Goal: Feedback & Contribution: Contribute content

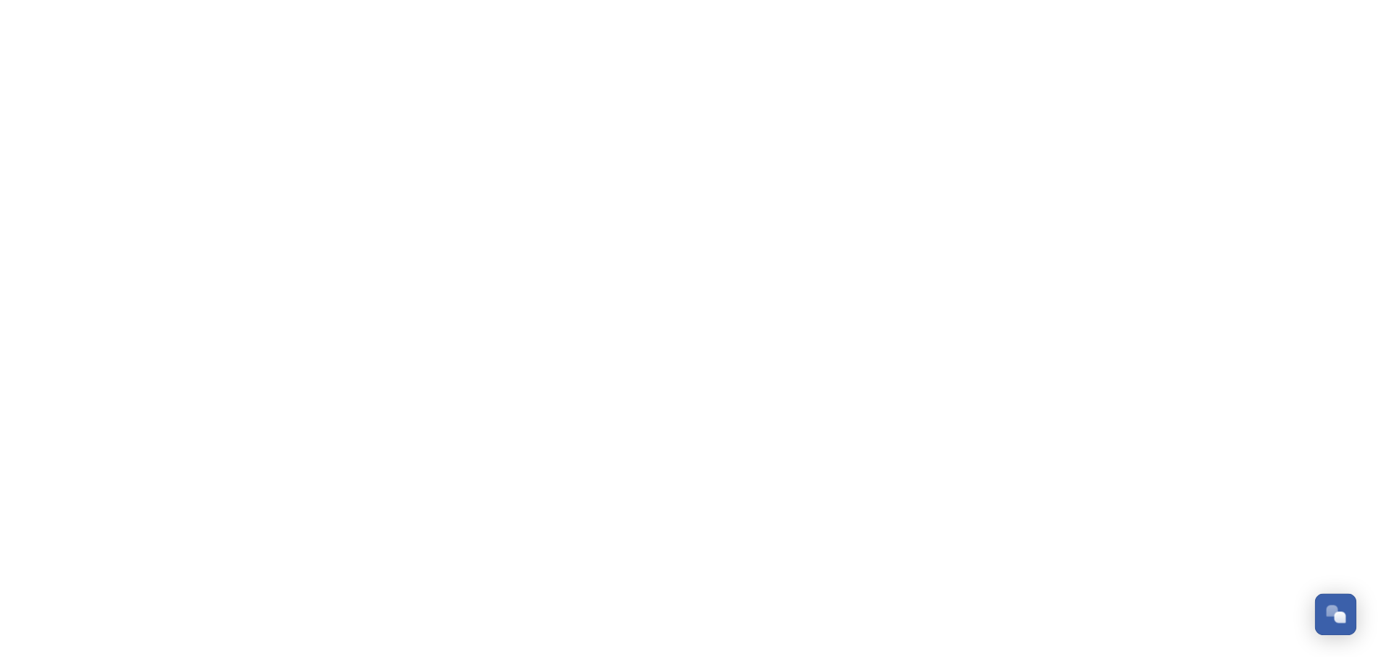
scroll to position [6477, 0]
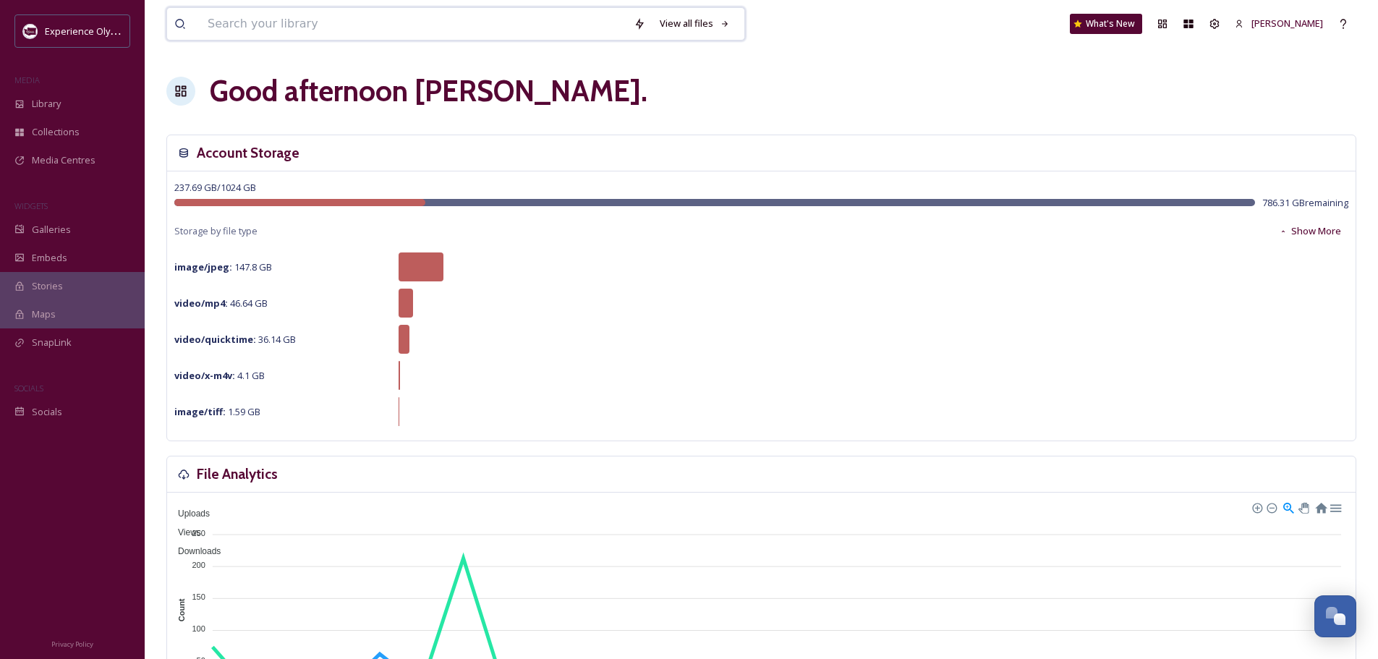
click at [394, 19] on input at bounding box center [413, 24] width 426 height 32
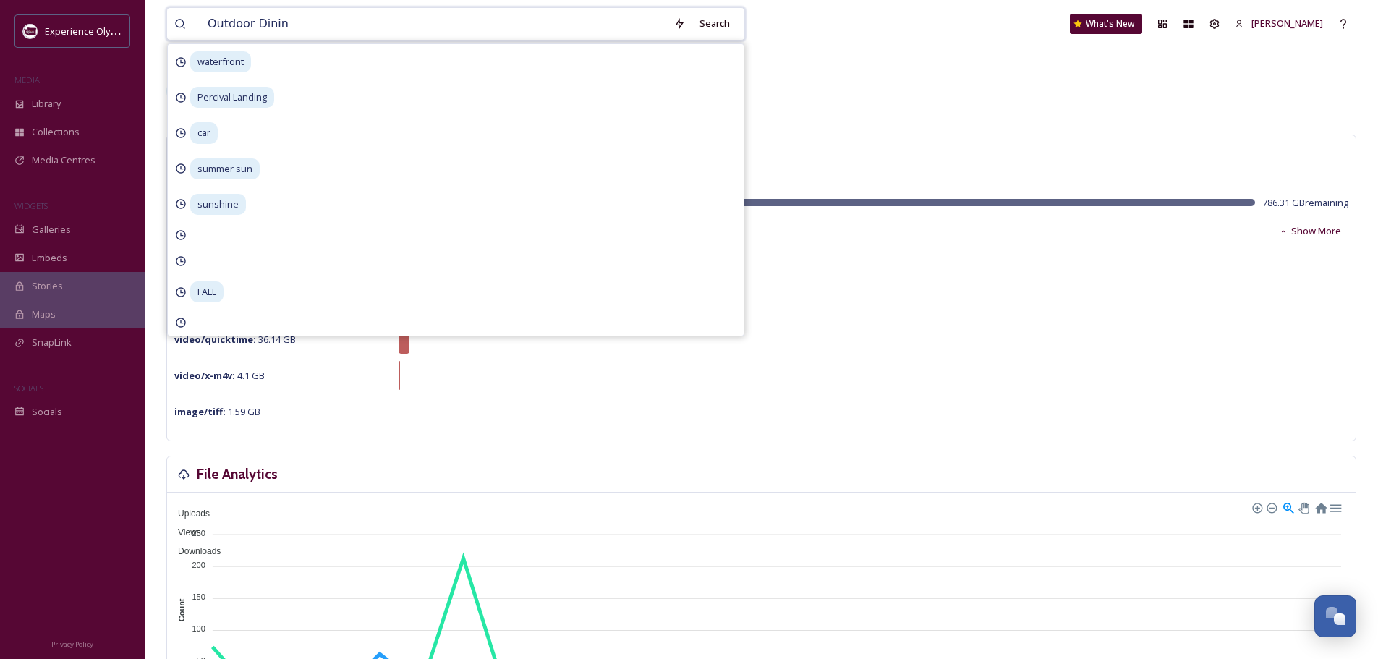
type input "Outdoor Dining"
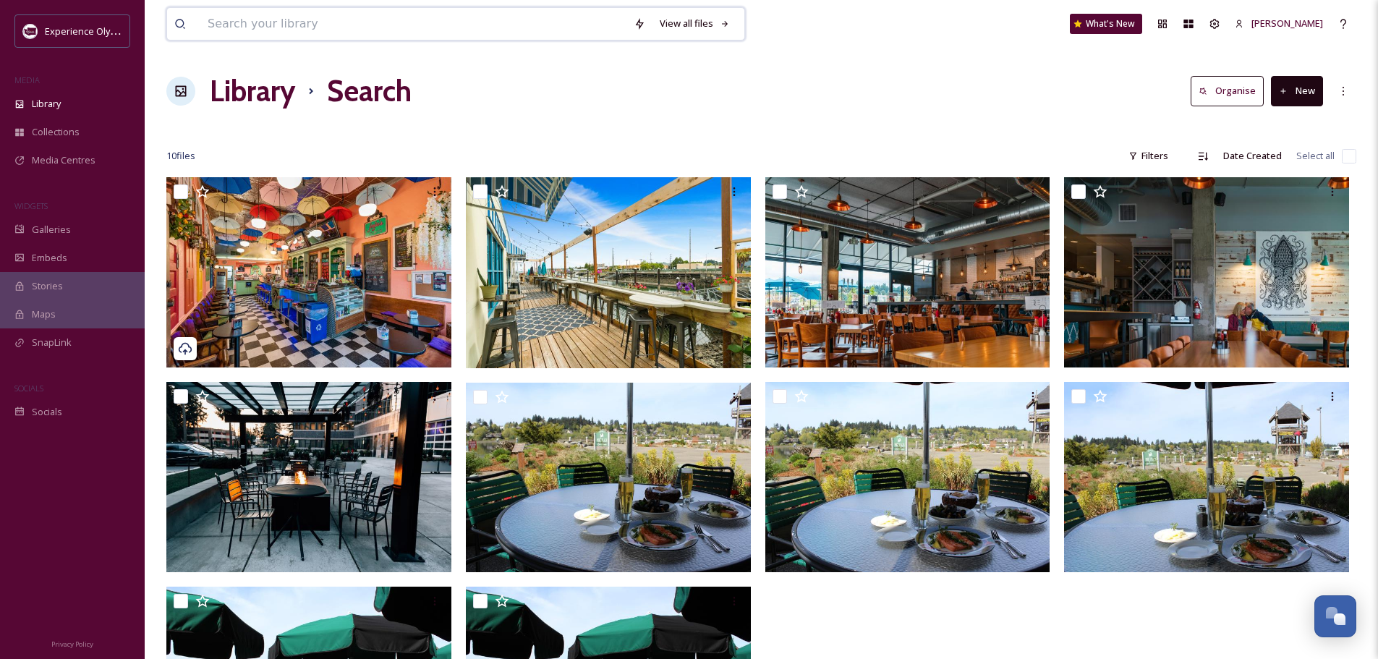
click at [339, 12] on input at bounding box center [413, 24] width 426 height 32
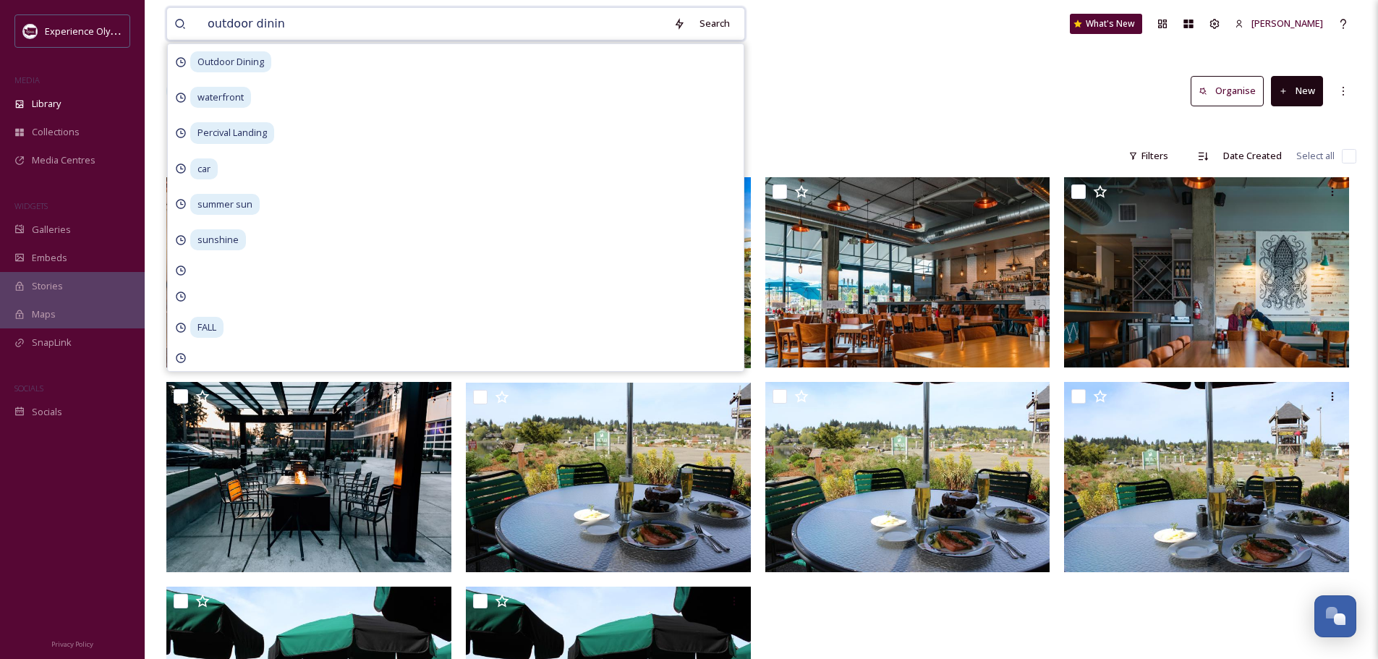
type input "outdoor dining"
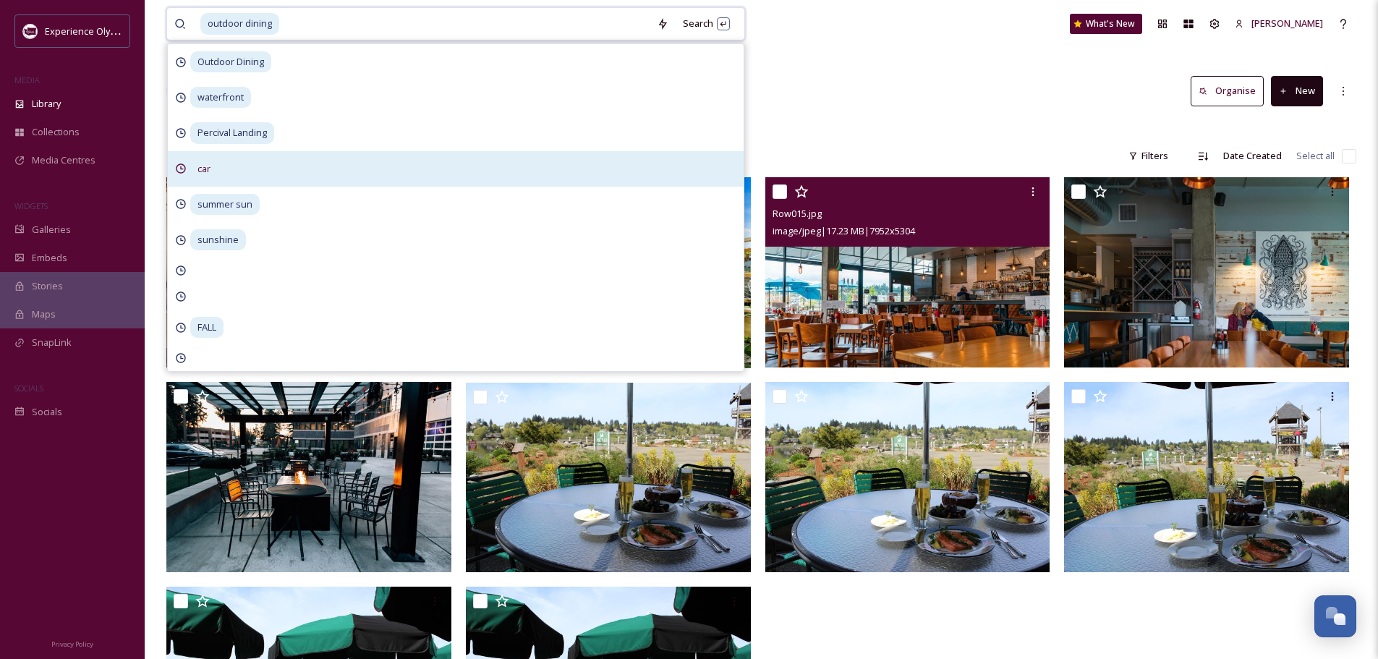
scroll to position [72, 0]
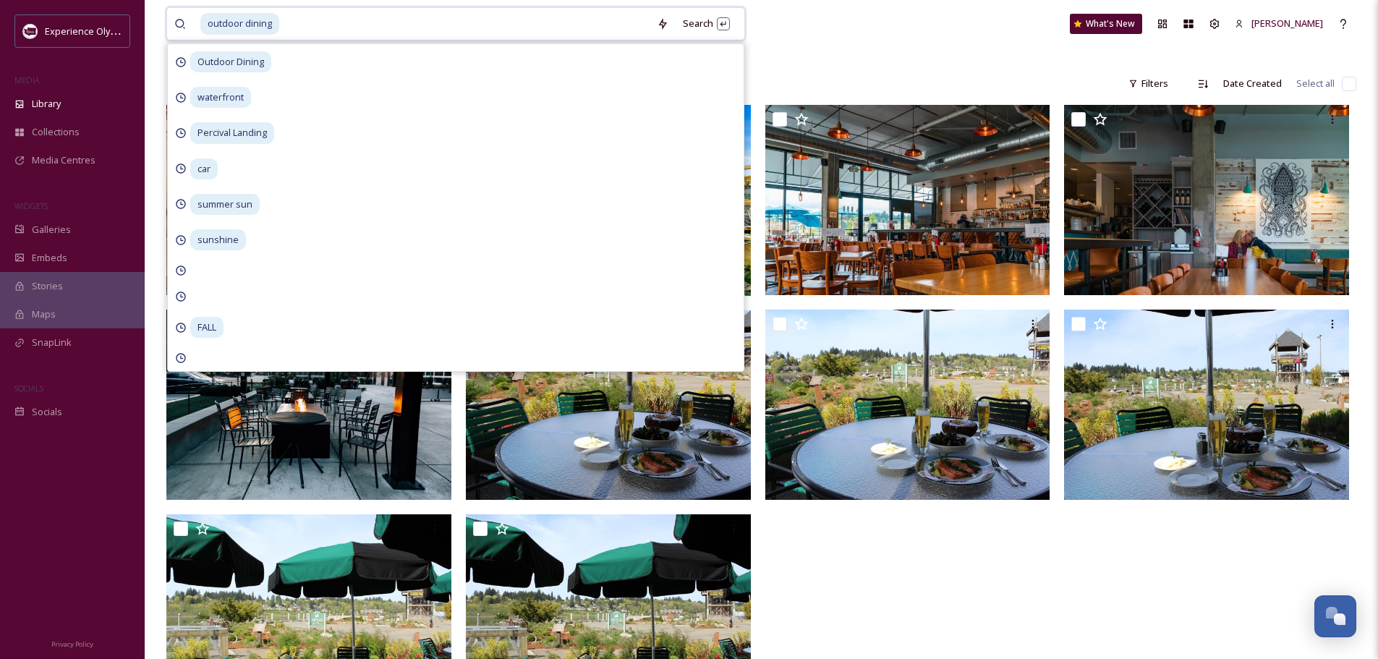
click at [315, 24] on input at bounding box center [465, 24] width 369 height 32
click at [657, 22] on icon at bounding box center [663, 24] width 12 height 12
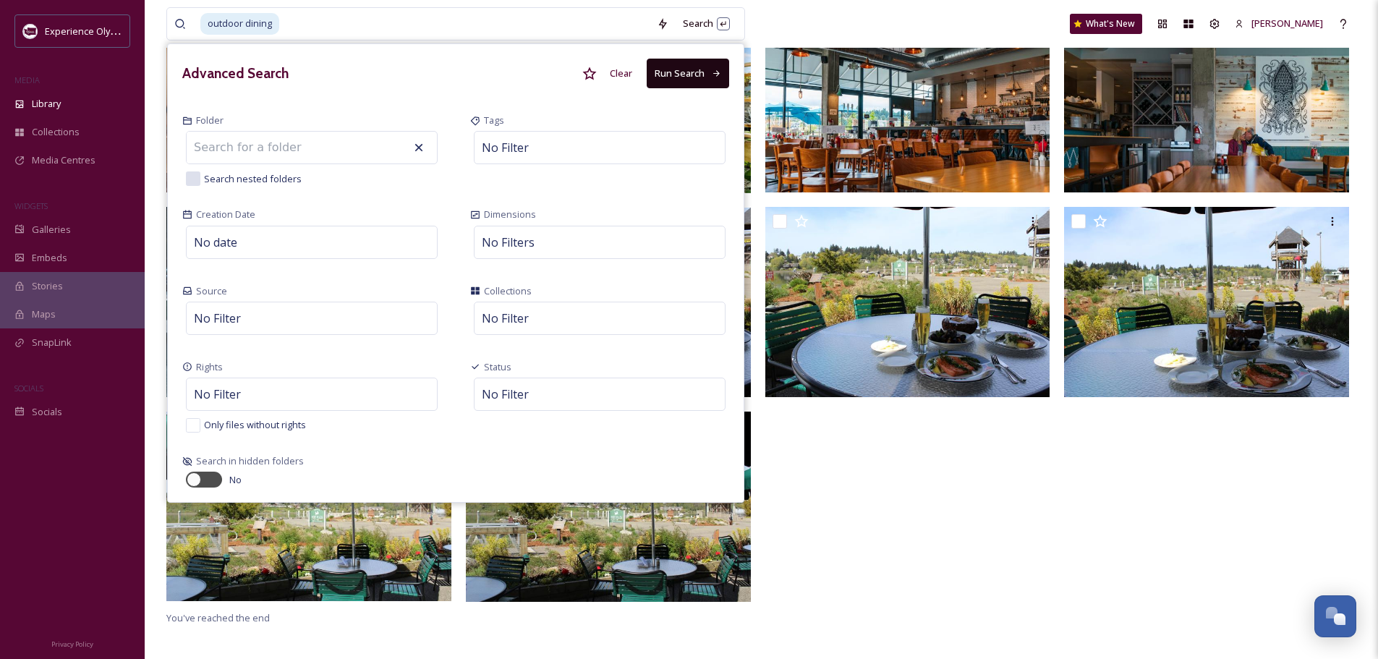
scroll to position [177, 0]
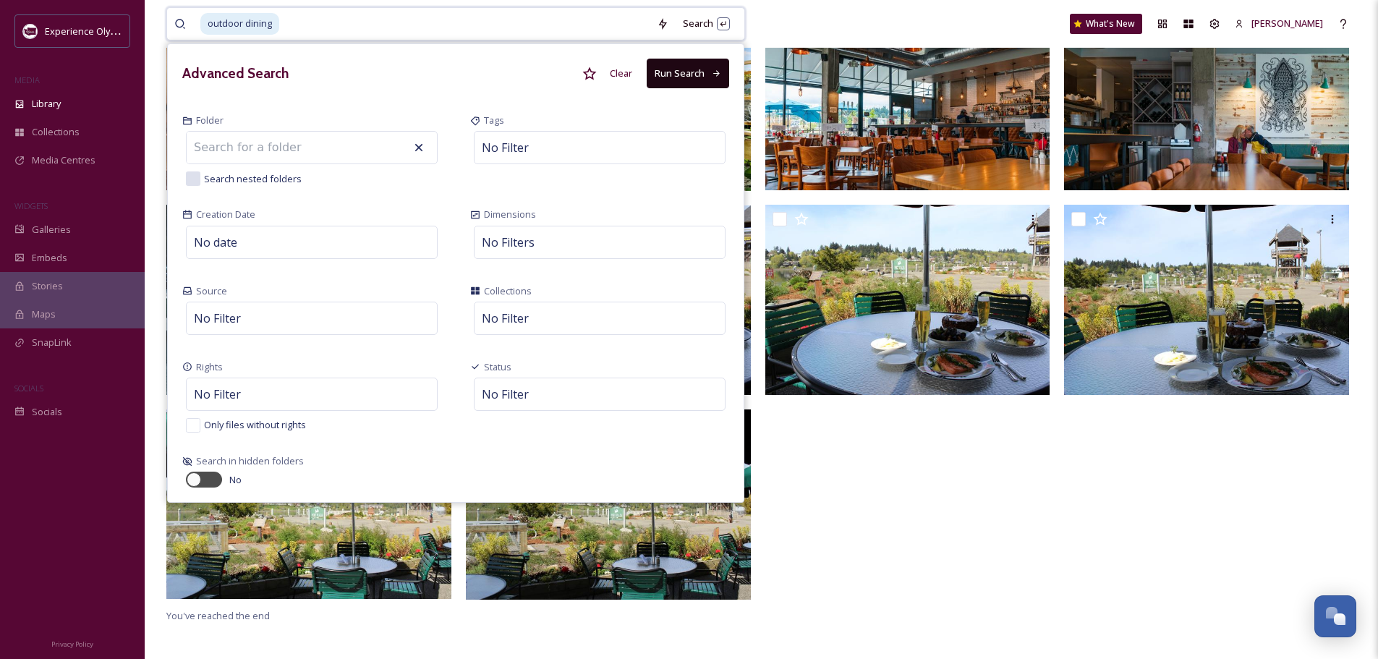
click at [620, 67] on button "Clear" at bounding box center [620, 73] width 37 height 28
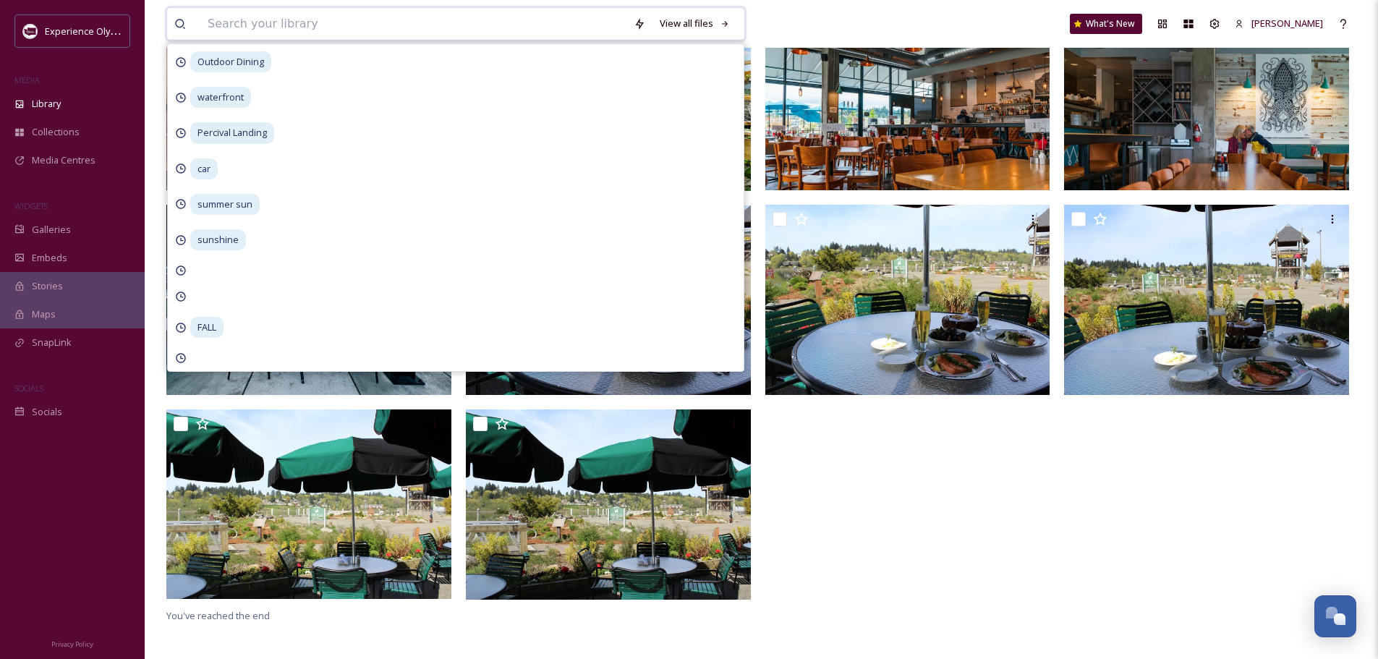
click at [213, 25] on input at bounding box center [413, 24] width 426 height 32
type input "people eating outside"
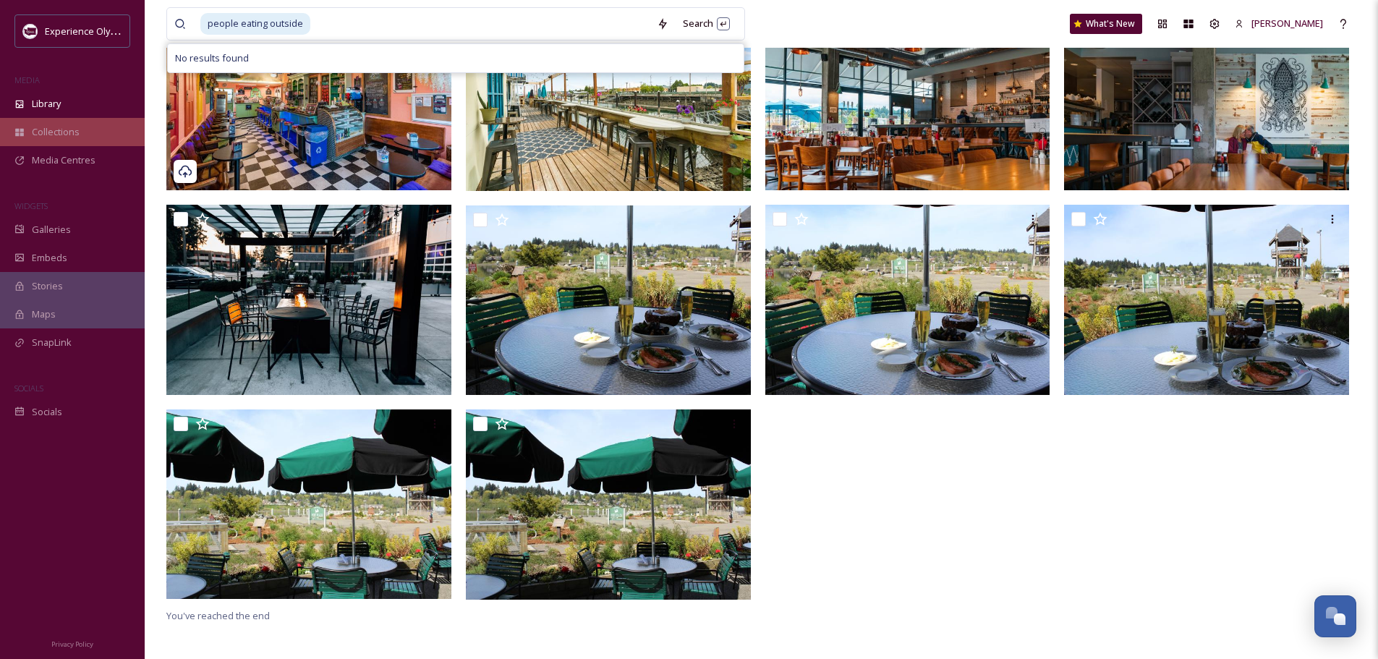
click at [26, 129] on div "Collections" at bounding box center [72, 132] width 145 height 28
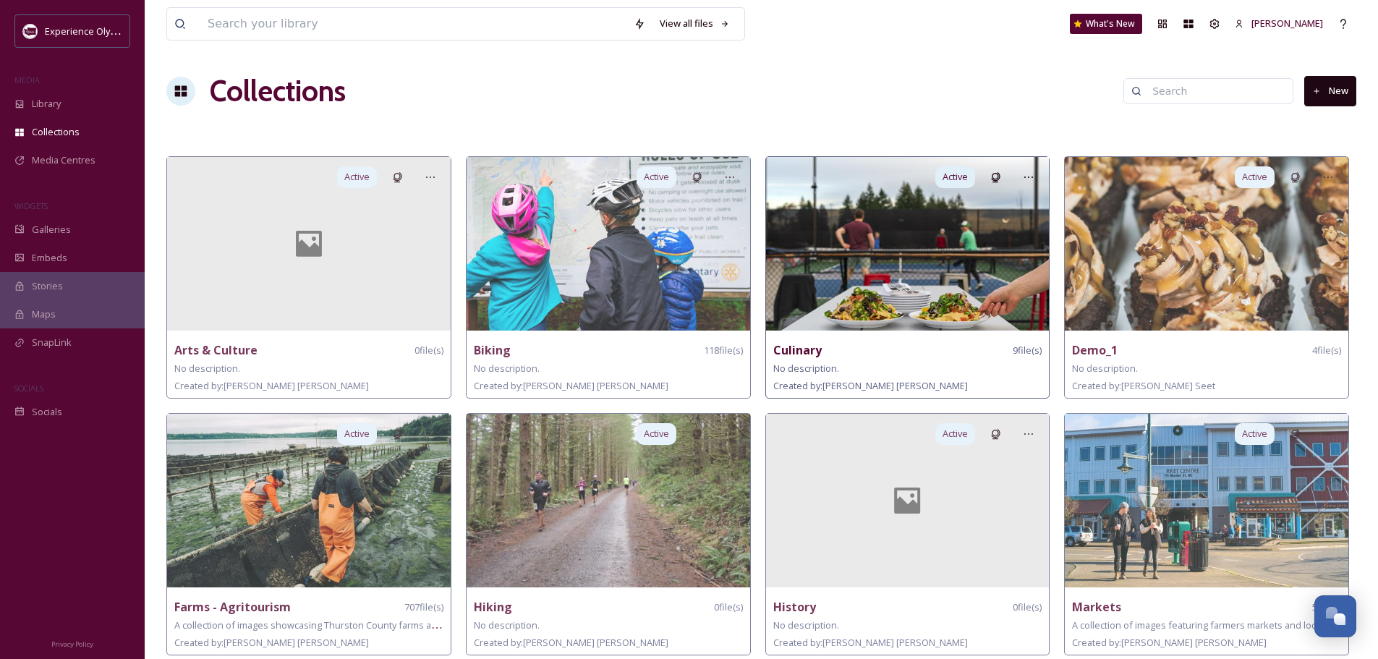
click at [808, 346] on strong "Culinary" at bounding box center [797, 350] width 48 height 16
click at [956, 286] on img at bounding box center [907, 244] width 283 height 174
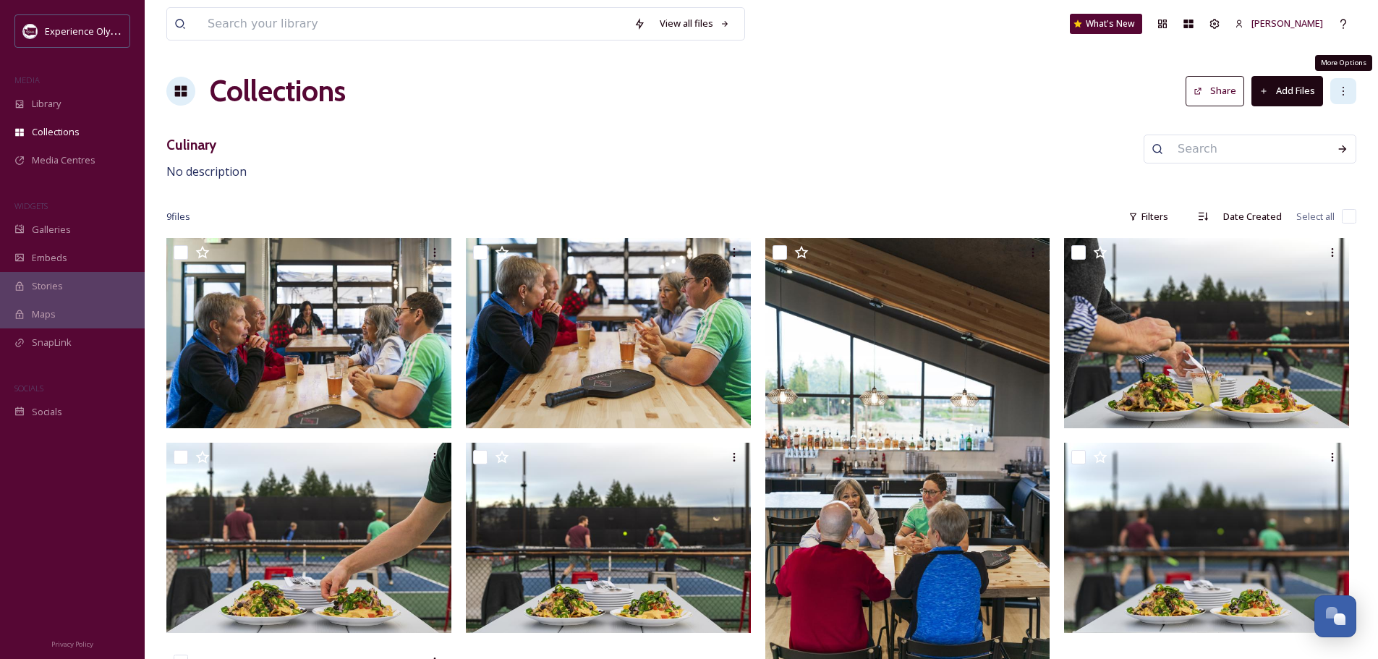
click at [1349, 90] on div "More Options" at bounding box center [1343, 91] width 26 height 26
click at [944, 130] on div "View all files What's New Heidi Roth Collections Share Add Files Edit Collectio…" at bounding box center [761, 540] width 1233 height 1081
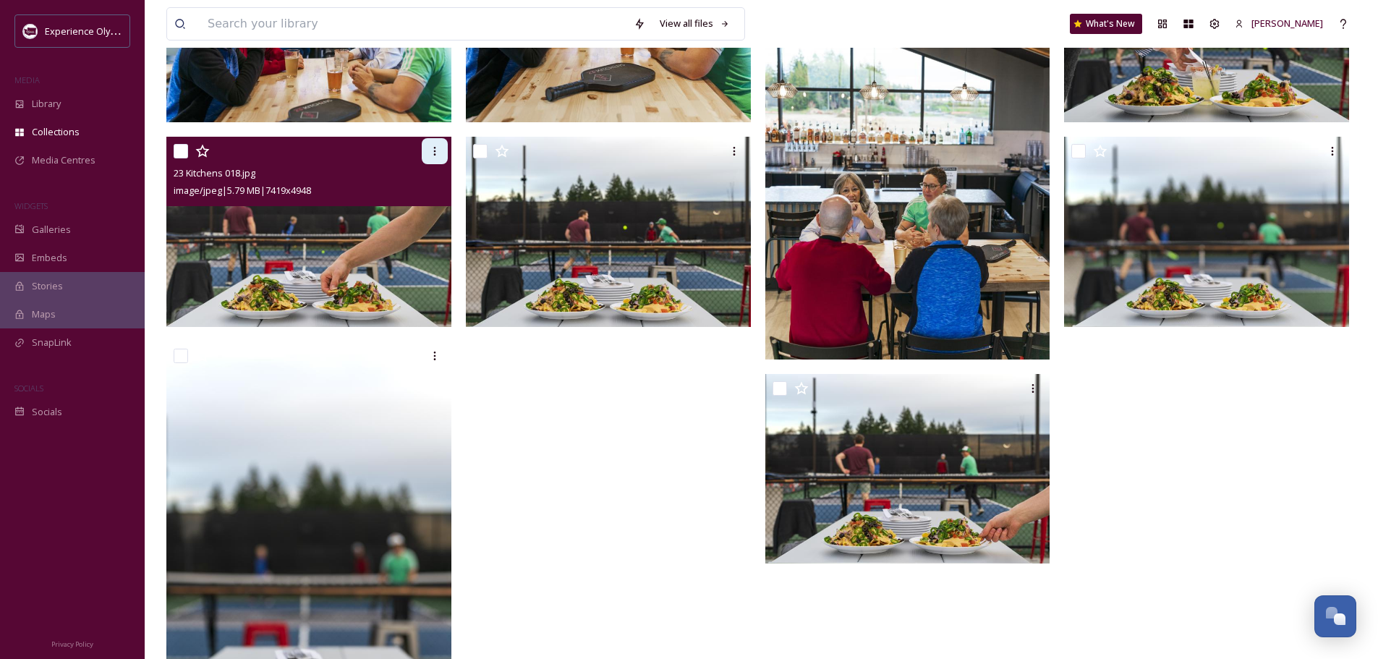
scroll to position [422, 0]
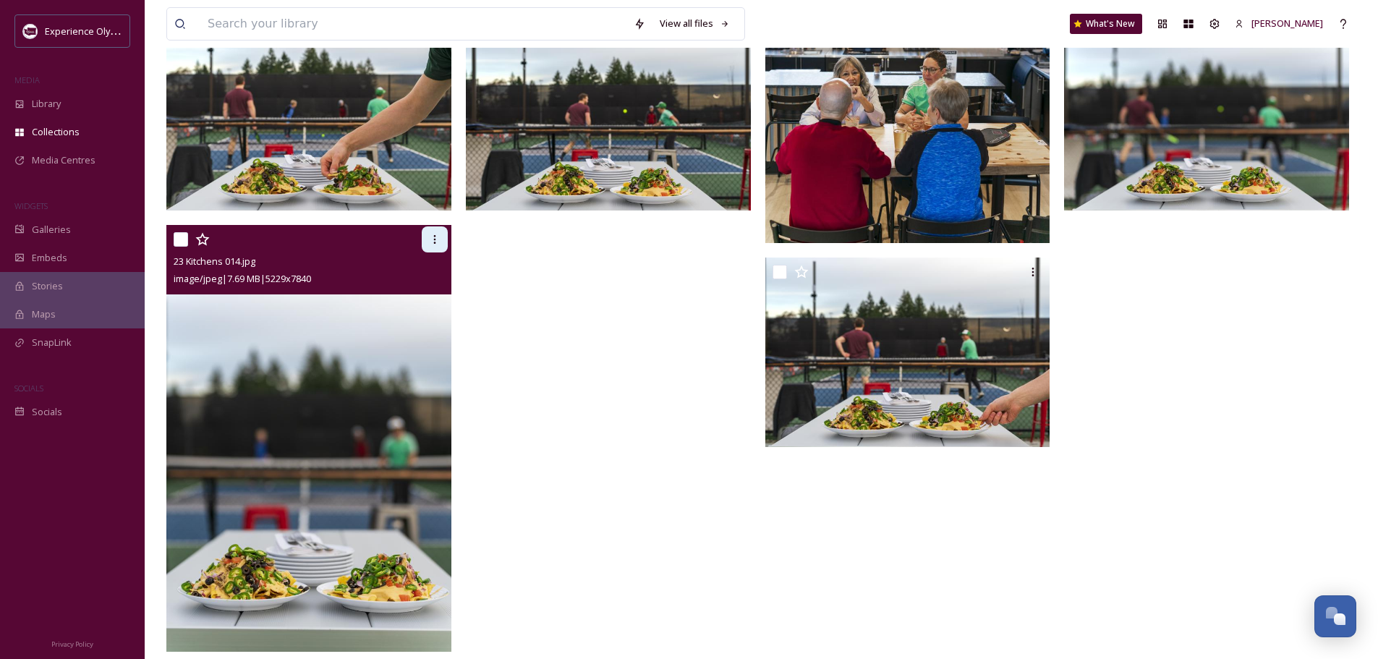
click at [435, 236] on icon at bounding box center [435, 240] width 12 height 12
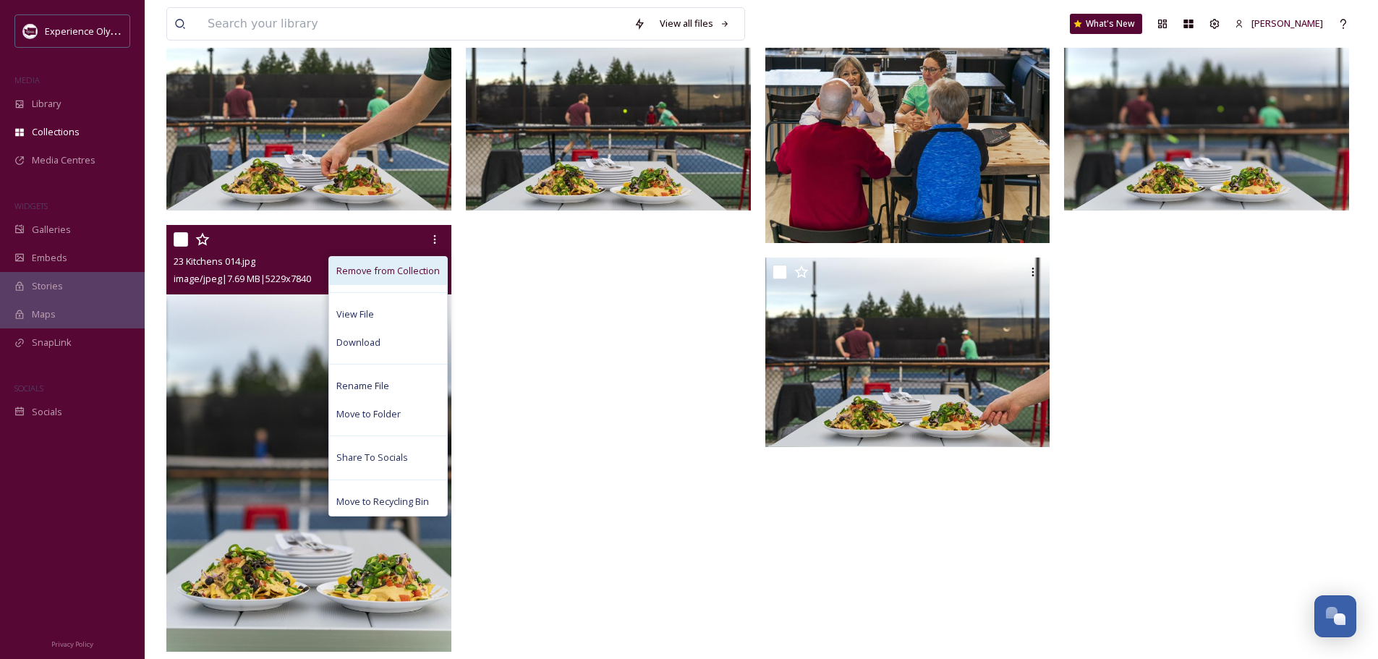
click at [378, 267] on span "Remove from Collection" at bounding box center [387, 271] width 103 height 14
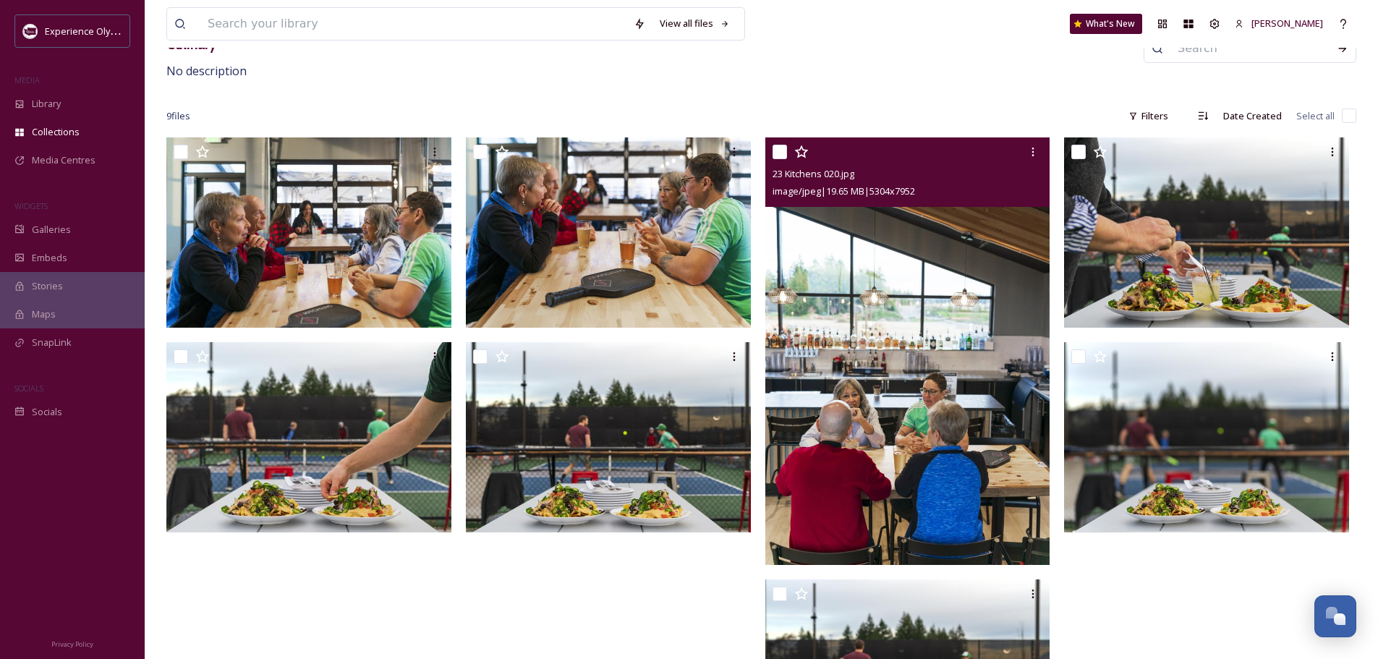
scroll to position [73, 0]
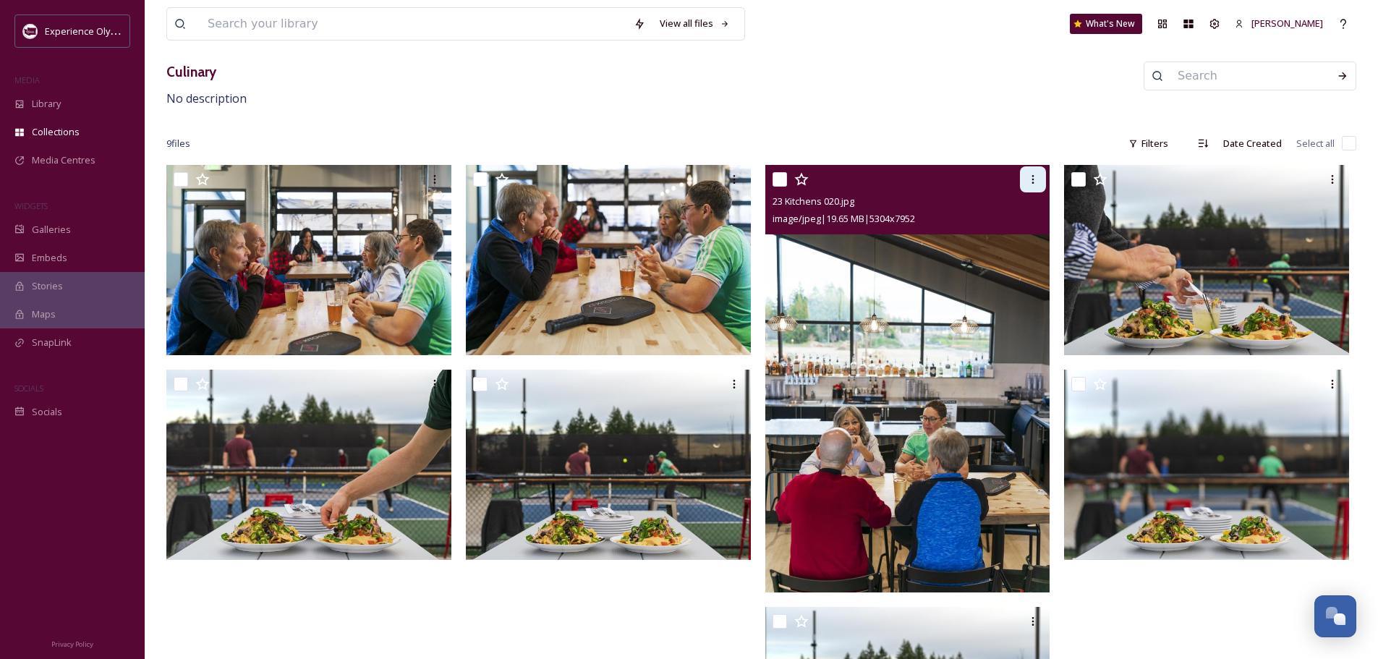
click at [1034, 174] on icon at bounding box center [1033, 180] width 12 height 12
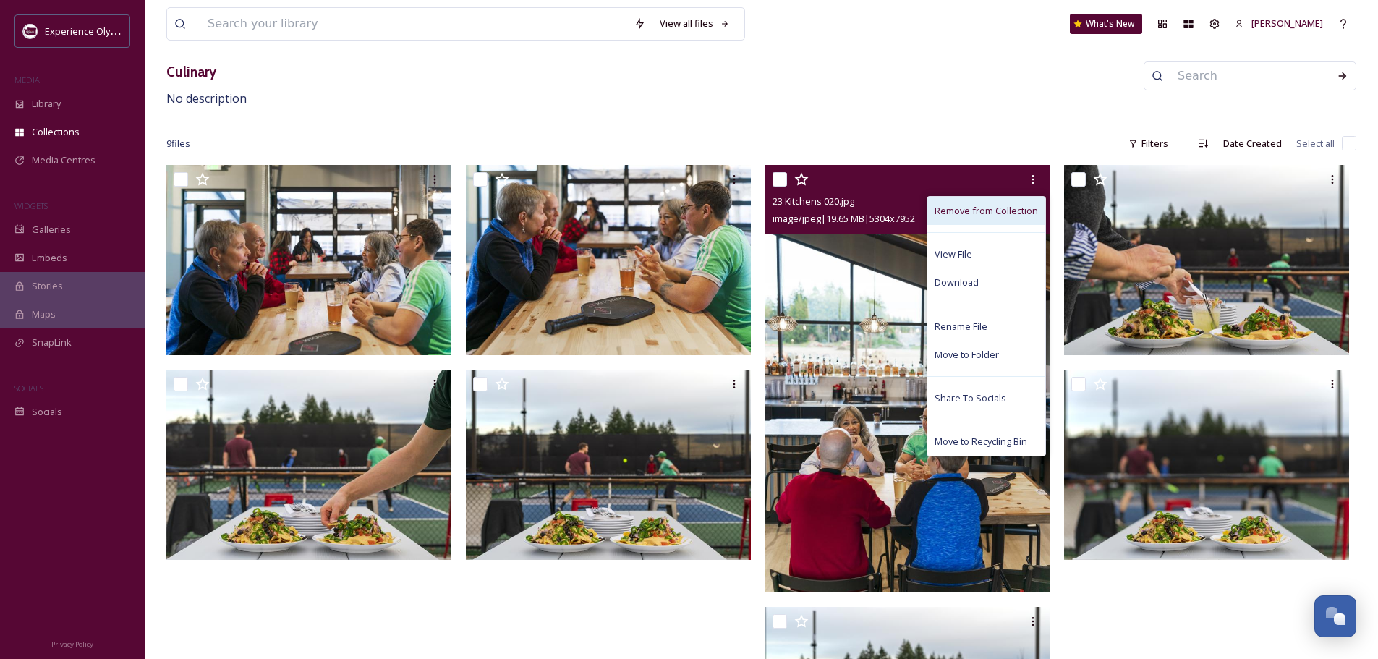
click at [996, 207] on span "Remove from Collection" at bounding box center [985, 211] width 103 height 14
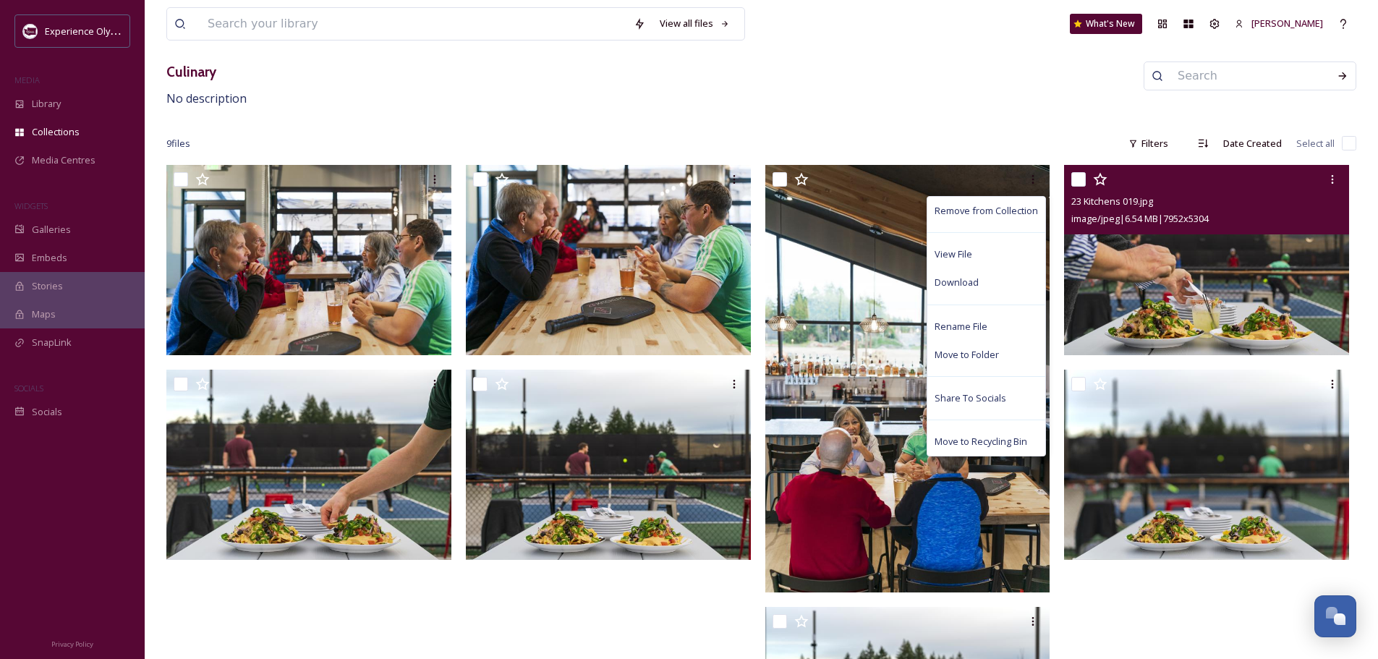
scroll to position [0, 0]
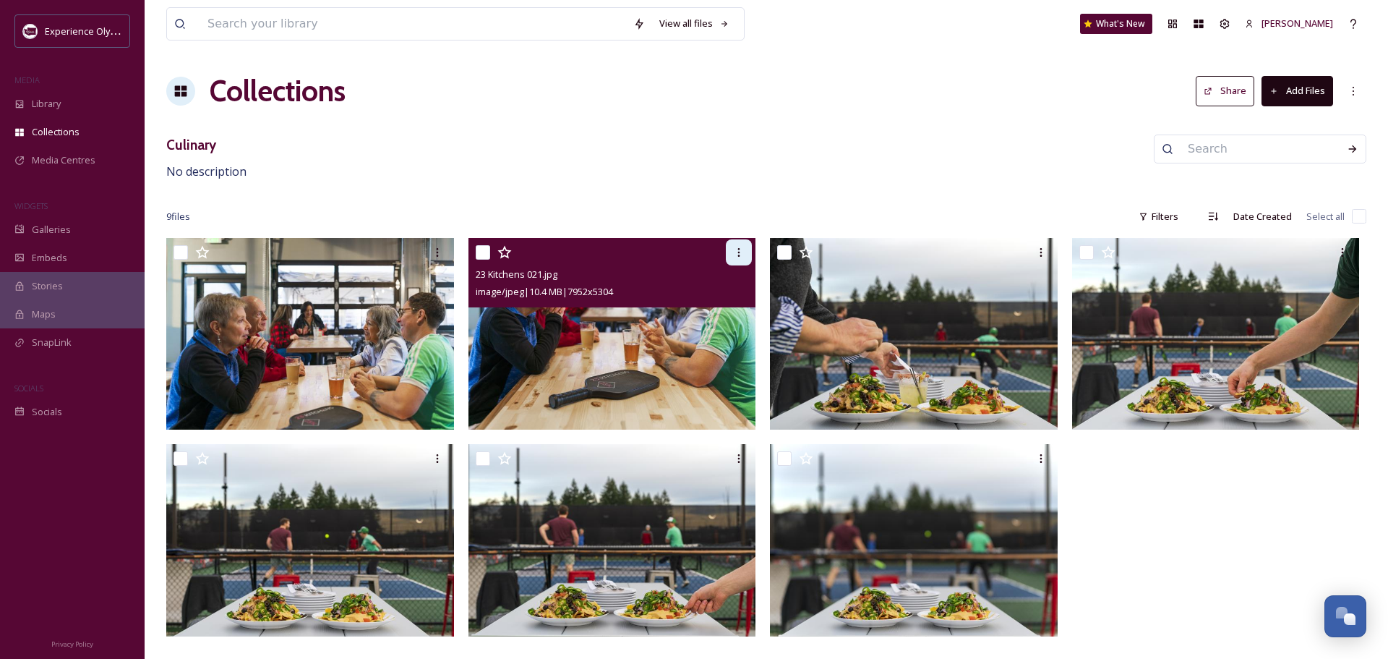
click at [735, 249] on icon at bounding box center [739, 253] width 12 height 12
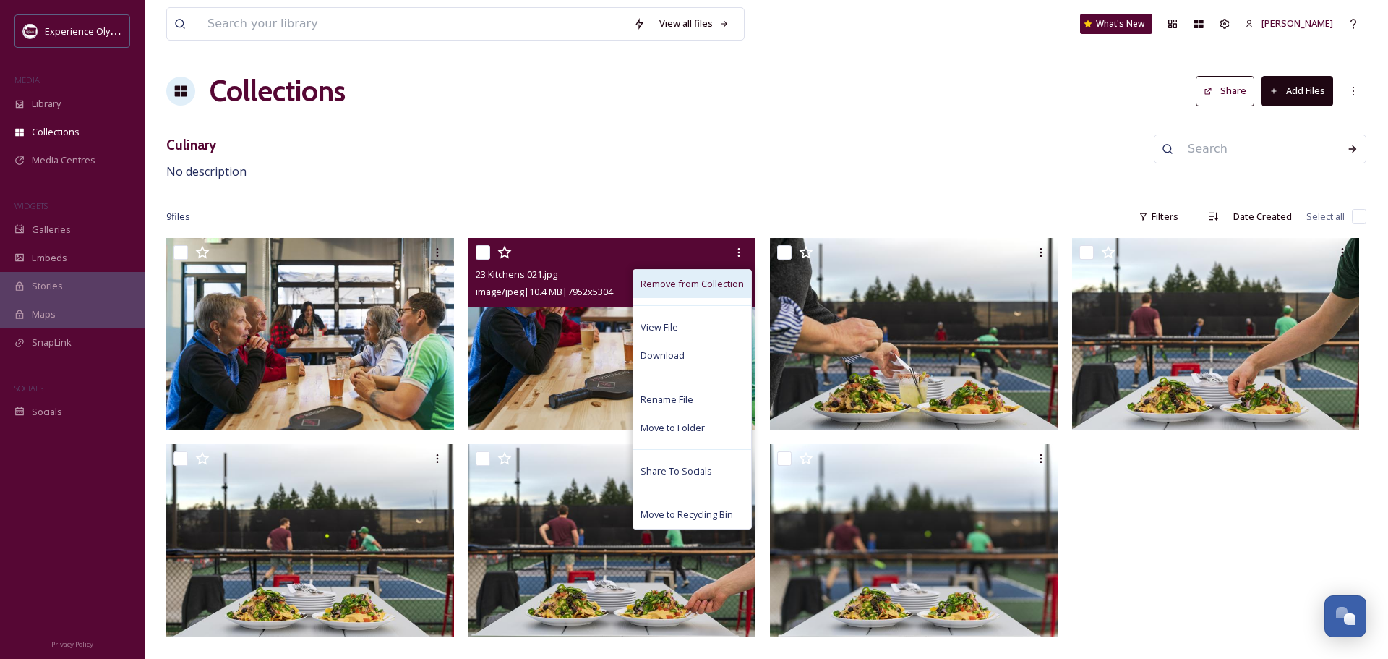
click at [713, 279] on span "Remove from Collection" at bounding box center [692, 284] width 103 height 14
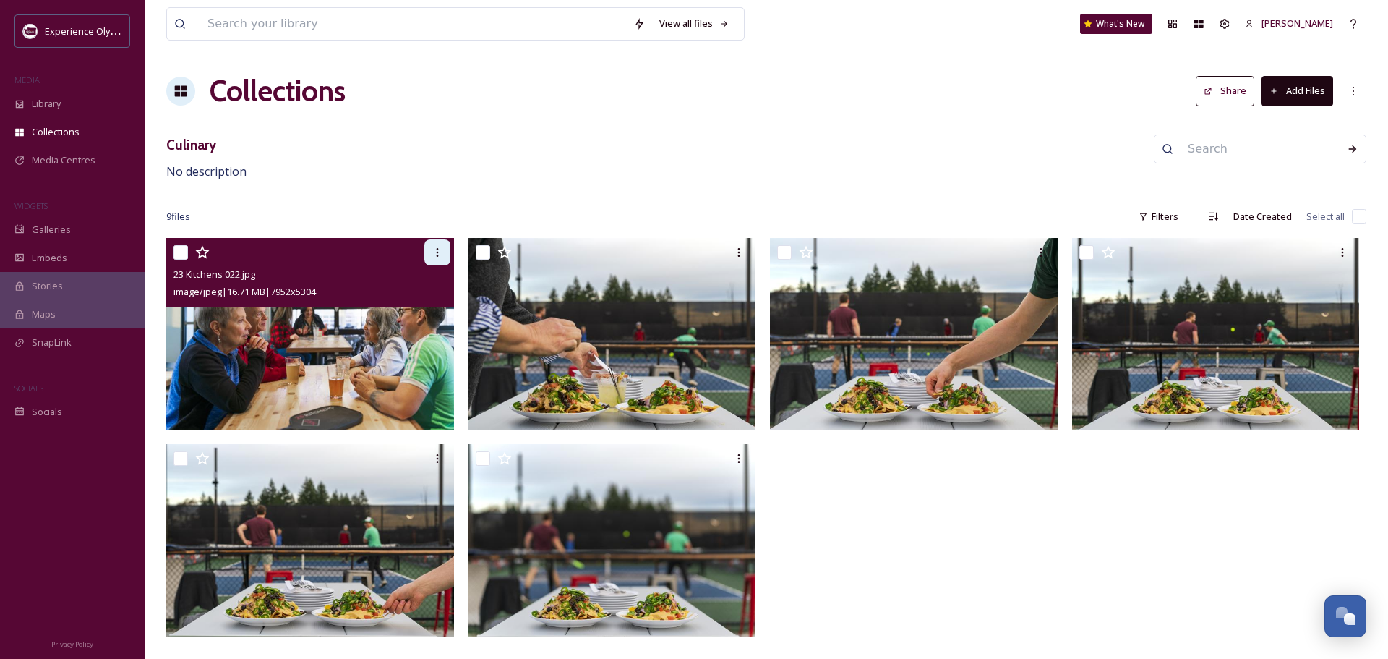
click at [437, 256] on icon at bounding box center [437, 252] width 2 height 9
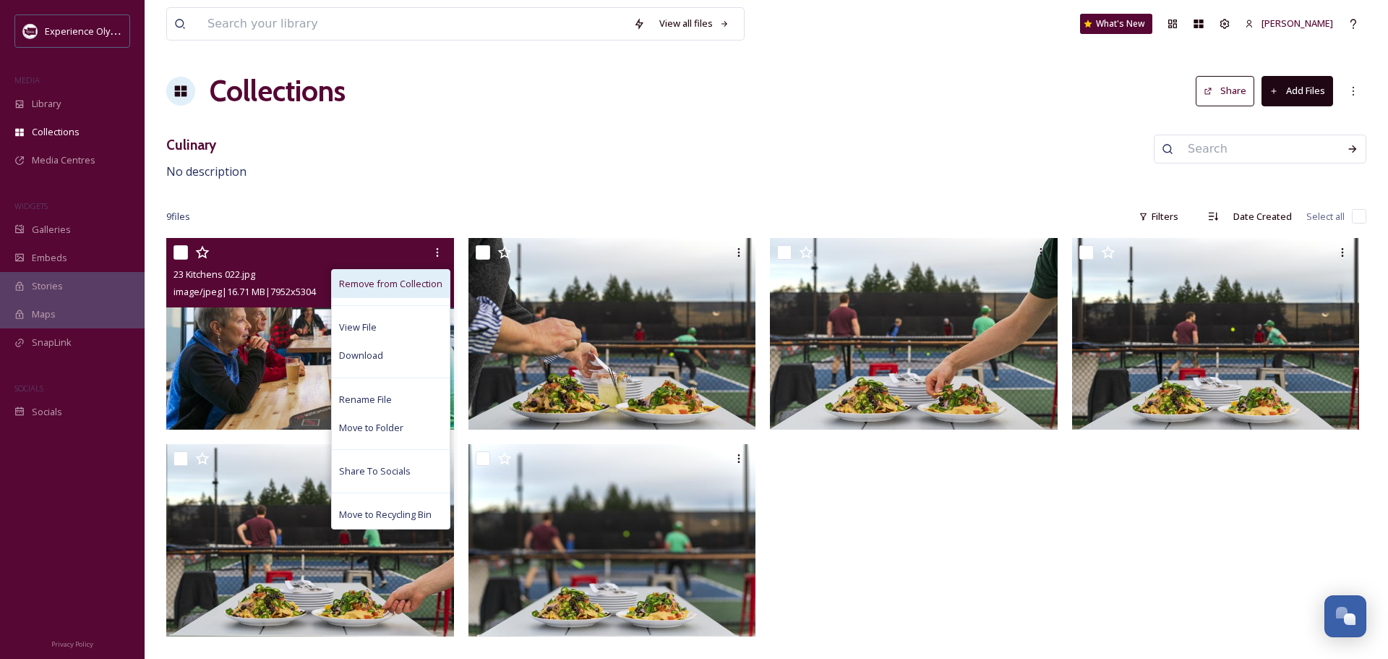
click at [432, 283] on span "Remove from Collection" at bounding box center [390, 284] width 103 height 14
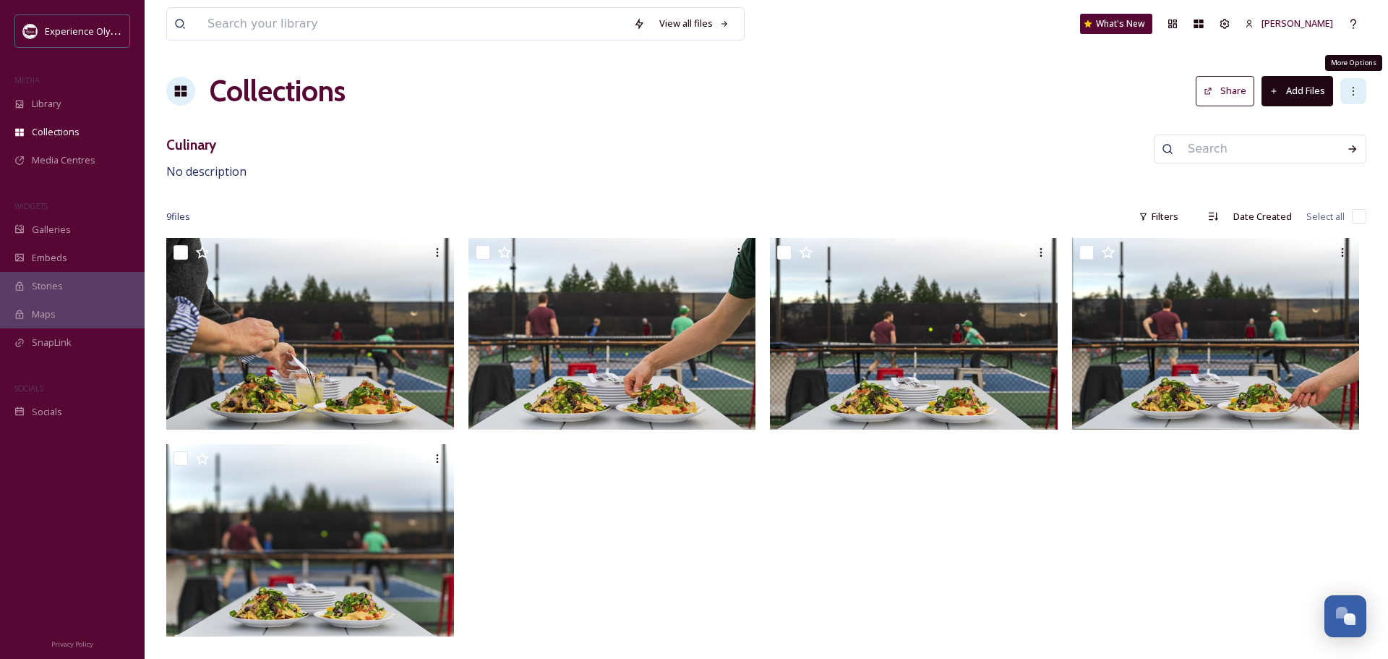
click at [1349, 92] on icon at bounding box center [1354, 91] width 12 height 12
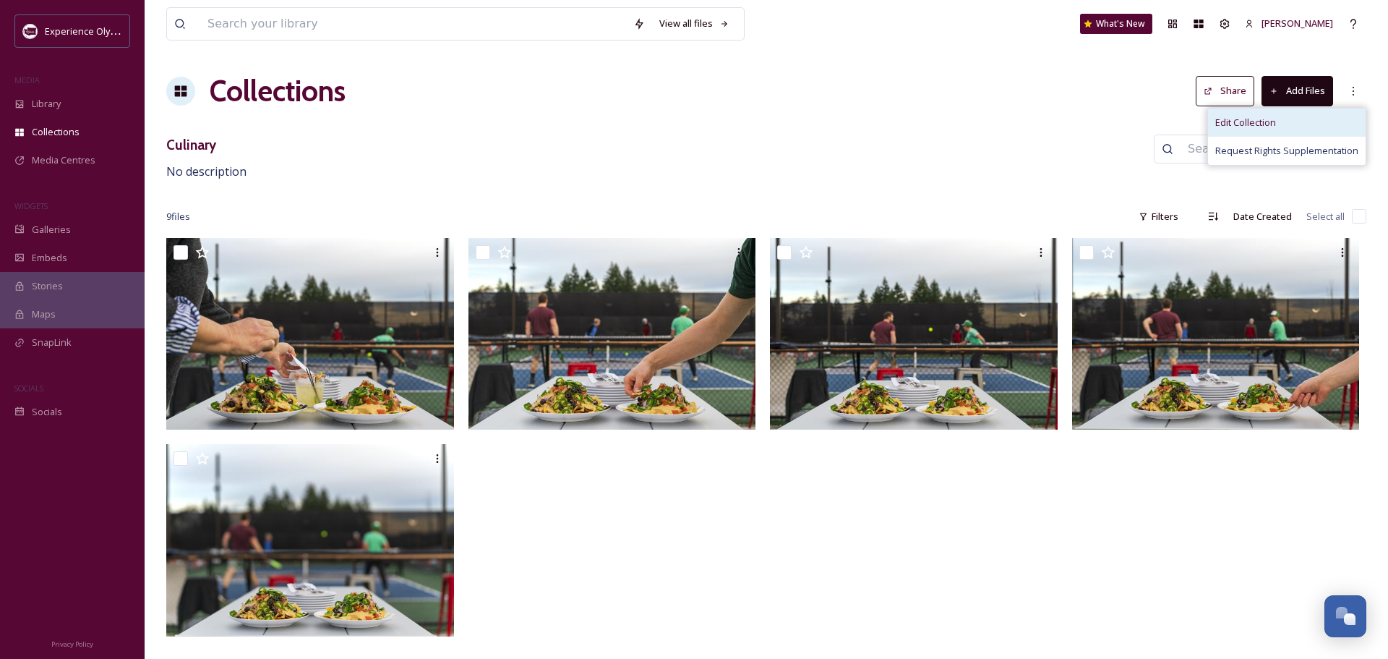
click at [1240, 123] on span "Edit Collection" at bounding box center [1246, 123] width 61 height 14
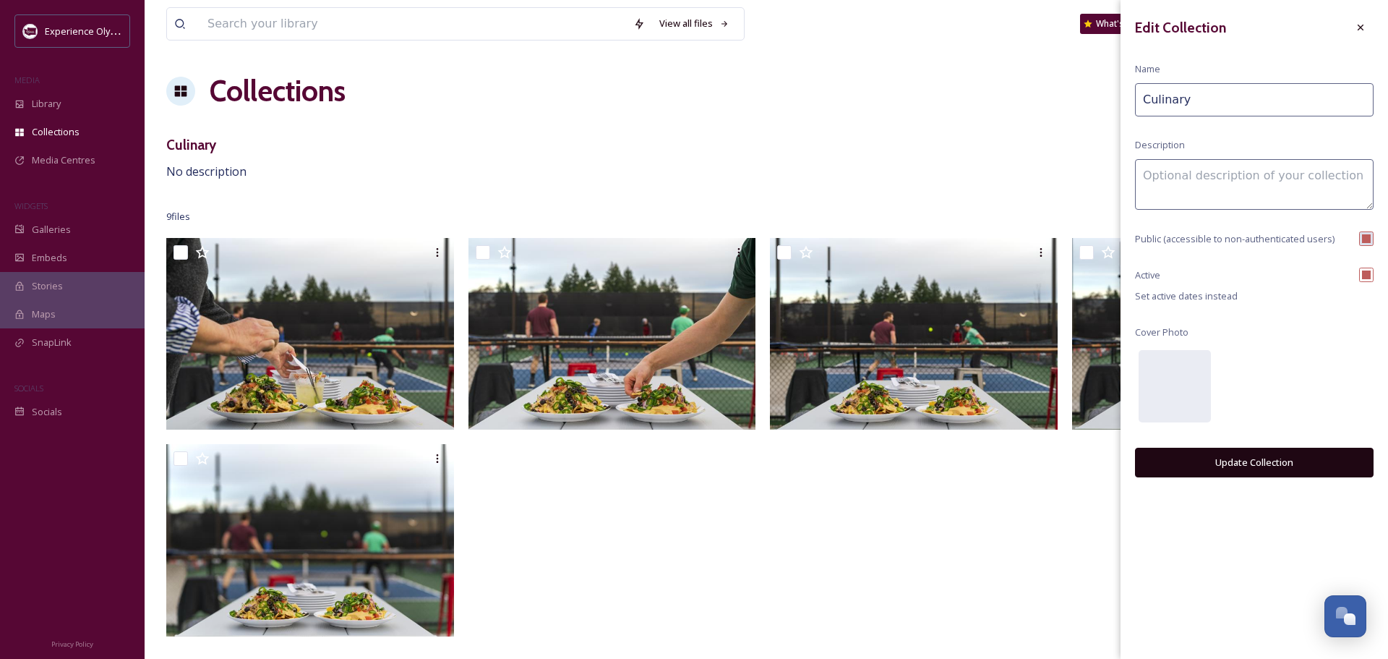
drag, startPoint x: 1200, startPoint y: 101, endPoint x: 1140, endPoint y: 103, distance: 60.1
click at [1140, 103] on input "Culinary" at bounding box center [1254, 99] width 239 height 33
type input "Outdoor Dining"
click at [1192, 180] on textarea at bounding box center [1254, 184] width 239 height 51
type textarea "Images of people enjoying eating at restaurants that offer al fresco dining"
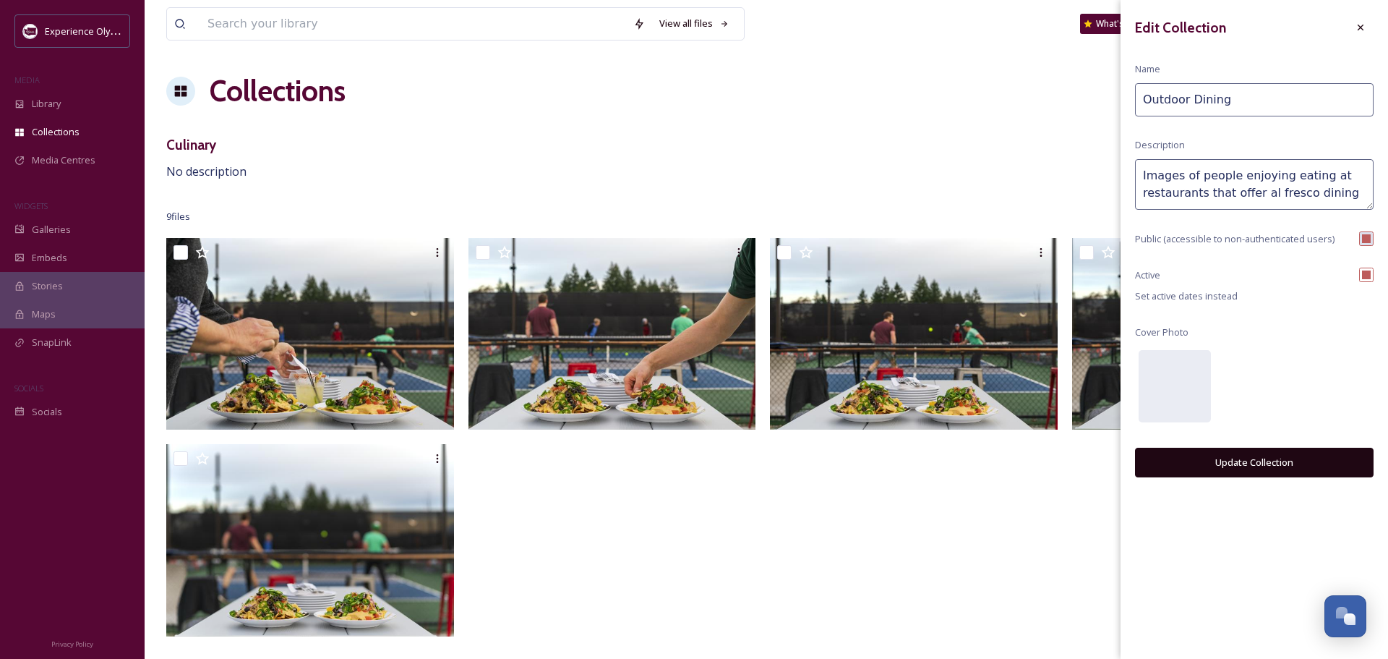
click at [1266, 459] on button "Update Collection" at bounding box center [1254, 463] width 239 height 30
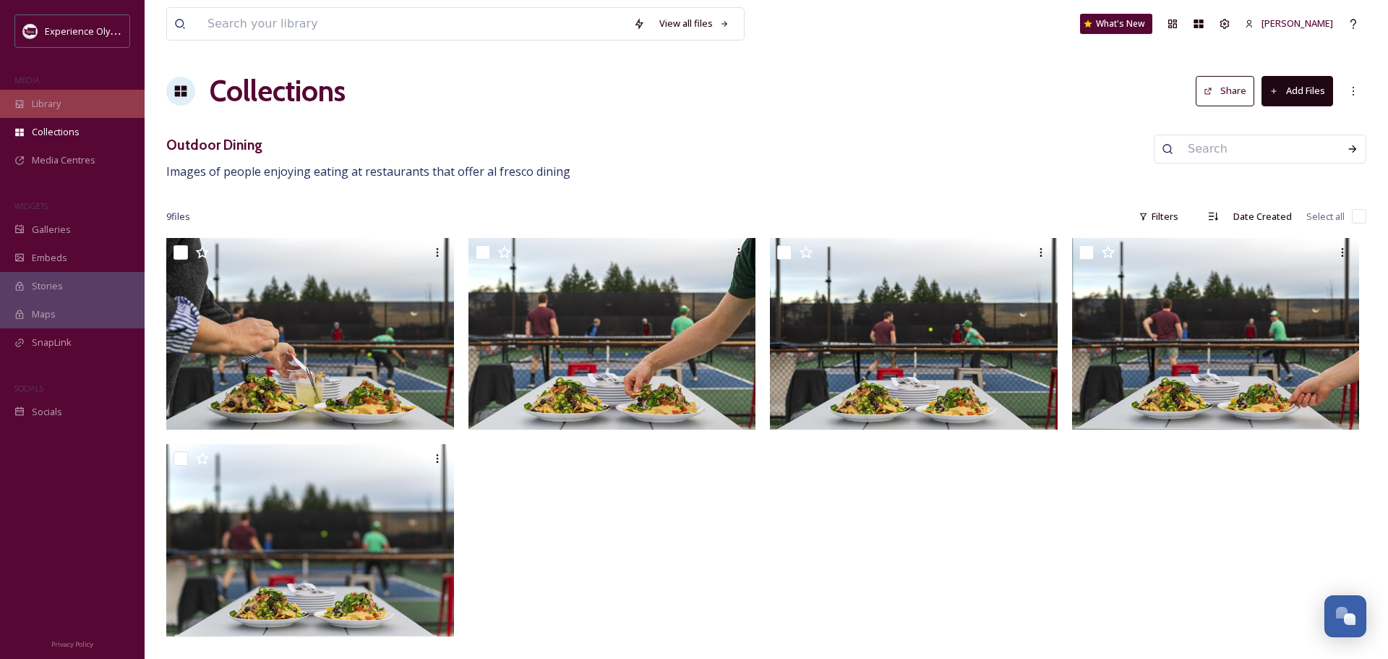
click at [41, 101] on span "Library" at bounding box center [46, 104] width 29 height 14
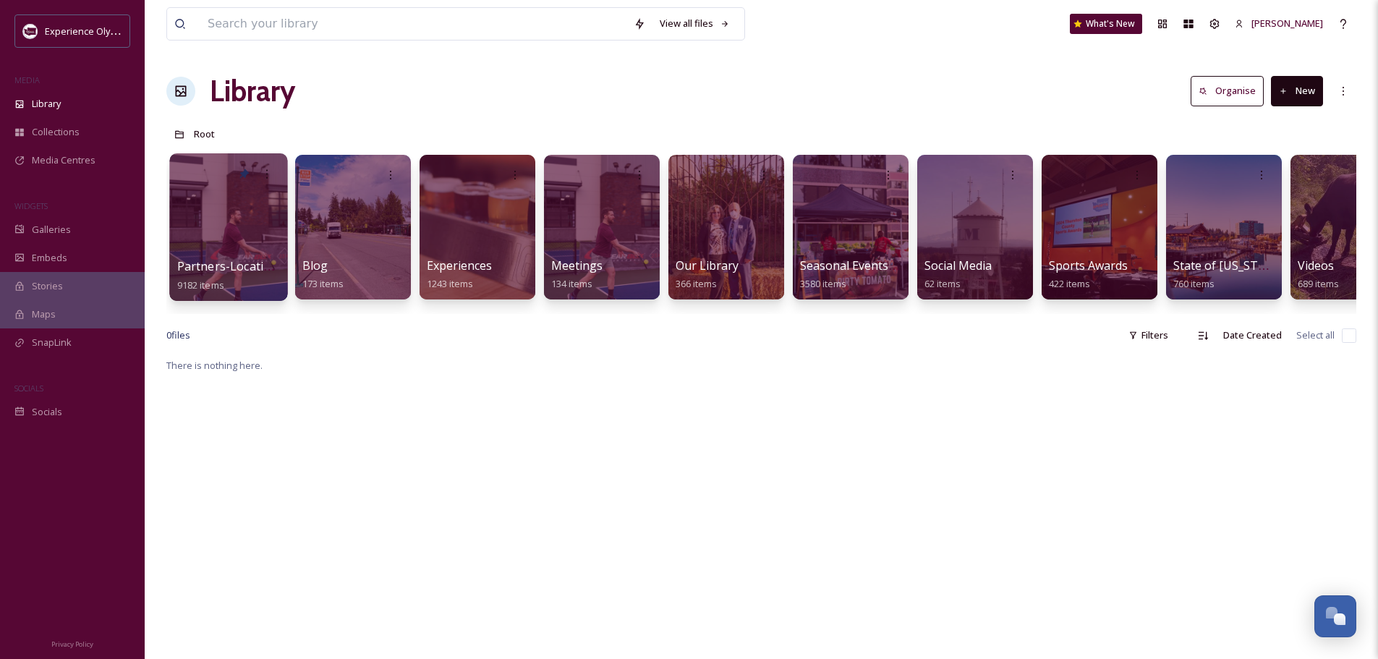
click at [229, 268] on span "Partners-Locations" at bounding box center [230, 266] width 107 height 16
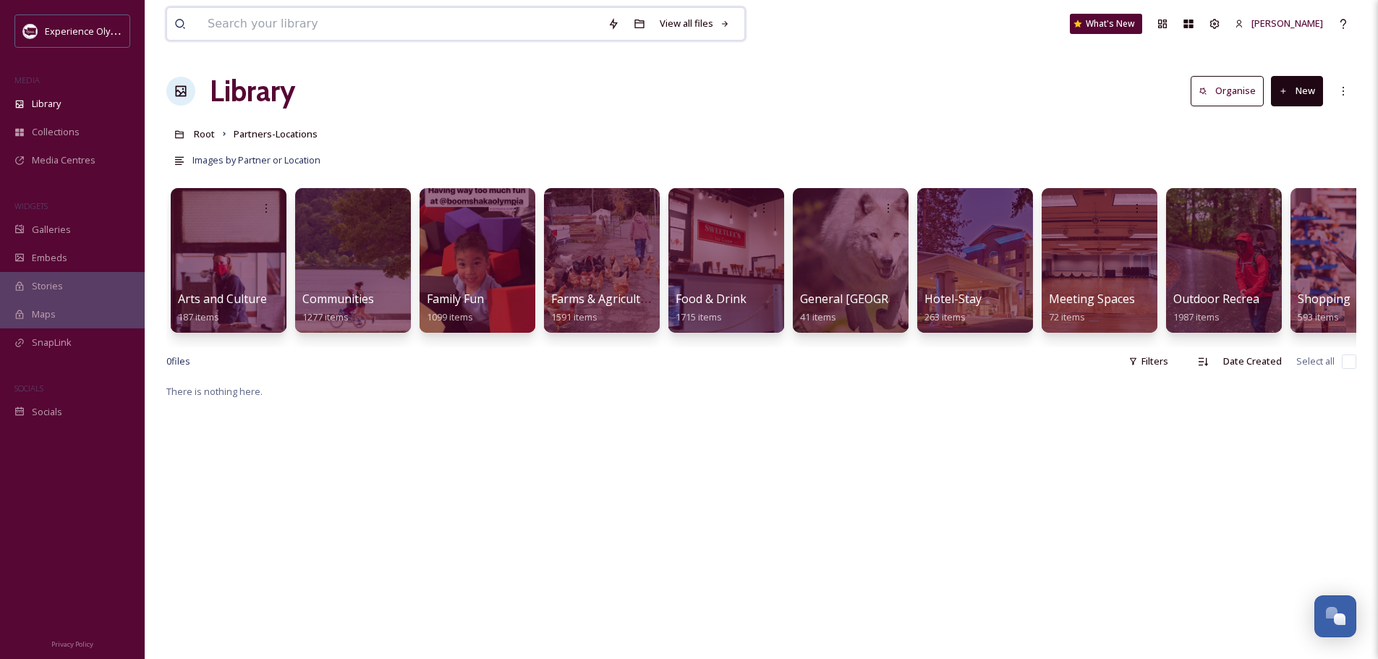
click at [423, 33] on input at bounding box center [400, 24] width 400 height 32
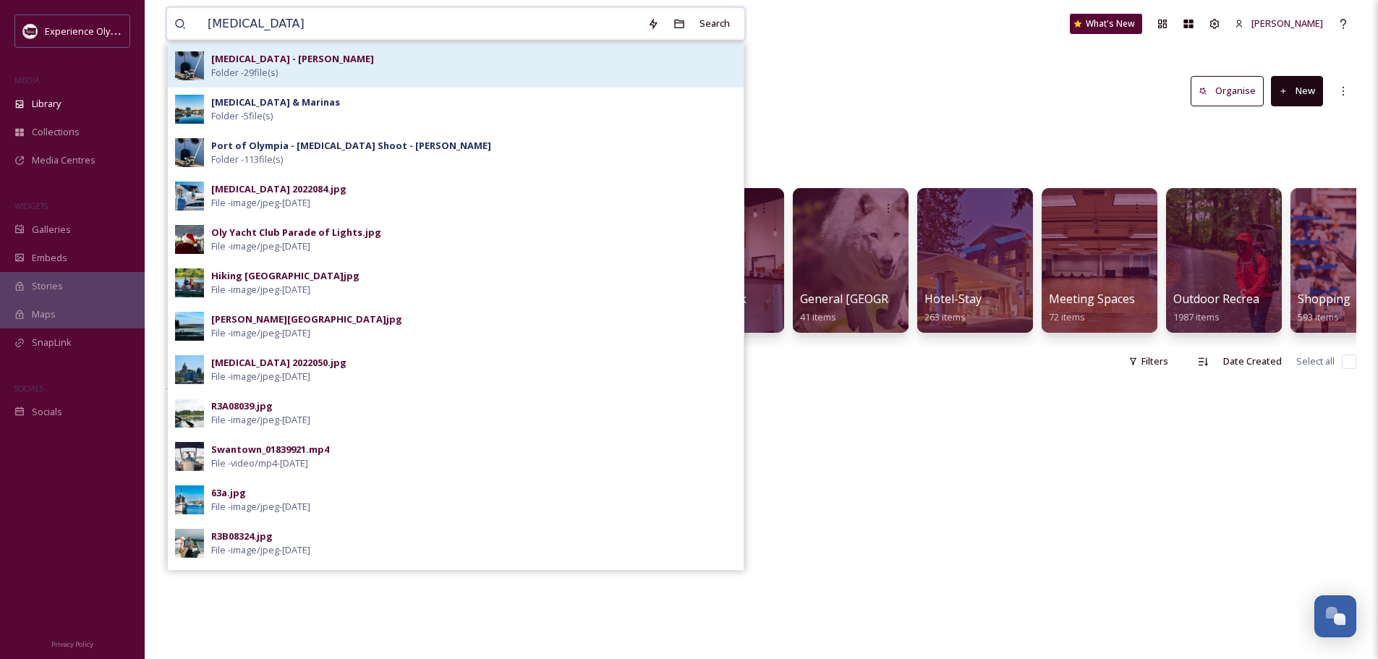
type input "boating"
click at [391, 54] on div "Boating - N. Burgher Folder - 29 file(s)" at bounding box center [473, 65] width 525 height 27
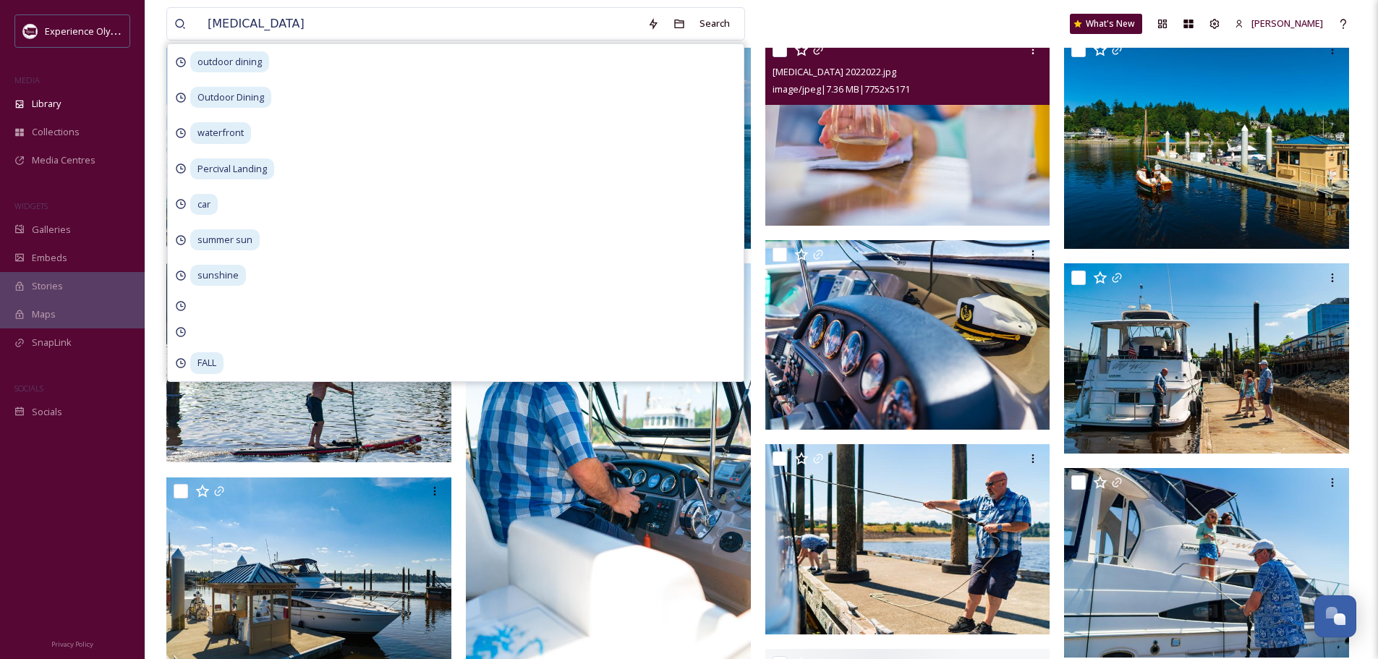
scroll to position [579, 0]
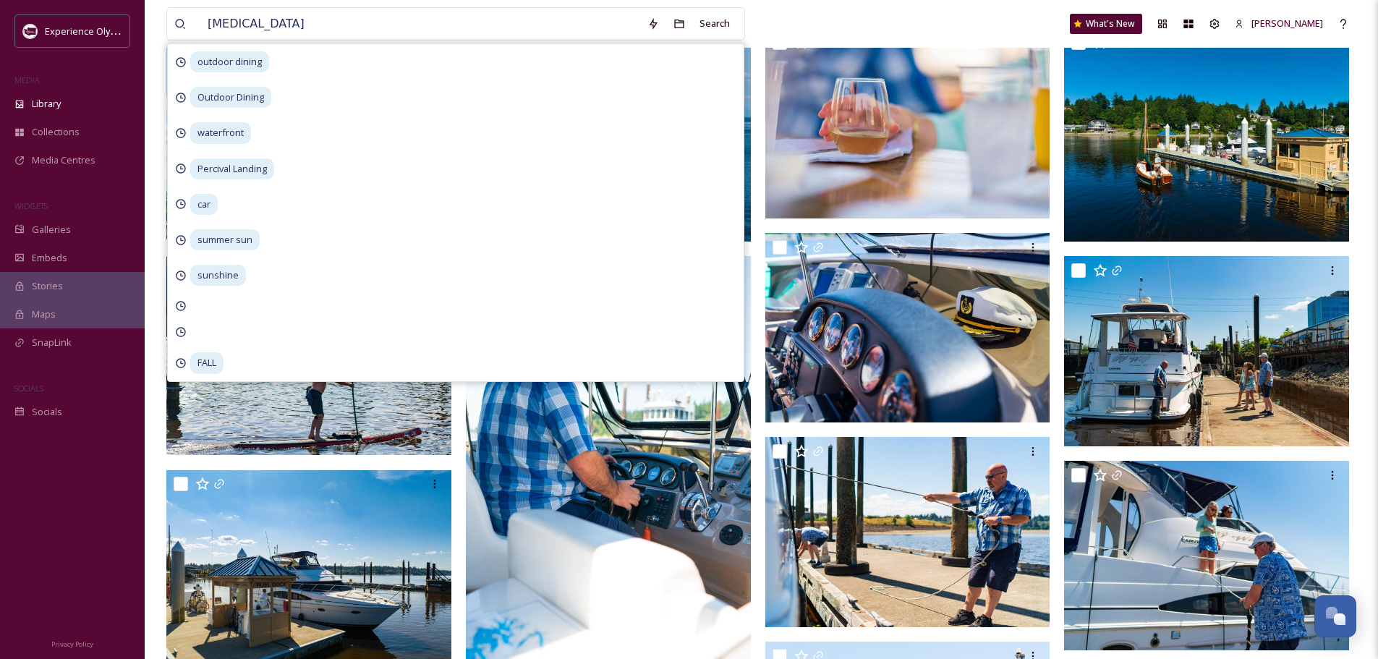
click at [846, 7] on div "boating Search outdoor dining Outdoor Dining waterfront Percival Landing car su…" at bounding box center [761, 24] width 1190 height 48
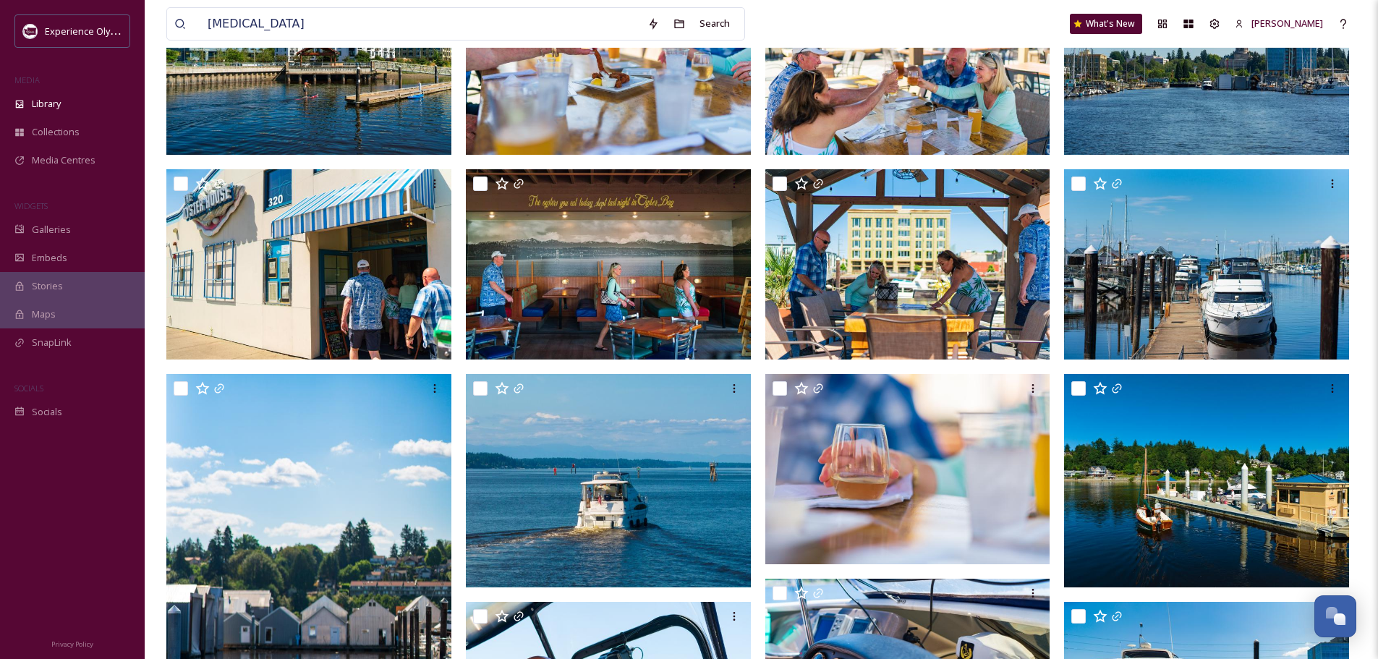
scroll to position [39, 0]
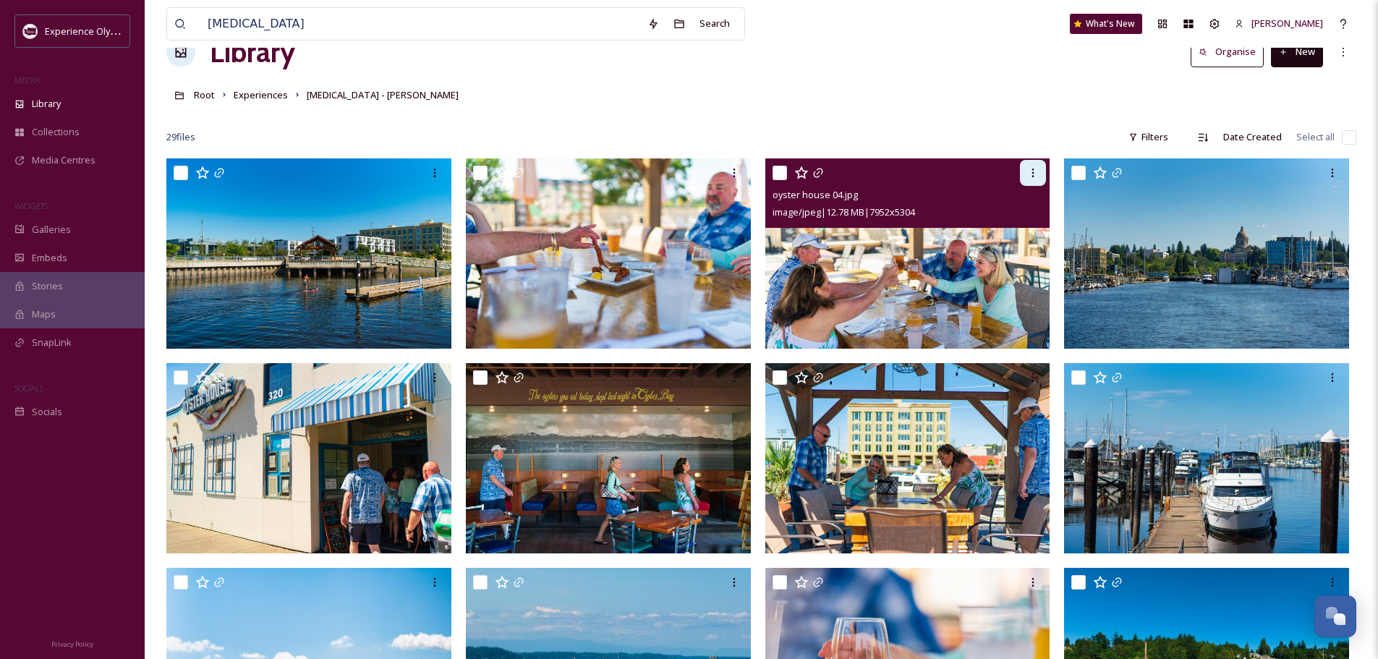
click at [1027, 175] on icon at bounding box center [1033, 173] width 12 height 12
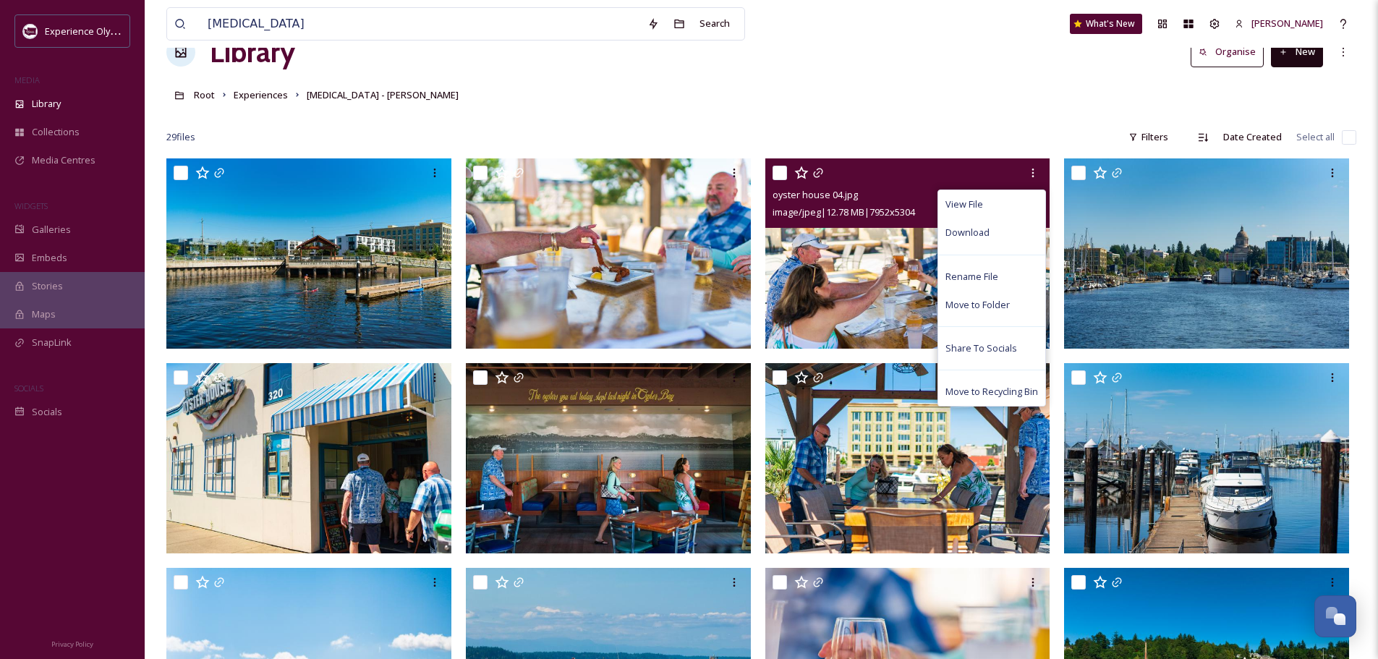
click at [778, 166] on input "checkbox" at bounding box center [779, 173] width 14 height 14
checkbox input "true"
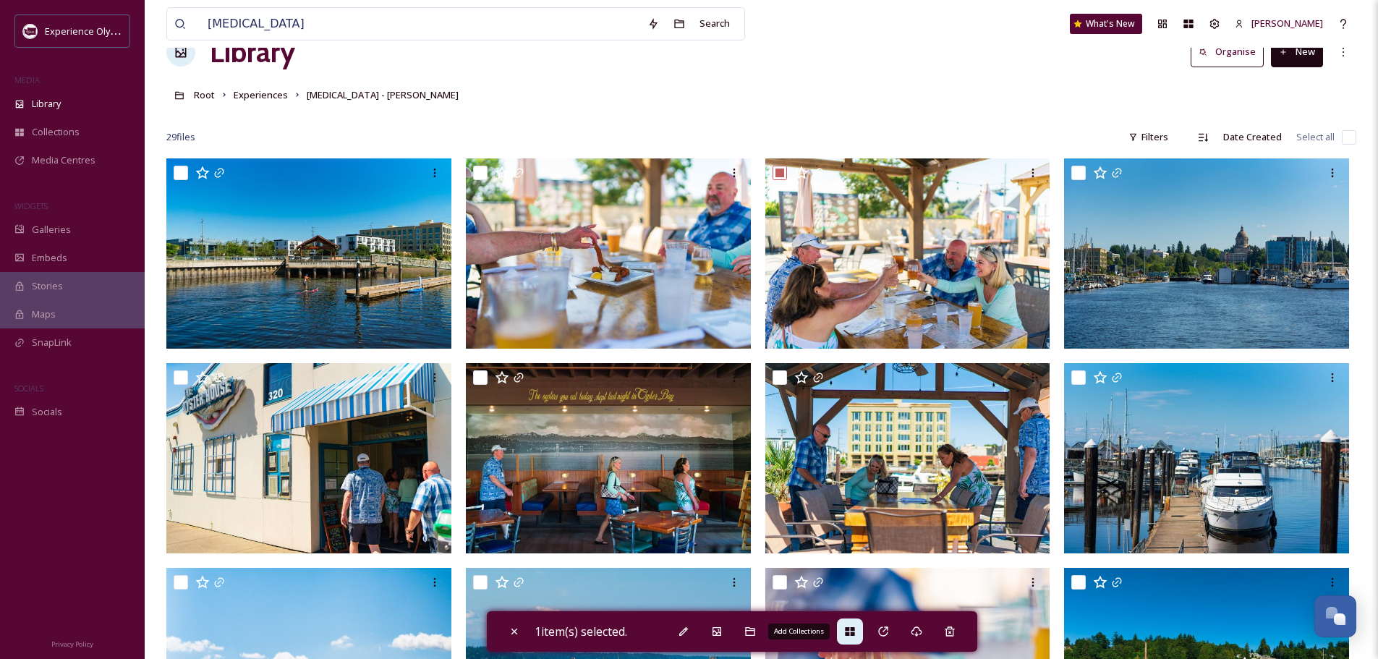
click at [845, 630] on div "Add Collections" at bounding box center [850, 631] width 26 height 26
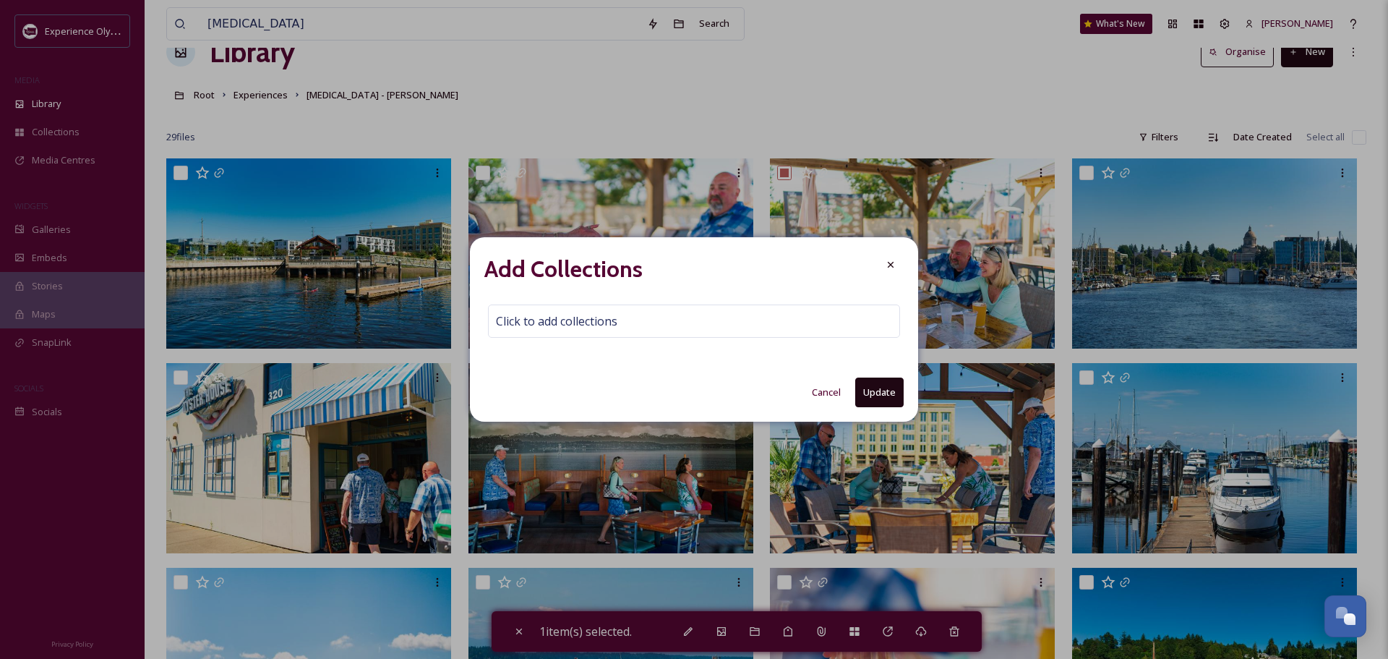
click at [665, 301] on div "Add Collections Click to add collections Cancel Update" at bounding box center [694, 329] width 448 height 184
click at [660, 312] on div "Click to add collections" at bounding box center [694, 320] width 412 height 33
click at [547, 320] on input at bounding box center [568, 321] width 159 height 32
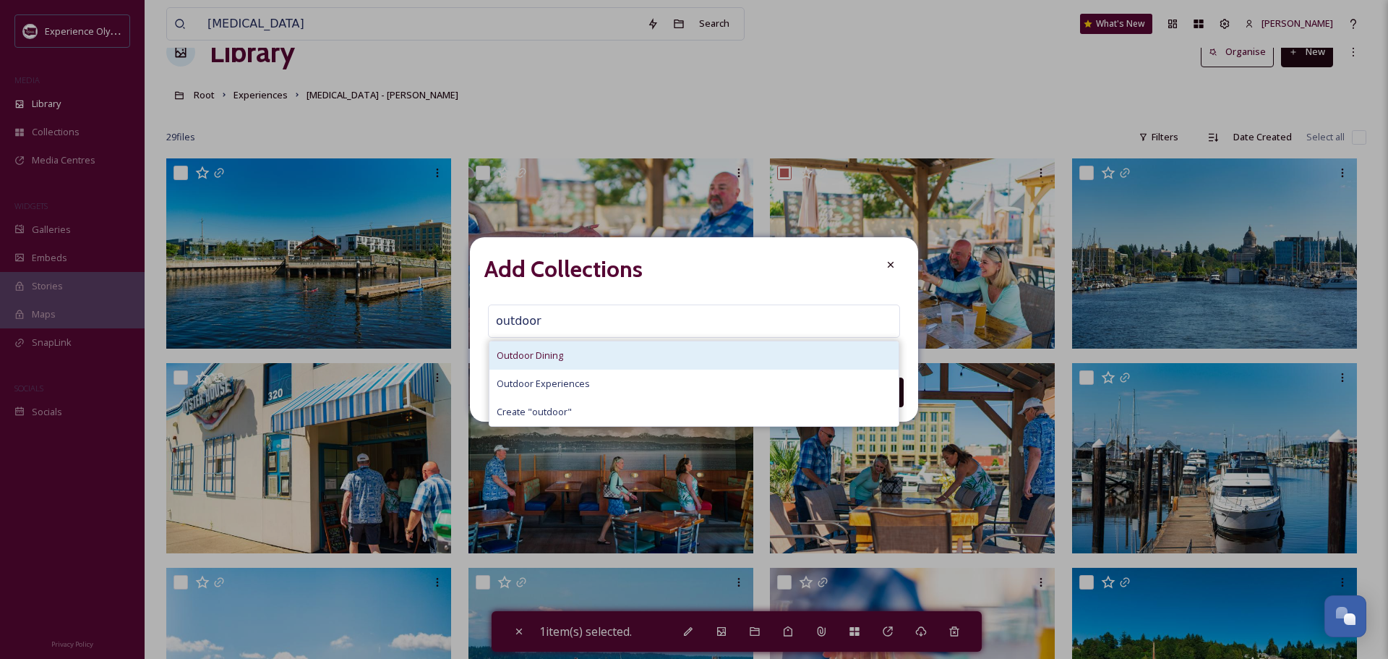
type input "outdoor"
click at [539, 354] on span "Outdoor Dining" at bounding box center [530, 356] width 67 height 14
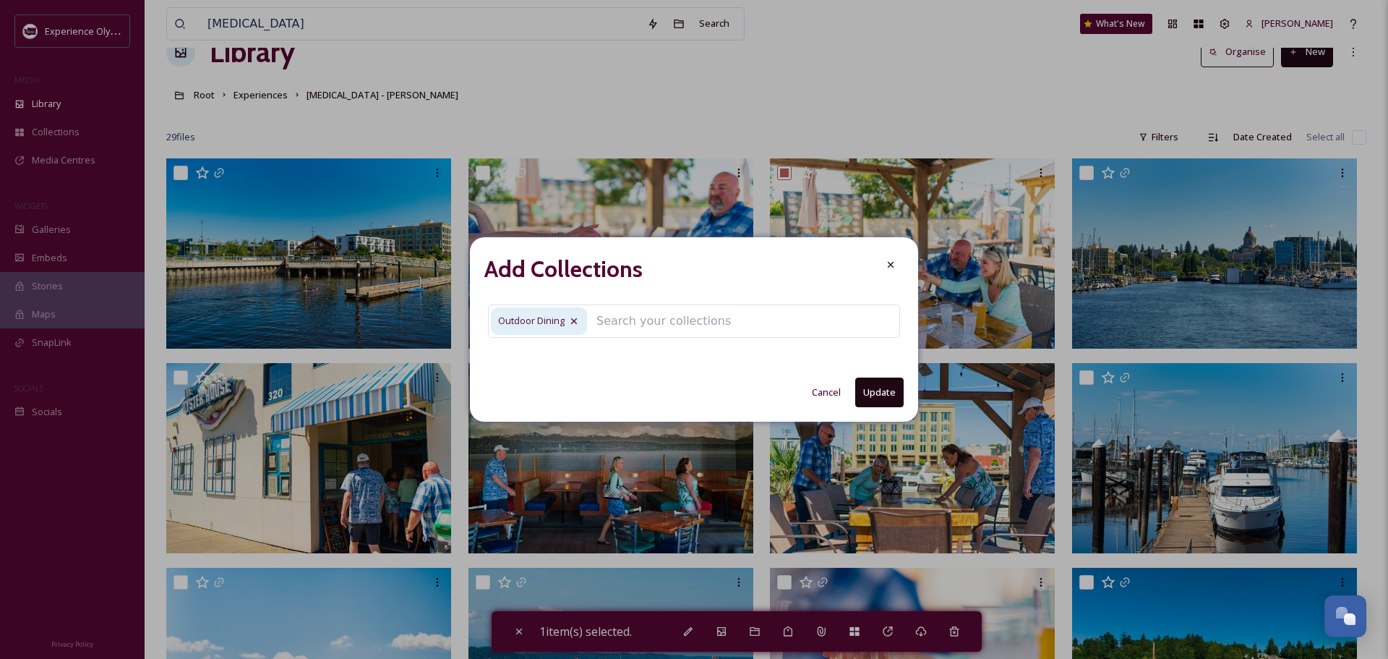
click at [876, 395] on button "Update" at bounding box center [879, 392] width 48 height 30
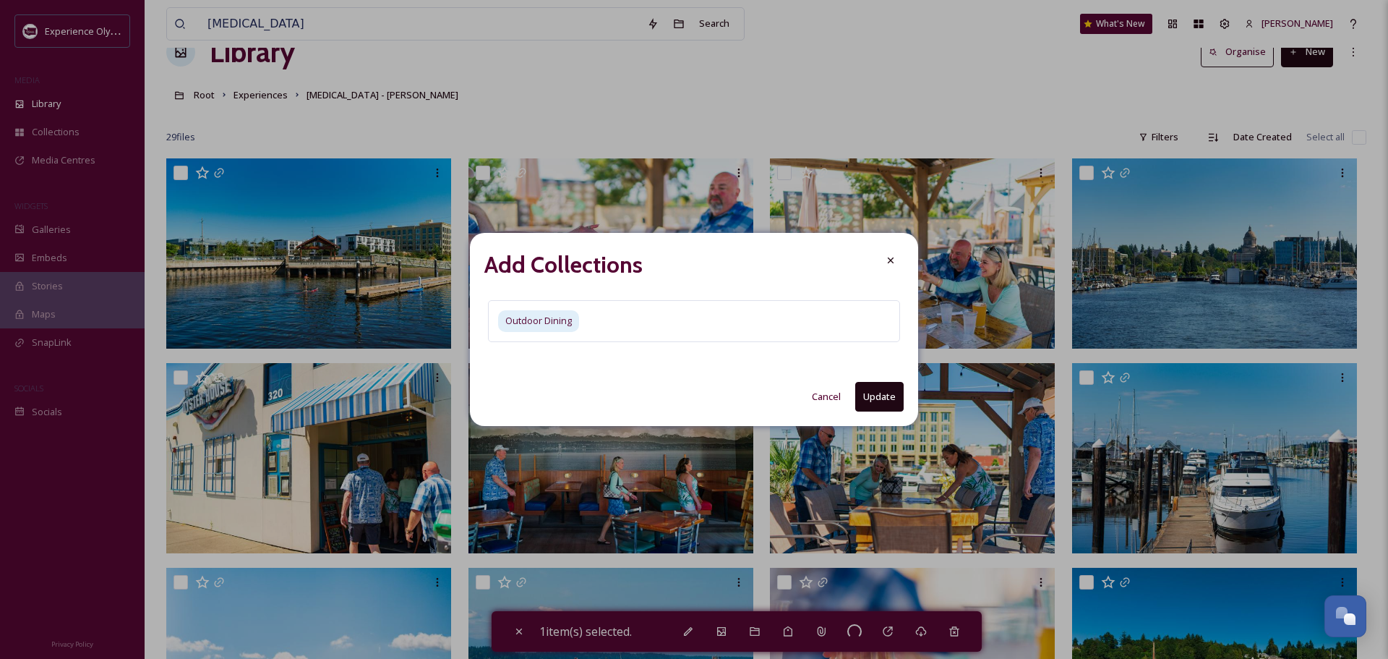
checkbox input "false"
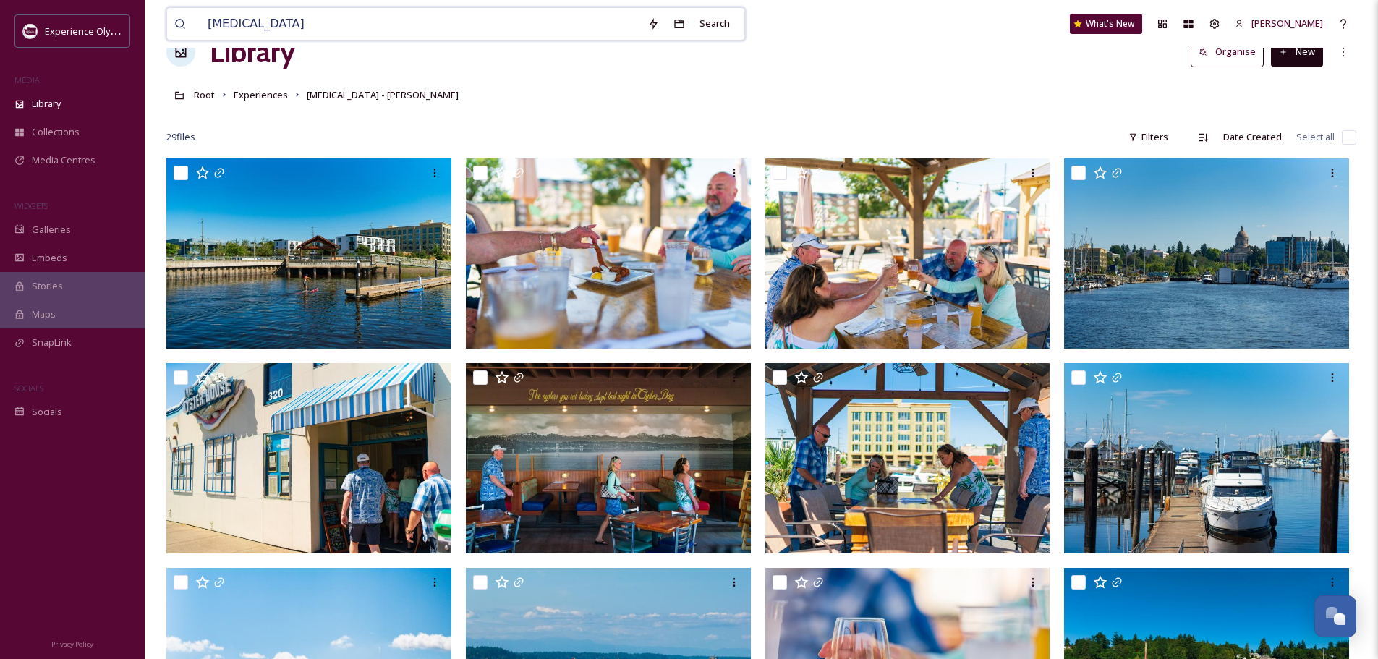
click at [302, 22] on input "boating" at bounding box center [420, 24] width 440 height 32
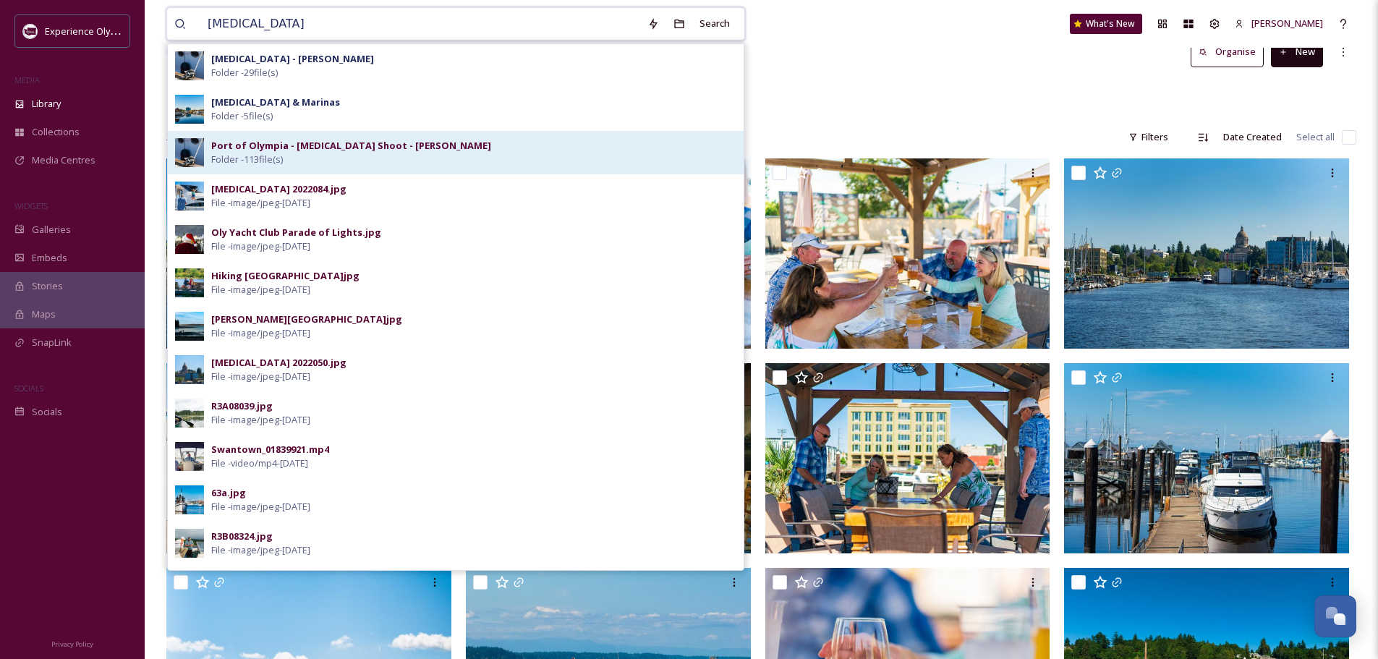
type input "boating"
click at [298, 144] on strong "Port of Olympia - Boating Shoot - N. Burgher" at bounding box center [351, 145] width 280 height 13
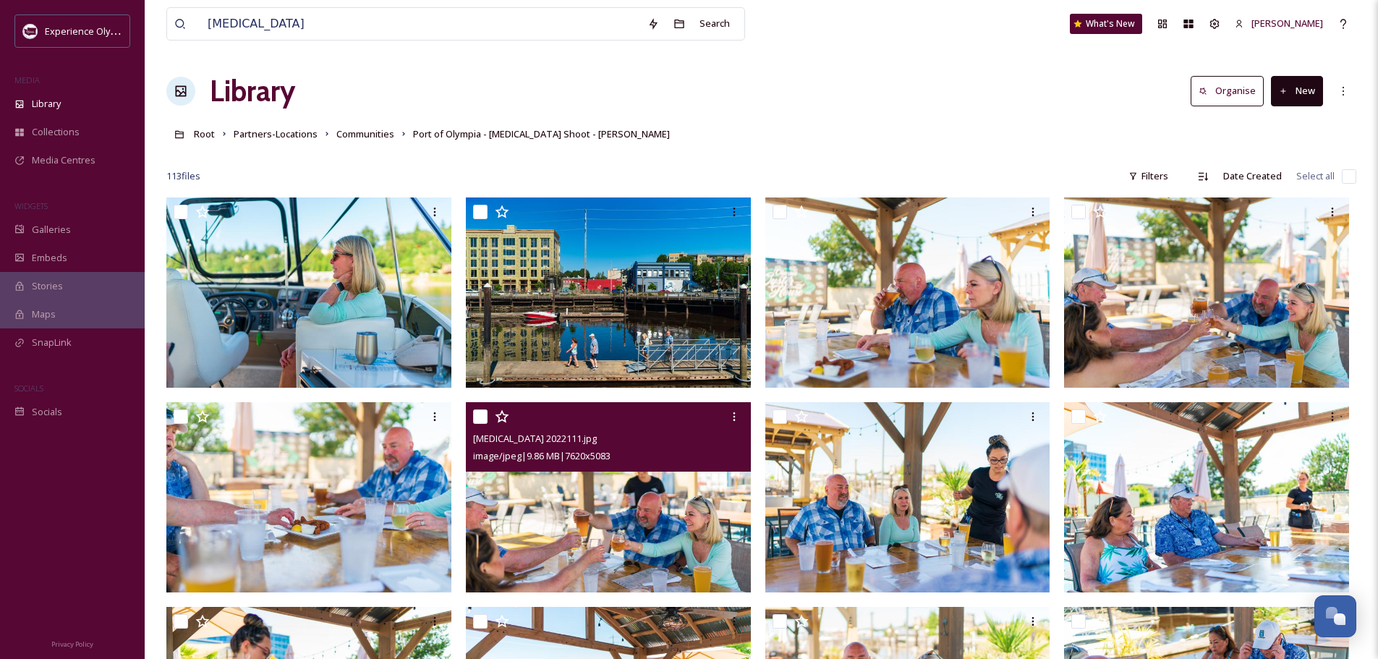
click at [482, 414] on input "checkbox" at bounding box center [480, 416] width 14 height 14
checkbox input "true"
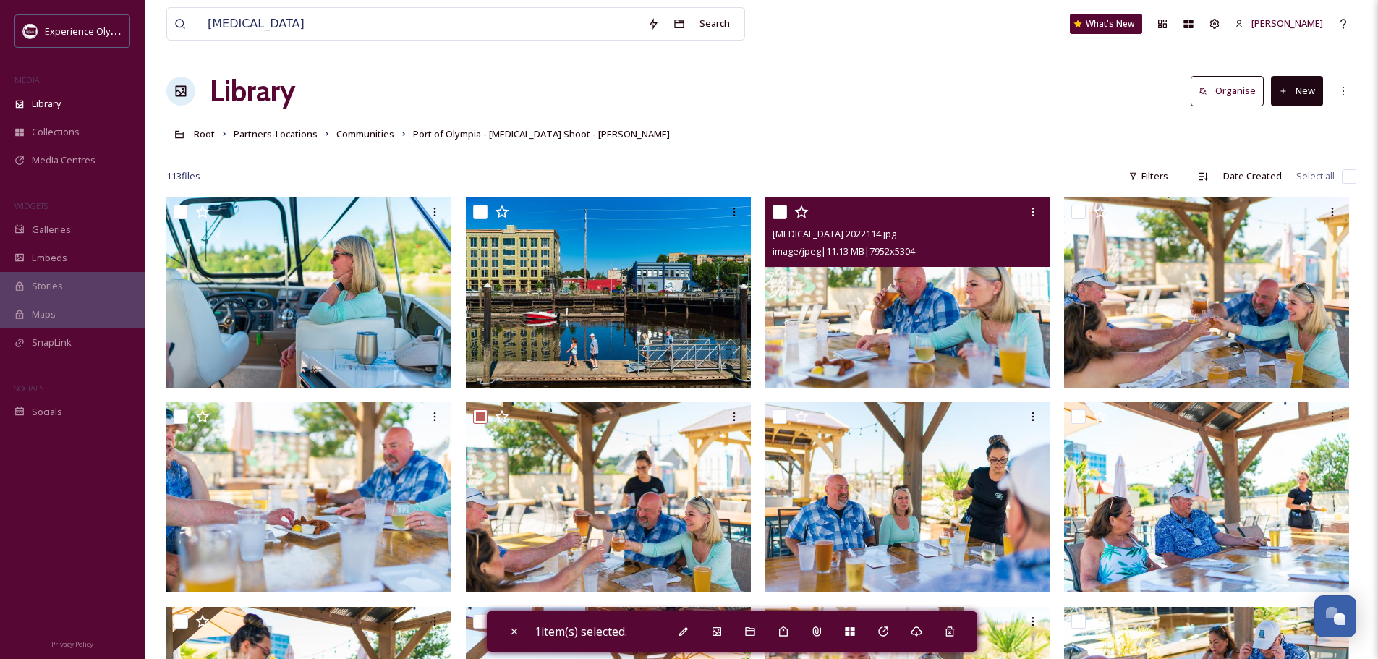
click at [775, 210] on input "checkbox" at bounding box center [779, 212] width 14 height 14
checkbox input "true"
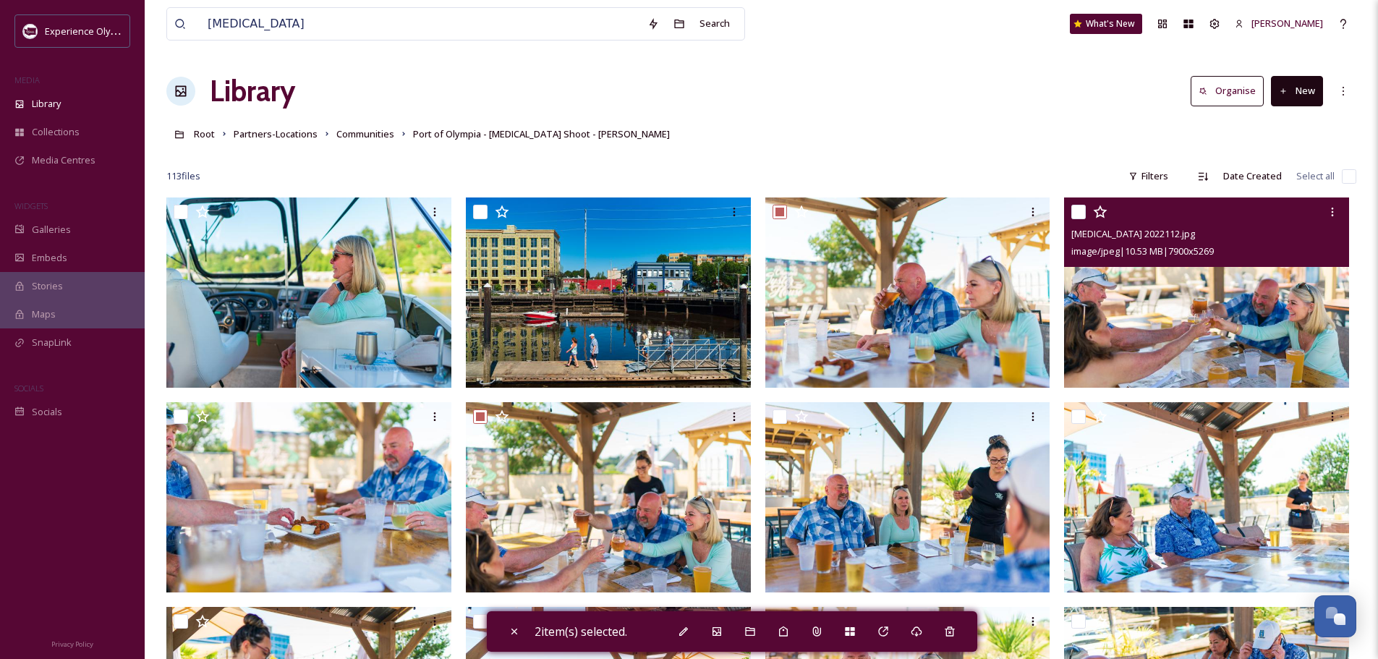
click at [1078, 208] on input "checkbox" at bounding box center [1078, 212] width 14 height 14
checkbox input "true"
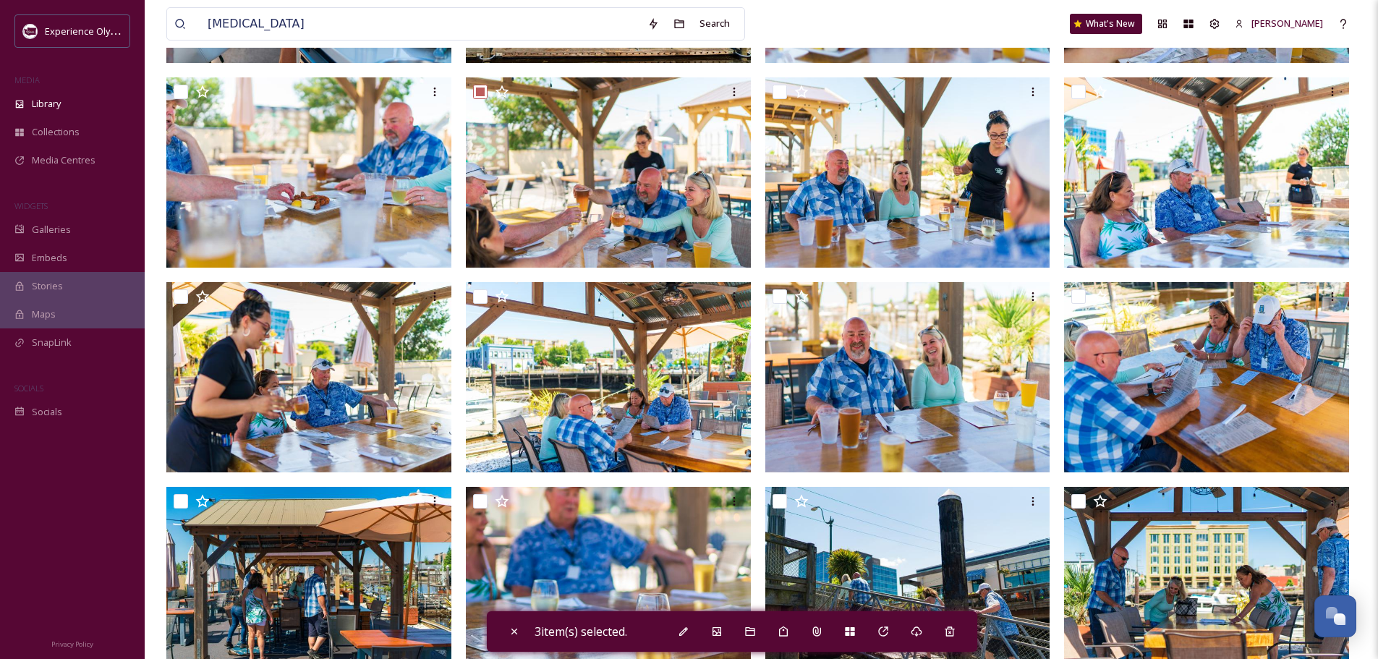
scroll to position [362, 0]
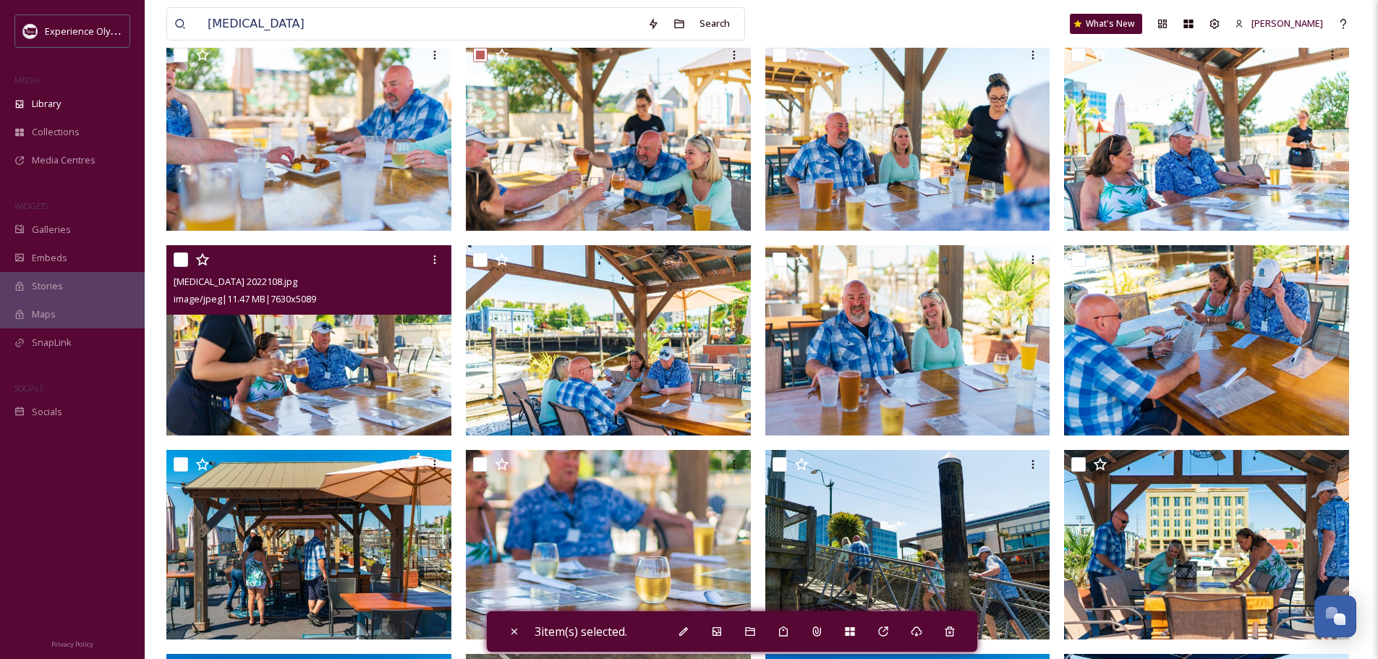
click at [174, 257] on input "checkbox" at bounding box center [181, 259] width 14 height 14
checkbox input "true"
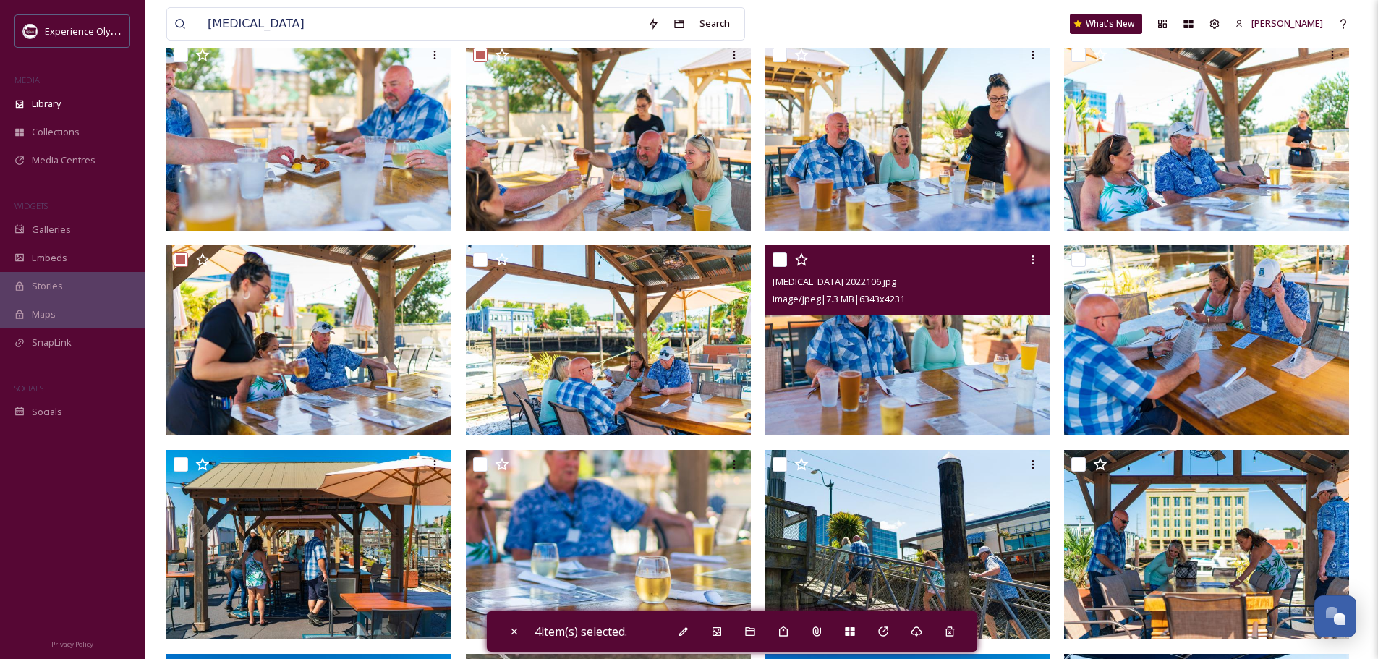
click at [775, 257] on input "checkbox" at bounding box center [779, 259] width 14 height 14
checkbox input "true"
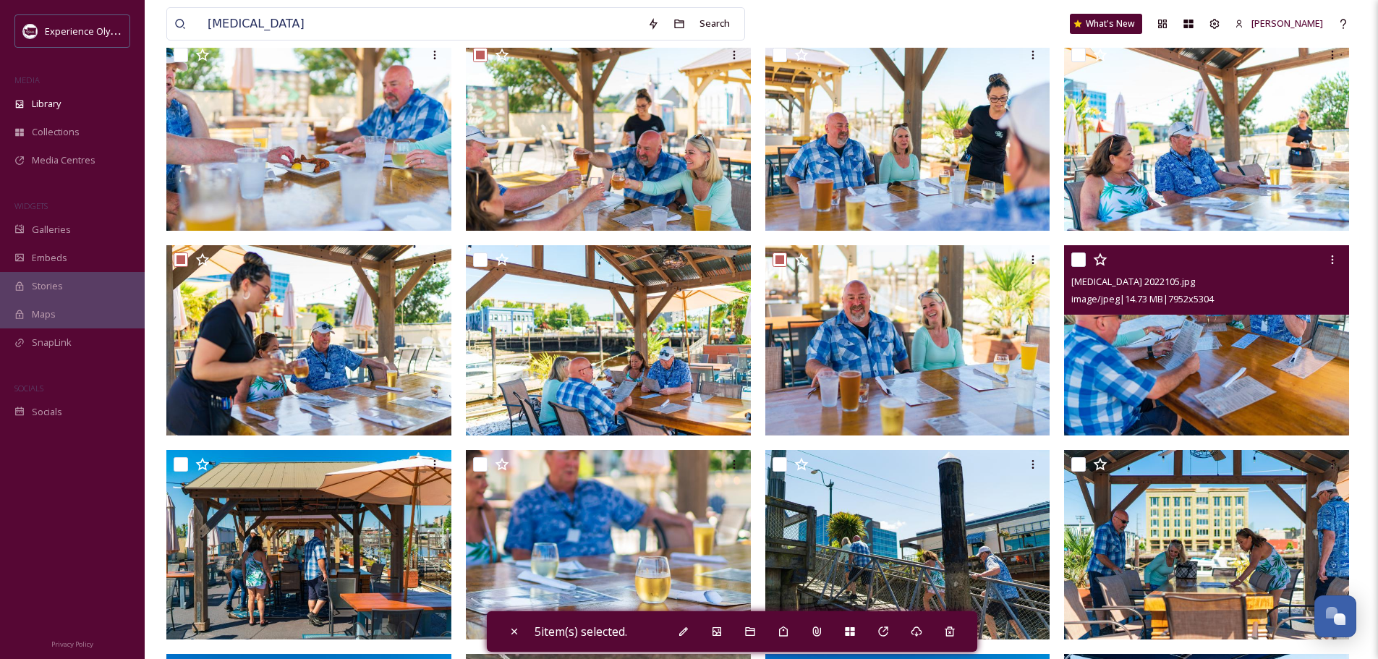
click at [1077, 260] on input "checkbox" at bounding box center [1078, 259] width 14 height 14
checkbox input "true"
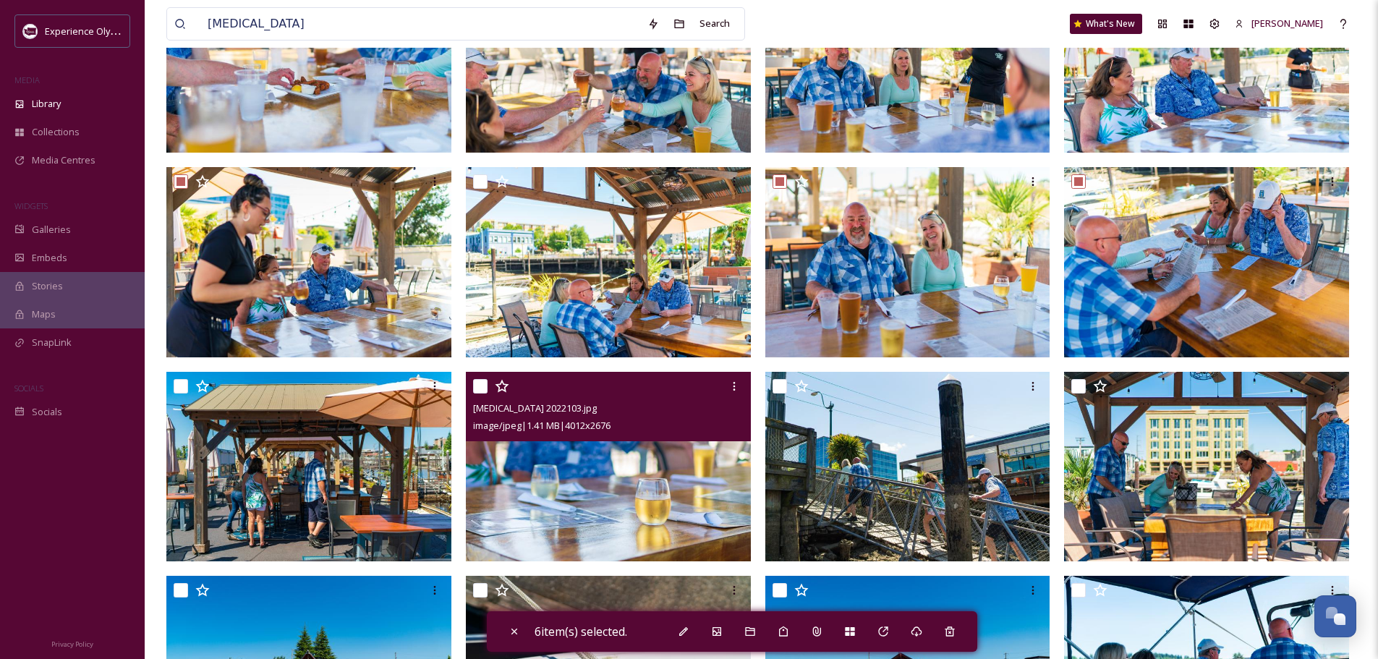
scroll to position [506, 0]
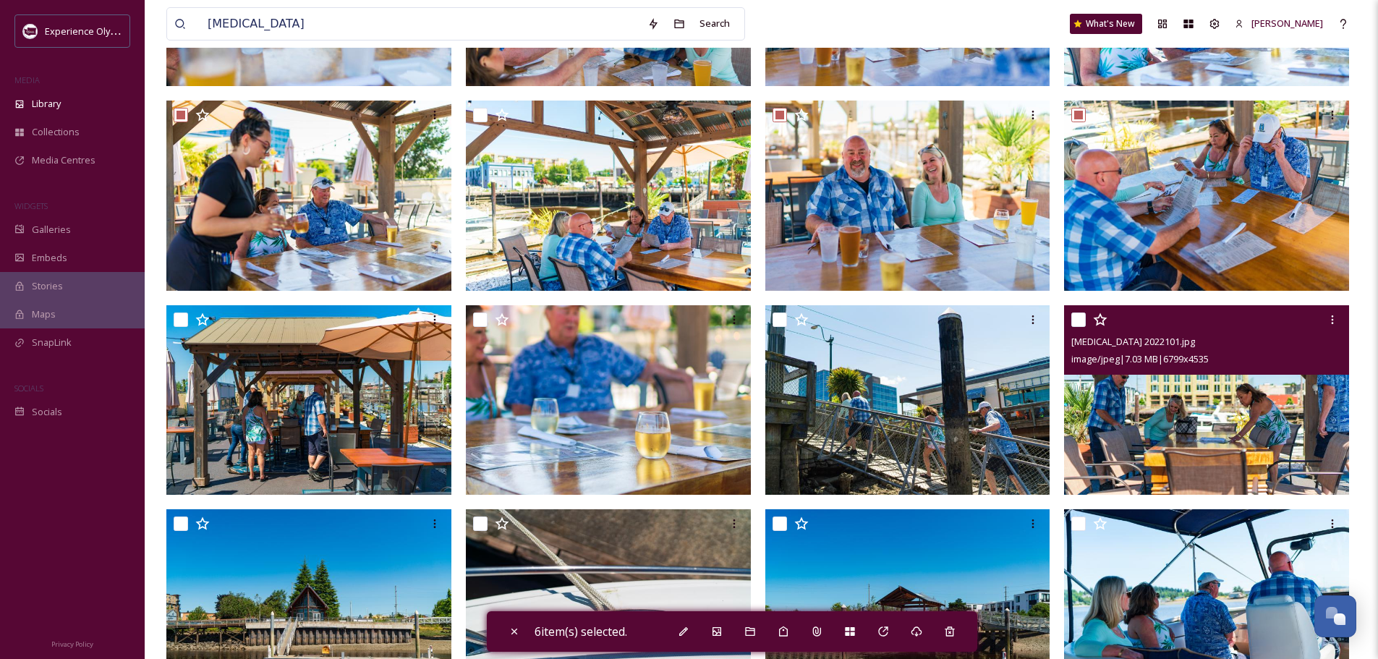
click at [1077, 320] on input "checkbox" at bounding box center [1078, 319] width 14 height 14
checkbox input "true"
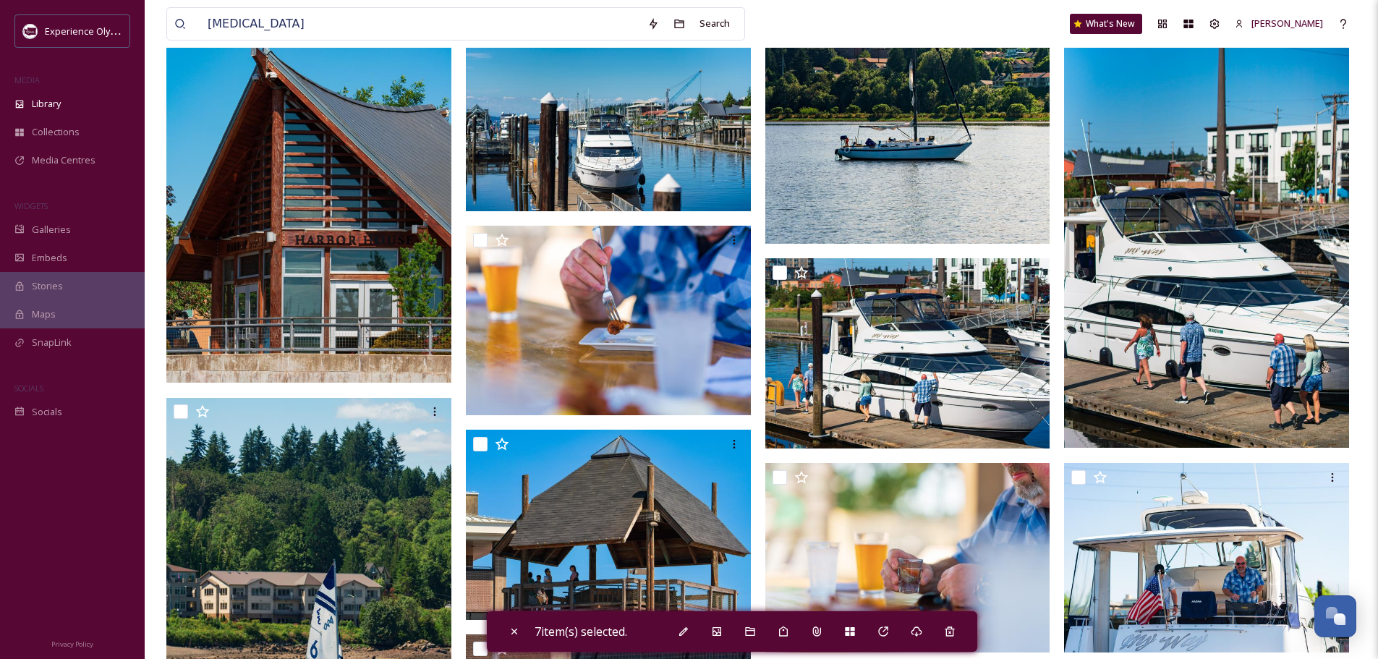
scroll to position [2748, 0]
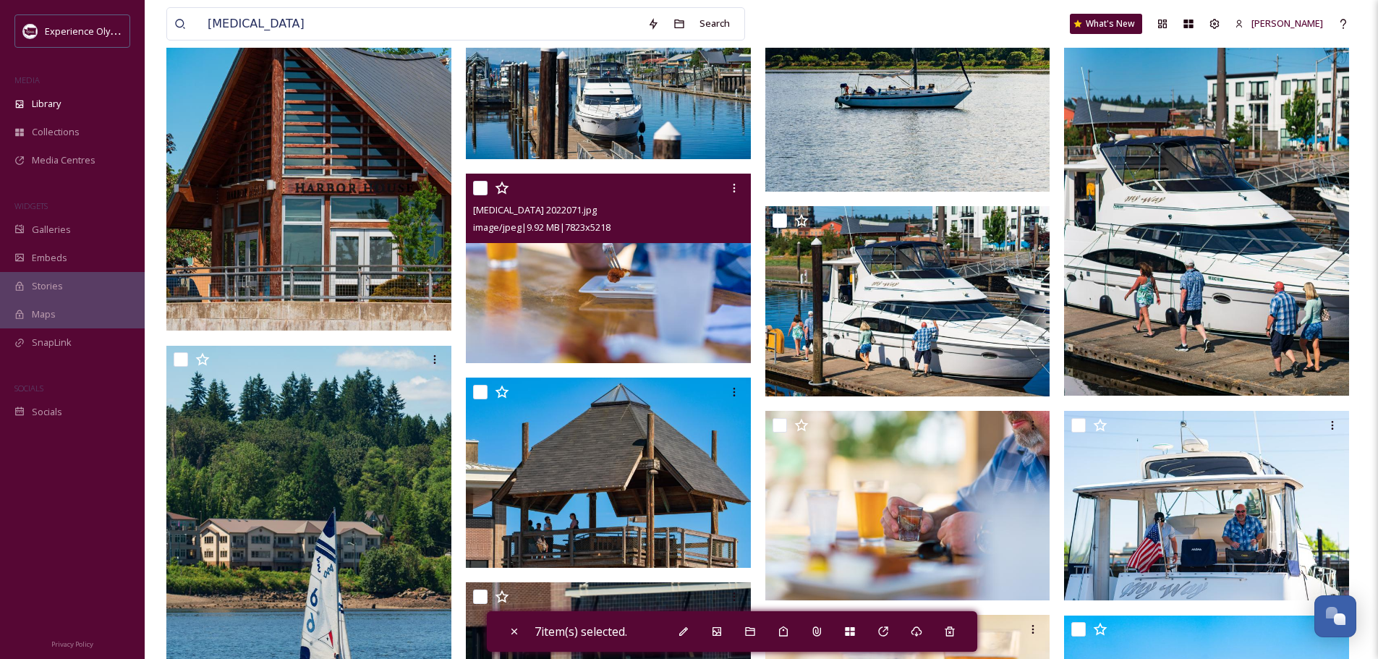
click at [479, 184] on input "checkbox" at bounding box center [480, 188] width 14 height 14
checkbox input "true"
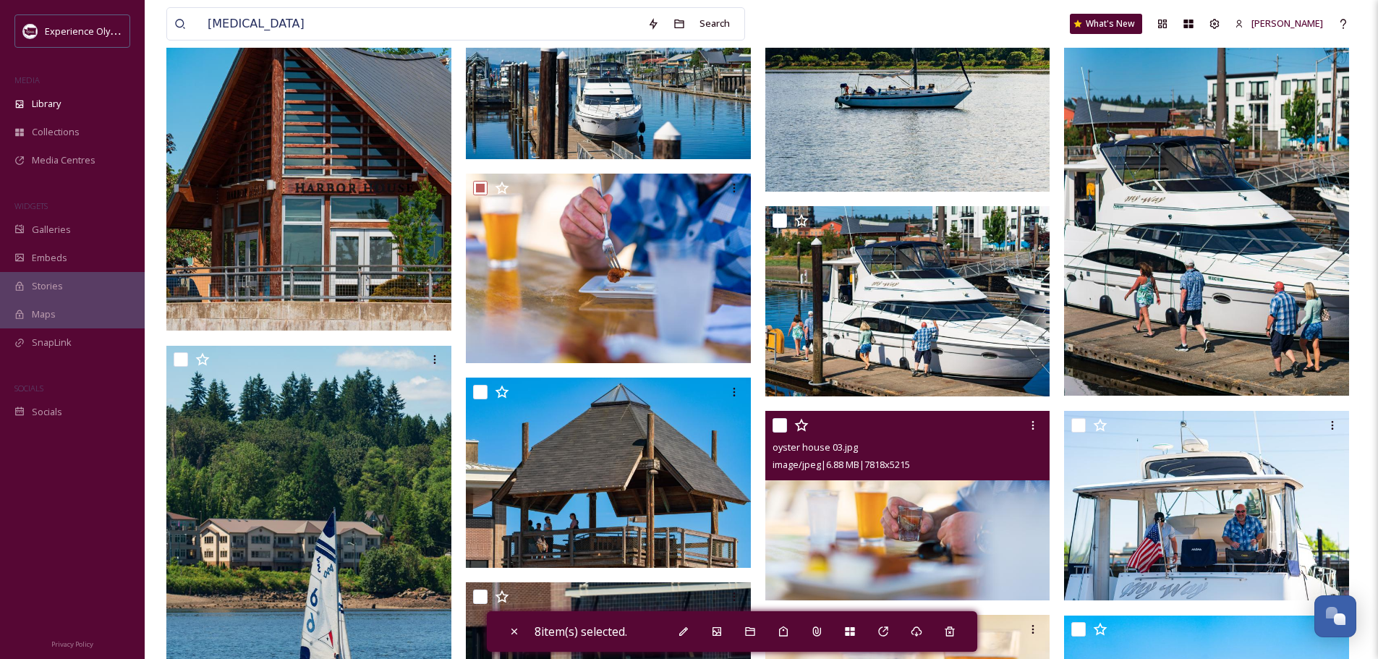
click at [777, 427] on input "checkbox" at bounding box center [779, 425] width 14 height 14
checkbox input "true"
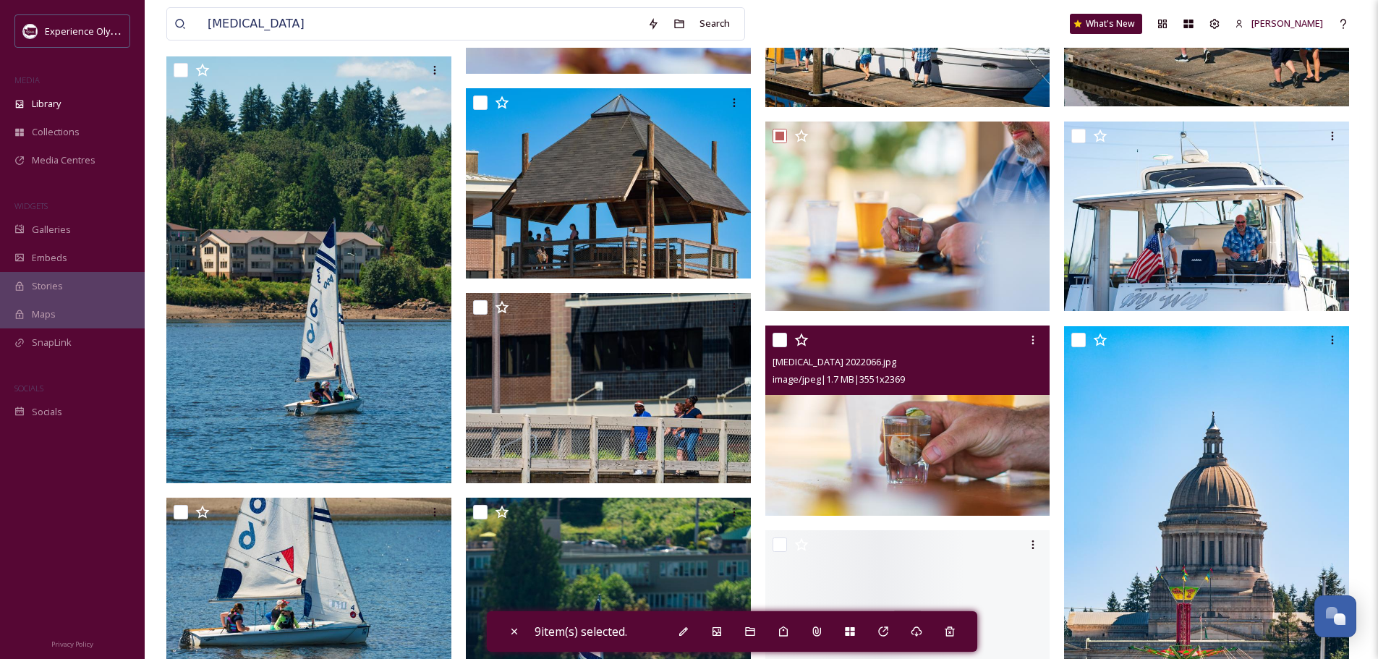
scroll to position [3254, 0]
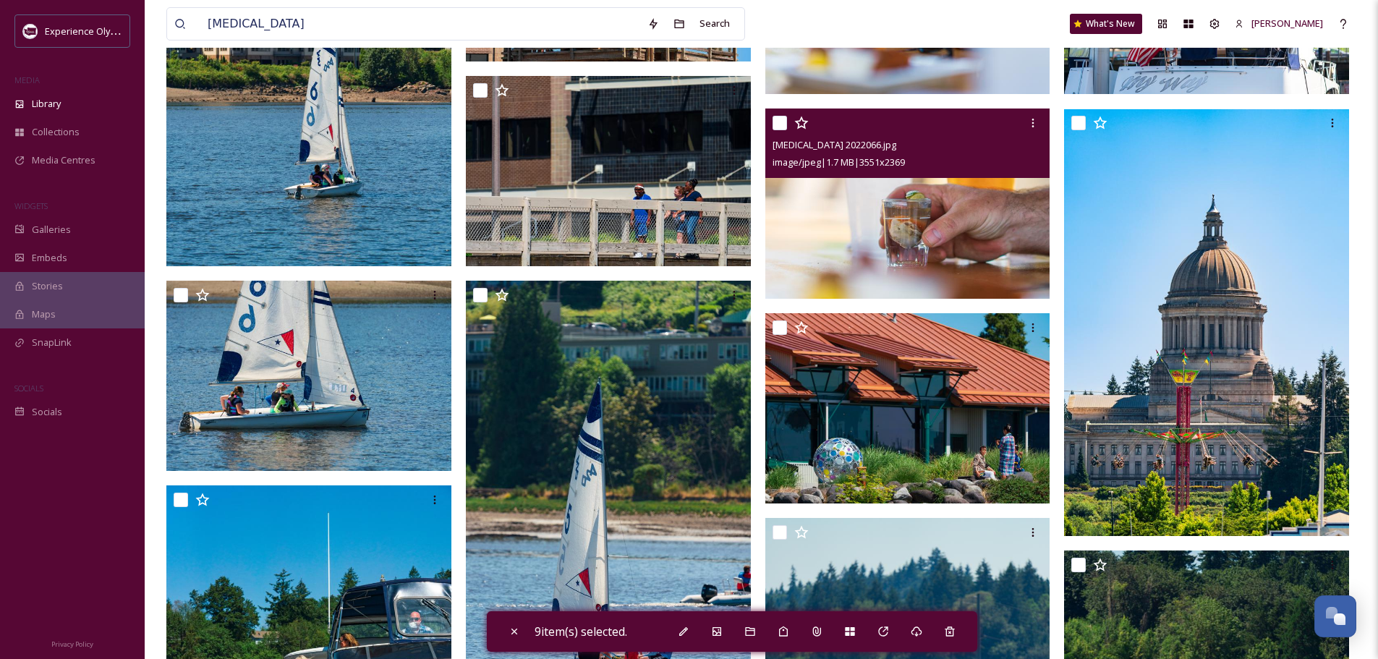
click at [778, 119] on input "checkbox" at bounding box center [779, 123] width 14 height 14
checkbox input "true"
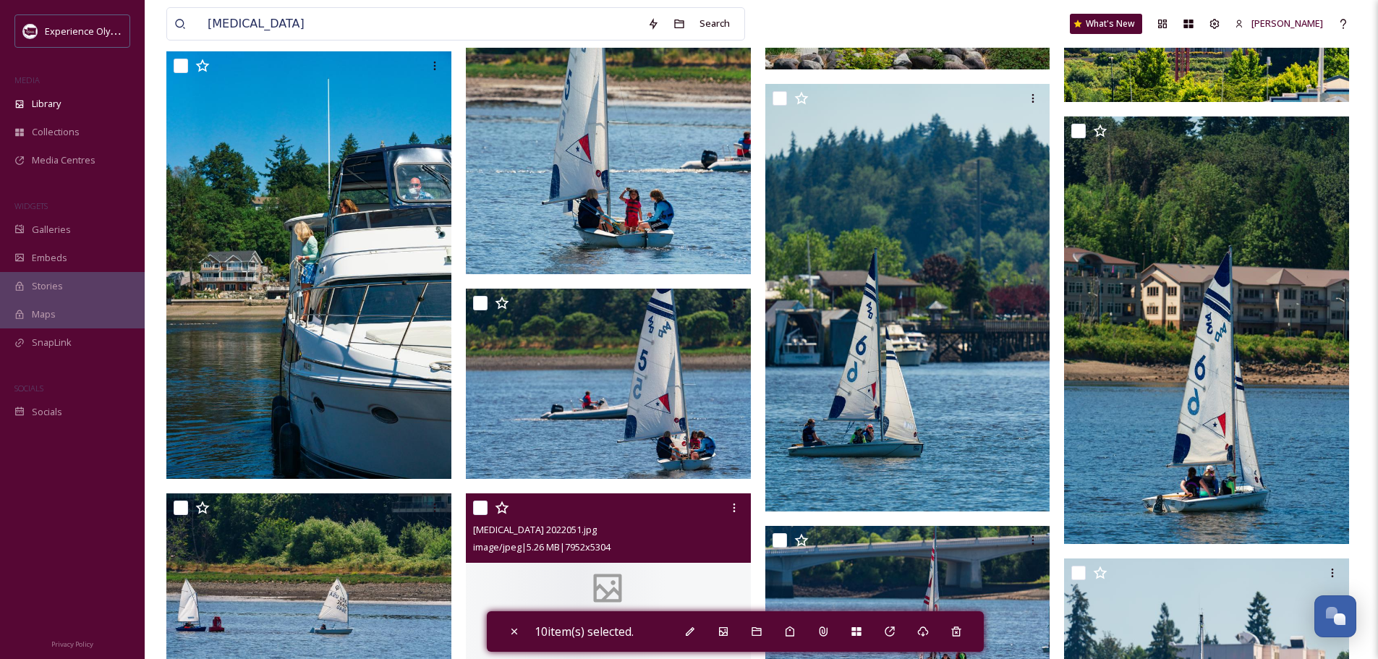
scroll to position [3905, 0]
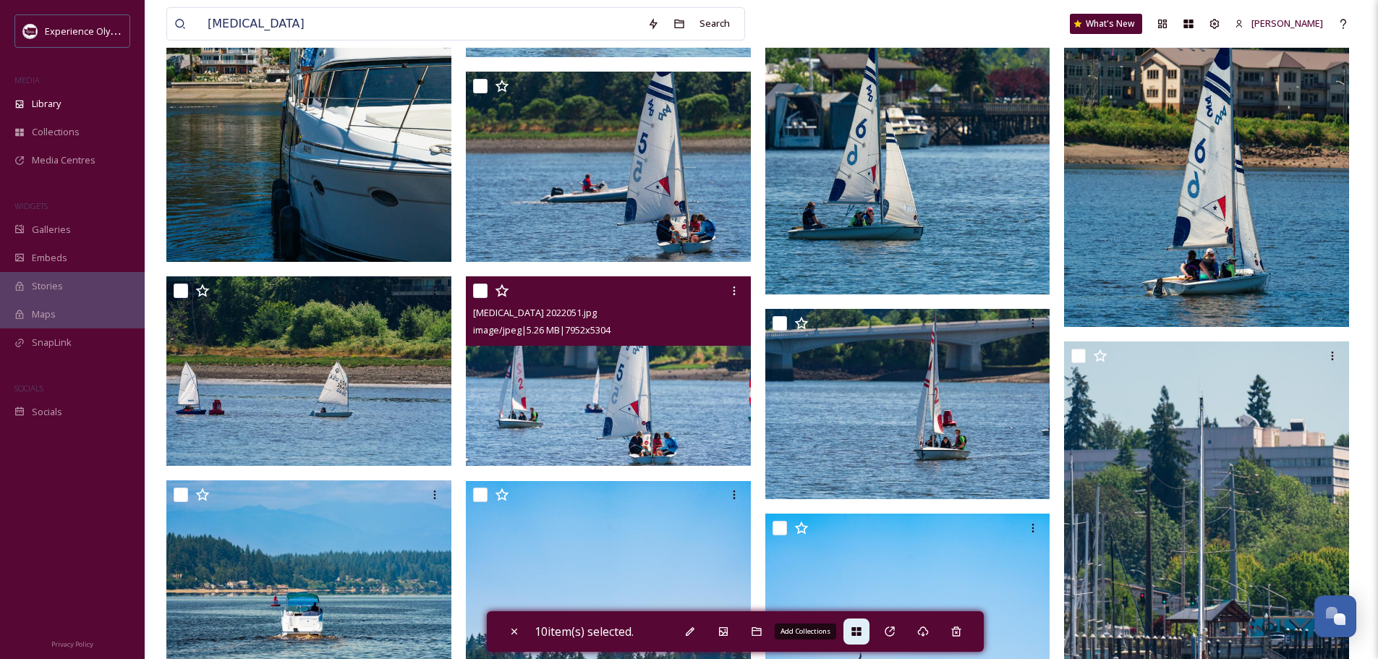
click at [867, 625] on div "Add Collections" at bounding box center [856, 631] width 26 height 26
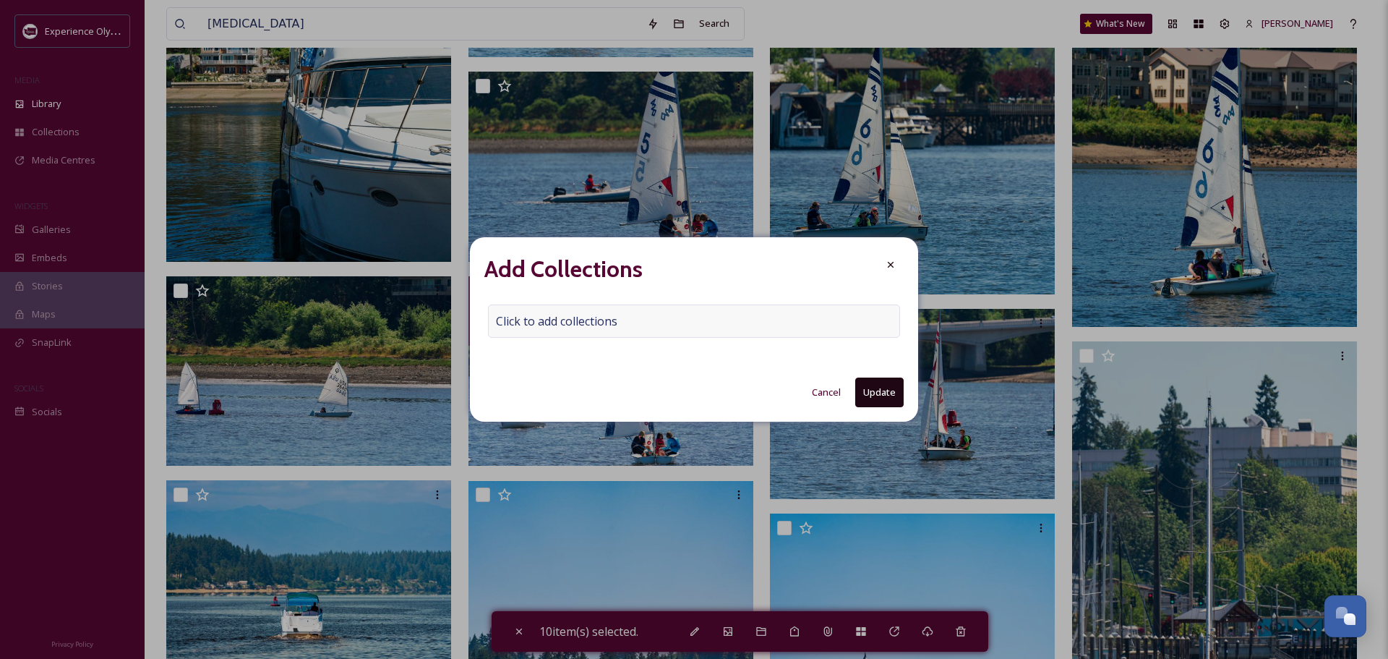
click at [580, 312] on span "Click to add collections" at bounding box center [556, 320] width 121 height 17
click at [511, 317] on input at bounding box center [568, 321] width 159 height 32
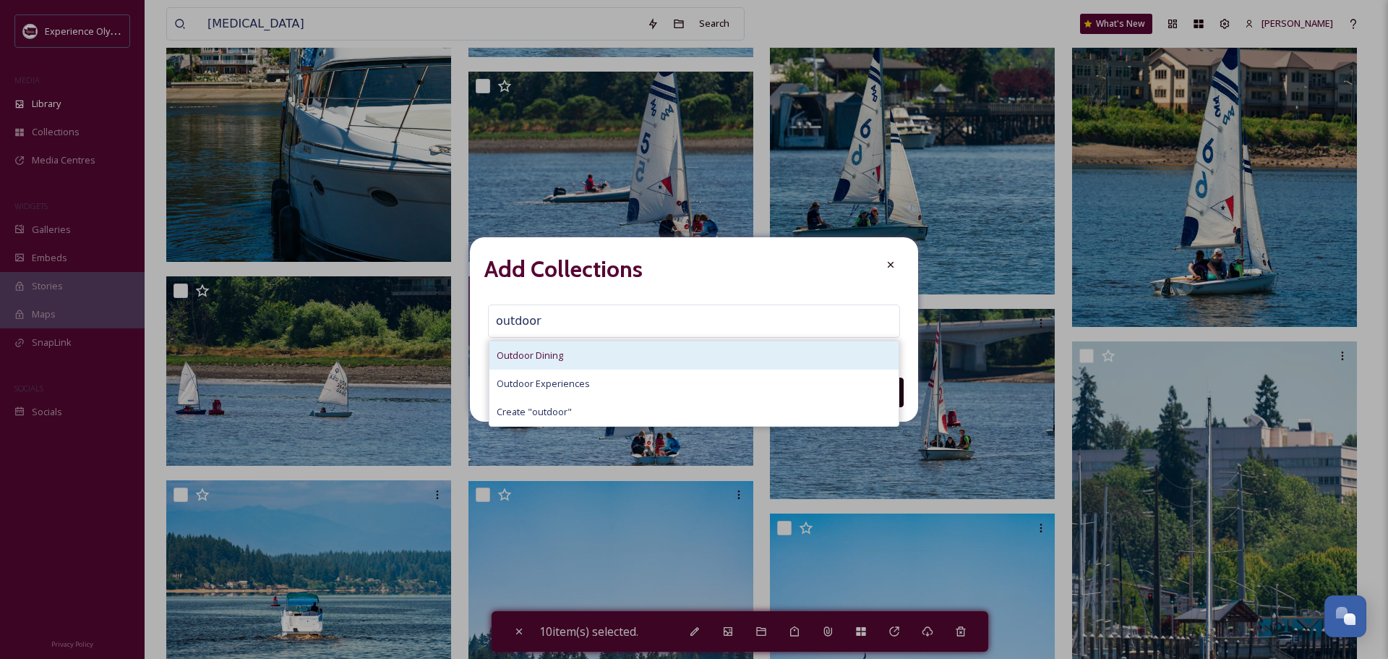
type input "outdoor"
click at [519, 353] on span "Outdoor Dining" at bounding box center [530, 356] width 67 height 14
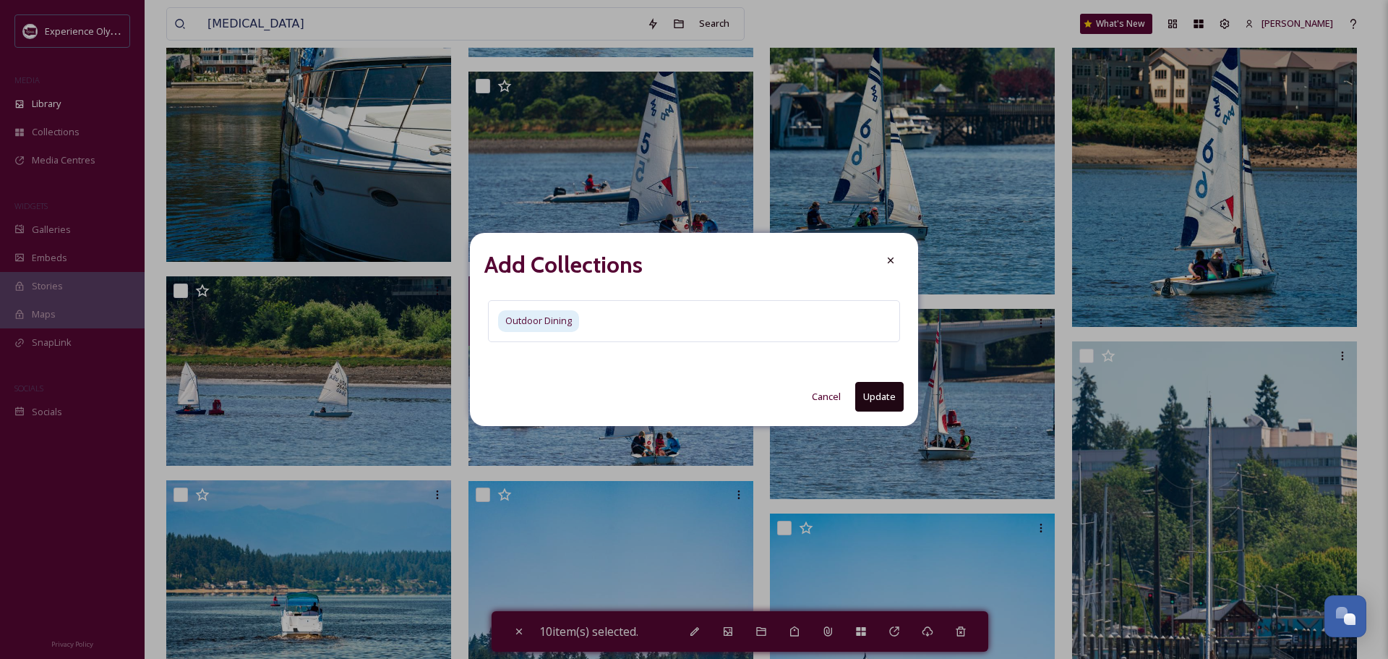
click at [882, 394] on button "Update" at bounding box center [879, 397] width 48 height 30
checkbox input "false"
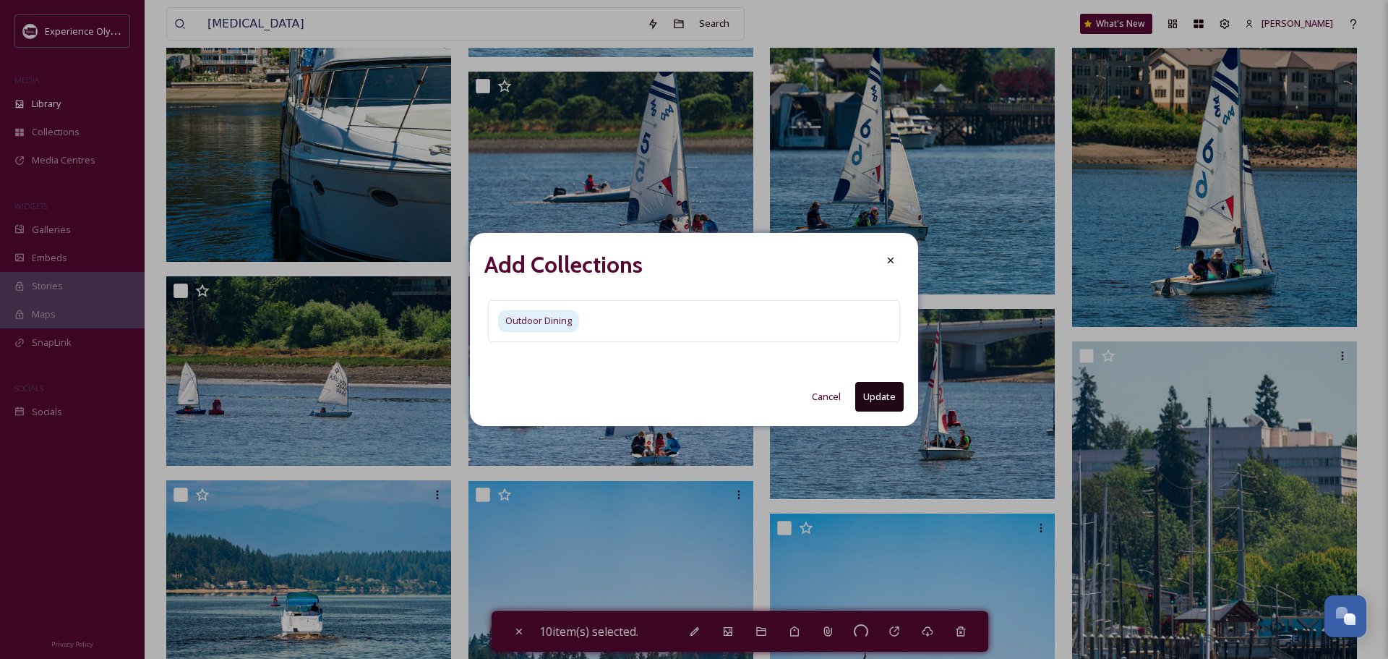
checkbox input "false"
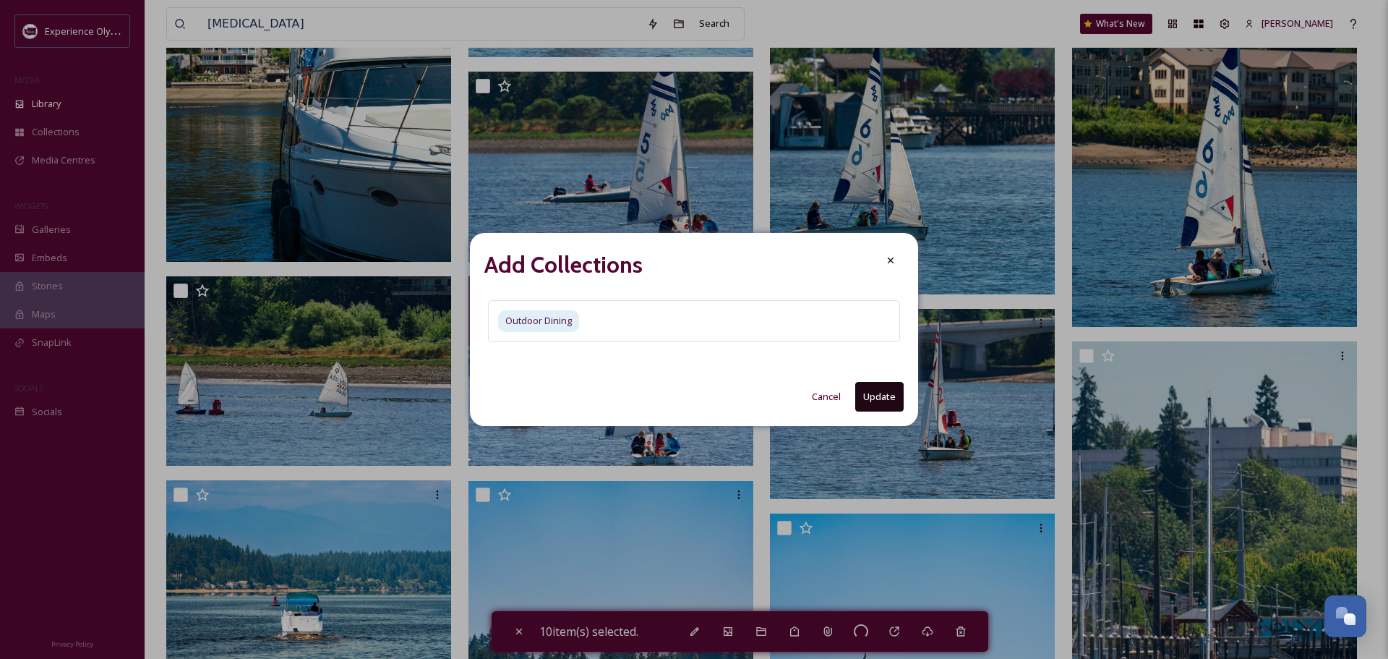
checkbox input "false"
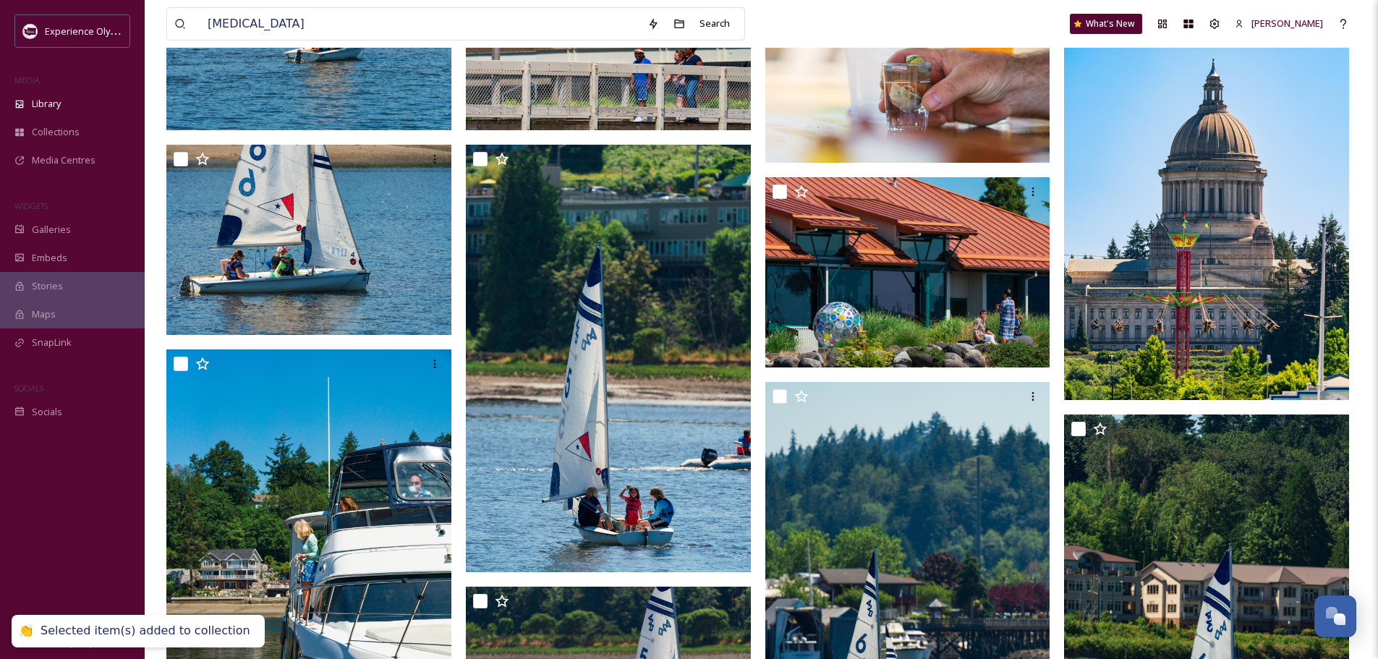
scroll to position [3327, 0]
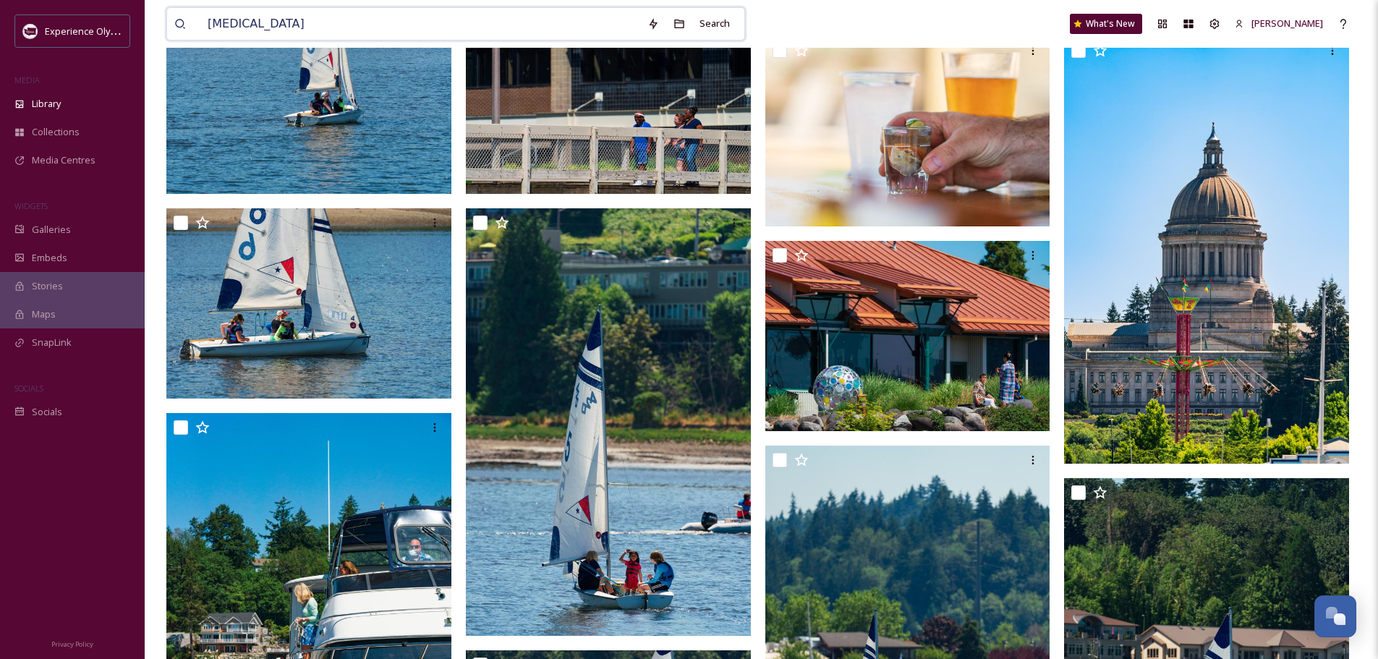
drag, startPoint x: 257, startPoint y: 31, endPoint x: 204, endPoint y: 26, distance: 53.0
click at [204, 26] on input "boating" at bounding box center [420, 24] width 440 height 32
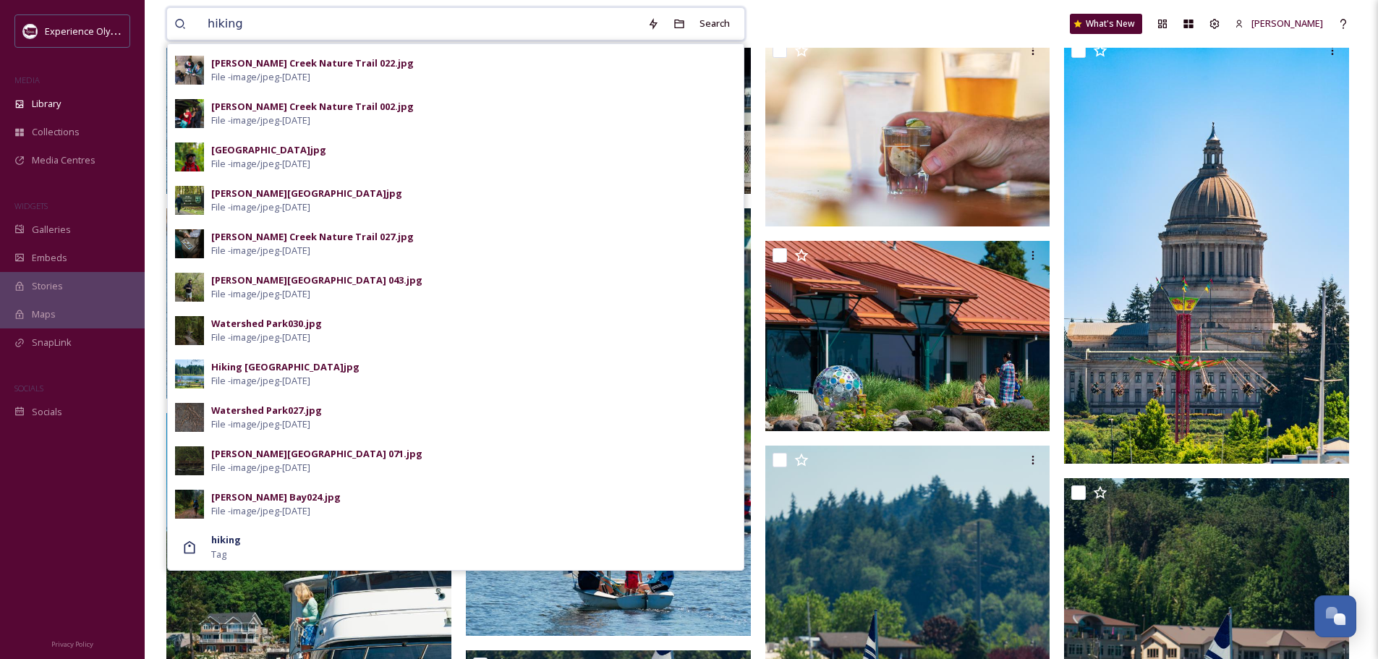
scroll to position [795, 0]
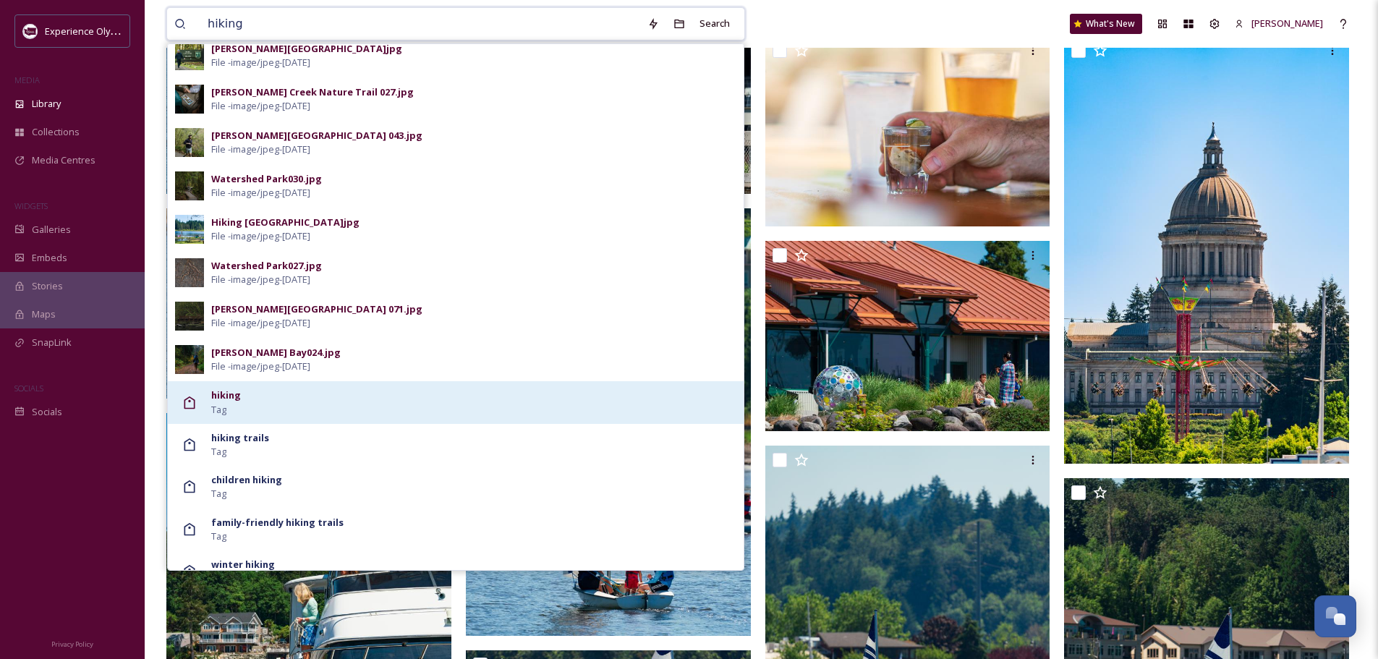
type input "hiking"
click at [405, 391] on div "hiking Tag" at bounding box center [473, 401] width 525 height 27
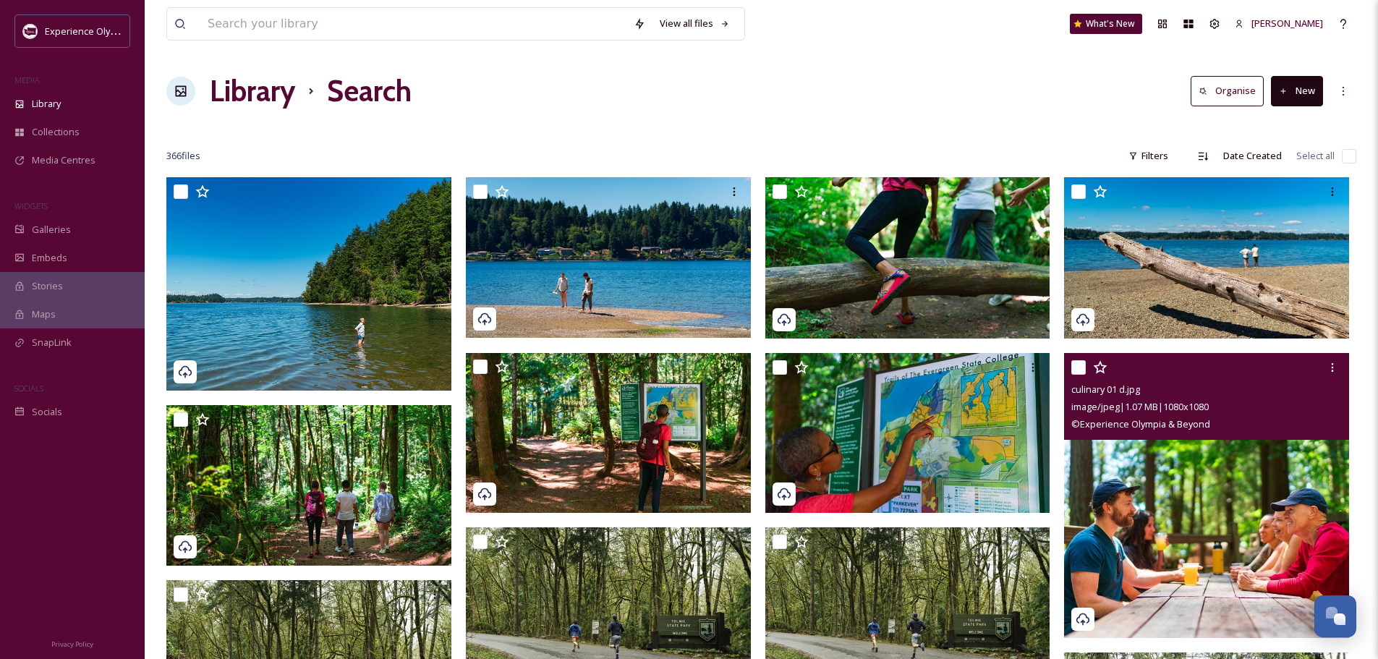
click at [1076, 364] on input "checkbox" at bounding box center [1078, 367] width 14 height 14
checkbox input "true"
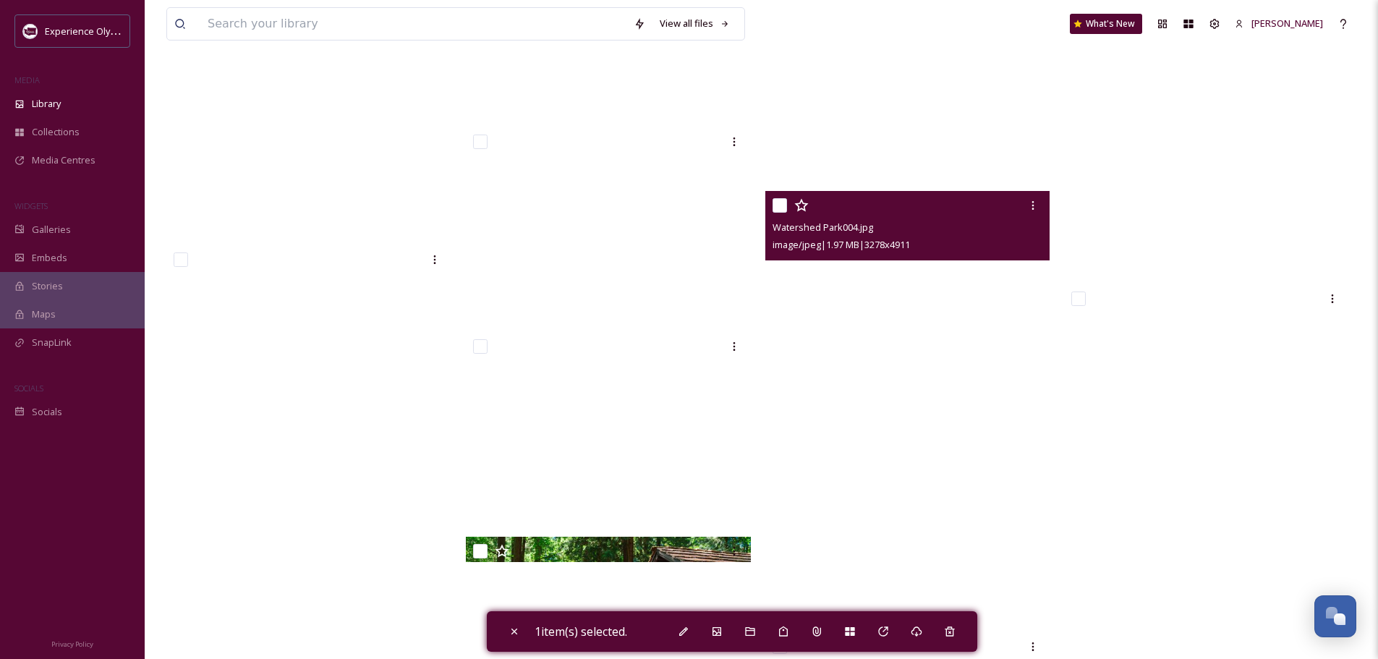
scroll to position [15982, 0]
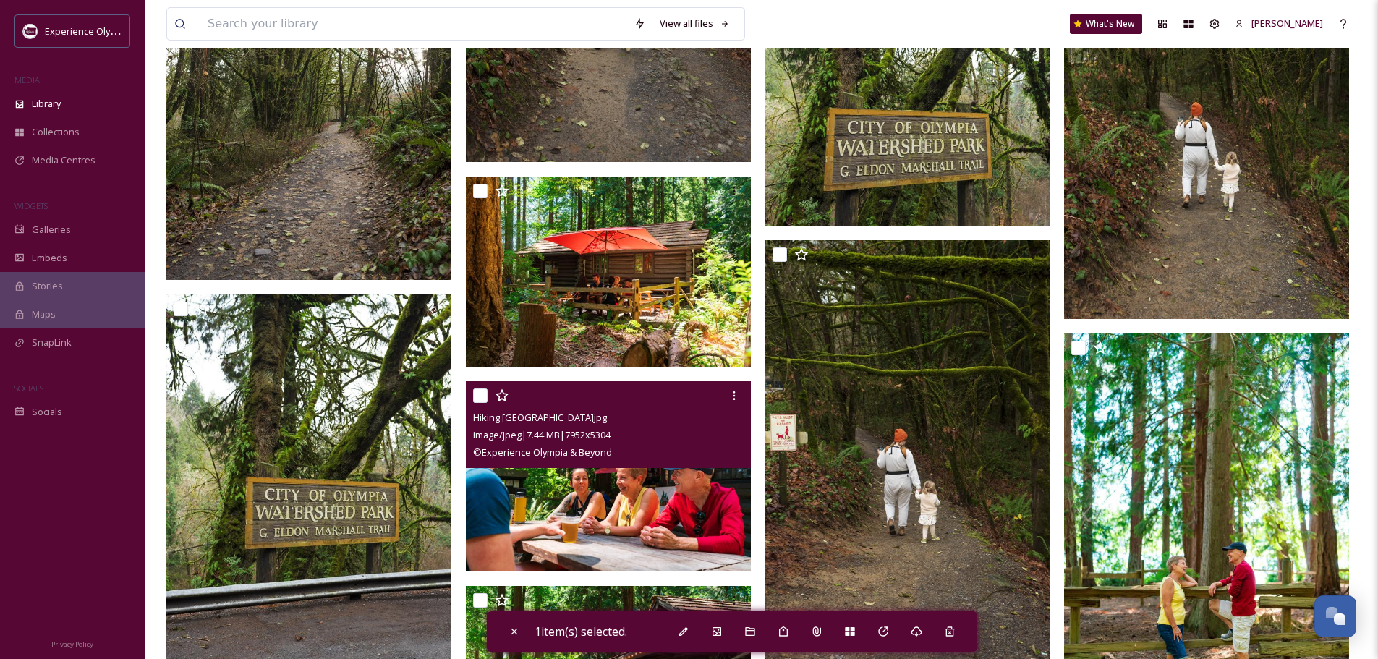
click at [482, 396] on input "checkbox" at bounding box center [480, 395] width 14 height 14
checkbox input "true"
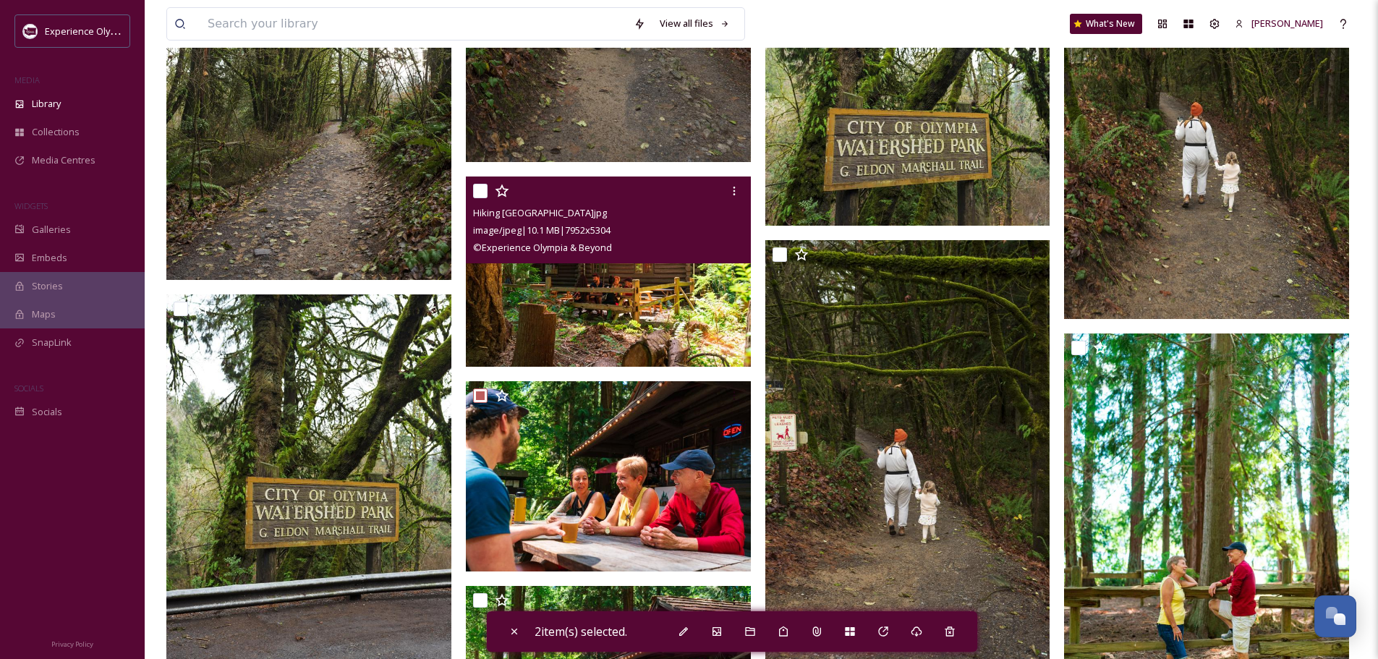
click at [481, 187] on input "checkbox" at bounding box center [480, 191] width 14 height 14
checkbox input "true"
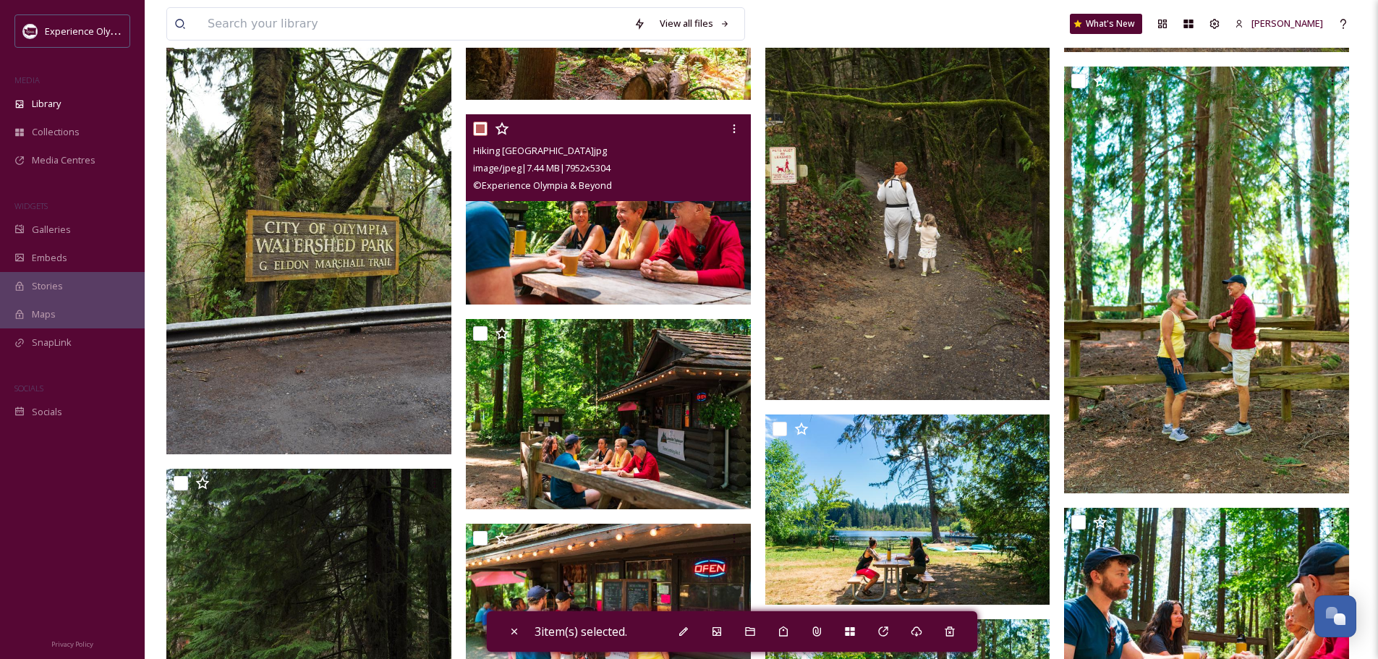
scroll to position [16271, 0]
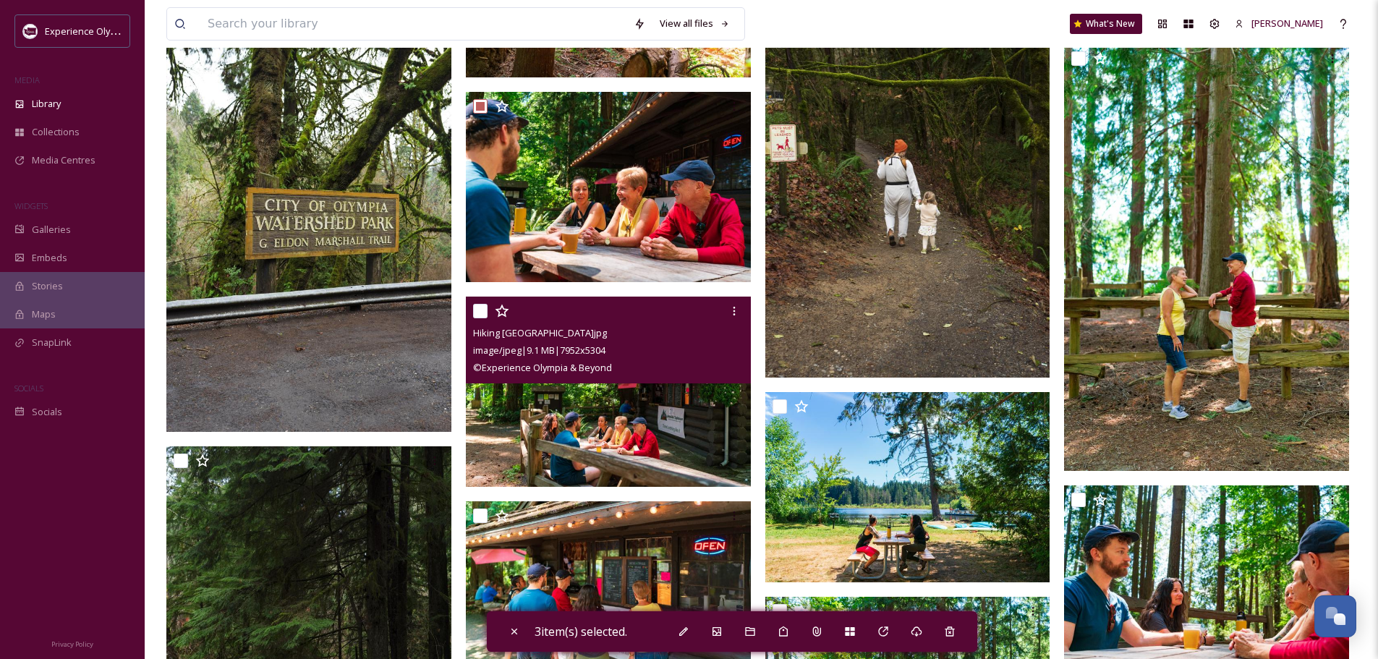
click at [477, 305] on input "checkbox" at bounding box center [480, 311] width 14 height 14
checkbox input "true"
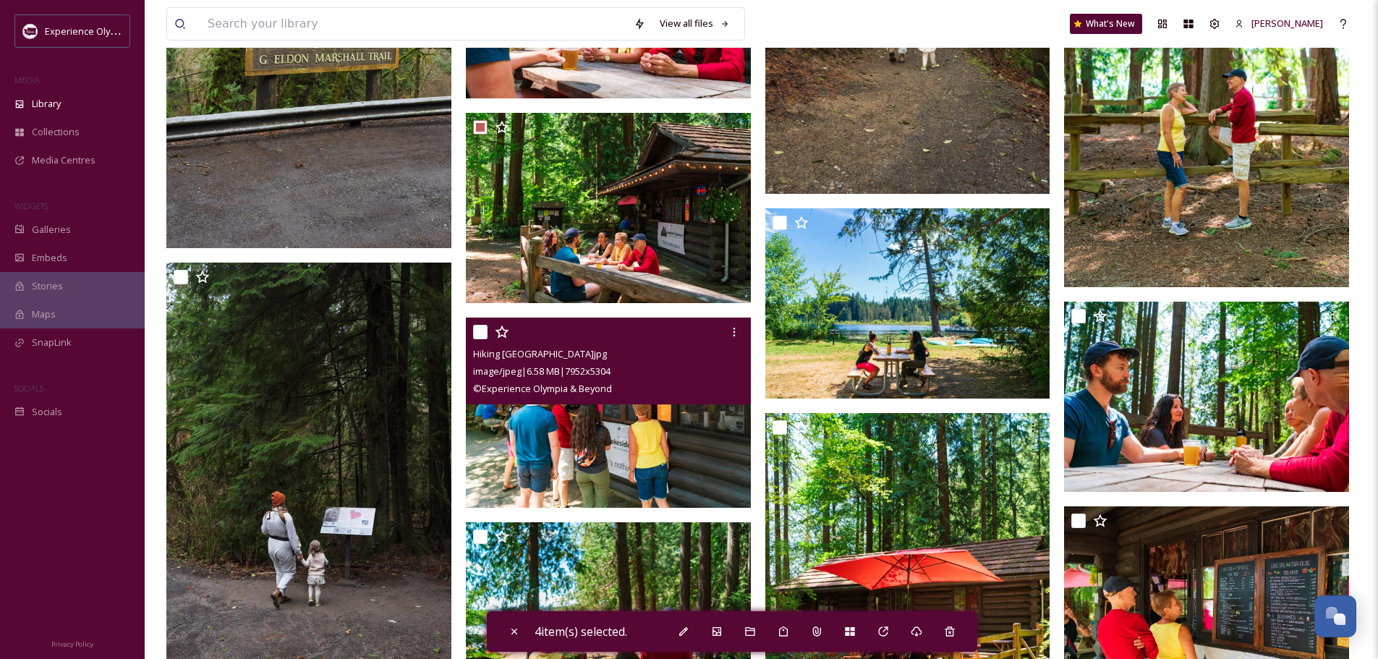
scroll to position [16560, 0]
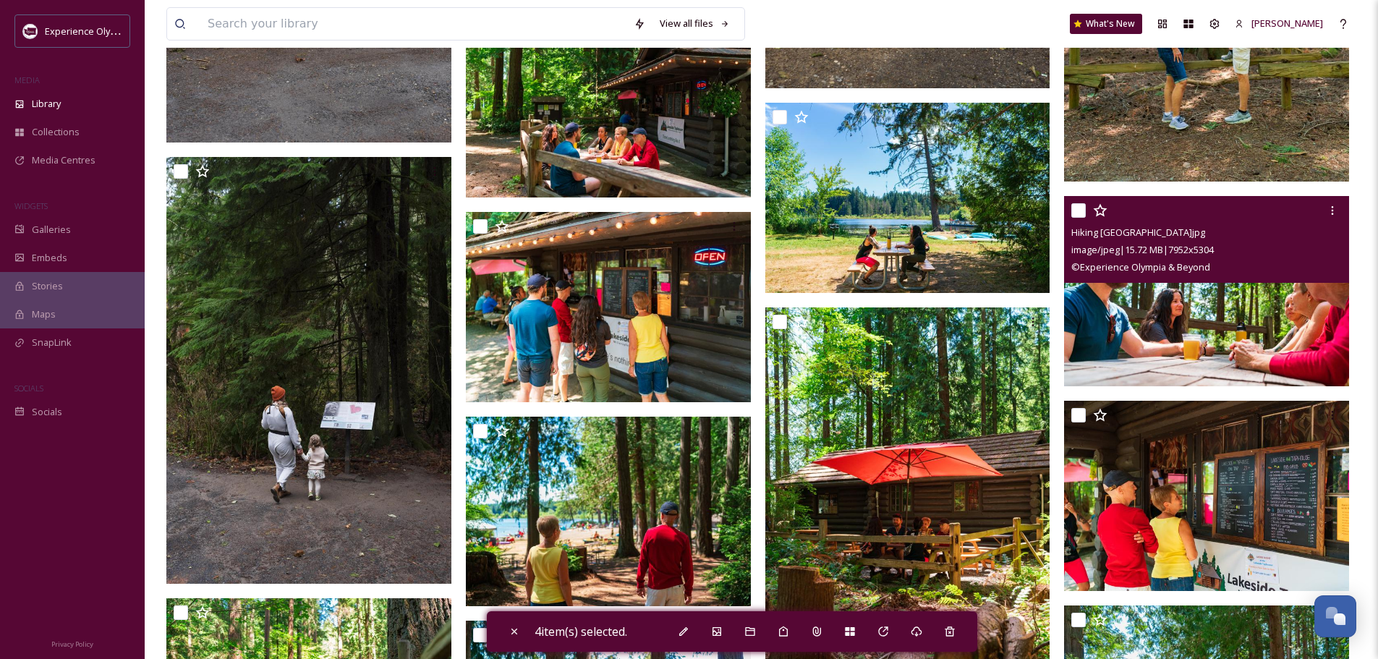
click at [1072, 205] on input "checkbox" at bounding box center [1078, 210] width 14 height 14
checkbox input "true"
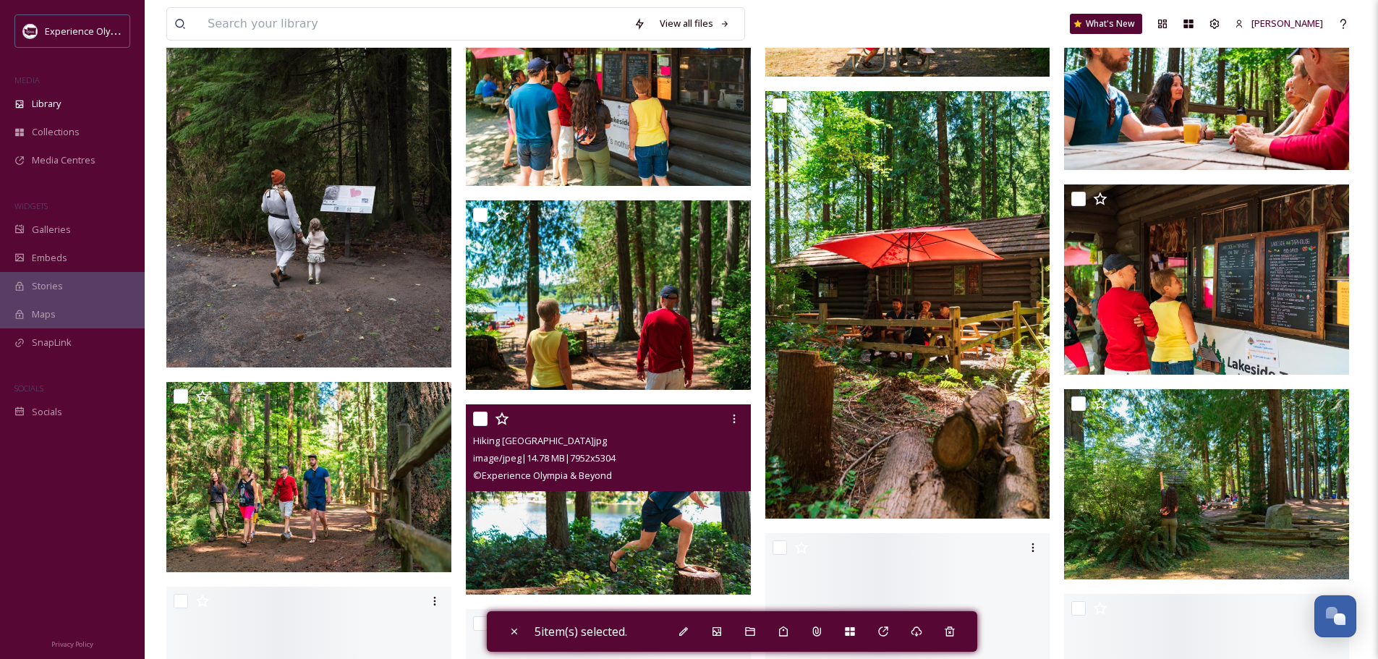
scroll to position [16777, 0]
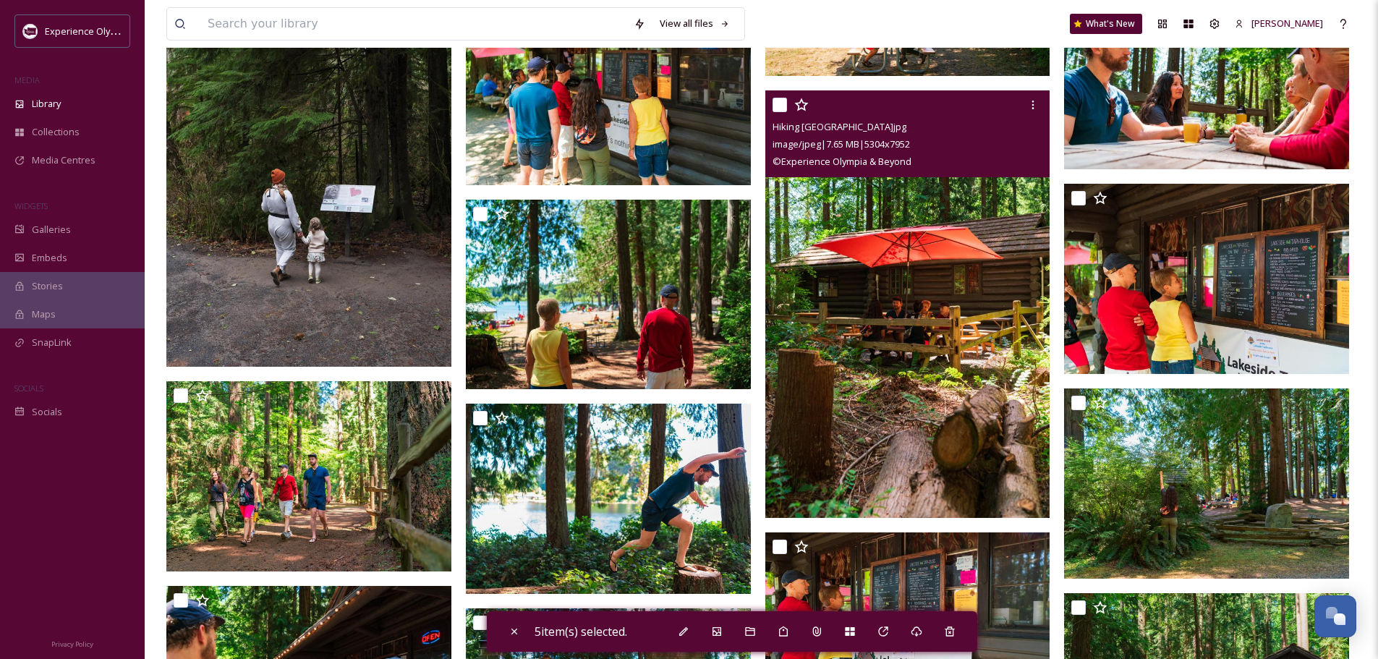
click at [777, 107] on input "checkbox" at bounding box center [779, 105] width 14 height 14
checkbox input "true"
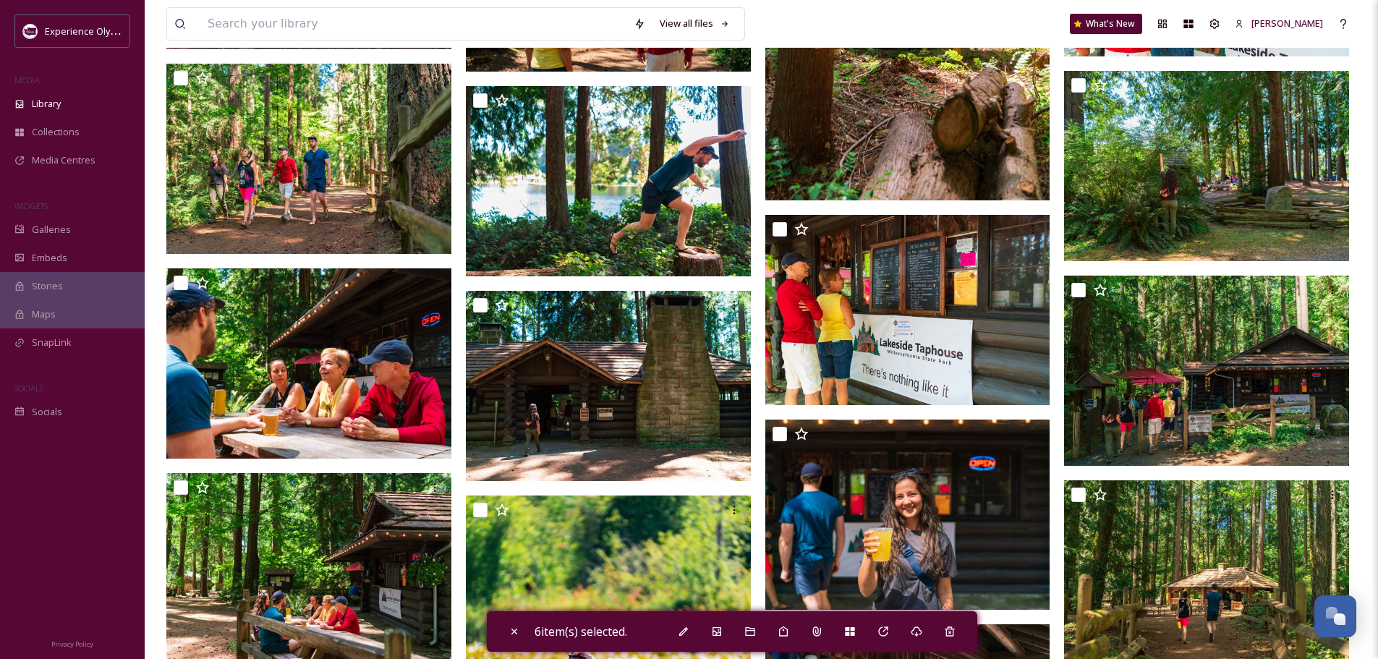
scroll to position [17139, 0]
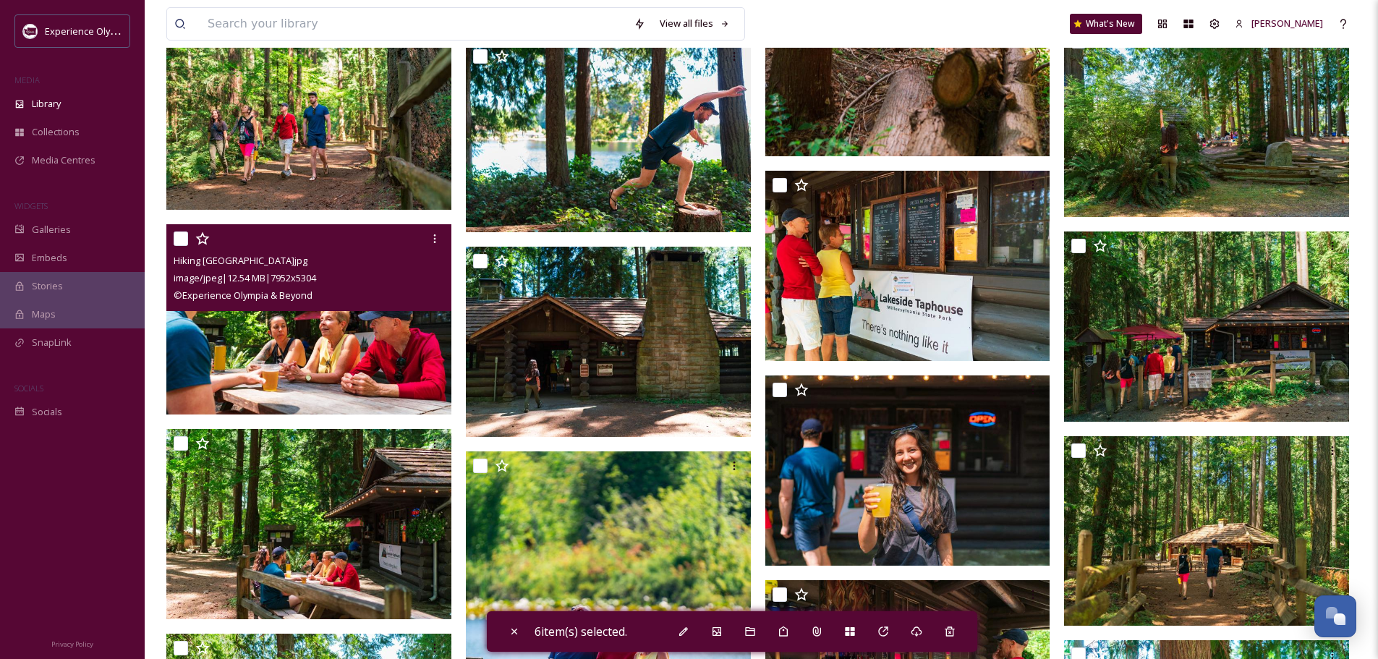
click at [183, 234] on input "checkbox" at bounding box center [181, 238] width 14 height 14
checkbox input "true"
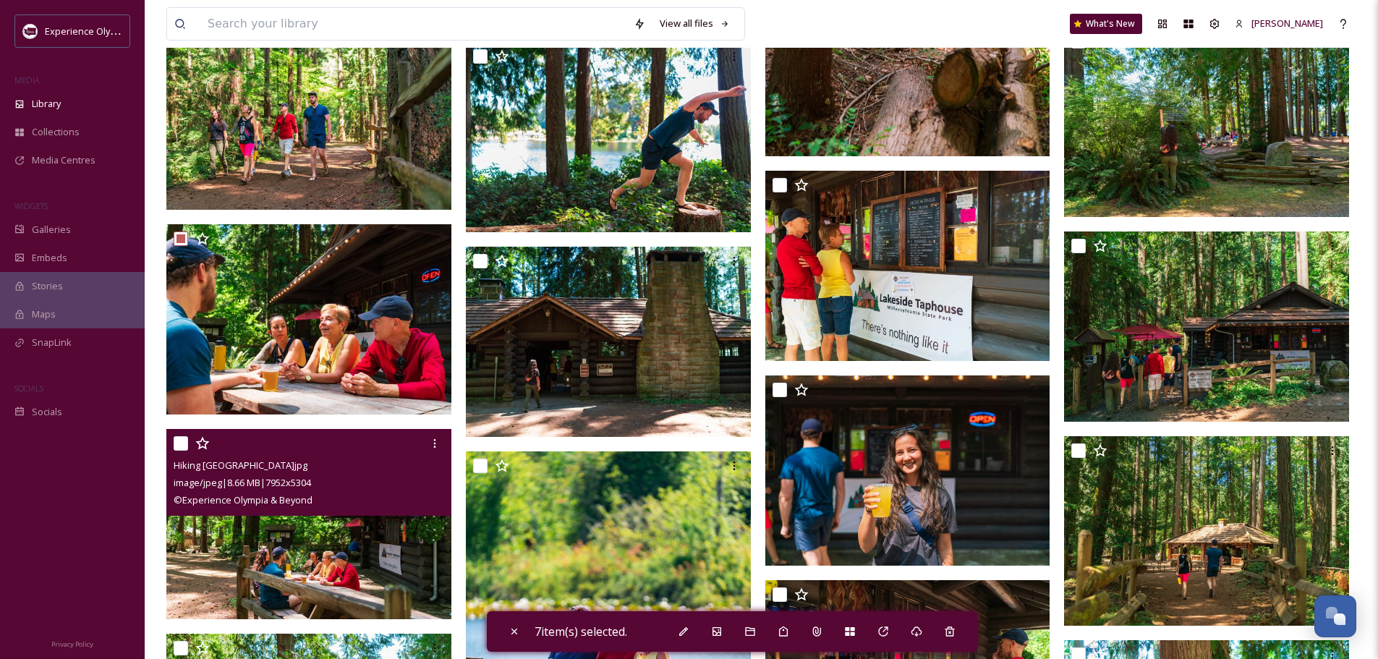
click at [183, 439] on input "checkbox" at bounding box center [181, 443] width 14 height 14
checkbox input "true"
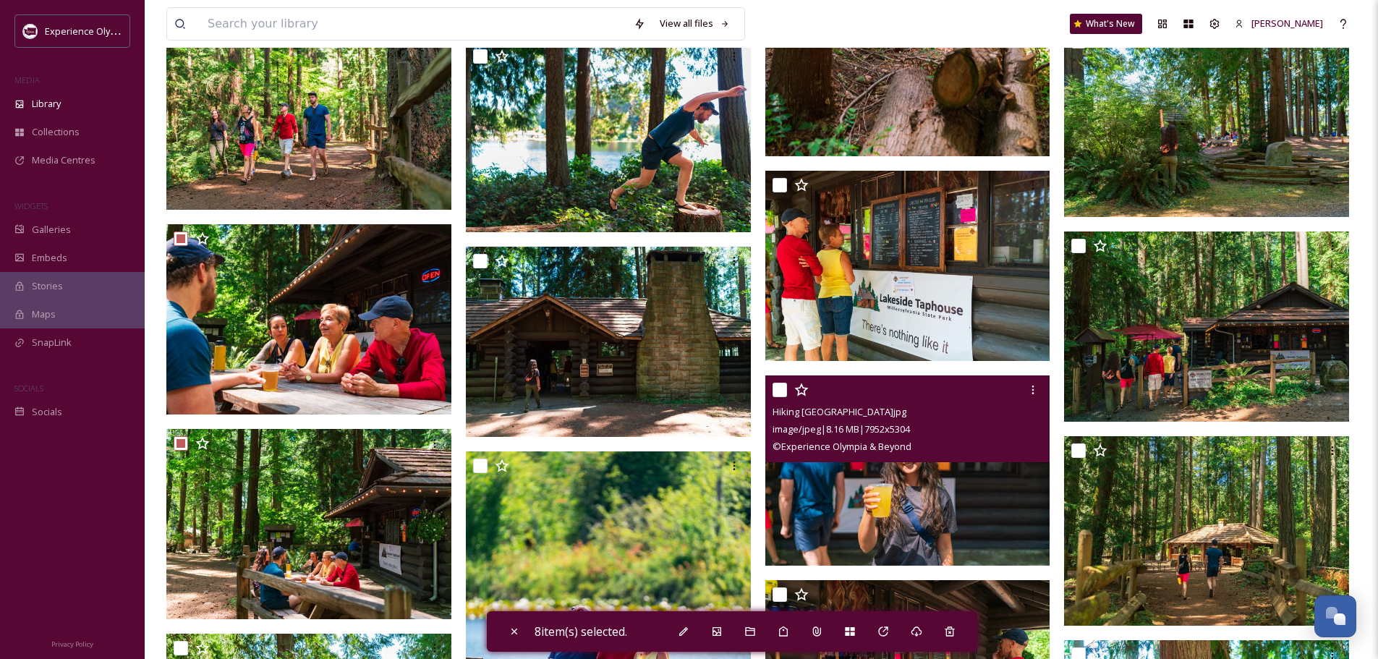
click at [778, 389] on input "checkbox" at bounding box center [779, 390] width 14 height 14
checkbox input "true"
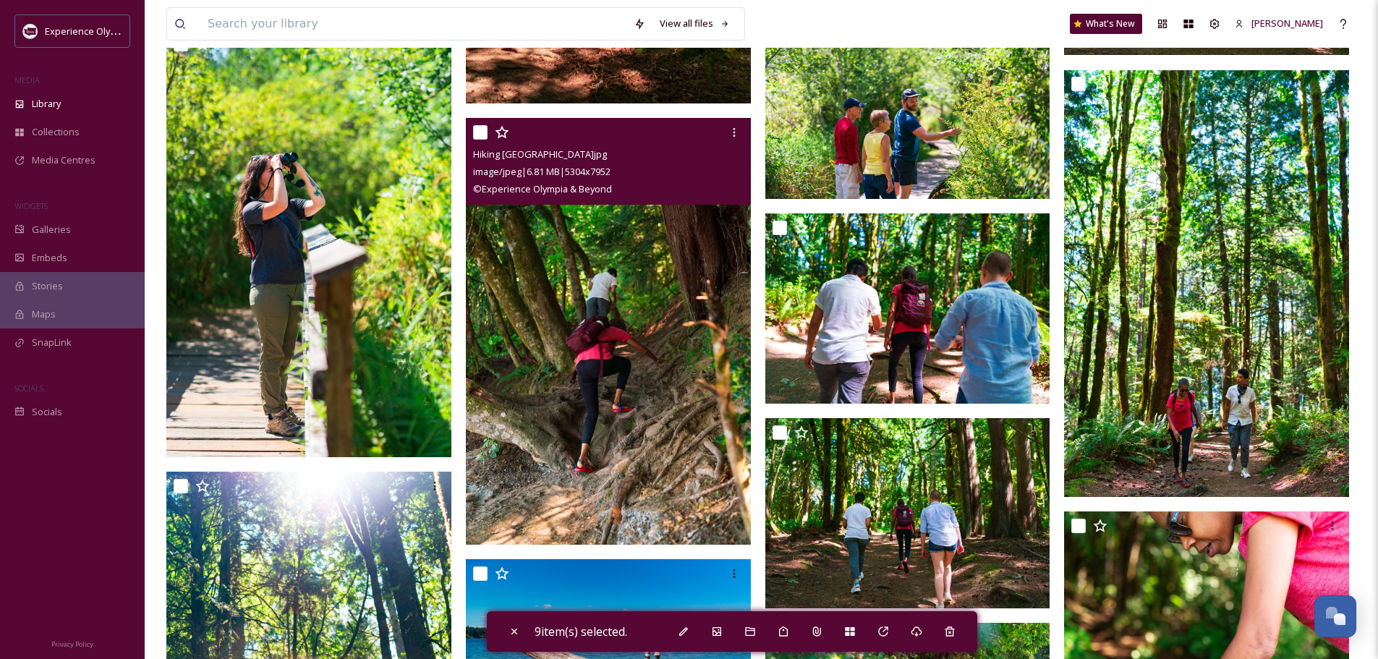
scroll to position [21189, 0]
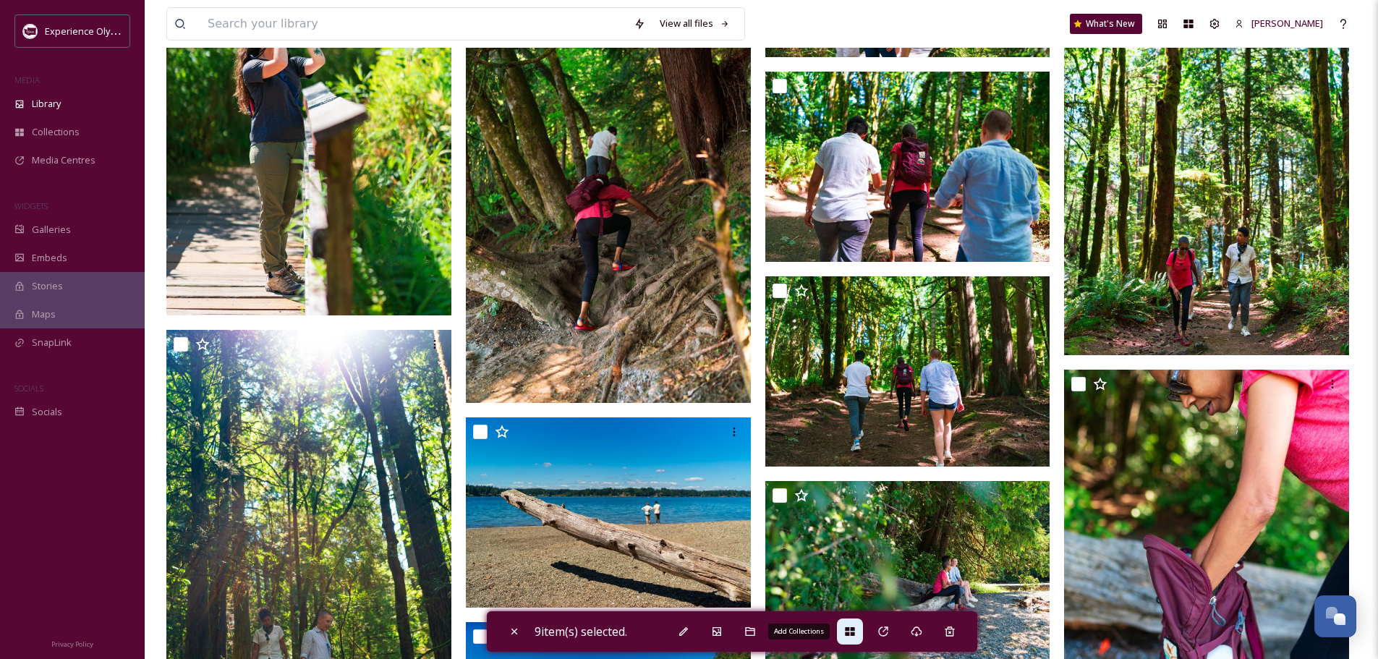
click at [848, 626] on icon at bounding box center [850, 632] width 12 height 12
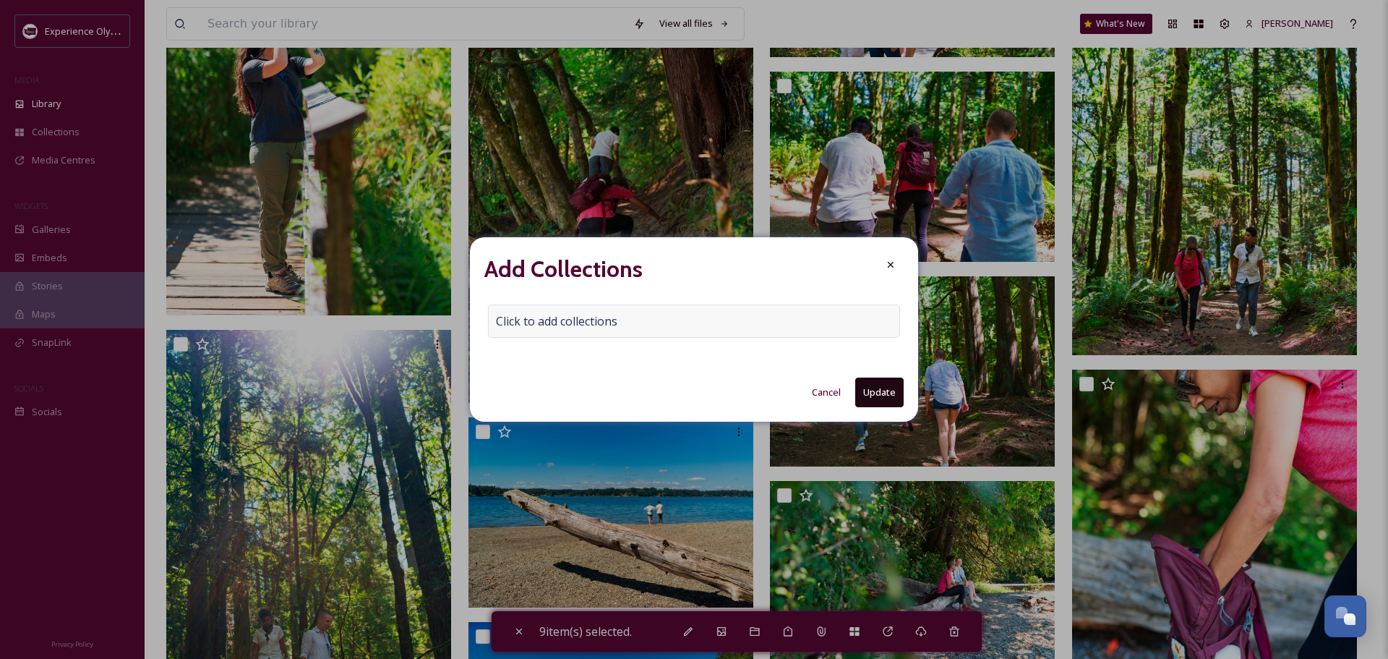
click at [558, 312] on span "Click to add collections" at bounding box center [556, 320] width 121 height 17
click at [513, 319] on input at bounding box center [568, 321] width 159 height 32
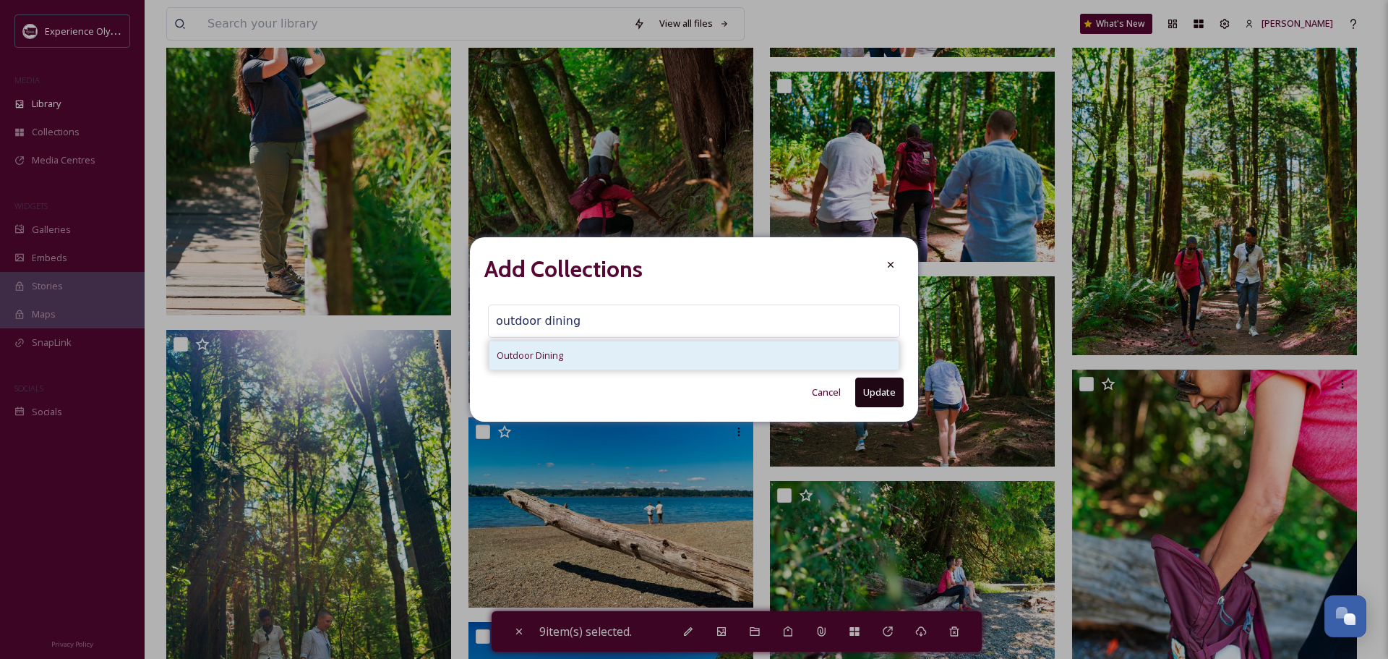
type input "outdoor dining"
click at [539, 353] on span "Outdoor Dining" at bounding box center [530, 356] width 67 height 14
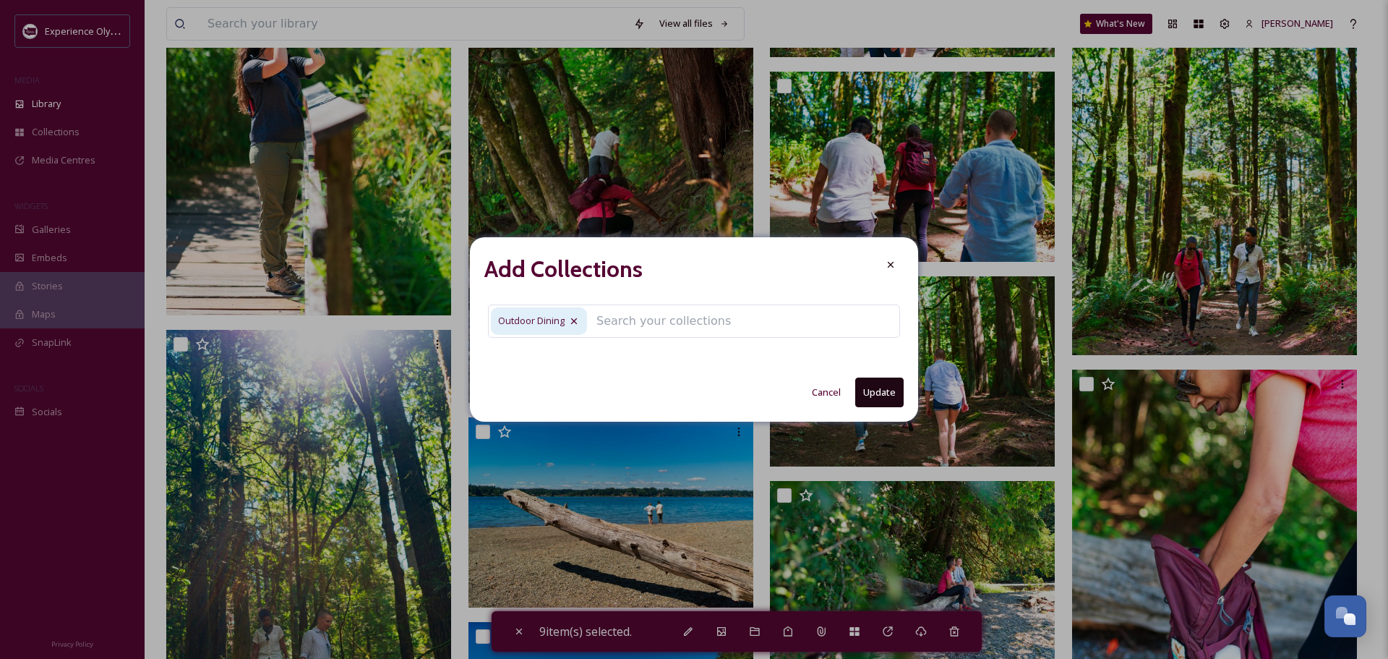
click at [888, 395] on button "Update" at bounding box center [879, 392] width 48 height 30
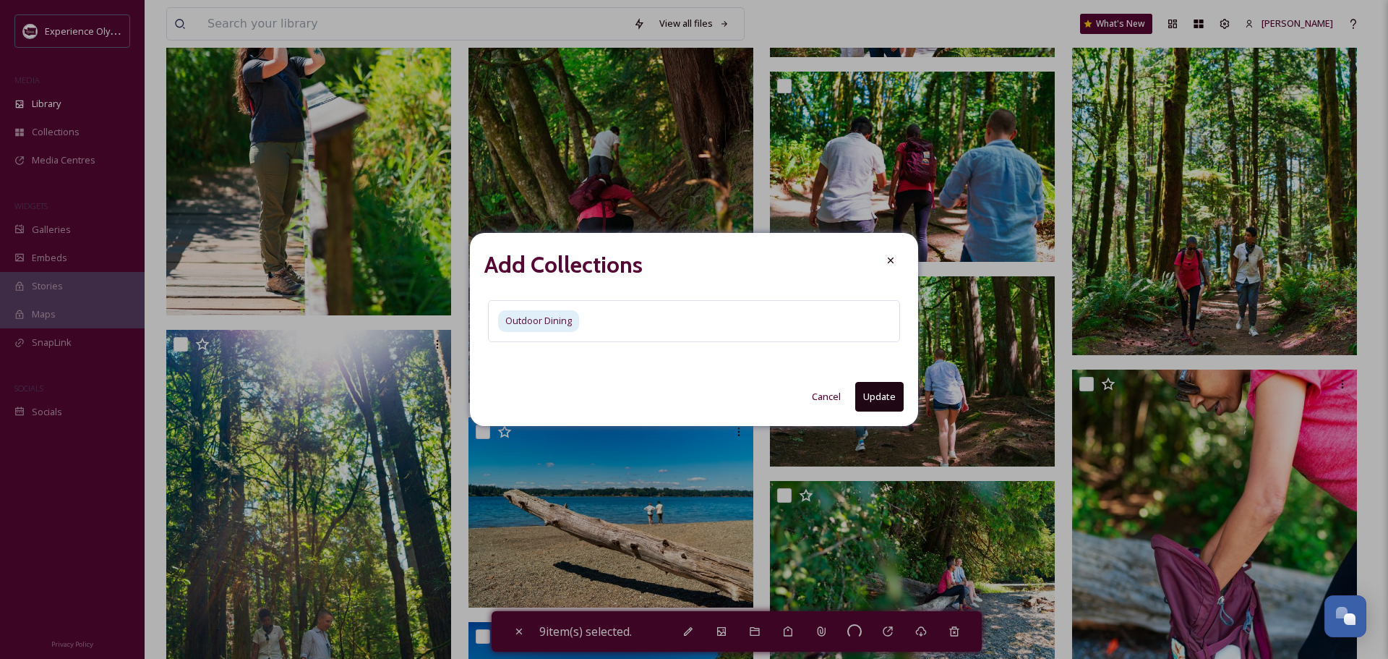
checkbox input "false"
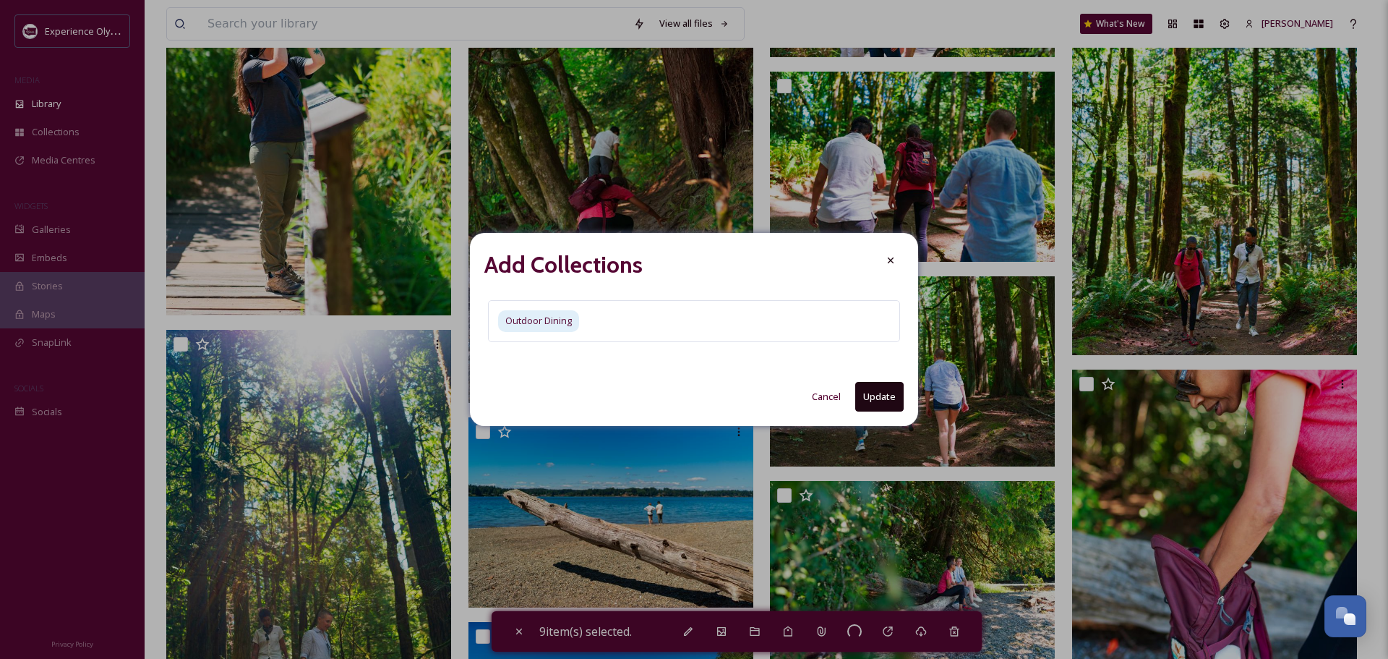
checkbox input "false"
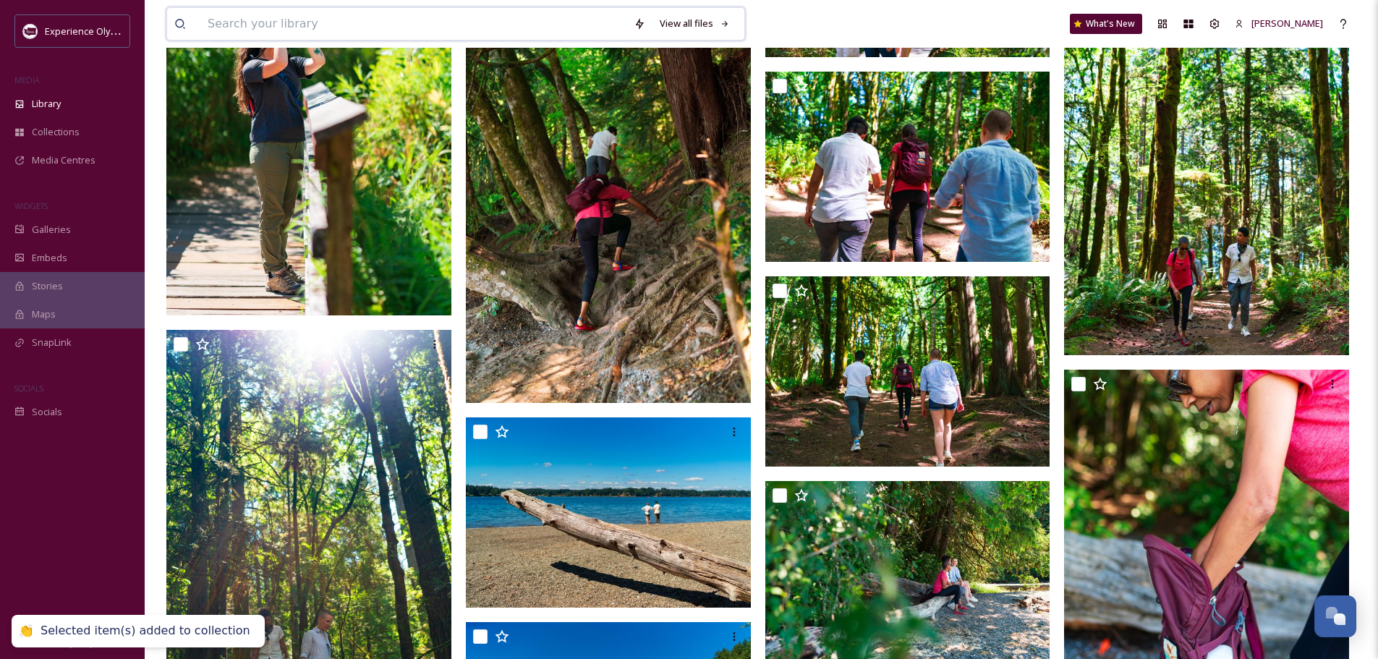
click at [287, 25] on input at bounding box center [413, 24] width 426 height 32
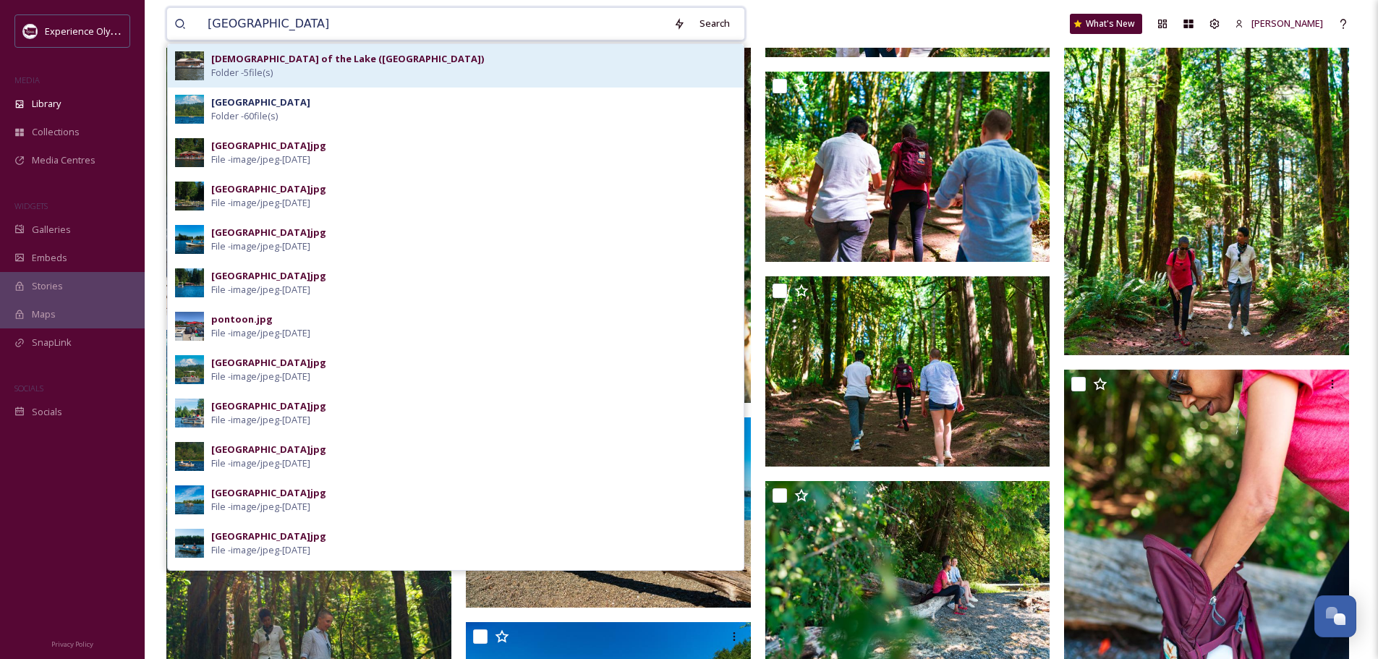
type input "Offut Lake"
click at [304, 67] on div "Lady of the Lake (Offut Lake) Folder - 5 file(s)" at bounding box center [473, 65] width 525 height 27
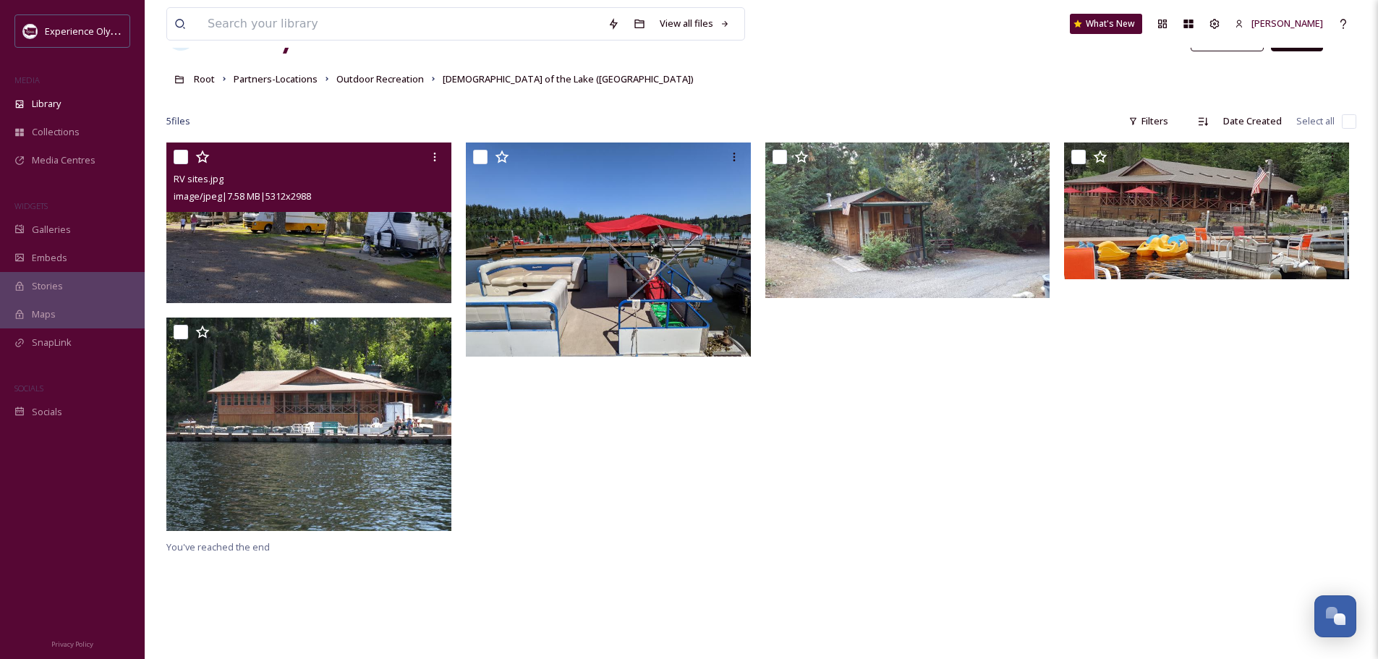
scroll to position [53, 0]
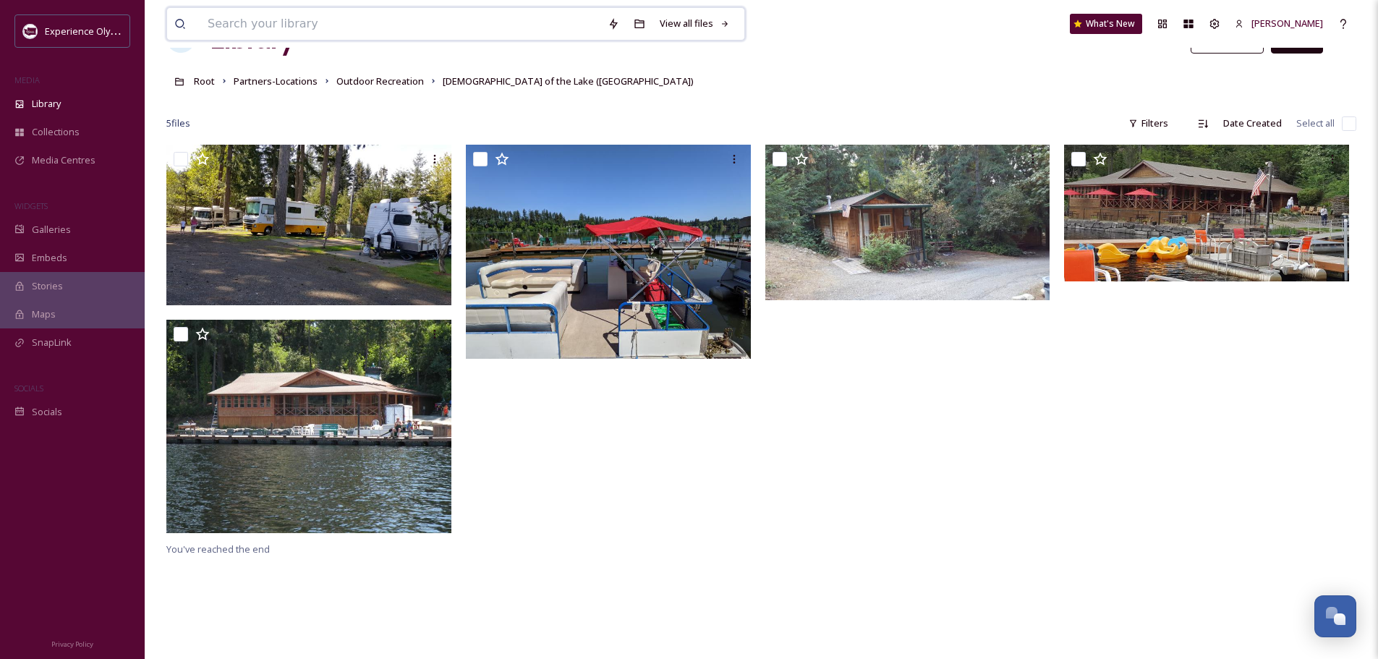
click at [304, 20] on input at bounding box center [400, 24] width 400 height 32
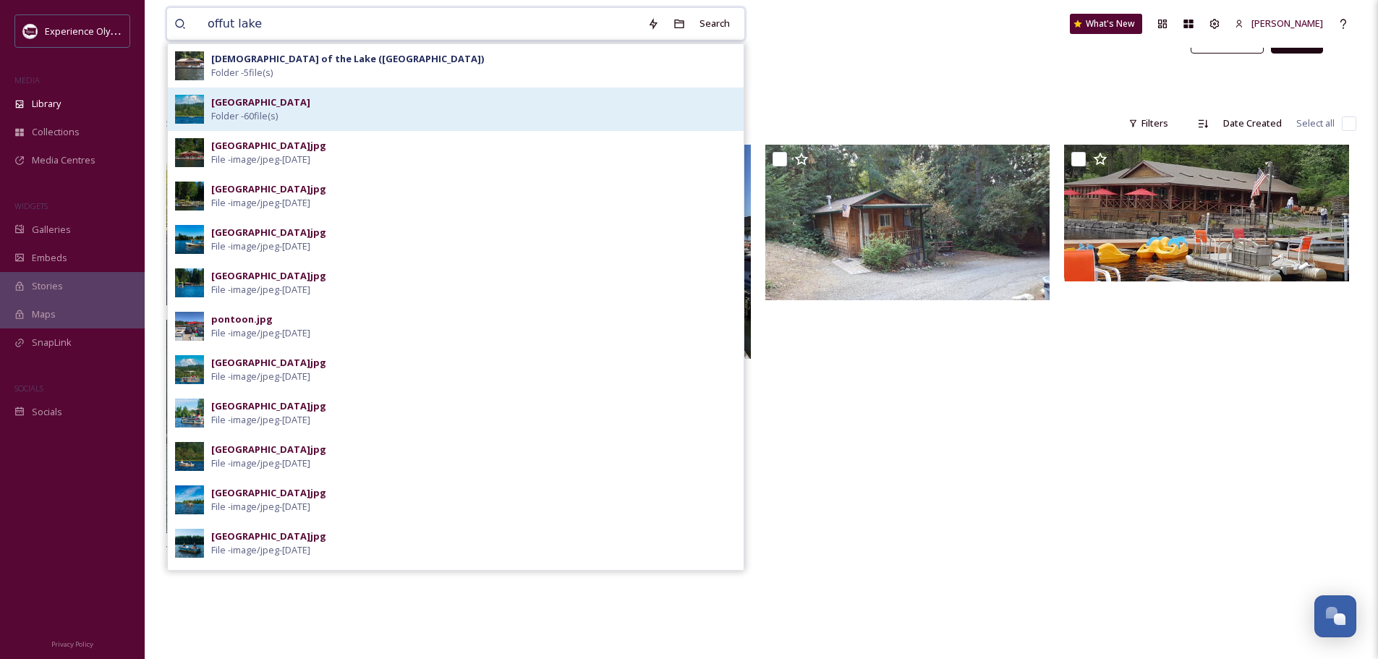
type input "offut lake"
click at [307, 106] on div "Offut Lake Resort Folder - 60 file(s)" at bounding box center [473, 108] width 525 height 27
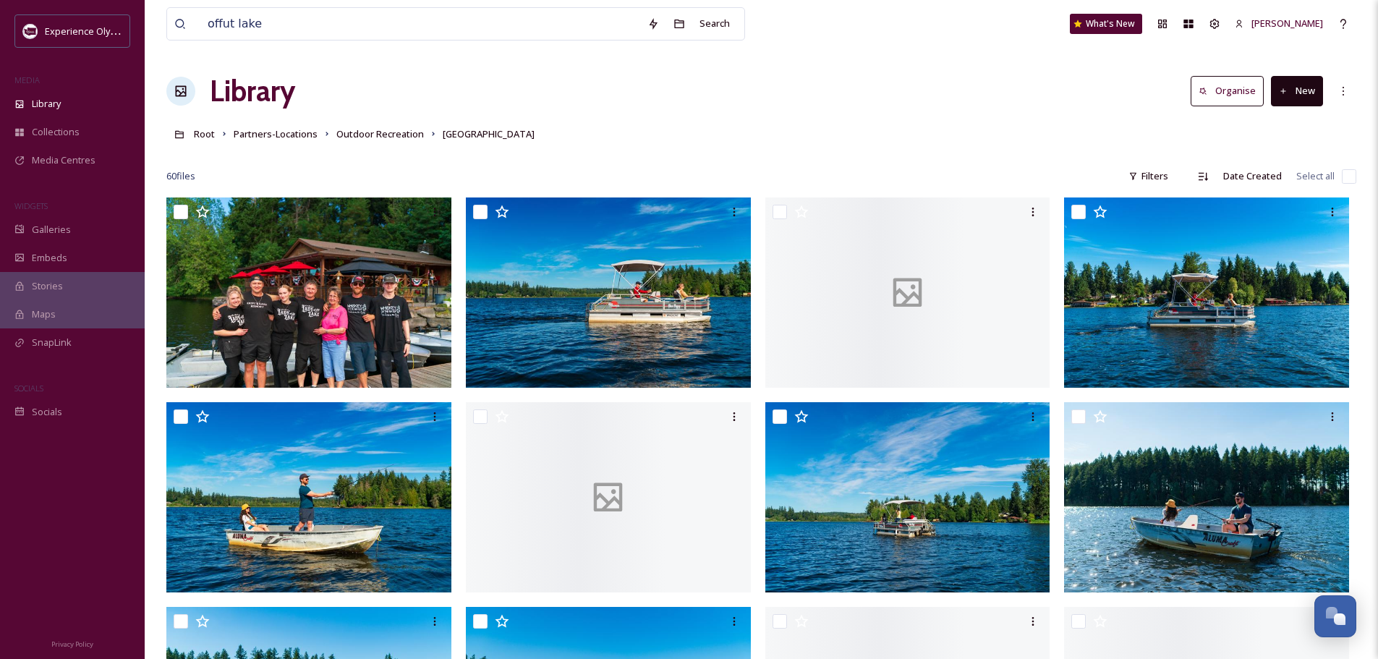
click at [882, 76] on div "Library Organise New" at bounding box center [761, 90] width 1190 height 43
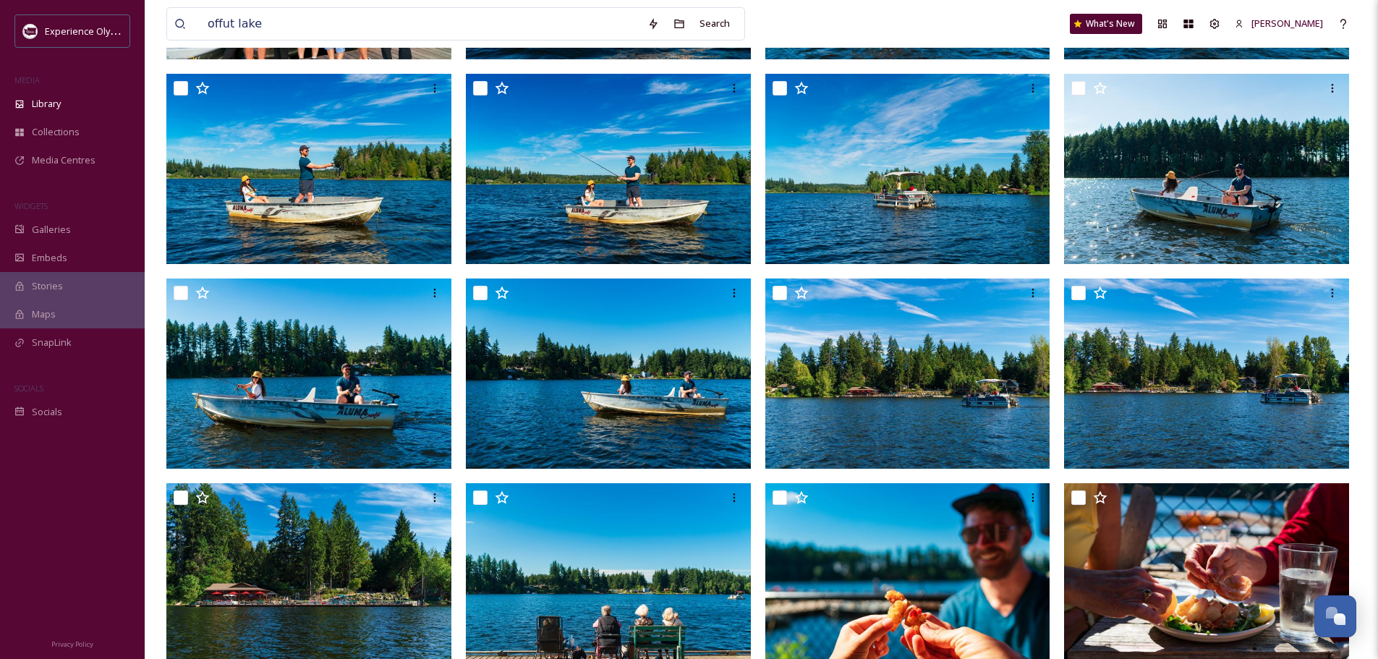
scroll to position [434, 0]
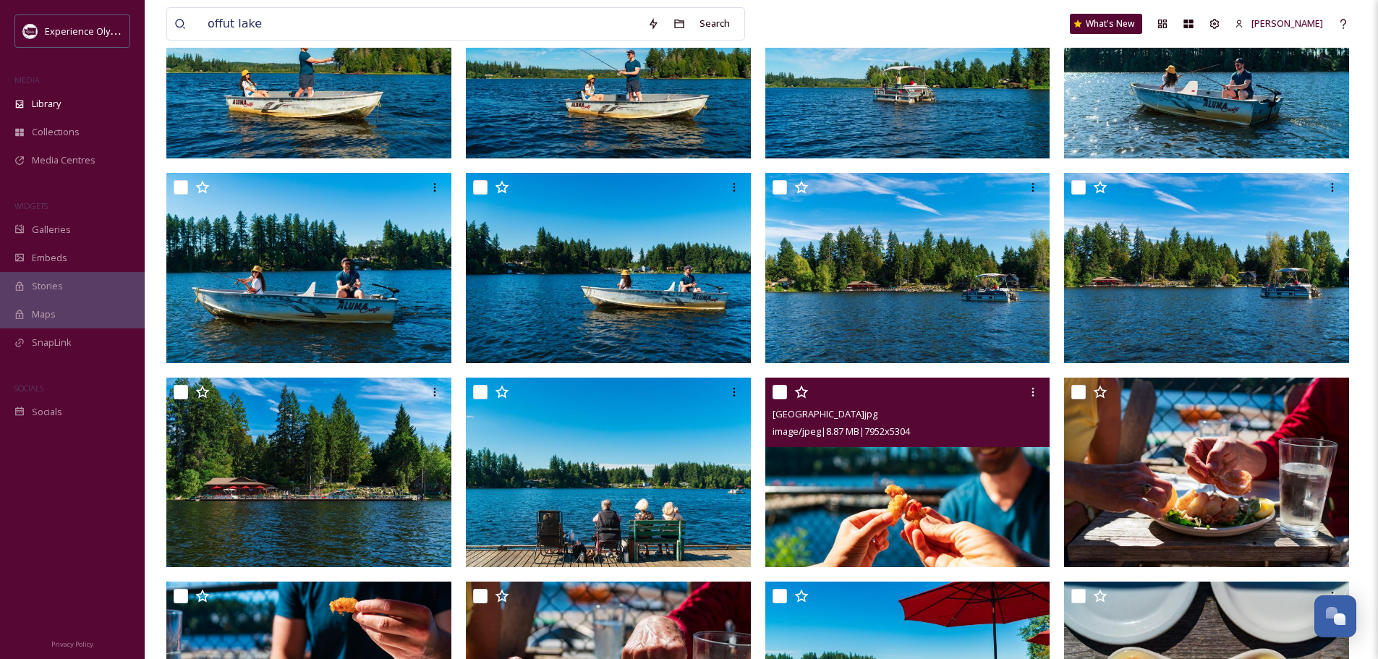
click at [773, 390] on input "checkbox" at bounding box center [779, 392] width 14 height 14
checkbox input "true"
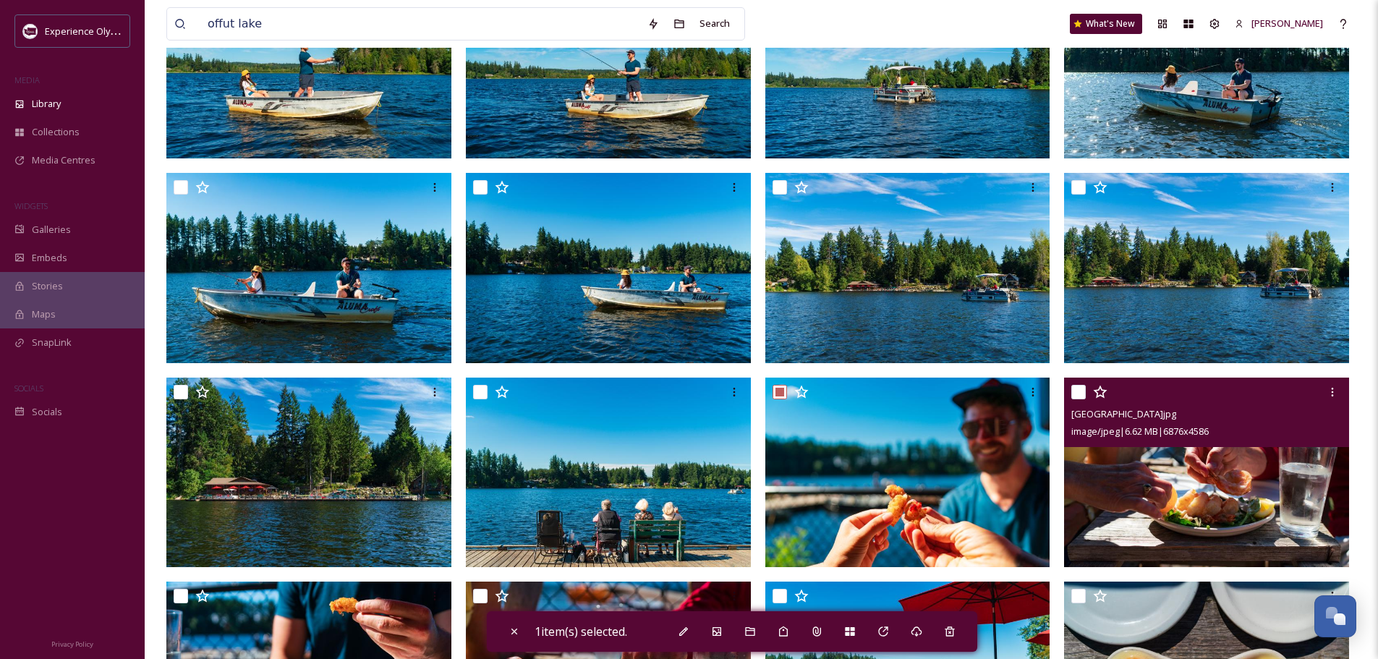
click at [1078, 387] on input "checkbox" at bounding box center [1078, 392] width 14 height 14
checkbox input "true"
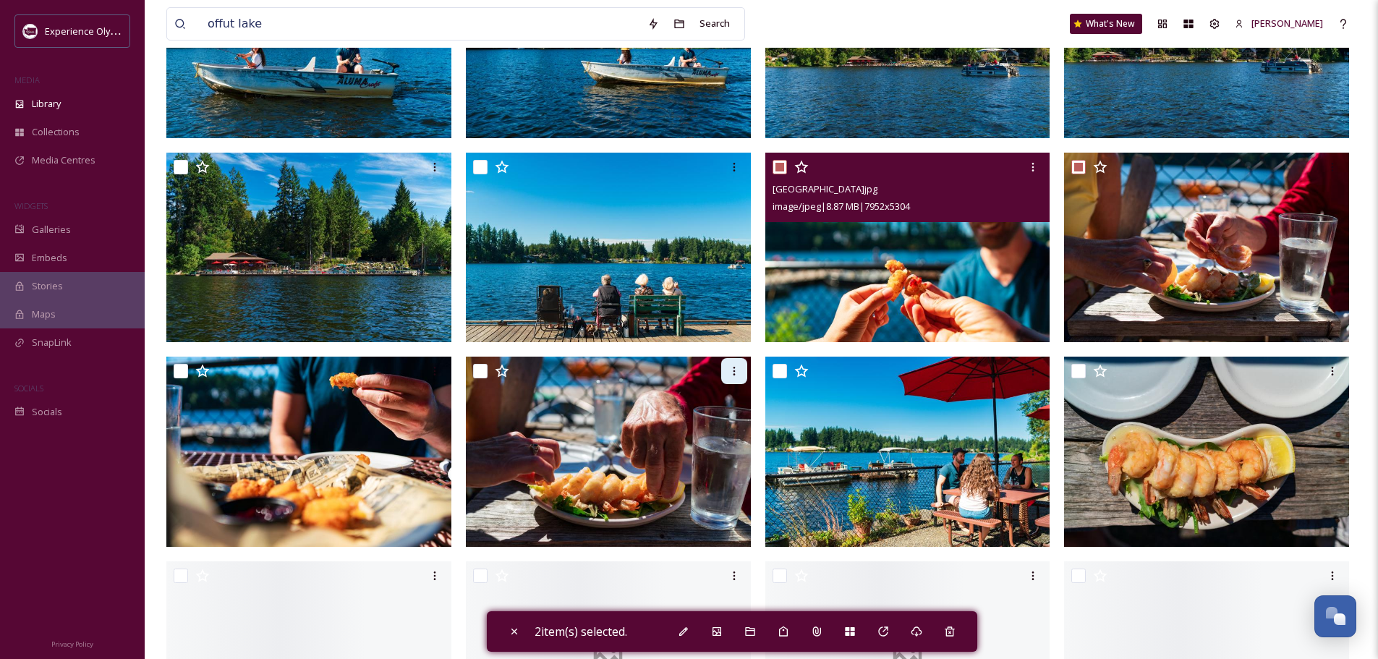
scroll to position [723, 0]
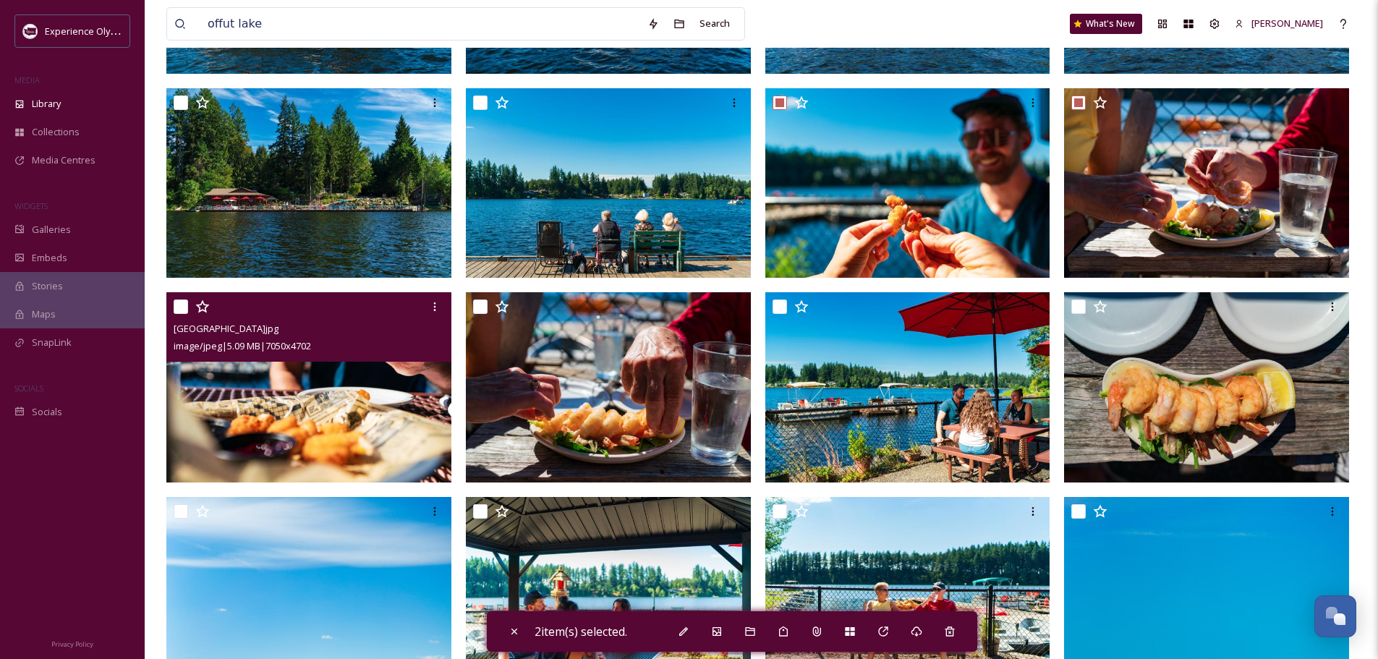
click at [185, 307] on input "checkbox" at bounding box center [181, 306] width 14 height 14
checkbox input "true"
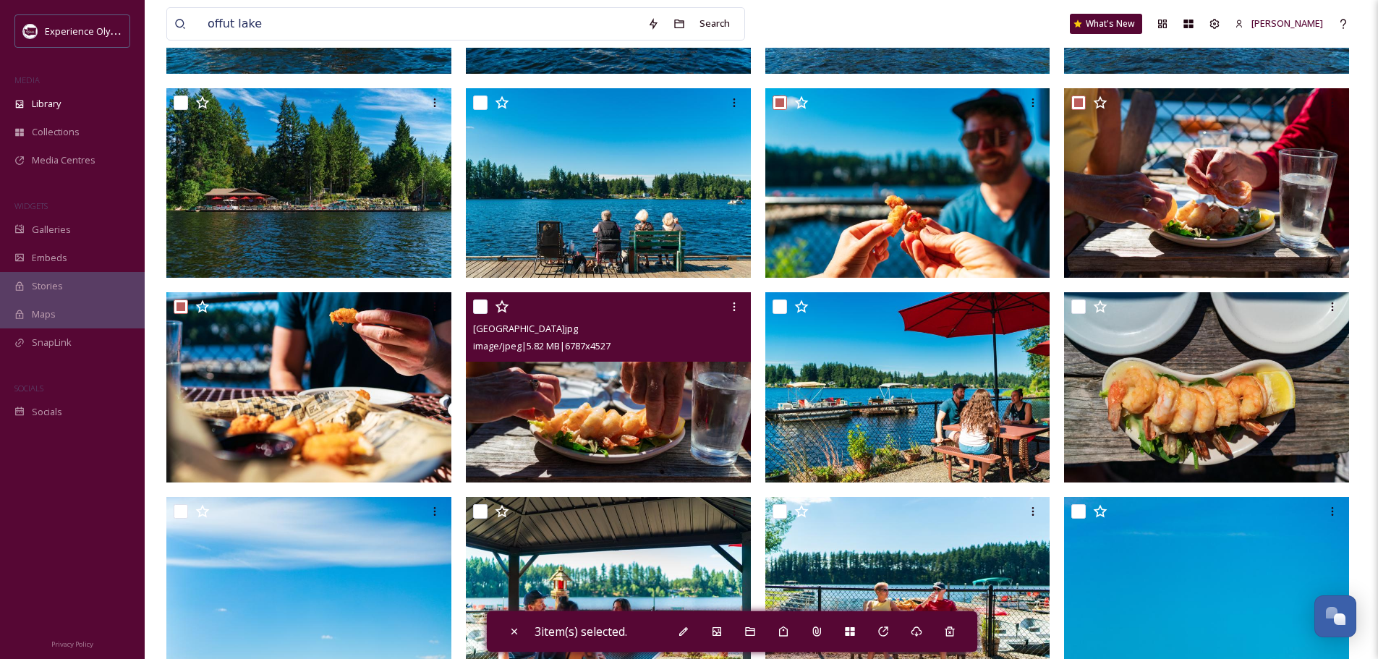
click at [476, 305] on input "checkbox" at bounding box center [480, 306] width 14 height 14
checkbox input "true"
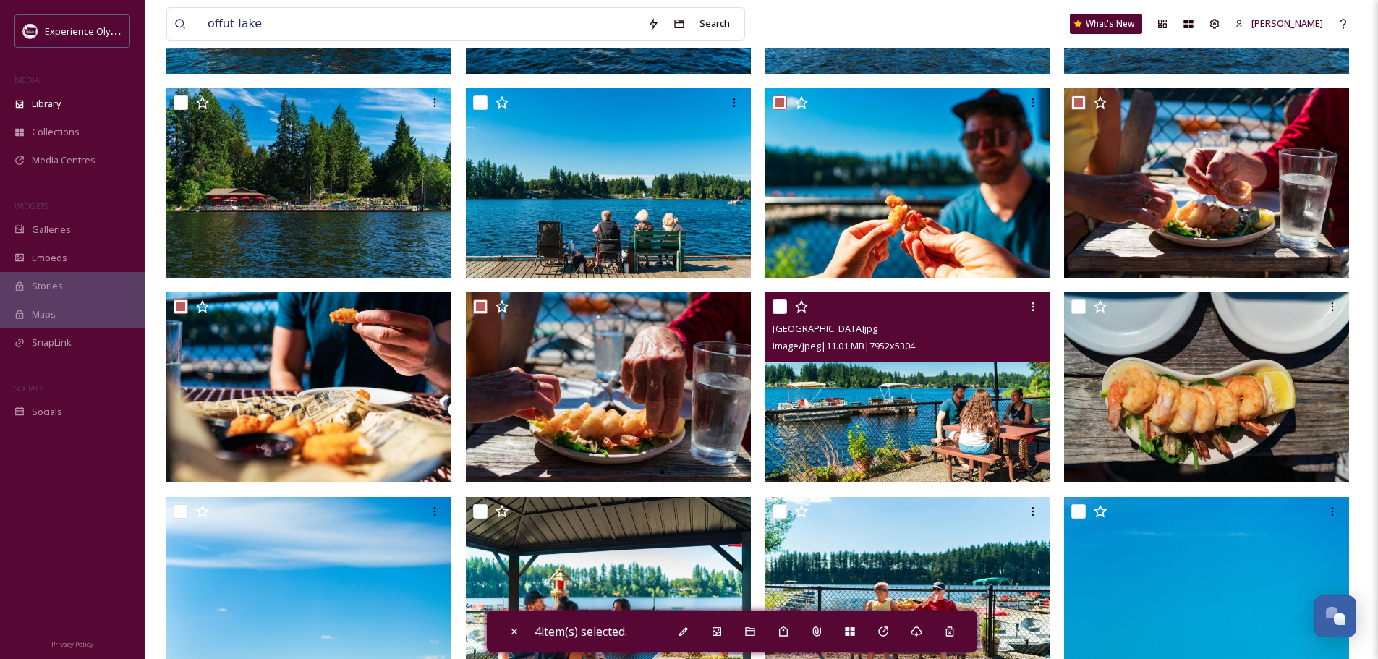
click at [780, 305] on input "checkbox" at bounding box center [779, 306] width 14 height 14
checkbox input "true"
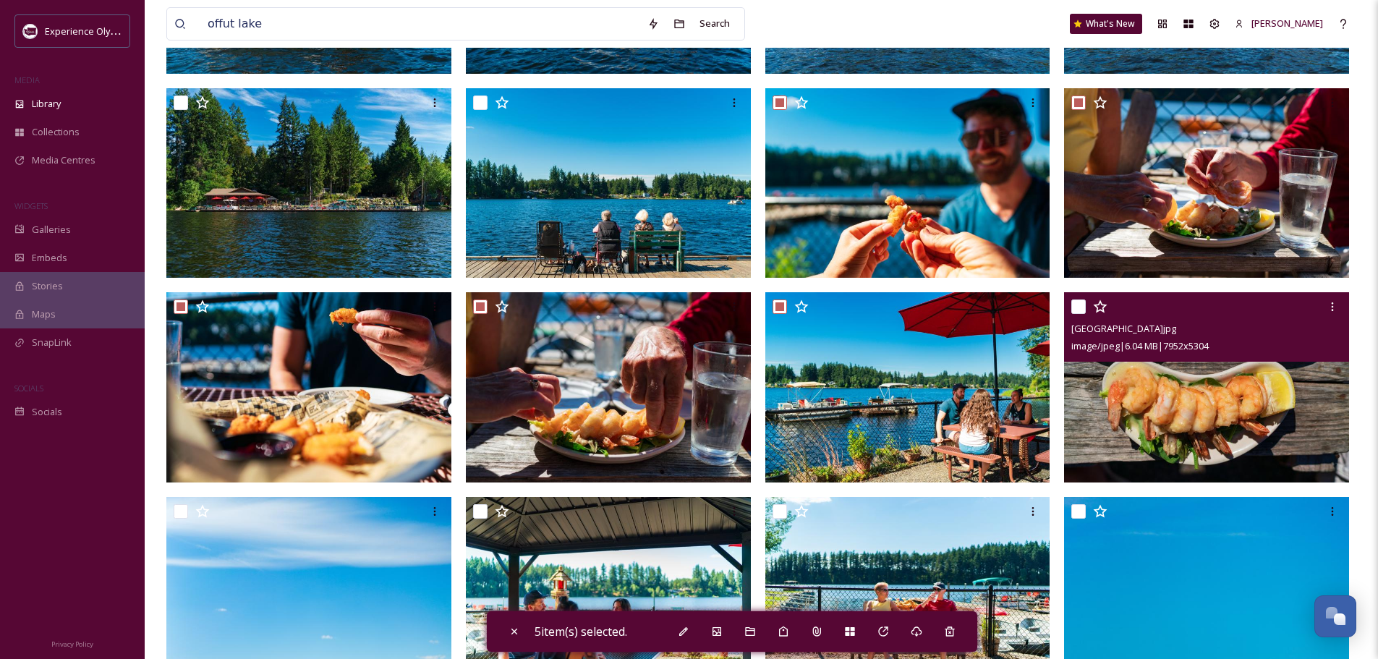
click at [1083, 307] on input "checkbox" at bounding box center [1078, 306] width 14 height 14
checkbox input "true"
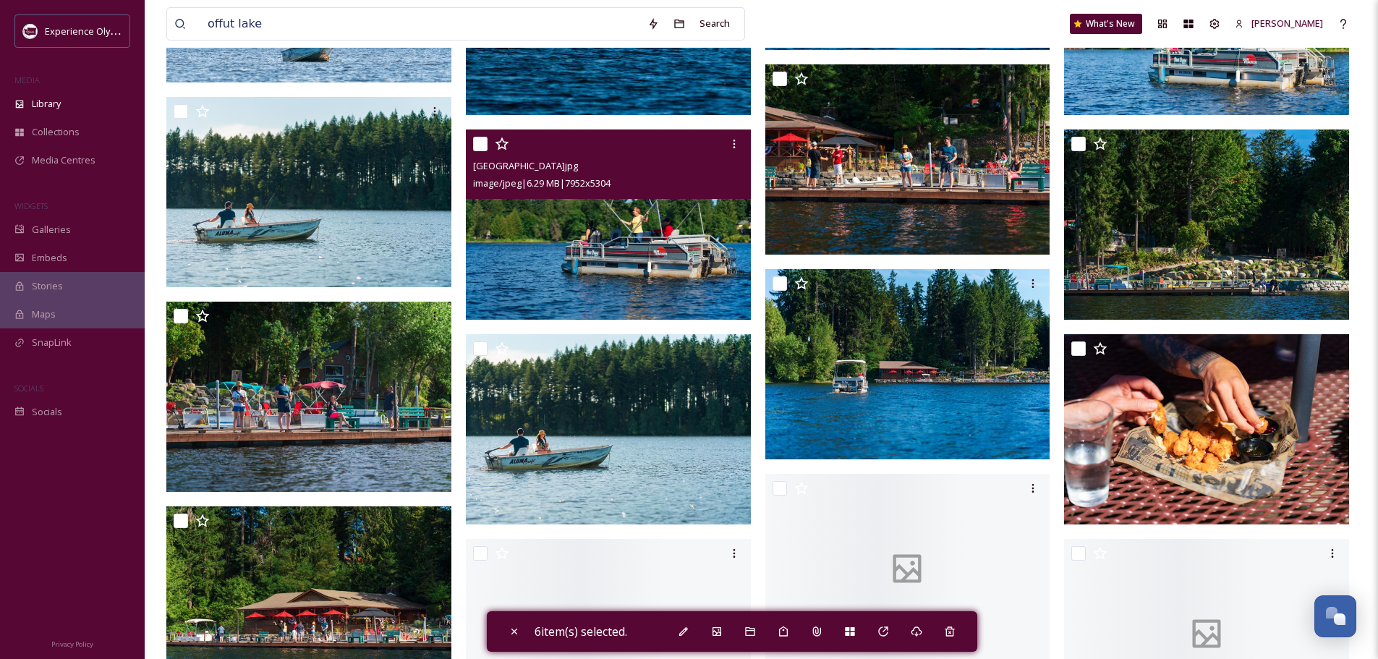
scroll to position [2386, 0]
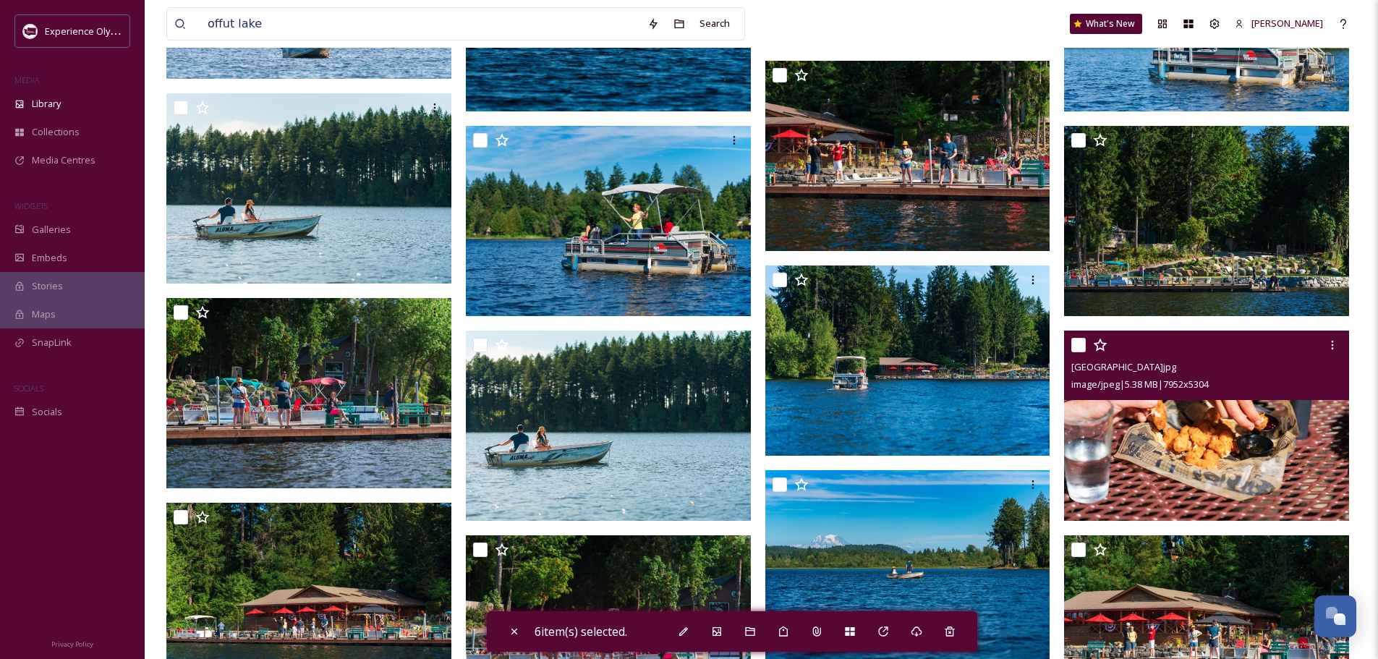
click at [1079, 339] on input "checkbox" at bounding box center [1078, 345] width 14 height 14
checkbox input "true"
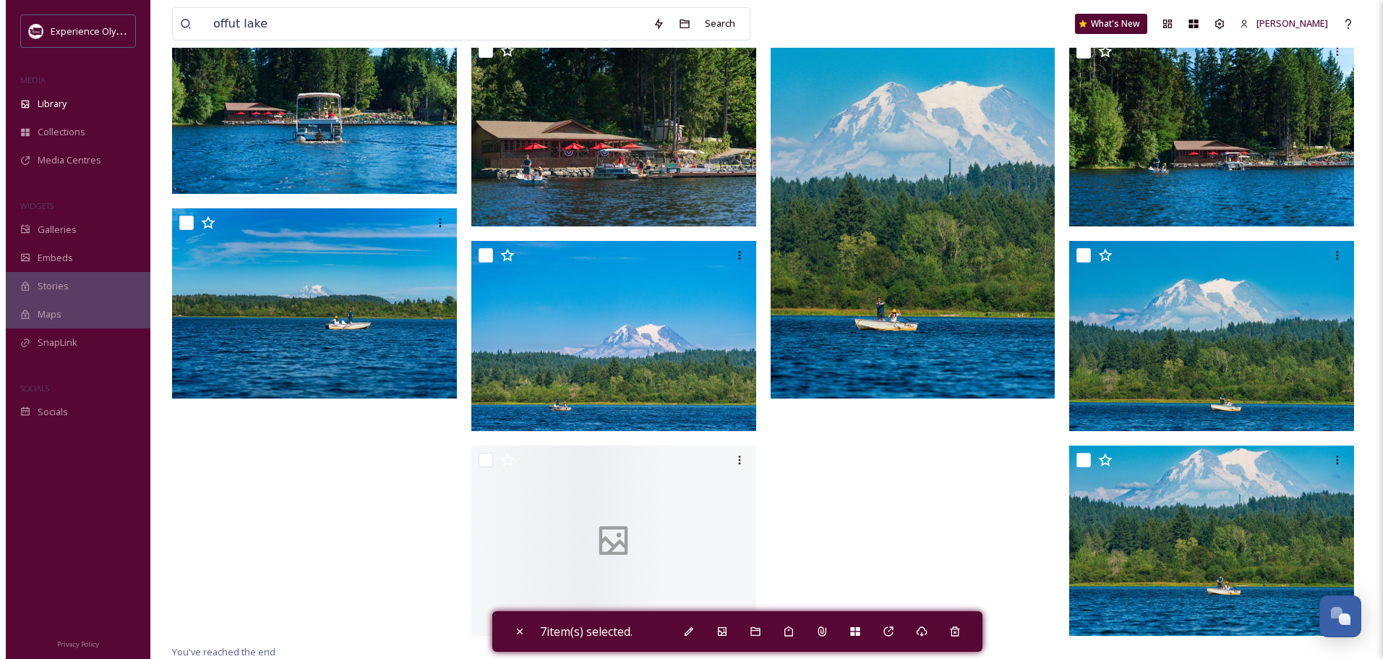
scroll to position [3091, 0]
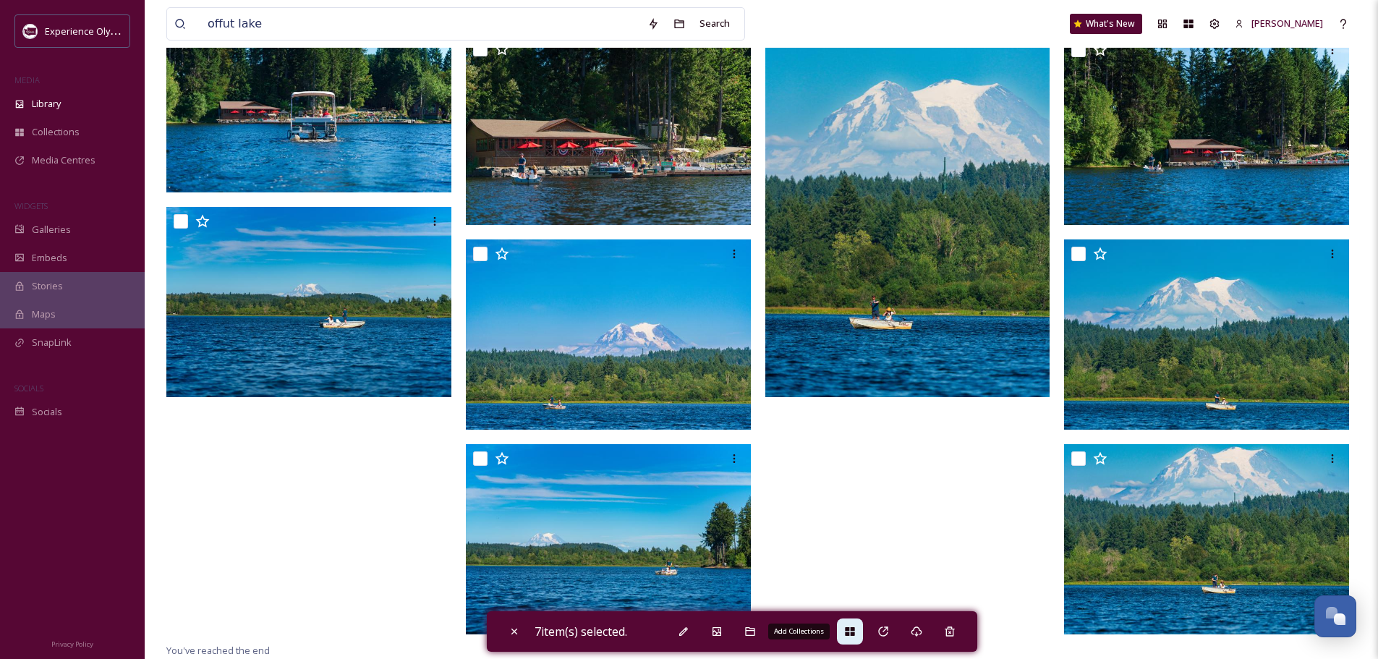
click at [853, 629] on icon at bounding box center [849, 631] width 9 height 9
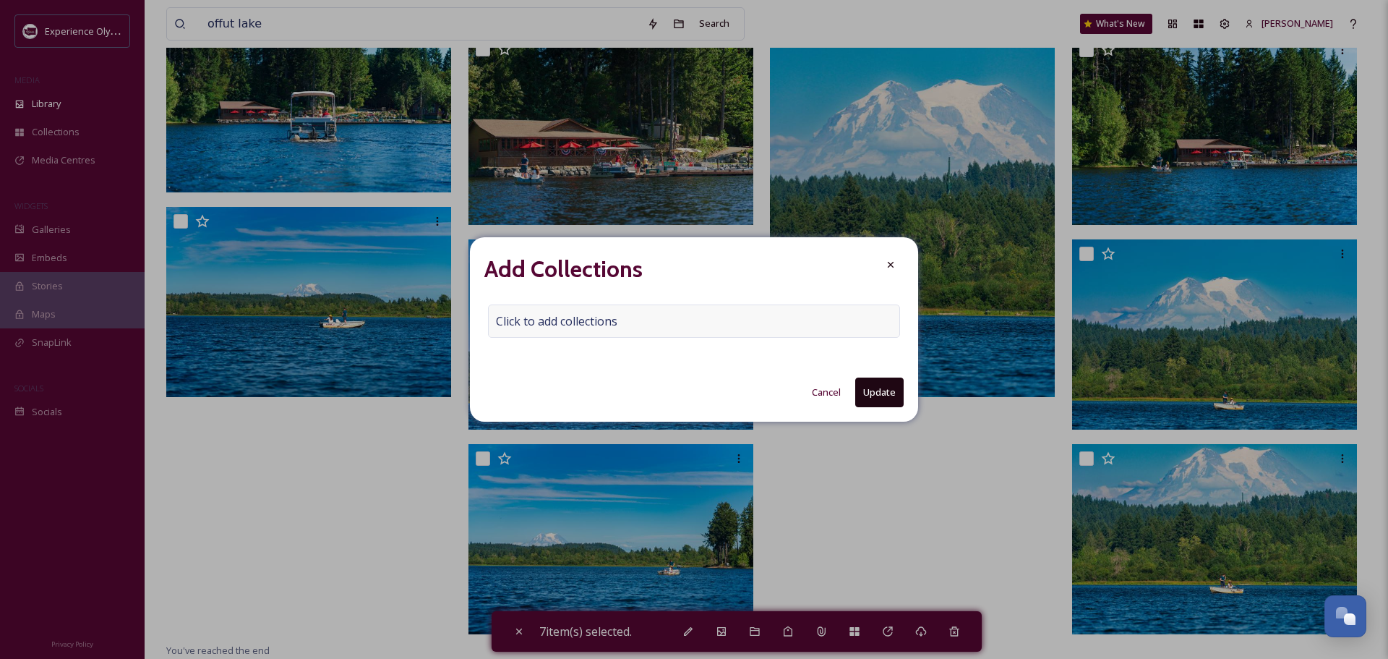
click at [518, 324] on span "Click to add collections" at bounding box center [556, 320] width 121 height 17
click at [515, 317] on input at bounding box center [568, 321] width 159 height 32
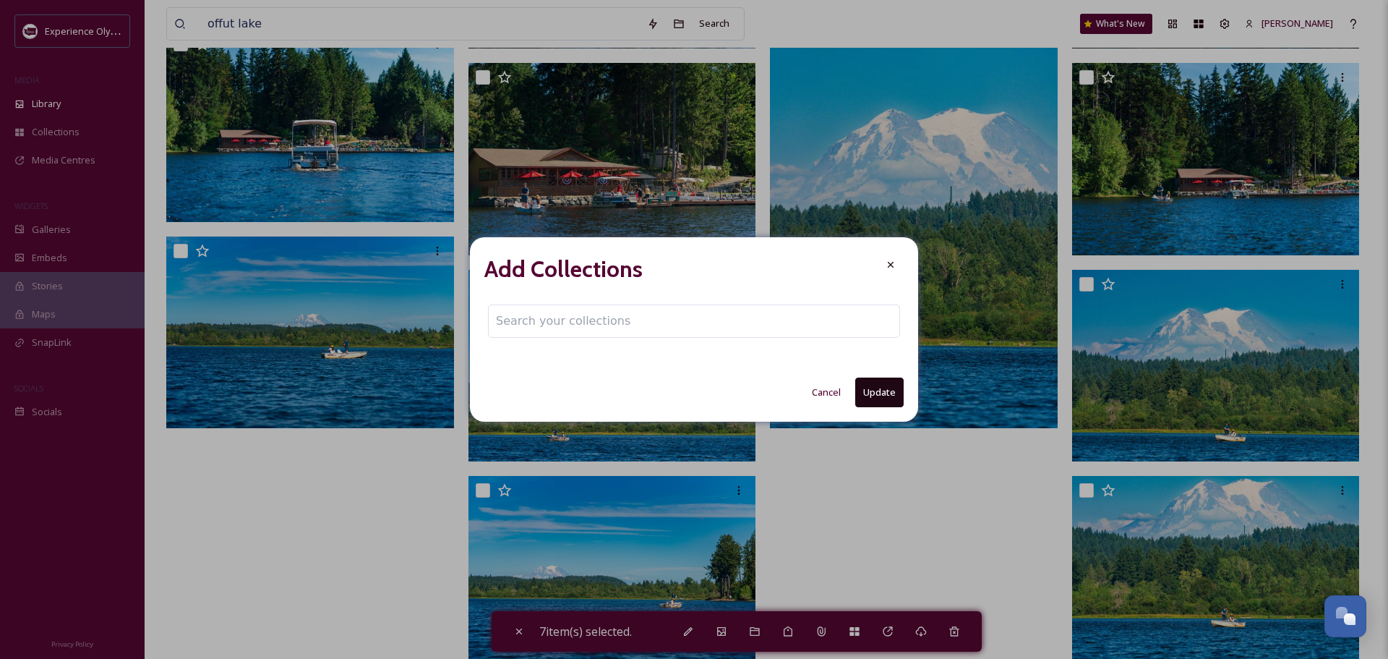
scroll to position [3118, 0]
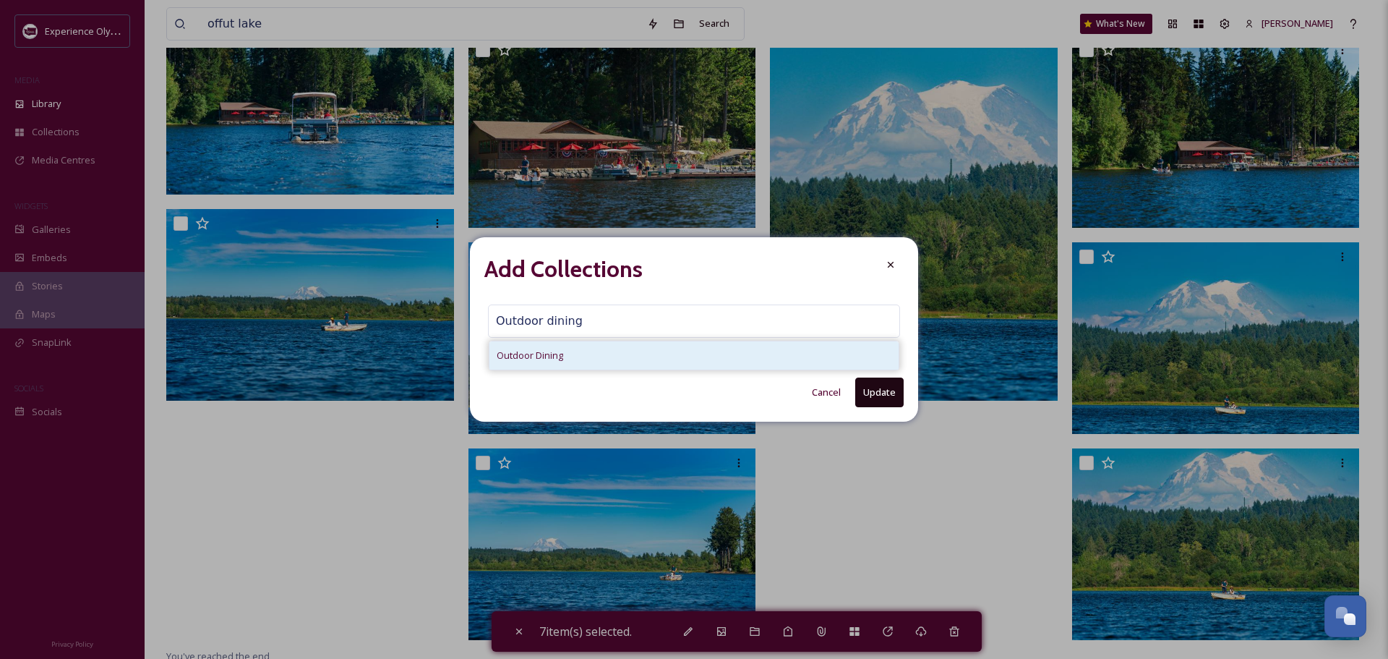
type input "Outdoor dining"
click at [519, 355] on span "Outdoor Dining" at bounding box center [530, 356] width 67 height 14
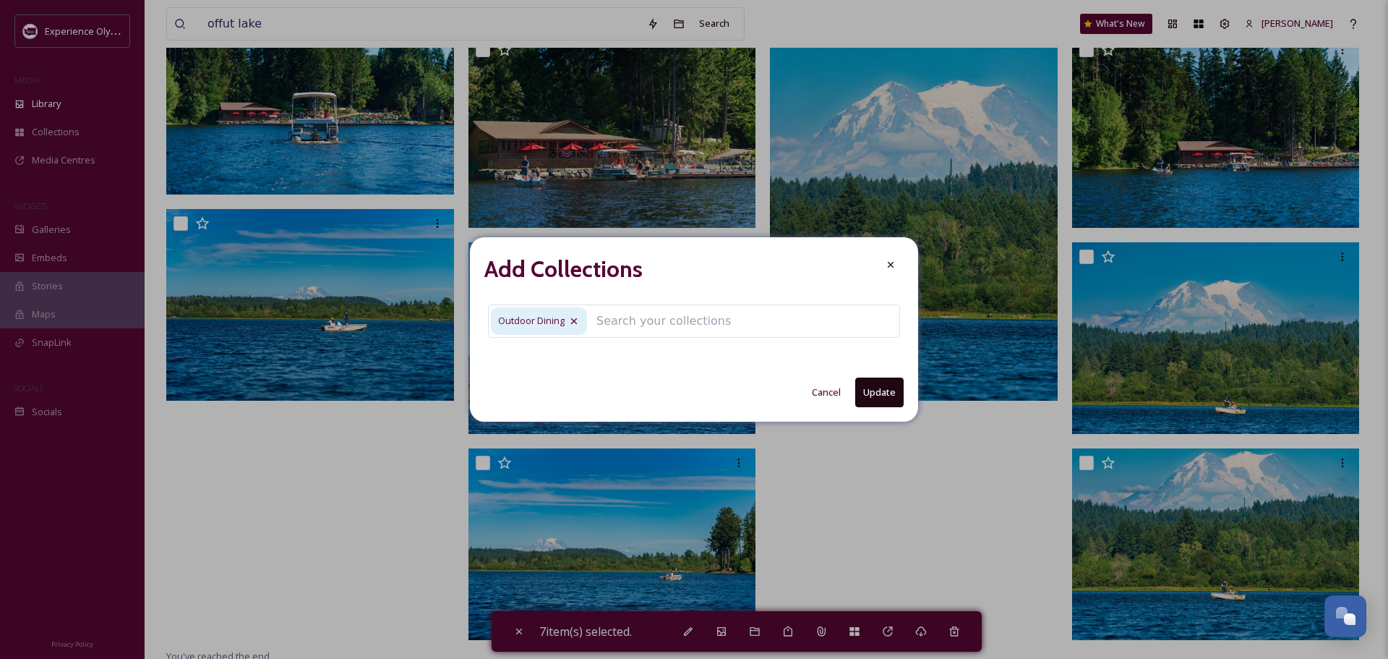
click at [873, 396] on button "Update" at bounding box center [879, 392] width 48 height 30
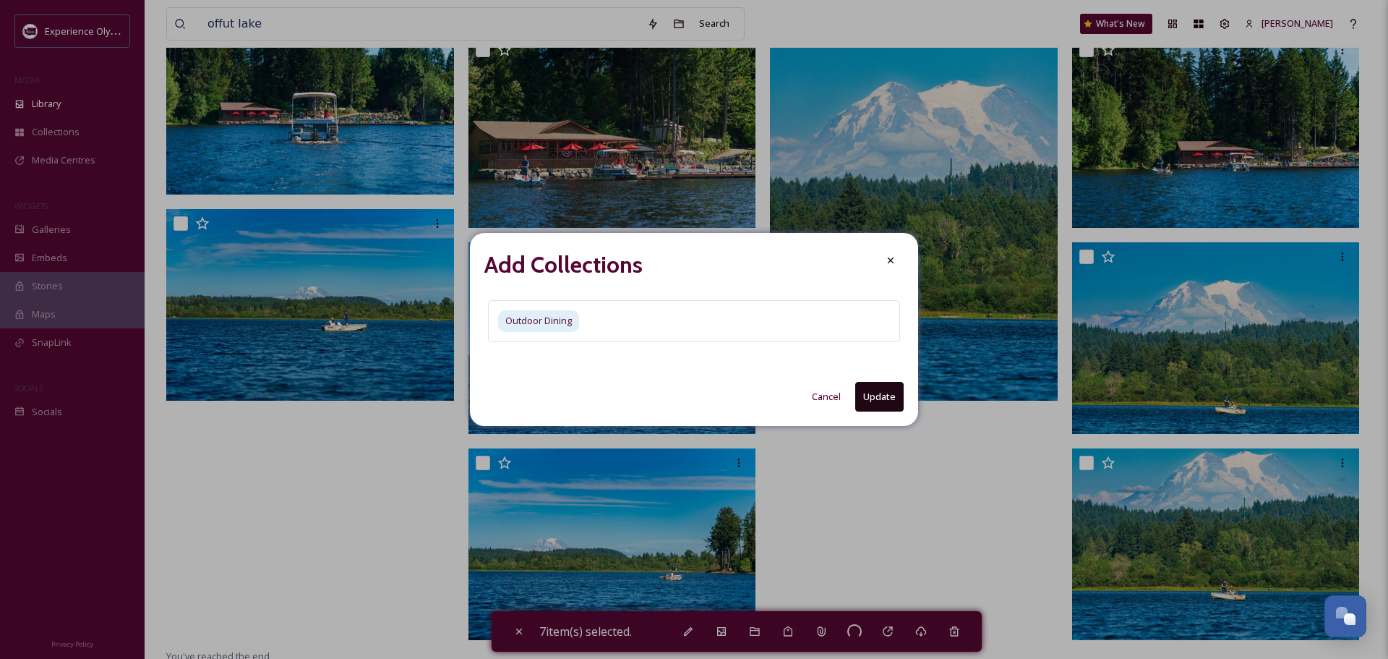
checkbox input "false"
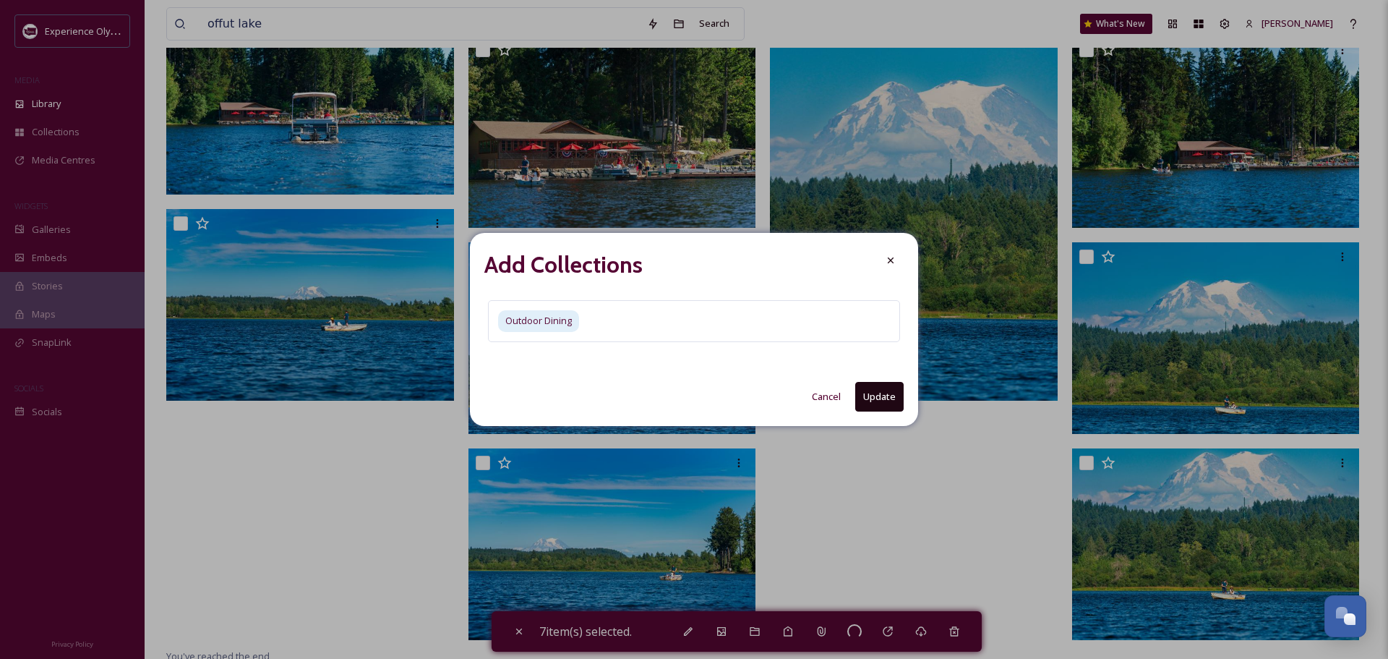
checkbox input "false"
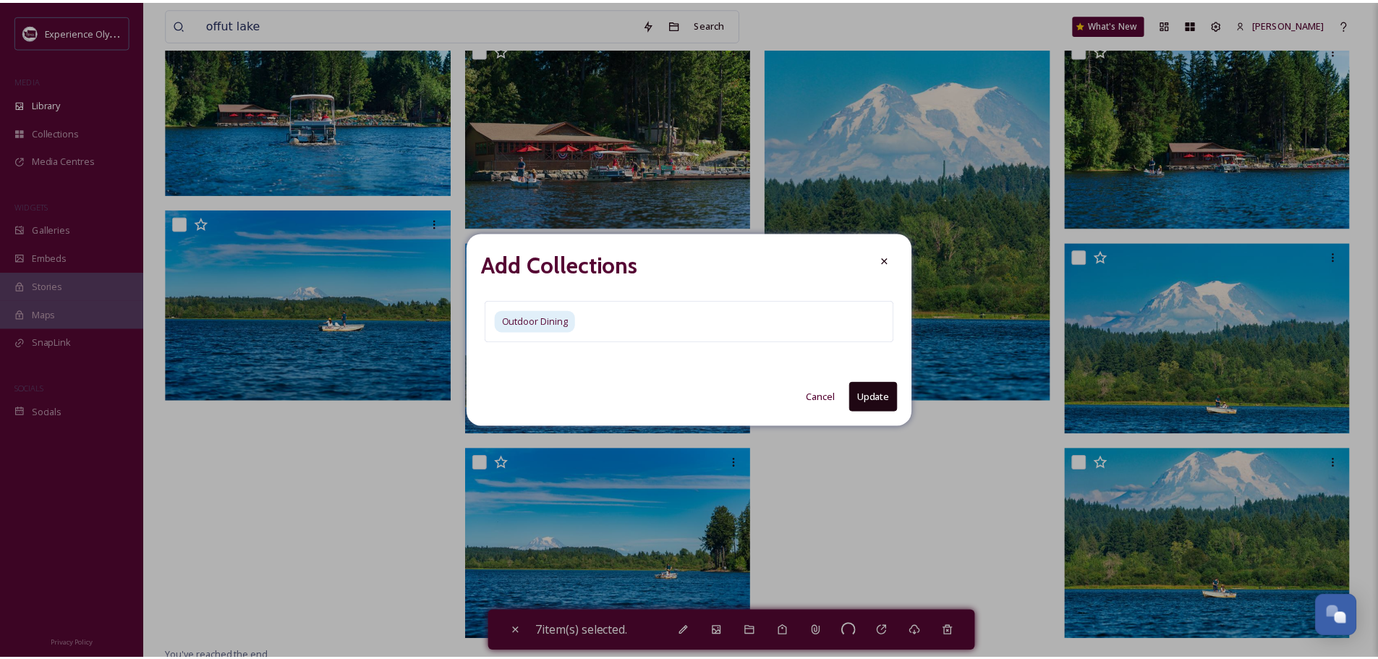
scroll to position [3091, 0]
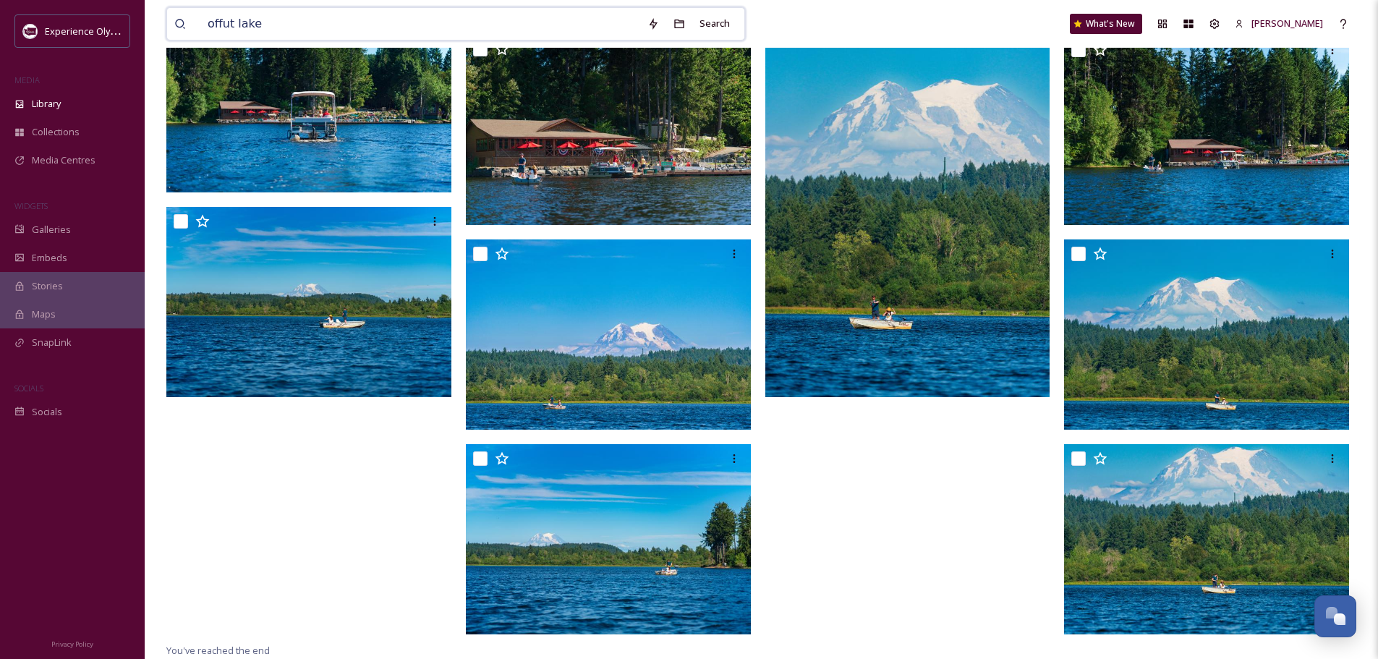
drag, startPoint x: 328, startPoint y: 30, endPoint x: 155, endPoint y: 25, distance: 172.9
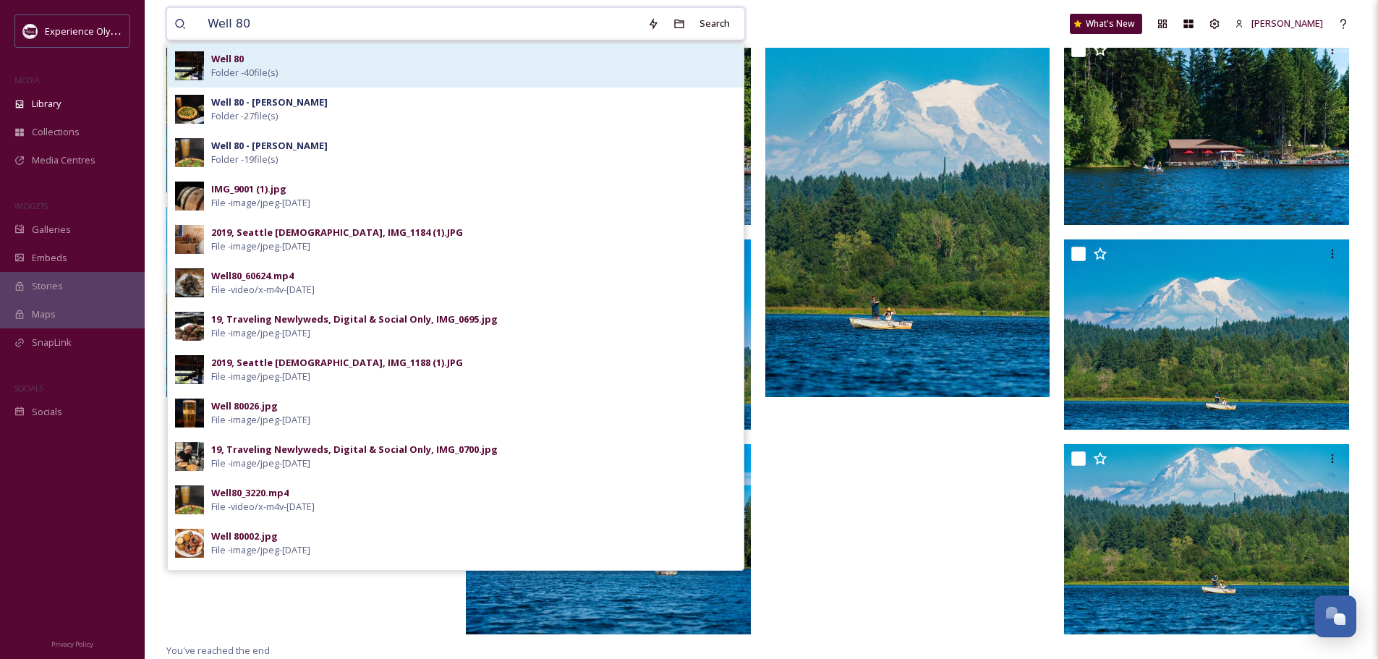
type input "Well 80"
click at [223, 64] on strong "Well 80" at bounding box center [227, 58] width 33 height 13
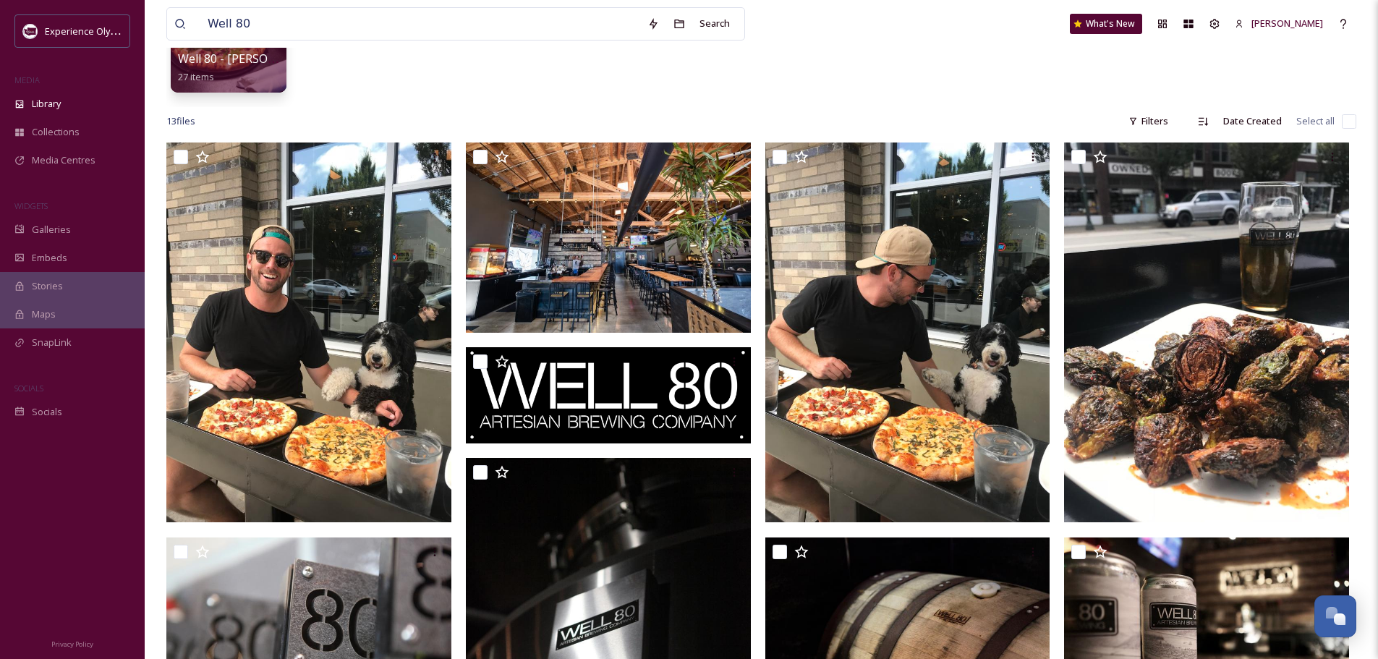
scroll to position [150, 0]
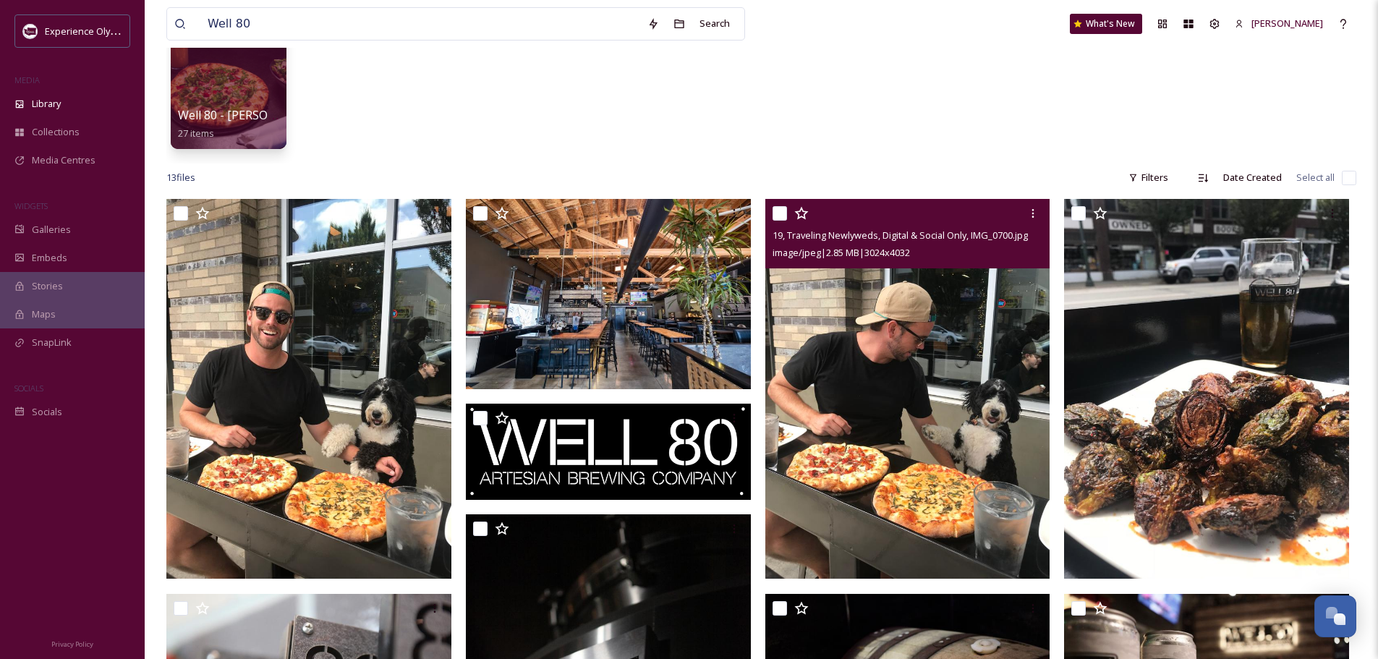
click at [778, 213] on input "checkbox" at bounding box center [779, 213] width 14 height 14
checkbox input "true"
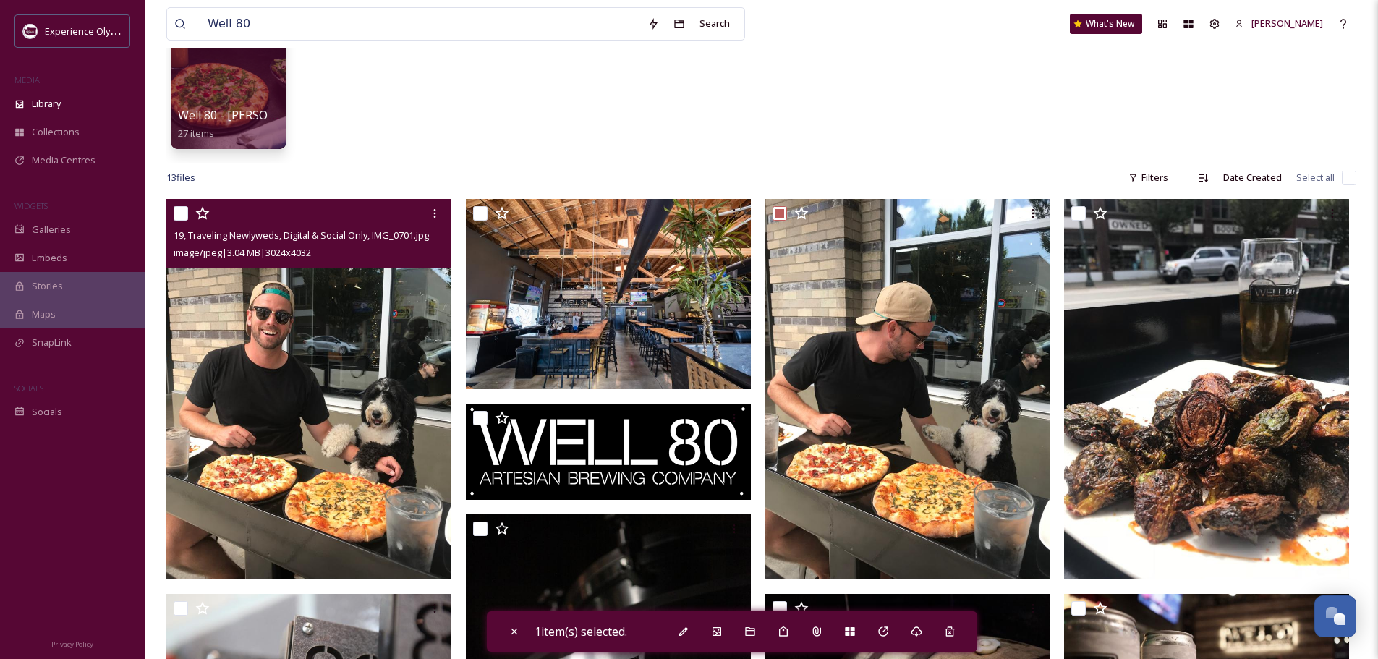
click at [183, 215] on input "checkbox" at bounding box center [181, 213] width 14 height 14
checkbox input "true"
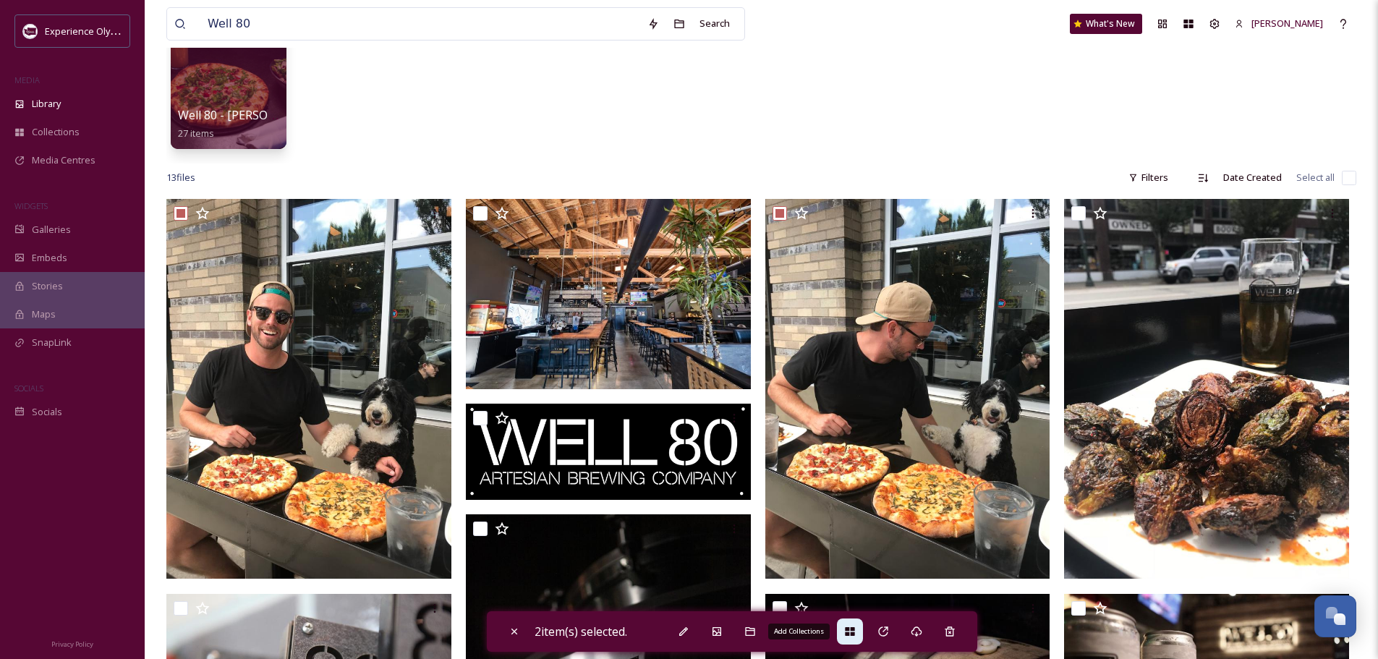
click at [851, 626] on icon at bounding box center [850, 632] width 12 height 12
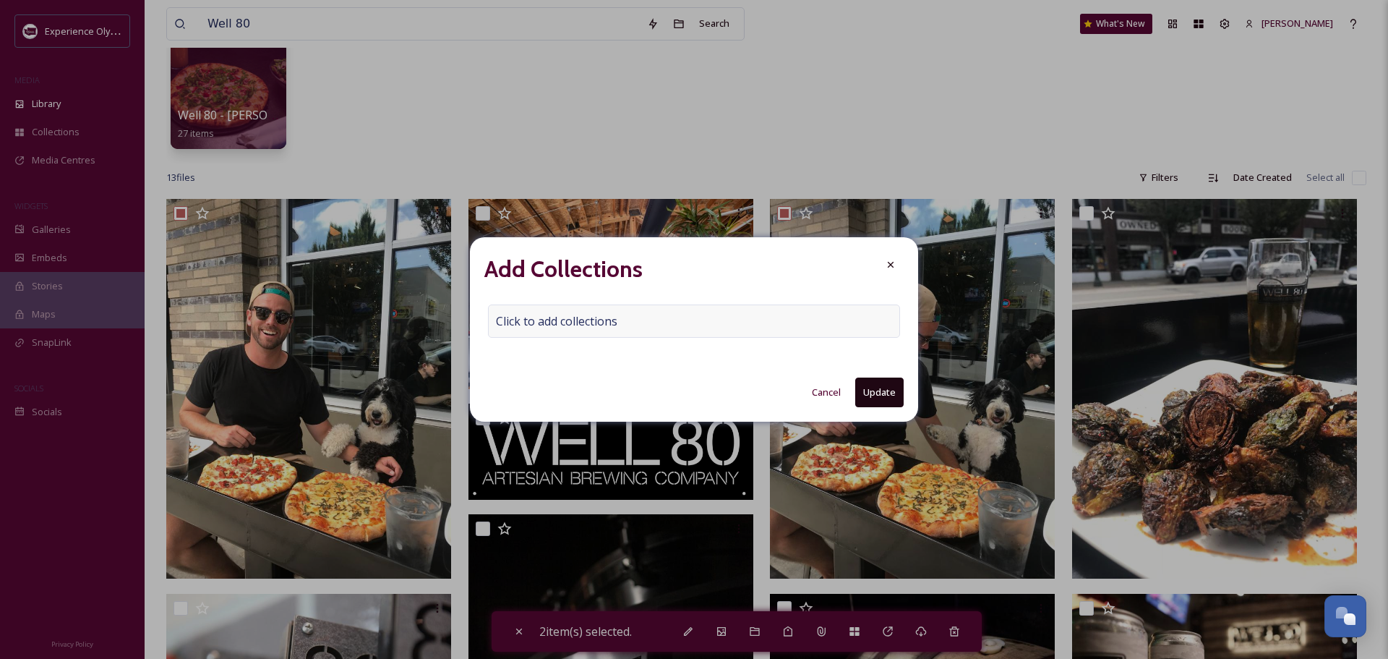
click at [524, 314] on span "Click to add collections" at bounding box center [556, 320] width 121 height 17
click at [520, 322] on input at bounding box center [568, 321] width 159 height 32
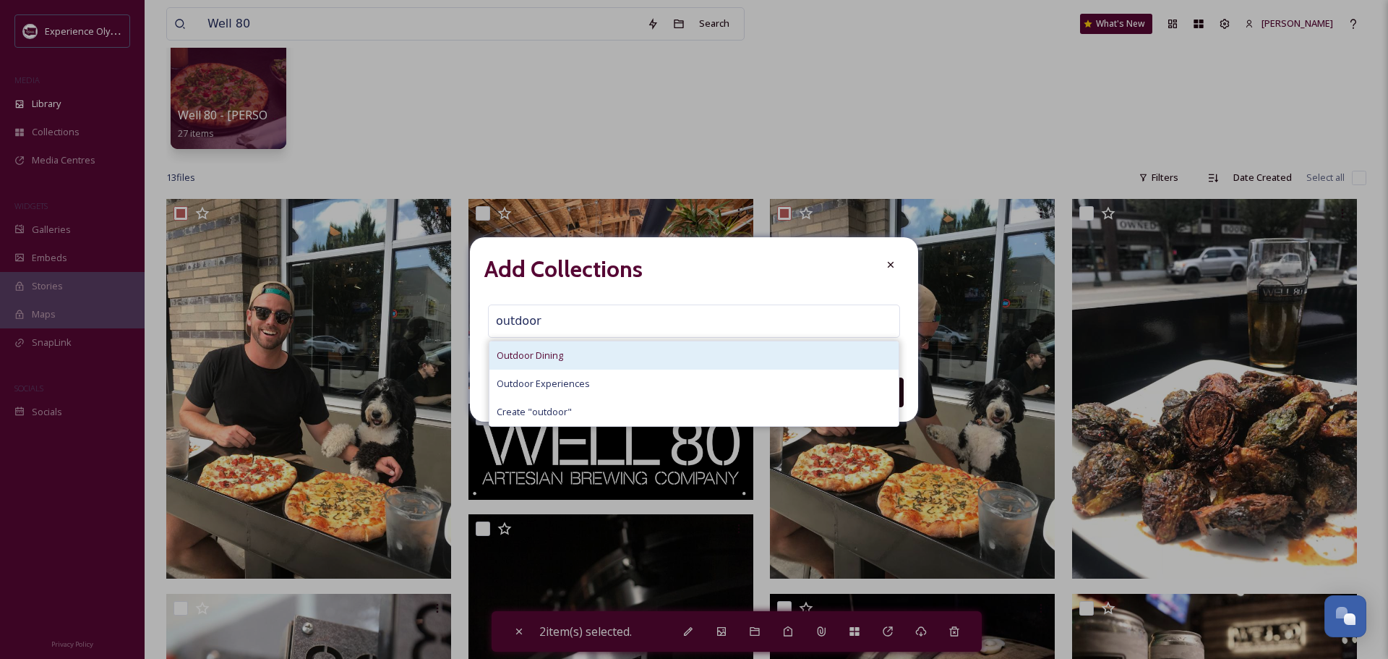
type input "outdoor"
click at [556, 354] on span "Outdoor Dining" at bounding box center [530, 356] width 67 height 14
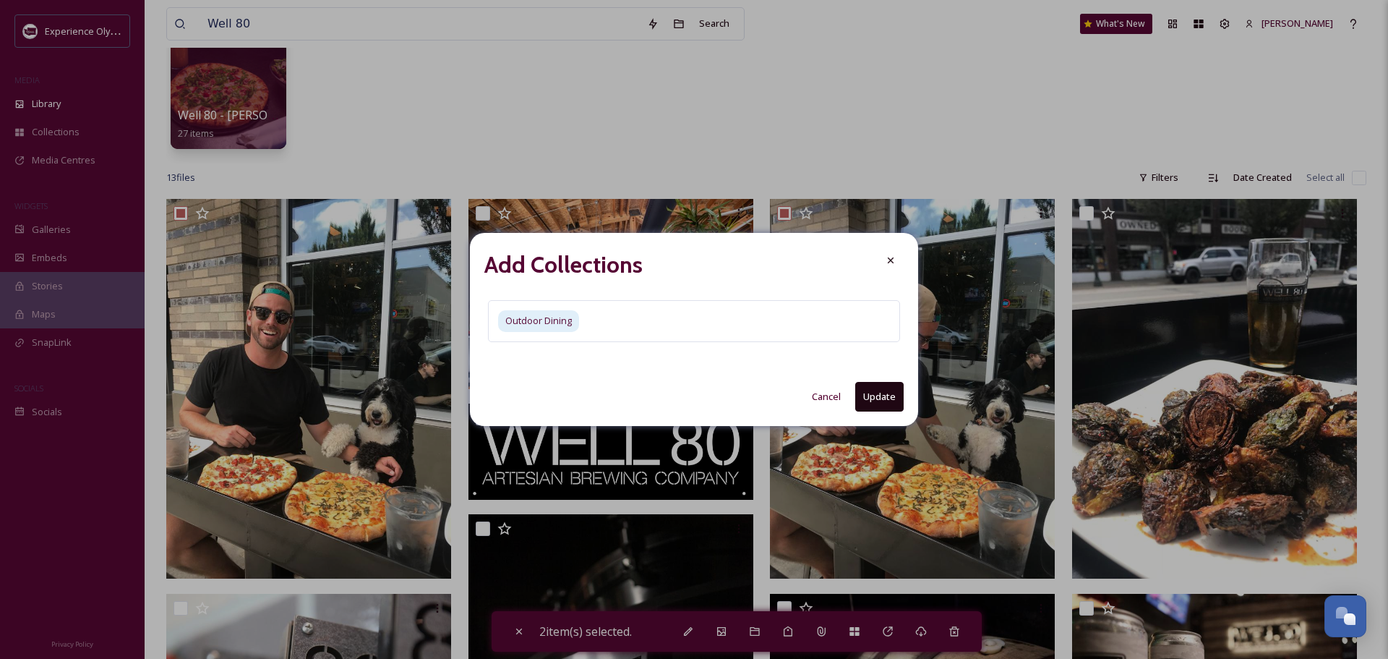
click at [889, 388] on button "Update" at bounding box center [879, 397] width 48 height 30
checkbox input "false"
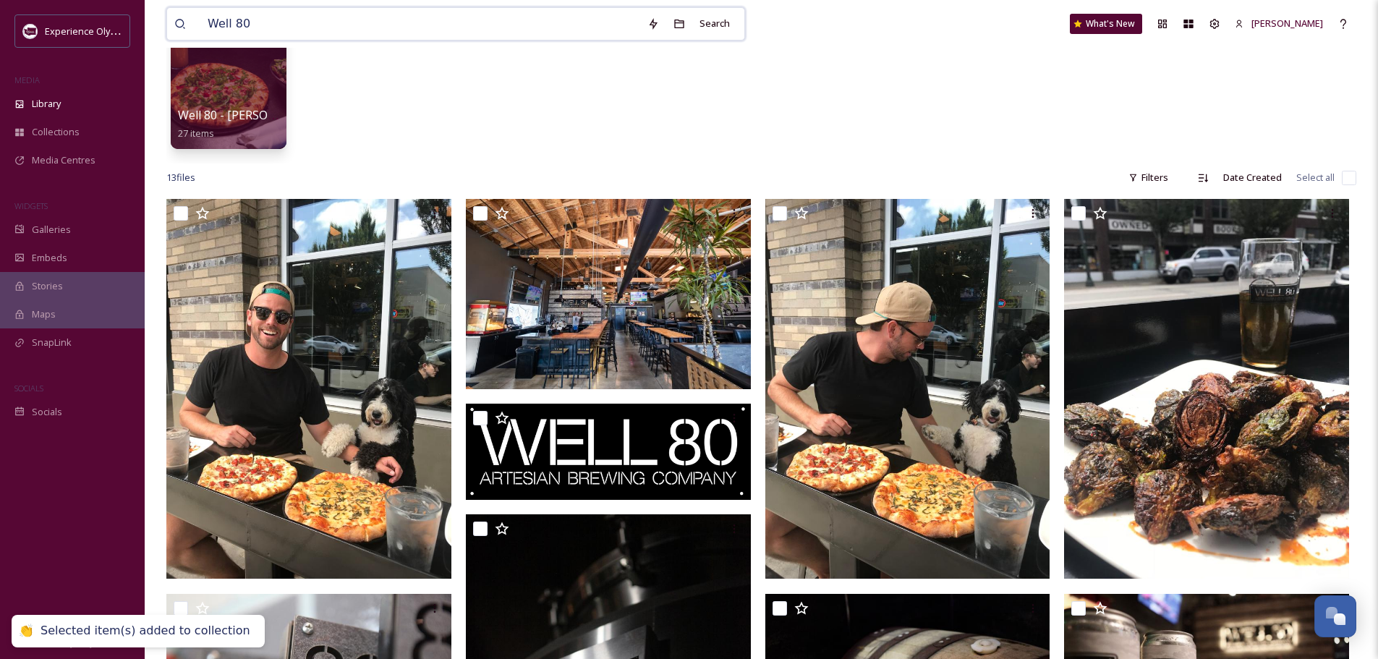
click at [338, 19] on input "Well 80" at bounding box center [420, 24] width 440 height 32
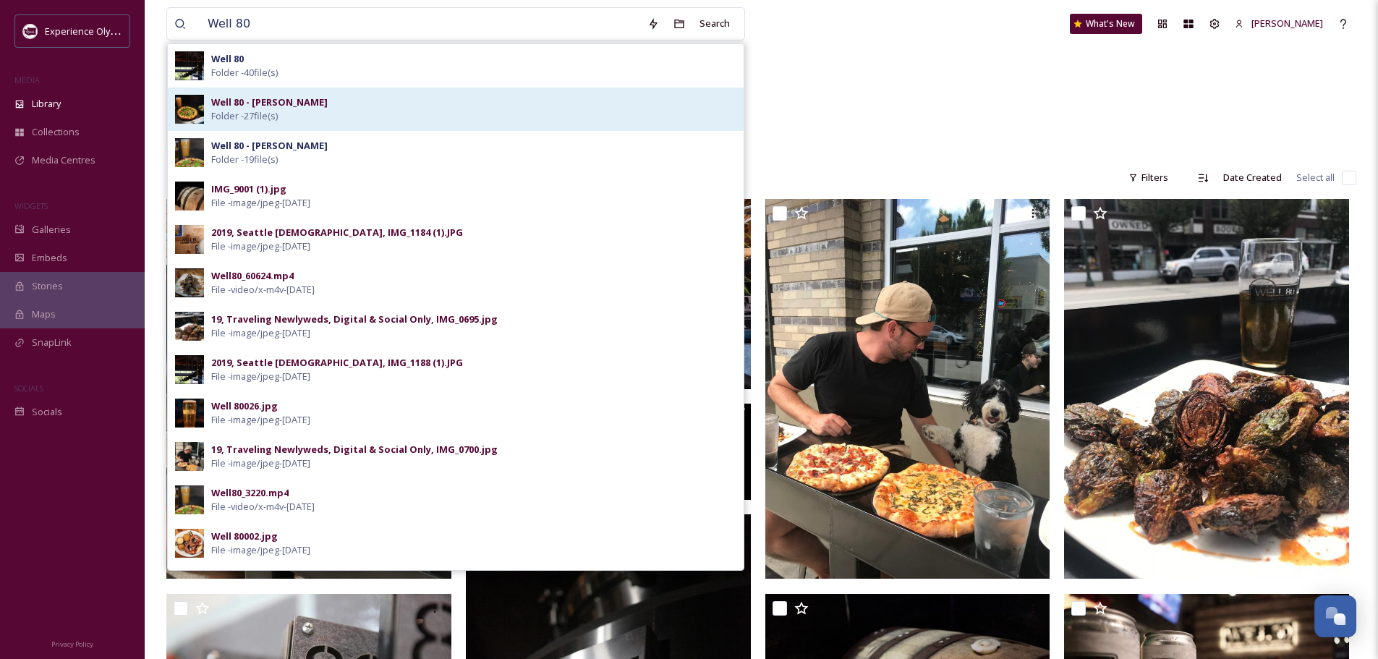
click at [312, 111] on div "Well 80 - Nate Burger Folder - 27 file(s)" at bounding box center [473, 108] width 525 height 27
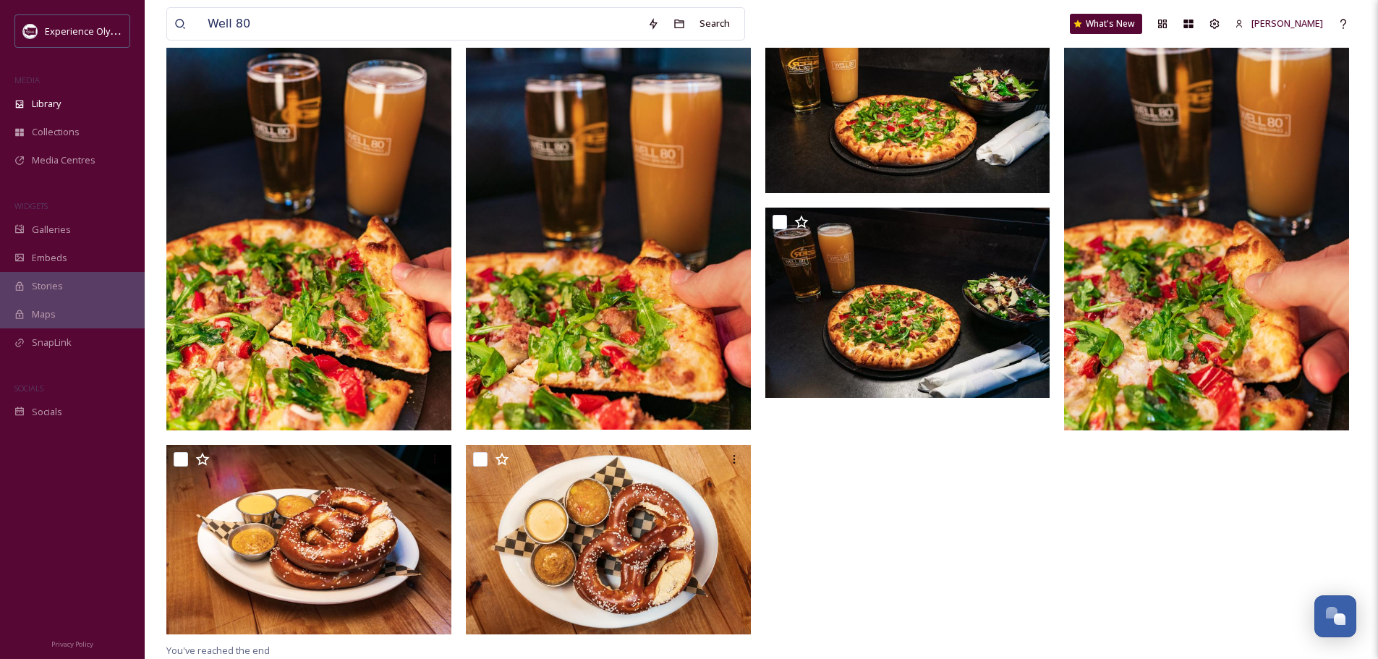
scroll to position [1691, 0]
drag, startPoint x: 341, startPoint y: 24, endPoint x: 130, endPoint y: 22, distance: 210.4
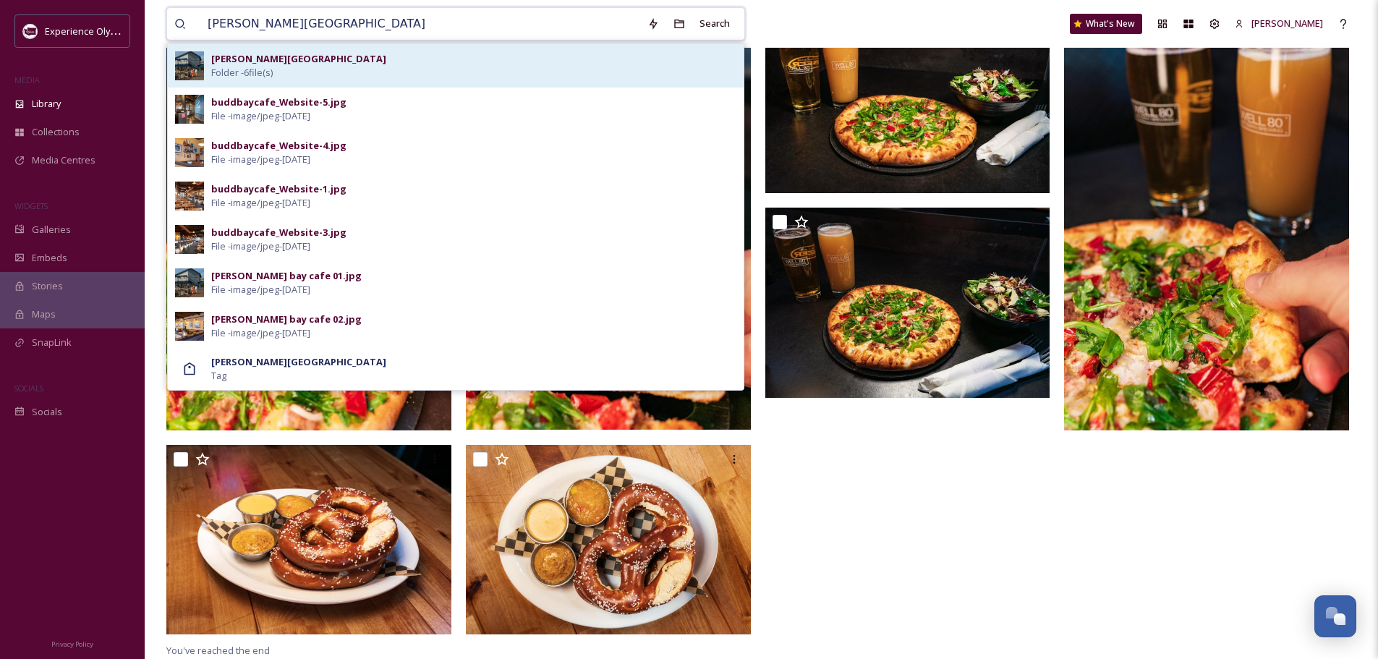
type input "[PERSON_NAME][GEOGRAPHIC_DATA]"
click at [357, 64] on div "Budd Bay Cafe Folder - 6 file(s)" at bounding box center [473, 65] width 525 height 27
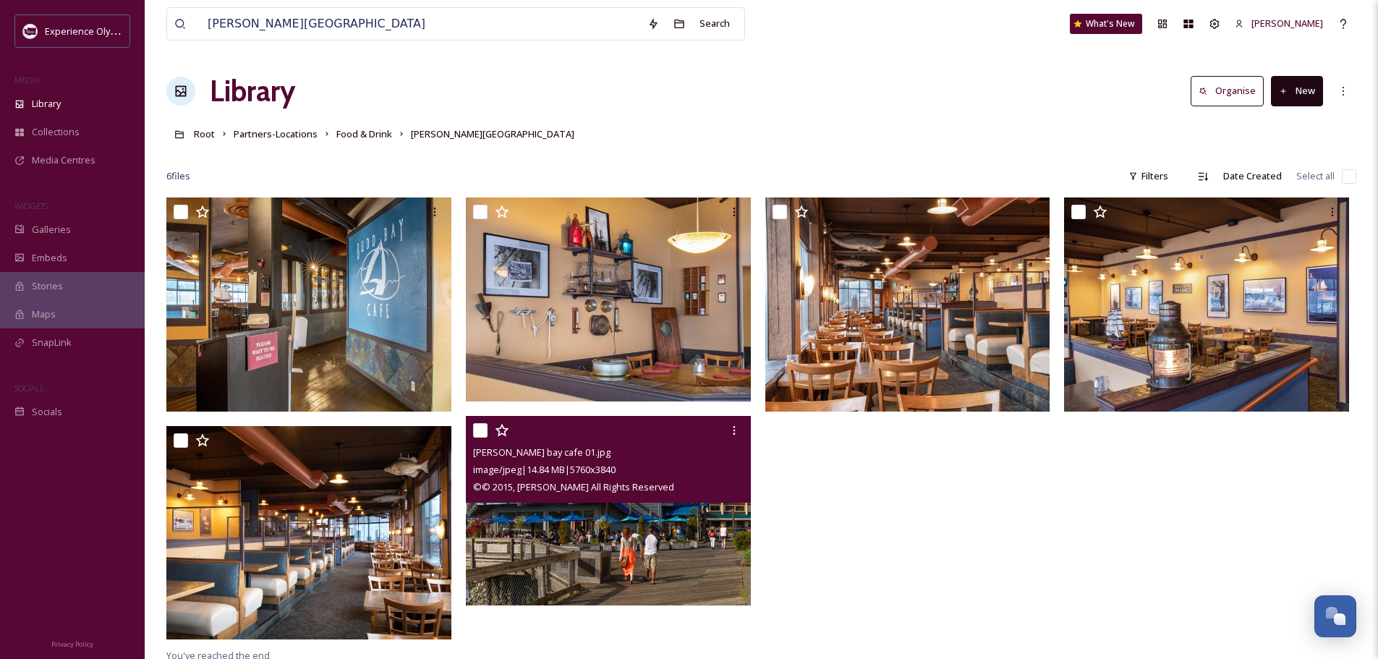
click at [479, 430] on input "checkbox" at bounding box center [480, 430] width 14 height 14
checkbox input "true"
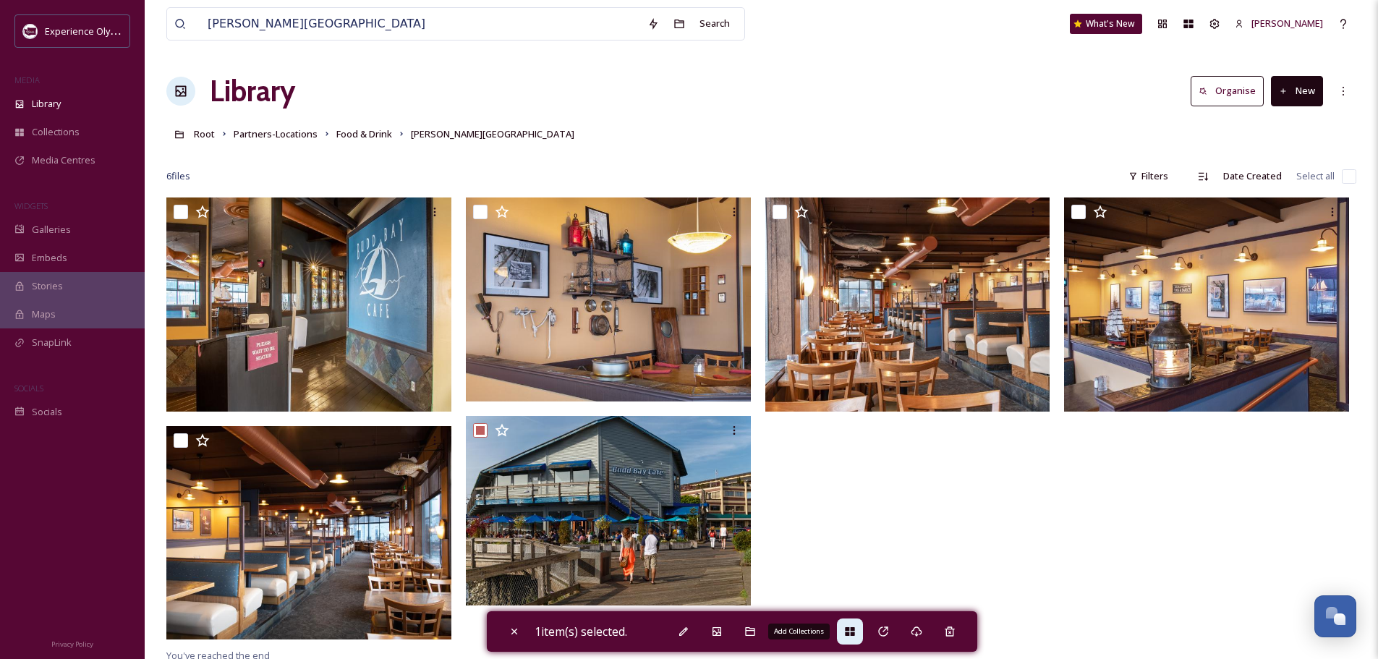
click at [847, 635] on div "Add Collections" at bounding box center [850, 631] width 26 height 26
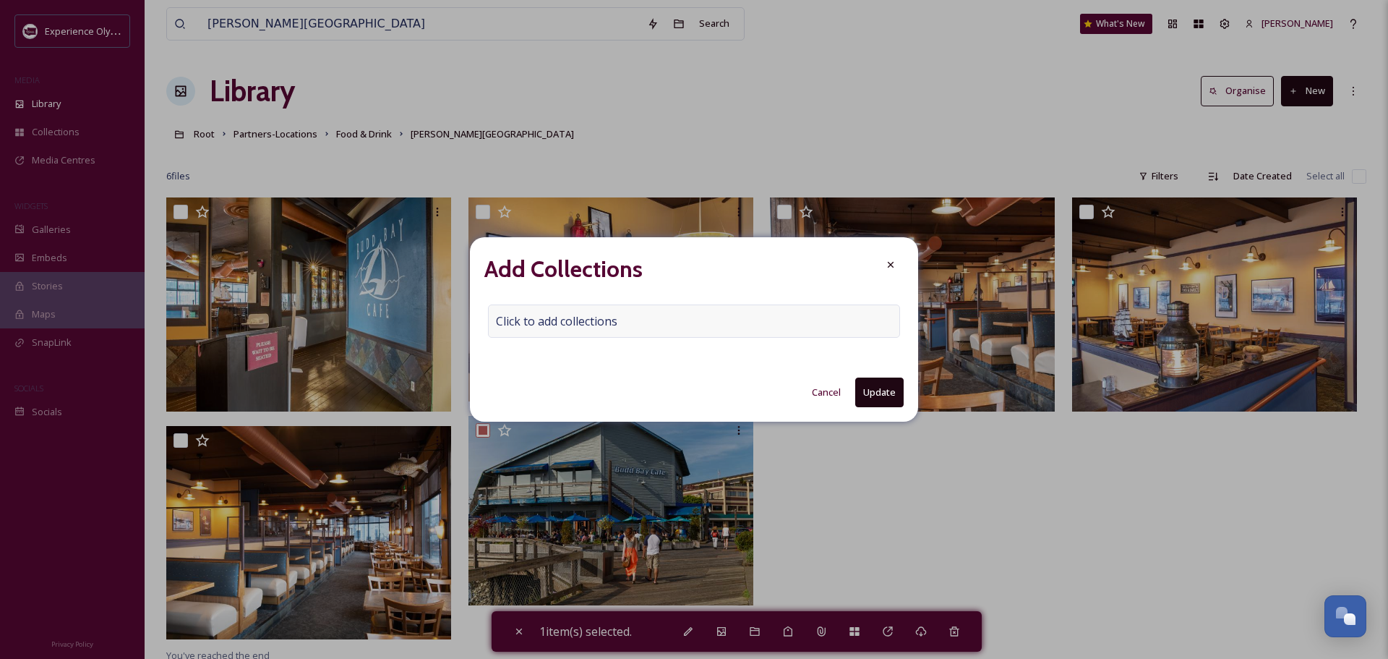
click at [590, 312] on span "Click to add collections" at bounding box center [556, 320] width 121 height 17
click at [529, 318] on input at bounding box center [568, 321] width 159 height 32
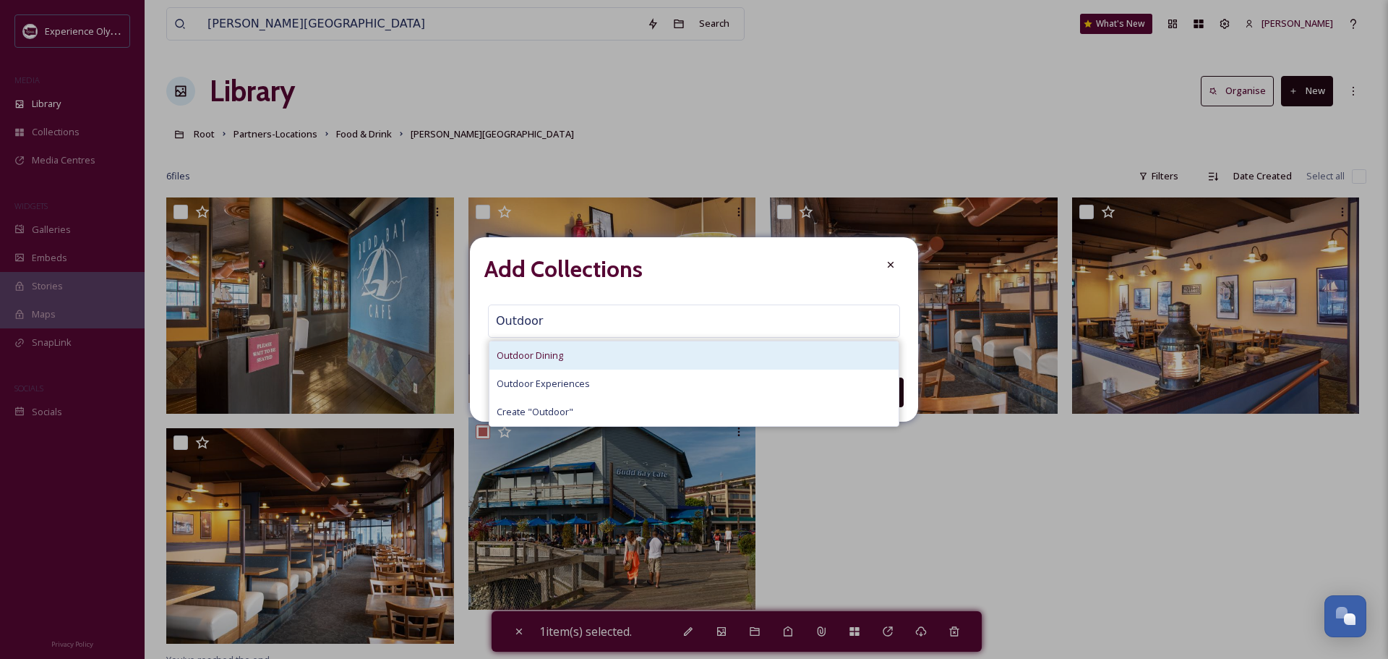
type input "Outdoor"
click at [530, 360] on span "Outdoor Dining" at bounding box center [530, 356] width 67 height 14
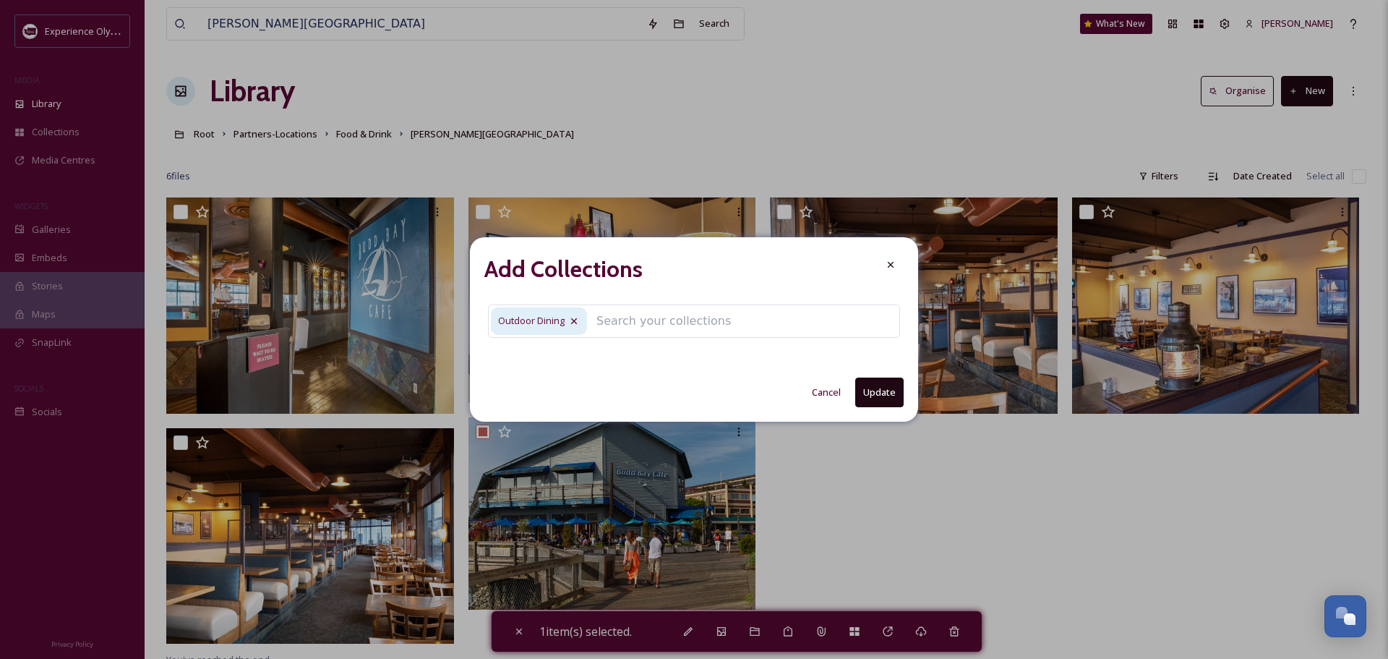
click at [894, 393] on button "Update" at bounding box center [879, 392] width 48 height 30
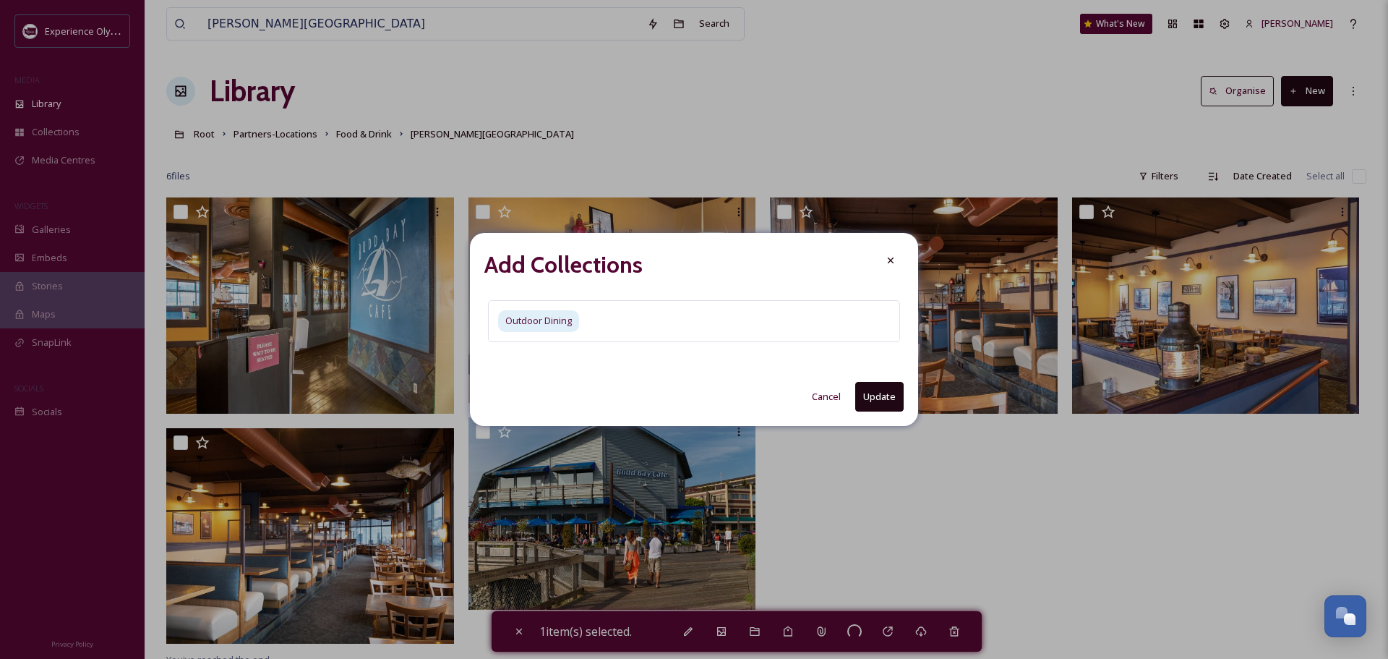
checkbox input "false"
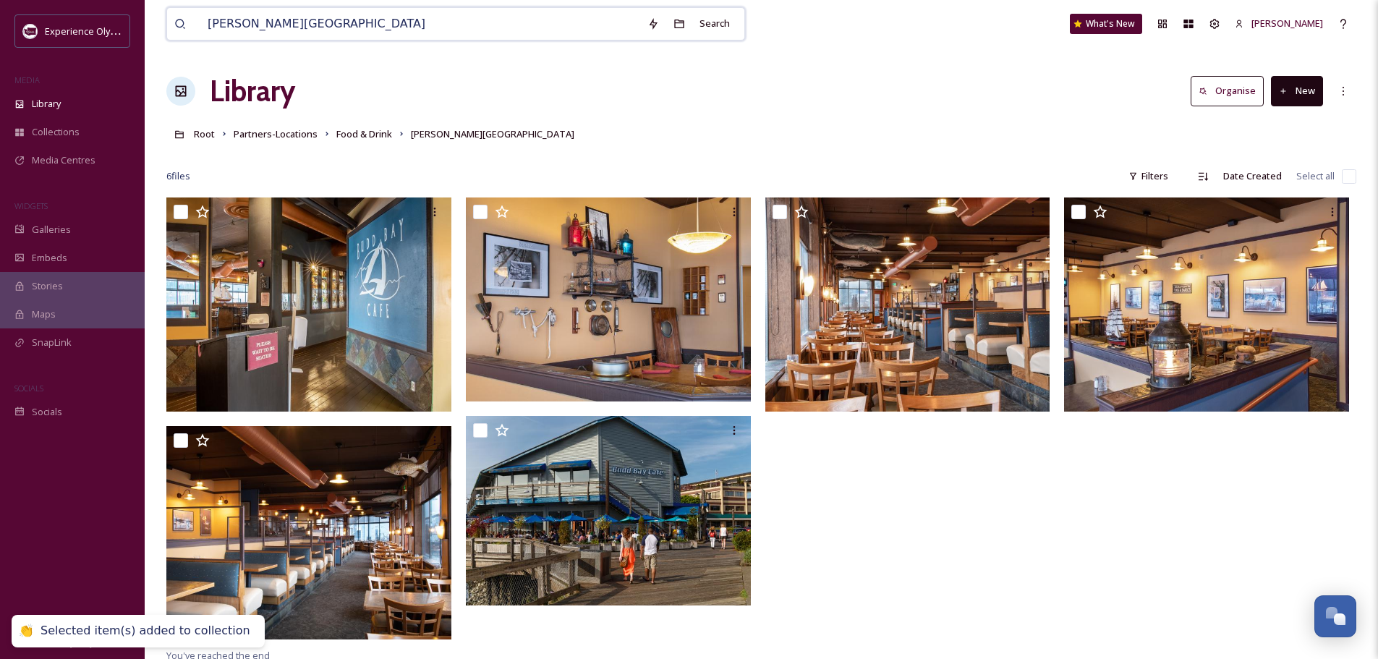
click at [313, 21] on input "[PERSON_NAME][GEOGRAPHIC_DATA]" at bounding box center [420, 24] width 440 height 32
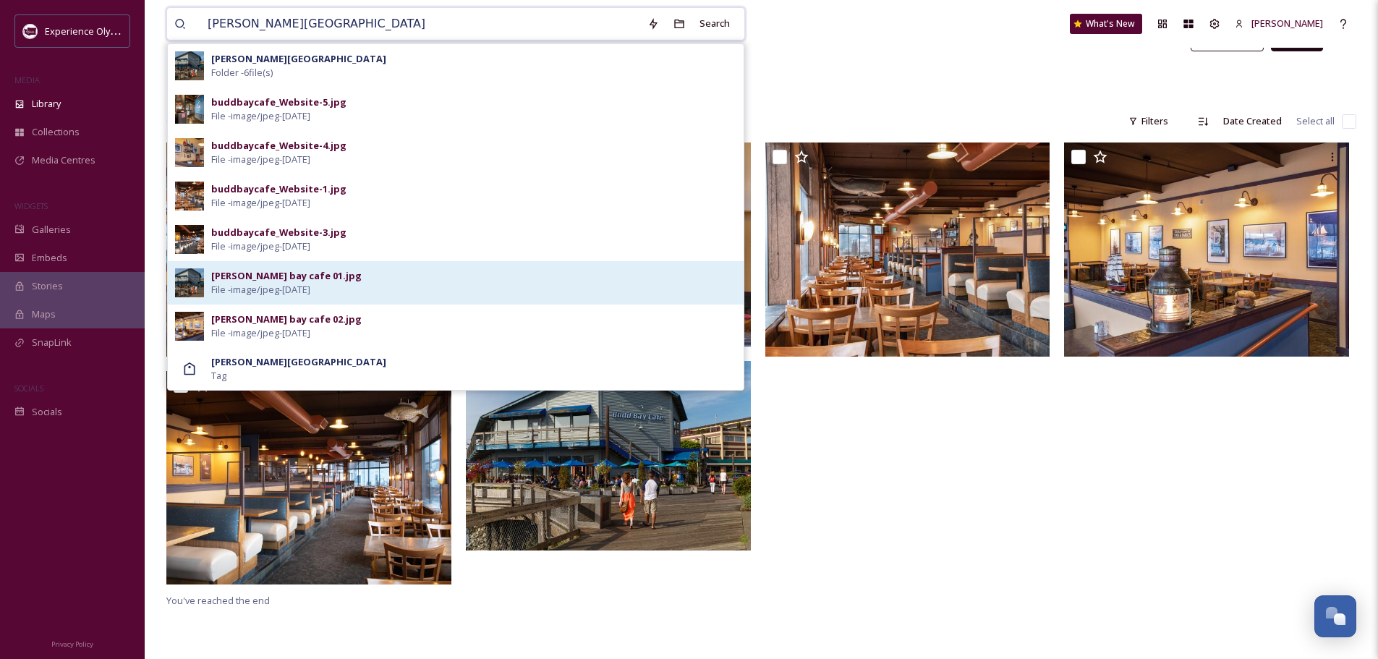
scroll to position [72, 0]
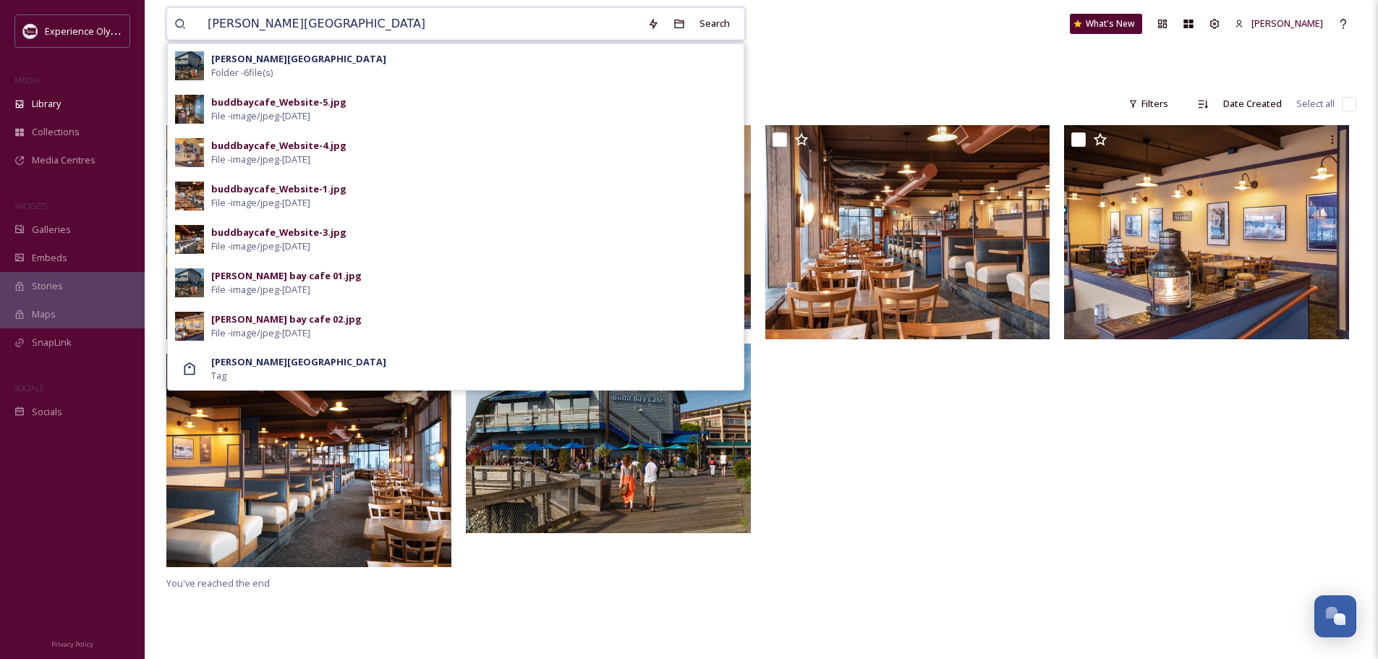
drag, startPoint x: 349, startPoint y: 26, endPoint x: 174, endPoint y: 36, distance: 176.0
click at [174, 36] on div "Budd Bay Cafe Search Budd Bay Cafe Folder - 6 file(s) buddbaycafe_Website-5.jpg…" at bounding box center [455, 23] width 579 height 33
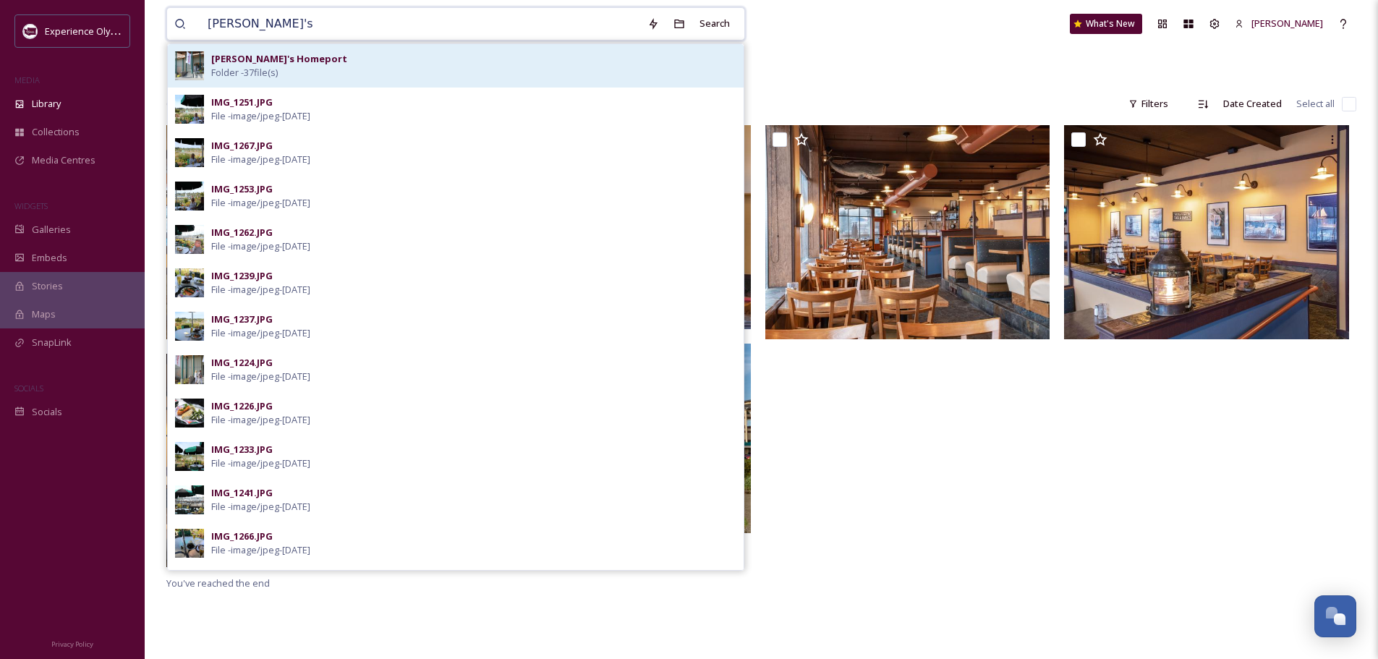
type input "Anthony's"
click at [252, 61] on strong "Anthony's Homeport" at bounding box center [279, 58] width 136 height 13
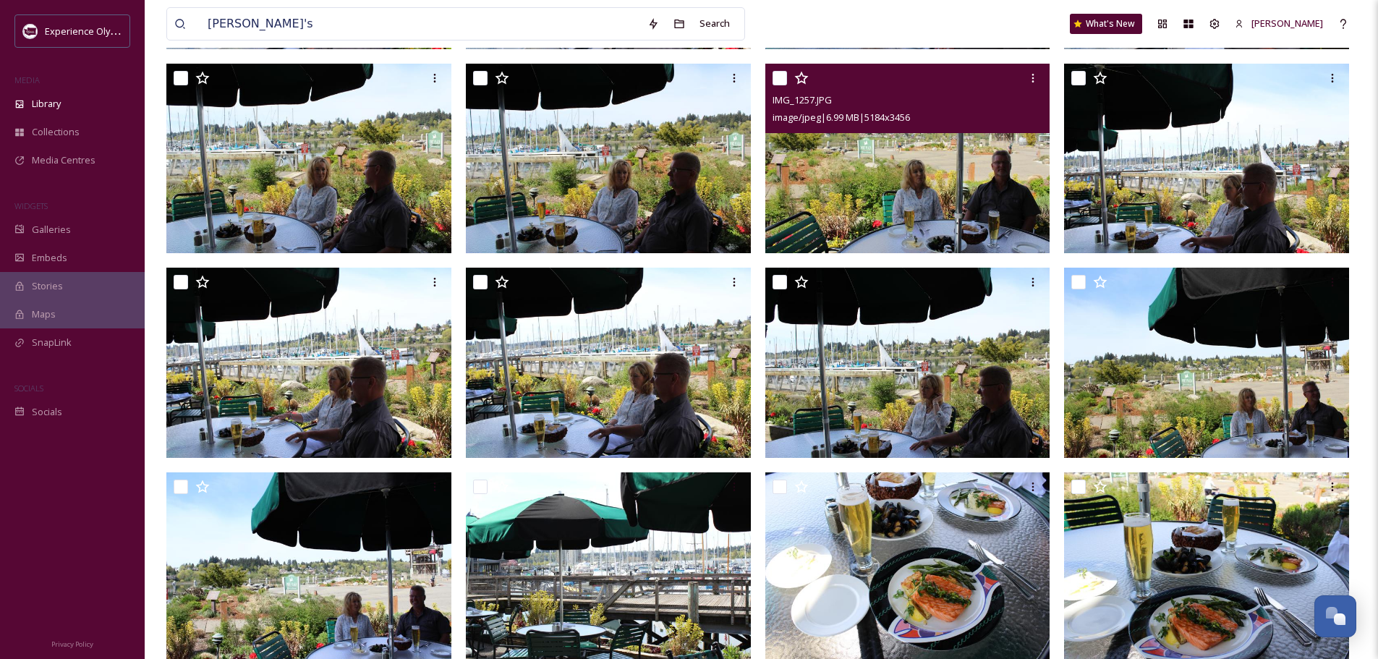
scroll to position [579, 0]
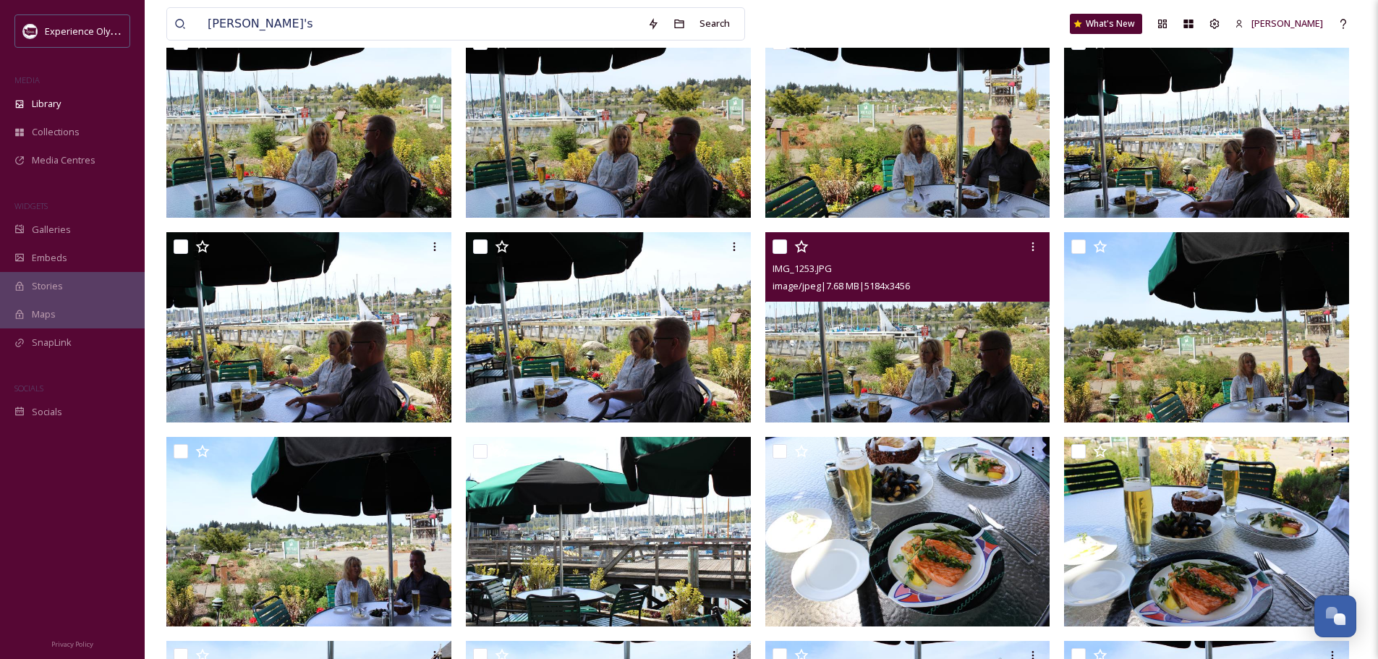
click at [780, 246] on input "checkbox" at bounding box center [779, 246] width 14 height 14
checkbox input "true"
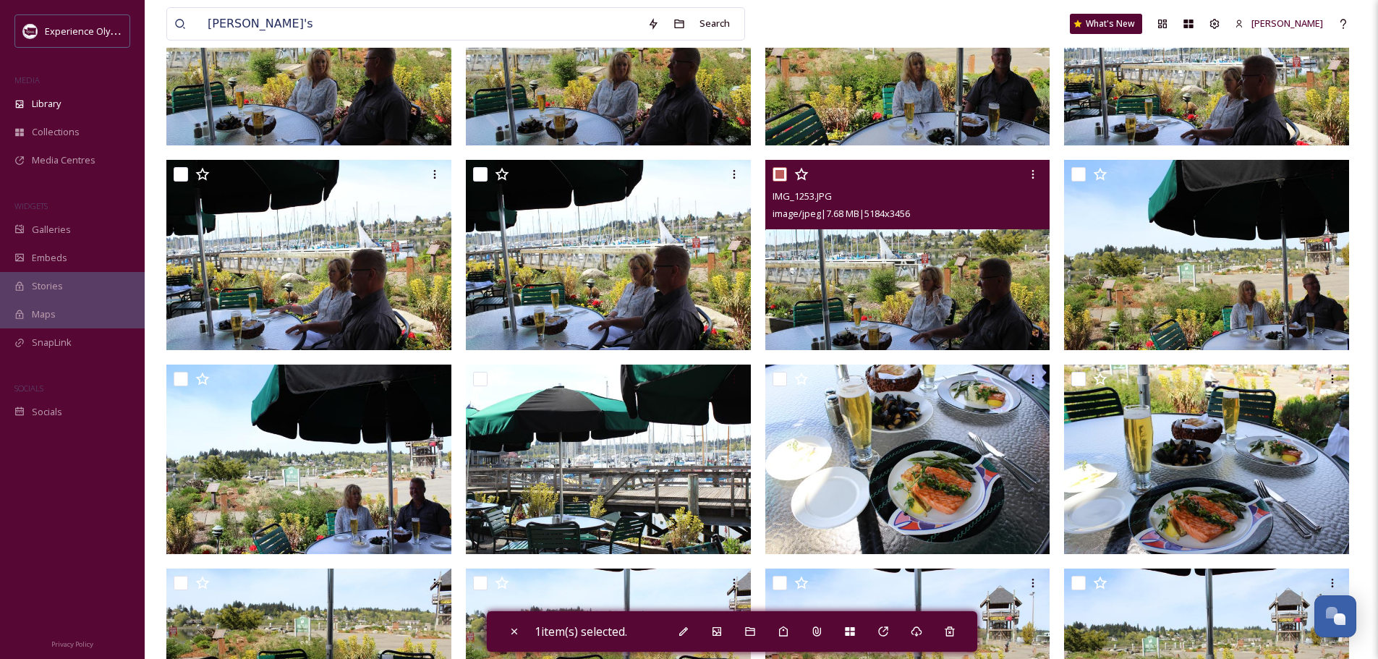
scroll to position [723, 0]
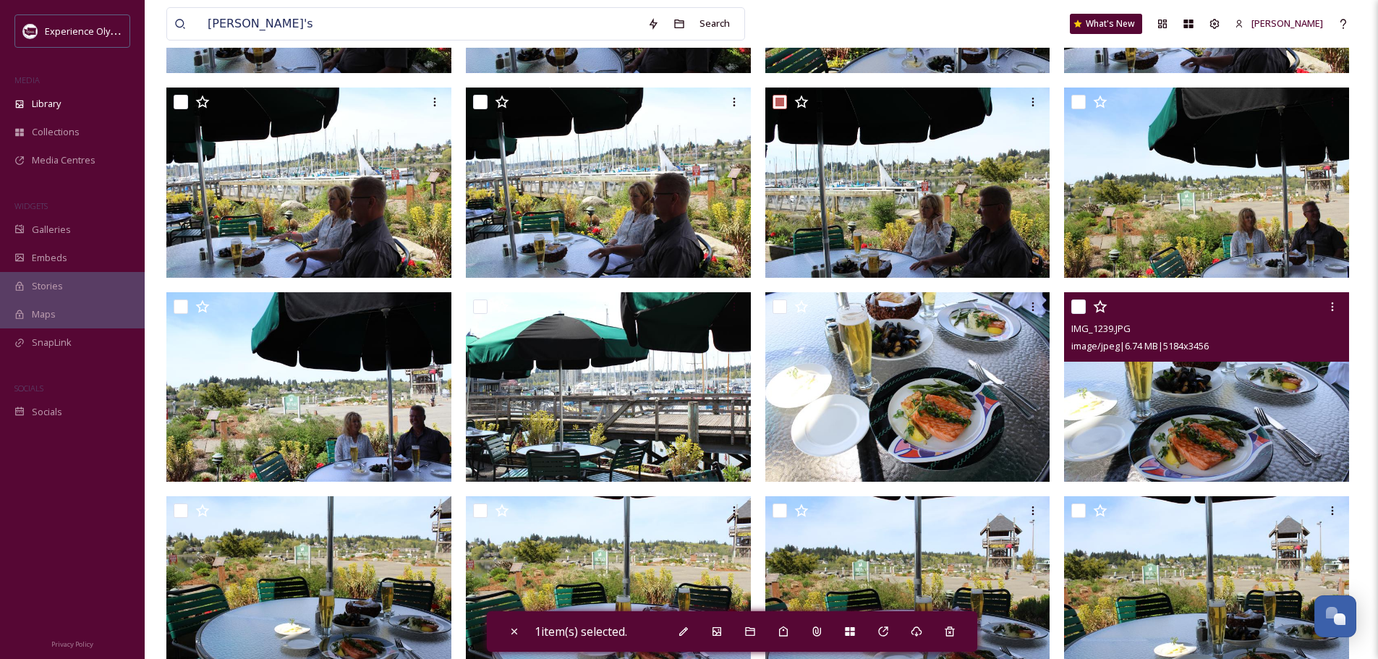
click at [1080, 301] on input "checkbox" at bounding box center [1078, 306] width 14 height 14
checkbox input "true"
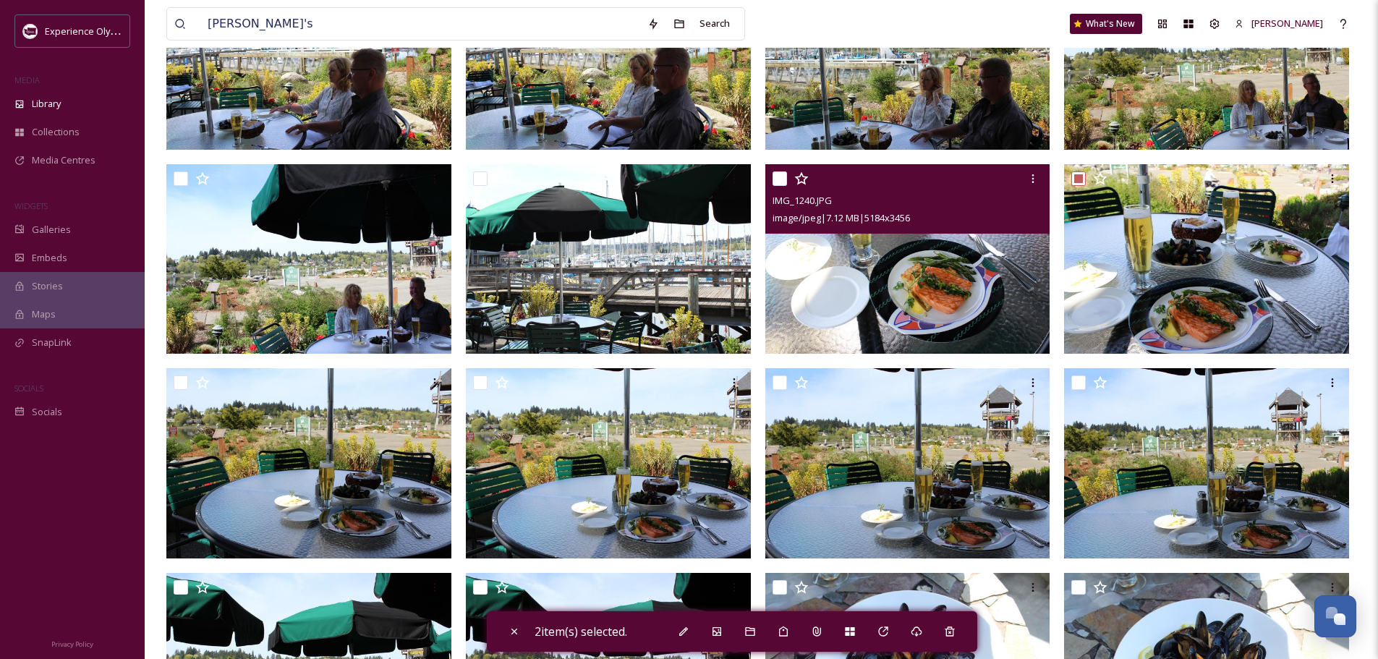
scroll to position [868, 0]
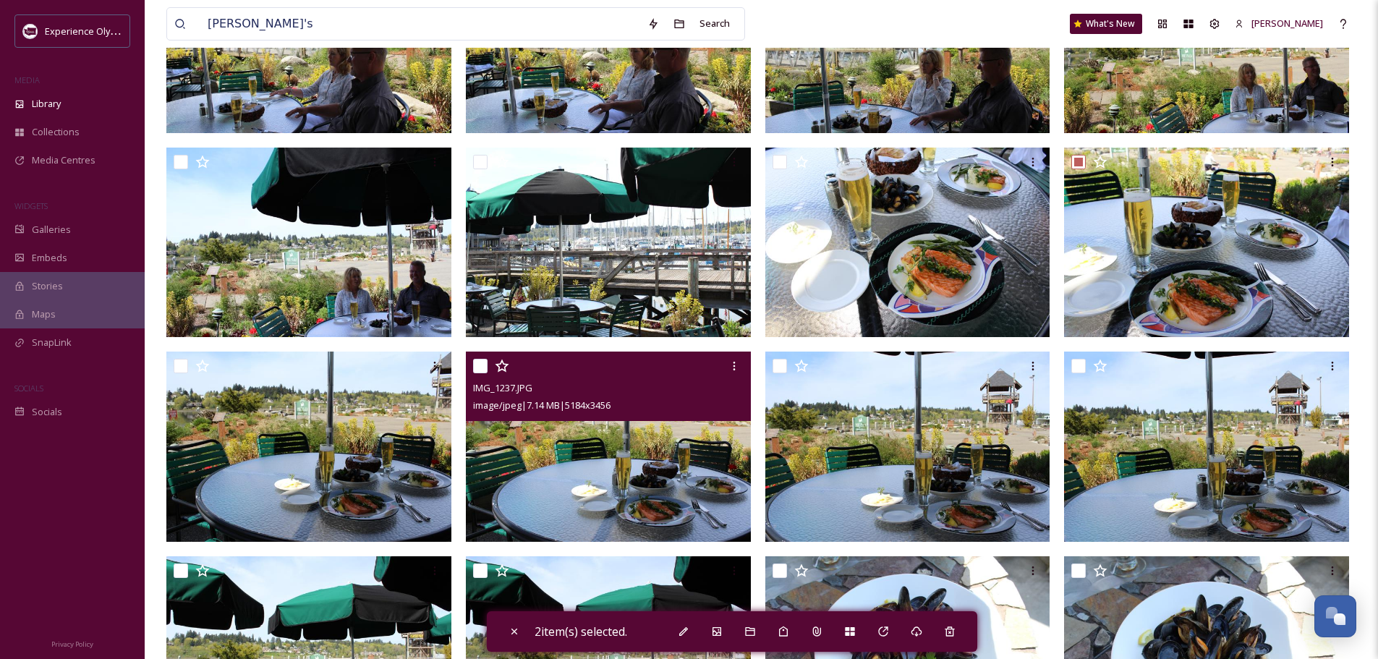
click at [485, 362] on input "checkbox" at bounding box center [480, 366] width 14 height 14
checkbox input "true"
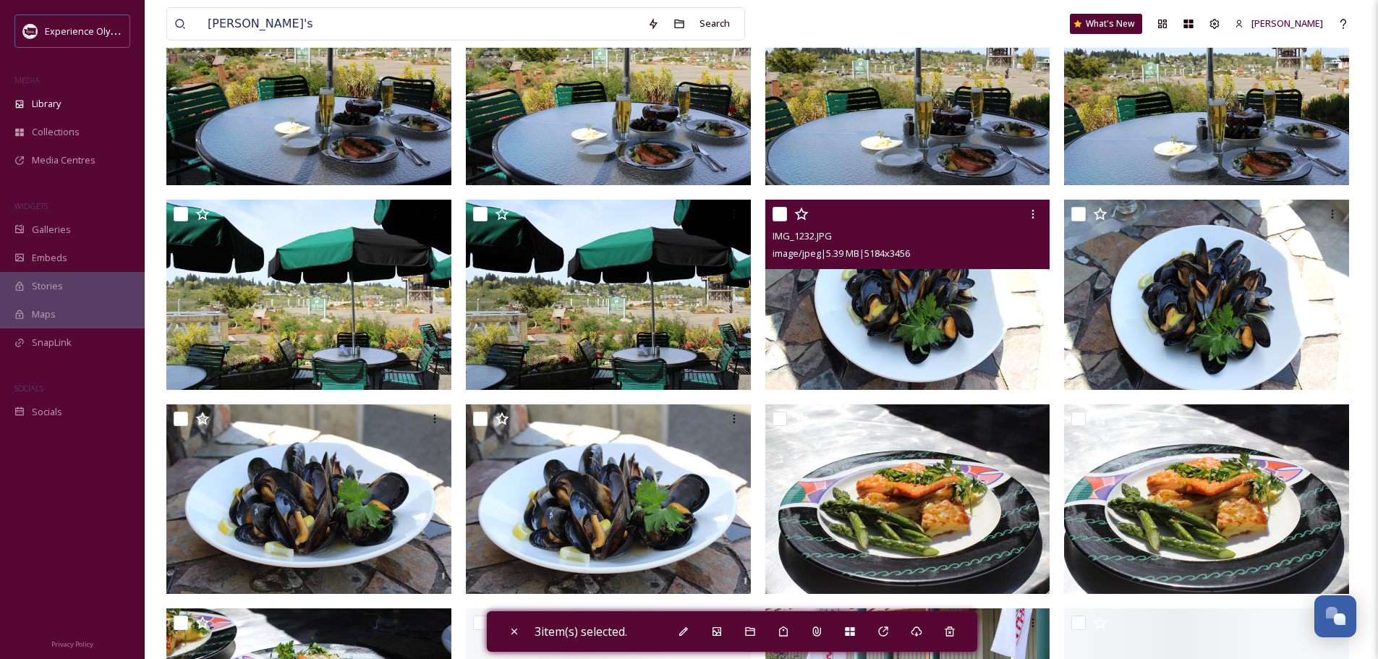
scroll to position [1229, 0]
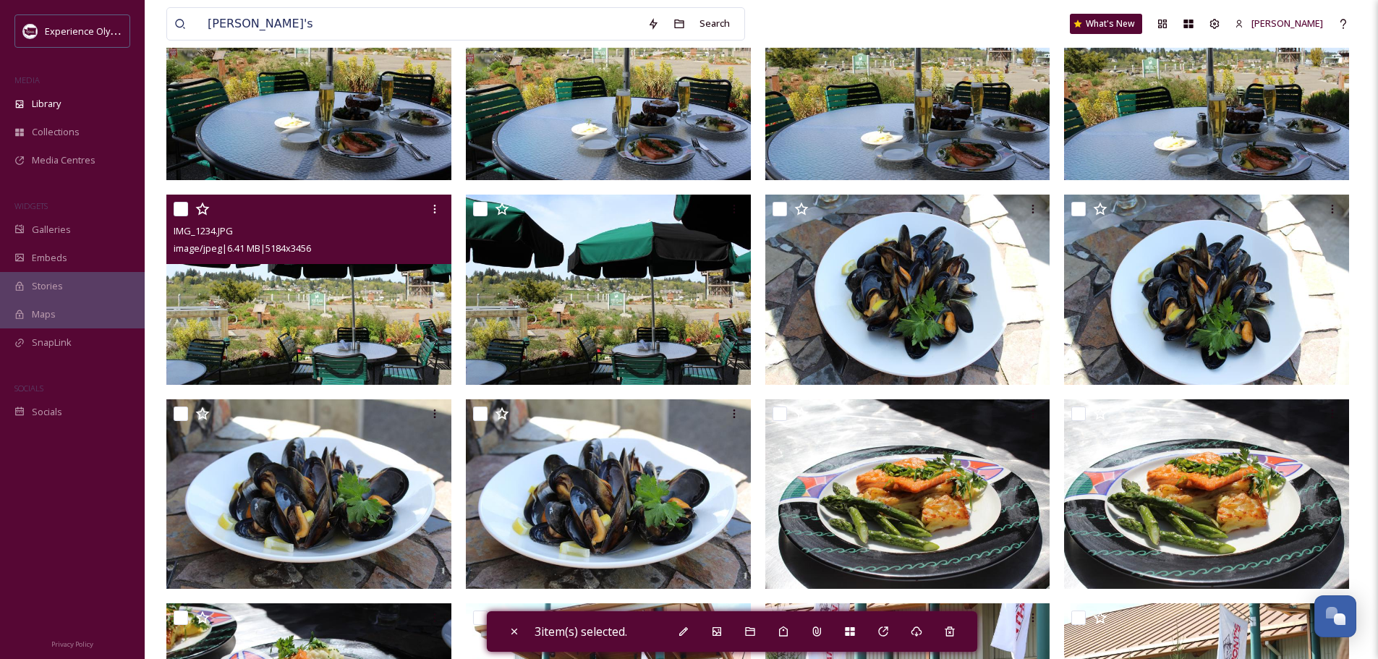
click at [179, 210] on input "checkbox" at bounding box center [181, 209] width 14 height 14
checkbox input "true"
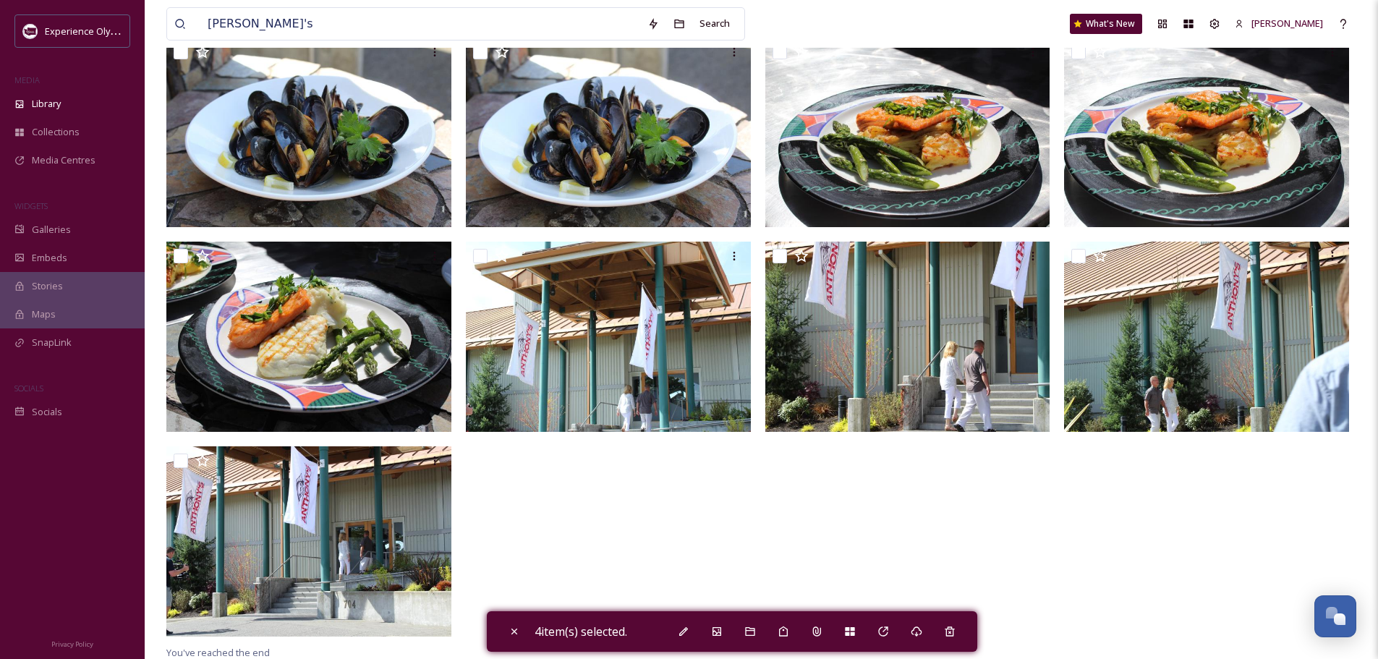
scroll to position [1593, 0]
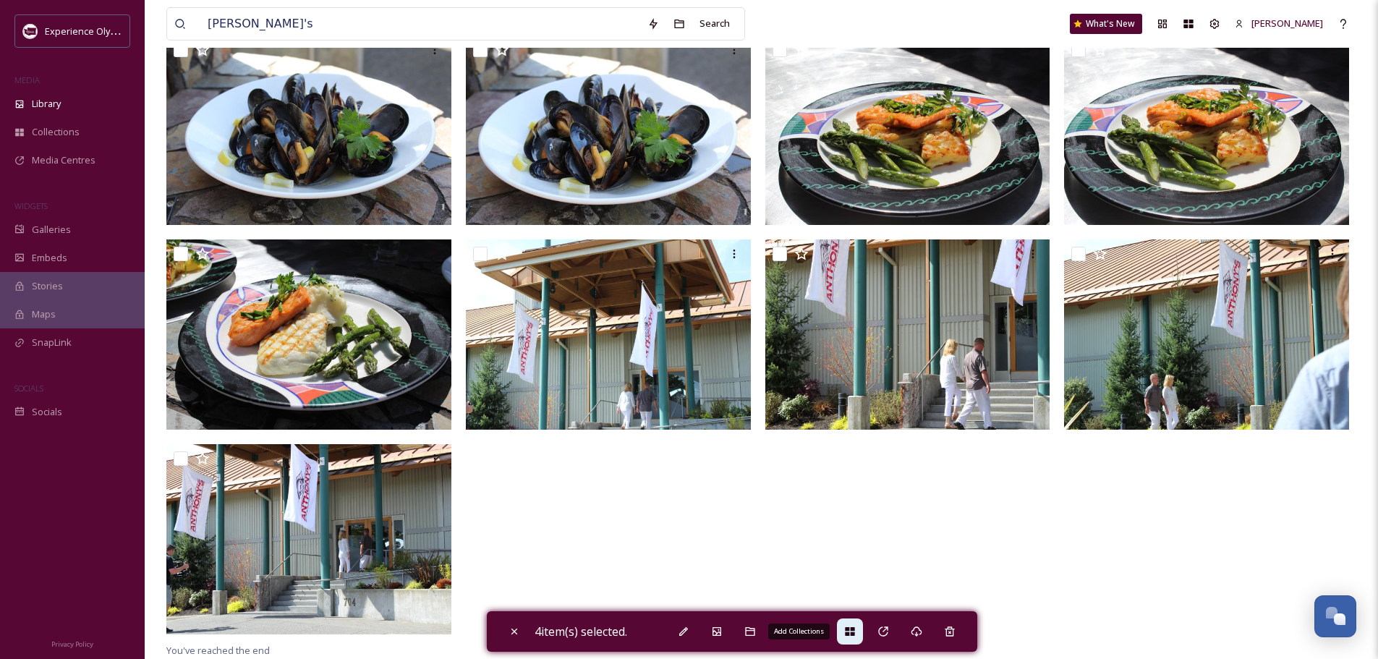
click at [847, 627] on div "Add Collections" at bounding box center [850, 631] width 26 height 26
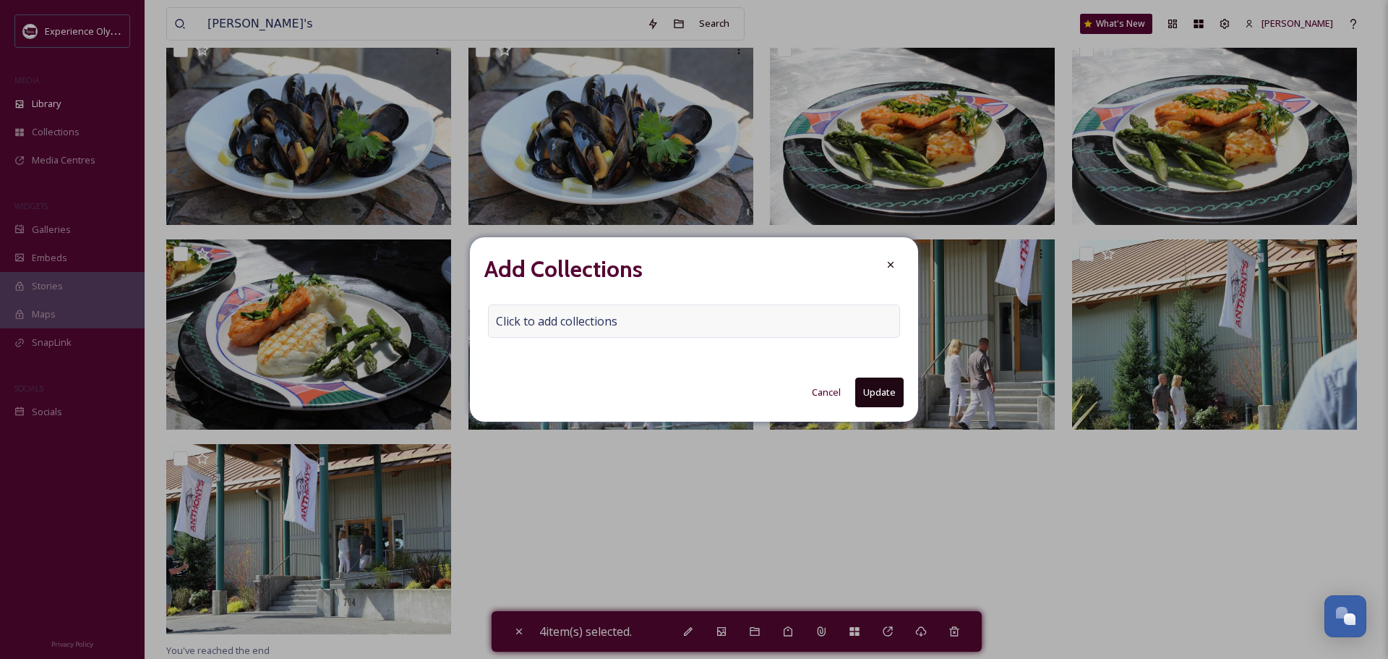
click at [559, 315] on span "Click to add collections" at bounding box center [556, 320] width 121 height 17
click at [490, 320] on input at bounding box center [568, 321] width 159 height 32
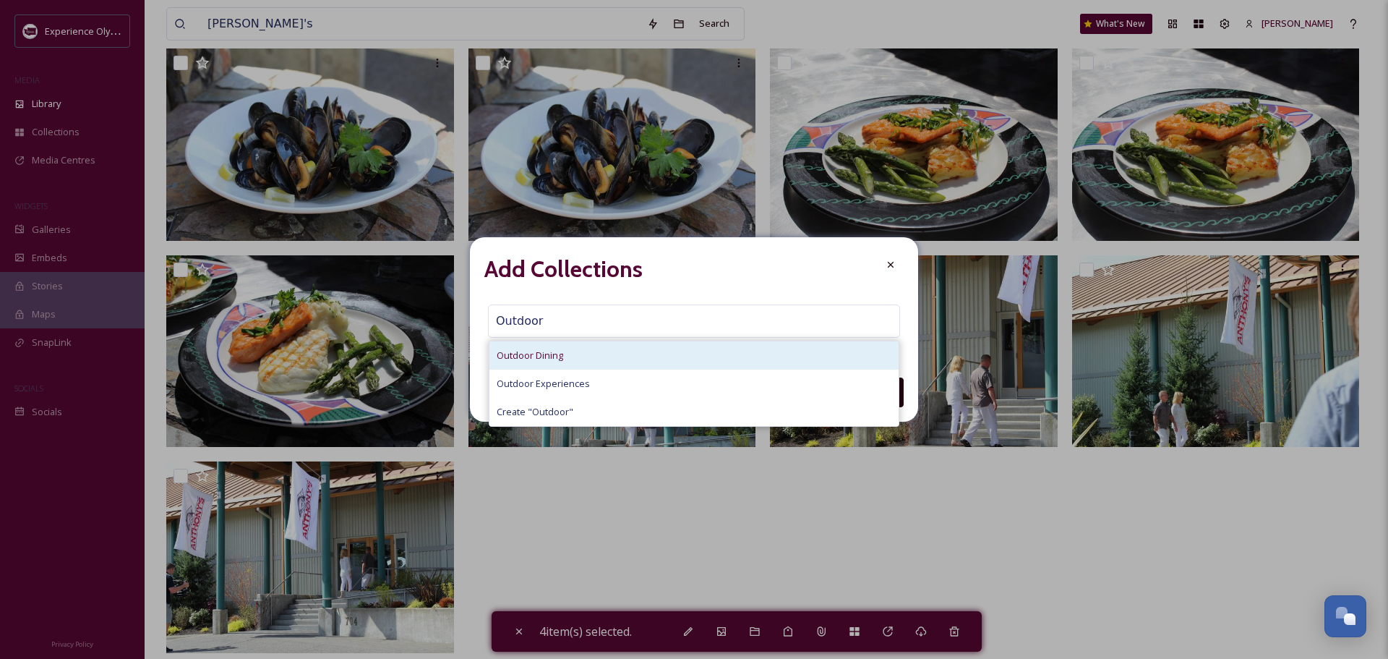
type input "Outdoor"
click at [552, 364] on div "Outdoor Dining" at bounding box center [694, 355] width 409 height 28
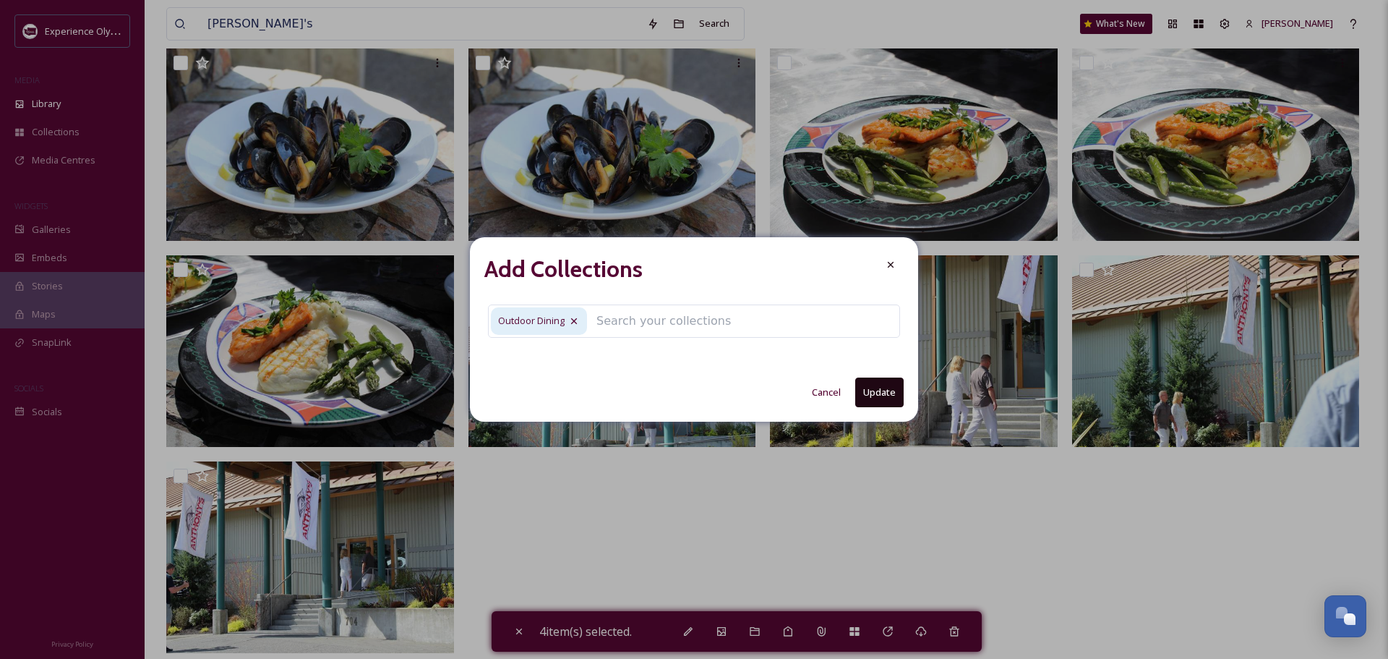
click at [863, 388] on button "Update" at bounding box center [879, 392] width 48 height 30
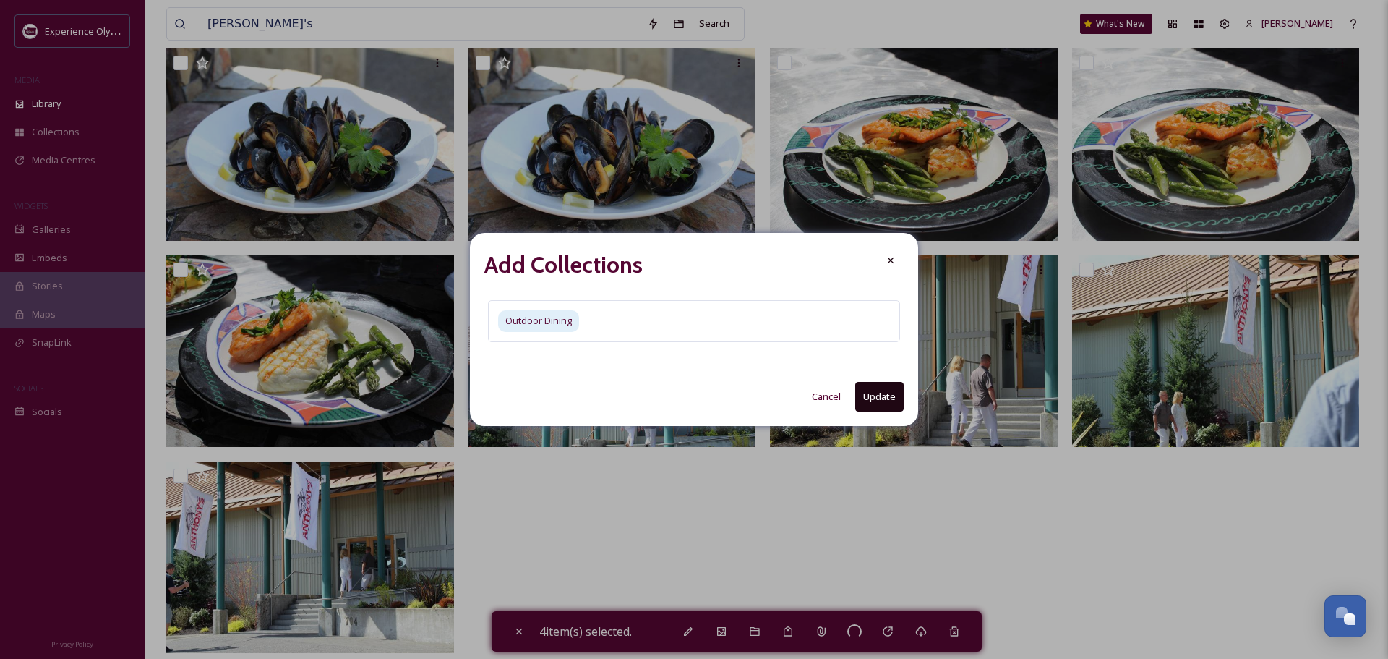
checkbox input "false"
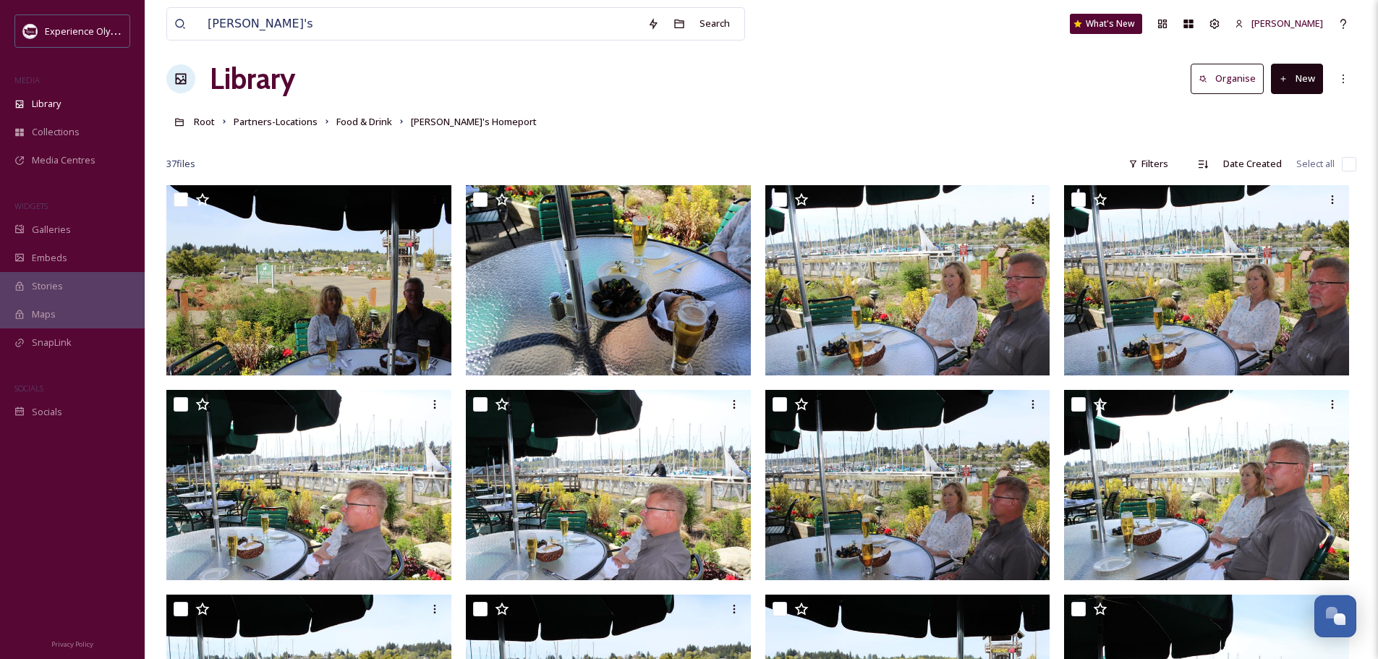
scroll to position [0, 0]
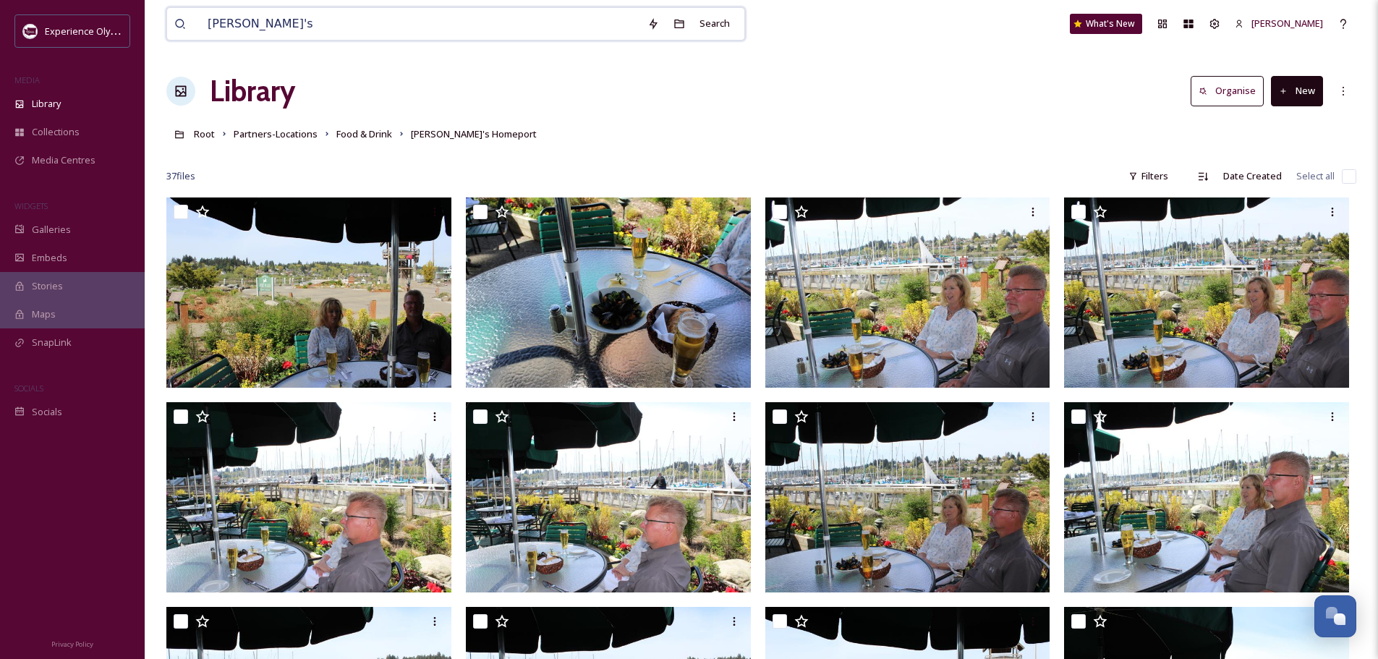
click at [294, 30] on input "Anthony's" at bounding box center [420, 24] width 440 height 32
drag, startPoint x: 364, startPoint y: 18, endPoint x: 192, endPoint y: 29, distance: 171.7
click at [192, 29] on div "Anthony's Hearthfire" at bounding box center [407, 24] width 466 height 32
type input "Anthony's"
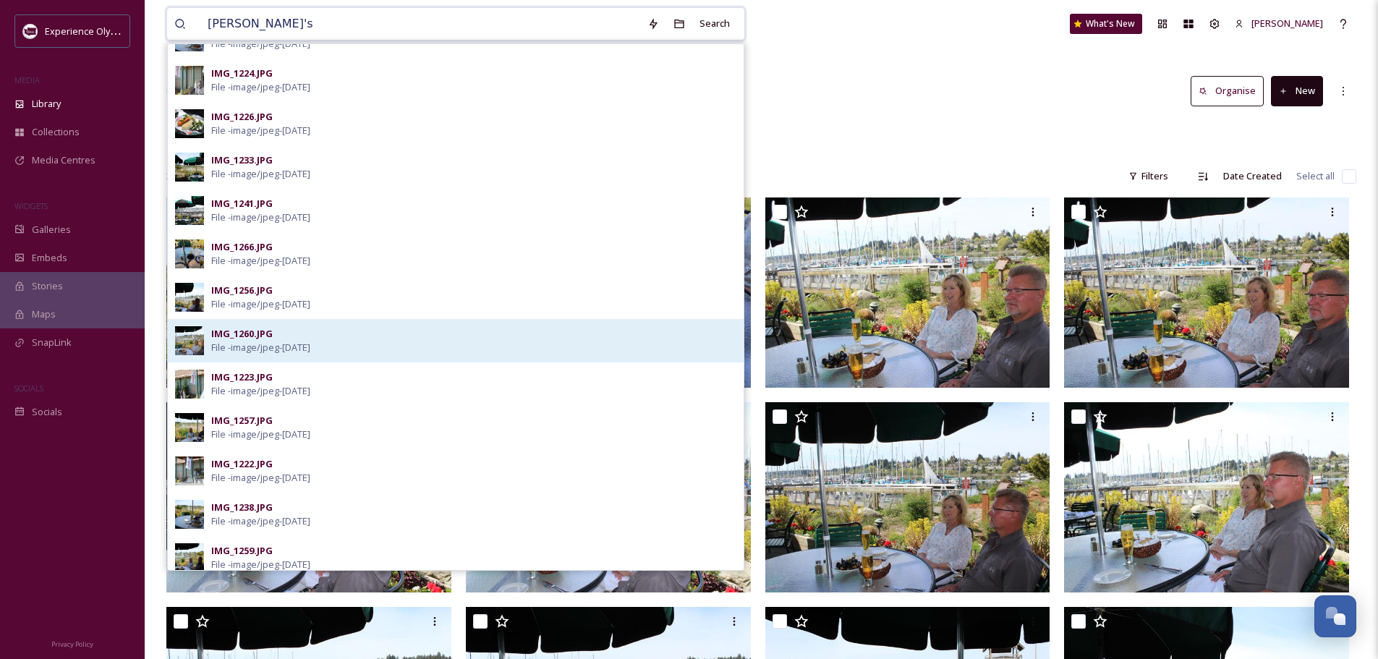
scroll to position [427, 0]
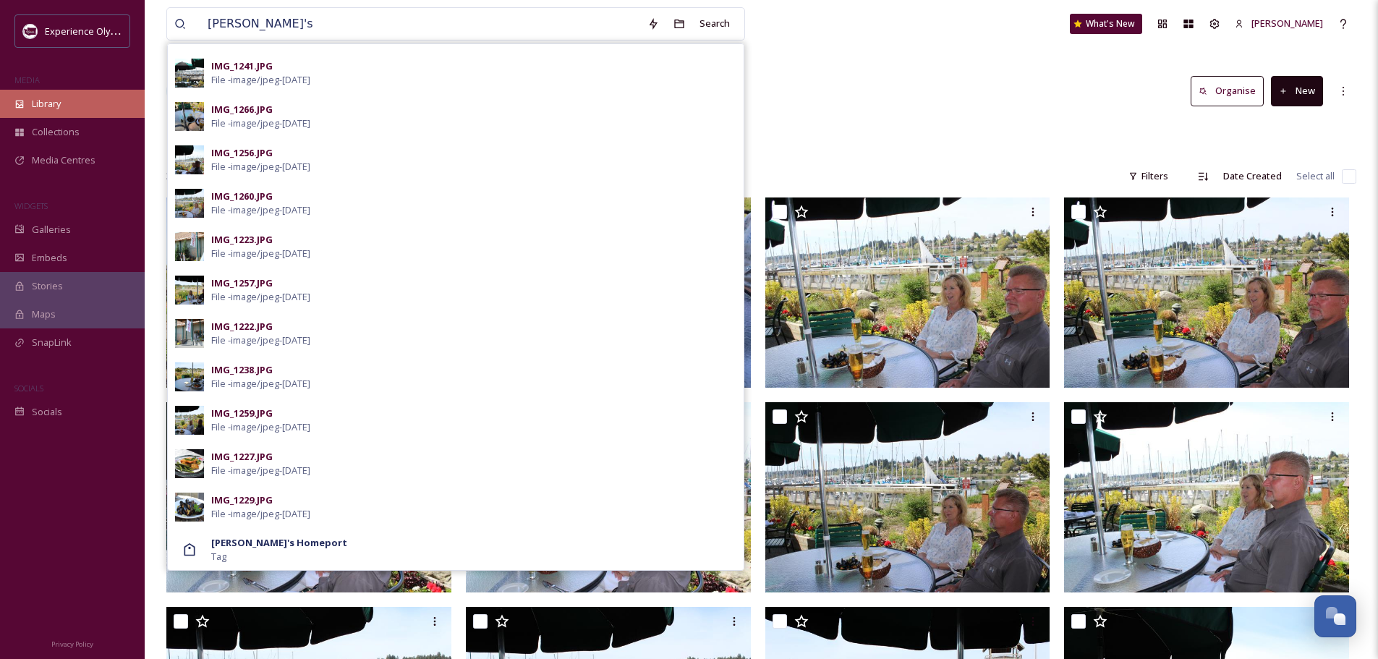
click at [37, 106] on span "Library" at bounding box center [46, 104] width 29 height 14
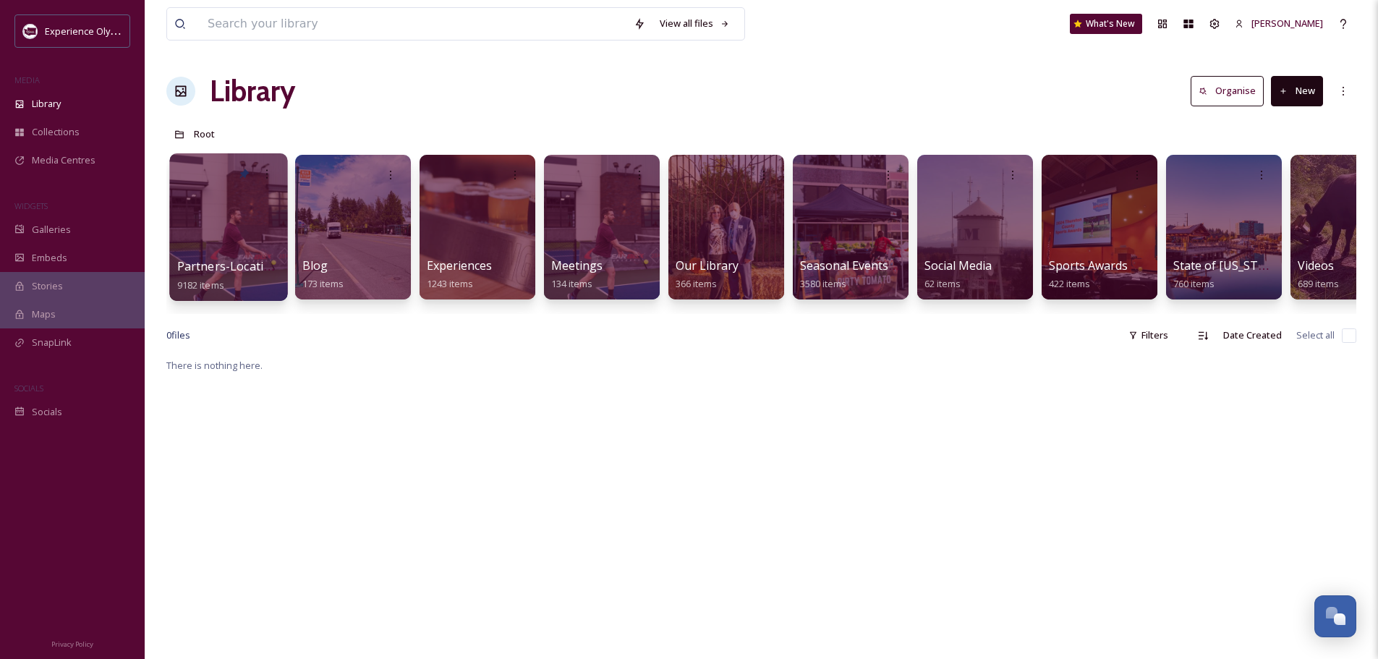
click at [238, 257] on div "Partners-Locations 9182 items" at bounding box center [228, 275] width 103 height 36
click at [213, 265] on span "Partners-Locations" at bounding box center [230, 266] width 107 height 16
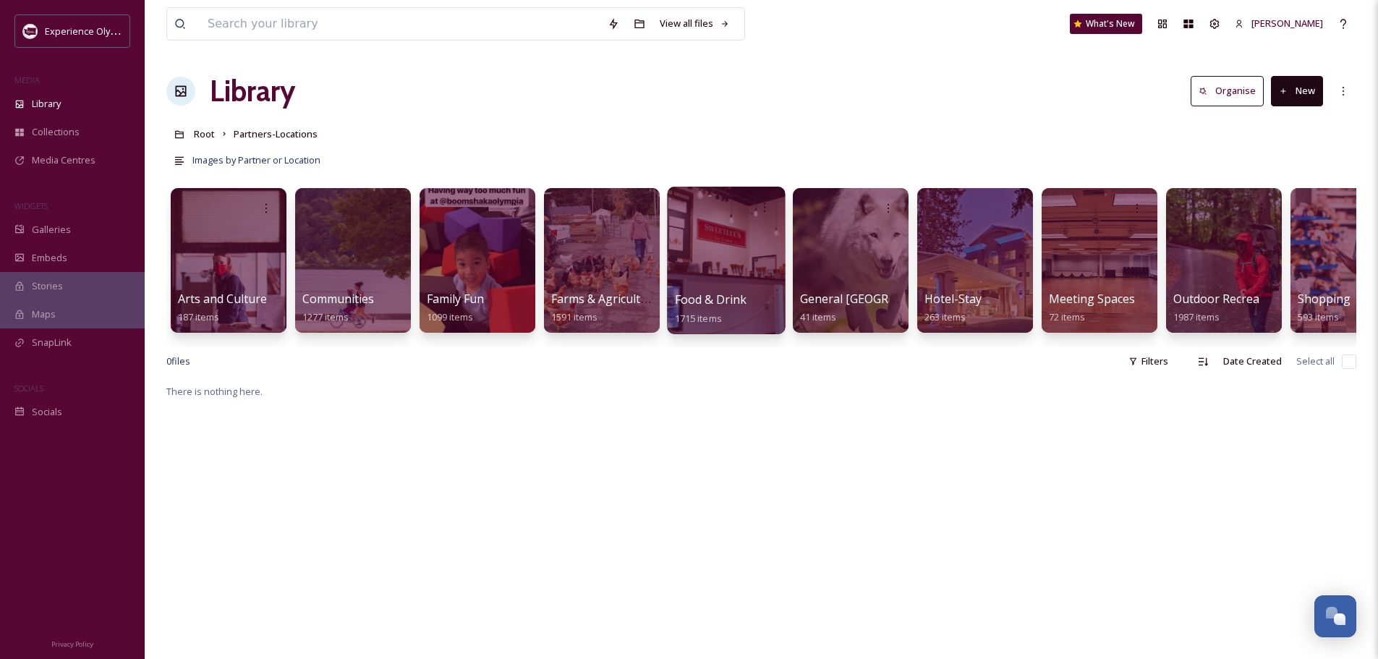
click at [704, 299] on span "Food & Drink" at bounding box center [711, 299] width 72 height 16
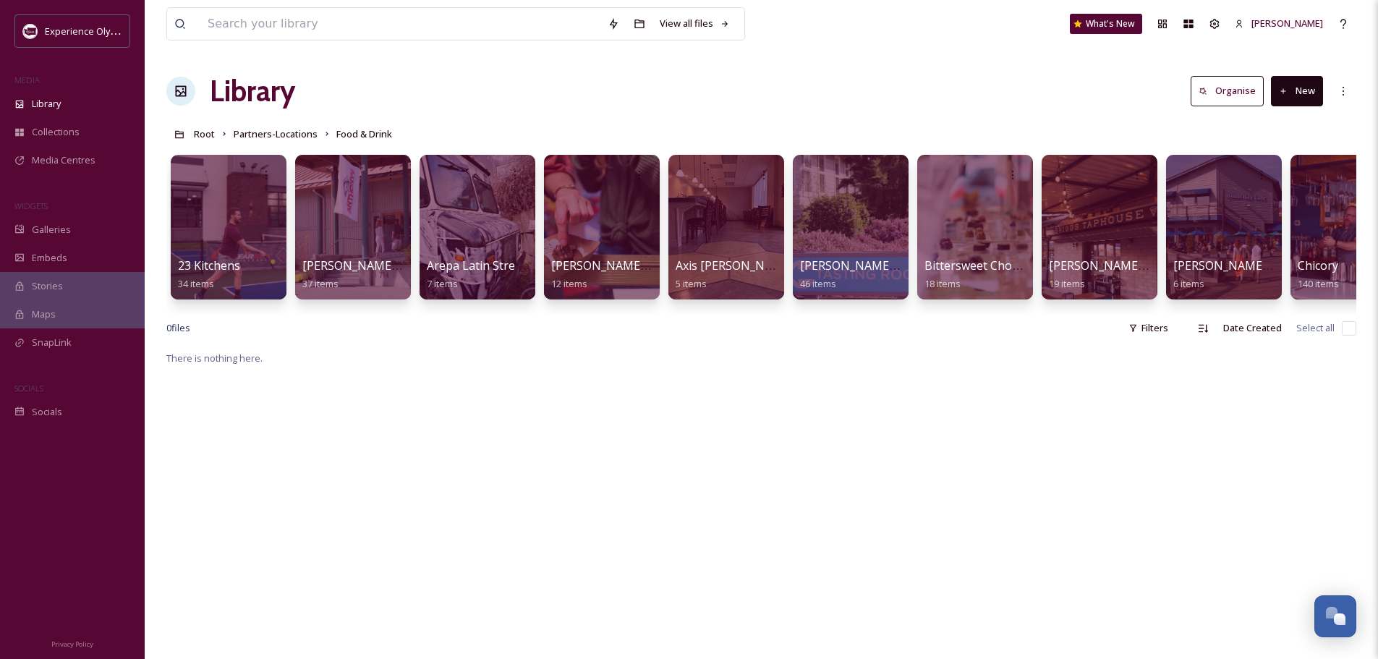
click at [1295, 100] on button "New" at bounding box center [1297, 91] width 52 height 30
click at [1267, 176] on span "Folder" at bounding box center [1279, 181] width 27 height 14
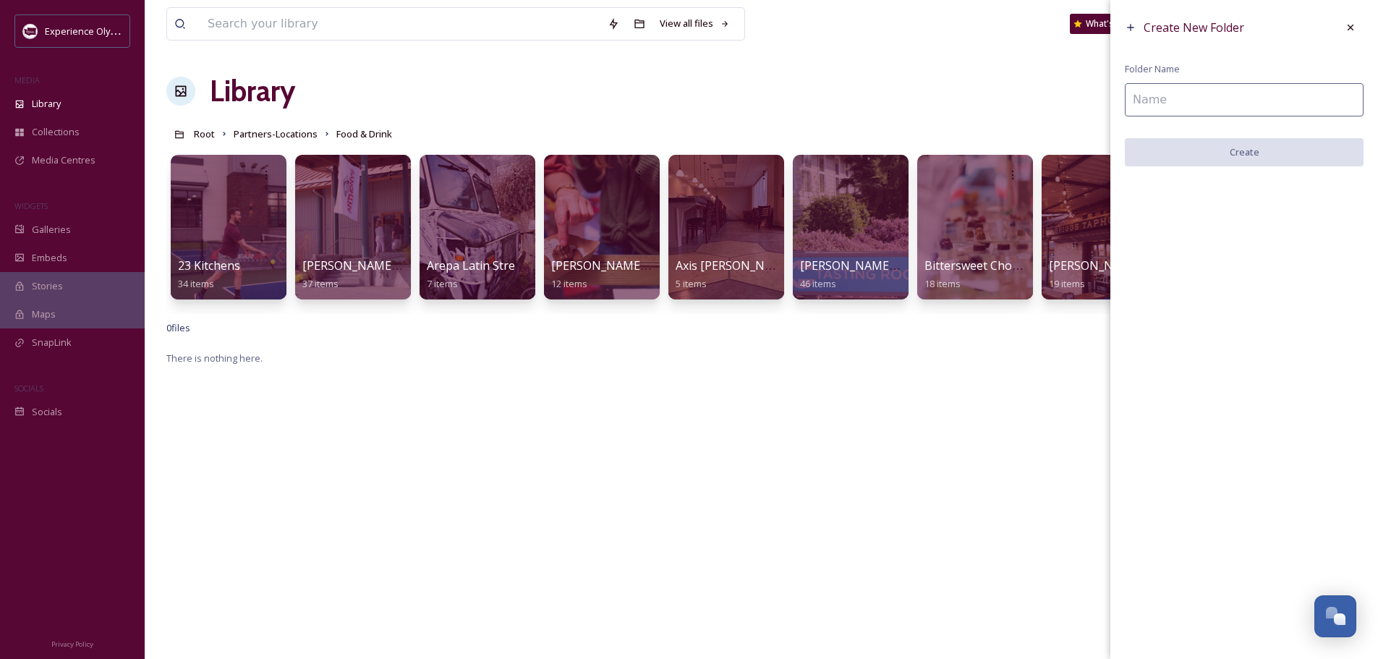
click at [1192, 97] on input at bounding box center [1244, 99] width 239 height 33
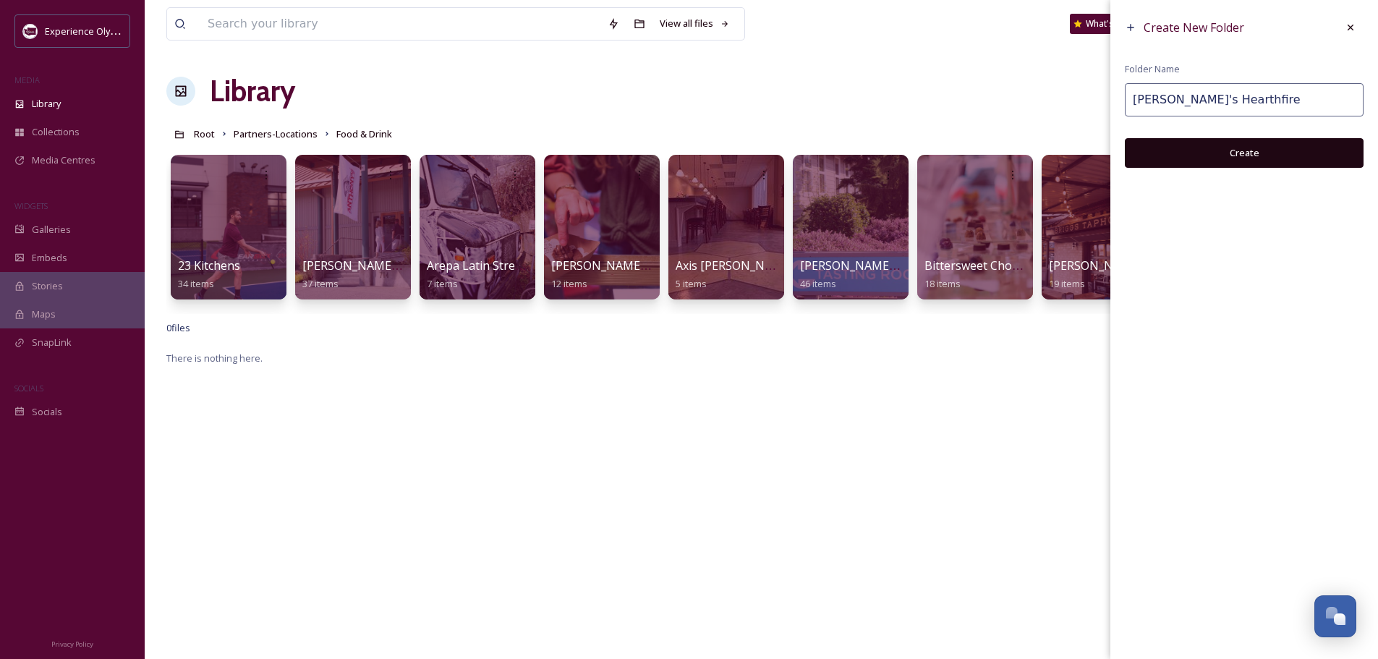
type input "Anthony's Hearthfire"
click at [1213, 155] on button "Create" at bounding box center [1244, 153] width 239 height 30
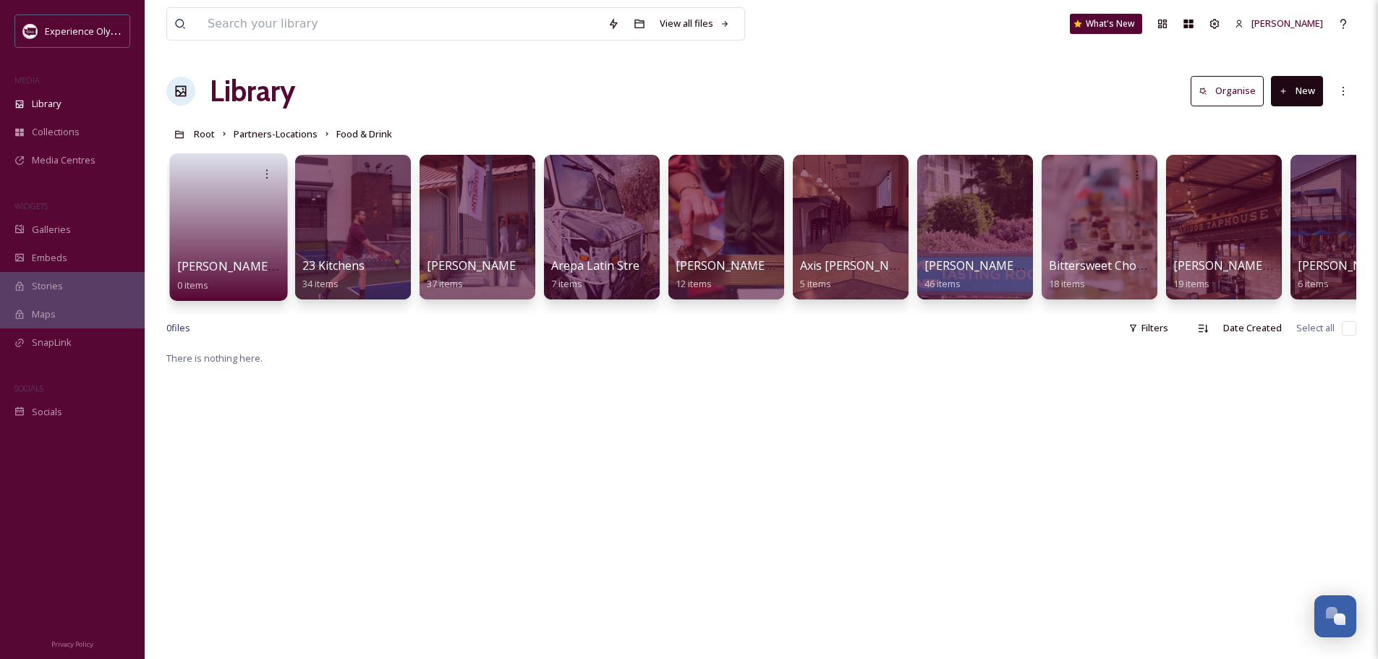
click at [249, 254] on link at bounding box center [228, 222] width 103 height 70
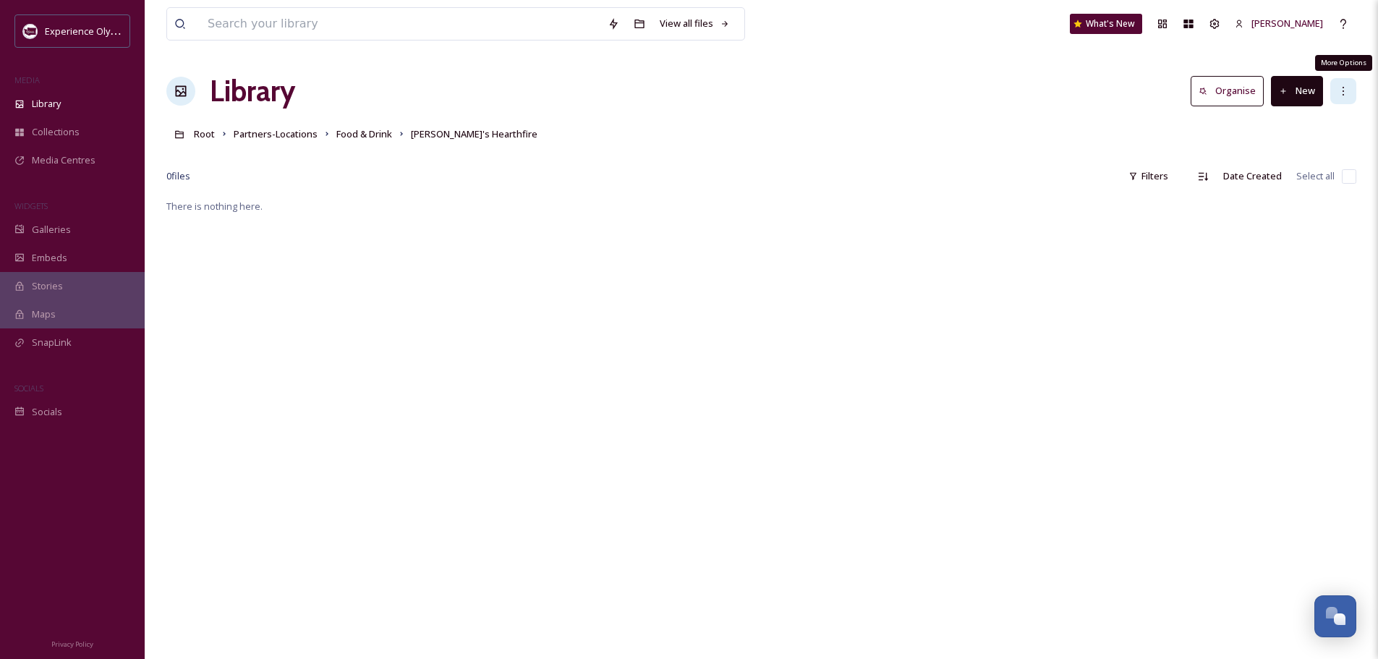
click at [1341, 88] on icon at bounding box center [1343, 91] width 12 height 12
click at [1297, 90] on button "New" at bounding box center [1297, 91] width 52 height 30
click at [1276, 124] on span "File Upload" at bounding box center [1290, 125] width 48 height 14
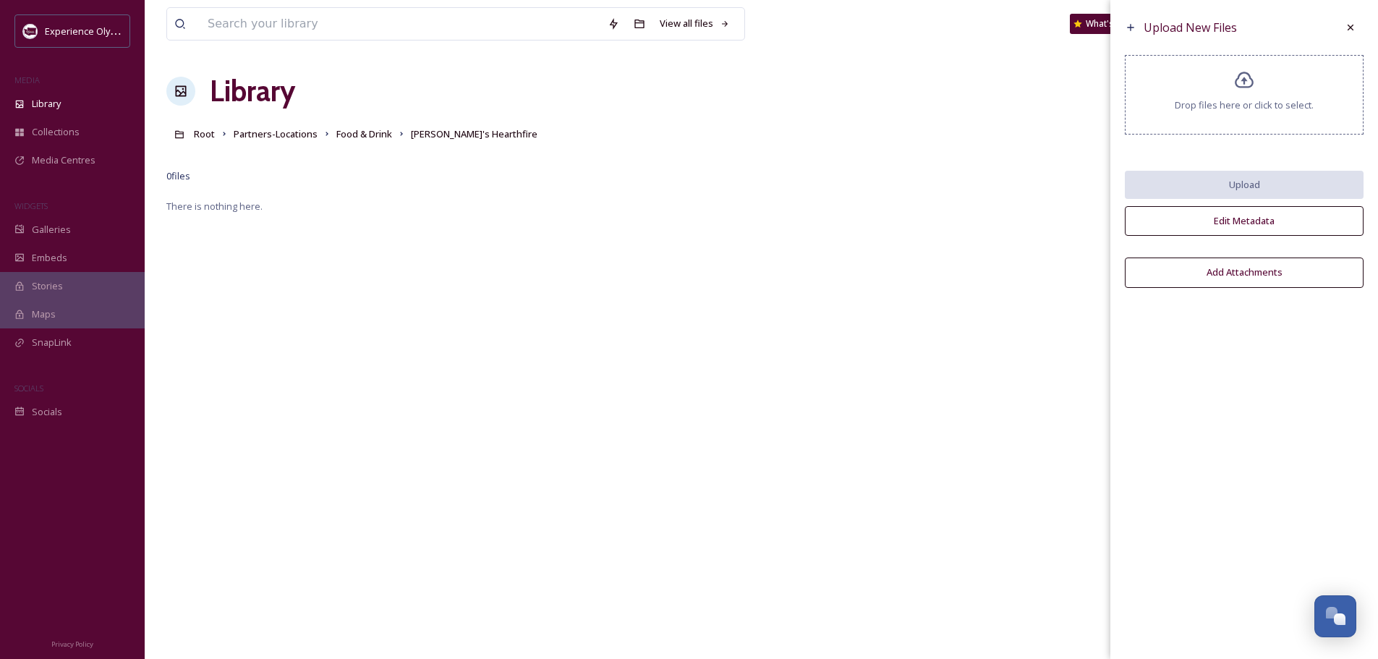
click at [1252, 82] on icon at bounding box center [1243, 80] width 19 height 17
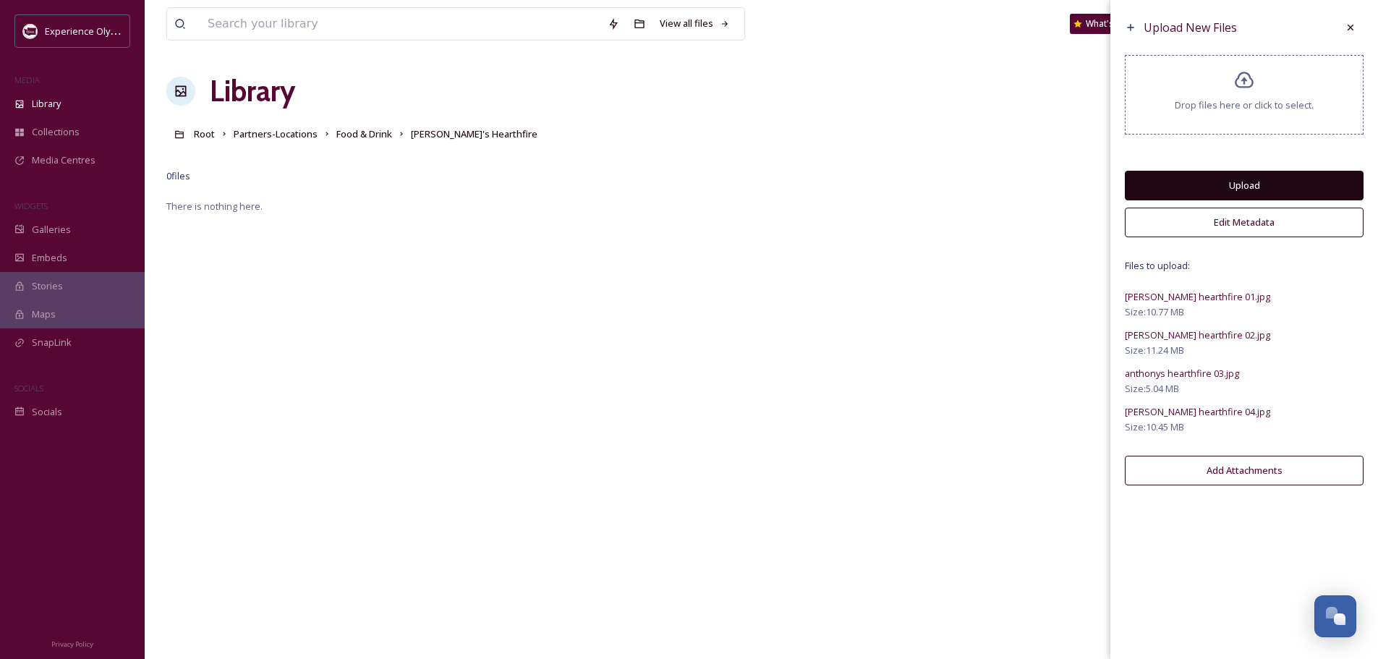
click at [1241, 218] on button "Edit Metadata" at bounding box center [1244, 223] width 239 height 30
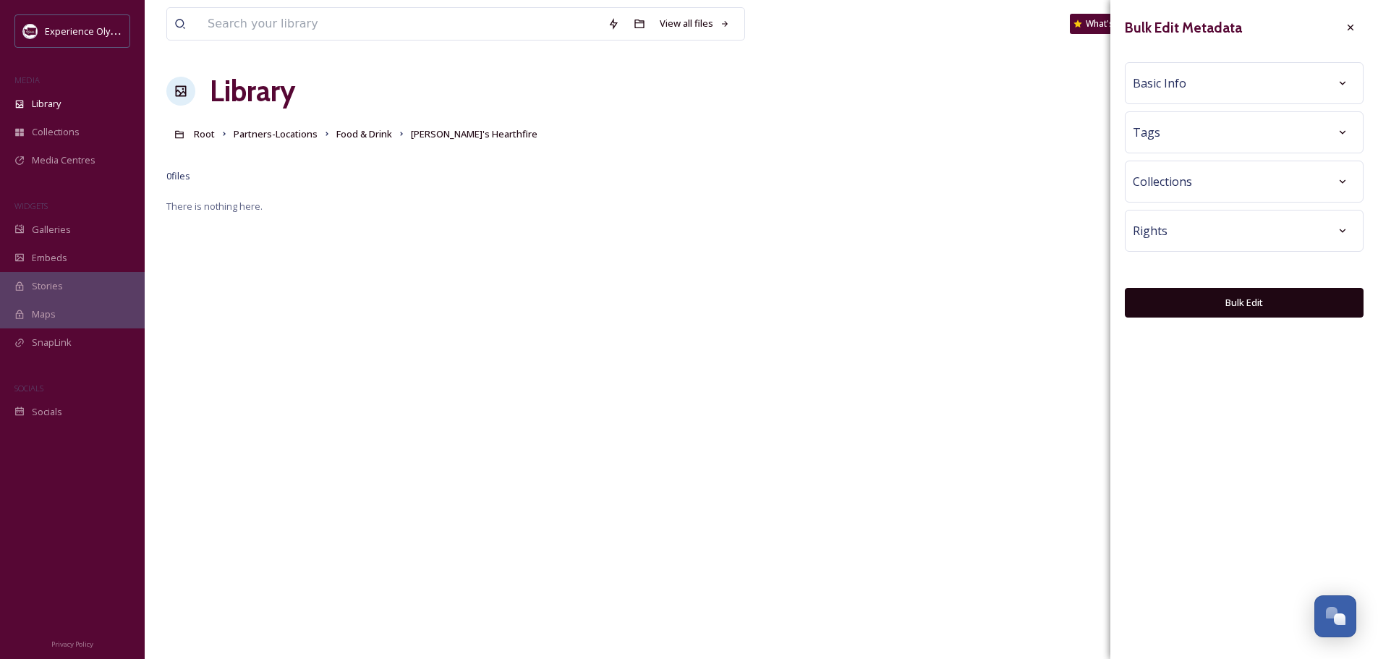
click at [1198, 85] on div "Basic Info" at bounding box center [1243, 83] width 223 height 26
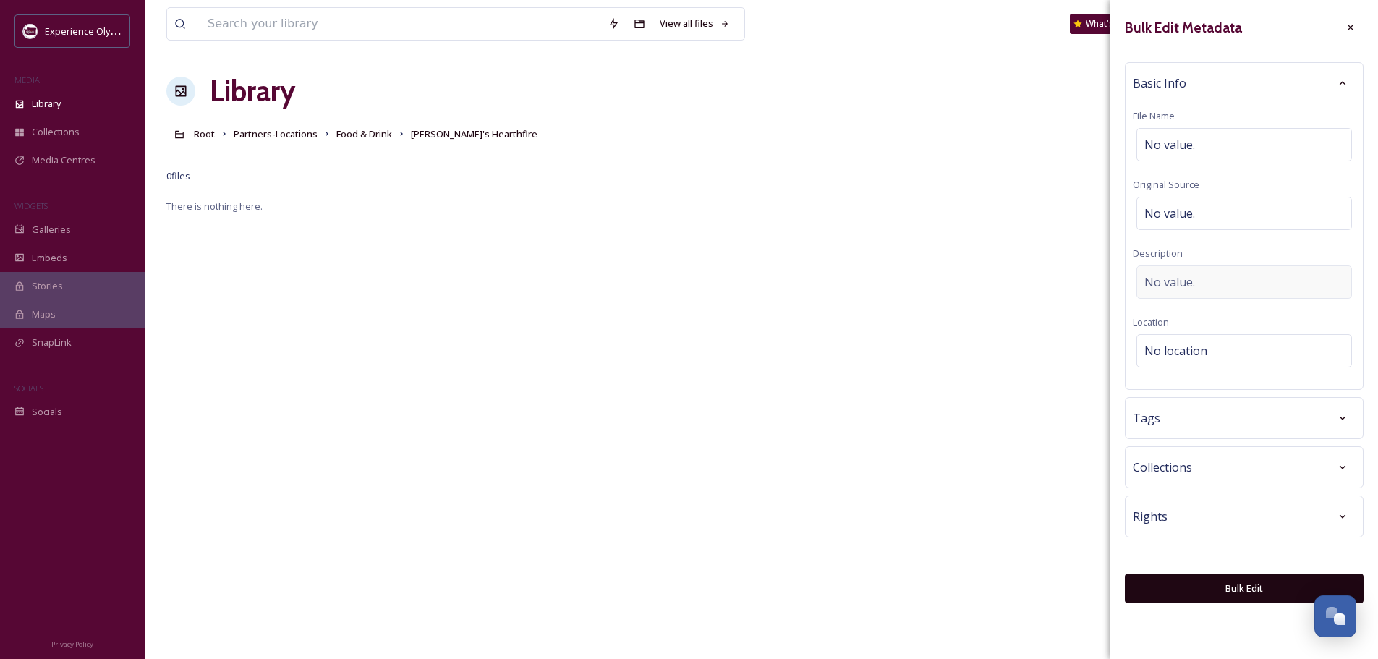
click at [1208, 285] on div "No value." at bounding box center [1244, 281] width 216 height 33
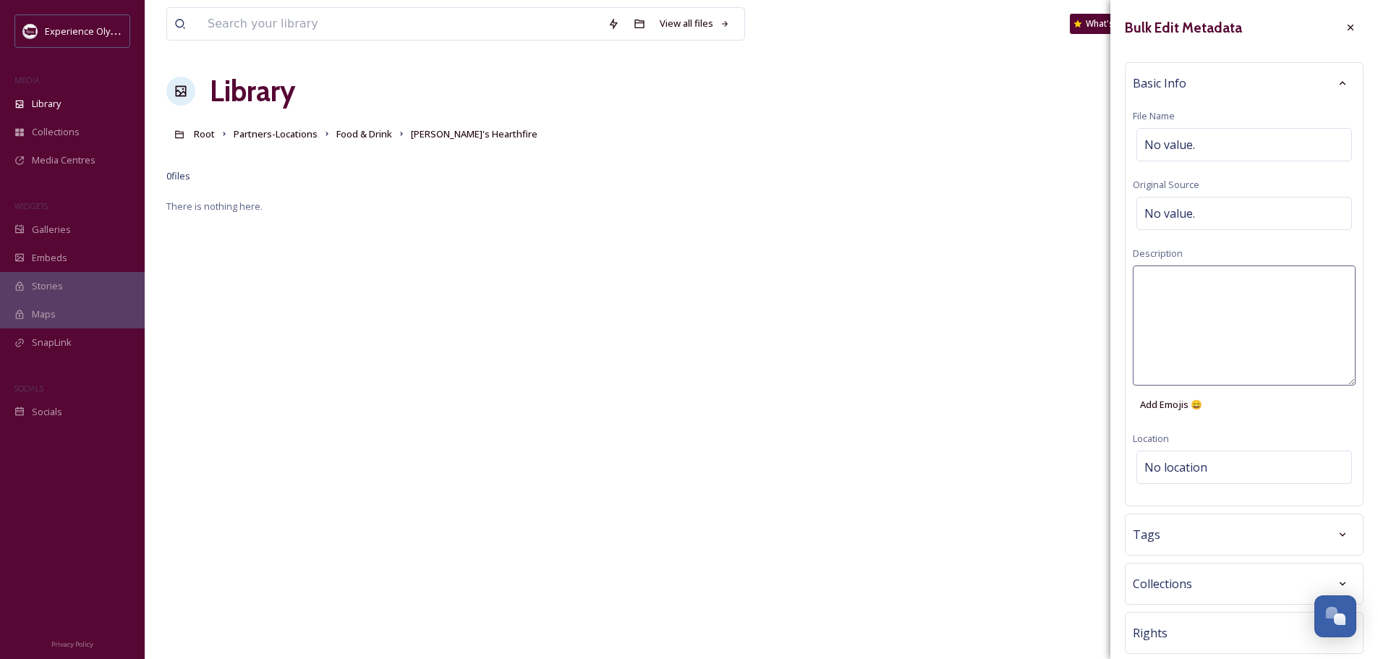
click at [1201, 278] on textarea at bounding box center [1243, 325] width 223 height 120
type textarea "E"
type textarea "Anthony's Hearthfire restaurant in Olympia"
click at [1190, 461] on div "Bulk Edit Metadata Basic Info File Name No value. Original Source No value. Des…" at bounding box center [1244, 367] width 268 height 734
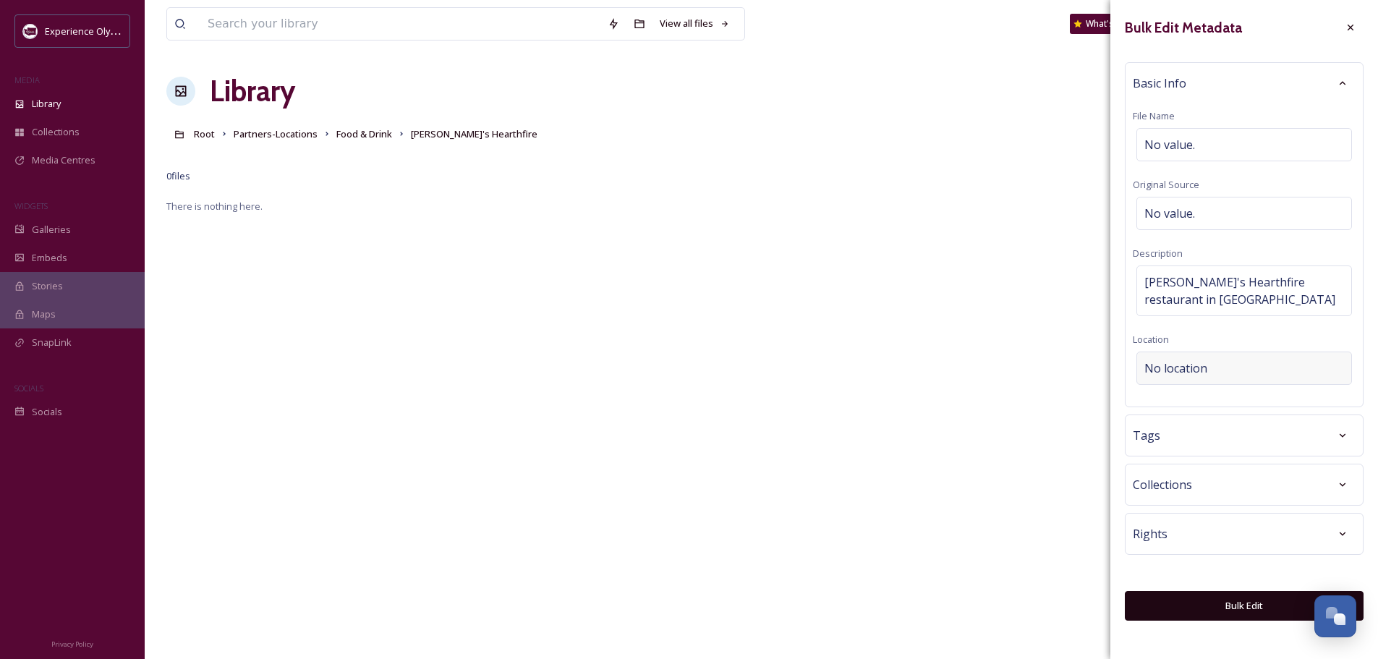
click at [1161, 363] on span "No location" at bounding box center [1175, 367] width 63 height 17
click at [1161, 363] on input at bounding box center [1244, 368] width 214 height 32
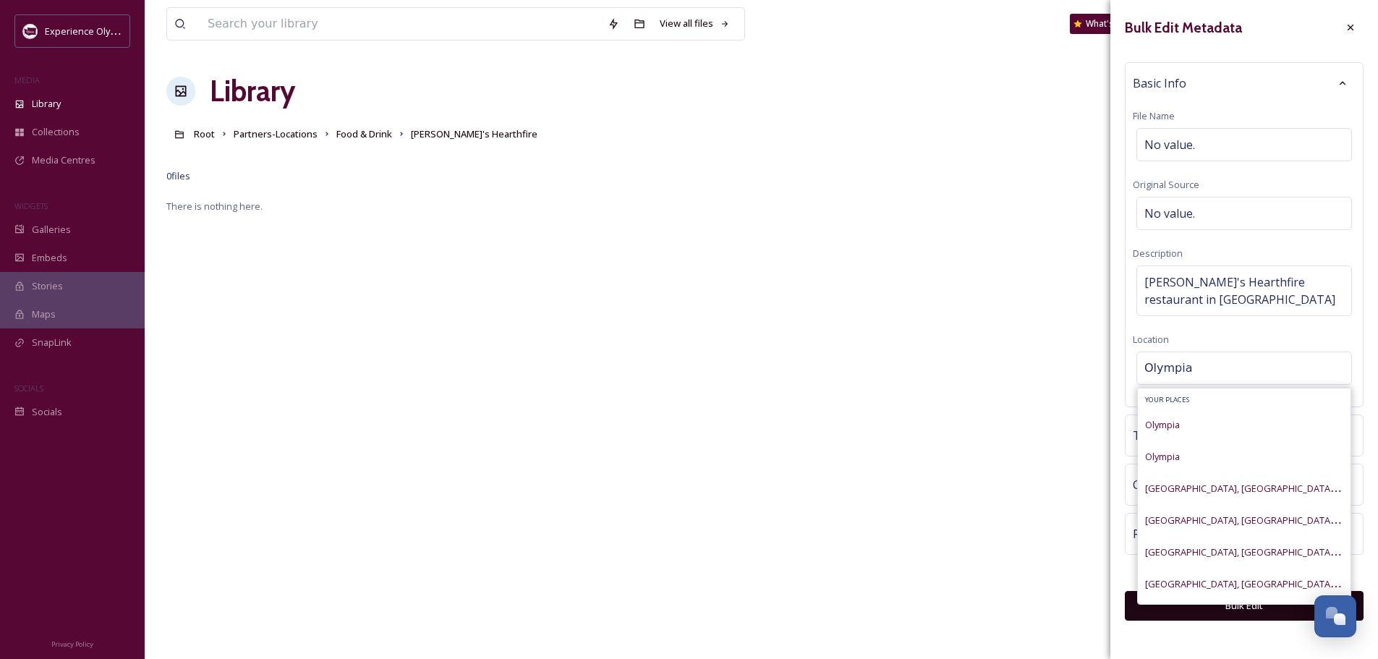
type input "Olympia"
click at [1156, 430] on span "Olympia" at bounding box center [1162, 424] width 35 height 13
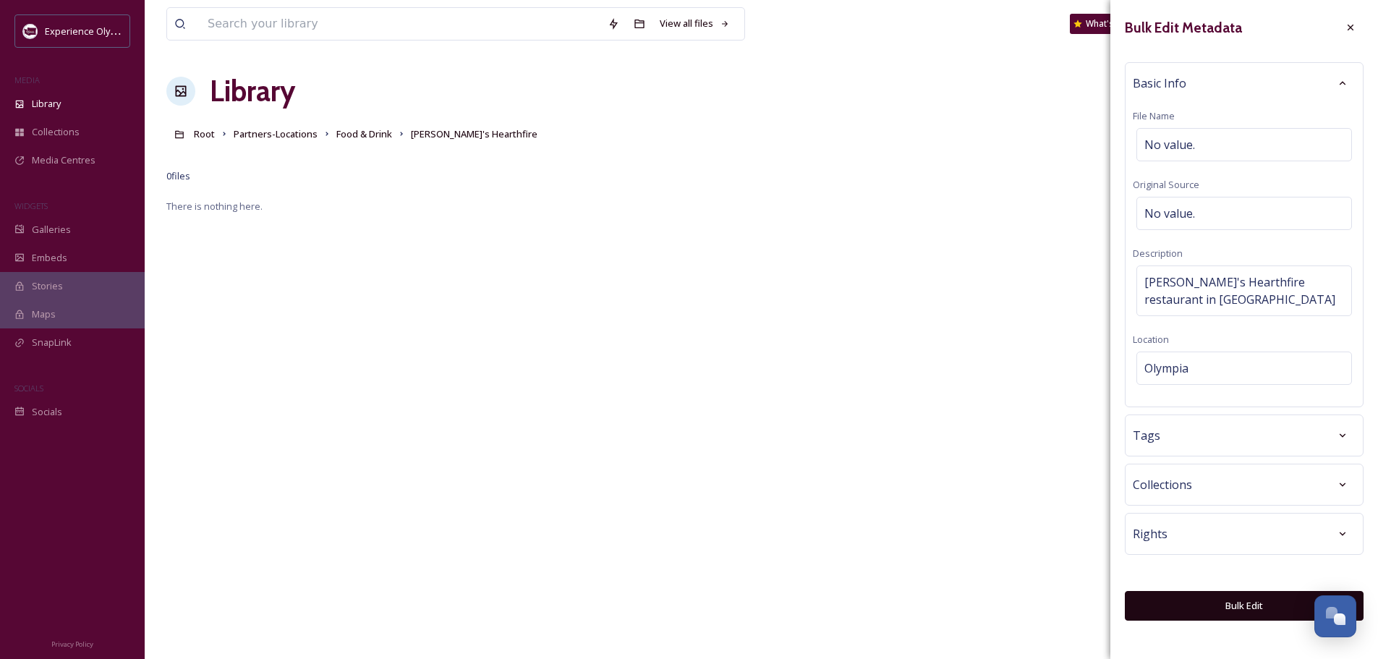
click at [1187, 438] on div "Tags" at bounding box center [1243, 435] width 223 height 26
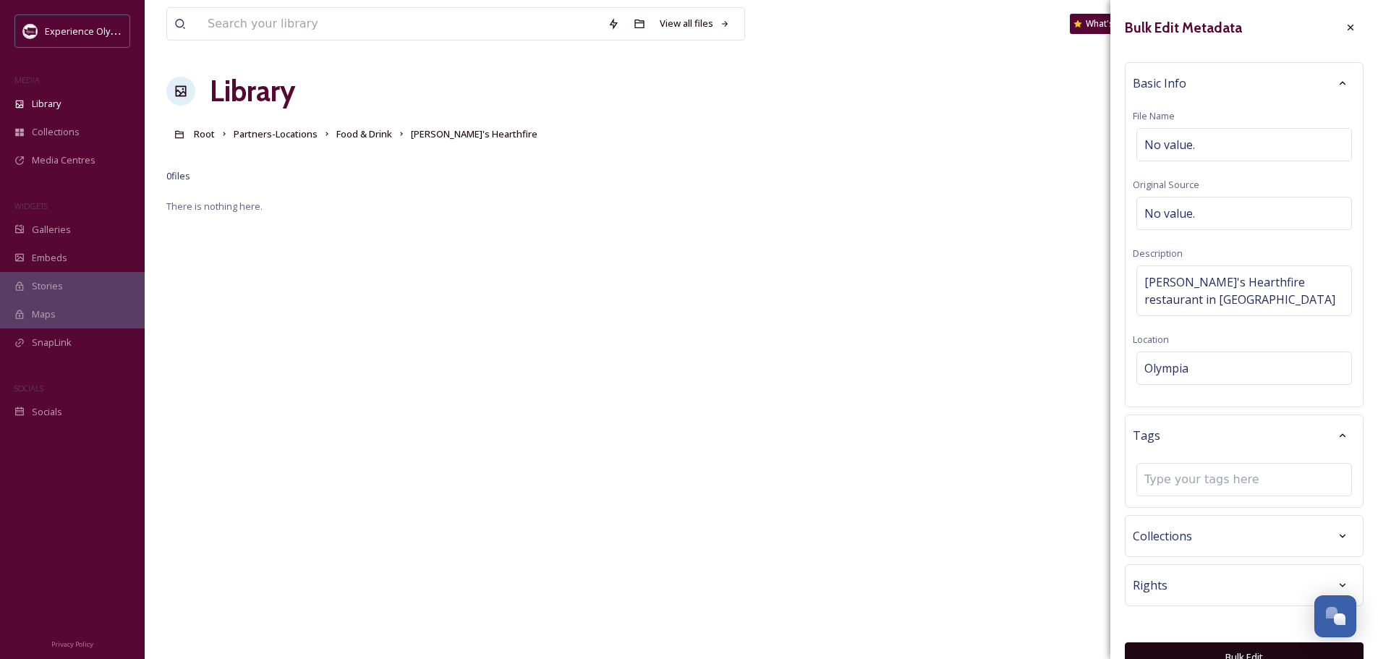
drag, startPoint x: 1169, startPoint y: 484, endPoint x: 1170, endPoint y: 459, distance: 24.6
click at [1169, 479] on input at bounding box center [1216, 479] width 145 height 17
type input "restaurant"
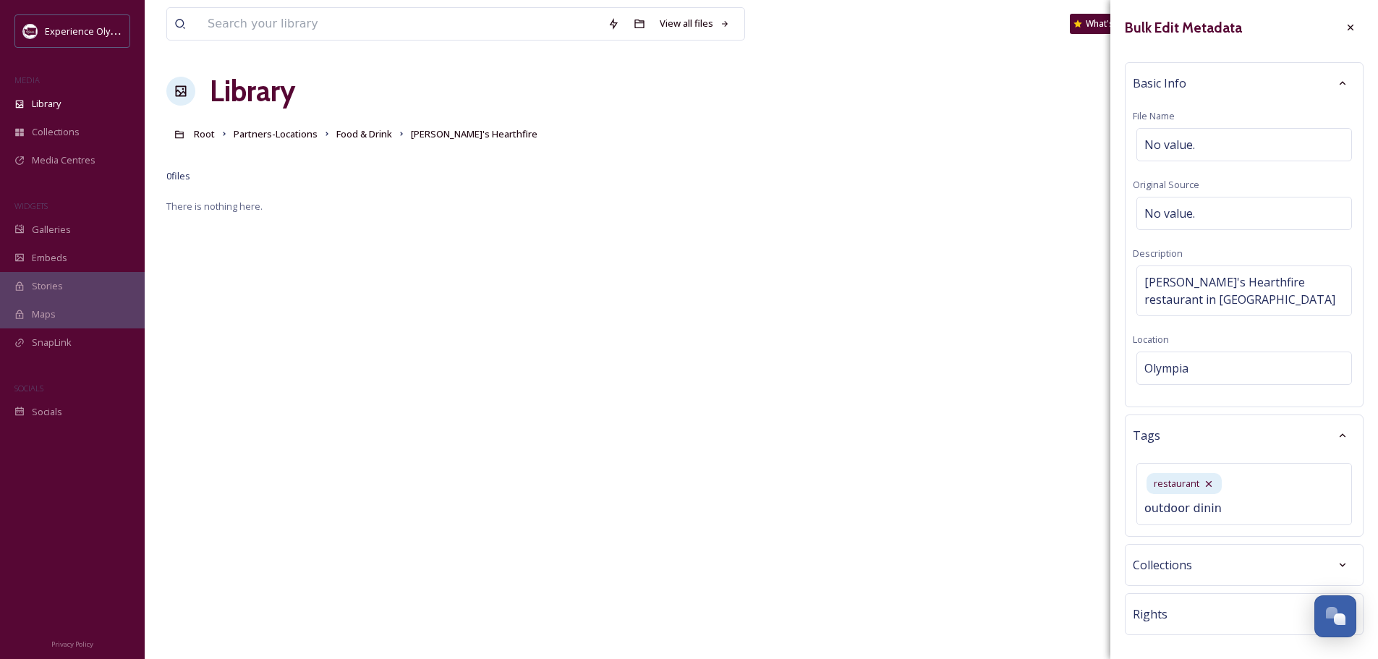
type input "outdoor dining"
type input "on the water dining"
type input "seafood restaurant"
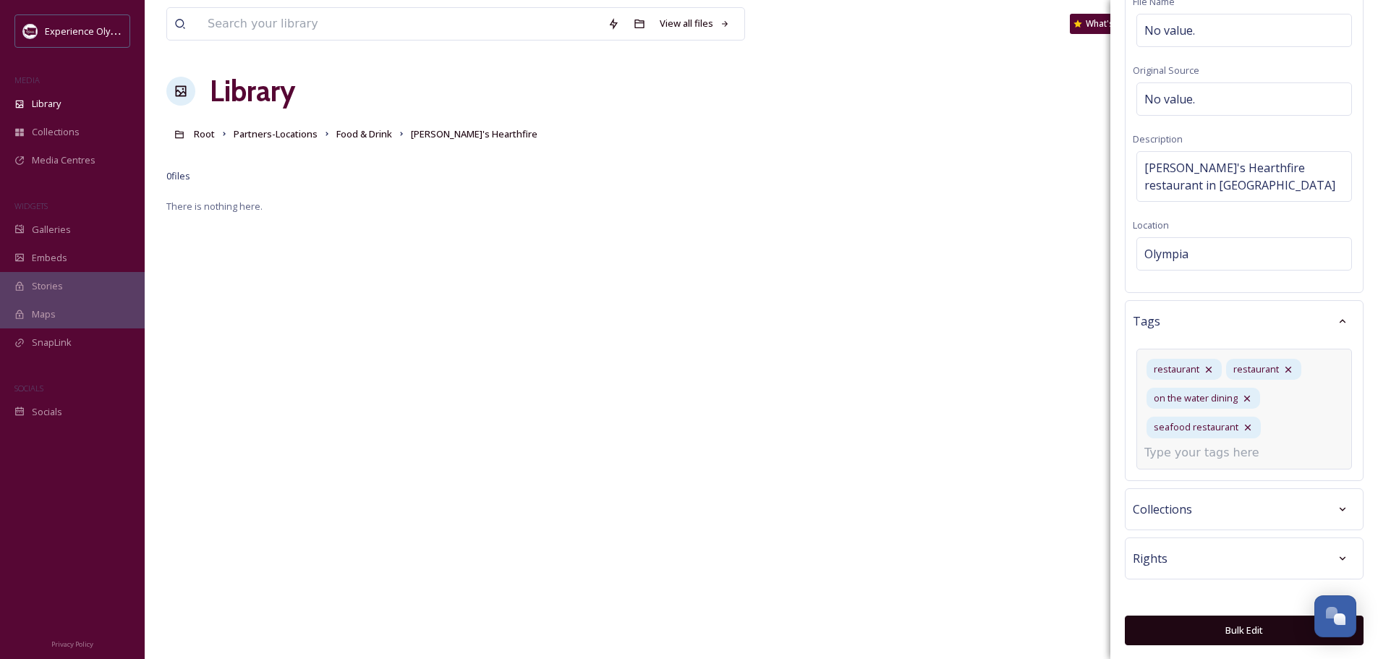
scroll to position [145, 0]
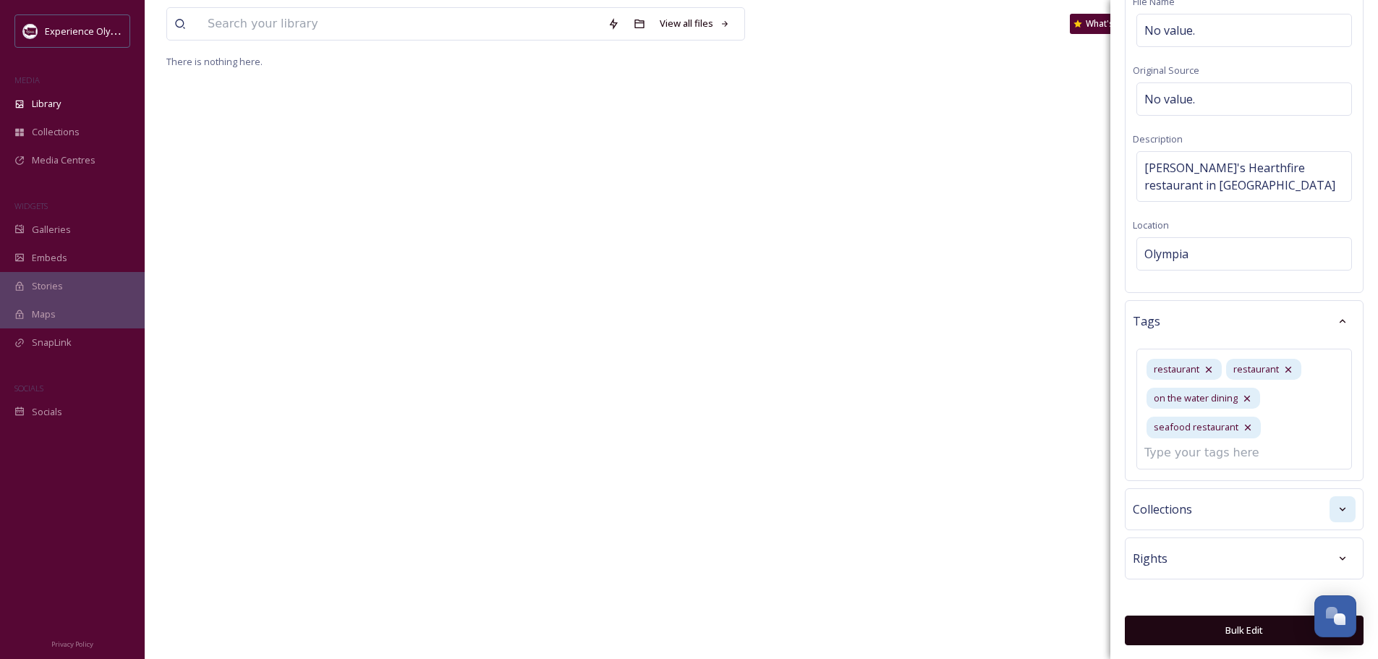
click at [1336, 508] on icon at bounding box center [1342, 509] width 12 height 12
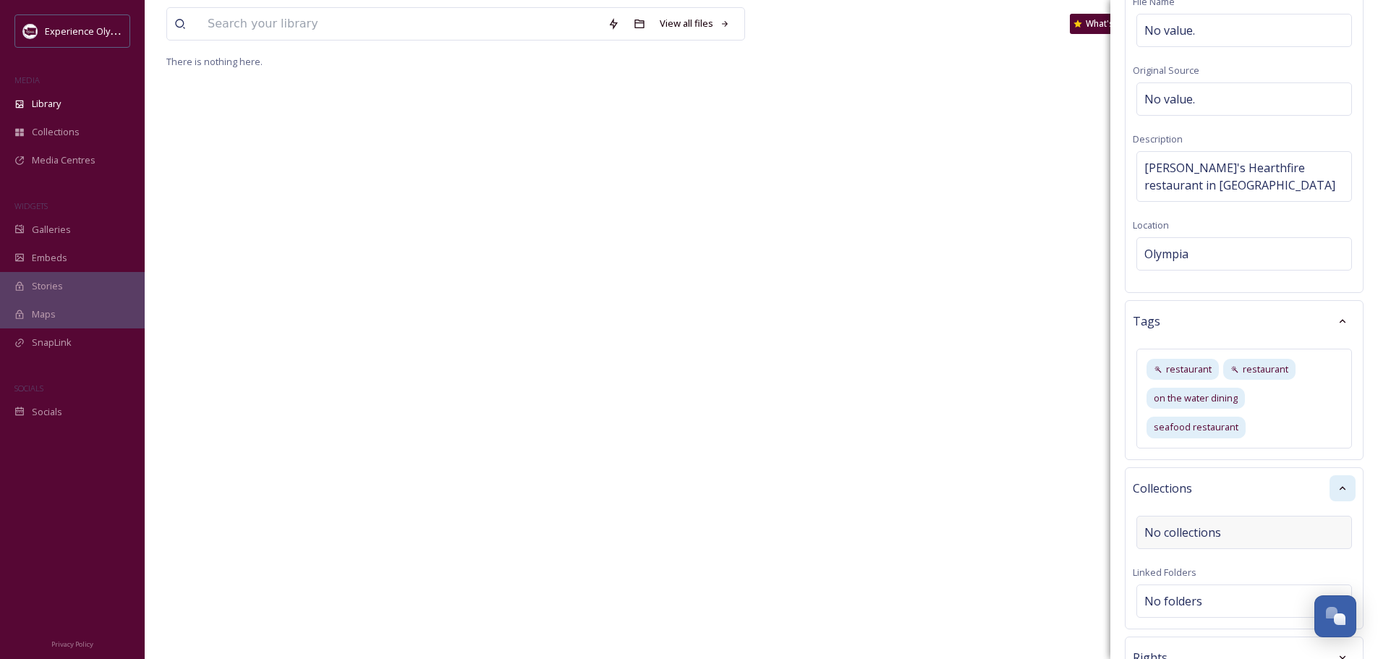
click at [1174, 529] on span "No collections" at bounding box center [1182, 532] width 77 height 17
click at [1164, 529] on input at bounding box center [1216, 532] width 159 height 32
type input "Outdoor"
click at [1216, 566] on div "Outdoor Dining" at bounding box center [1244, 566] width 213 height 28
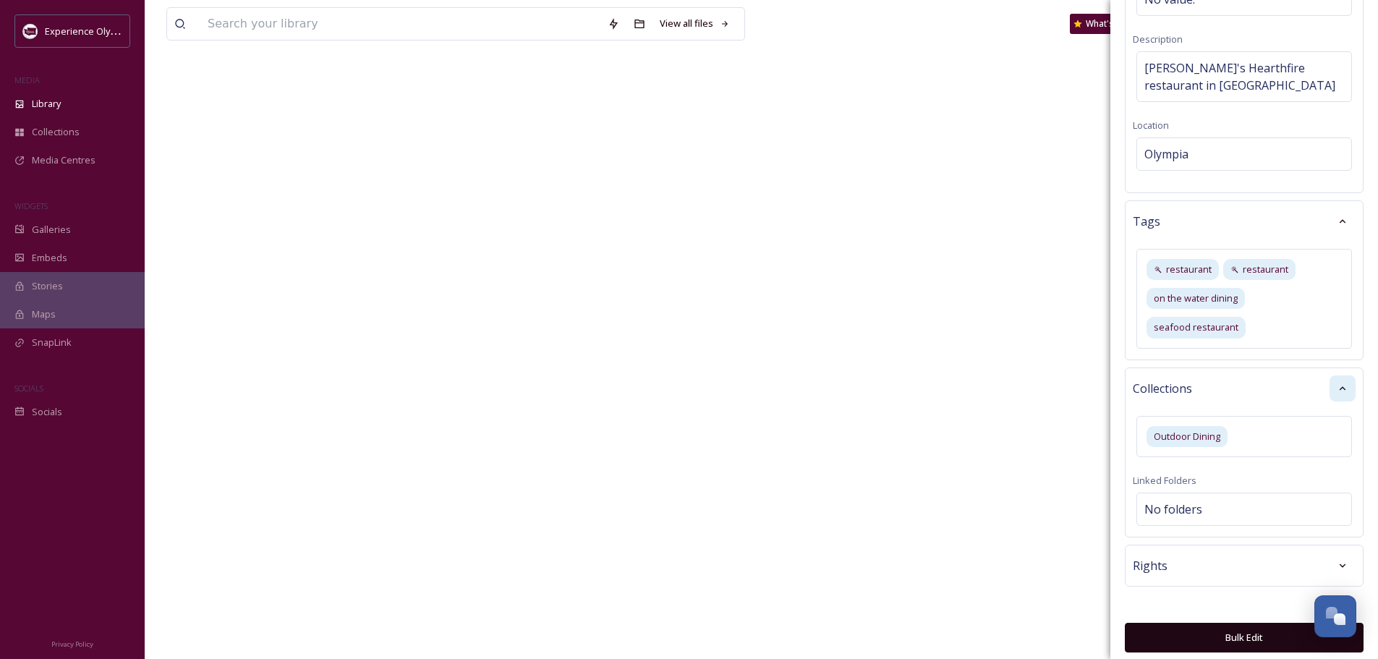
scroll to position [221, 0]
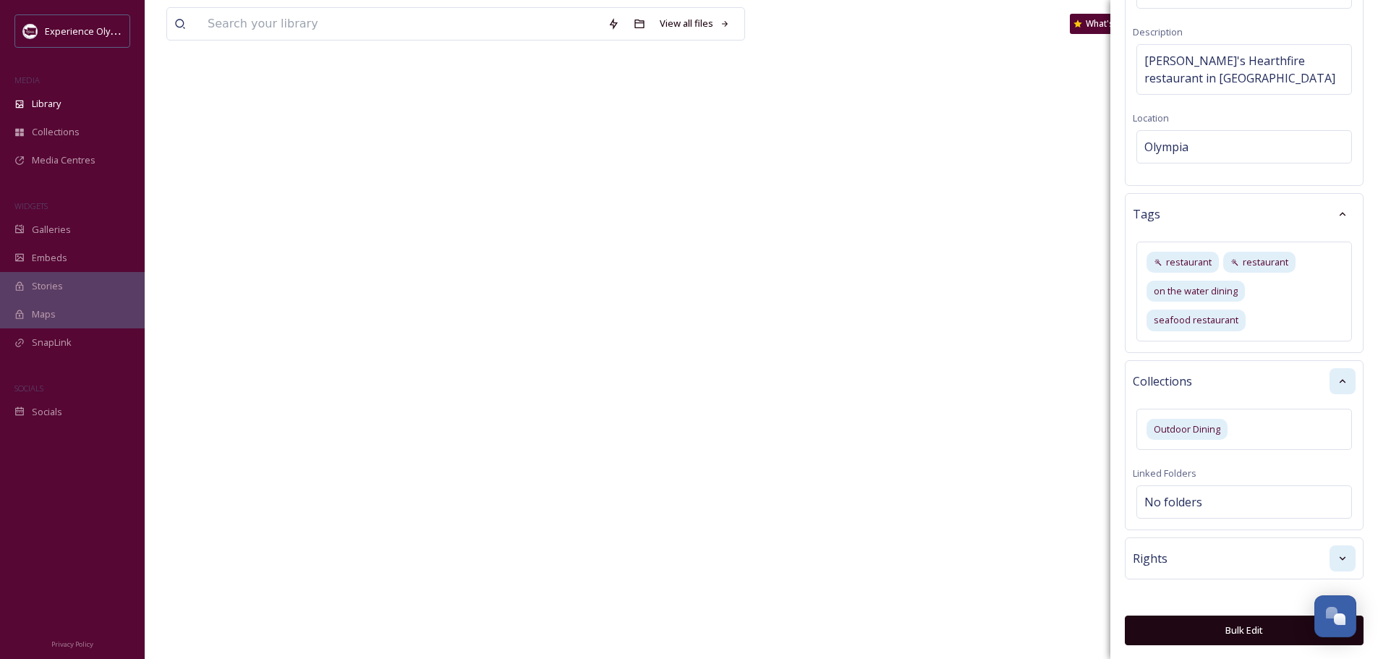
click at [1329, 547] on div at bounding box center [1342, 558] width 26 height 26
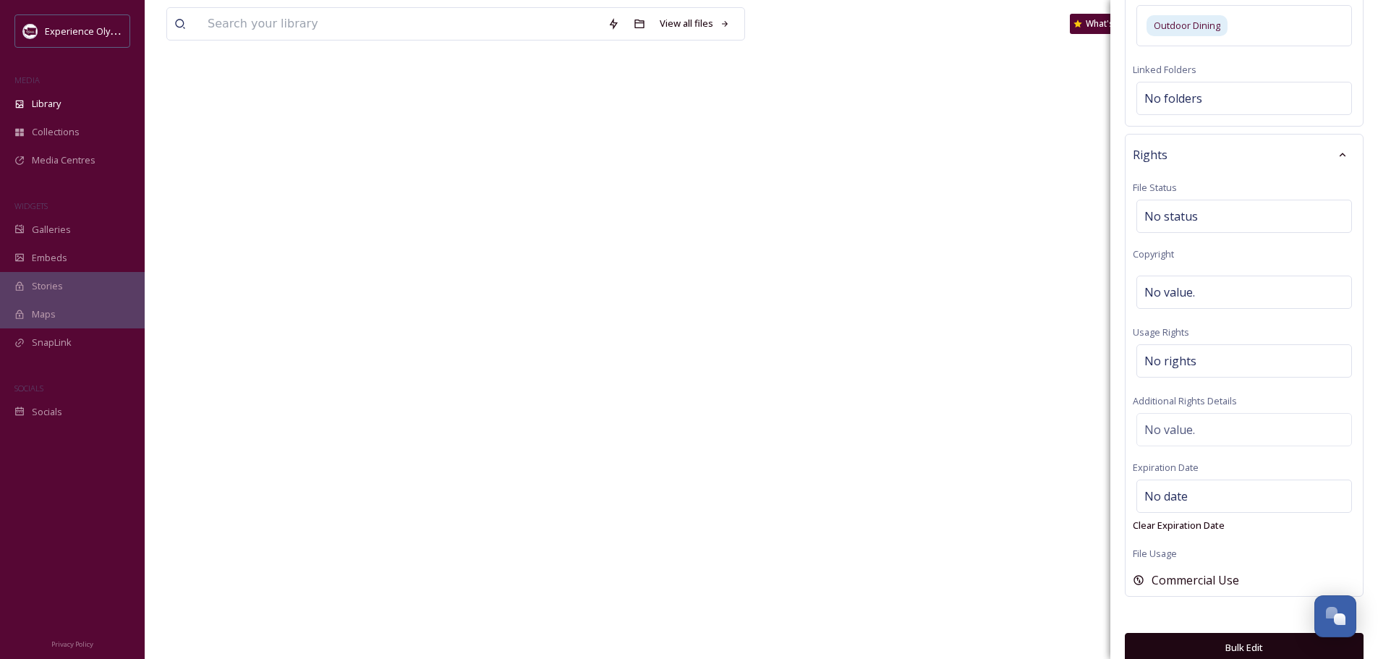
scroll to position [642, 0]
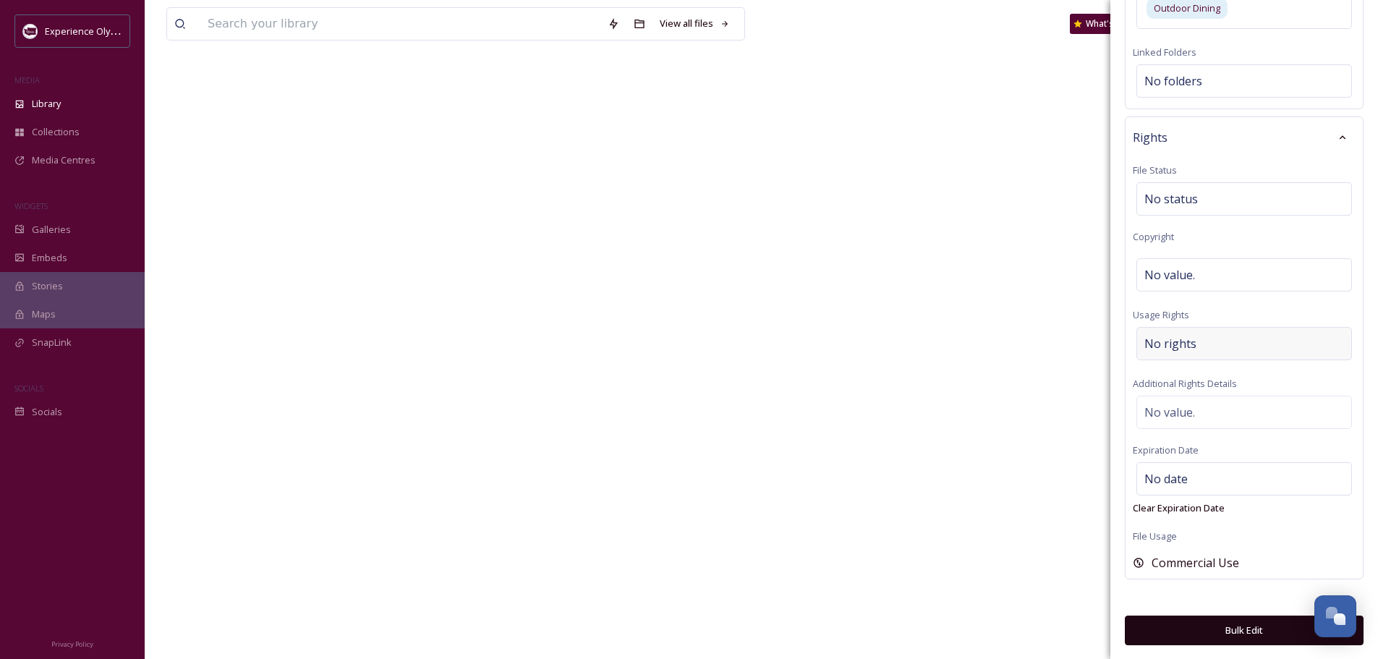
click at [1175, 338] on span "No rights" at bounding box center [1170, 343] width 52 height 17
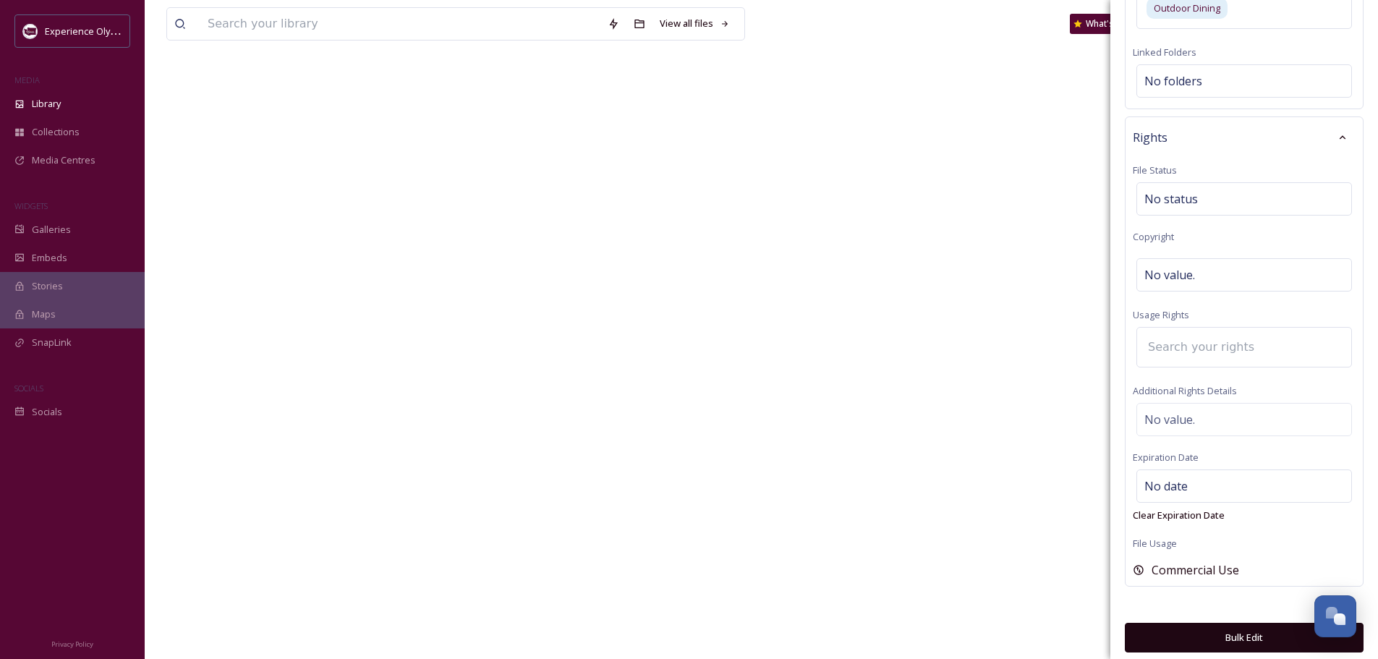
click at [1151, 347] on input at bounding box center [1219, 347] width 159 height 32
type input "addi"
click at [1237, 391] on div "Additional Rights" at bounding box center [1244, 385] width 213 height 28
click at [1169, 440] on div "Rights File Status No status Copyright No value. Usage Rights Additional Rights…" at bounding box center [1244, 351] width 239 height 471
click at [1167, 407] on div "No value." at bounding box center [1244, 420] width 216 height 33
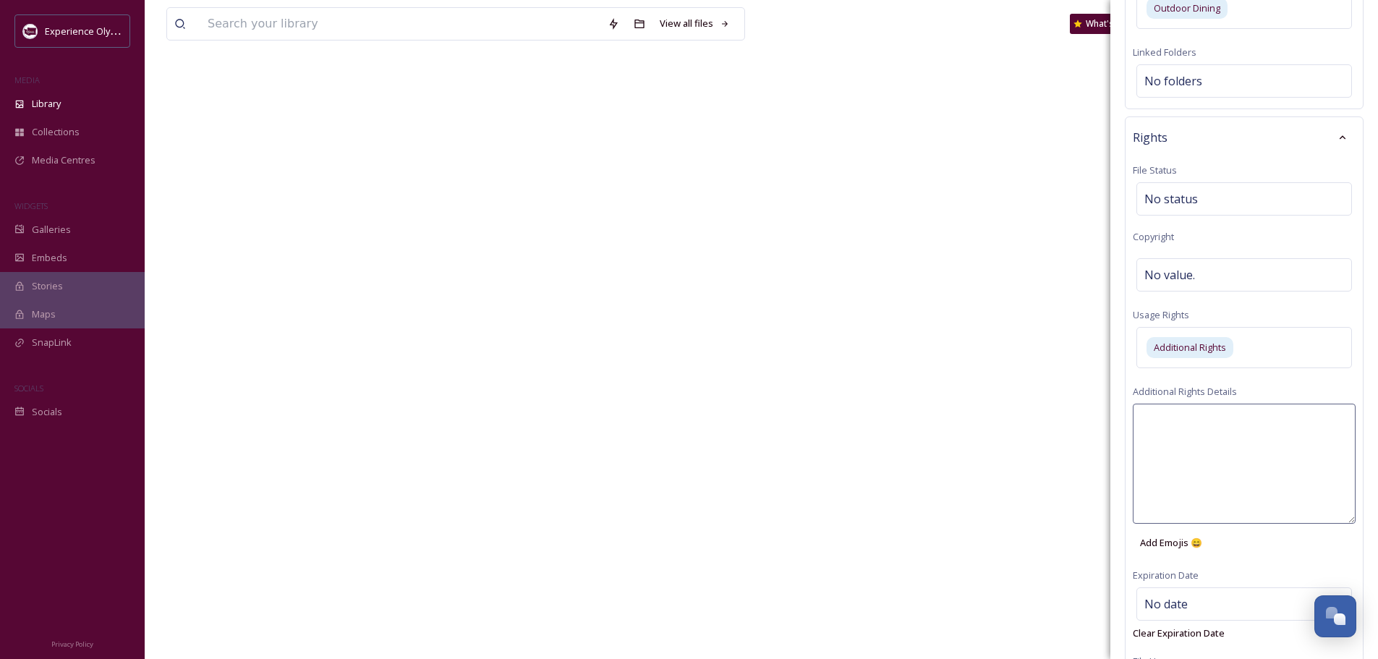
click at [1161, 422] on textarea at bounding box center [1243, 464] width 223 height 120
paste textarea "By downloading and using digital assets from Experience Olympia & Beyond, you a…"
type textarea "By downloading and using digital assets from Experience Olympia & Beyond, you a…"
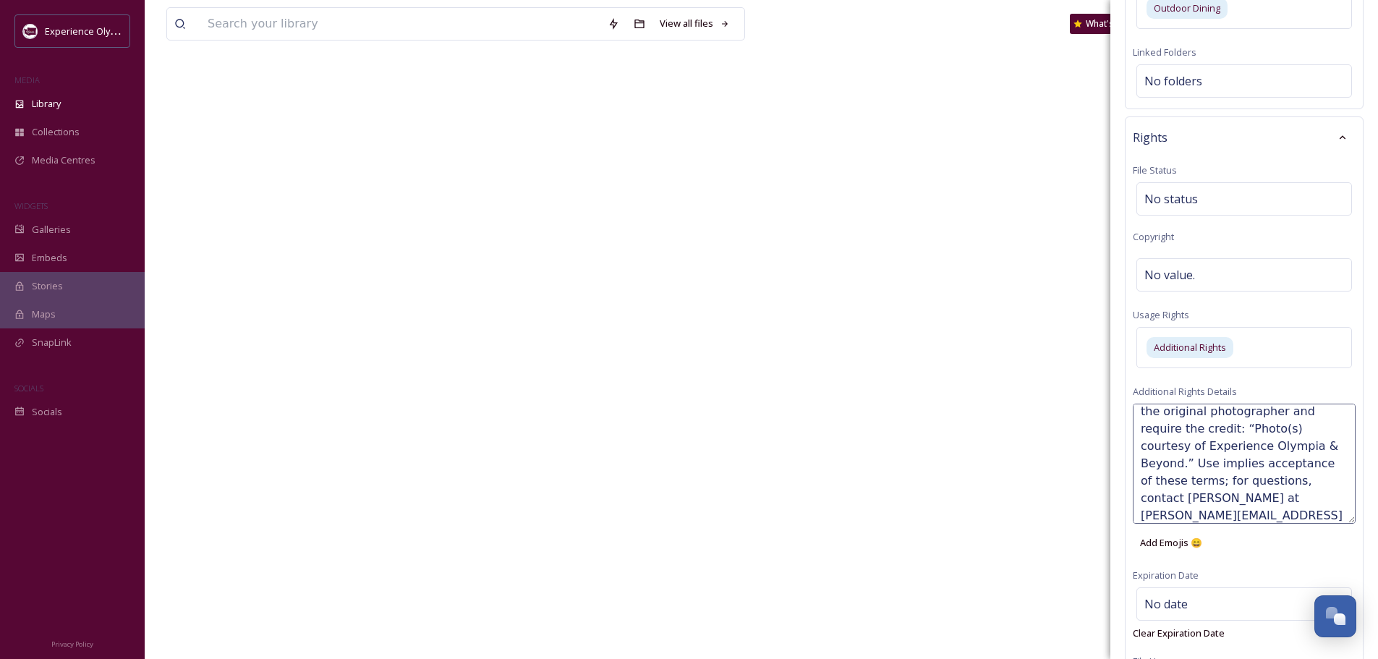
scroll to position [765, 0]
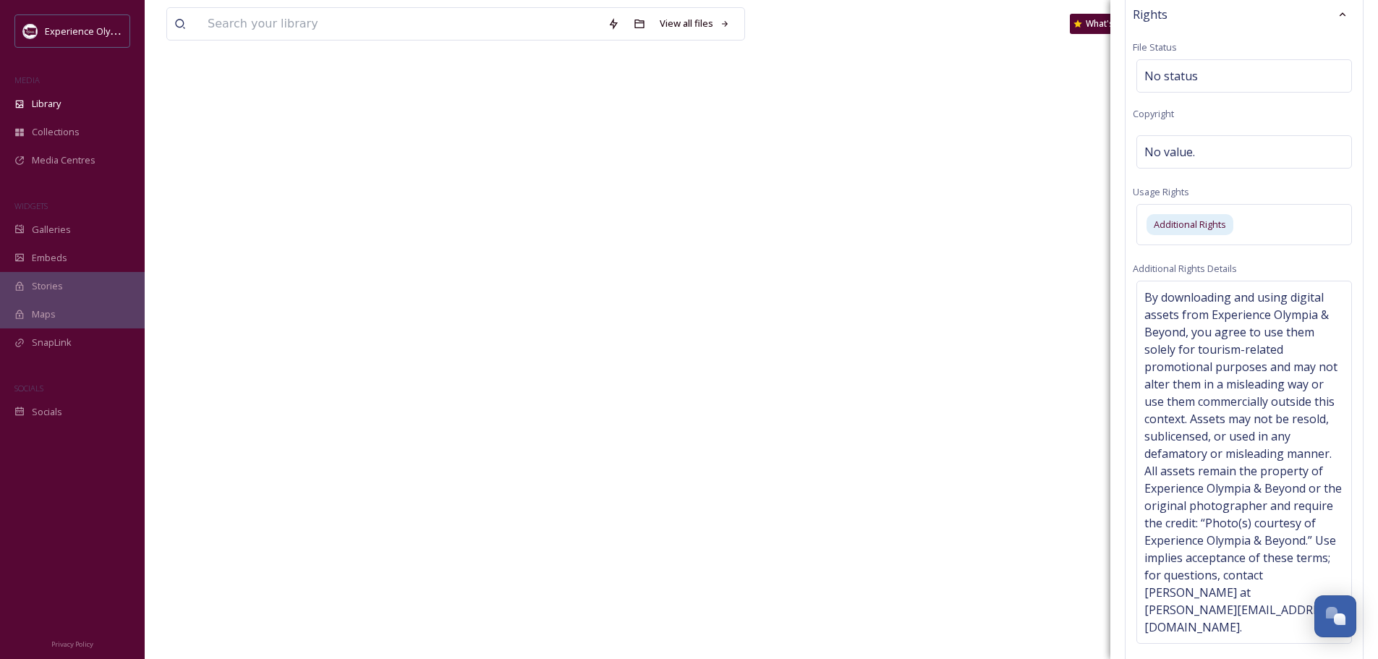
click at [1232, 628] on div "Bulk Edit Metadata Basic Info File Name No value. Original Source No value. Des…" at bounding box center [1244, 54] width 268 height 1639
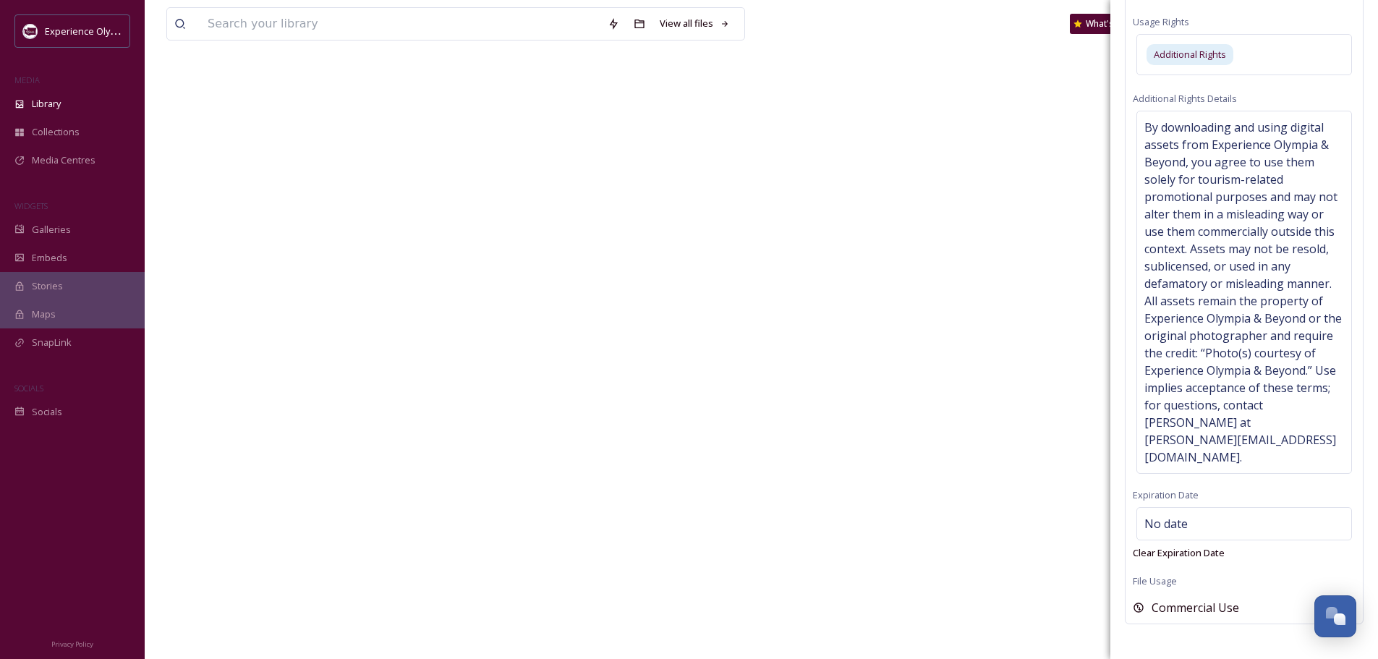
scroll to position [963, 0]
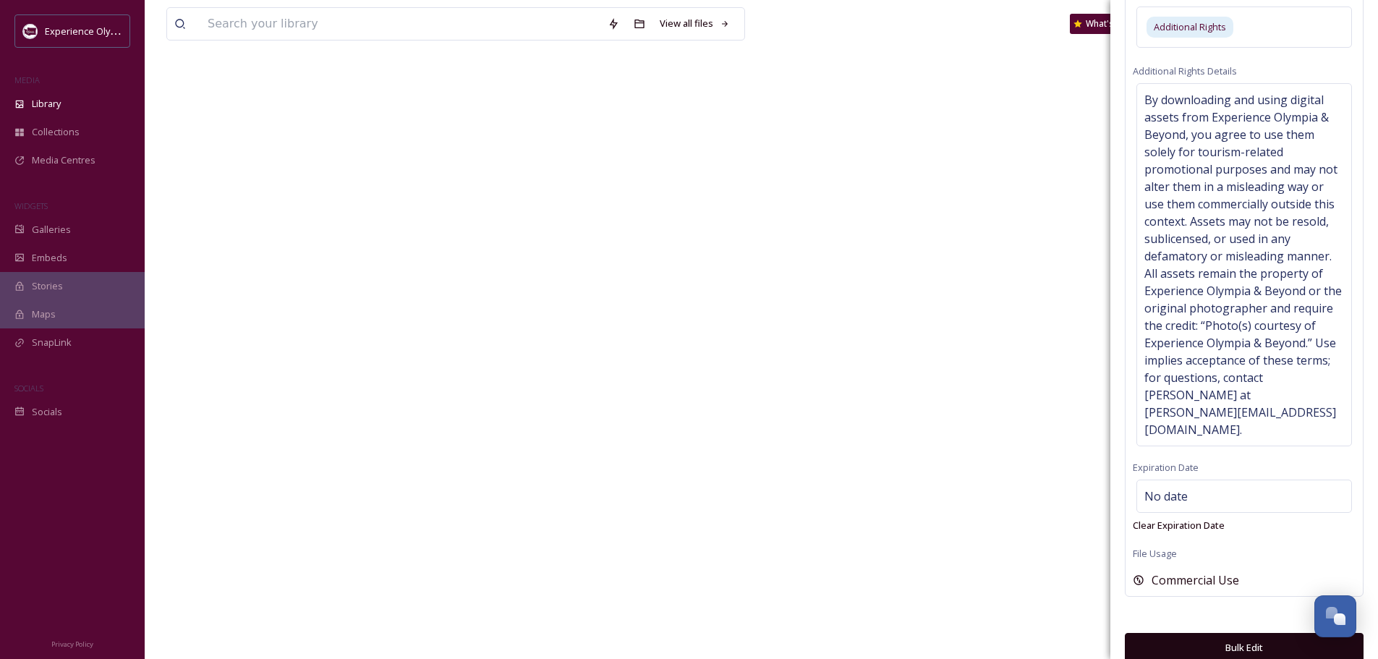
click at [1213, 633] on button "Bulk Edit" at bounding box center [1244, 648] width 239 height 30
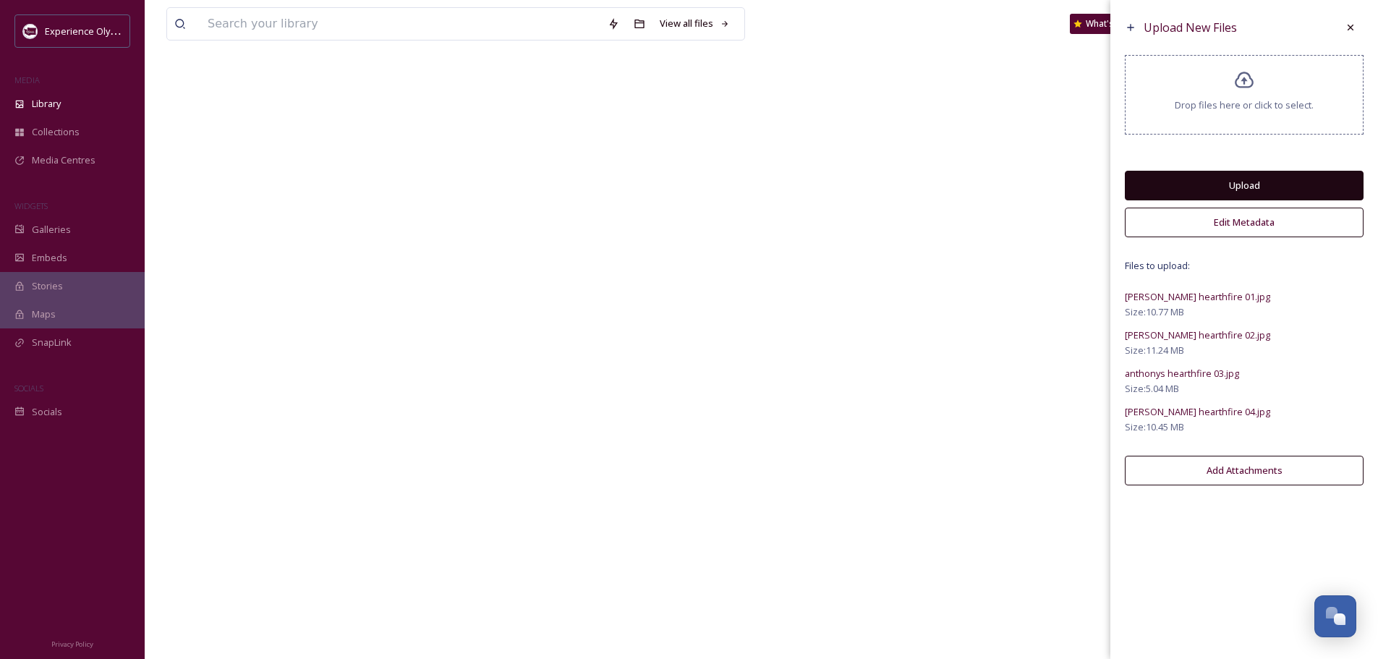
click at [1254, 184] on button "Upload" at bounding box center [1244, 186] width 239 height 30
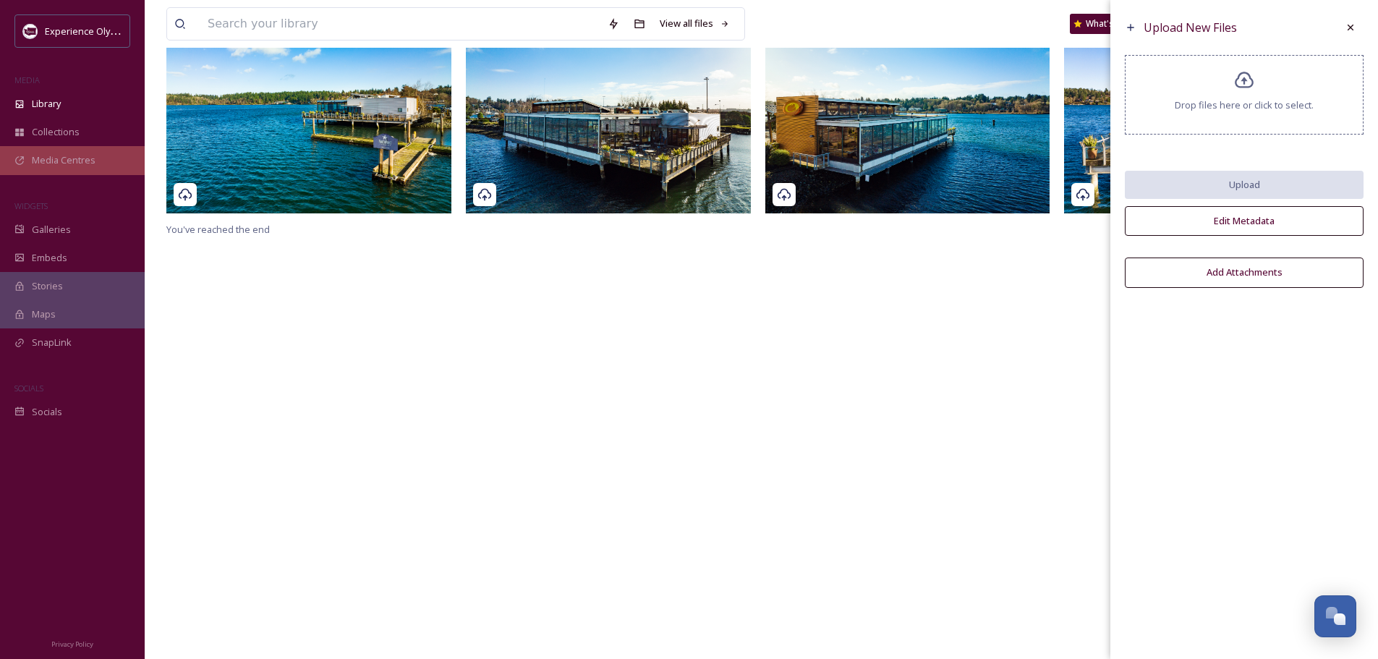
click at [56, 155] on span "Media Centres" at bounding box center [64, 160] width 64 height 14
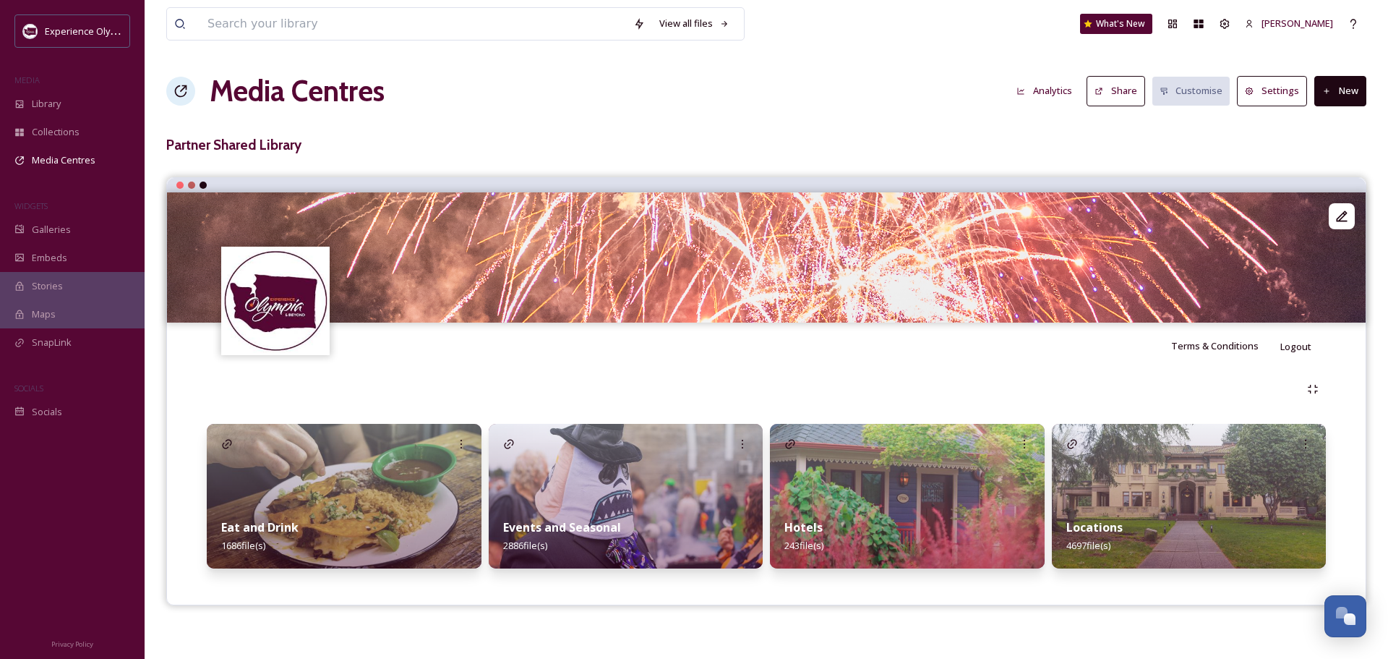
click at [245, 524] on strong "Eat and Drink" at bounding box center [259, 527] width 77 height 16
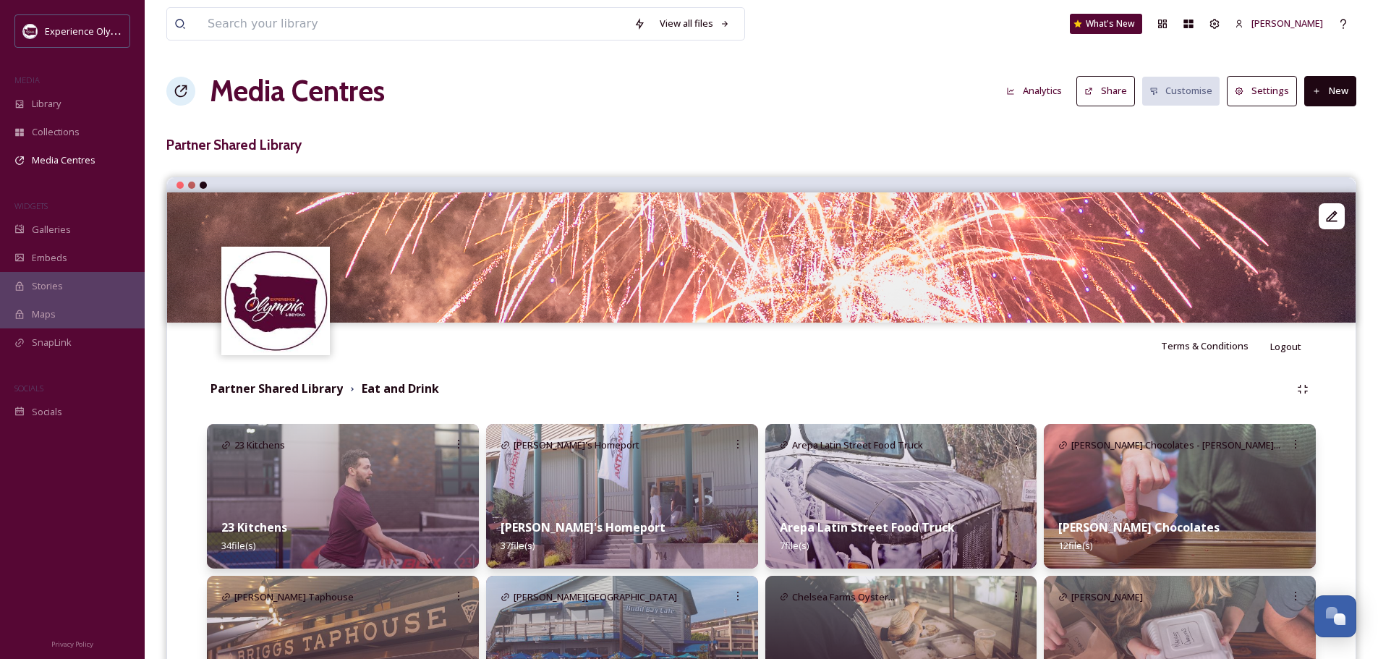
click at [1339, 90] on button "New" at bounding box center [1330, 91] width 52 height 30
click at [1303, 158] on span "Add Album" at bounding box center [1324, 153] width 47 height 14
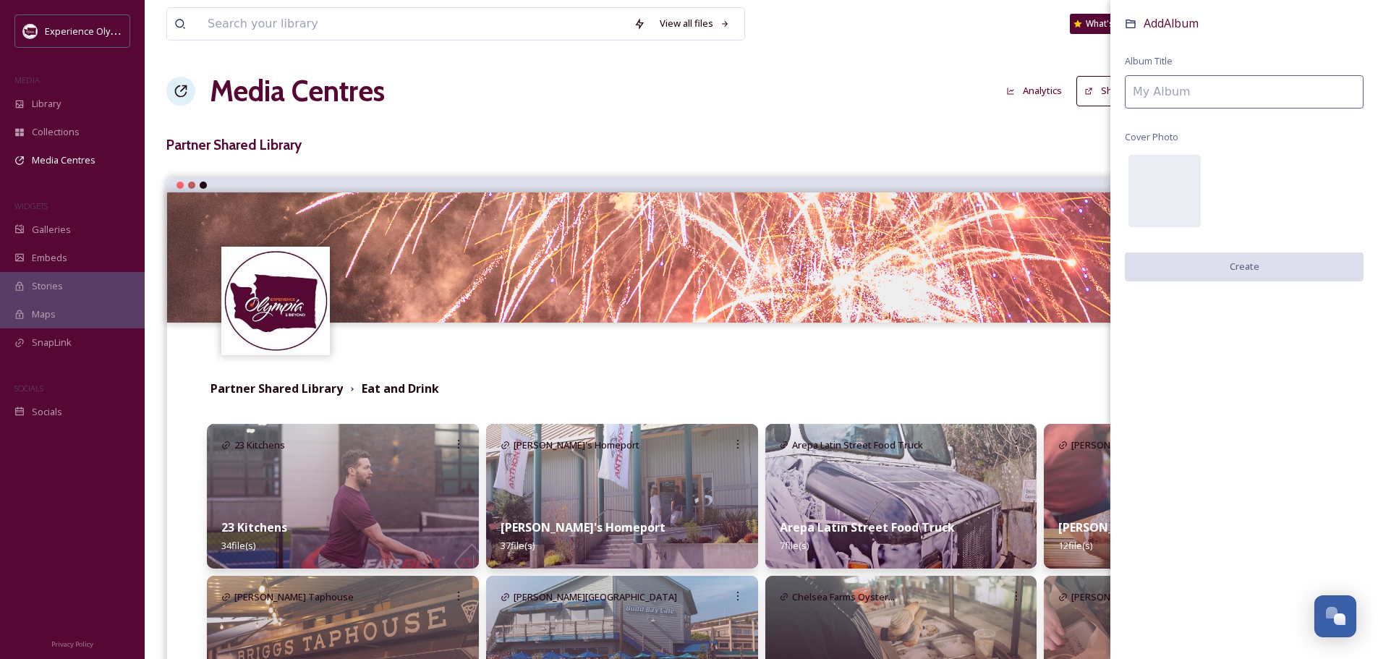
click at [1157, 88] on input at bounding box center [1244, 91] width 239 height 33
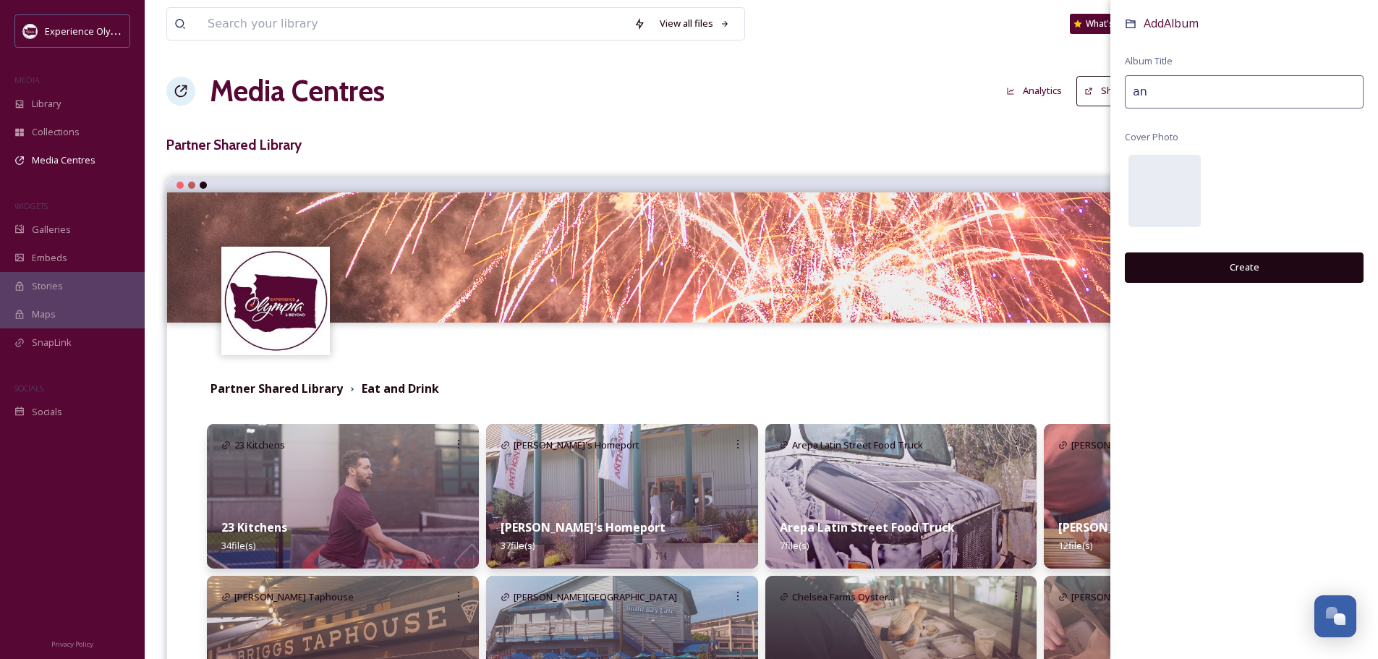
type input "a"
type input "Anthony's Hearthfire"
click at [1244, 267] on button "Create" at bounding box center [1244, 267] width 239 height 30
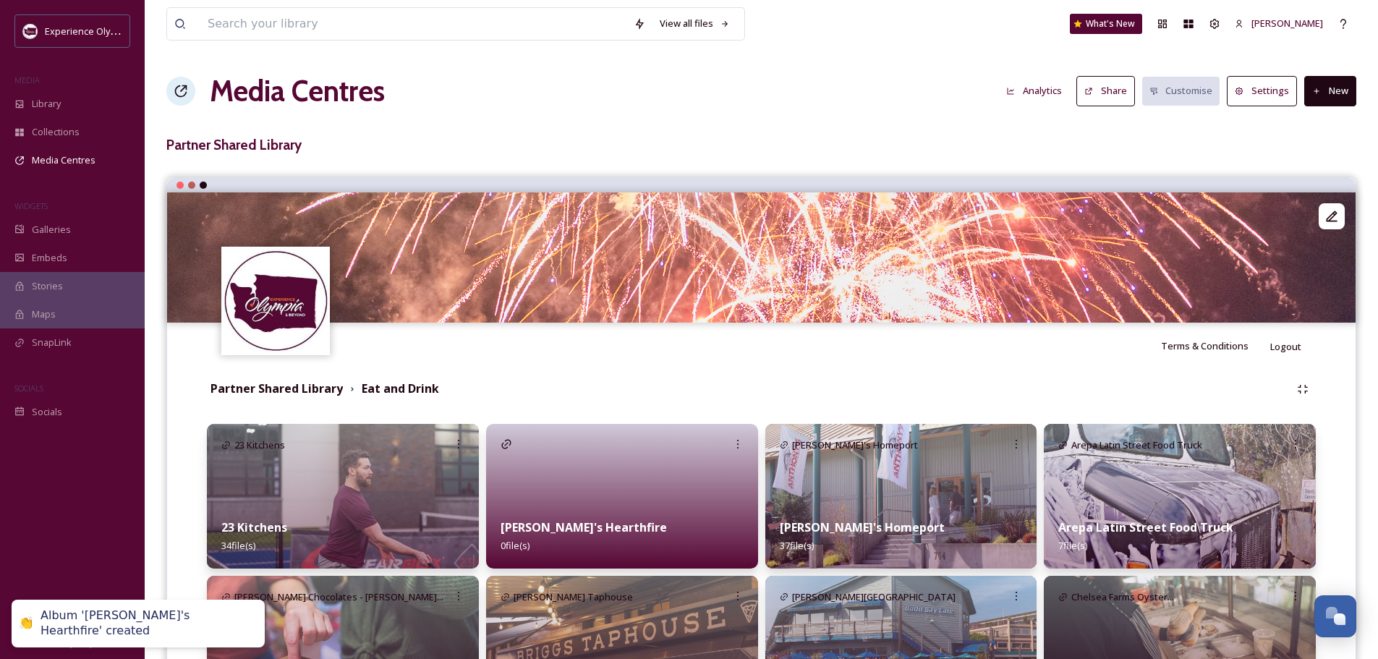
click at [566, 510] on div "Anthony's Hearthfire 0 file(s)" at bounding box center [622, 536] width 272 height 64
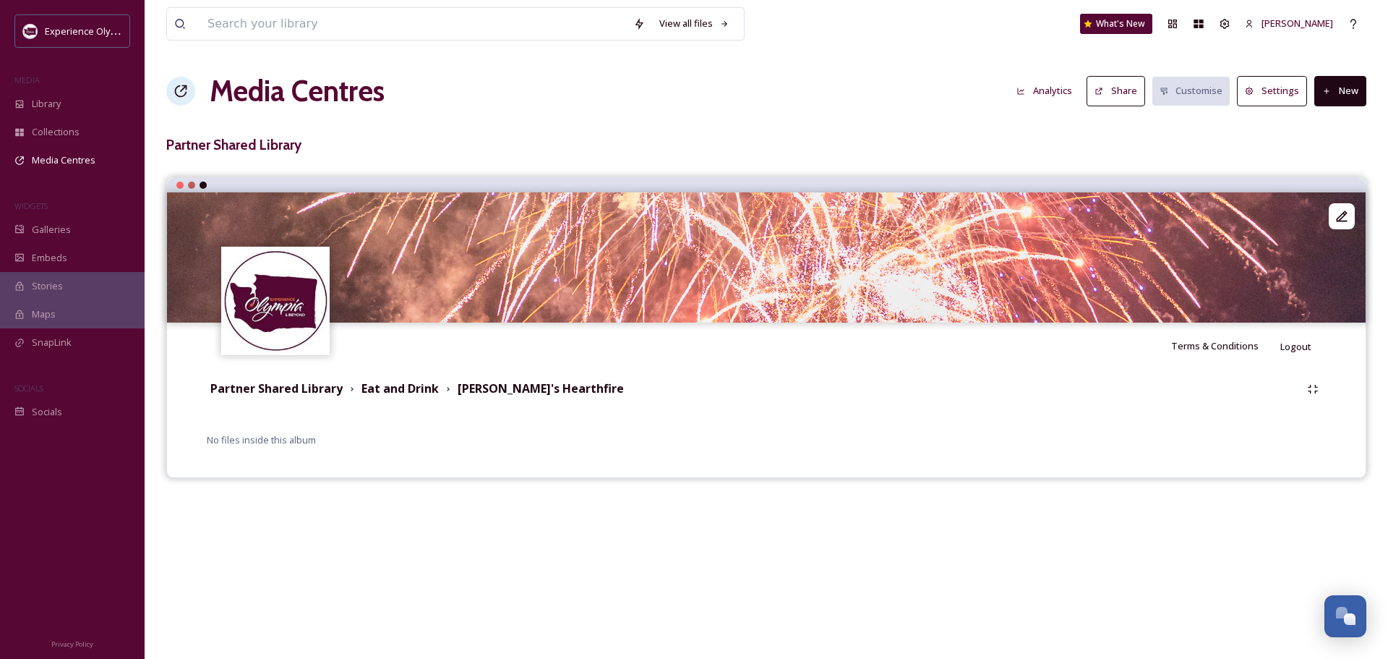
click at [1344, 95] on button "New" at bounding box center [1341, 91] width 52 height 30
click at [1332, 126] on span "Add Files" at bounding box center [1331, 125] width 39 height 14
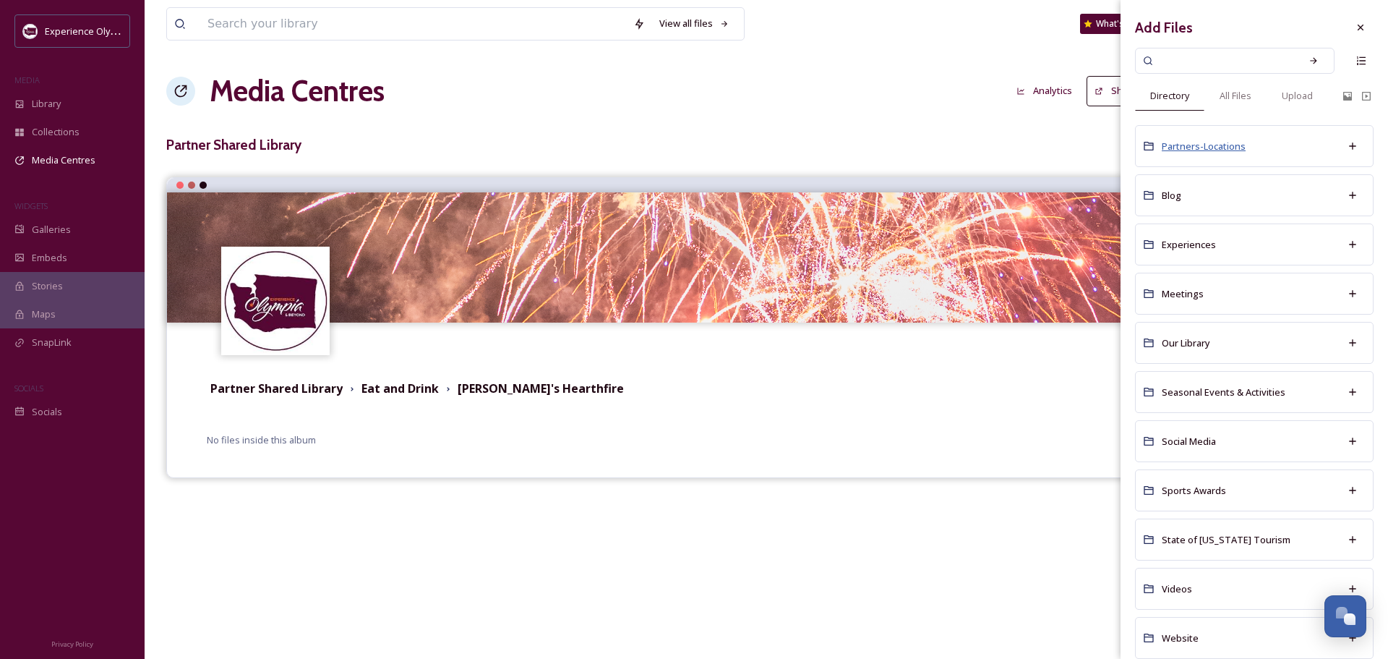
click at [1181, 144] on span "Partners-Locations" at bounding box center [1204, 146] width 84 height 13
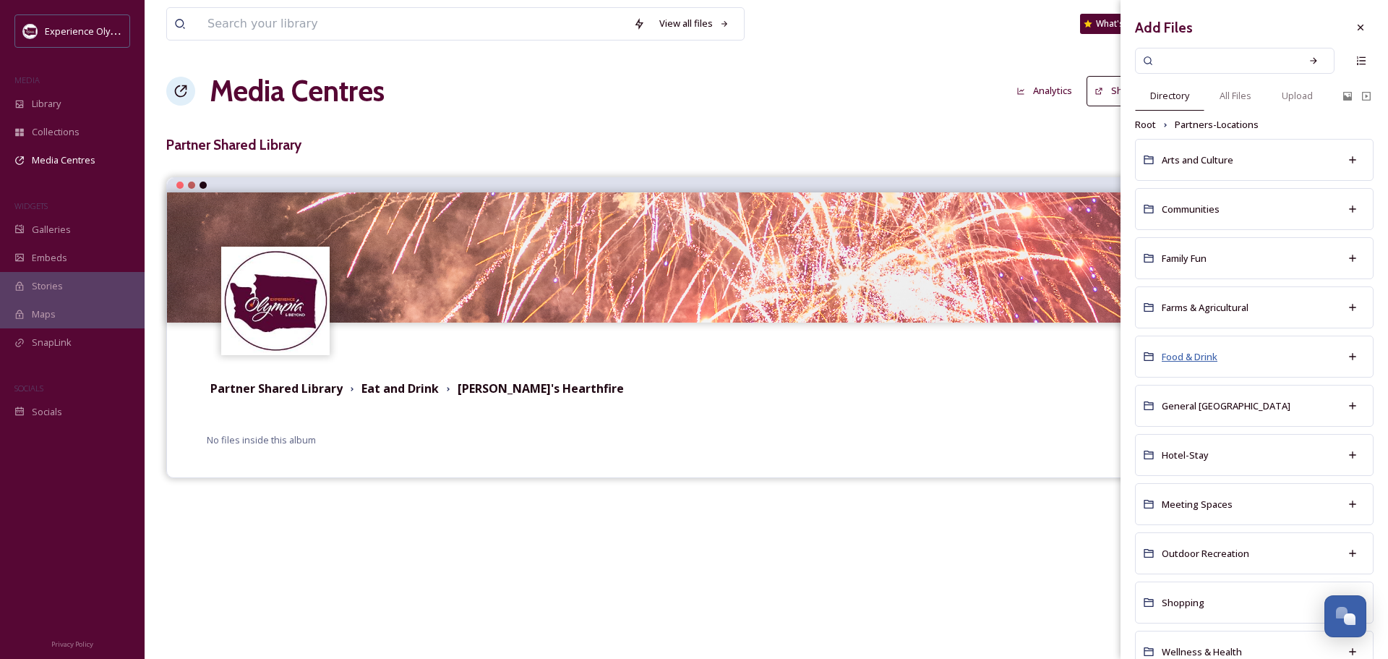
click at [1178, 356] on span "Food & Drink" at bounding box center [1190, 356] width 56 height 13
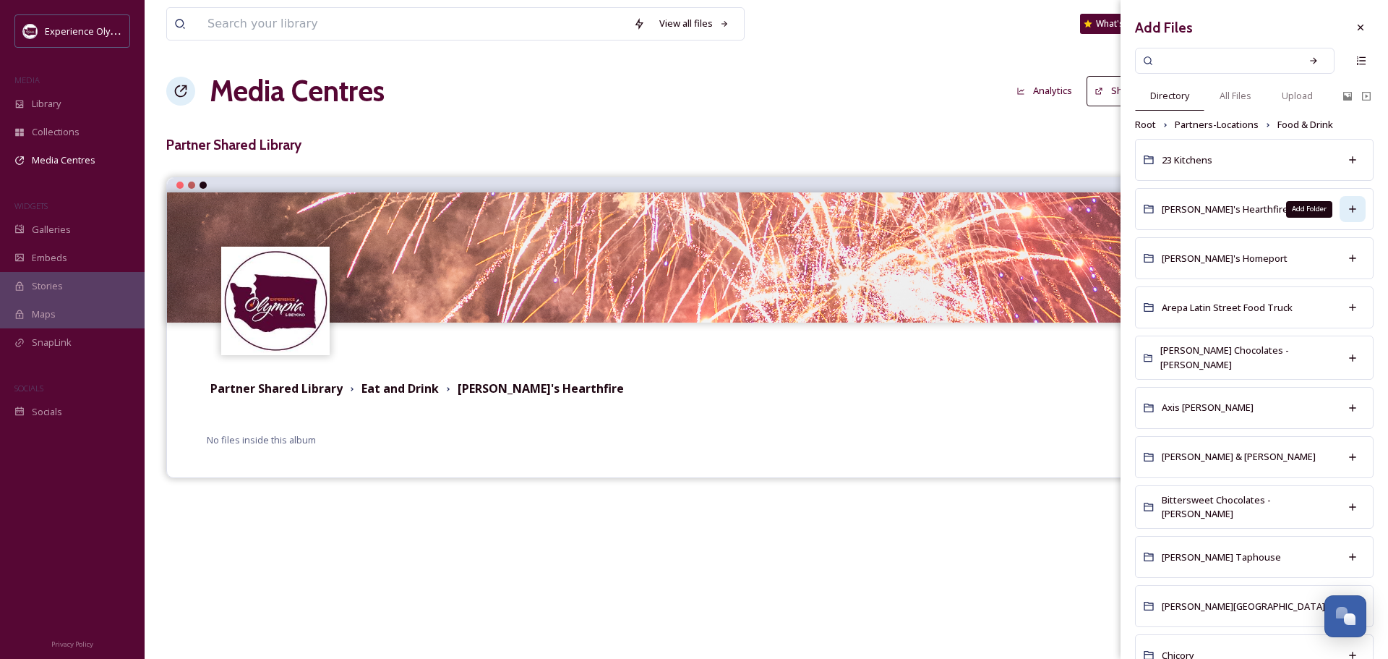
click at [1347, 210] on icon at bounding box center [1353, 209] width 12 height 12
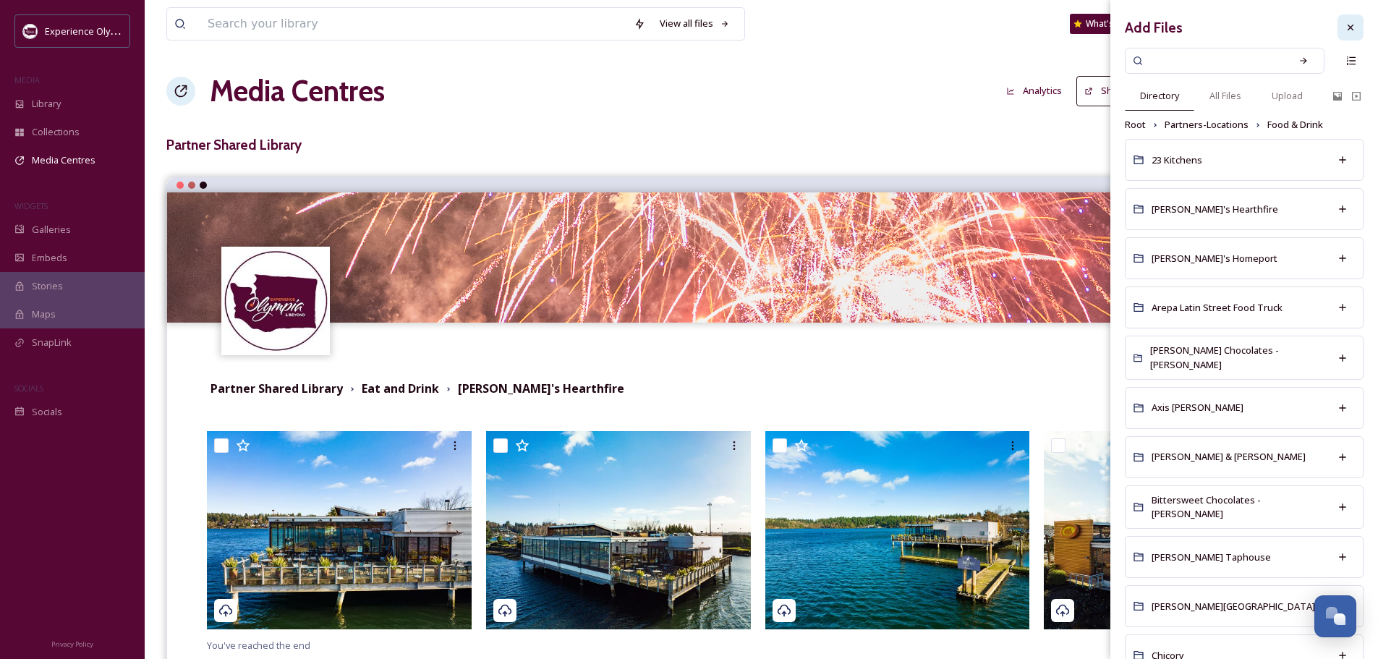
click at [1344, 23] on icon at bounding box center [1350, 28] width 12 height 12
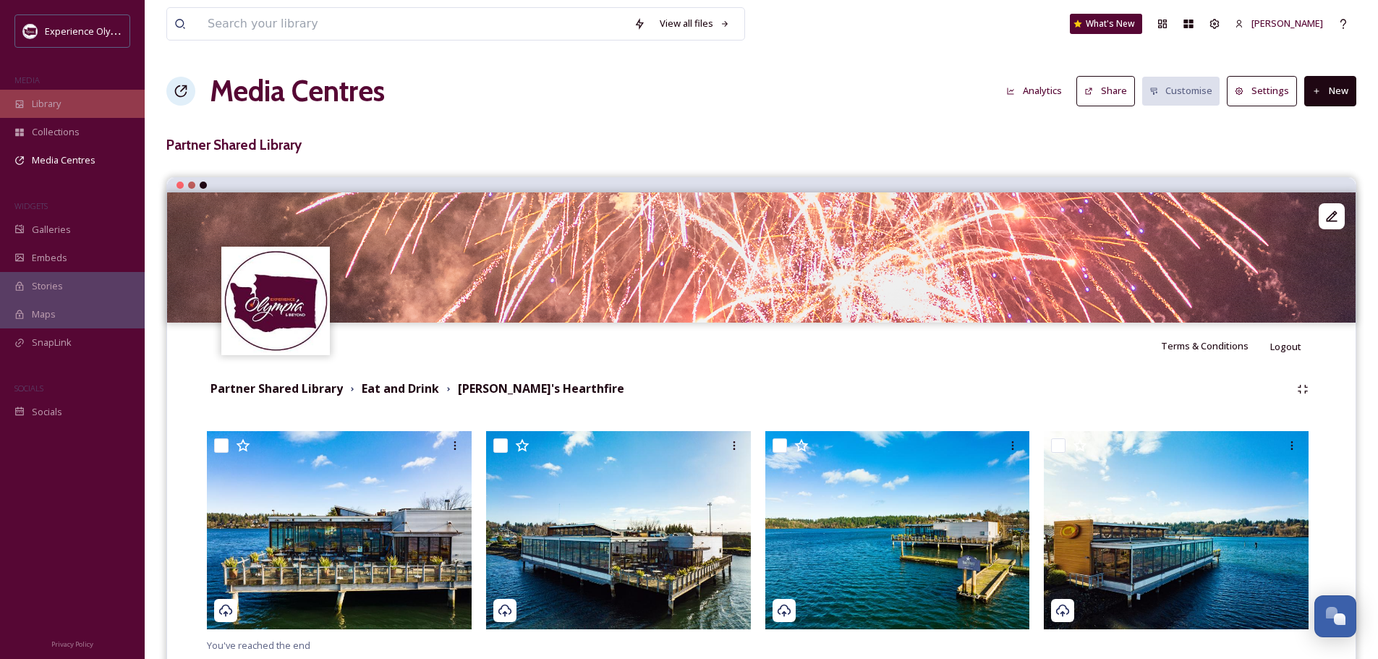
click at [40, 101] on span "Library" at bounding box center [46, 104] width 29 height 14
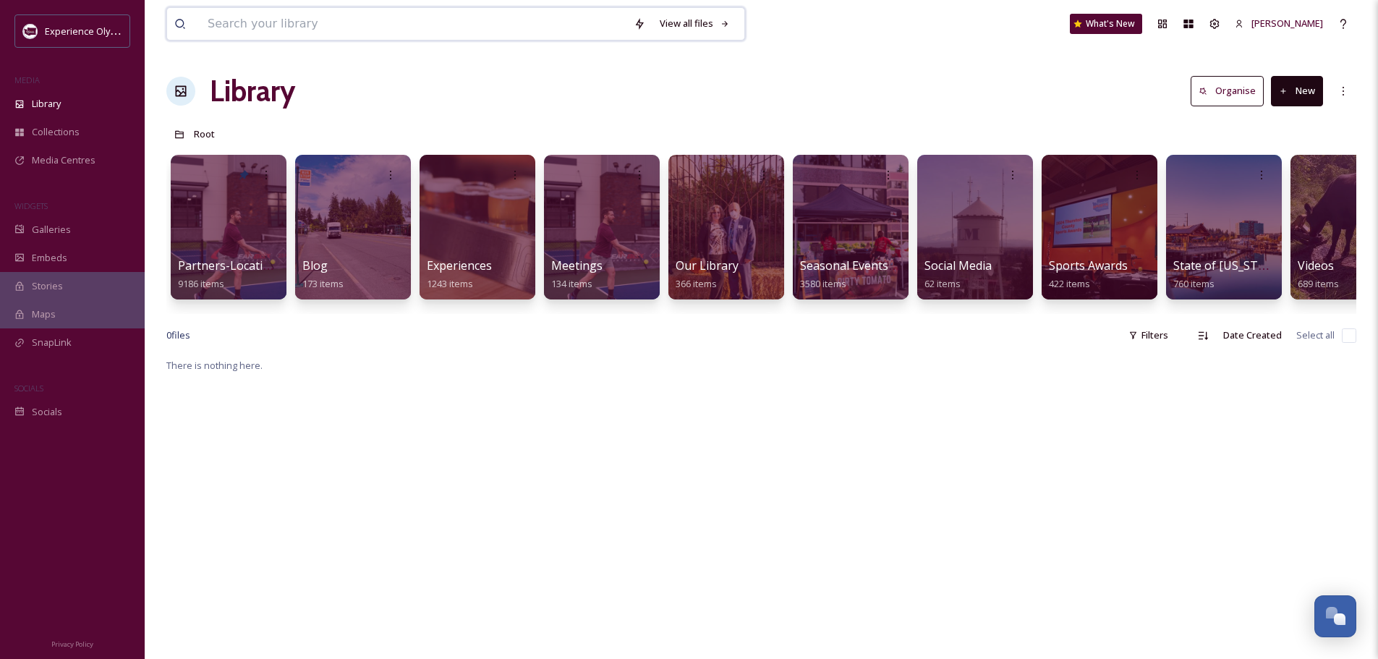
drag, startPoint x: 325, startPoint y: 30, endPoint x: 325, endPoint y: 14, distance: 15.9
click at [325, 30] on input at bounding box center [413, 24] width 426 height 32
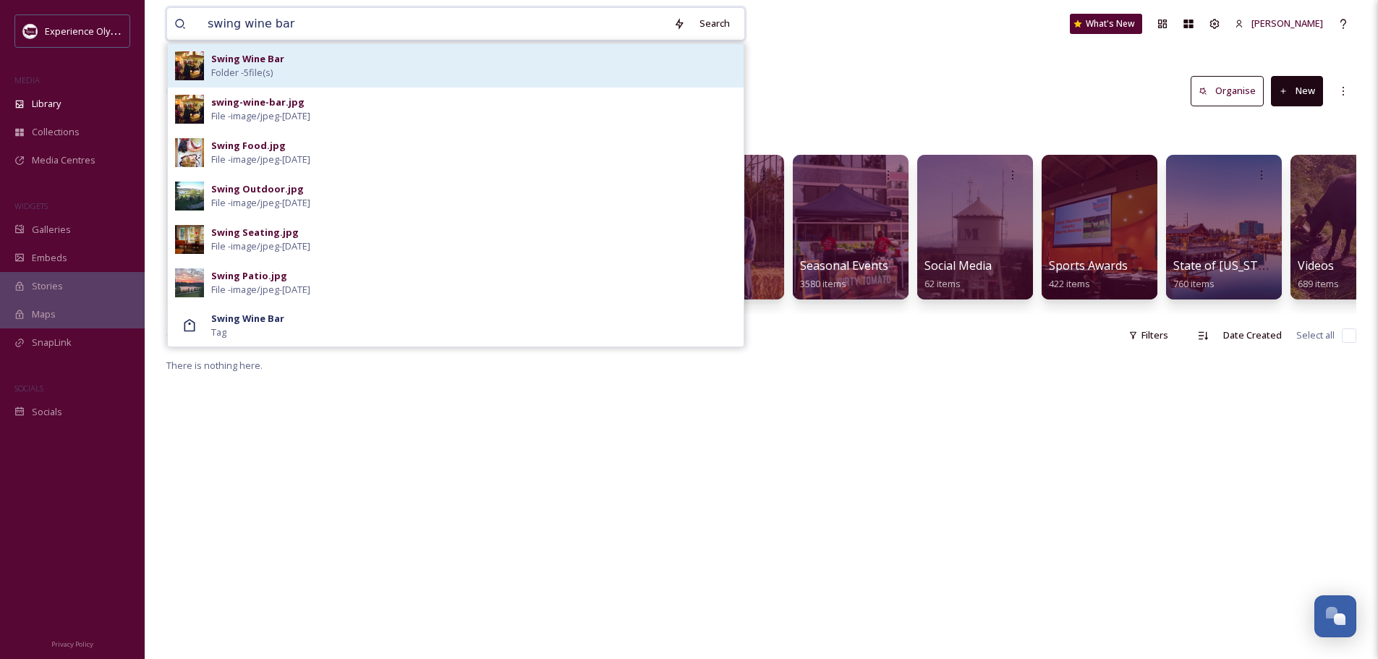
type input "swing wine bar"
click at [292, 65] on div "Swing Wine Bar Folder - 5 file(s)" at bounding box center [473, 65] width 525 height 27
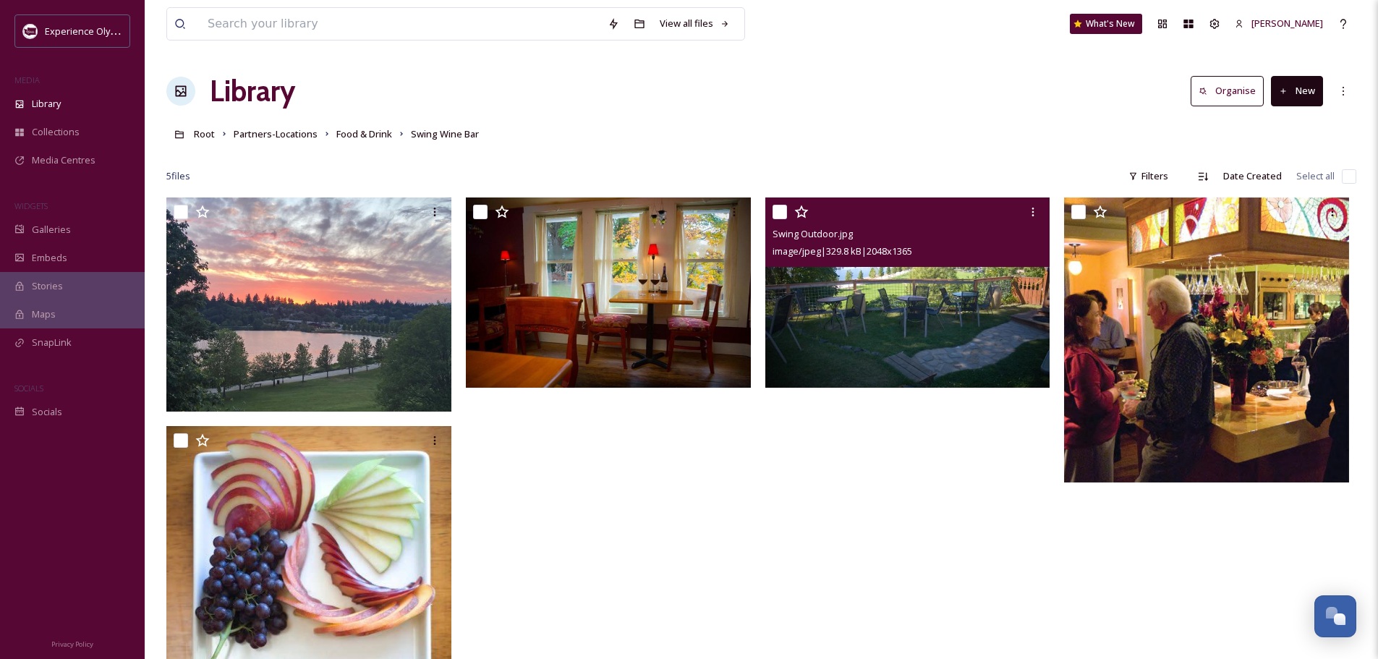
click at [777, 206] on input "checkbox" at bounding box center [779, 212] width 14 height 14
checkbox input "true"
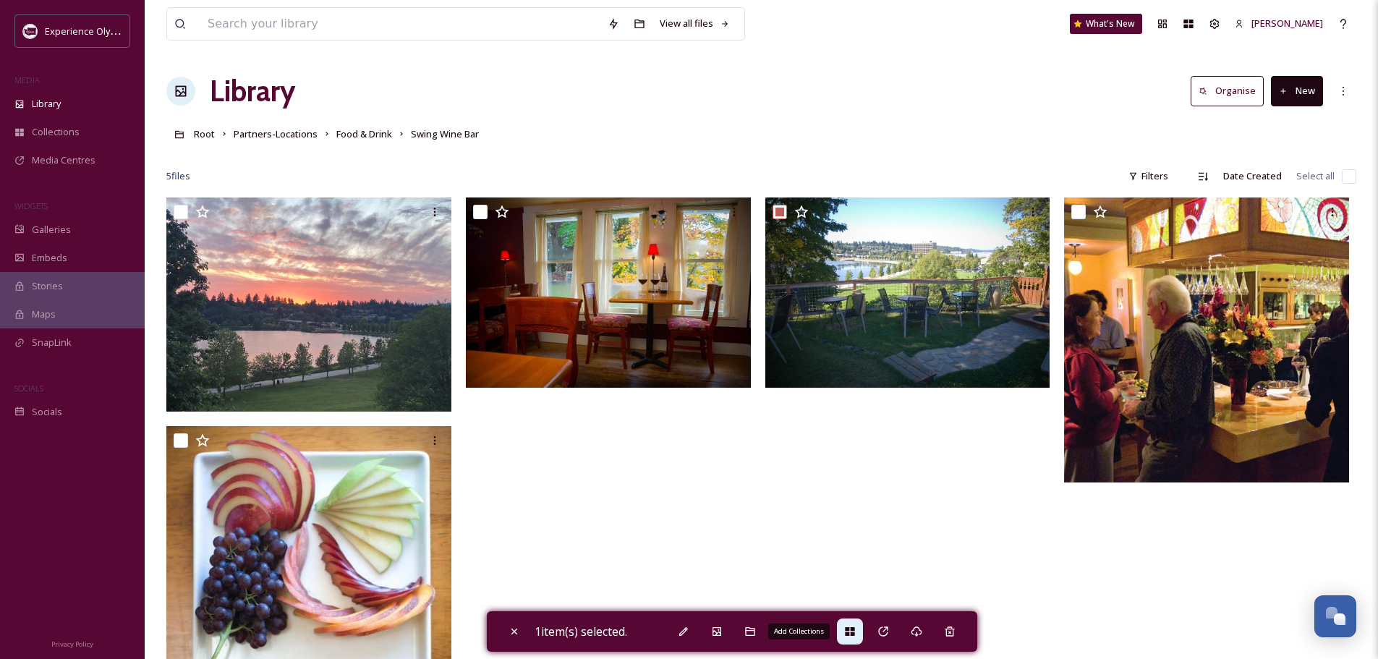
click at [842, 631] on div "Add Collections" at bounding box center [850, 631] width 26 height 26
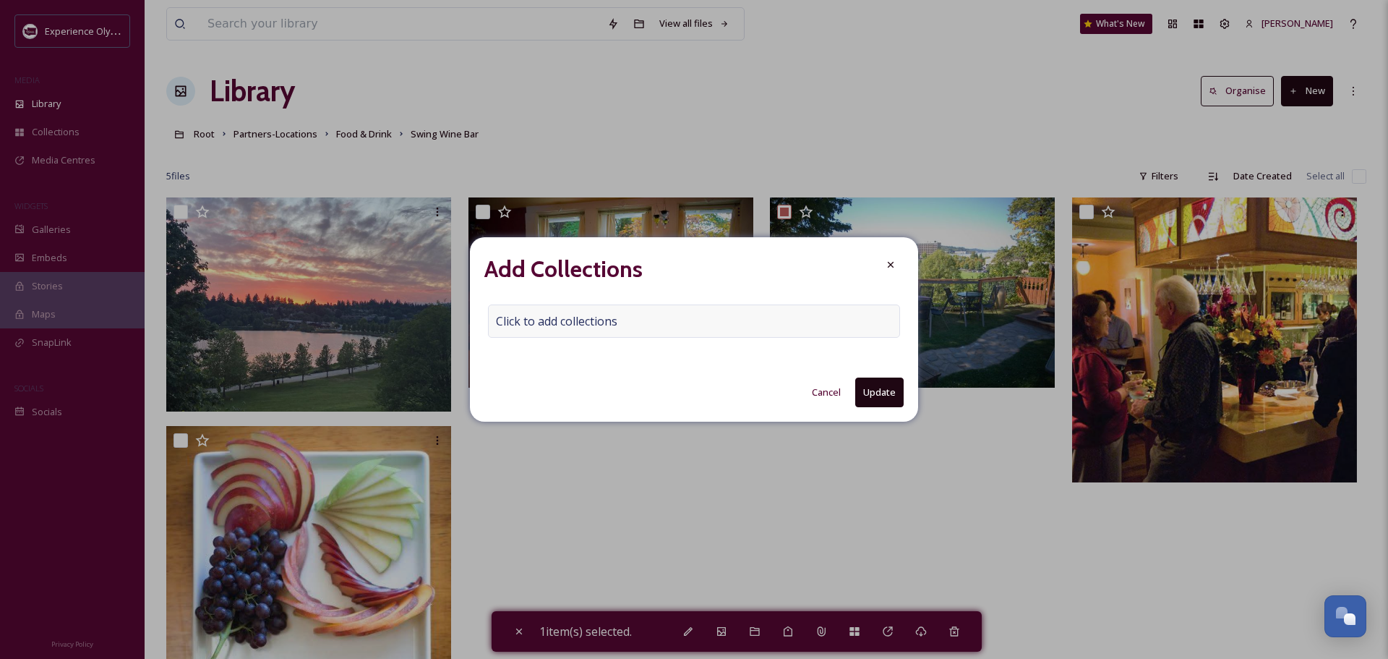
click at [675, 321] on div "Click to add collections" at bounding box center [694, 320] width 412 height 33
click at [523, 325] on input at bounding box center [568, 321] width 159 height 32
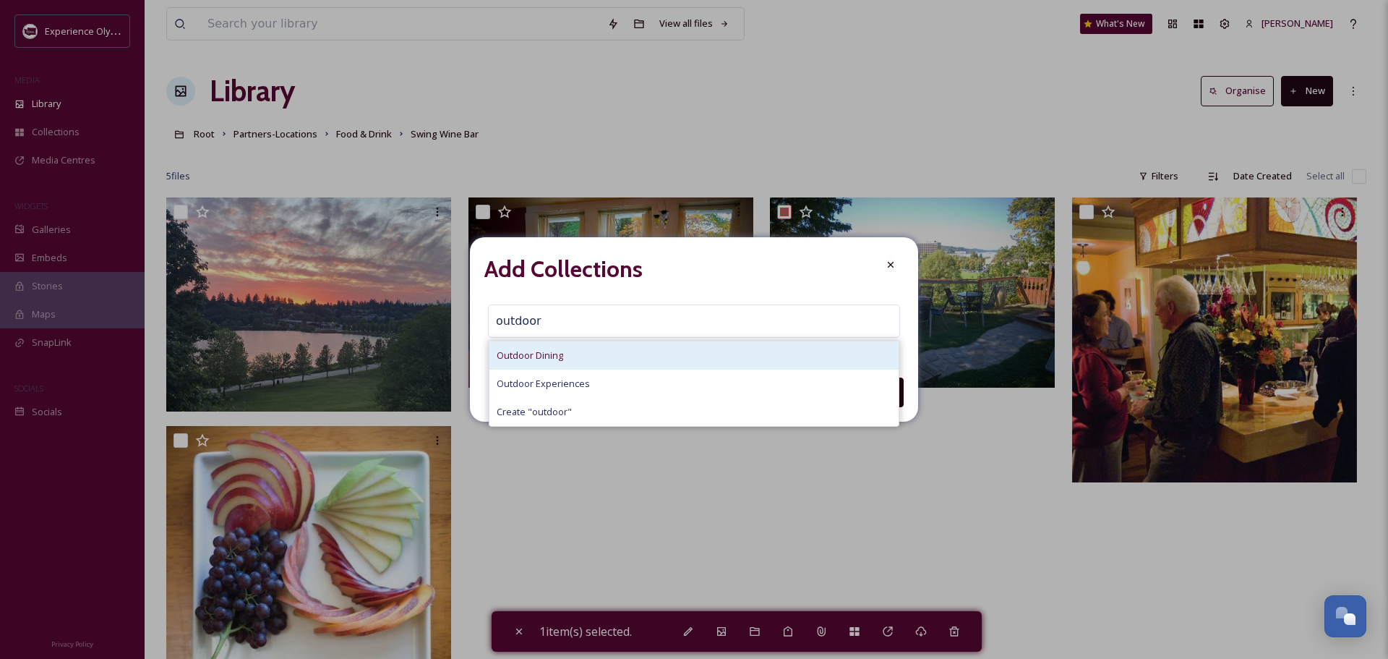
type input "outdoor"
click at [557, 360] on span "Outdoor Dining" at bounding box center [530, 356] width 67 height 14
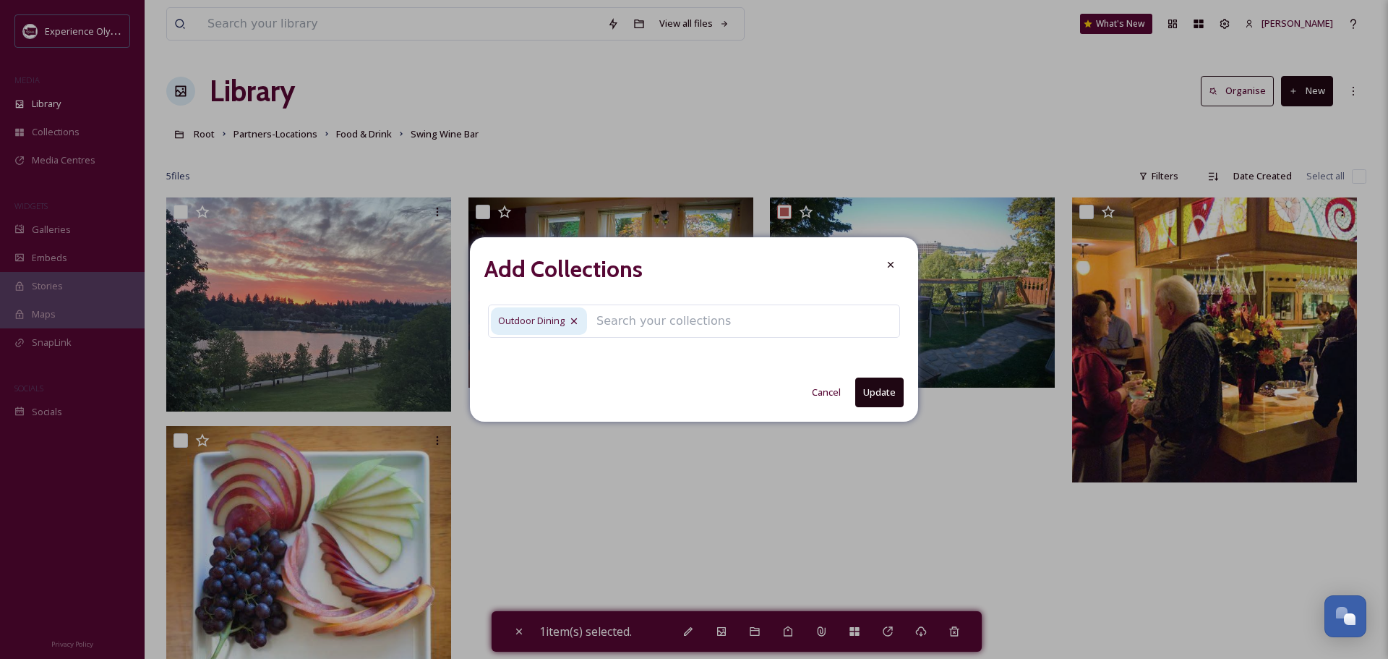
click at [876, 398] on button "Update" at bounding box center [879, 392] width 48 height 30
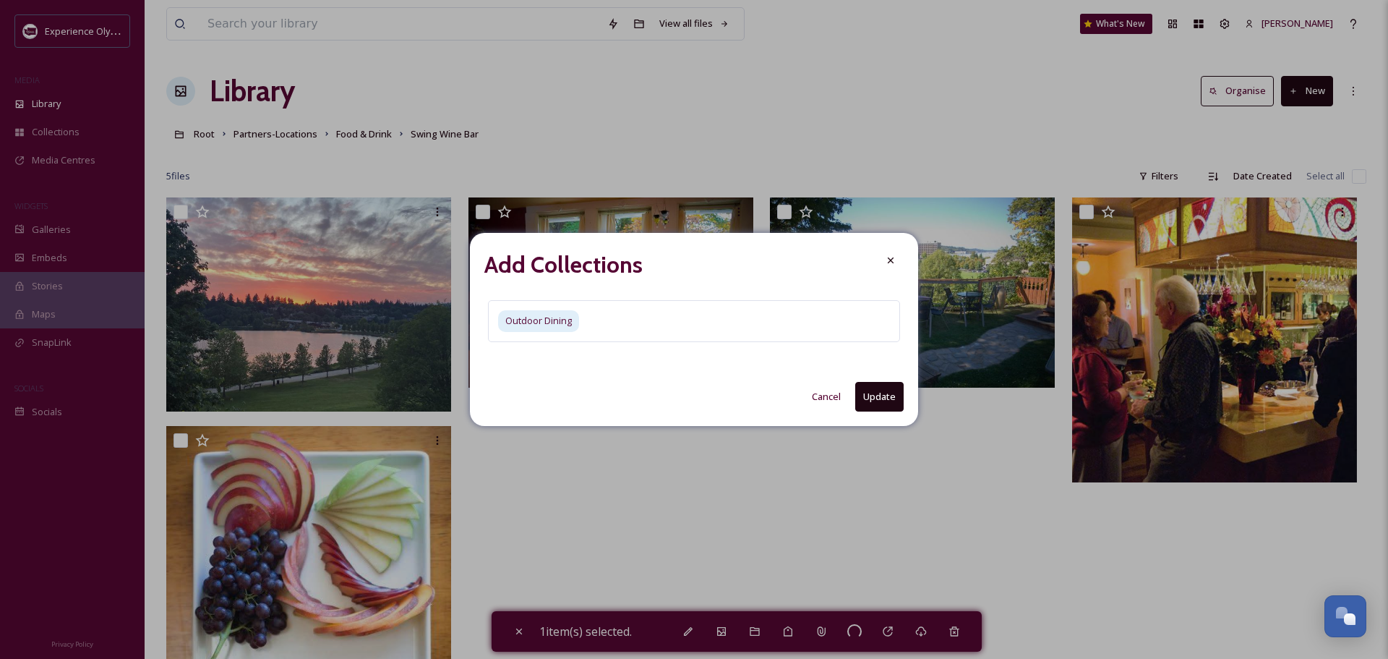
checkbox input "false"
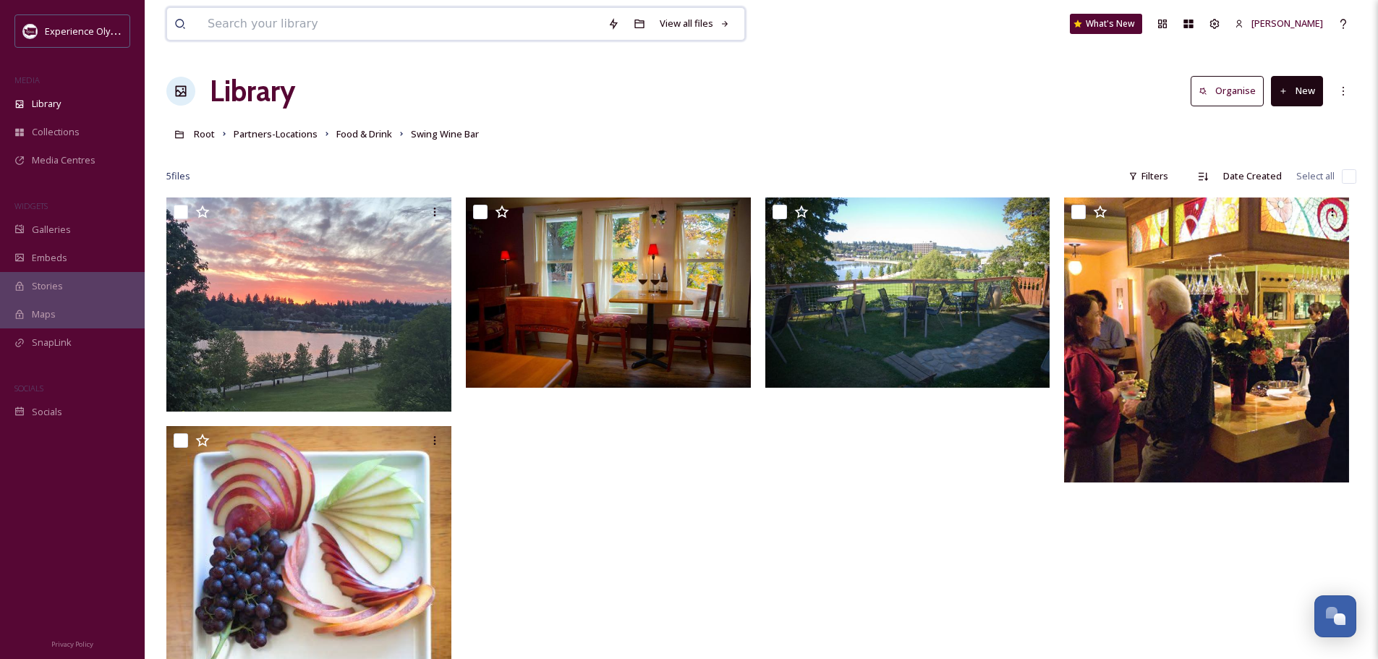
click at [354, 25] on input at bounding box center [400, 24] width 400 height 32
drag, startPoint x: 345, startPoint y: 23, endPoint x: 142, endPoint y: 25, distance: 202.5
click at [142, 25] on div "Experience Olympia MEDIA Library Collections Media Centres WIDGETS Galleries Em…" at bounding box center [689, 445] width 1378 height 890
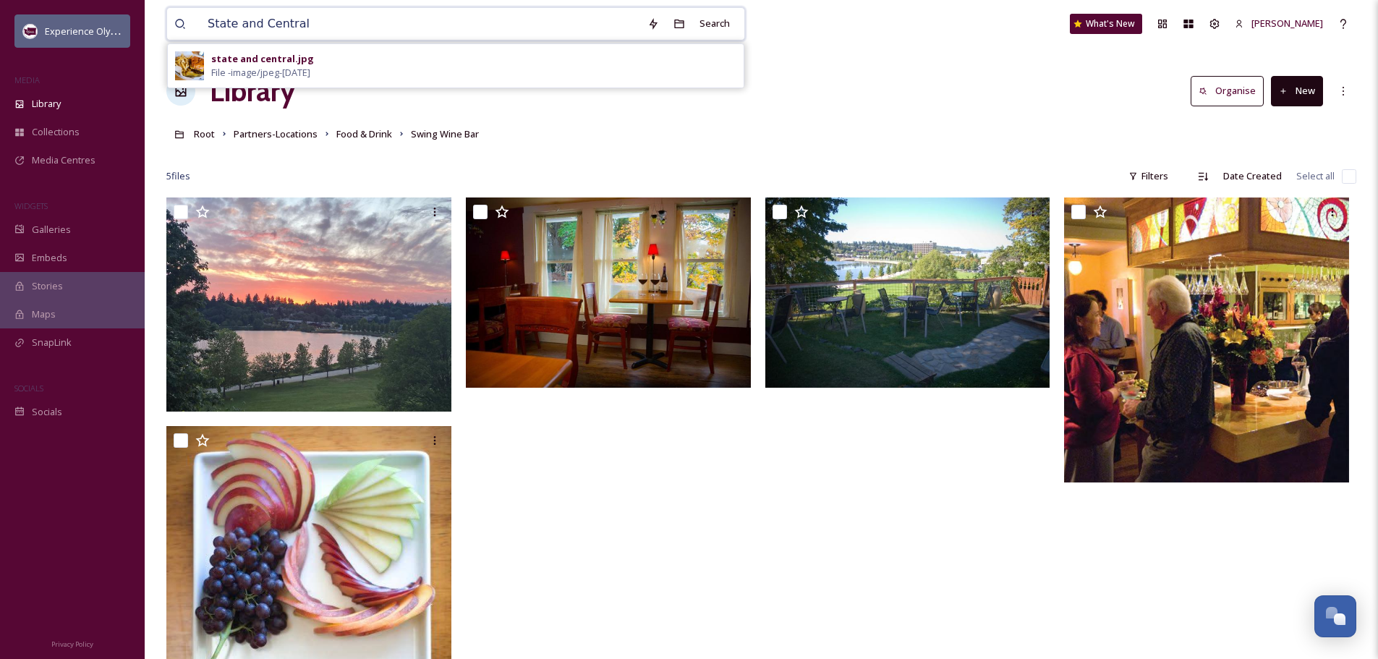
drag, startPoint x: 307, startPoint y: 25, endPoint x: 112, endPoint y: 17, distance: 195.4
click at [120, 23] on div "Experience Olympia MEDIA Library Collections Media Centres WIDGETS Galleries Em…" at bounding box center [689, 445] width 1378 height 890
type input "pizzeria la gitana"
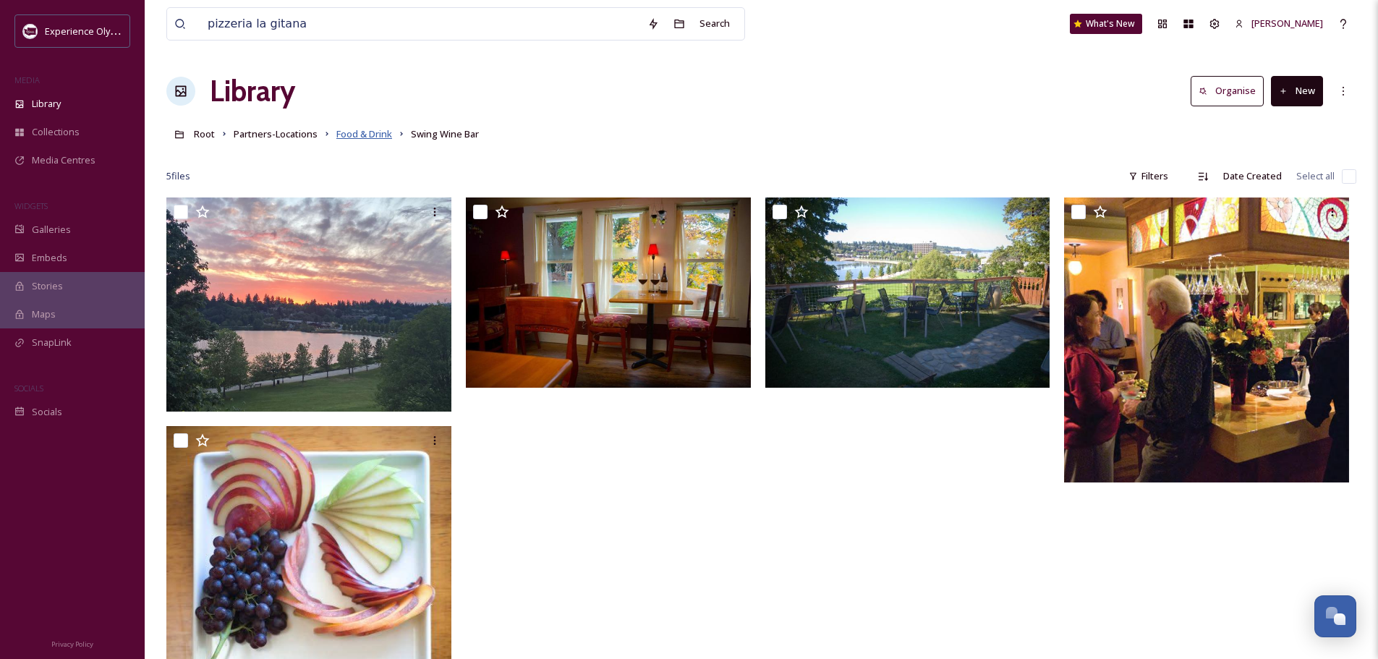
click at [373, 131] on span "Food & Drink" at bounding box center [364, 133] width 56 height 13
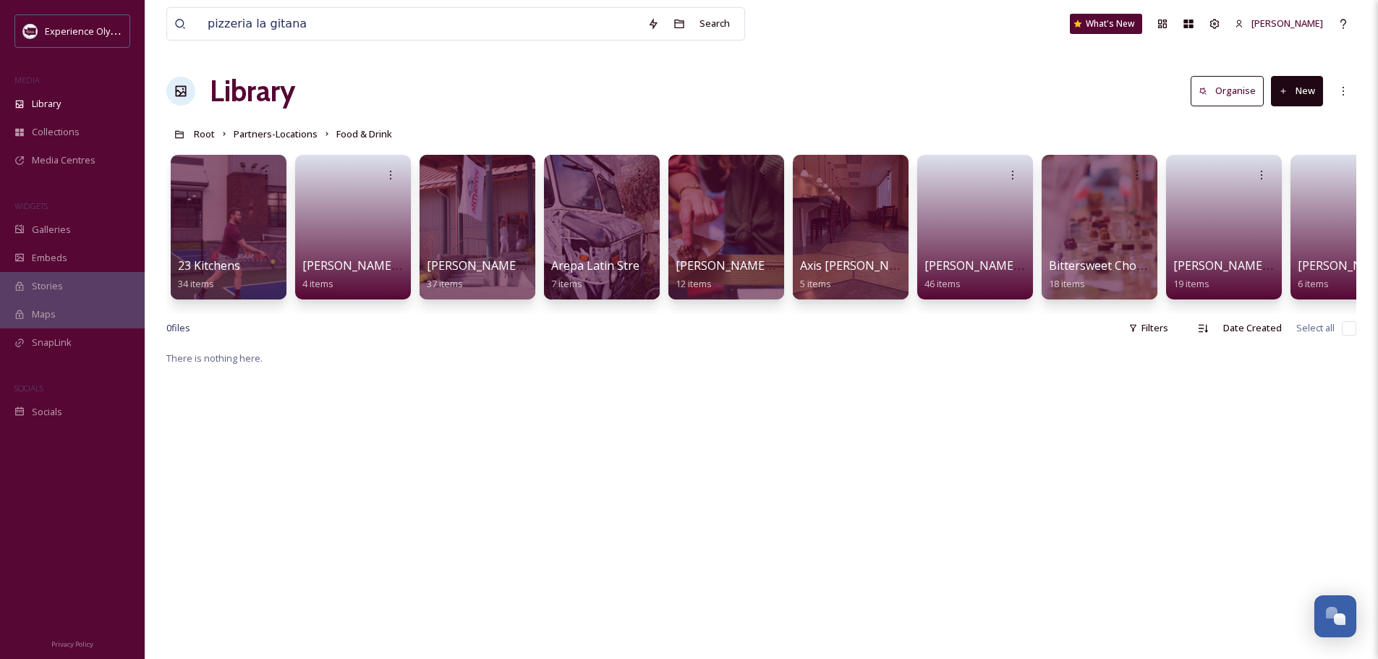
click at [1301, 94] on button "New" at bounding box center [1297, 91] width 52 height 30
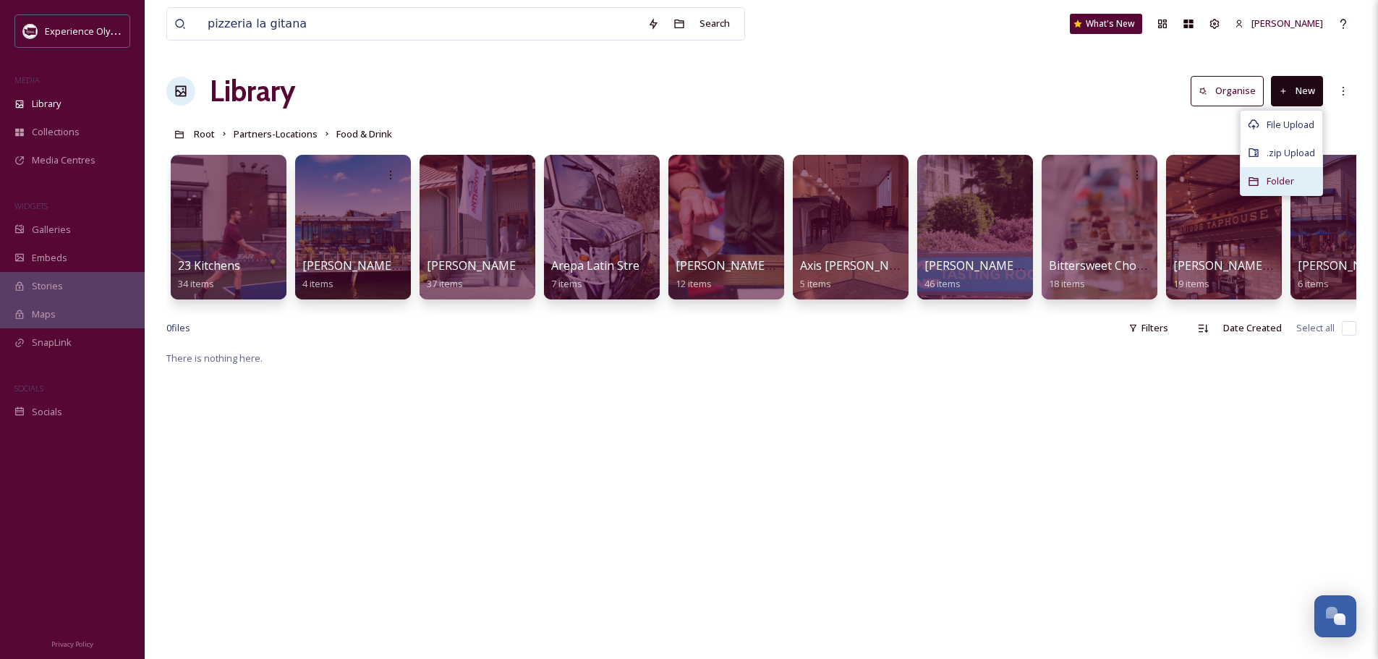
click at [1279, 179] on span "Folder" at bounding box center [1279, 181] width 27 height 14
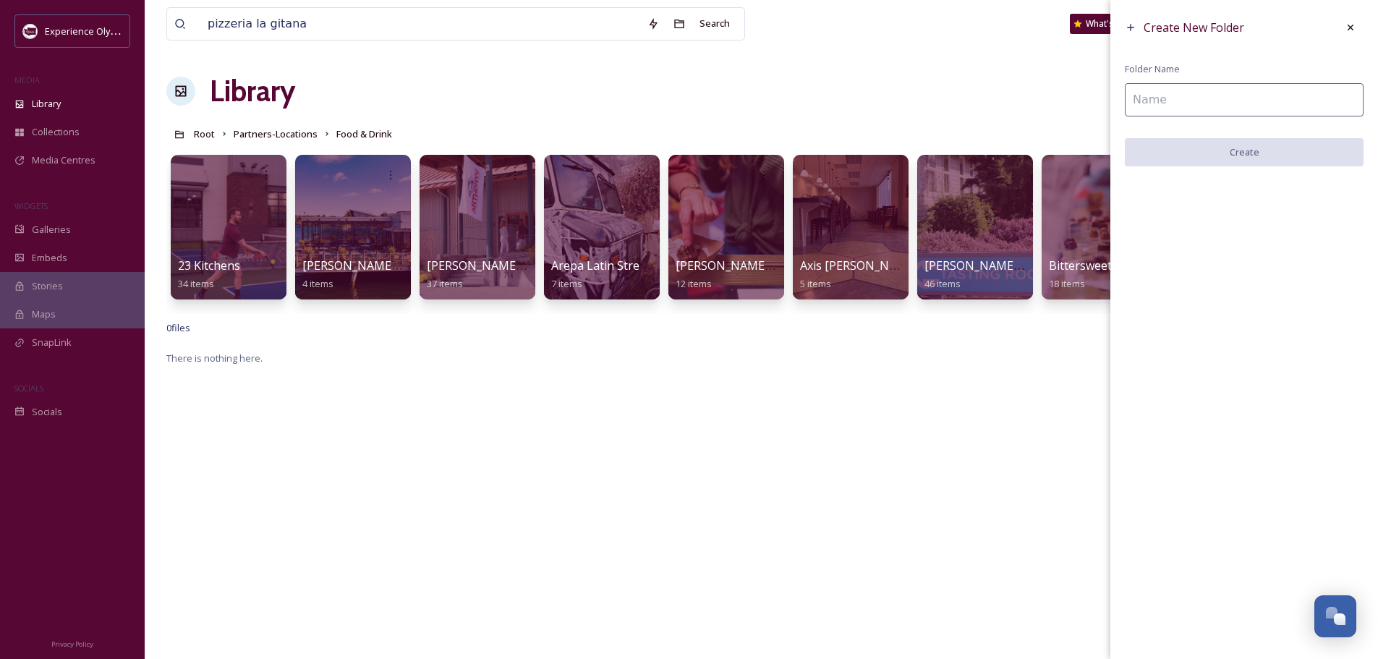
click at [1232, 99] on input at bounding box center [1244, 99] width 239 height 33
type input "Pints Barn"
click at [1256, 148] on button "Create" at bounding box center [1244, 153] width 239 height 30
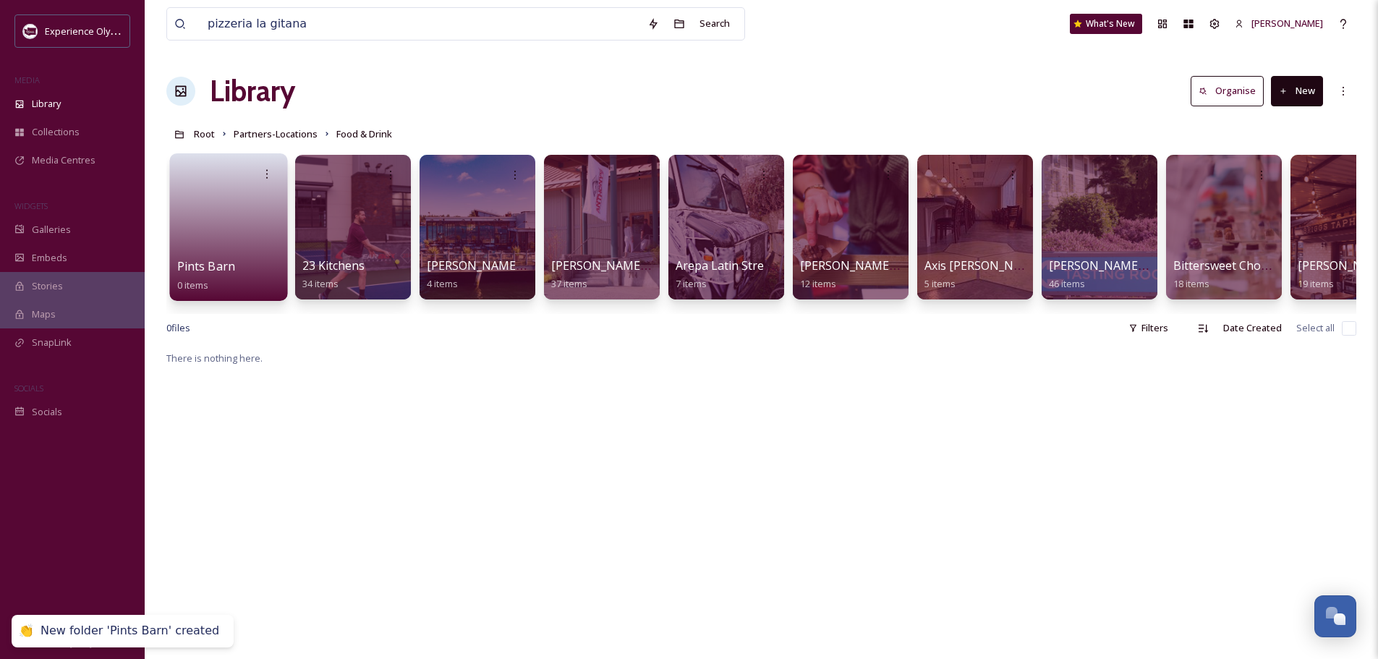
click at [251, 226] on link at bounding box center [228, 222] width 103 height 70
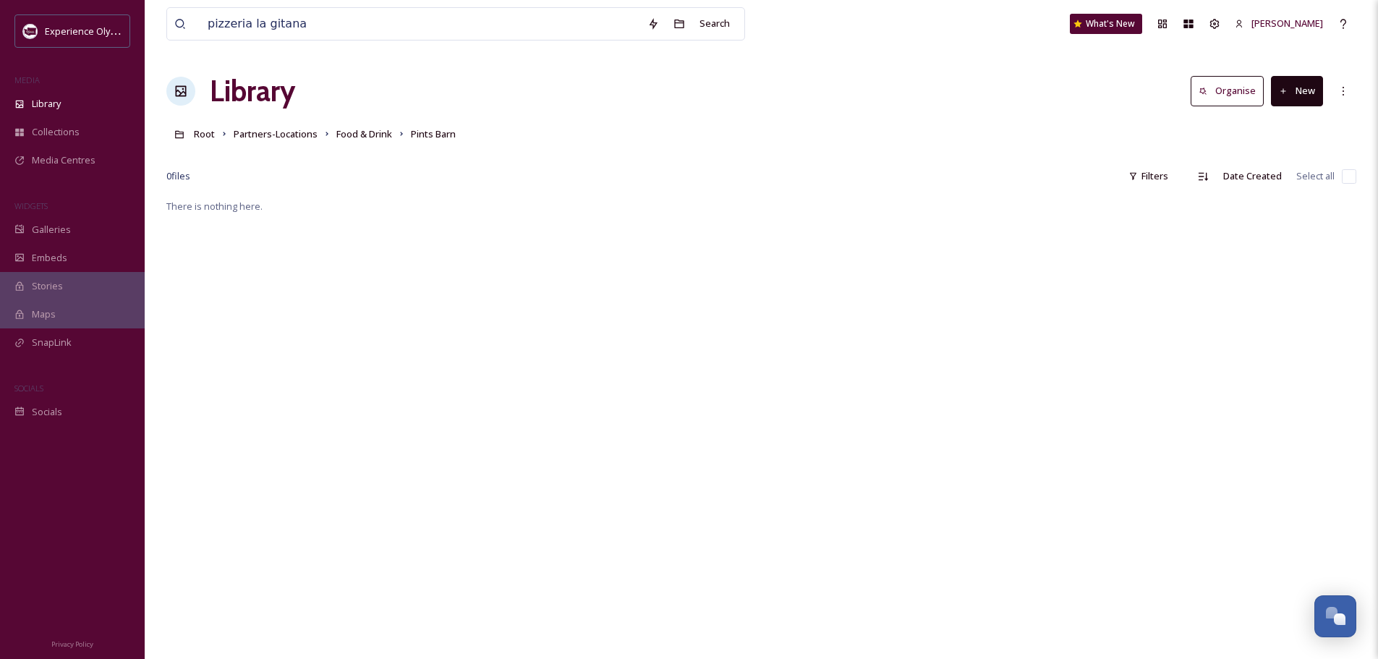
click at [1300, 95] on button "New" at bounding box center [1297, 91] width 52 height 30
click at [1284, 123] on span "File Upload" at bounding box center [1290, 125] width 48 height 14
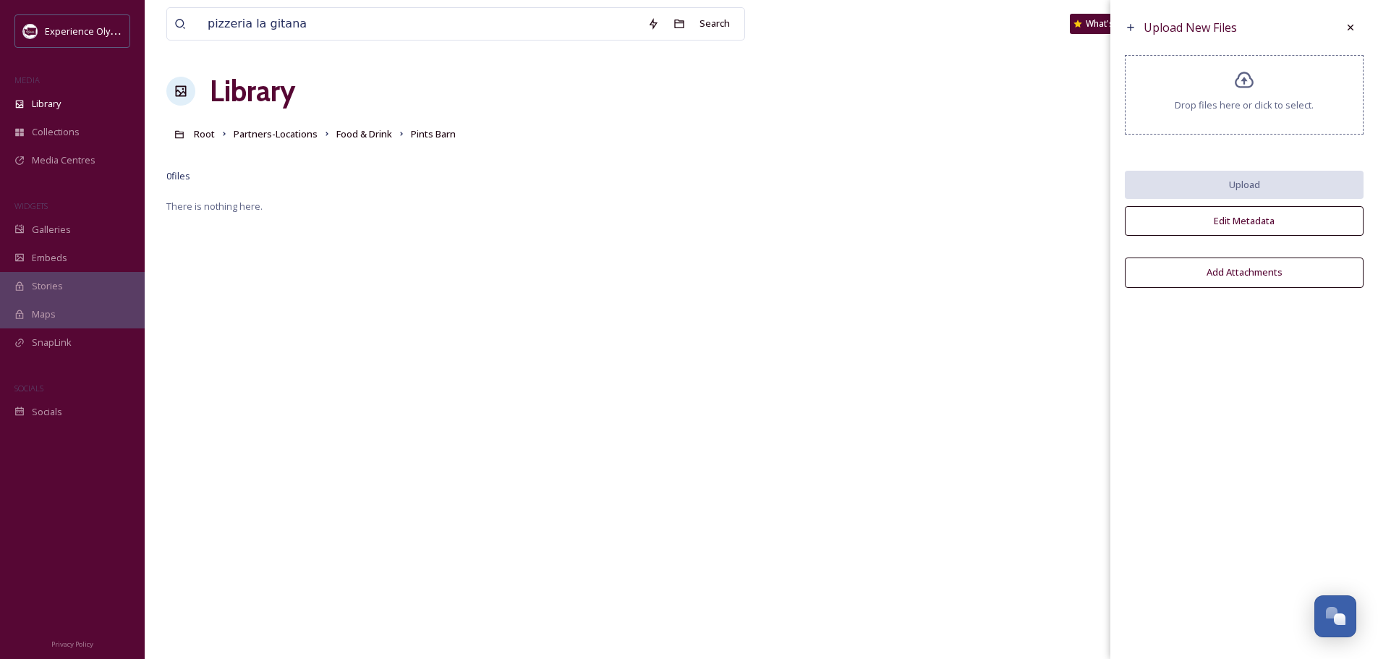
click at [1237, 83] on icon at bounding box center [1244, 80] width 21 height 21
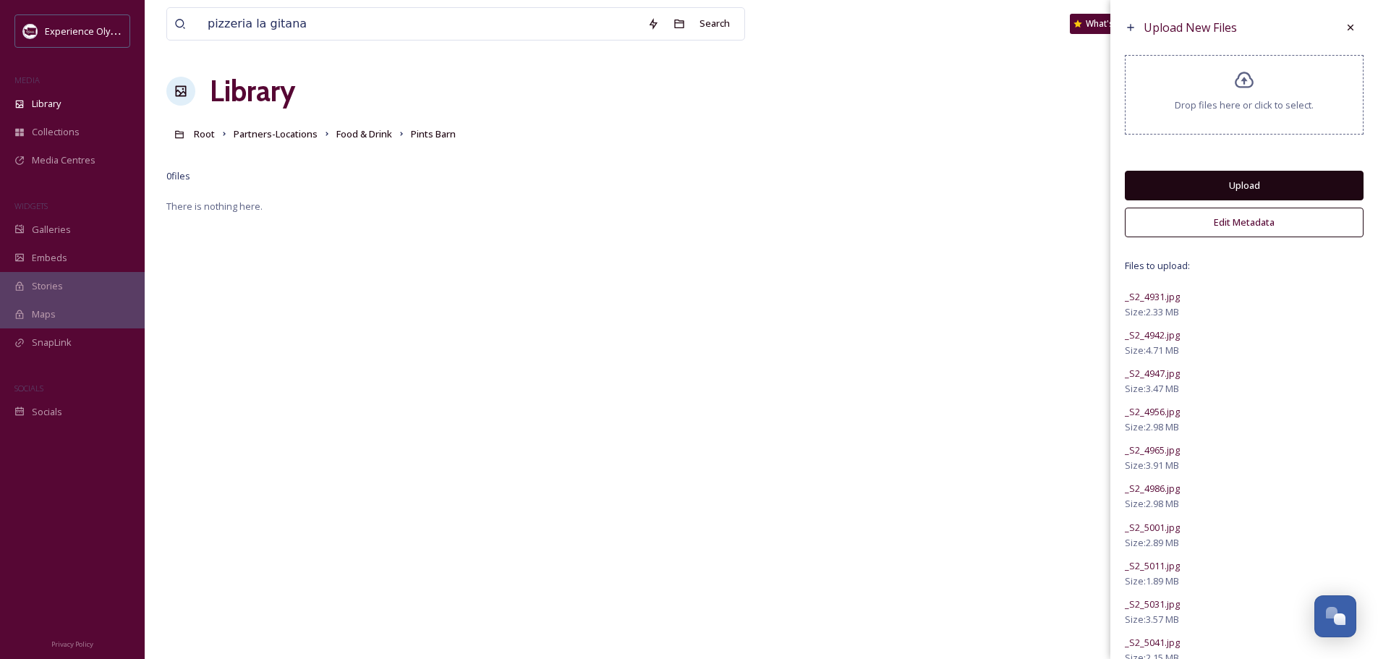
click at [1234, 221] on button "Edit Metadata" at bounding box center [1244, 223] width 239 height 30
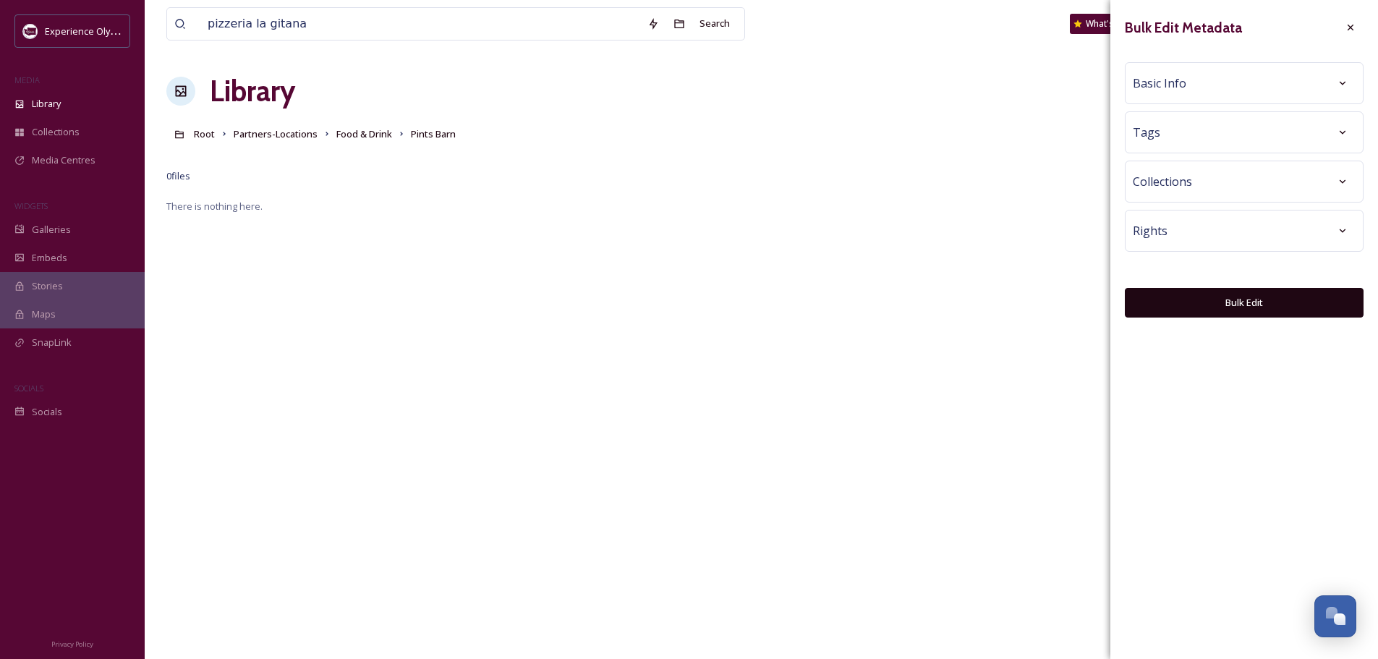
click at [1195, 79] on div "Basic Info" at bounding box center [1243, 83] width 223 height 26
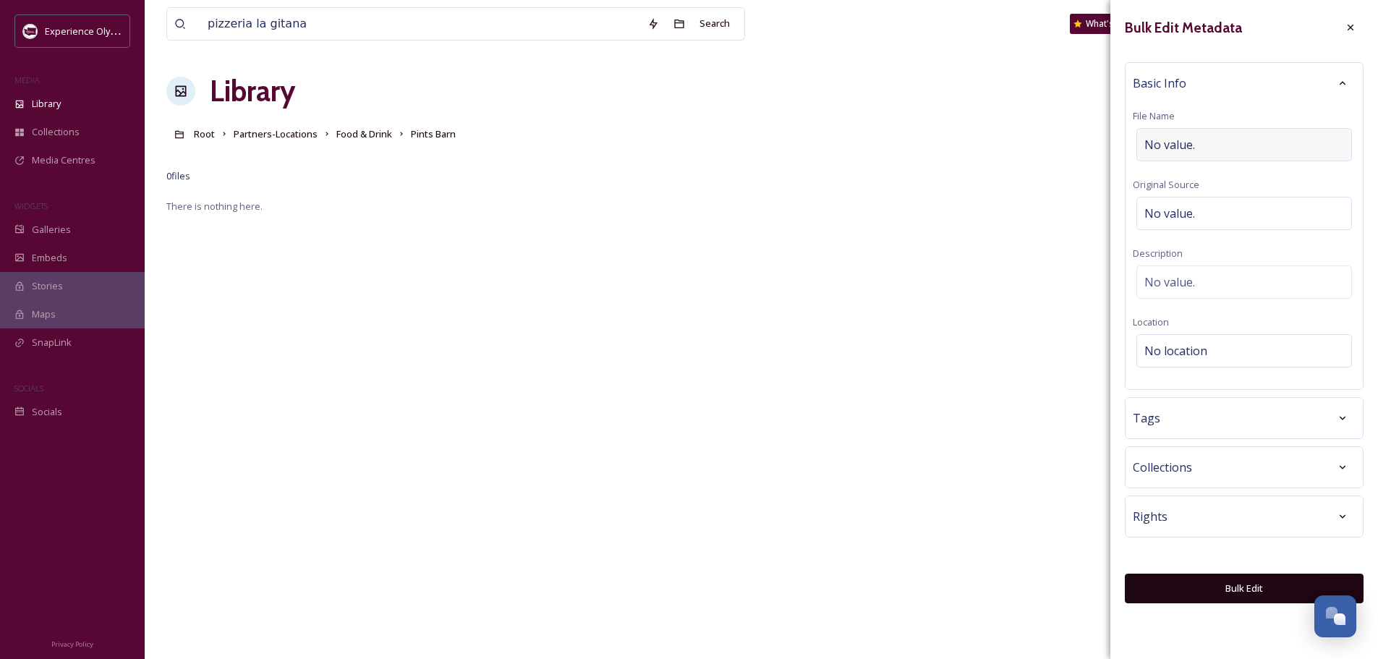
click at [1176, 140] on span "No value." at bounding box center [1169, 144] width 51 height 17
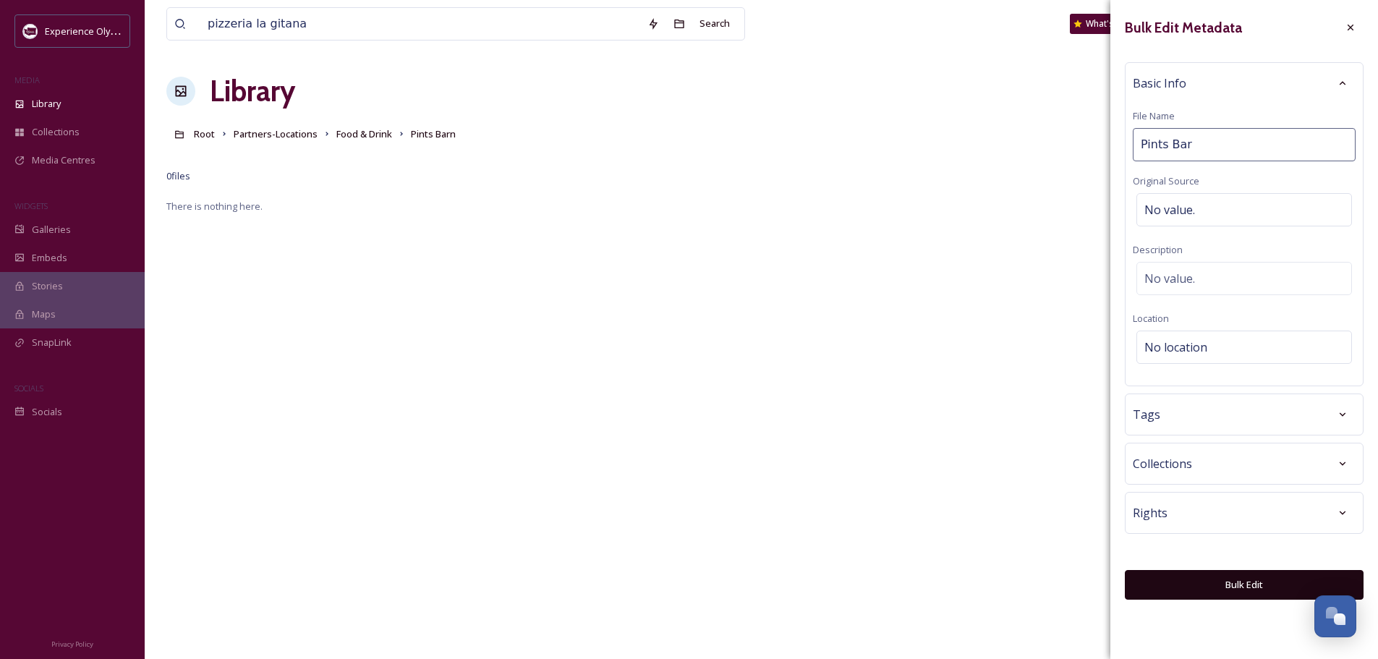
type input "Pints Barn"
click at [1164, 284] on span "No value." at bounding box center [1169, 278] width 51 height 17
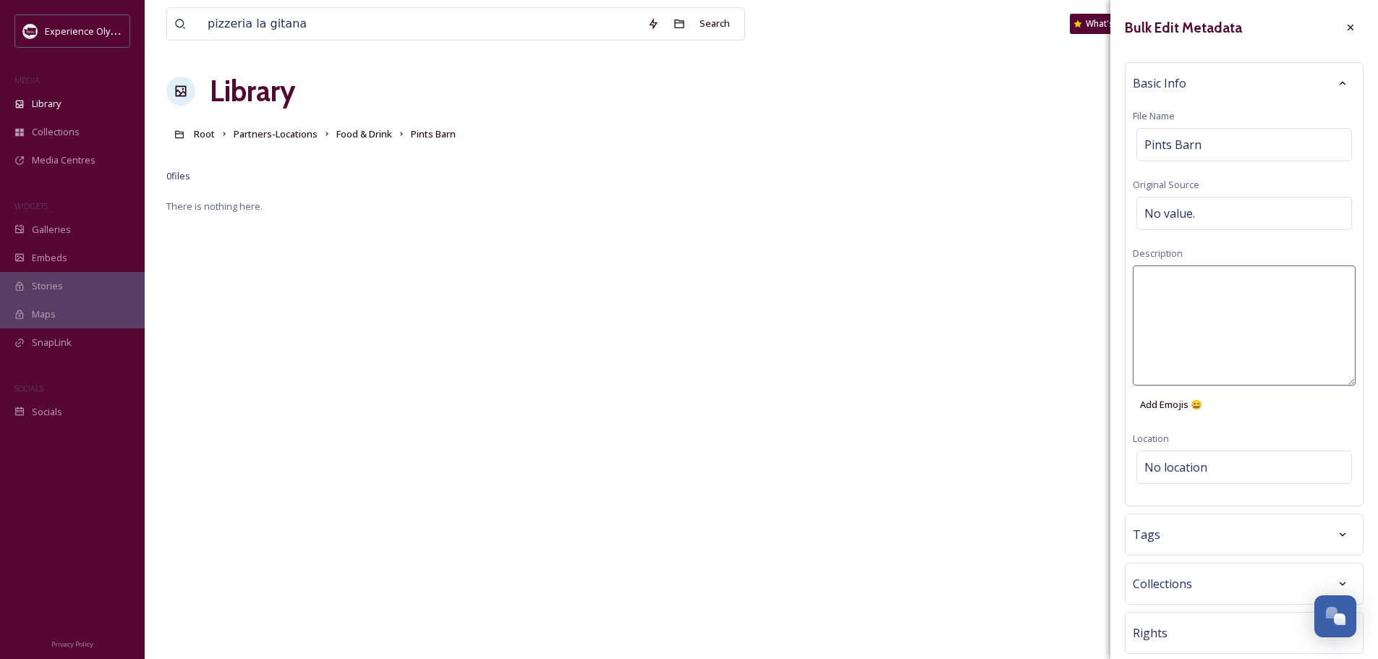
click at [1164, 284] on textarea at bounding box center [1243, 325] width 223 height 120
type textarea "Images of Pints Barn bar and restaurant in Tumwater."
click at [1183, 466] on div "Bulk Edit Metadata Basic Info File Name Pints Barn Original Source No value. De…" at bounding box center [1244, 367] width 268 height 734
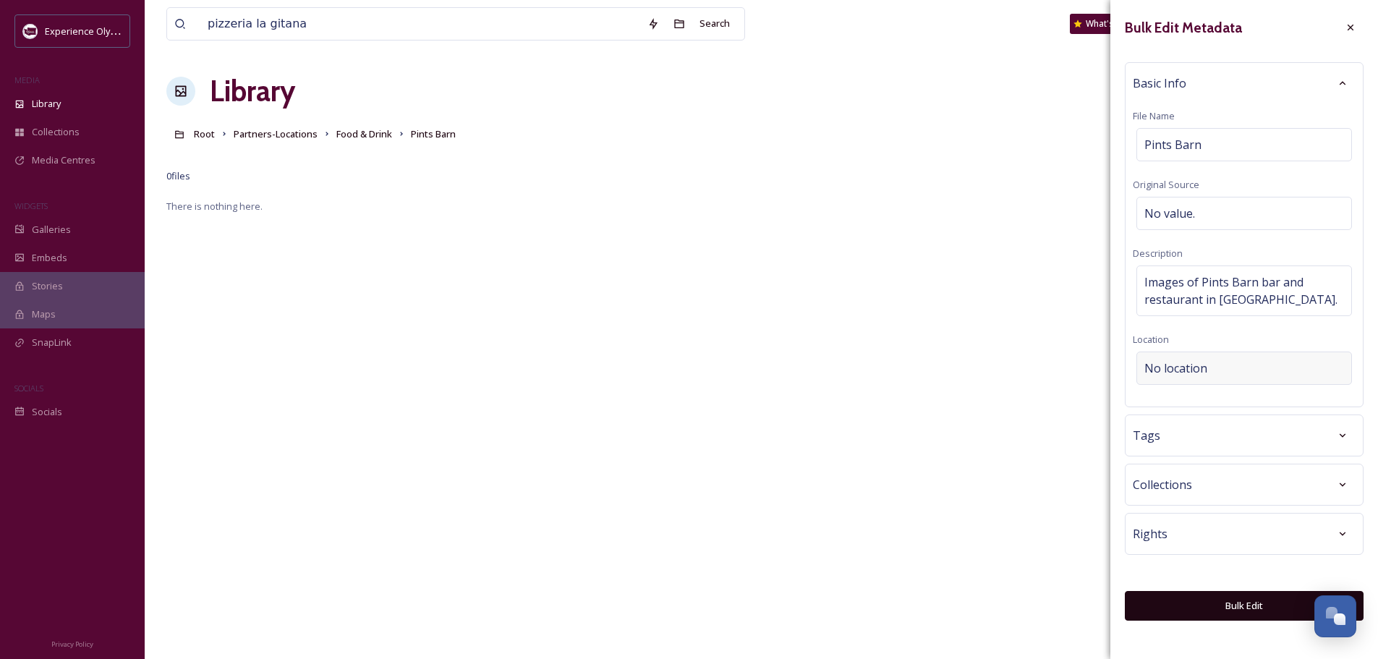
click at [1170, 364] on span "No location" at bounding box center [1175, 367] width 63 height 17
click at [1158, 375] on input at bounding box center [1244, 368] width 214 height 32
type input "t"
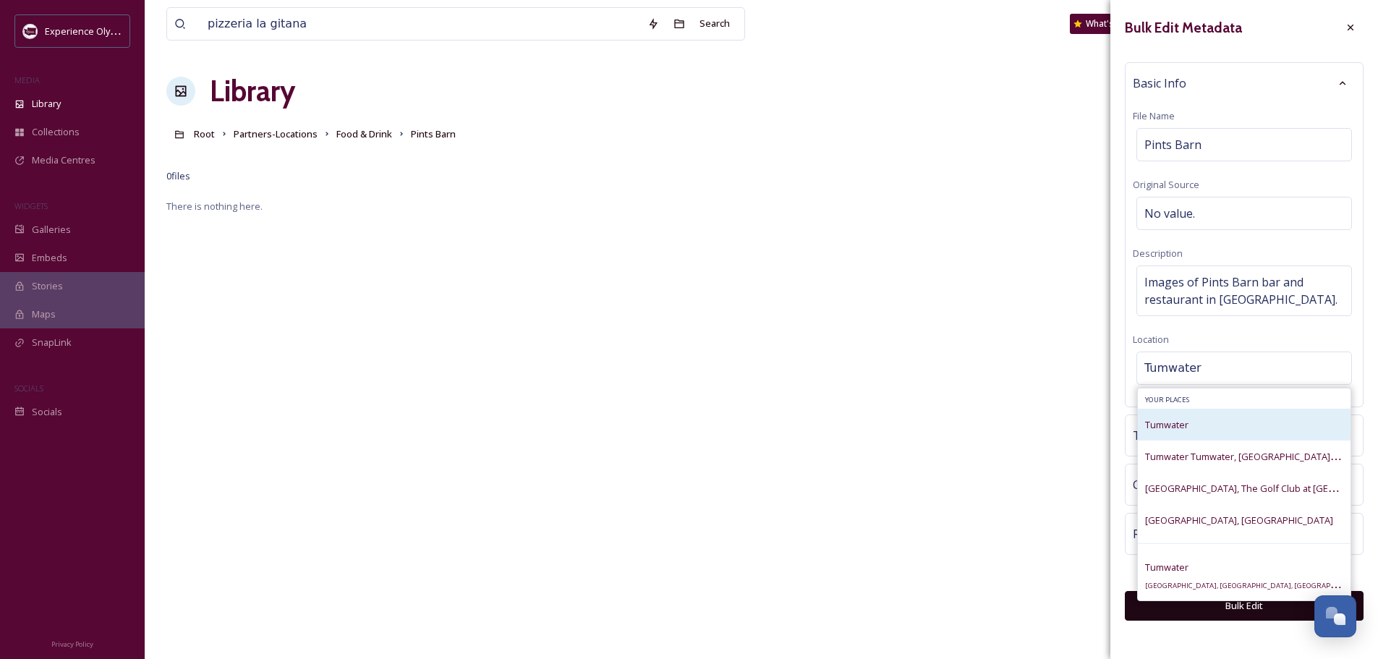
type input "Tumwater"
click at [1162, 425] on span "Tumwater" at bounding box center [1166, 424] width 43 height 13
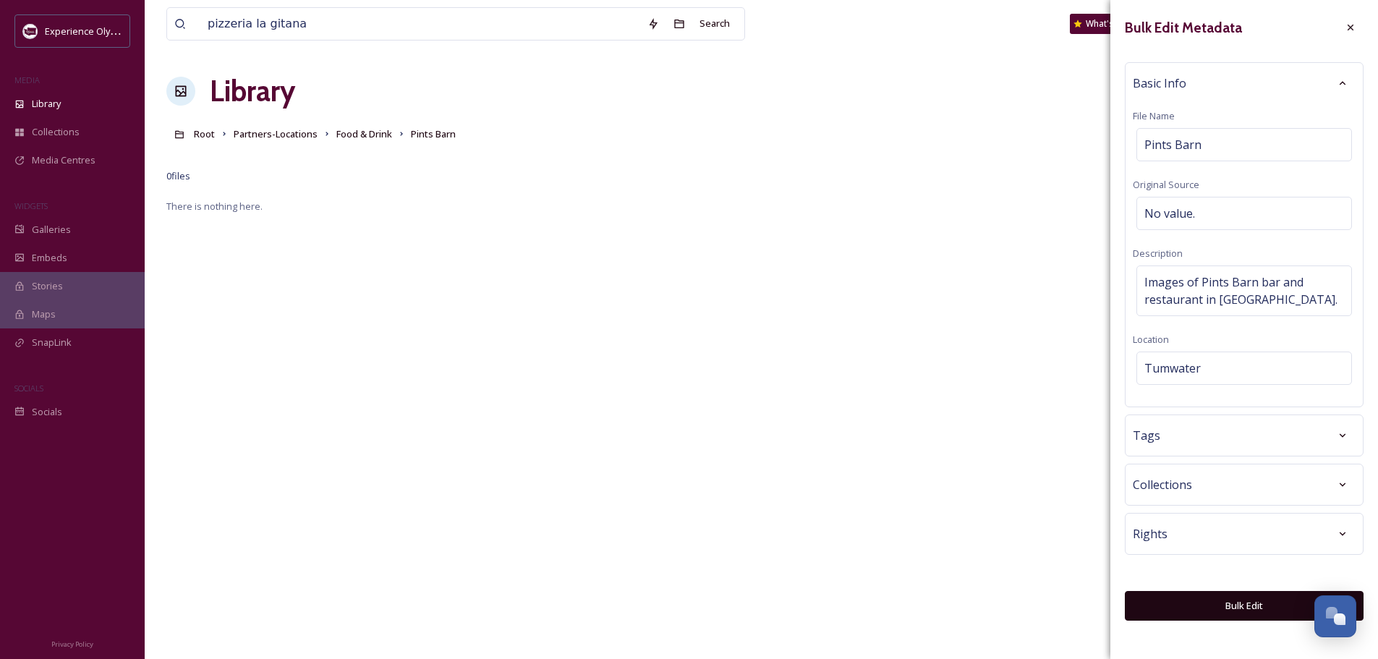
click at [1154, 432] on span "Tags" at bounding box center [1145, 435] width 27 height 17
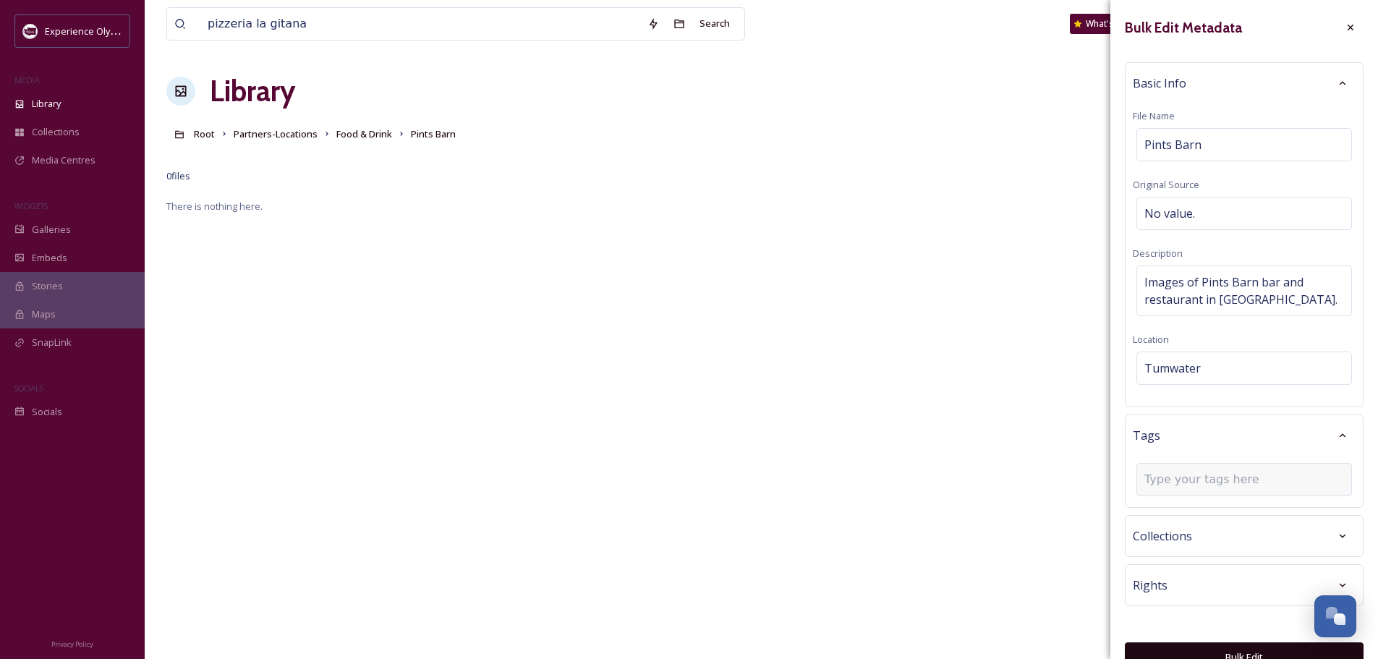
click at [1171, 470] on div at bounding box center [1244, 479] width 216 height 33
click at [1169, 483] on input at bounding box center [1216, 479] width 145 height 17
type input "Bar"
type input "restaurant"
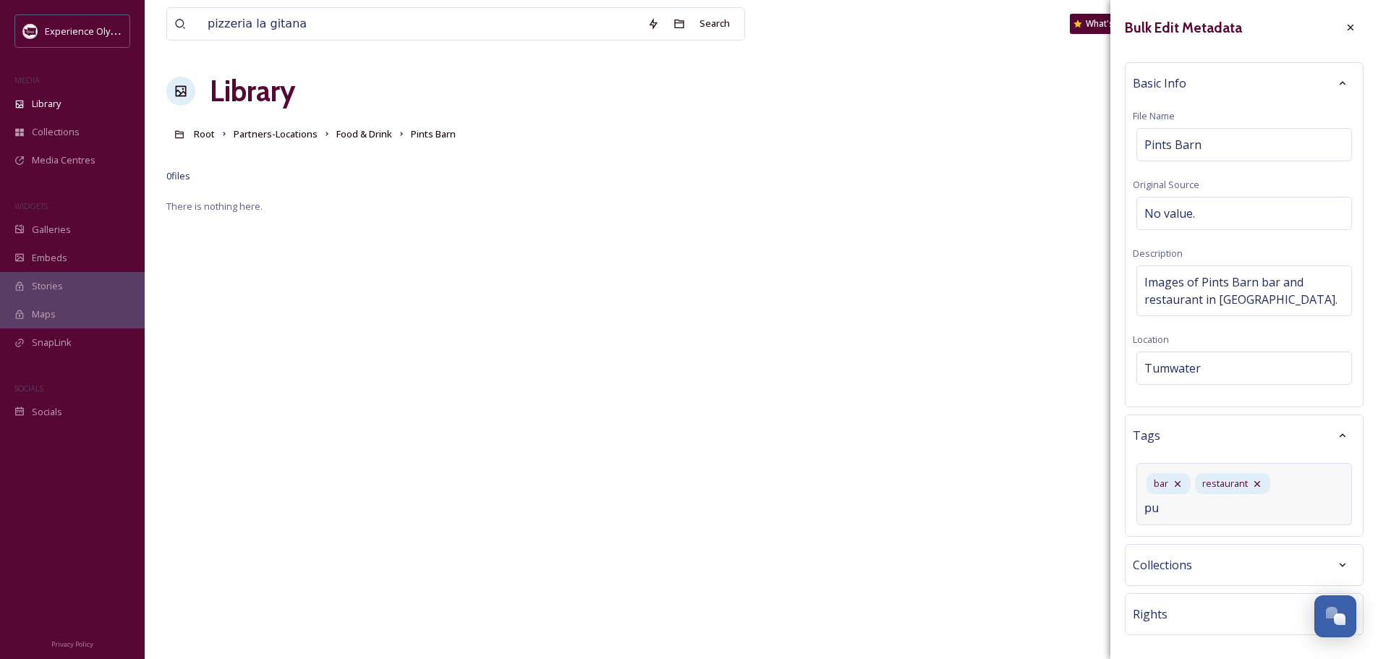
type input "pub"
type input "b"
type input "local beer"
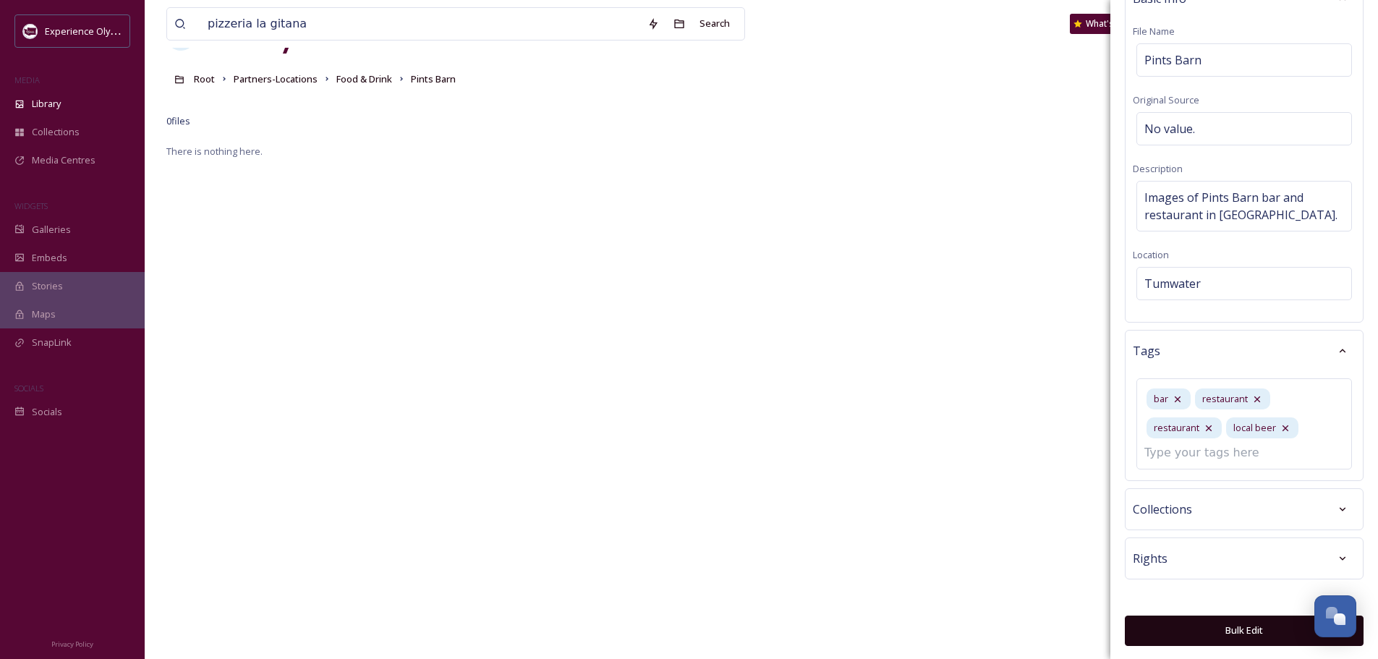
scroll to position [72, 0]
click at [1329, 561] on div at bounding box center [1342, 558] width 26 height 26
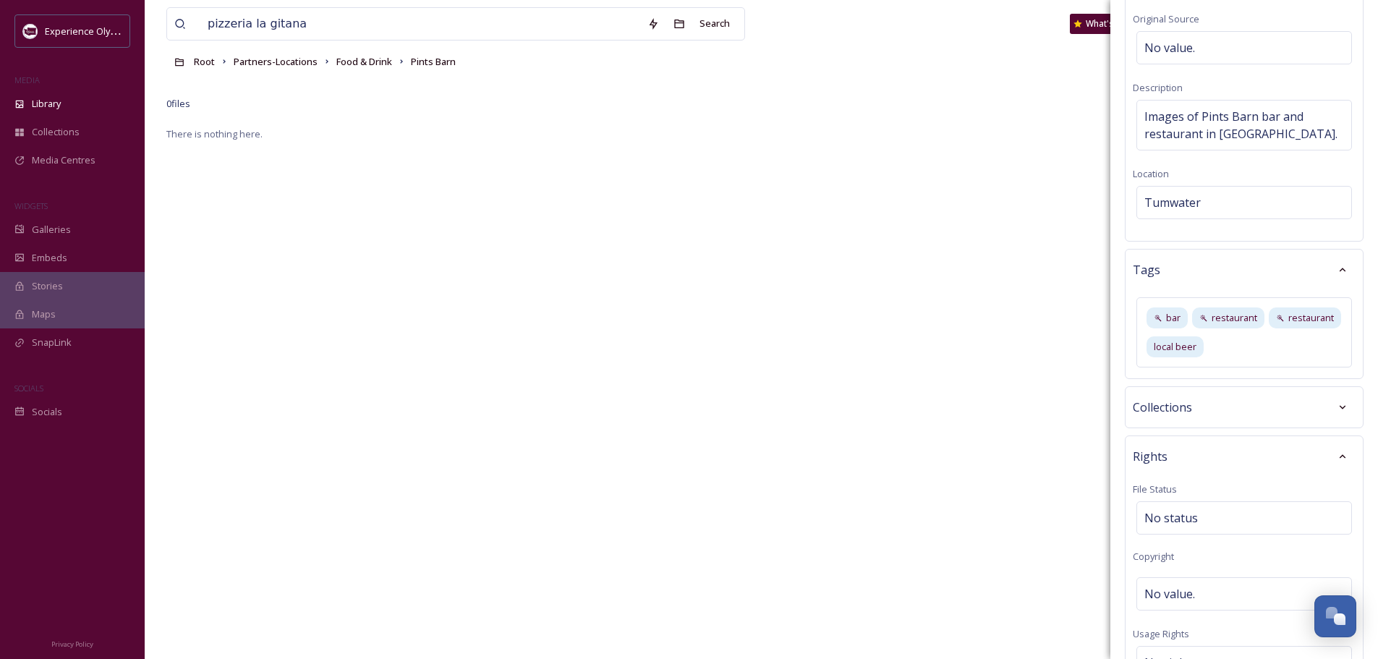
scroll to position [374, 0]
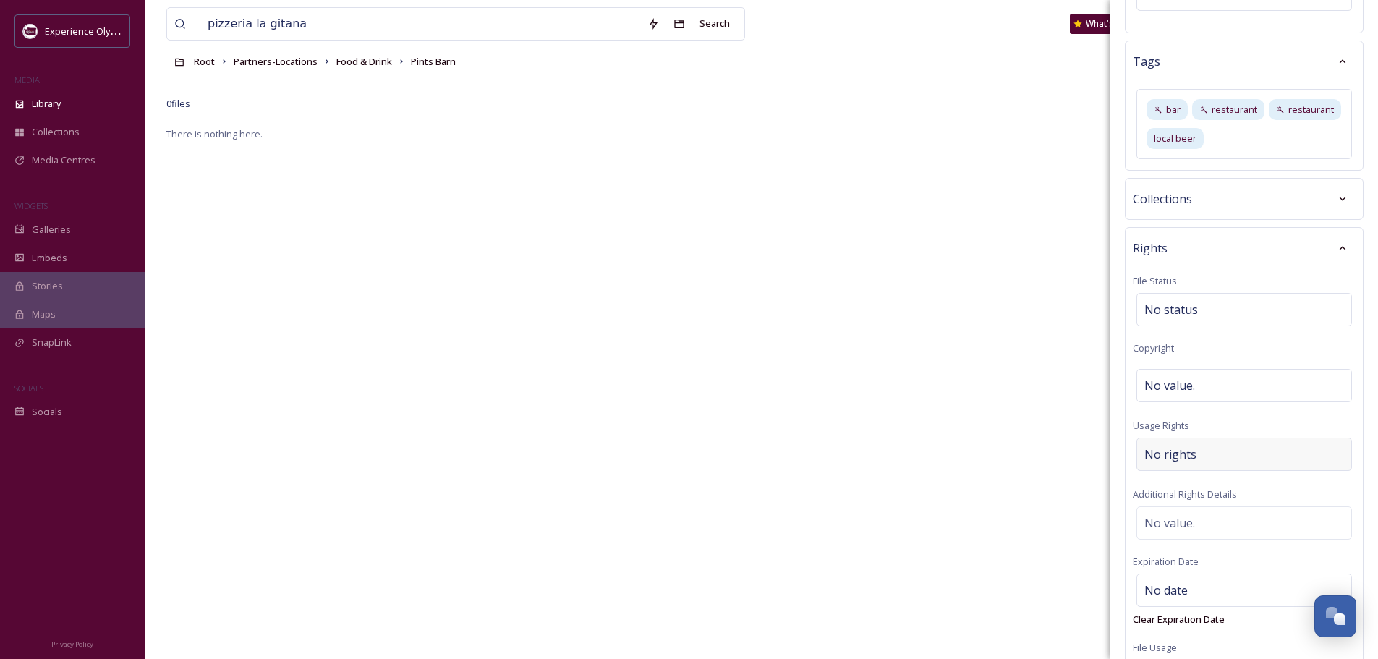
click at [1155, 456] on span "No rights" at bounding box center [1170, 453] width 52 height 17
click at [1157, 457] on input at bounding box center [1219, 458] width 159 height 32
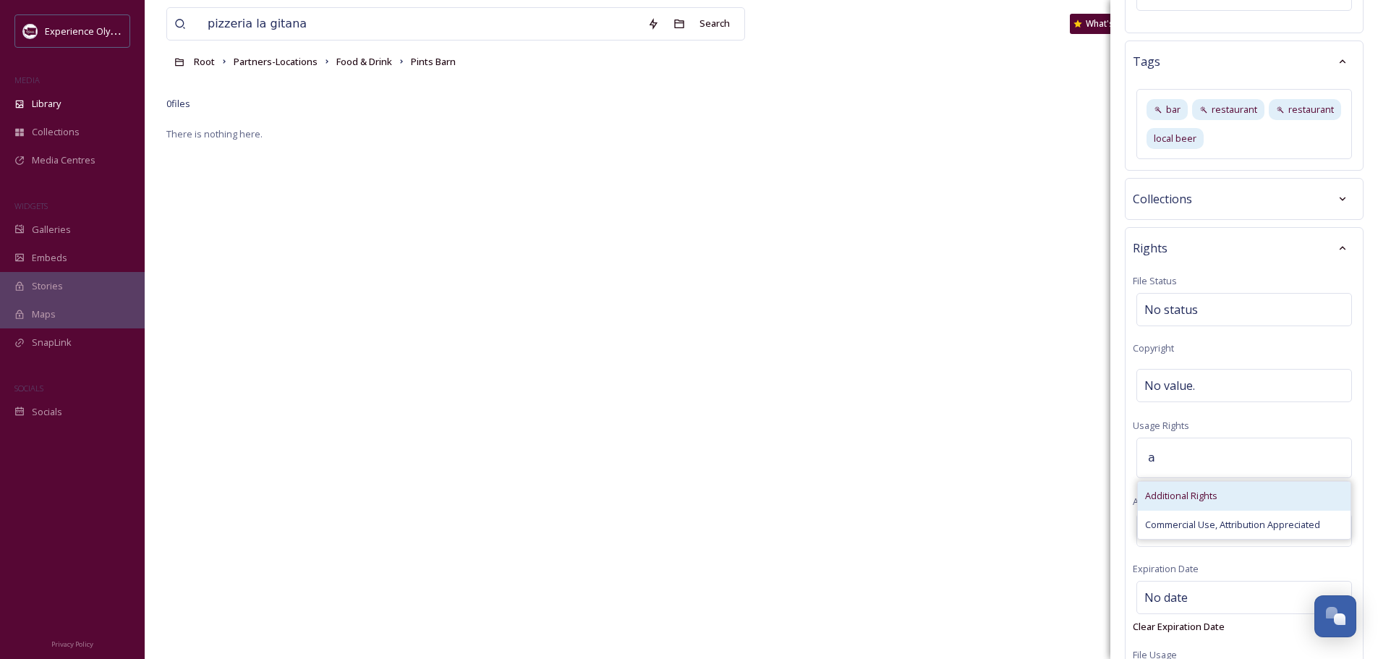
type input "a"
click at [1169, 492] on span "Additional Rights" at bounding box center [1181, 496] width 72 height 14
click at [1185, 556] on div "Rights File Status No status Copyright No value. Usage Rights Additional Rights…" at bounding box center [1244, 462] width 239 height 471
click at [1154, 523] on span "No value." at bounding box center [1169, 531] width 51 height 17
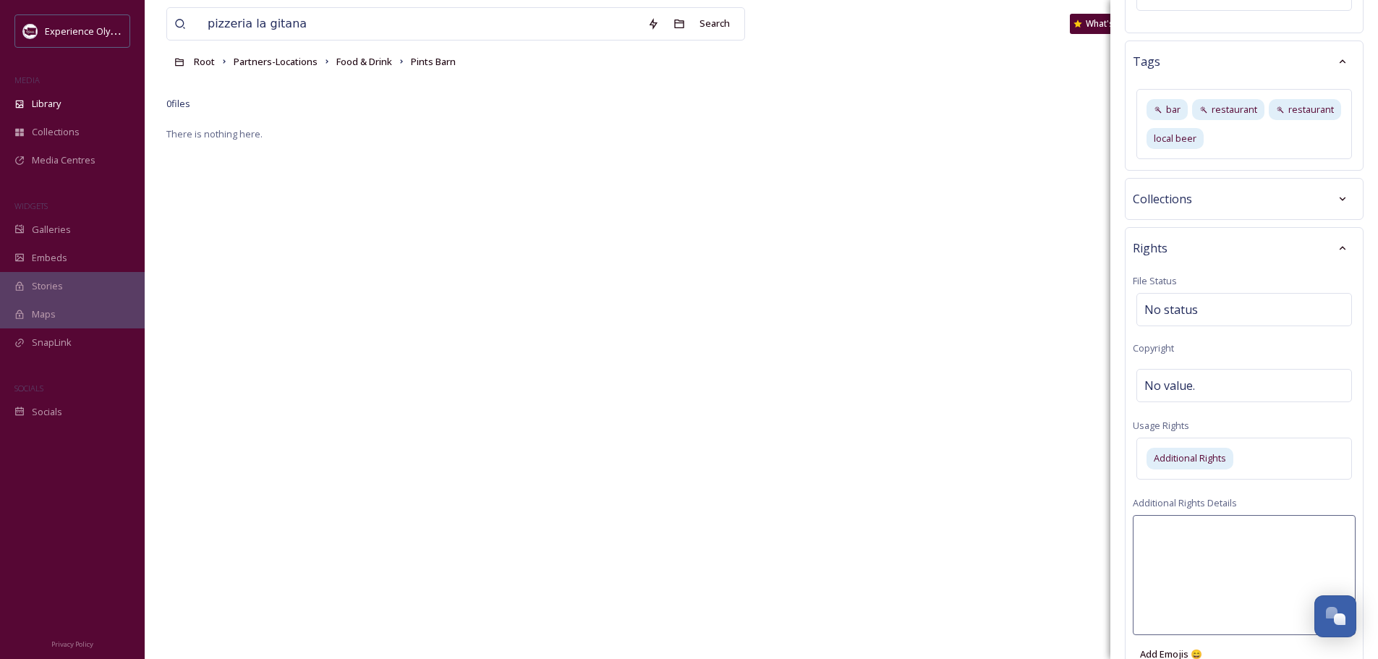
click at [1148, 529] on textarea at bounding box center [1243, 575] width 223 height 120
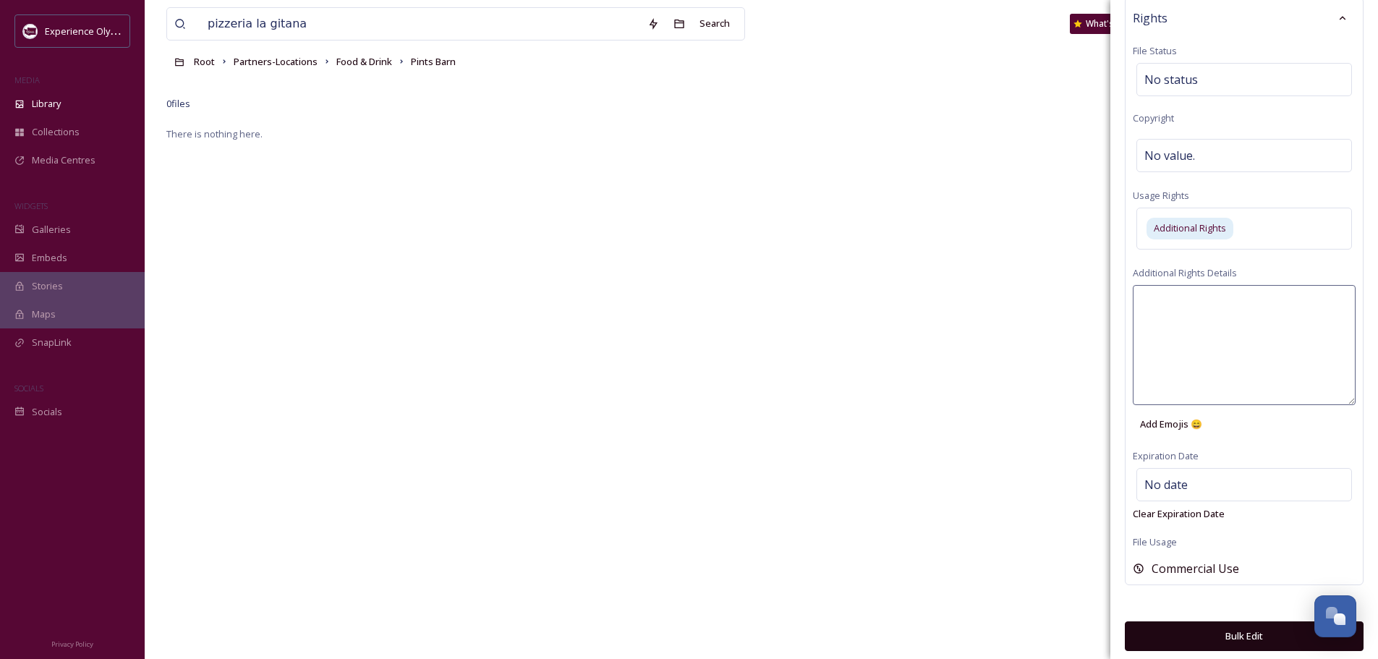
scroll to position [607, 0]
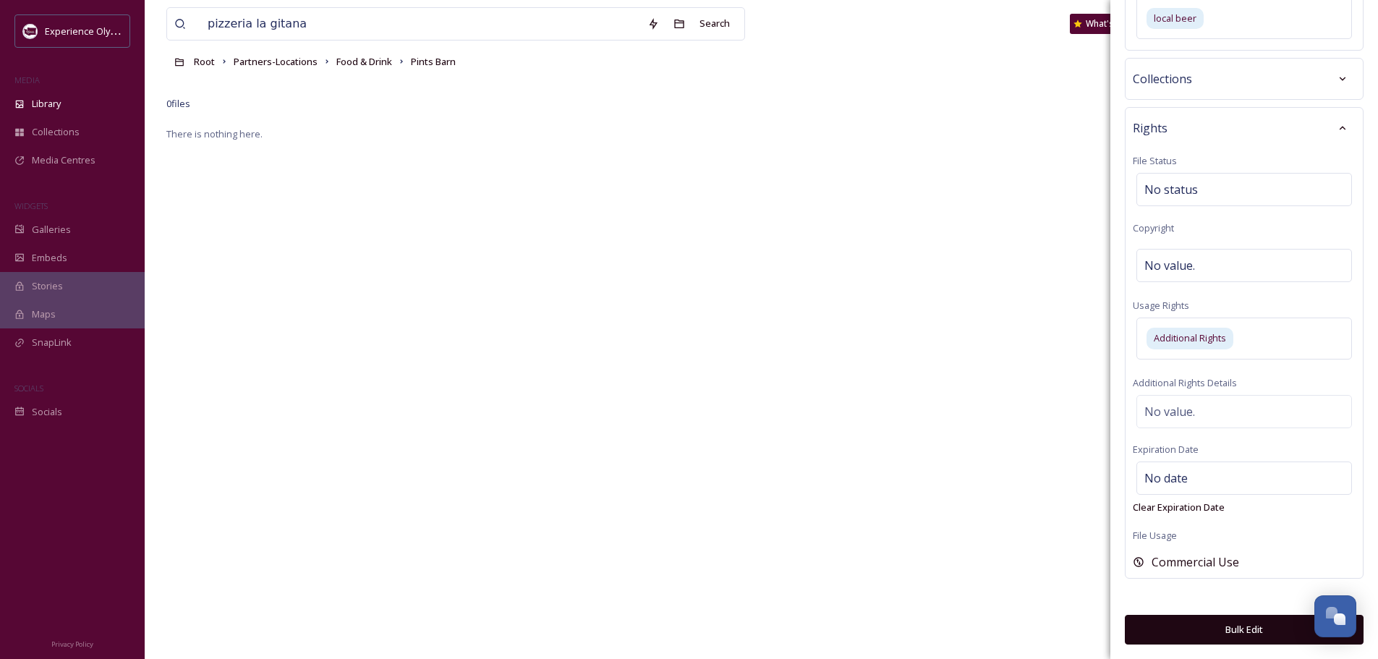
click at [1236, 631] on button "Bulk Edit" at bounding box center [1244, 630] width 239 height 30
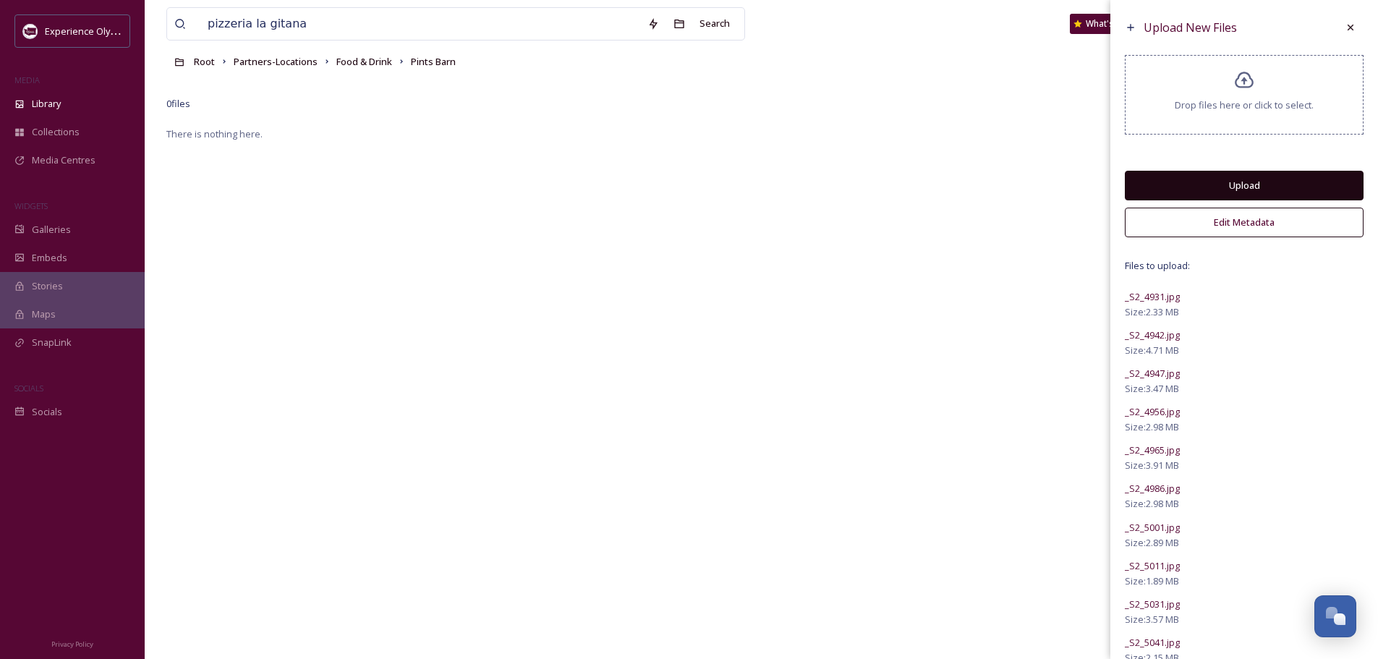
click at [1232, 184] on button "Upload" at bounding box center [1244, 186] width 239 height 30
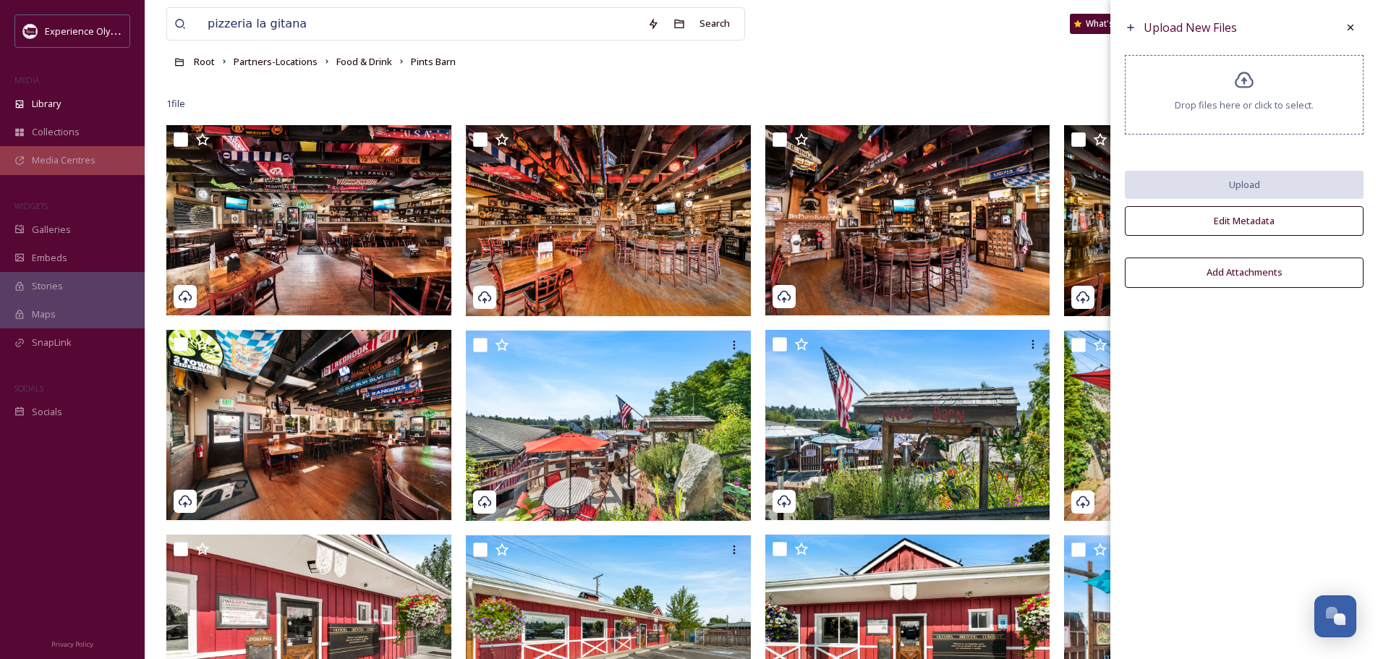
click at [55, 165] on span "Media Centres" at bounding box center [64, 160] width 64 height 14
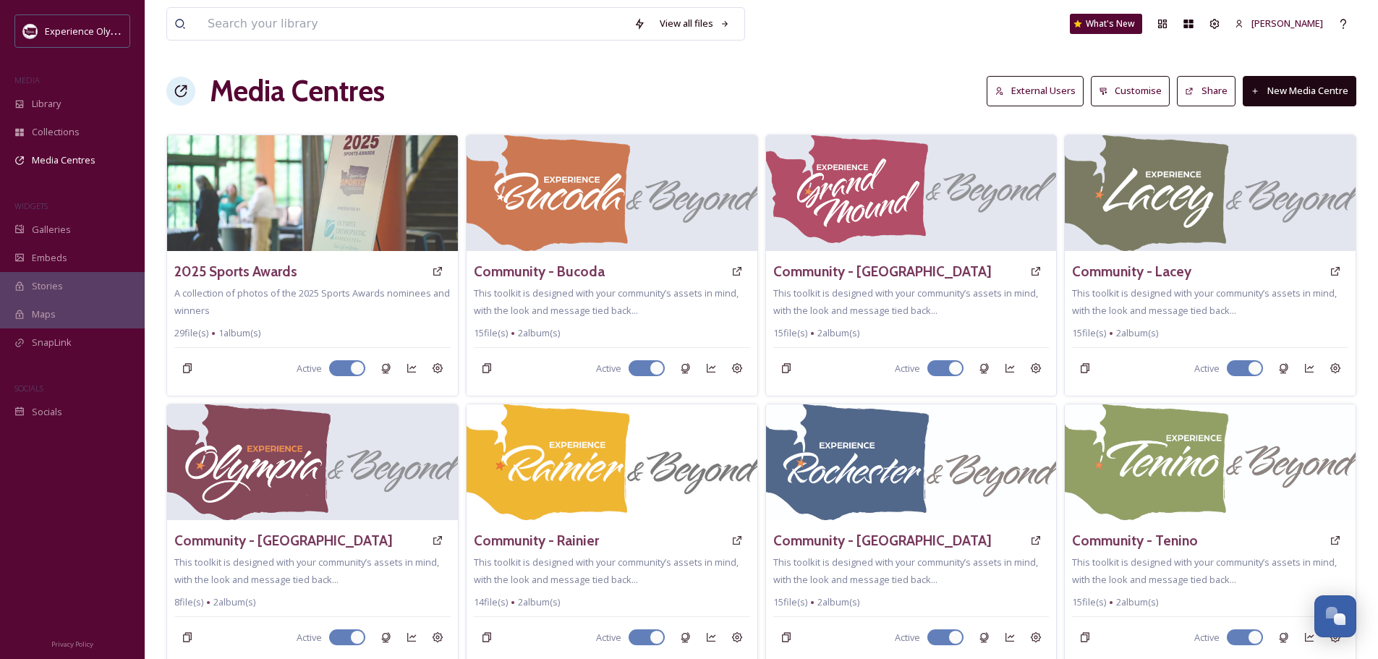
scroll to position [362, 0]
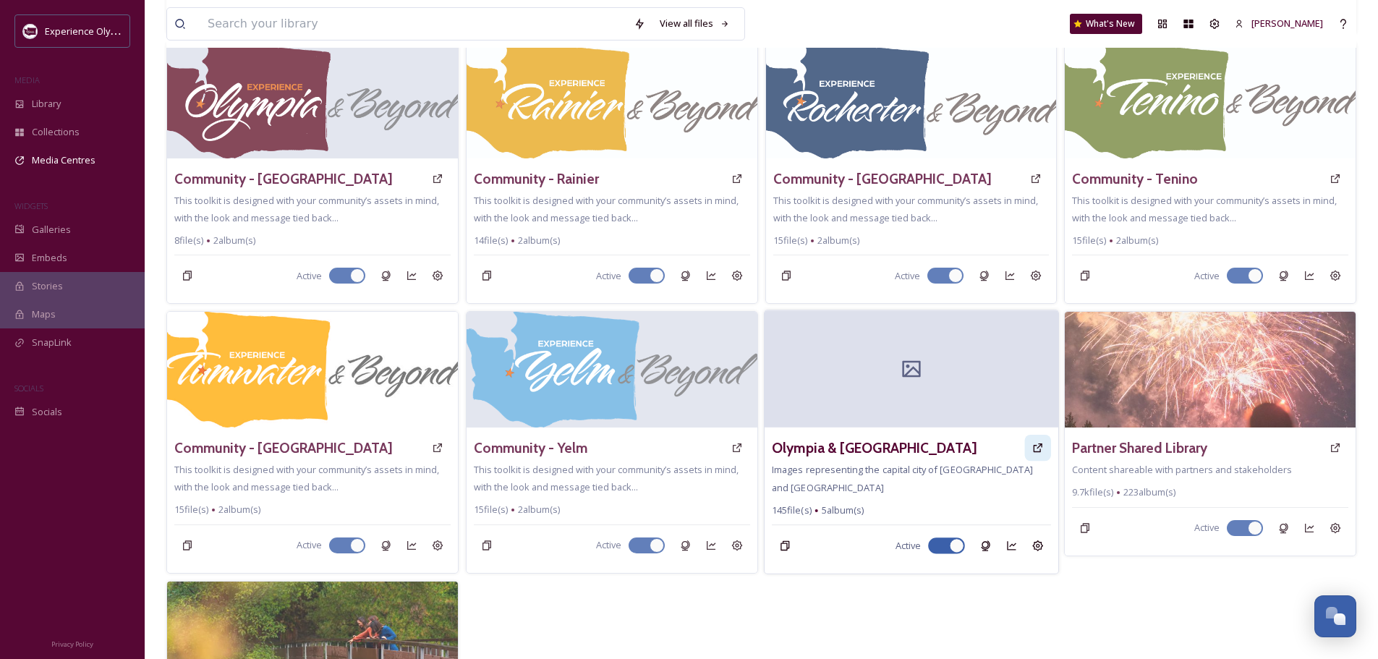
click at [1175, 438] on h3 "Partner Shared Library" at bounding box center [1139, 448] width 135 height 21
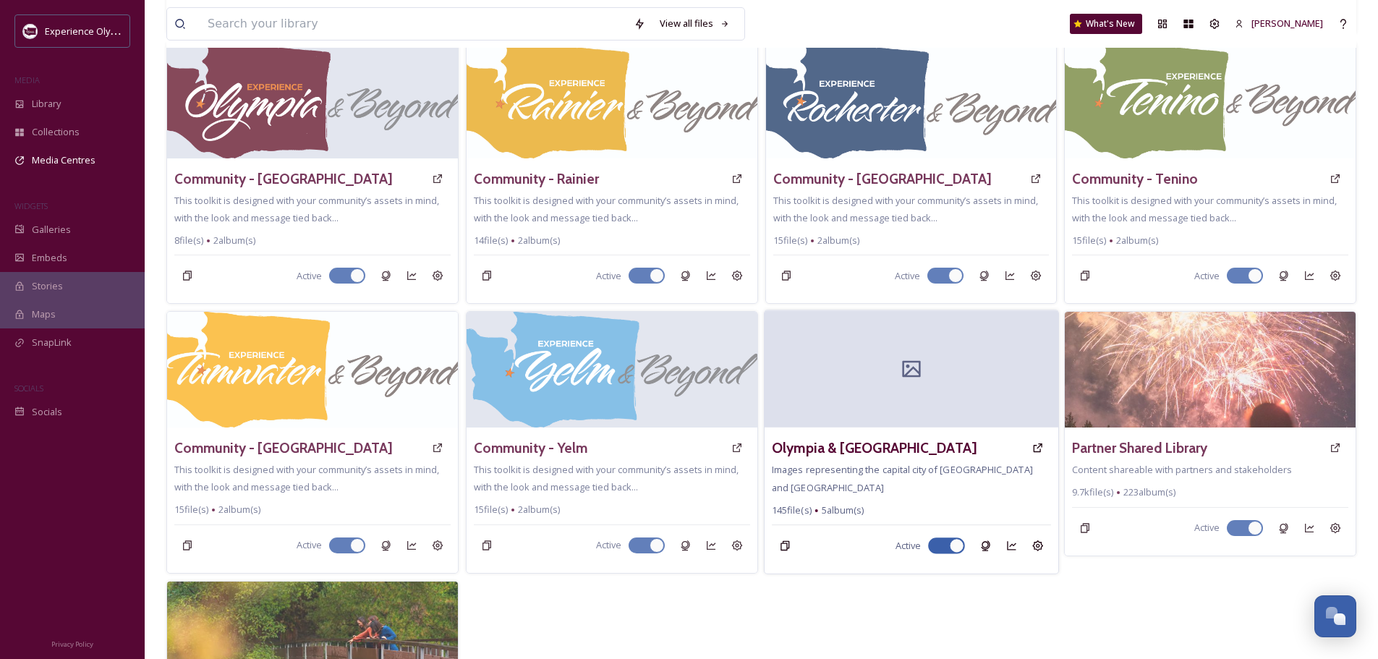
click at [1209, 312] on img at bounding box center [1209, 370] width 291 height 116
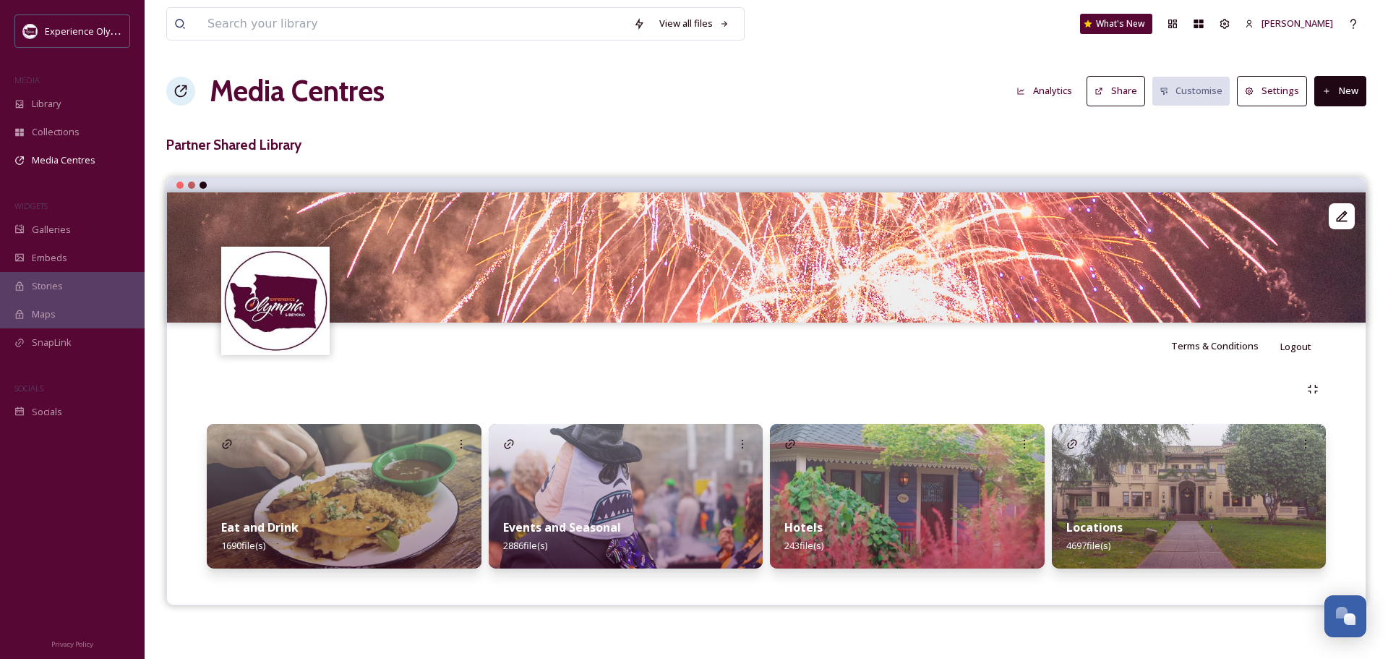
click at [289, 524] on strong "Eat and Drink" at bounding box center [259, 527] width 77 height 16
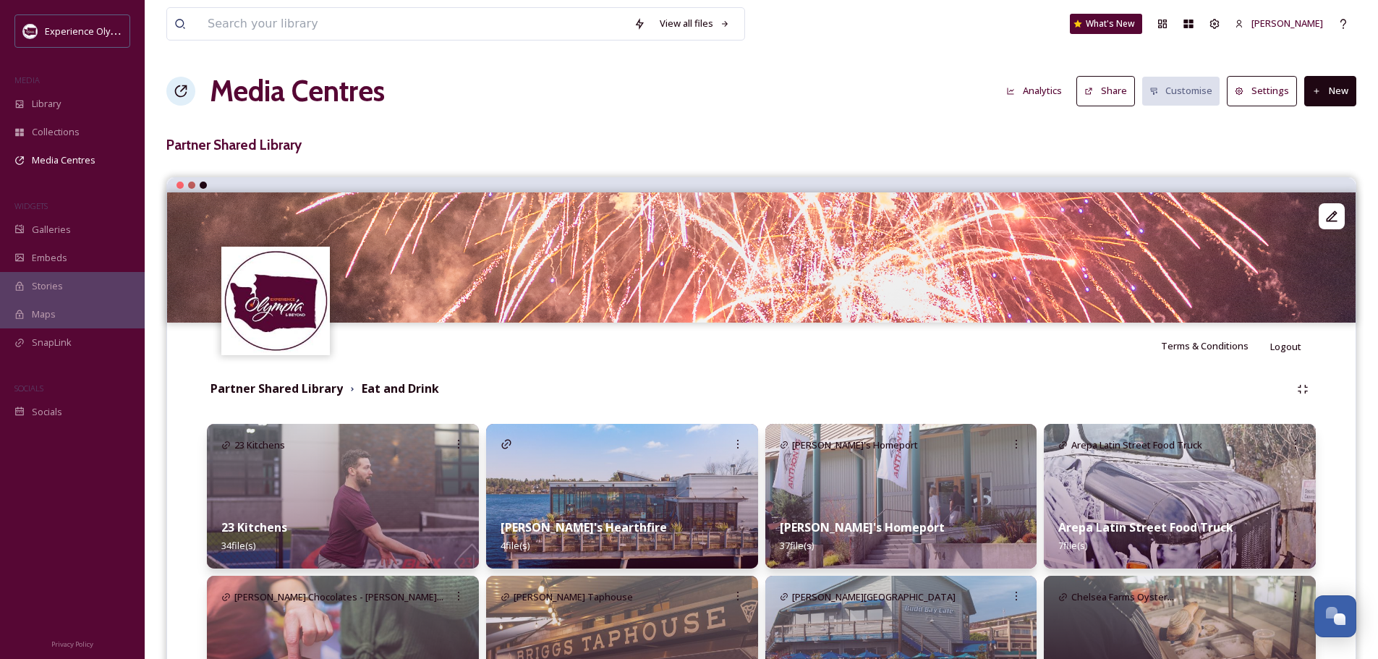
click at [1341, 88] on button "New" at bounding box center [1330, 91] width 52 height 30
click at [1313, 150] on span "Add Album" at bounding box center [1324, 153] width 47 height 14
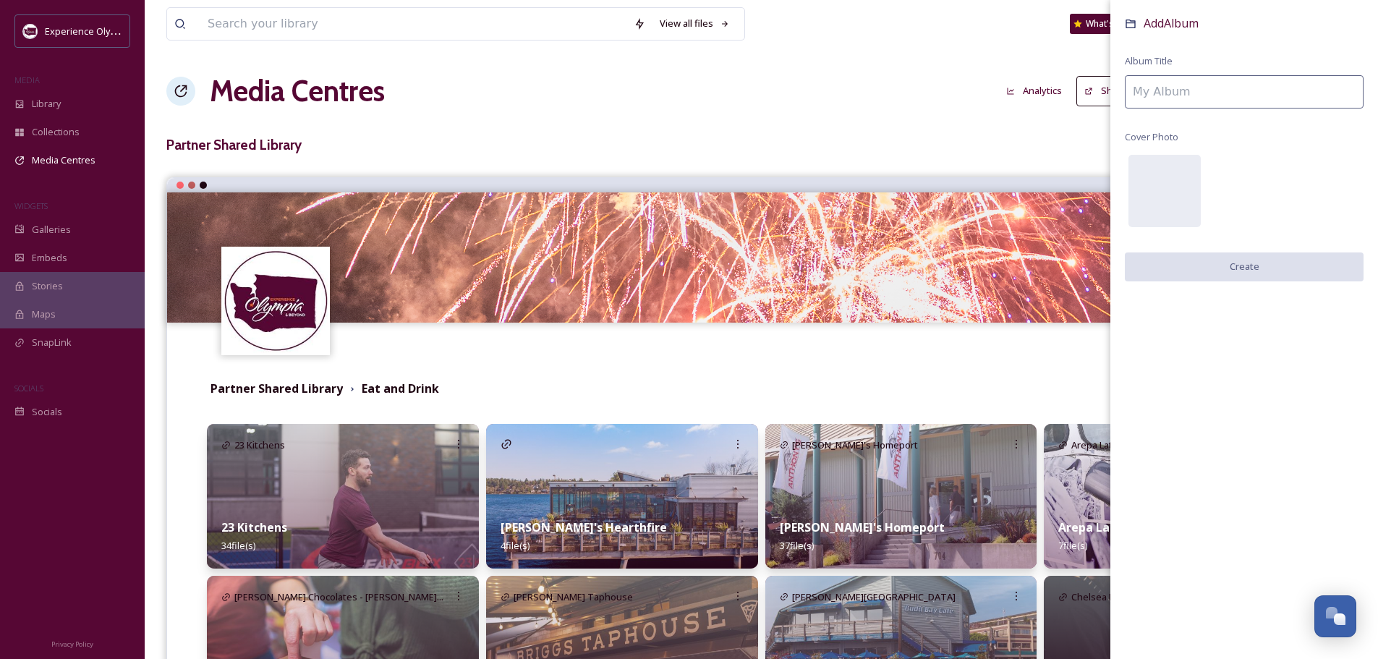
click at [1198, 98] on input at bounding box center [1244, 91] width 239 height 33
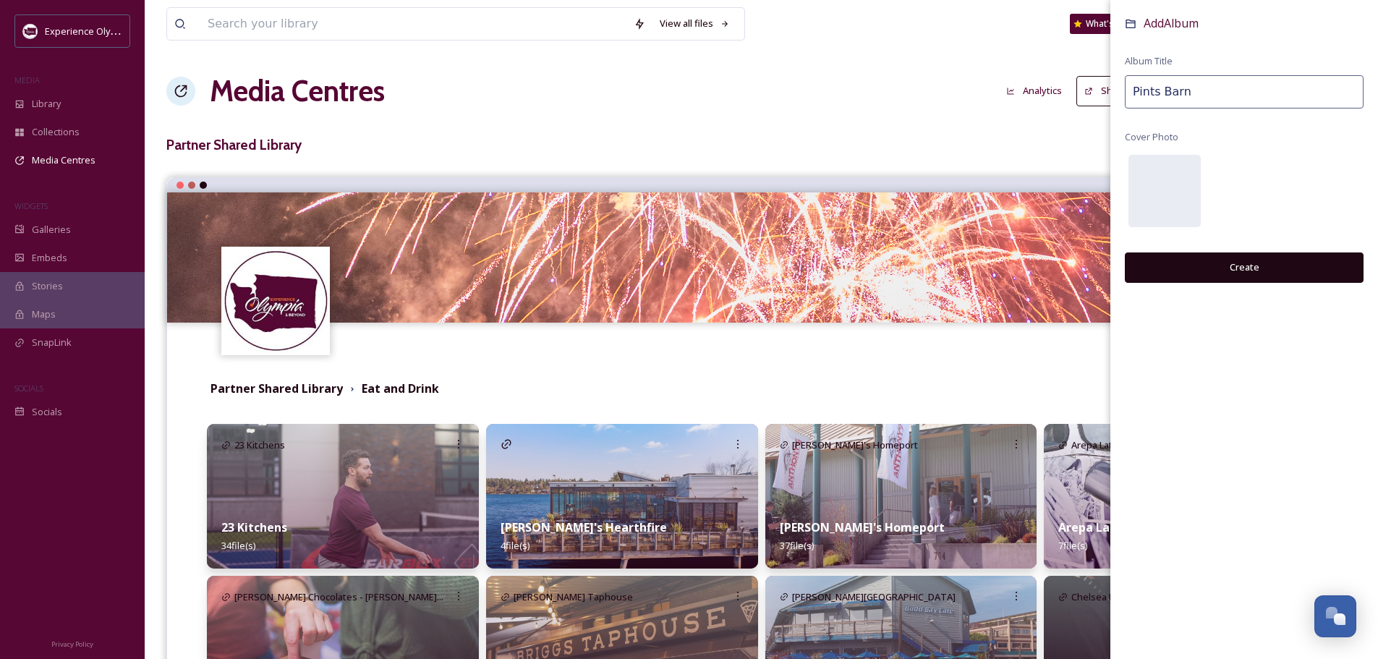
type input "Pints Barn"
click at [1234, 263] on button "Create" at bounding box center [1244, 267] width 239 height 30
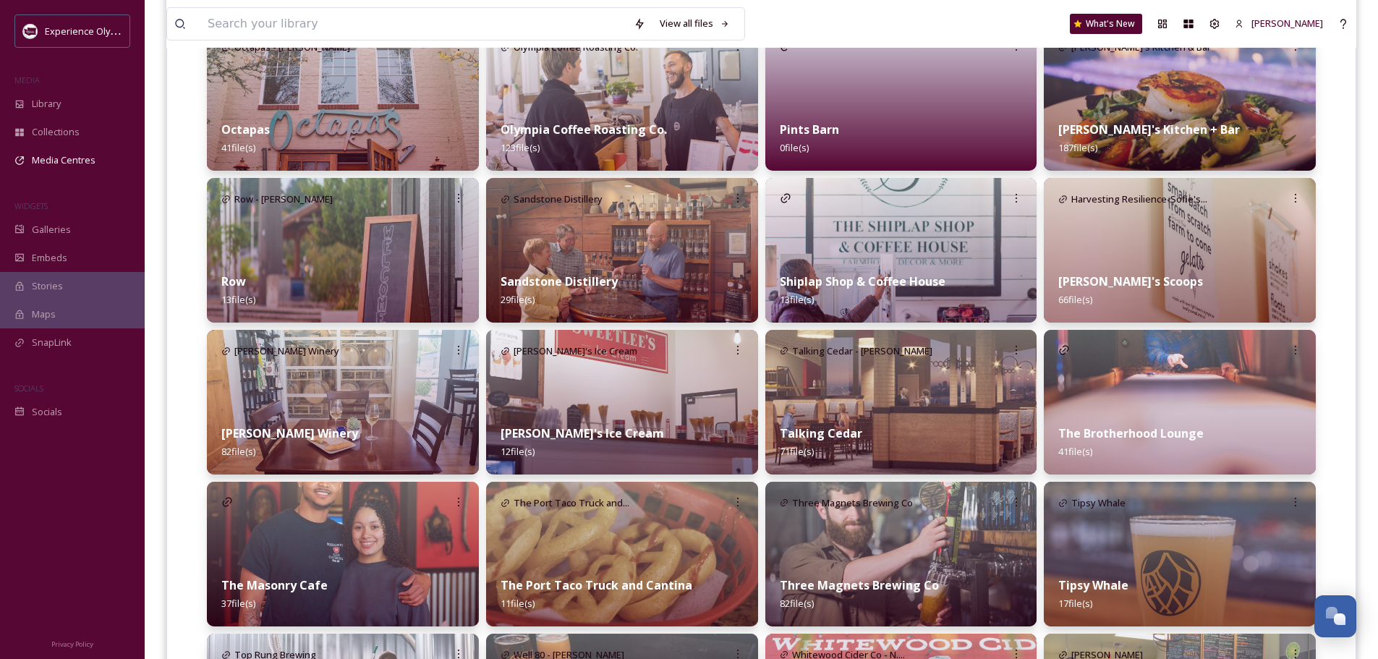
scroll to position [940, 0]
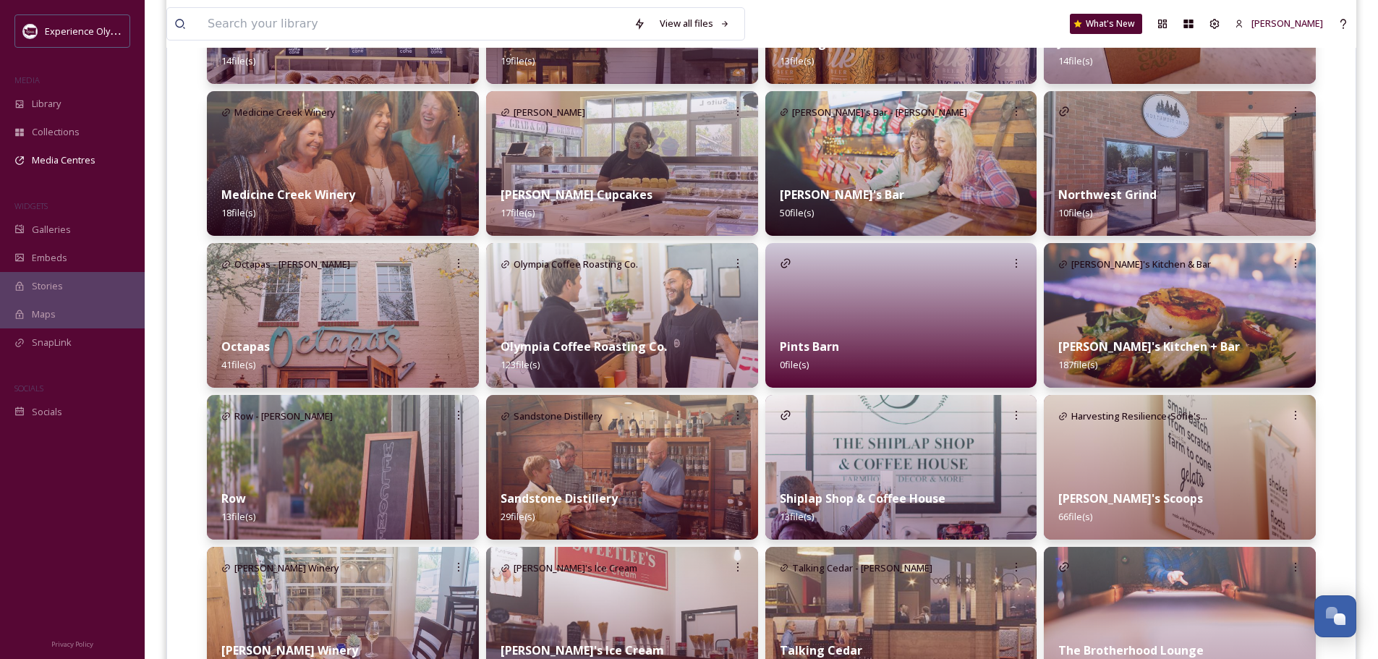
click at [863, 340] on div "Pints Barn 0 file(s)" at bounding box center [901, 355] width 272 height 64
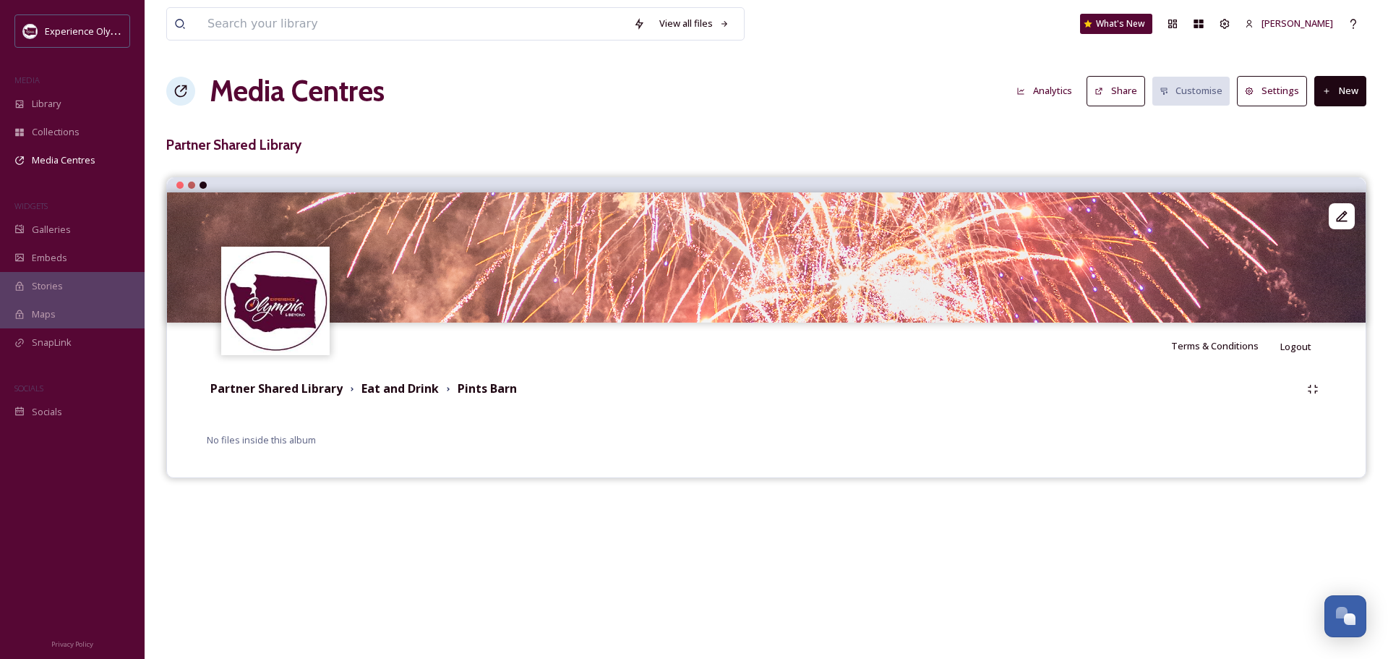
click at [1341, 92] on button "New" at bounding box center [1341, 91] width 52 height 30
click at [1331, 123] on span "Add Files" at bounding box center [1331, 125] width 39 height 14
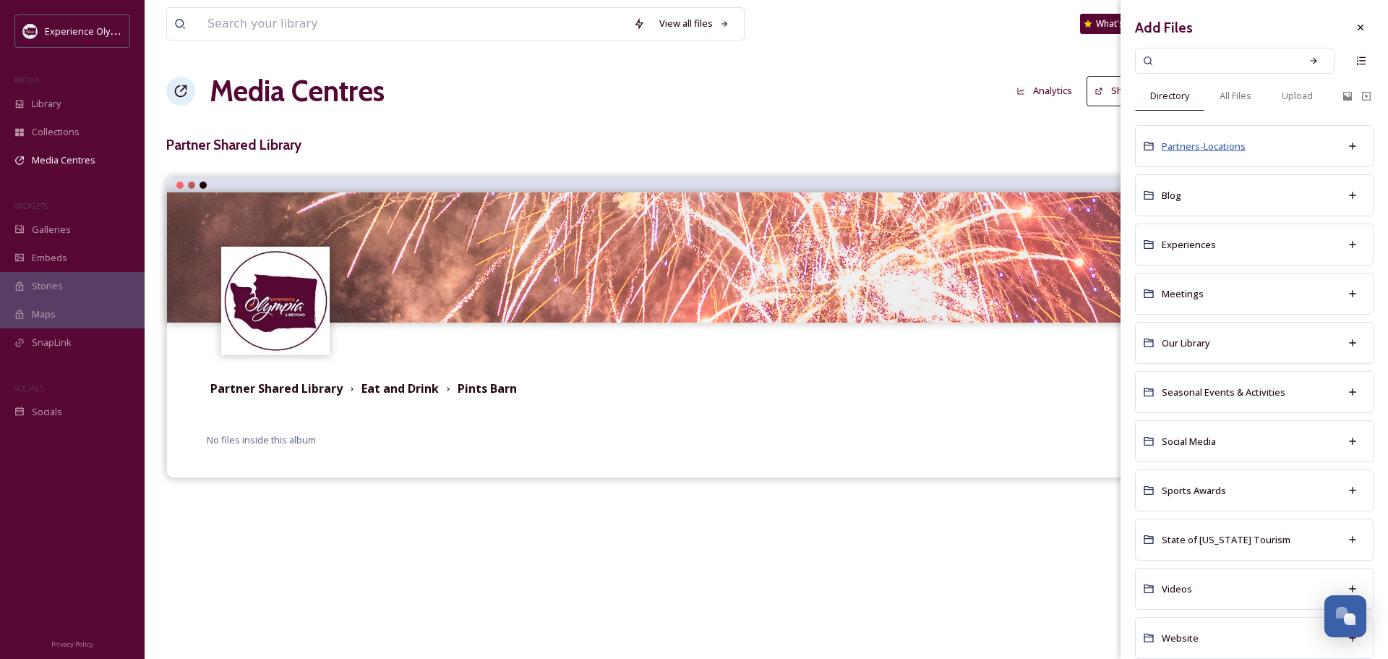
click at [1200, 147] on span "Partners-Locations" at bounding box center [1204, 146] width 84 height 13
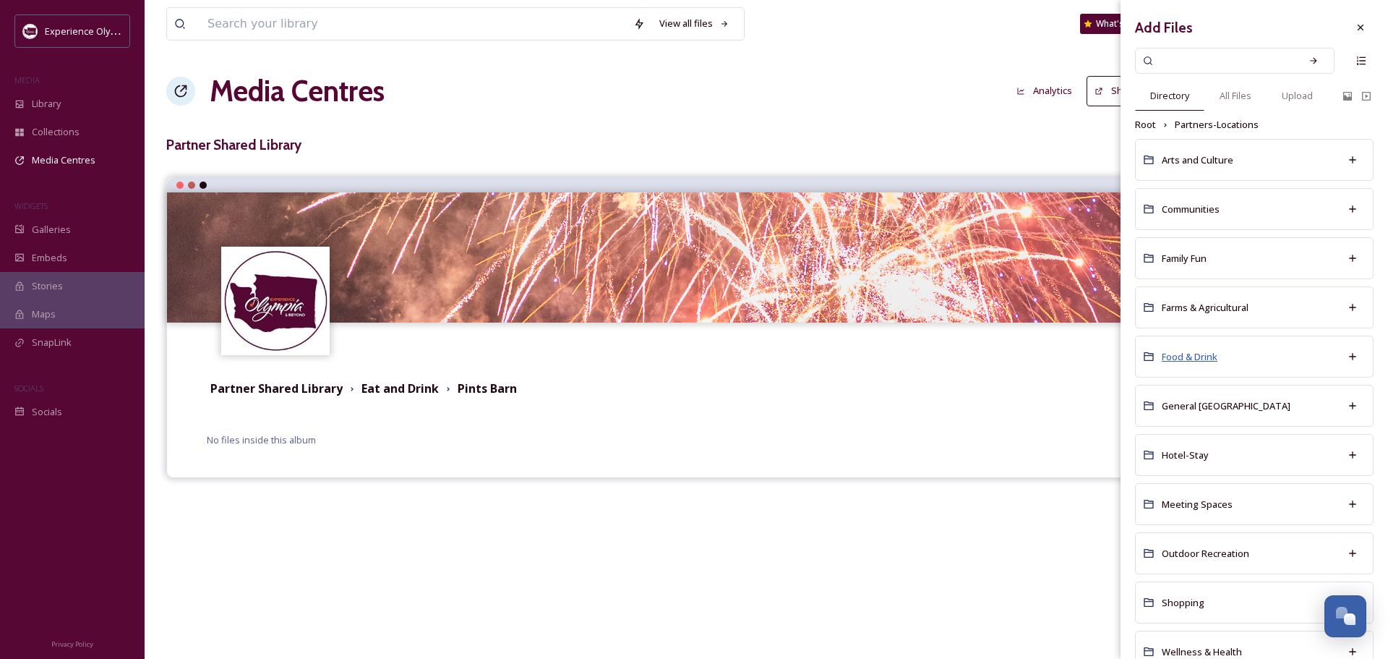
click at [1171, 357] on span "Food & Drink" at bounding box center [1190, 356] width 56 height 13
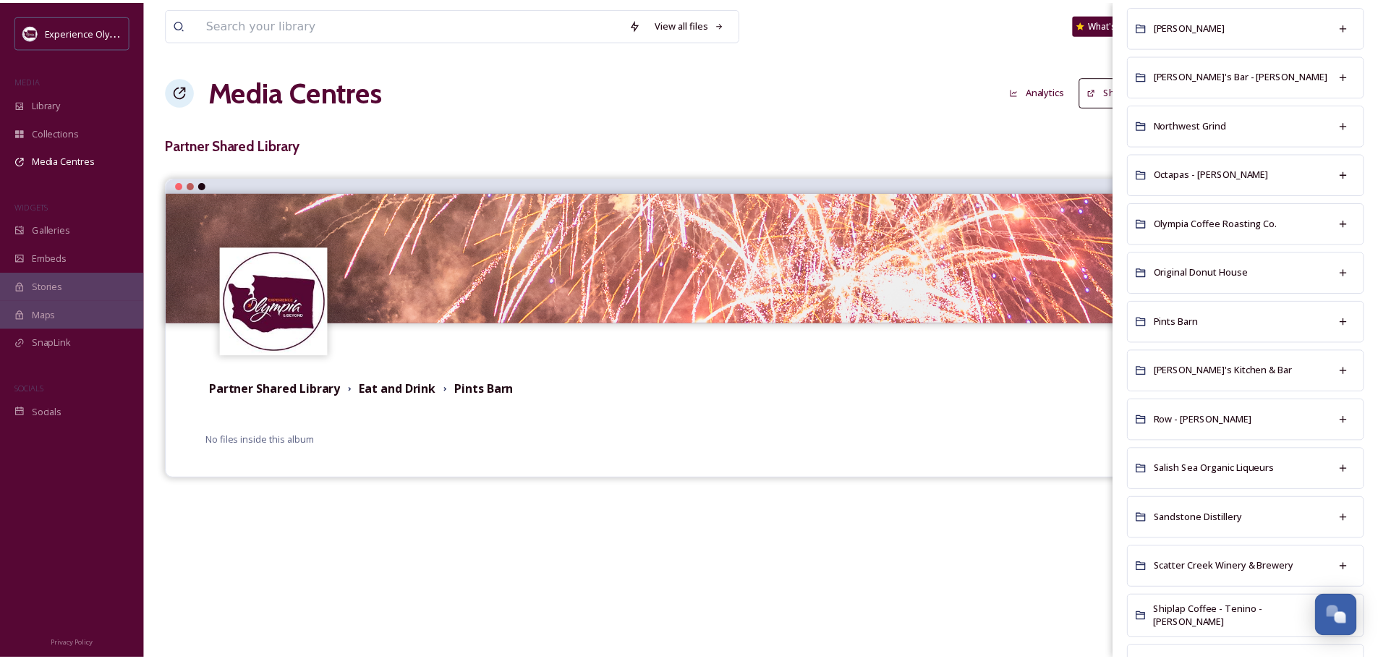
scroll to position [1591, 0]
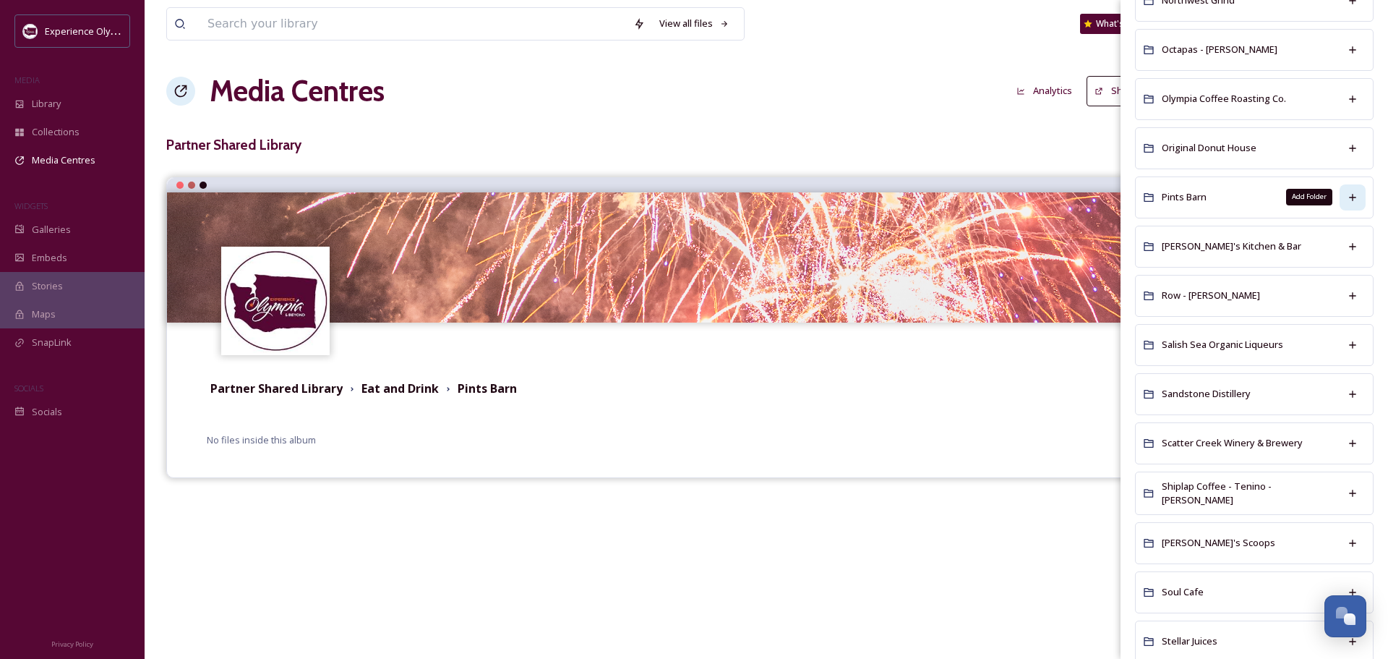
click at [1347, 192] on icon at bounding box center [1353, 198] width 12 height 12
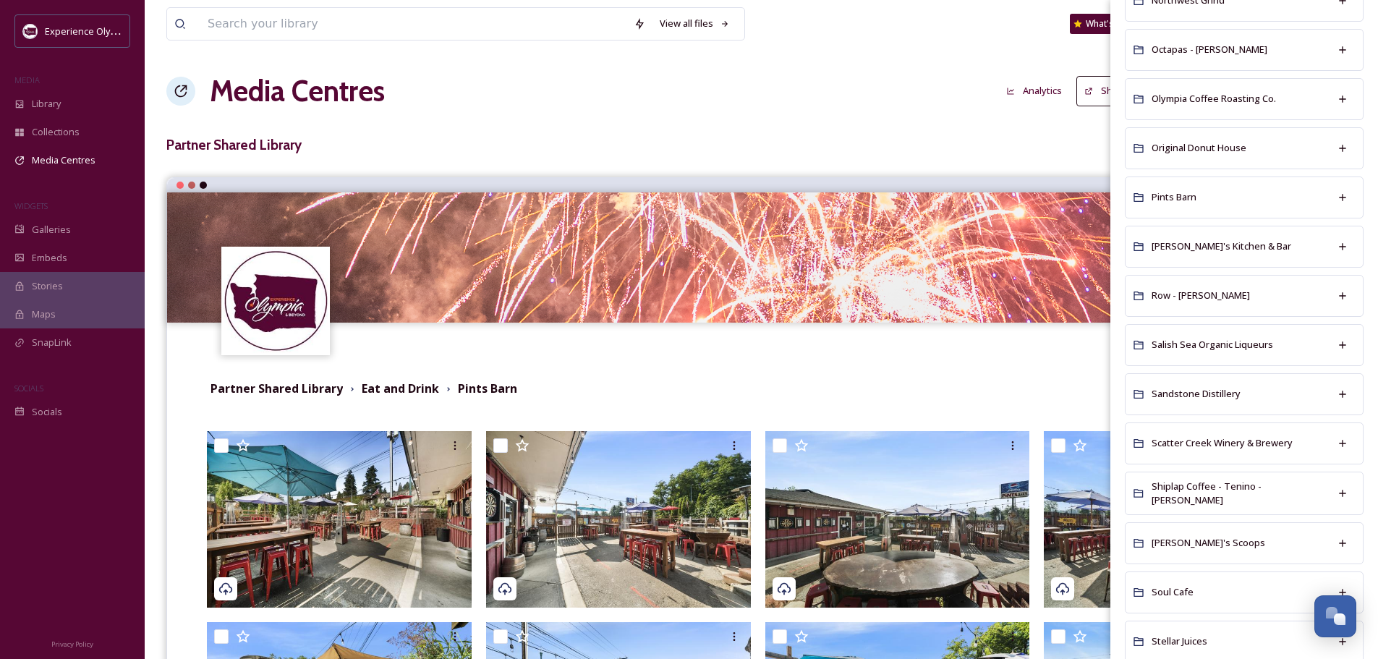
click at [948, 93] on div "Media Centres Analytics Share Customise Settings New" at bounding box center [761, 90] width 1190 height 43
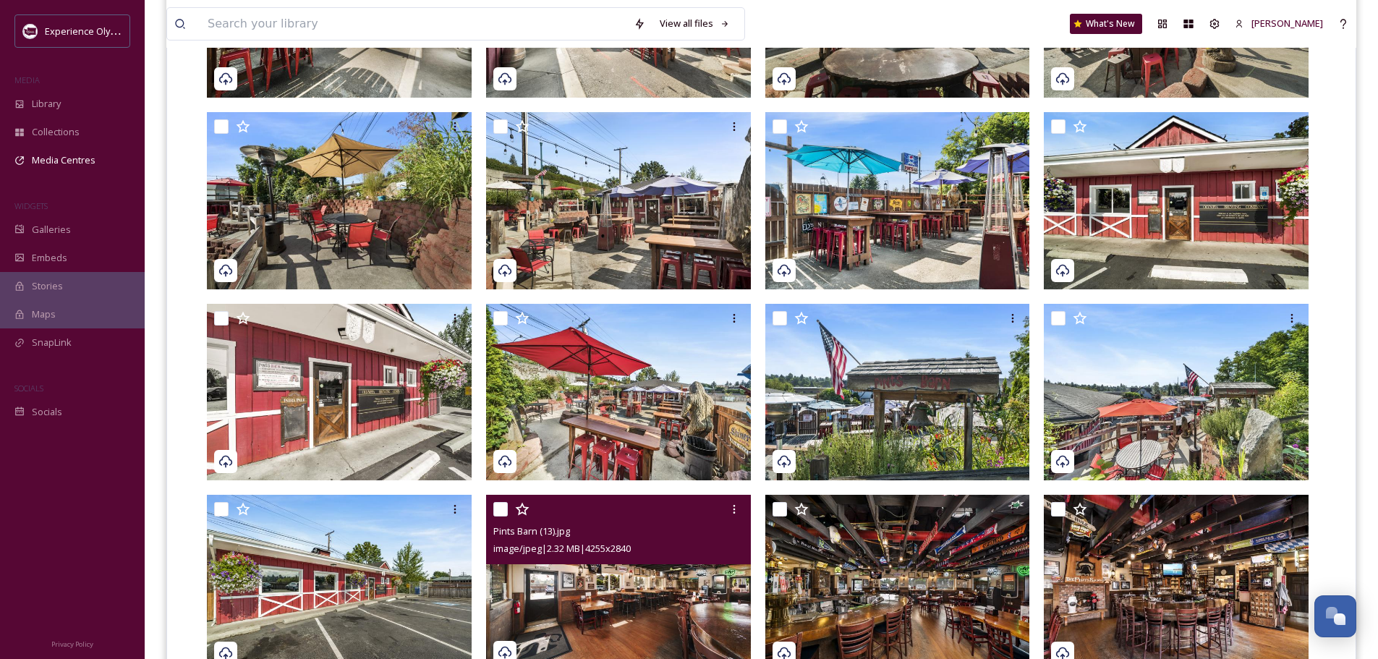
scroll to position [506, 0]
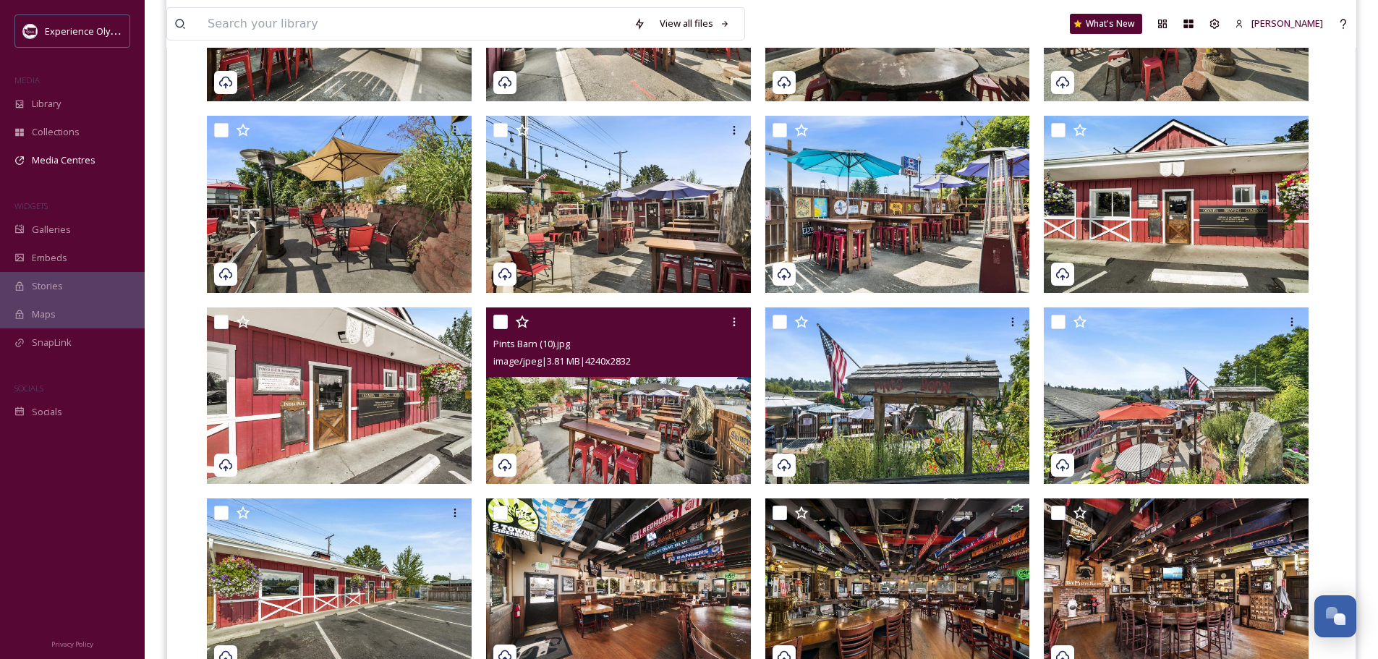
click at [504, 320] on input "checkbox" at bounding box center [500, 322] width 14 height 14
checkbox input "true"
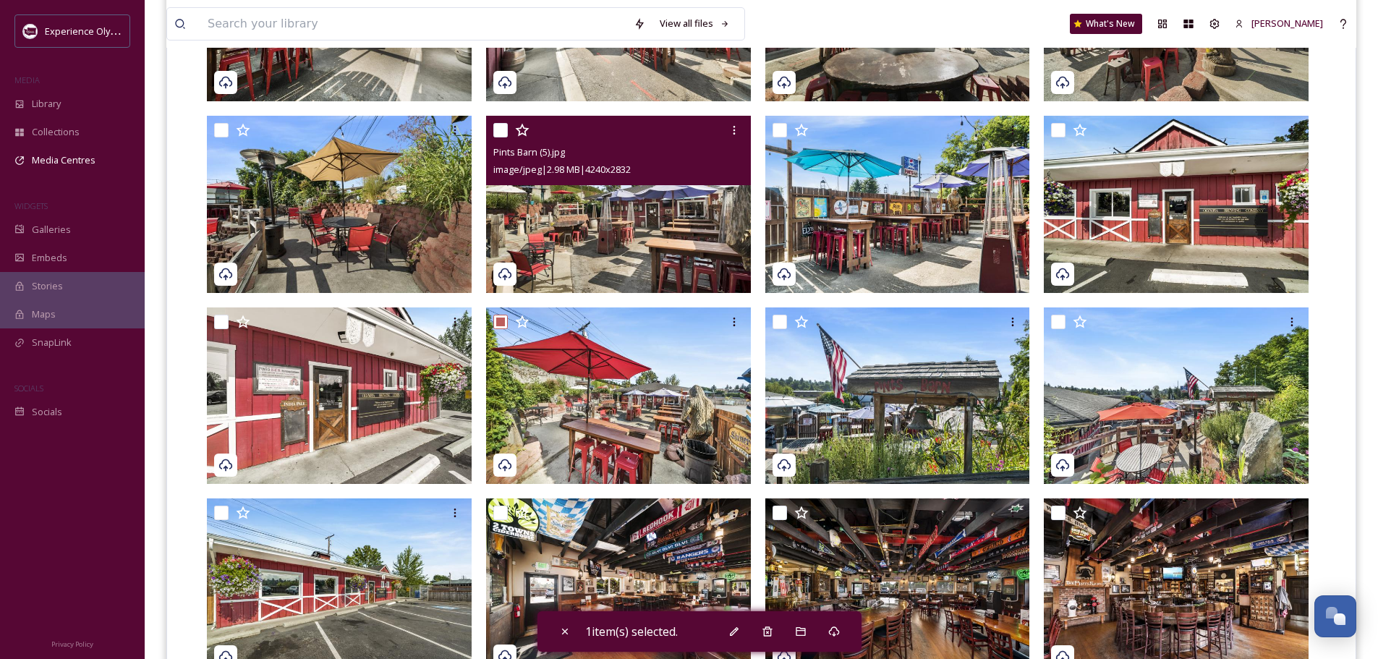
click at [503, 130] on input "checkbox" at bounding box center [500, 130] width 14 height 14
checkbox input "true"
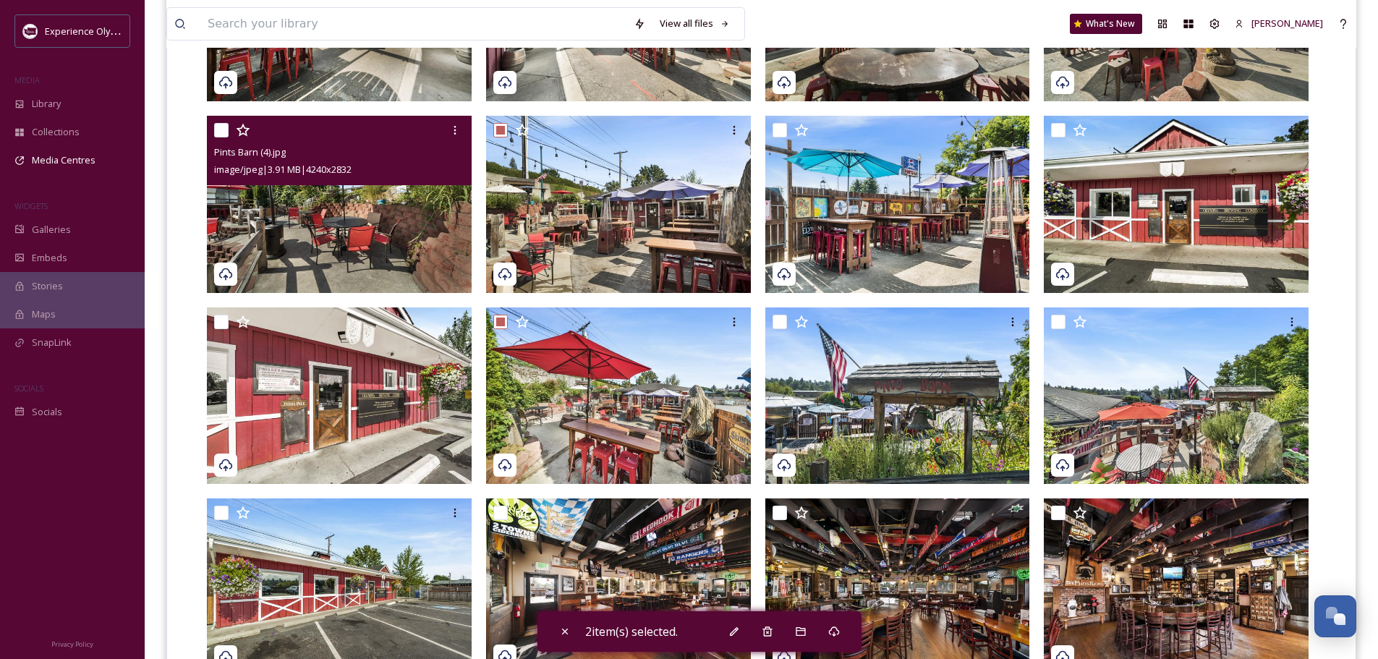
click at [223, 126] on input "checkbox" at bounding box center [221, 130] width 14 height 14
checkbox input "true"
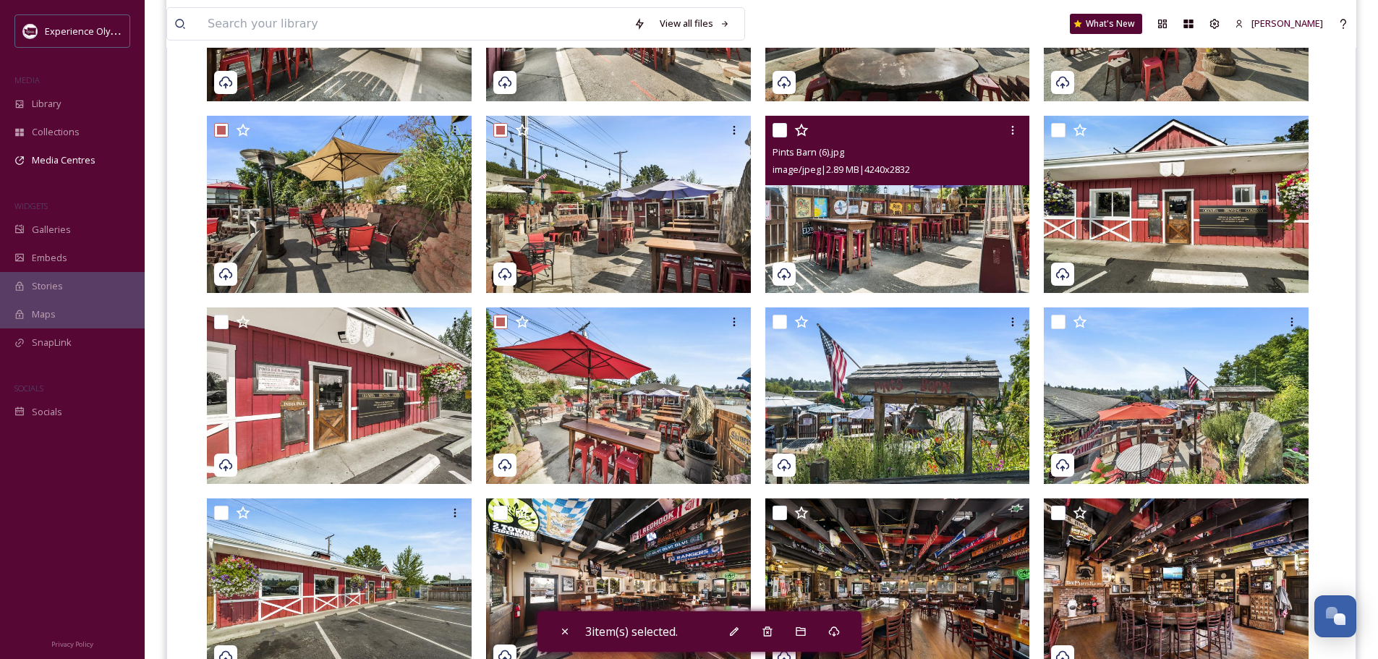
click at [783, 129] on input "checkbox" at bounding box center [779, 130] width 14 height 14
checkbox input "true"
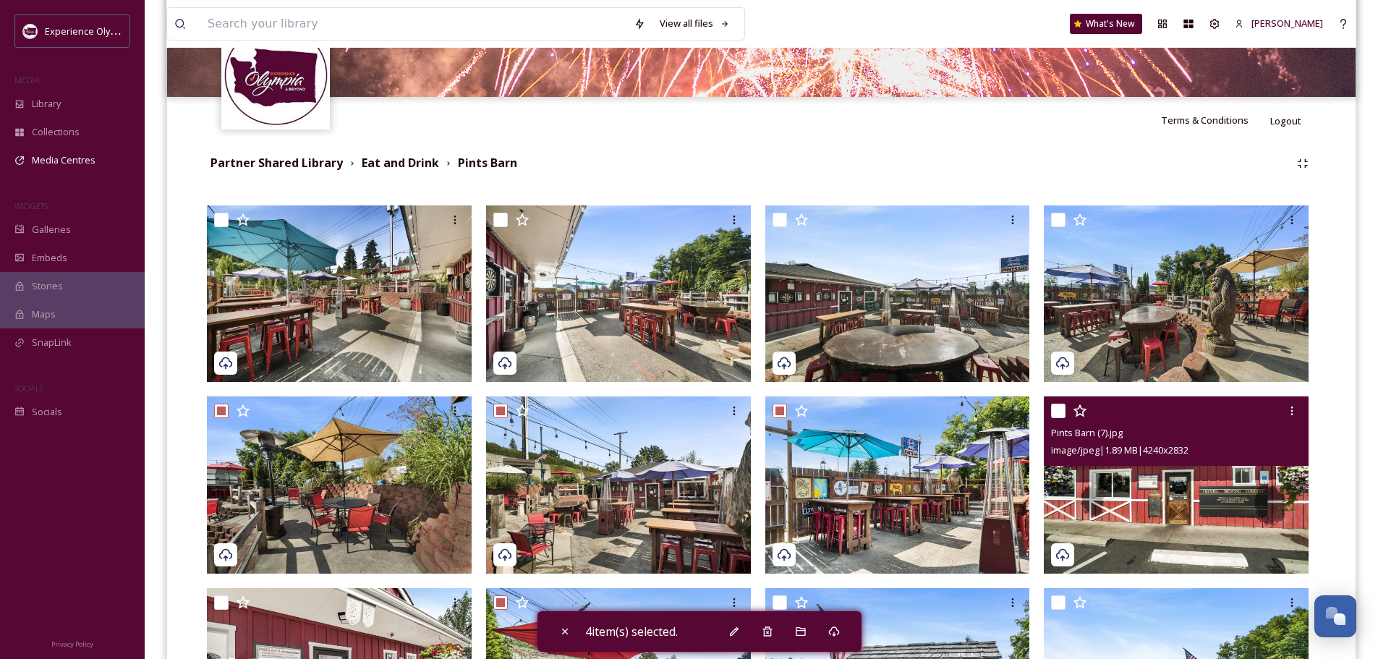
scroll to position [217, 0]
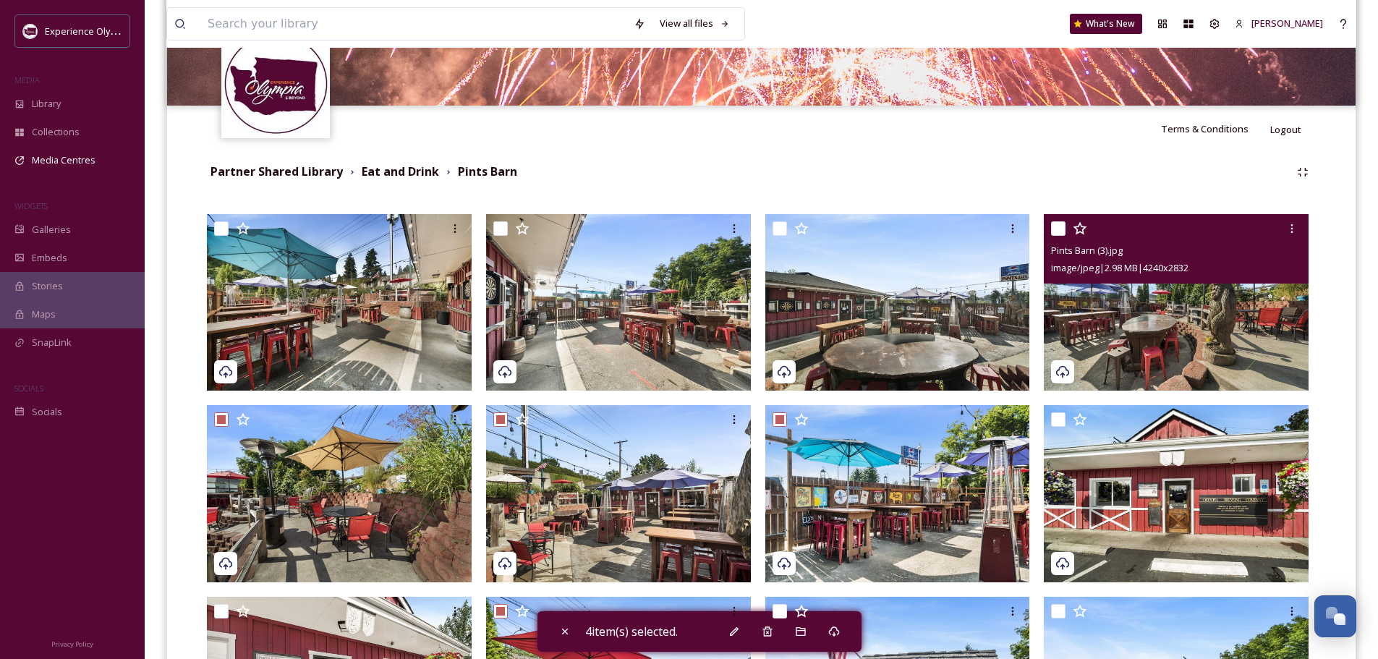
click at [1057, 225] on input "checkbox" at bounding box center [1058, 228] width 14 height 14
checkbox input "true"
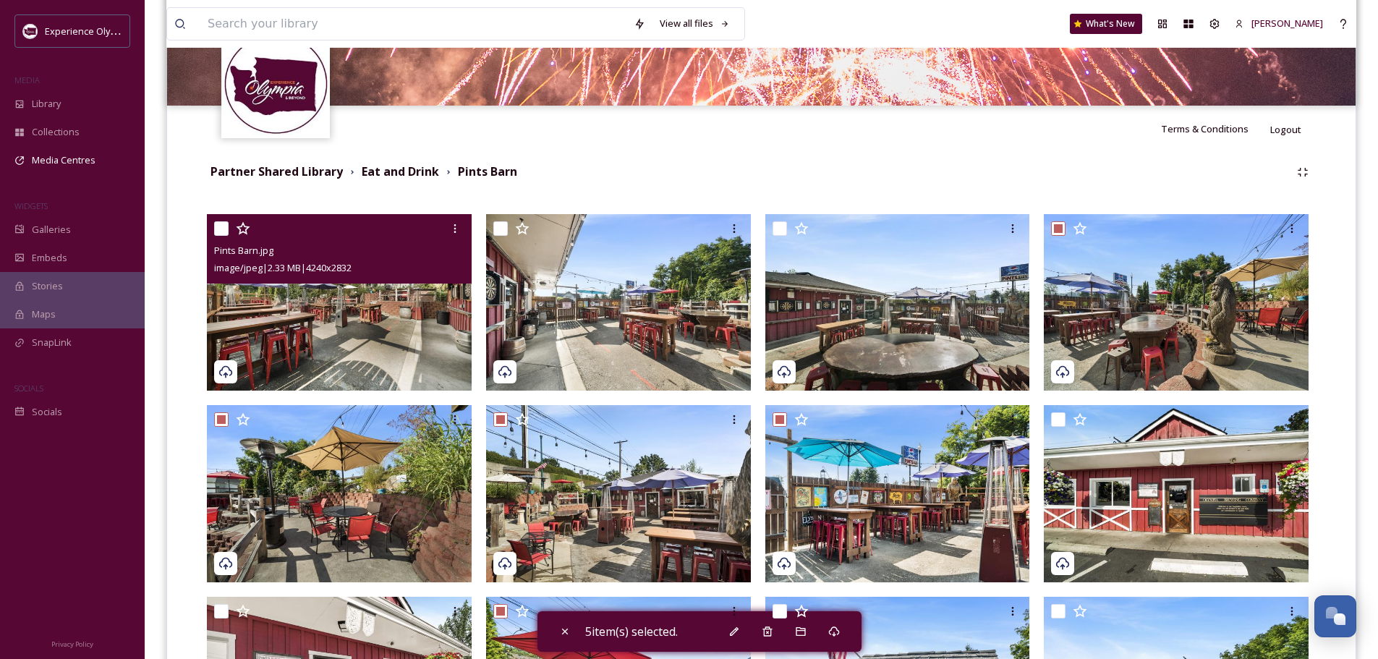
click at [221, 227] on input "checkbox" at bounding box center [221, 228] width 14 height 14
checkbox input "true"
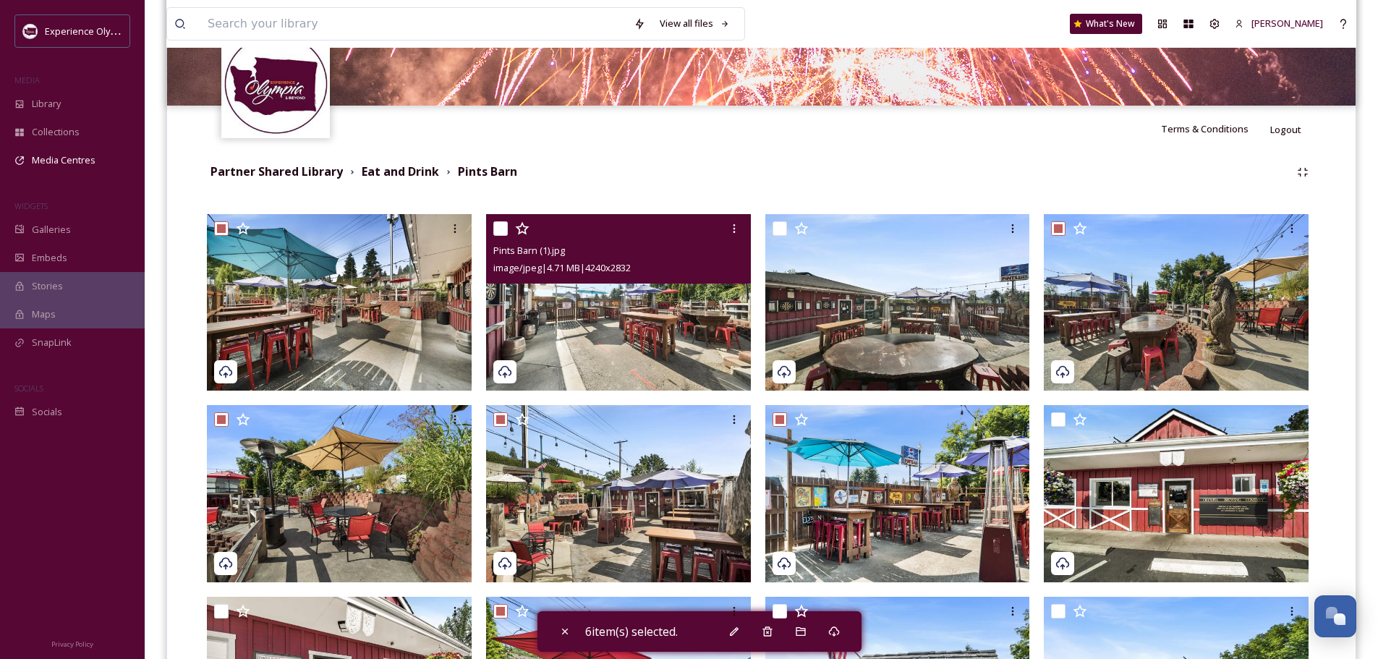
click at [499, 227] on input "checkbox" at bounding box center [500, 228] width 14 height 14
checkbox input "true"
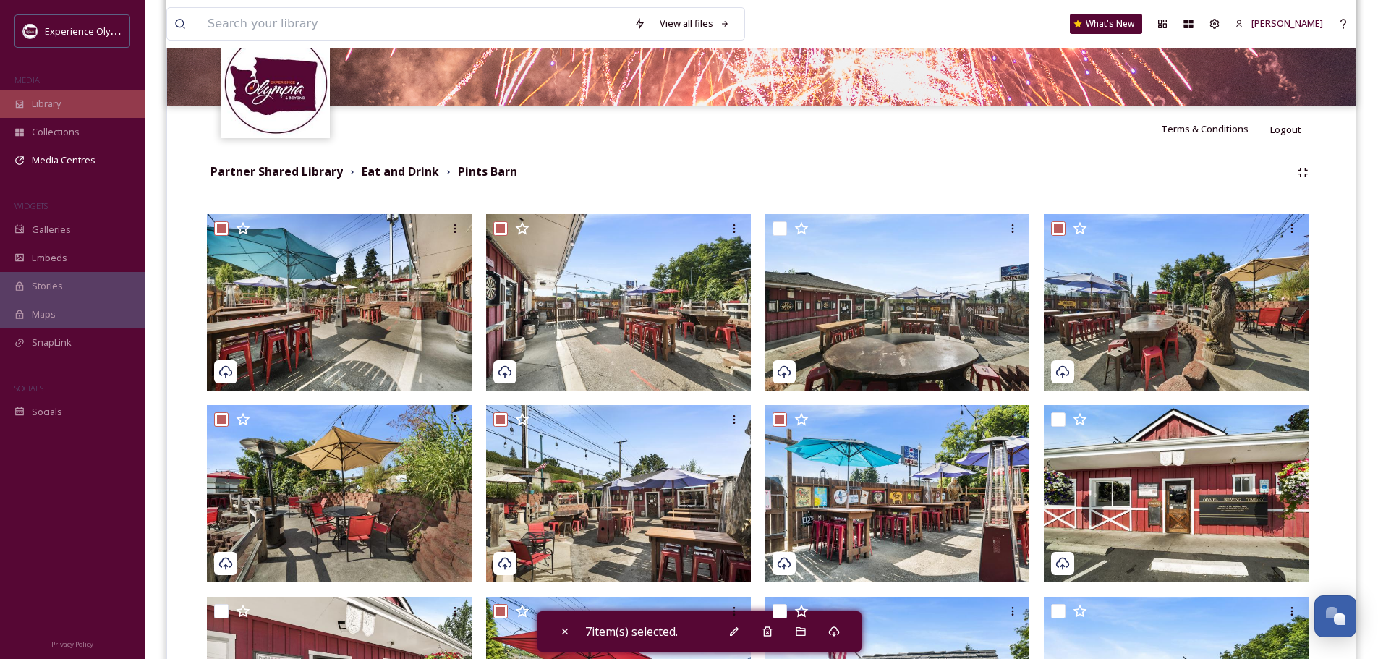
click at [42, 105] on span "Library" at bounding box center [46, 104] width 29 height 14
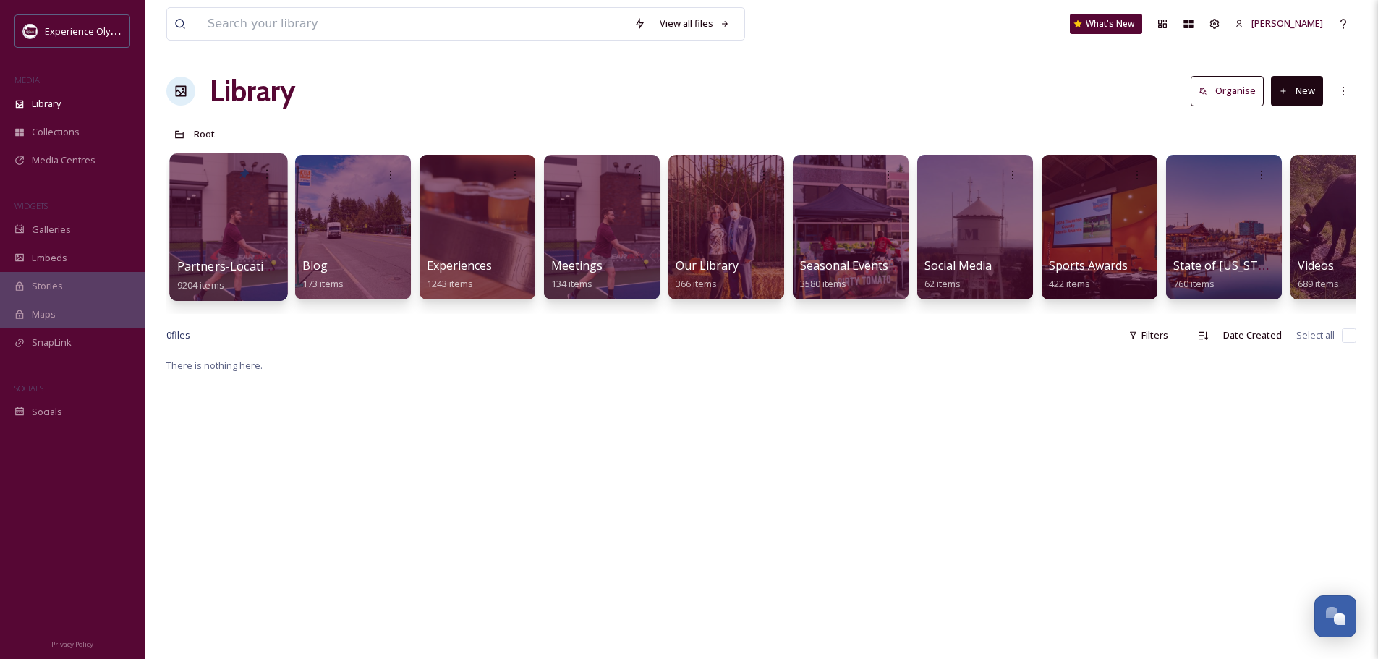
click at [244, 265] on span "Partners-Locations" at bounding box center [230, 266] width 107 height 16
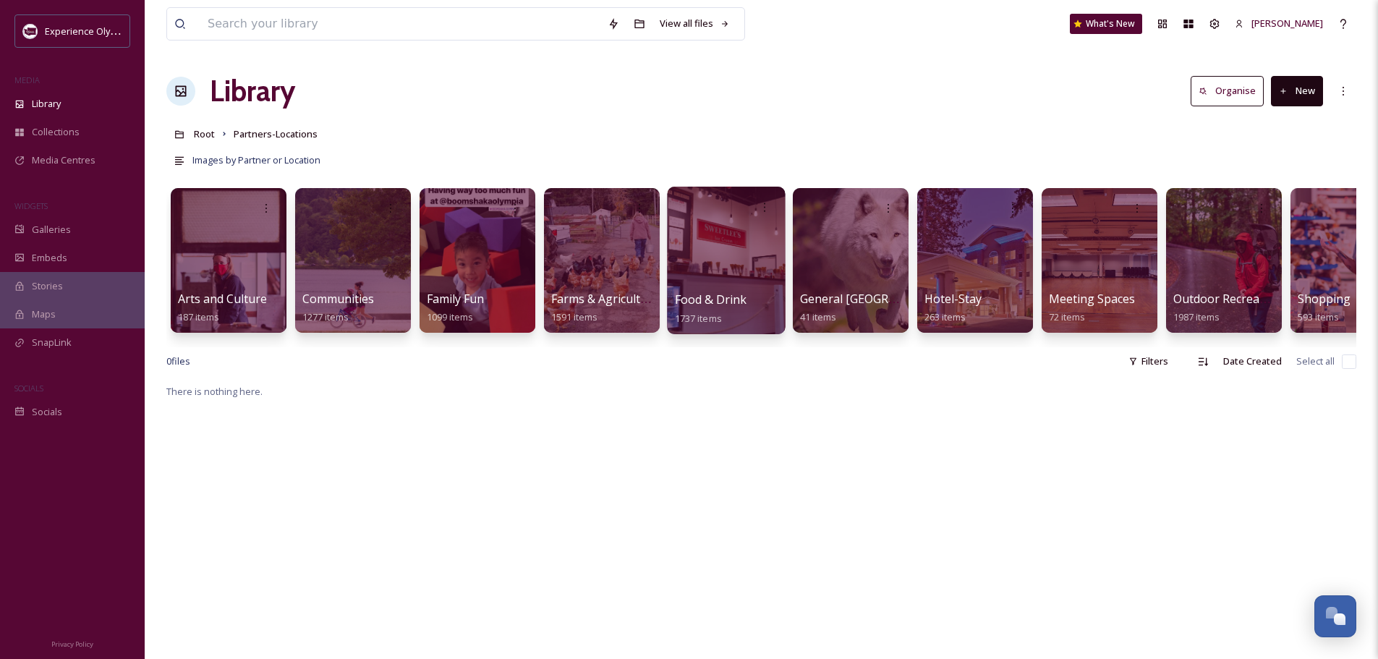
click at [698, 299] on span "Food & Drink" at bounding box center [711, 299] width 72 height 16
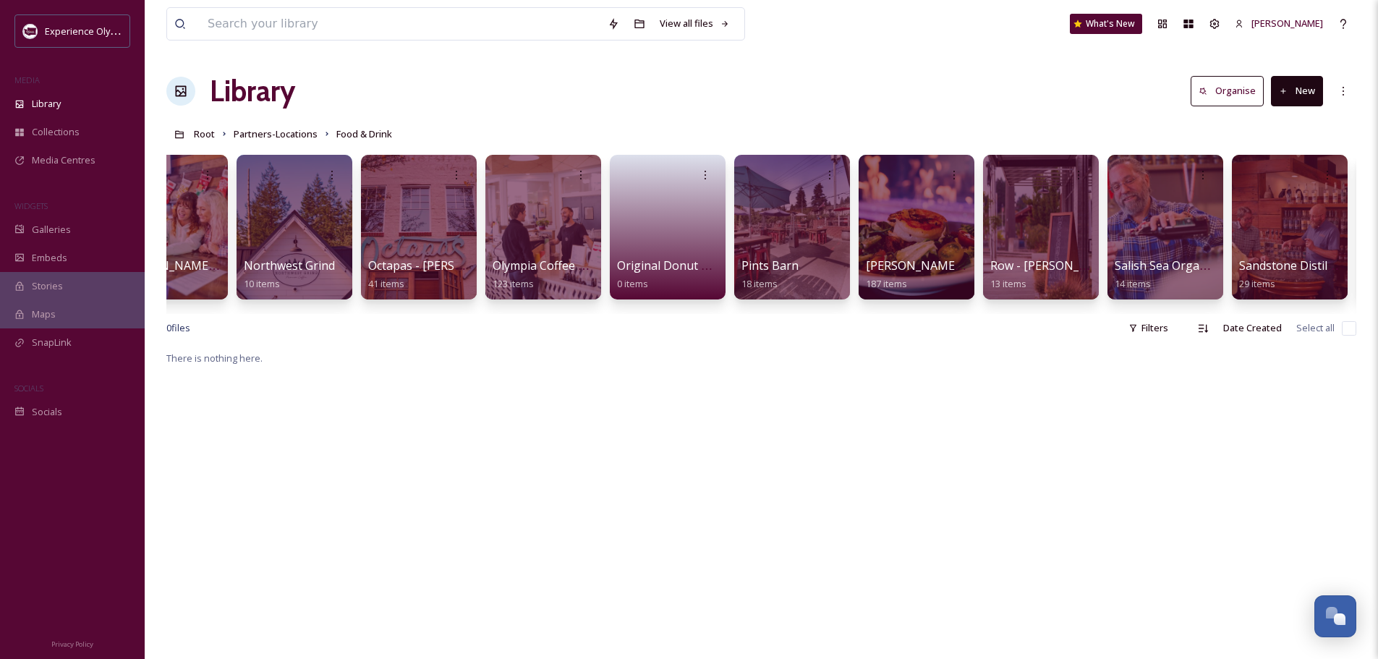
scroll to position [0, 3572]
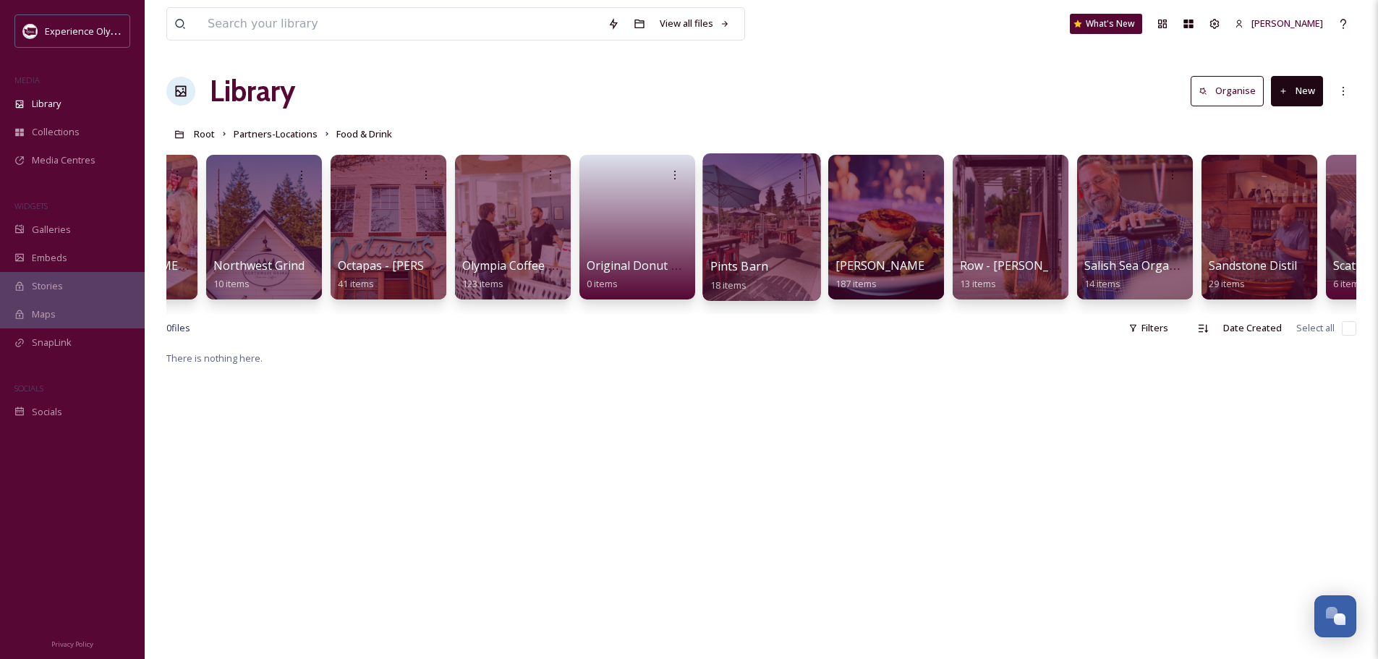
click at [772, 218] on div at bounding box center [761, 227] width 118 height 148
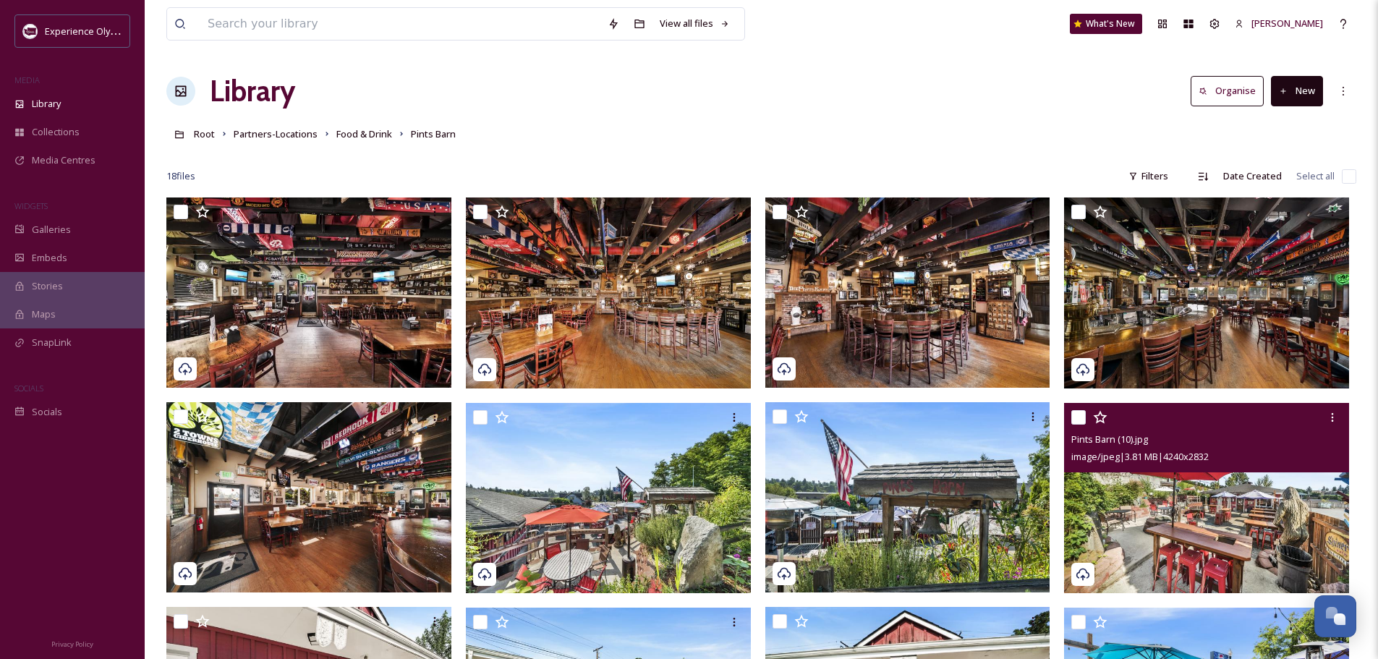
click at [1083, 413] on input "checkbox" at bounding box center [1078, 417] width 14 height 14
checkbox input "true"
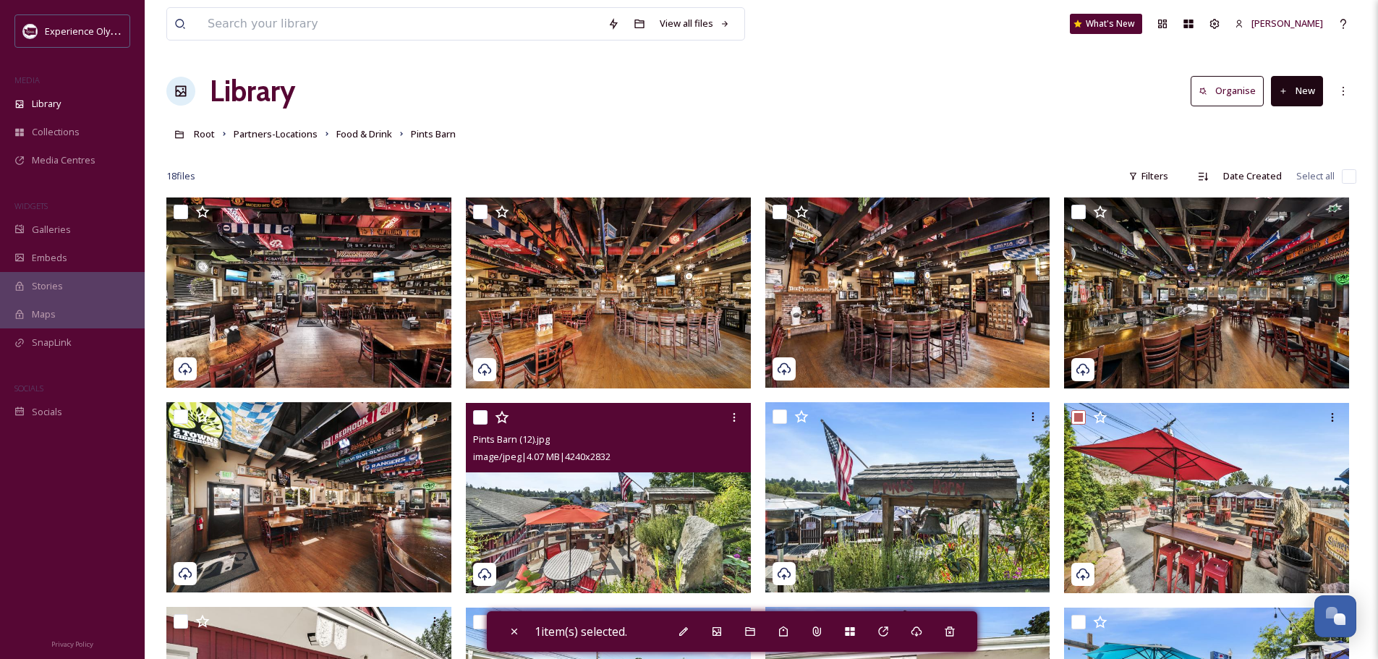
click at [480, 415] on input "checkbox" at bounding box center [480, 417] width 14 height 14
checkbox input "true"
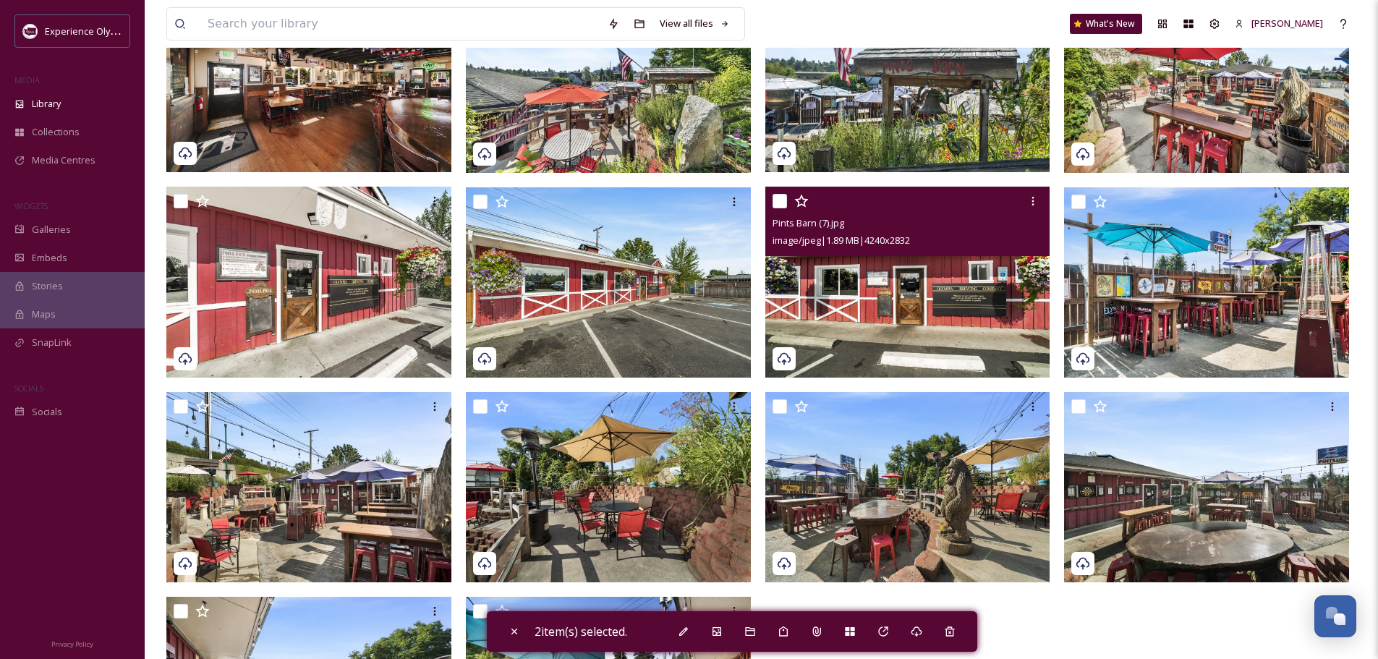
scroll to position [434, 0]
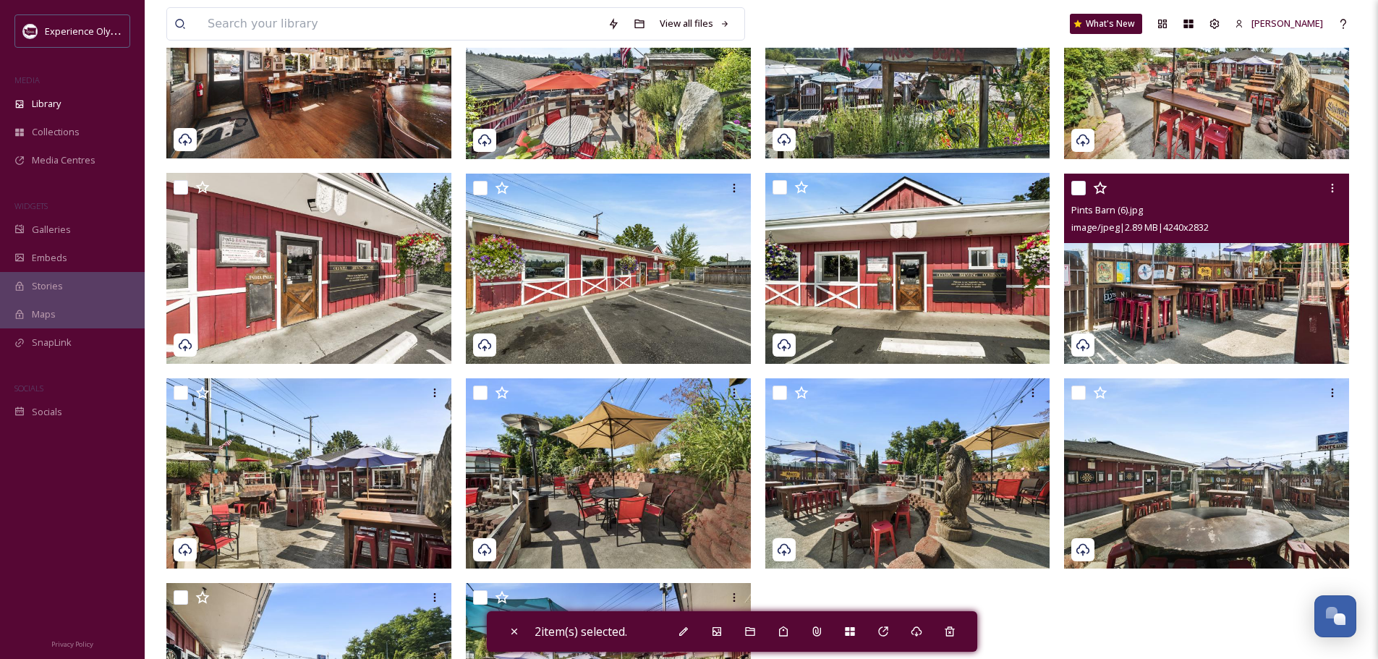
click at [1075, 183] on input "checkbox" at bounding box center [1078, 188] width 14 height 14
checkbox input "true"
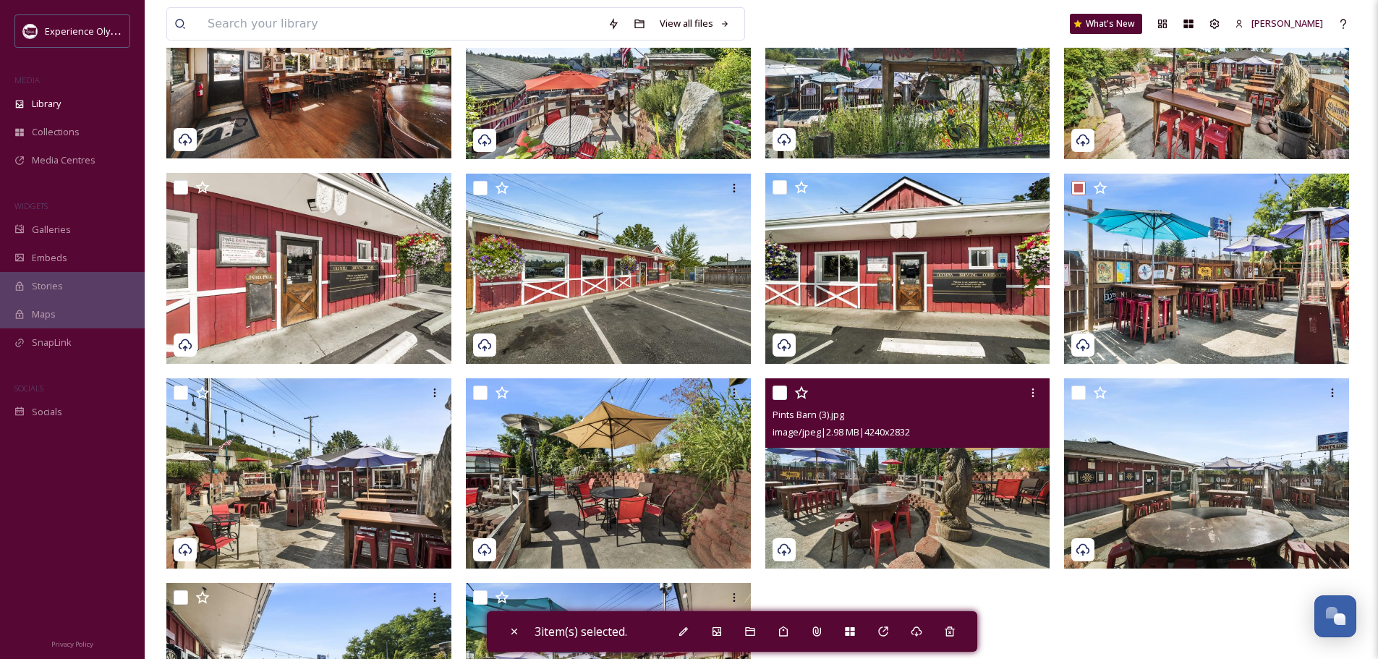
click at [781, 388] on input "checkbox" at bounding box center [779, 392] width 14 height 14
checkbox input "true"
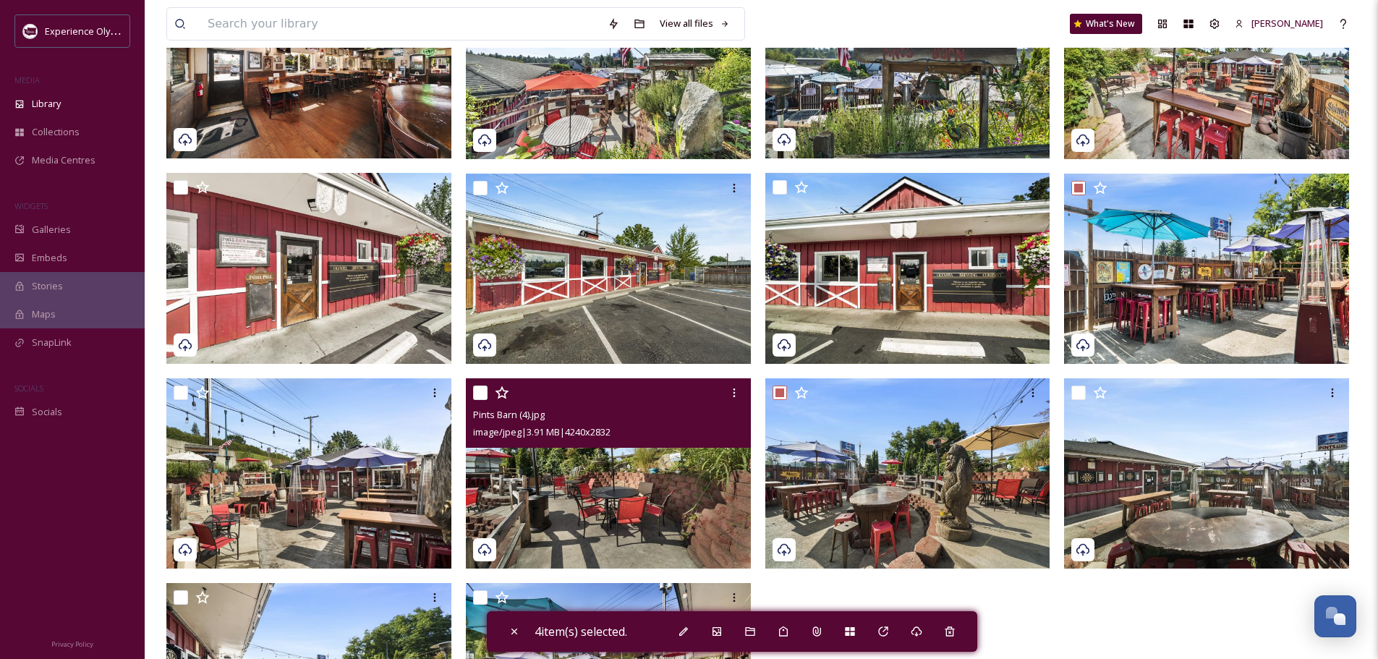
click at [481, 390] on input "checkbox" at bounding box center [480, 392] width 14 height 14
checkbox input "true"
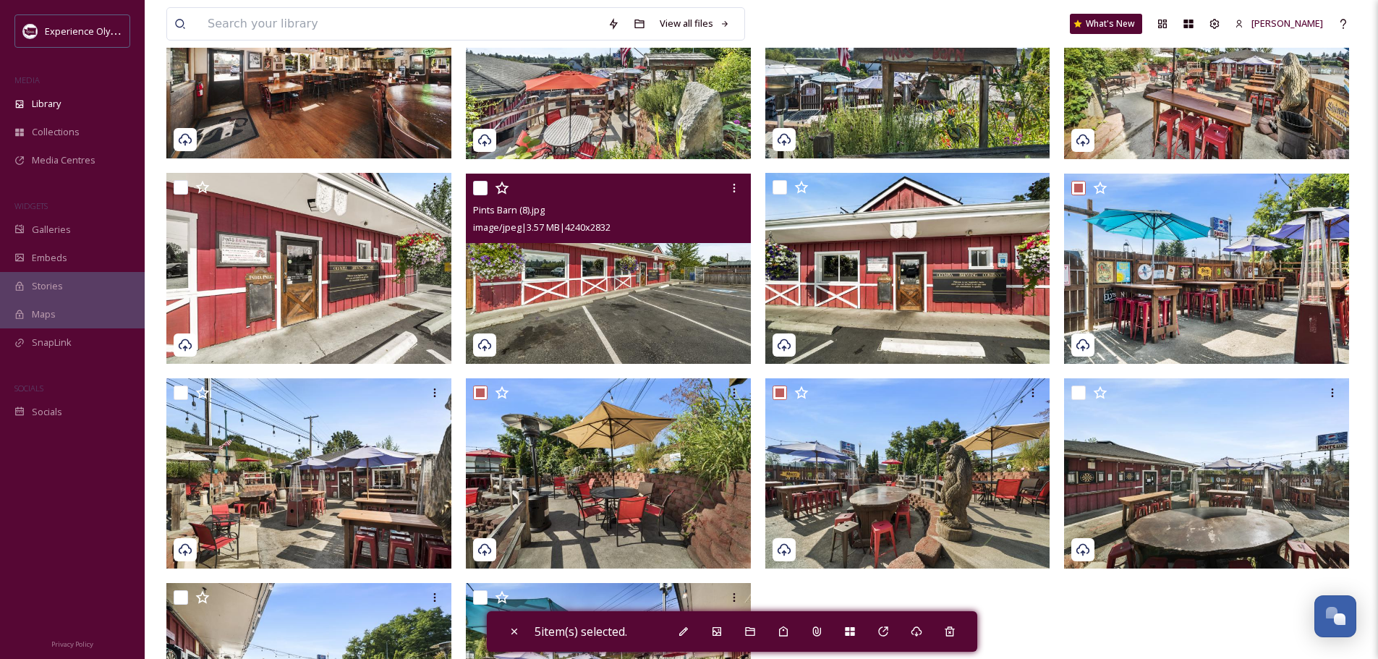
scroll to position [573, 0]
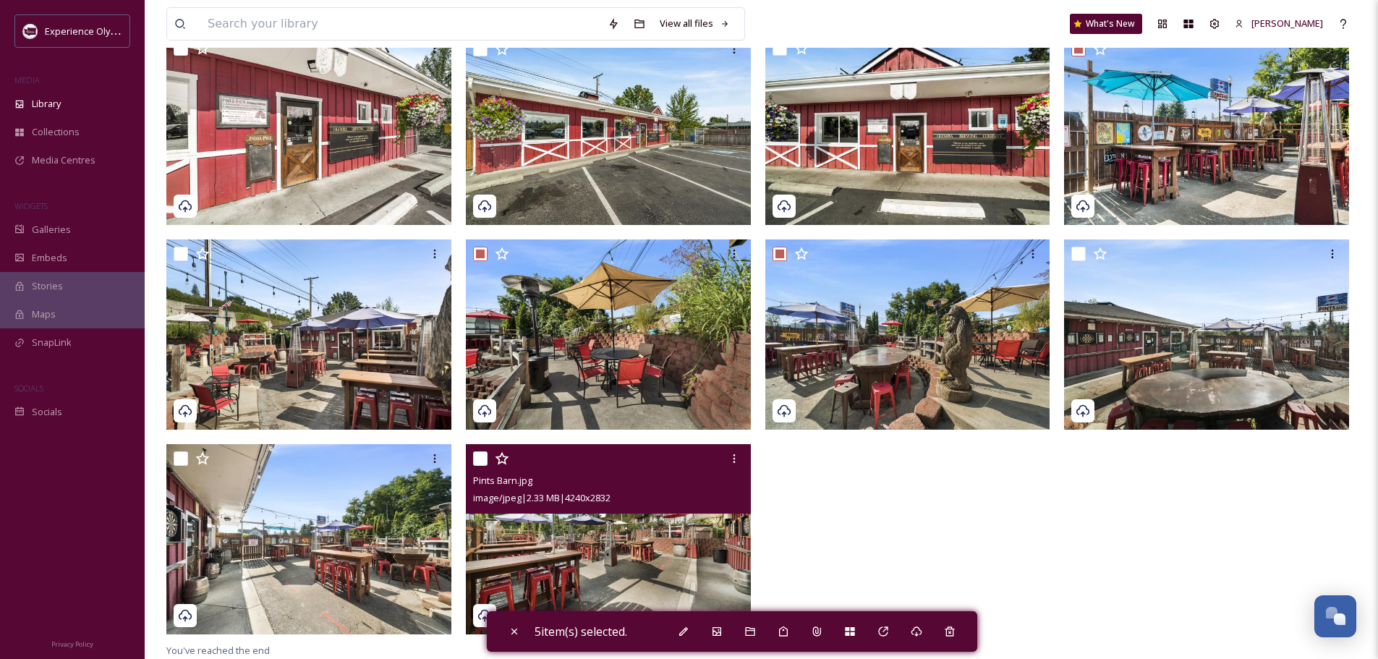
click at [477, 454] on input "checkbox" at bounding box center [480, 458] width 14 height 14
checkbox input "true"
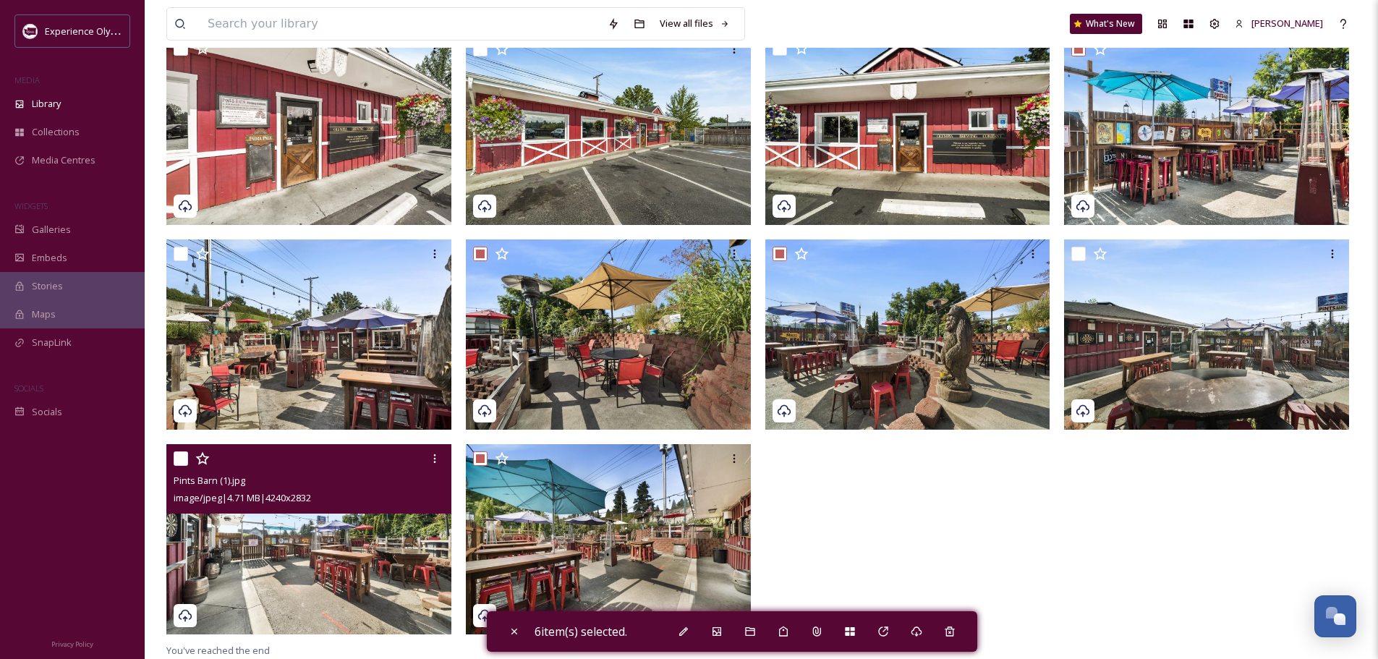
drag, startPoint x: 178, startPoint y: 456, endPoint x: 309, endPoint y: 513, distance: 142.8
click at [179, 457] on input "checkbox" at bounding box center [181, 458] width 14 height 14
checkbox input "true"
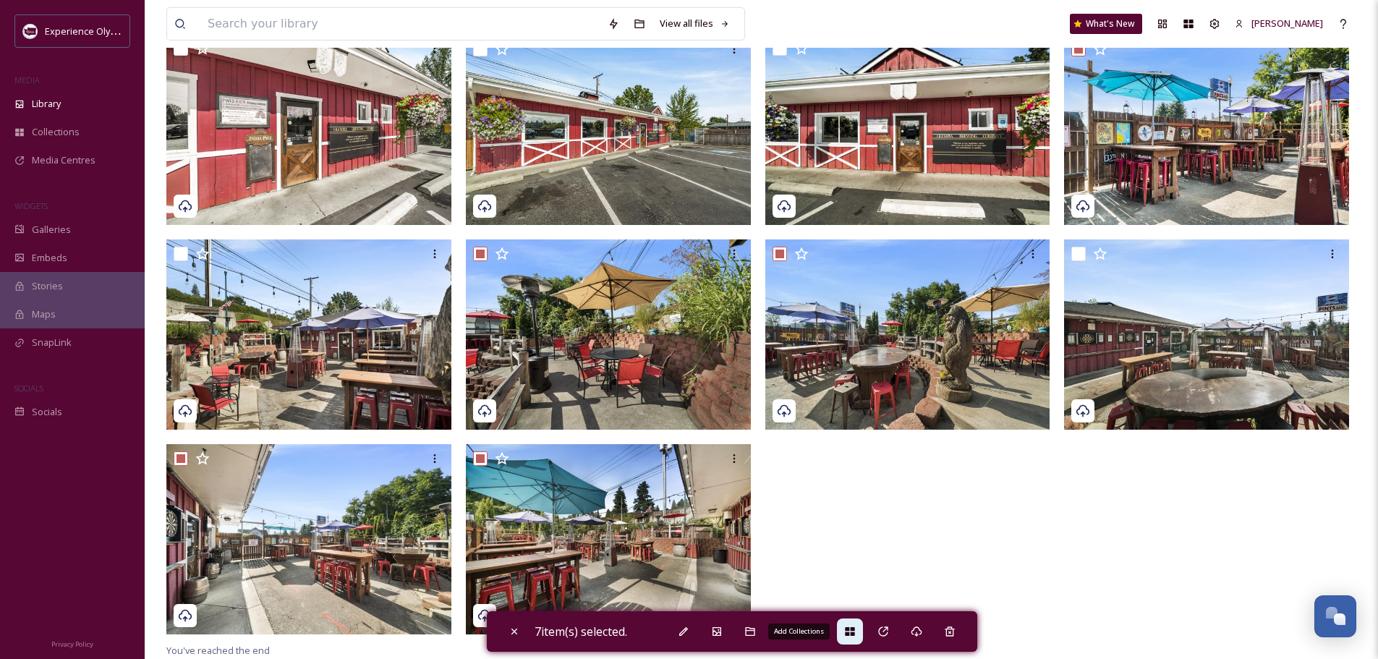
click at [857, 624] on div "Add Collections" at bounding box center [850, 631] width 26 height 26
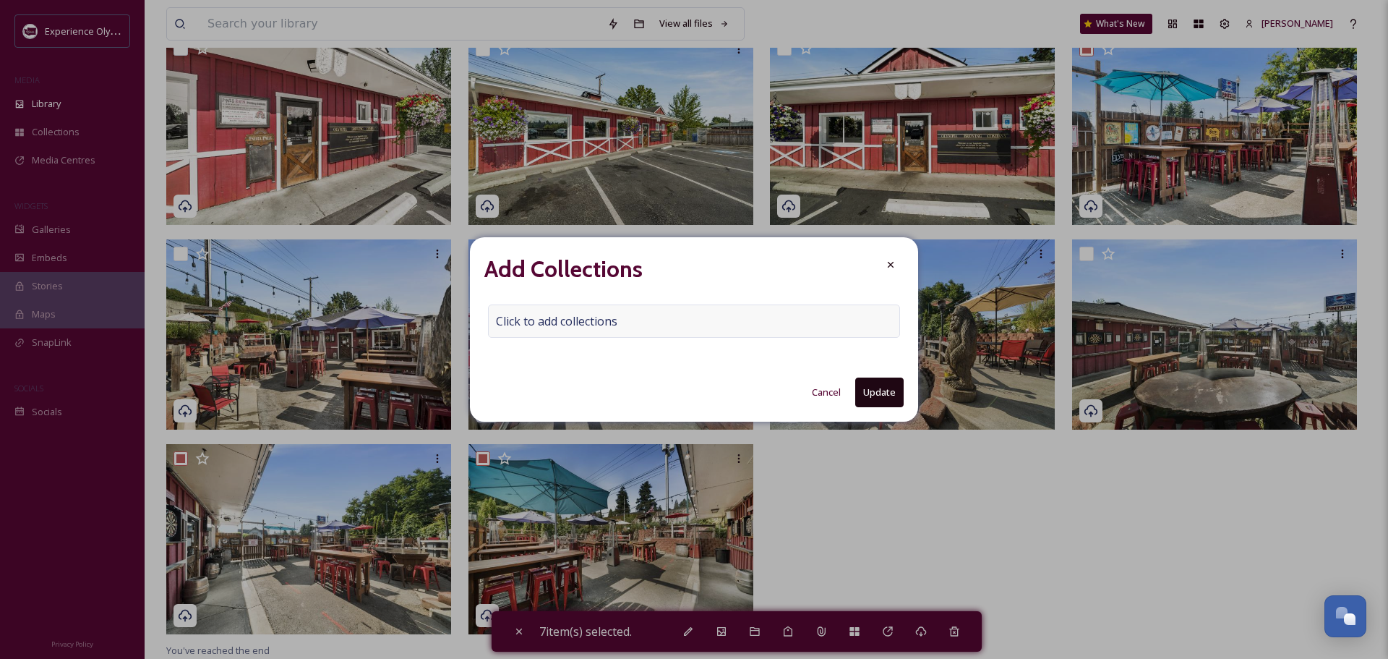
click at [534, 318] on span "Click to add collections" at bounding box center [556, 320] width 121 height 17
click at [518, 320] on input at bounding box center [568, 321] width 159 height 32
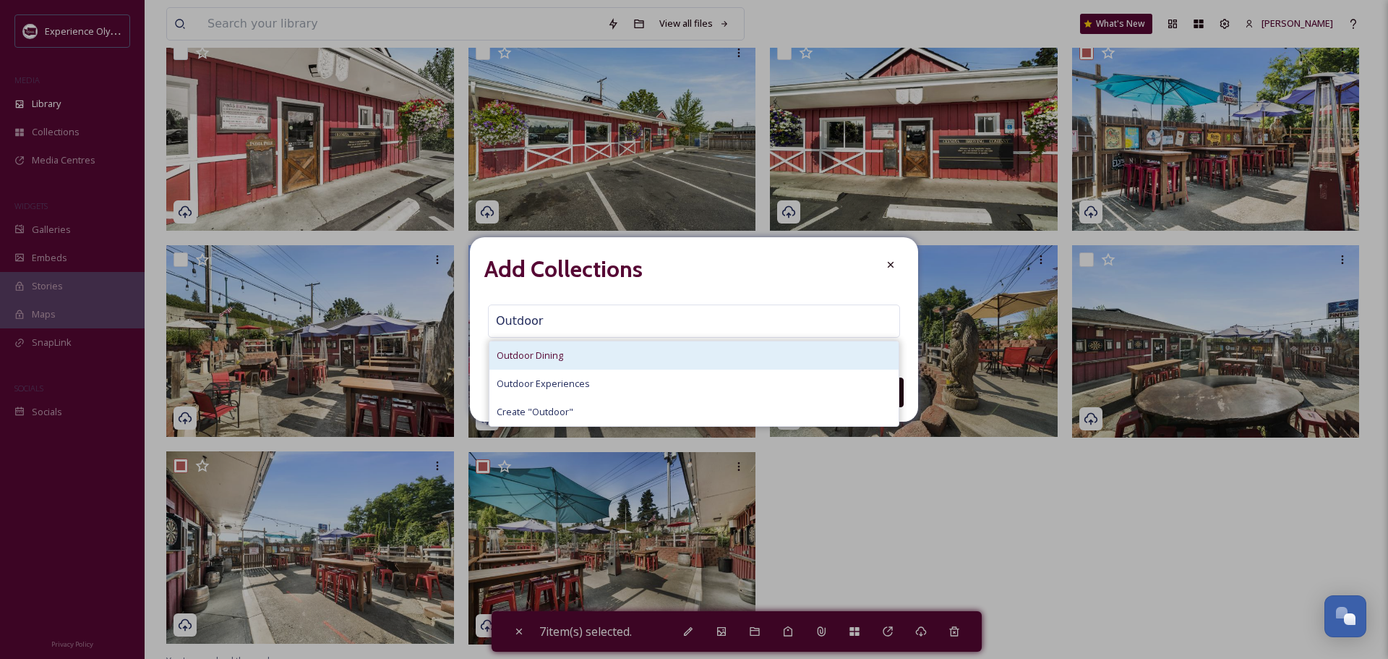
type input "Outdoor"
click at [537, 357] on span "Outdoor Dining" at bounding box center [530, 356] width 67 height 14
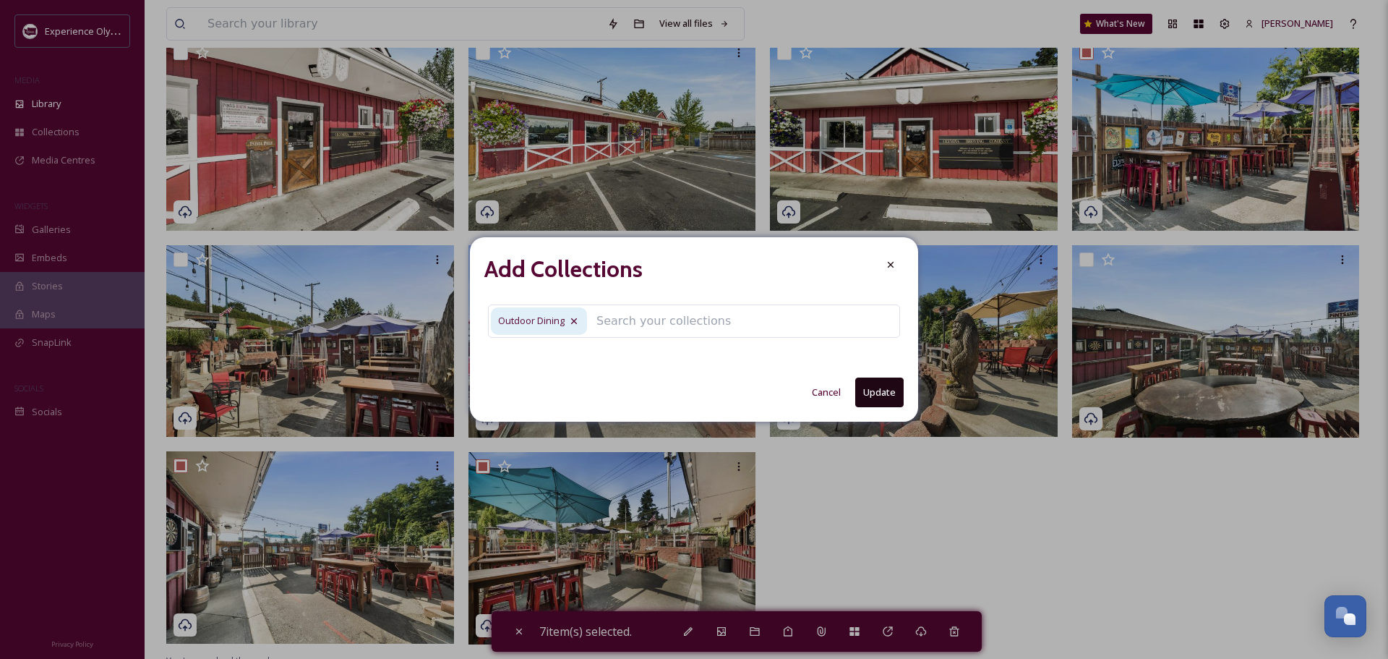
click at [873, 386] on button "Update" at bounding box center [879, 392] width 48 height 30
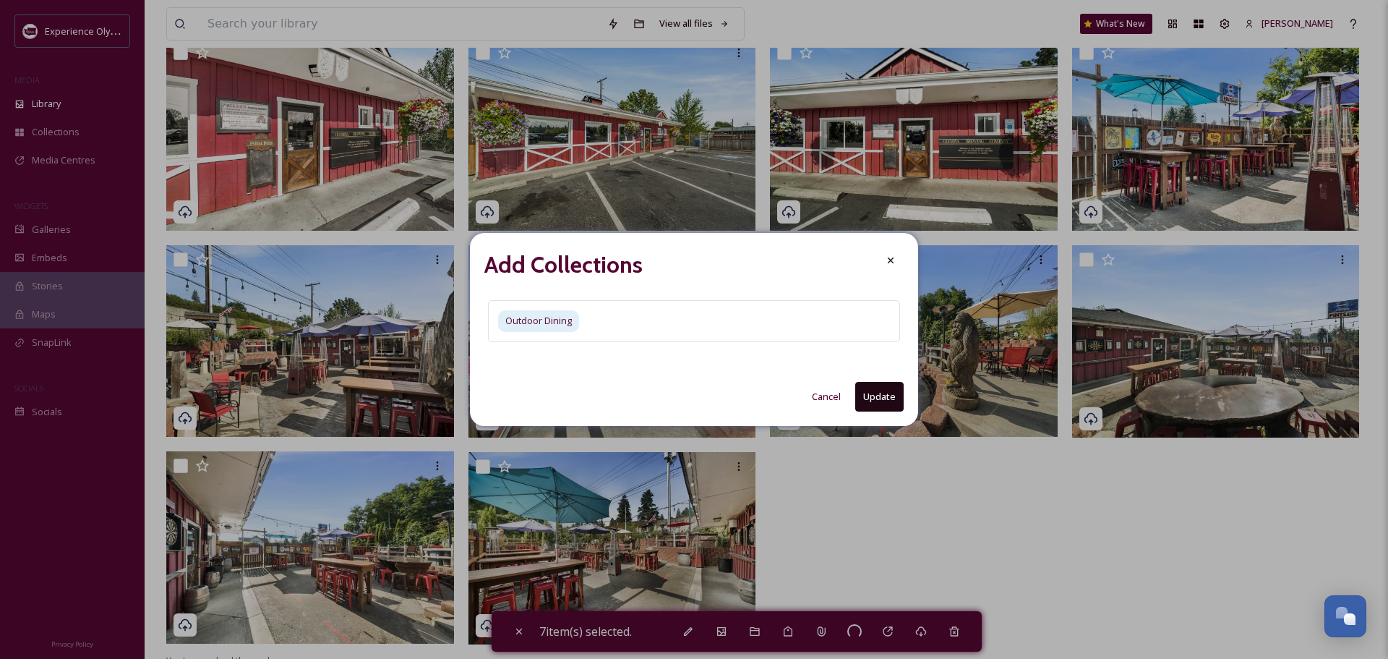
checkbox input "false"
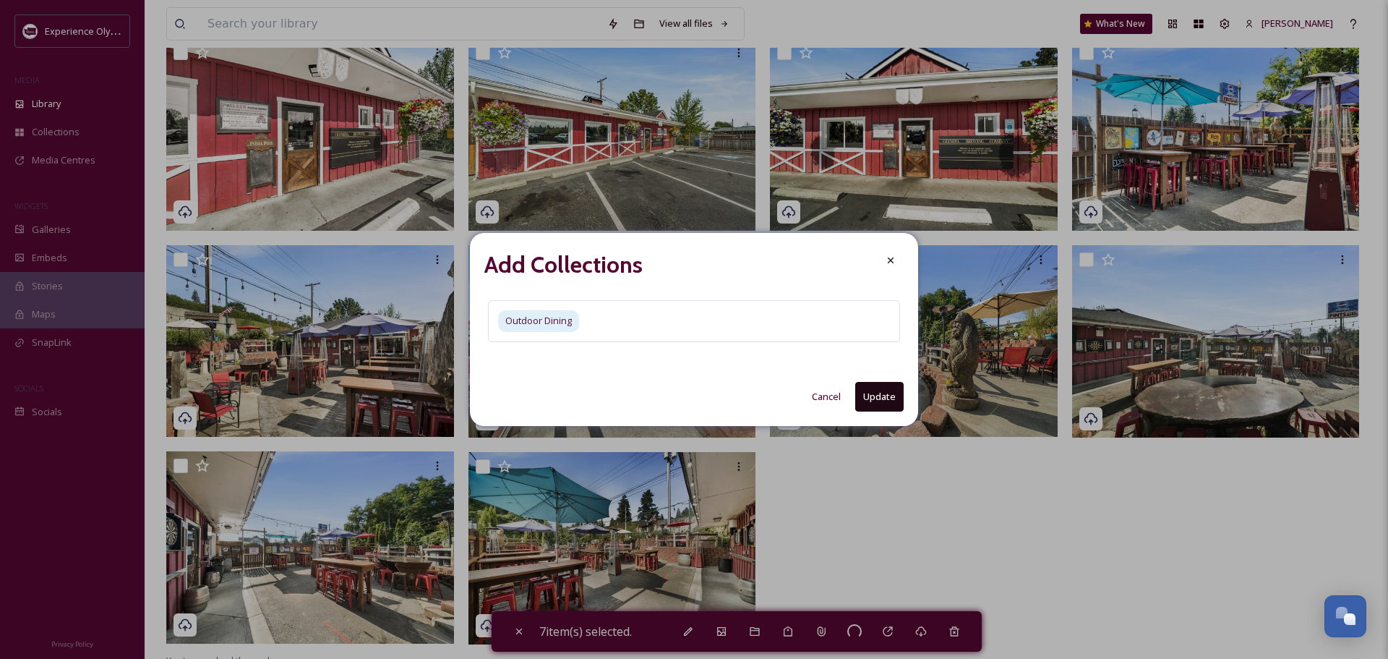
checkbox input "false"
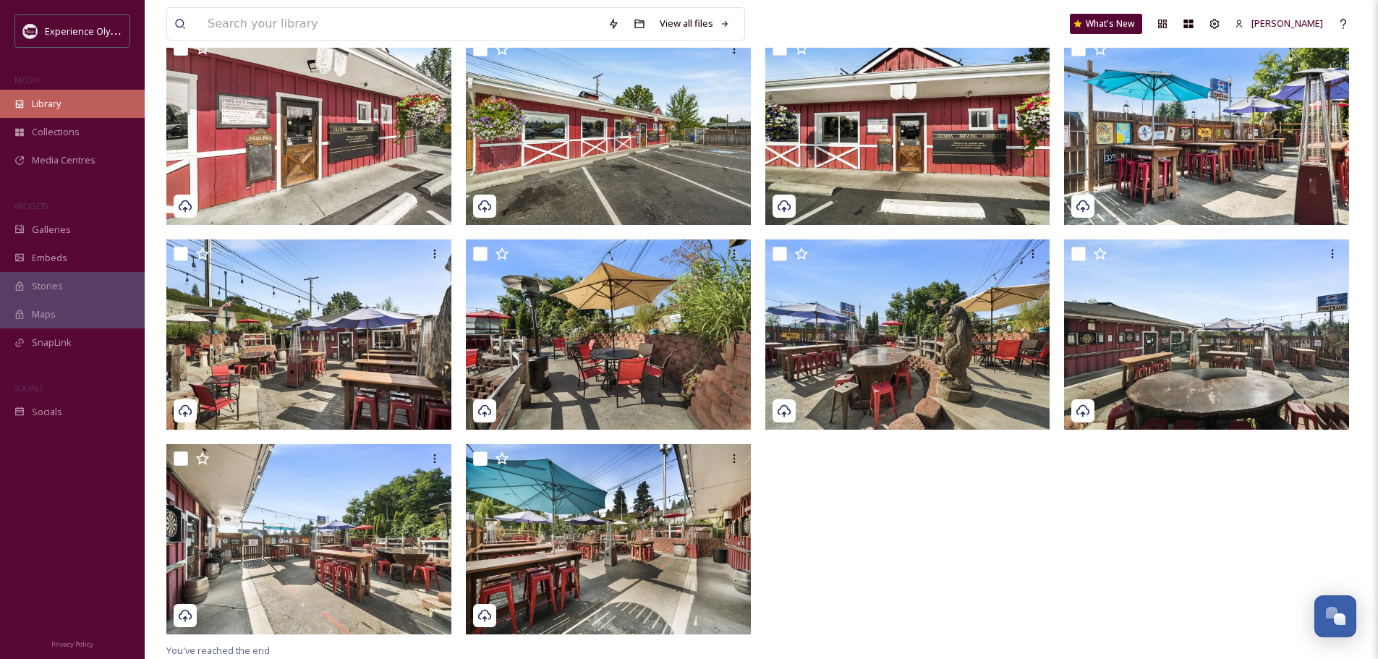
click at [31, 108] on div "Library" at bounding box center [72, 104] width 145 height 28
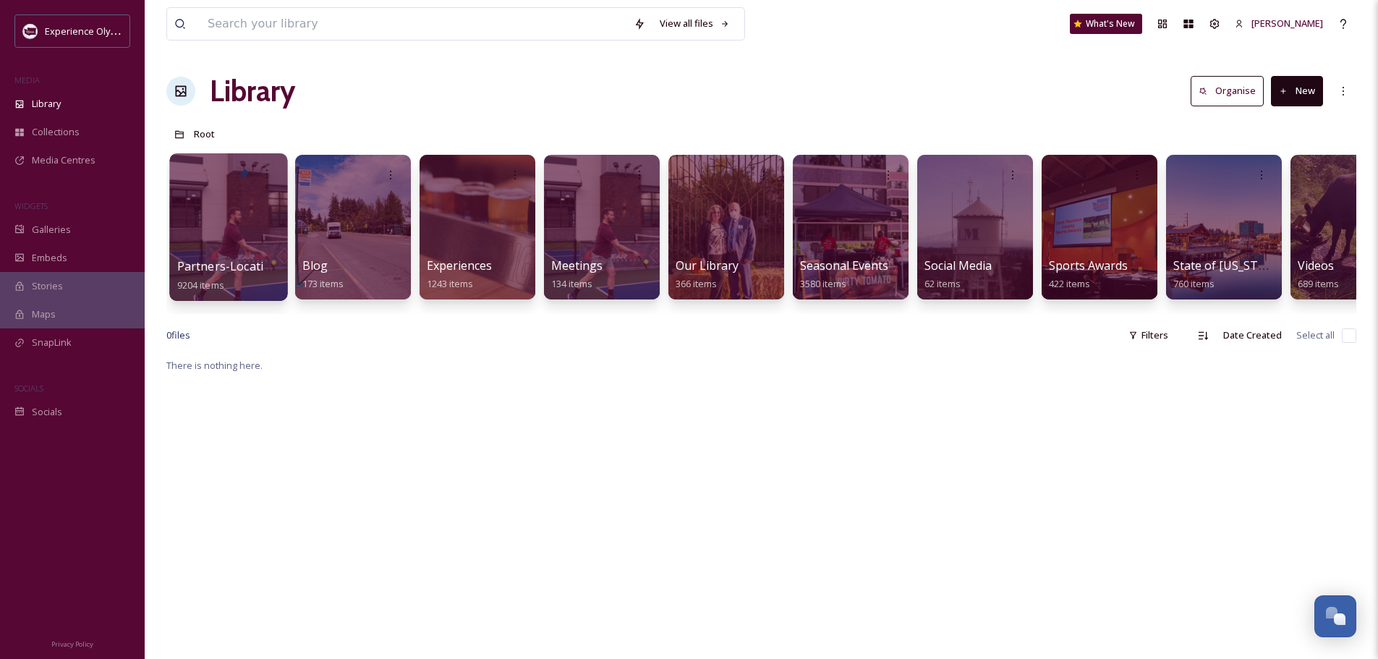
click at [226, 256] on div at bounding box center [228, 227] width 118 height 148
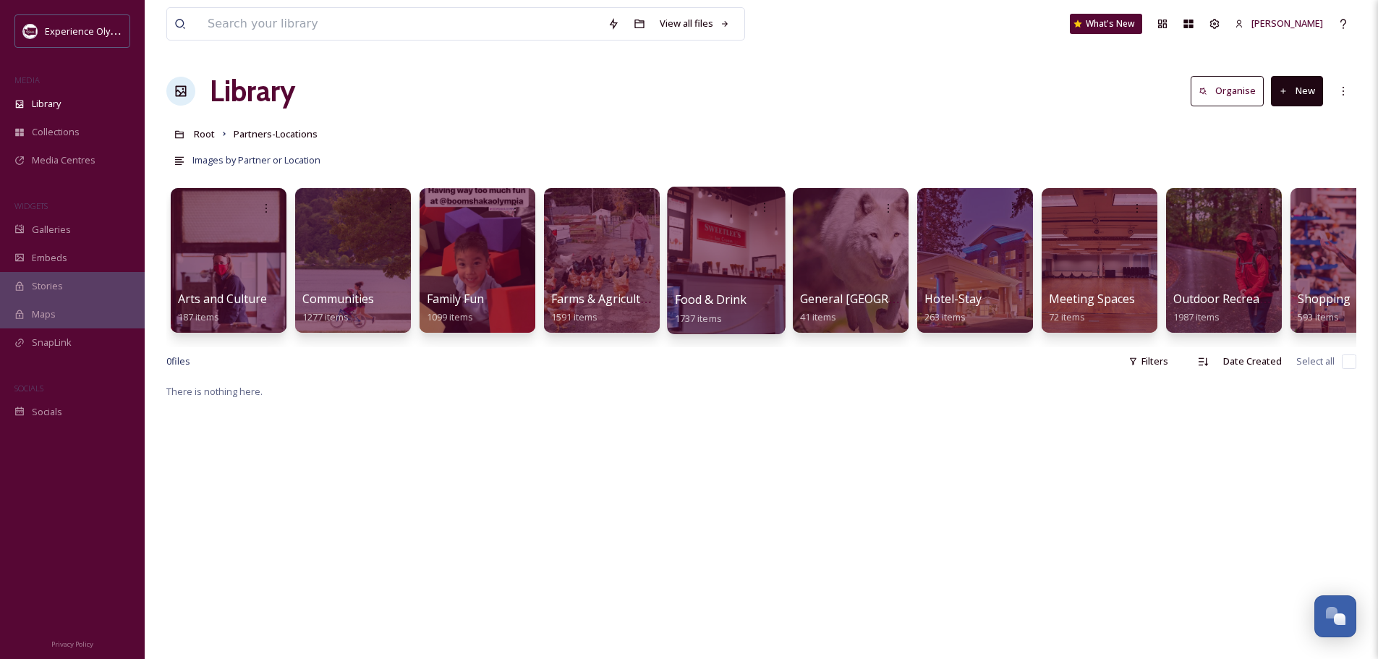
click at [711, 295] on span "Food & Drink" at bounding box center [711, 299] width 72 height 16
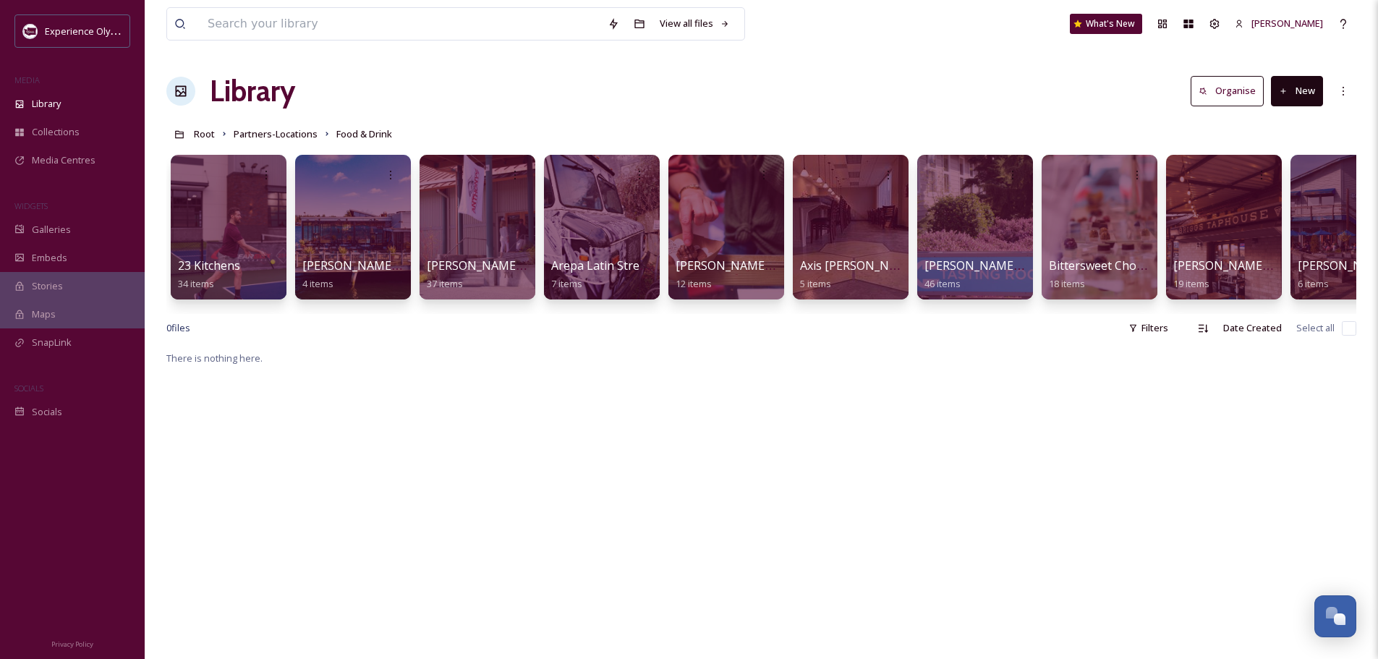
click at [1296, 83] on button "New" at bounding box center [1297, 91] width 52 height 30
click at [1267, 179] on span "Folder" at bounding box center [1279, 181] width 27 height 14
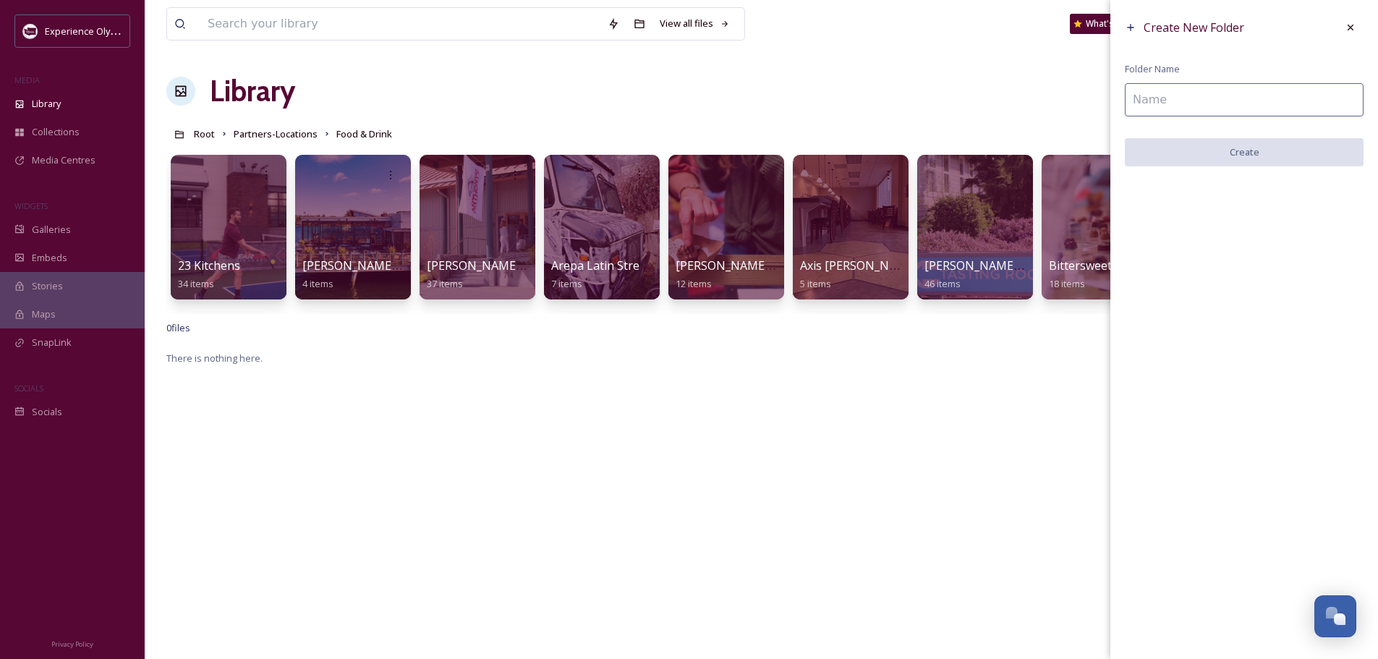
click at [1174, 103] on input at bounding box center [1244, 99] width 239 height 33
type input "Oly Taproom"
click at [1205, 158] on button "Create" at bounding box center [1244, 153] width 239 height 30
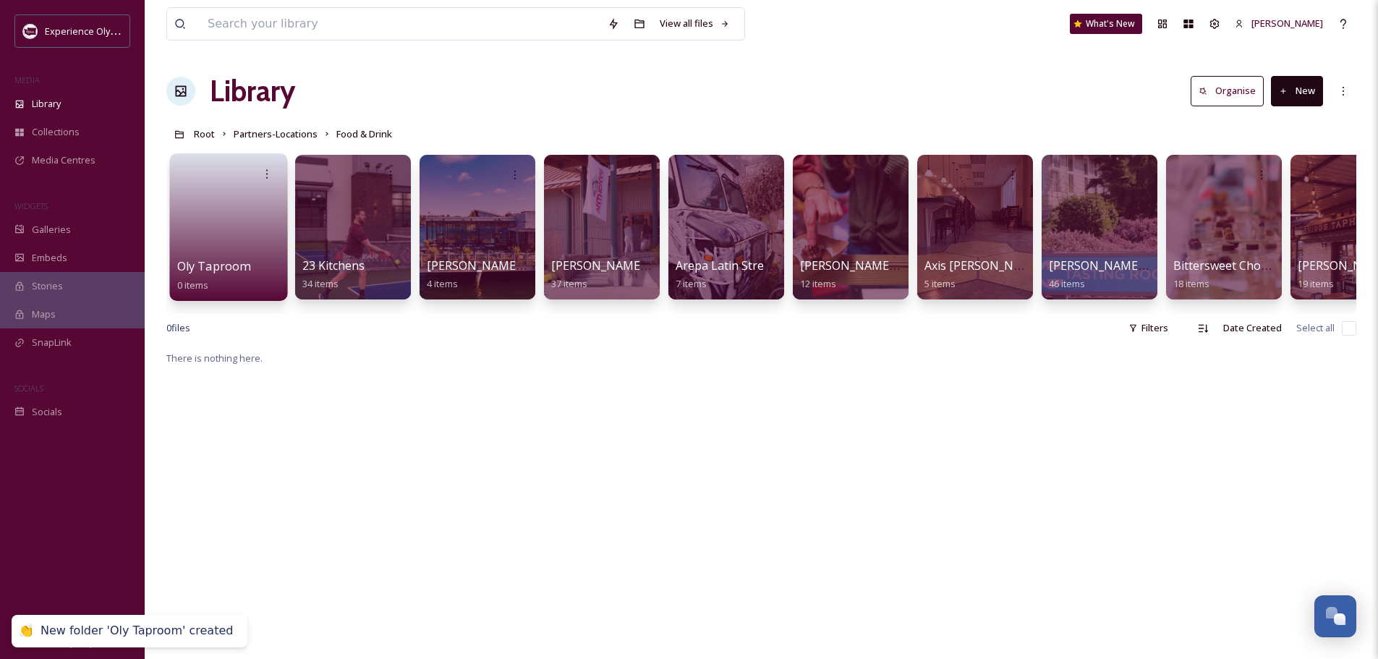
click at [244, 263] on span "Oly Taproom" at bounding box center [213, 266] width 73 height 16
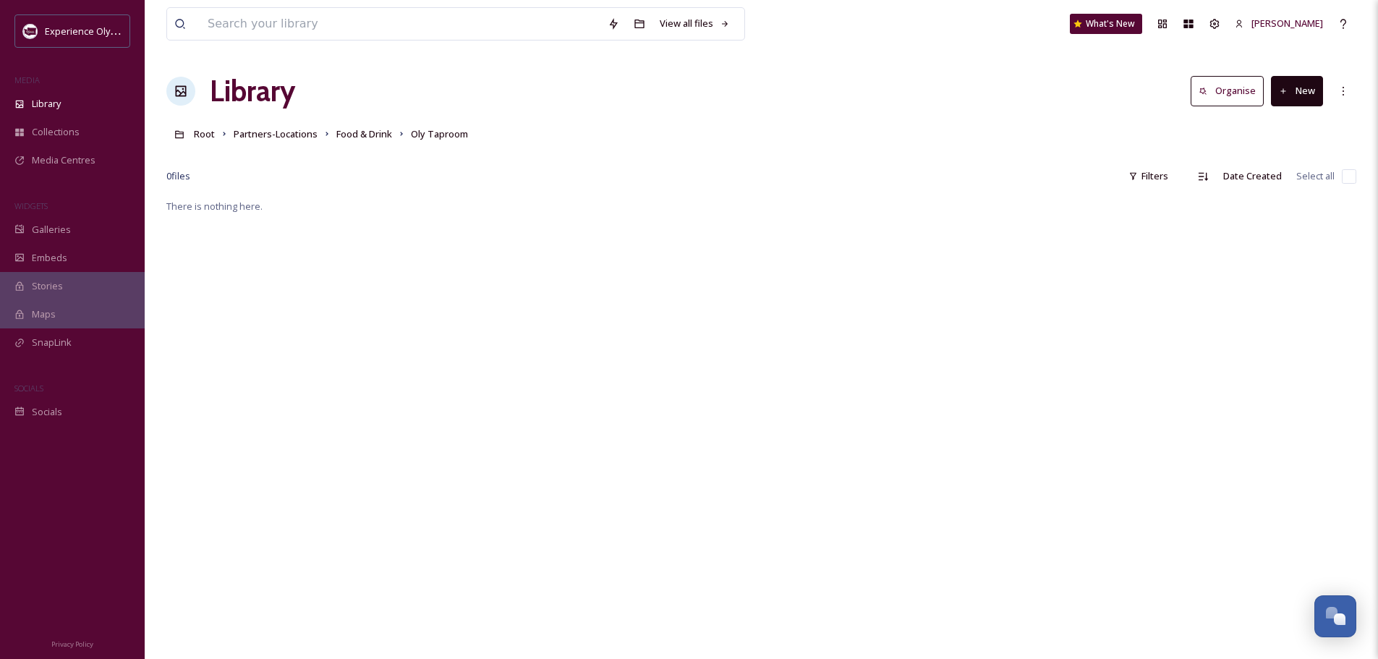
click at [1284, 87] on icon at bounding box center [1283, 91] width 9 height 9
click at [1295, 118] on span "File Upload" at bounding box center [1290, 125] width 48 height 14
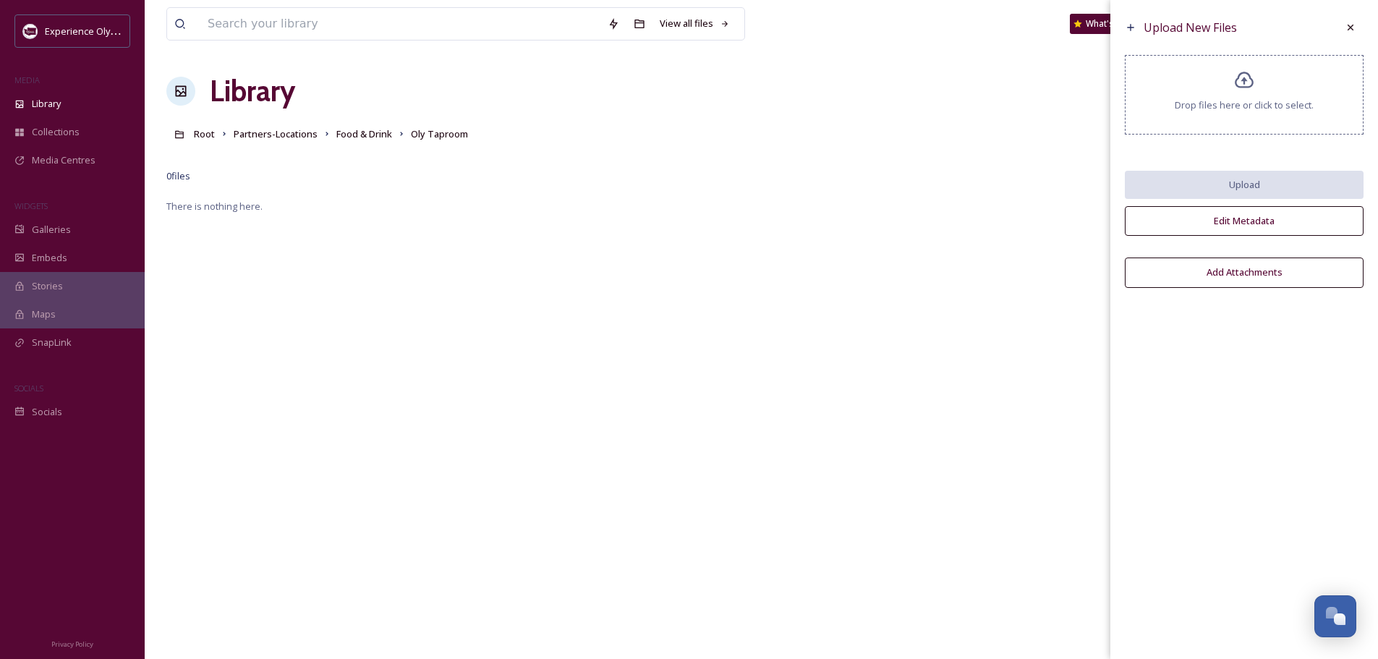
click at [1246, 88] on icon at bounding box center [1243, 80] width 19 height 17
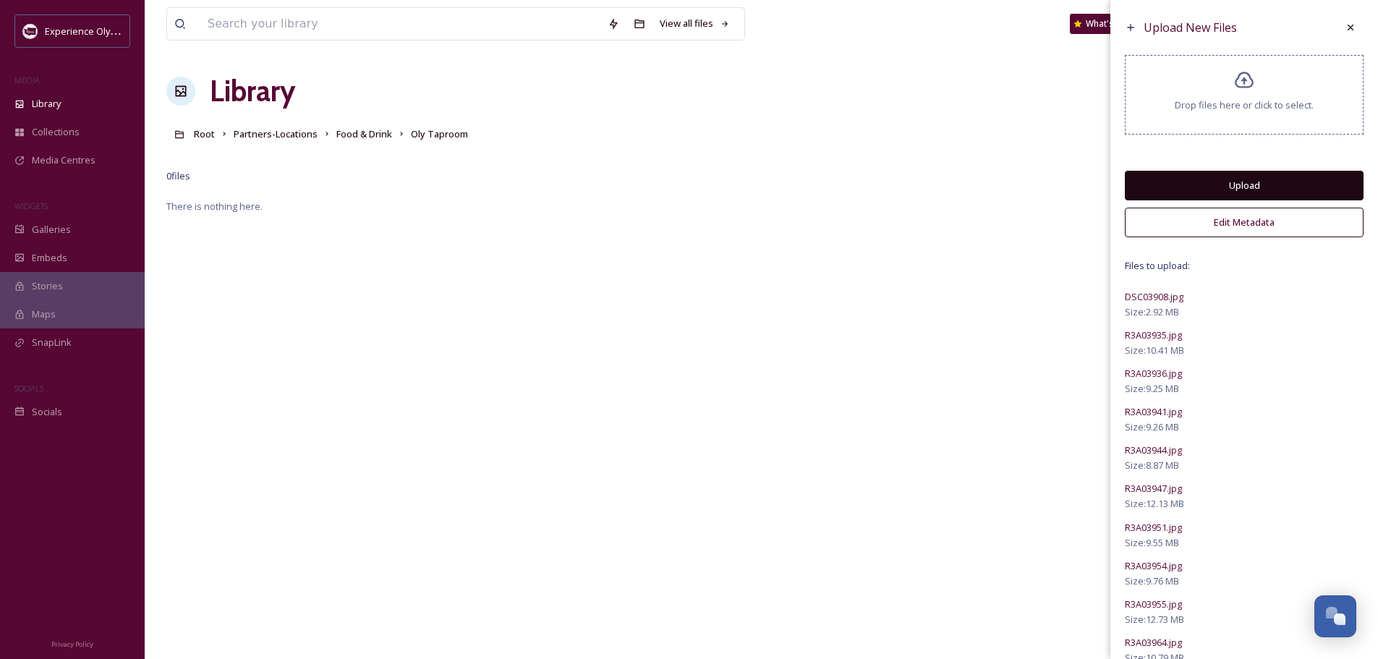
click at [1214, 218] on button "Edit Metadata" at bounding box center [1244, 223] width 239 height 30
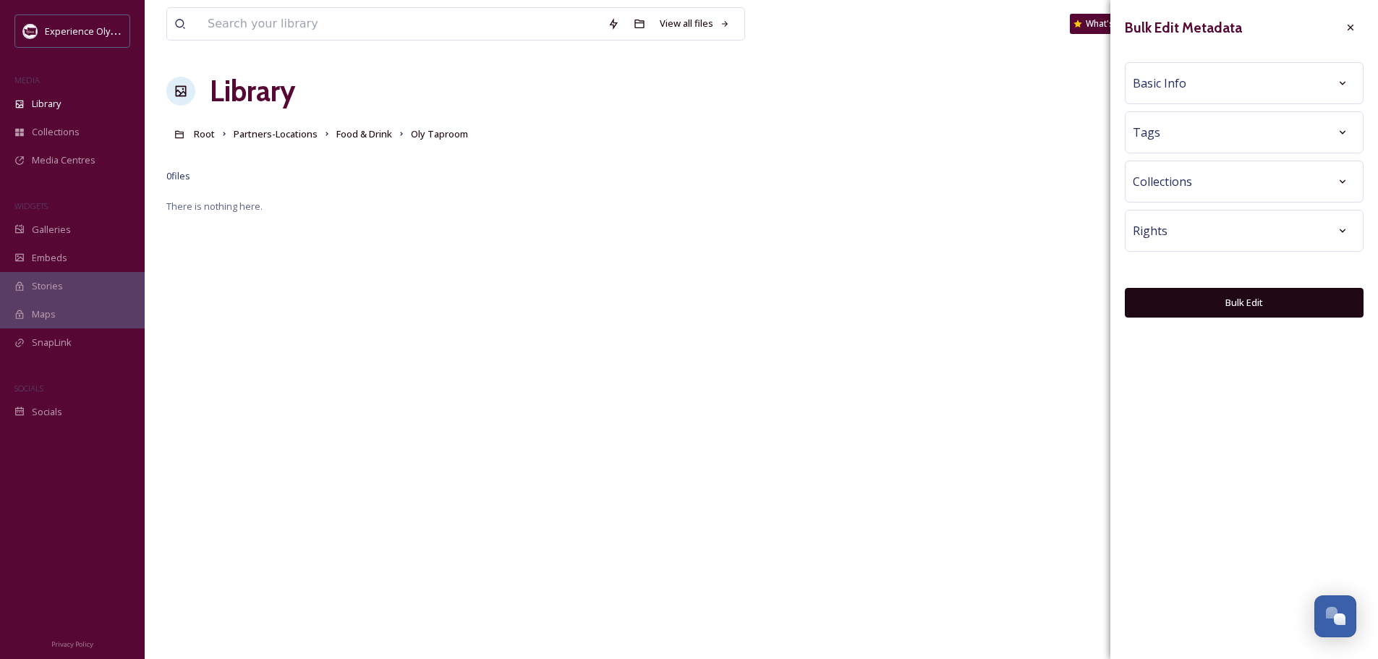
click at [1225, 81] on div "Basic Info" at bounding box center [1243, 83] width 223 height 26
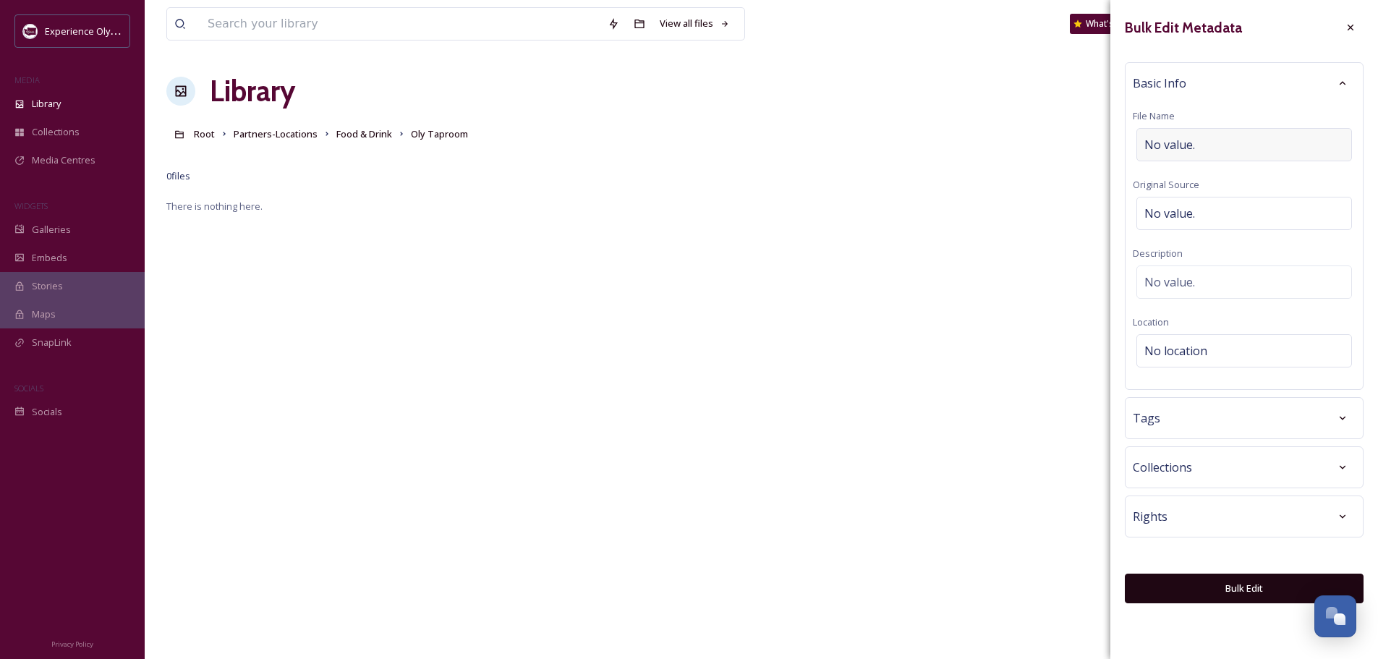
click at [1163, 143] on span "No value." at bounding box center [1169, 144] width 51 height 17
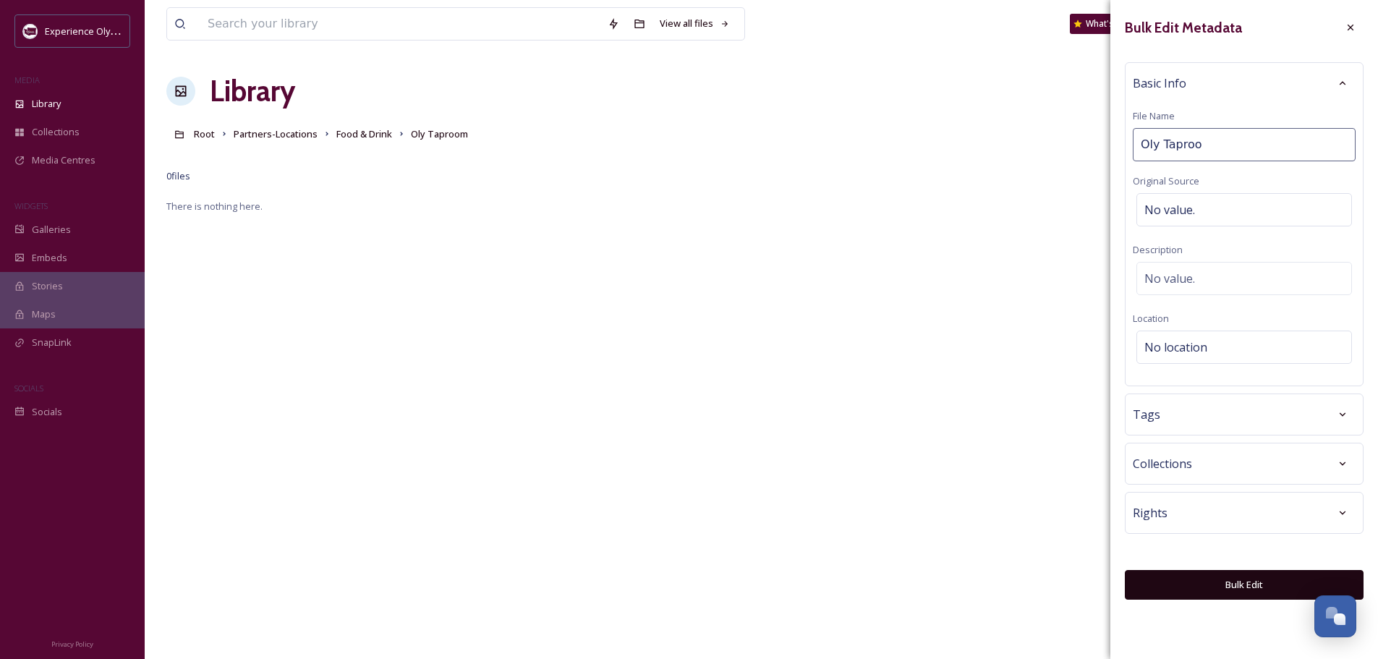
type input "Oly Taproom"
click at [1179, 349] on span "No location" at bounding box center [1175, 346] width 63 height 17
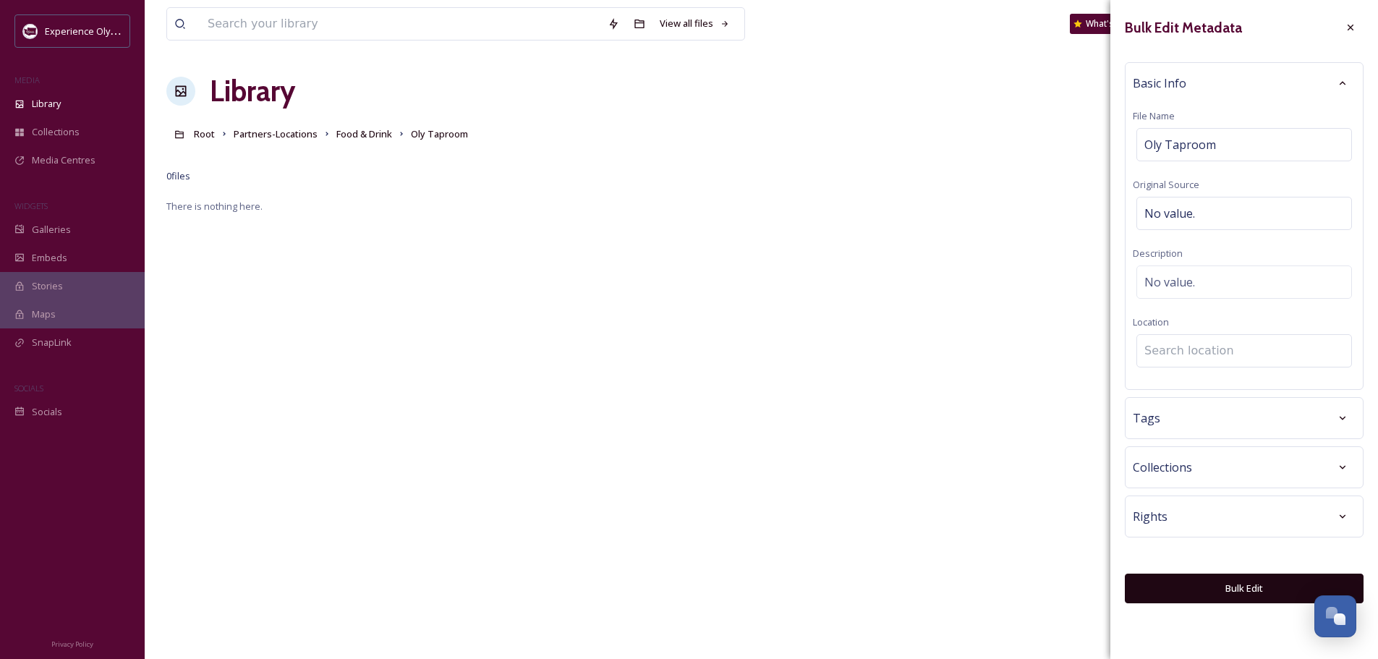
click at [1161, 351] on input at bounding box center [1244, 351] width 214 height 32
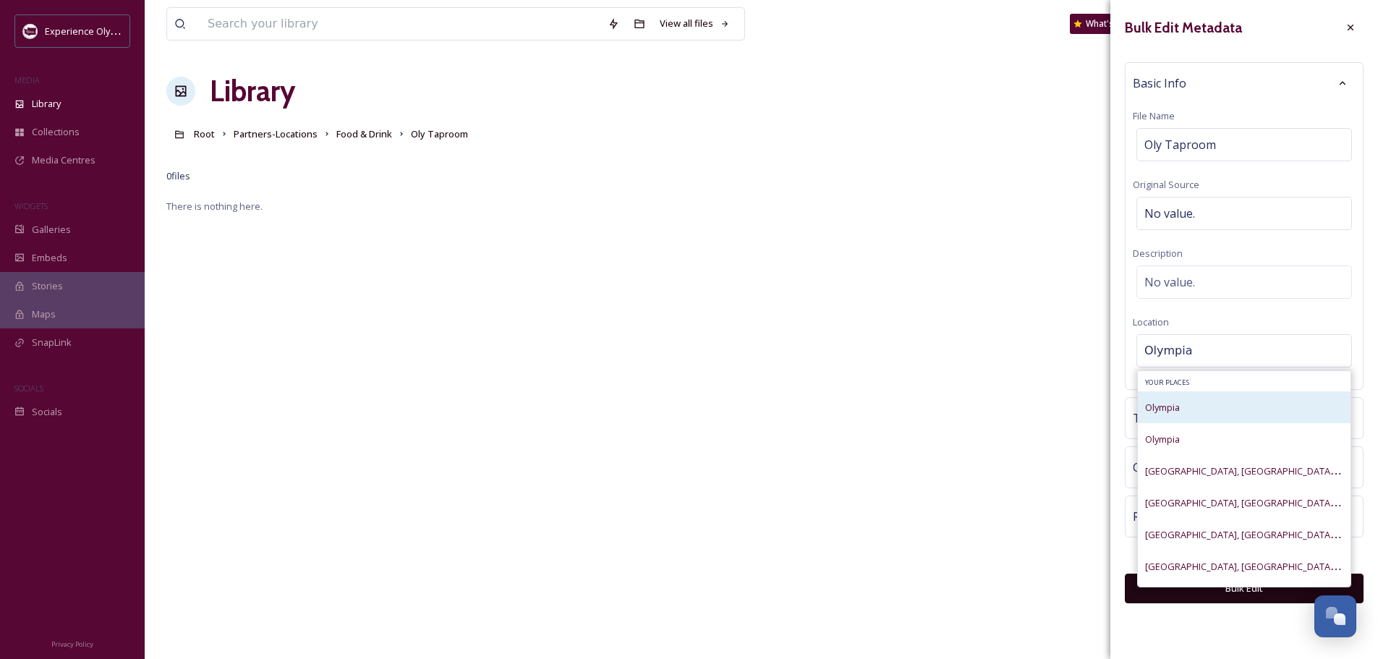
type input "Olympia"
click at [1156, 409] on span "Olympia" at bounding box center [1162, 407] width 35 height 13
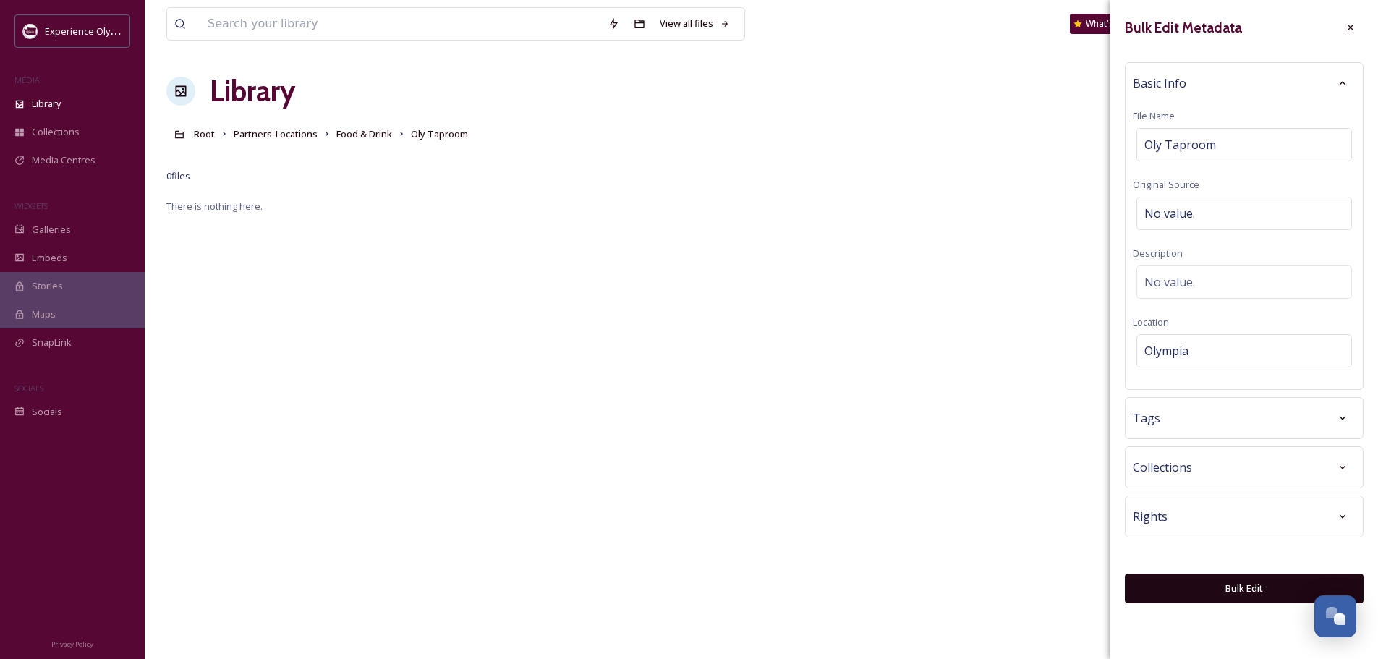
click at [1156, 419] on span "Tags" at bounding box center [1145, 417] width 27 height 17
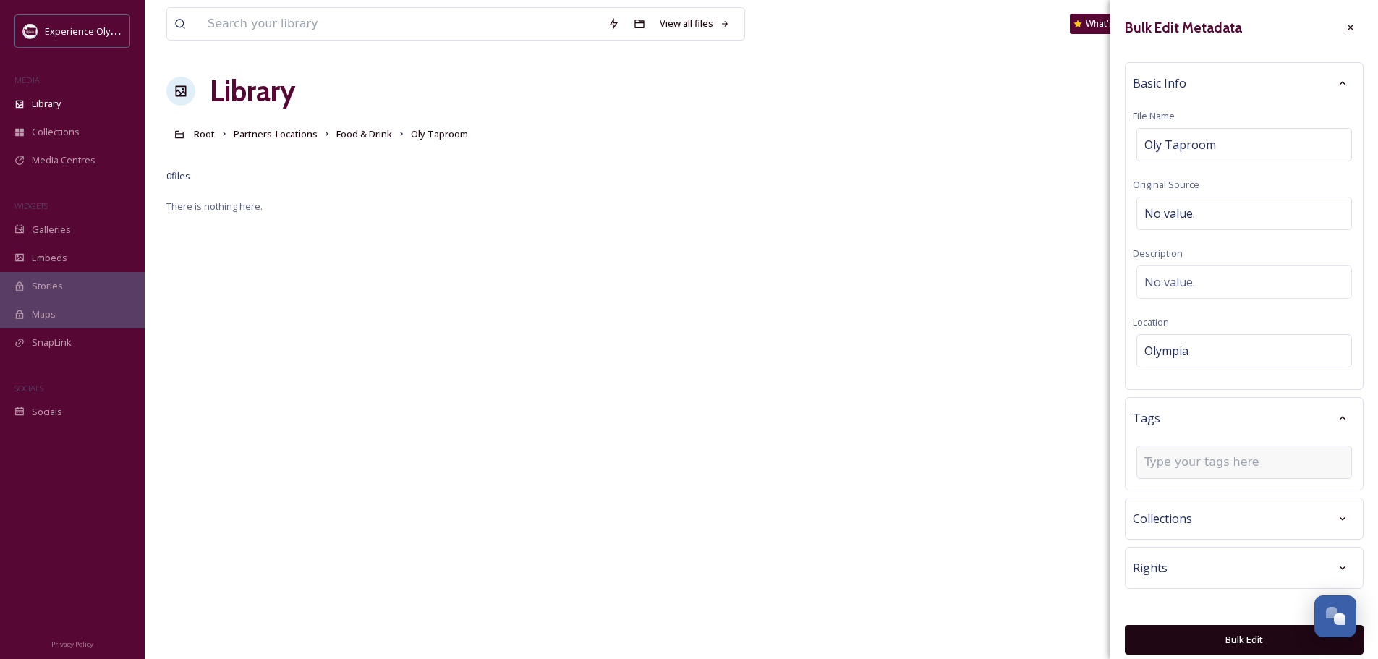
click at [1155, 460] on input at bounding box center [1216, 461] width 145 height 17
type input "bar"
type input "restaurant"
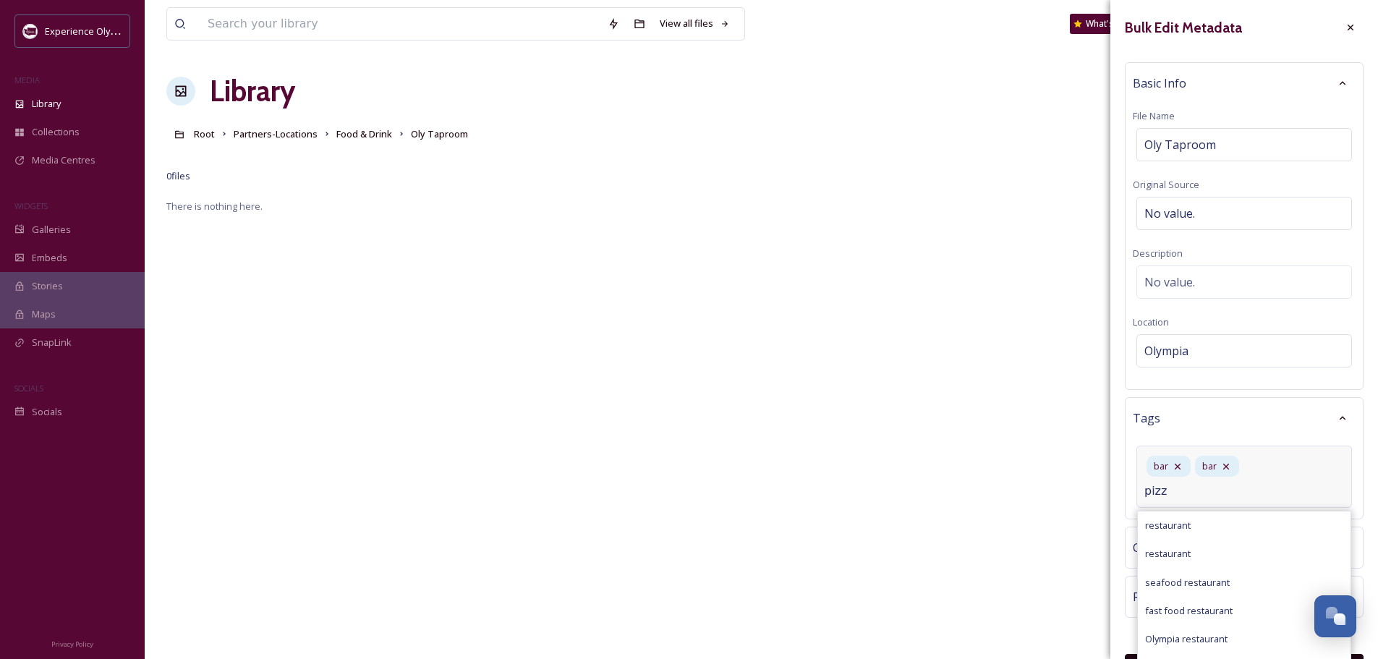
type input "pizza"
type input "outdoor dining"
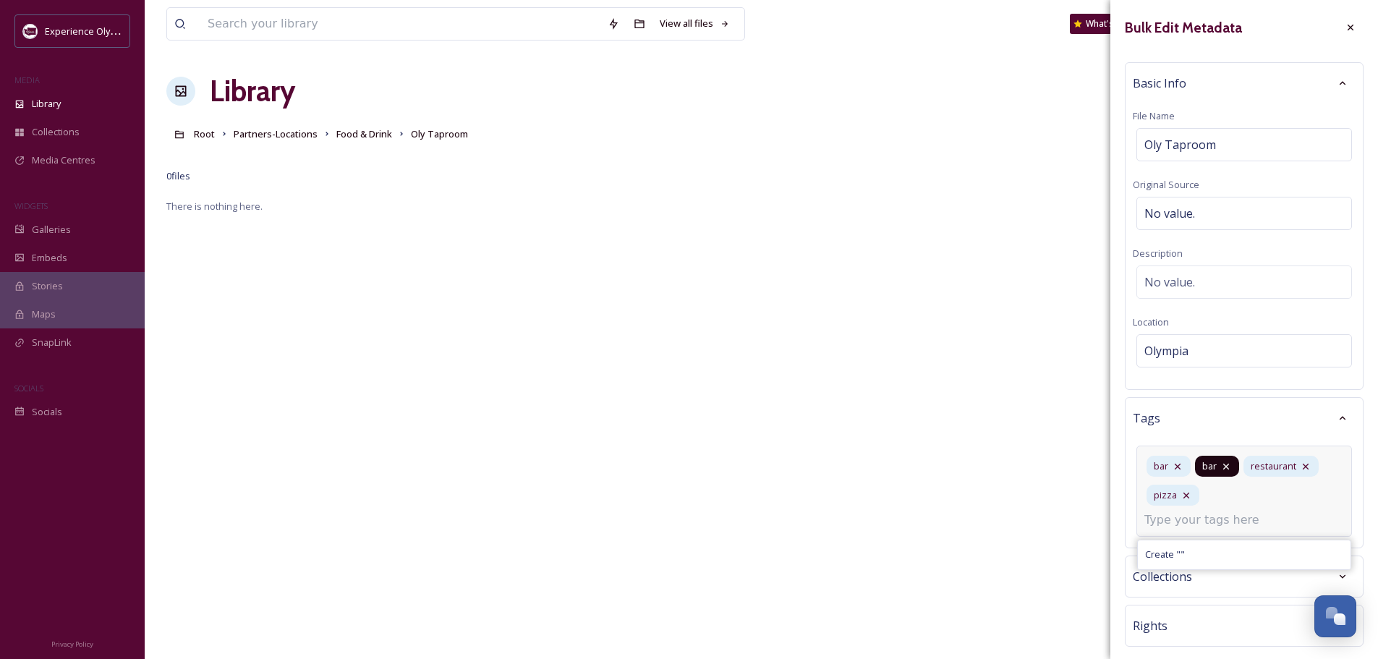
click at [1226, 462] on icon at bounding box center [1226, 467] width 12 height 12
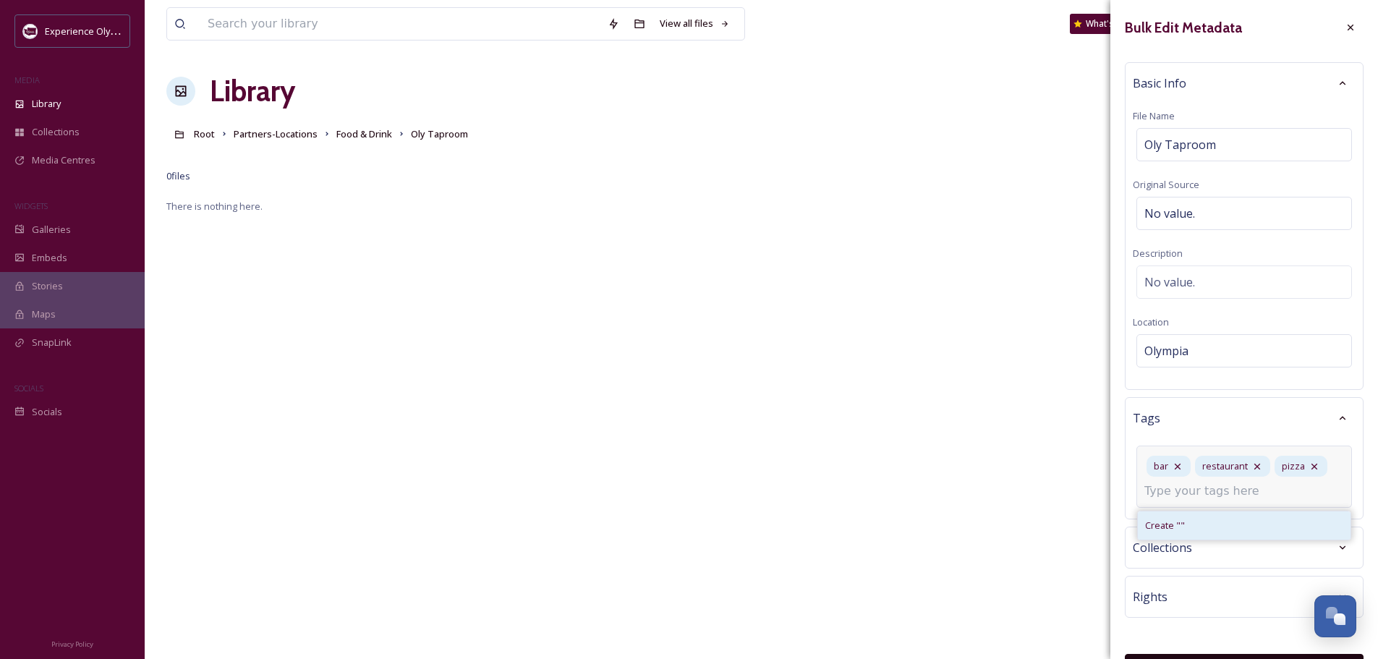
click at [1166, 519] on span "Create " "" at bounding box center [1165, 526] width 40 height 14
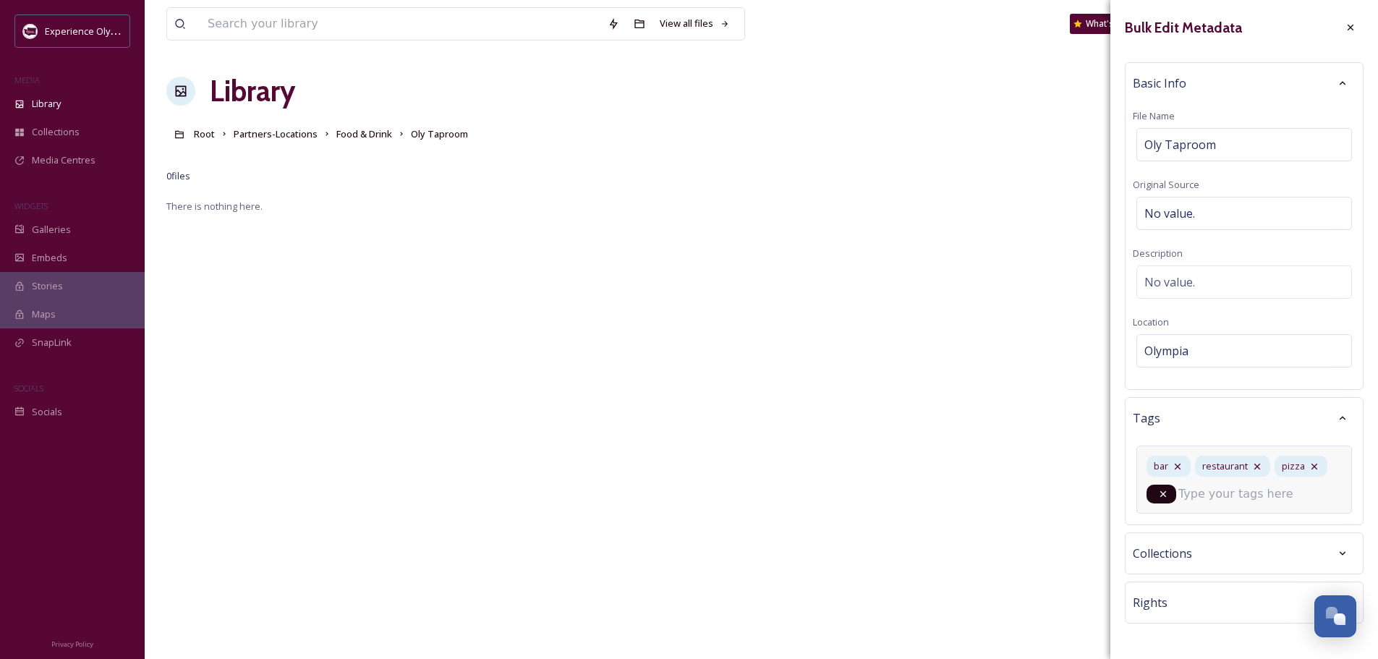
click at [1170, 492] on div at bounding box center [1161, 494] width 30 height 19
click at [1156, 495] on div at bounding box center [1161, 494] width 30 height 19
click at [1161, 491] on icon at bounding box center [1163, 494] width 12 height 12
click at [1196, 494] on input at bounding box center [1216, 490] width 145 height 17
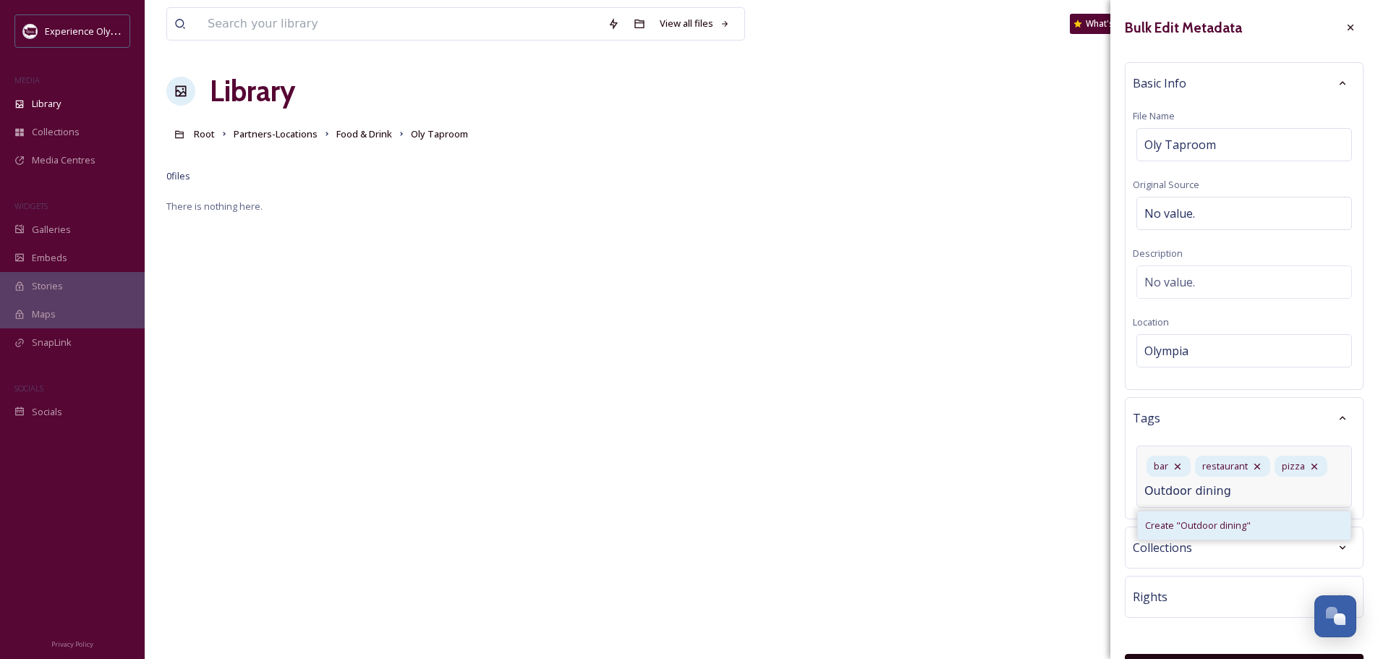
type input "Outdoor dining"
click at [1193, 519] on span "Create " Outdoor dining "" at bounding box center [1198, 526] width 106 height 14
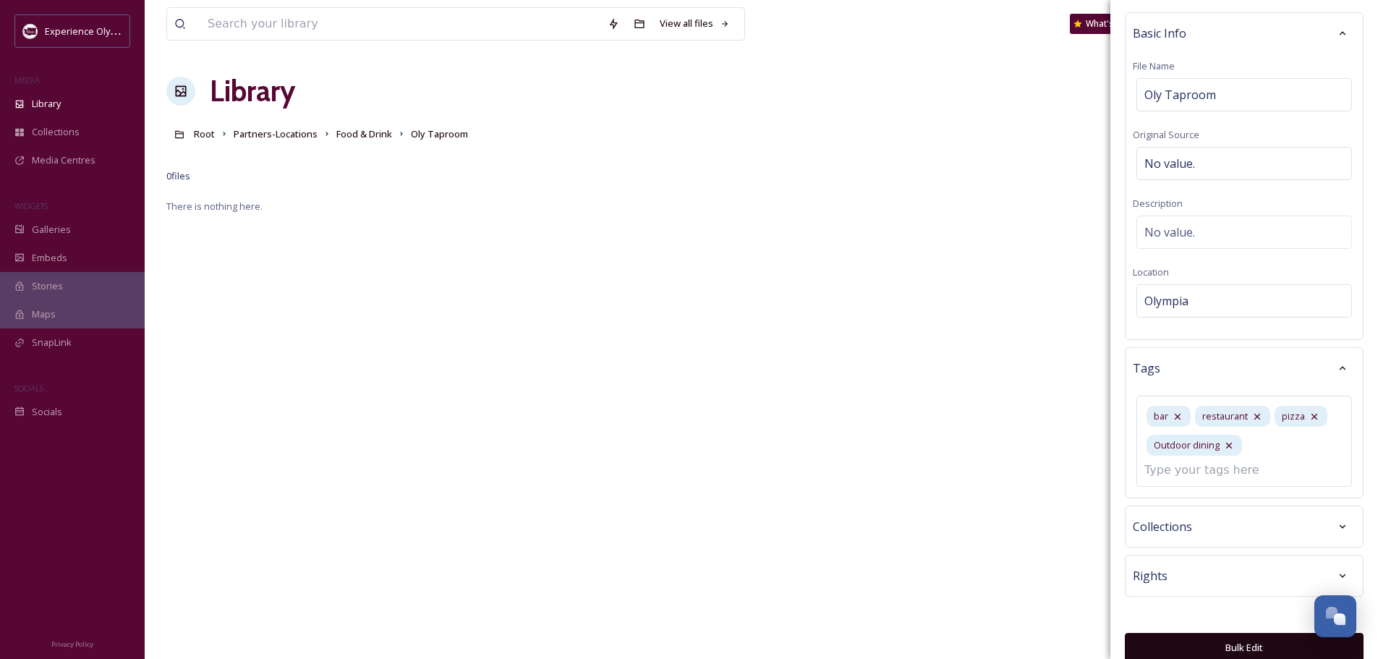
scroll to position [67, 0]
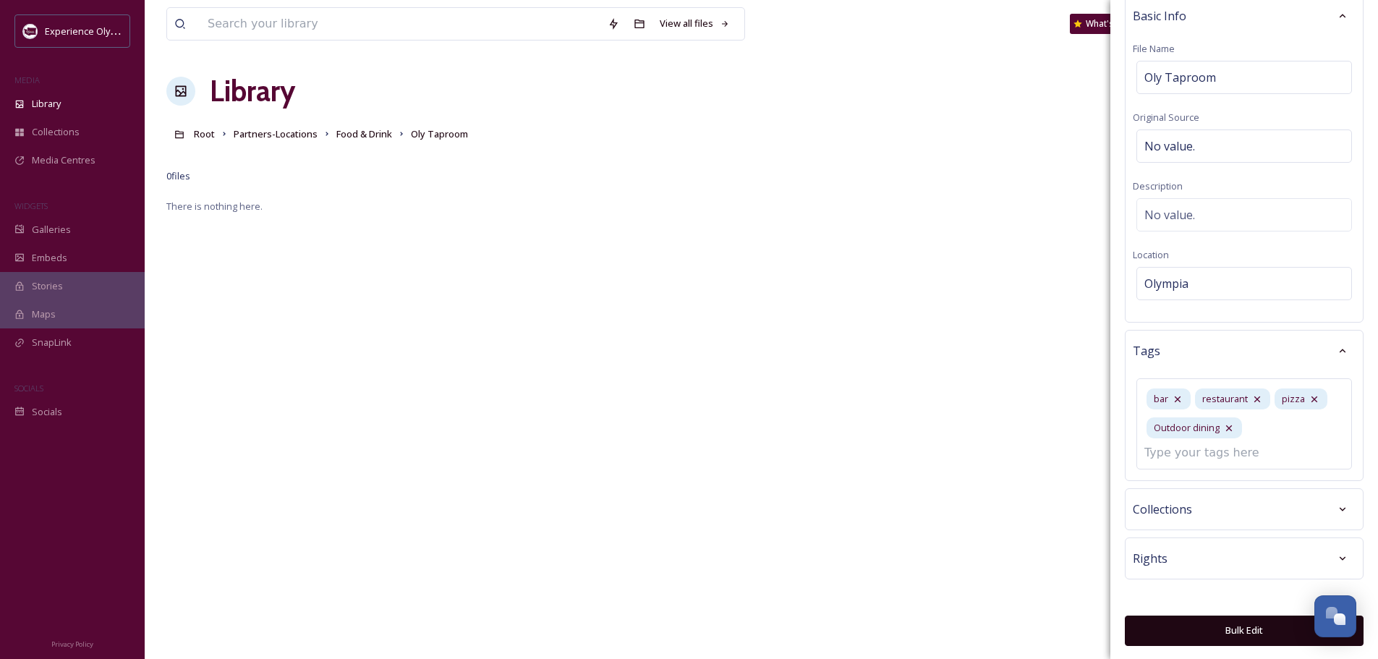
click at [1153, 557] on span "Rights" at bounding box center [1149, 558] width 35 height 17
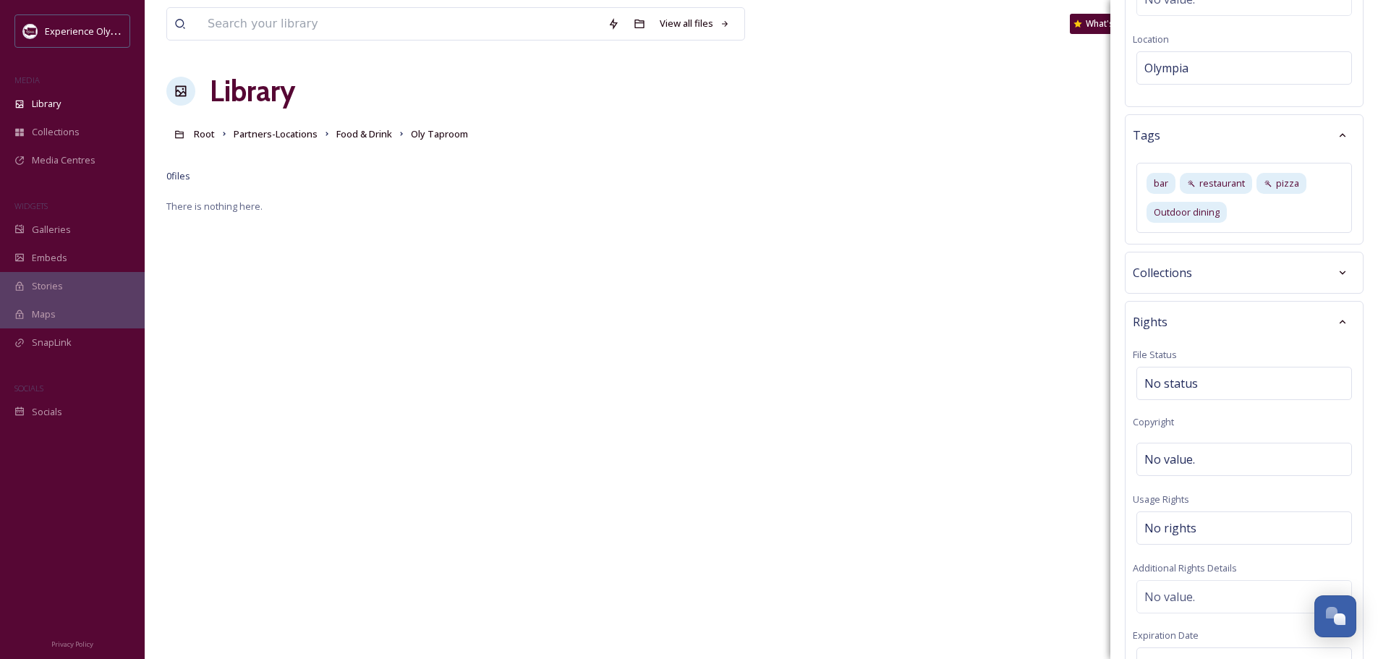
scroll to position [284, 0]
click at [1150, 522] on span "No rights" at bounding box center [1170, 526] width 52 height 17
click at [1151, 532] on input at bounding box center [1219, 530] width 159 height 32
click at [1170, 600] on span "No value." at bounding box center [1169, 602] width 51 height 17
click at [1166, 523] on span "No rights" at bounding box center [1170, 526] width 52 height 17
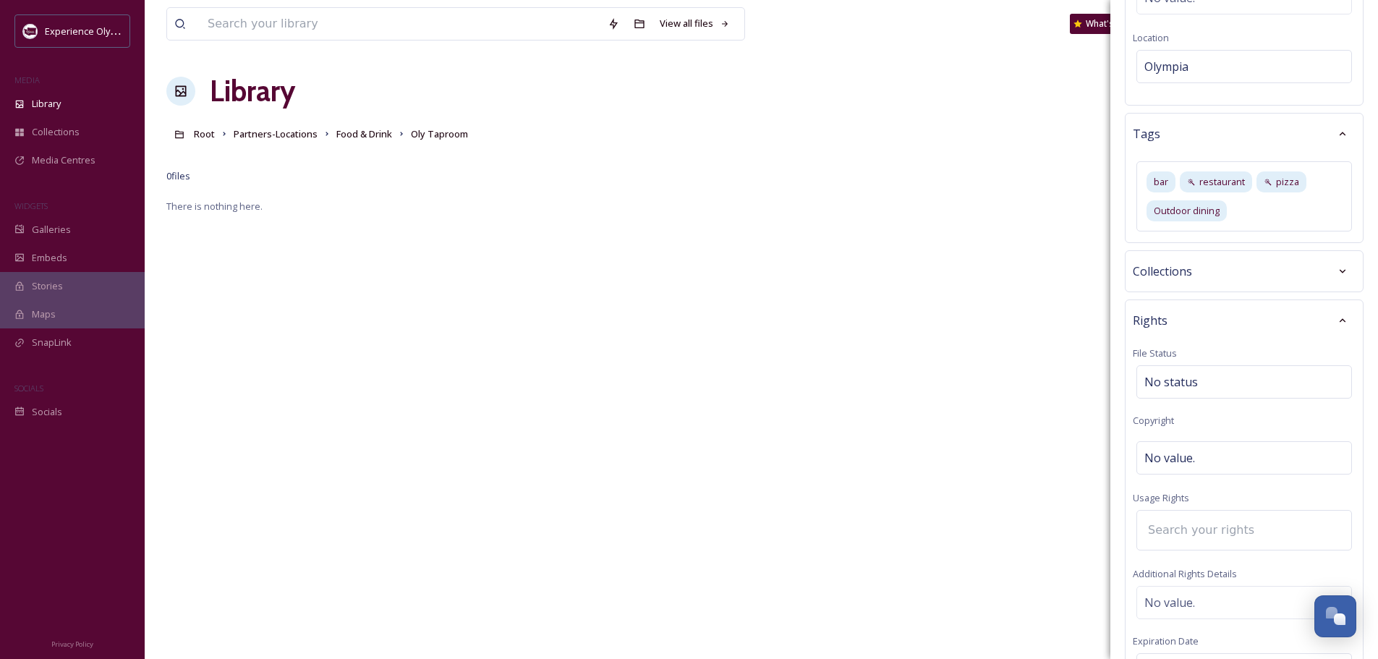
click at [1164, 531] on input at bounding box center [1219, 530] width 159 height 32
type input "additional"
click at [1194, 559] on div "Additional Rights" at bounding box center [1244, 568] width 213 height 28
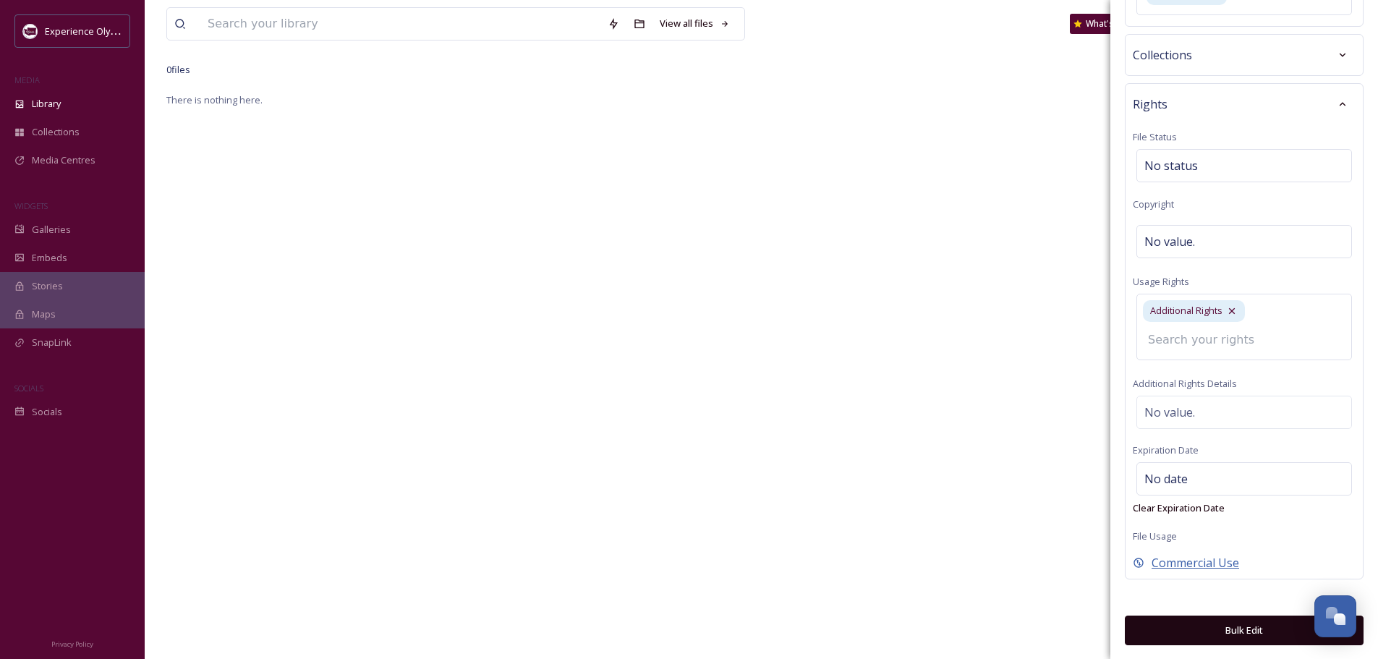
scroll to position [197, 0]
click at [1233, 629] on button "Bulk Edit" at bounding box center [1244, 630] width 239 height 30
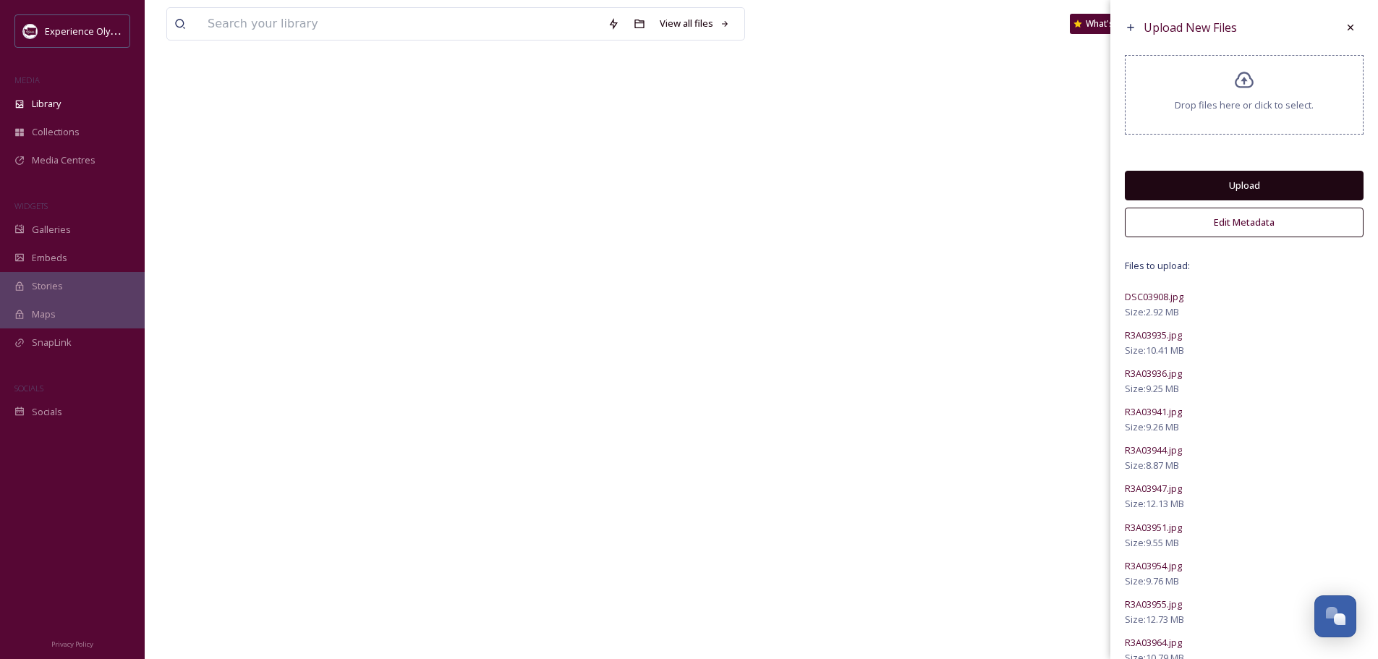
click at [1219, 179] on button "Upload" at bounding box center [1244, 186] width 239 height 30
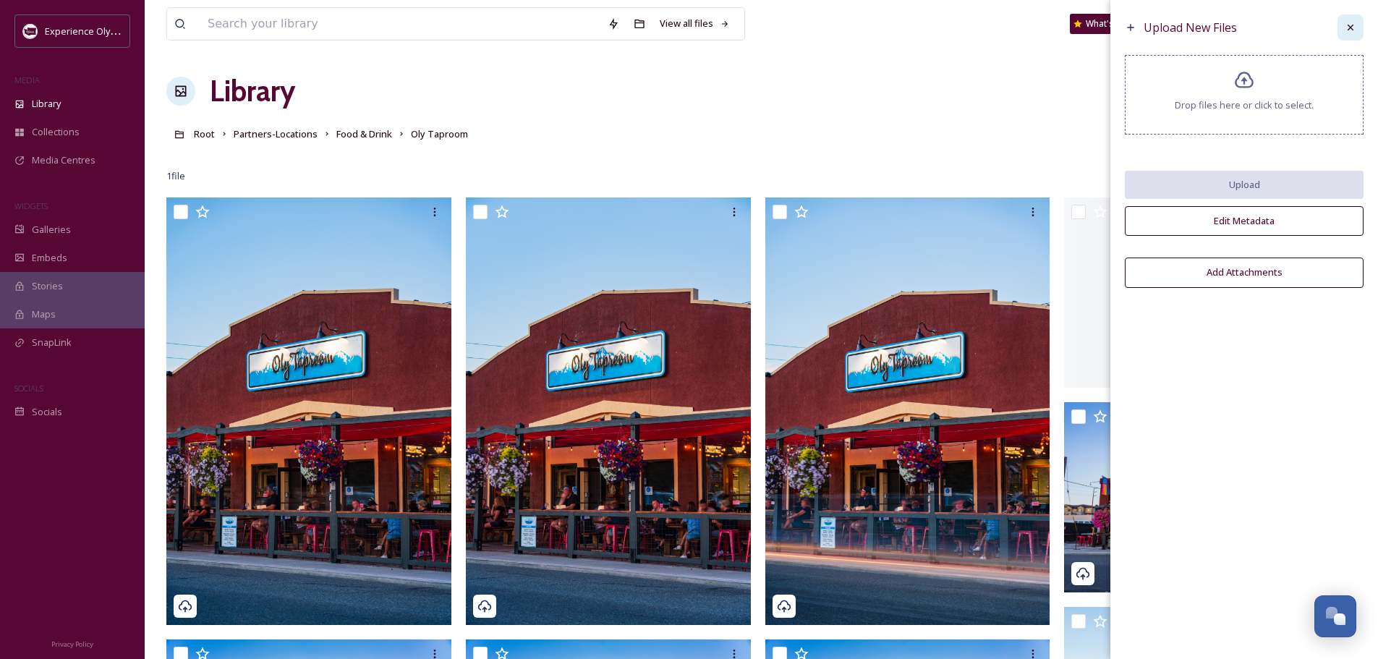
click at [1347, 26] on icon at bounding box center [1350, 28] width 12 height 12
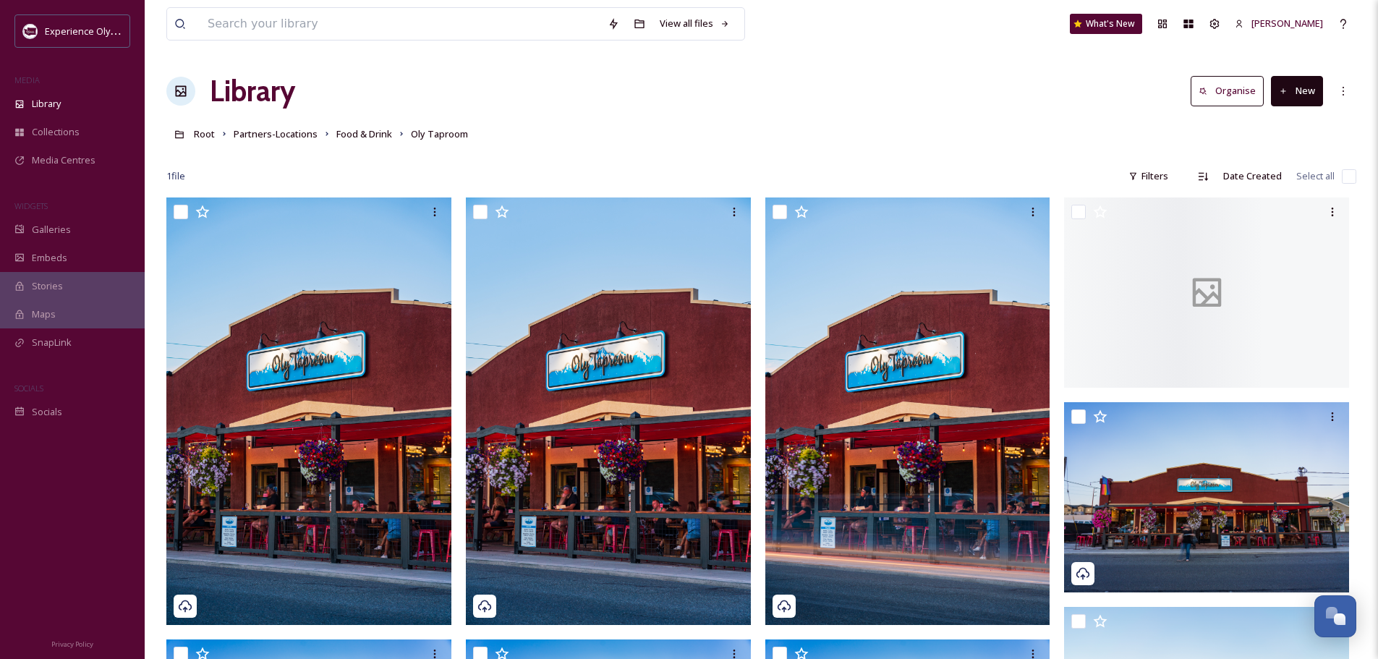
scroll to position [72, 0]
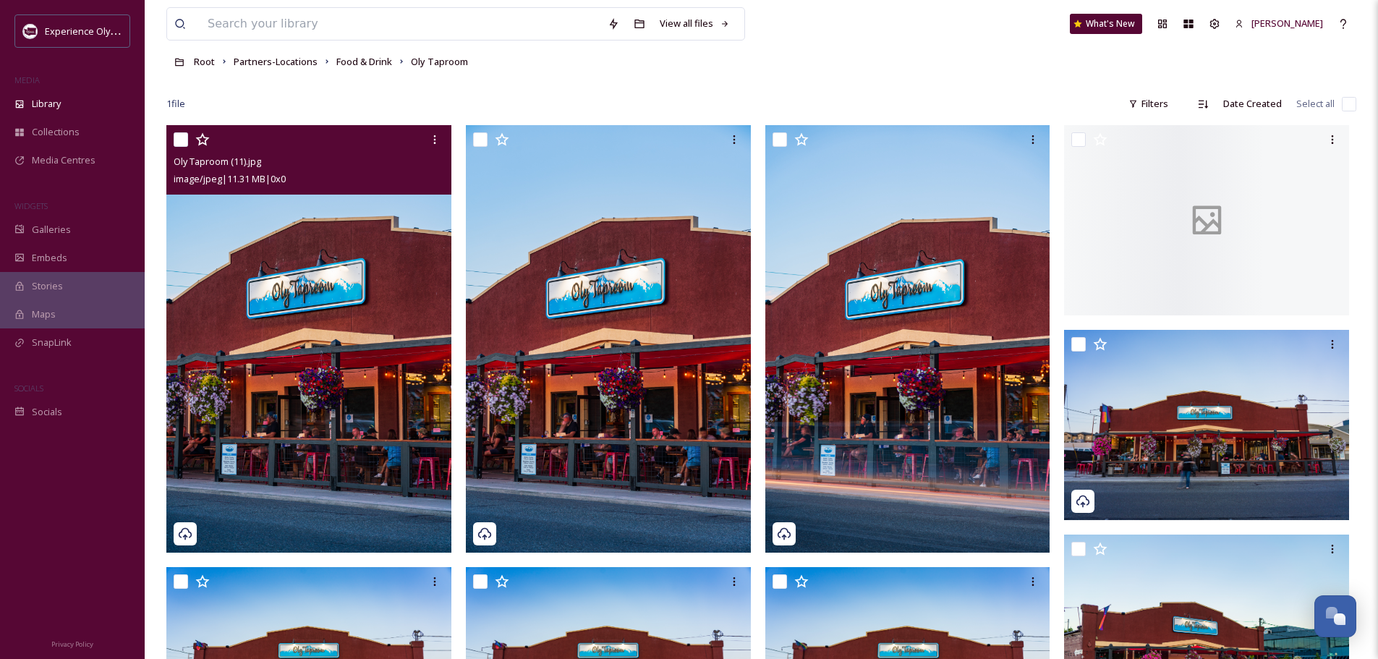
click at [182, 141] on input "checkbox" at bounding box center [181, 139] width 14 height 14
checkbox input "true"
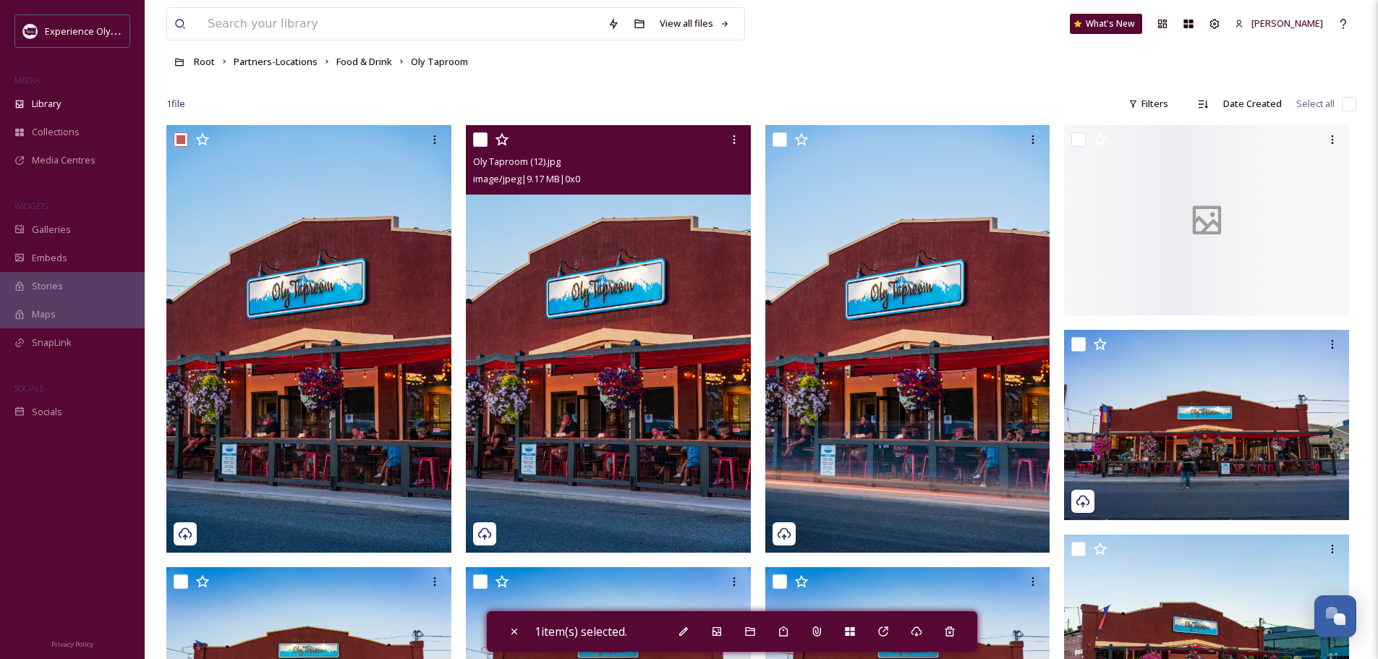
click at [482, 140] on input "checkbox" at bounding box center [480, 139] width 14 height 14
checkbox input "true"
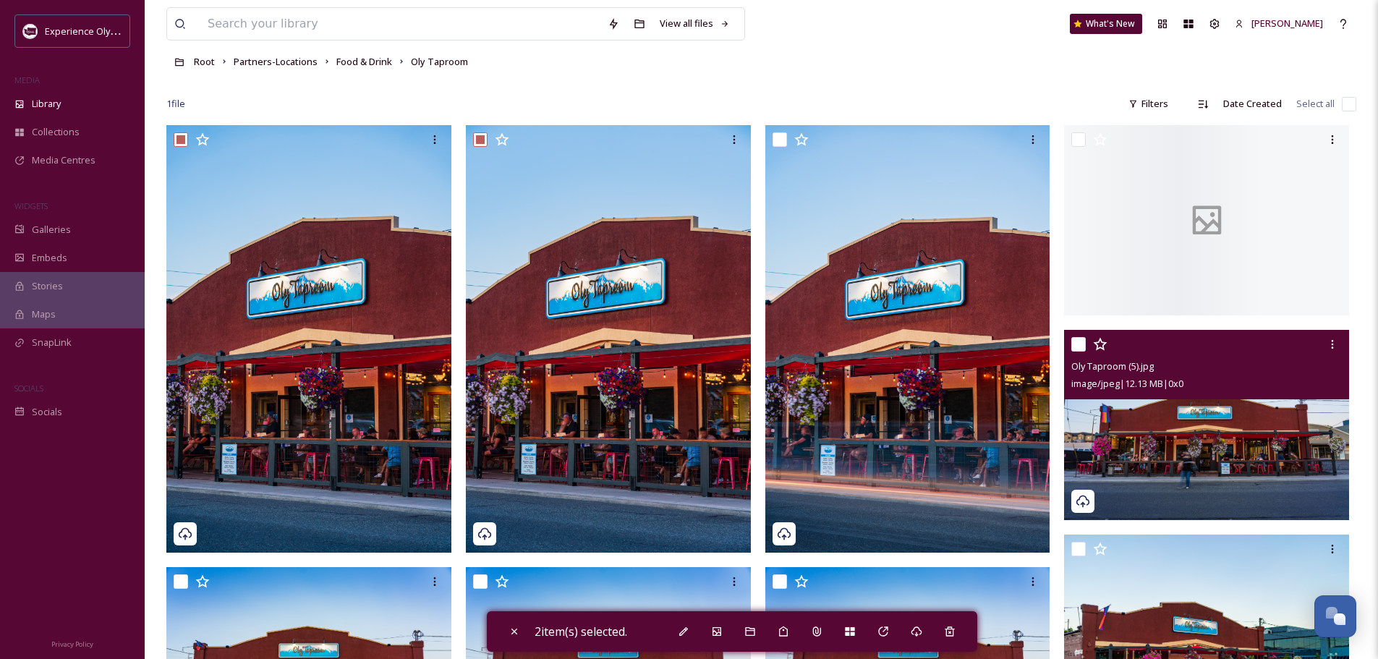
click at [1079, 339] on input "checkbox" at bounding box center [1078, 344] width 14 height 14
checkbox input "true"
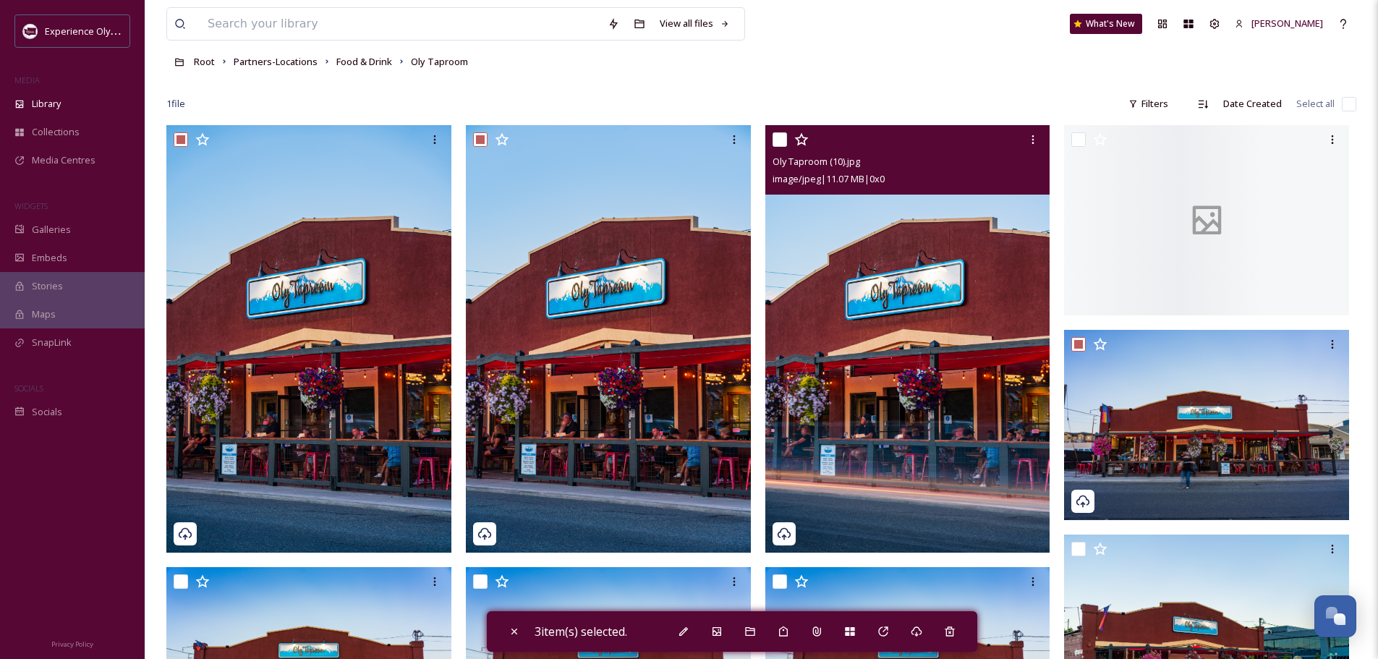
scroll to position [362, 0]
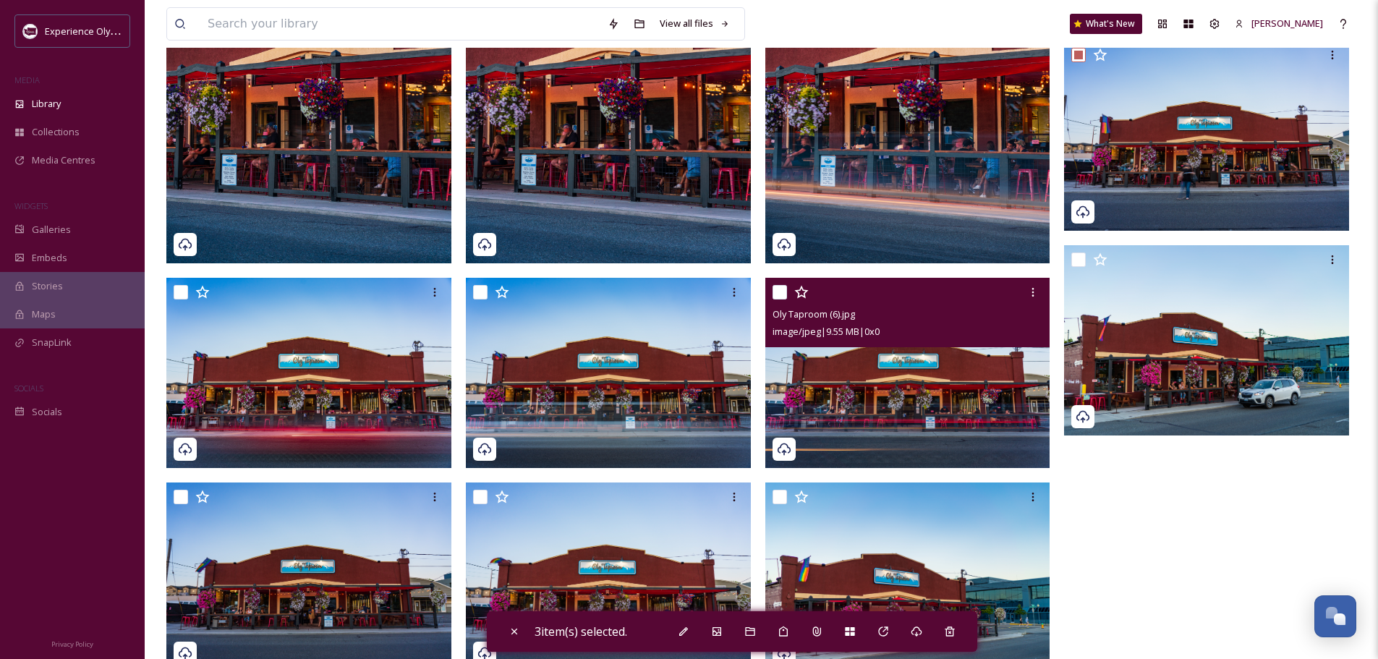
click at [782, 291] on input "checkbox" at bounding box center [779, 292] width 14 height 14
checkbox input "true"
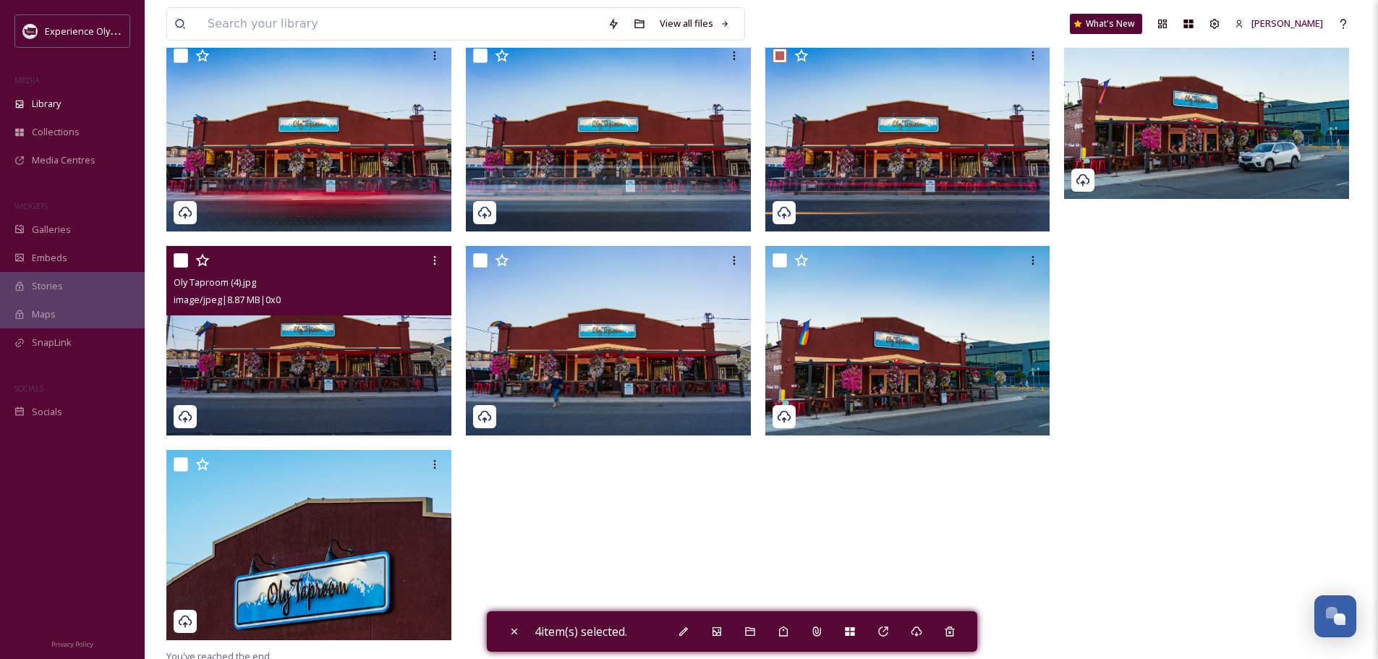
scroll to position [604, 0]
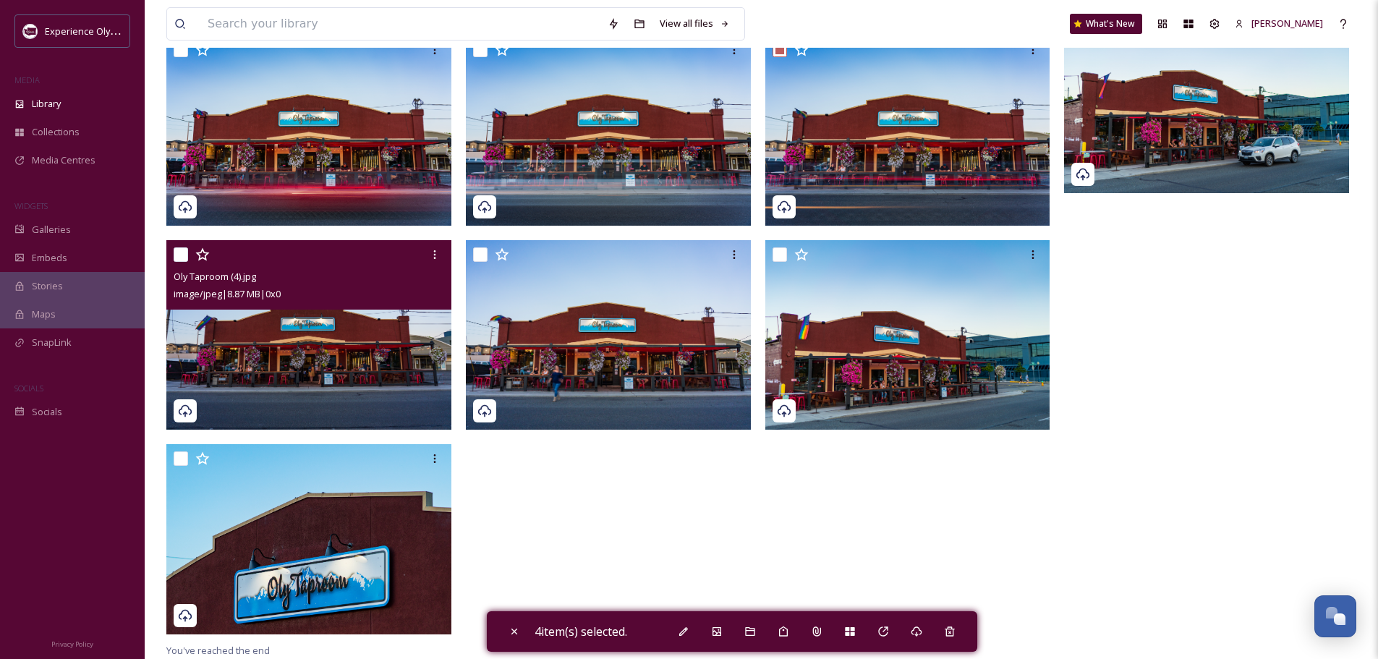
click at [182, 250] on input "checkbox" at bounding box center [181, 254] width 14 height 14
checkbox input "true"
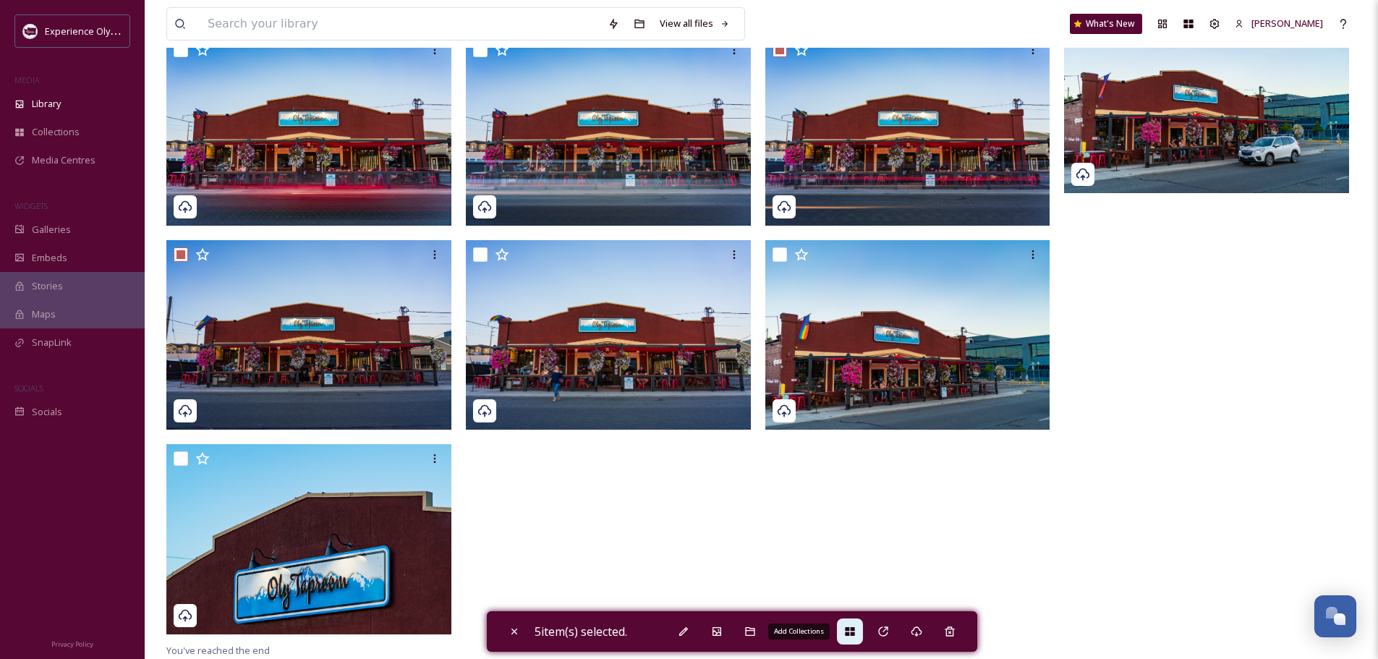
click at [848, 628] on div "Add Collections" at bounding box center [850, 631] width 26 height 26
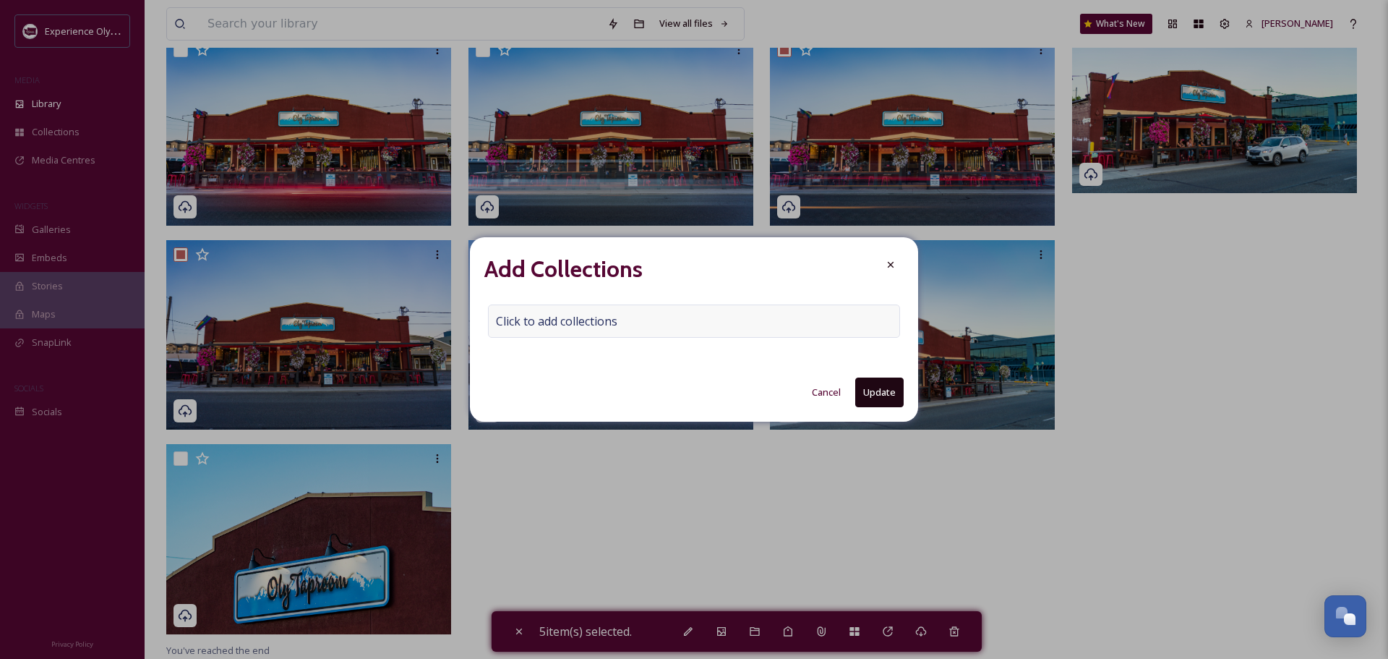
click at [508, 317] on span "Click to add collections" at bounding box center [556, 320] width 121 height 17
click at [512, 321] on input at bounding box center [568, 321] width 159 height 32
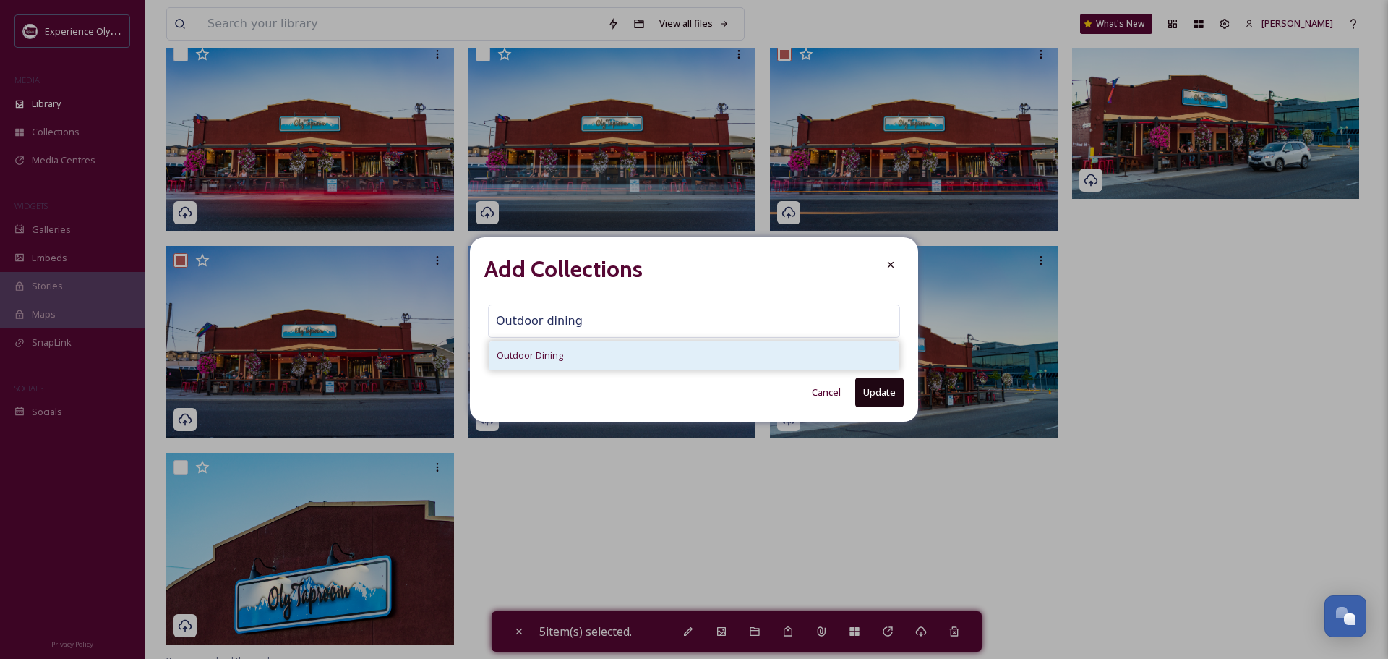
type input "Outdoor dining"
click at [529, 354] on span "Outdoor Dining" at bounding box center [530, 356] width 67 height 14
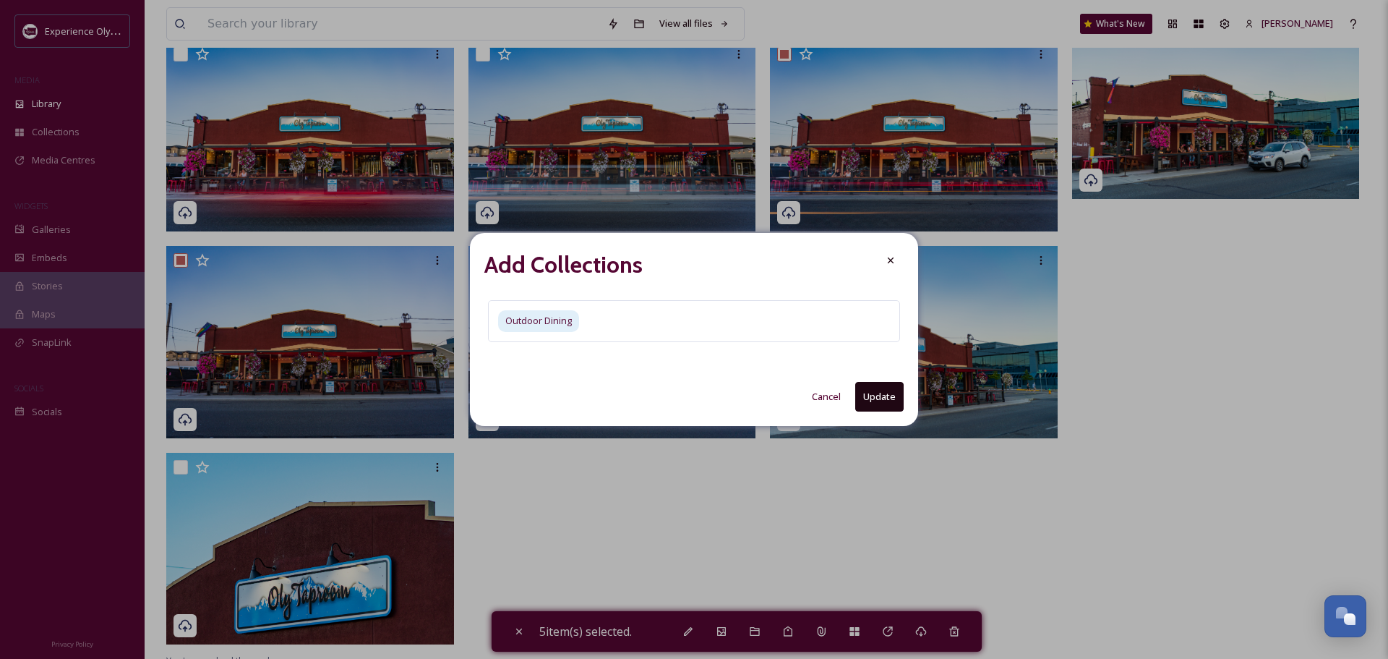
click at [887, 392] on button "Update" at bounding box center [879, 397] width 48 height 30
checkbox input "false"
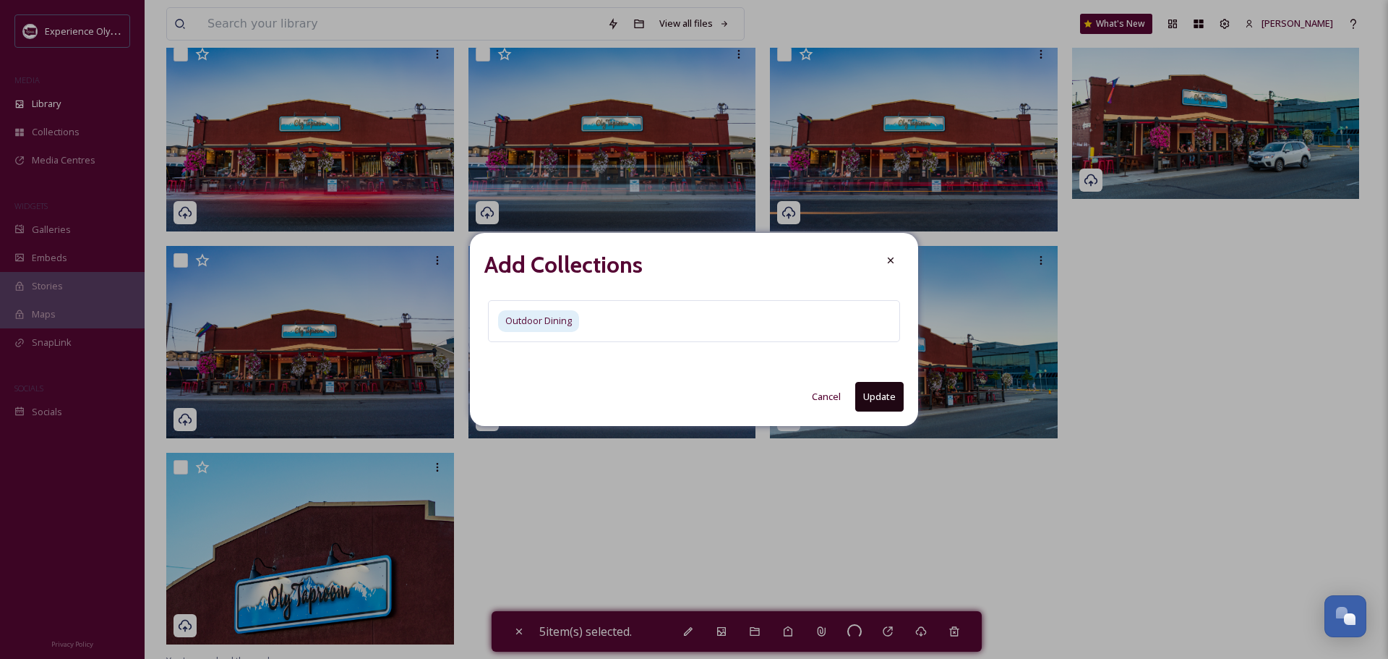
checkbox input "false"
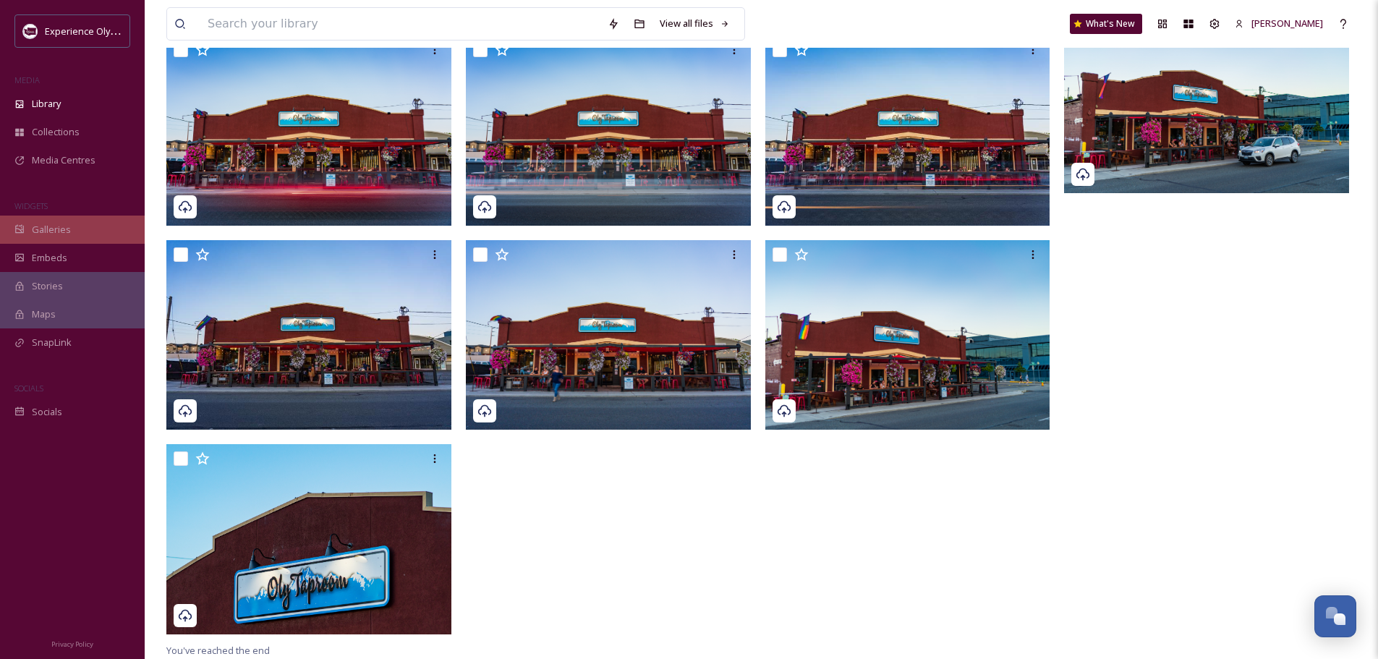
click at [49, 224] on span "Galleries" at bounding box center [51, 230] width 39 height 14
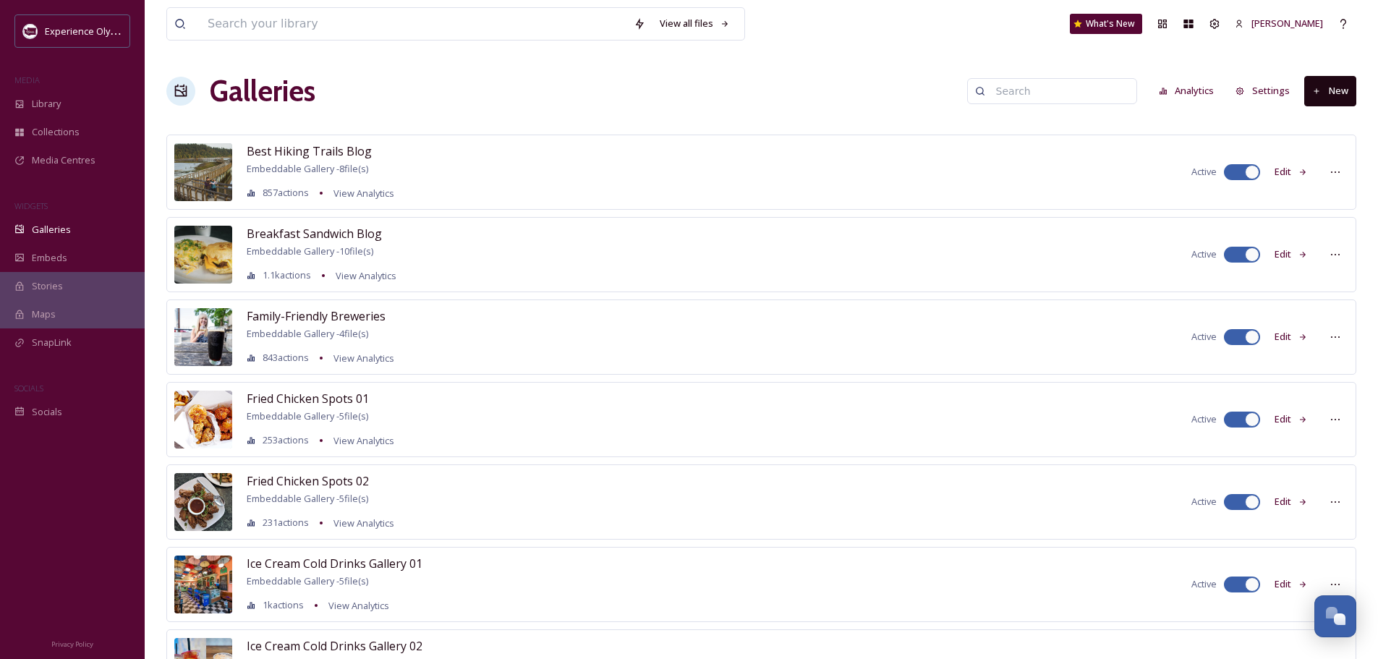
click at [1344, 86] on button "New" at bounding box center [1330, 91] width 52 height 30
click at [1313, 124] on div "Gallery" at bounding box center [1324, 125] width 64 height 28
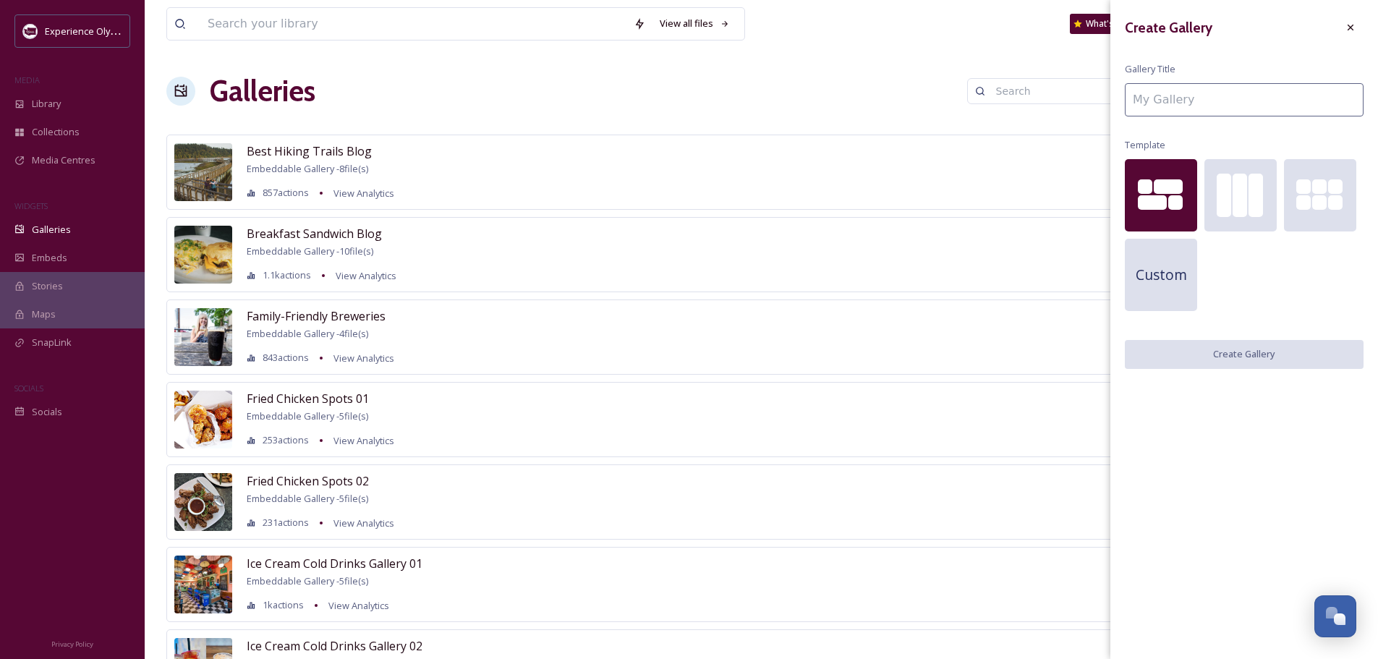
click at [1162, 95] on input at bounding box center [1244, 99] width 239 height 33
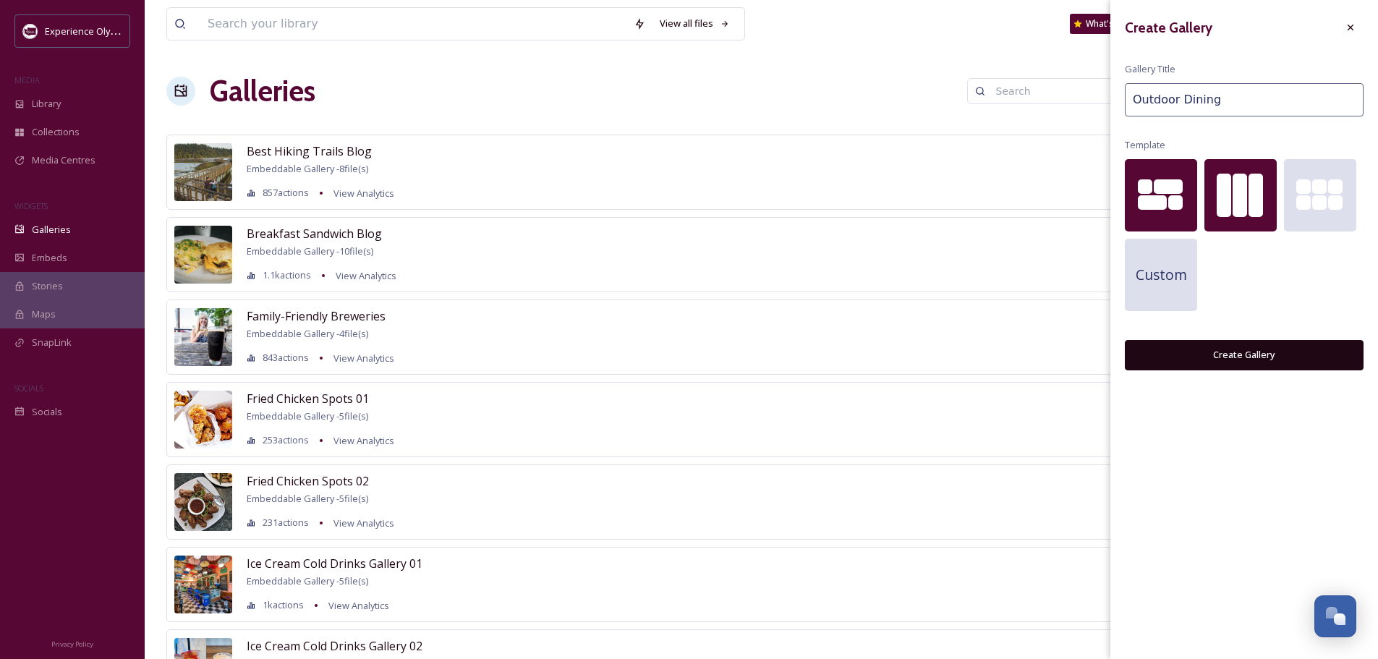
type input "Outdoor Dining"
click at [1239, 206] on div at bounding box center [1239, 195] width 14 height 43
click at [1257, 352] on button "Create Gallery" at bounding box center [1244, 355] width 239 height 30
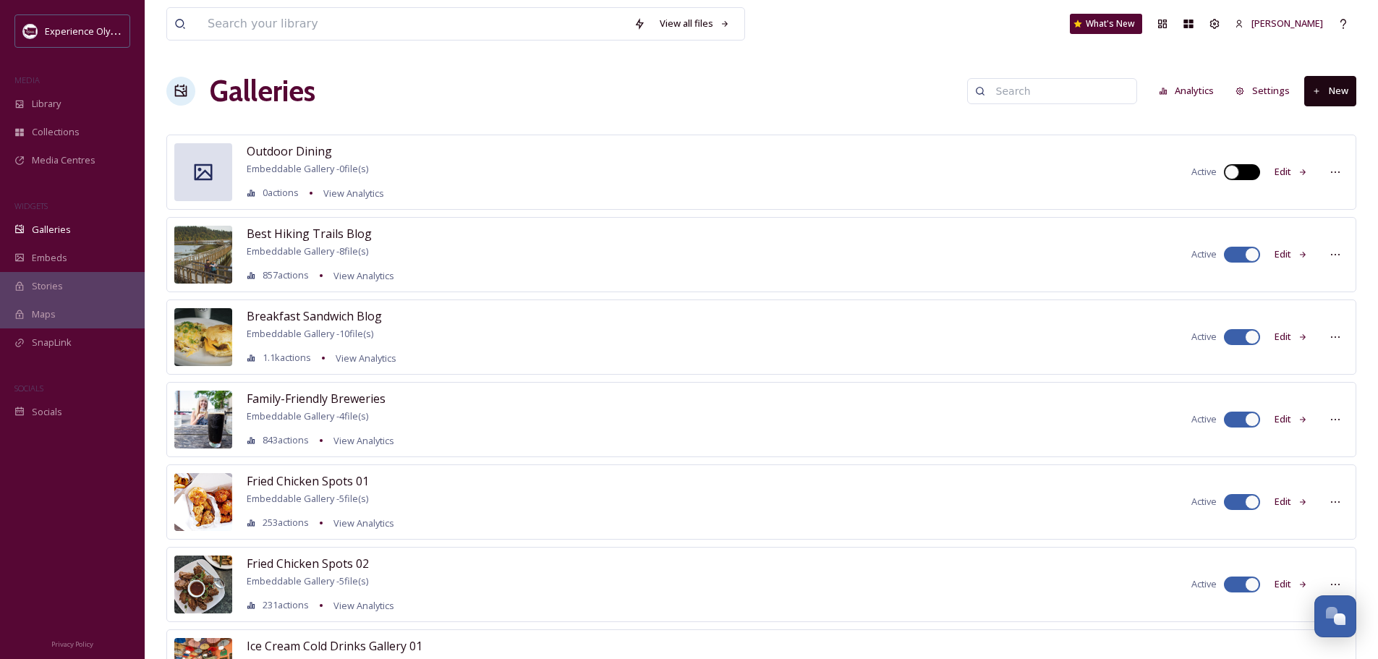
click at [1250, 168] on div at bounding box center [1242, 172] width 36 height 16
checkbox input "true"
click at [1290, 168] on button "Edit" at bounding box center [1291, 172] width 48 height 28
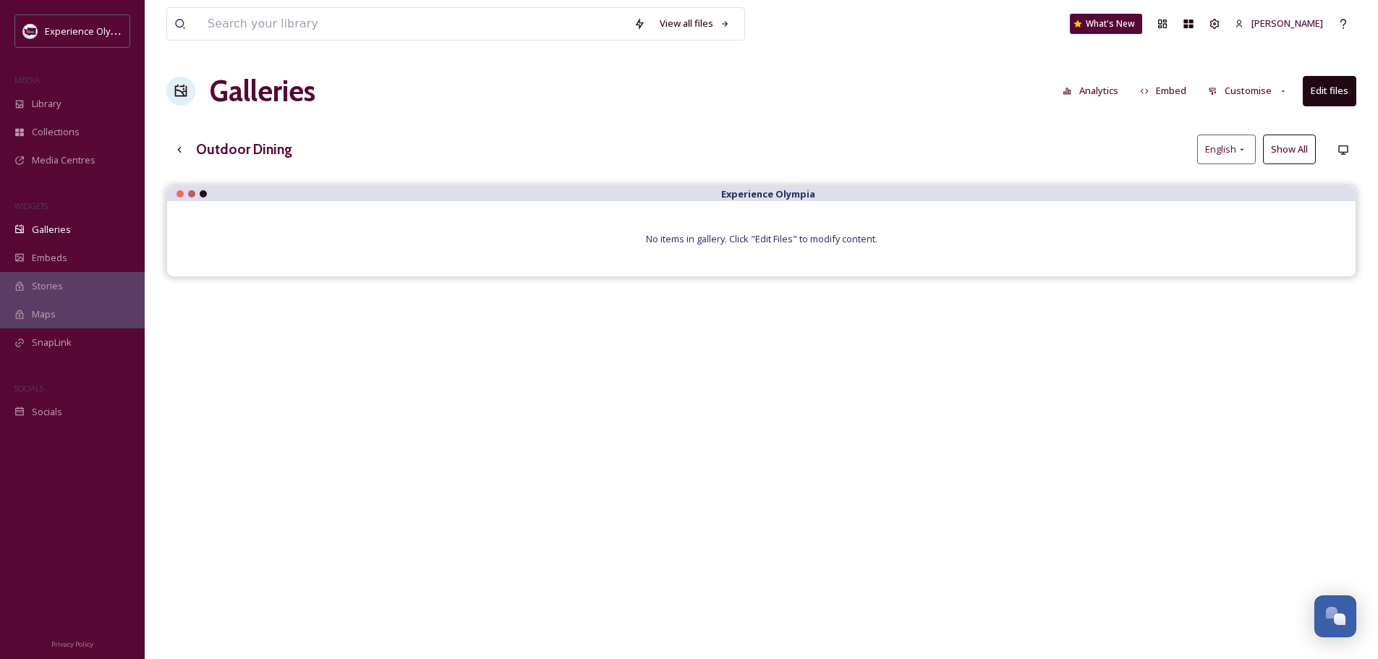
click at [1328, 93] on button "Edit files" at bounding box center [1329, 91] width 54 height 30
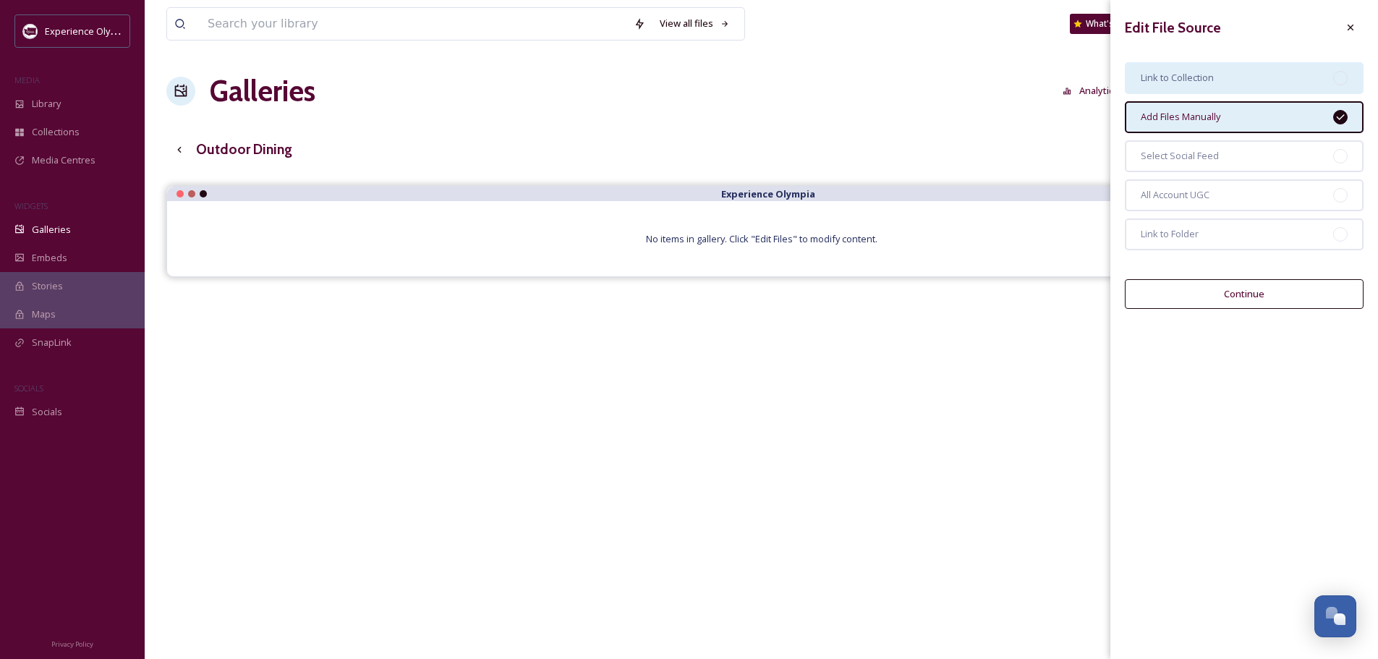
click at [1182, 75] on span "Link to Collection" at bounding box center [1176, 78] width 73 height 14
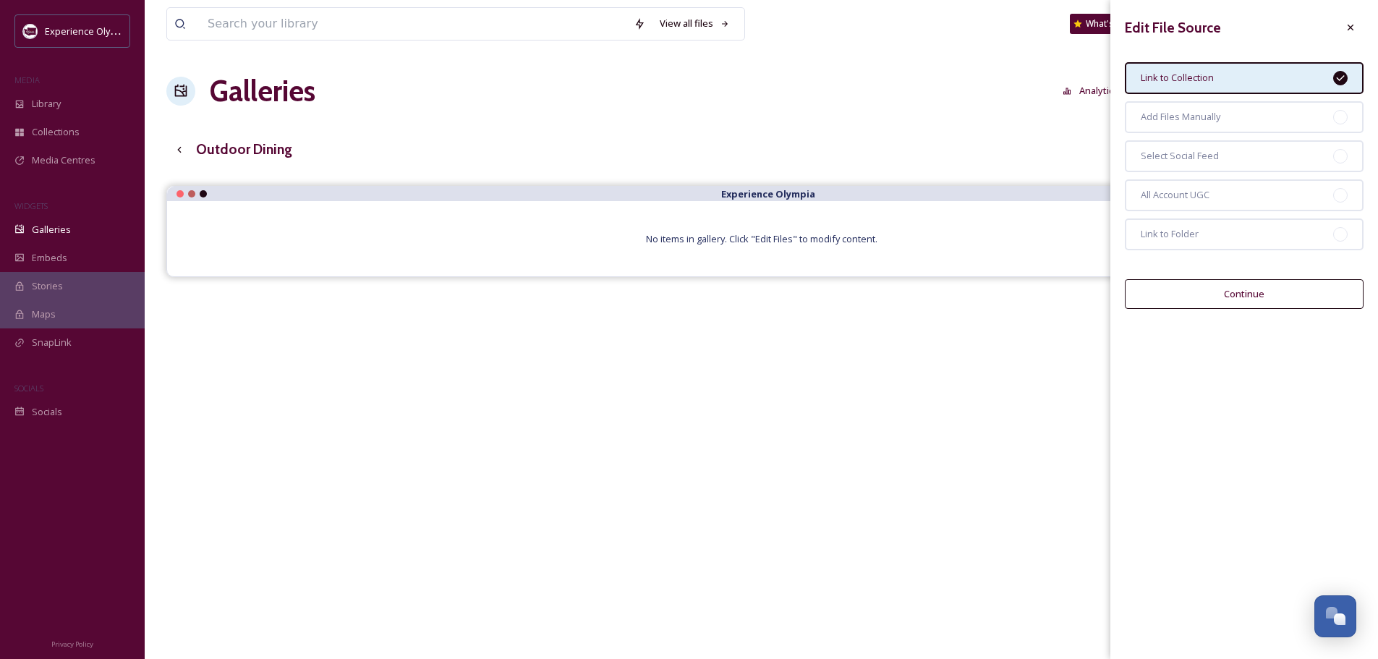
click at [1224, 289] on button "Continue" at bounding box center [1244, 294] width 239 height 30
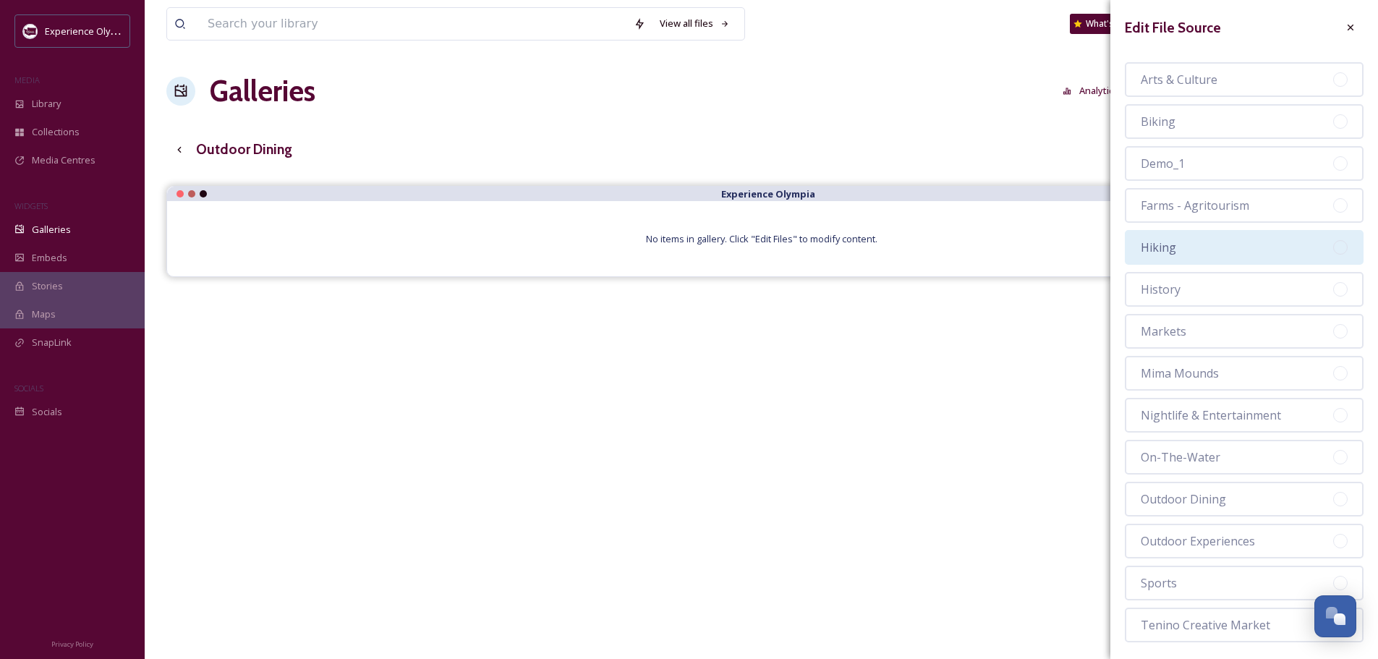
scroll to position [69, 0]
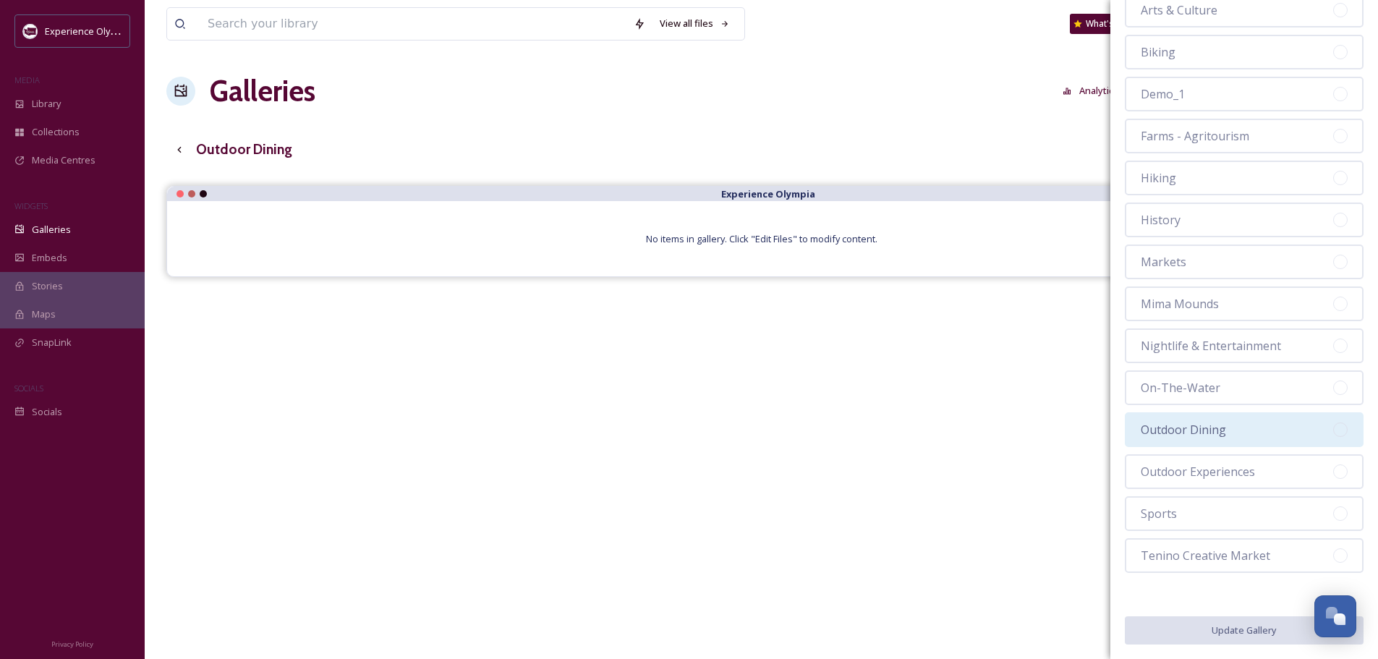
click at [1192, 424] on span "Outdoor Dining" at bounding box center [1182, 429] width 85 height 17
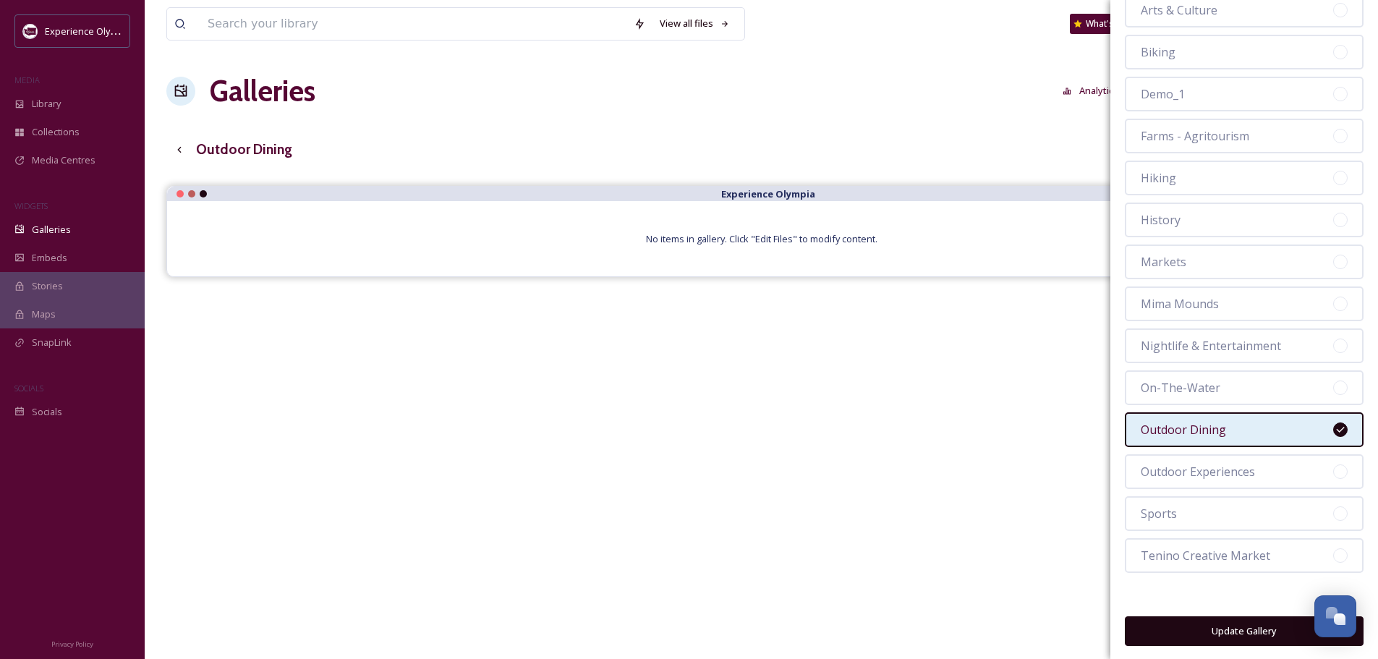
click at [1249, 630] on button "Update Gallery" at bounding box center [1244, 631] width 239 height 30
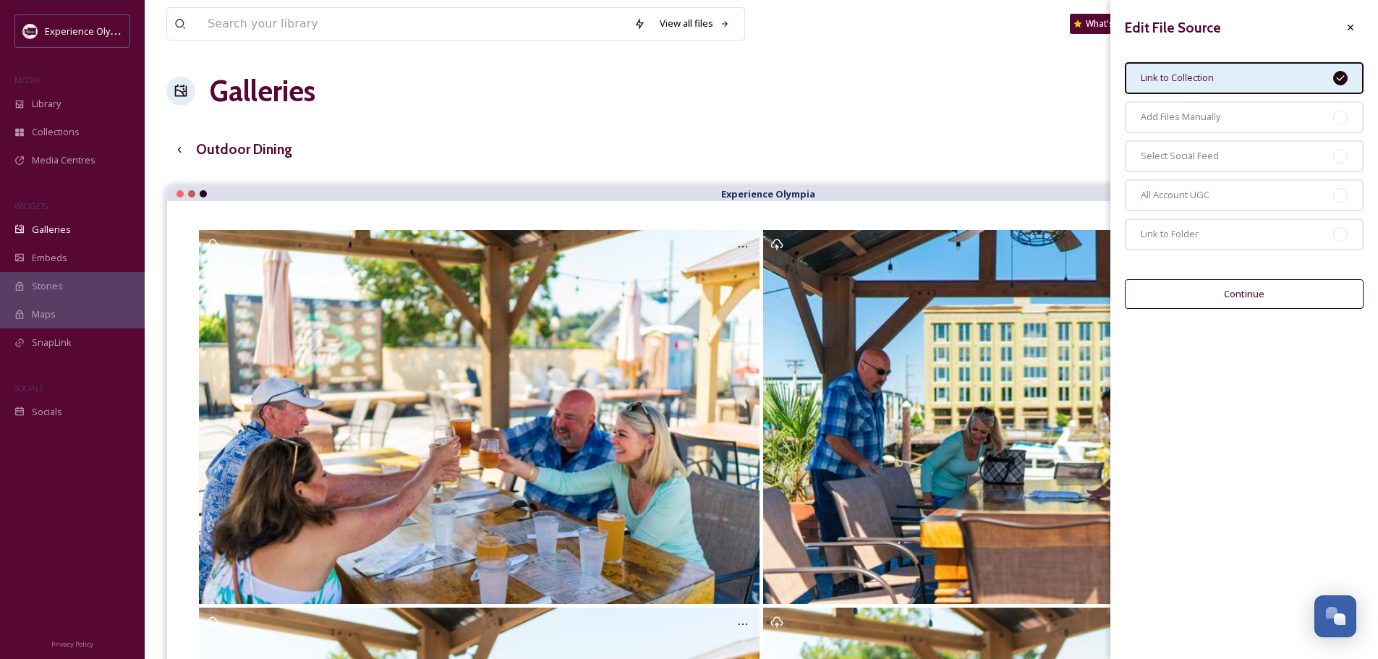
click at [1225, 286] on button "Continue" at bounding box center [1244, 294] width 239 height 30
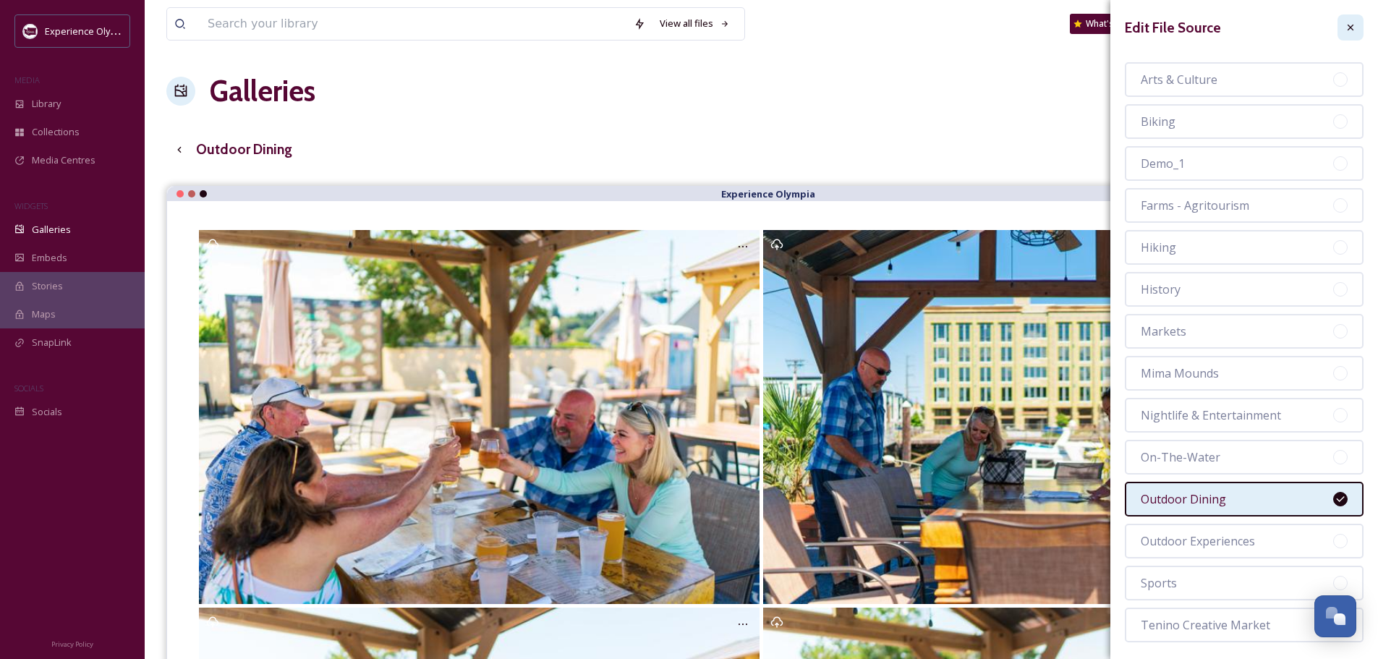
click at [1345, 27] on div at bounding box center [1350, 27] width 26 height 26
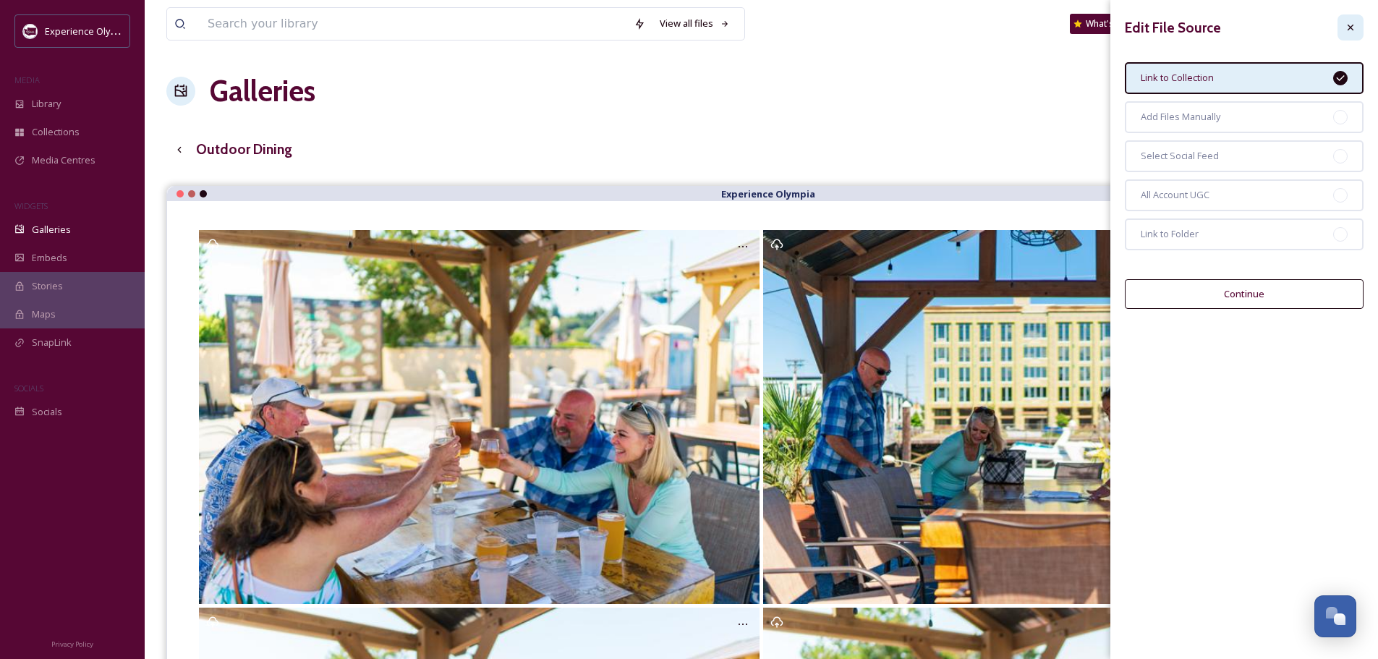
click at [1347, 20] on div at bounding box center [1350, 27] width 26 height 26
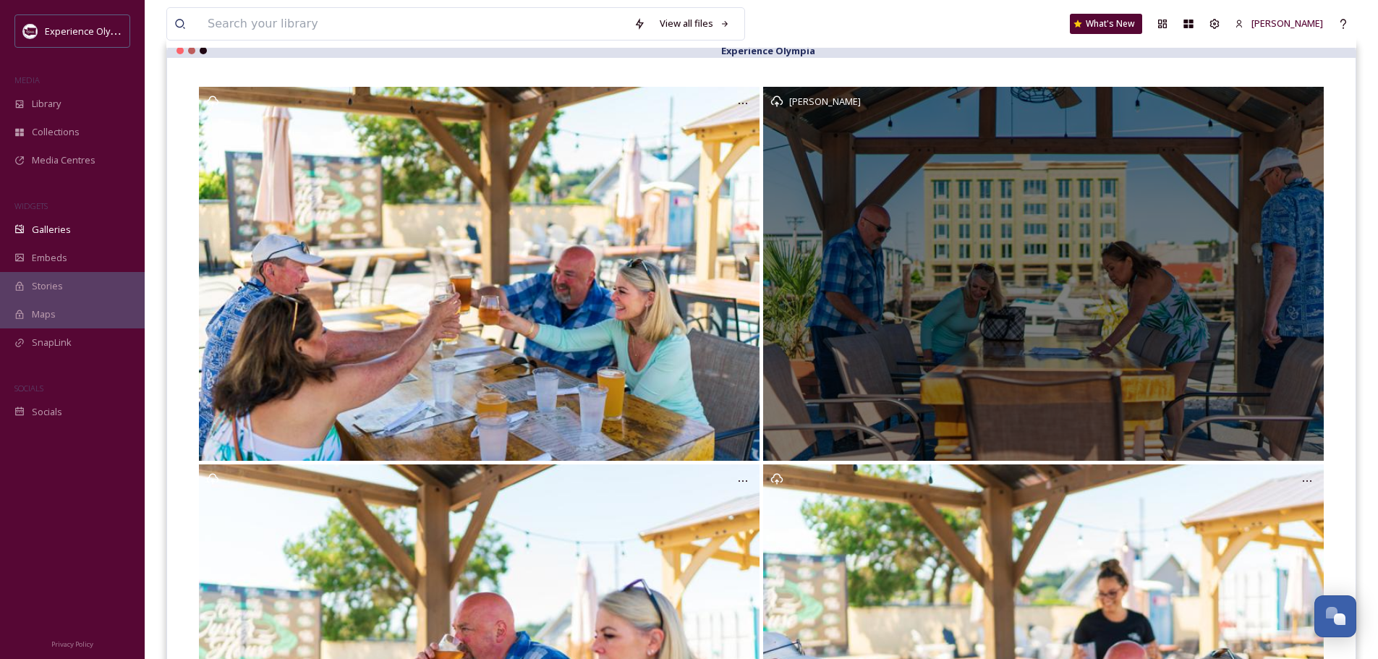
scroll to position [145, 0]
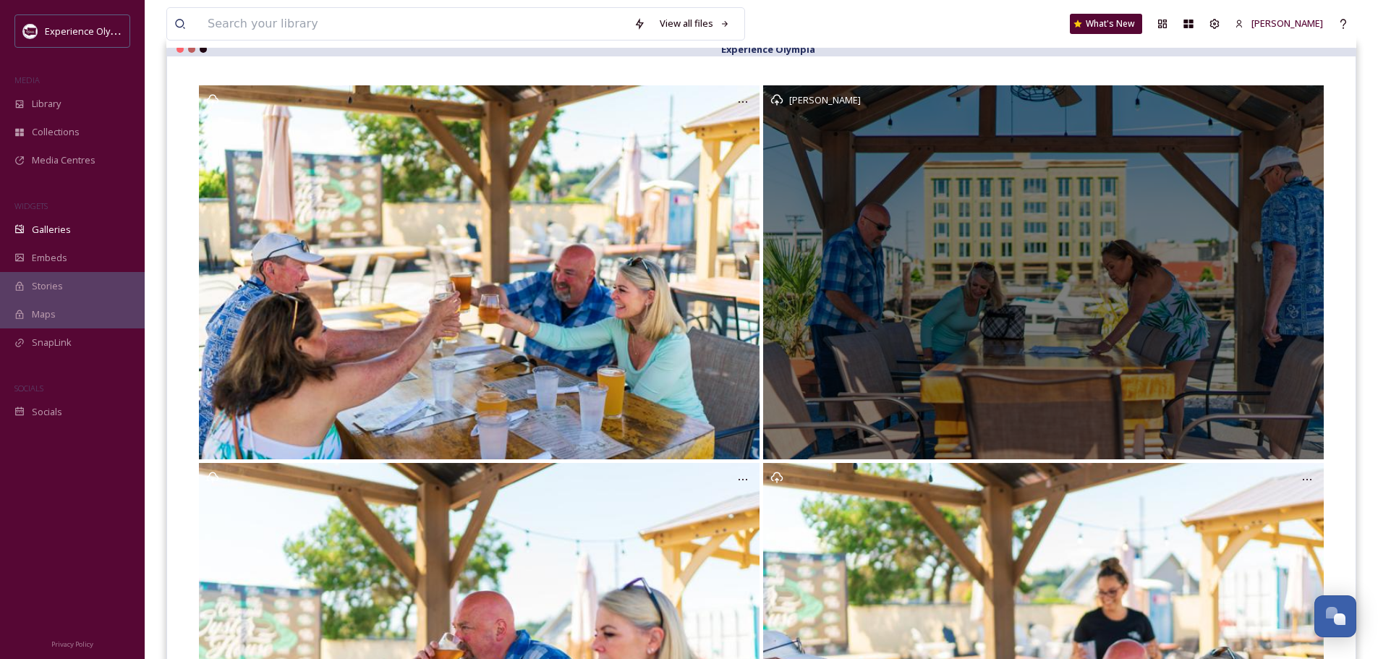
click at [1158, 310] on div "Nate Burgher" at bounding box center [1043, 272] width 560 height 374
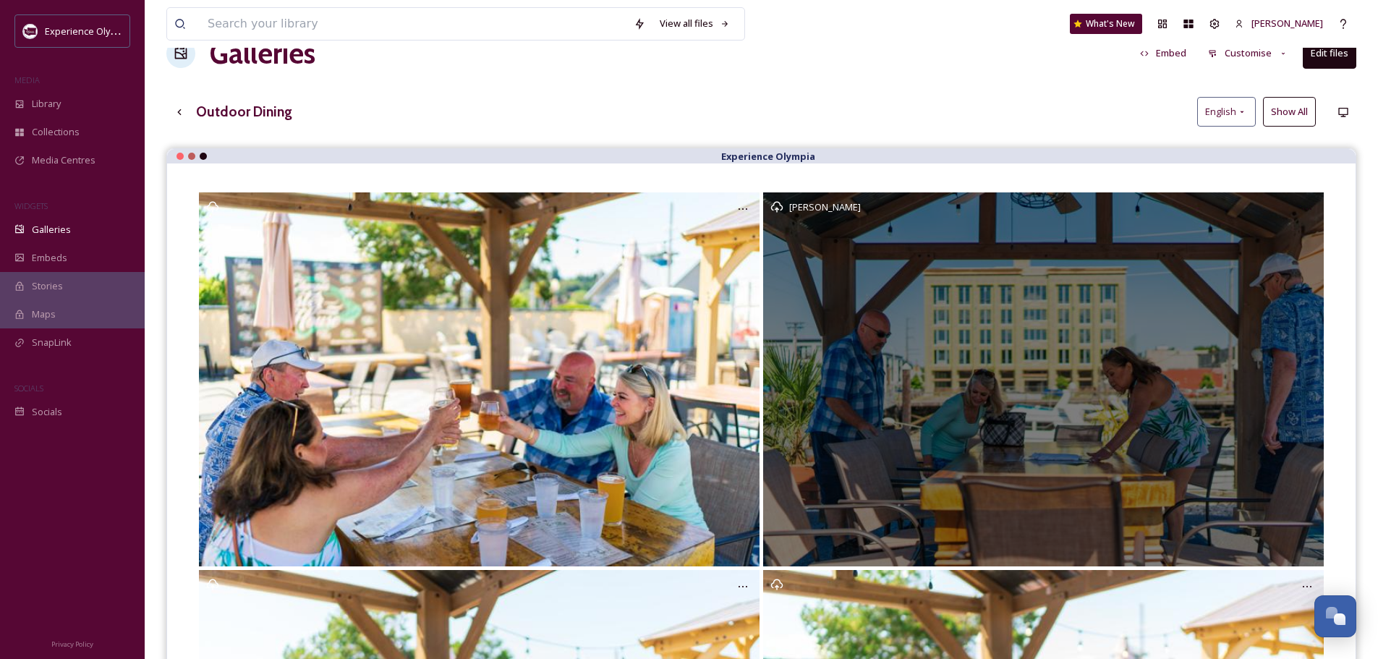
scroll to position [0, 0]
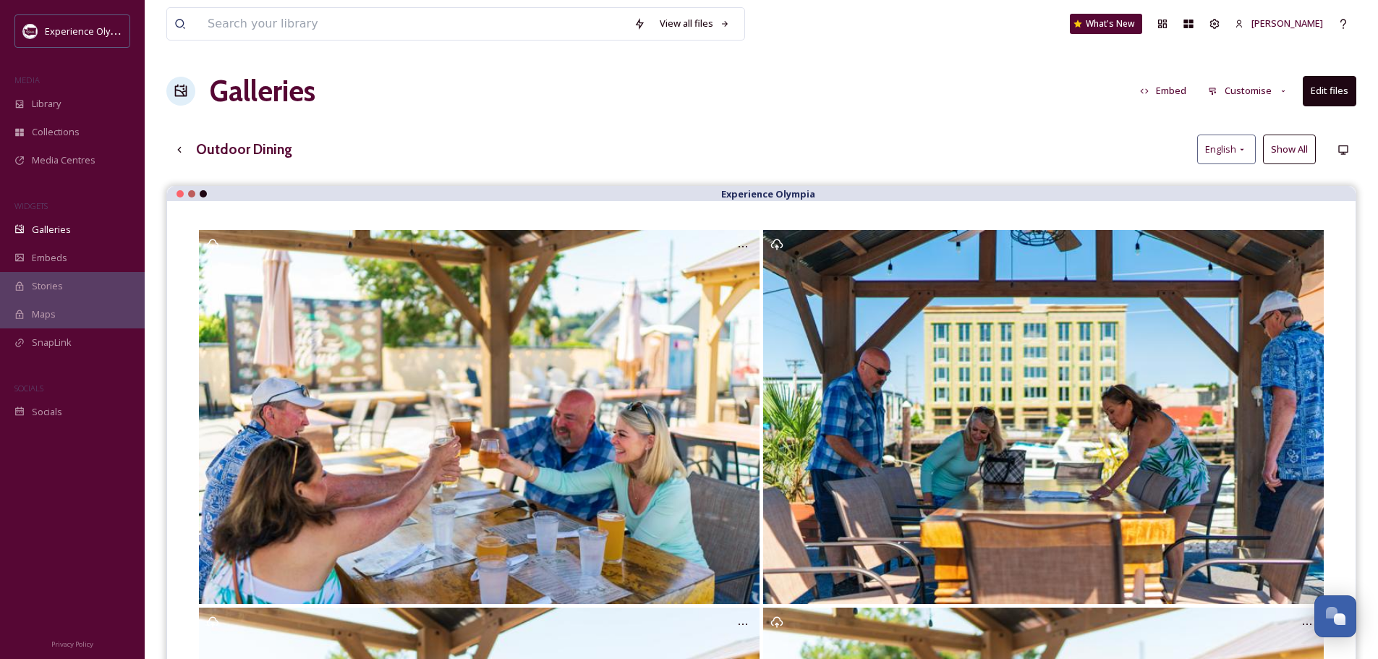
click at [1344, 90] on button "Edit files" at bounding box center [1329, 91] width 54 height 30
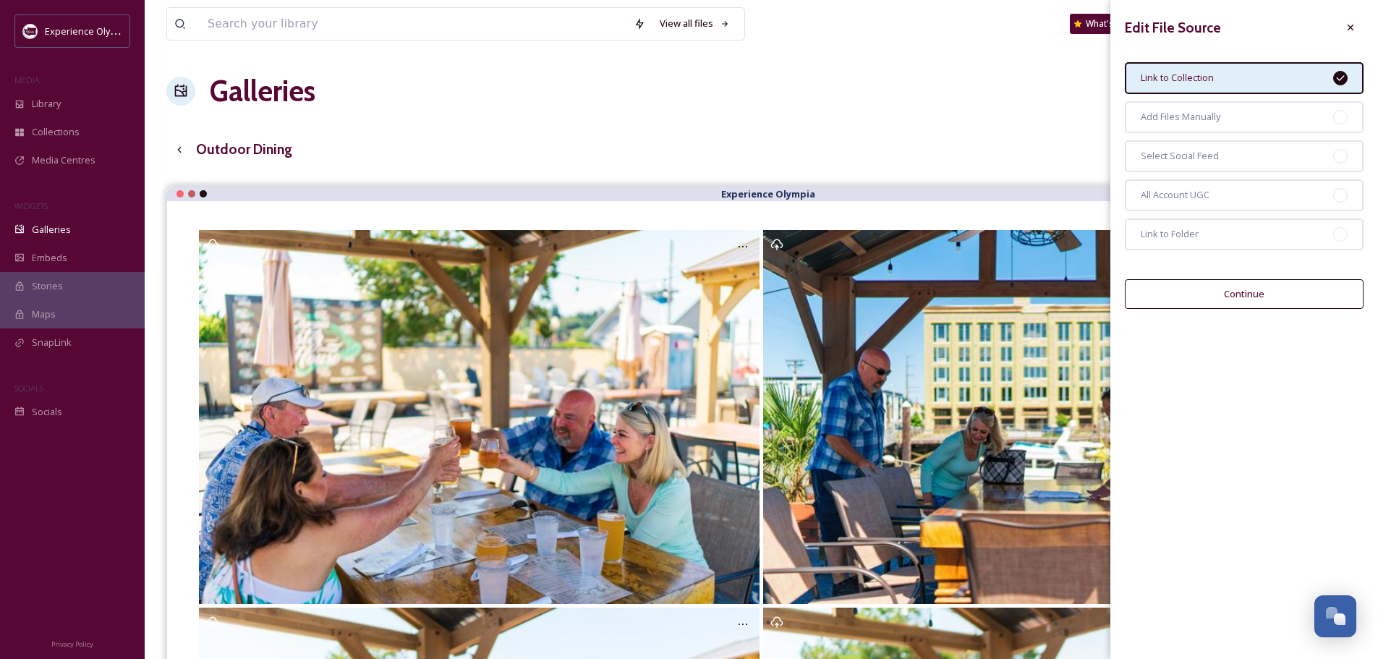
click at [983, 161] on div "Outdoor Dining English Show All" at bounding box center [761, 150] width 1190 height 30
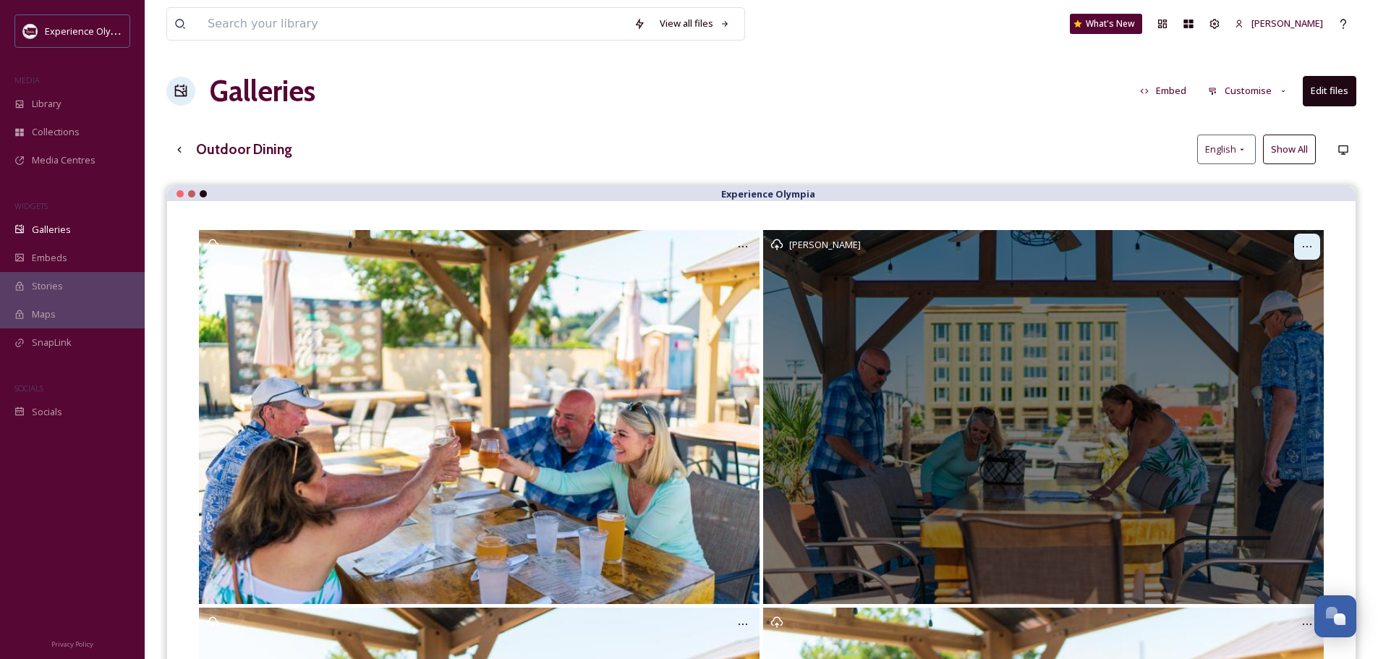
click at [1309, 241] on icon at bounding box center [1307, 247] width 12 height 12
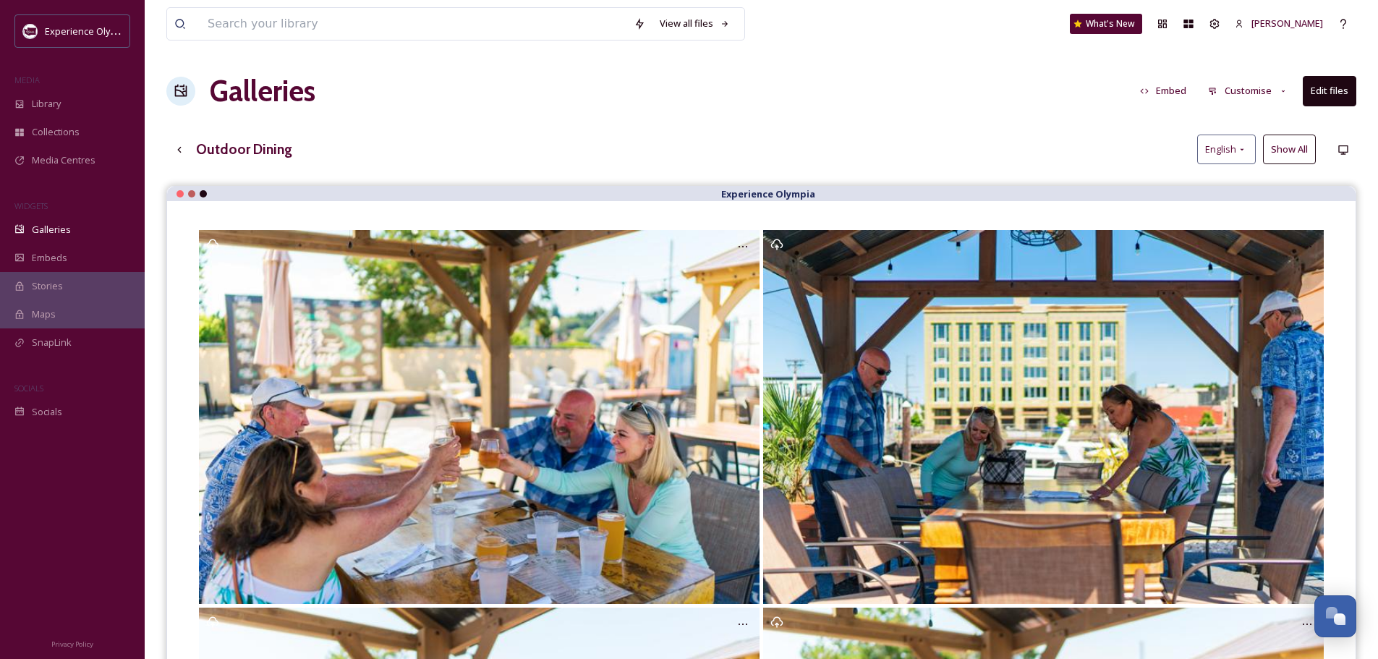
click at [1247, 96] on button "Customise" at bounding box center [1247, 91] width 95 height 28
click at [1333, 87] on button "Edit files" at bounding box center [1329, 91] width 54 height 30
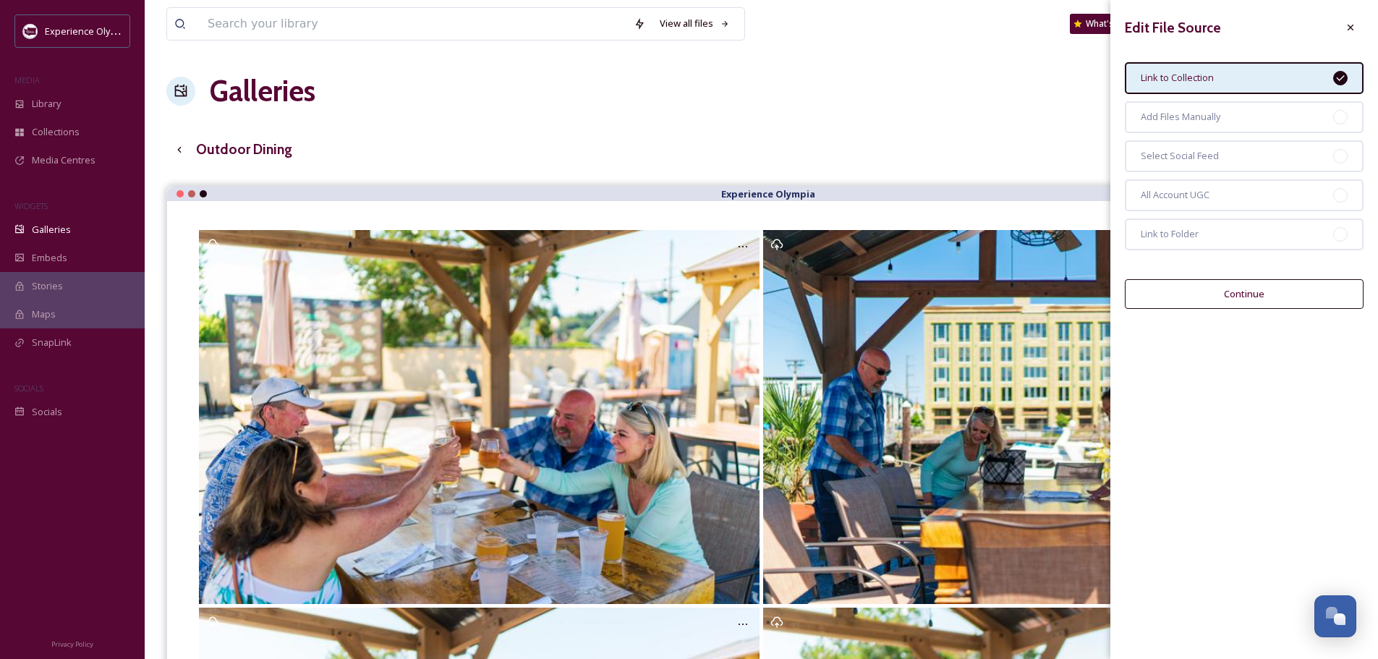
click at [1344, 76] on icon at bounding box center [1340, 78] width 8 height 6
click at [1219, 120] on span "Add Files Manually" at bounding box center [1180, 117] width 80 height 14
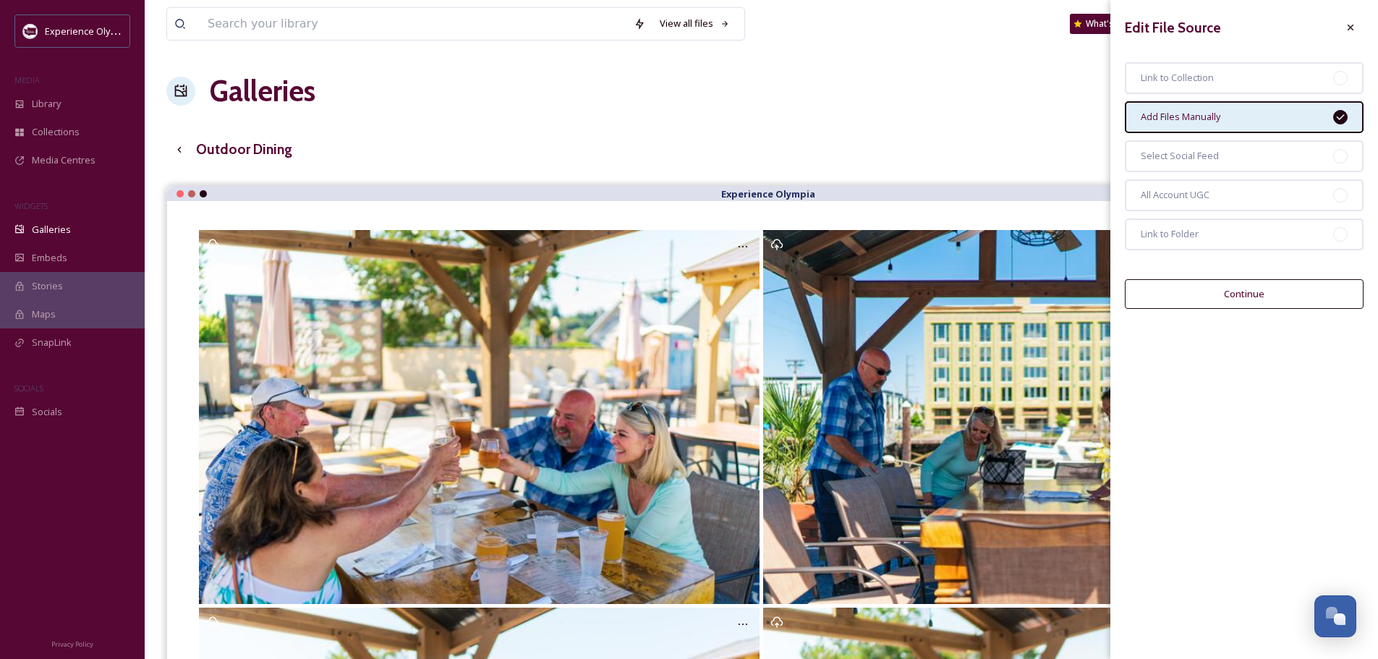
click at [1242, 298] on button "Continue" at bounding box center [1244, 294] width 239 height 30
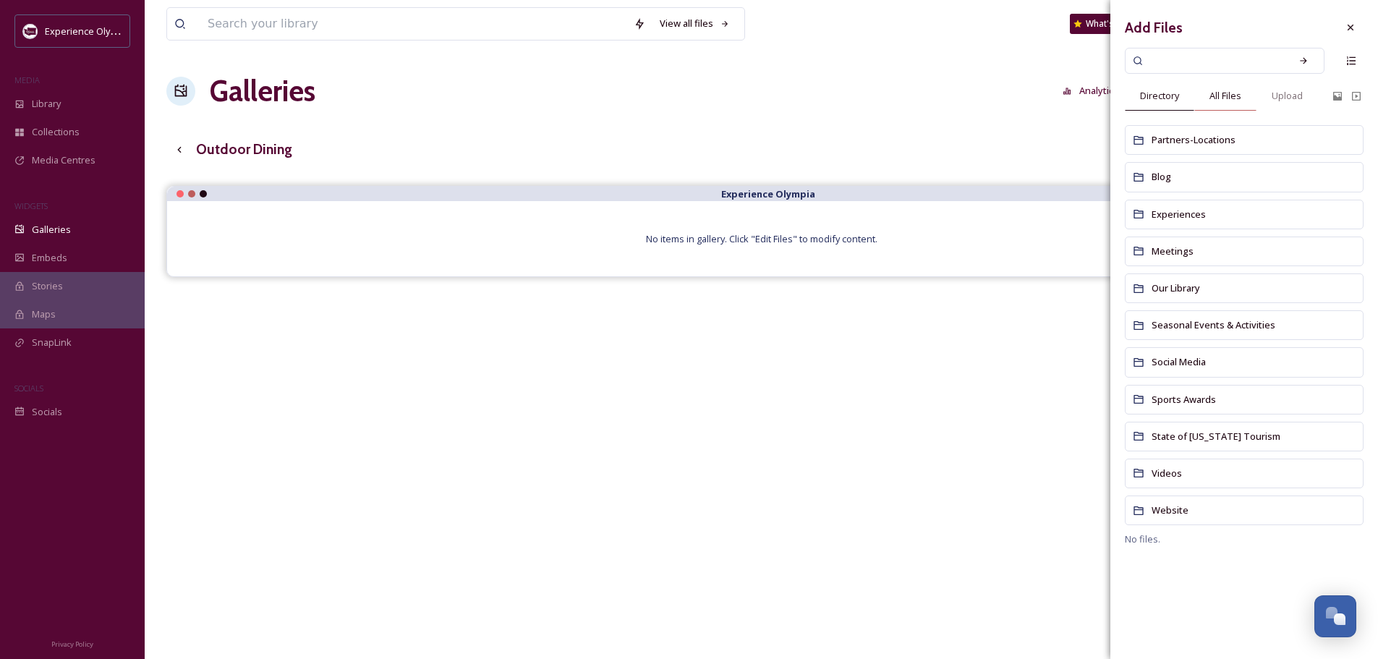
click at [1228, 97] on span "All Files" at bounding box center [1225, 96] width 32 height 14
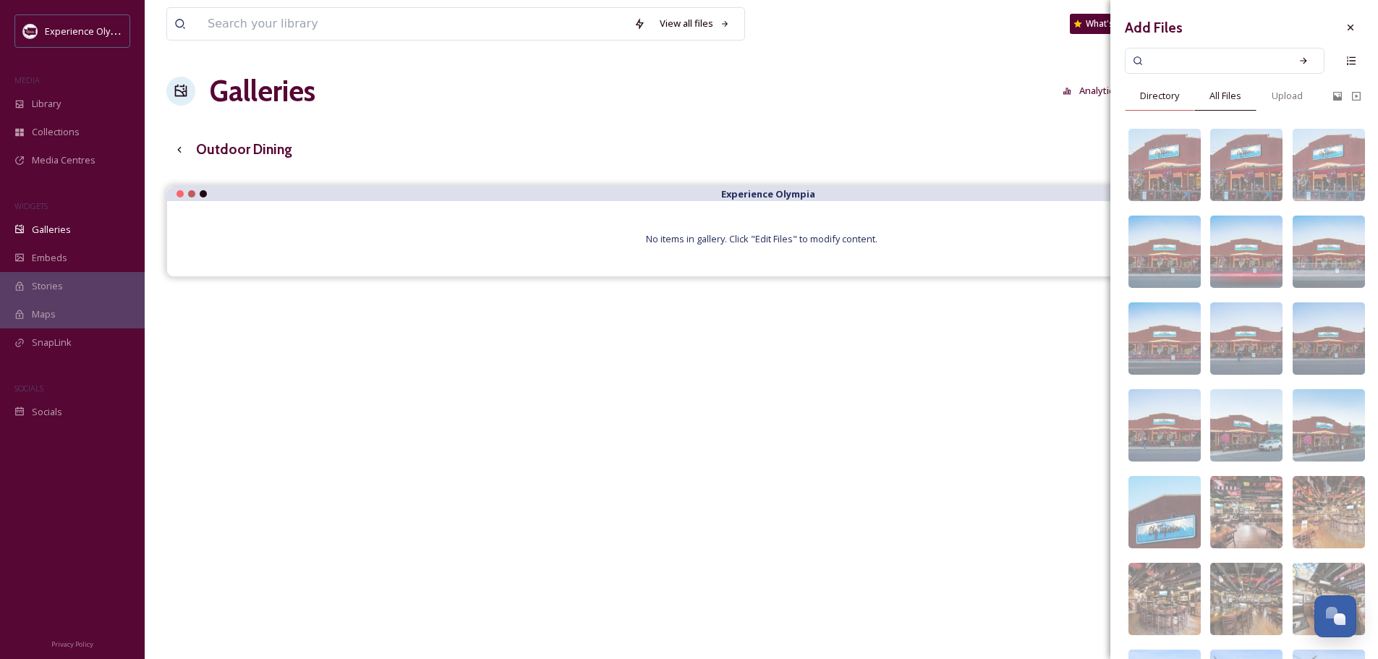
click at [1169, 94] on span "Directory" at bounding box center [1159, 96] width 39 height 14
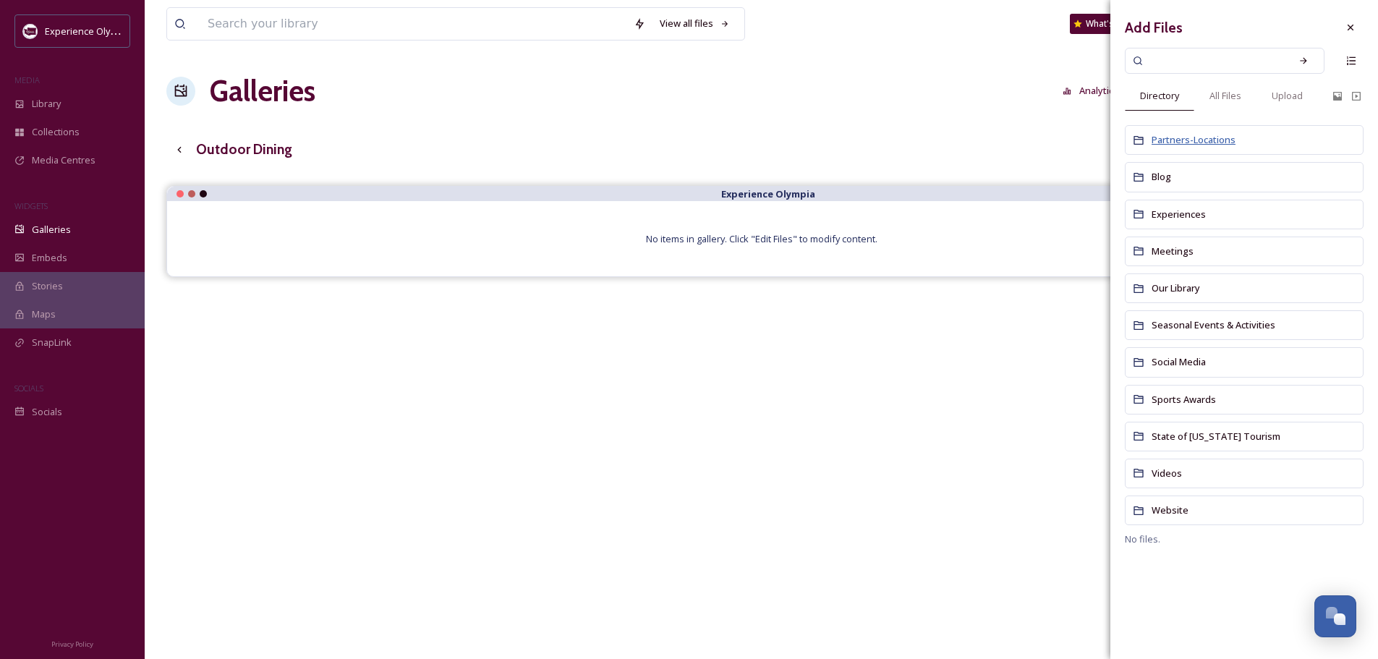
click at [1163, 137] on span "Partners-Locations" at bounding box center [1193, 139] width 84 height 13
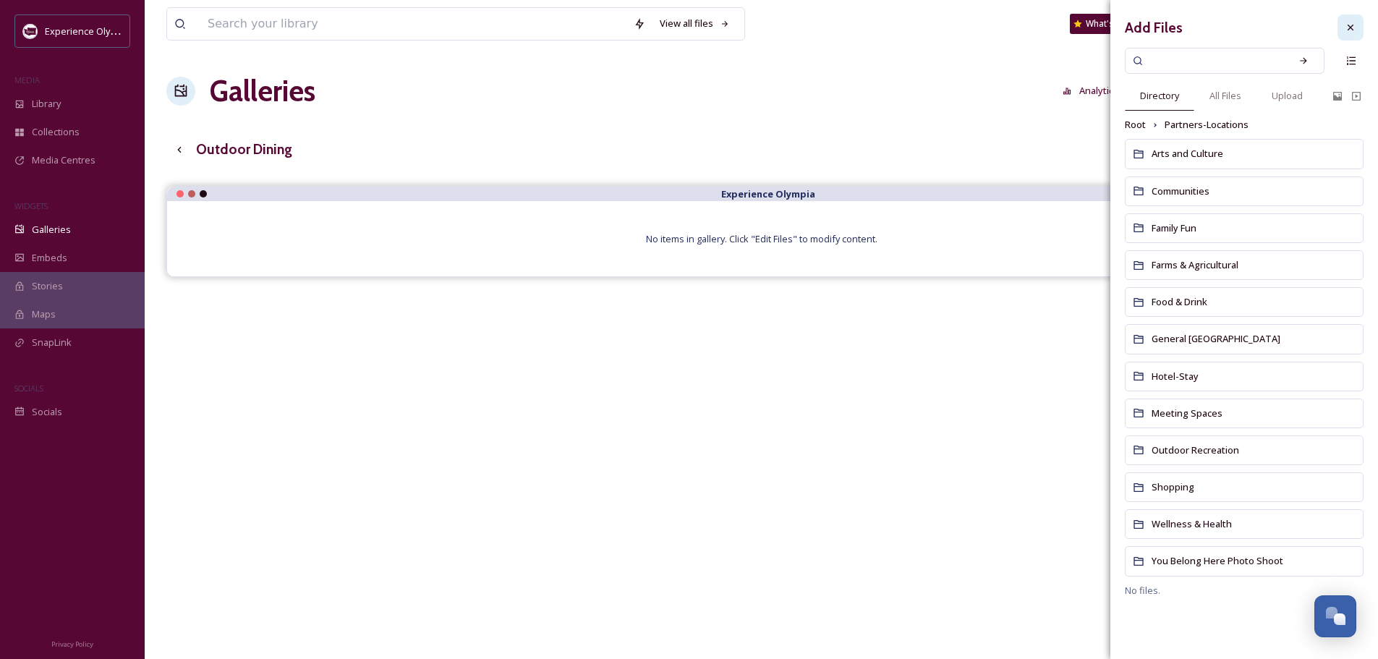
click at [1354, 22] on icon at bounding box center [1350, 28] width 12 height 12
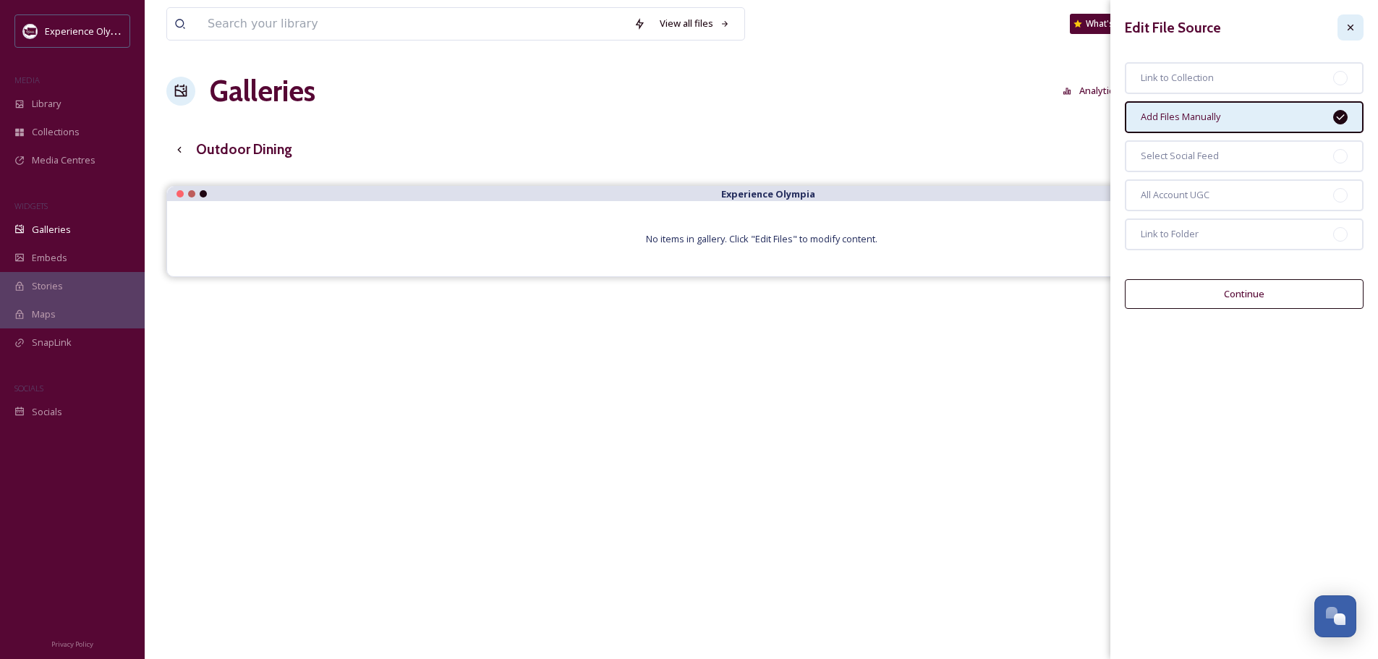
click at [1350, 27] on icon at bounding box center [1350, 28] width 6 height 6
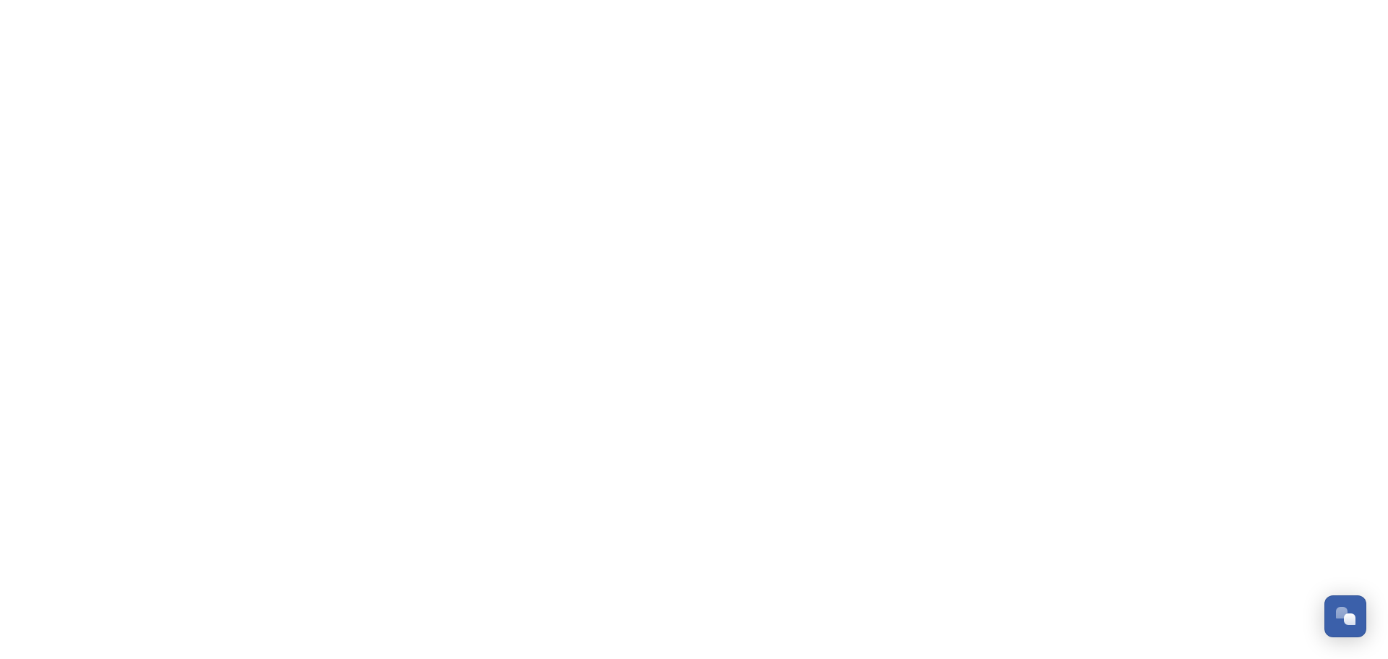
scroll to position [6477, 0]
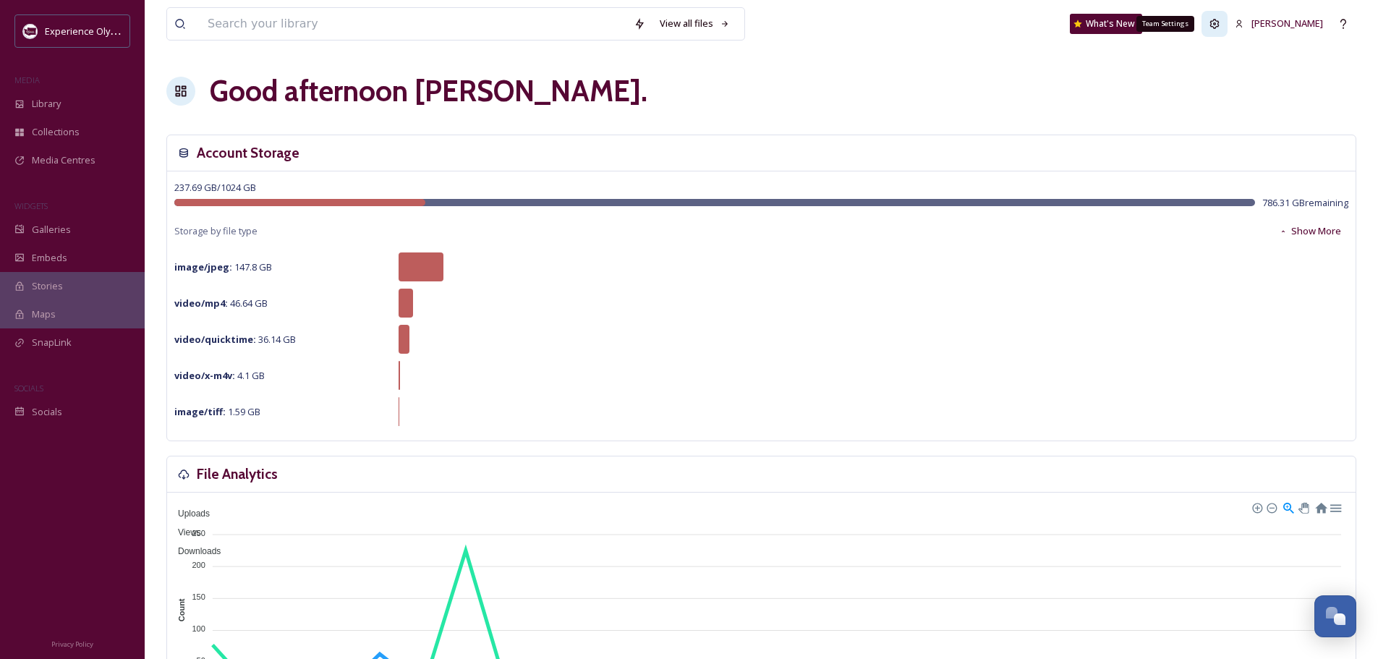
click at [1220, 18] on icon at bounding box center [1214, 24] width 12 height 12
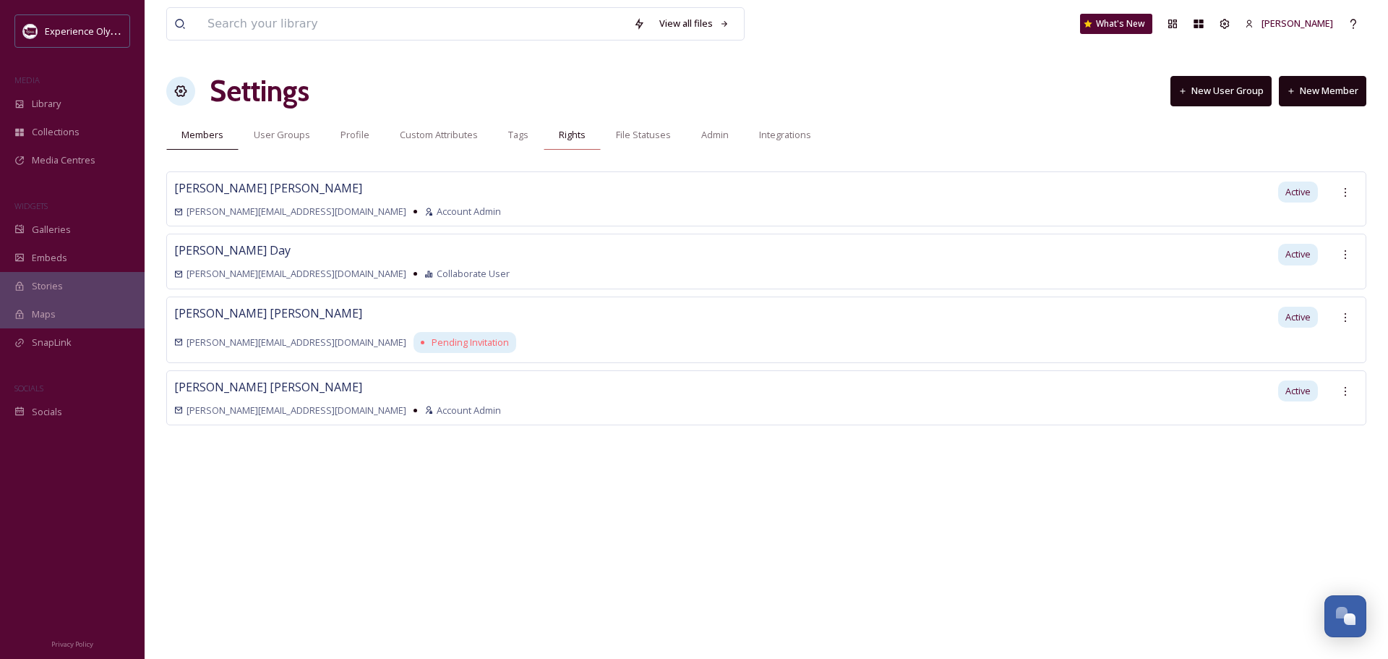
click at [572, 138] on span "Rights" at bounding box center [572, 135] width 27 height 14
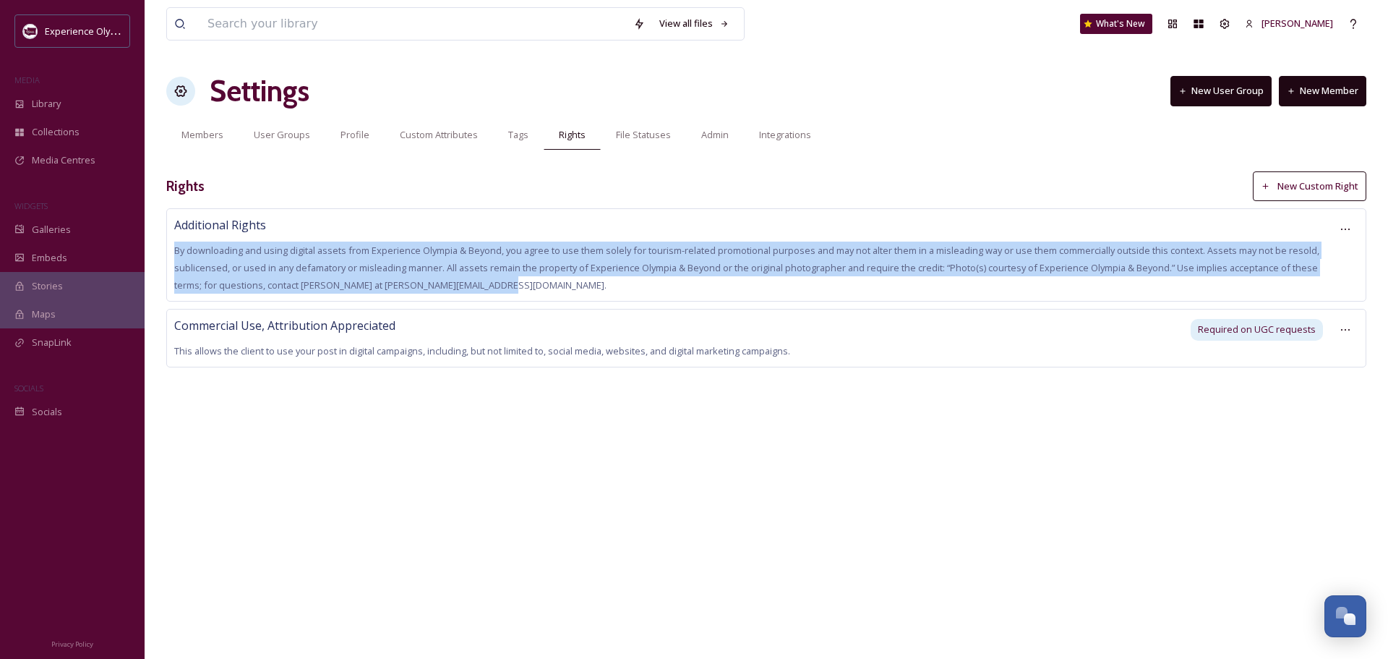
drag, startPoint x: 503, startPoint y: 287, endPoint x: 148, endPoint y: 255, distance: 356.6
click at [148, 255] on div "View all files What's New Heidi Roth Settings New User Group New Member Members…" at bounding box center [767, 329] width 1244 height 659
copy span "By downloading and using digital assets from Experience Olympia & Beyond, you a…"
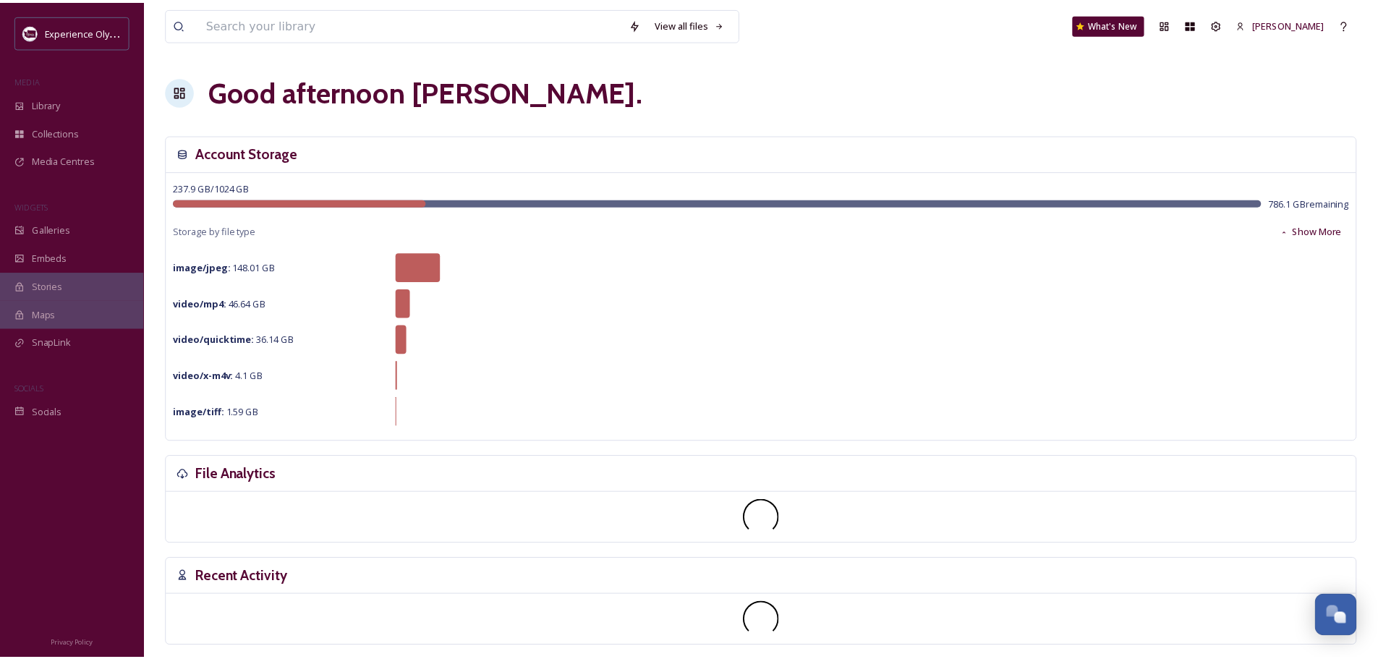
scroll to position [6477, 0]
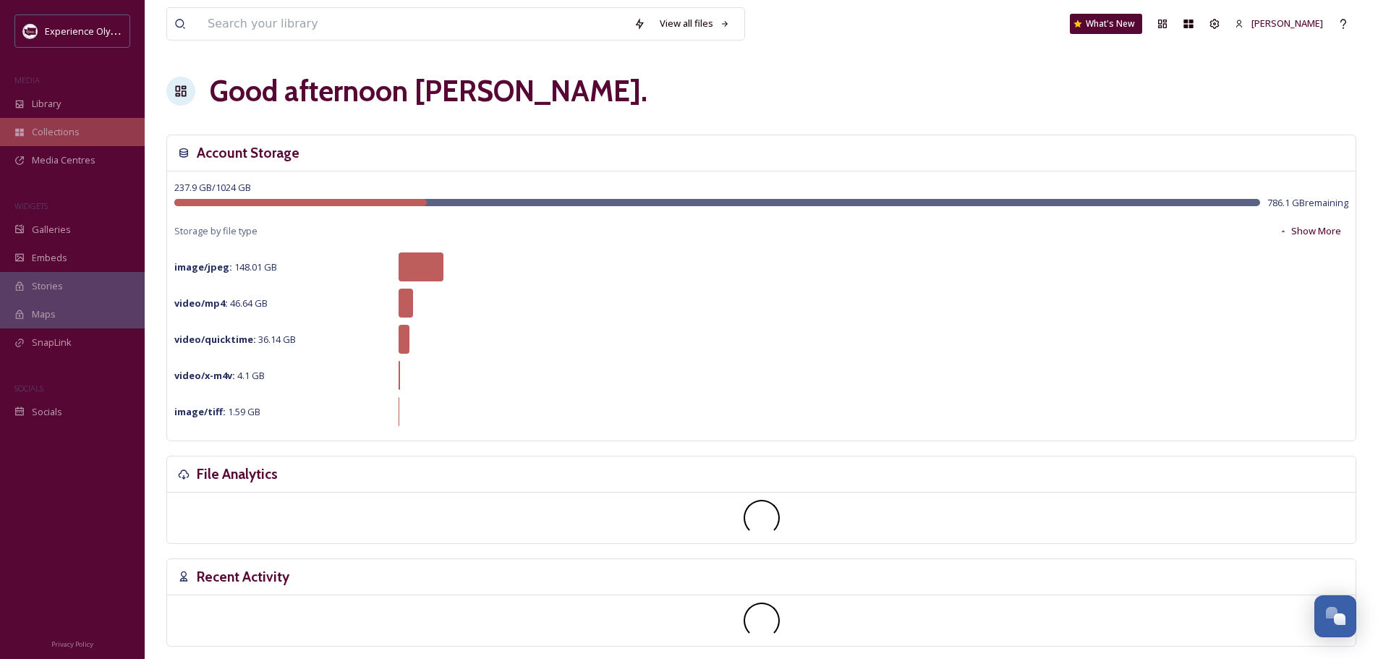
click at [39, 127] on span "Collections" at bounding box center [56, 132] width 48 height 14
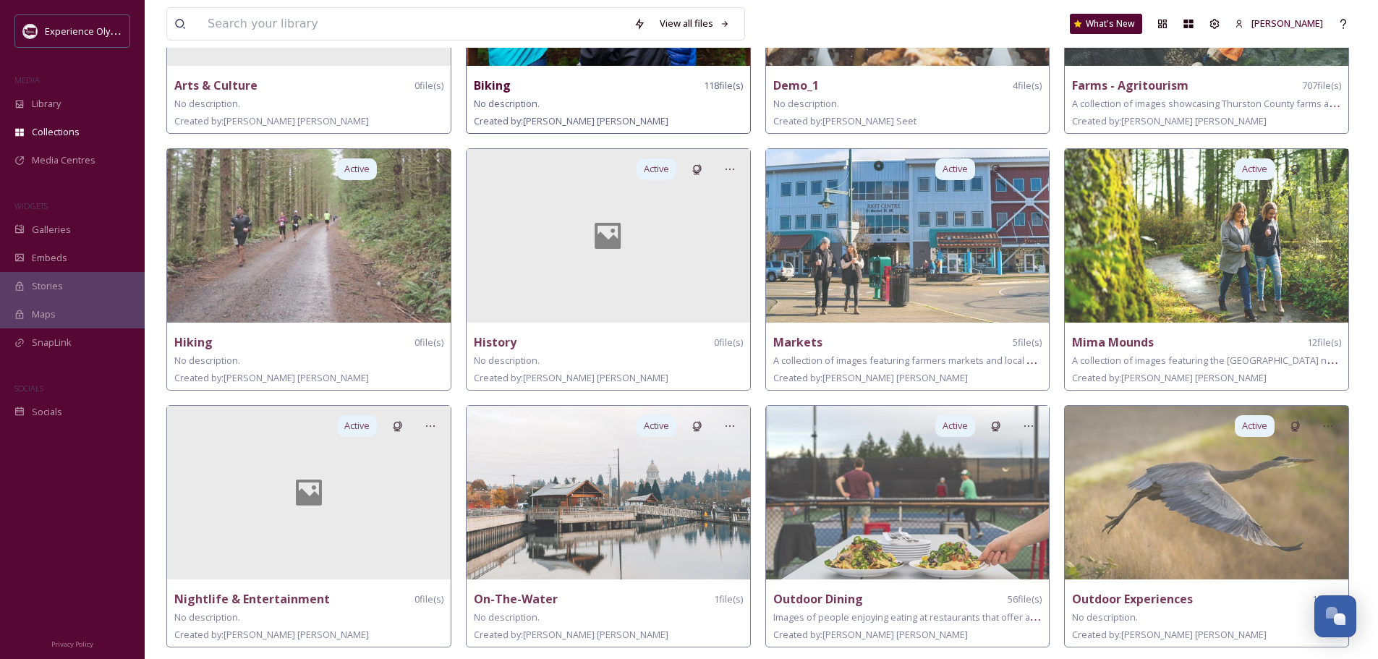
scroll to position [362, 0]
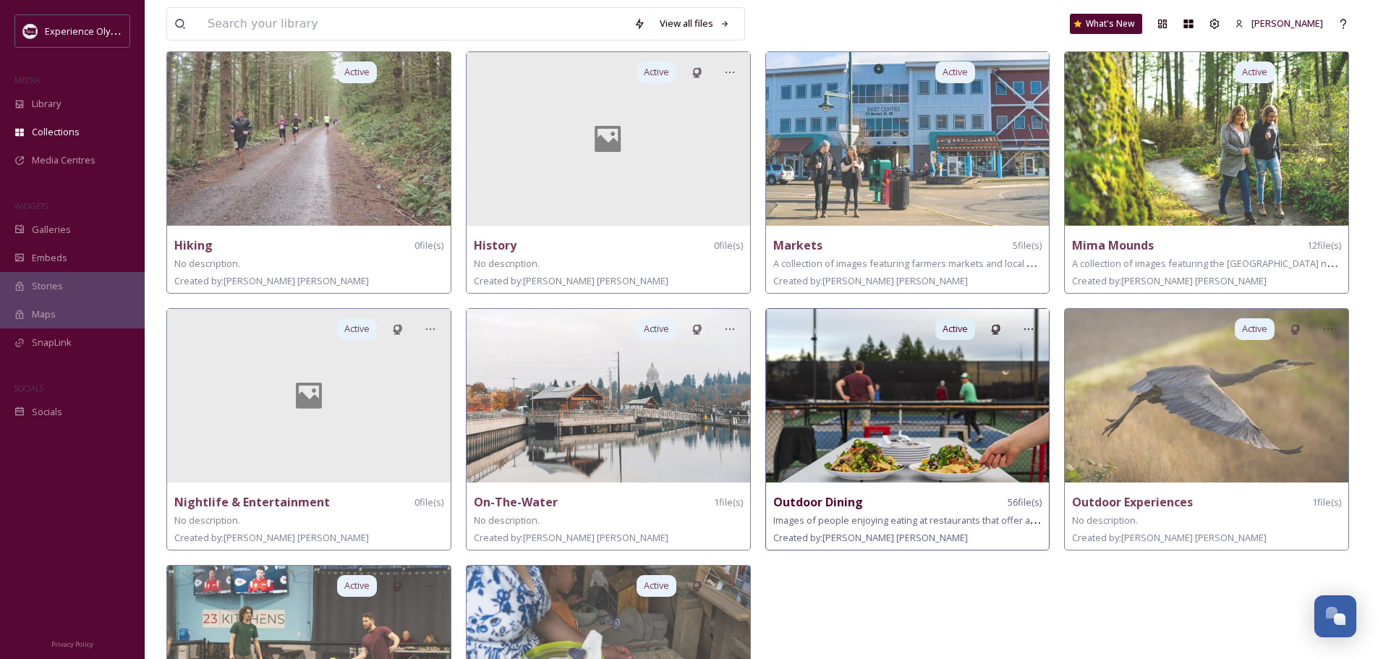
click at [825, 454] on img at bounding box center [907, 396] width 283 height 174
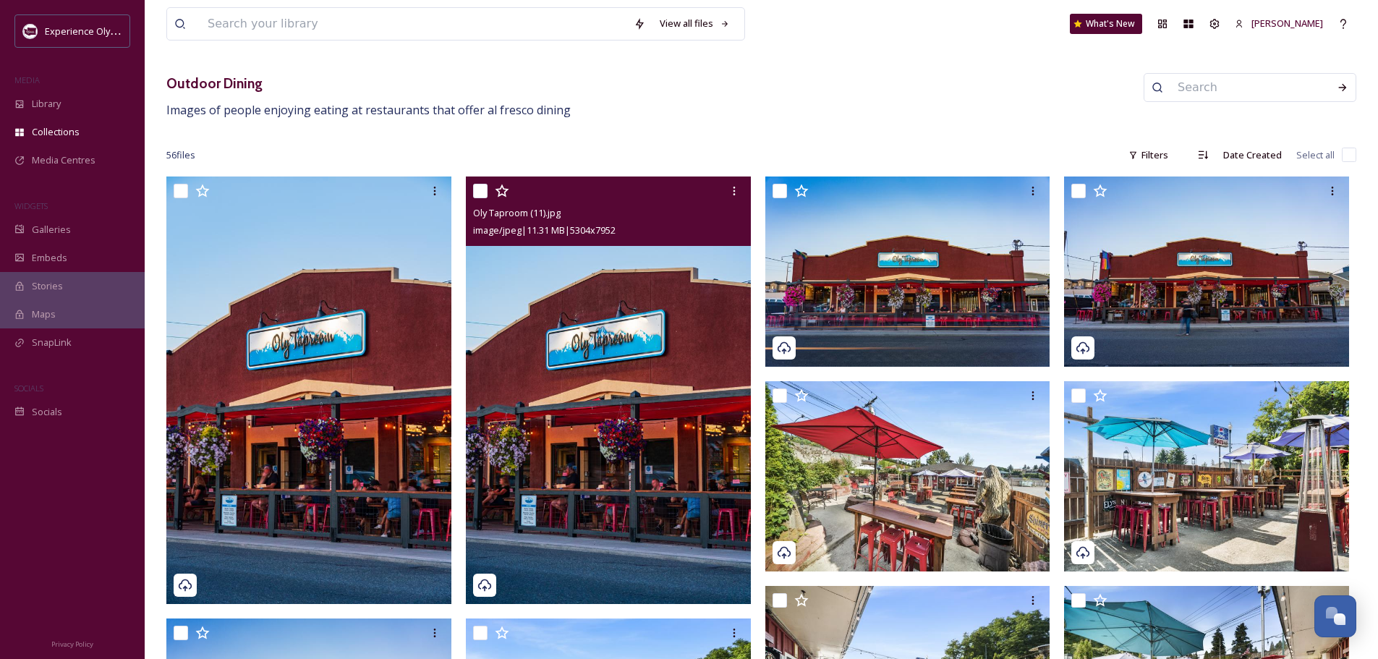
scroll to position [145, 0]
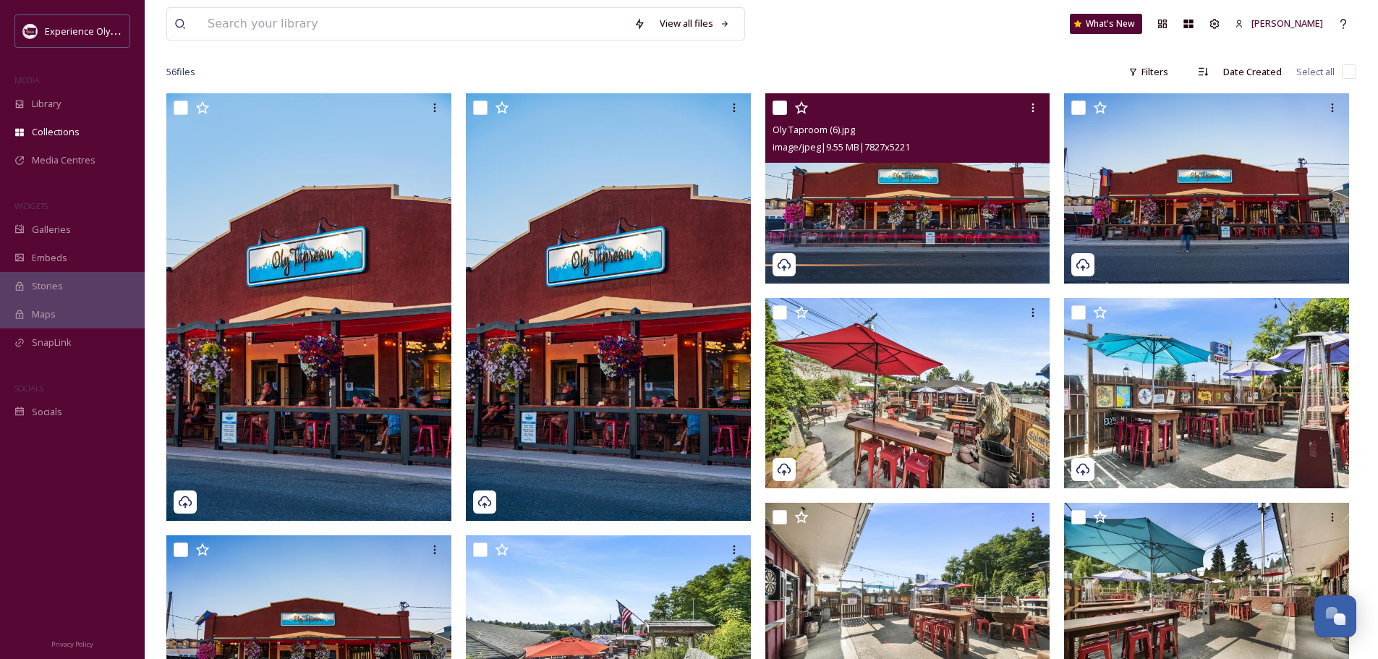
click at [780, 98] on div at bounding box center [909, 108] width 274 height 26
click at [779, 104] on input "checkbox" at bounding box center [779, 108] width 14 height 14
checkbox input "true"
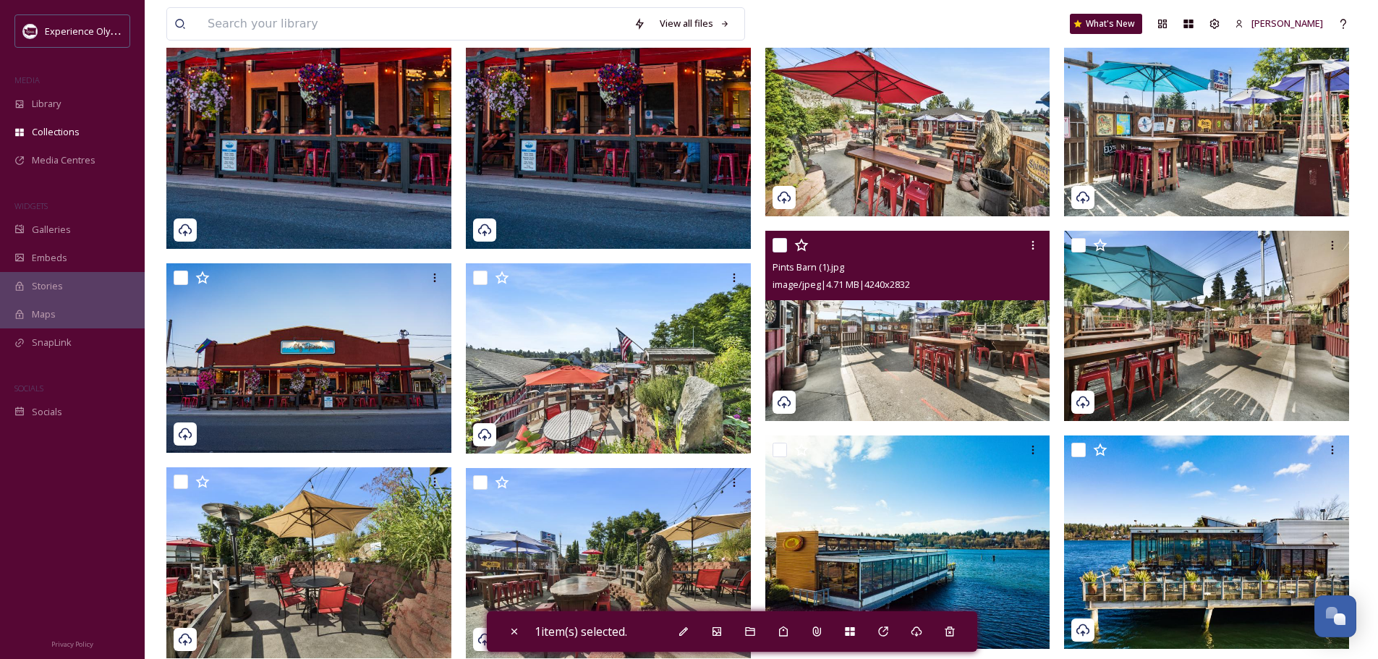
scroll to position [434, 0]
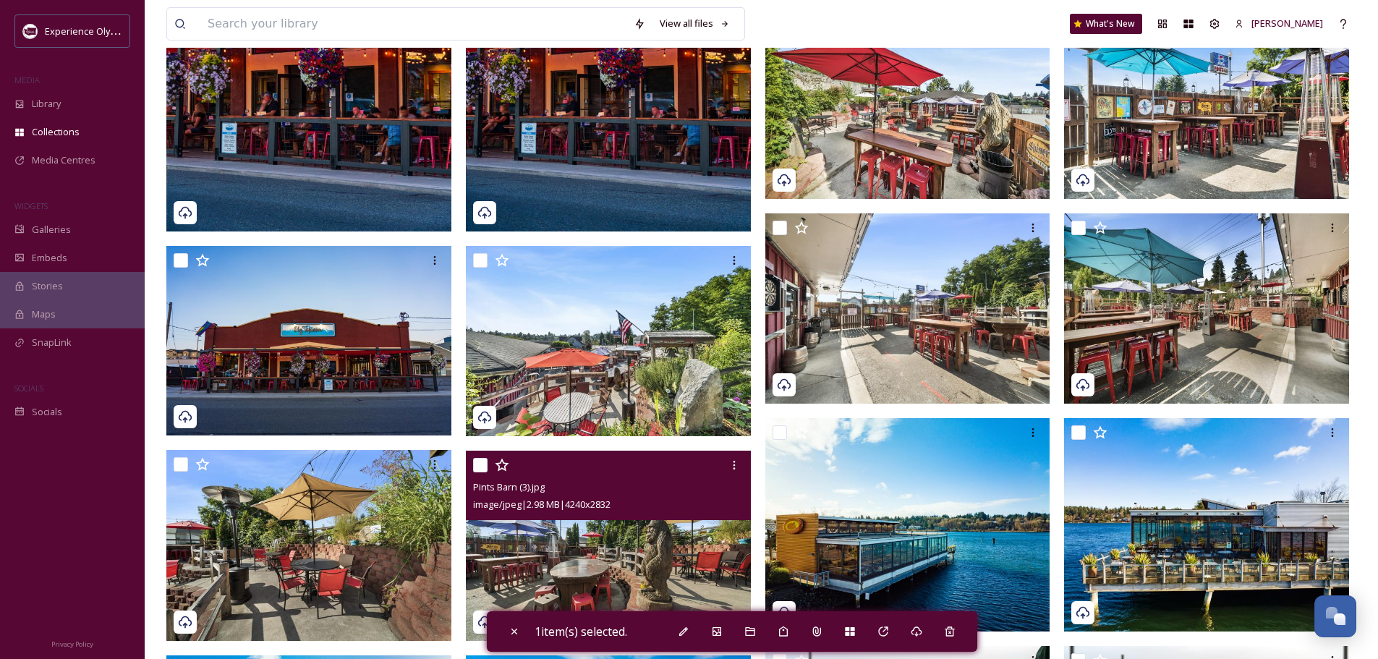
click at [484, 462] on input "checkbox" at bounding box center [480, 465] width 14 height 14
checkbox input "true"
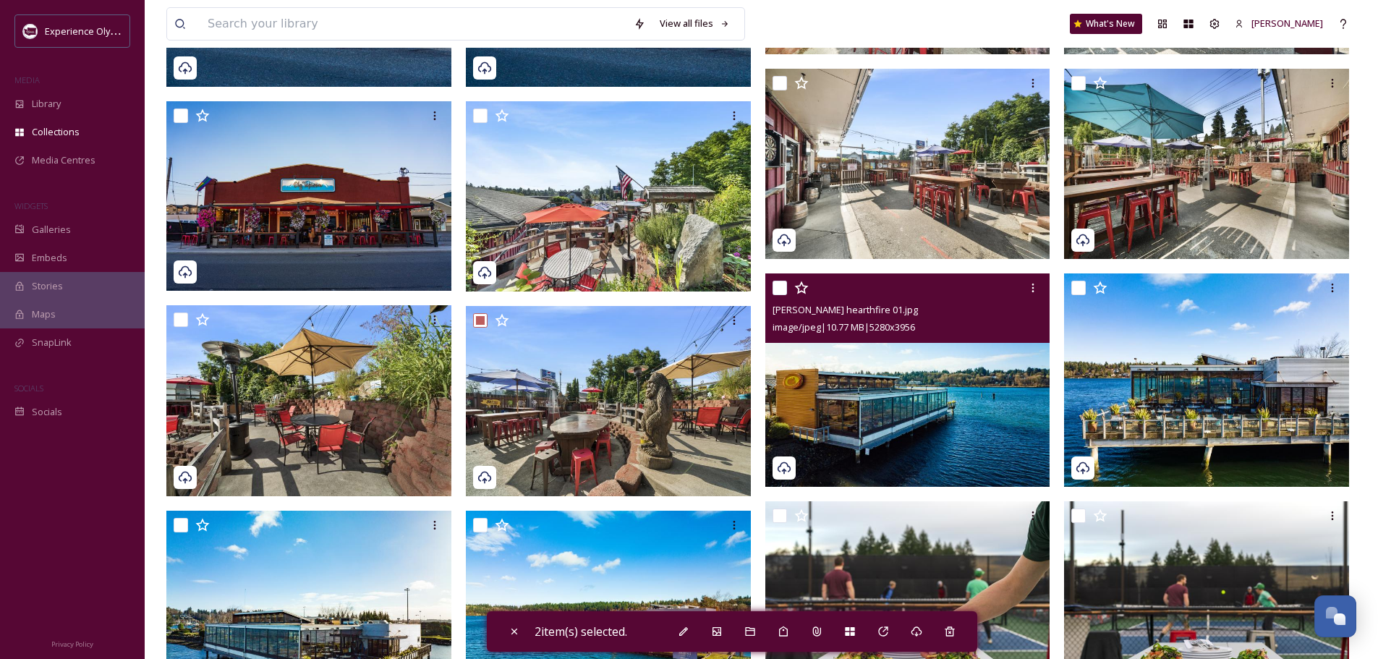
scroll to position [651, 0]
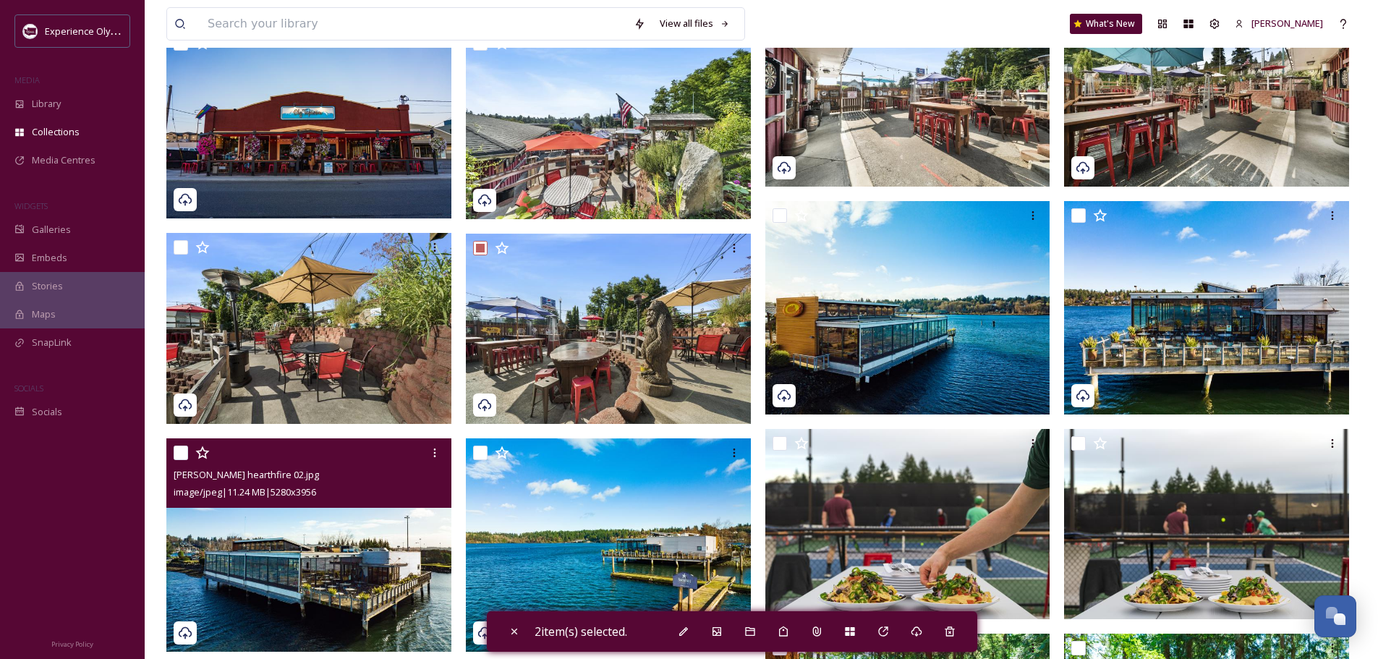
click at [184, 451] on input "checkbox" at bounding box center [181, 452] width 14 height 14
checkbox input "true"
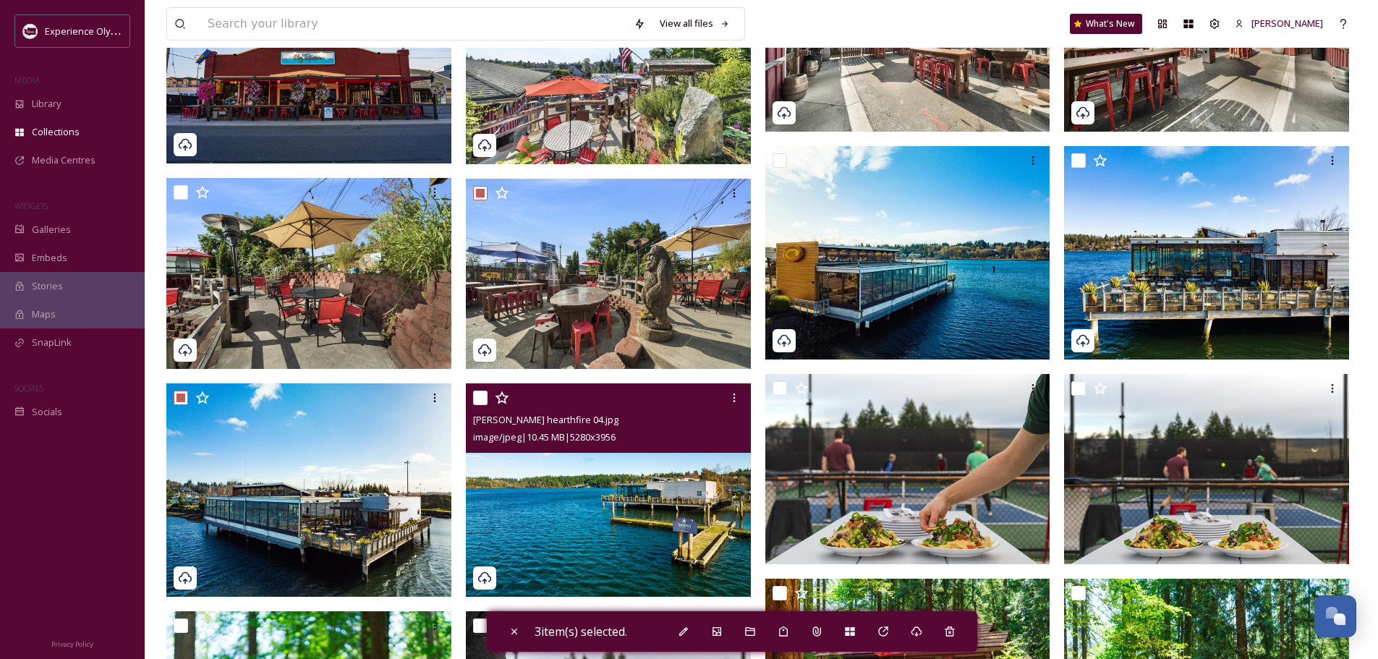
scroll to position [723, 0]
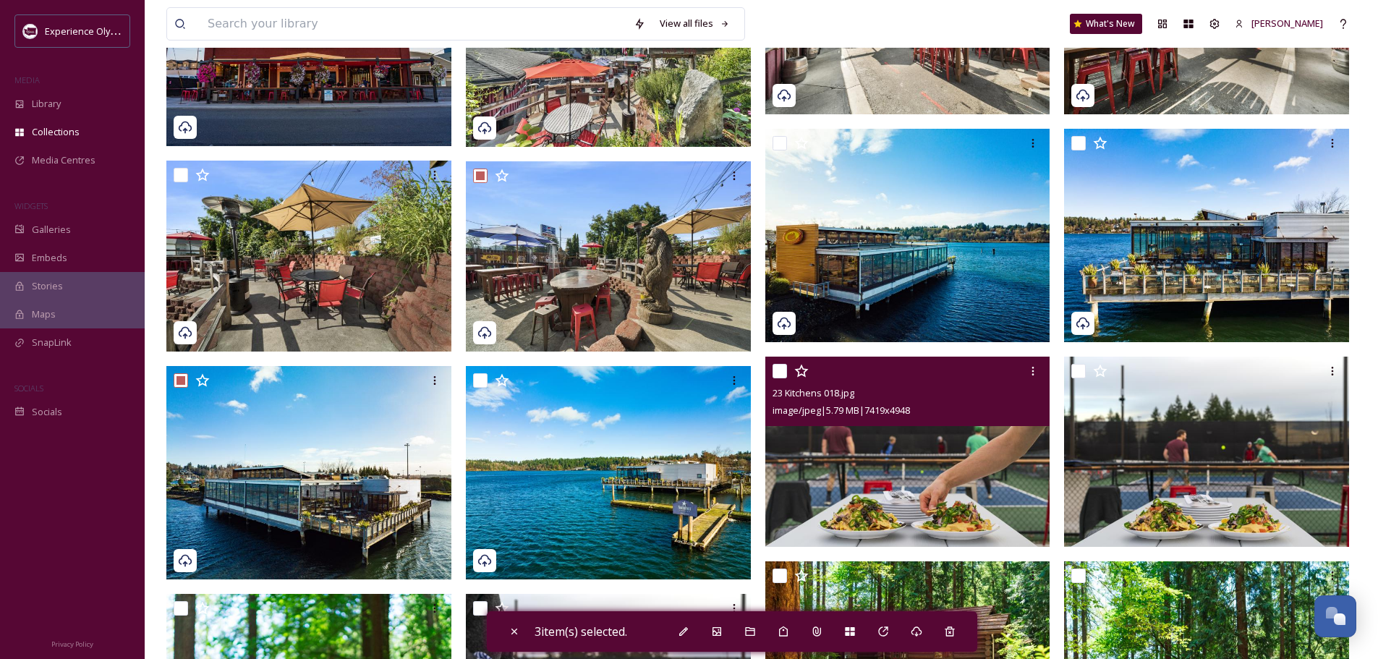
click at [782, 370] on input "checkbox" at bounding box center [779, 371] width 14 height 14
checkbox input "true"
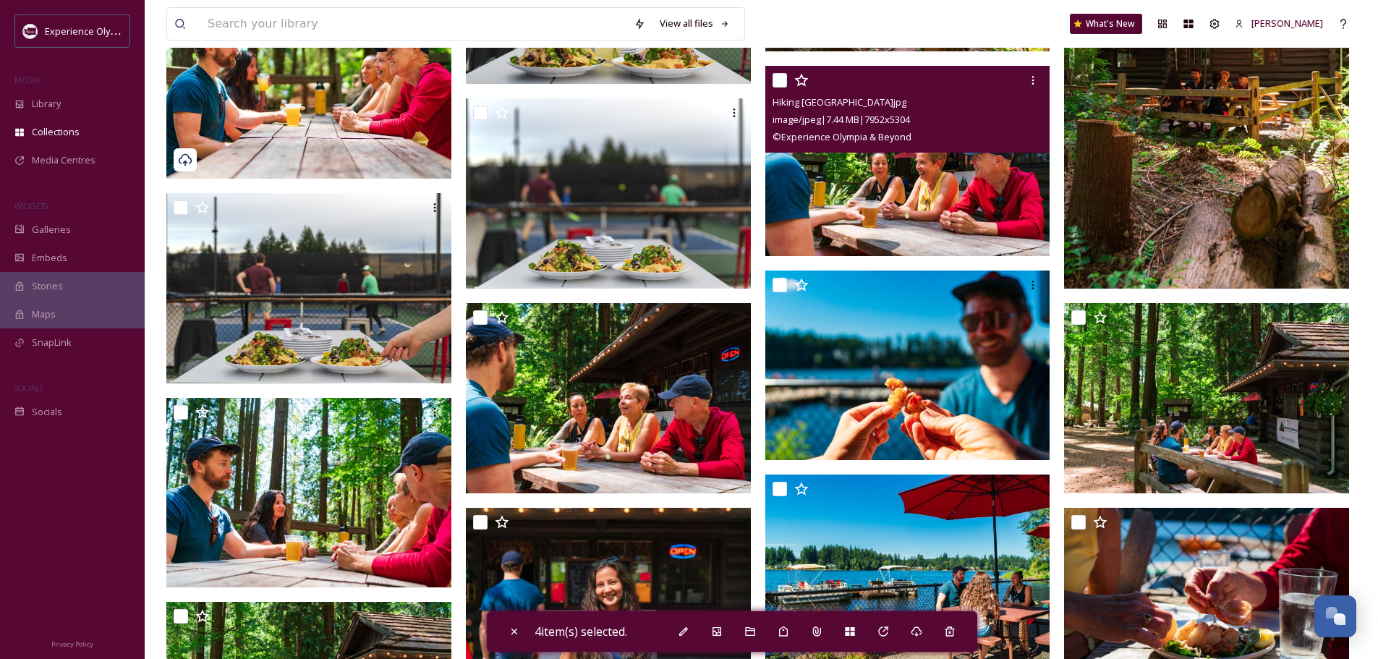
scroll to position [1446, 0]
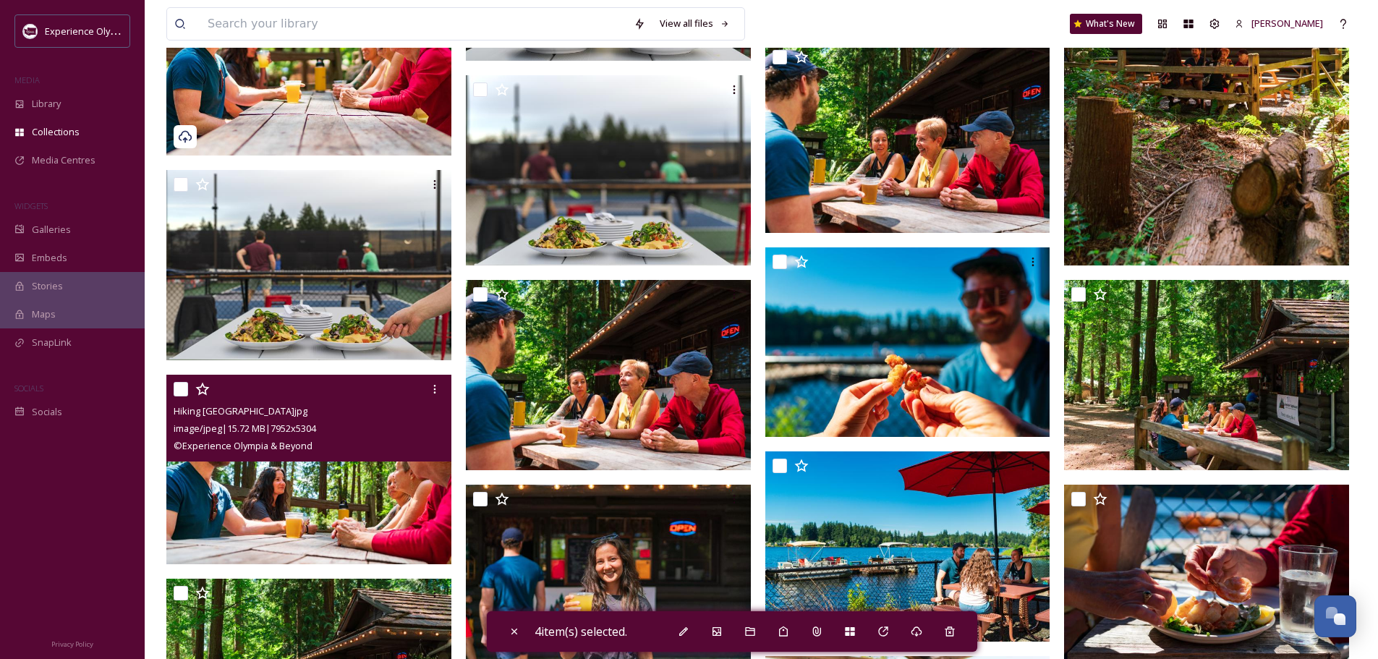
click at [179, 385] on input "checkbox" at bounding box center [181, 389] width 14 height 14
checkbox input "true"
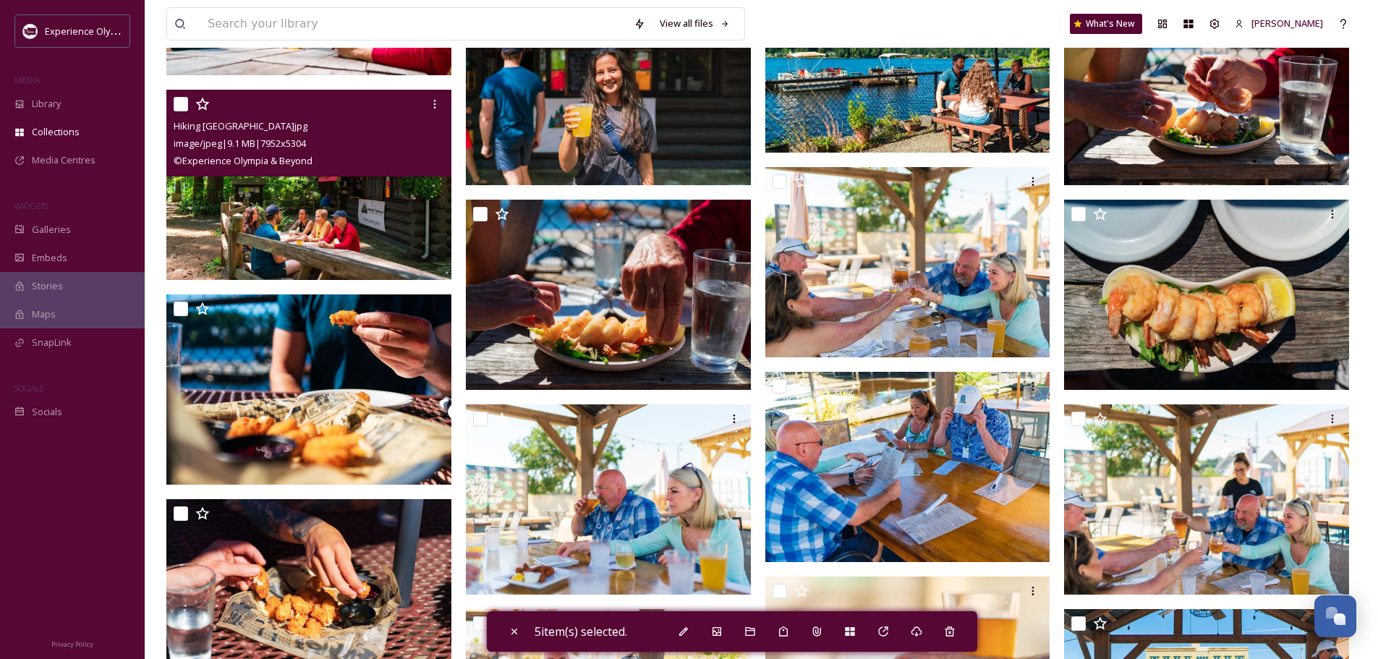
scroll to position [1953, 0]
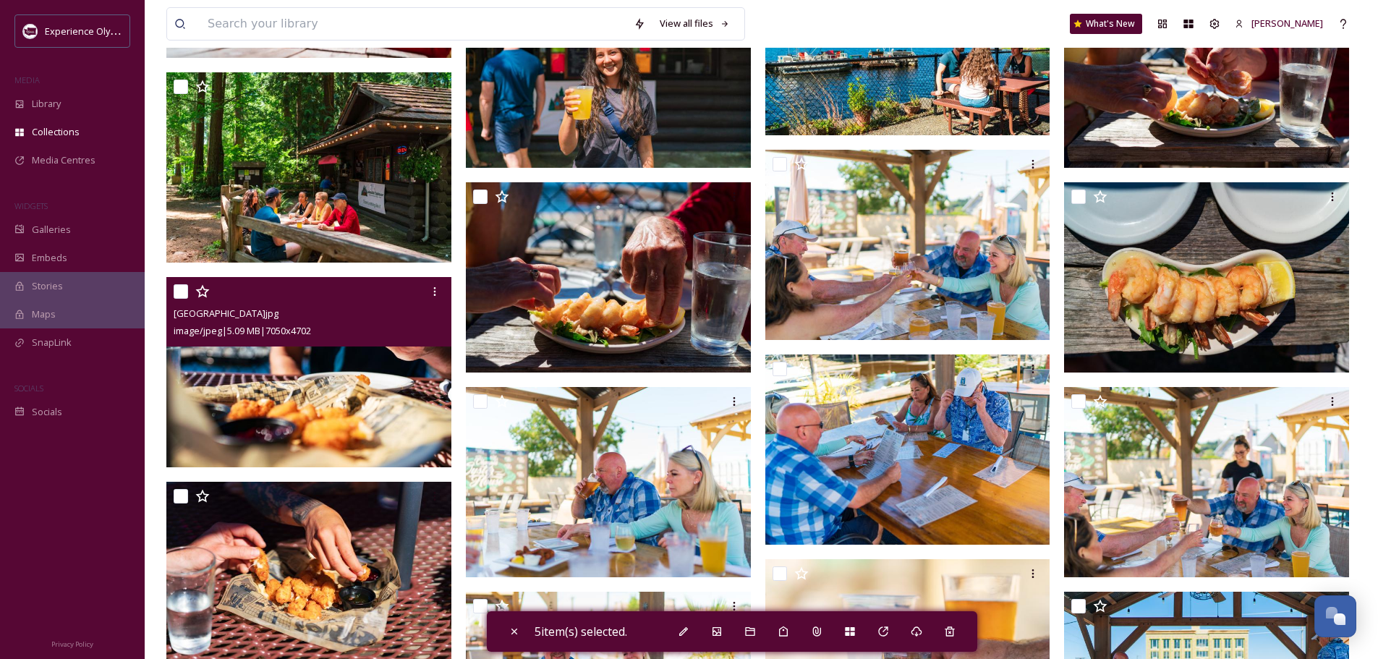
click at [176, 291] on input "checkbox" at bounding box center [181, 291] width 14 height 14
checkbox input "true"
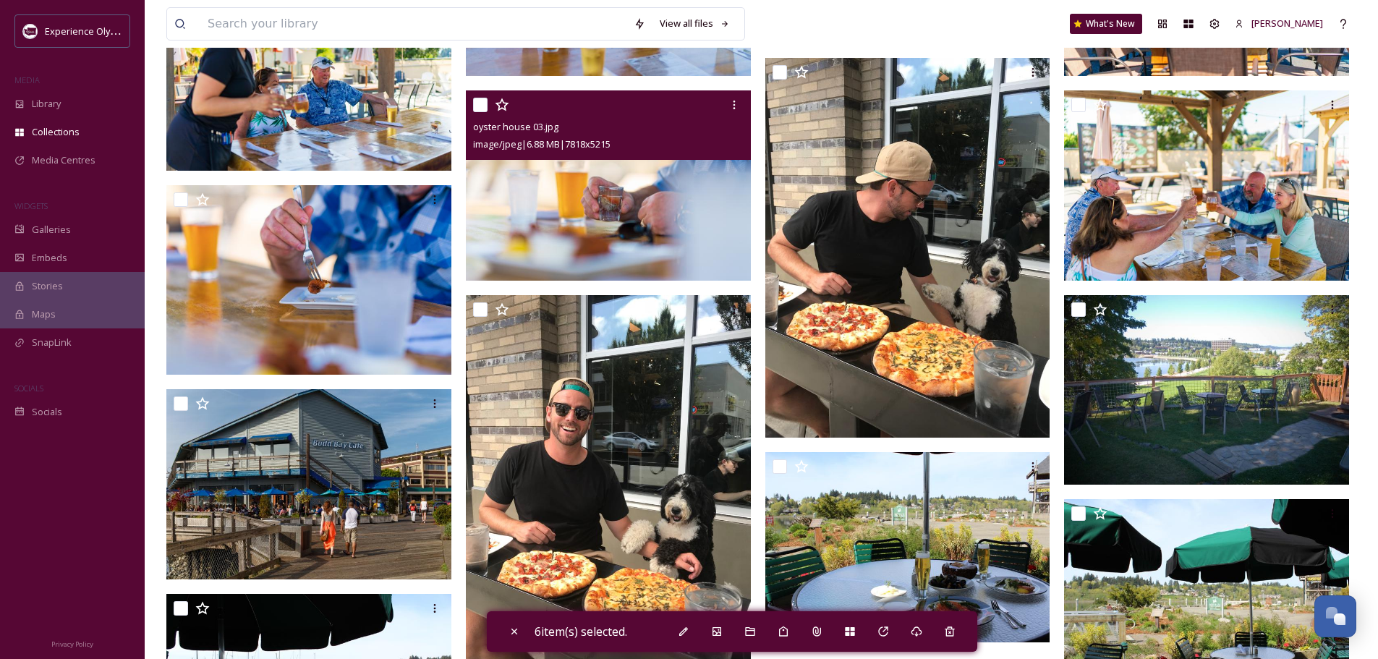
scroll to position [2676, 0]
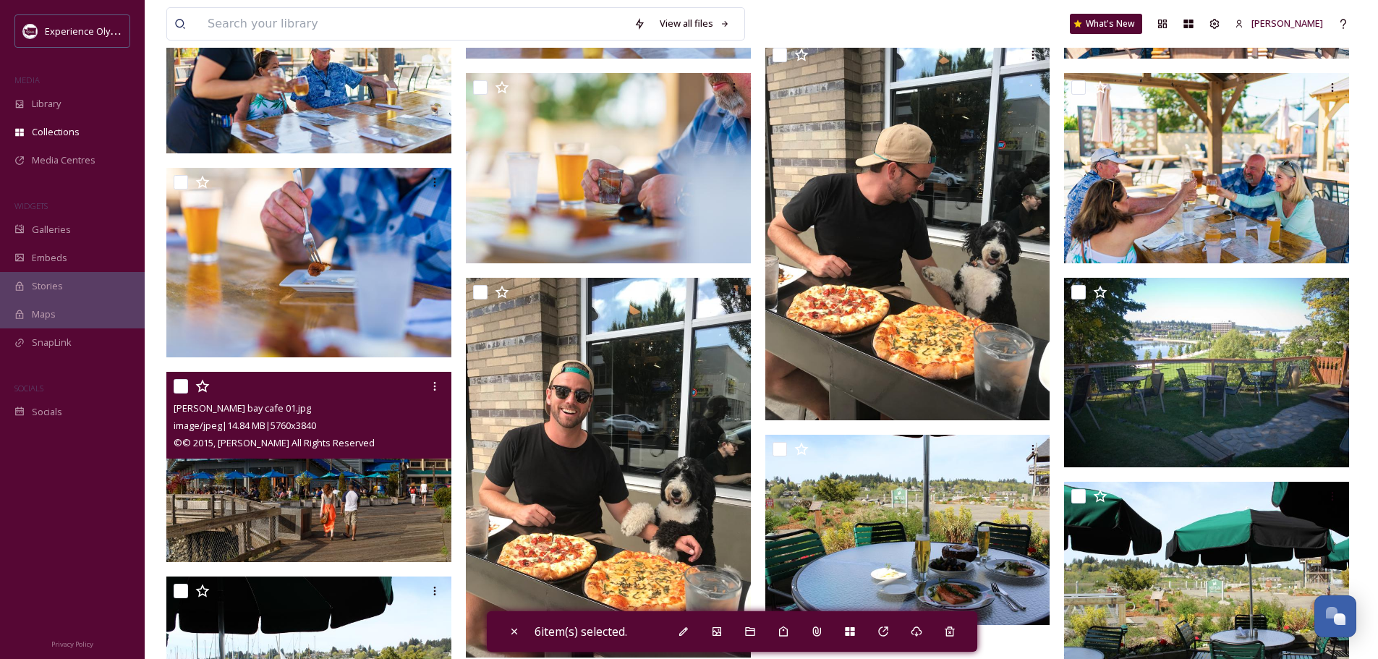
click at [175, 384] on input "checkbox" at bounding box center [181, 386] width 14 height 14
checkbox input "true"
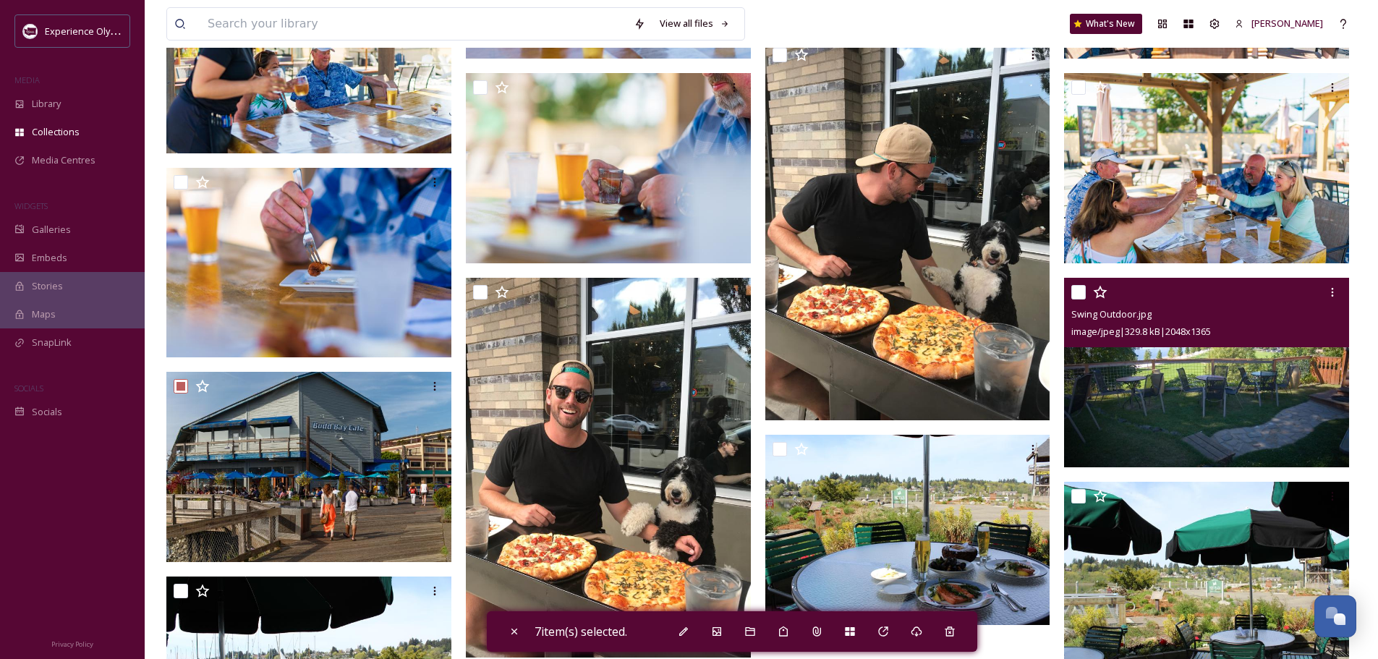
click at [1080, 289] on input "checkbox" at bounding box center [1078, 292] width 14 height 14
checkbox input "true"
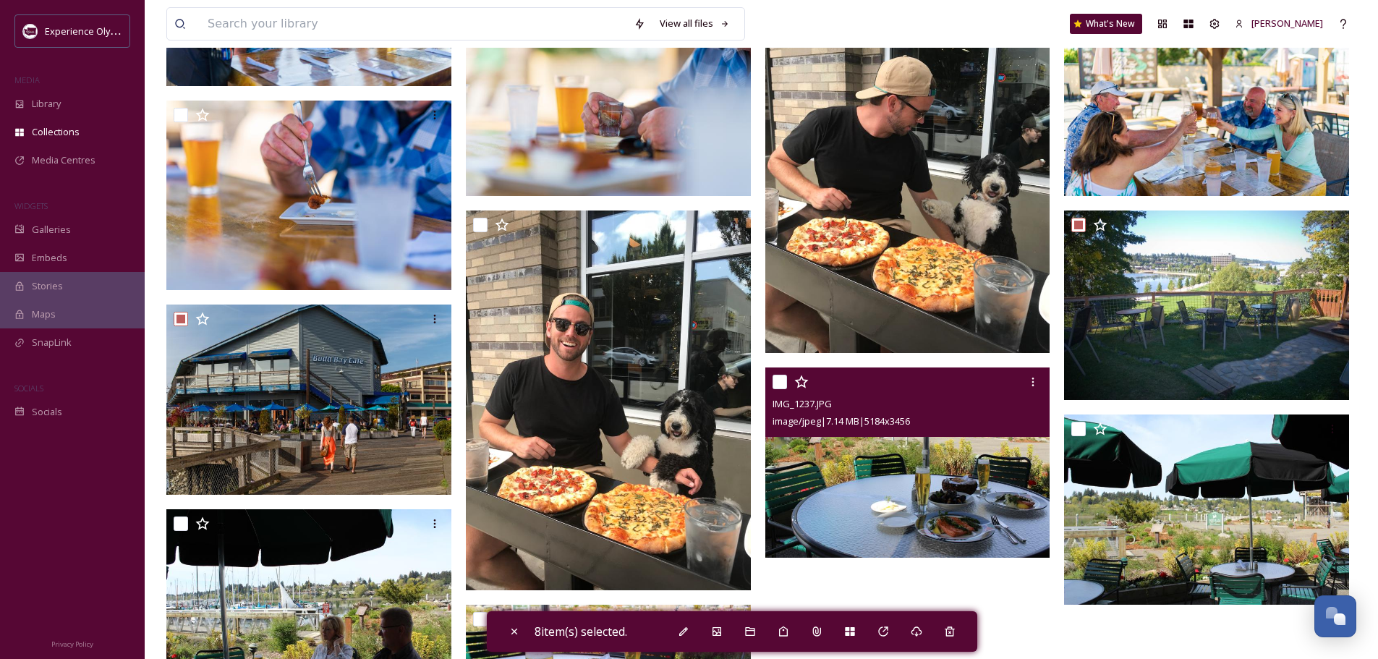
scroll to position [2741, 0]
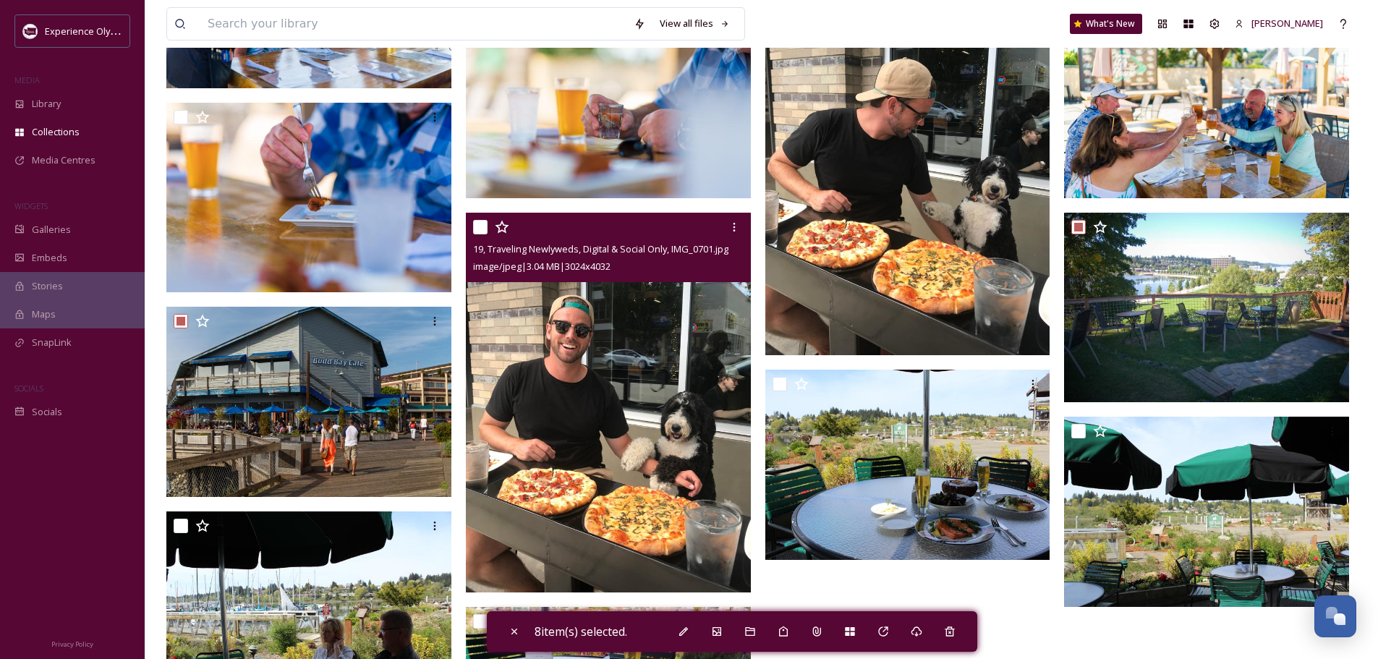
click at [479, 224] on input "checkbox" at bounding box center [480, 227] width 14 height 14
checkbox input "true"
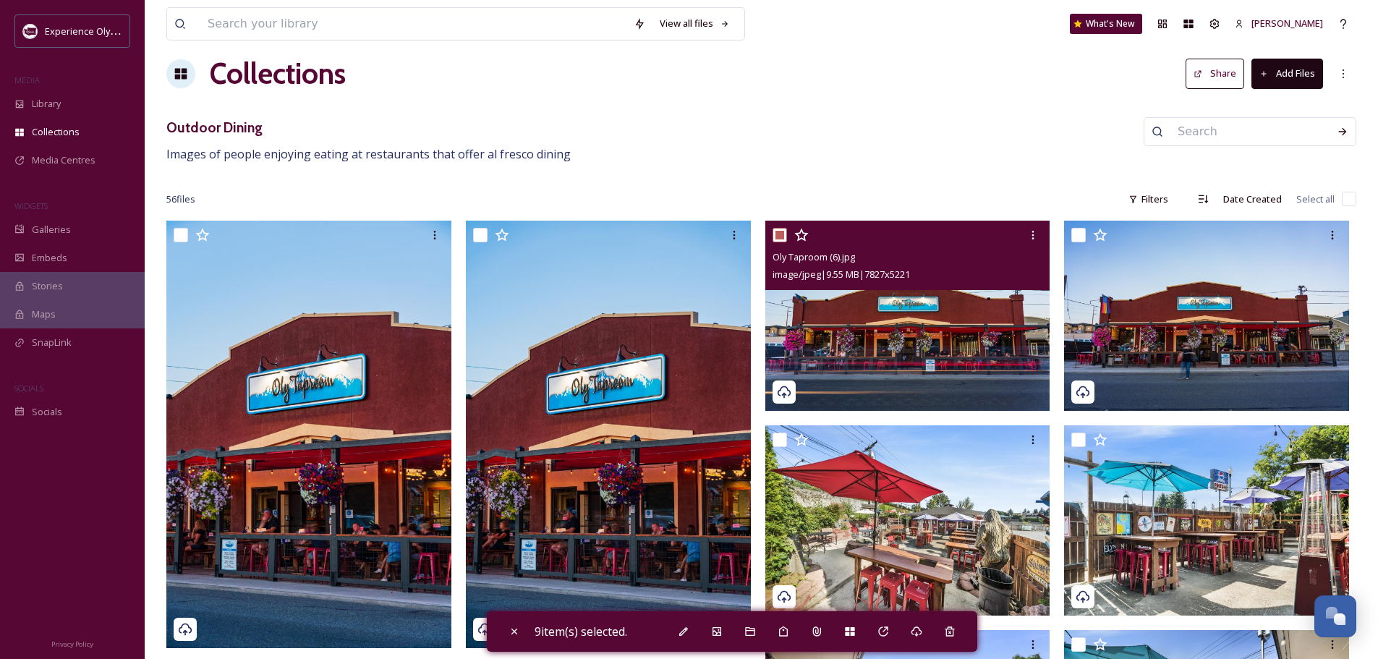
scroll to position [0, 0]
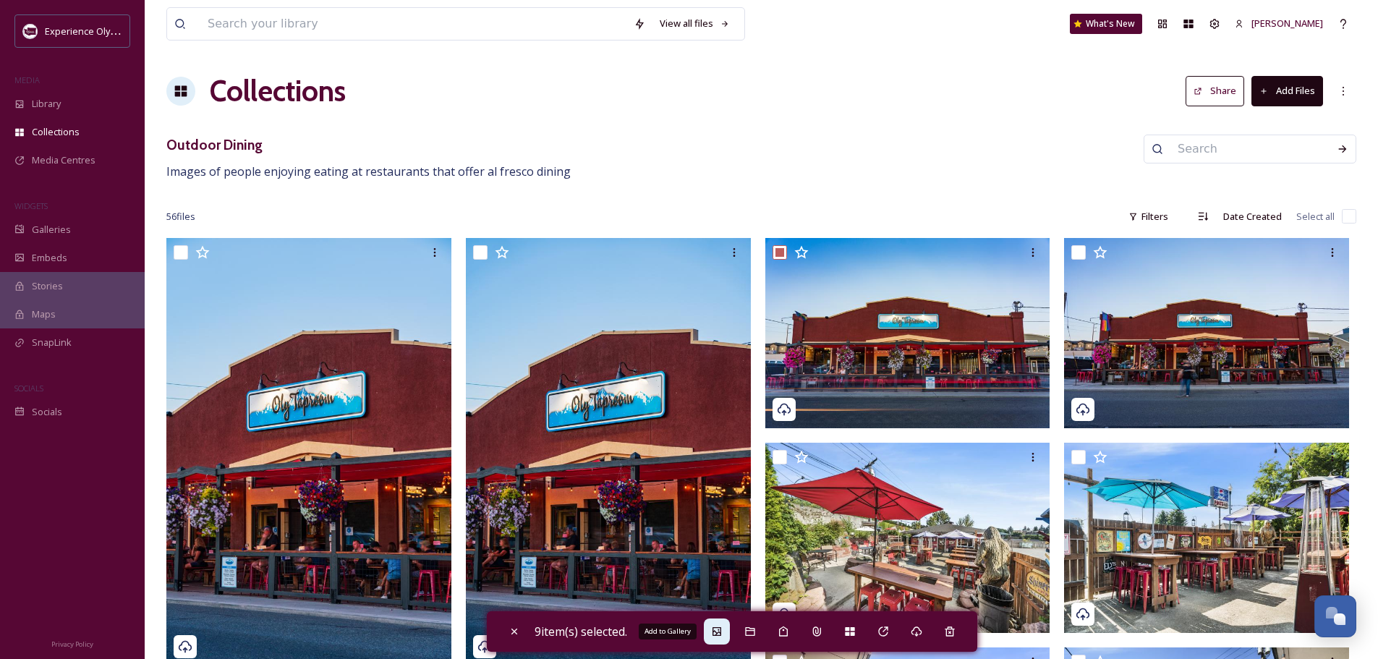
click at [718, 631] on icon at bounding box center [716, 631] width 9 height 9
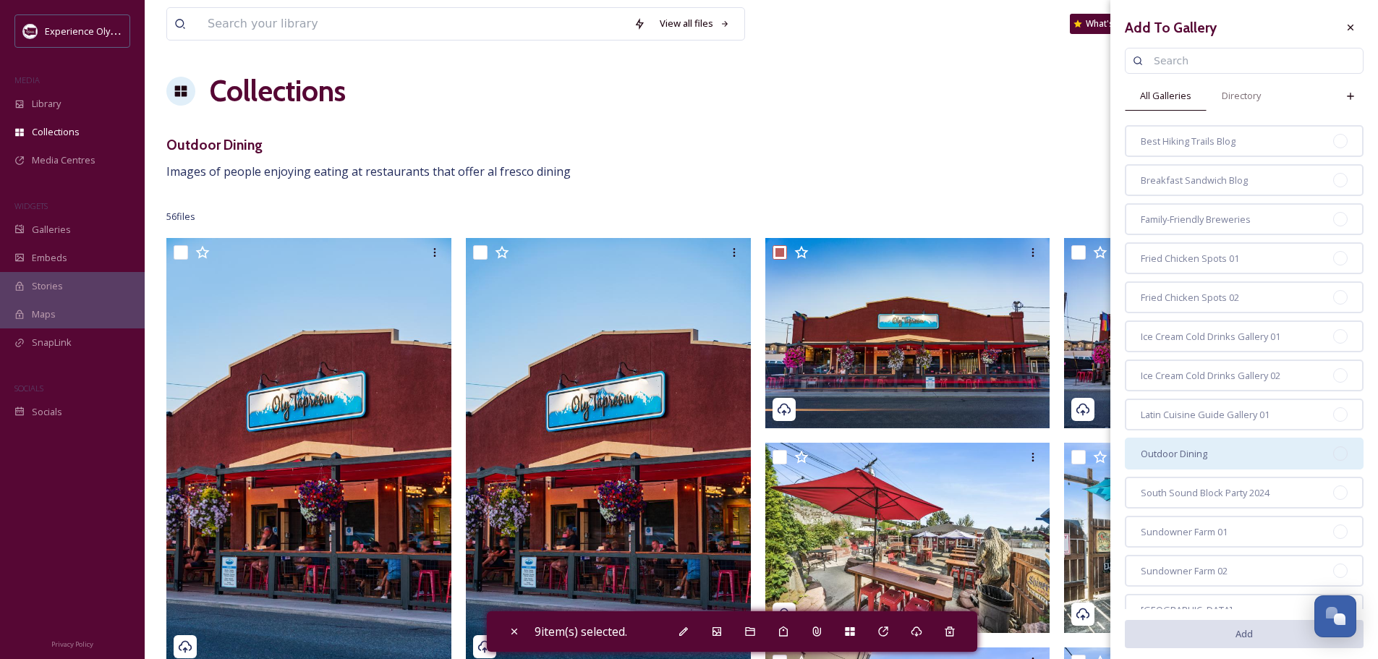
click at [1195, 451] on span "Outdoor Dining" at bounding box center [1173, 454] width 67 height 14
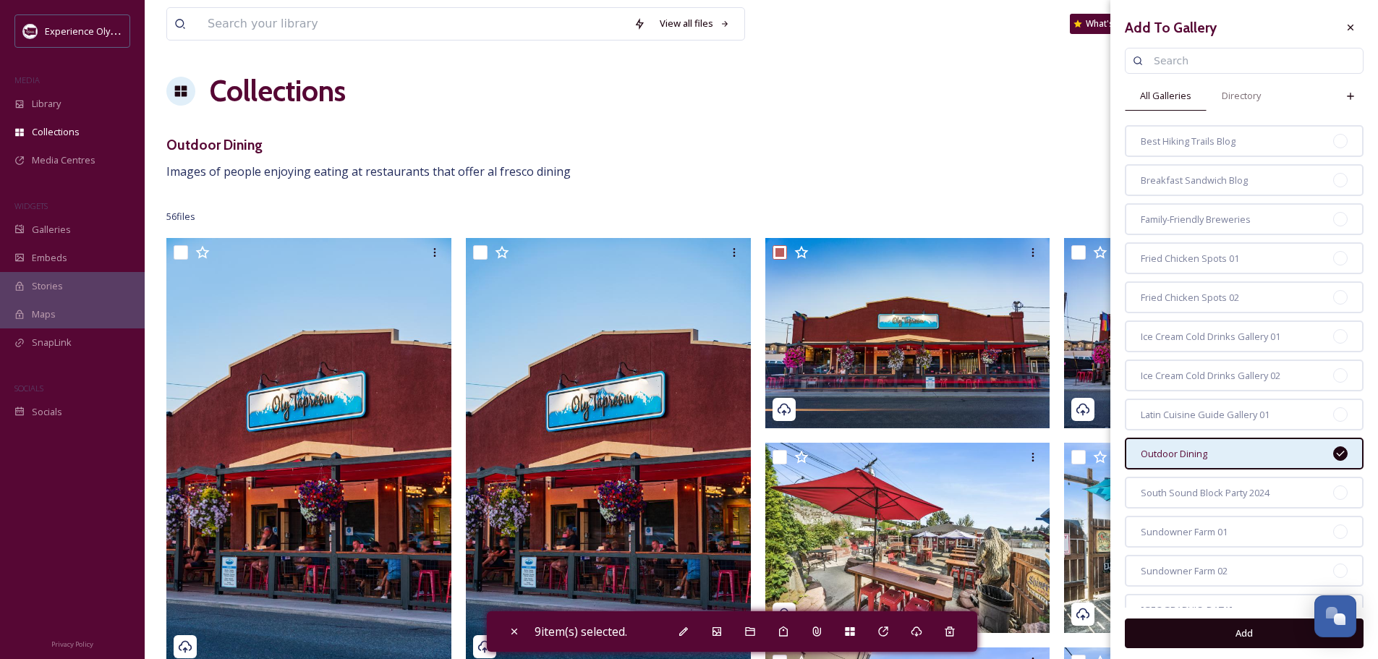
click at [1243, 631] on button "Add" at bounding box center [1244, 633] width 239 height 30
checkbox input "false"
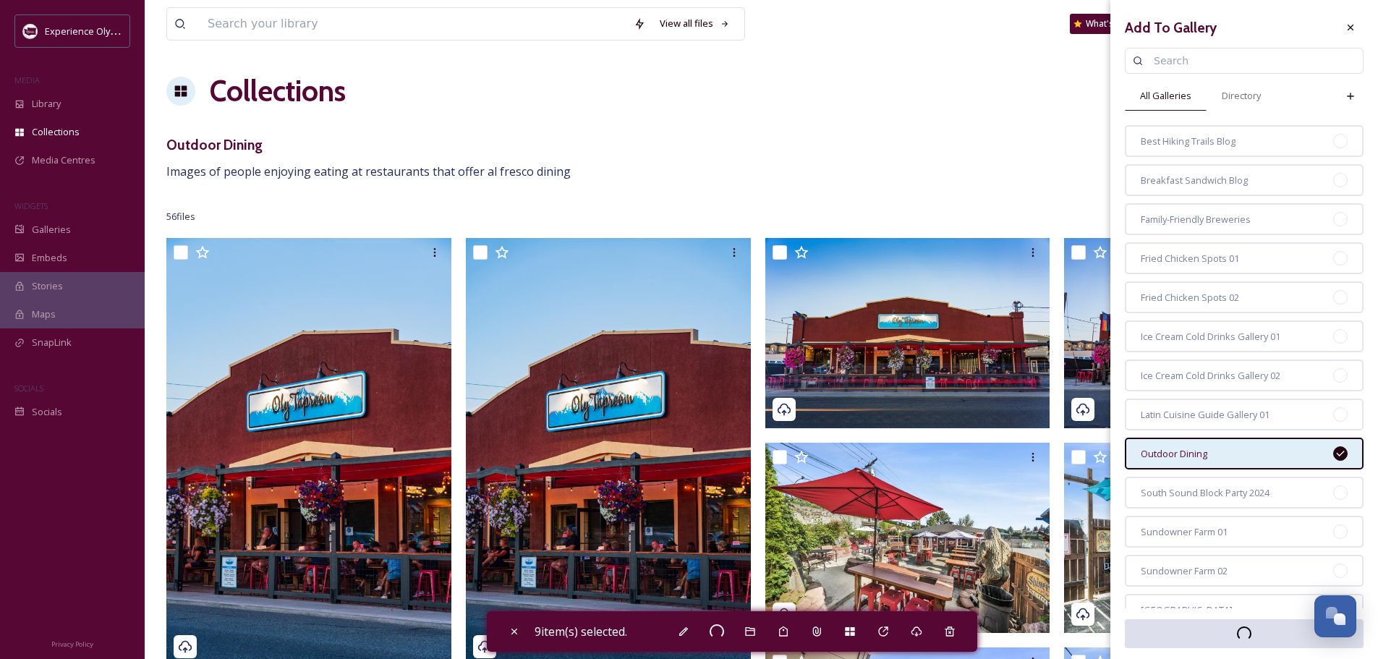
checkbox input "false"
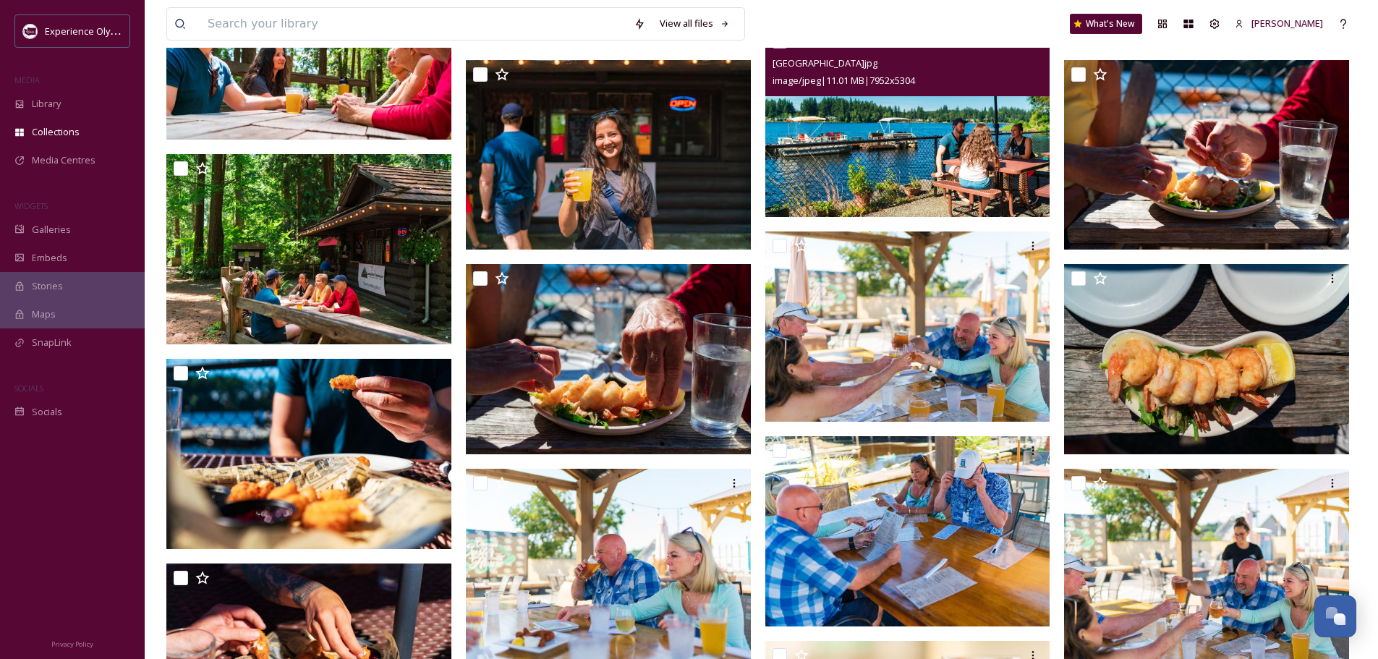
scroll to position [1880, 0]
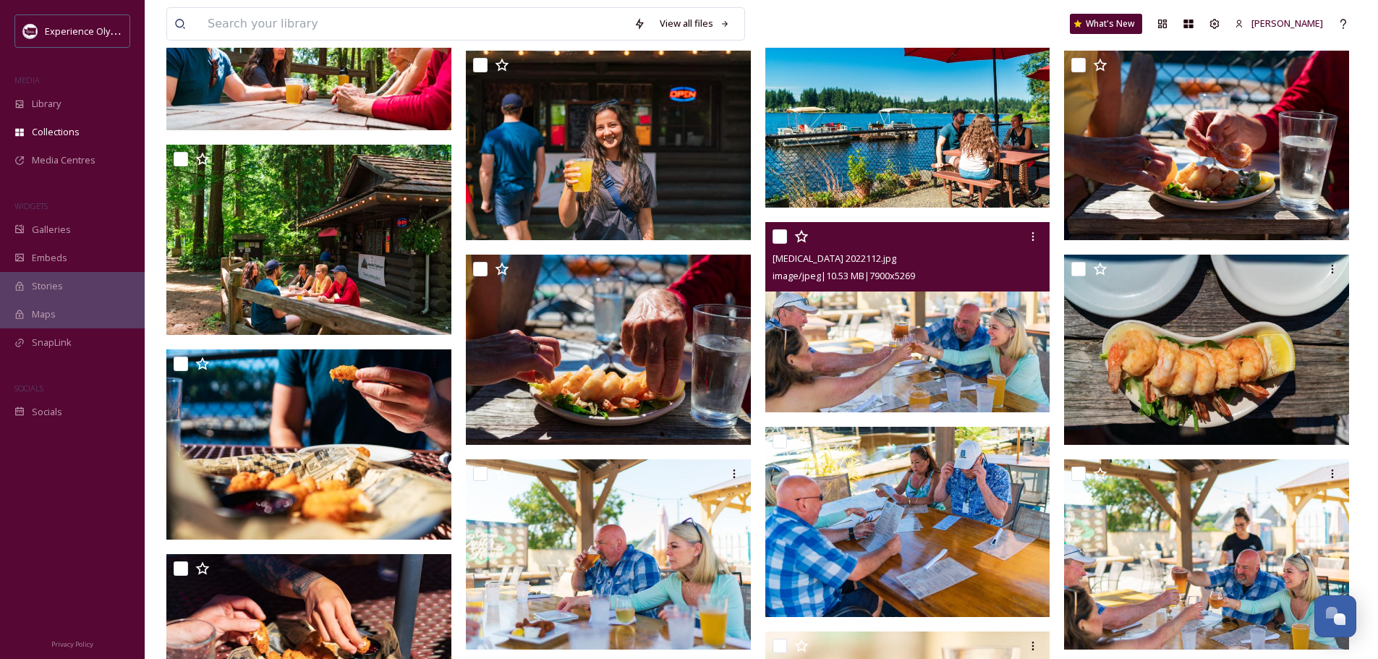
click at [784, 234] on input "checkbox" at bounding box center [779, 236] width 14 height 14
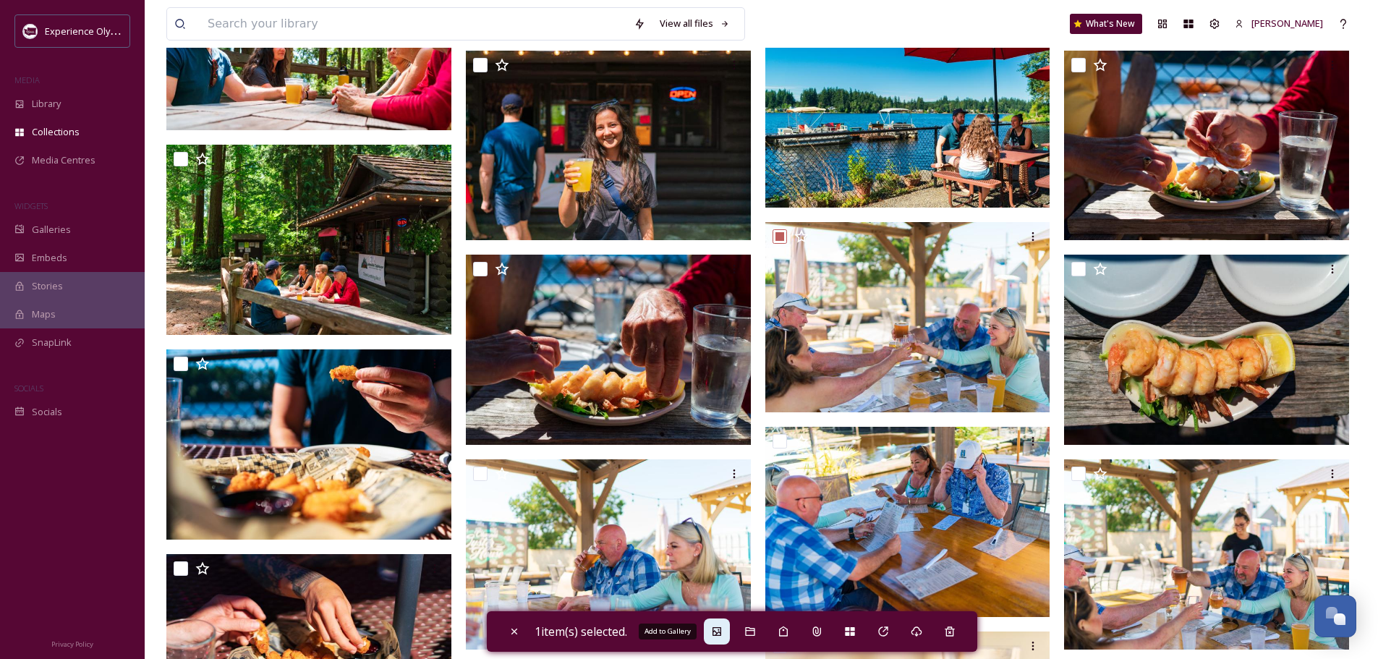
click at [715, 631] on icon at bounding box center [717, 632] width 12 height 12
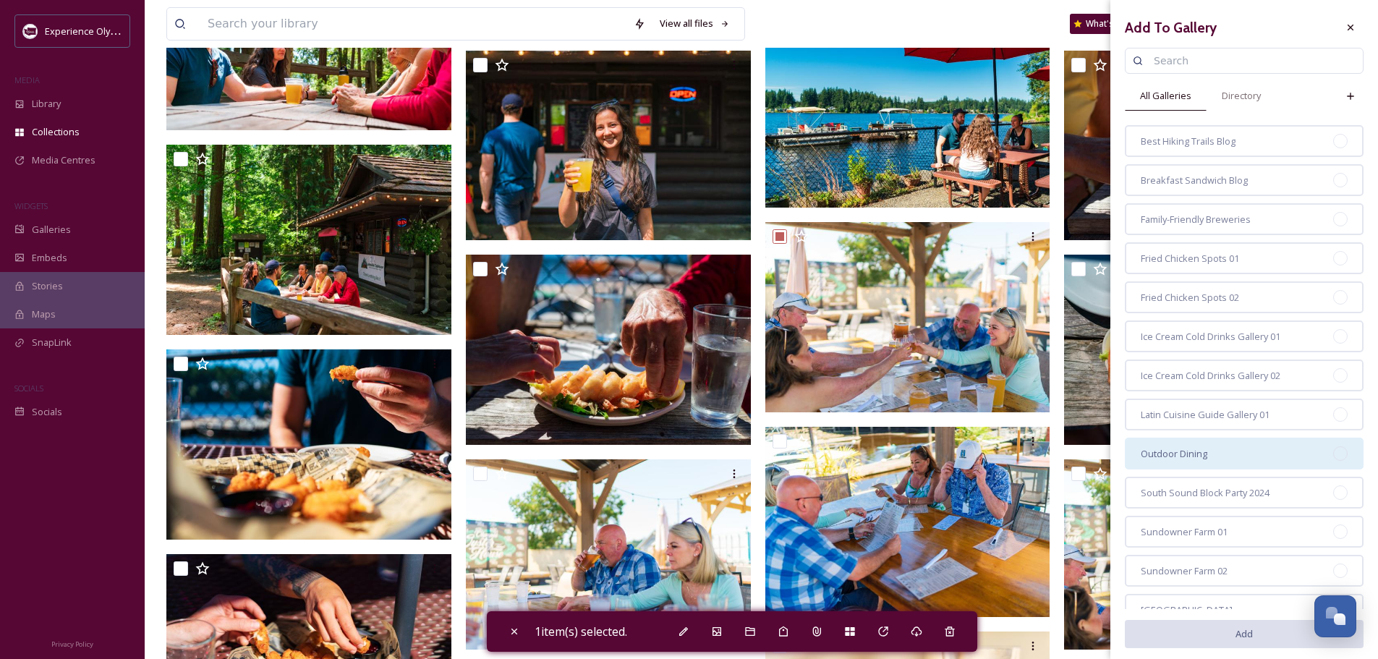
click at [1164, 452] on span "Outdoor Dining" at bounding box center [1173, 454] width 67 height 14
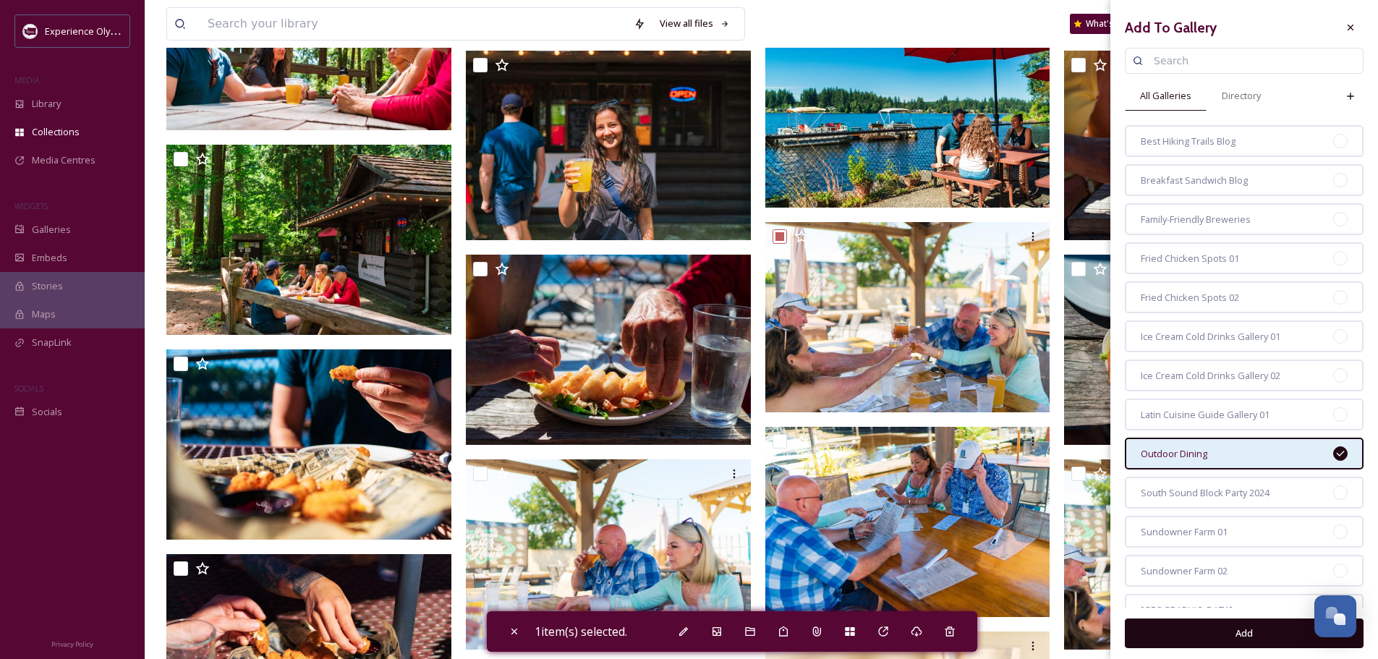
click at [1231, 633] on button "Add" at bounding box center [1244, 633] width 239 height 30
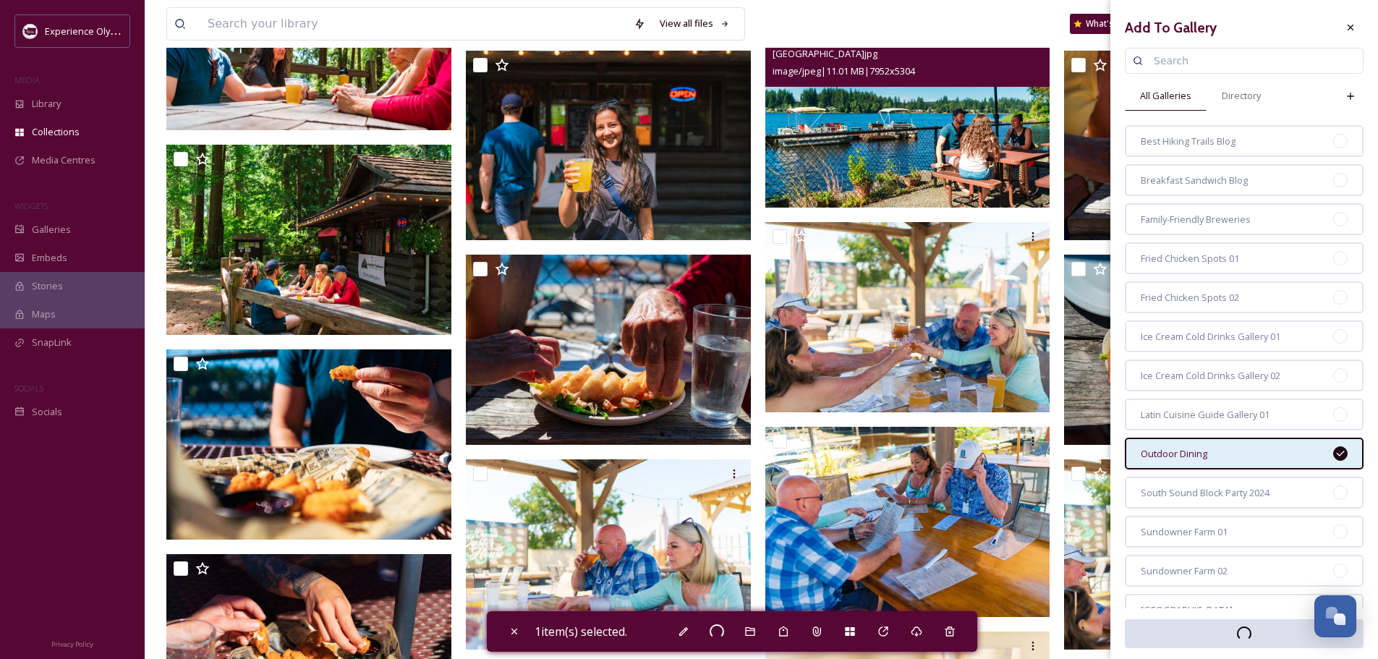
checkbox input "false"
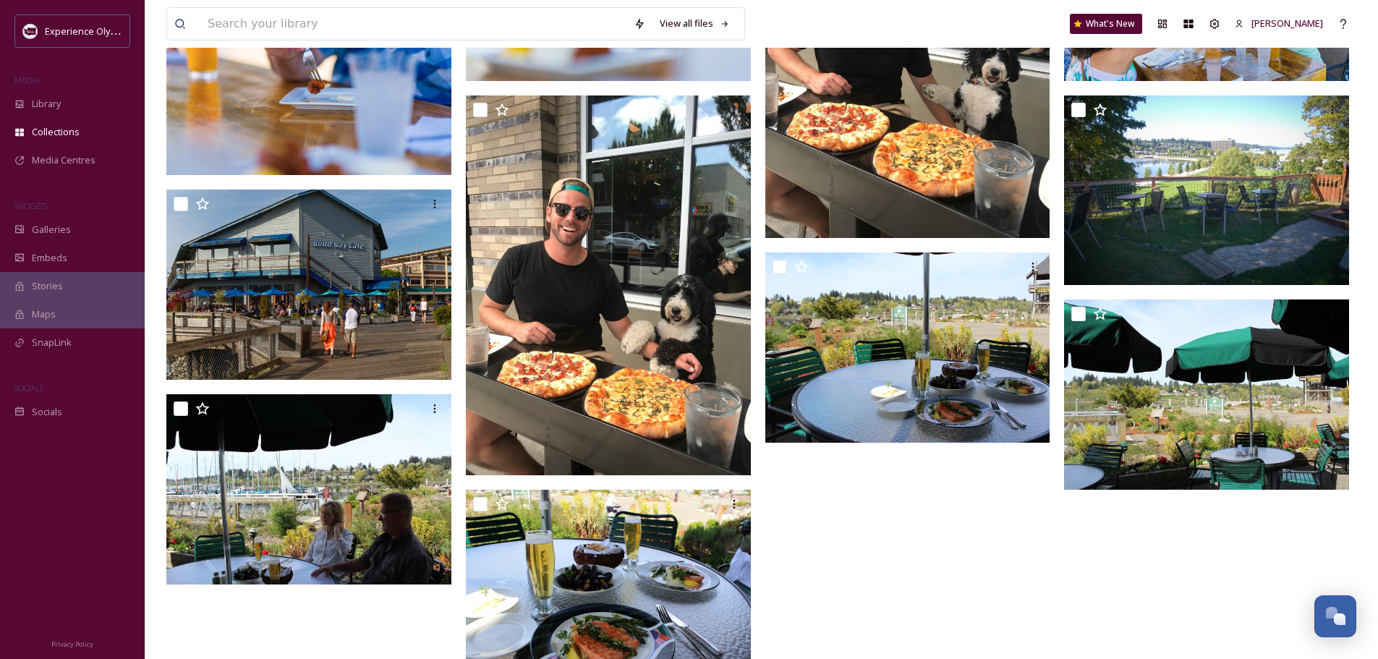
scroll to position [2885, 0]
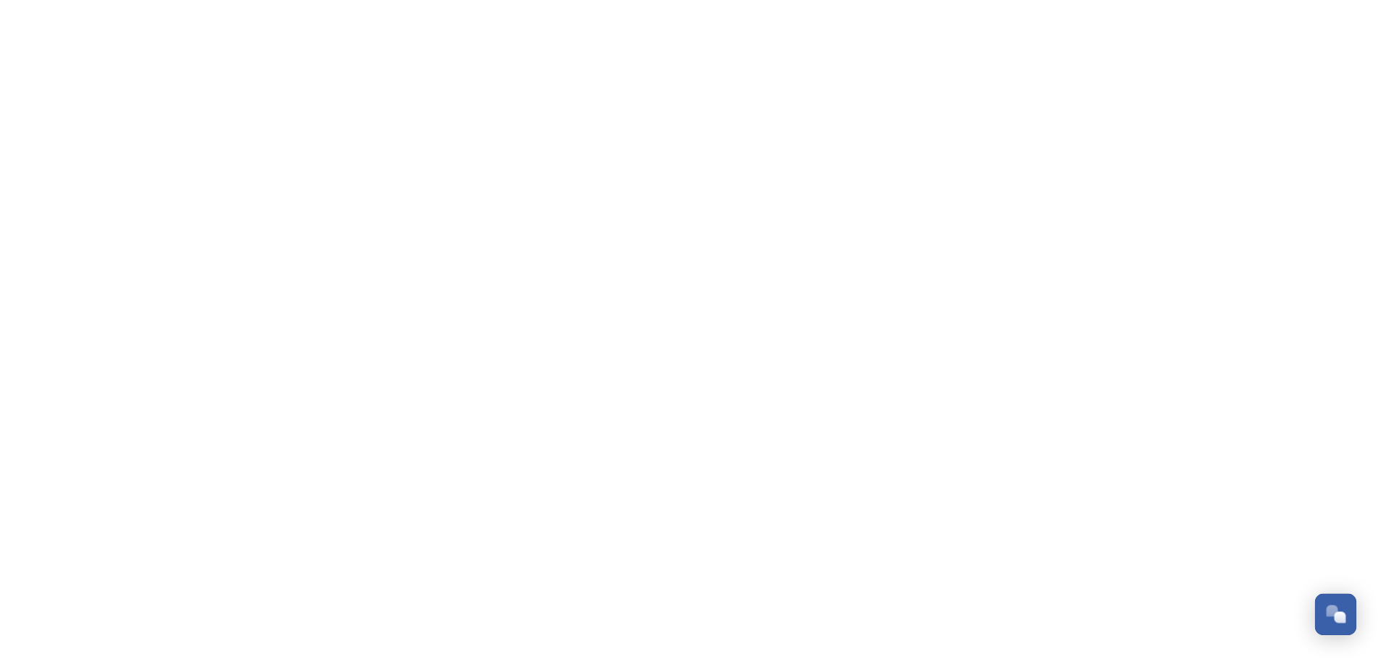
scroll to position [6477, 0]
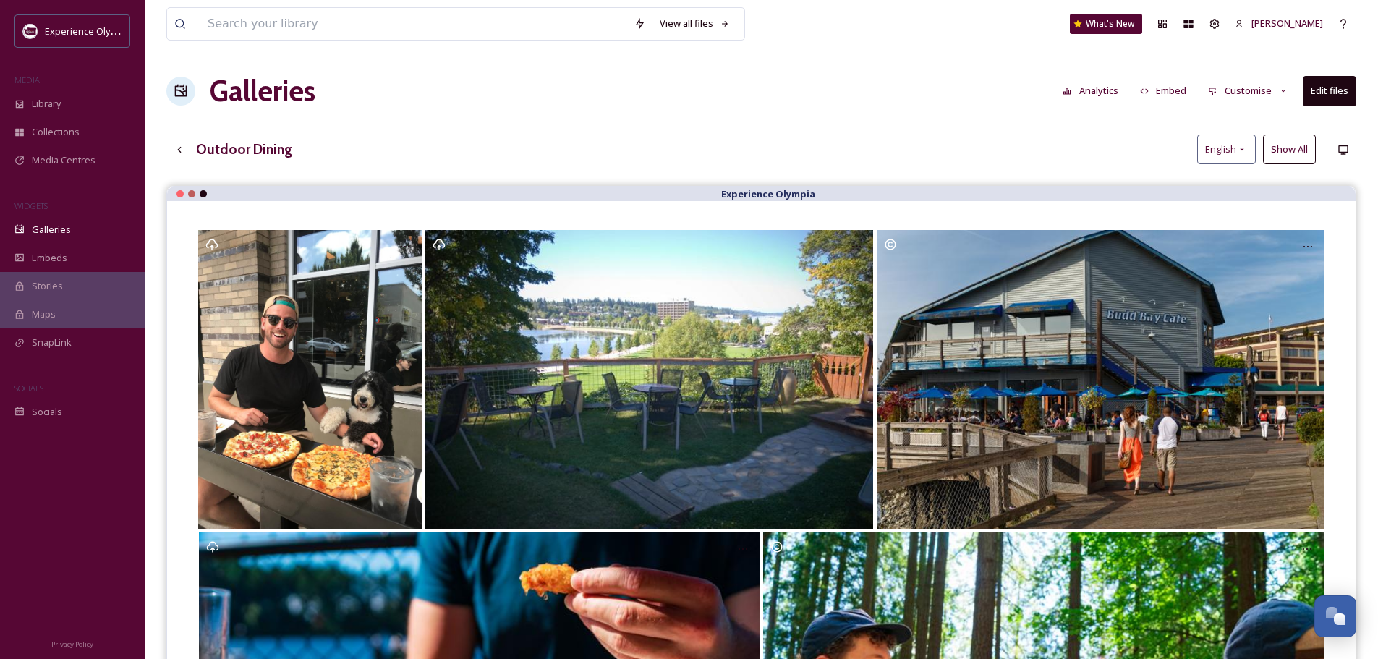
click at [1258, 91] on button "Customise" at bounding box center [1247, 91] width 95 height 28
click at [1233, 121] on span "Layout" at bounding box center [1222, 124] width 28 height 14
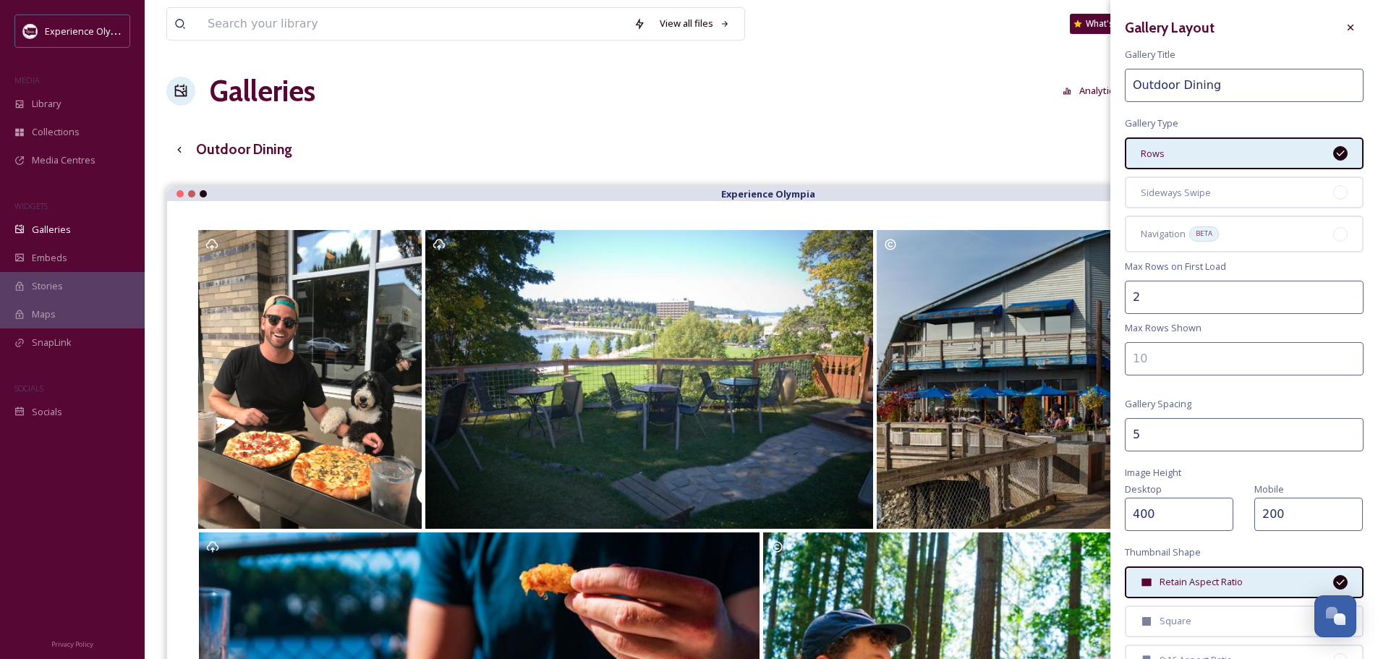
click at [1213, 152] on div "Rows" at bounding box center [1244, 153] width 239 height 32
click at [1208, 190] on div "Sideways Swipe" at bounding box center [1244, 192] width 239 height 32
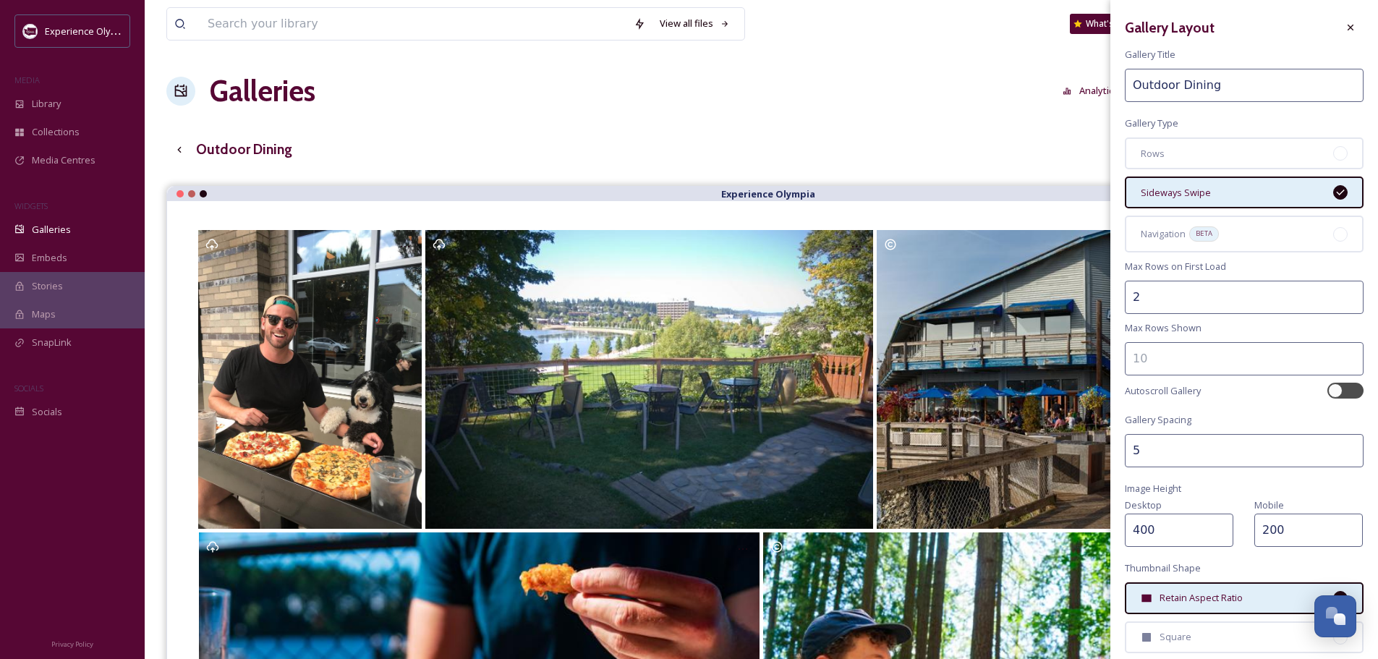
type input "1"
click at [1339, 300] on input "1" at bounding box center [1244, 297] width 239 height 33
click at [1340, 393] on div at bounding box center [1345, 391] width 36 height 16
checkbox input "true"
click at [1310, 158] on div "Rows" at bounding box center [1244, 153] width 239 height 32
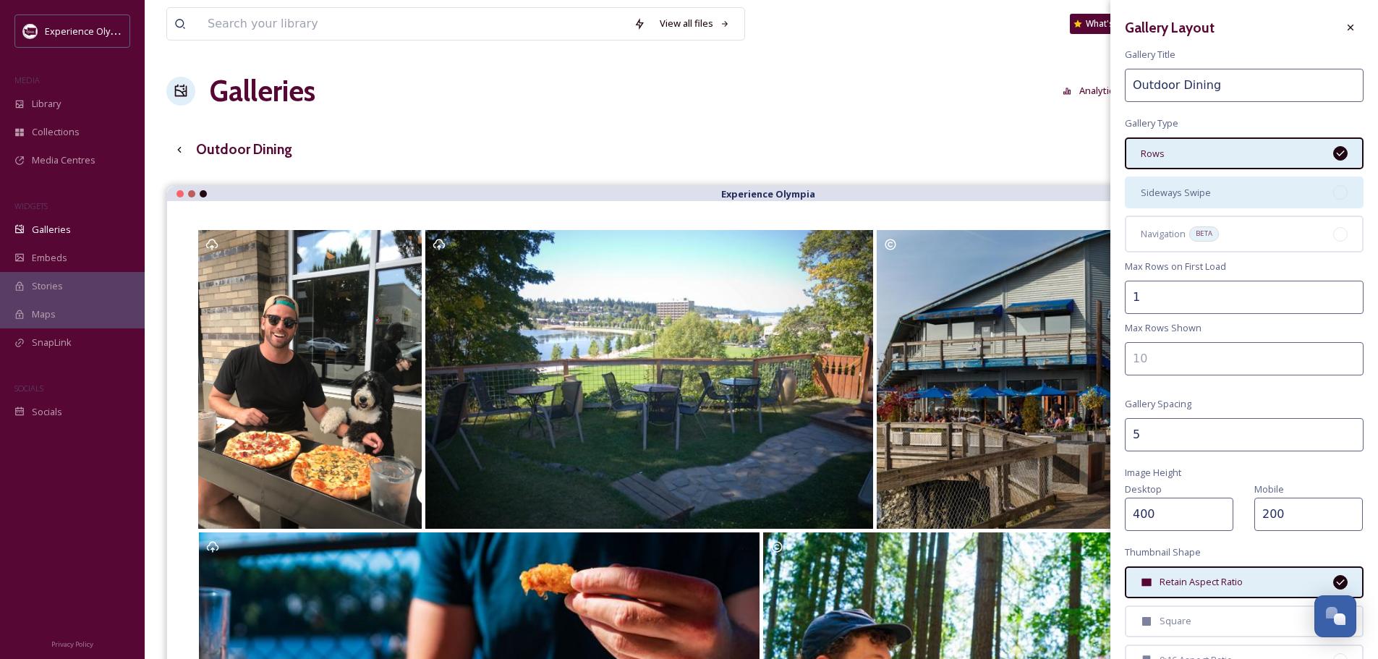
click at [1267, 189] on div "Sideways Swipe" at bounding box center [1244, 192] width 239 height 32
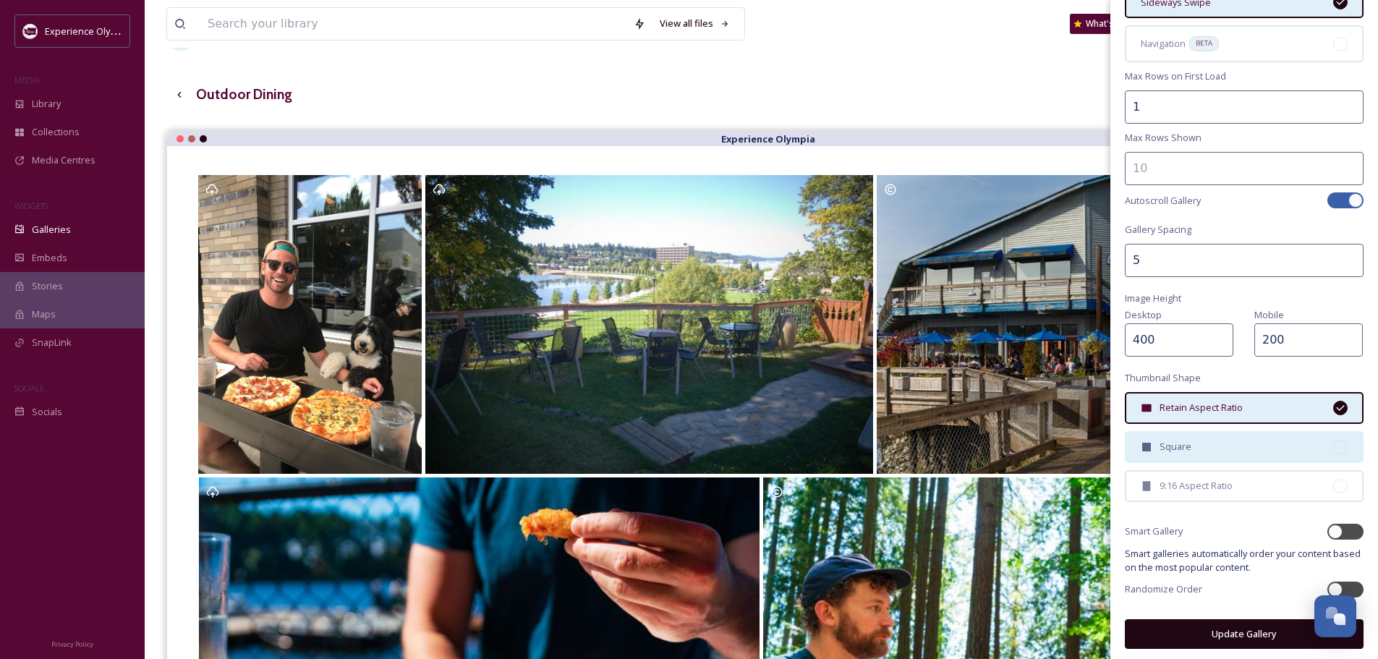
scroll to position [72, 0]
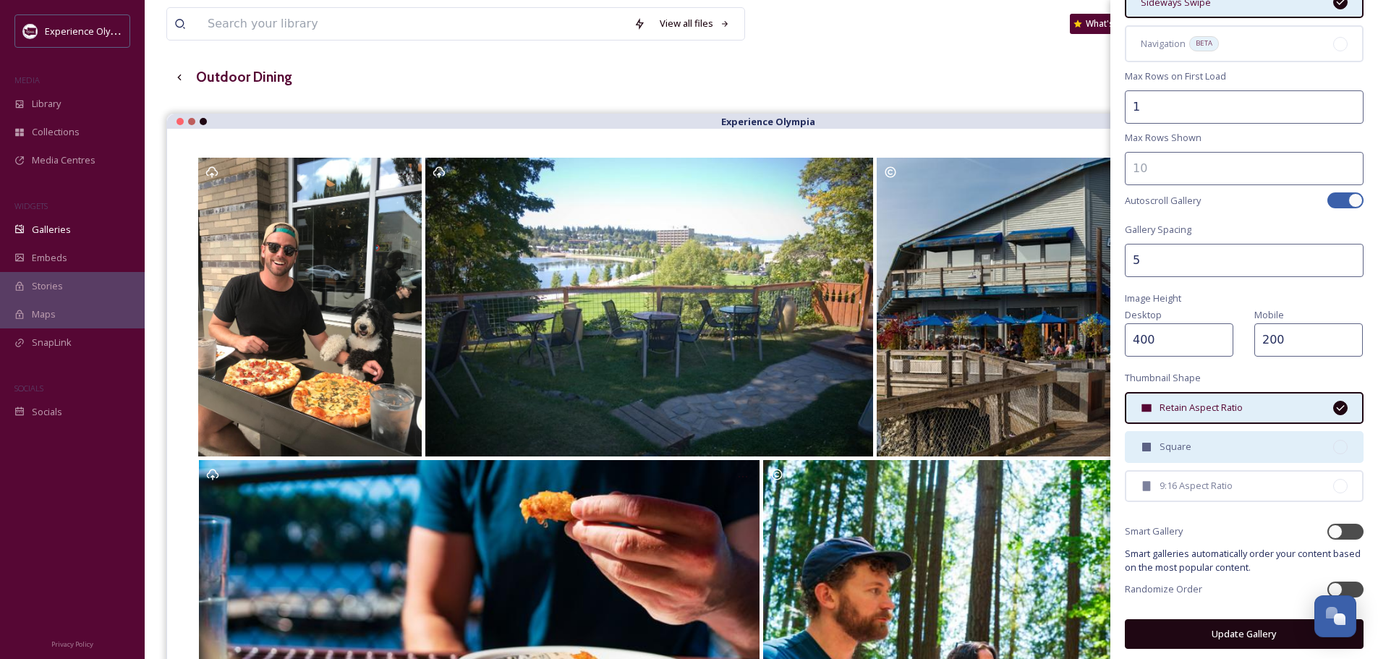
click at [1240, 446] on div "Square" at bounding box center [1244, 447] width 239 height 32
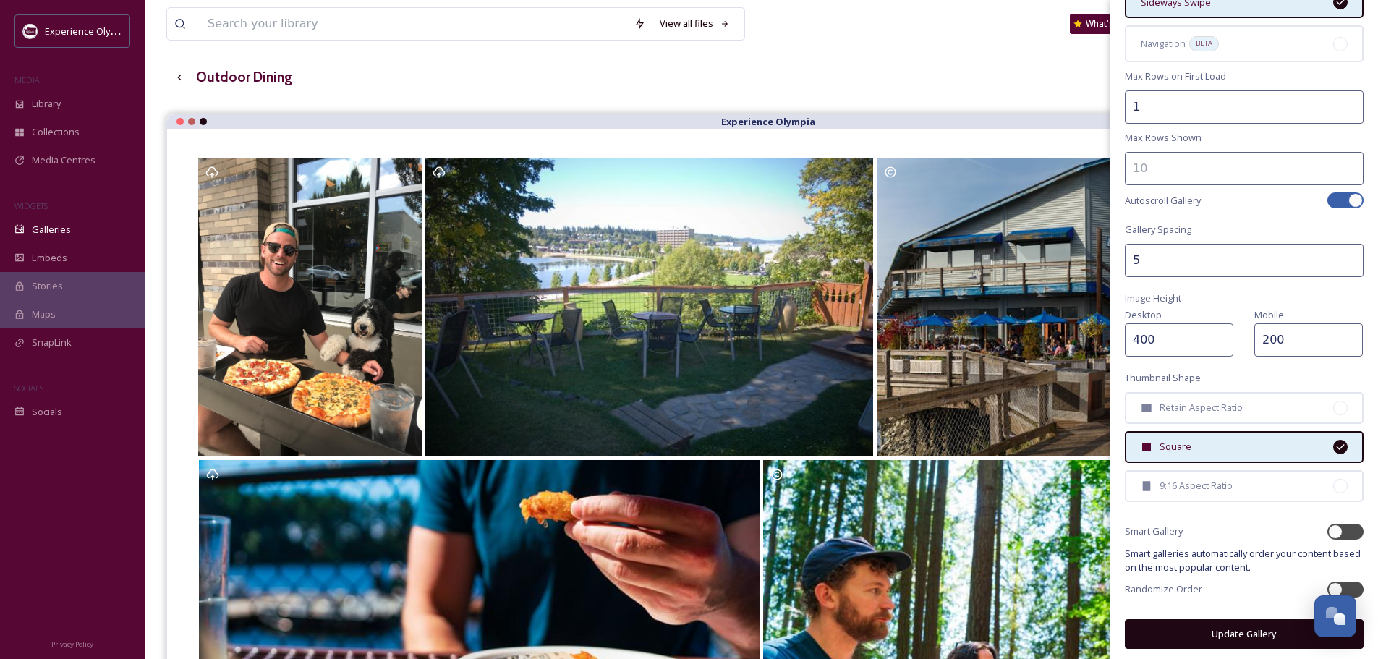
scroll to position [145, 0]
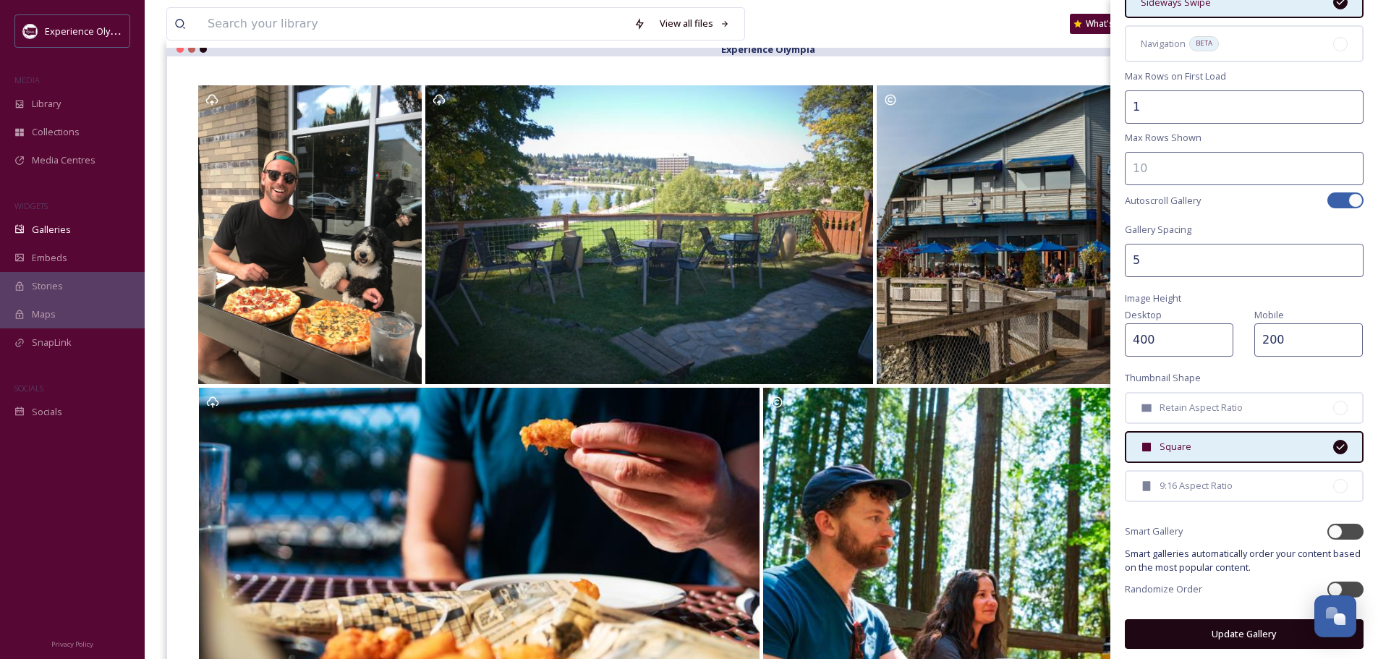
click at [1213, 627] on button "Update Gallery" at bounding box center [1244, 634] width 239 height 30
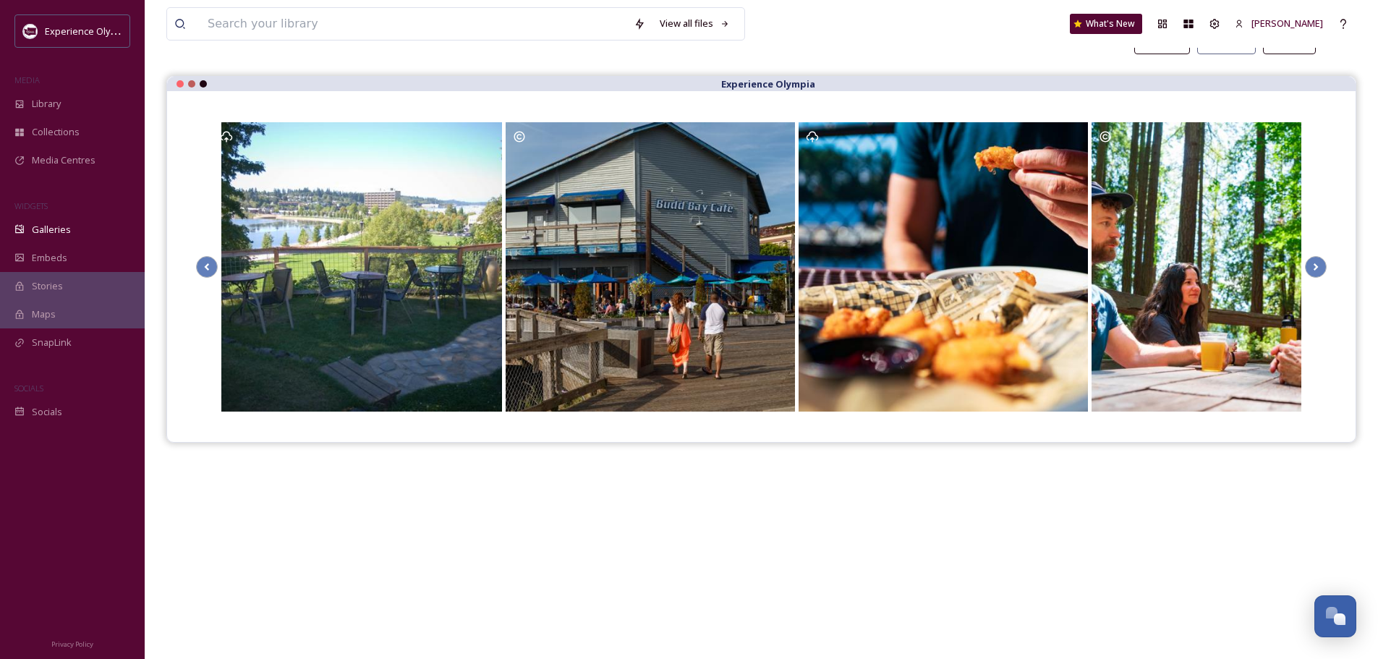
scroll to position [0, 0]
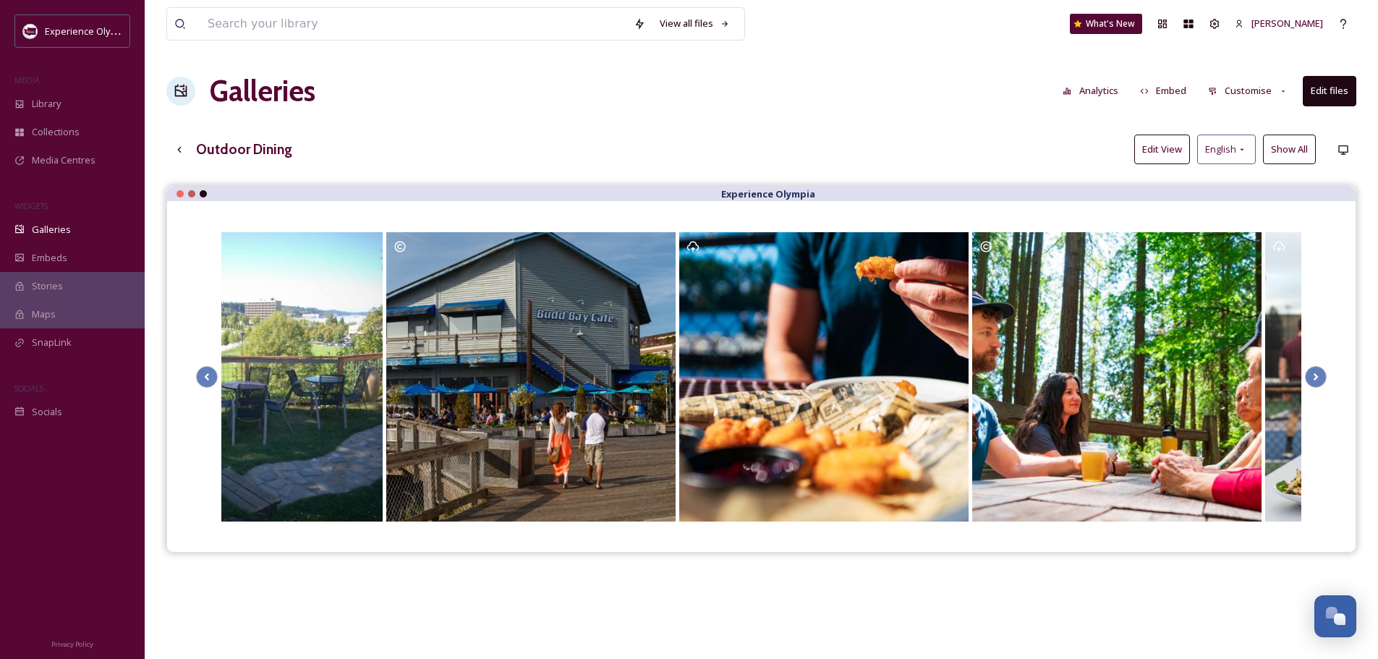
click at [1243, 88] on button "Customise" at bounding box center [1247, 91] width 95 height 28
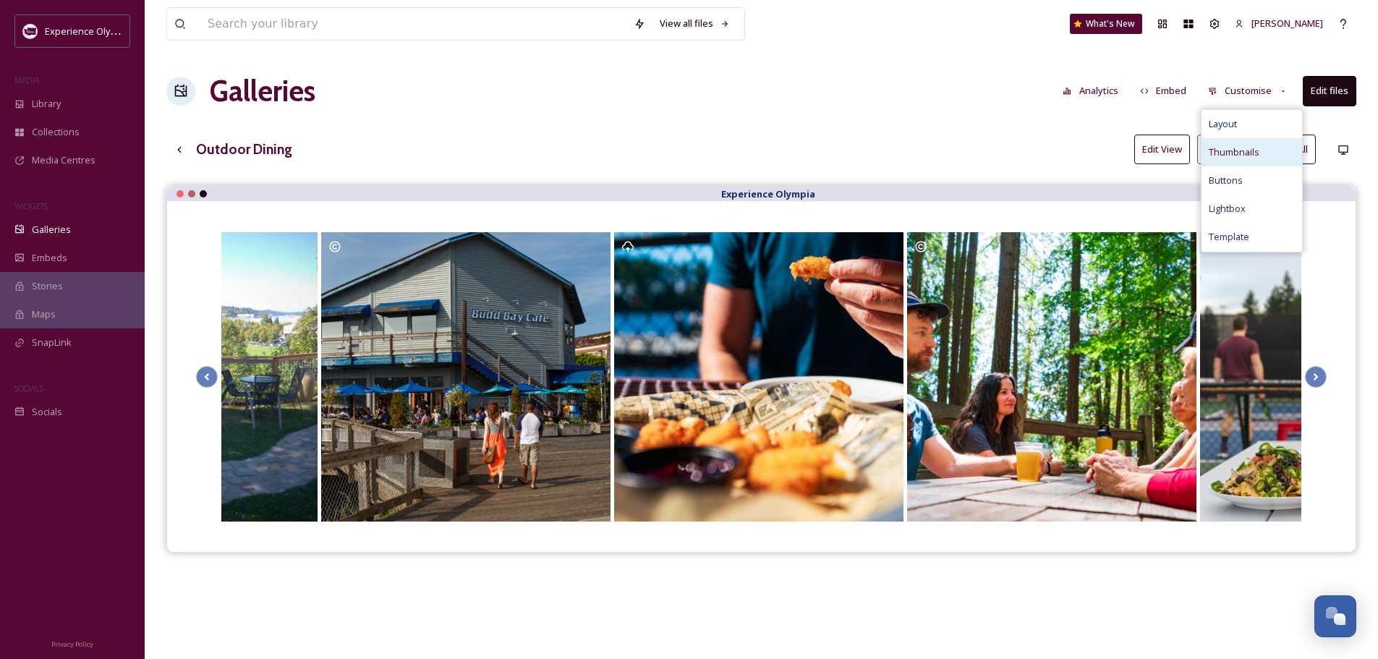
click at [1229, 152] on span "Thumbnails" at bounding box center [1233, 152] width 51 height 14
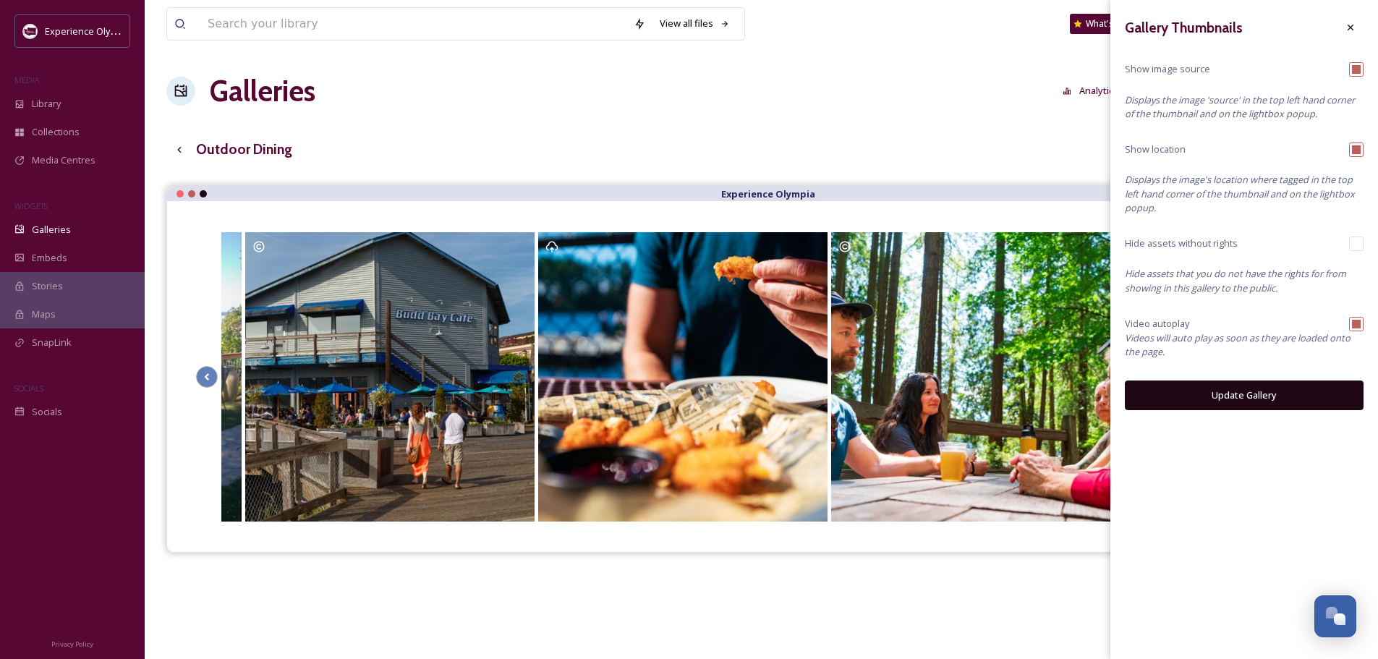
click at [1360, 66] on input "checkbox" at bounding box center [1356, 69] width 14 height 14
checkbox input "false"
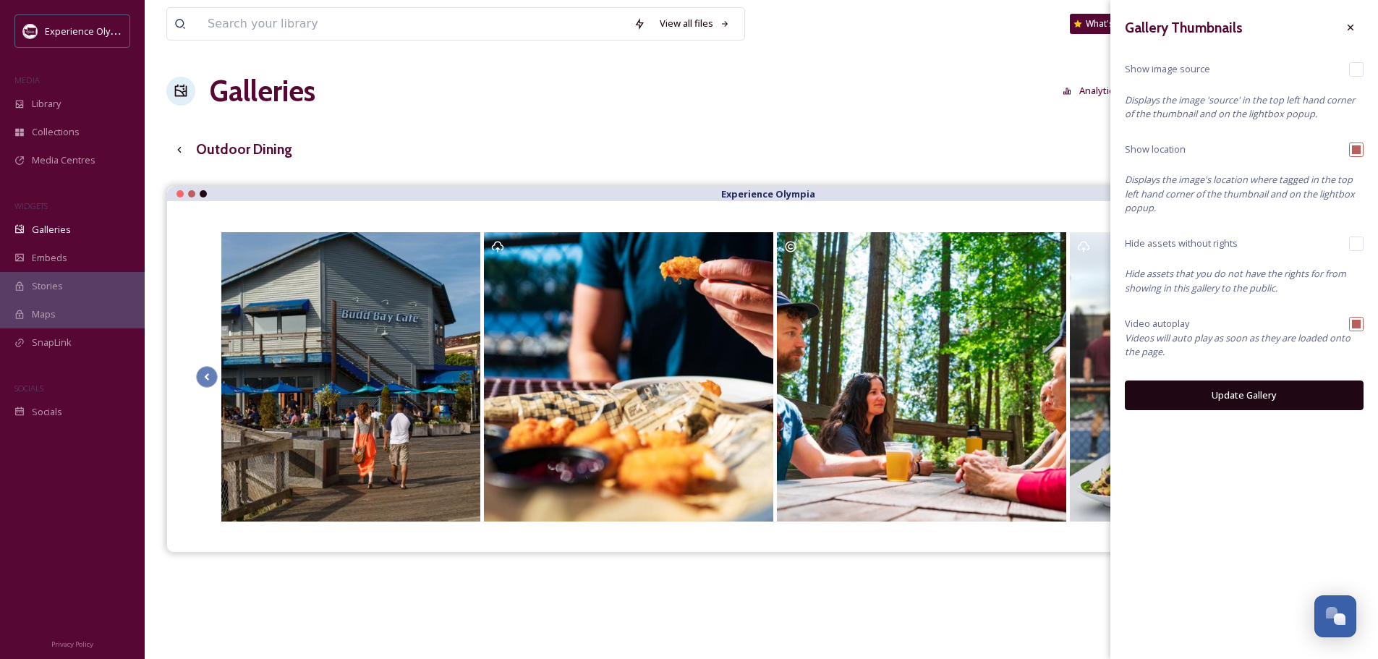
click at [1352, 148] on input "checkbox" at bounding box center [1356, 149] width 14 height 14
checkbox input "false"
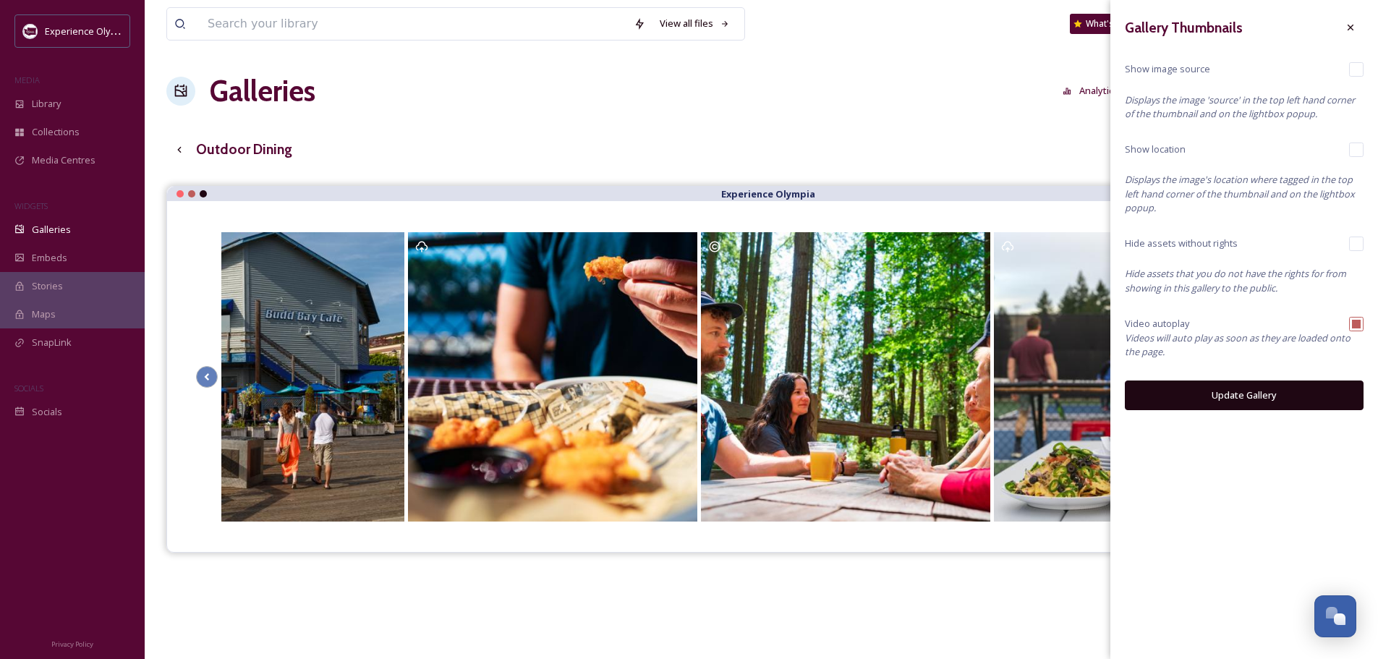
click at [1357, 324] on input "checkbox" at bounding box center [1356, 324] width 14 height 14
checkbox input "false"
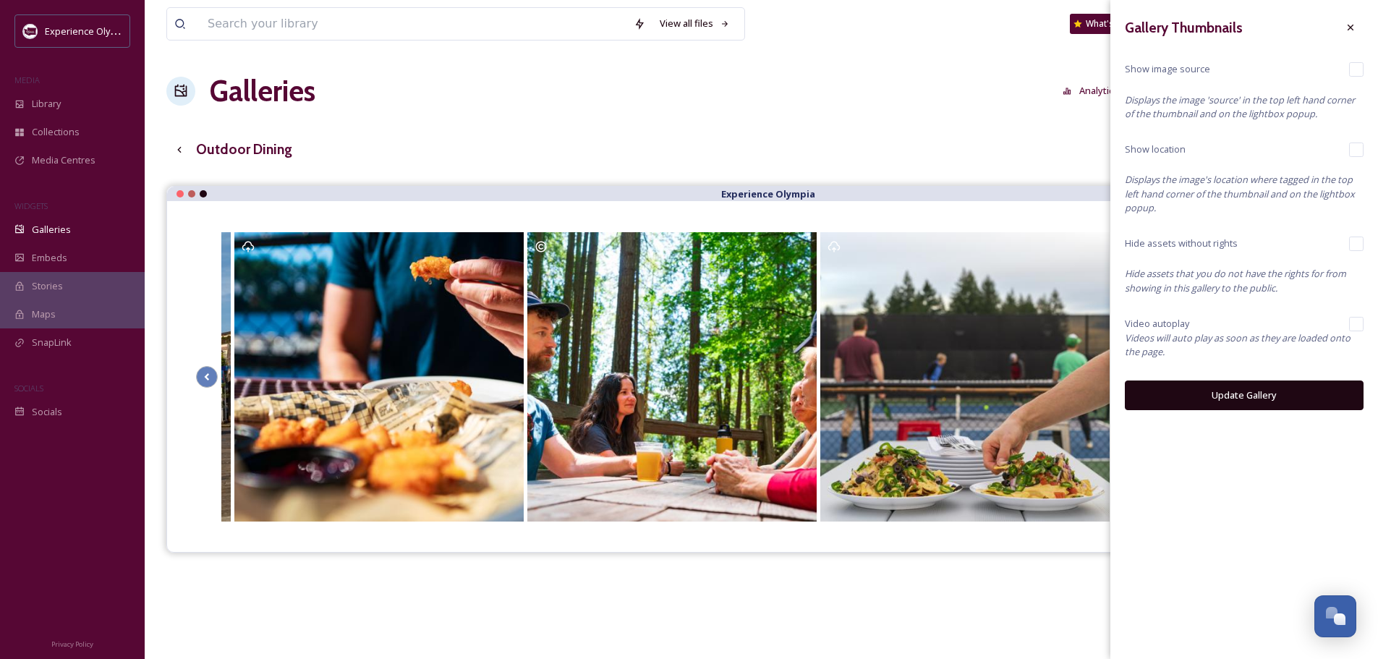
click at [1243, 398] on button "Update Gallery" at bounding box center [1244, 395] width 239 height 30
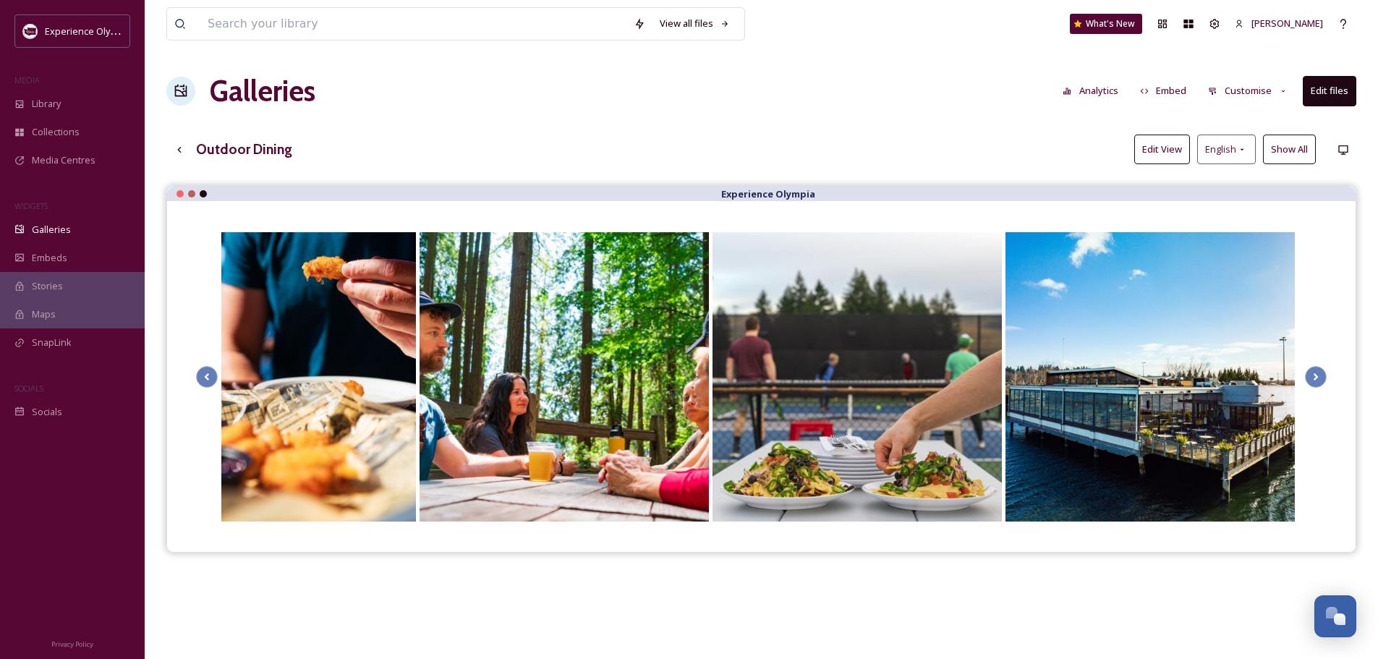
click at [1237, 90] on button "Customise" at bounding box center [1247, 91] width 95 height 28
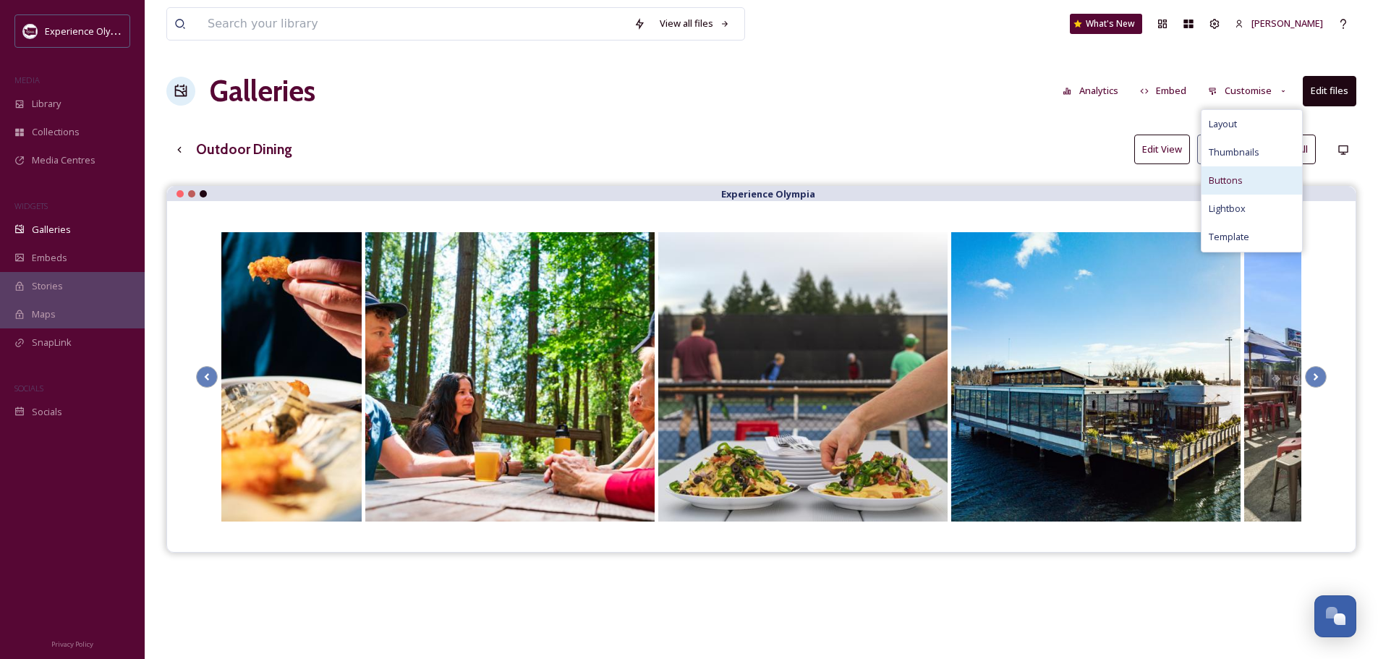
click at [1231, 179] on span "Buttons" at bounding box center [1225, 181] width 34 height 14
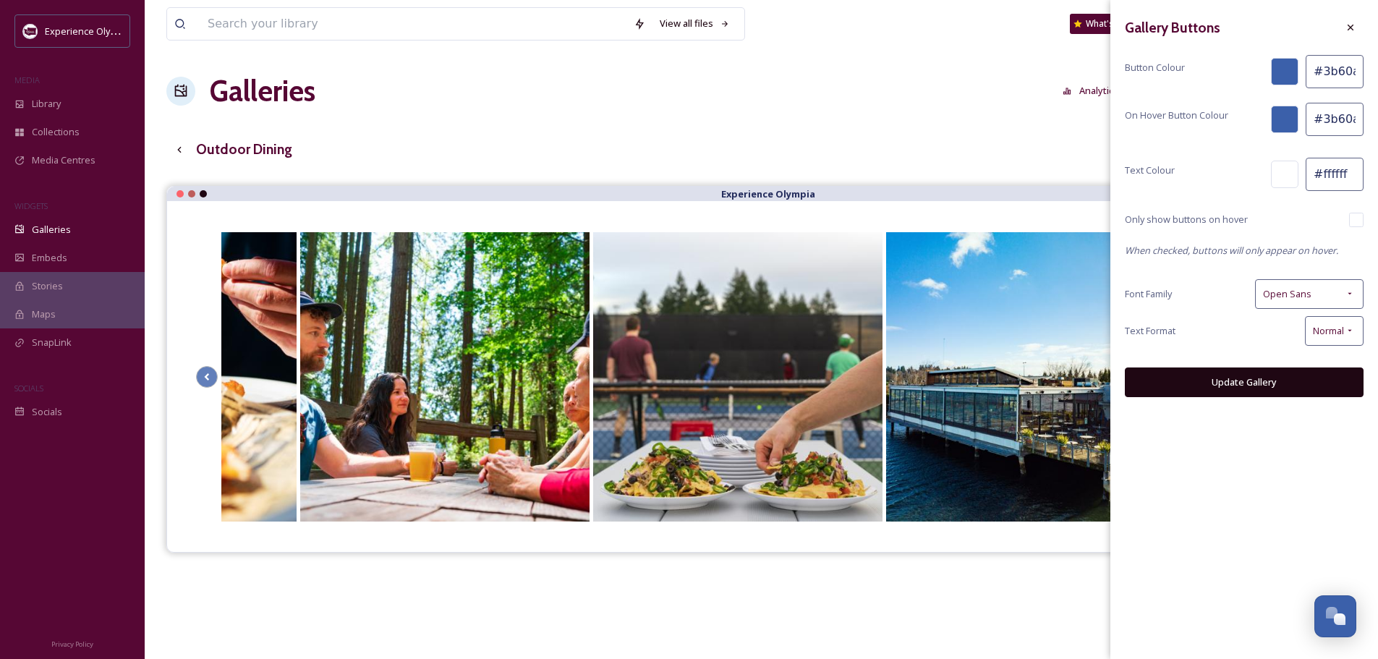
click at [1289, 72] on div at bounding box center [1284, 71] width 27 height 27
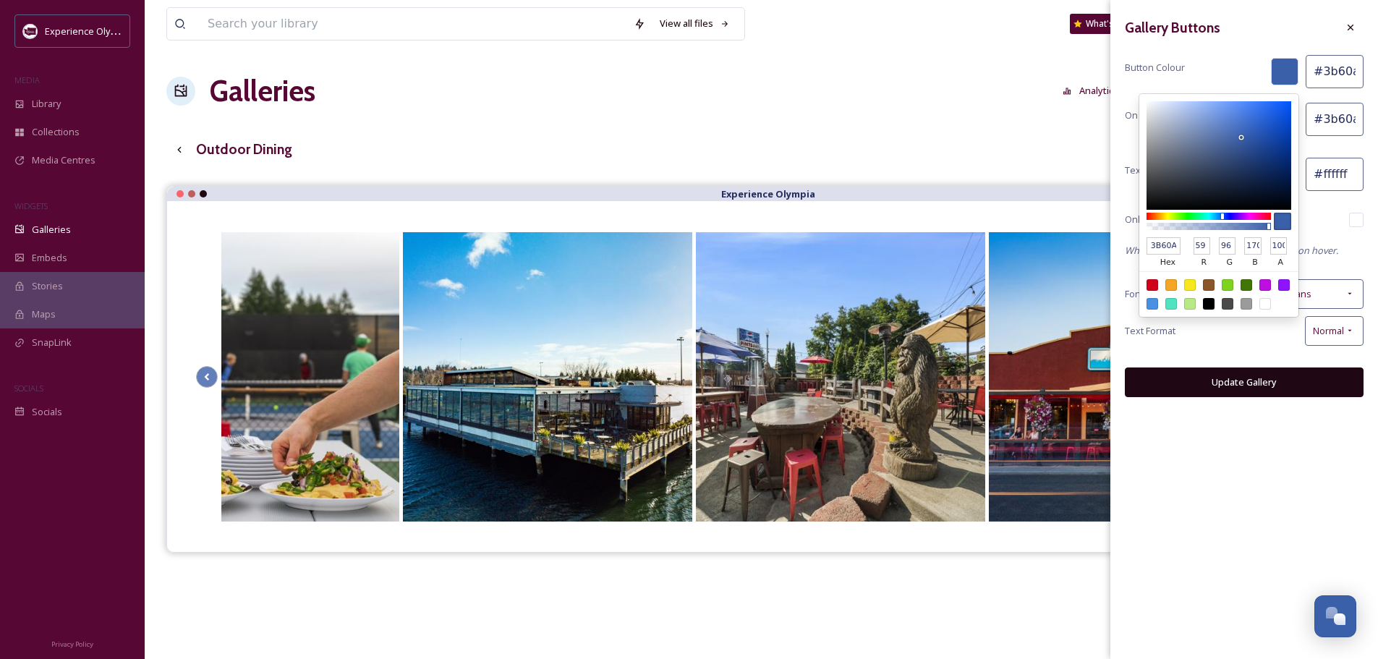
drag, startPoint x: 1323, startPoint y: 74, endPoint x: 1358, endPoint y: 72, distance: 35.6
click at [1323, 74] on input "#3b60aa" at bounding box center [1334, 71] width 58 height 33
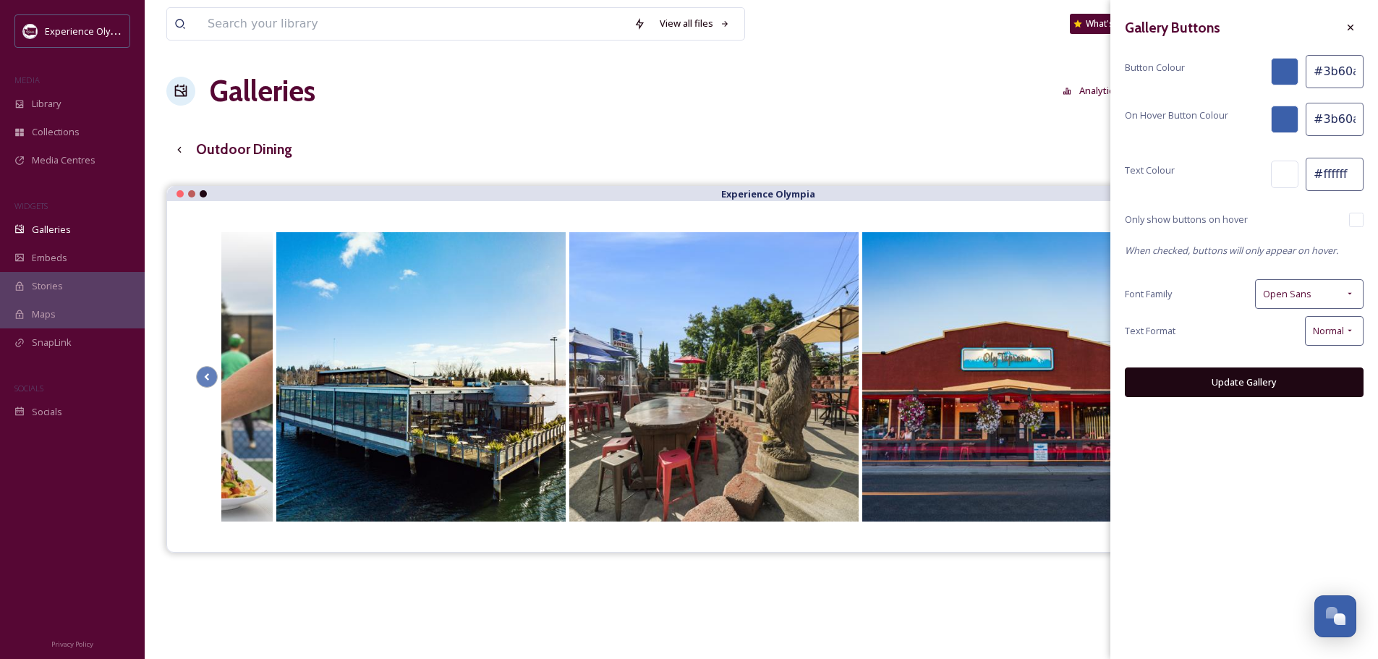
drag, startPoint x: 1357, startPoint y: 70, endPoint x: 1318, endPoint y: 75, distance: 40.1
click at [1318, 75] on input "#3b60aa" at bounding box center [1334, 71] width 58 height 33
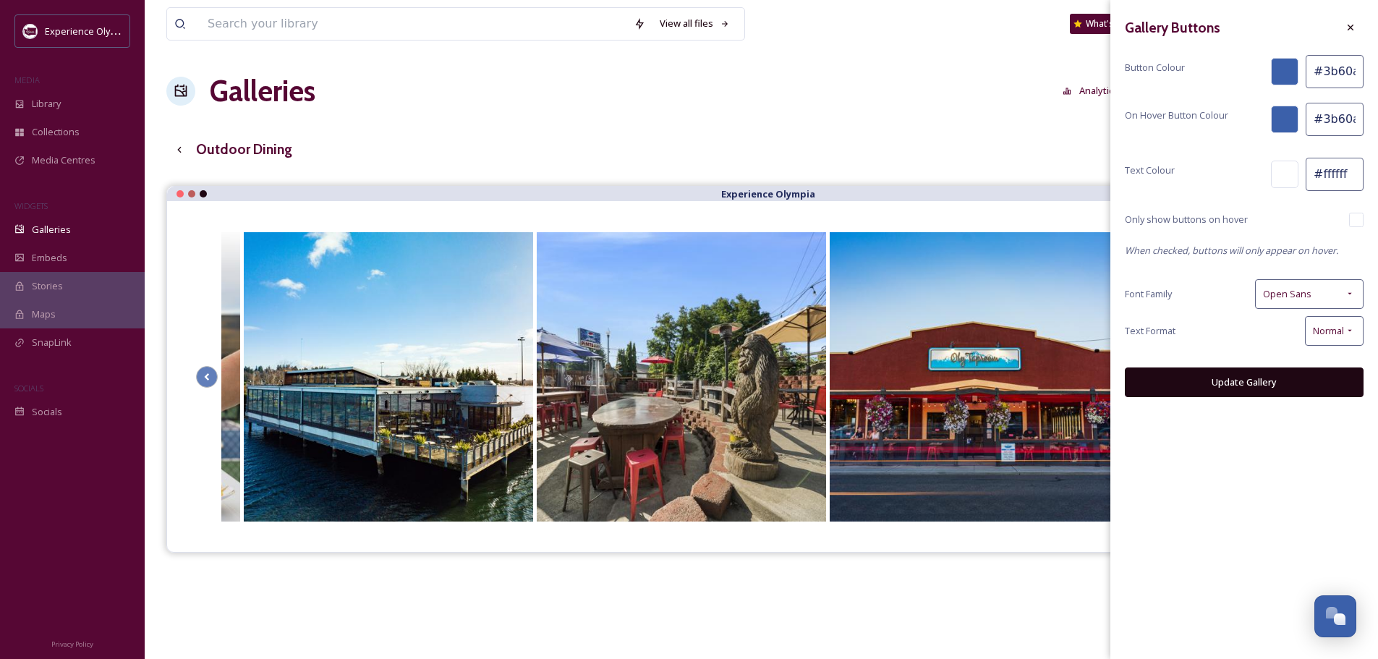
paste input "691c33"
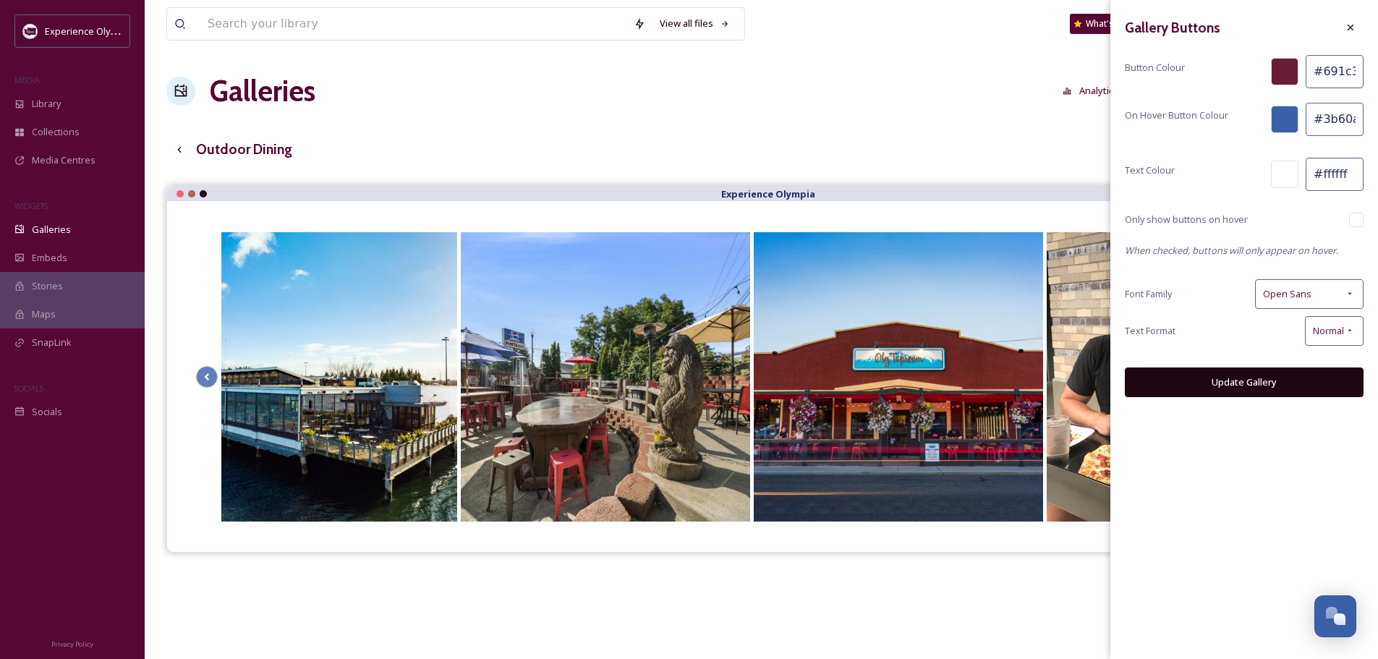
type input "#691c33"
click at [1281, 120] on div at bounding box center [1284, 119] width 27 height 27
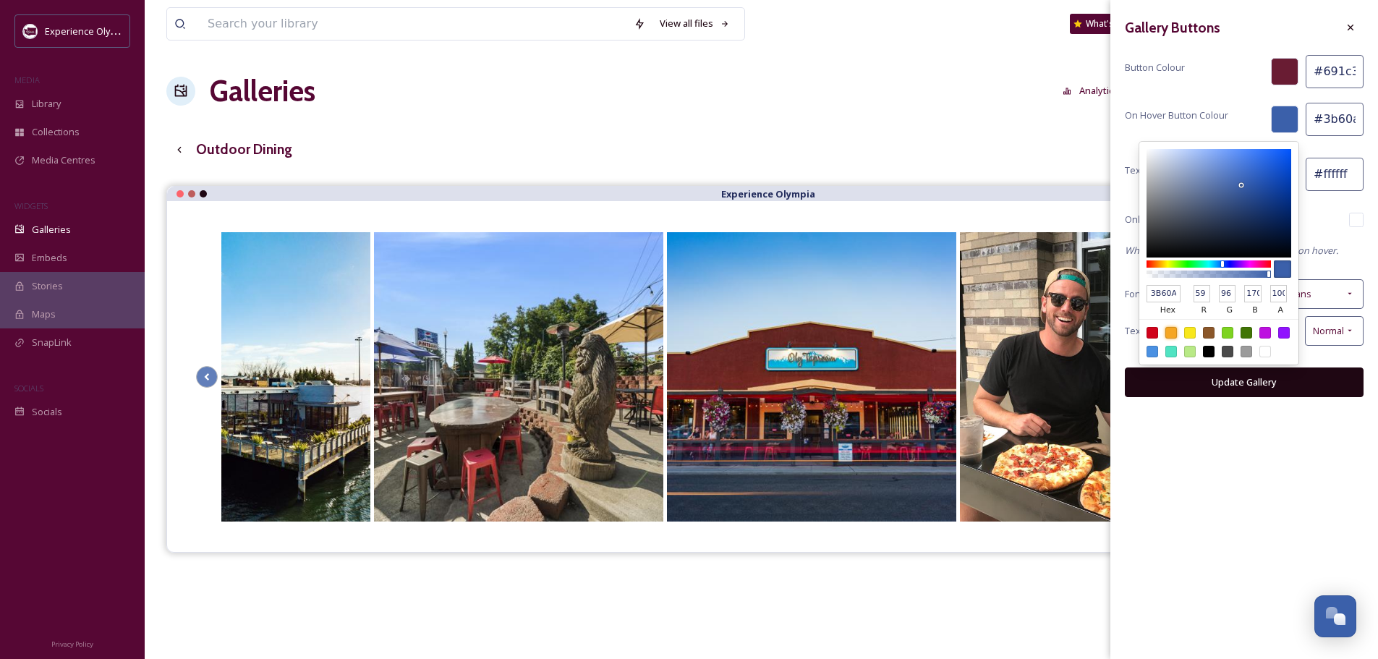
click at [1171, 332] on div at bounding box center [1171, 333] width 12 height 12
type input "#f5a623"
type input "F5A623"
type input "245"
type input "166"
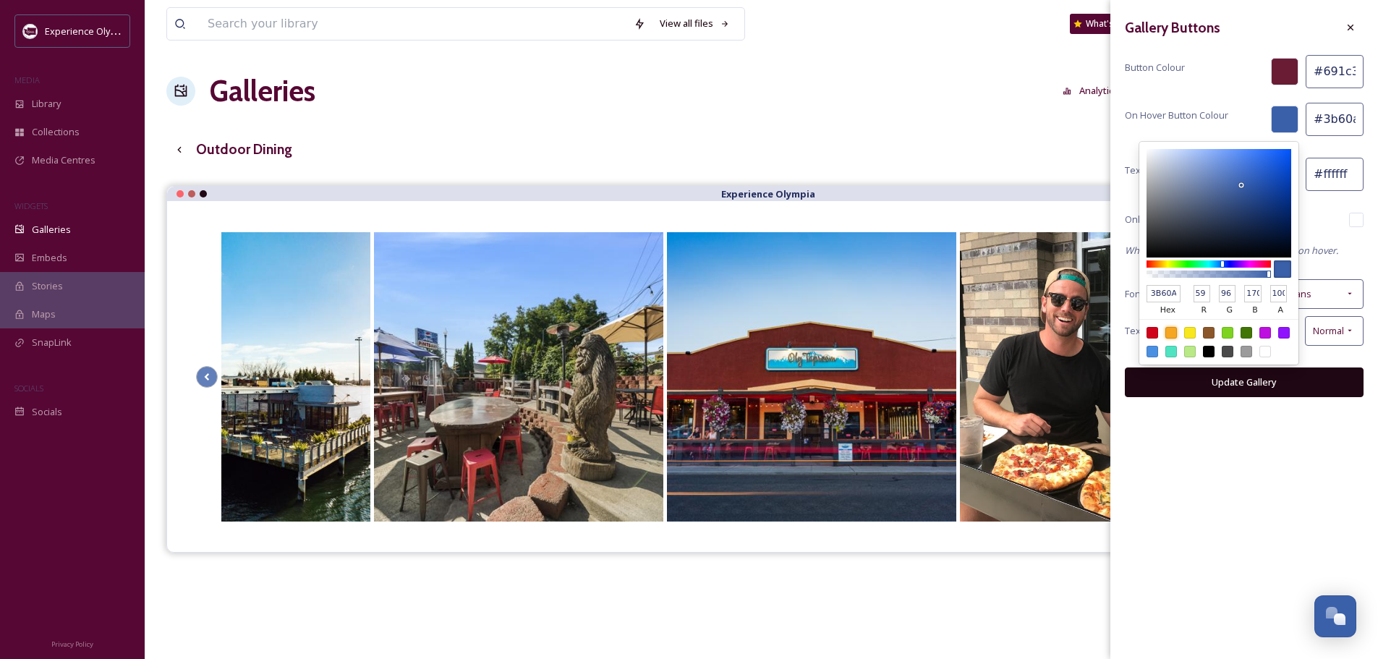
type input "35"
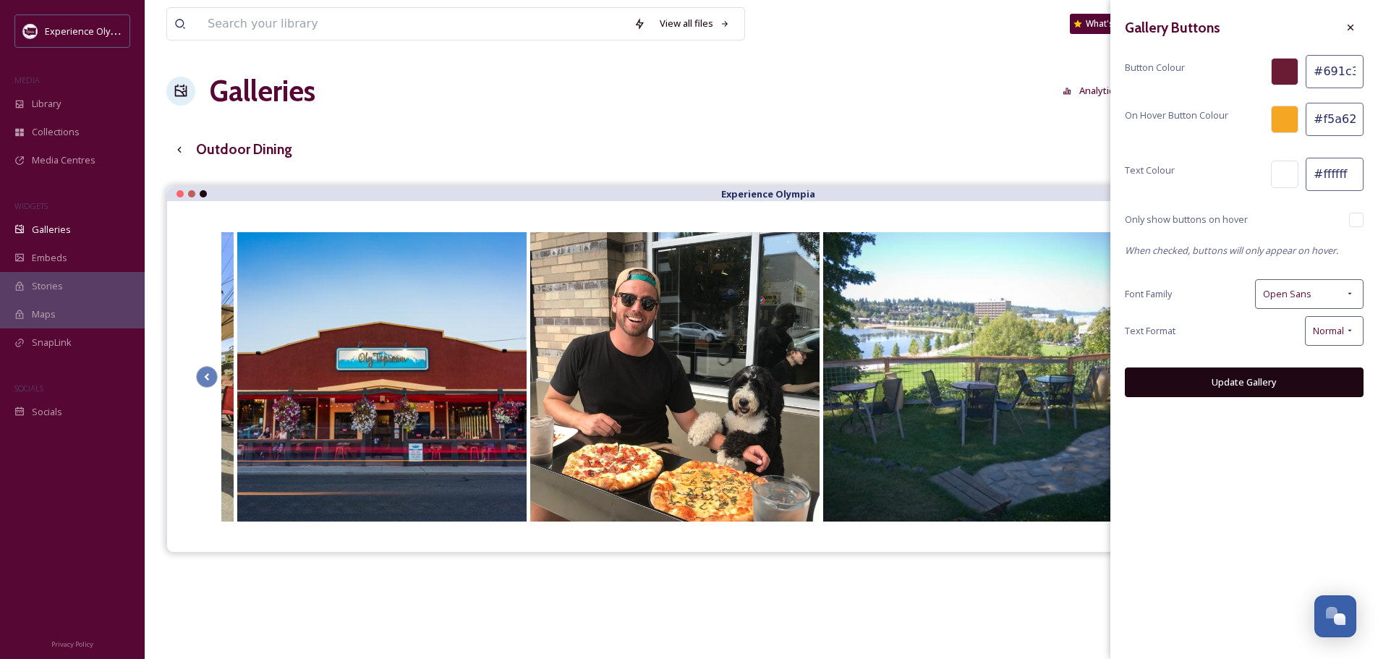
drag, startPoint x: 1356, startPoint y: 115, endPoint x: 1318, endPoint y: 121, distance: 38.0
click at [1318, 121] on input "#f5a623" at bounding box center [1334, 119] width 58 height 33
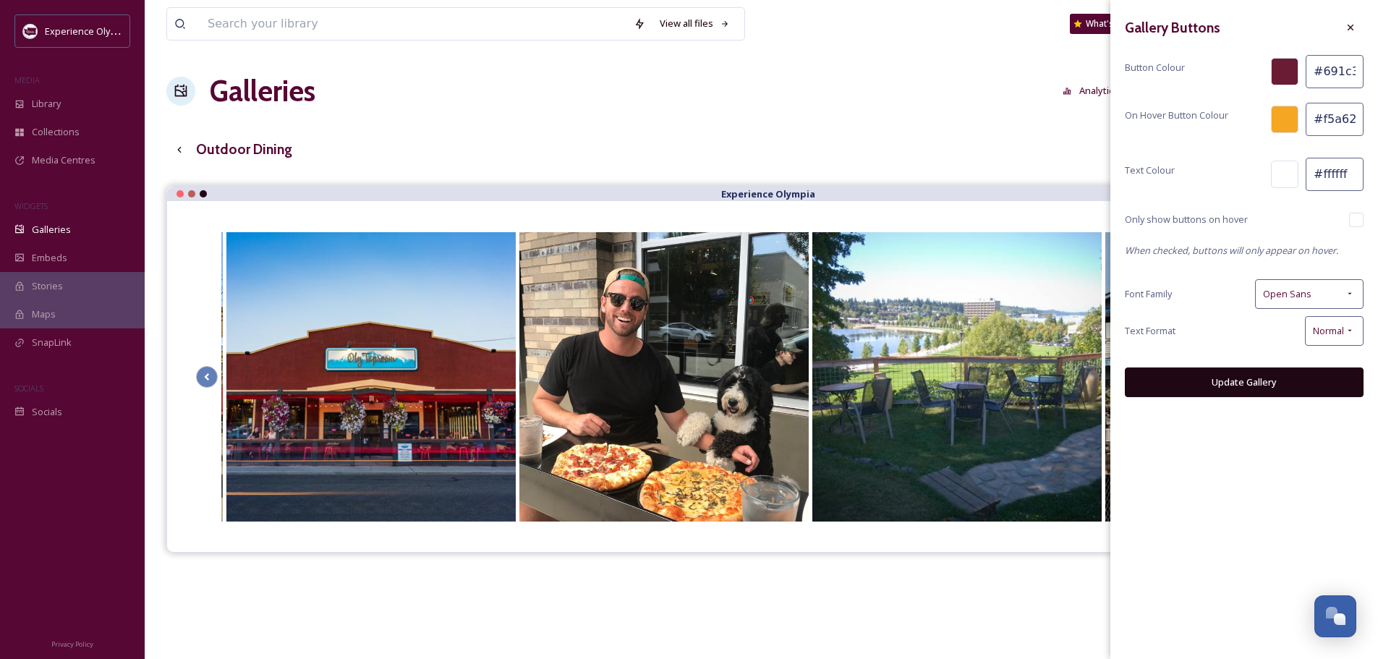
paste input "c05727"
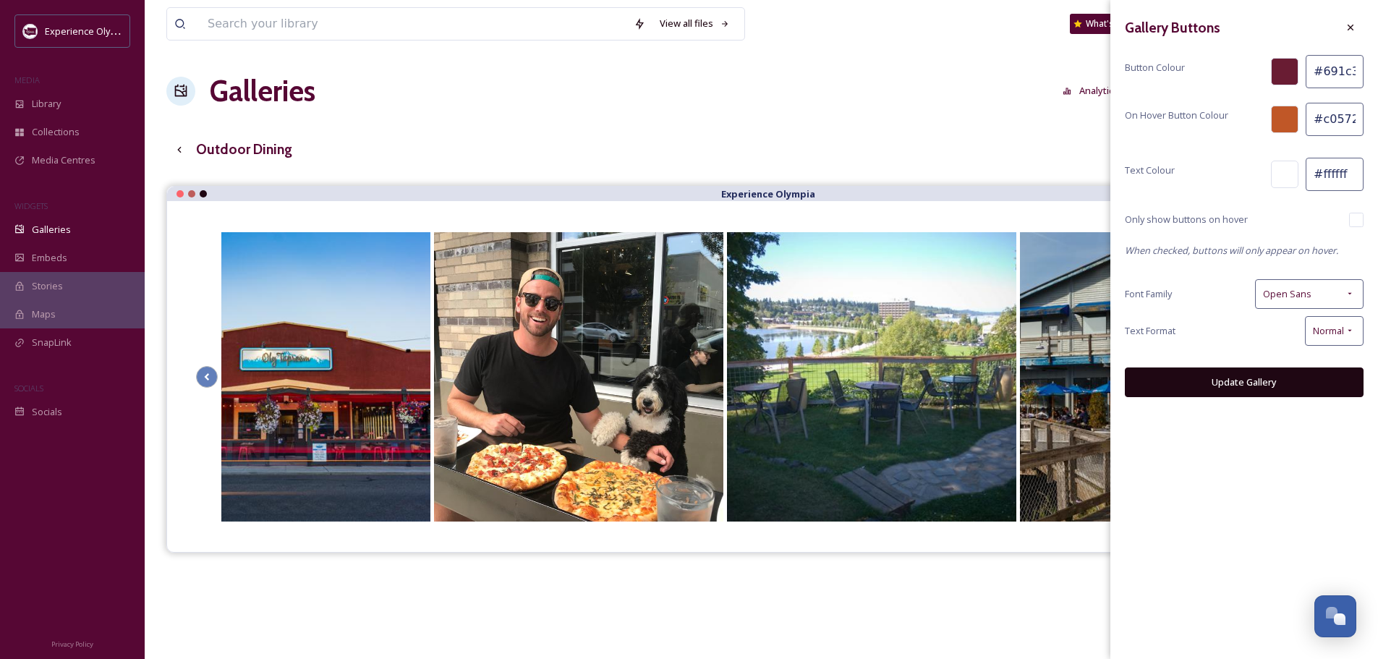
type input "#c05727"
click at [1249, 382] on button "Update Gallery" at bounding box center [1244, 382] width 239 height 30
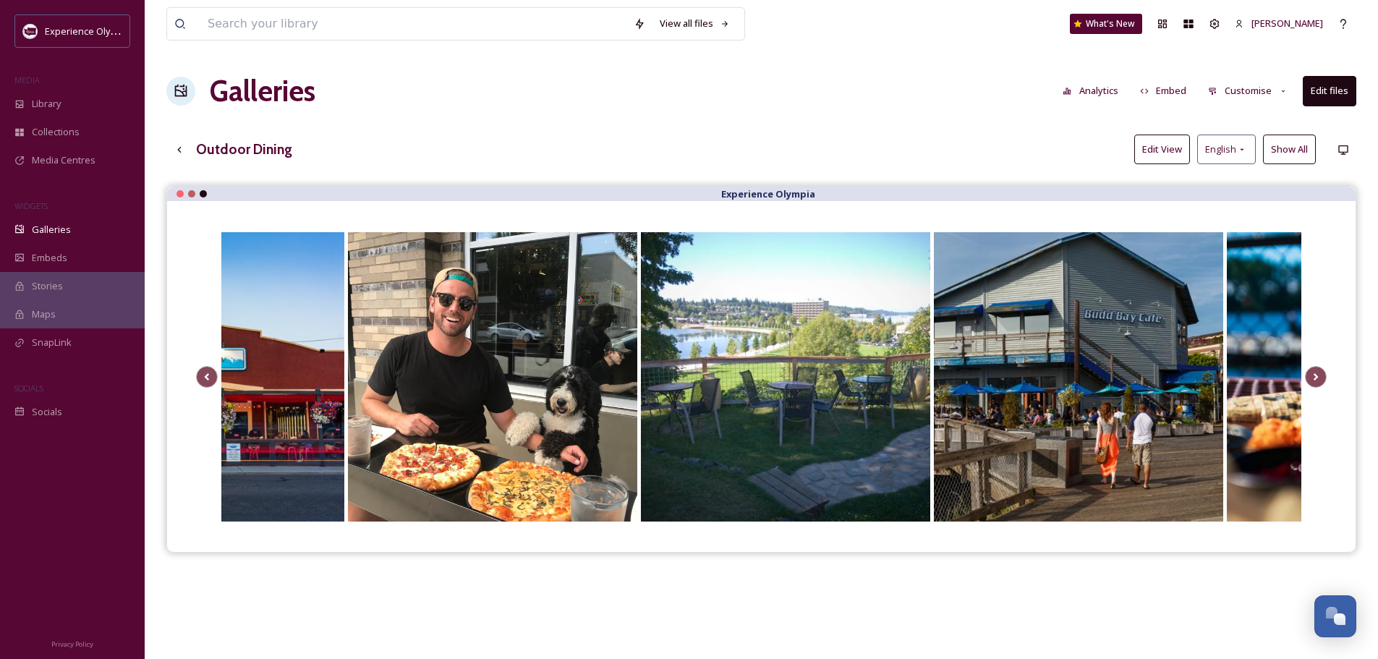
click at [1226, 90] on button "Customise" at bounding box center [1247, 91] width 95 height 28
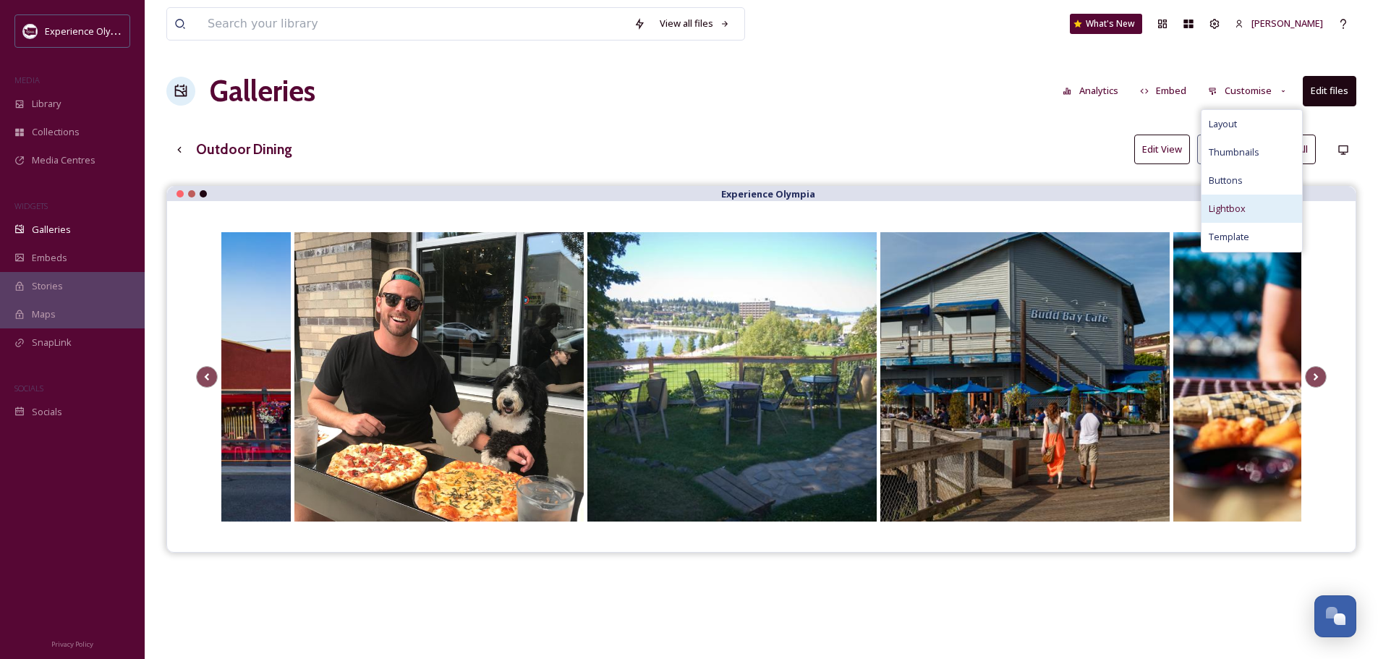
click at [1221, 208] on span "Lightbox" at bounding box center [1226, 209] width 37 height 14
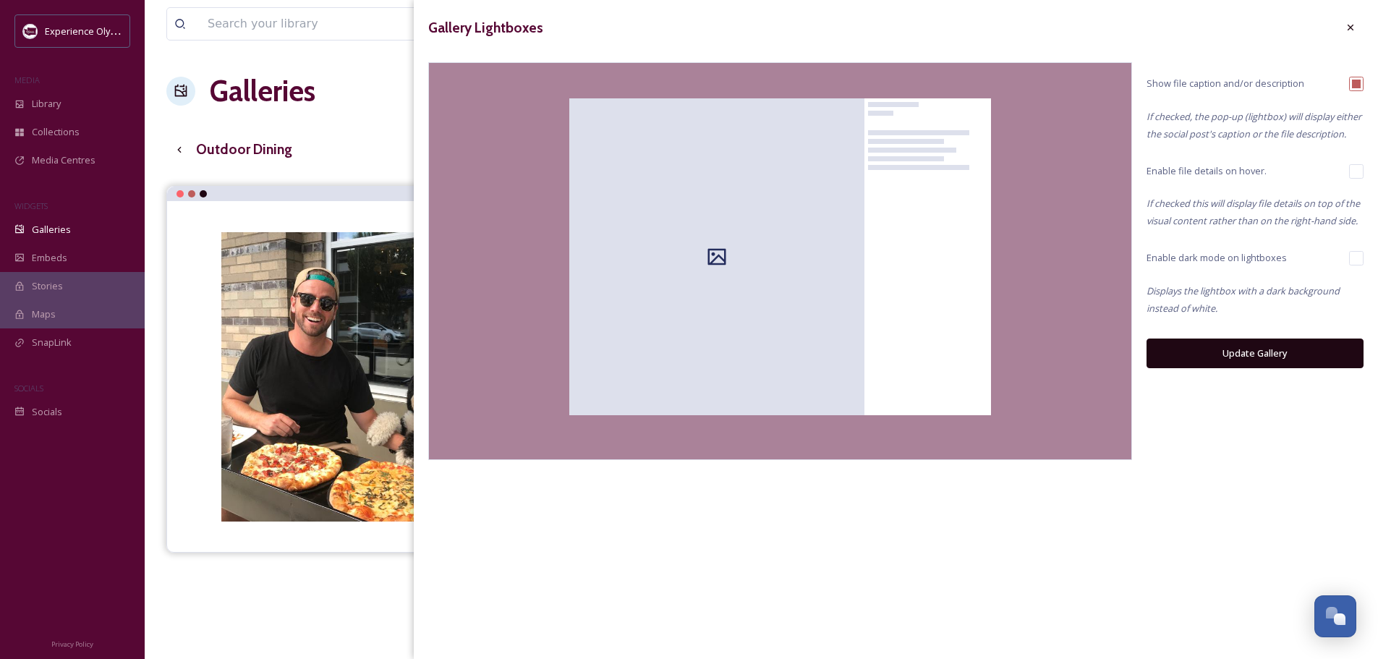
click at [1359, 82] on input "checkbox" at bounding box center [1356, 84] width 14 height 14
checkbox input "false"
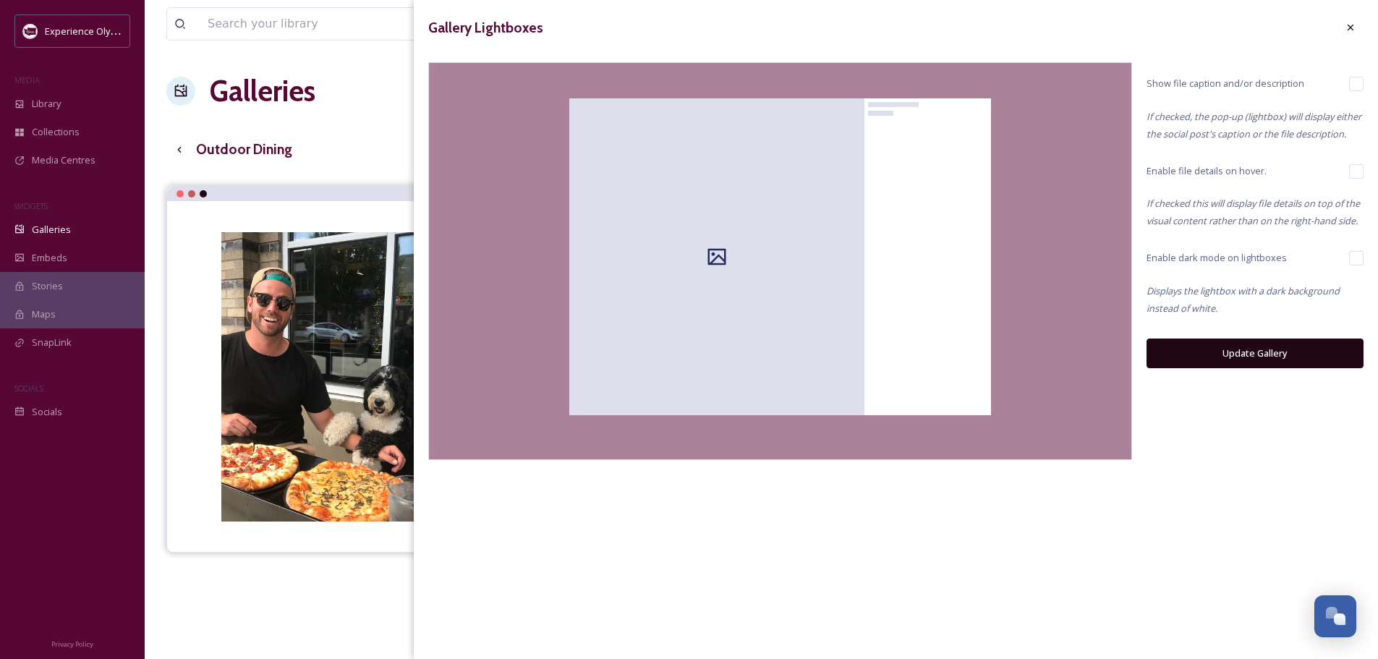
click at [1250, 351] on button "Update Gallery" at bounding box center [1254, 353] width 217 height 30
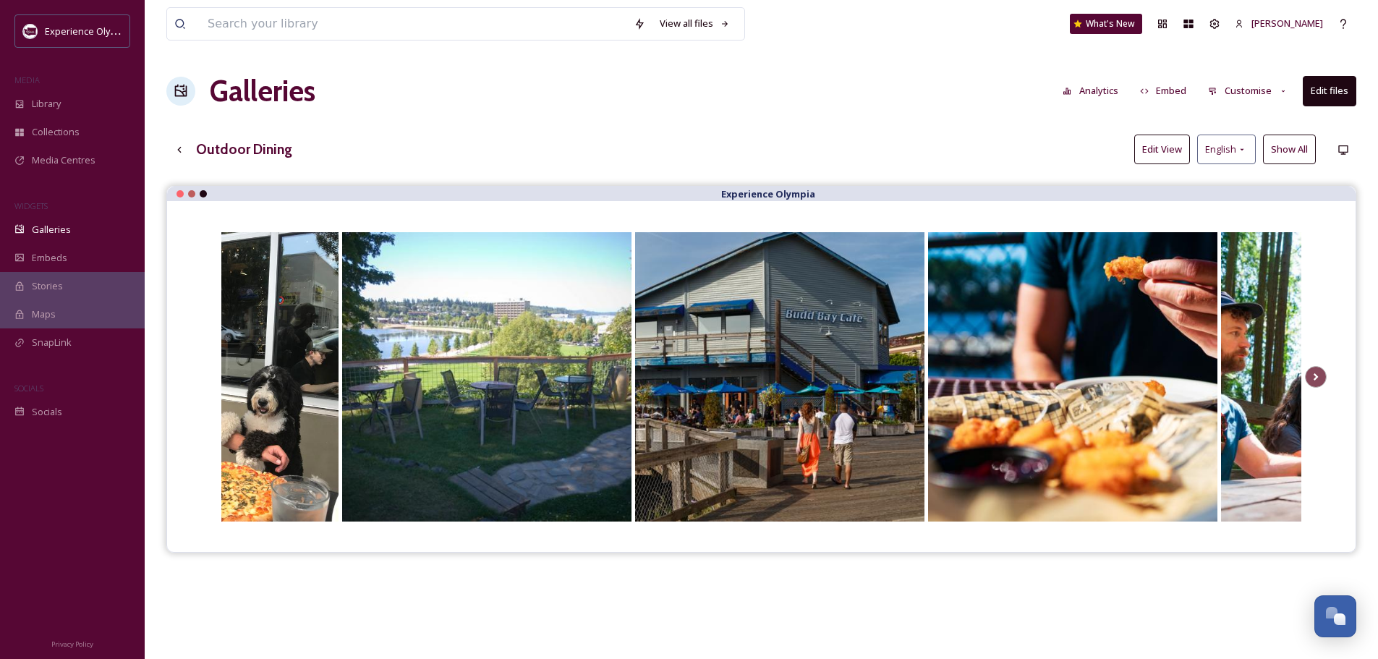
click at [1276, 89] on button "Customise" at bounding box center [1247, 91] width 95 height 28
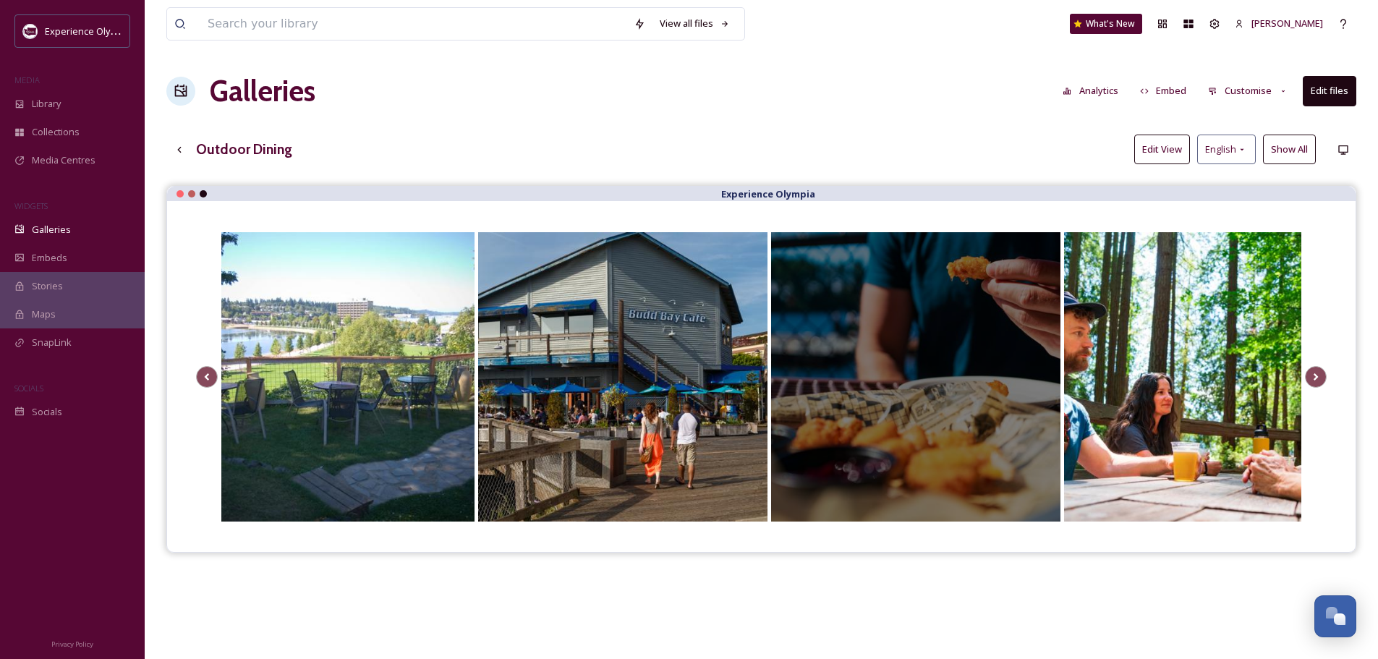
click at [1035, 257] on div at bounding box center [915, 376] width 289 height 289
click at [1051, 234] on div at bounding box center [915, 376] width 289 height 289
click at [780, 244] on div at bounding box center [915, 376] width 289 height 289
click at [837, 367] on div at bounding box center [915, 376] width 289 height 289
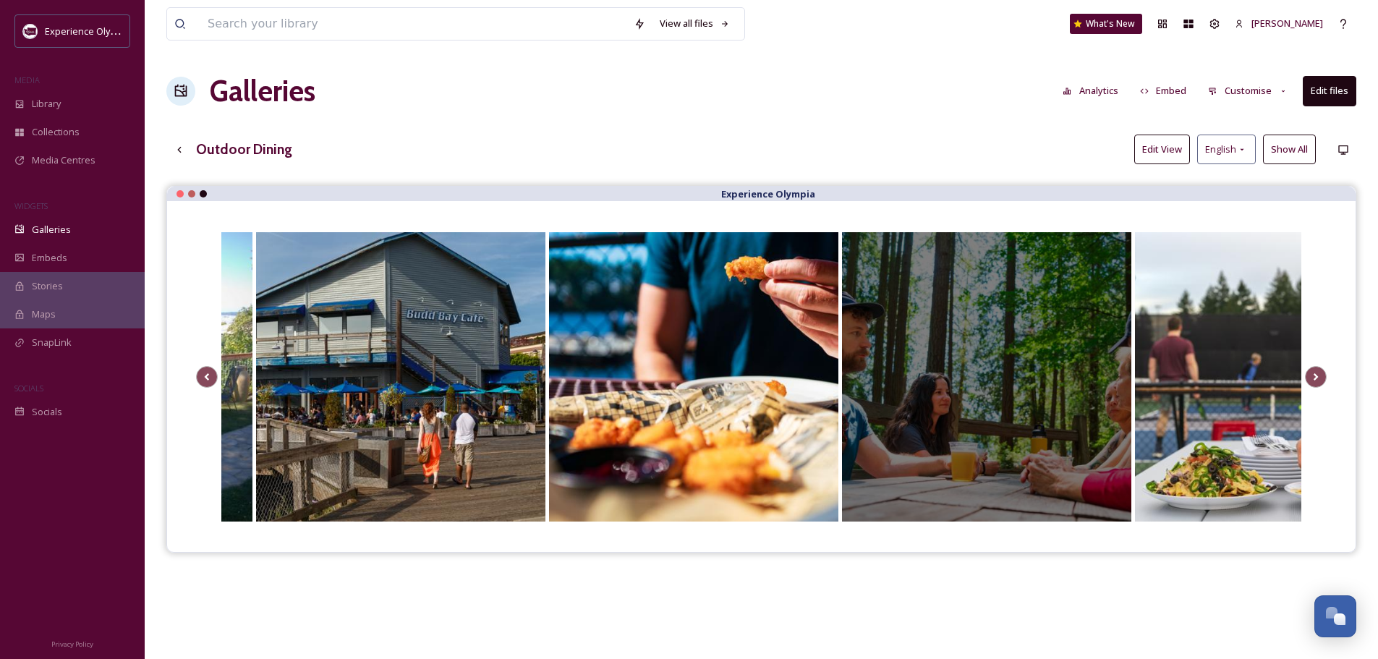
click at [865, 495] on div at bounding box center [986, 376] width 289 height 289
click at [1036, 344] on div at bounding box center [986, 376] width 289 height 289
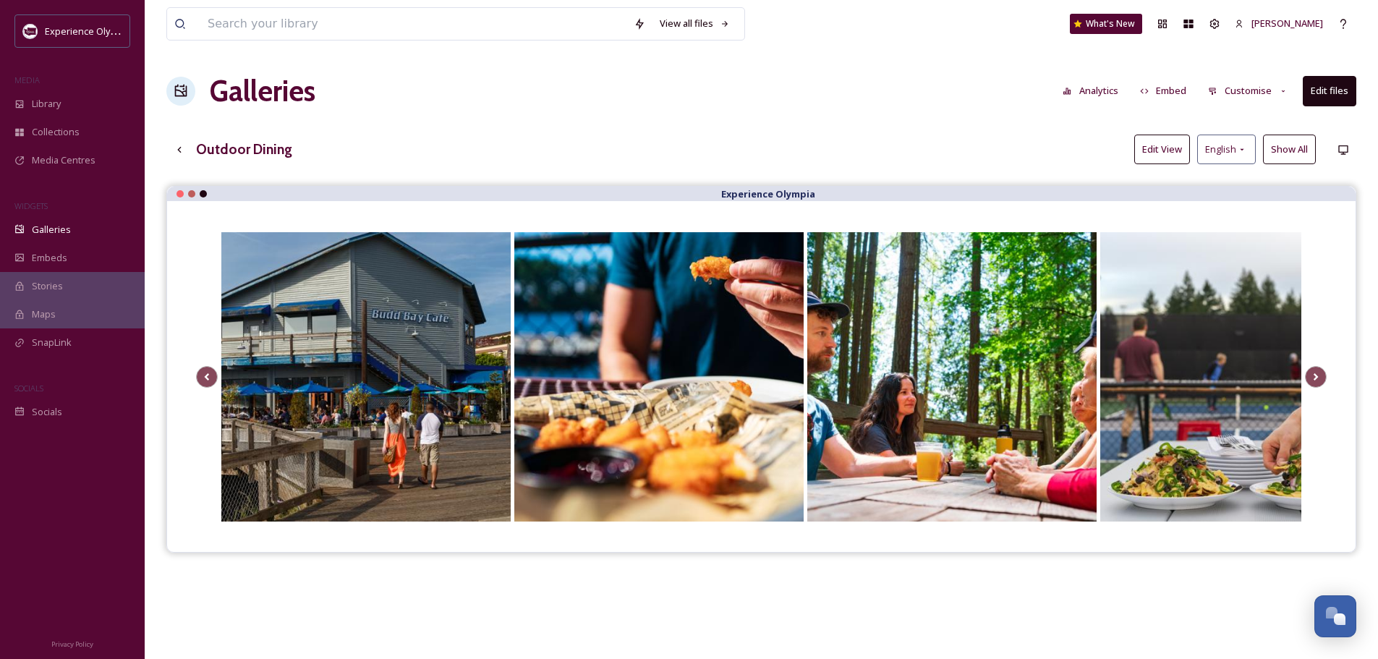
click at [1236, 99] on button "Customise" at bounding box center [1247, 91] width 95 height 28
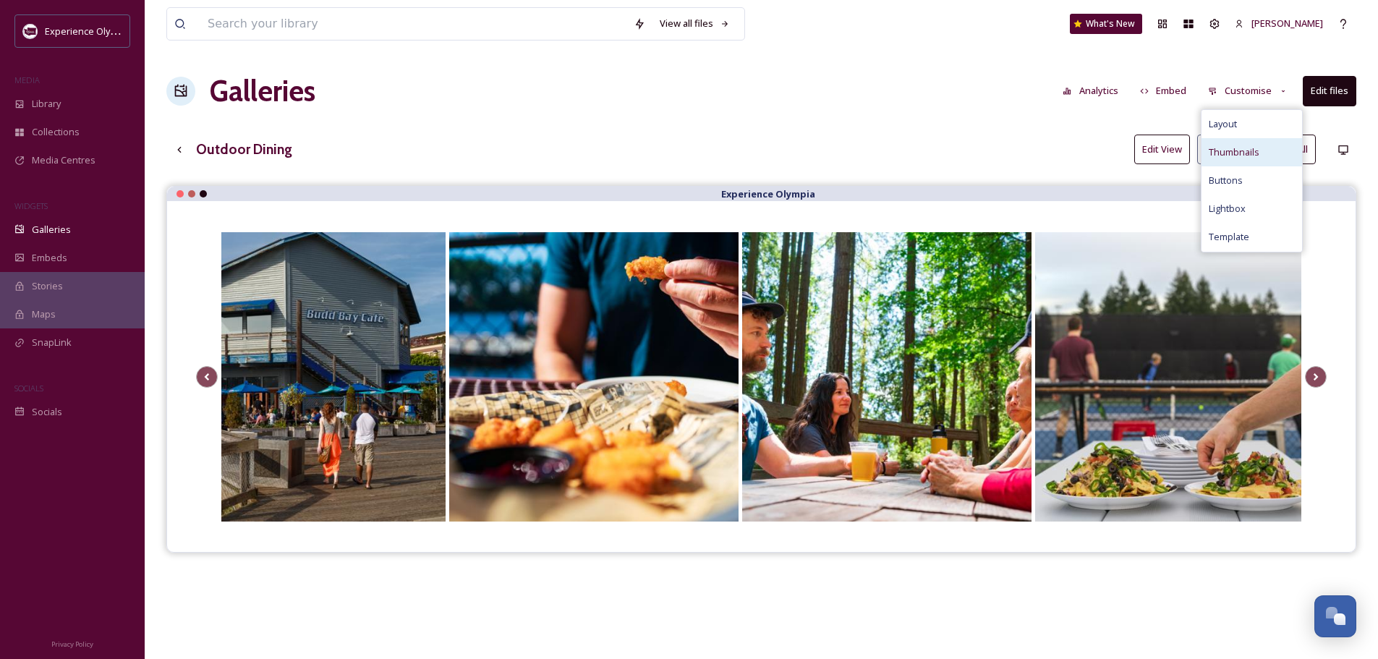
click at [1224, 145] on span "Thumbnails" at bounding box center [1233, 152] width 51 height 14
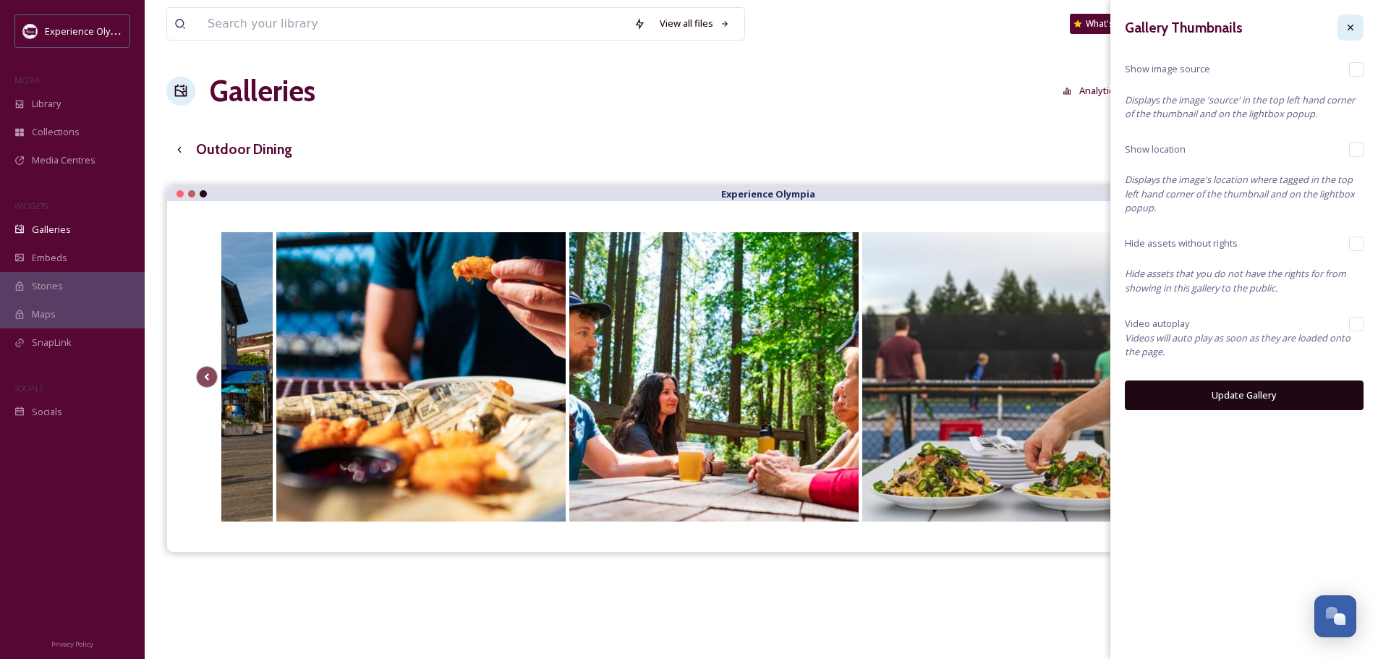
click at [1352, 25] on icon at bounding box center [1350, 28] width 6 height 6
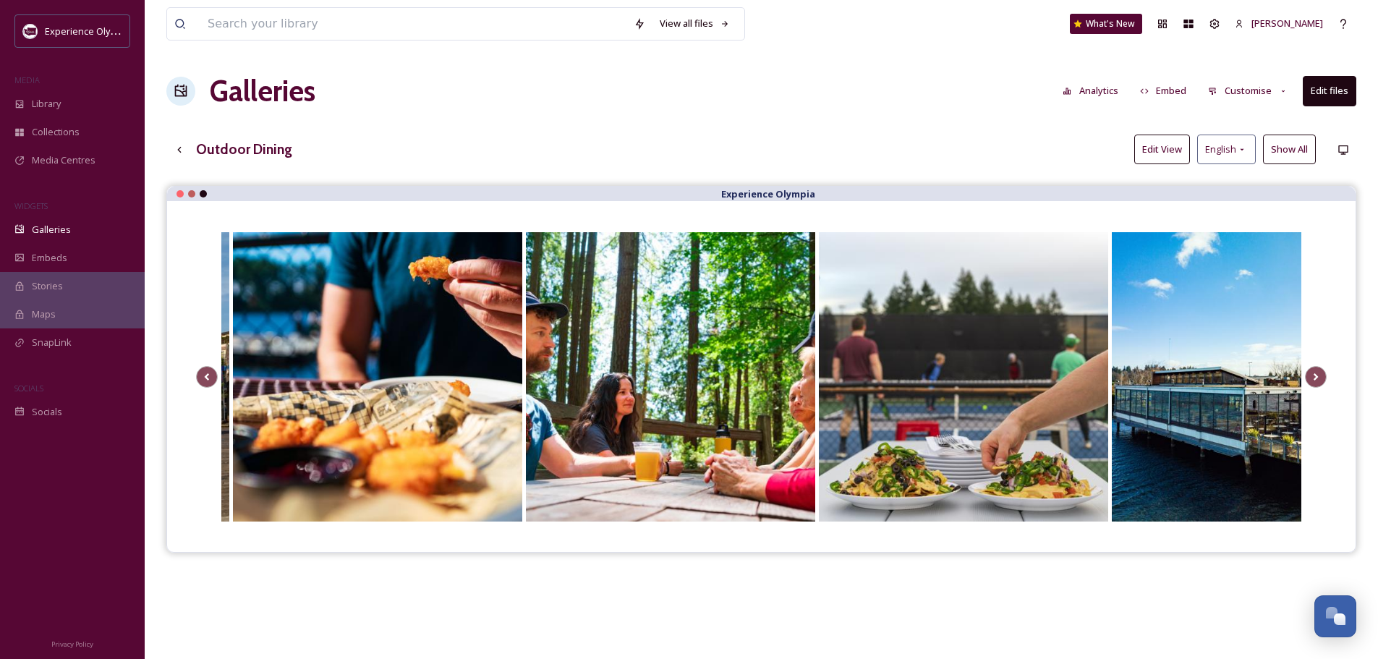
click at [1258, 88] on button "Customise" at bounding box center [1247, 91] width 95 height 28
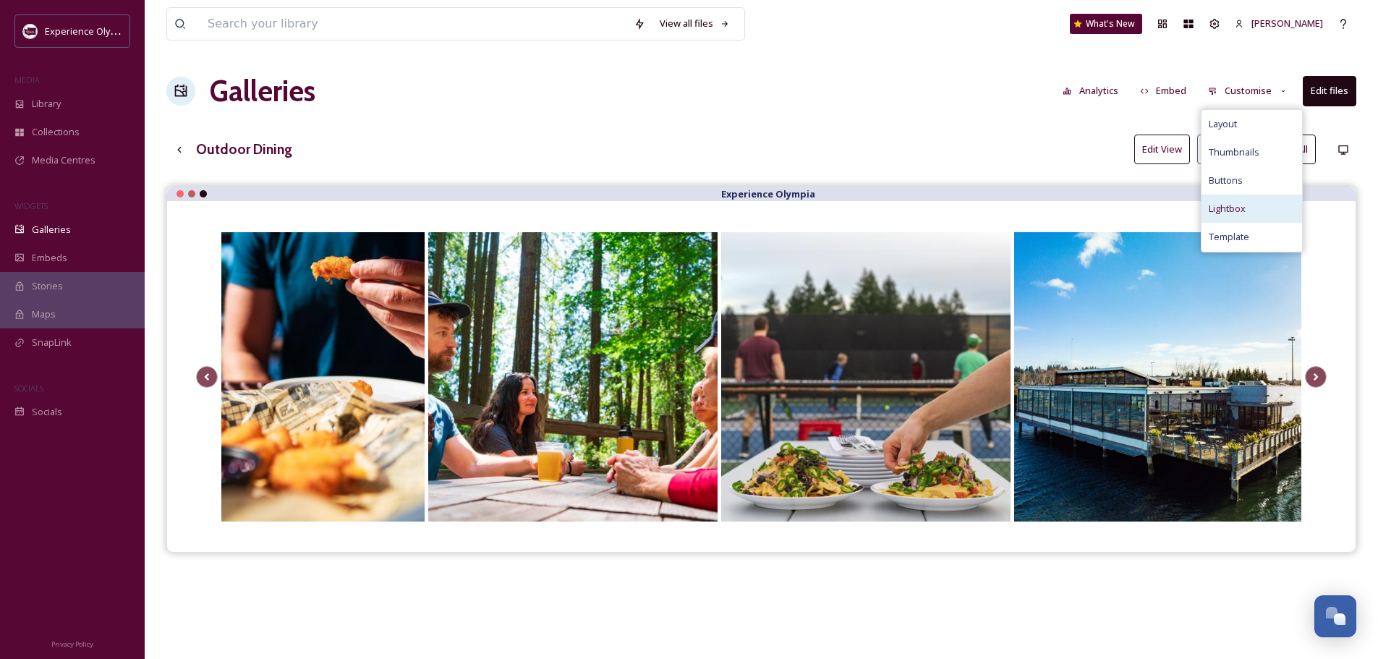
click at [1229, 207] on span "Lightbox" at bounding box center [1226, 209] width 37 height 14
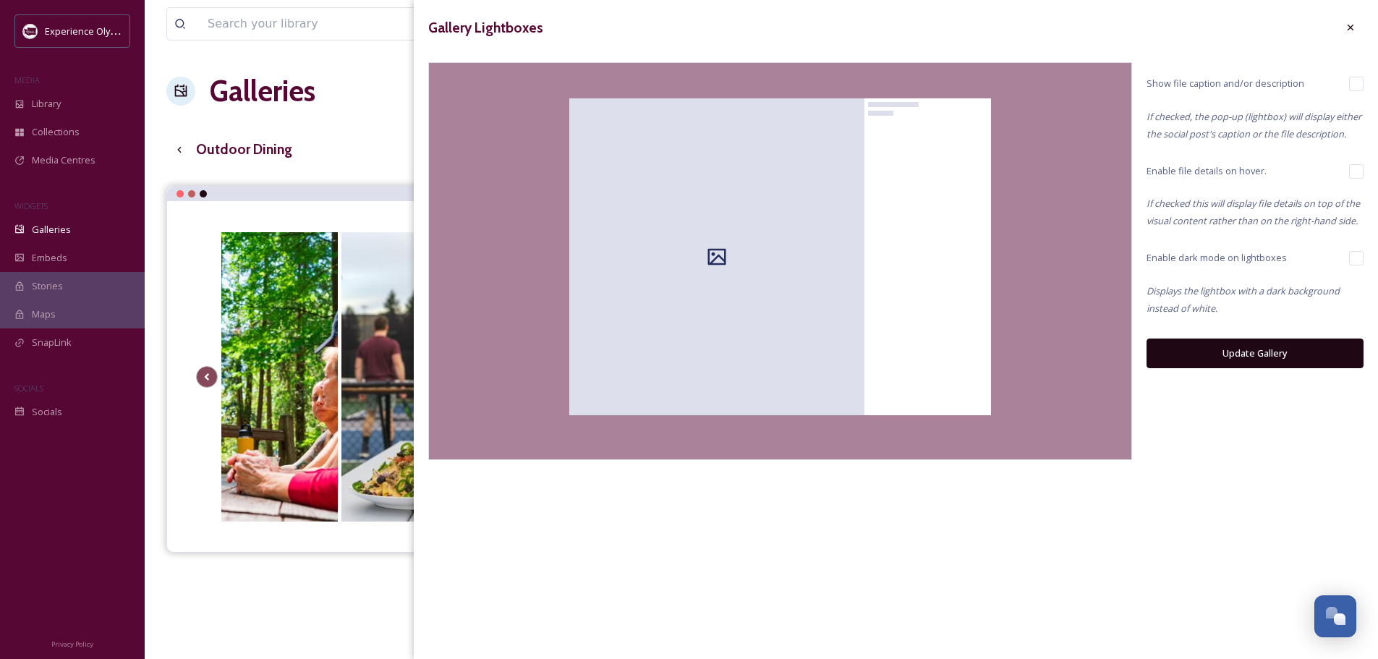
click at [1360, 82] on input "checkbox" at bounding box center [1356, 84] width 14 height 14
checkbox input "true"
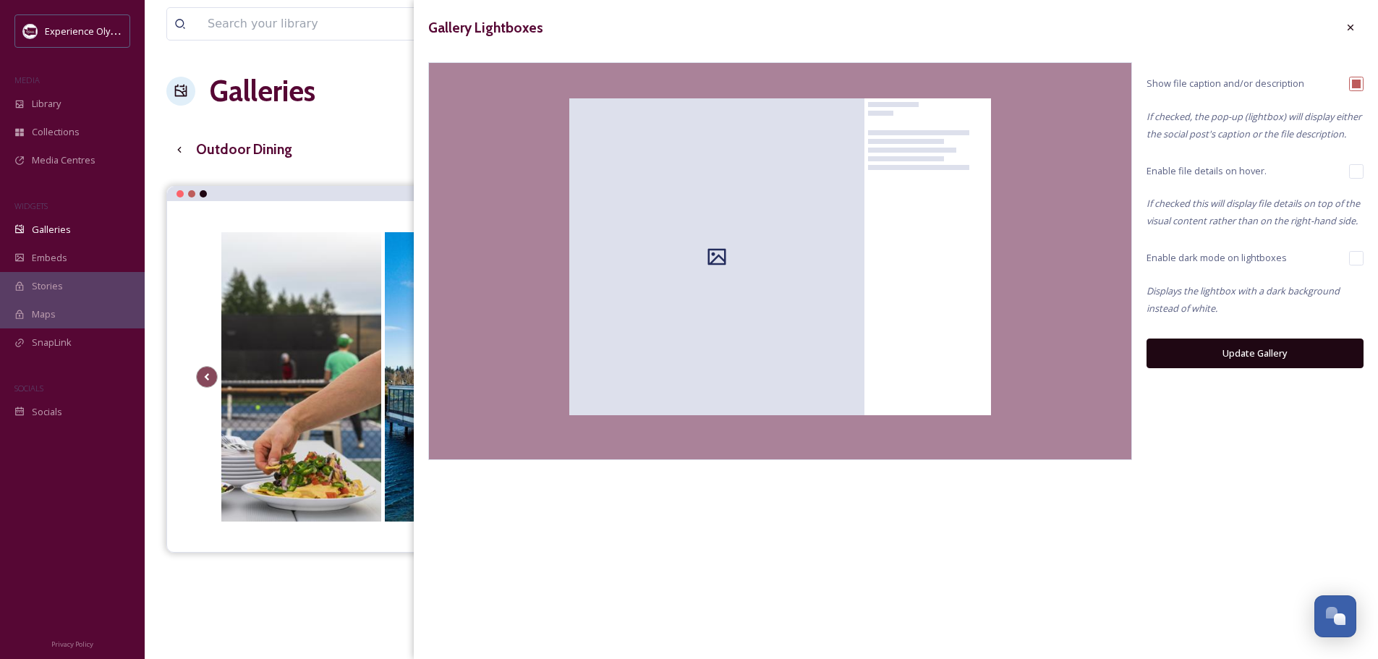
click at [1361, 168] on input "checkbox" at bounding box center [1356, 171] width 14 height 14
checkbox input "true"
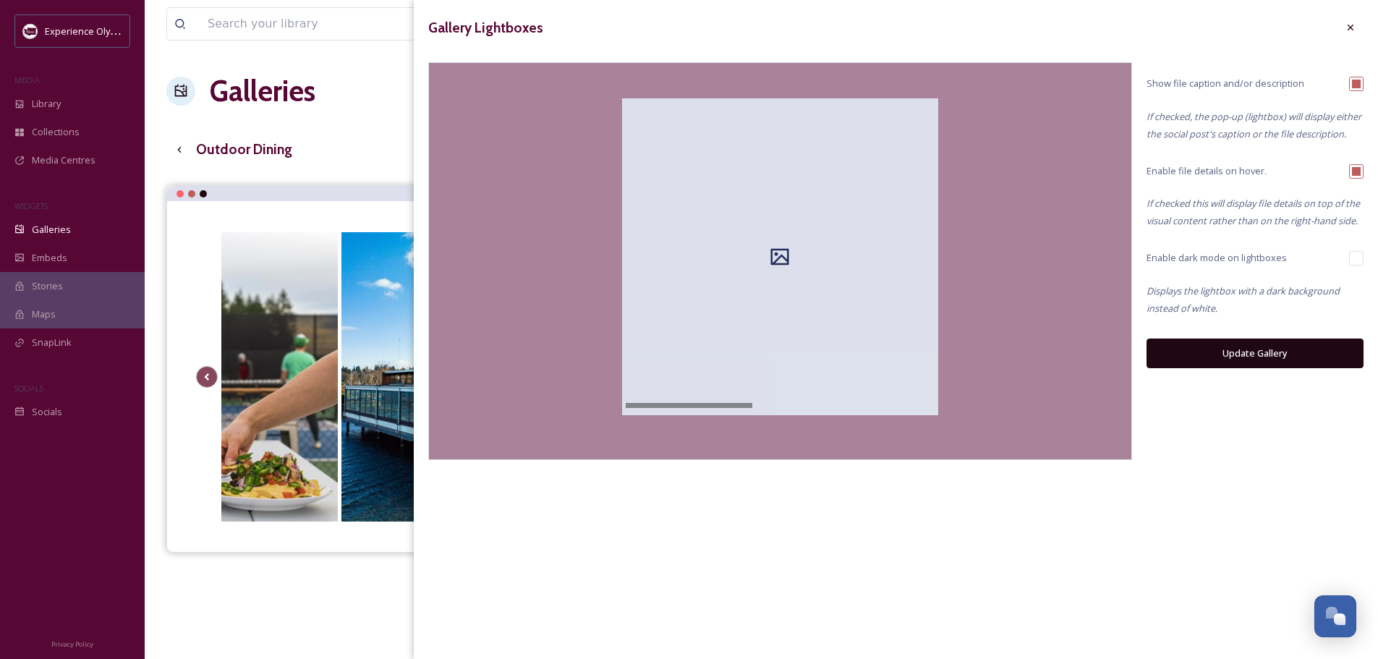
click at [1247, 350] on button "Update Gallery" at bounding box center [1254, 353] width 217 height 30
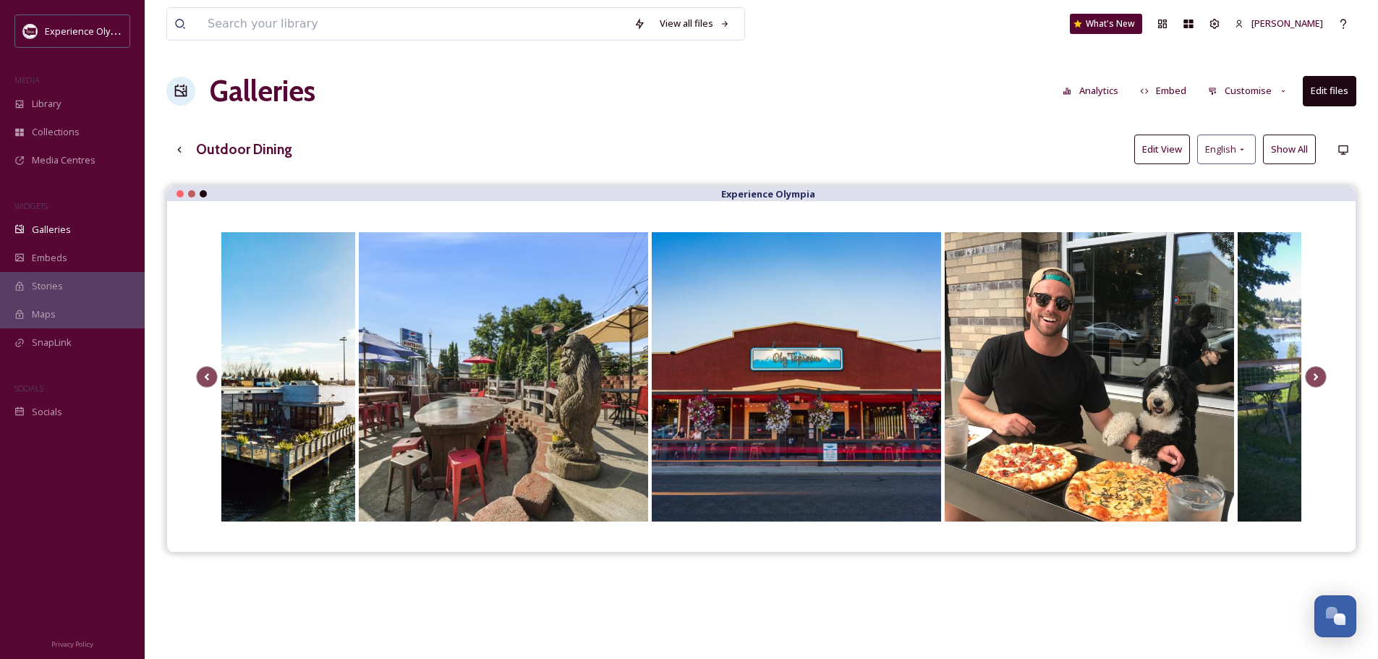
click at [1173, 90] on button "Embed" at bounding box center [1162, 91] width 61 height 28
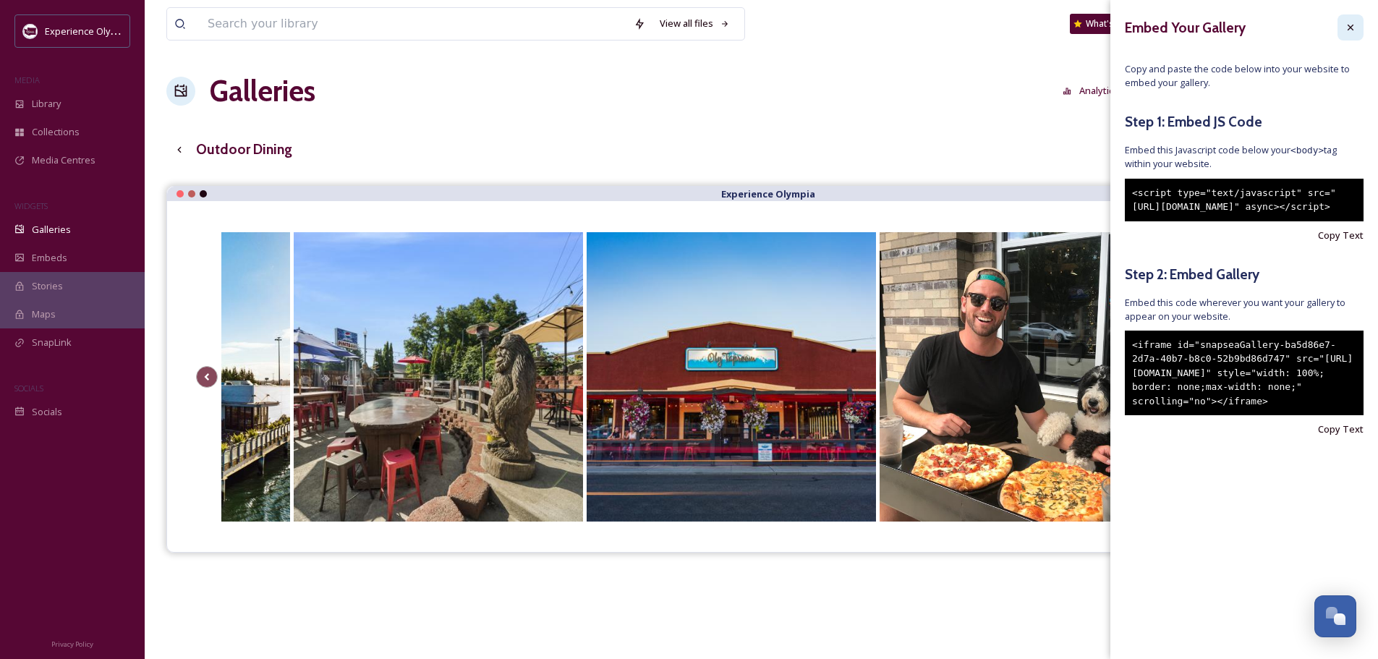
click at [1352, 27] on icon at bounding box center [1350, 28] width 12 height 12
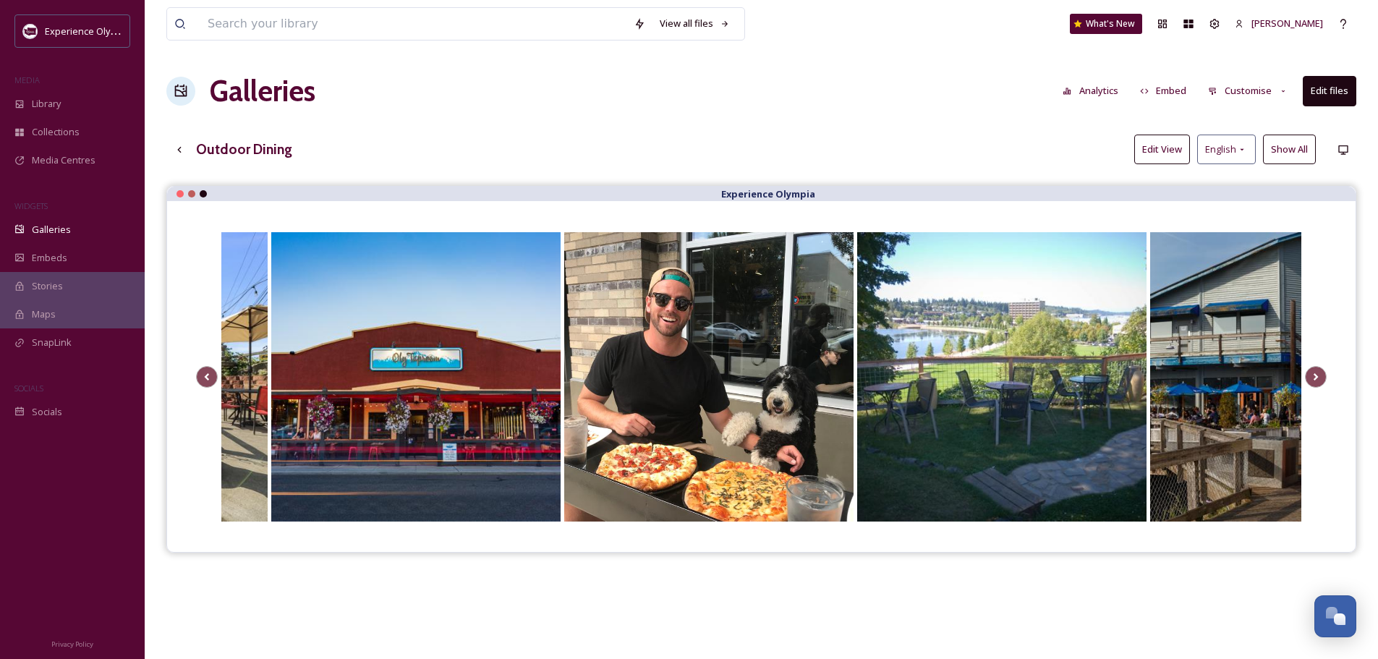
click at [1179, 142] on button "Edit View" at bounding box center [1162, 150] width 56 height 30
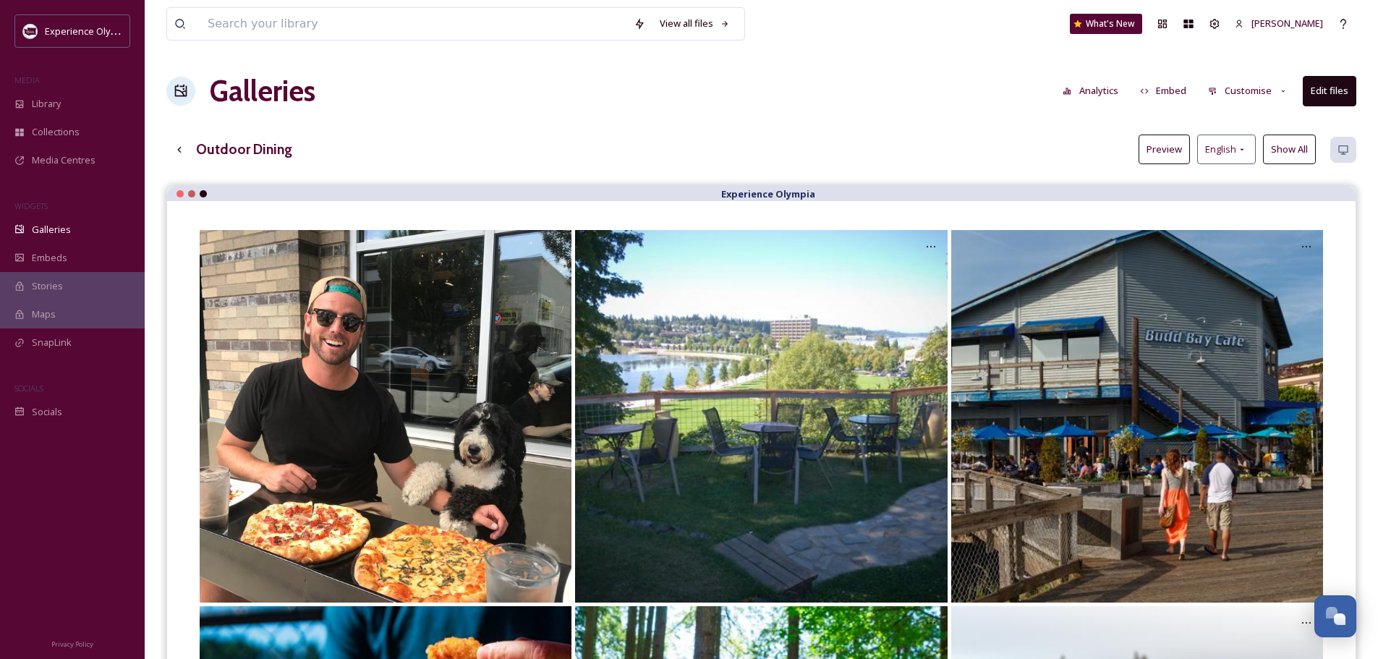
click at [1170, 141] on button "Preview" at bounding box center [1163, 150] width 51 height 30
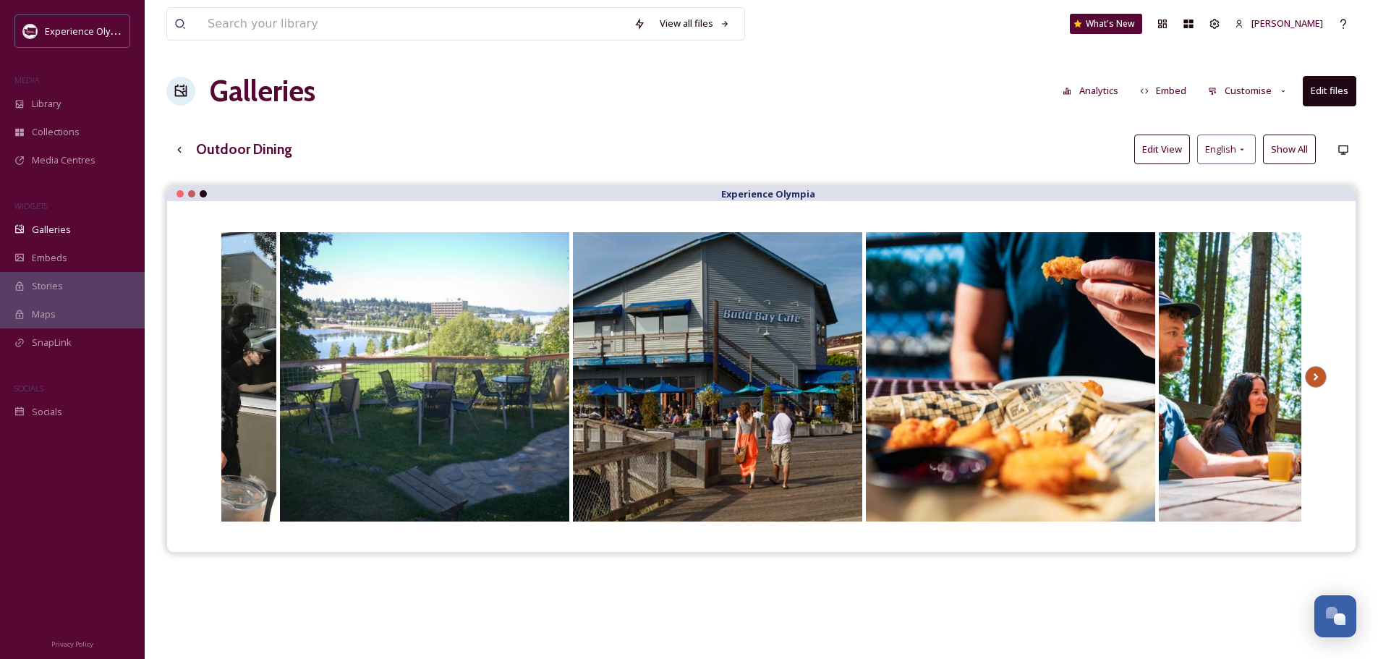
click at [1315, 369] on icon at bounding box center [1315, 377] width 20 height 22
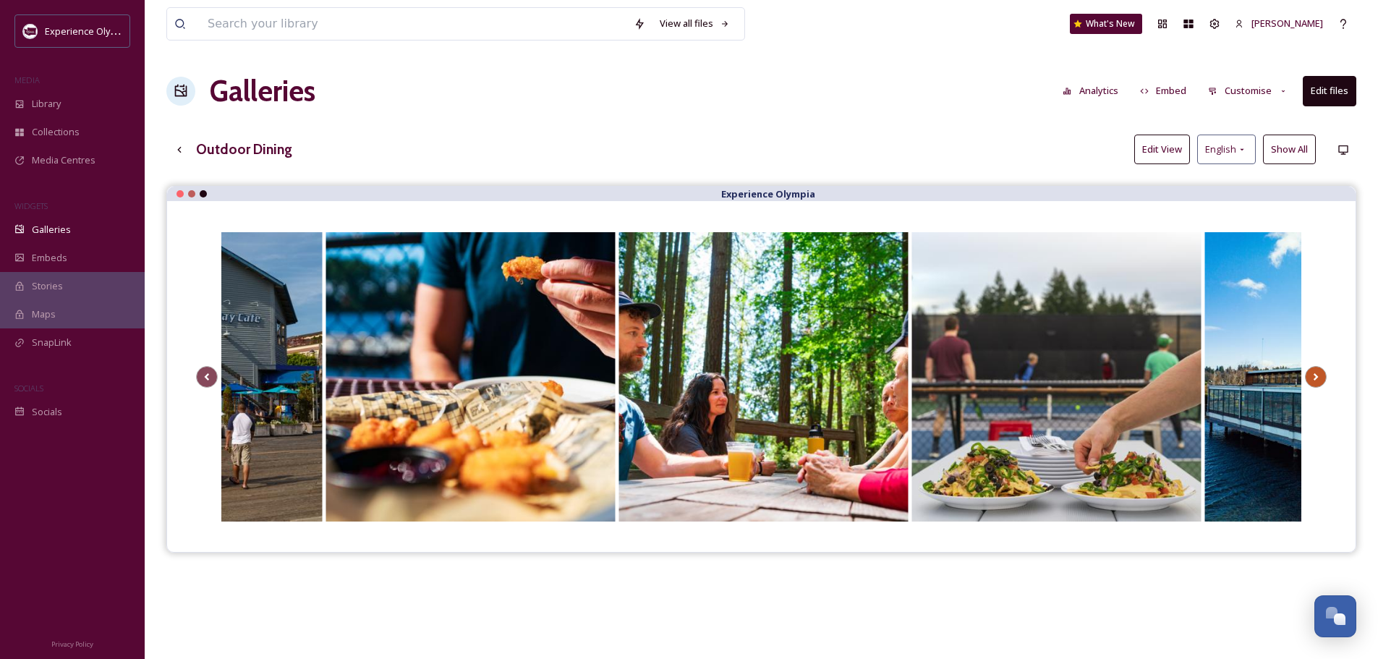
click at [1315, 368] on icon at bounding box center [1315, 377] width 20 height 22
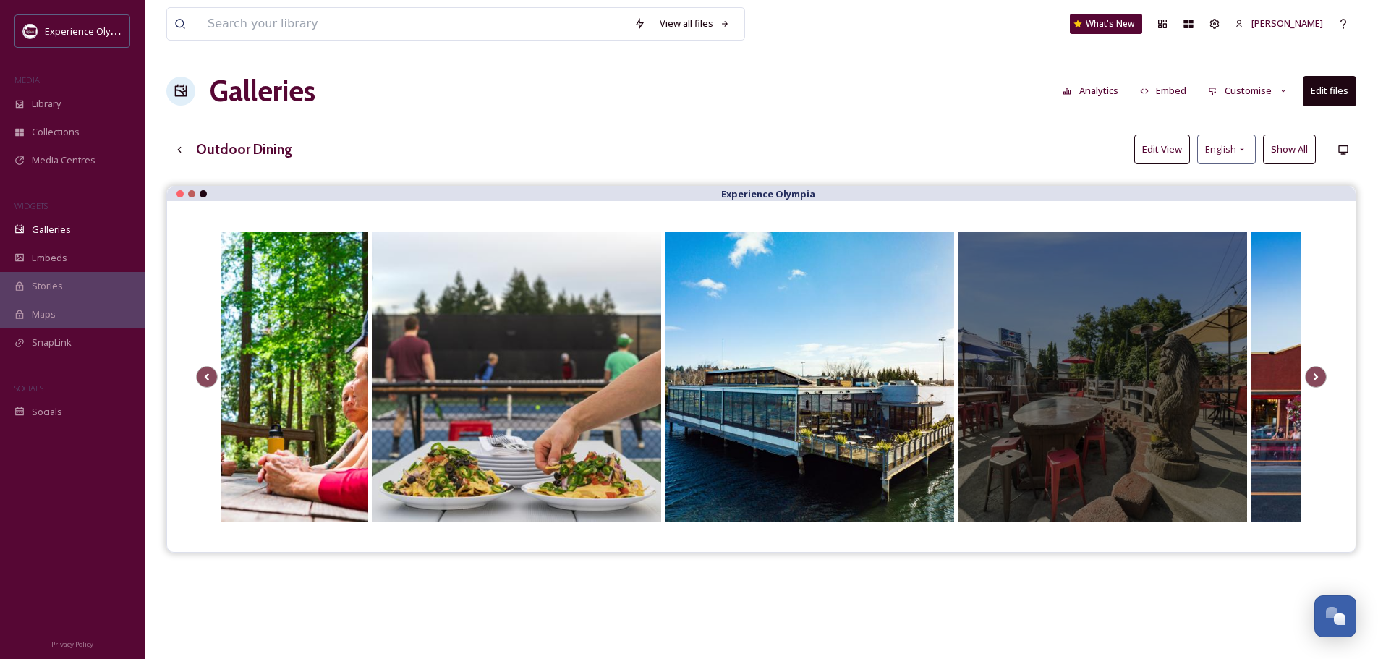
click at [986, 445] on div at bounding box center [1101, 376] width 289 height 289
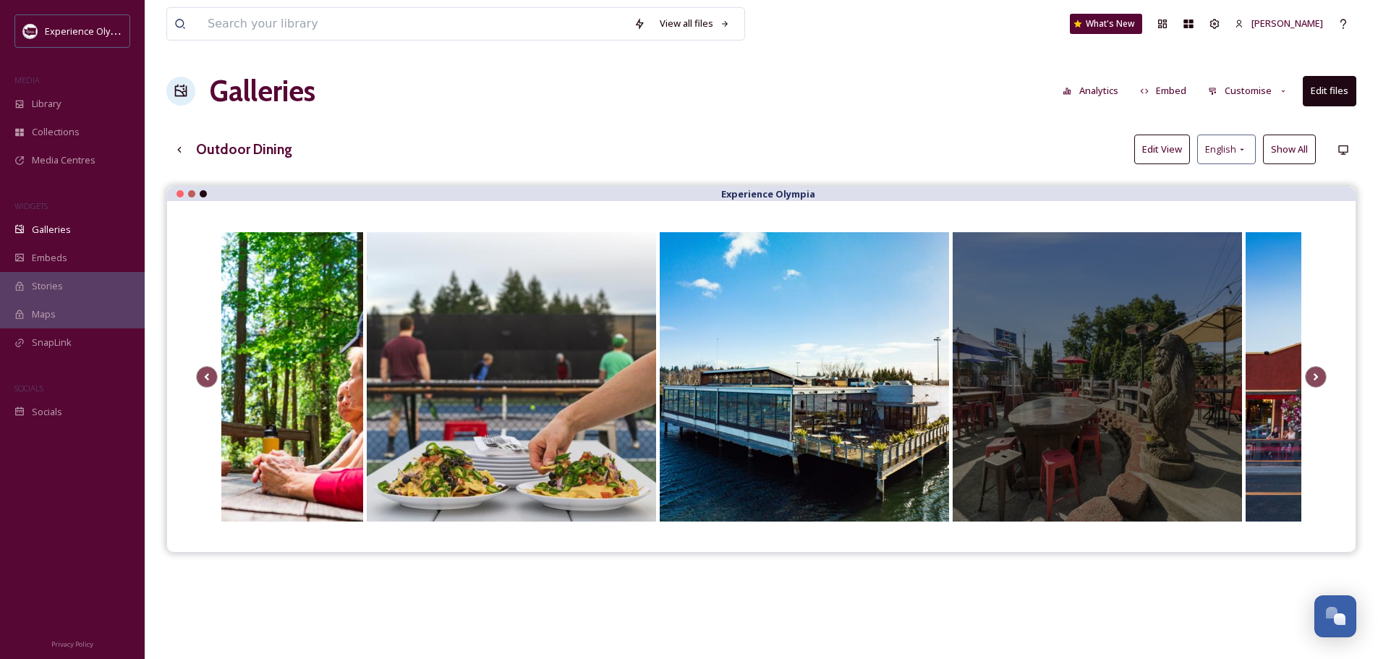
drag, startPoint x: 1169, startPoint y: 333, endPoint x: 1224, endPoint y: 232, distance: 114.2
click at [1213, 233] on div at bounding box center [1096, 376] width 289 height 289
click at [1230, 232] on div at bounding box center [1096, 376] width 289 height 289
click at [957, 240] on div at bounding box center [1096, 376] width 289 height 289
click at [974, 393] on div at bounding box center [1096, 376] width 289 height 289
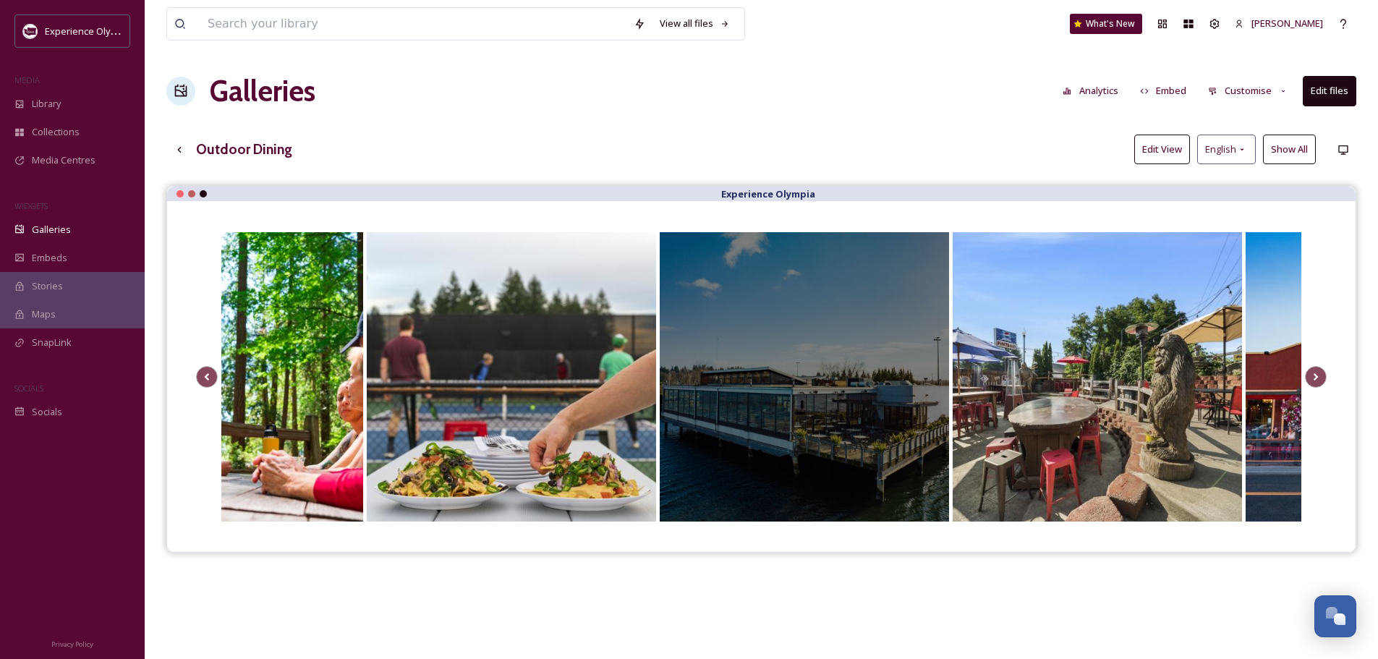
click at [889, 291] on div at bounding box center [804, 376] width 289 height 289
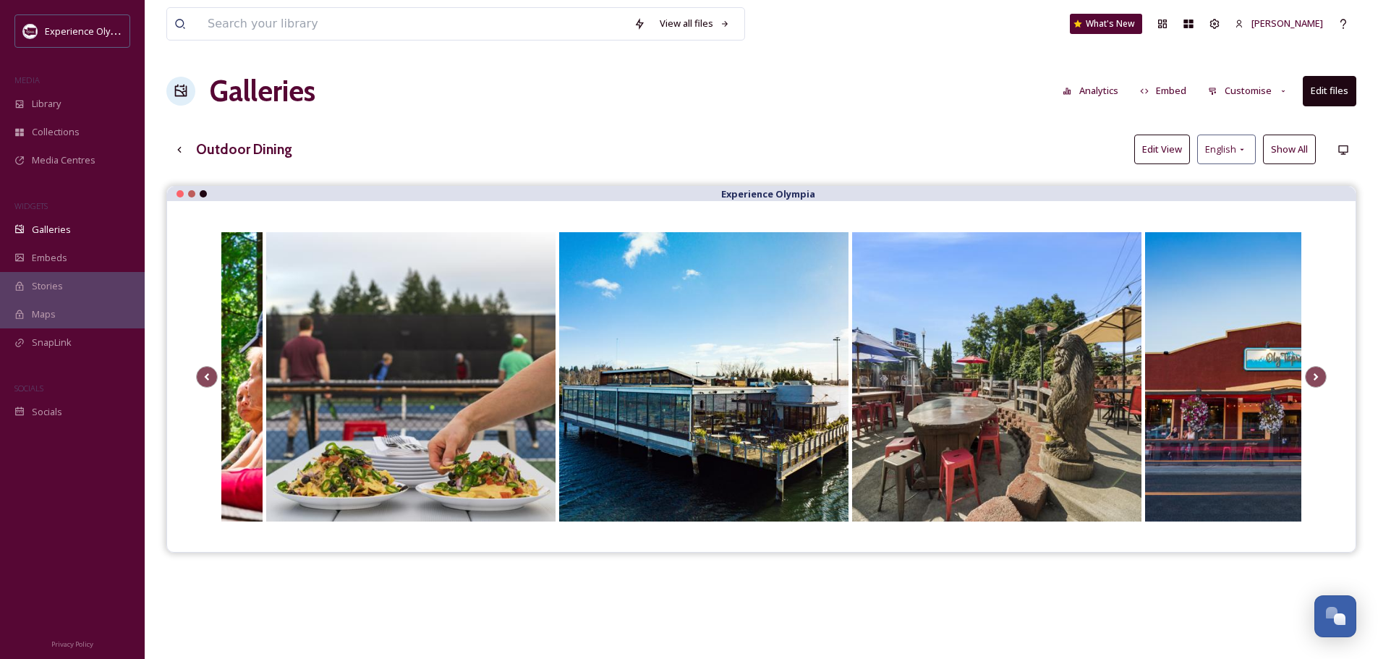
click at [1284, 87] on icon at bounding box center [1283, 91] width 9 height 9
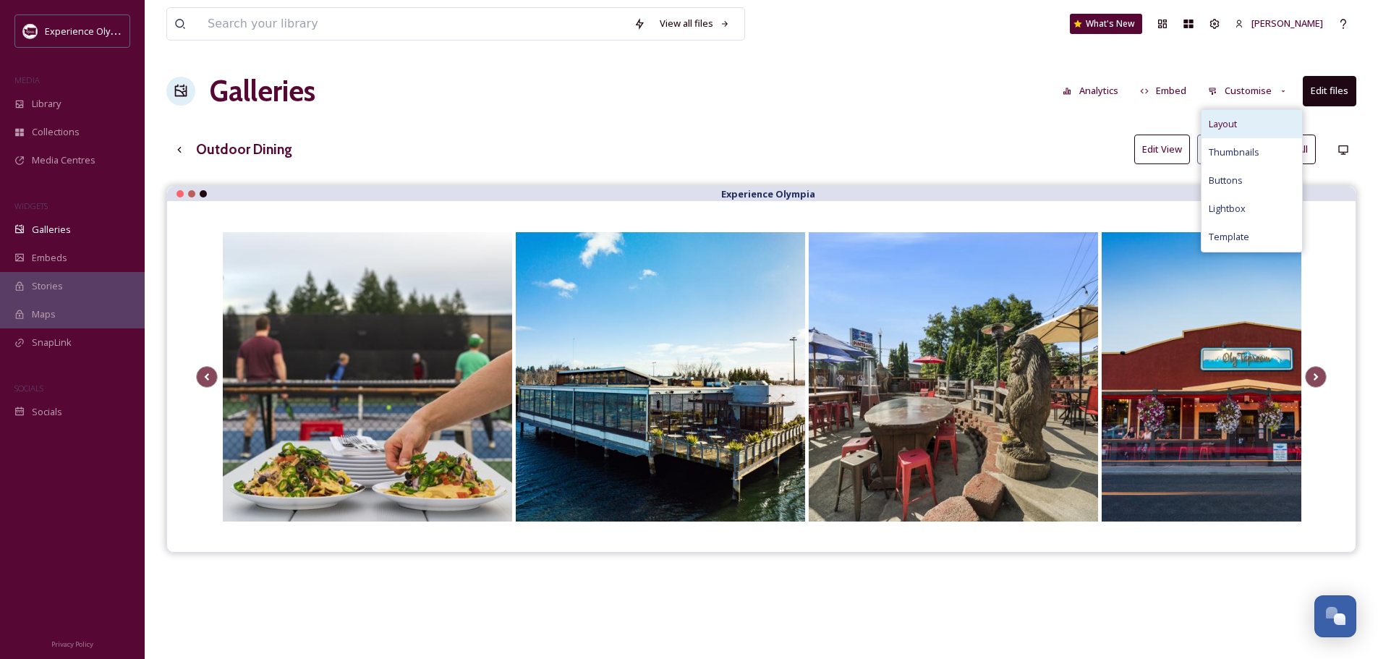
click at [1251, 118] on div "Layout" at bounding box center [1251, 124] width 101 height 28
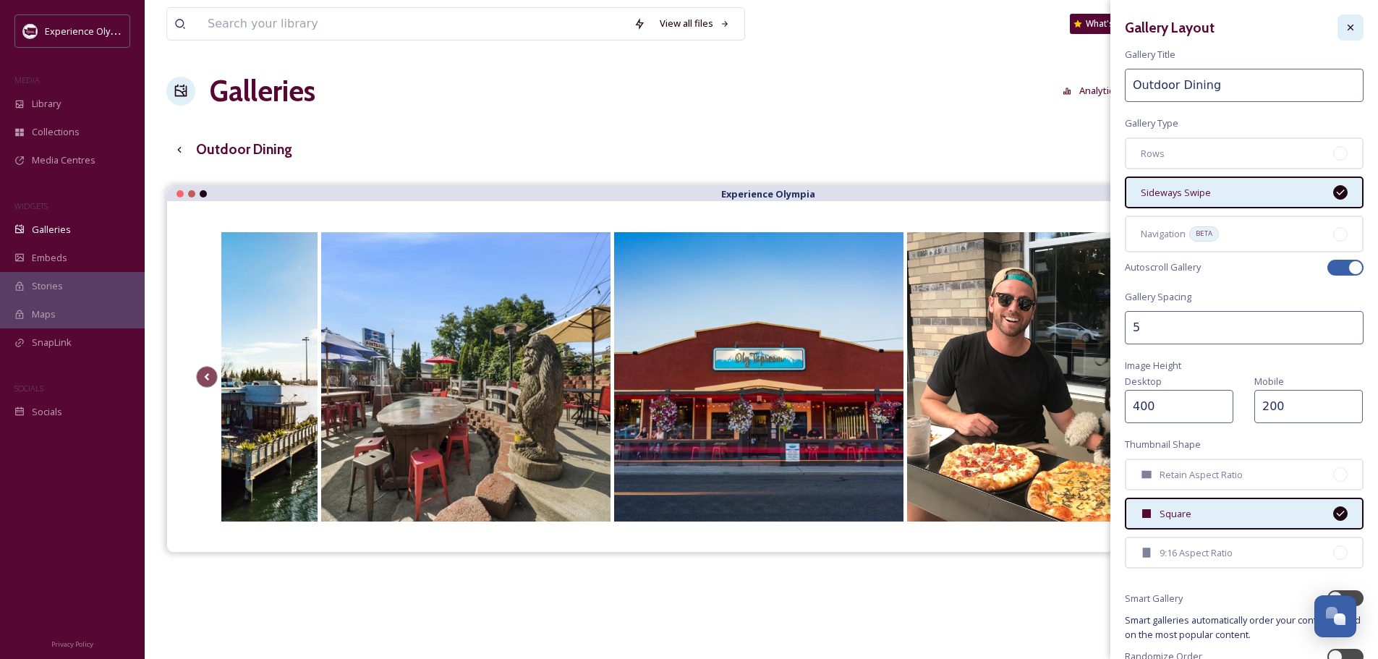
click at [1344, 22] on icon at bounding box center [1350, 28] width 12 height 12
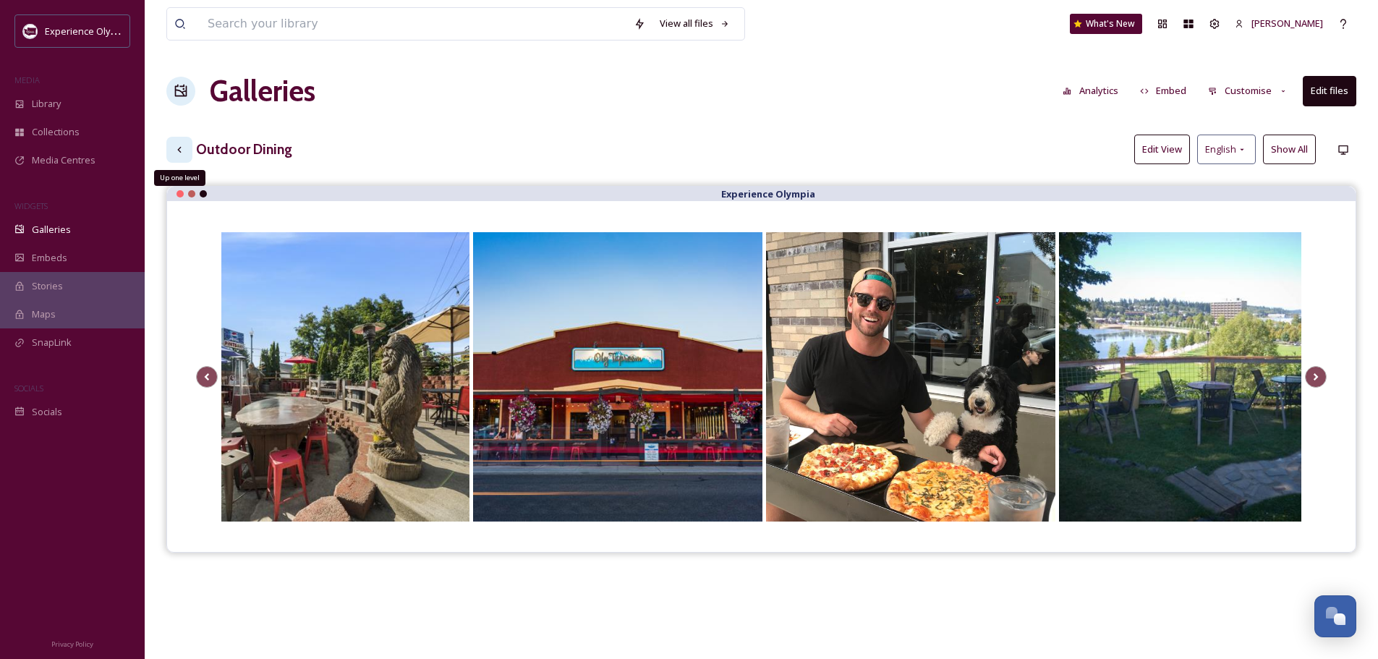
click at [184, 145] on icon at bounding box center [180, 150] width 12 height 12
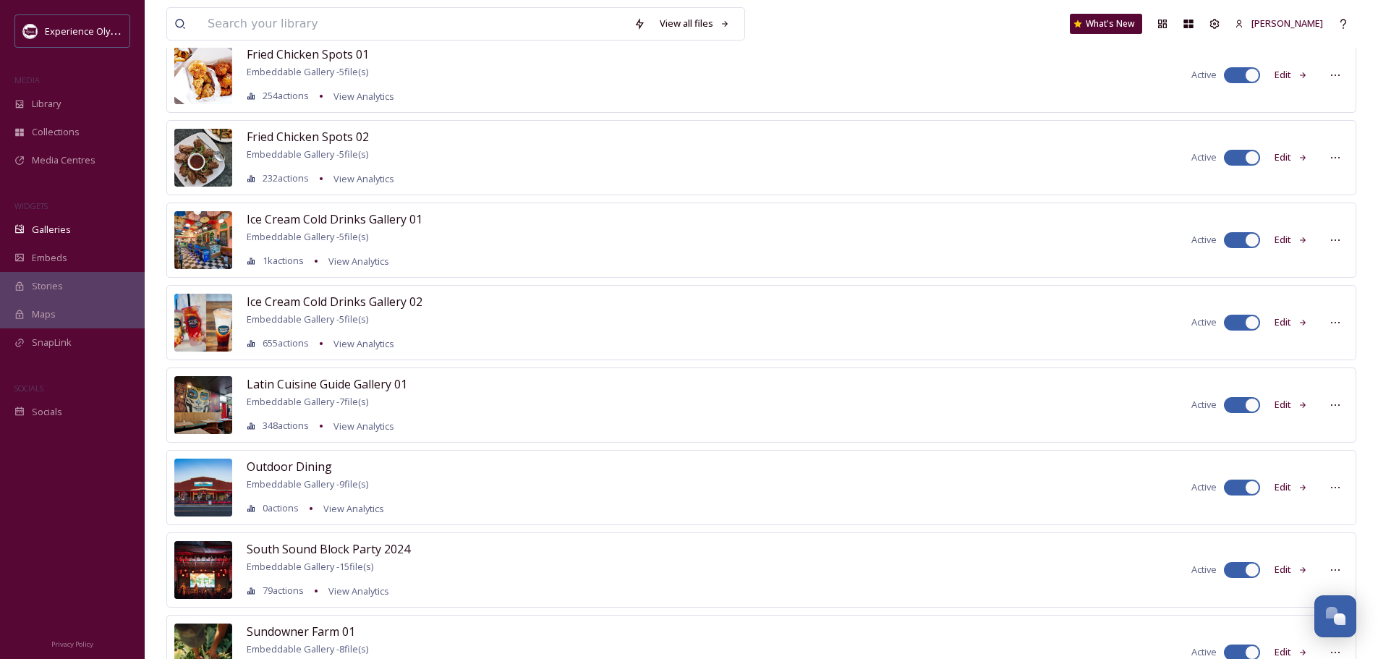
scroll to position [362, 0]
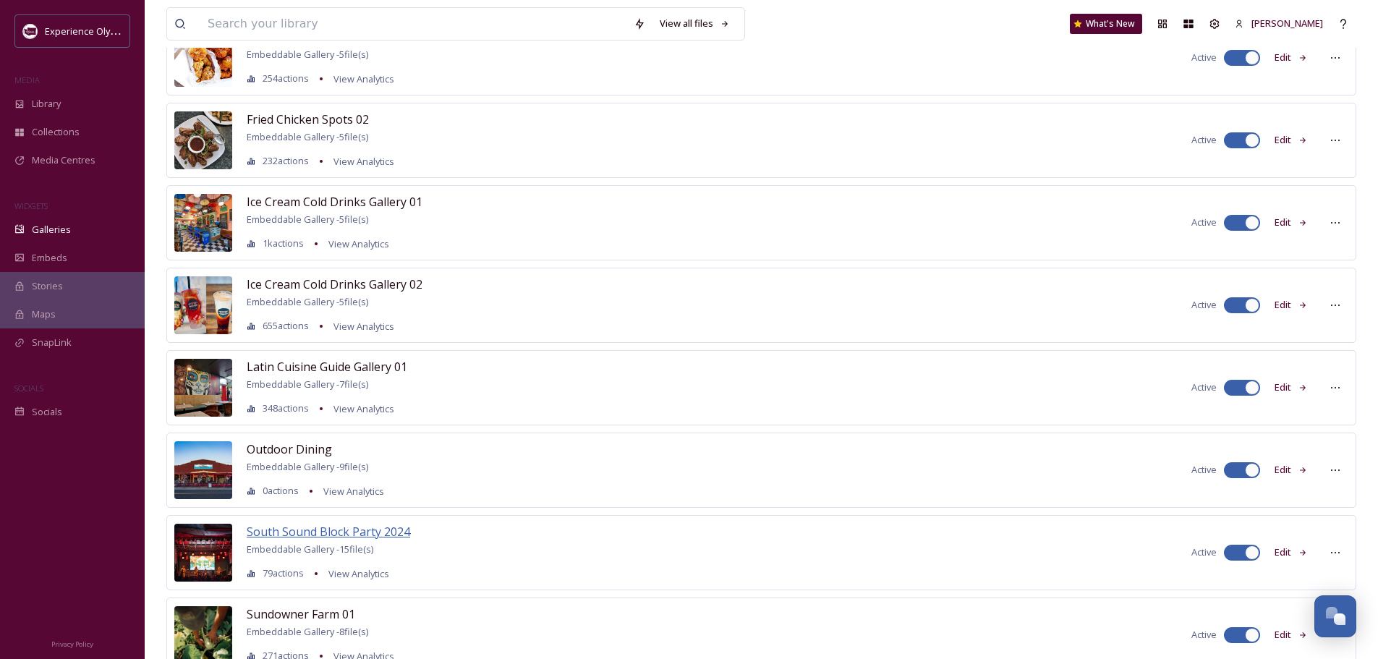
click at [323, 530] on span "South Sound Block Party 2024" at bounding box center [328, 532] width 163 height 16
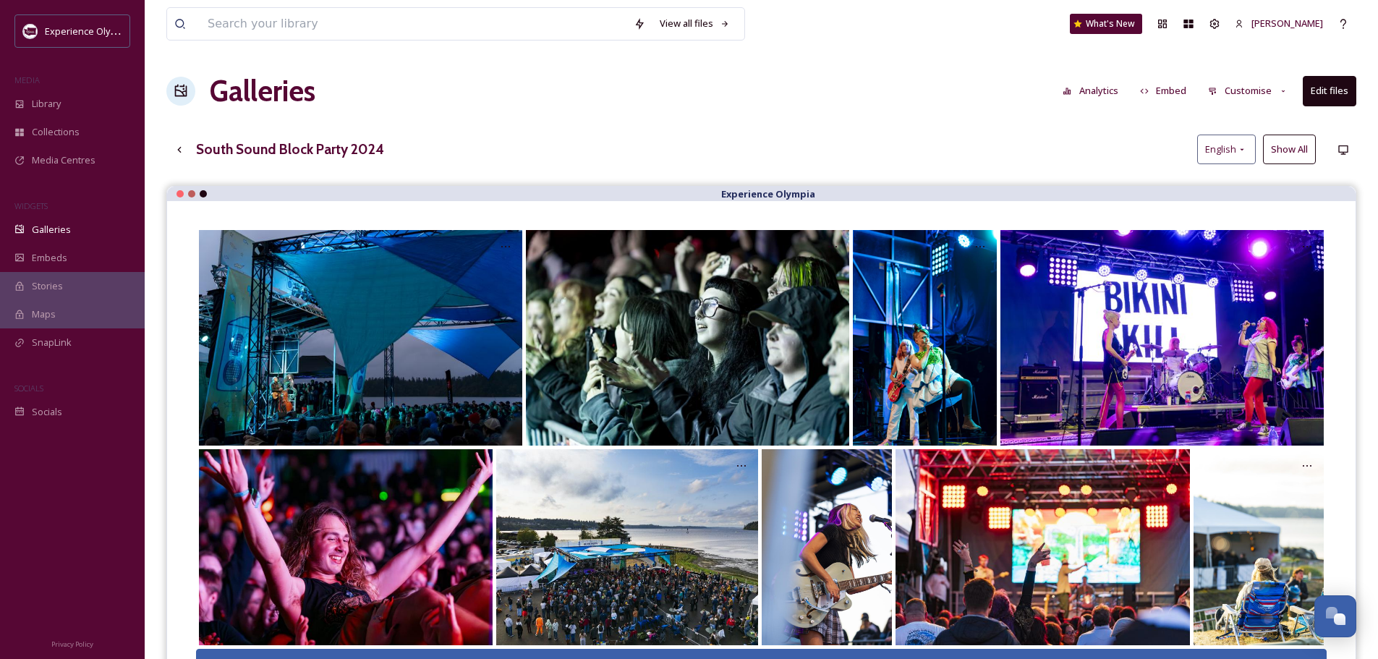
click at [1262, 88] on button "Customise" at bounding box center [1247, 91] width 95 height 28
click at [1245, 118] on div "Layout" at bounding box center [1251, 124] width 101 height 28
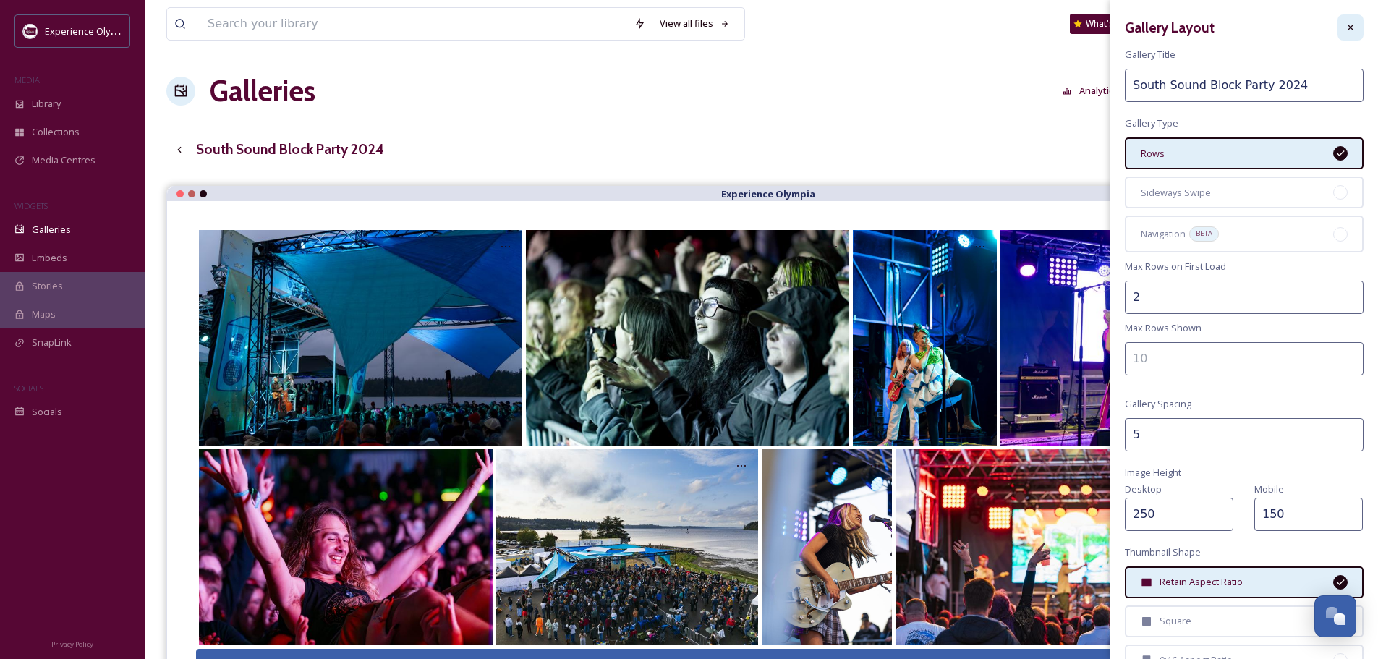
click at [1344, 22] on icon at bounding box center [1350, 28] width 12 height 12
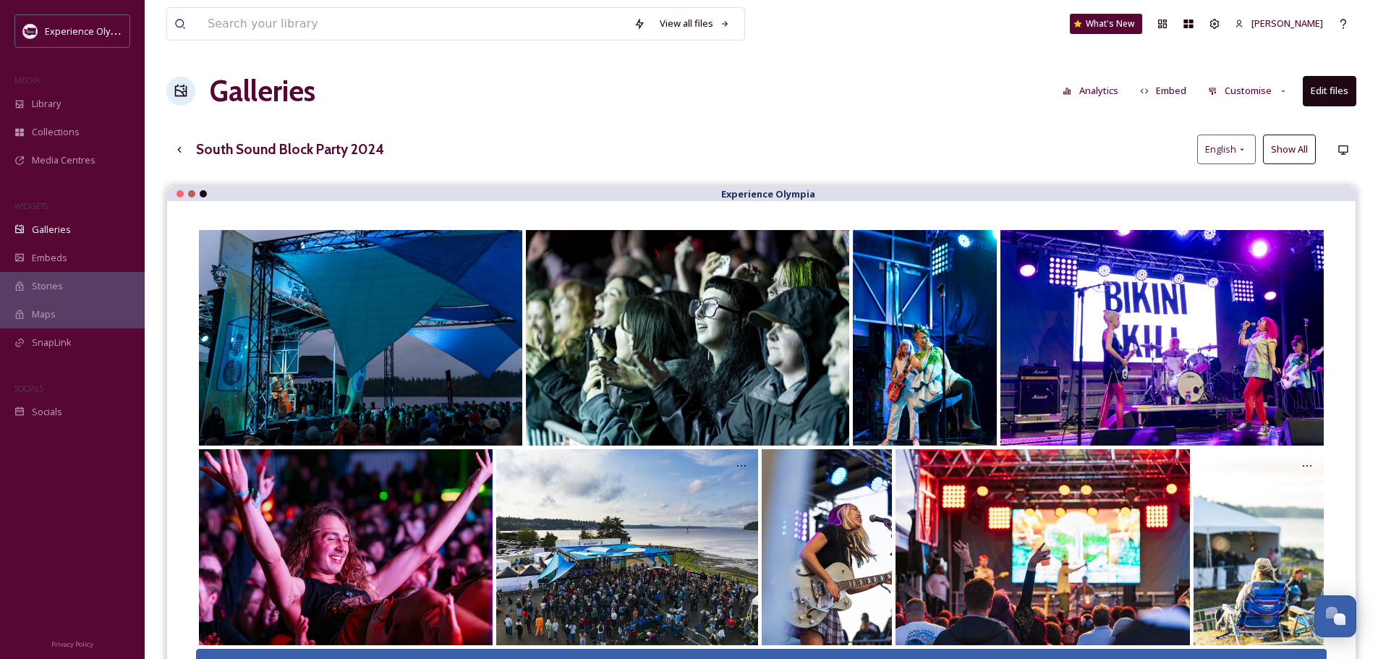
click at [298, 150] on h3 "South Sound Block Party 2024" at bounding box center [290, 149] width 188 height 21
click at [179, 153] on icon at bounding box center [180, 150] width 12 height 12
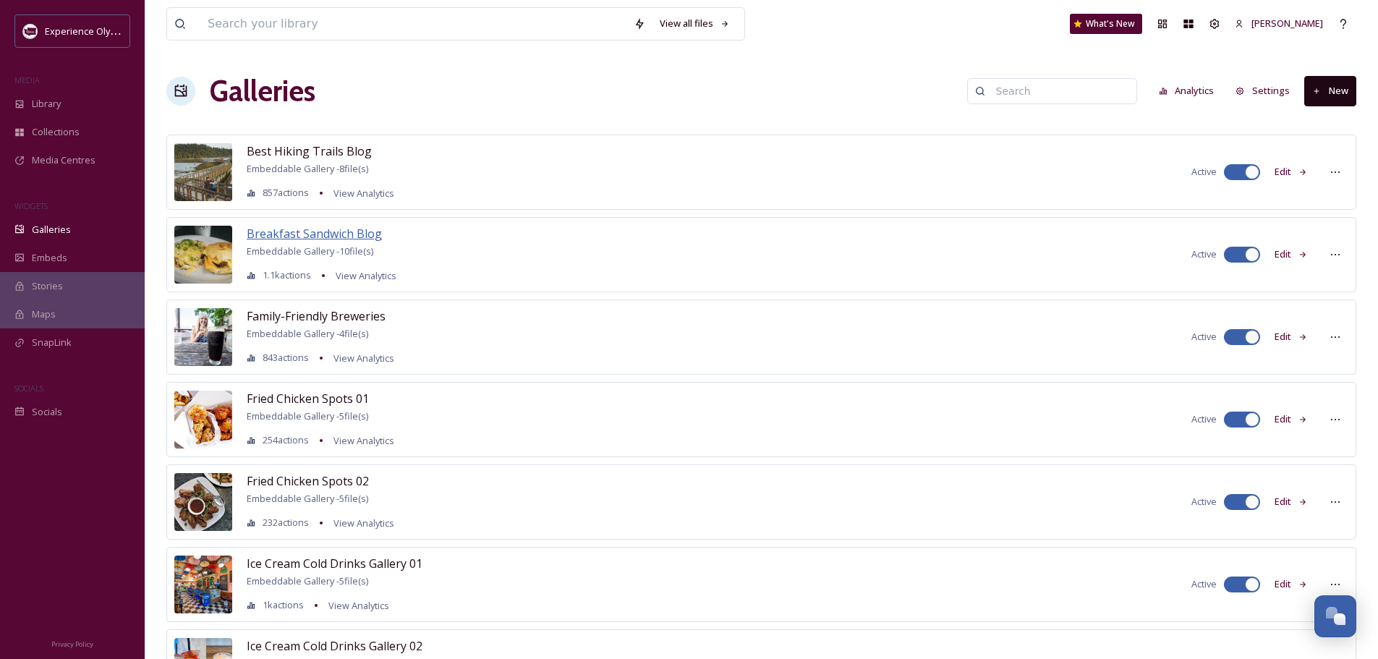
click at [341, 236] on span "Breakfast Sandwich Blog" at bounding box center [314, 234] width 135 height 16
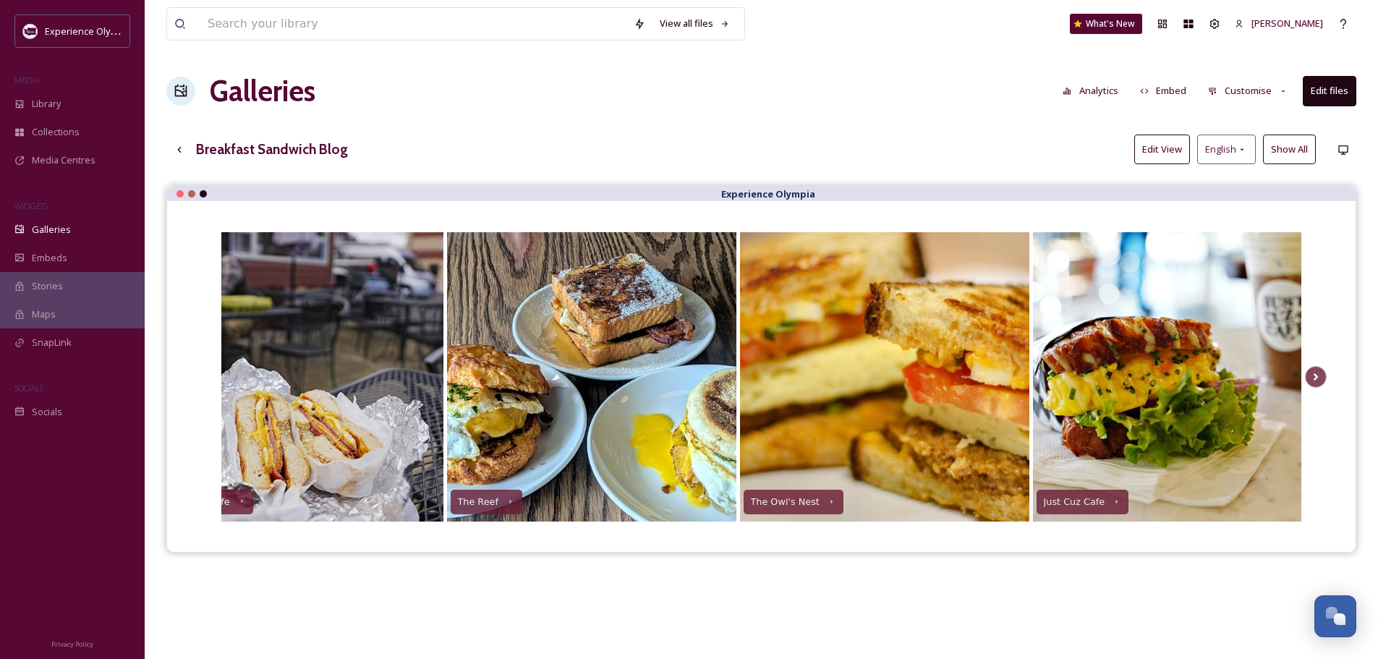
click at [1256, 90] on button "Customise" at bounding box center [1247, 91] width 95 height 28
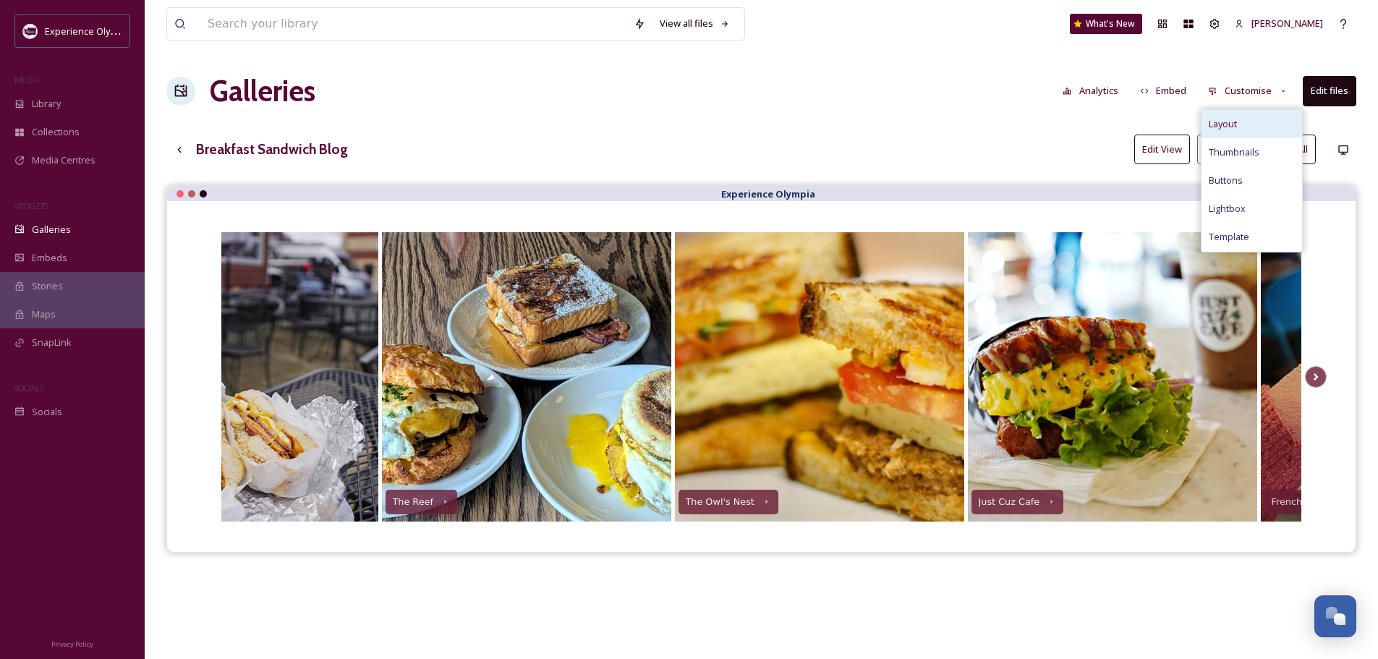
click at [1242, 119] on div "Layout" at bounding box center [1251, 124] width 101 height 28
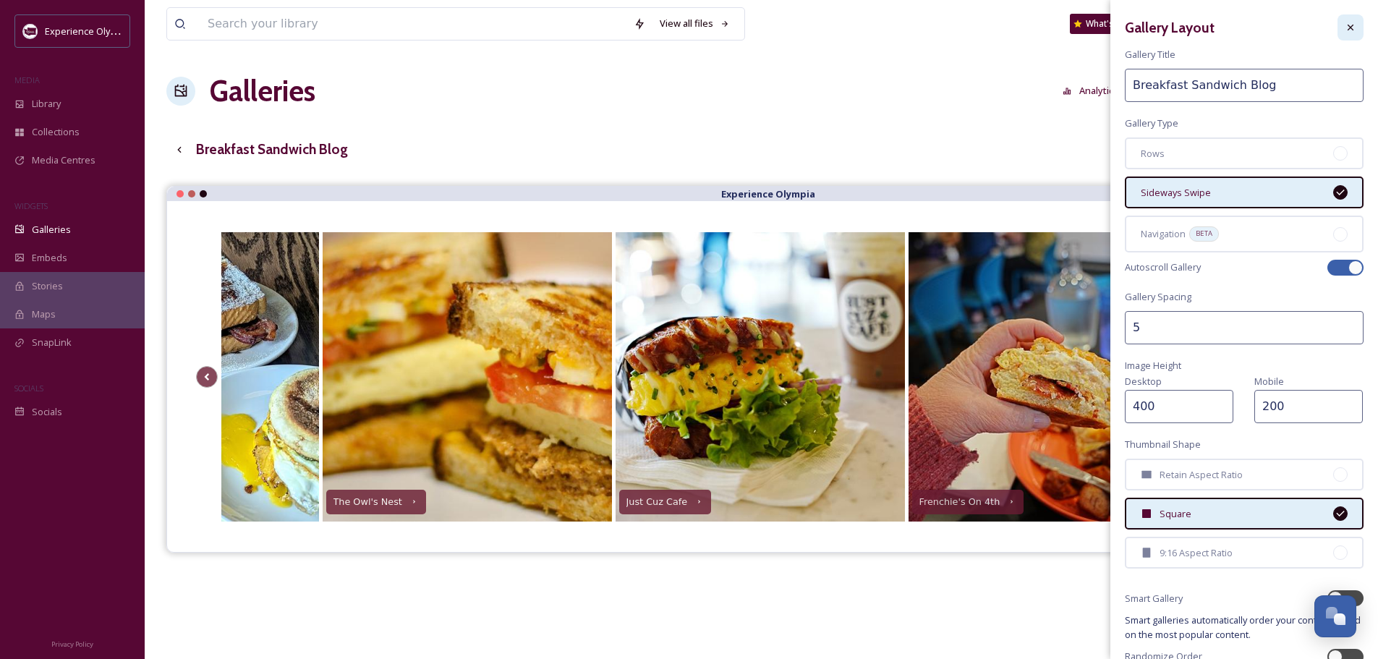
click at [1344, 26] on icon at bounding box center [1350, 28] width 12 height 12
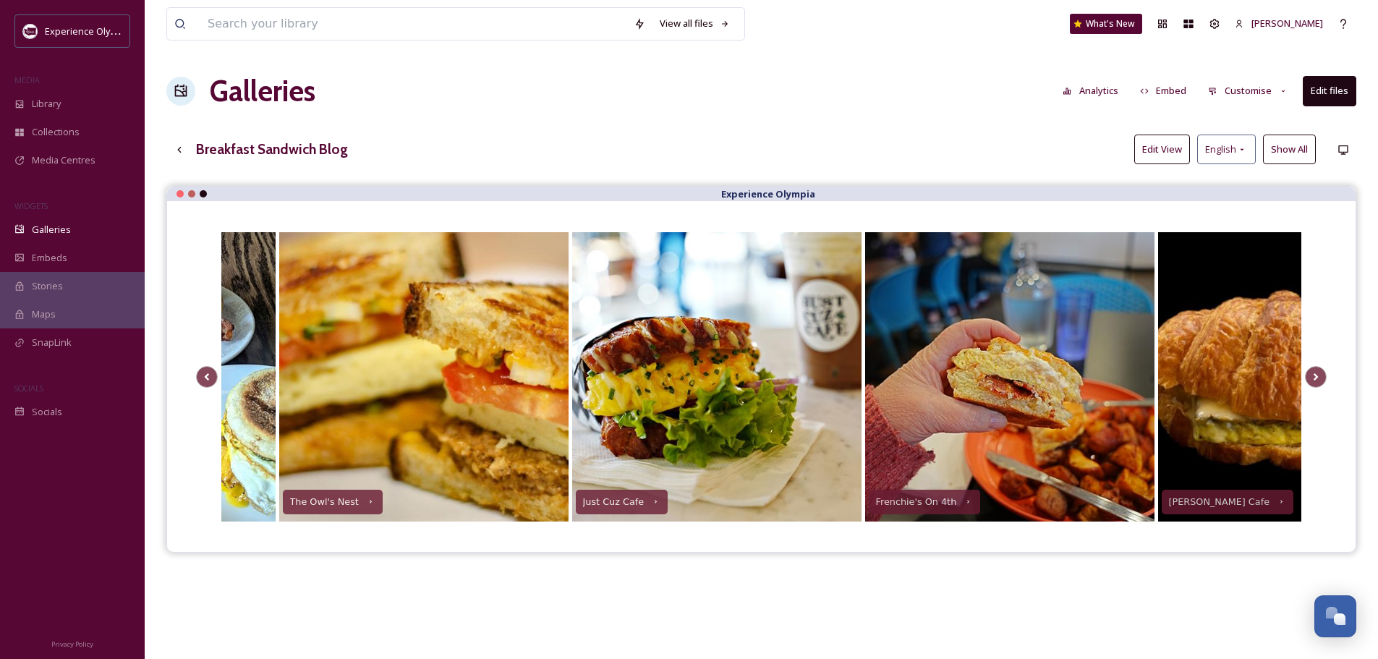
click at [1247, 91] on button "Customise" at bounding box center [1247, 91] width 95 height 28
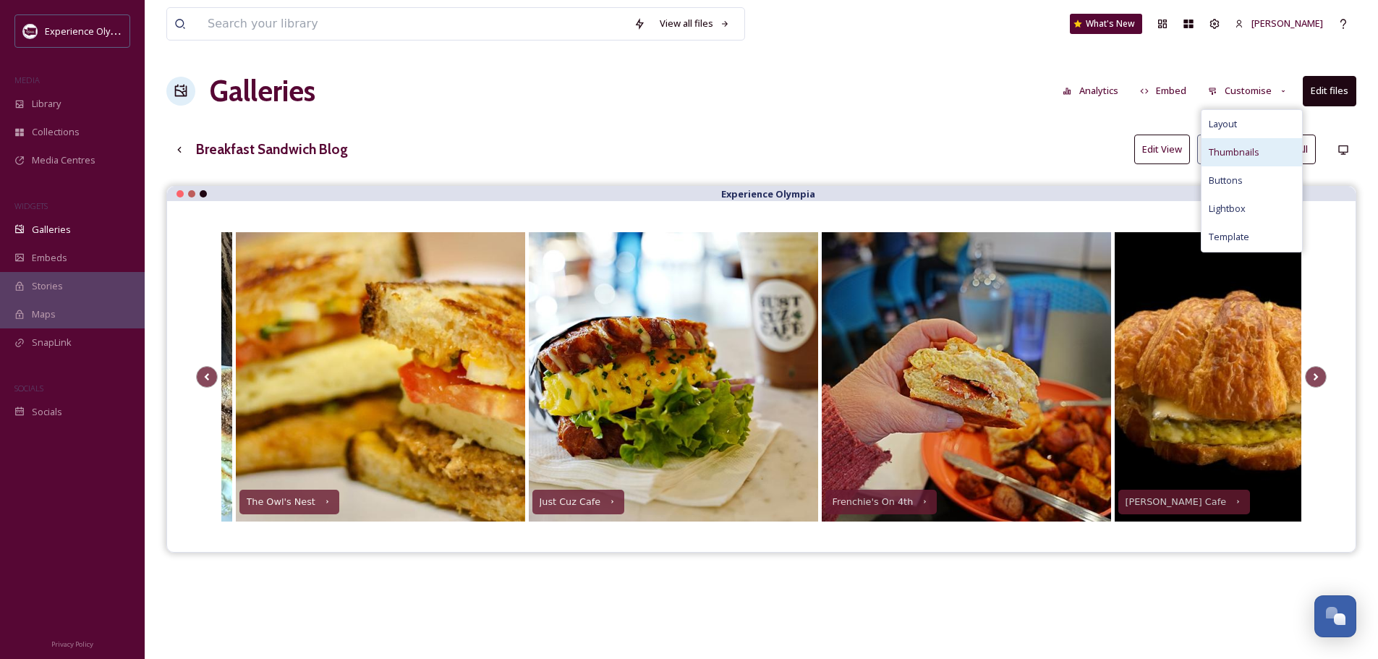
click at [1232, 151] on span "Thumbnails" at bounding box center [1233, 152] width 51 height 14
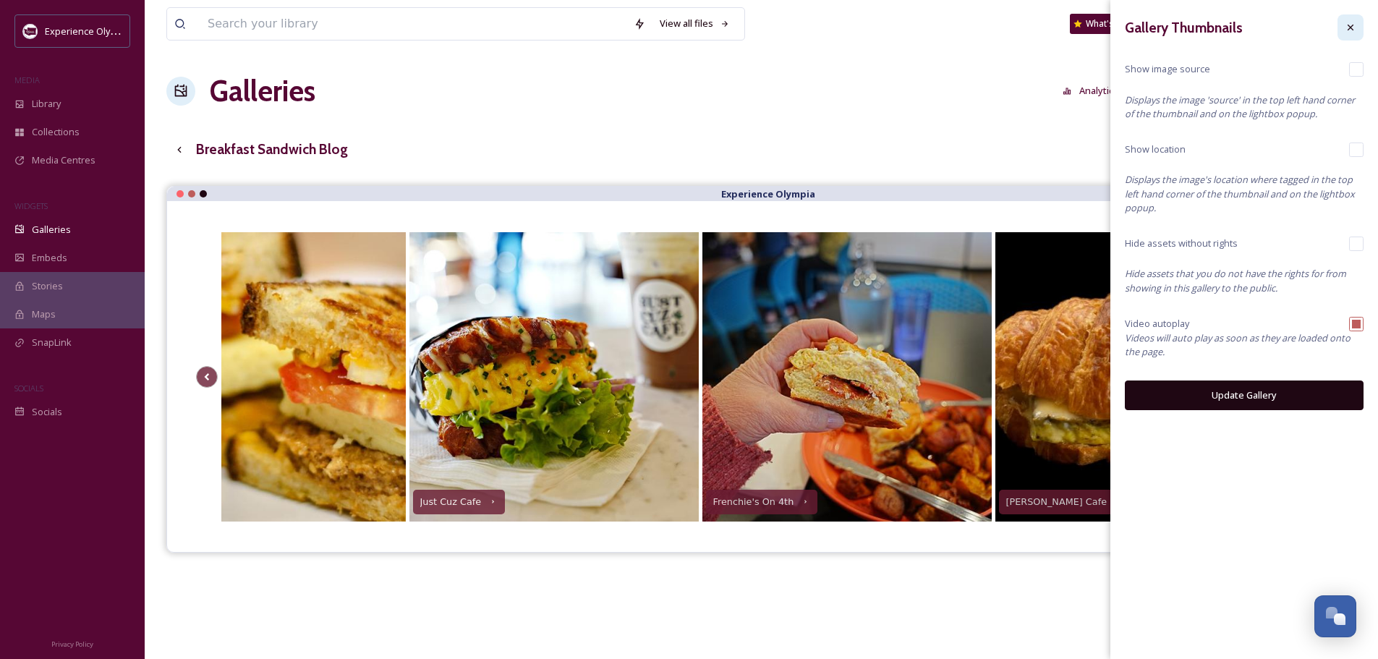
click at [1357, 26] on div at bounding box center [1350, 27] width 26 height 26
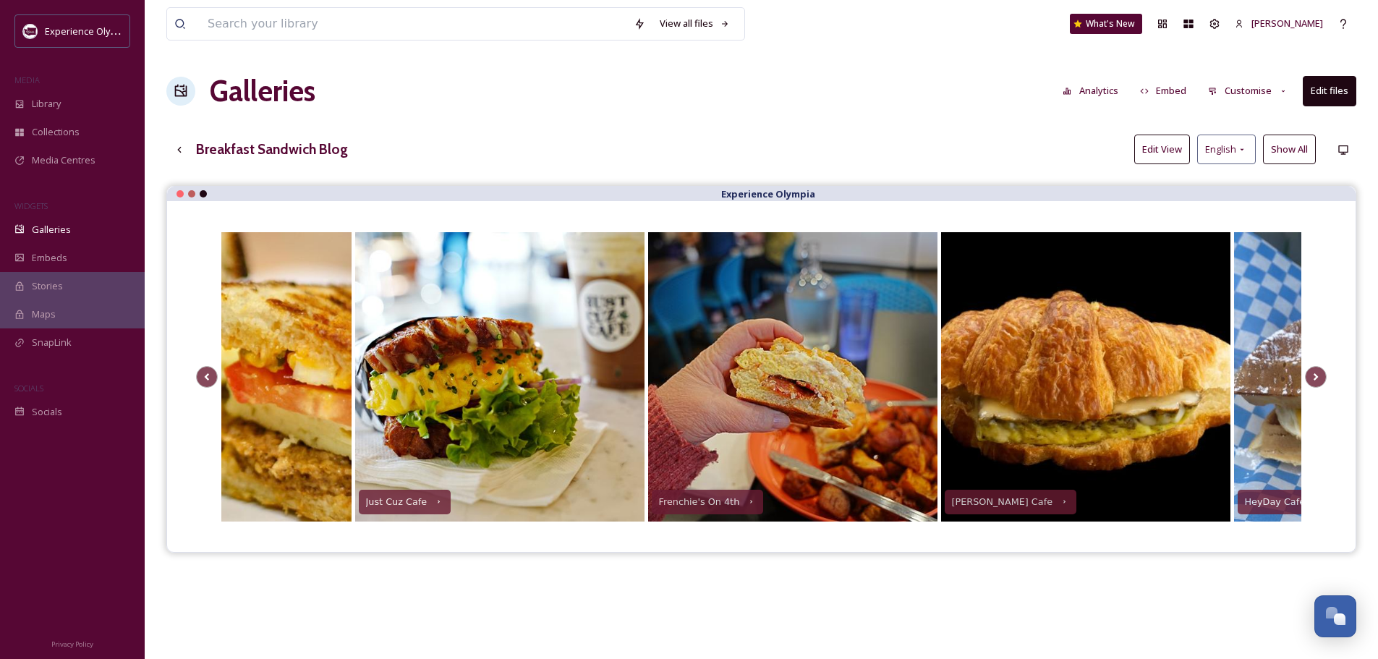
click at [1260, 91] on button "Customise" at bounding box center [1247, 91] width 95 height 28
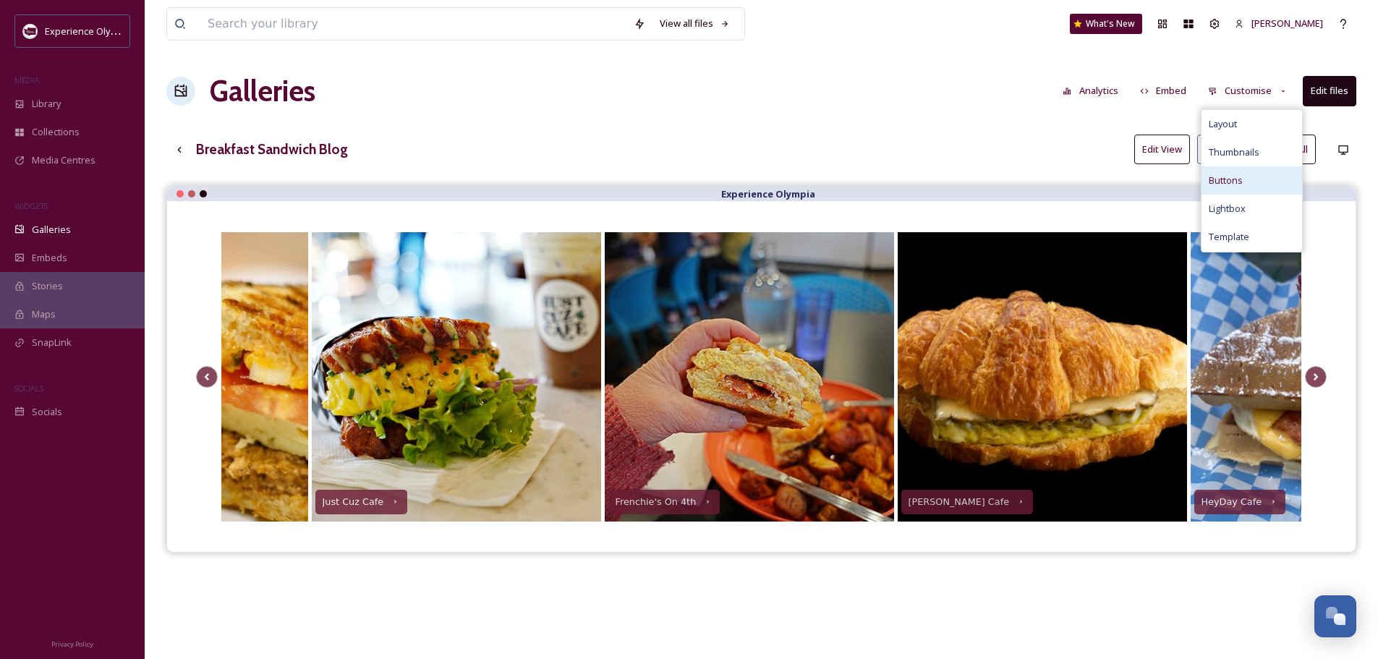
click at [1237, 177] on span "Buttons" at bounding box center [1225, 181] width 34 height 14
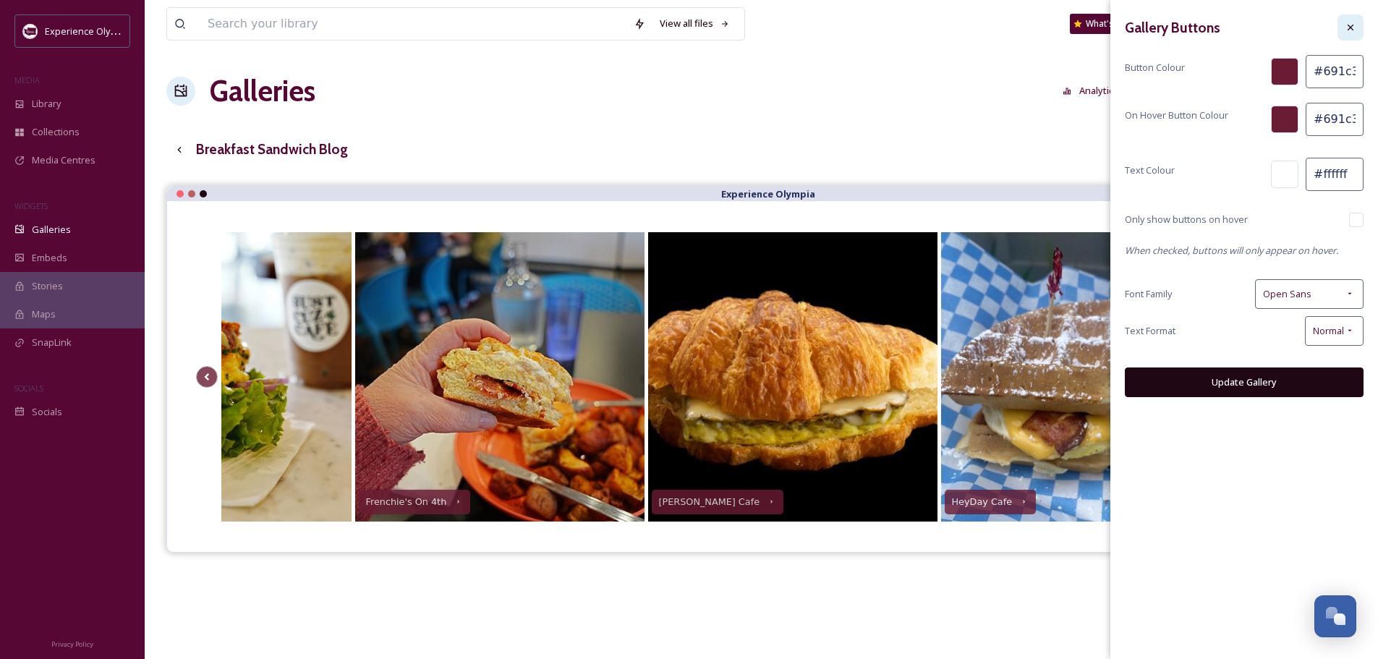
click at [1356, 22] on div at bounding box center [1350, 27] width 26 height 26
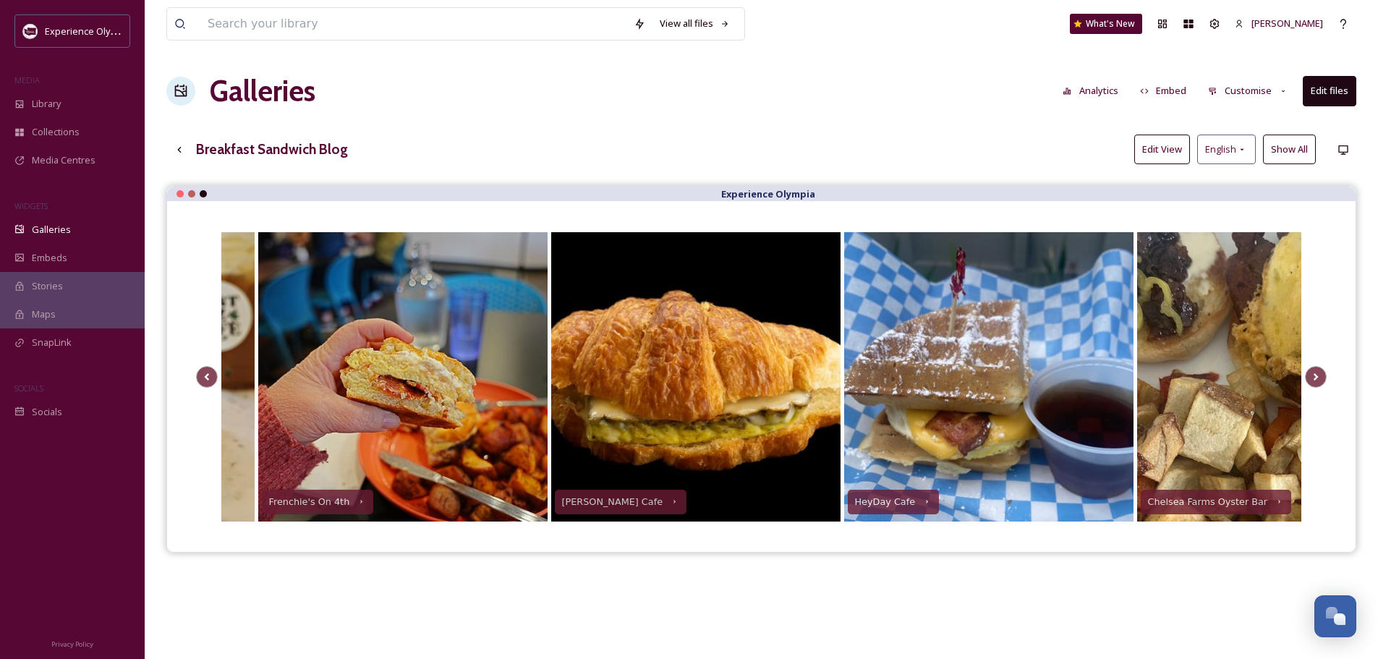
click at [1281, 83] on button "Customise" at bounding box center [1247, 91] width 95 height 28
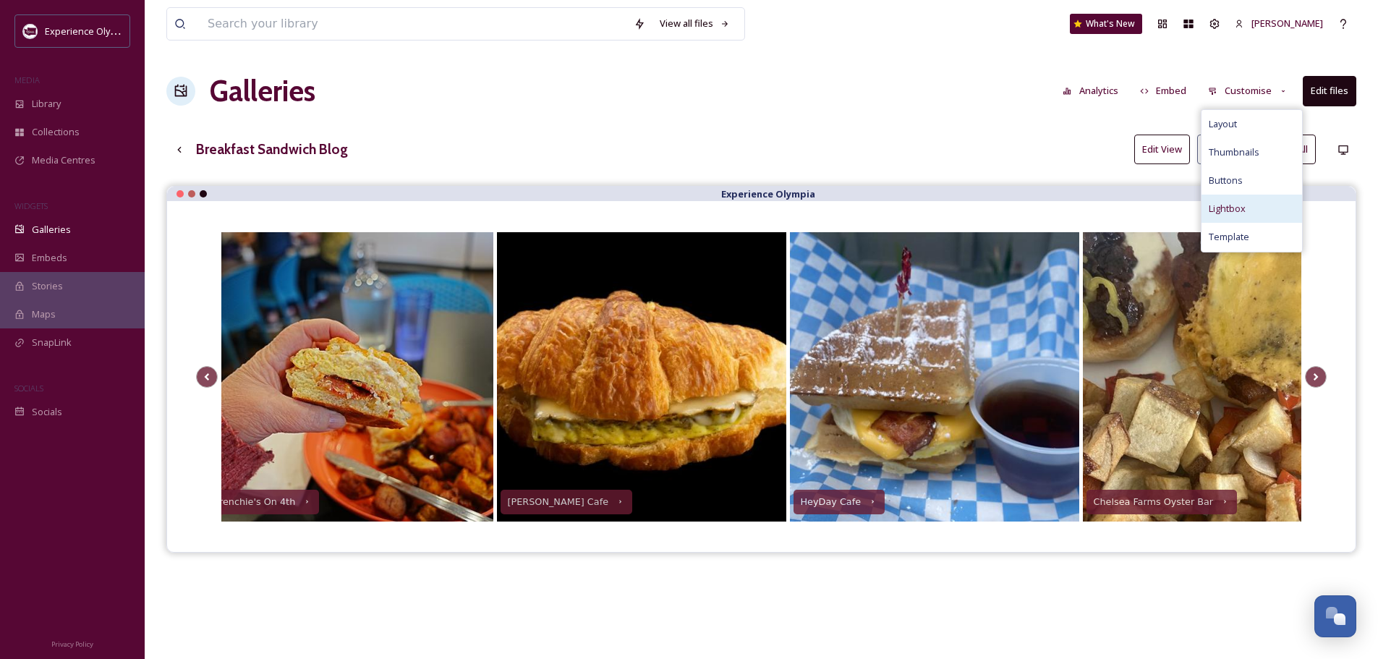
click at [1222, 202] on span "Lightbox" at bounding box center [1226, 209] width 37 height 14
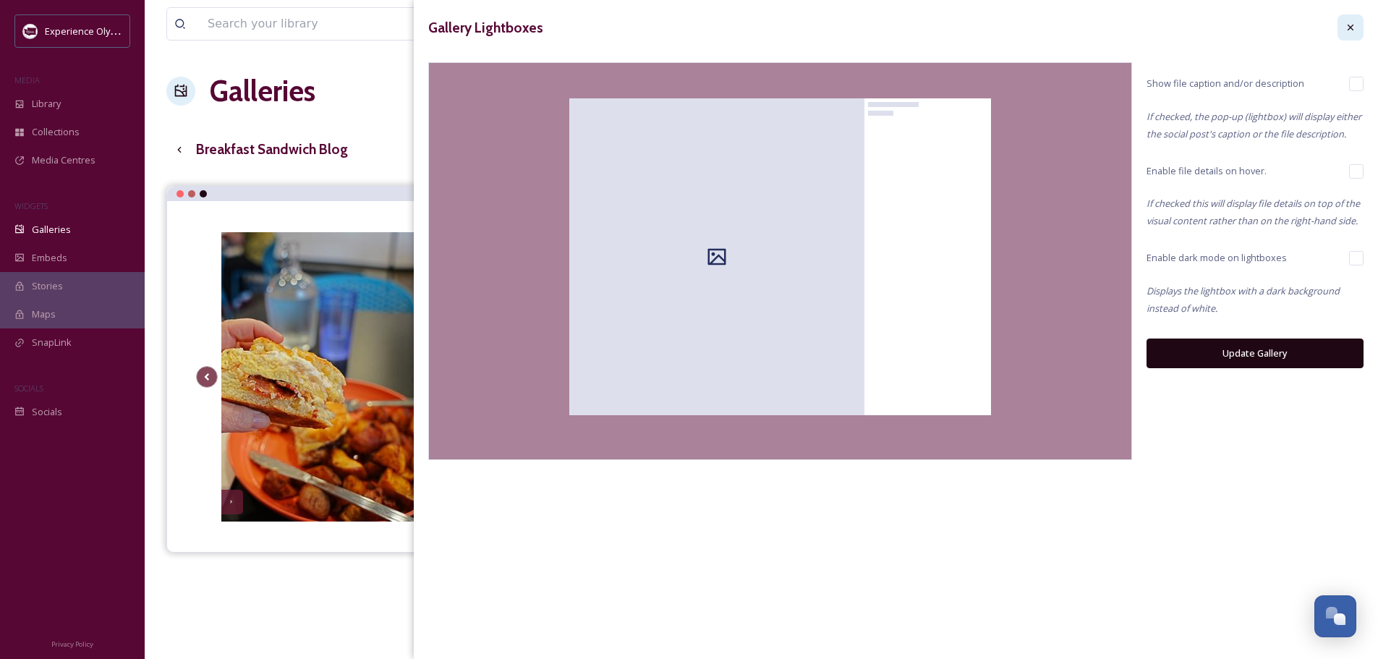
click at [1347, 25] on icon at bounding box center [1350, 28] width 12 height 12
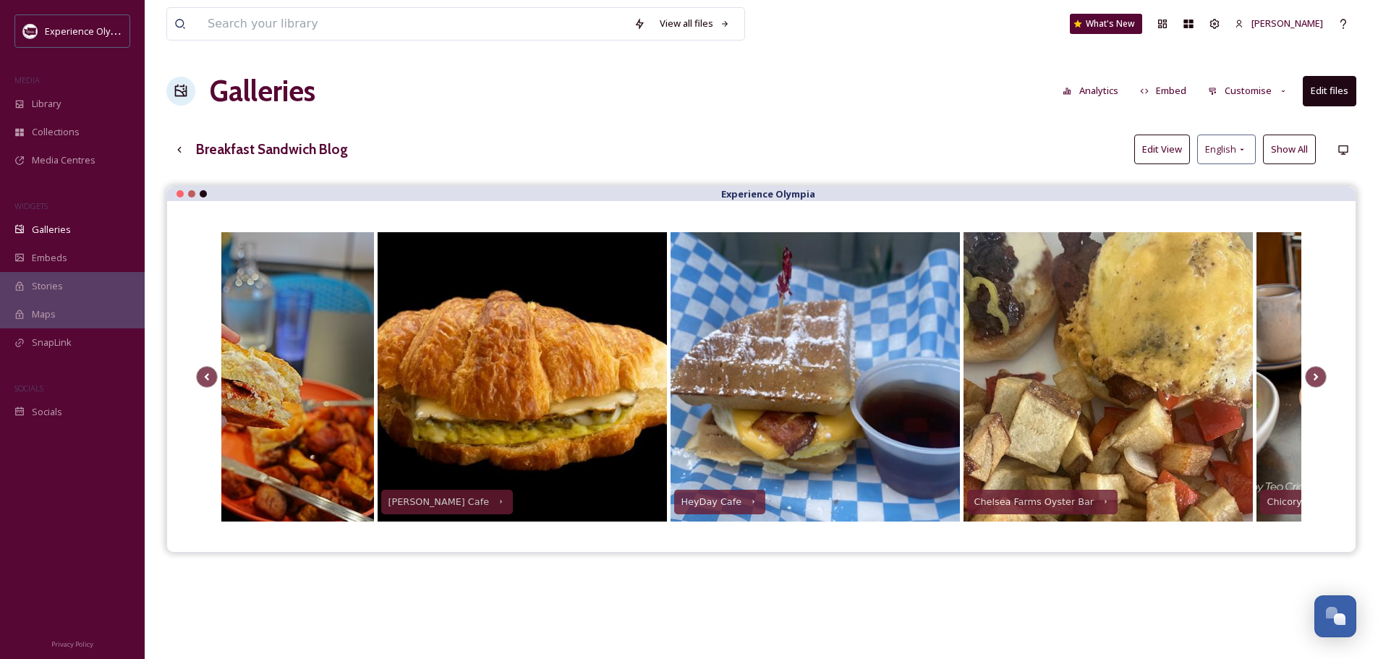
click at [1267, 90] on button "Customise" at bounding box center [1247, 91] width 95 height 28
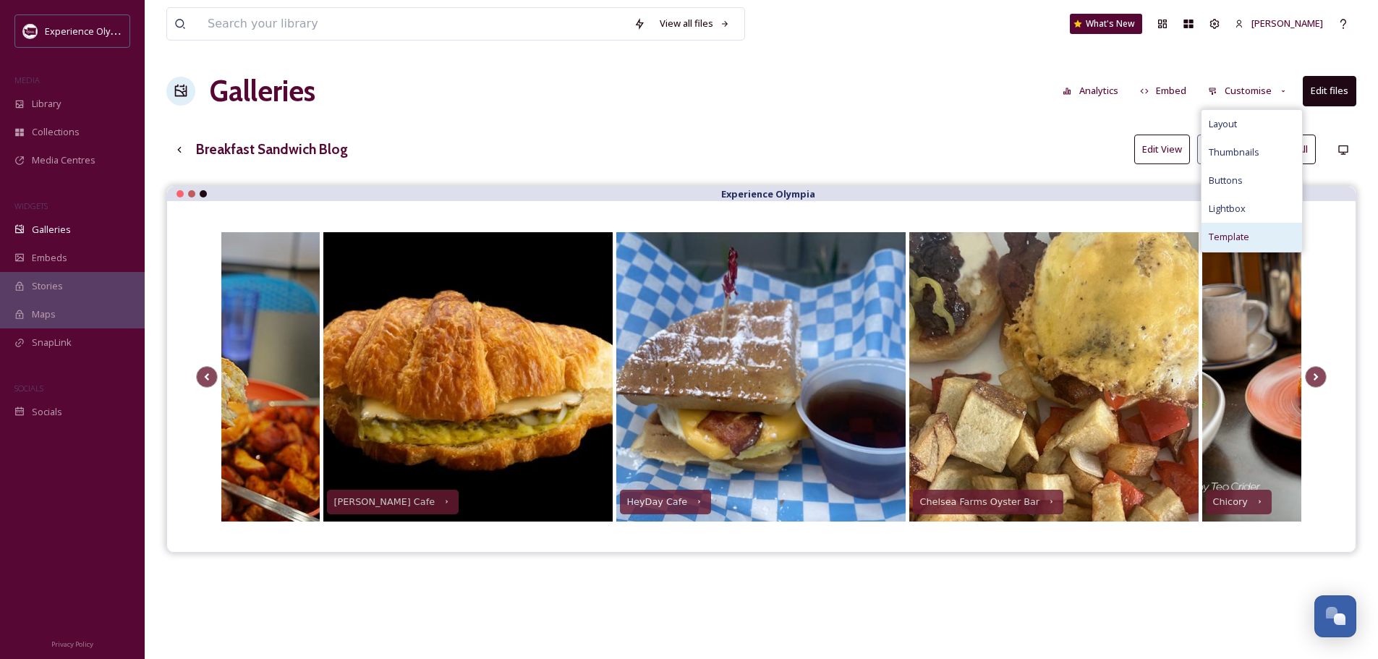
click at [1226, 233] on span "Template" at bounding box center [1228, 237] width 40 height 14
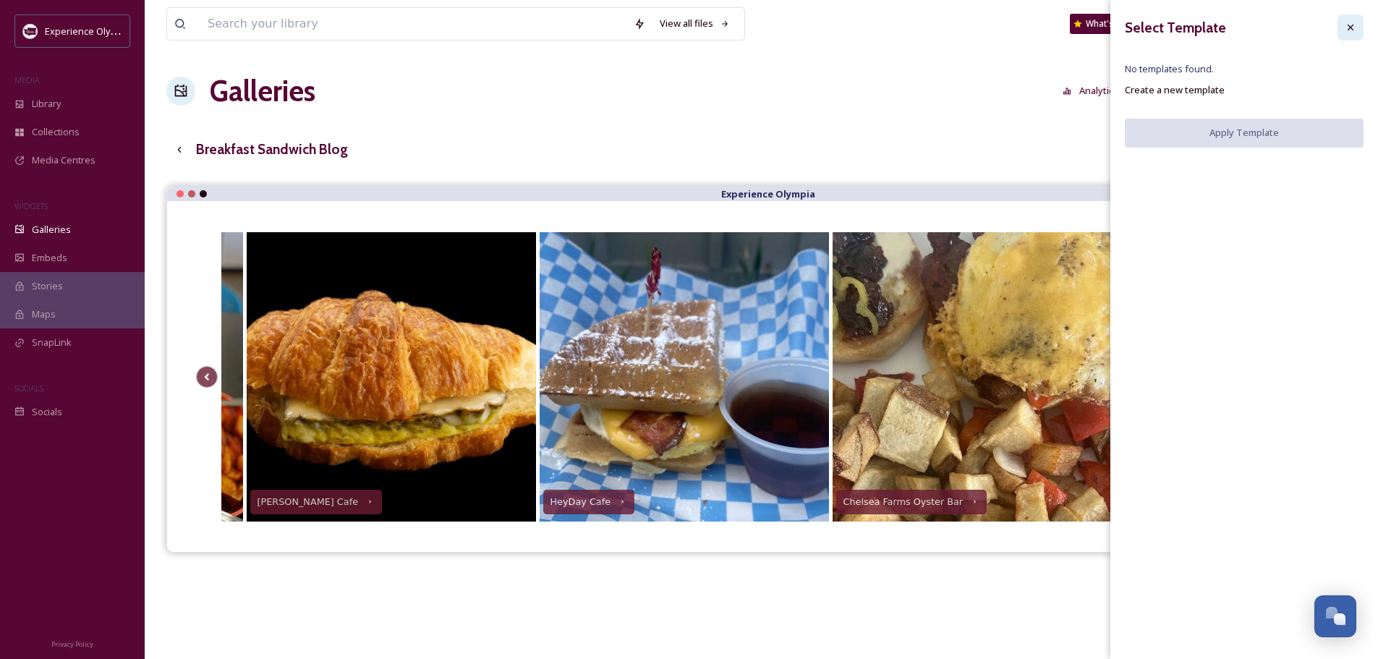
click at [1348, 24] on icon at bounding box center [1350, 28] width 12 height 12
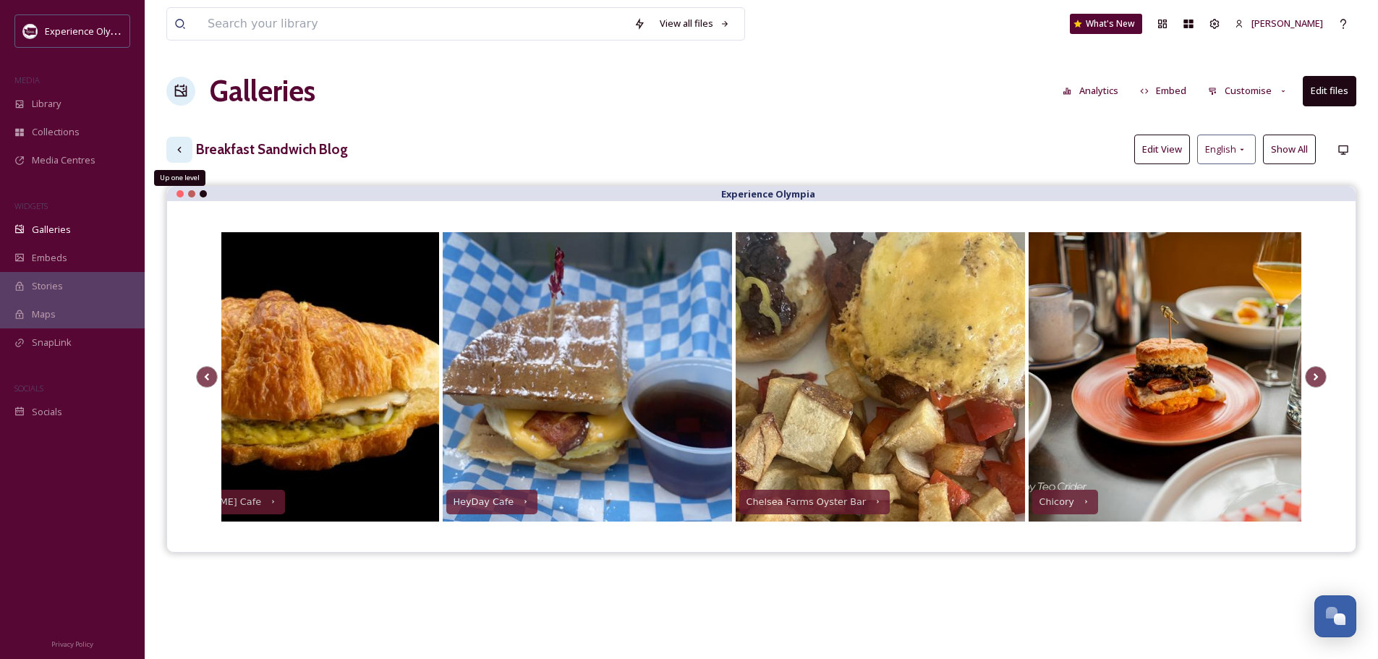
click at [184, 149] on icon at bounding box center [180, 150] width 12 height 12
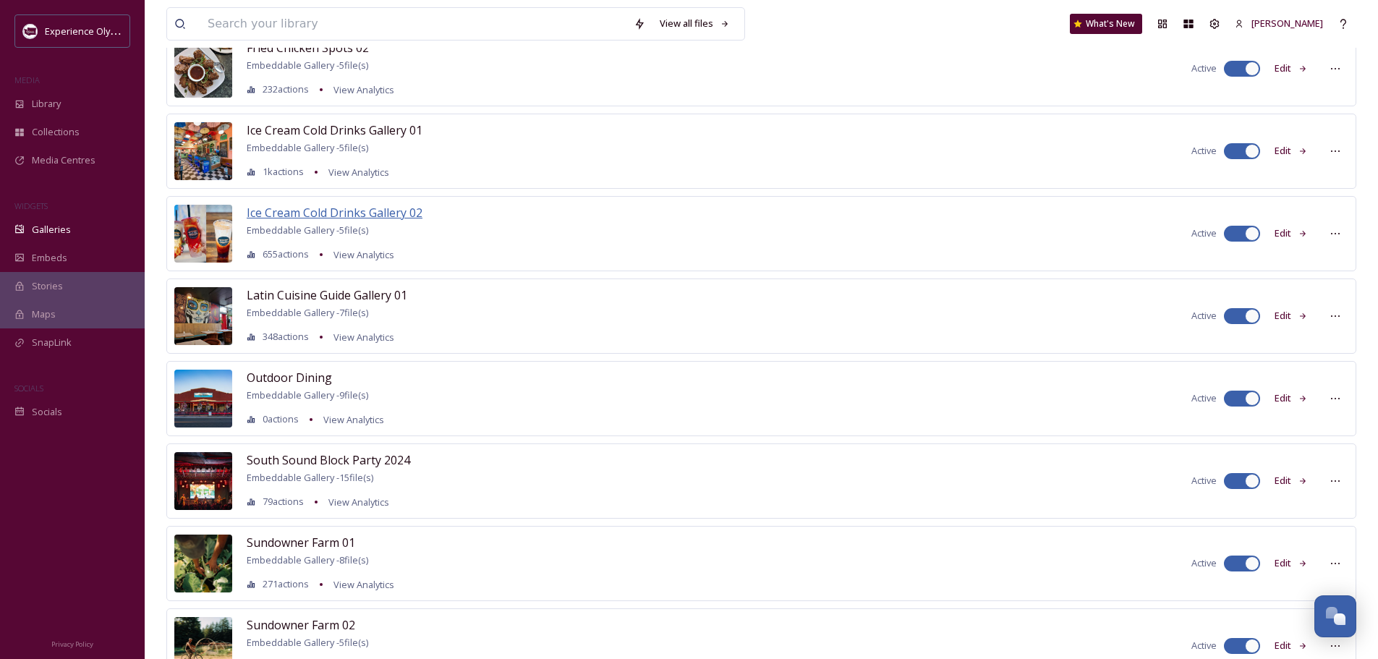
scroll to position [434, 0]
click at [314, 373] on span "Outdoor Dining" at bounding box center [289, 377] width 85 height 16
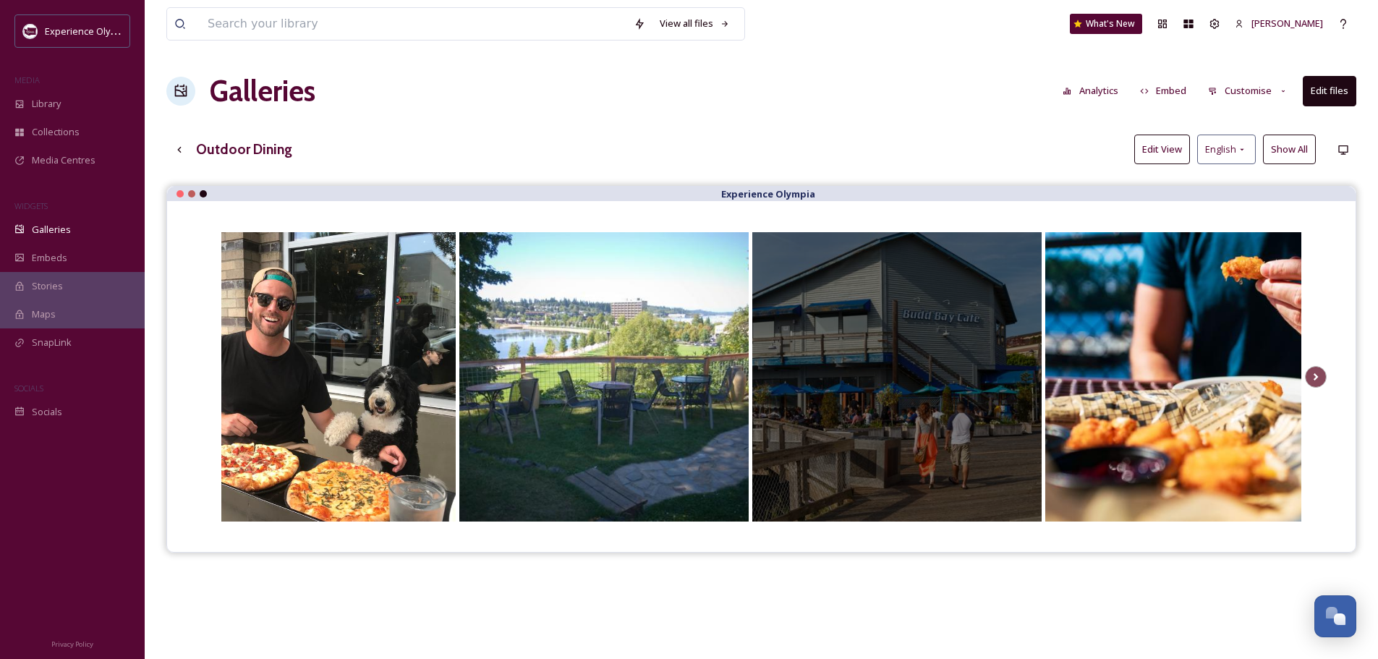
click at [990, 507] on div at bounding box center [896, 376] width 289 height 289
click at [1028, 506] on div at bounding box center [896, 376] width 289 height 289
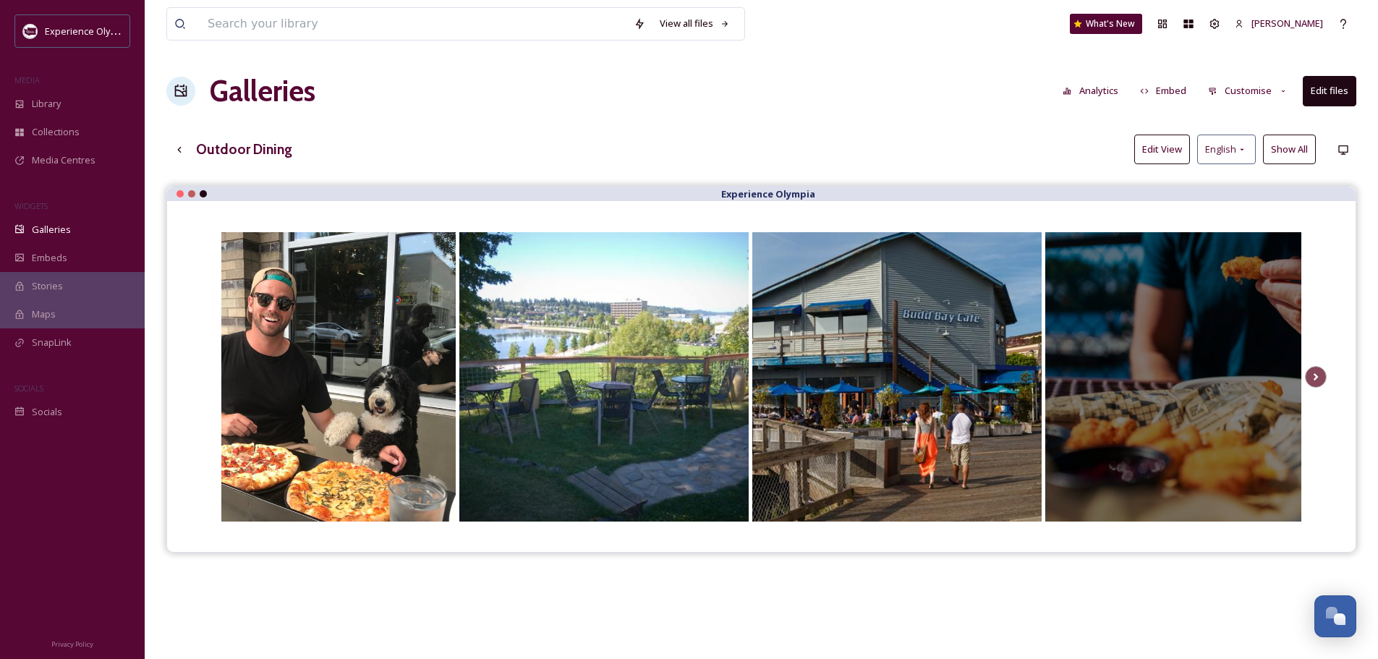
click at [1166, 513] on div at bounding box center [1189, 376] width 289 height 289
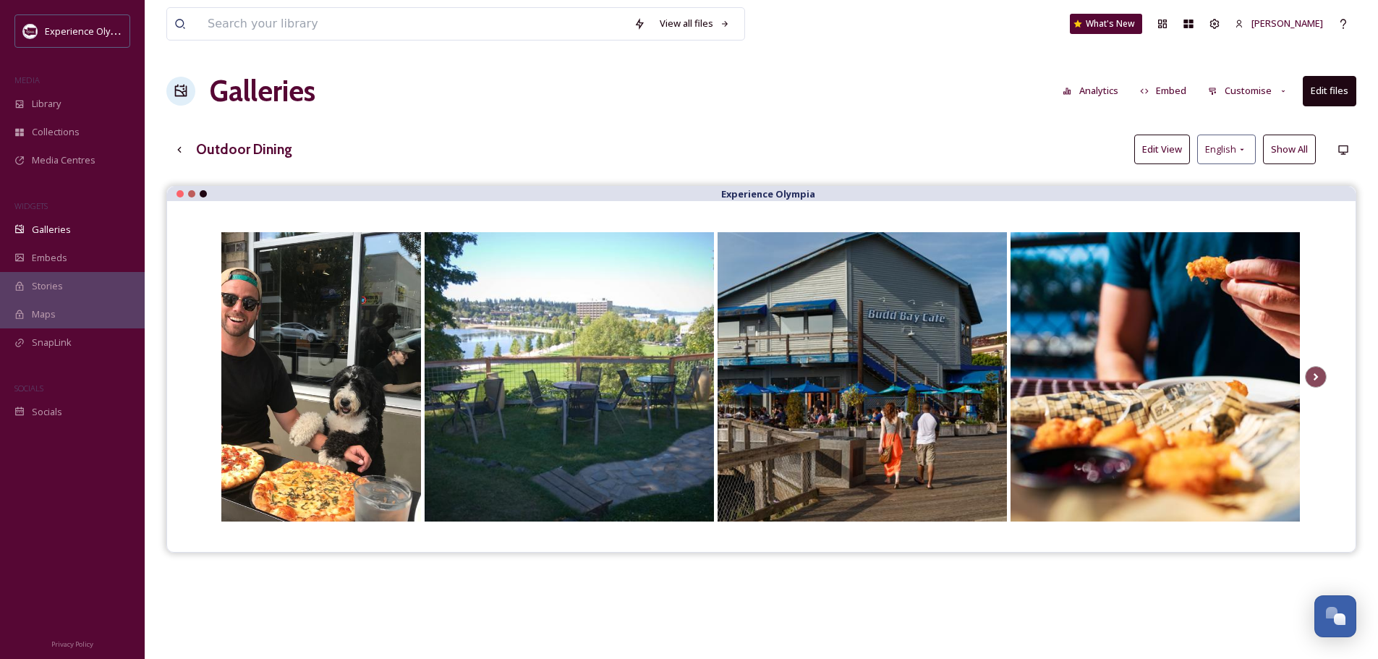
click at [1269, 93] on button "Customise" at bounding box center [1247, 91] width 95 height 28
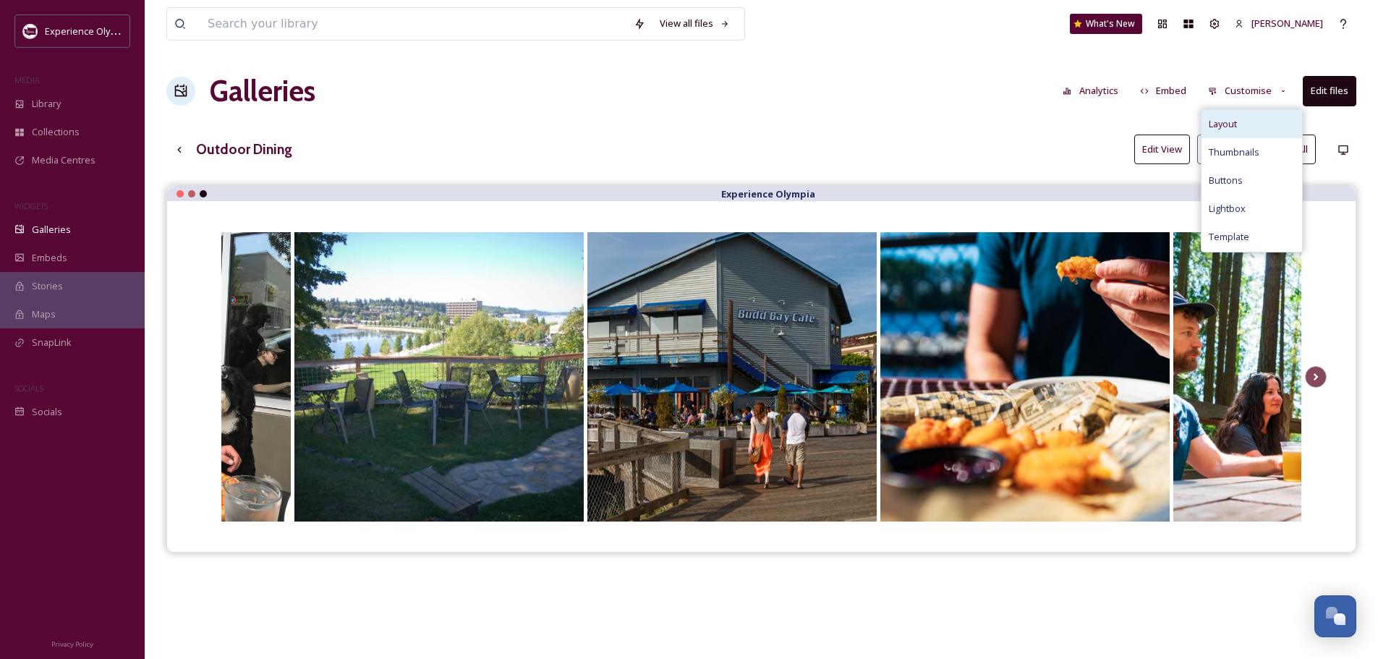
click at [1242, 122] on div "Layout" at bounding box center [1251, 124] width 101 height 28
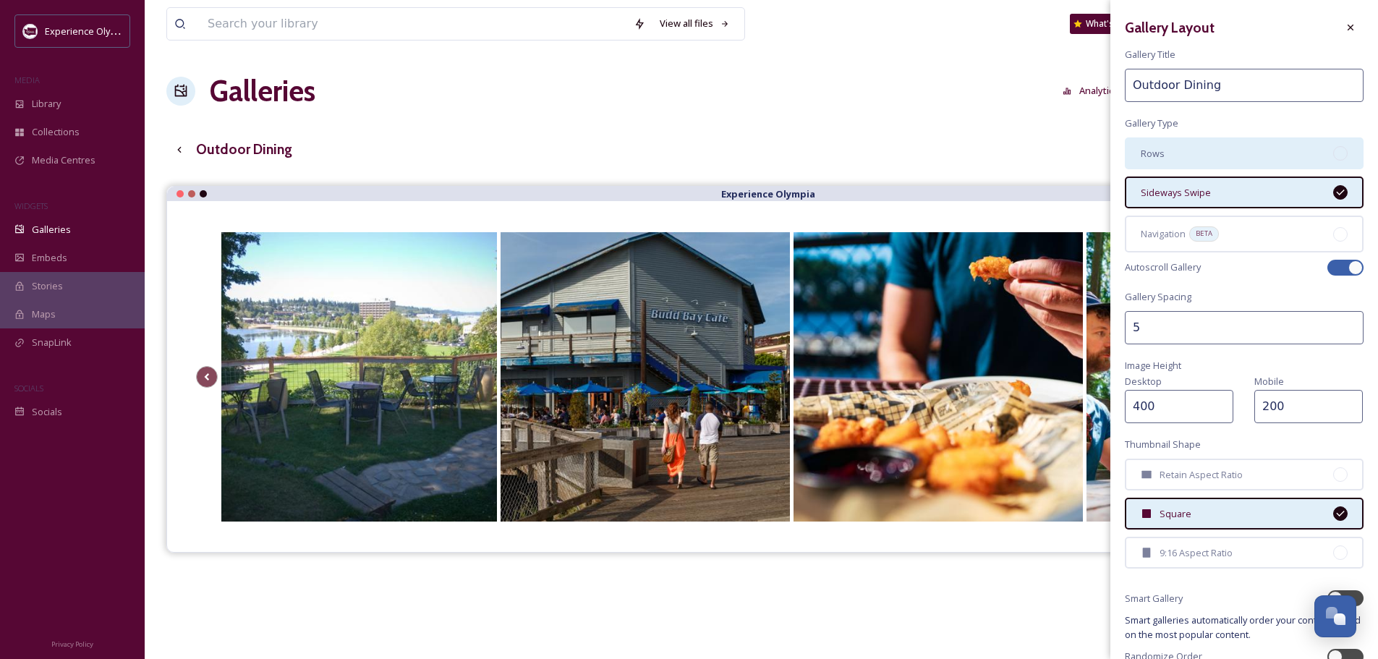
click at [1333, 151] on div at bounding box center [1340, 153] width 14 height 14
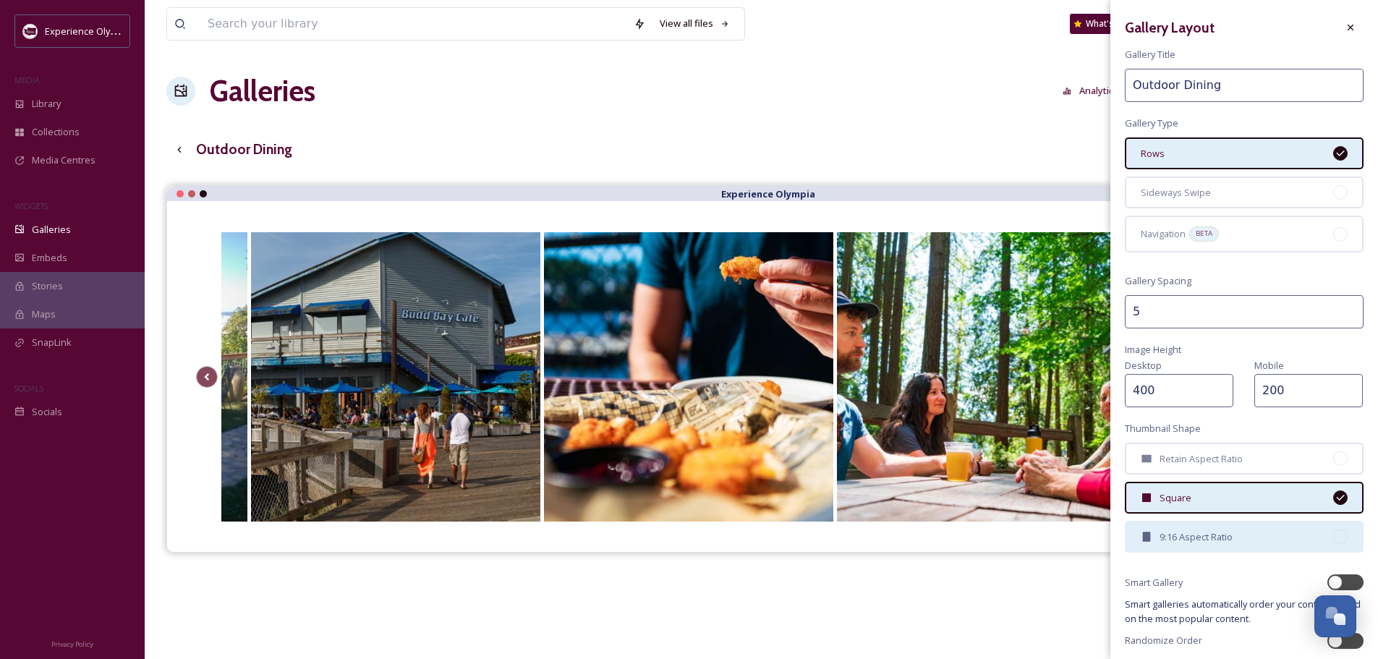
scroll to position [53, 0]
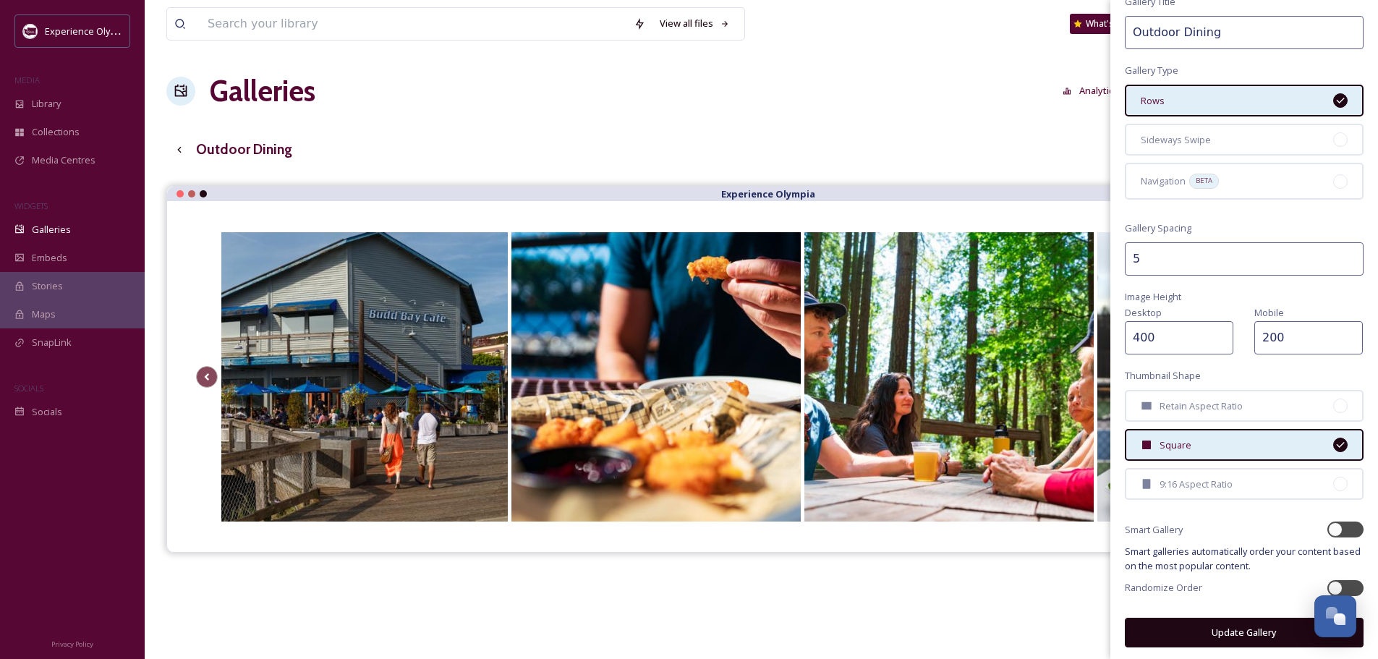
click at [1195, 628] on button "Update Gallery" at bounding box center [1244, 633] width 239 height 30
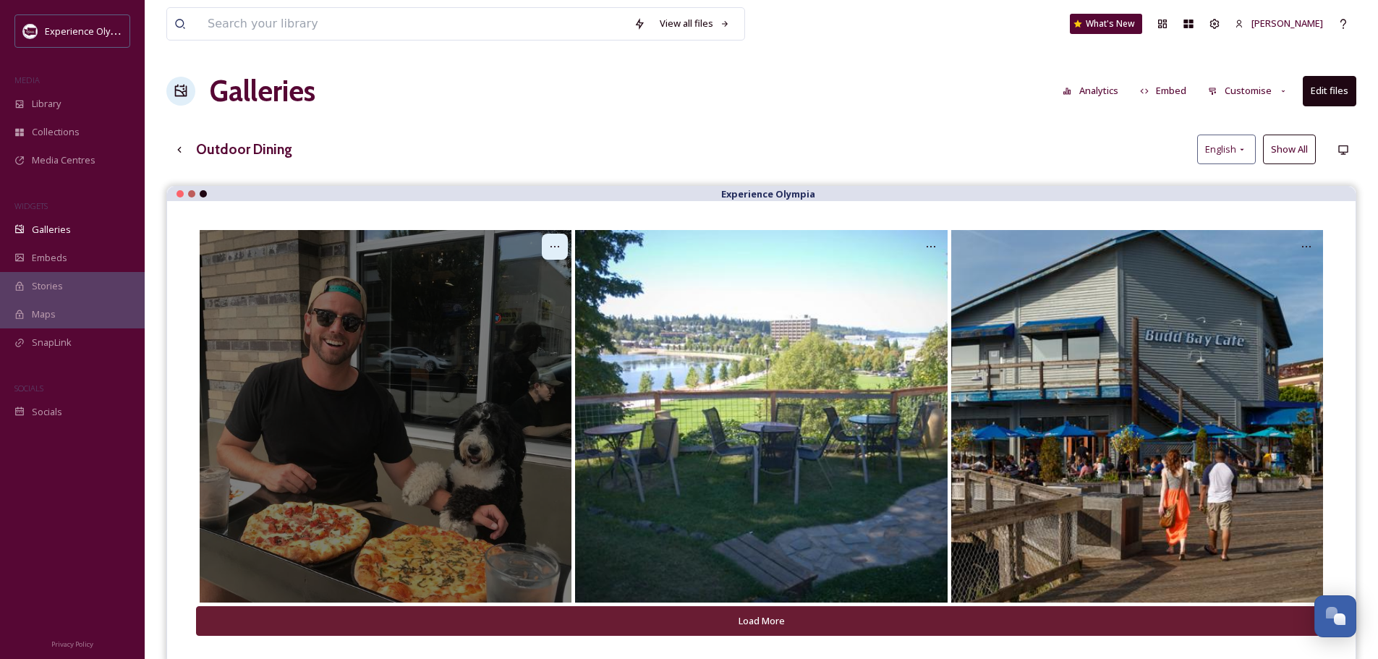
click at [556, 242] on icon at bounding box center [555, 247] width 12 height 12
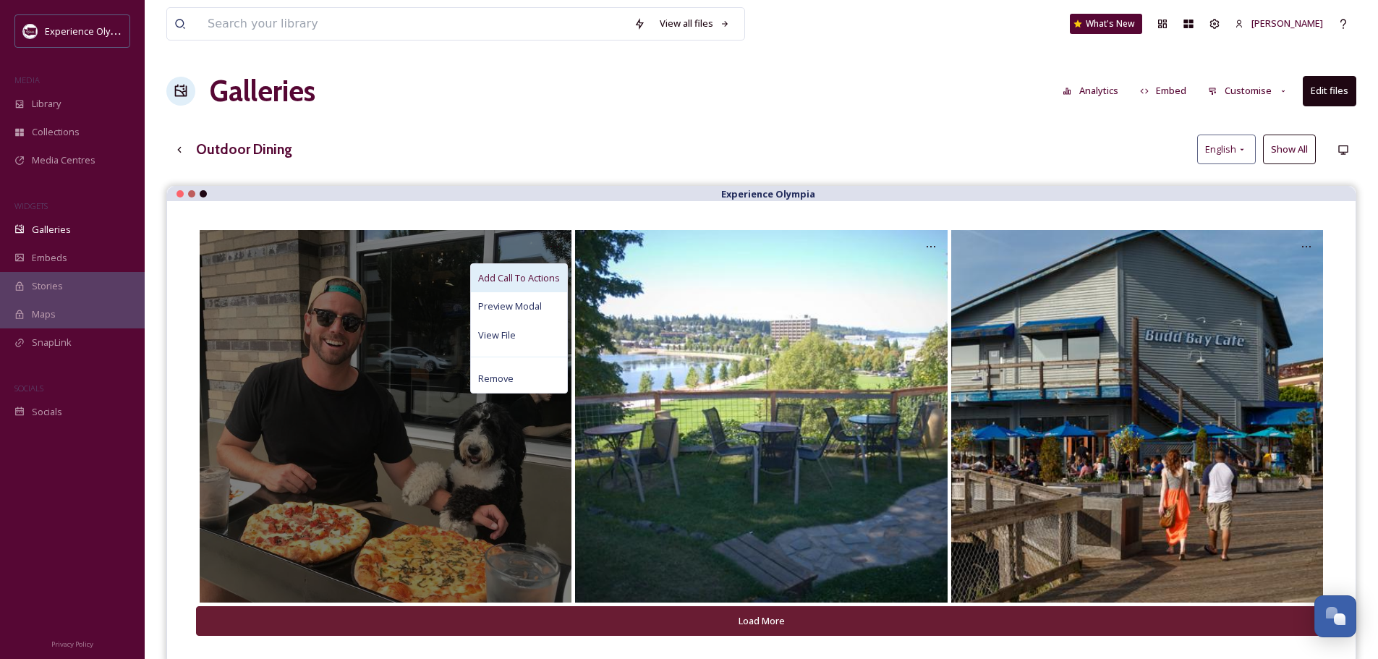
click at [537, 278] on span "Add Call To Actions" at bounding box center [519, 278] width 82 height 14
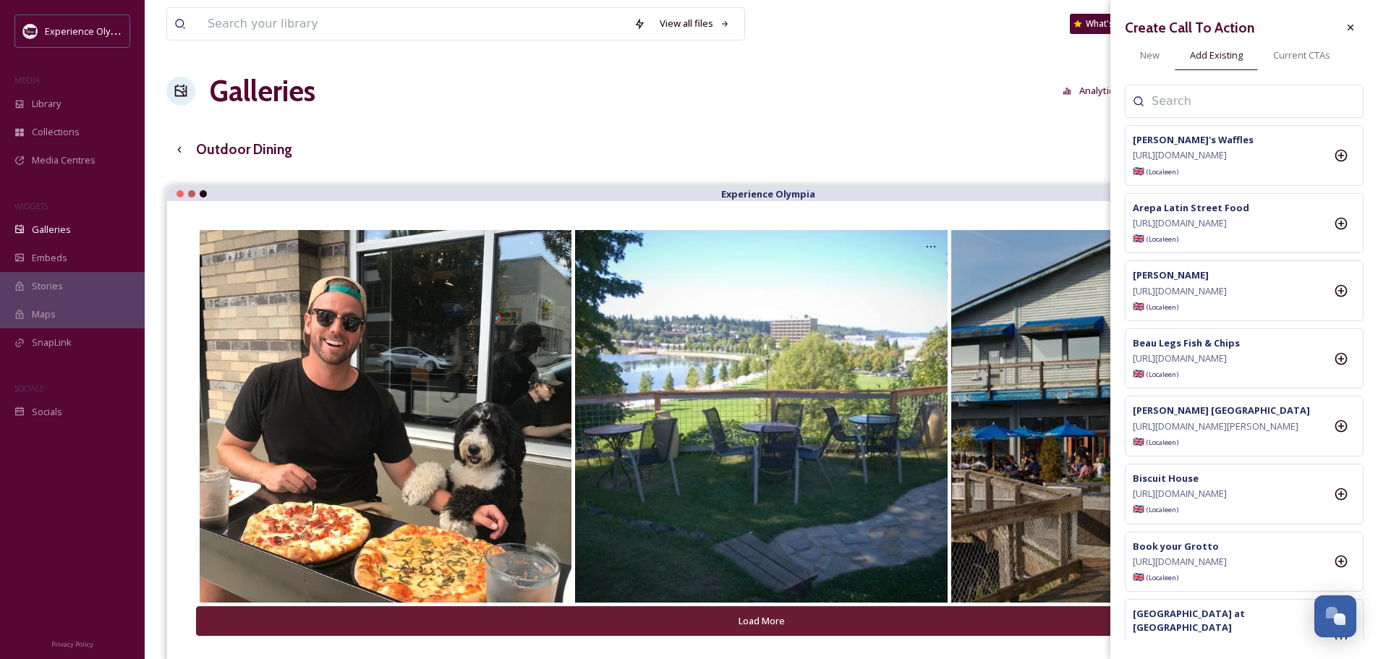
click at [1199, 103] on input at bounding box center [1223, 101] width 145 height 17
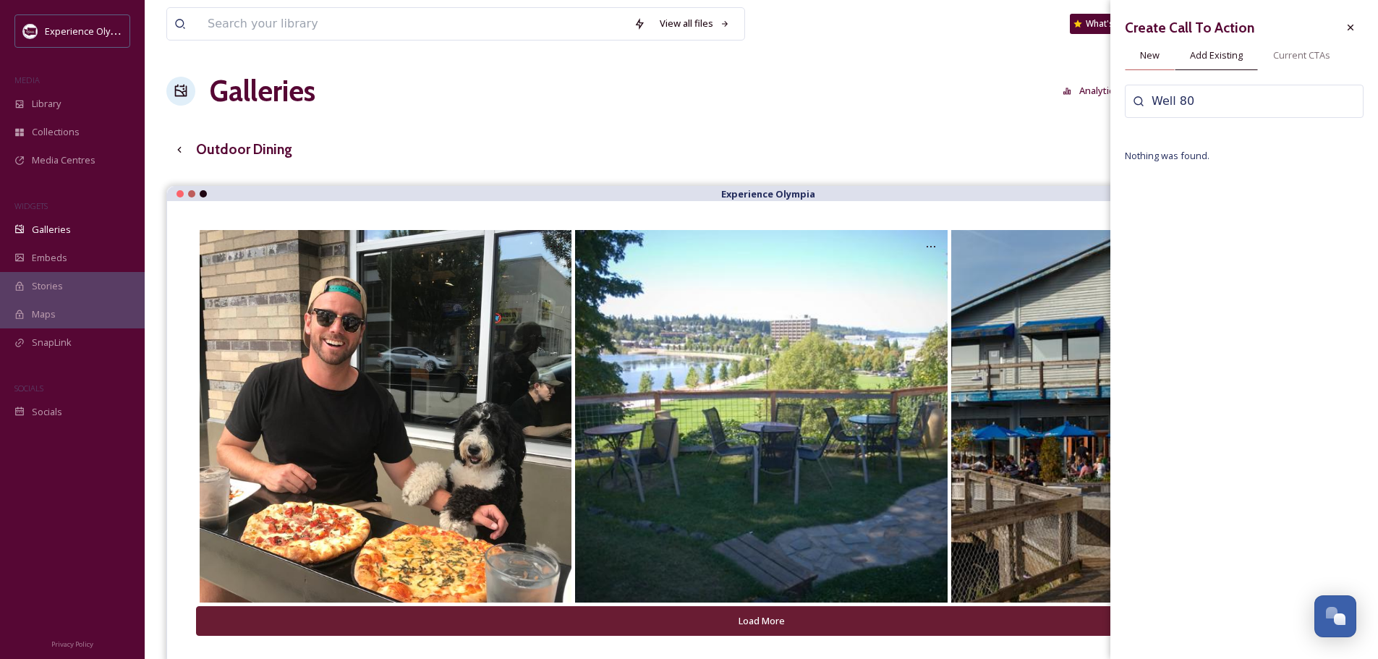
type input "Well 80"
click at [1151, 51] on span "New" at bounding box center [1150, 55] width 20 height 14
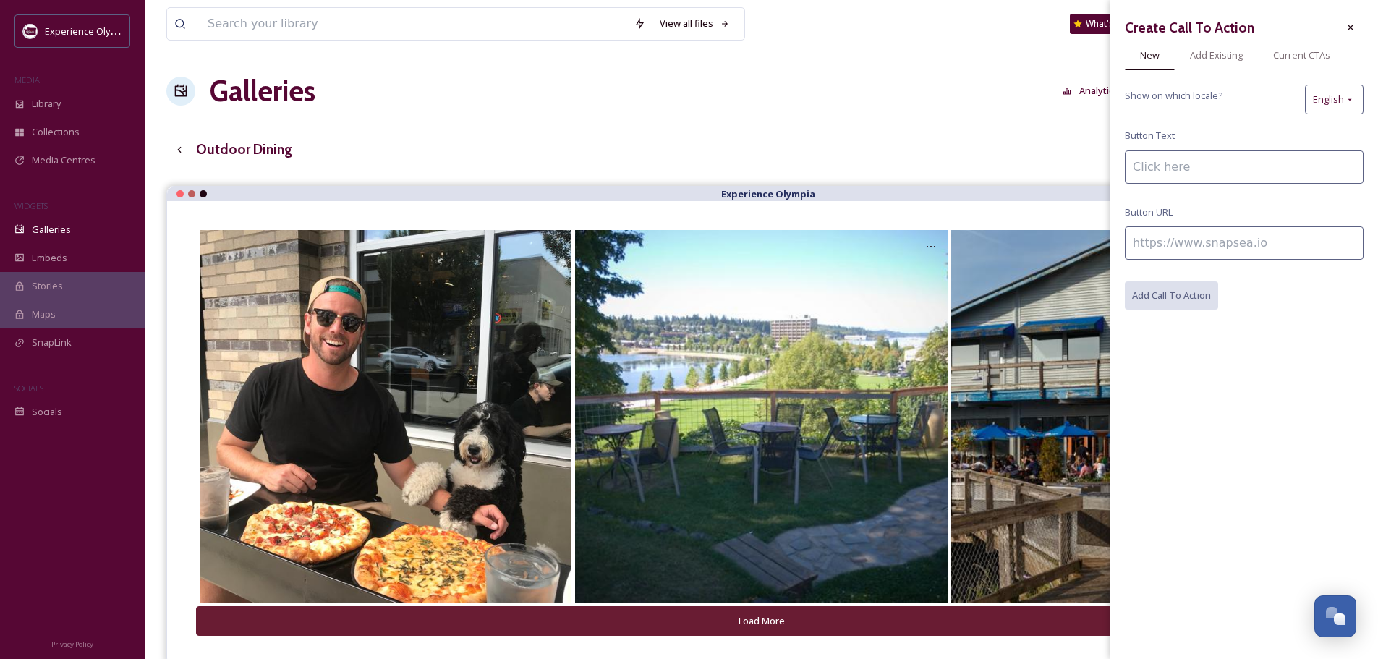
click at [1163, 165] on input at bounding box center [1244, 166] width 239 height 33
drag, startPoint x: 1183, startPoint y: 166, endPoint x: 1162, endPoint y: 154, distance: 24.0
click at [1183, 166] on input "Well 80" at bounding box center [1244, 166] width 239 height 33
type input "Well 80 Brewhouse"
click at [1206, 231] on input at bounding box center [1244, 242] width 239 height 33
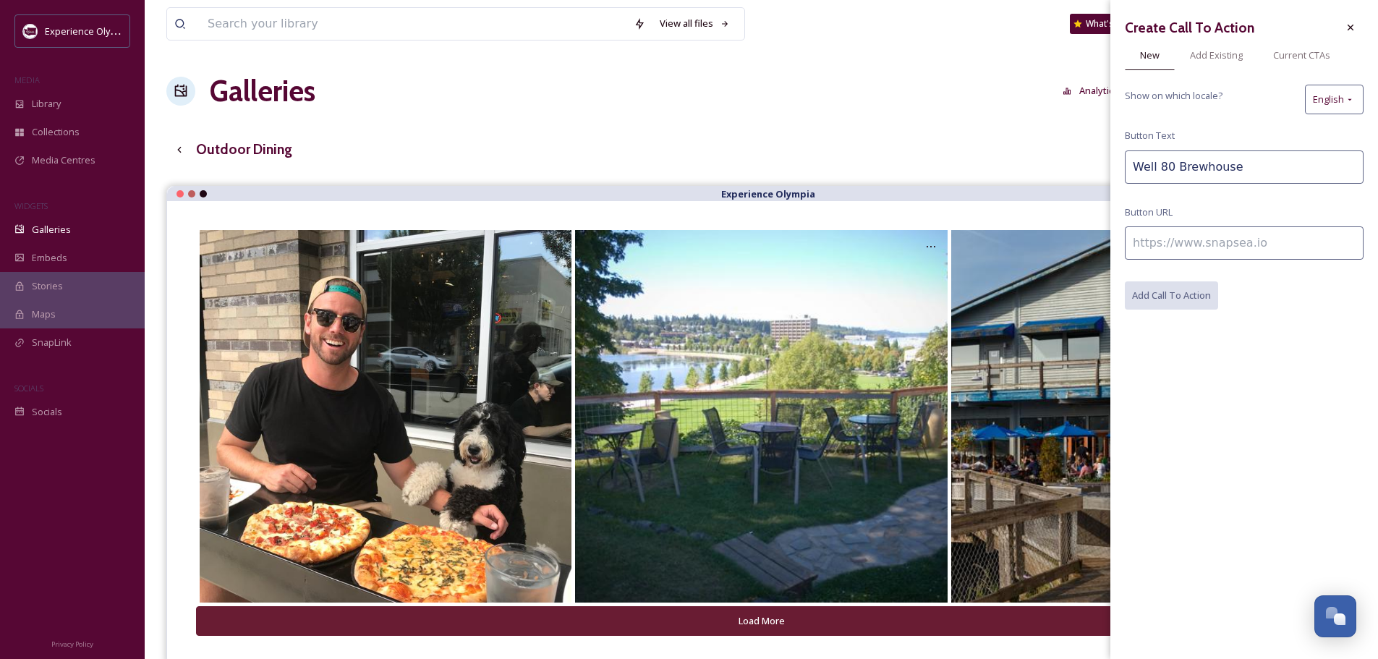
paste input "[URL][DOMAIN_NAME]"
type input "[URL][DOMAIN_NAME]"
click at [1196, 290] on button "Add Call To Action" at bounding box center [1172, 296] width 95 height 30
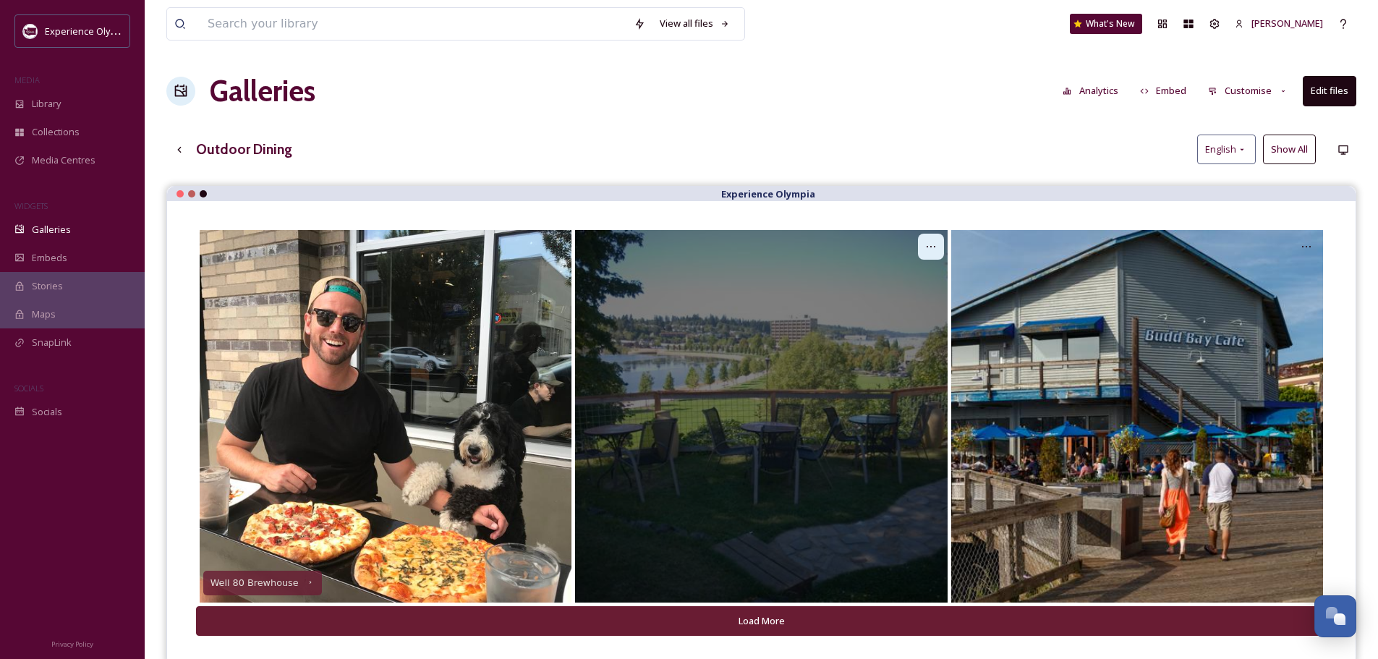
click at [923, 244] on div at bounding box center [931, 247] width 26 height 26
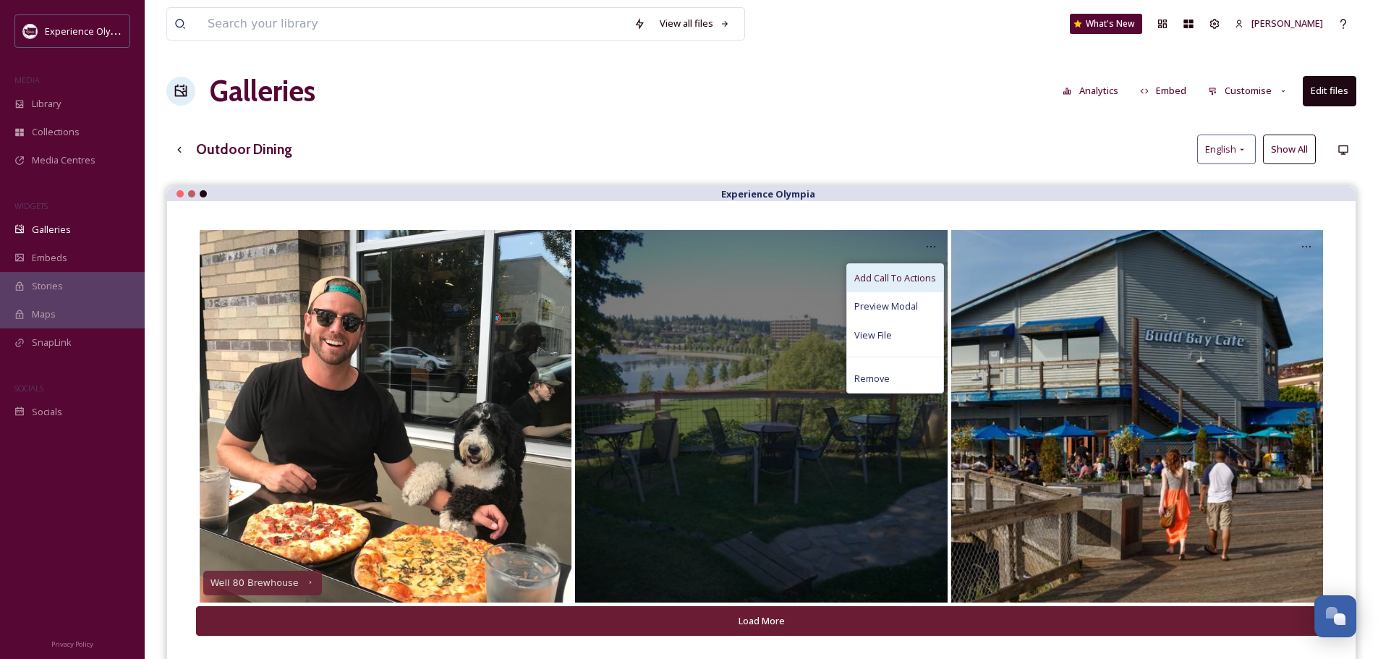
click at [908, 276] on span "Add Call To Actions" at bounding box center [895, 278] width 82 height 14
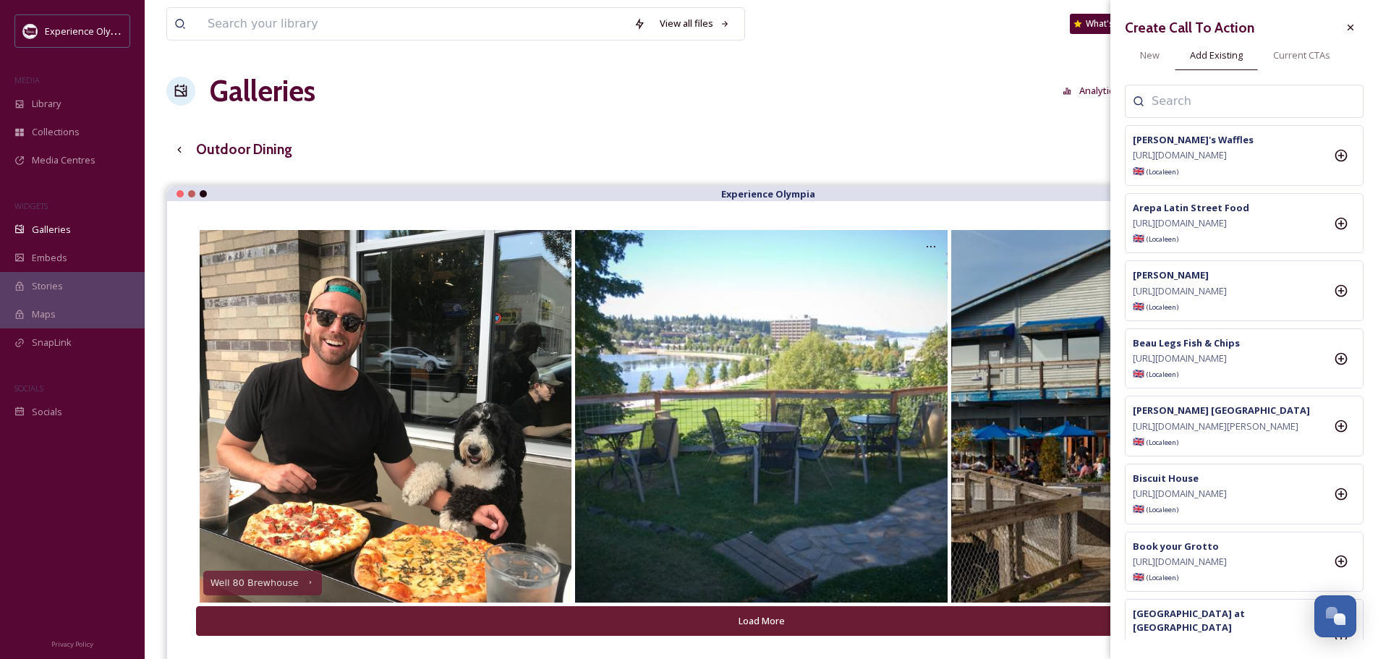
click at [1229, 85] on div at bounding box center [1244, 101] width 239 height 33
click at [1207, 101] on input at bounding box center [1223, 101] width 145 height 17
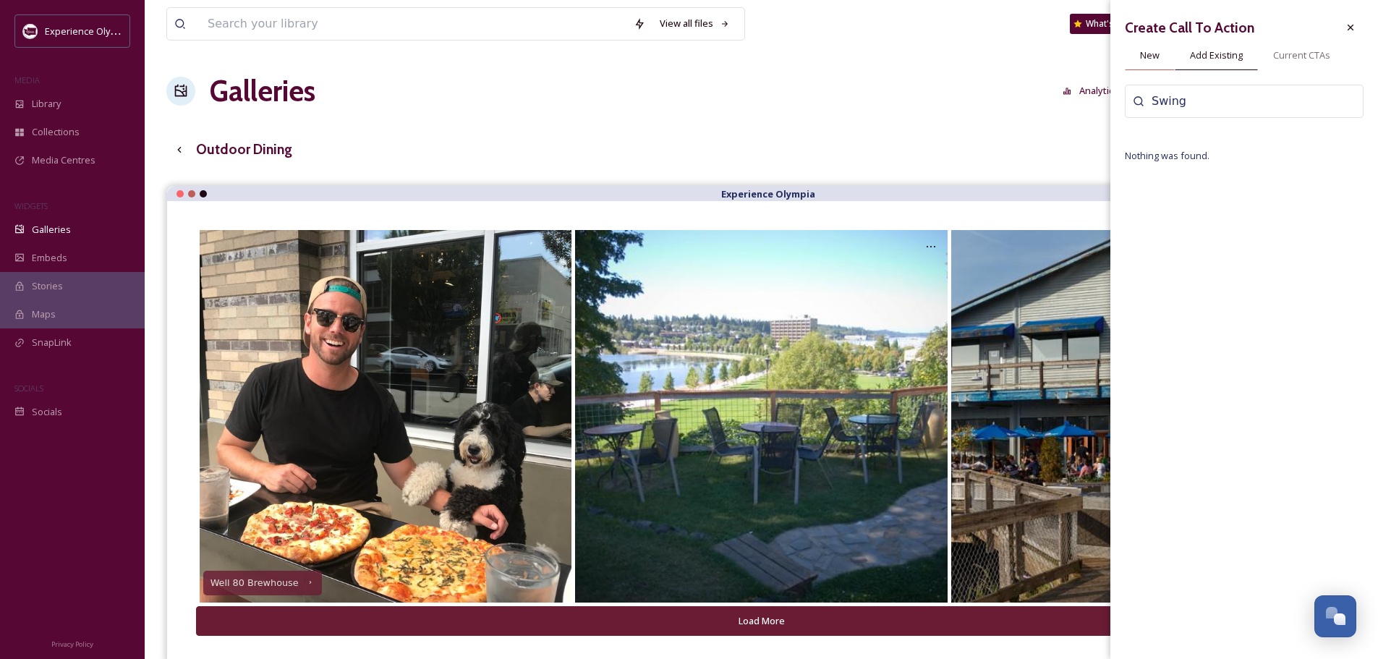
type input "Swing"
click at [1140, 54] on span "New" at bounding box center [1150, 55] width 20 height 14
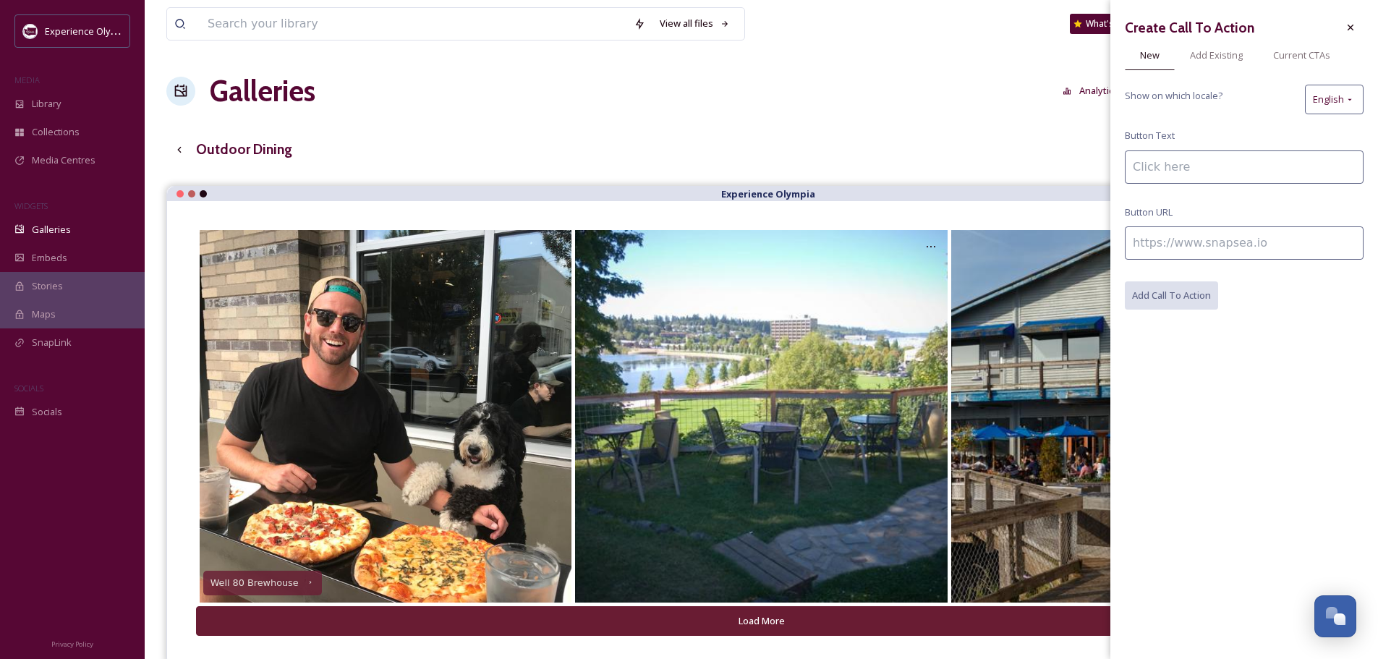
click at [1179, 168] on input at bounding box center [1244, 166] width 239 height 33
type input "Swing Wine Bar"
click at [1233, 240] on input at bounding box center [1244, 242] width 239 height 33
paste input "[URL][DOMAIN_NAME]"
type input "[URL][DOMAIN_NAME]"
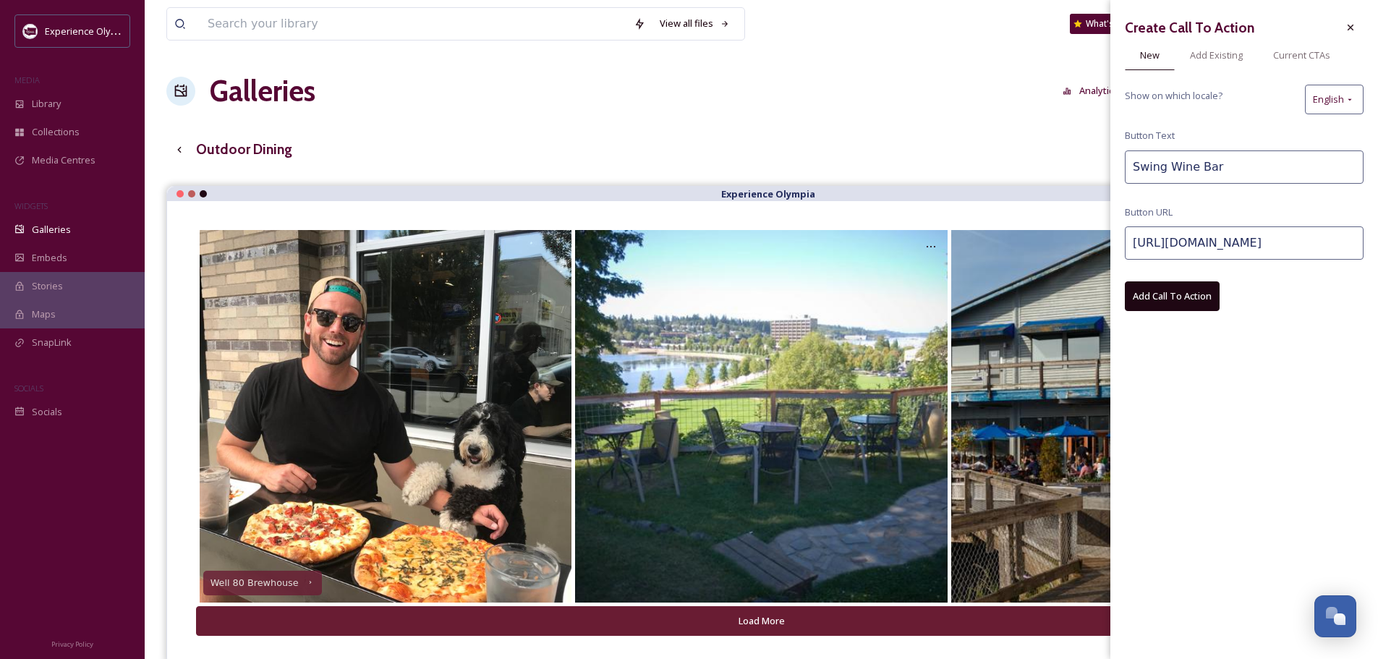
click at [1158, 292] on button "Add Call To Action" at bounding box center [1172, 296] width 95 height 30
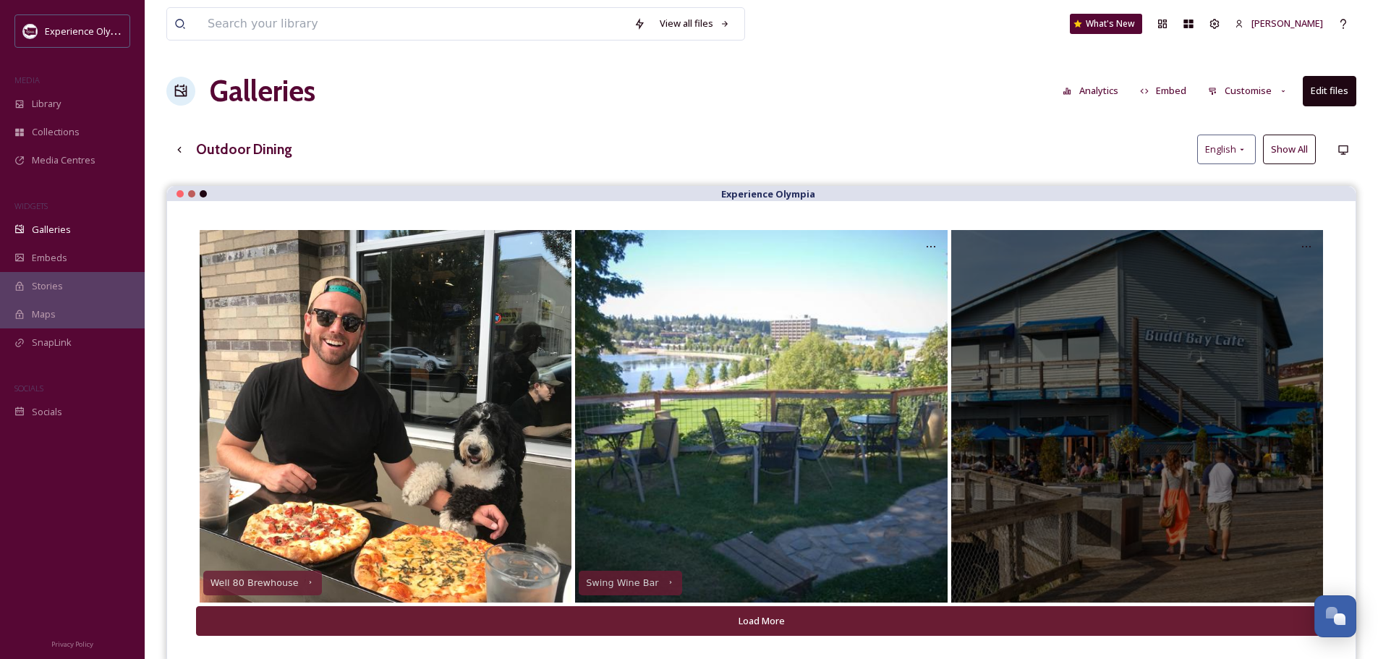
click at [1031, 362] on div at bounding box center [1137, 416] width 372 height 372
click at [1302, 236] on div at bounding box center [1306, 247] width 26 height 26
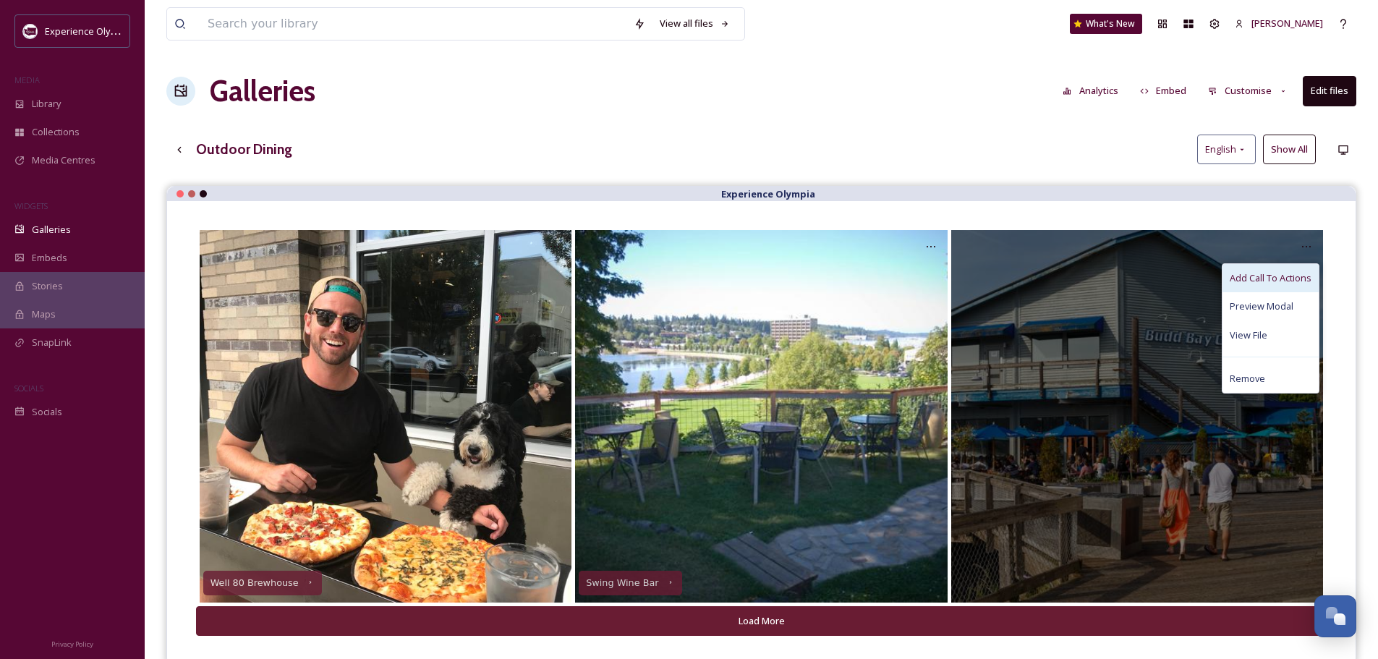
click at [1285, 269] on div "Add Call To Actions" at bounding box center [1270, 278] width 96 height 28
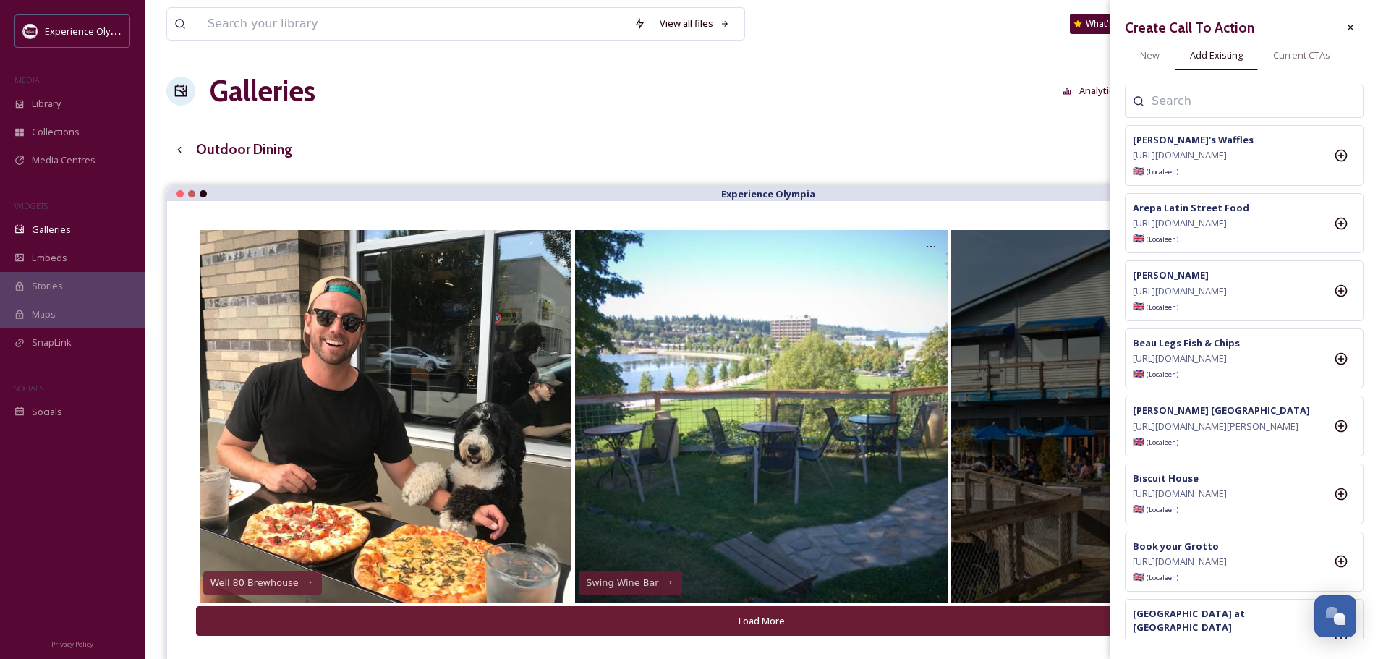
click at [1232, 94] on input at bounding box center [1223, 101] width 145 height 17
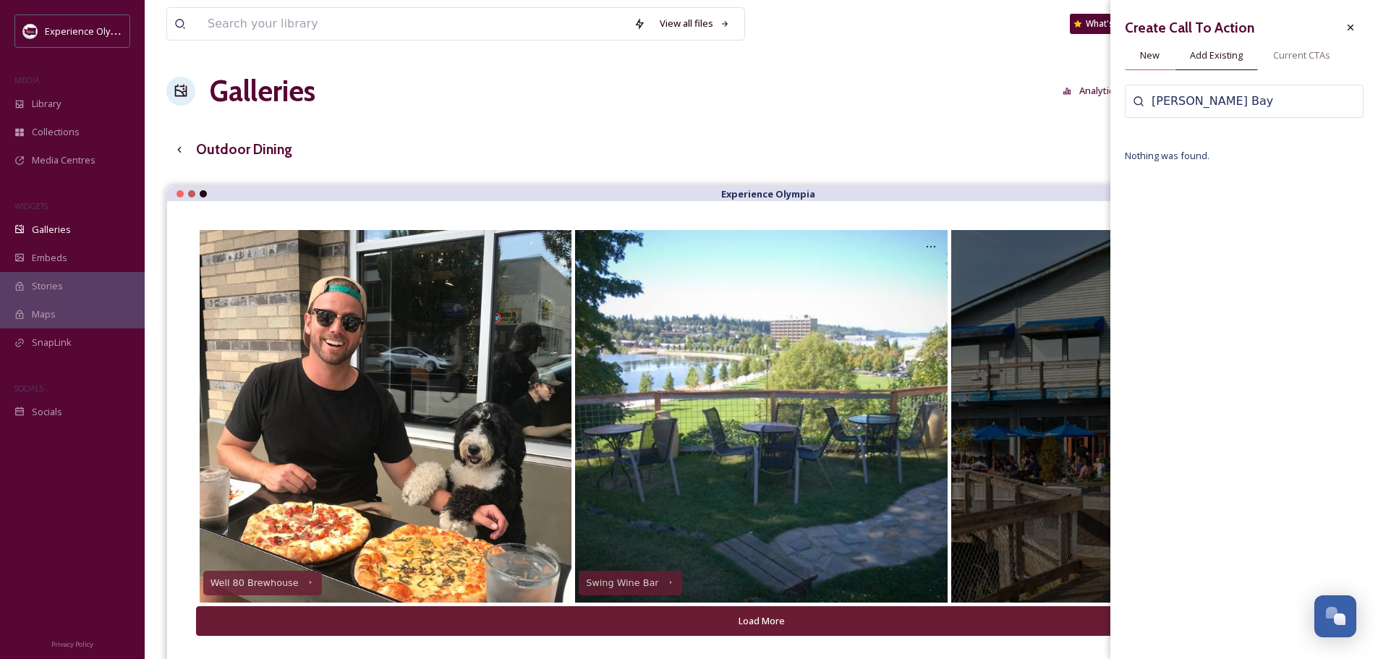
type input "Budd Bay"
click at [1151, 51] on span "New" at bounding box center [1150, 55] width 20 height 14
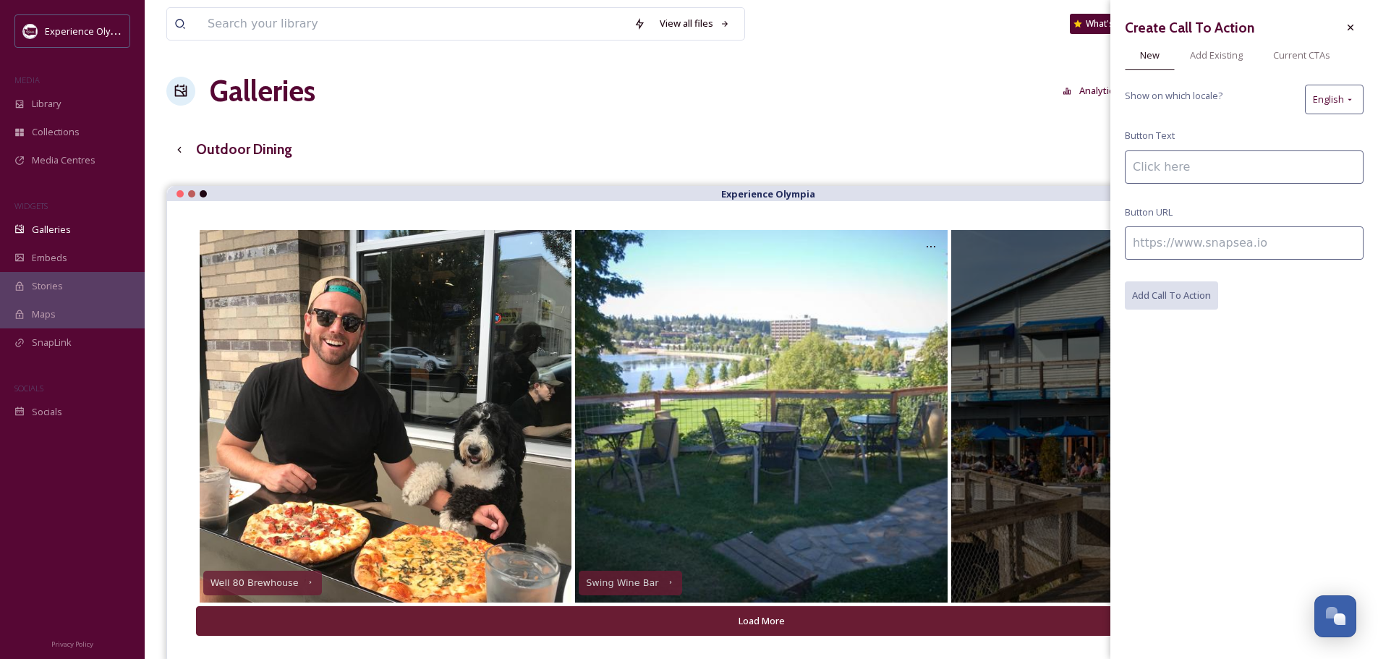
drag, startPoint x: 1161, startPoint y: 163, endPoint x: 1159, endPoint y: 152, distance: 11.9
click at [1161, 163] on input at bounding box center [1244, 166] width 239 height 33
type input "[PERSON_NAME][GEOGRAPHIC_DATA]"
click at [1267, 229] on input at bounding box center [1244, 242] width 239 height 33
paste input "[URL][DOMAIN_NAME]"
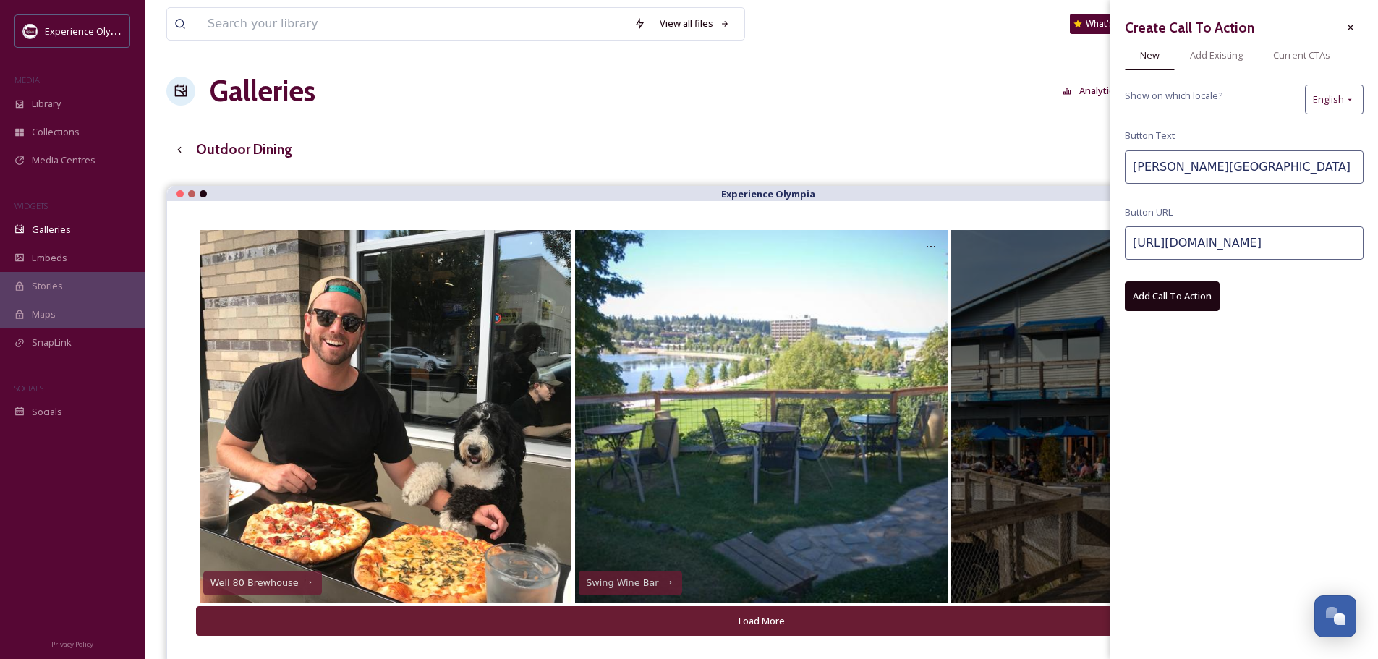
type input "[URL][DOMAIN_NAME]"
click at [1192, 294] on button "Add Call To Action" at bounding box center [1172, 296] width 95 height 30
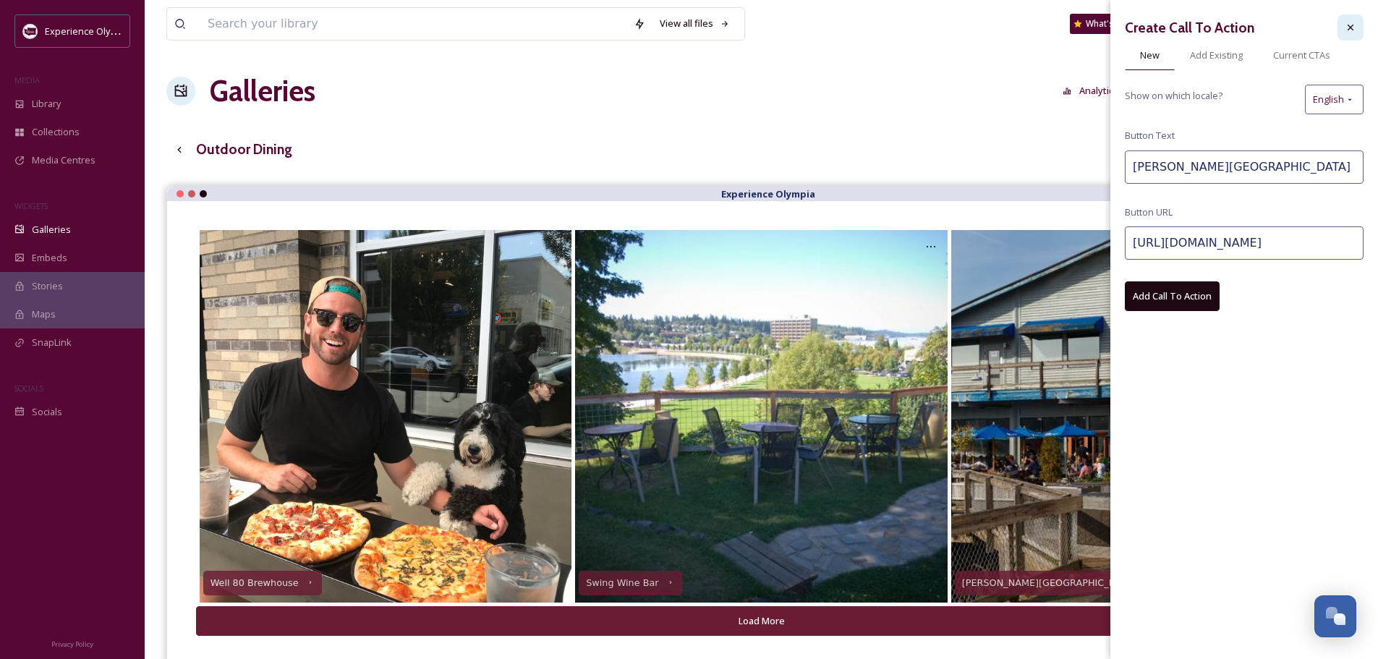
click at [1341, 31] on div at bounding box center [1350, 27] width 26 height 26
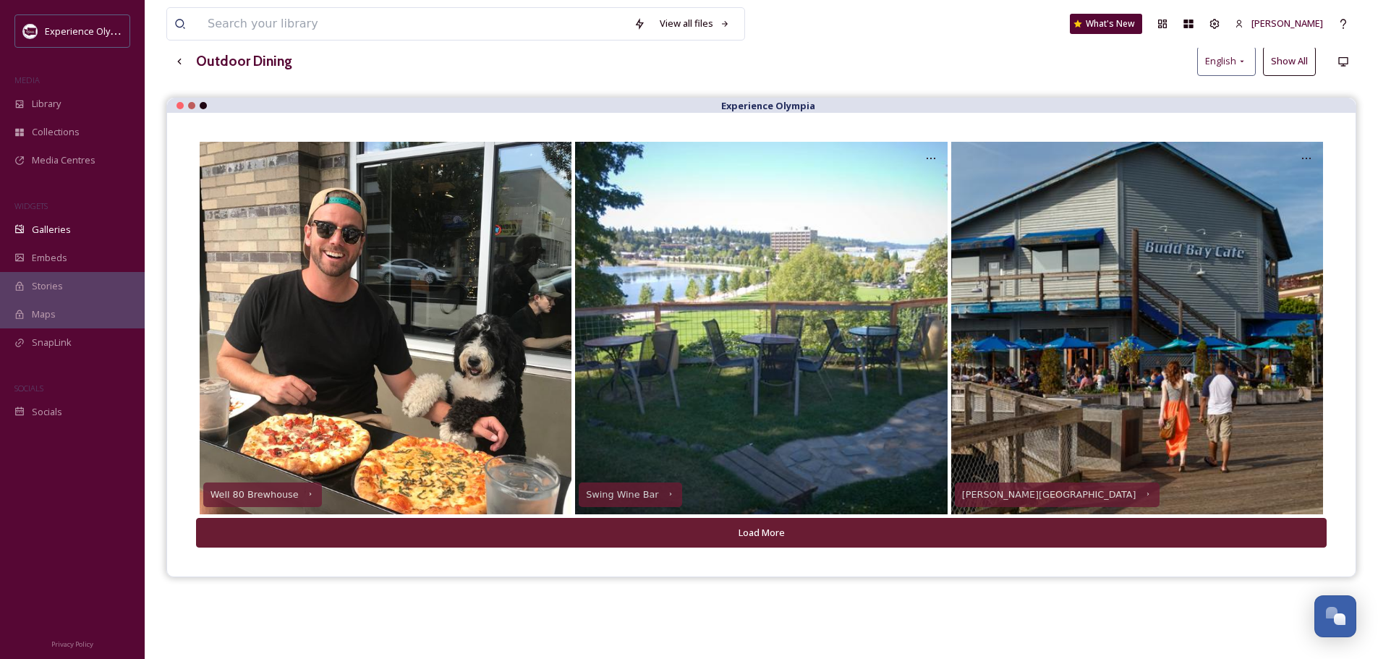
scroll to position [145, 0]
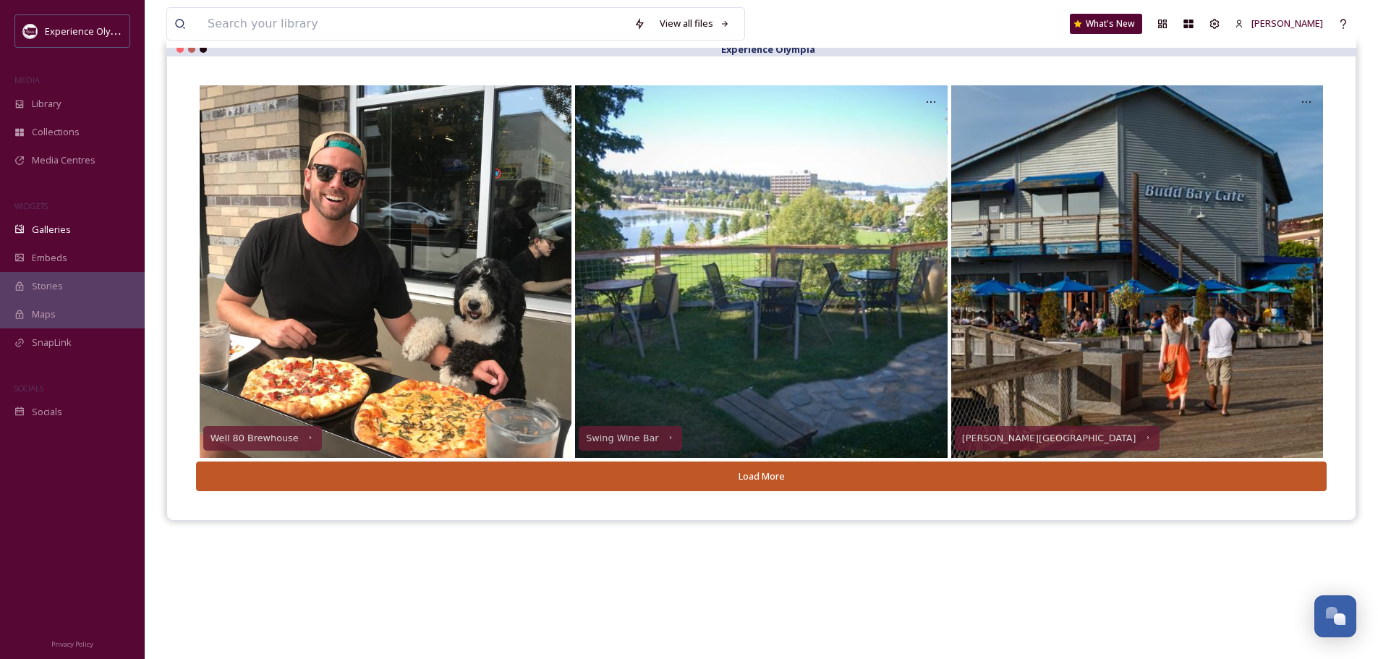
click at [811, 468] on button "Load More" at bounding box center [761, 476] width 1130 height 30
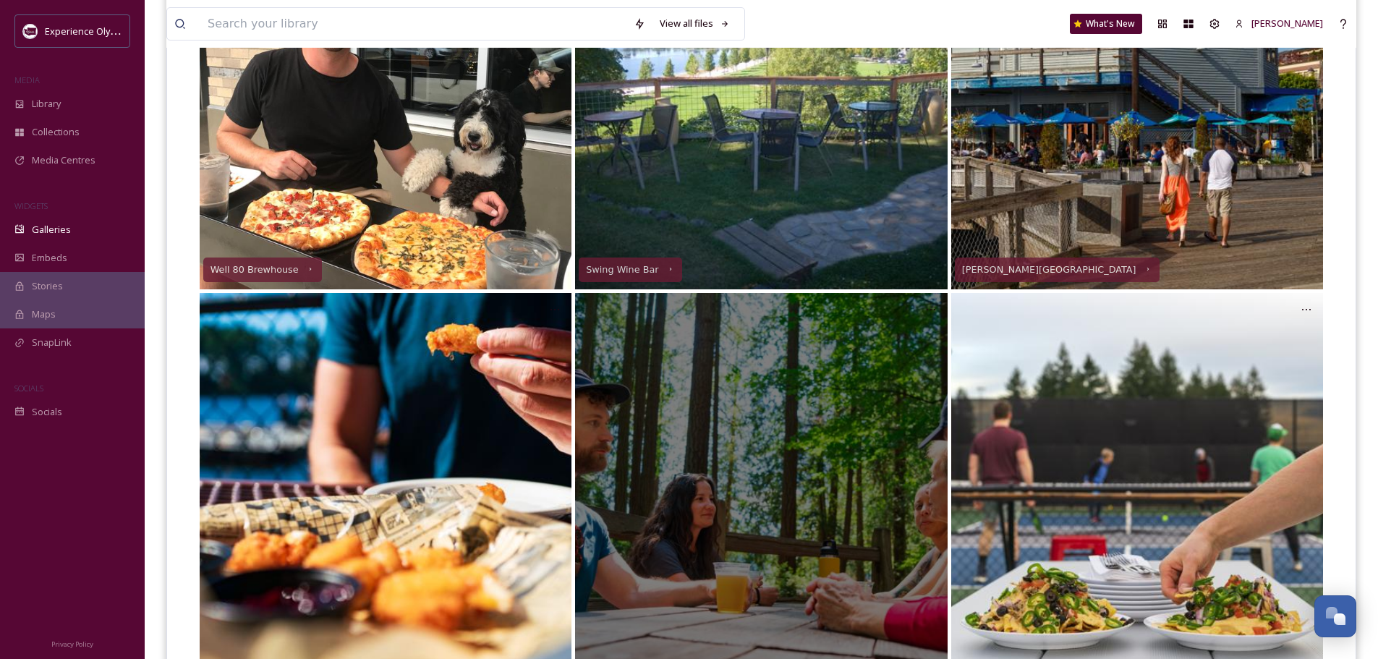
scroll to position [362, 0]
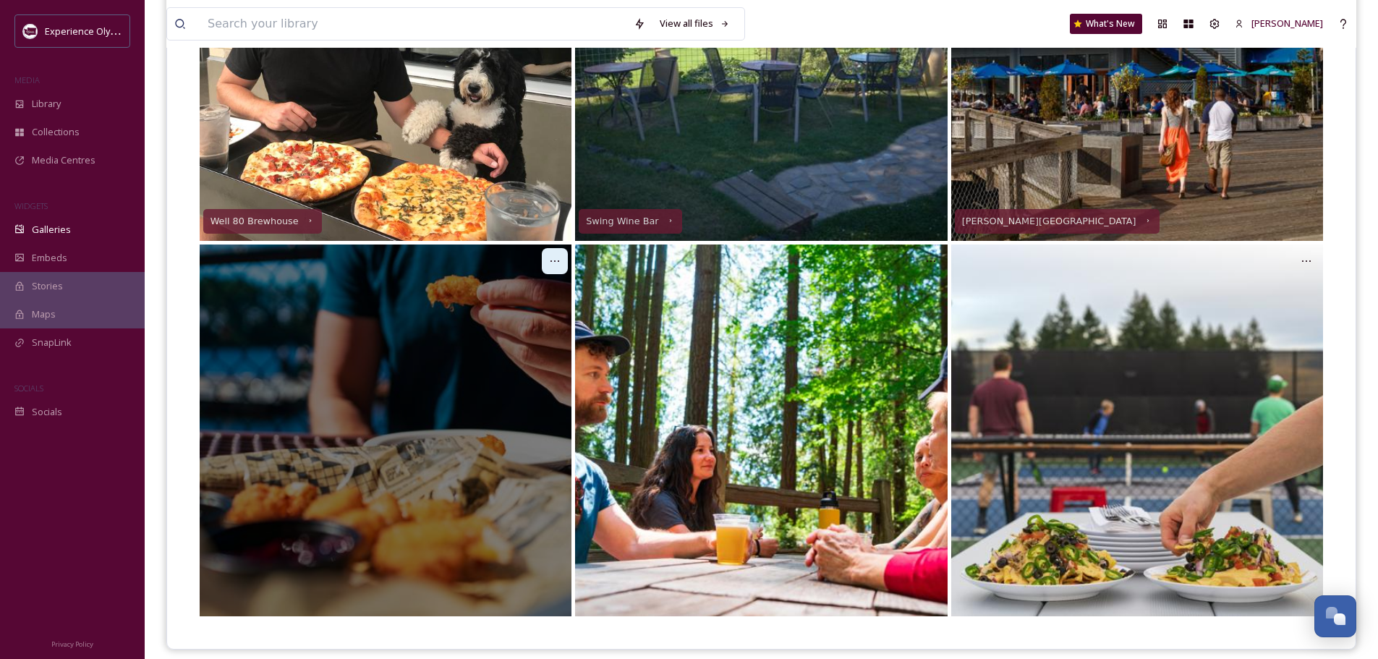
click at [559, 255] on icon at bounding box center [555, 261] width 12 height 12
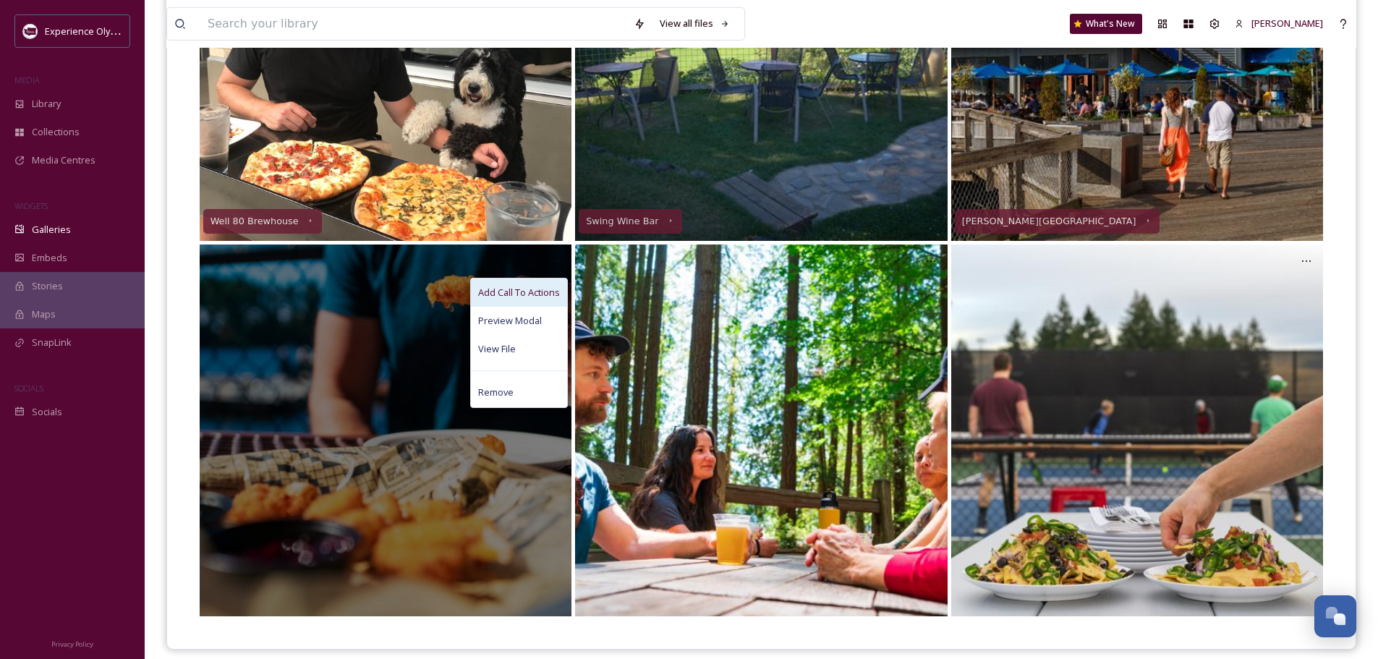
click at [532, 291] on span "Add Call To Actions" at bounding box center [519, 293] width 82 height 14
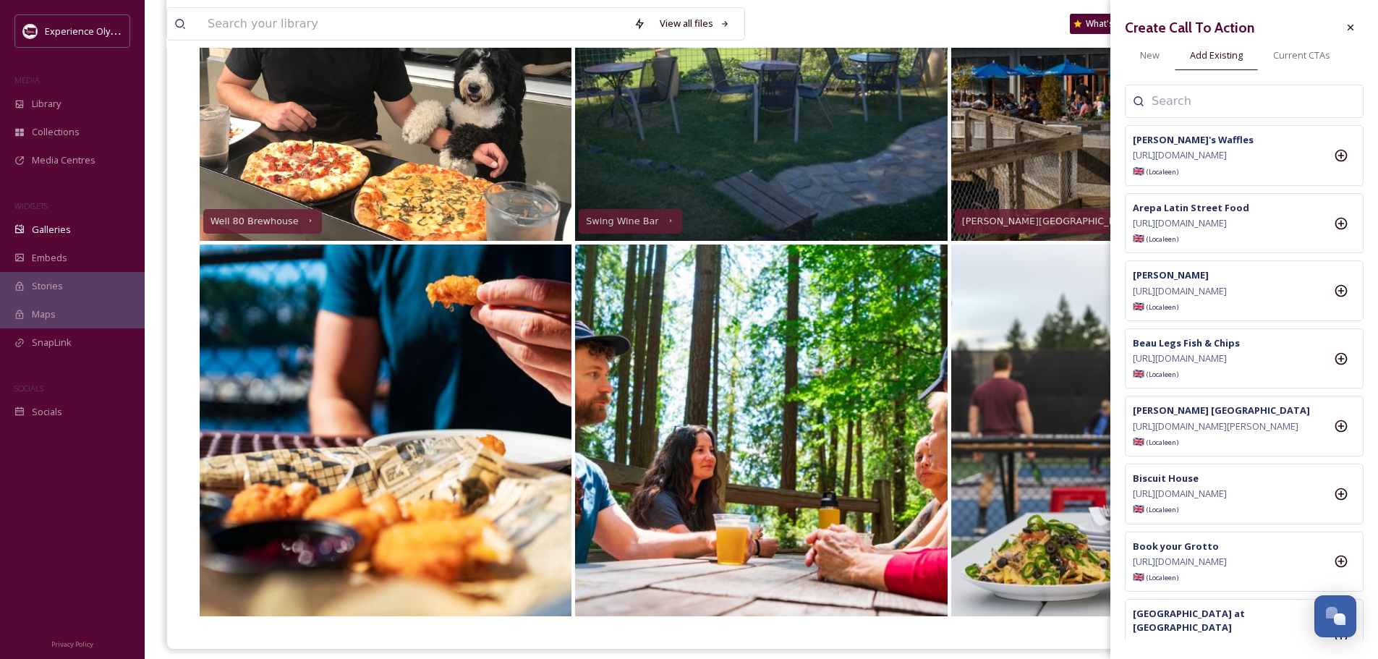
click at [1279, 95] on input at bounding box center [1223, 101] width 145 height 17
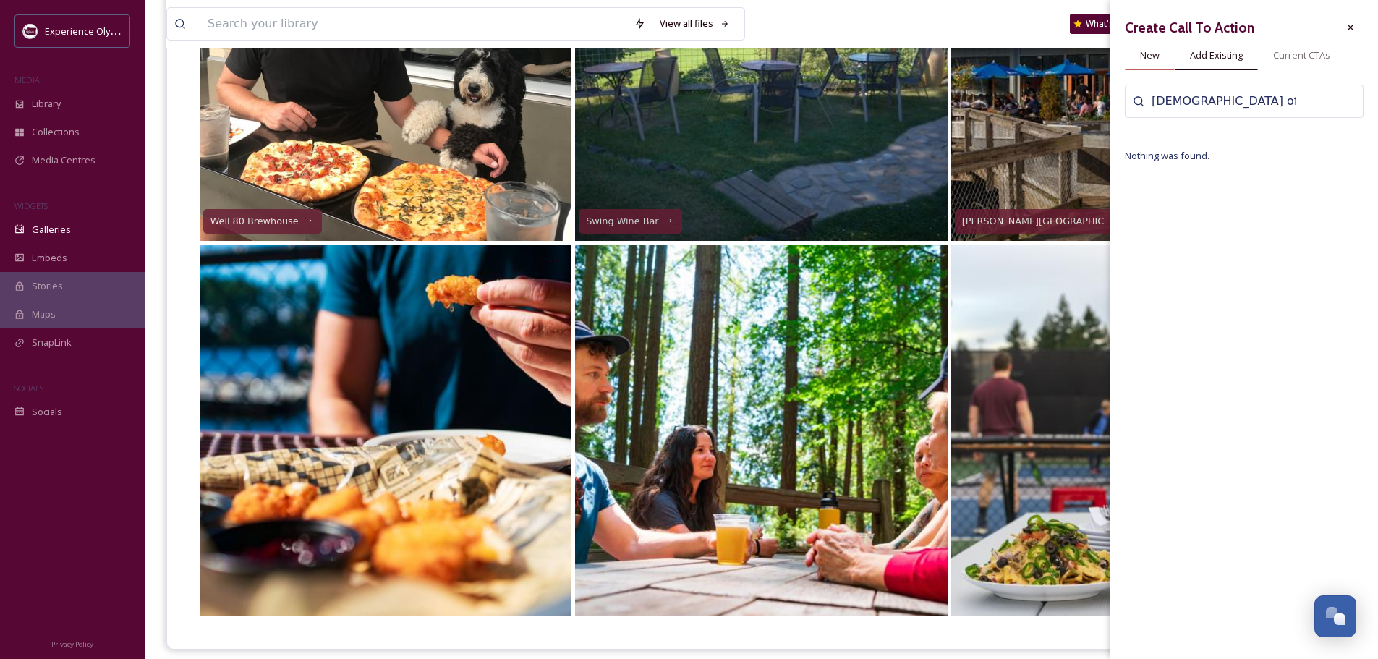
type input "Lady of the lake"
click at [1143, 54] on span "New" at bounding box center [1150, 55] width 20 height 14
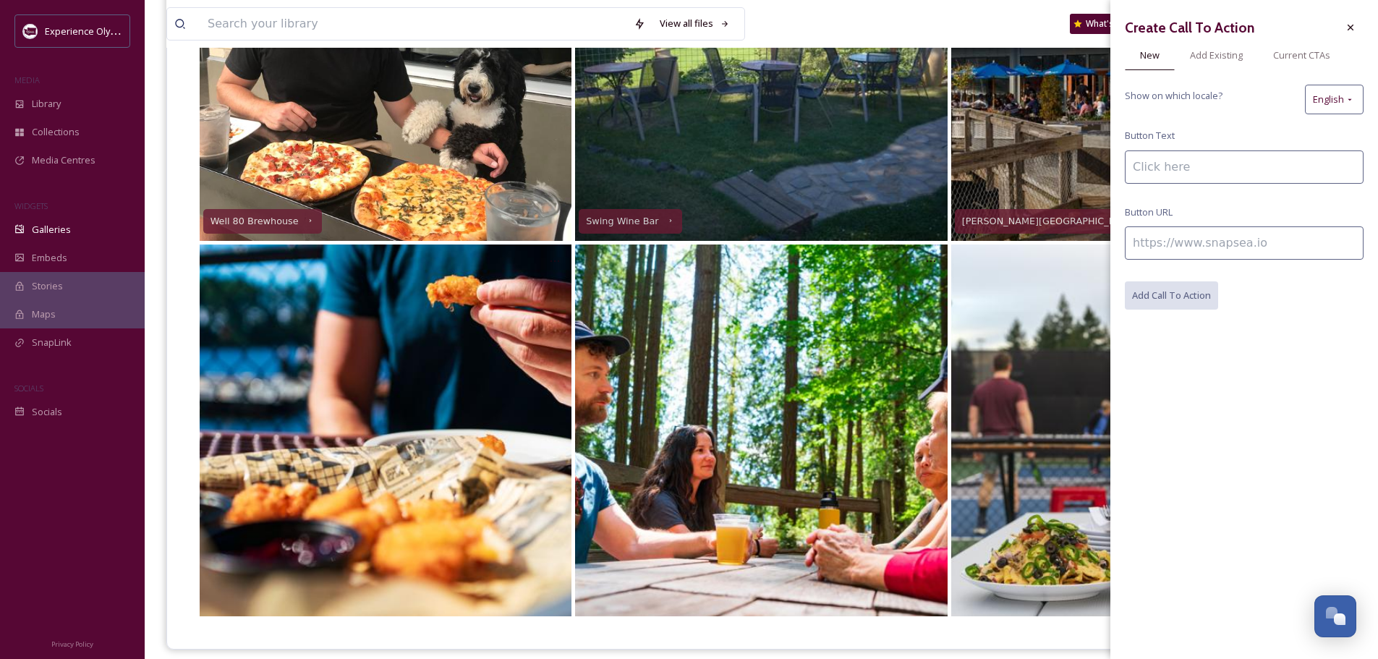
drag, startPoint x: 1165, startPoint y: 160, endPoint x: 1144, endPoint y: 116, distance: 48.8
click at [1165, 158] on input at bounding box center [1244, 166] width 239 height 33
type input "Lady of the Lake"
click at [1203, 56] on span "Add Existing" at bounding box center [1216, 55] width 53 height 14
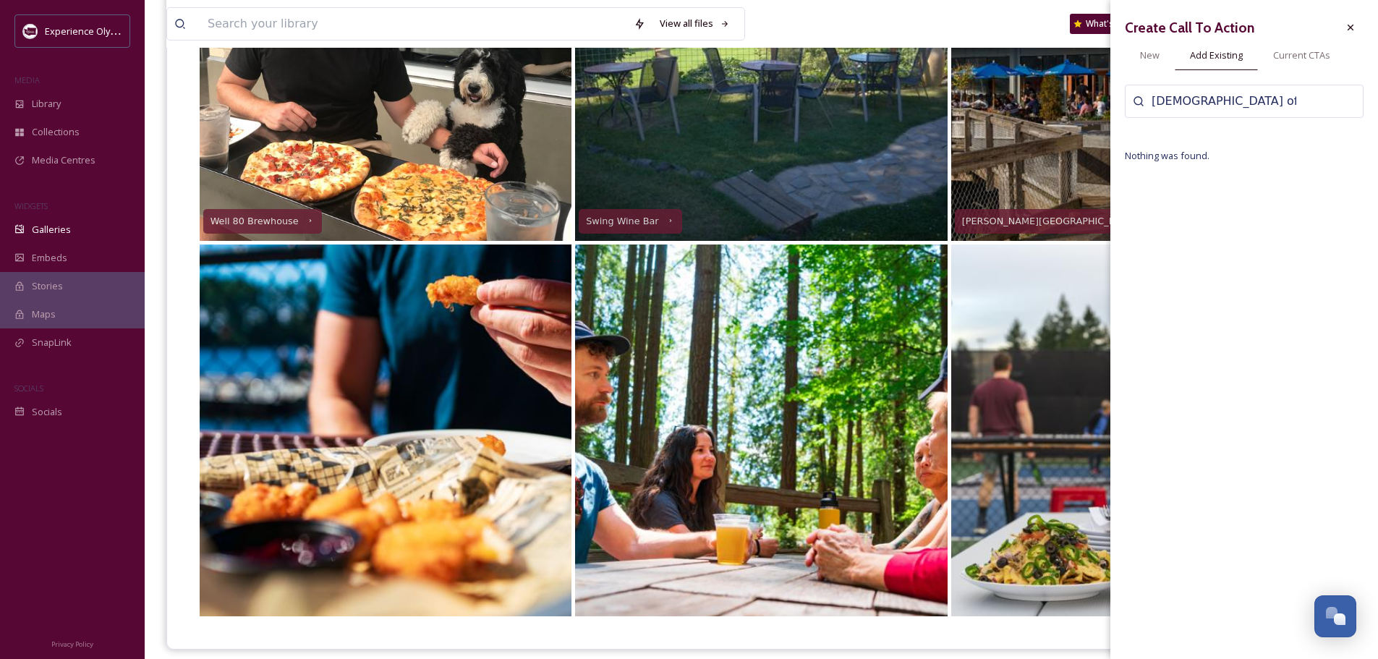
drag, startPoint x: 1253, startPoint y: 101, endPoint x: 1114, endPoint y: 106, distance: 139.0
click at [1114, 106] on div "Create Call To Action New Add Existing Current CTAs Lady of the lake Nothing wa…" at bounding box center [1244, 327] width 268 height 654
type input "offut lake"
click at [1161, 53] on div "New" at bounding box center [1150, 55] width 50 height 30
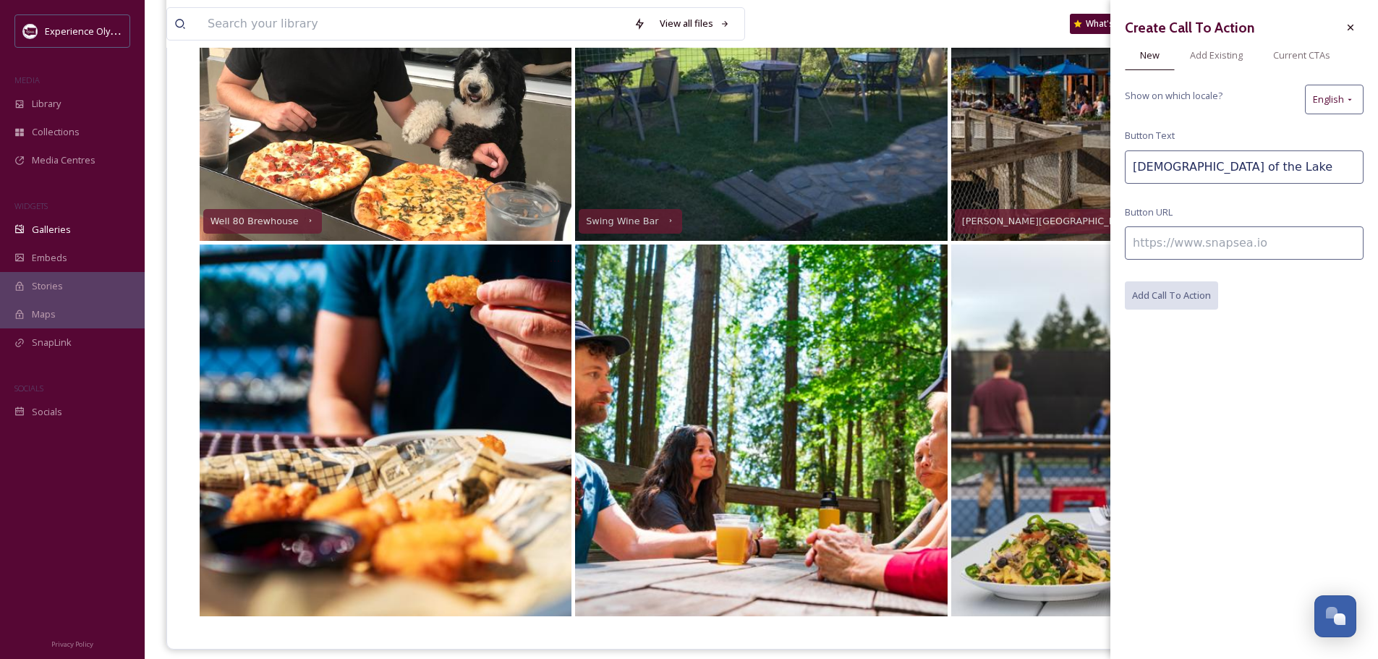
click at [1265, 166] on input "Lady of the Lake" at bounding box center [1244, 166] width 239 height 33
type input "[DEMOGRAPHIC_DATA] of the [GEOGRAPHIC_DATA]"
click at [1229, 244] on input at bounding box center [1244, 242] width 239 height 33
paste input "[URL][DOMAIN_NAME]"
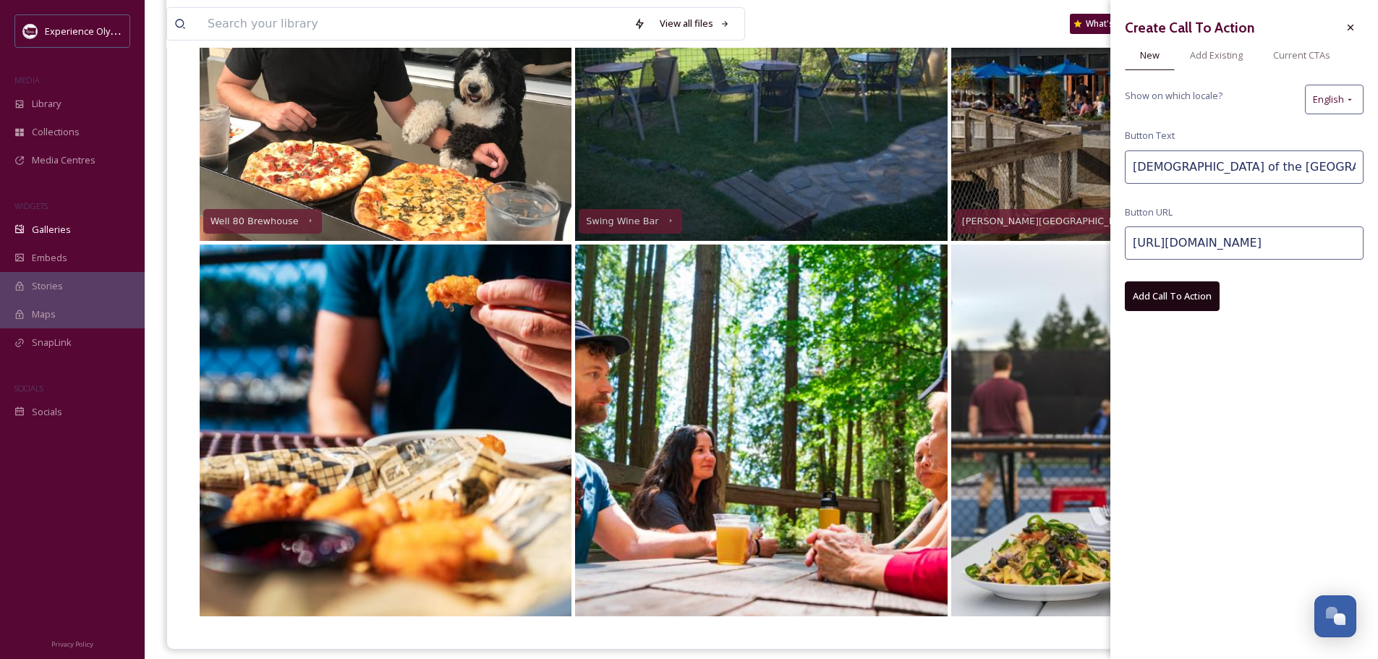
type input "[URL][DOMAIN_NAME]"
click at [1179, 290] on button "Add Call To Action" at bounding box center [1172, 296] width 95 height 30
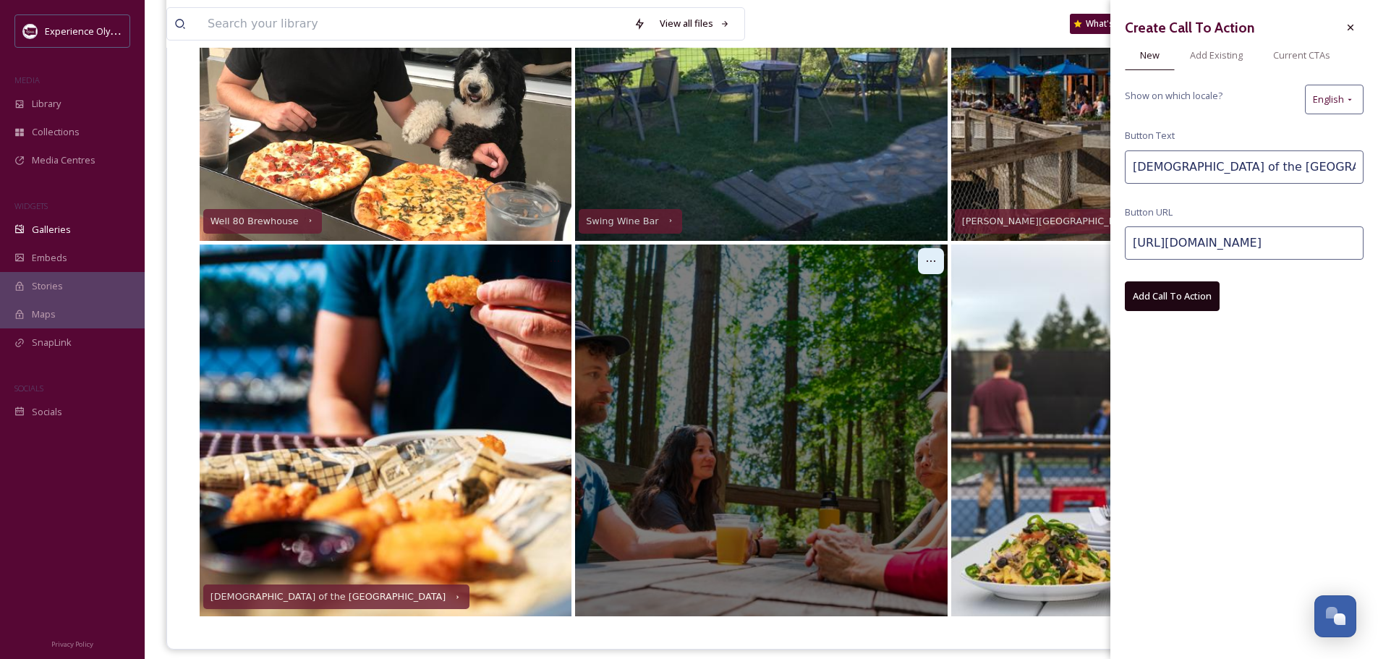
click at [929, 258] on icon at bounding box center [931, 261] width 12 height 12
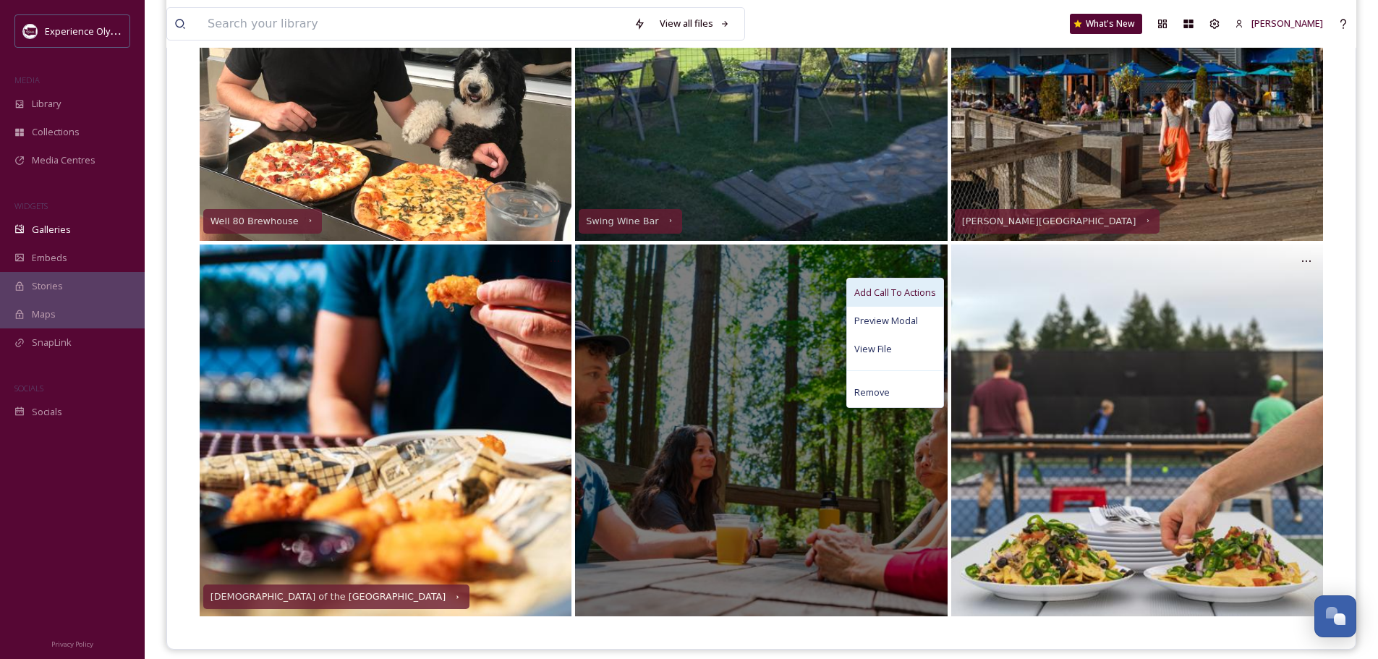
click at [896, 291] on span "Add Call To Actions" at bounding box center [895, 293] width 82 height 14
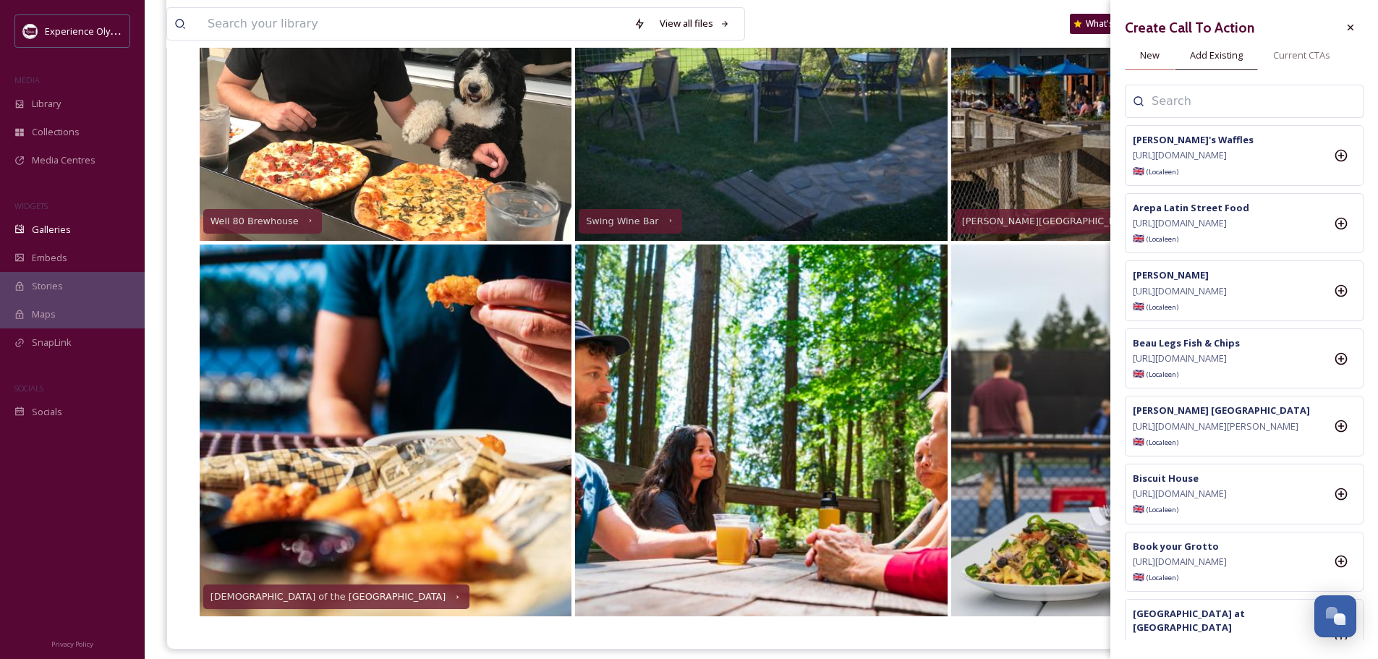
click at [1153, 60] on span "New" at bounding box center [1150, 55] width 20 height 14
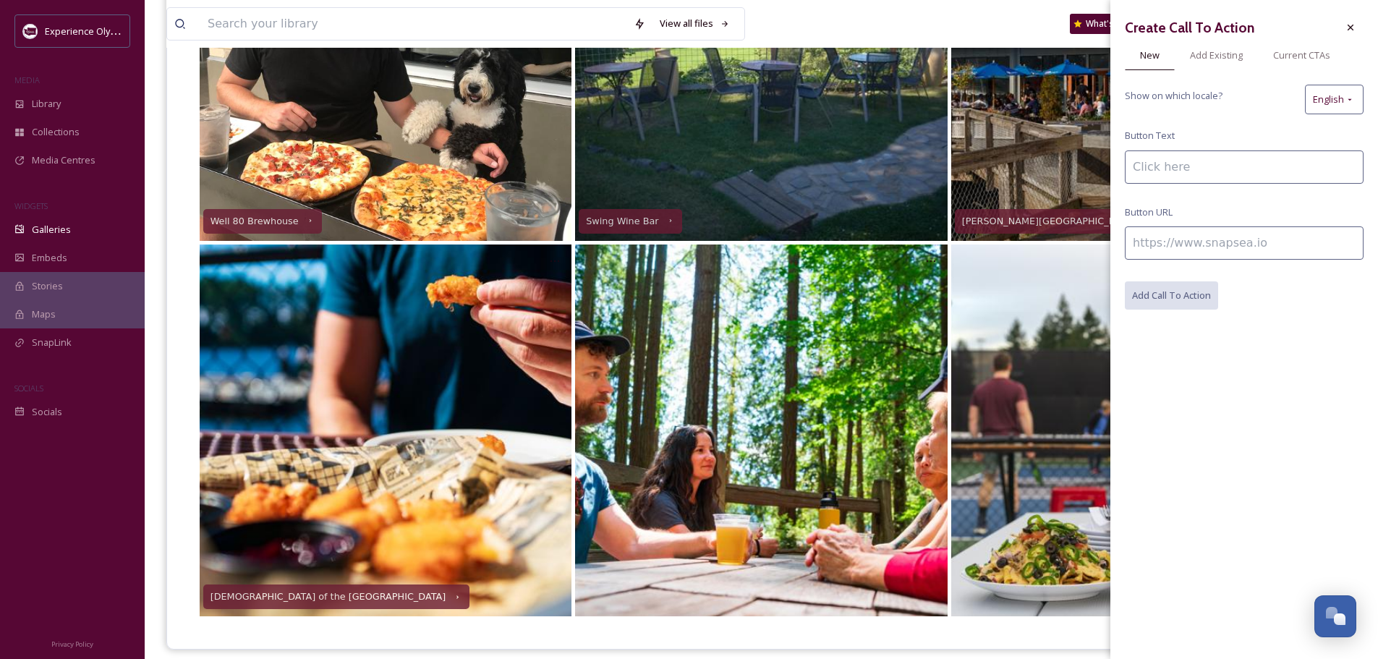
click at [1160, 173] on input at bounding box center [1244, 166] width 239 height 33
type input "Lakeside Taphouse"
click at [1191, 253] on input at bounding box center [1244, 242] width 239 height 33
paste input "[URL][DOMAIN_NAME]"
type input "[URL][DOMAIN_NAME]"
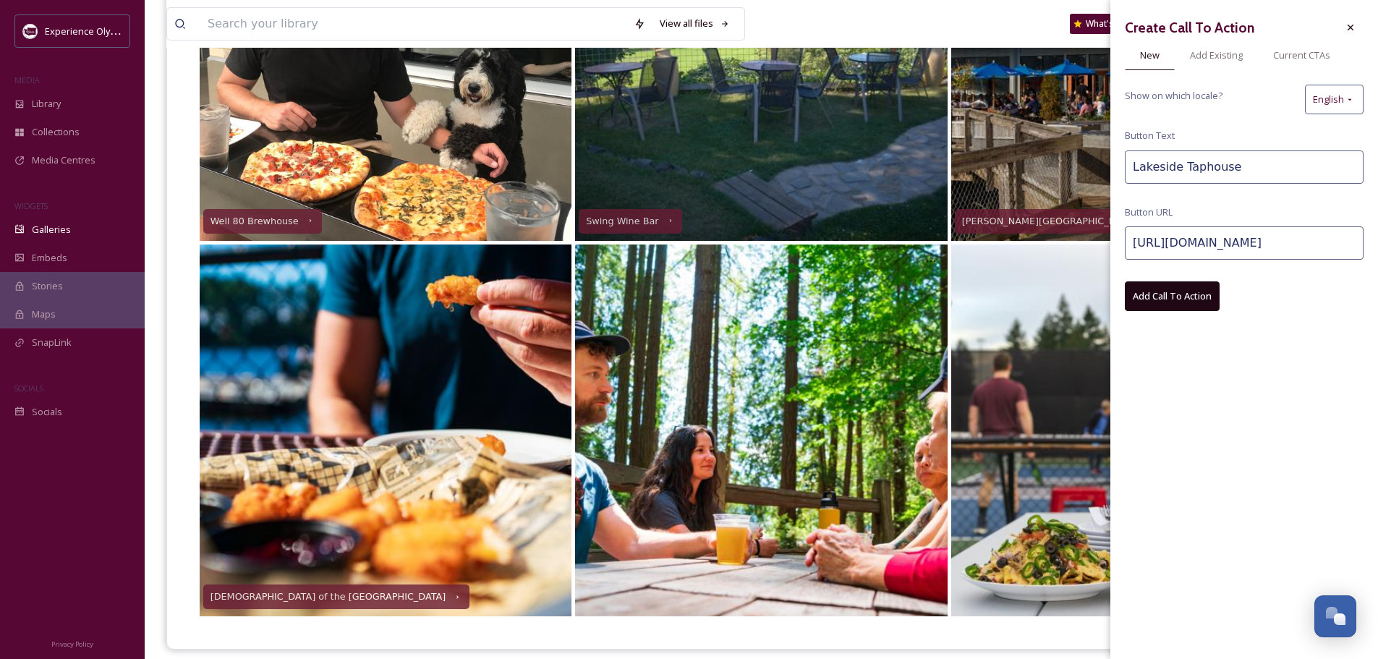
click at [1190, 285] on button "Add Call To Action" at bounding box center [1172, 296] width 95 height 30
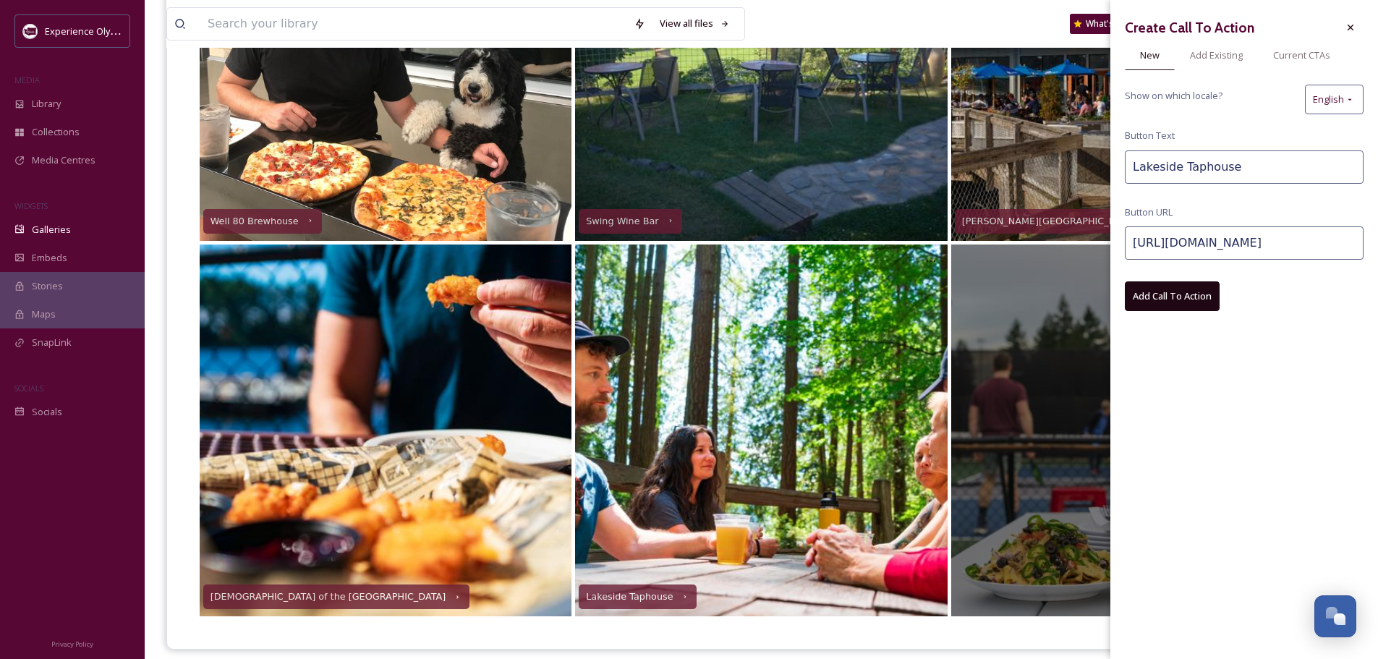
click at [1041, 409] on div at bounding box center [1137, 430] width 372 height 372
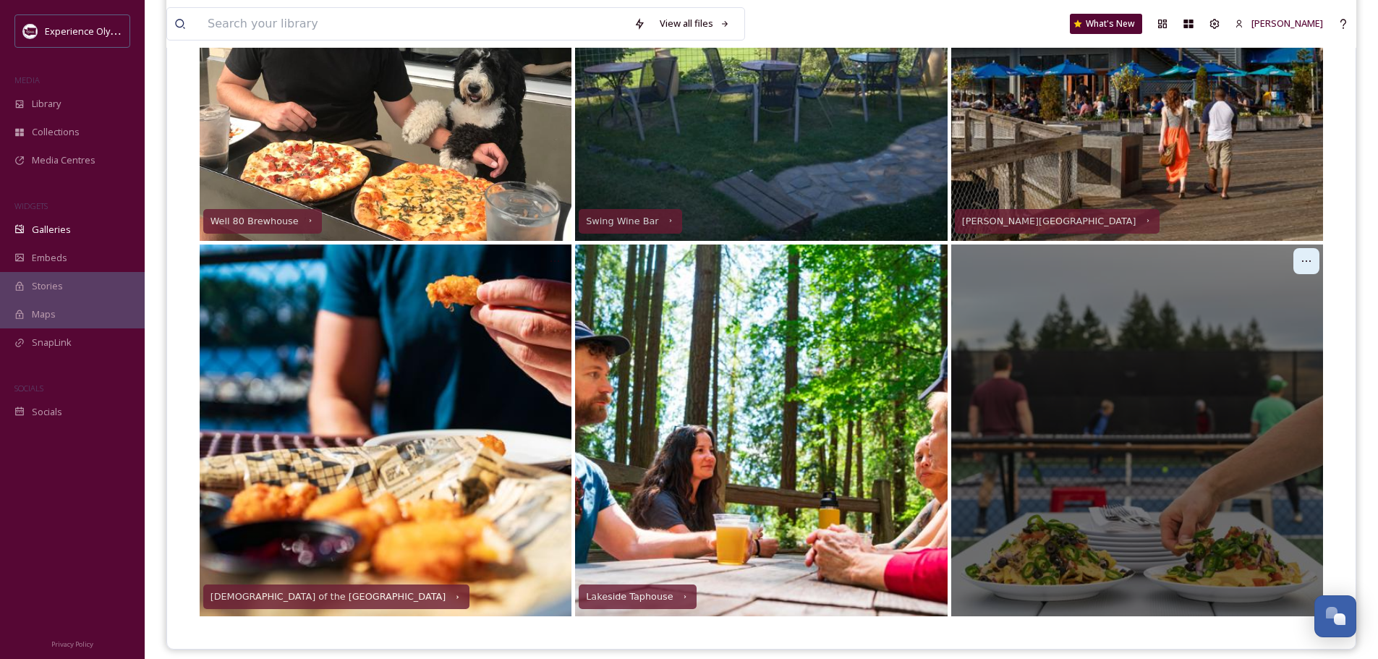
click at [1305, 257] on icon at bounding box center [1306, 261] width 12 height 12
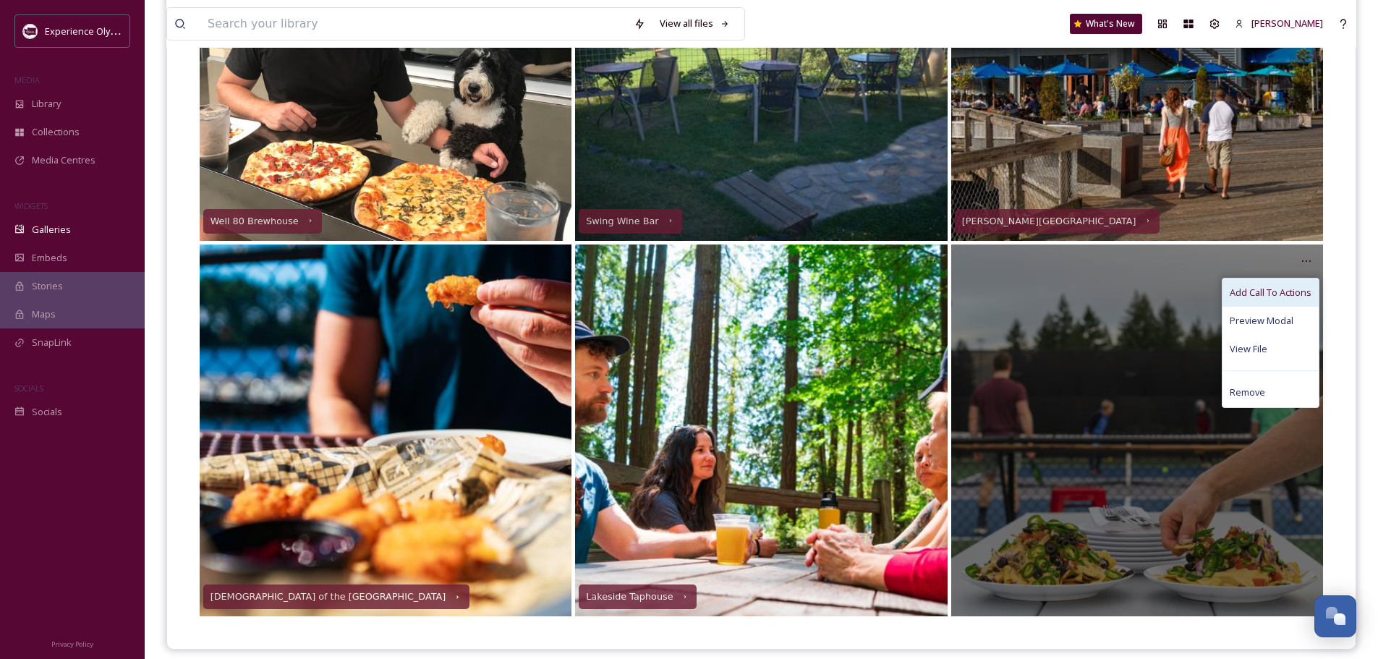
click at [1247, 290] on span "Add Call To Actions" at bounding box center [1270, 293] width 82 height 14
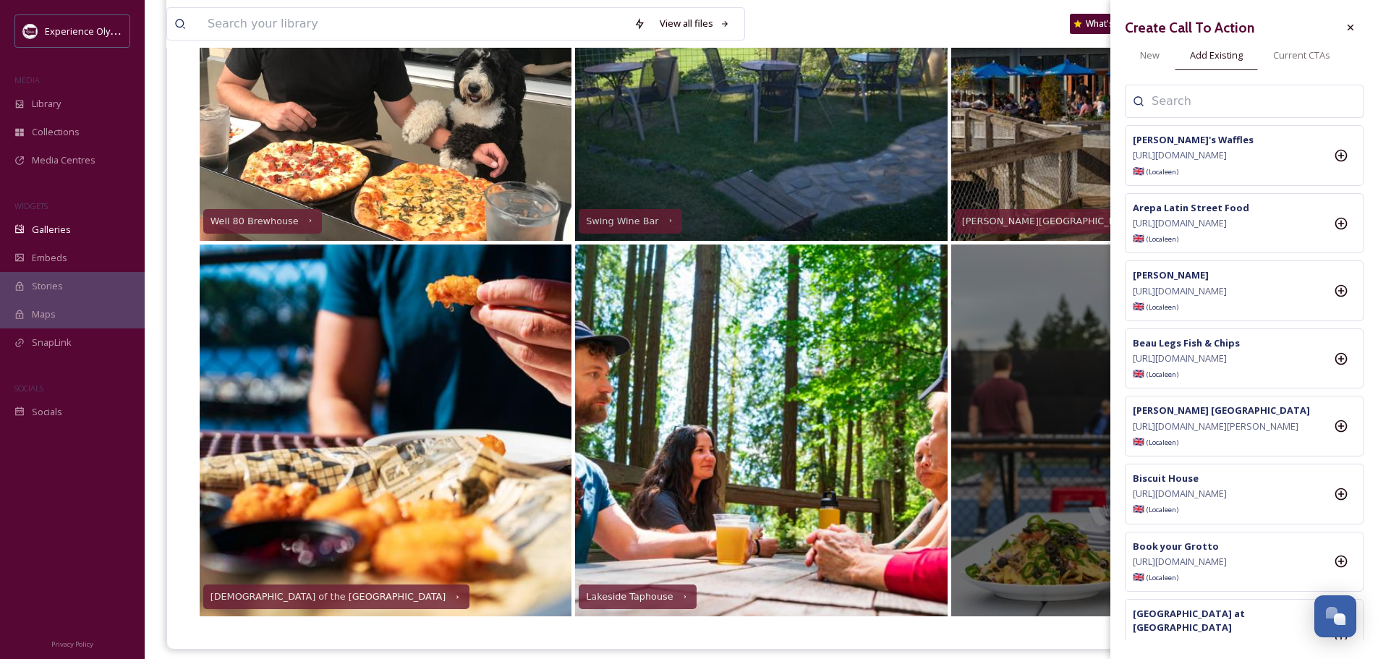
click at [1182, 101] on input at bounding box center [1223, 101] width 145 height 17
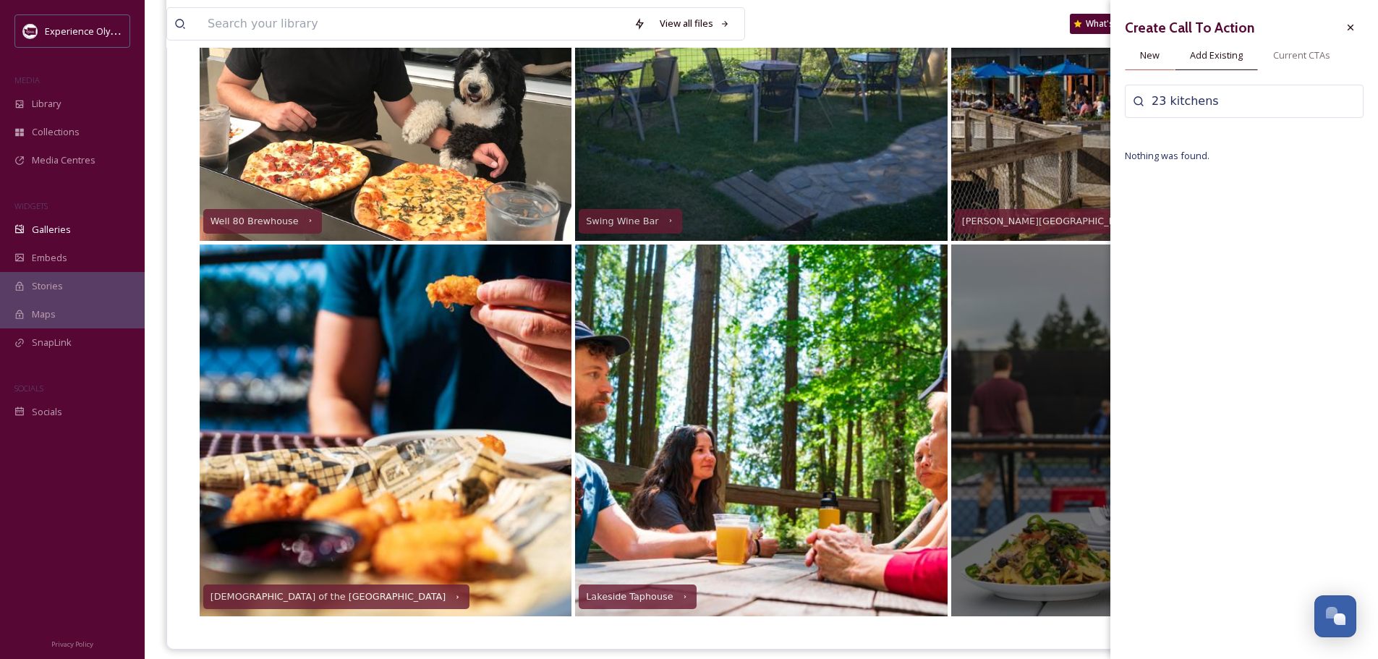
type input "23 kitchens"
click at [1138, 56] on div "New" at bounding box center [1150, 55] width 50 height 30
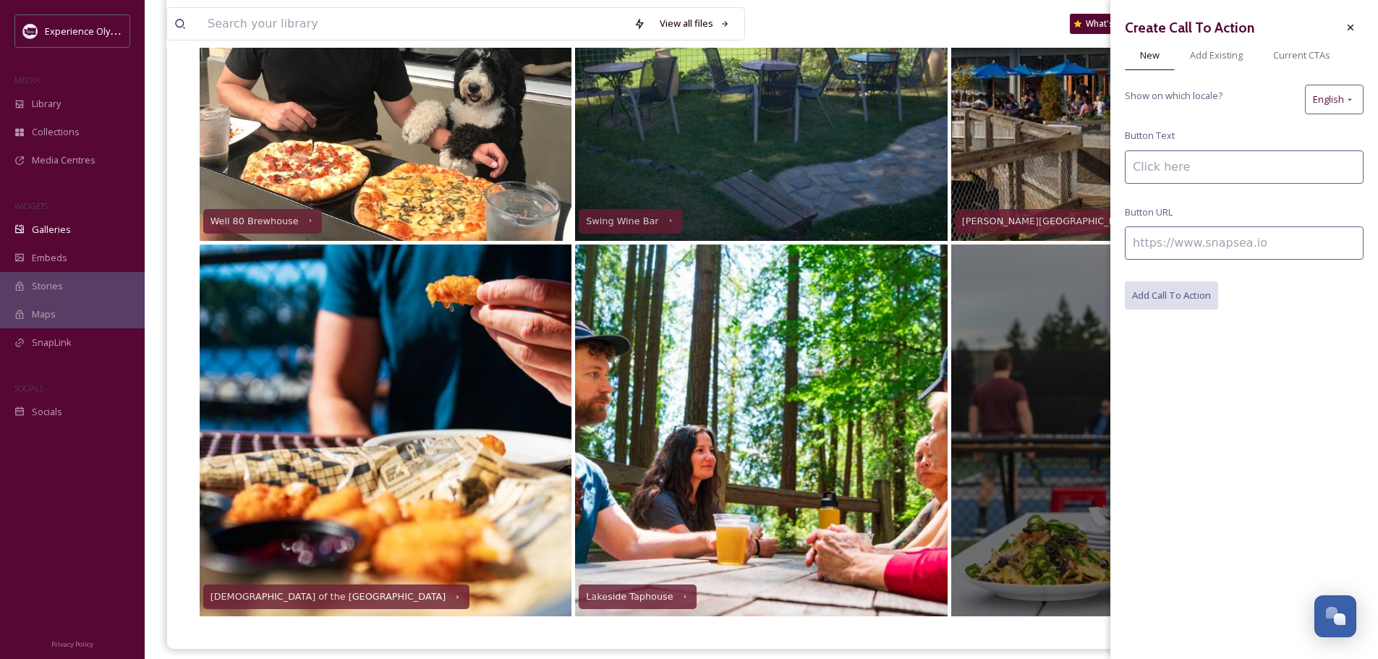
click at [1179, 165] on input at bounding box center [1244, 166] width 239 height 33
type input "23 Kitchens"
click at [1192, 239] on input at bounding box center [1244, 242] width 239 height 33
paste input "[URL][DOMAIN_NAME]"
type input "[URL][DOMAIN_NAME]"
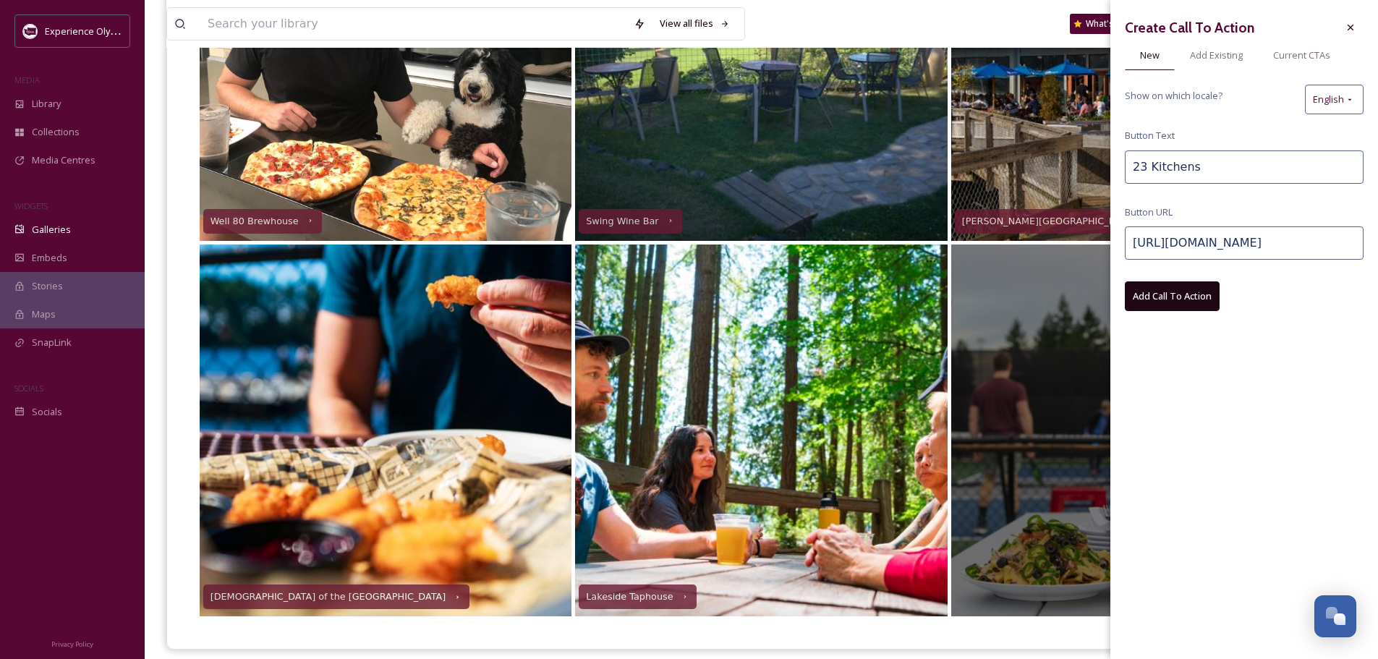
click at [1206, 290] on button "Add Call To Action" at bounding box center [1172, 296] width 95 height 30
click at [1347, 26] on icon at bounding box center [1350, 28] width 12 height 12
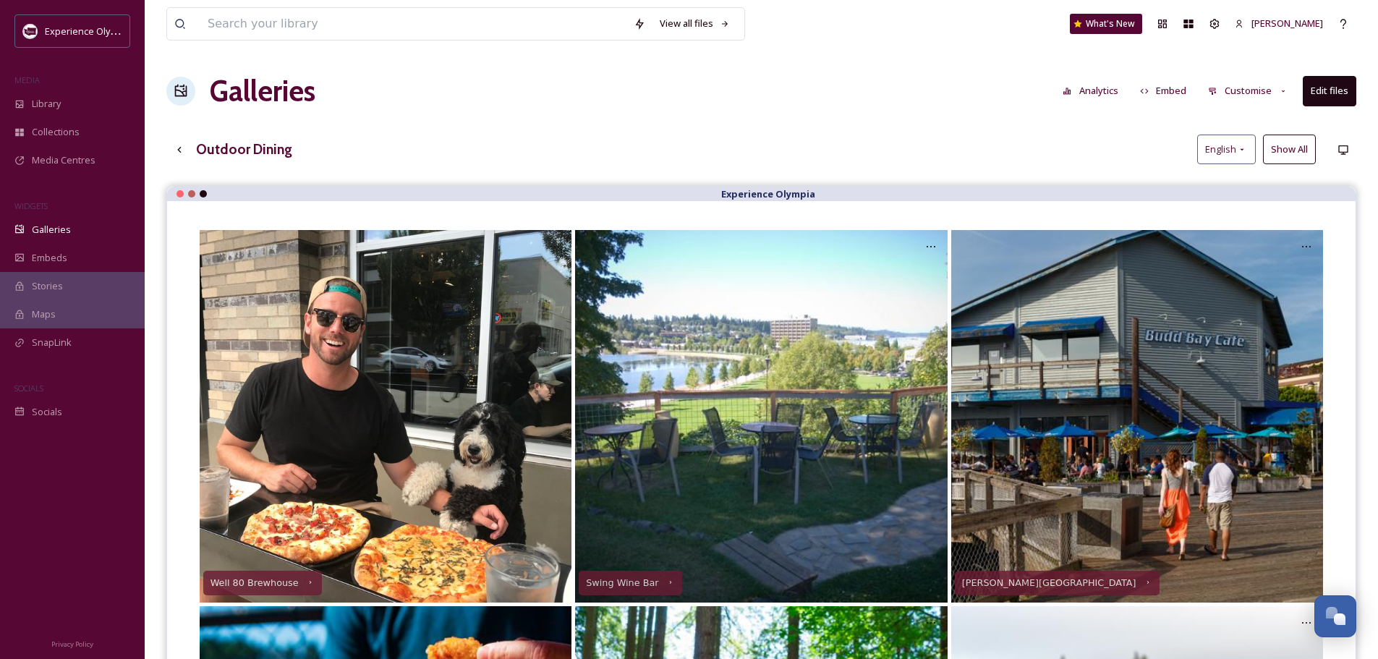
click at [1291, 148] on button "Show All" at bounding box center [1289, 150] width 53 height 30
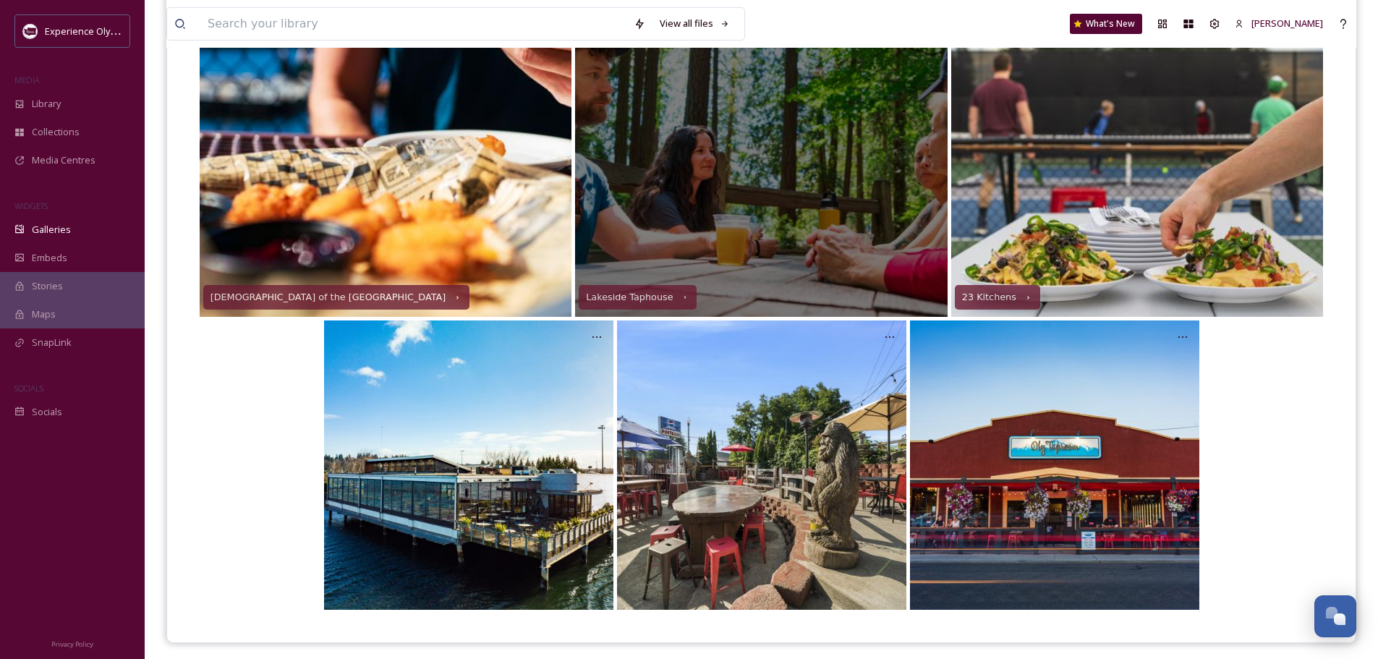
scroll to position [666, 0]
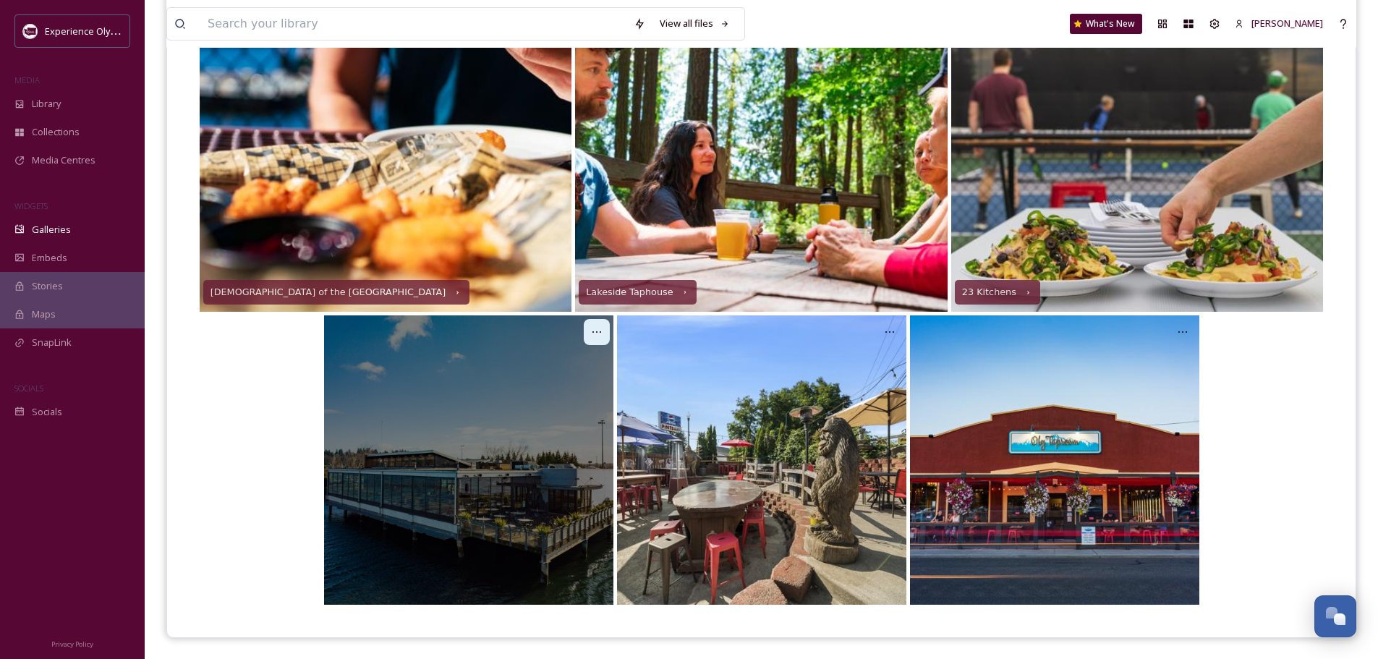
click at [594, 328] on icon at bounding box center [597, 332] width 12 height 12
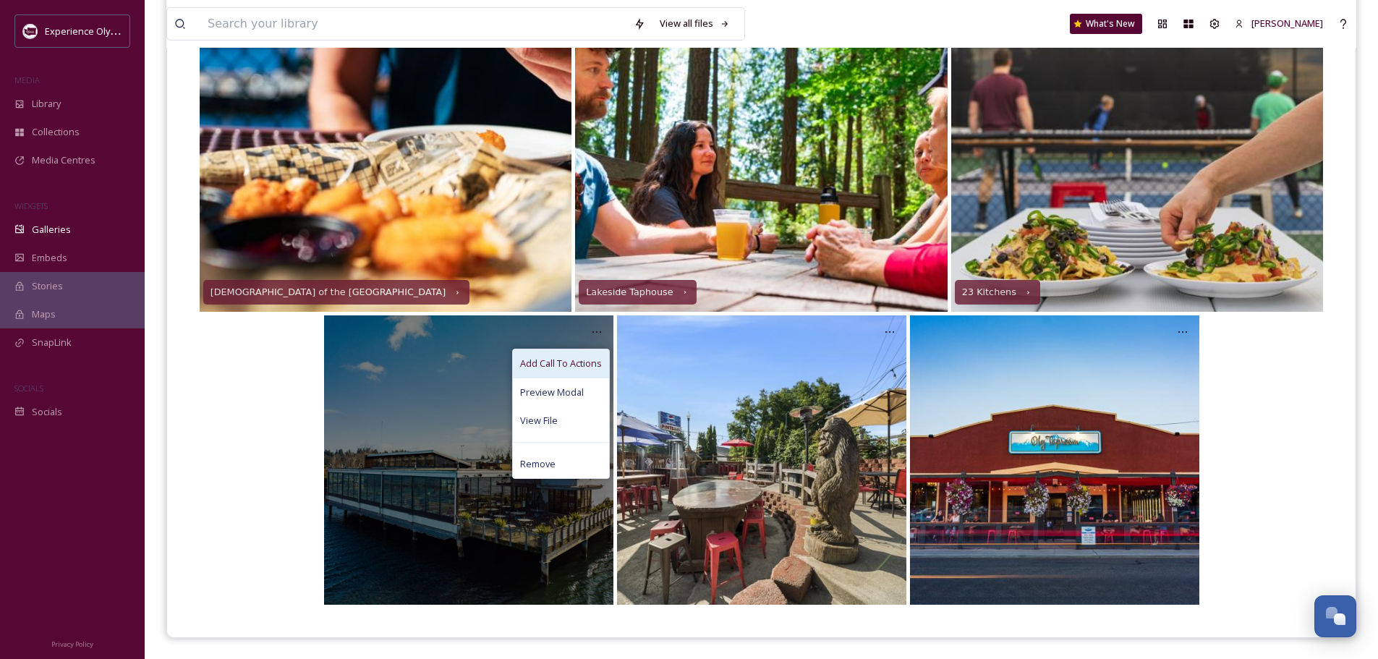
click at [589, 357] on span "Add Call To Actions" at bounding box center [561, 364] width 82 height 14
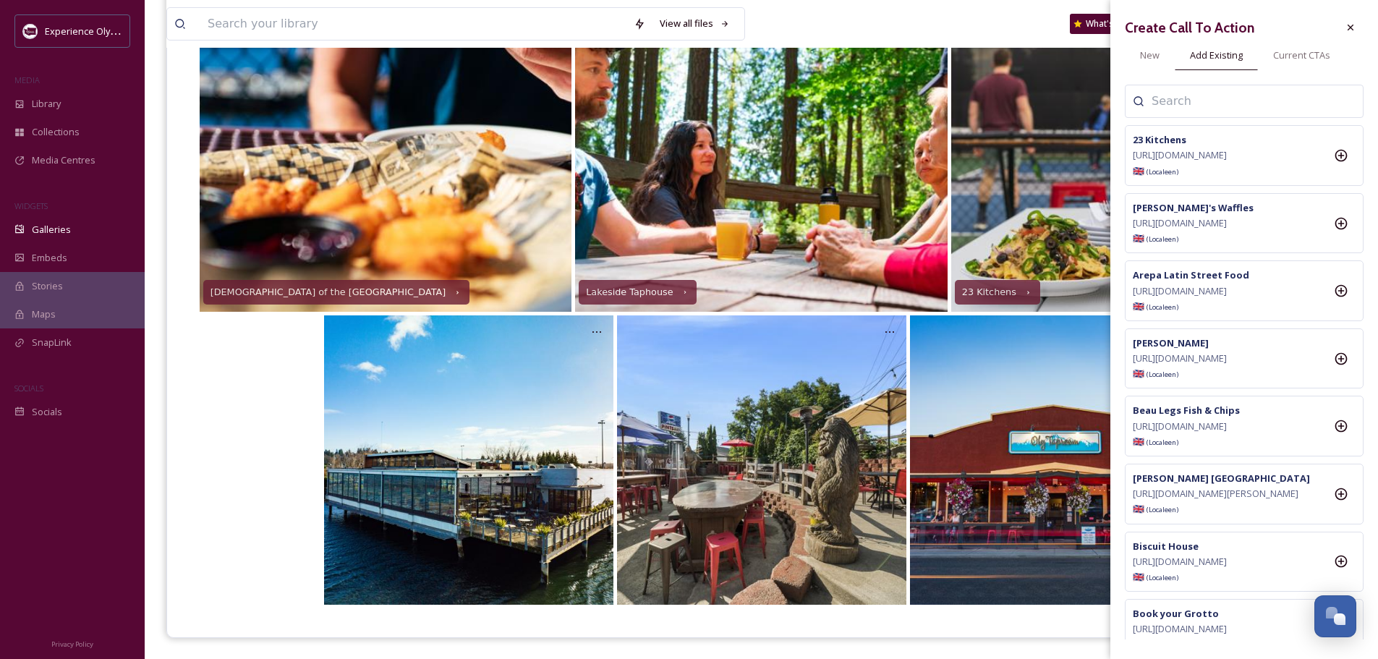
click at [1216, 102] on input at bounding box center [1223, 101] width 145 height 17
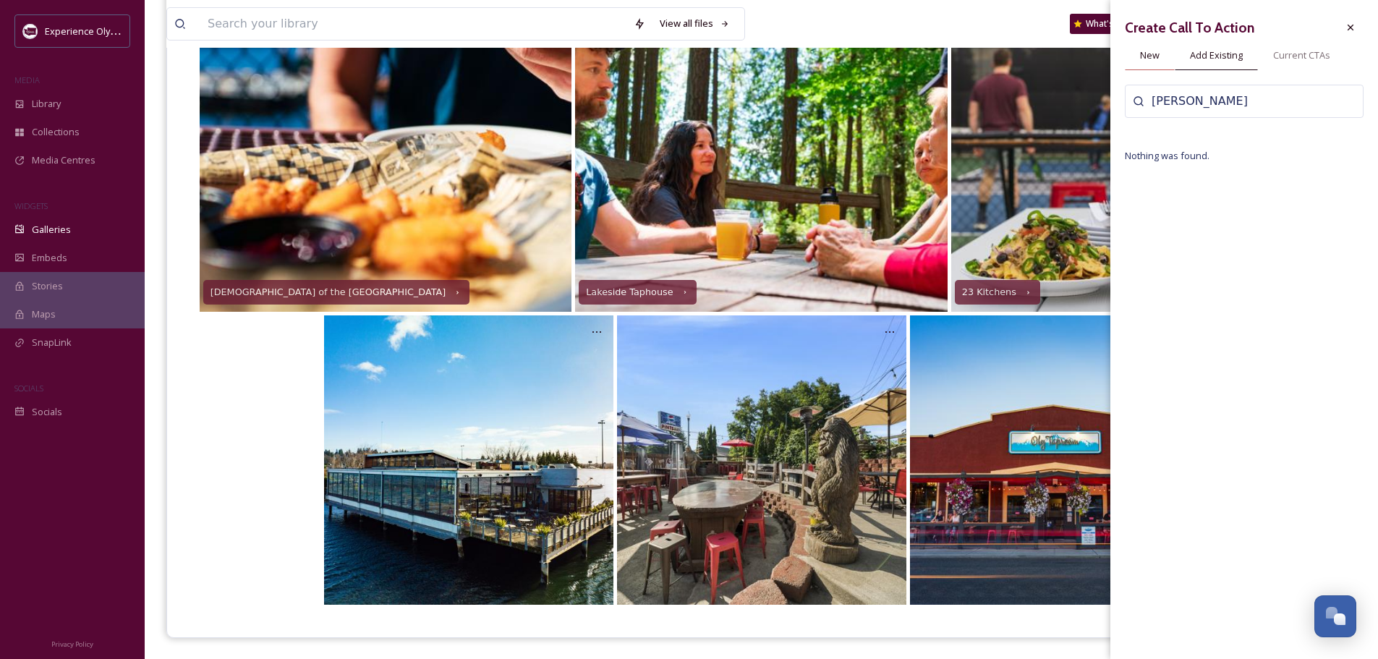
type input "Anthony"
click at [1151, 54] on span "New" at bounding box center [1150, 55] width 20 height 14
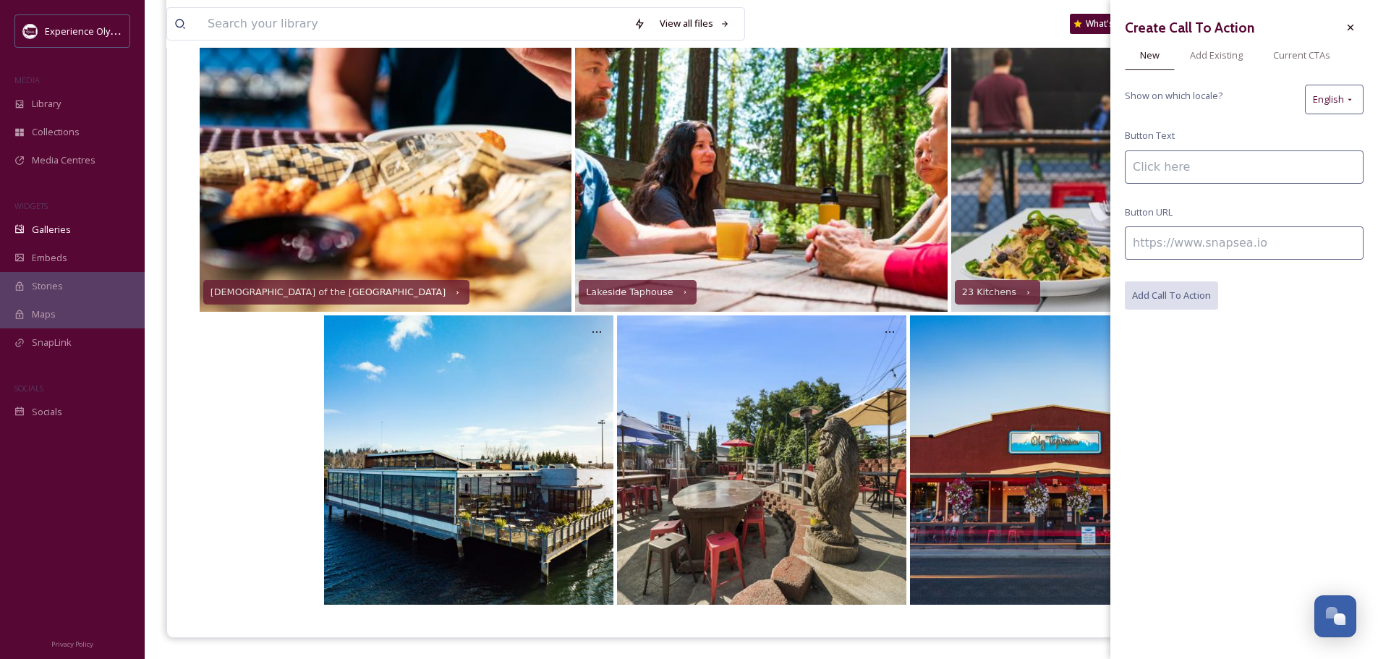
click at [1177, 167] on input at bounding box center [1244, 166] width 239 height 33
type input "Anthony's Hearthfire"
click at [1159, 248] on input at bounding box center [1244, 242] width 239 height 33
paste input "[URL][DOMAIN_NAME]"
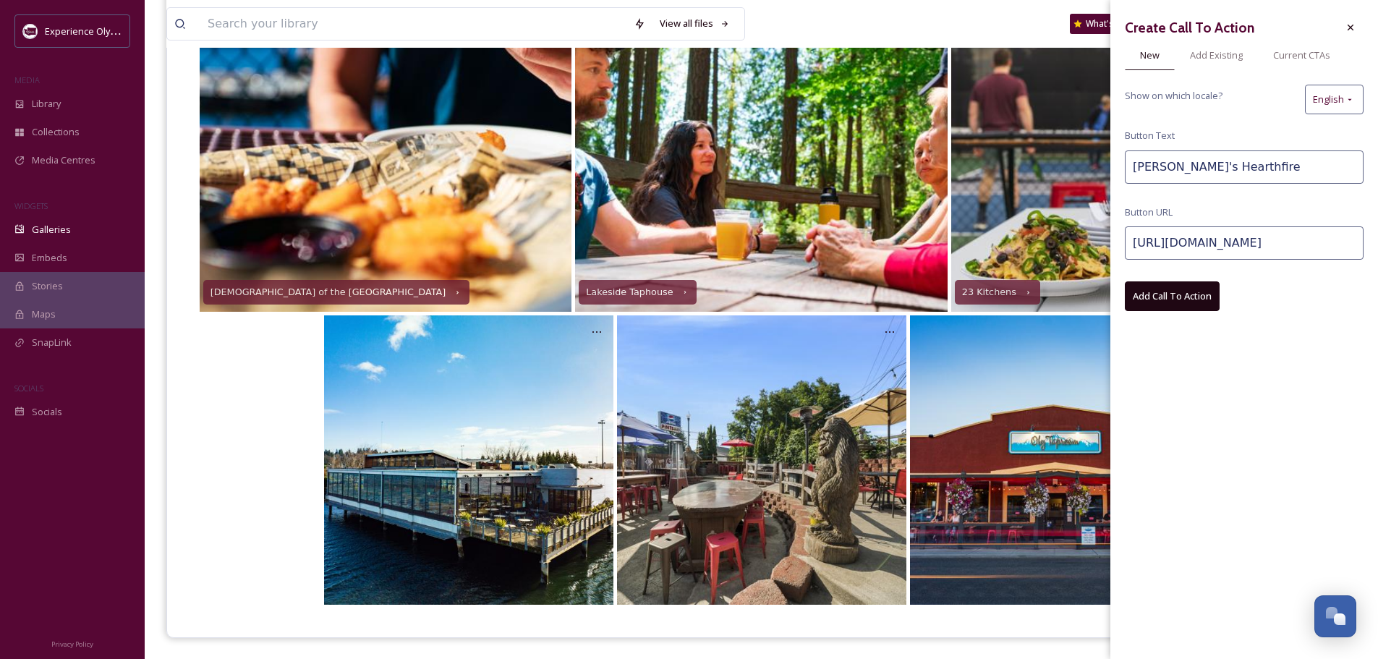
type input "[URL][DOMAIN_NAME]"
click at [1250, 169] on input "Anthony's Hearthfire" at bounding box center [1244, 166] width 239 height 33
type input "[PERSON_NAME]'s Hearthfire Grill"
click at [1172, 294] on button "Add Call To Action" at bounding box center [1172, 296] width 95 height 30
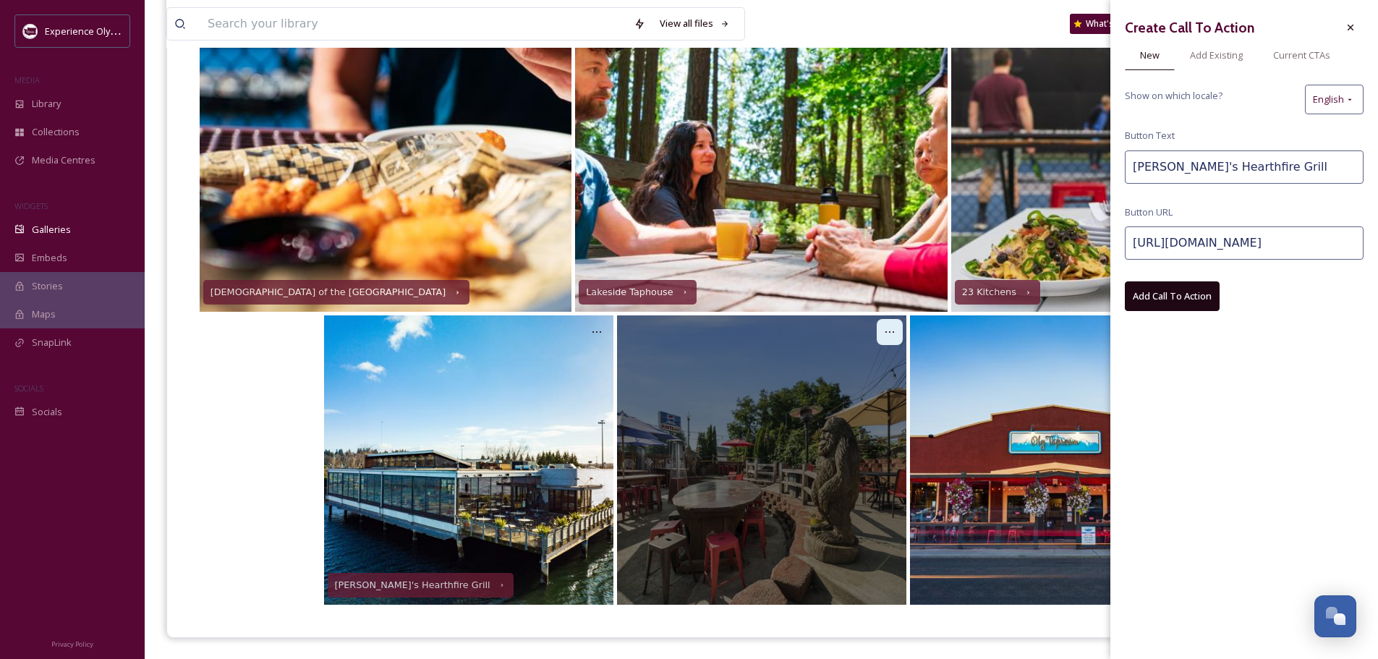
click at [880, 335] on div at bounding box center [889, 332] width 26 height 26
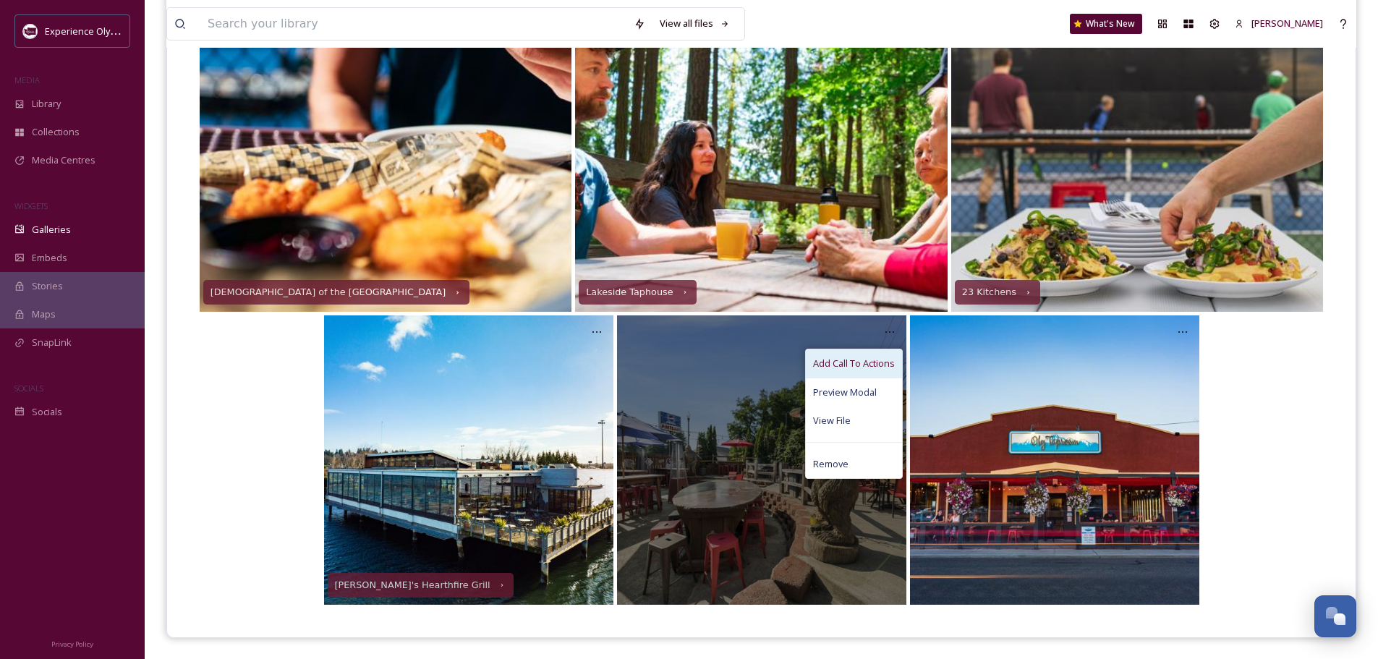
click at [841, 357] on span "Add Call To Actions" at bounding box center [854, 364] width 82 height 14
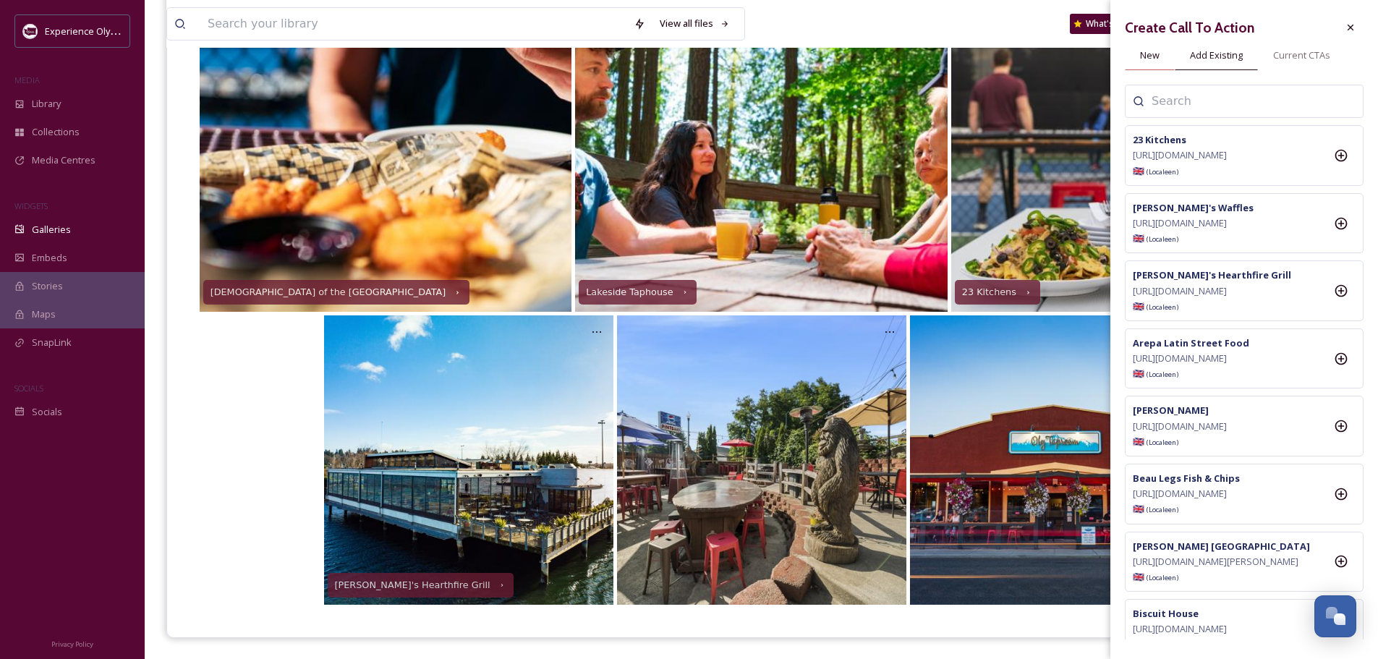
click at [1140, 54] on span "New" at bounding box center [1150, 55] width 20 height 14
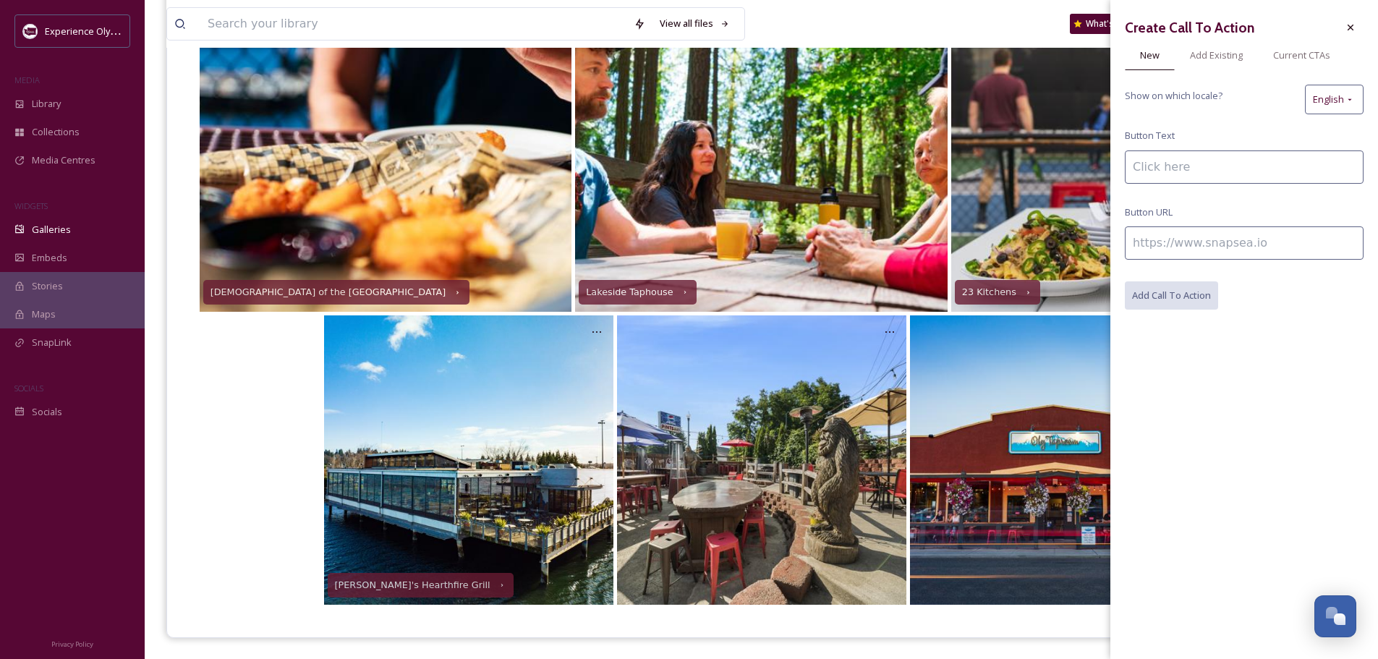
click at [1166, 169] on input at bounding box center [1244, 166] width 239 height 33
type input "Pints Barn"
paste input "[URL][DOMAIN_NAME]"
type input "[URL][DOMAIN_NAME]"
click at [1196, 293] on button "Add Call To Action" at bounding box center [1172, 296] width 95 height 30
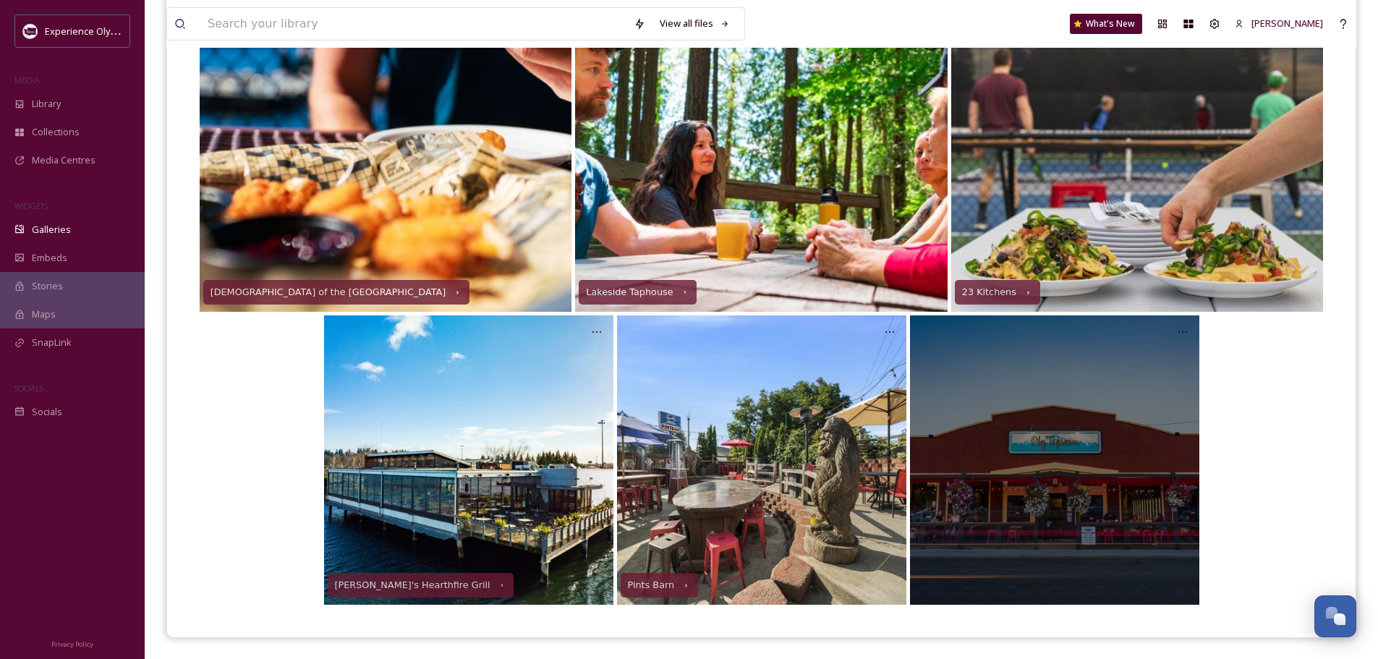
click at [1023, 407] on div at bounding box center [1054, 459] width 289 height 289
click at [1182, 328] on icon at bounding box center [1183, 332] width 12 height 12
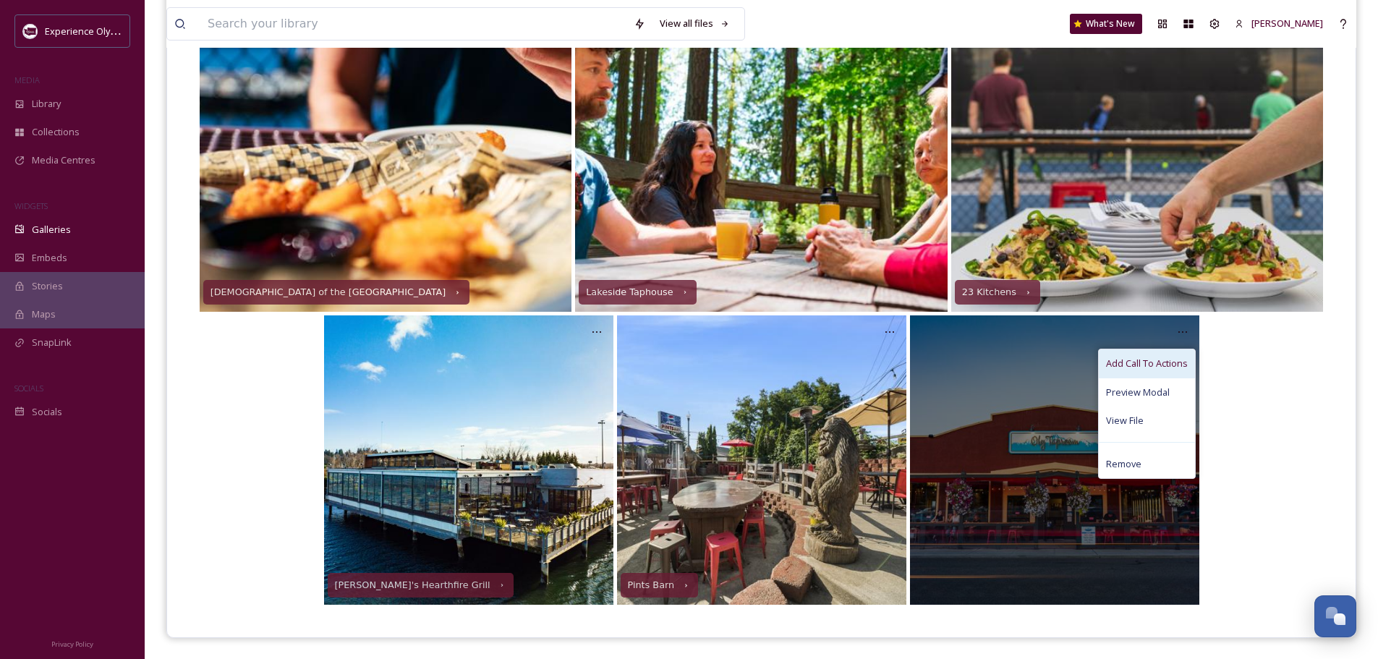
click at [1143, 365] on span "Add Call To Actions" at bounding box center [1147, 364] width 82 height 14
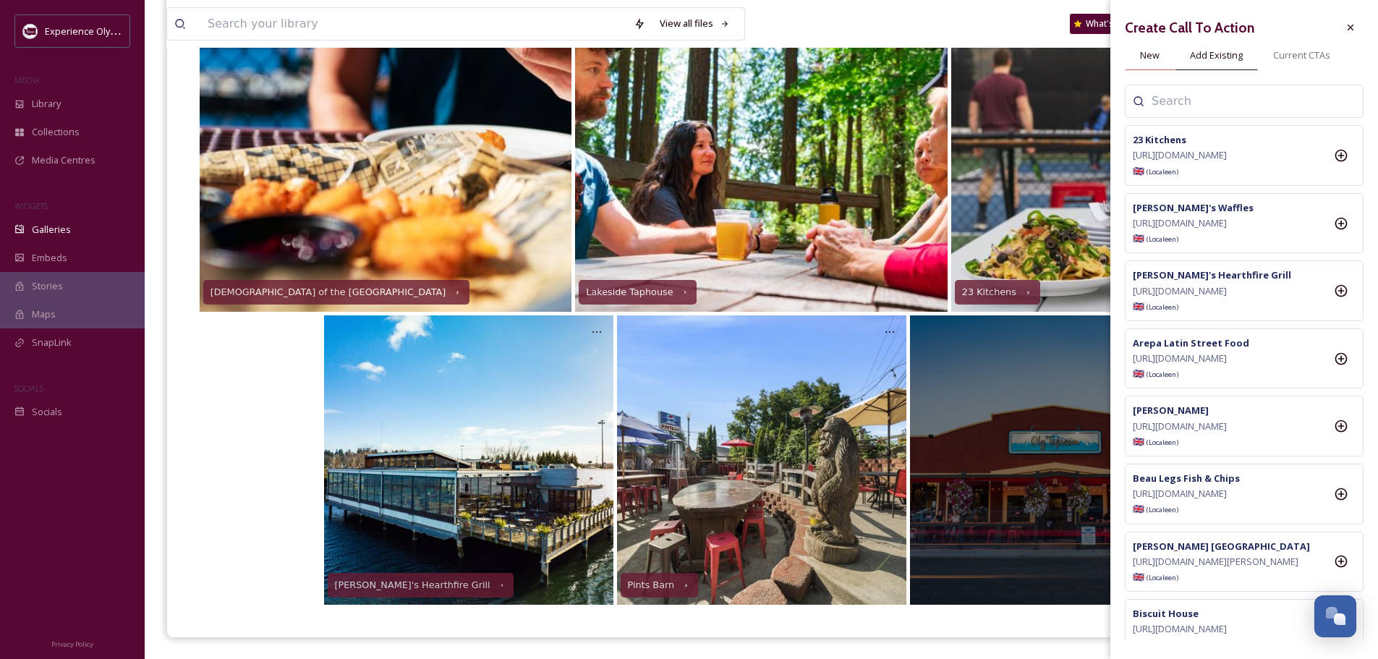
click at [1148, 50] on span "New" at bounding box center [1150, 55] width 20 height 14
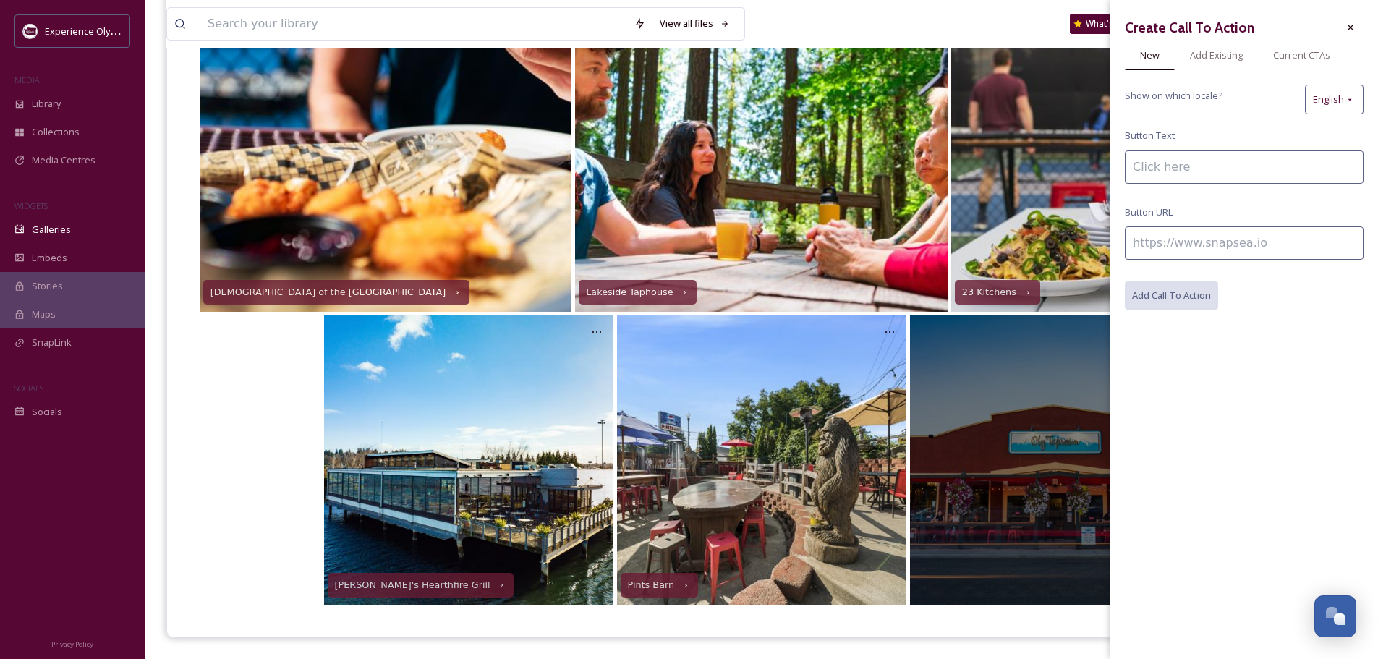
click at [1148, 171] on input at bounding box center [1244, 166] width 239 height 33
drag, startPoint x: 1215, startPoint y: 165, endPoint x: 1170, endPoint y: 168, distance: 45.0
click at [1170, 168] on input "Oly Taphouse" at bounding box center [1244, 166] width 239 height 33
type input "Oly Taproom"
click at [1158, 231] on input at bounding box center [1244, 242] width 239 height 33
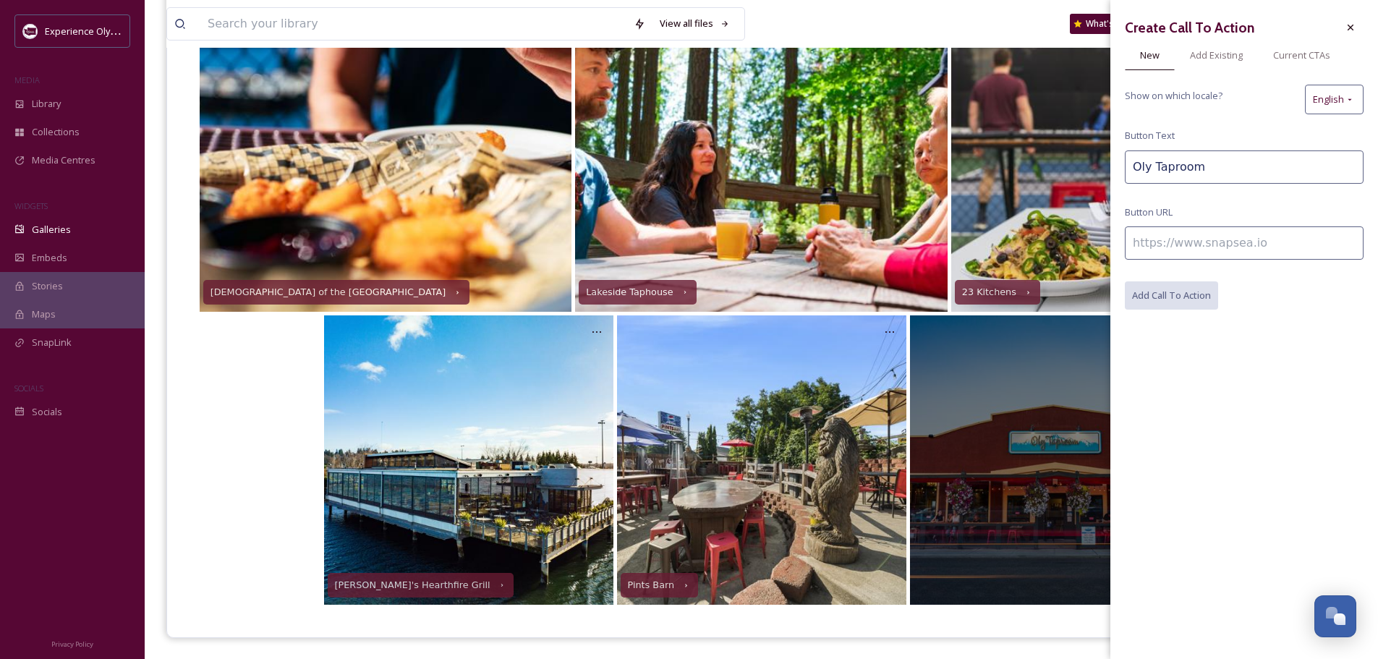
paste input "[URL][DOMAIN_NAME]"
type input "[URL][DOMAIN_NAME]"
click at [1184, 296] on button "Add Call To Action" at bounding box center [1172, 296] width 95 height 30
click at [1353, 27] on icon at bounding box center [1350, 28] width 12 height 12
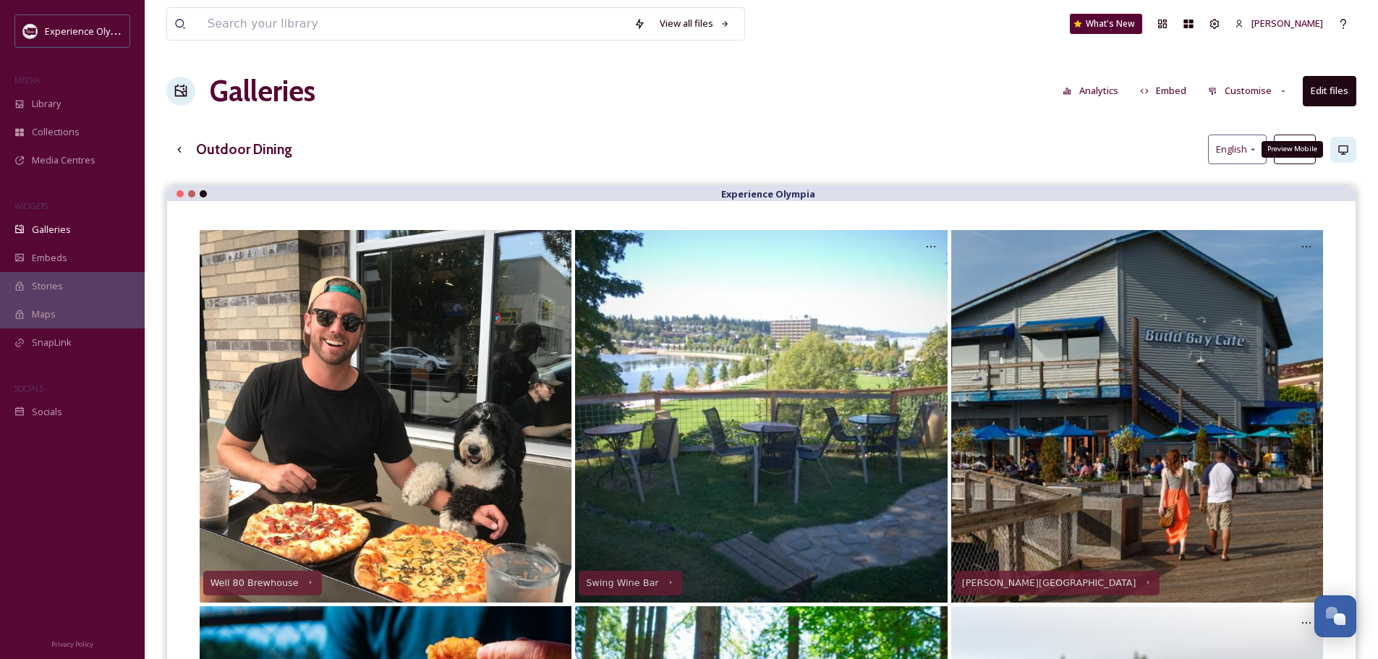
click at [1346, 150] on icon at bounding box center [1343, 150] width 12 height 12
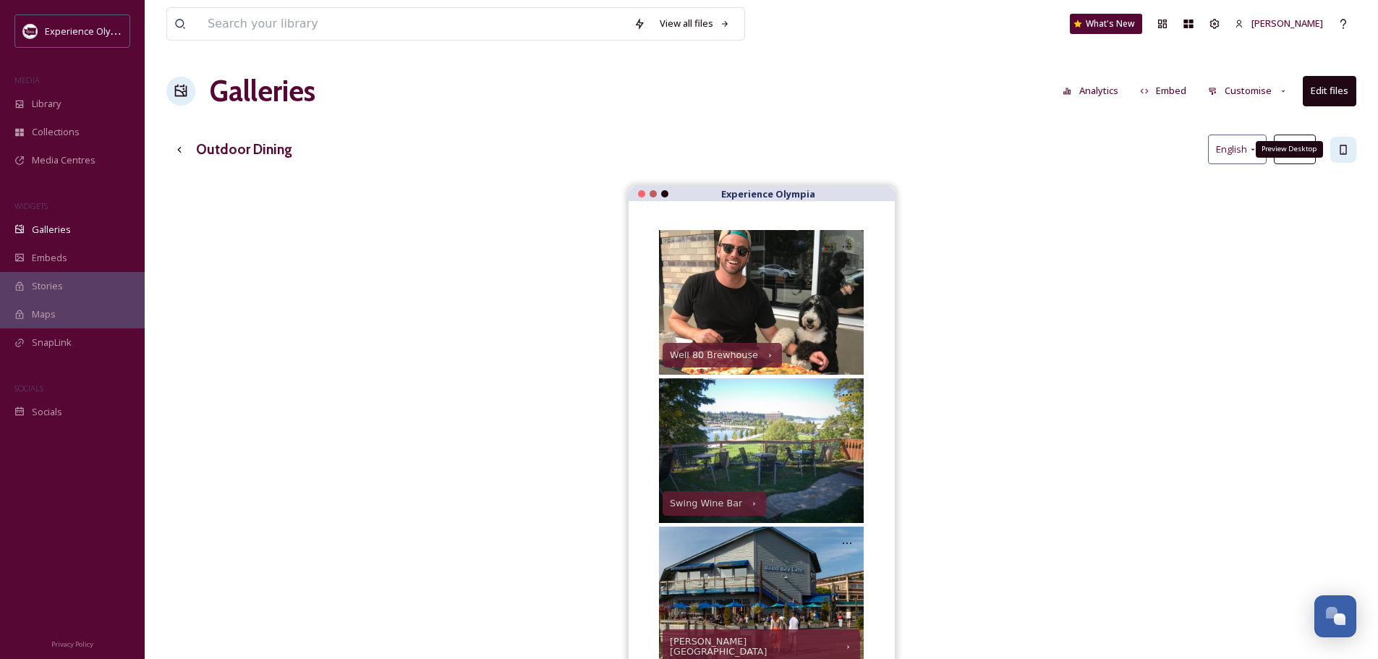
click at [1341, 145] on icon at bounding box center [1343, 150] width 12 height 12
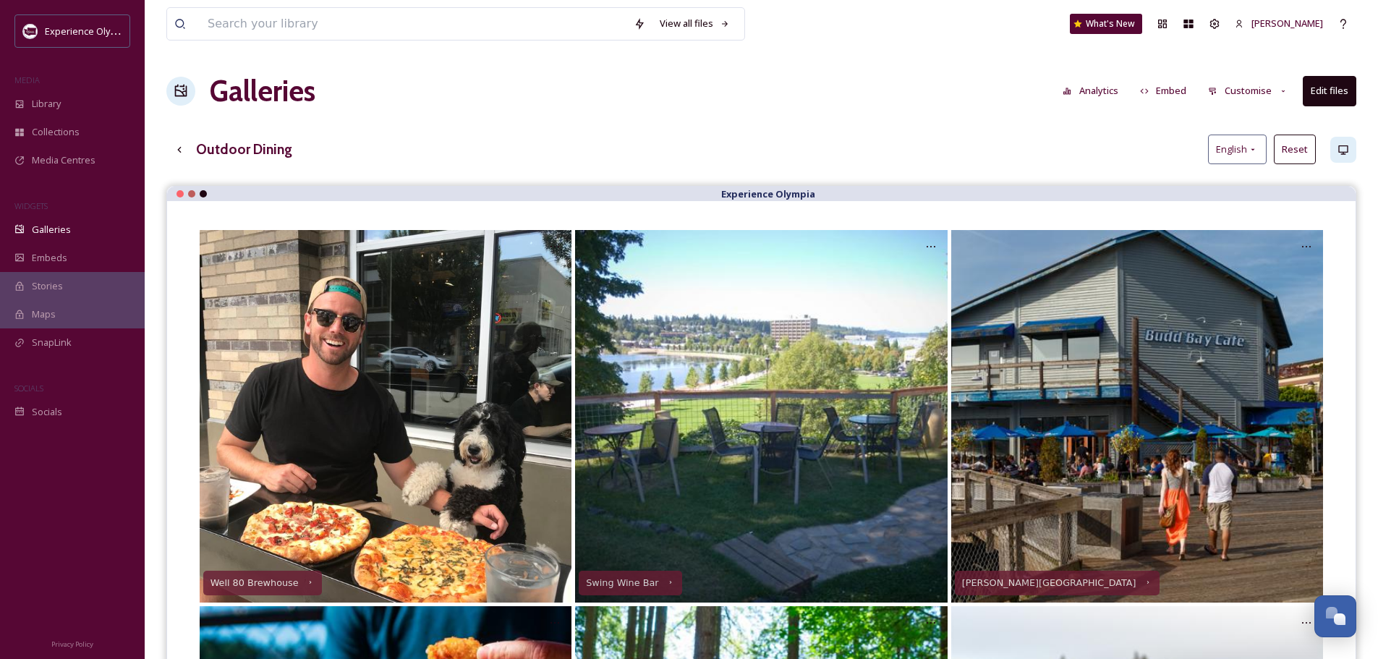
click at [1255, 93] on button "Customise" at bounding box center [1247, 91] width 95 height 28
click at [1336, 91] on button "Edit files" at bounding box center [1329, 91] width 54 height 30
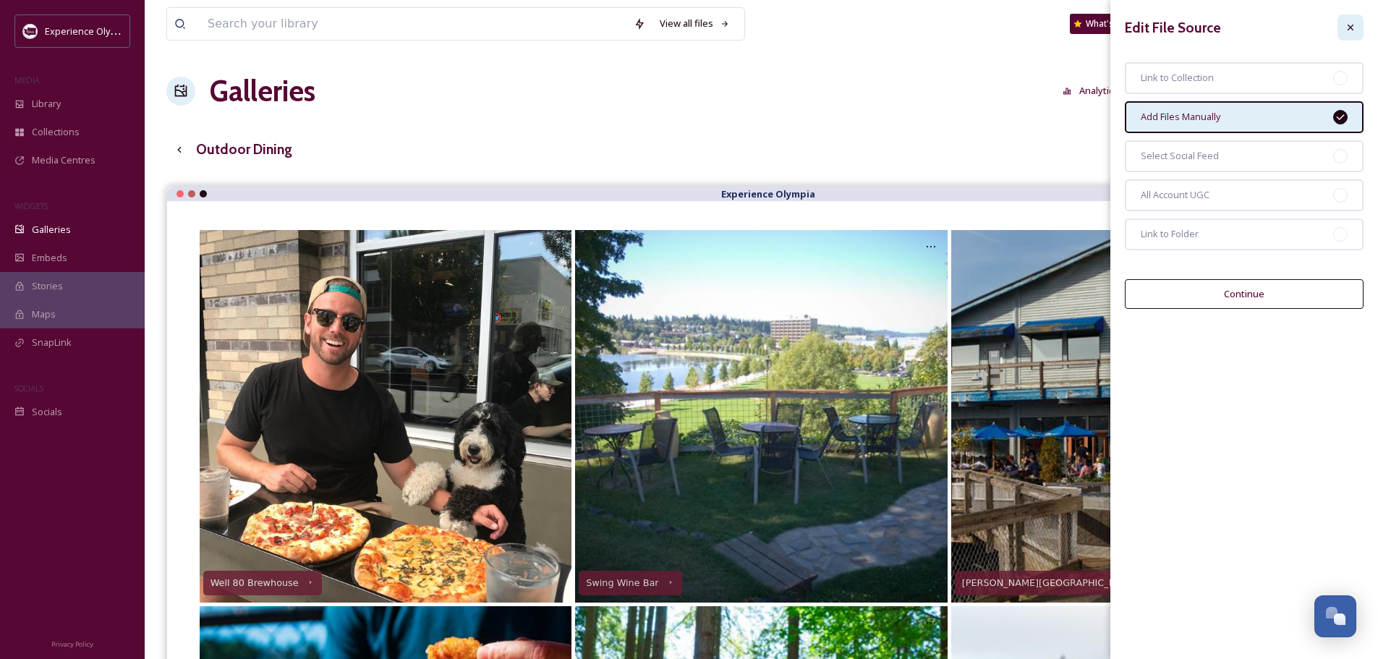
click at [1351, 26] on icon at bounding box center [1350, 28] width 6 height 6
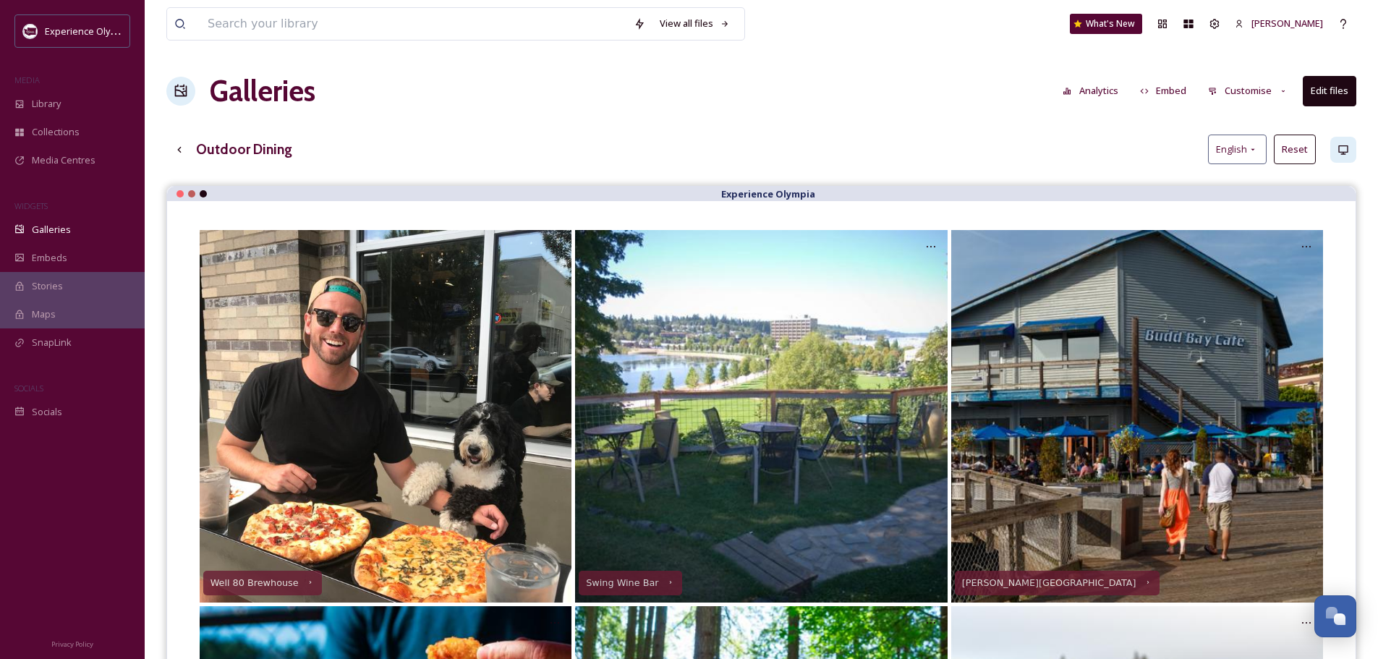
click at [1252, 88] on button "Customise" at bounding box center [1247, 91] width 95 height 28
click at [1234, 127] on span "Layout" at bounding box center [1222, 124] width 28 height 14
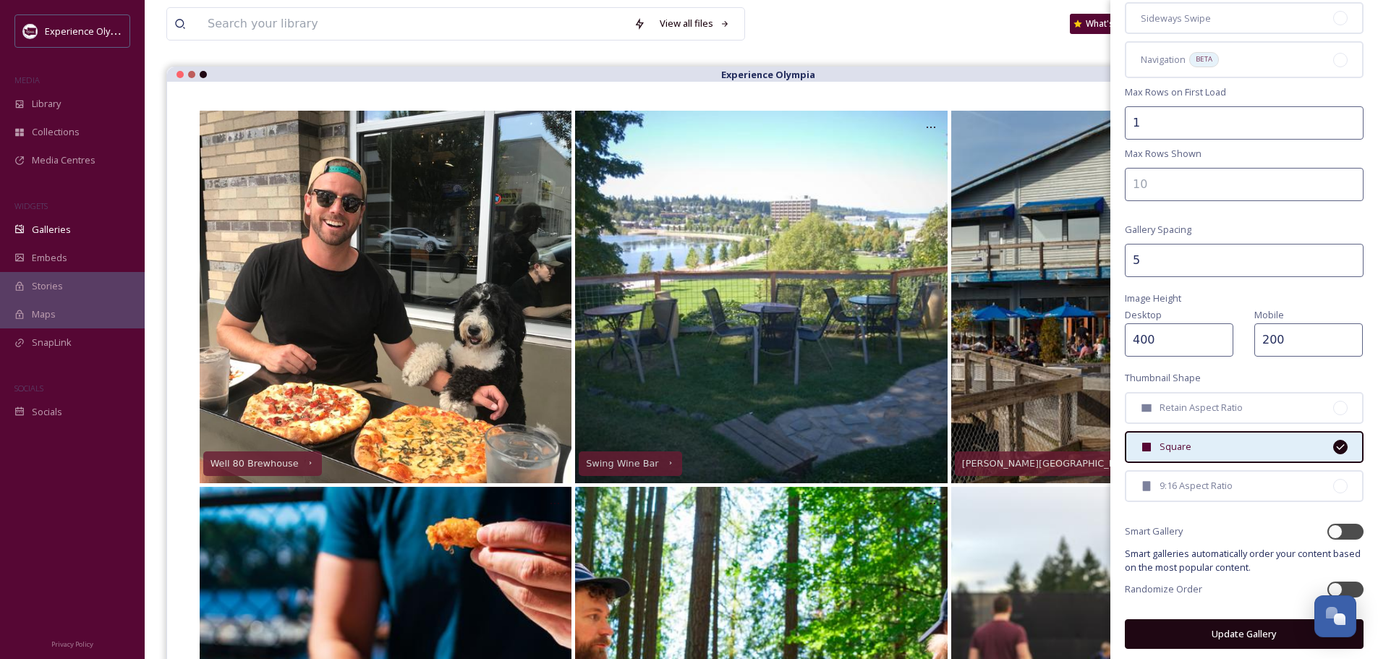
scroll to position [145, 0]
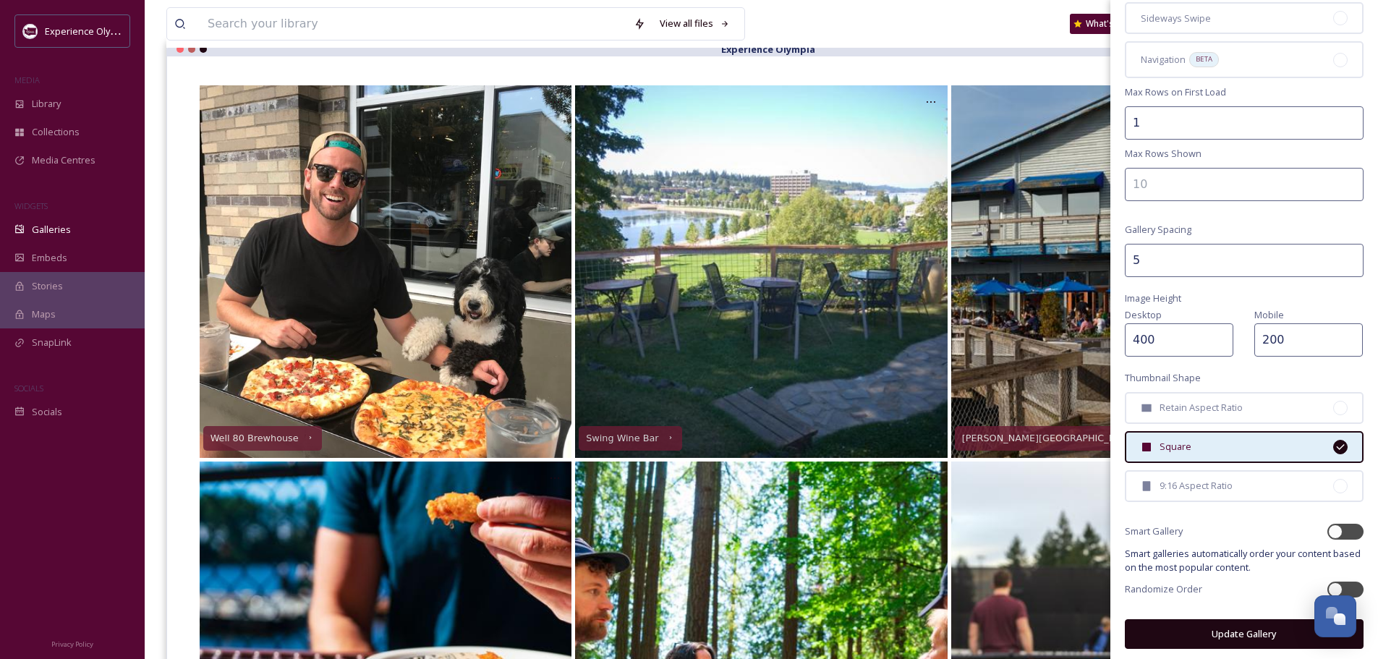
click at [1250, 622] on button "Update Gallery" at bounding box center [1244, 634] width 239 height 30
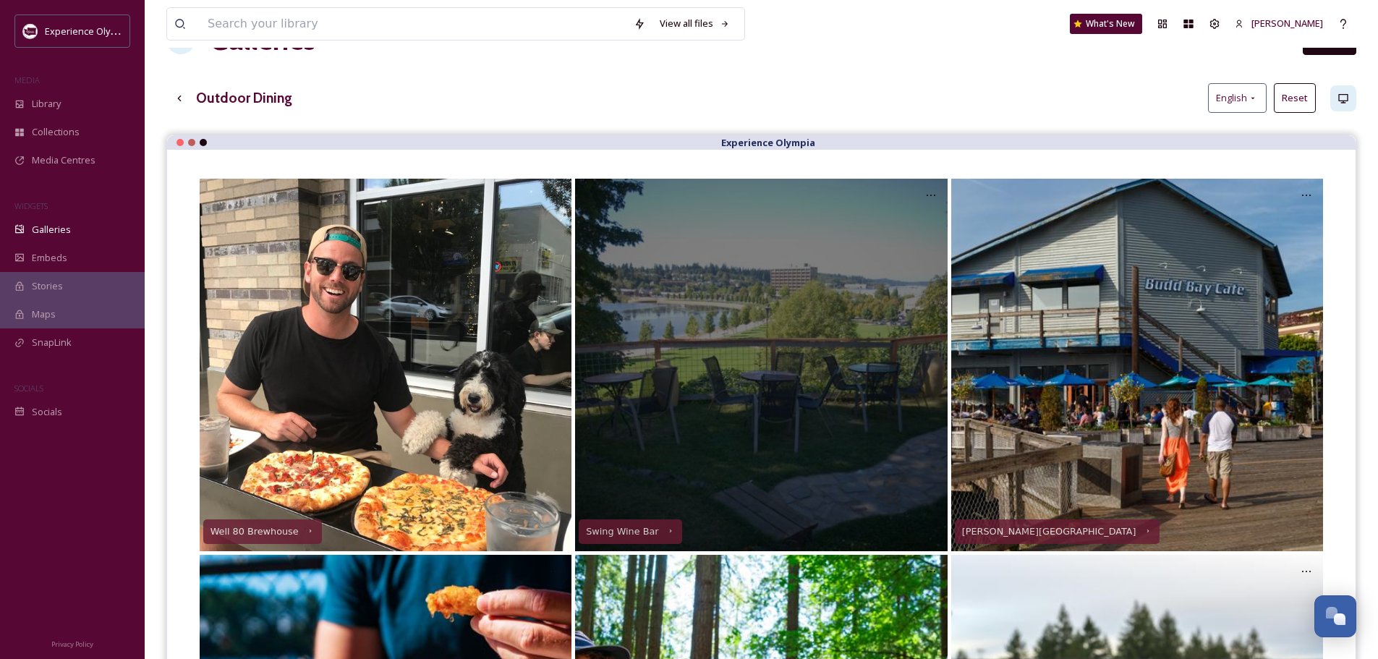
scroll to position [0, 0]
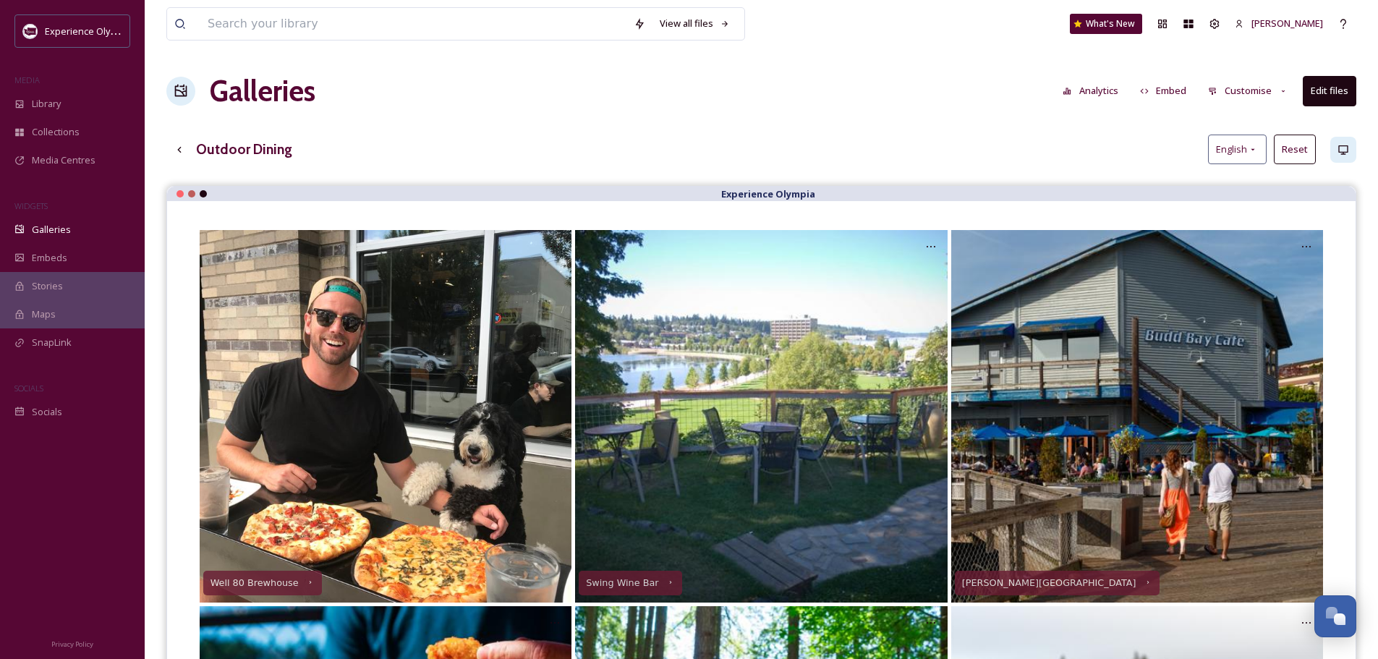
click at [1352, 83] on button "Edit files" at bounding box center [1329, 91] width 54 height 30
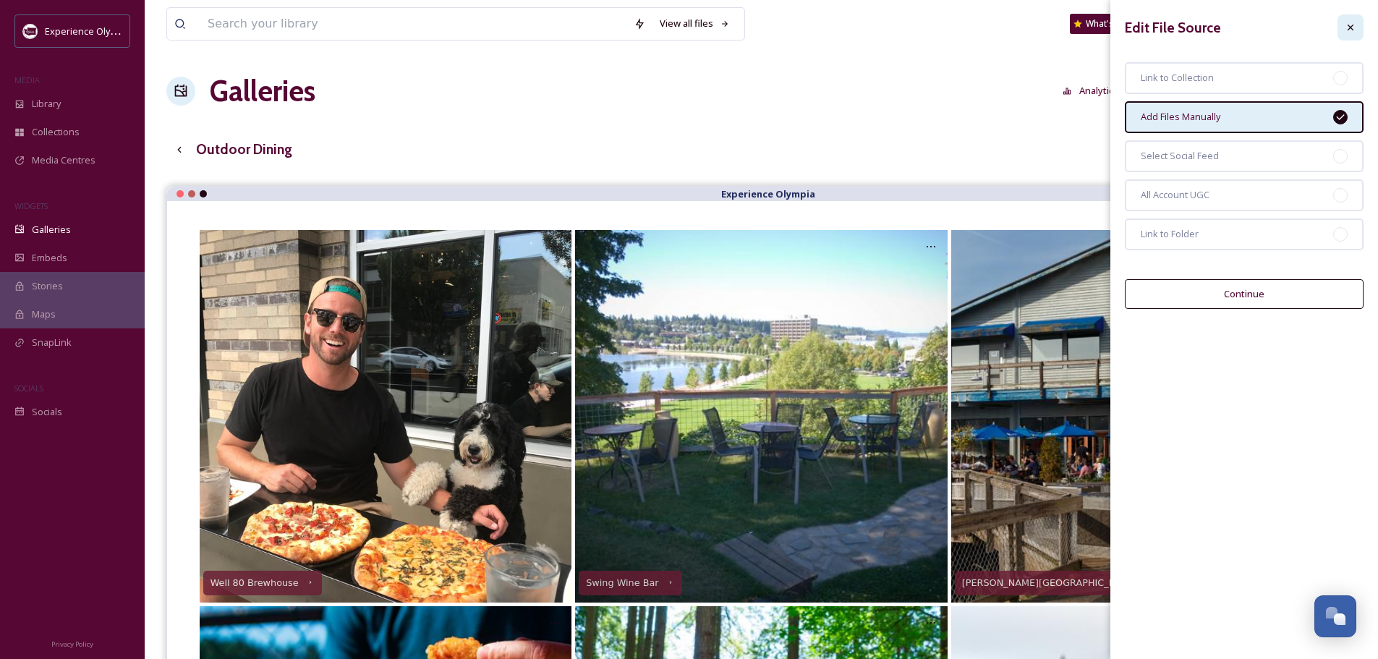
click at [1354, 27] on icon at bounding box center [1350, 28] width 12 height 12
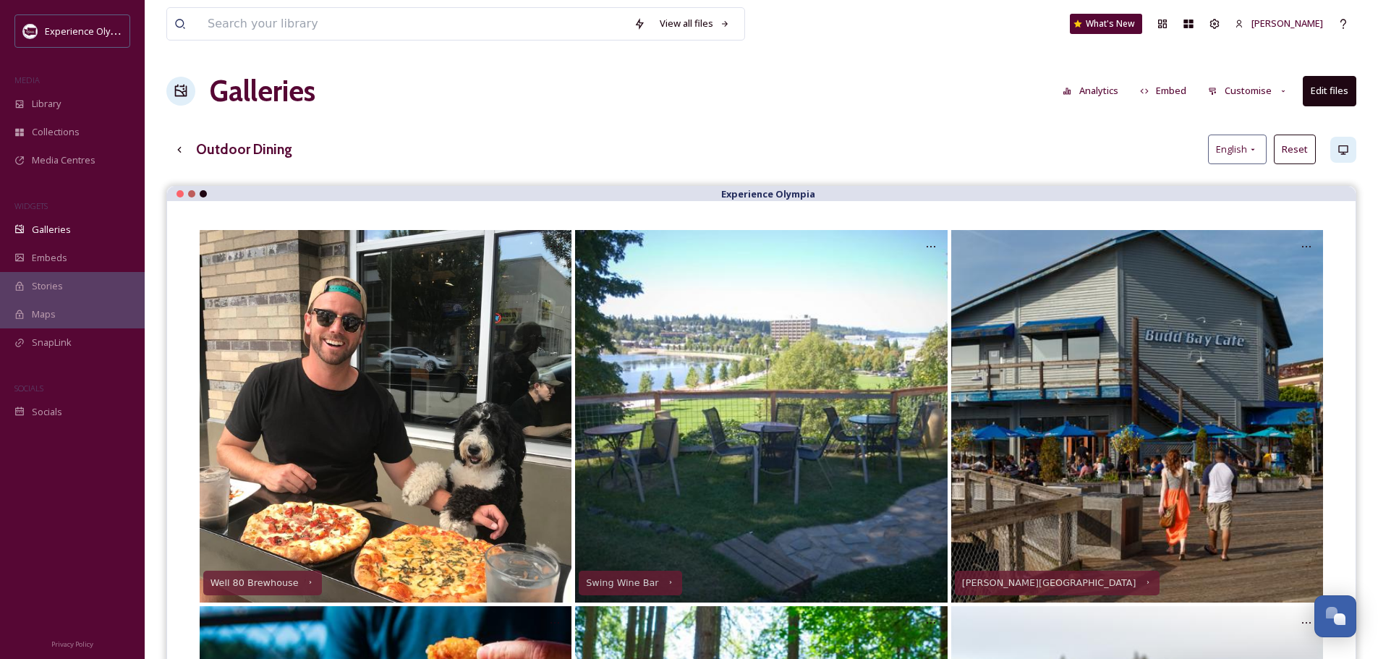
click at [1234, 85] on button "Customise" at bounding box center [1247, 91] width 95 height 28
click at [1229, 119] on span "Layout" at bounding box center [1222, 124] width 28 height 14
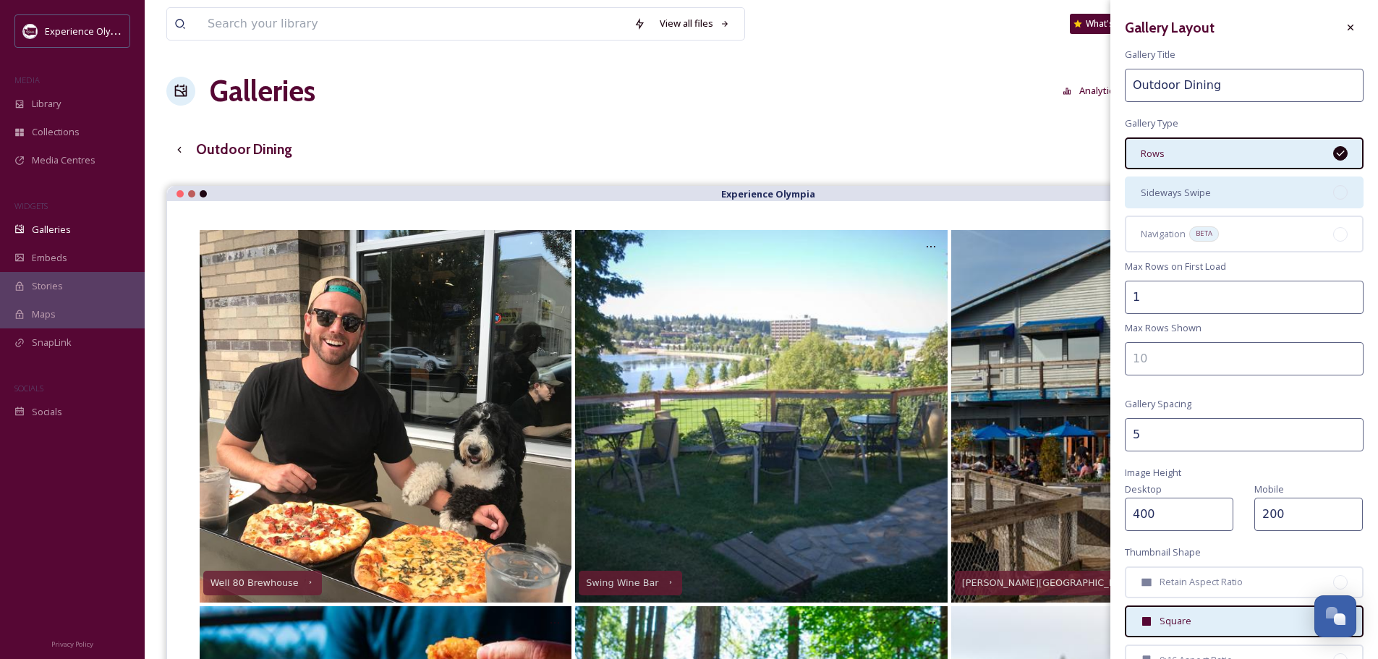
click at [1221, 192] on div "Sideways Swipe" at bounding box center [1244, 192] width 239 height 32
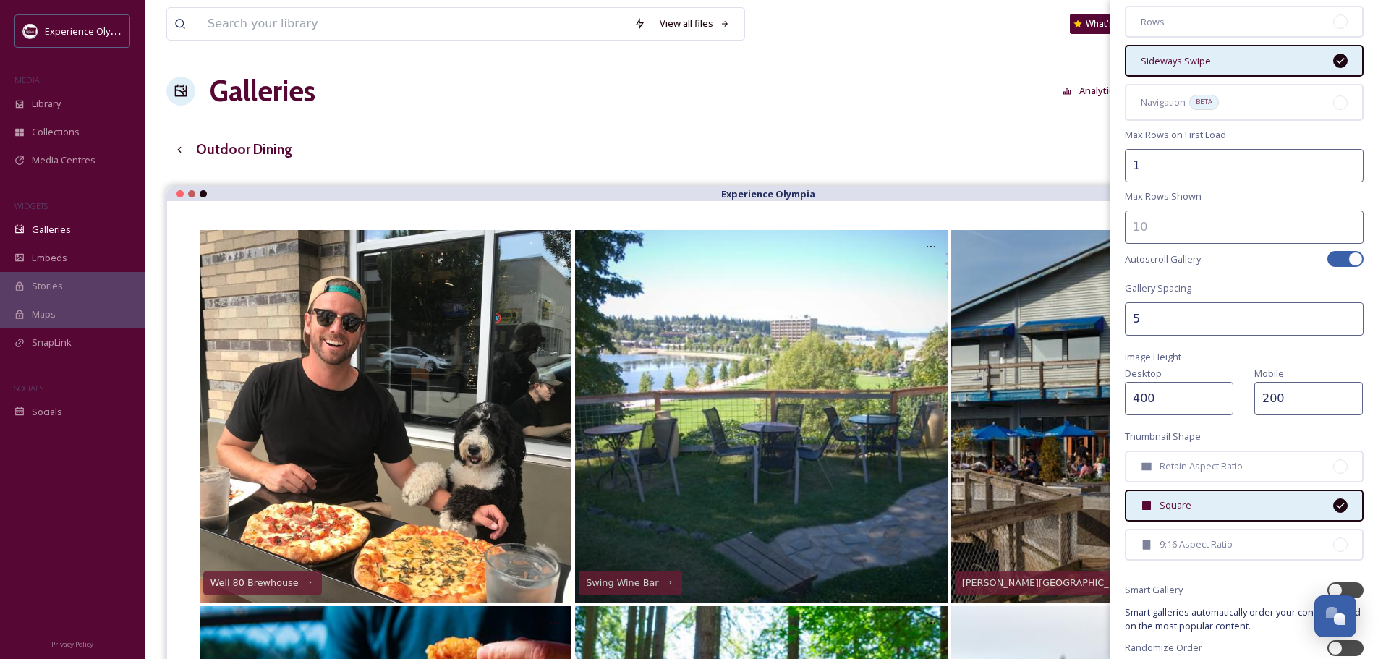
scroll to position [190, 0]
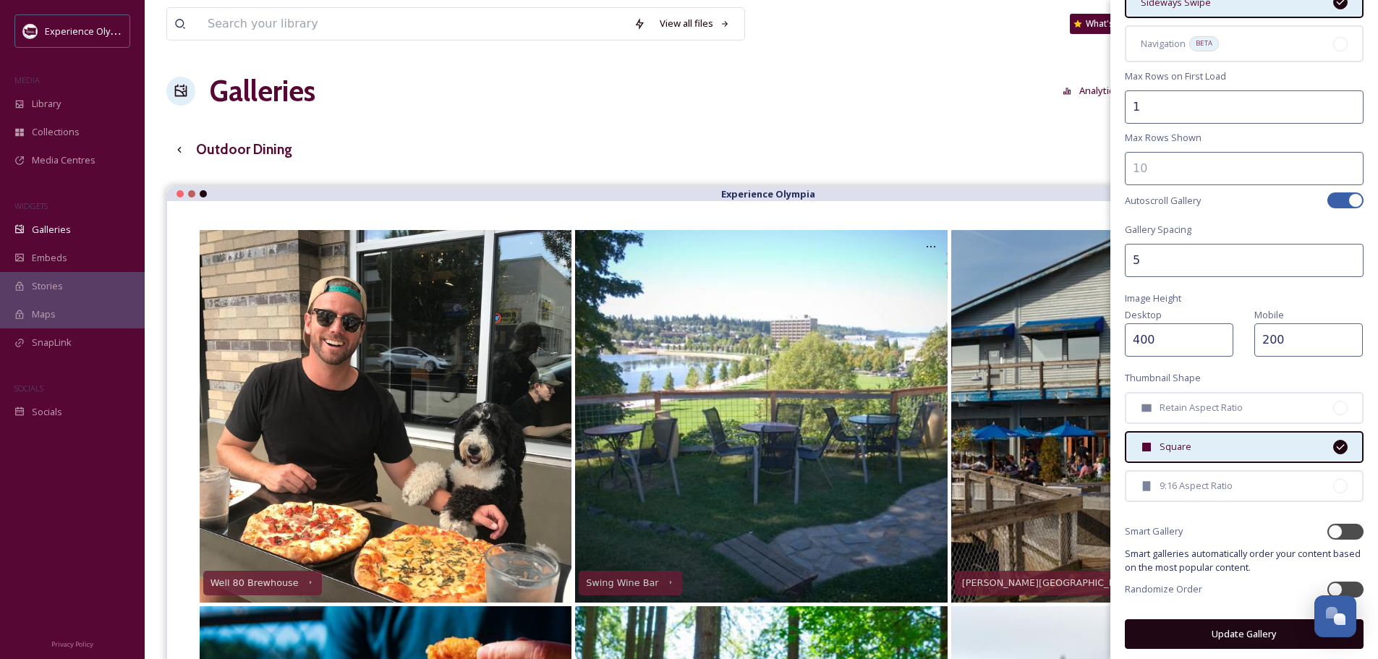
click at [1237, 631] on button "Update Gallery" at bounding box center [1244, 634] width 239 height 30
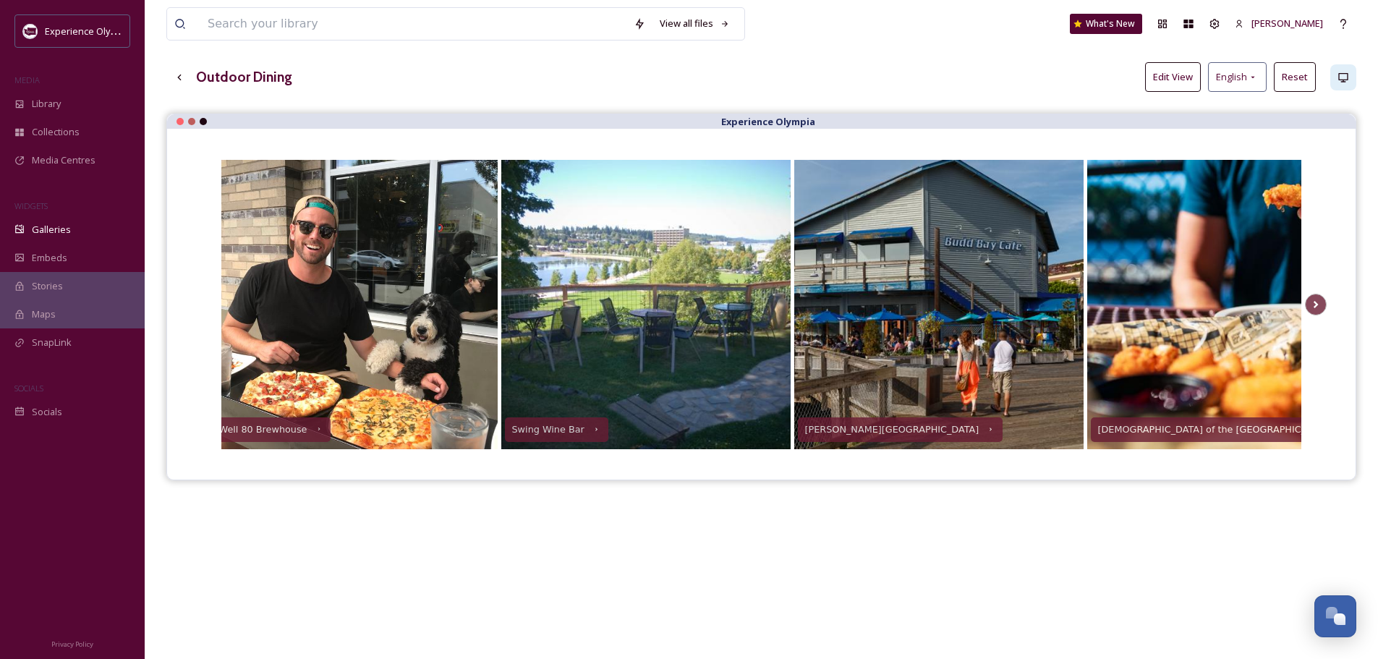
scroll to position [0, 0]
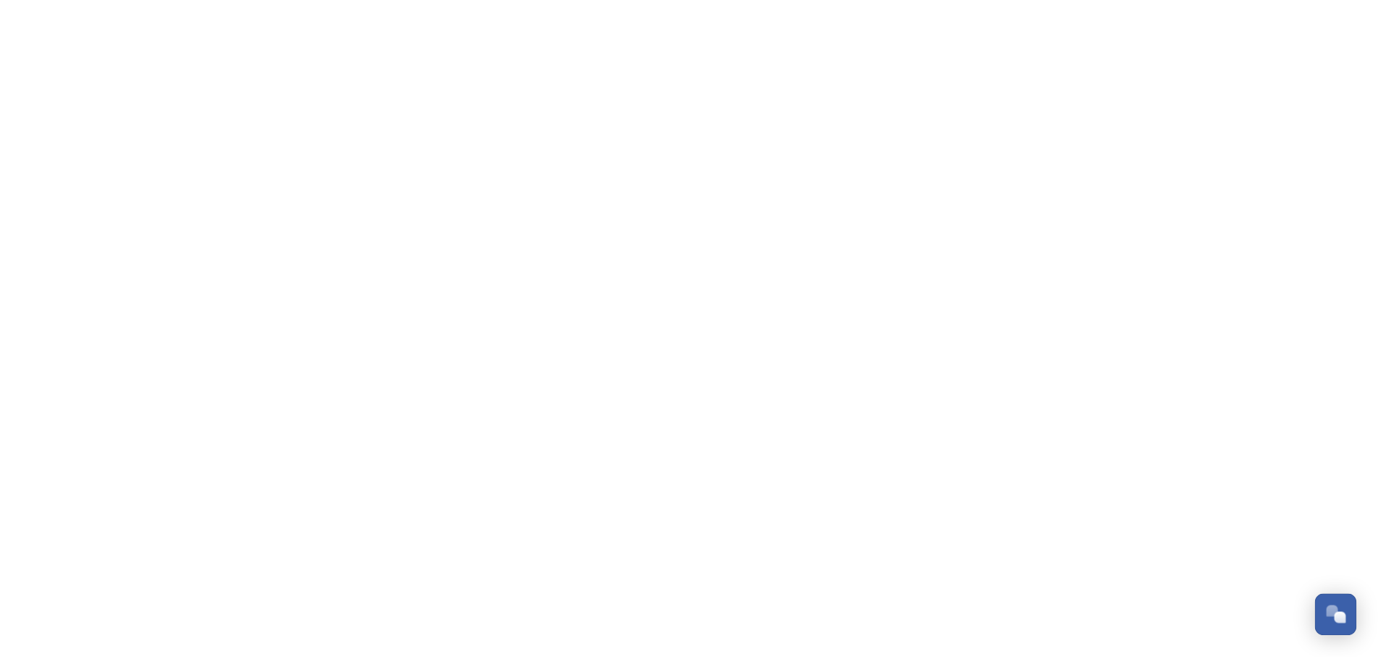
scroll to position [6477, 0]
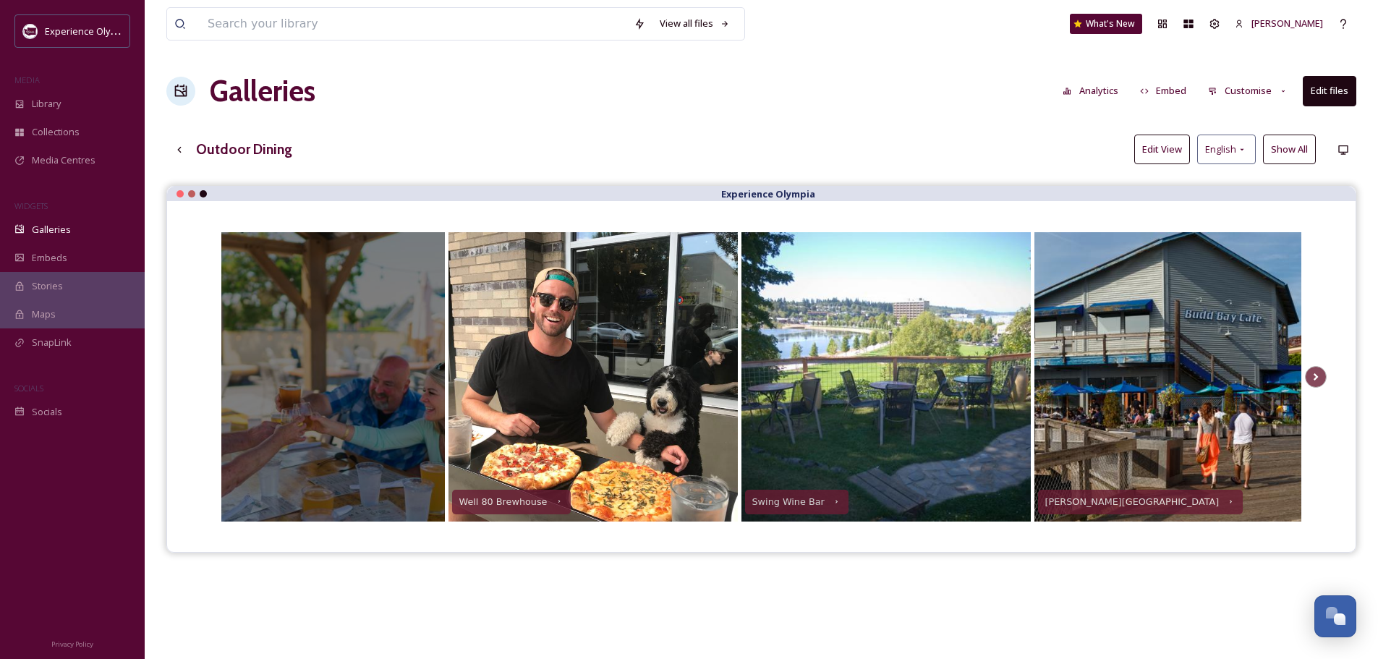
click at [390, 263] on div at bounding box center [299, 376] width 289 height 289
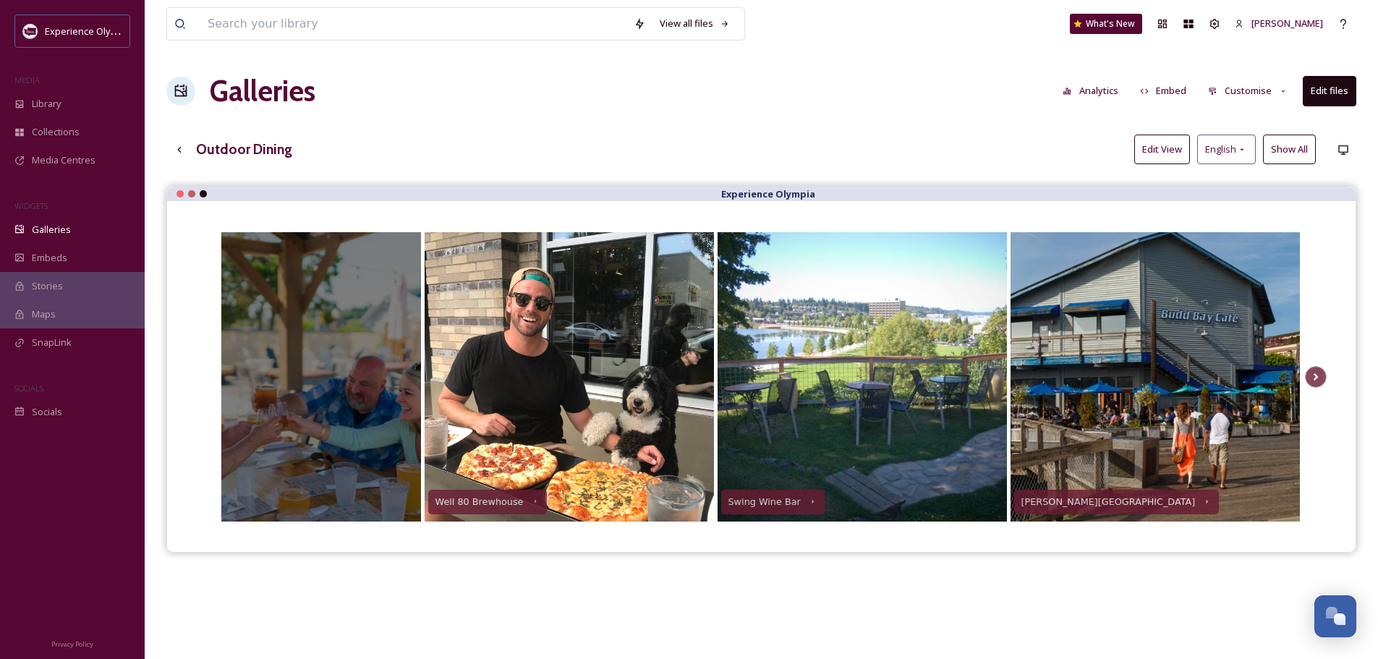
click at [299, 394] on div at bounding box center [276, 376] width 289 height 289
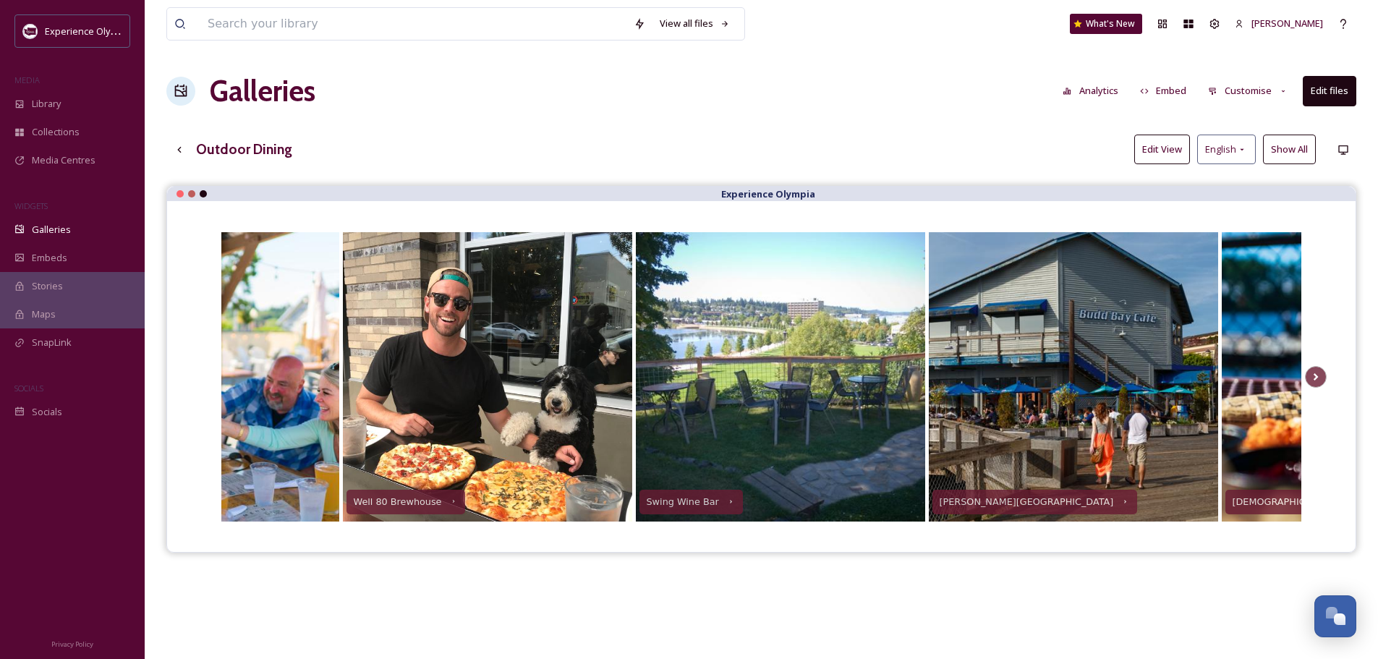
click at [1257, 91] on button "Customise" at bounding box center [1247, 91] width 95 height 28
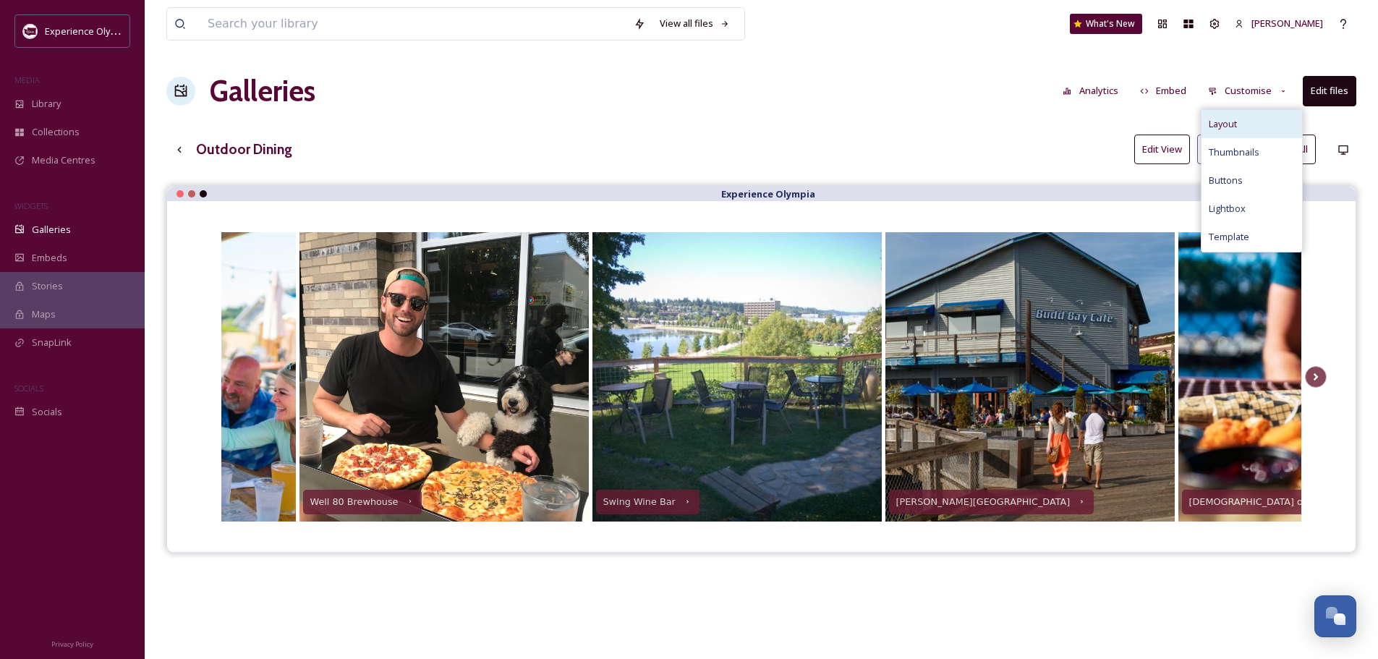
click at [1241, 119] on div "Layout" at bounding box center [1251, 124] width 101 height 28
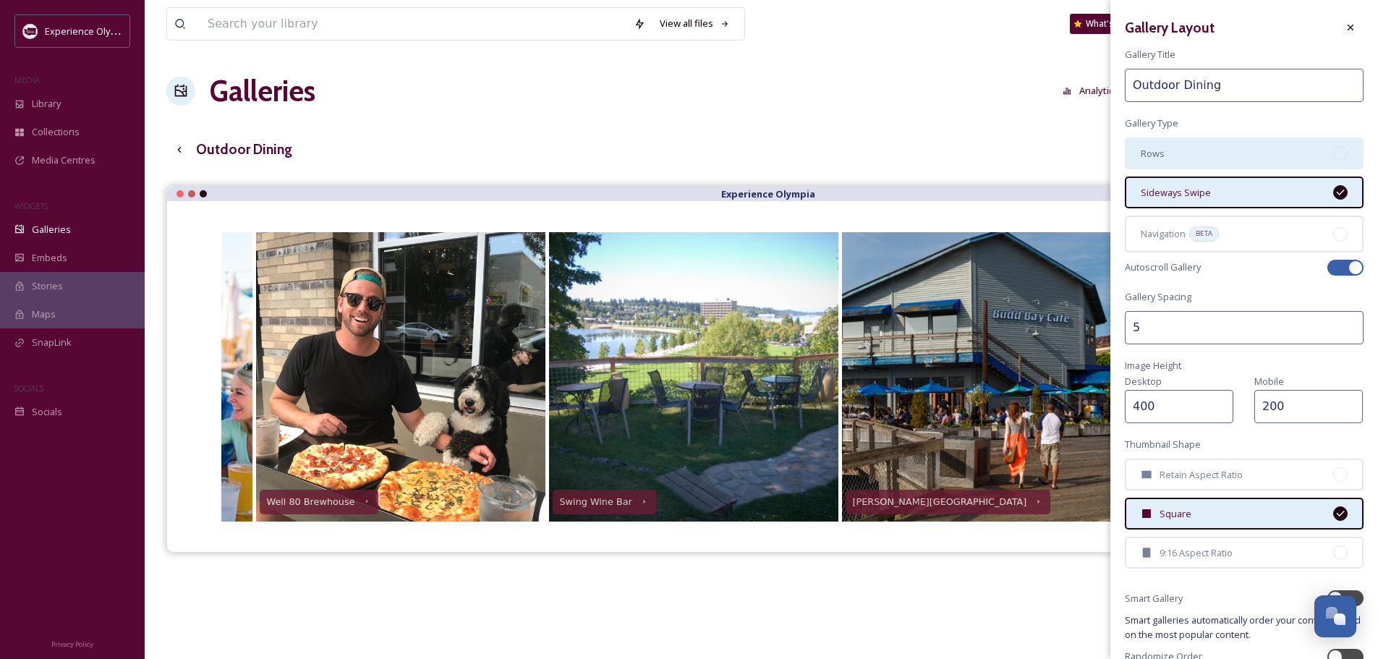
click at [1235, 155] on div "Rows" at bounding box center [1244, 153] width 239 height 32
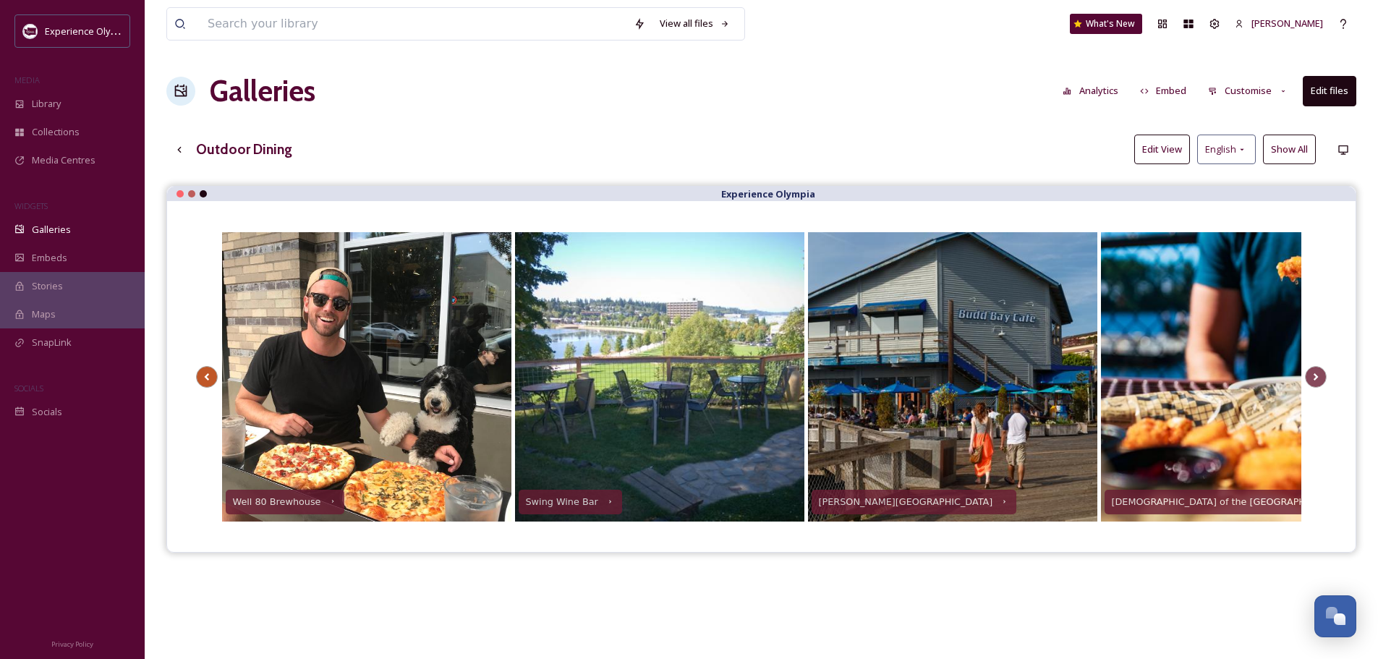
click at [209, 368] on icon at bounding box center [207, 377] width 20 height 22
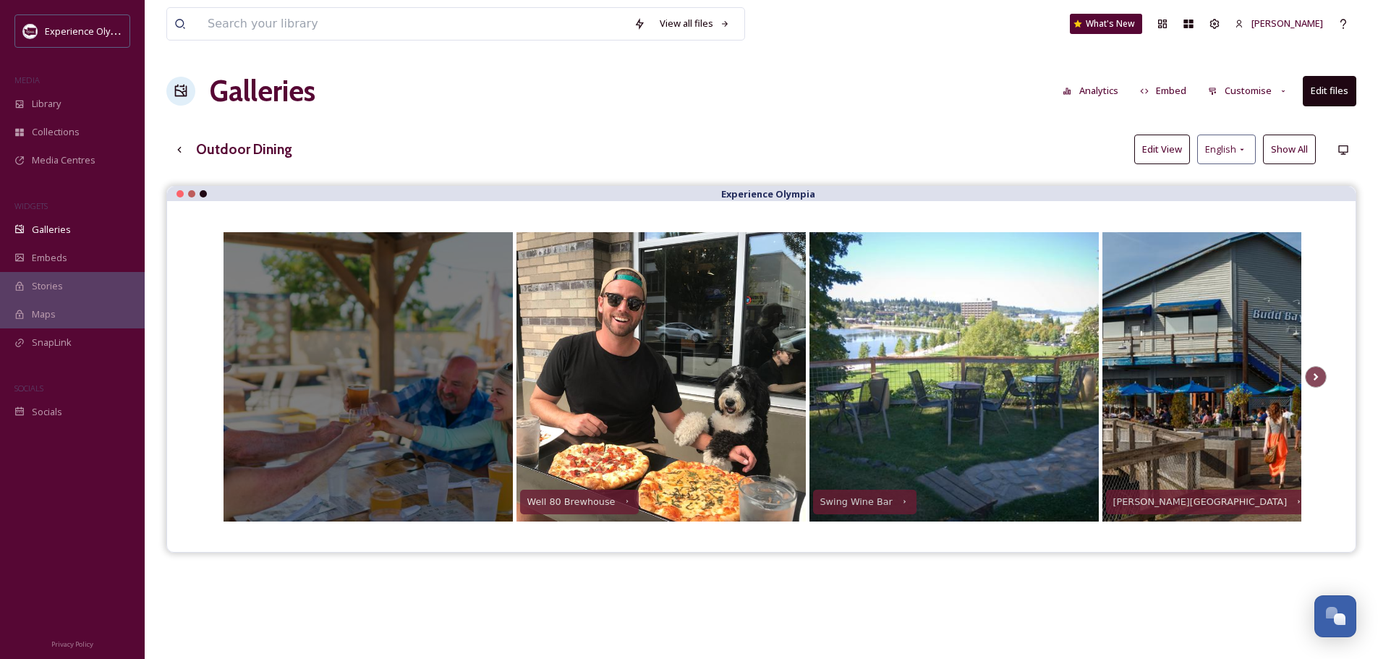
click at [368, 324] on div at bounding box center [367, 376] width 289 height 289
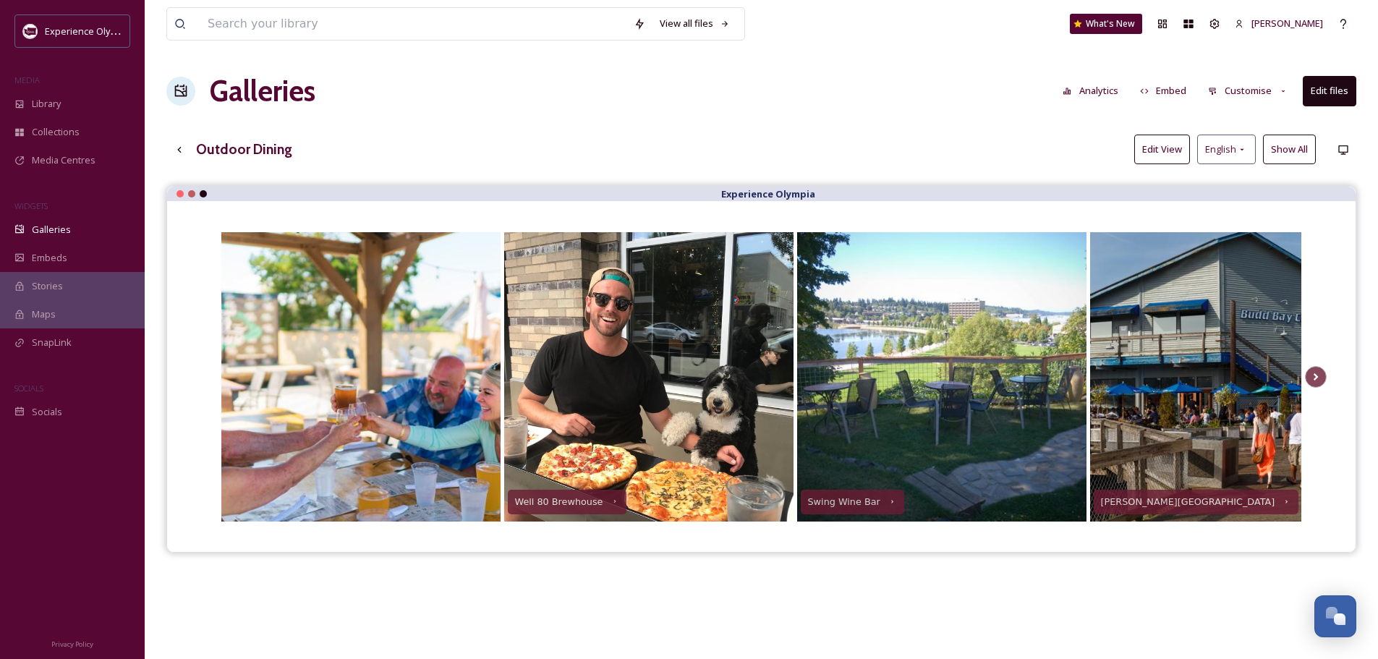
click at [205, 385] on div "Well 80 Brewhouse Swing Wine [PERSON_NAME] Bay Cafe [DEMOGRAPHIC_DATA] of the […" at bounding box center [761, 376] width 1130 height 293
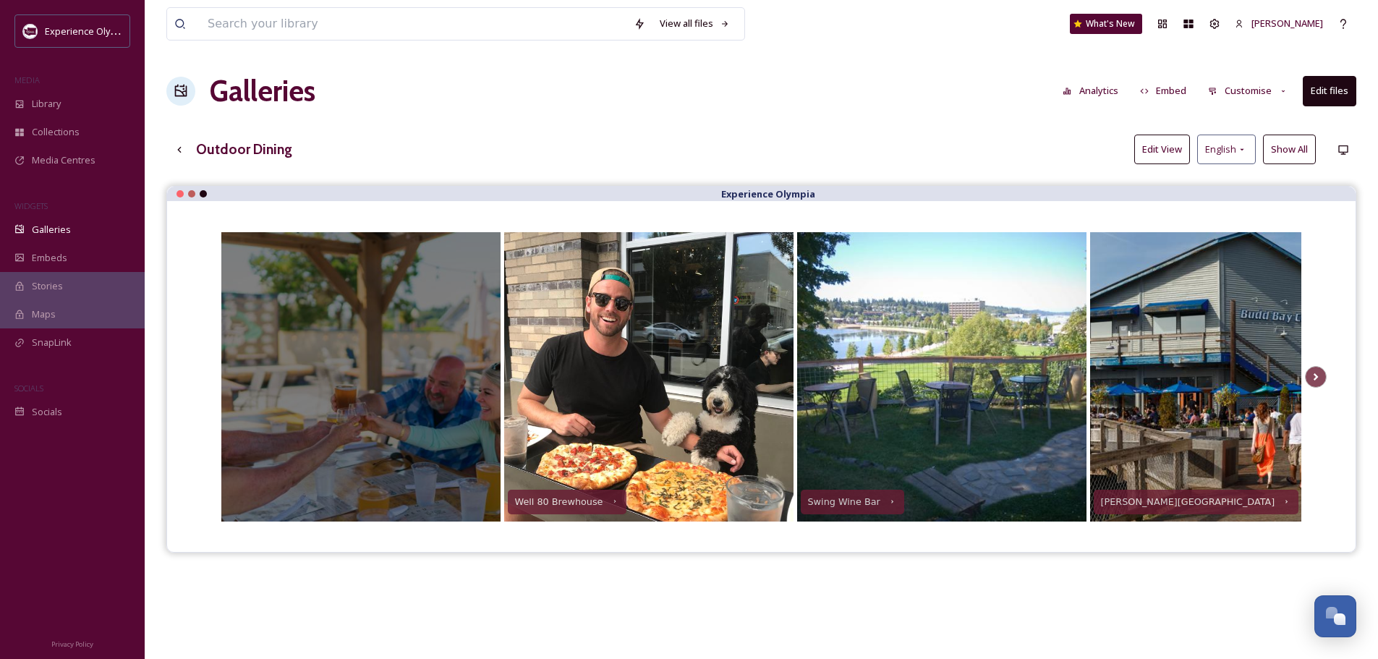
click at [380, 372] on div at bounding box center [355, 376] width 289 height 289
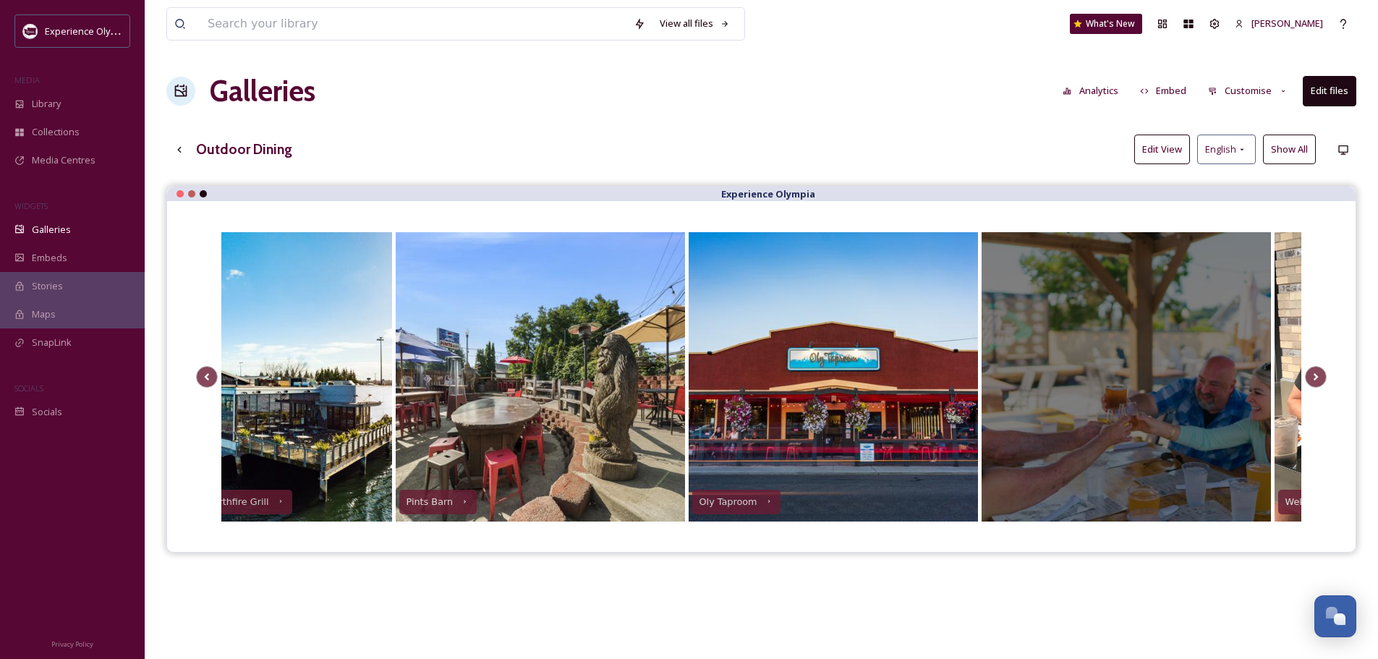
click at [1255, 253] on div at bounding box center [1125, 376] width 289 height 289
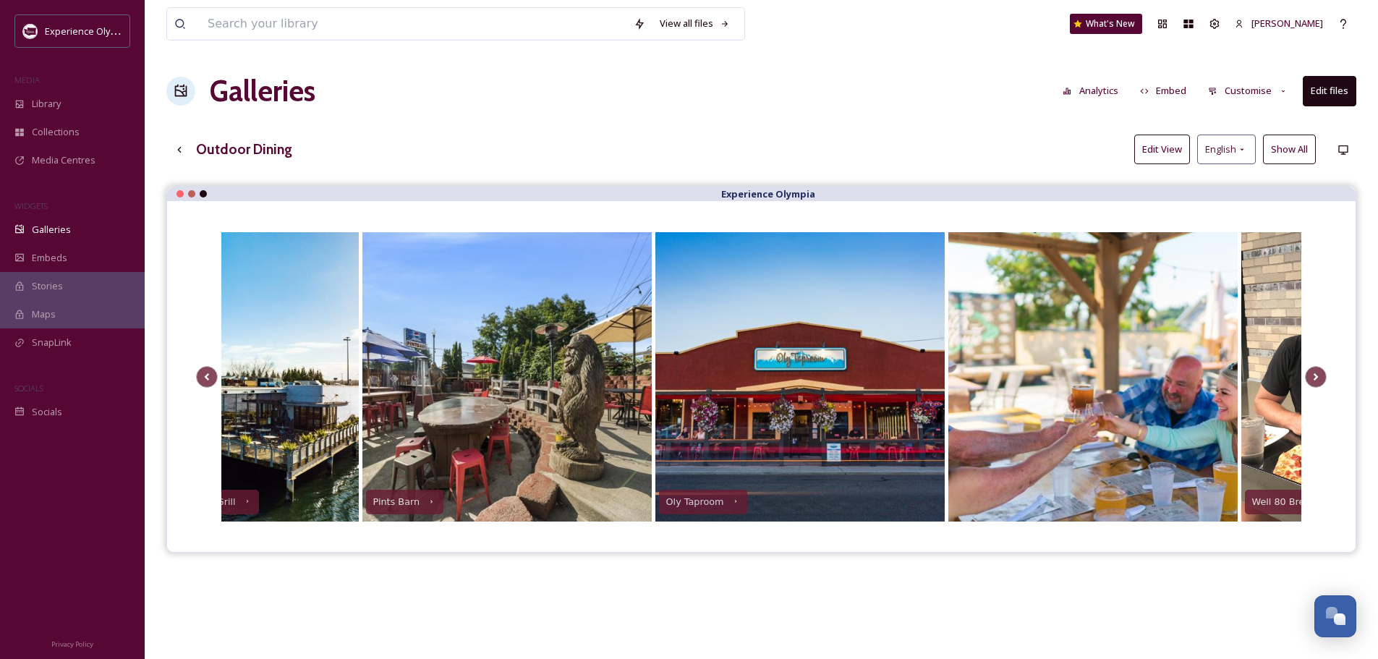
click at [1273, 93] on button "Customise" at bounding box center [1247, 91] width 95 height 28
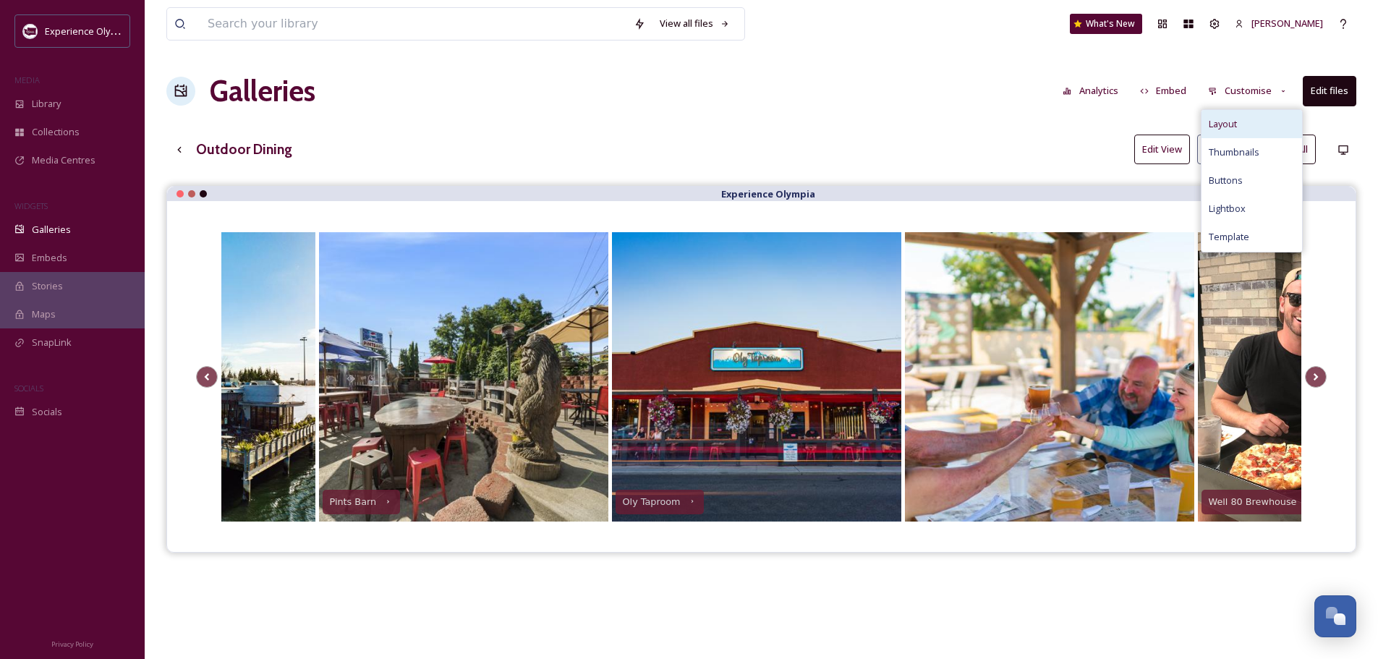
click at [1252, 121] on div "Layout" at bounding box center [1251, 124] width 101 height 28
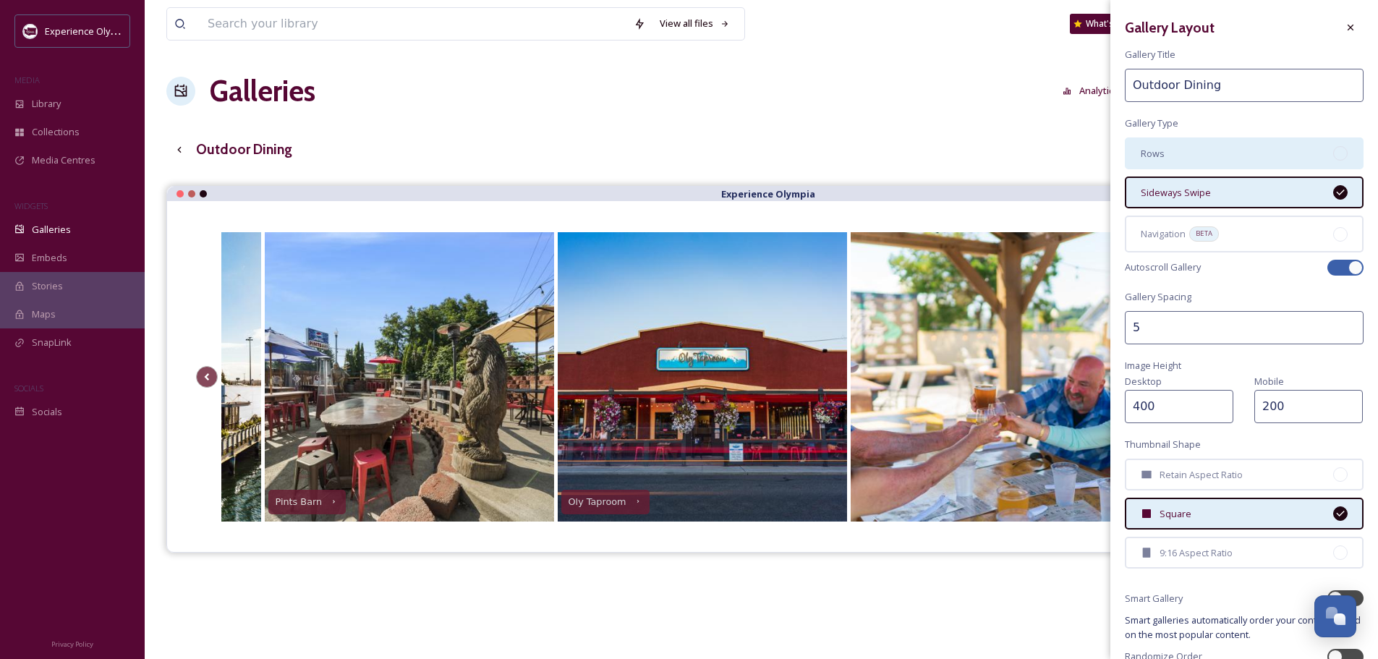
click at [1237, 153] on div "Rows" at bounding box center [1244, 153] width 239 height 32
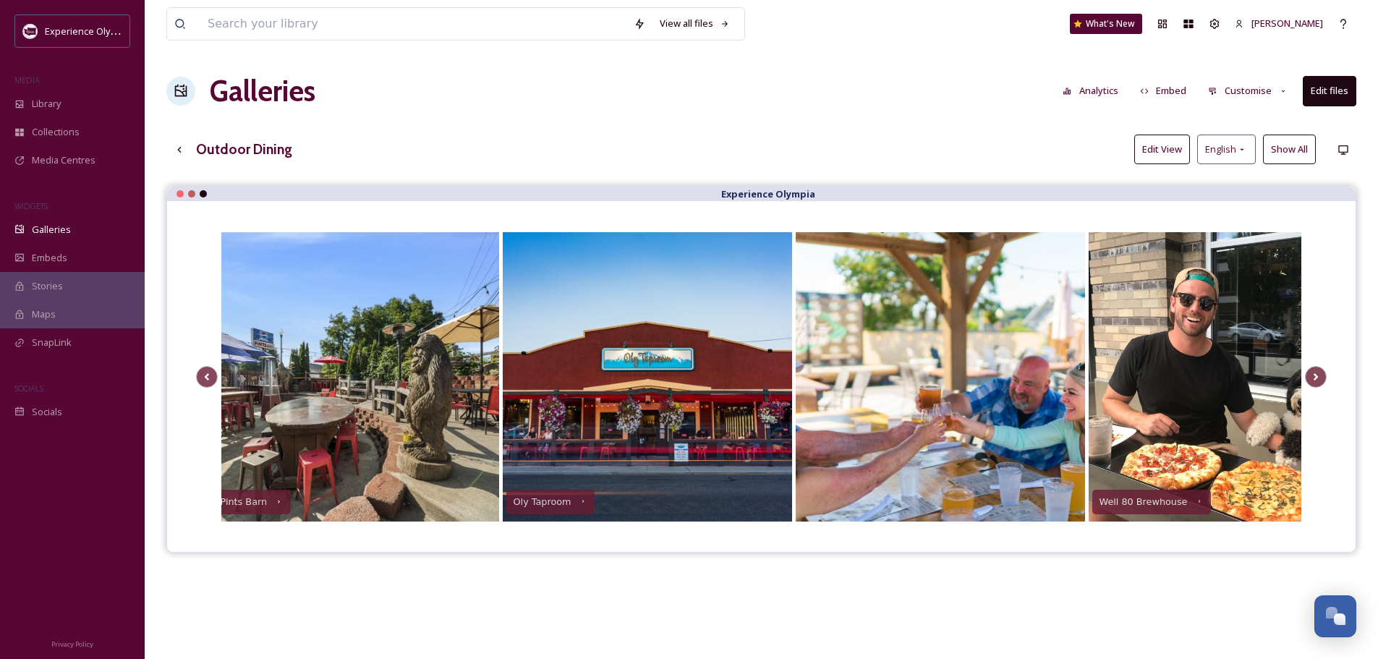
click at [1037, 189] on div "Experience Olympia" at bounding box center [761, 194] width 1188 height 14
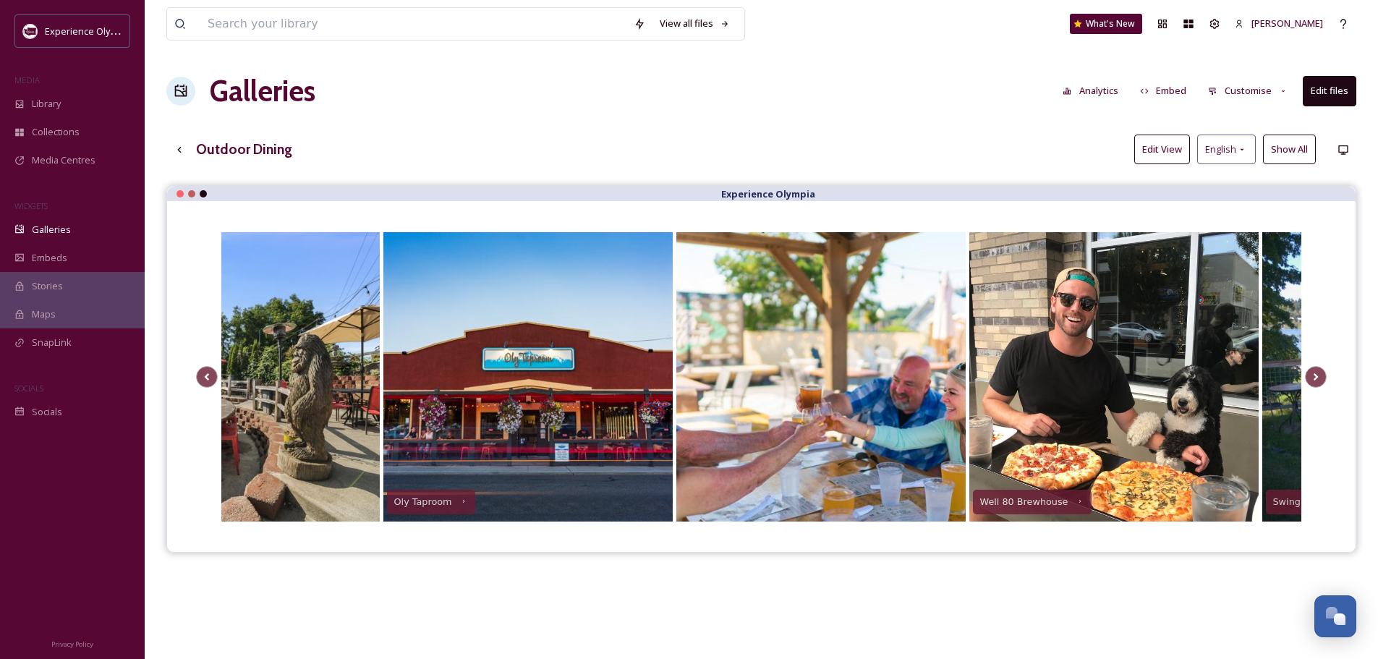
click at [1242, 90] on button "Customise" at bounding box center [1247, 91] width 95 height 28
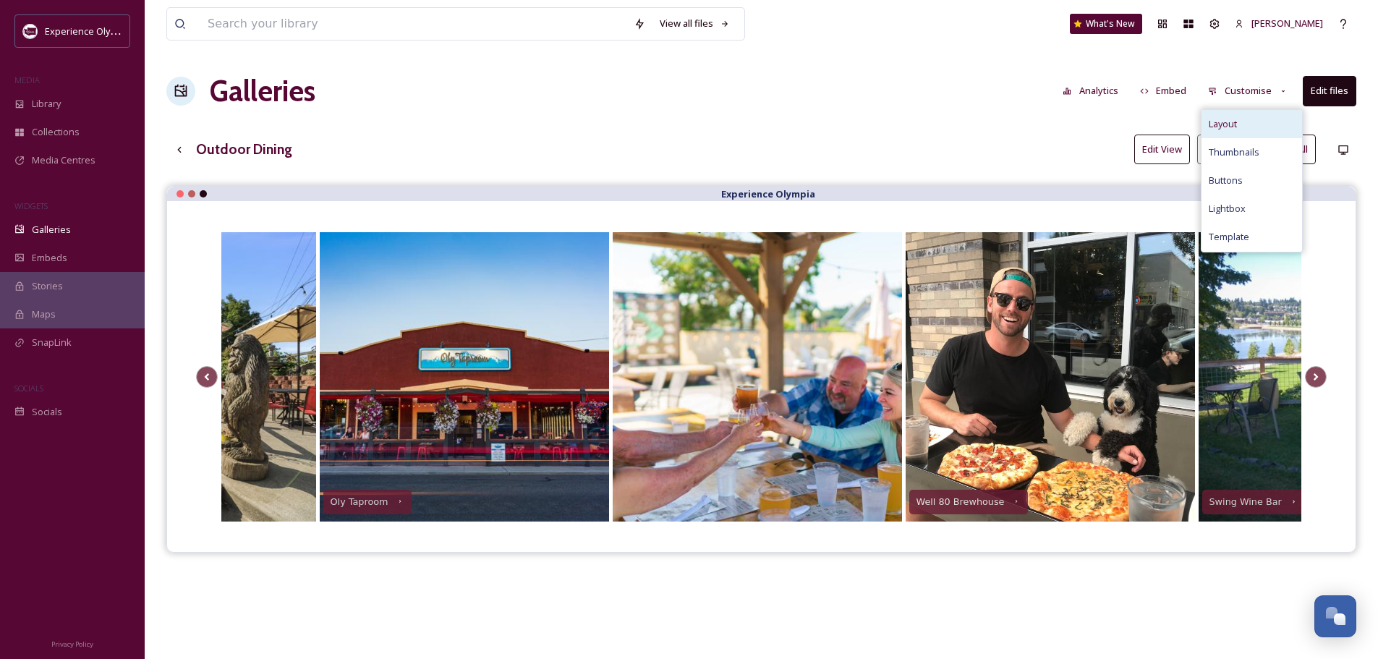
click at [1232, 125] on span "Layout" at bounding box center [1222, 124] width 28 height 14
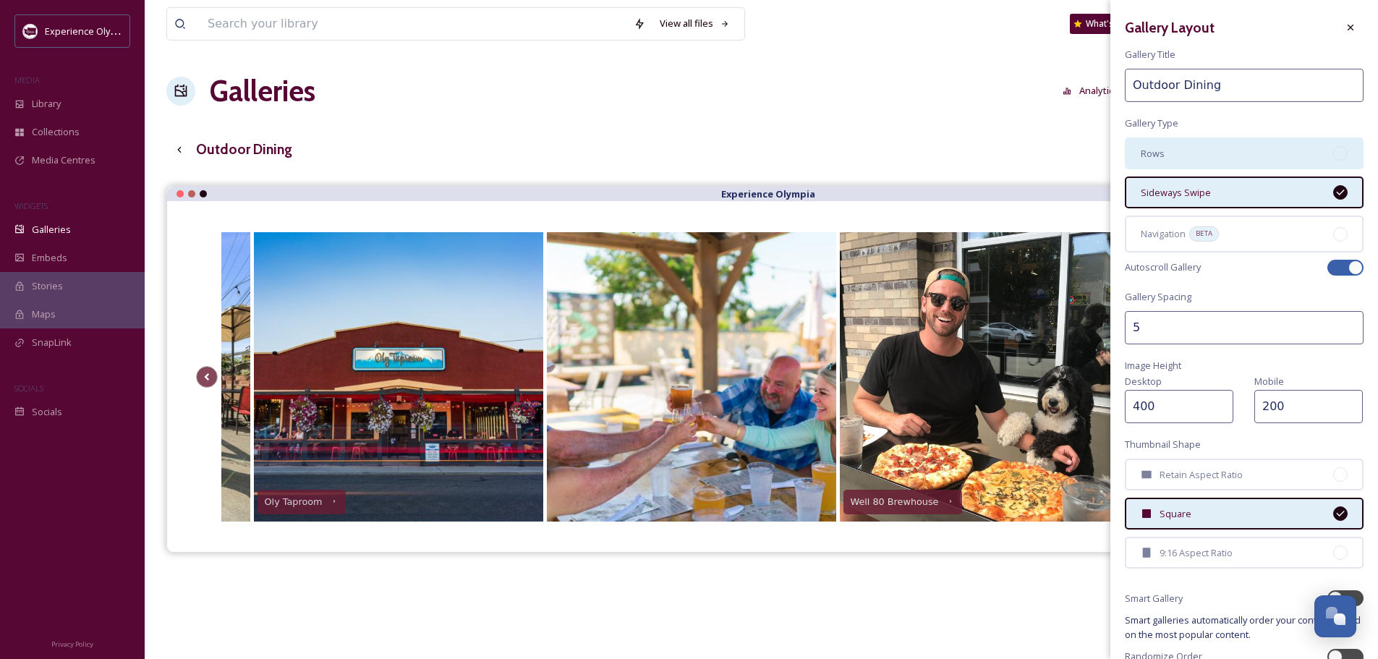
click at [1229, 156] on div "Rows" at bounding box center [1244, 153] width 239 height 32
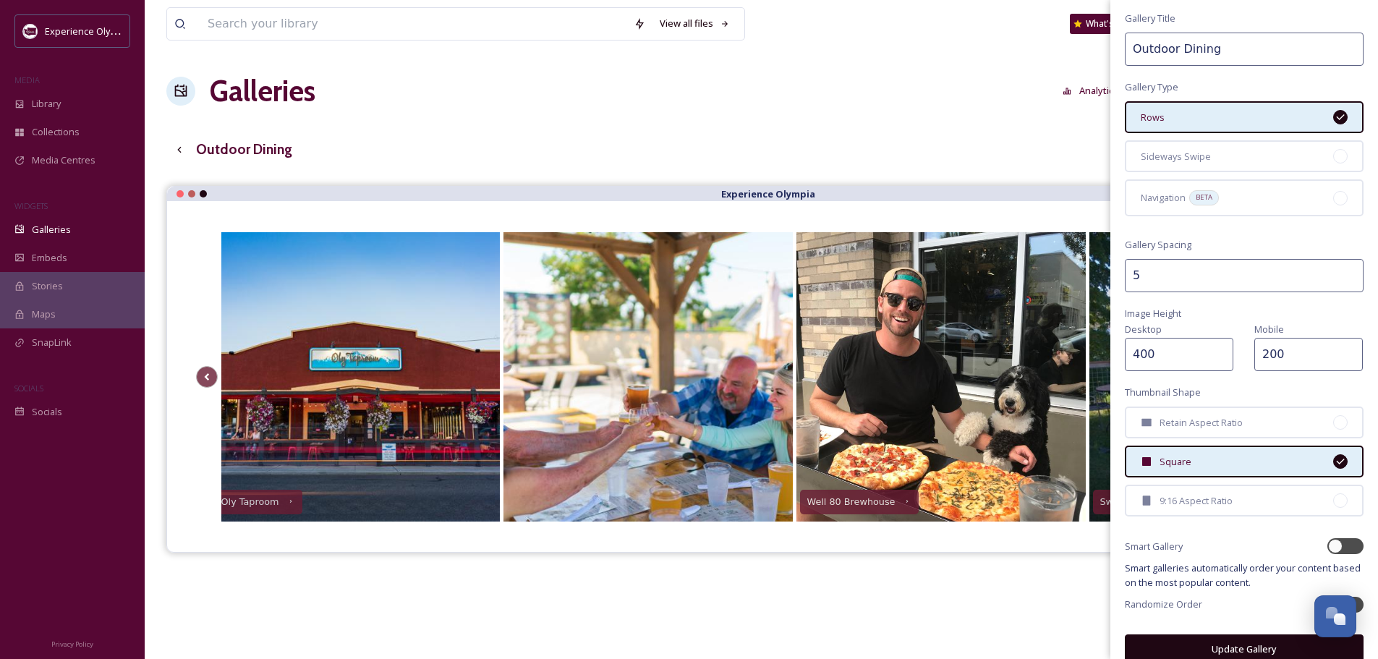
scroll to position [53, 0]
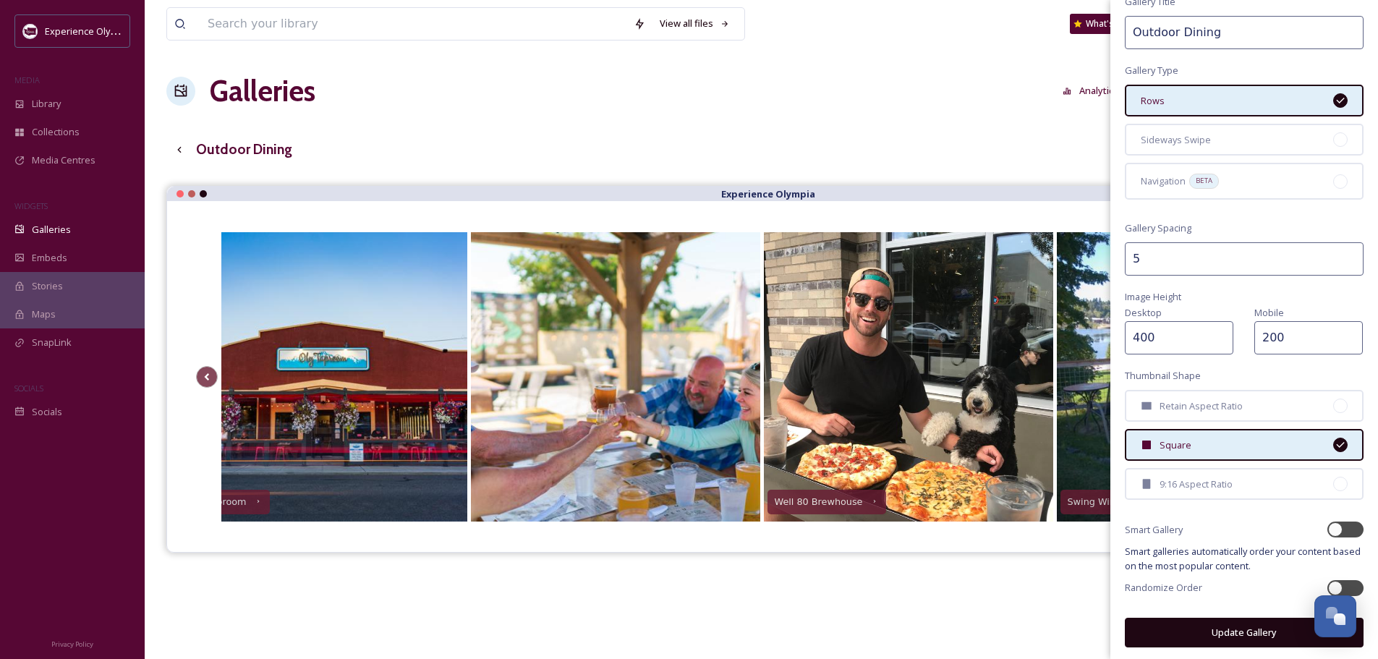
click at [1226, 630] on button "Update Gallery" at bounding box center [1244, 633] width 239 height 30
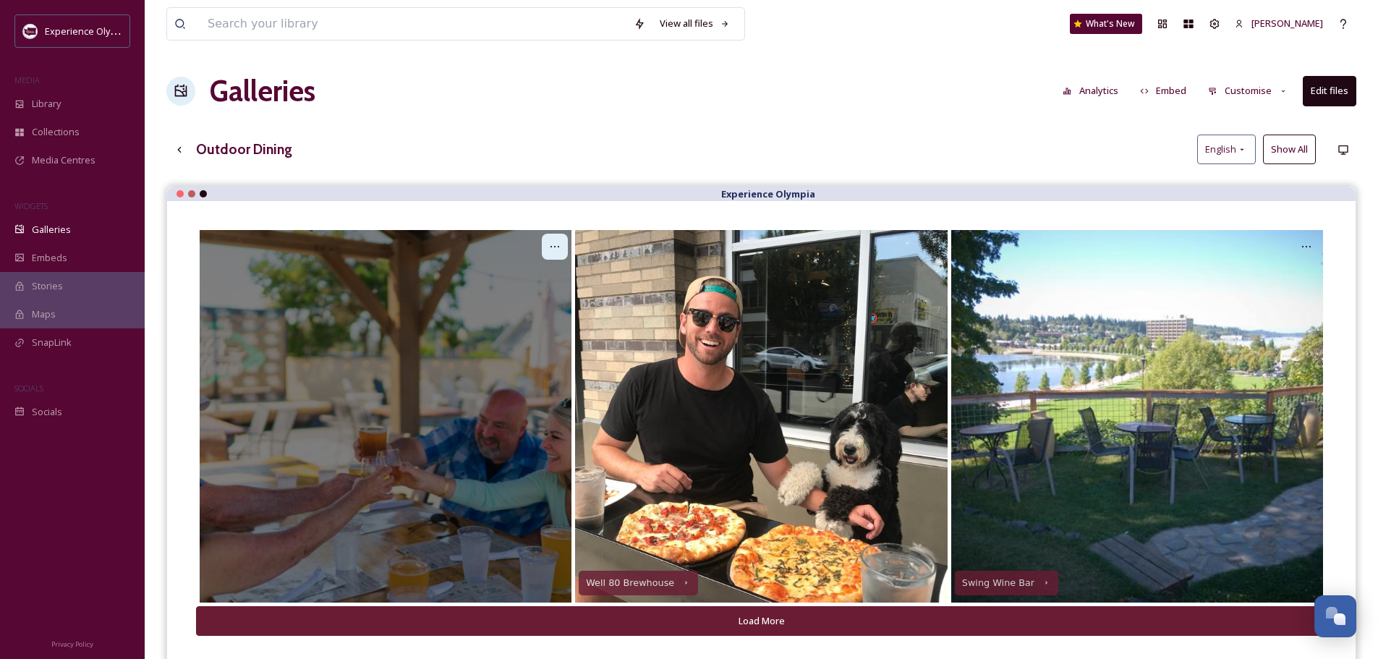
click at [556, 242] on icon at bounding box center [555, 247] width 12 height 12
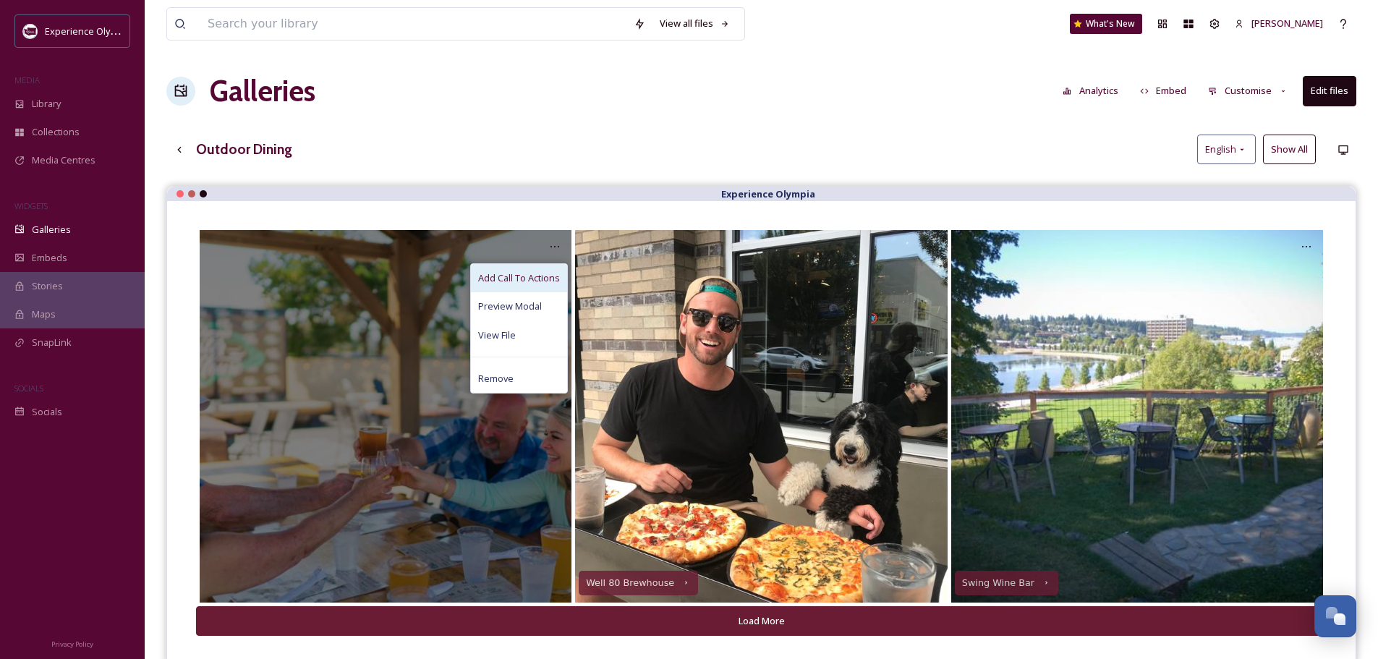
click at [536, 272] on span "Add Call To Actions" at bounding box center [519, 278] width 82 height 14
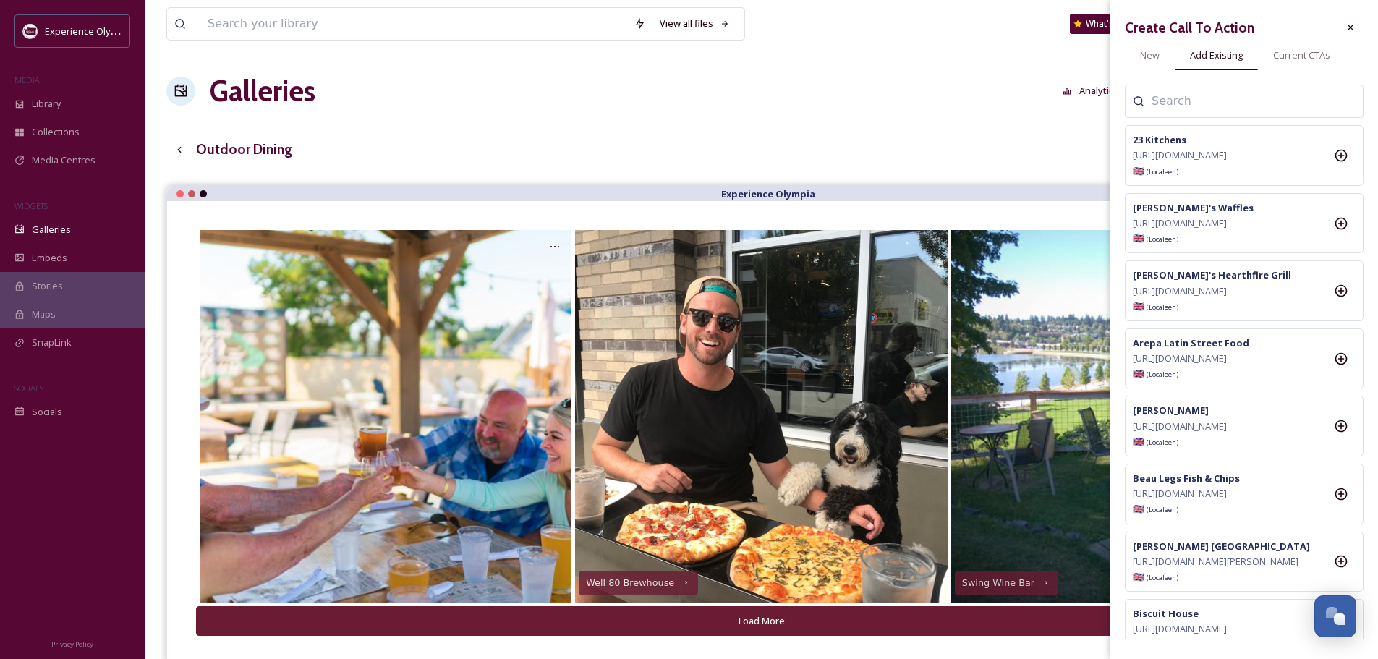
click at [1220, 100] on input at bounding box center [1223, 101] width 145 height 17
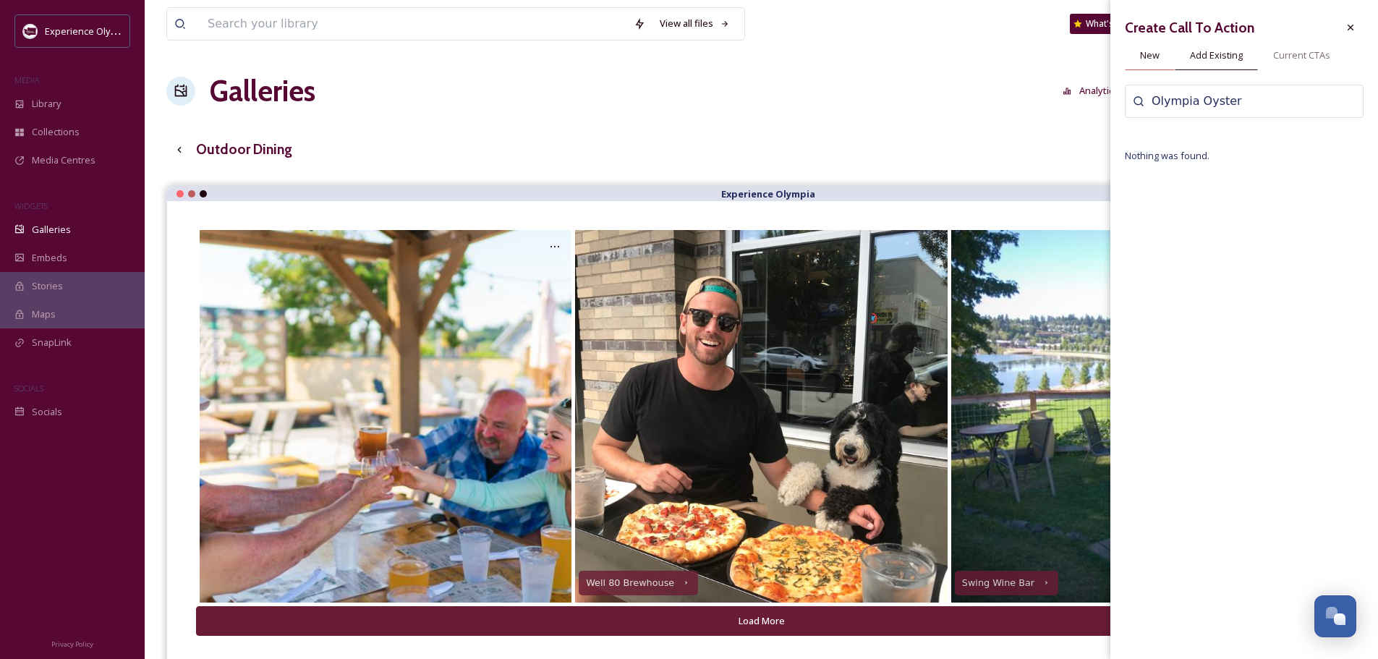
type input "Olympia Oyster"
click at [1153, 58] on span "New" at bounding box center [1150, 55] width 20 height 14
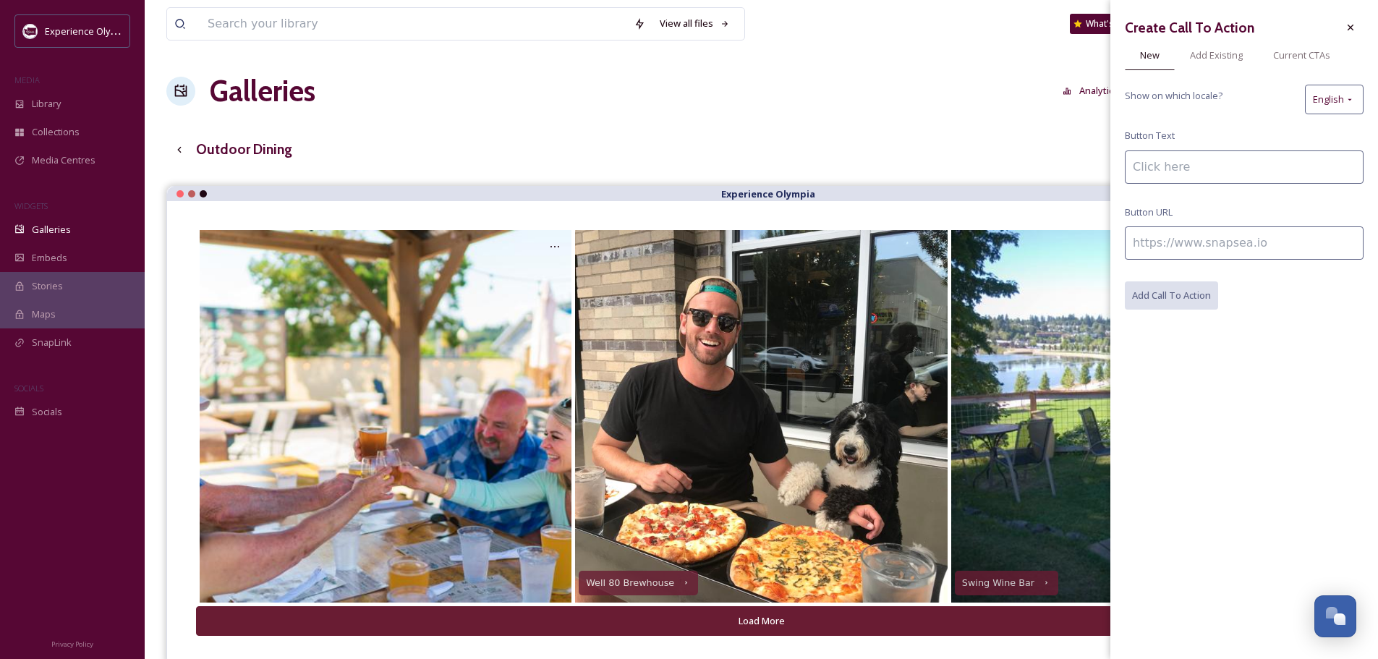
click at [1146, 174] on input at bounding box center [1244, 166] width 239 height 33
type input "[GEOGRAPHIC_DATA]"
click at [1206, 242] on input at bounding box center [1244, 242] width 239 height 33
paste input "[URL][DOMAIN_NAME]"
type input "[URL][DOMAIN_NAME]"
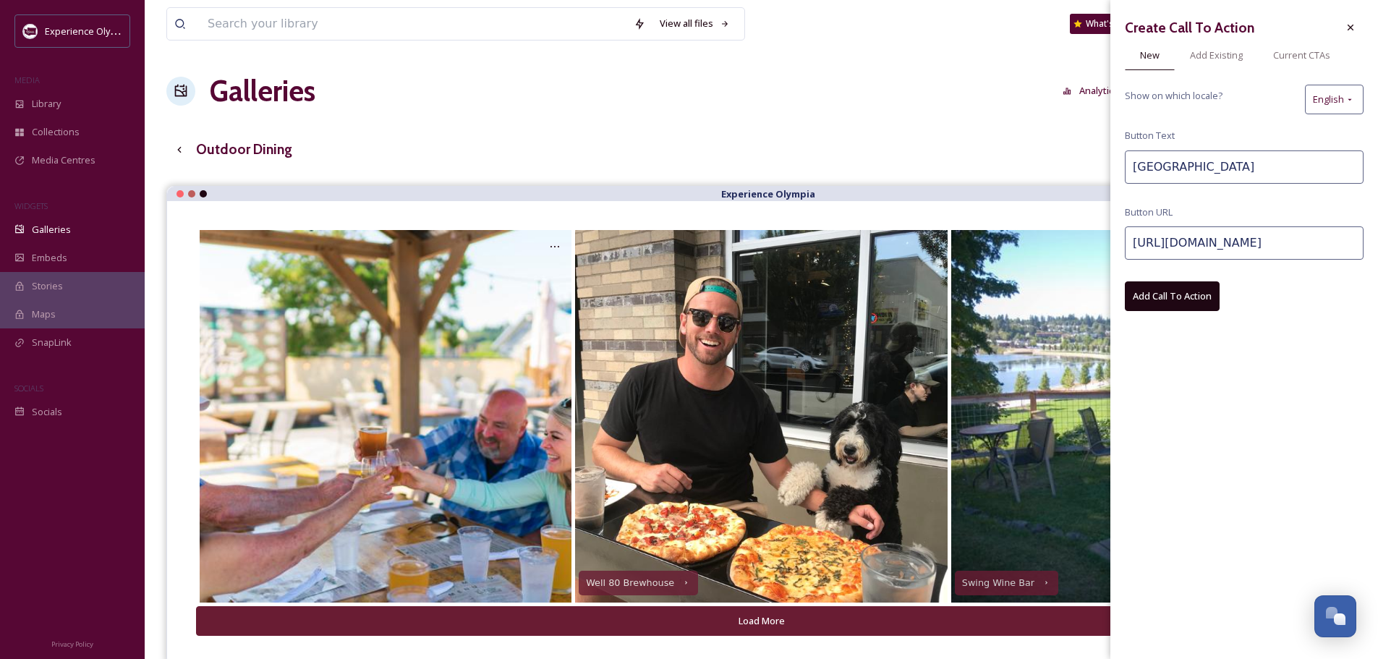
click at [1171, 296] on button "Add Call To Action" at bounding box center [1172, 296] width 95 height 30
click at [821, 124] on div "View all files What's New [PERSON_NAME] Galleries Analytics Embed Customise Edi…" at bounding box center [761, 433] width 1233 height 866
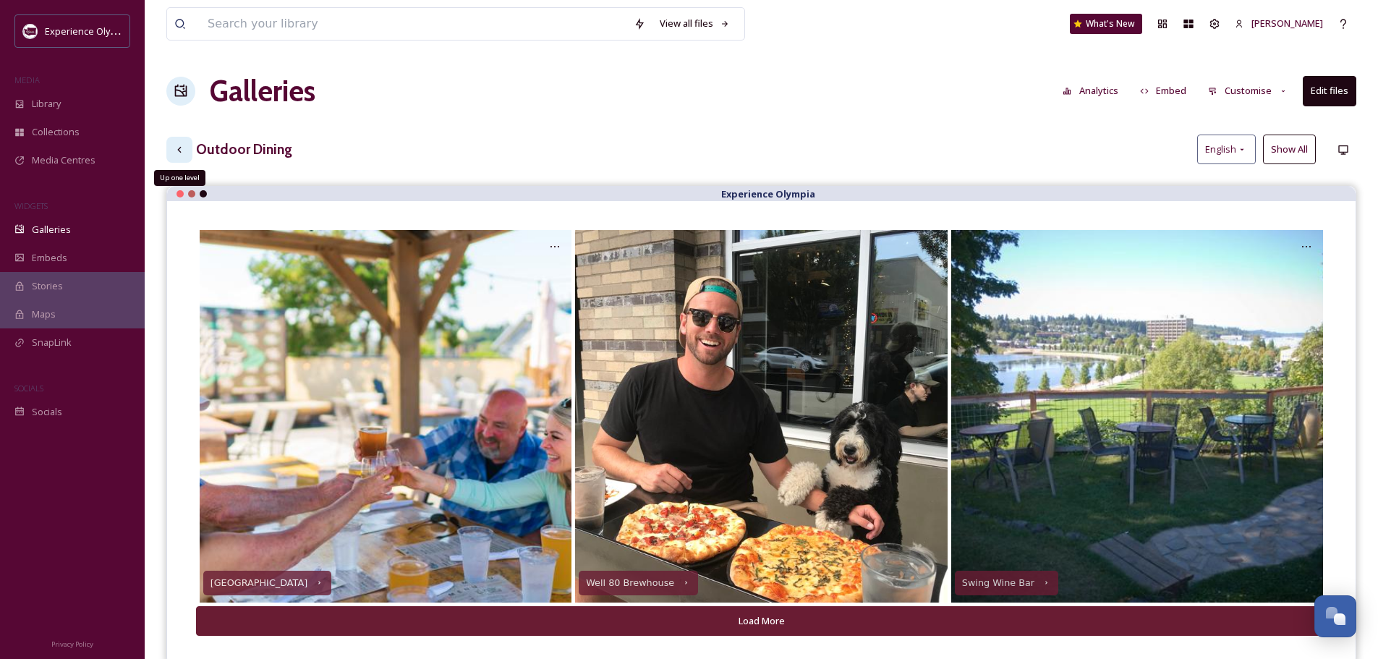
click at [176, 144] on icon at bounding box center [180, 150] width 12 height 12
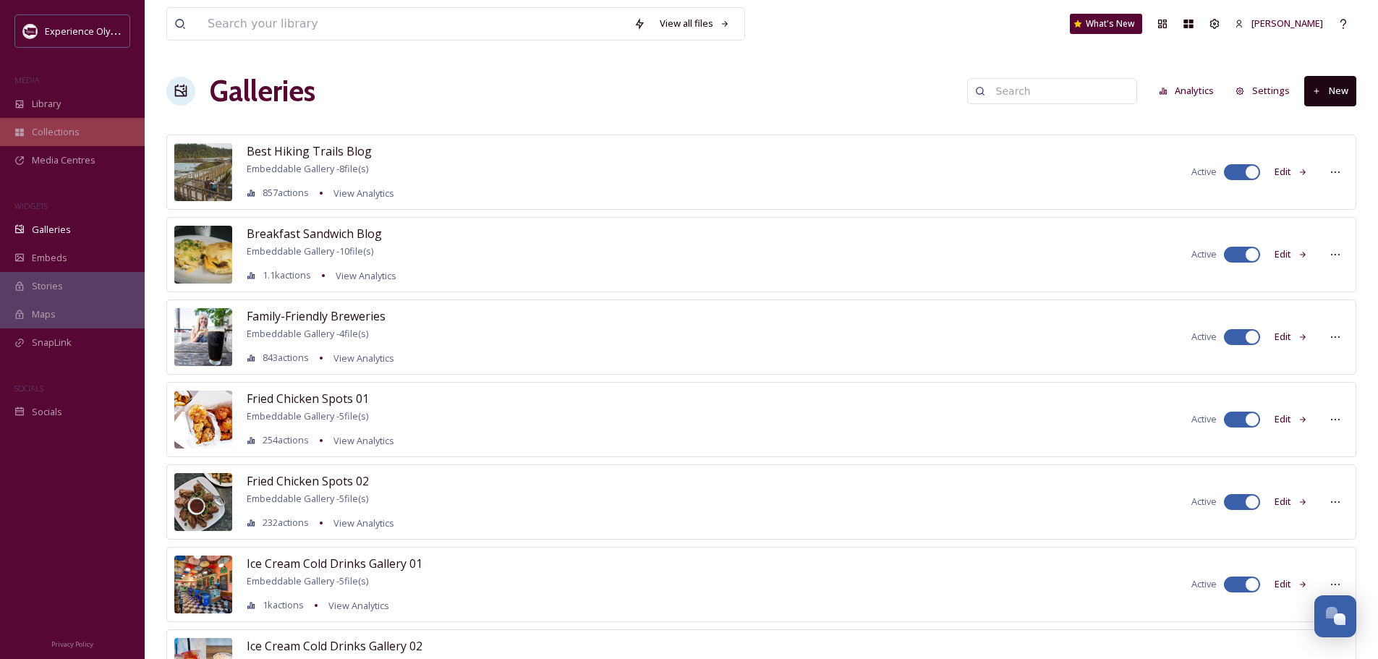
click at [72, 132] on span "Collections" at bounding box center [56, 132] width 48 height 14
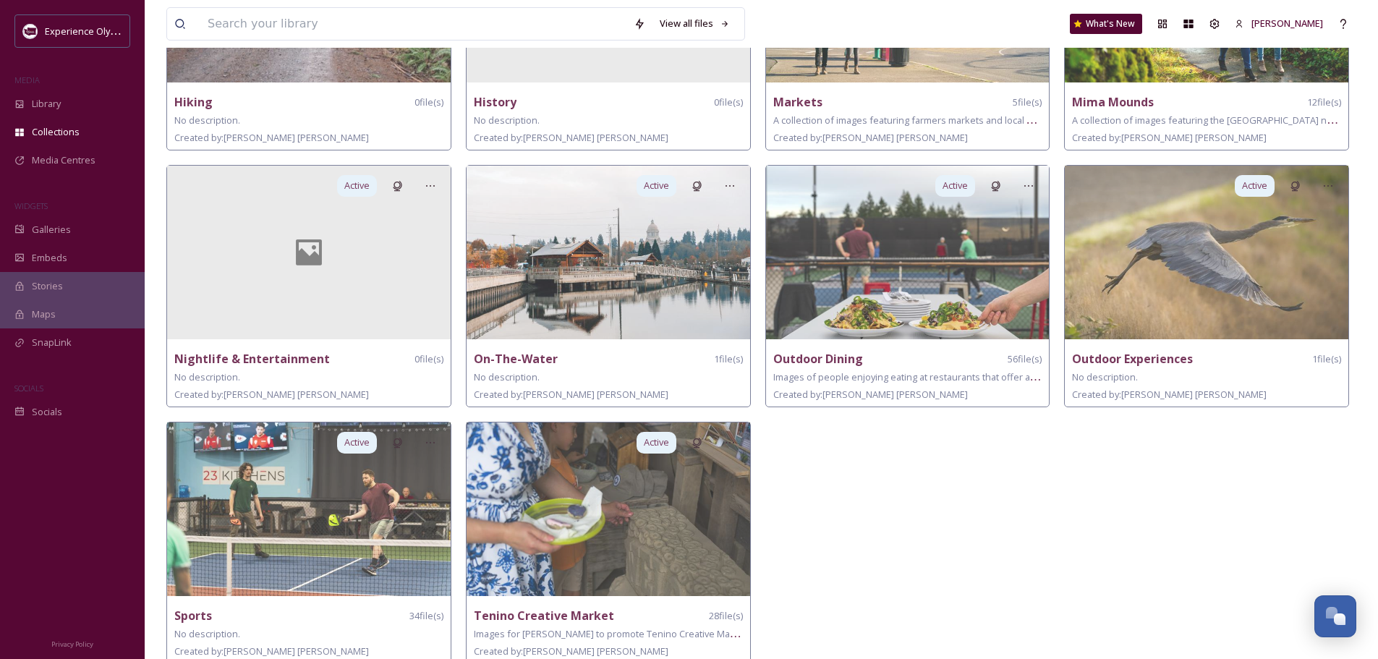
scroll to position [506, 0]
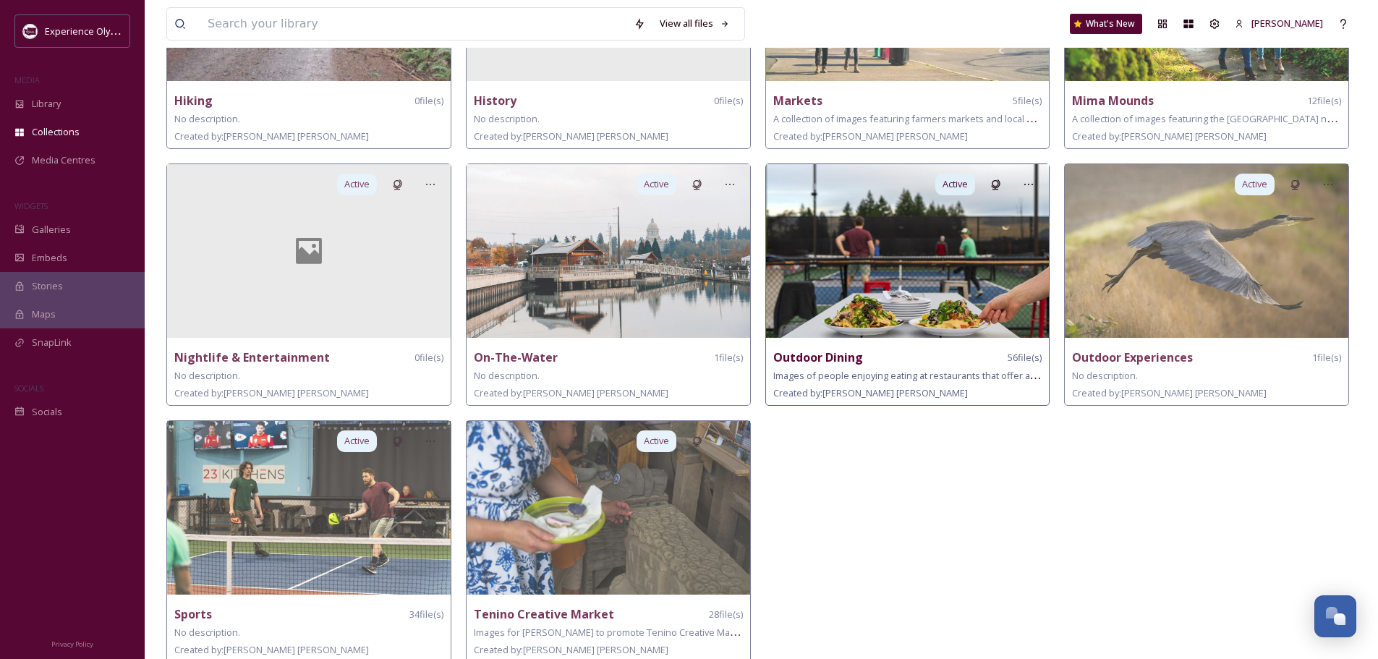
click at [840, 314] on img at bounding box center [907, 251] width 283 height 174
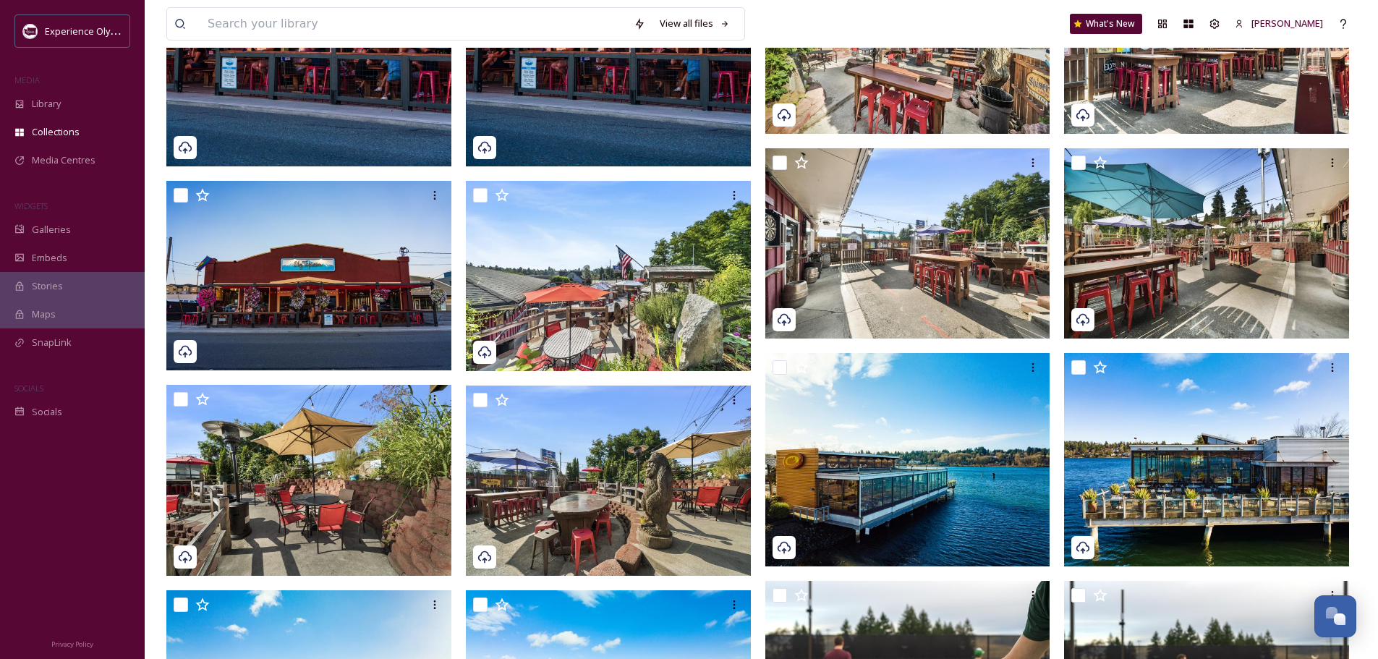
scroll to position [506, 0]
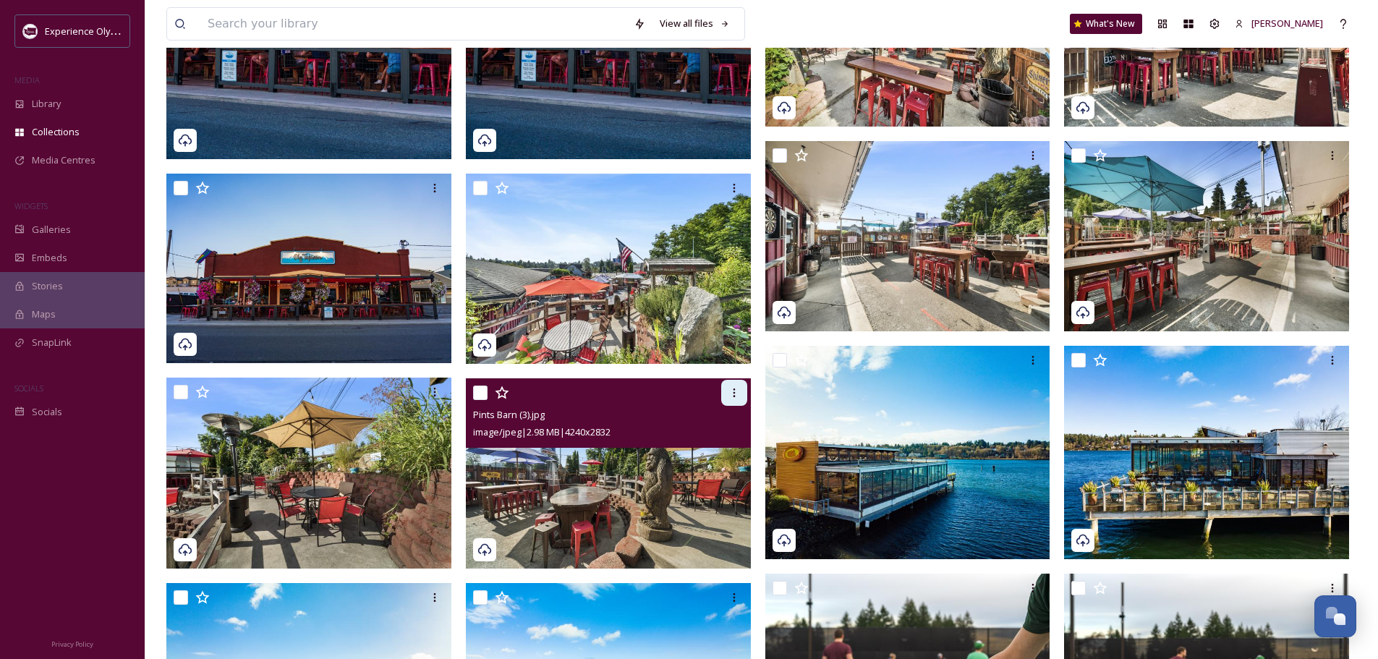
click at [738, 391] on icon at bounding box center [734, 393] width 12 height 12
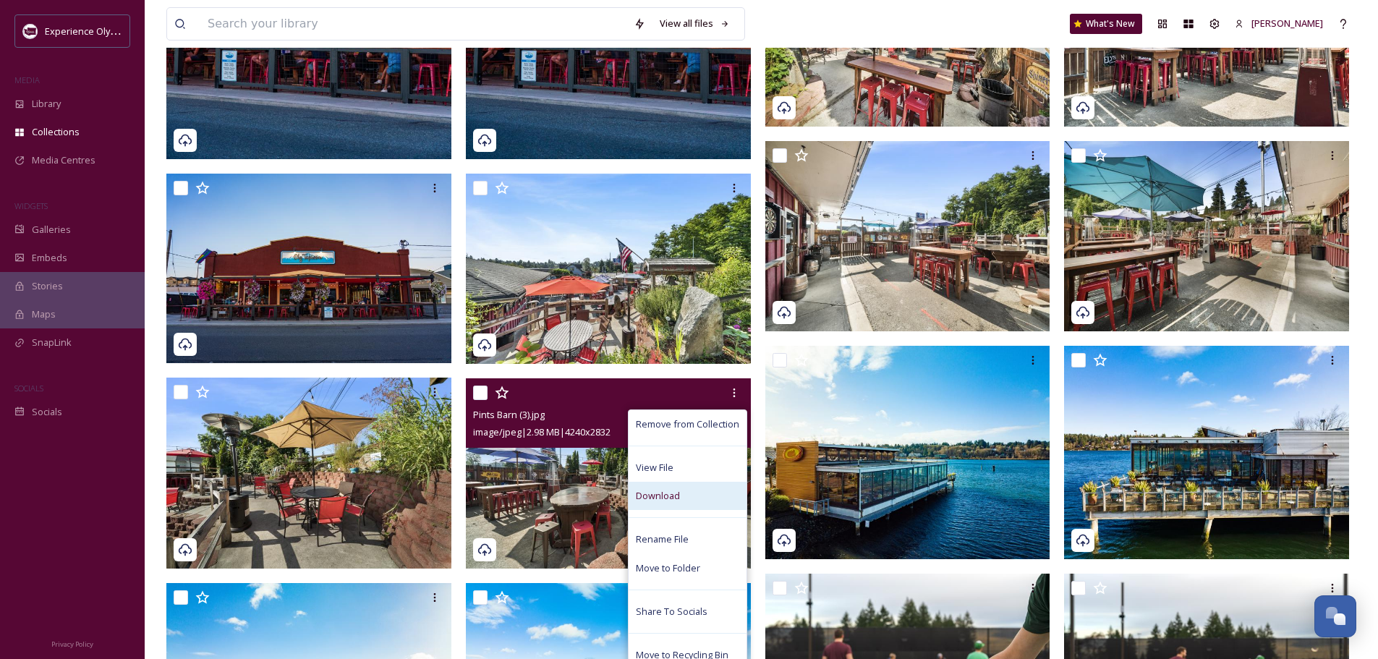
click at [683, 494] on div "Download" at bounding box center [687, 496] width 118 height 28
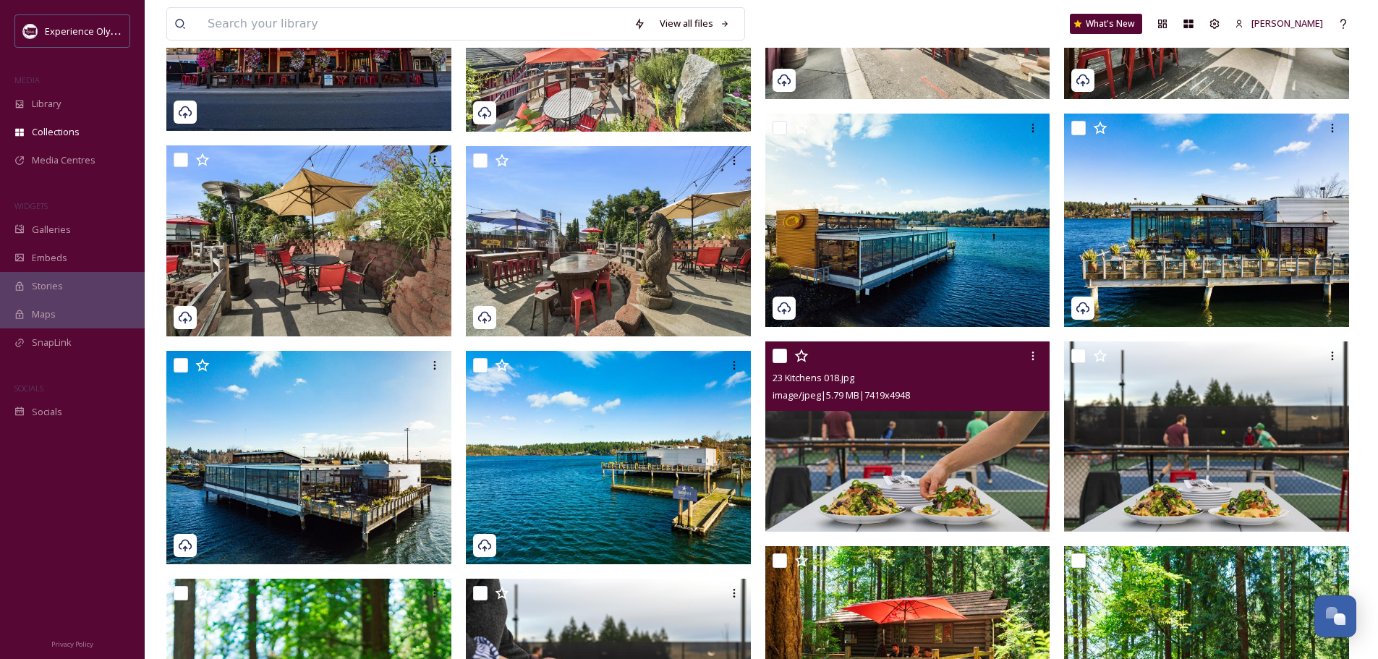
scroll to position [795, 0]
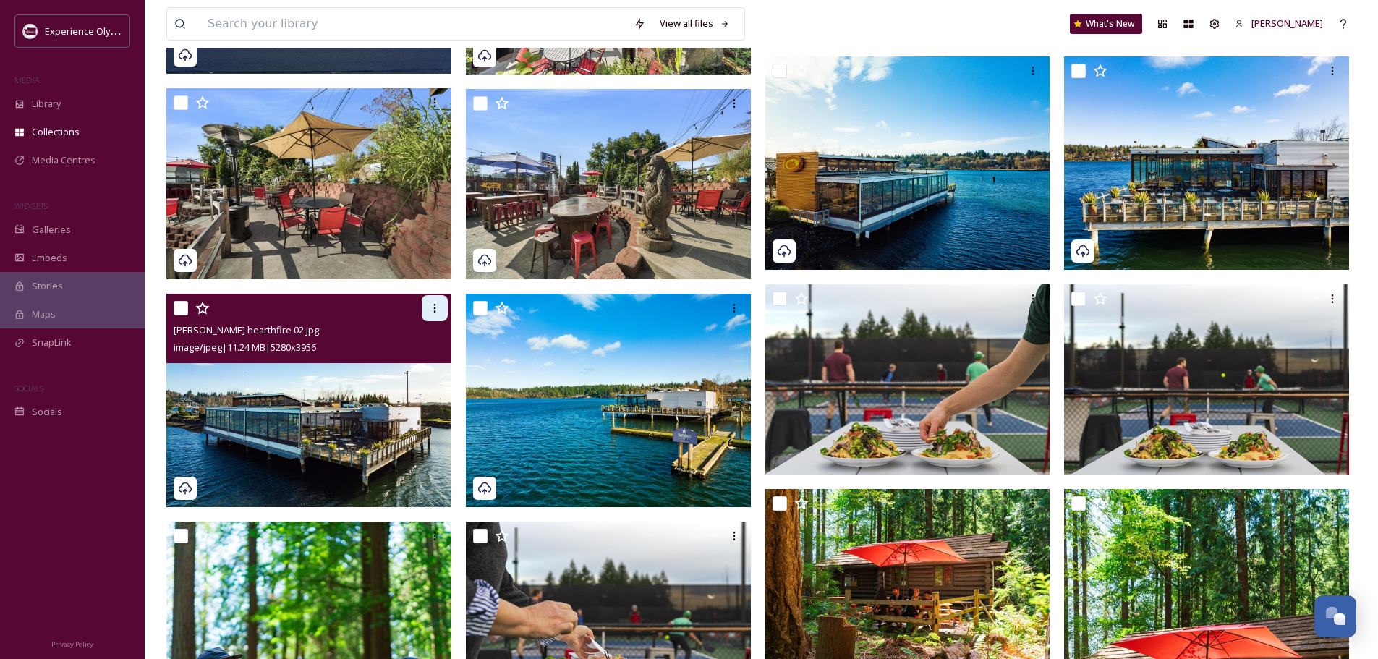
click at [430, 302] on icon at bounding box center [435, 308] width 12 height 12
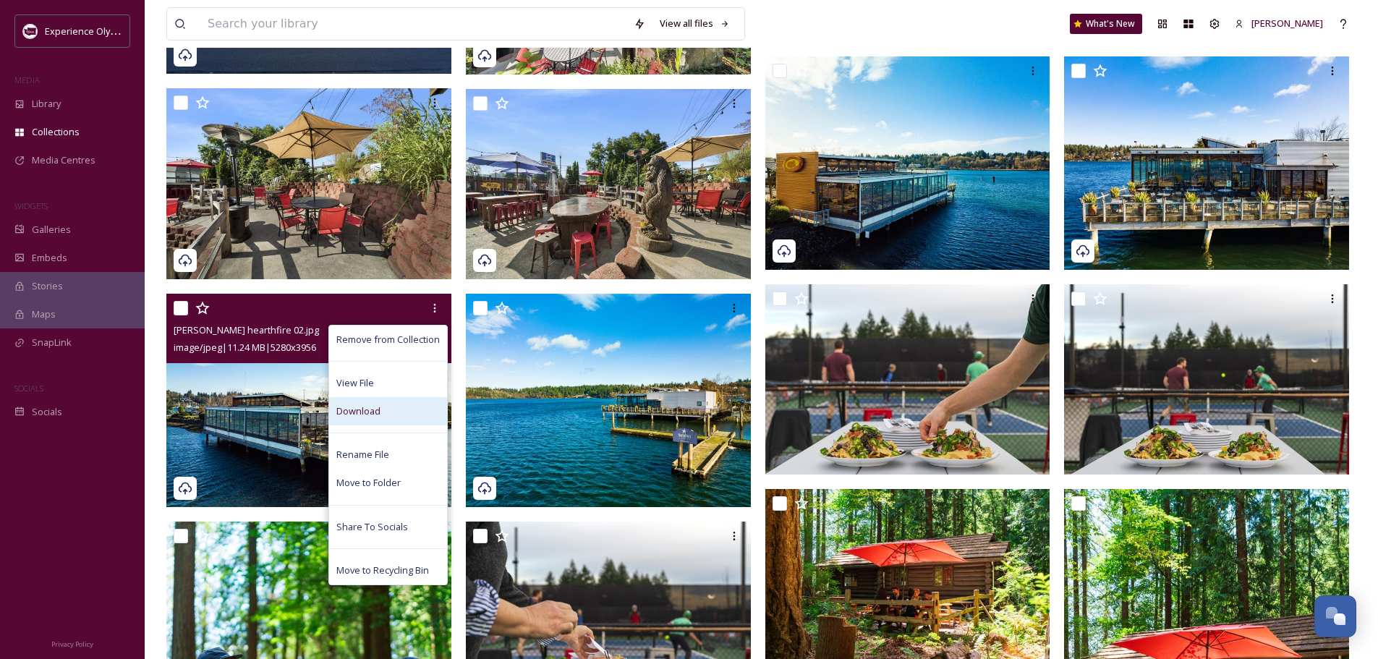
click at [374, 406] on span "Download" at bounding box center [358, 411] width 44 height 14
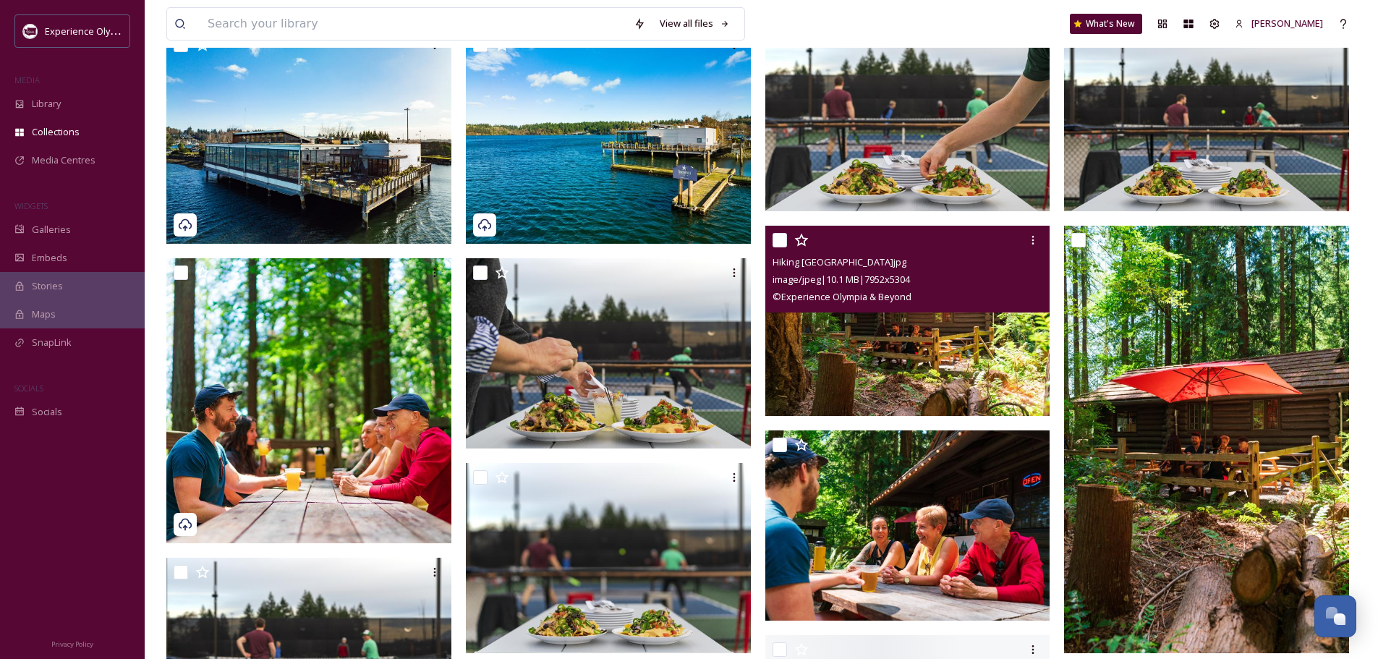
scroll to position [1085, 0]
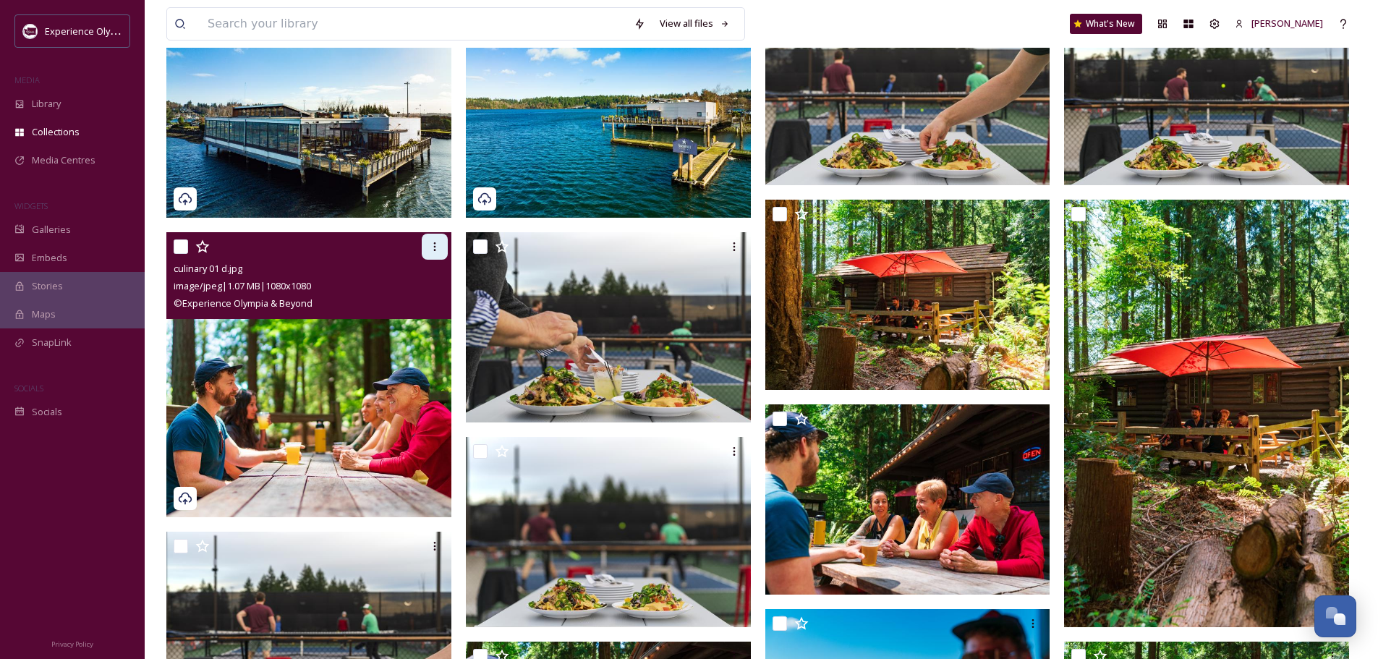
click at [438, 242] on icon at bounding box center [435, 247] width 12 height 12
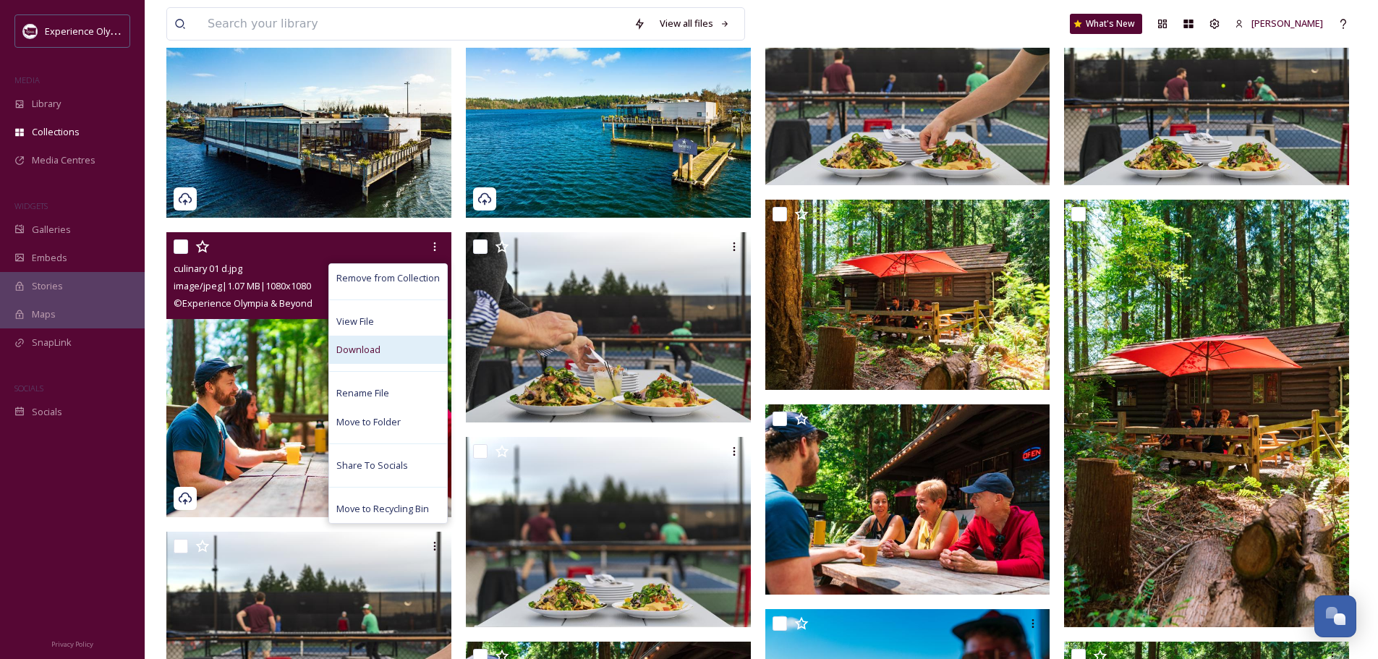
click at [372, 348] on span "Download" at bounding box center [358, 350] width 44 height 14
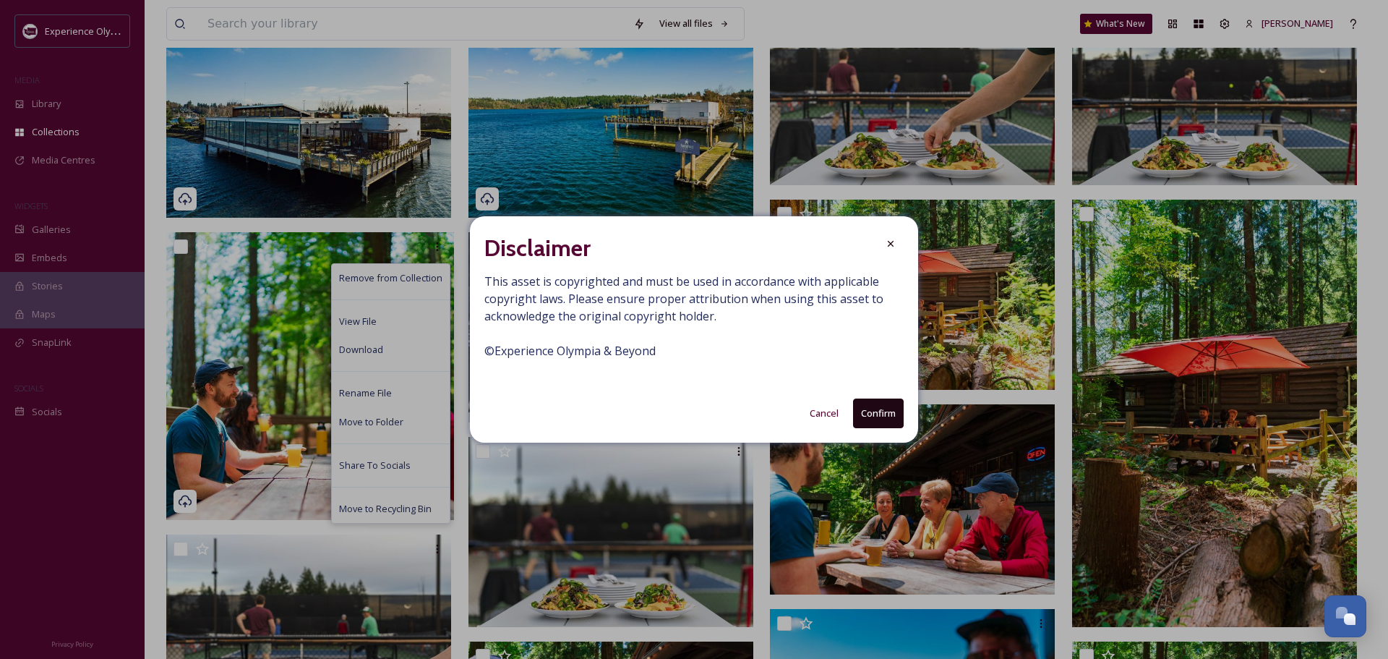
click at [869, 411] on button "Confirm" at bounding box center [878, 413] width 51 height 30
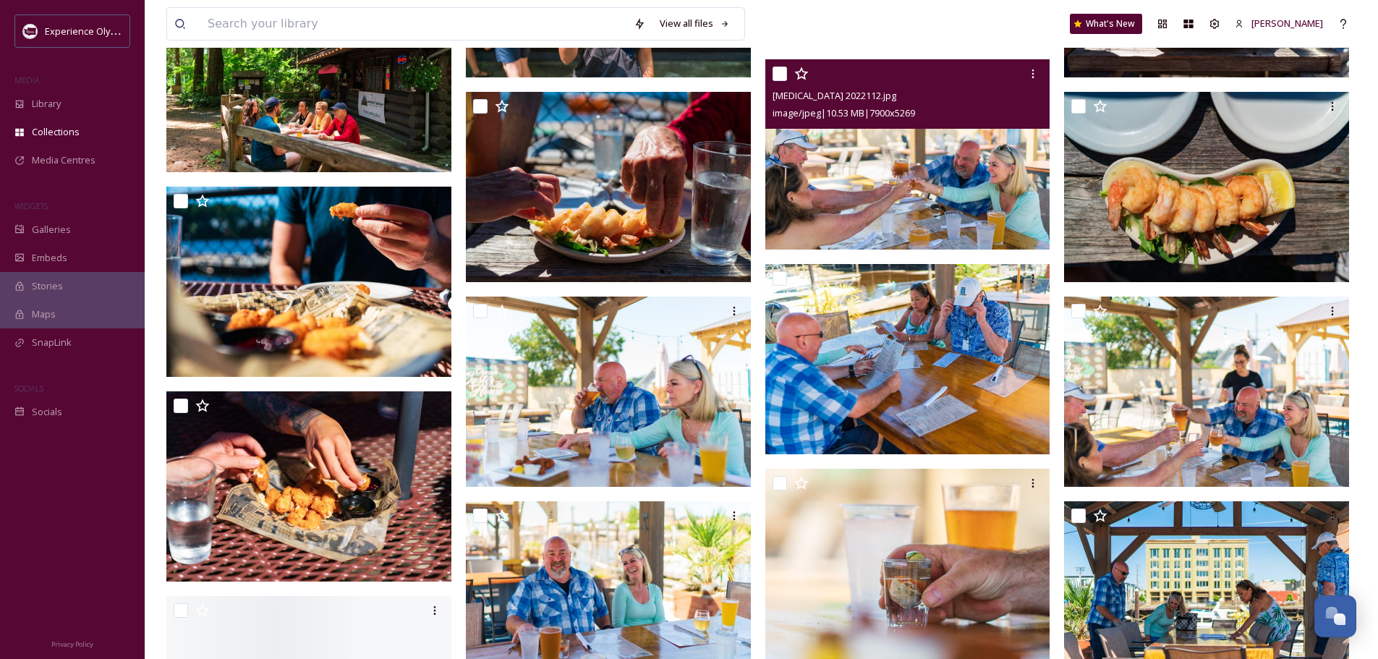
scroll to position [2097, 0]
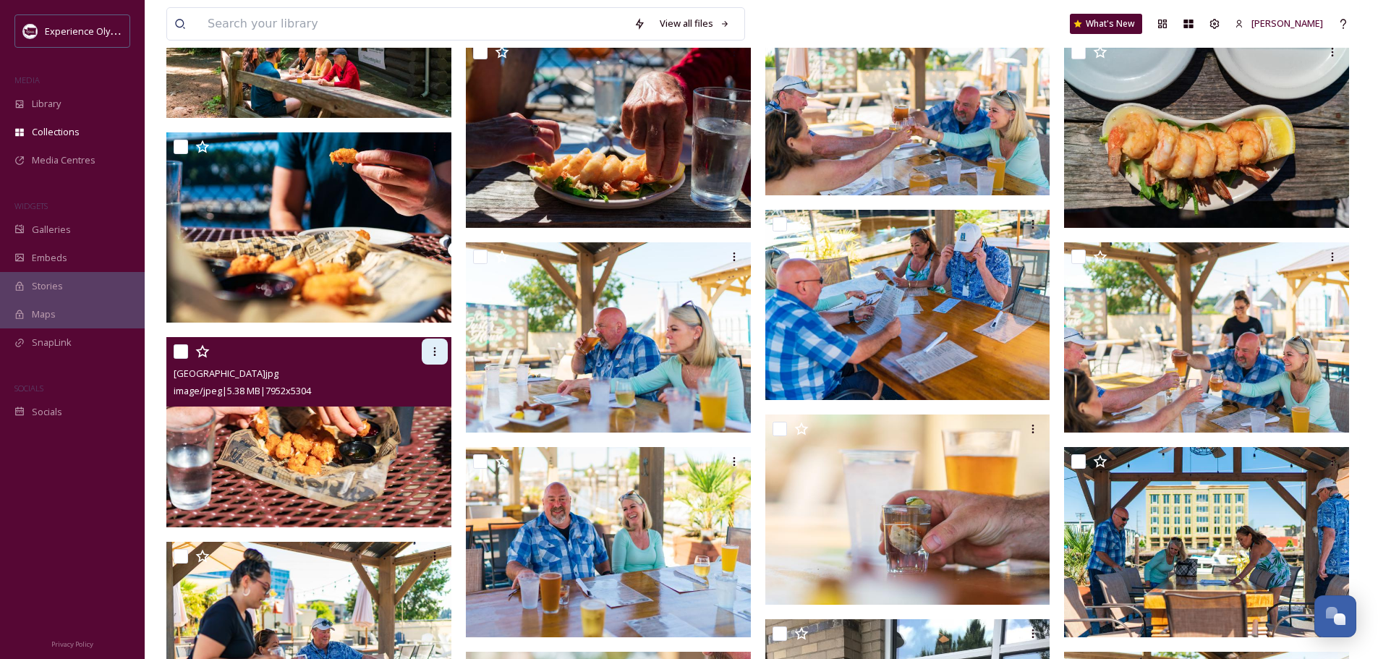
click at [437, 349] on icon at bounding box center [435, 352] width 12 height 12
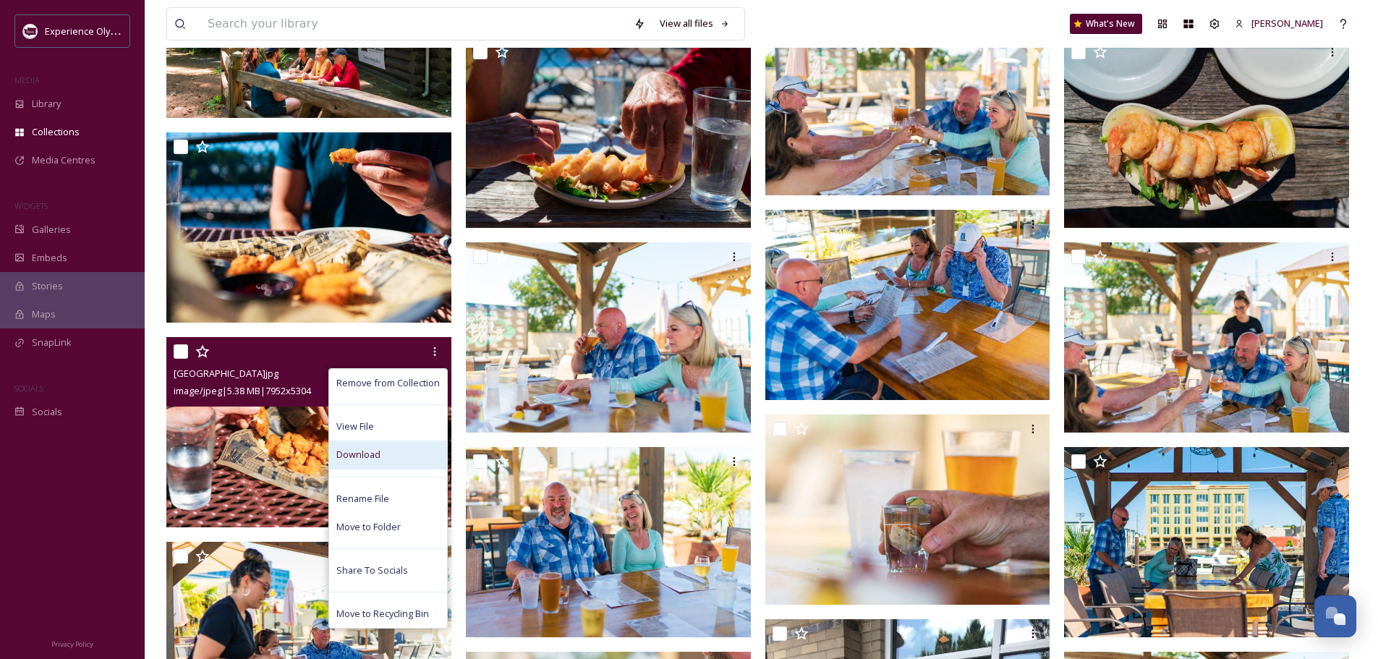
click at [372, 456] on span "Download" at bounding box center [358, 455] width 44 height 14
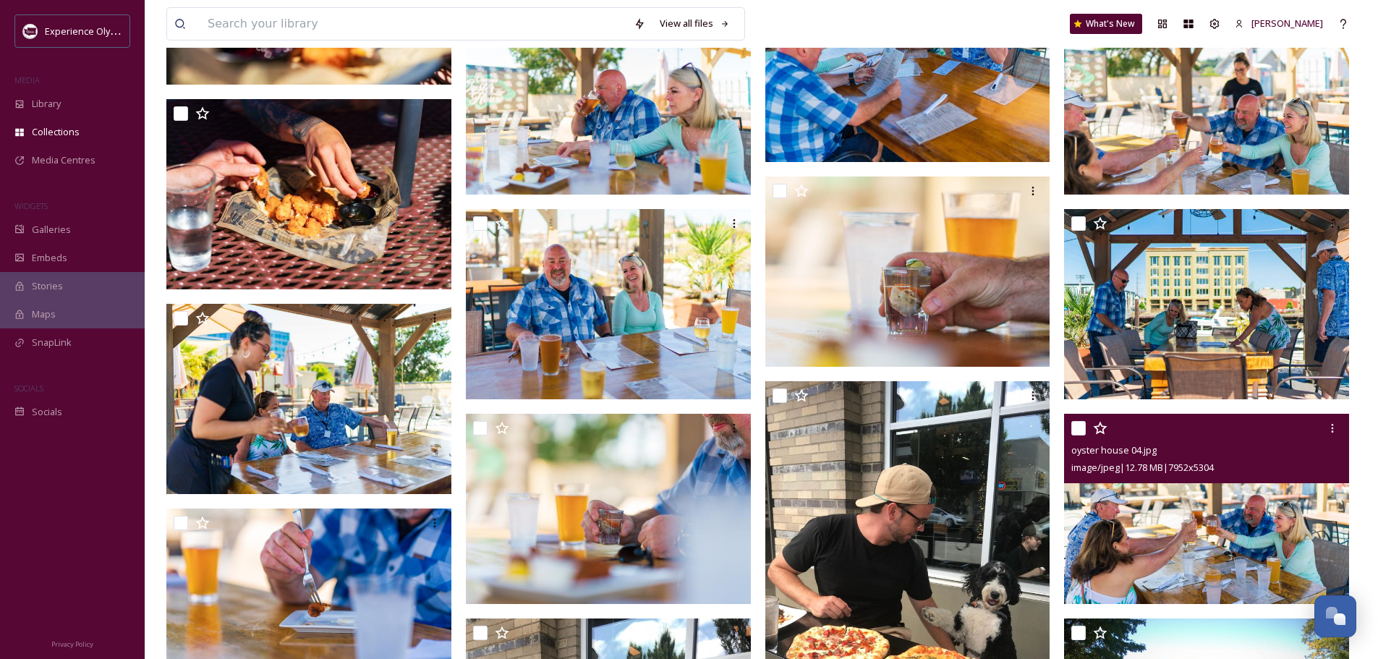
scroll to position [2242, 0]
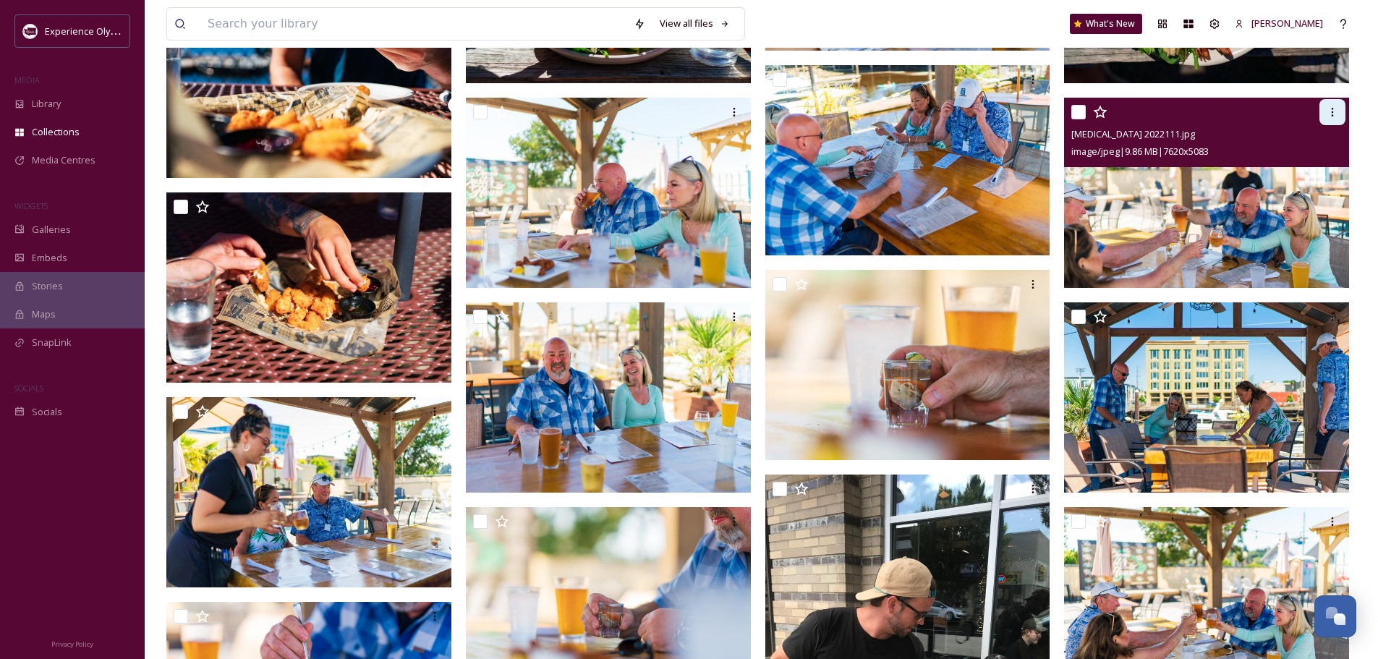
click at [1334, 111] on icon at bounding box center [1332, 112] width 12 height 12
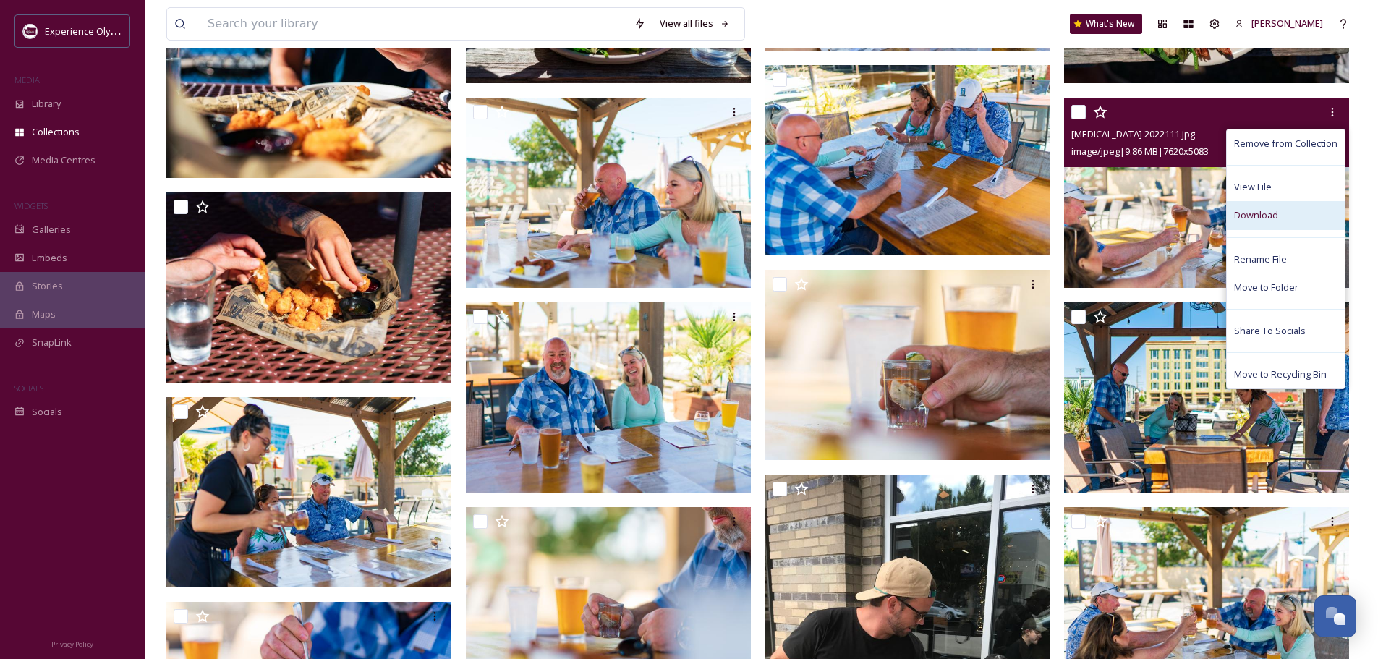
click at [1260, 213] on span "Download" at bounding box center [1256, 215] width 44 height 14
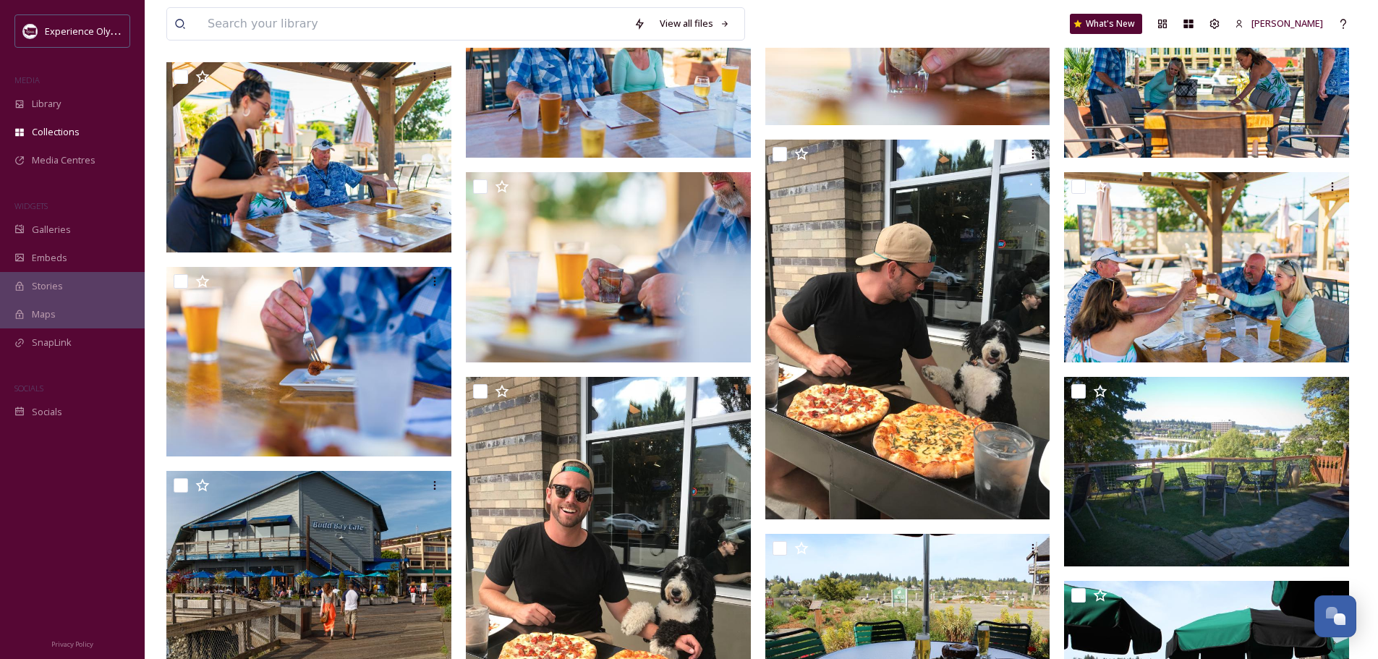
scroll to position [2676, 0]
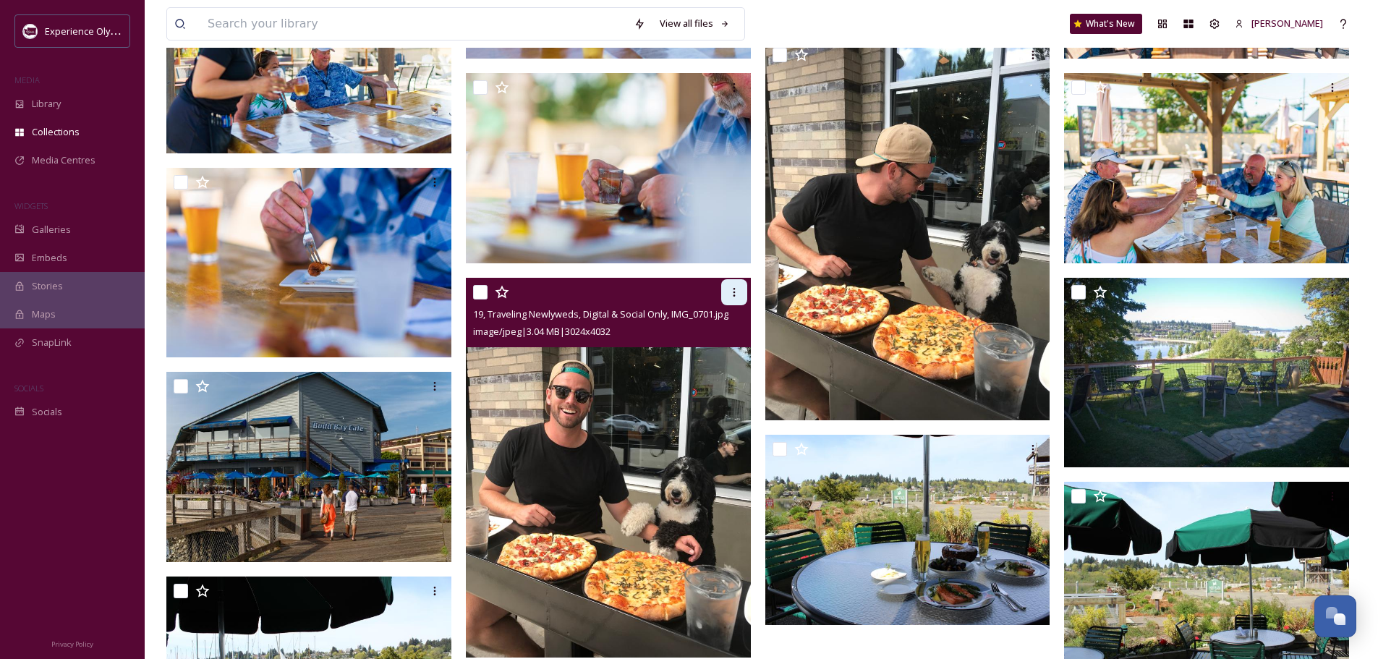
click at [733, 294] on icon at bounding box center [734, 292] width 12 height 12
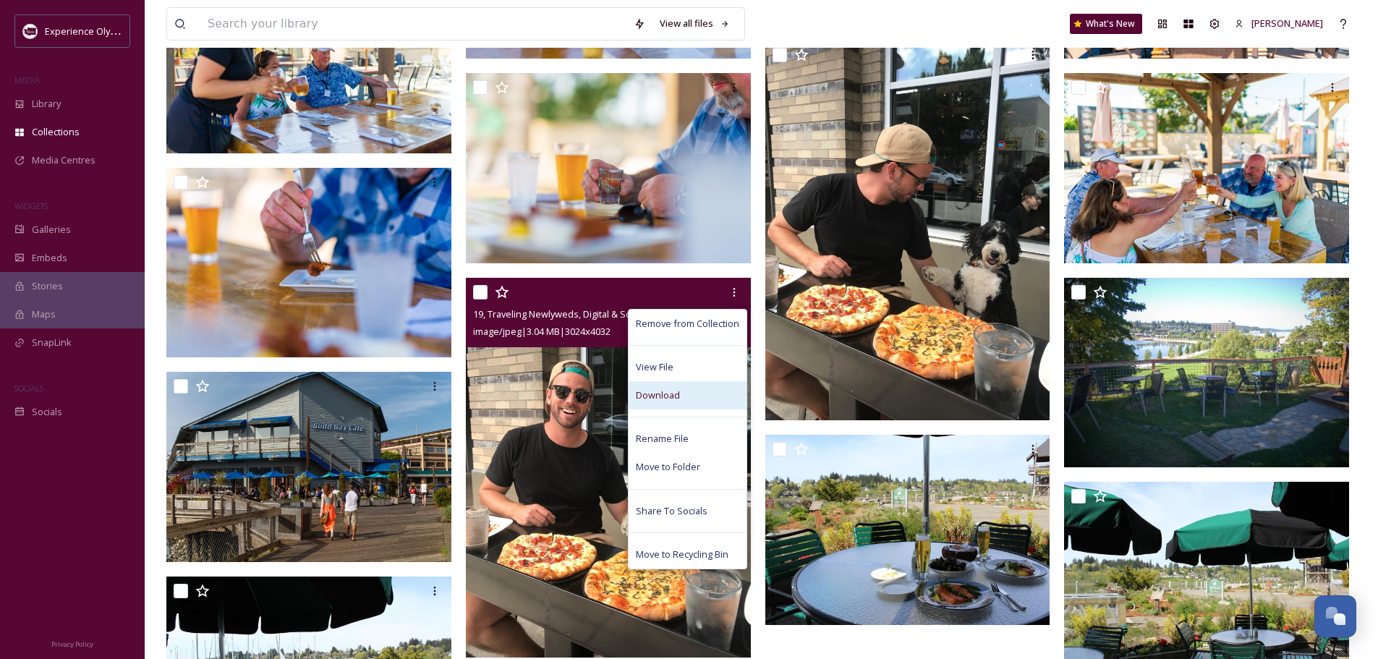
click at [661, 387] on div "Download" at bounding box center [687, 395] width 118 height 28
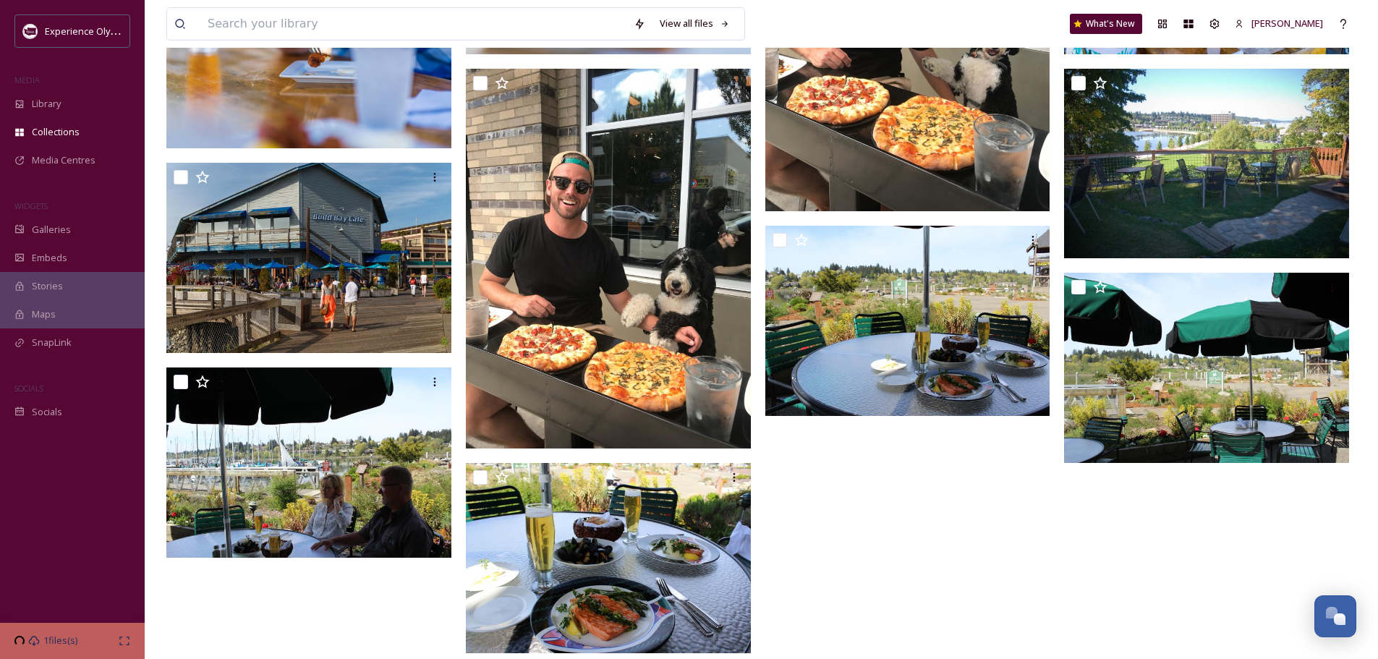
scroll to position [2885, 0]
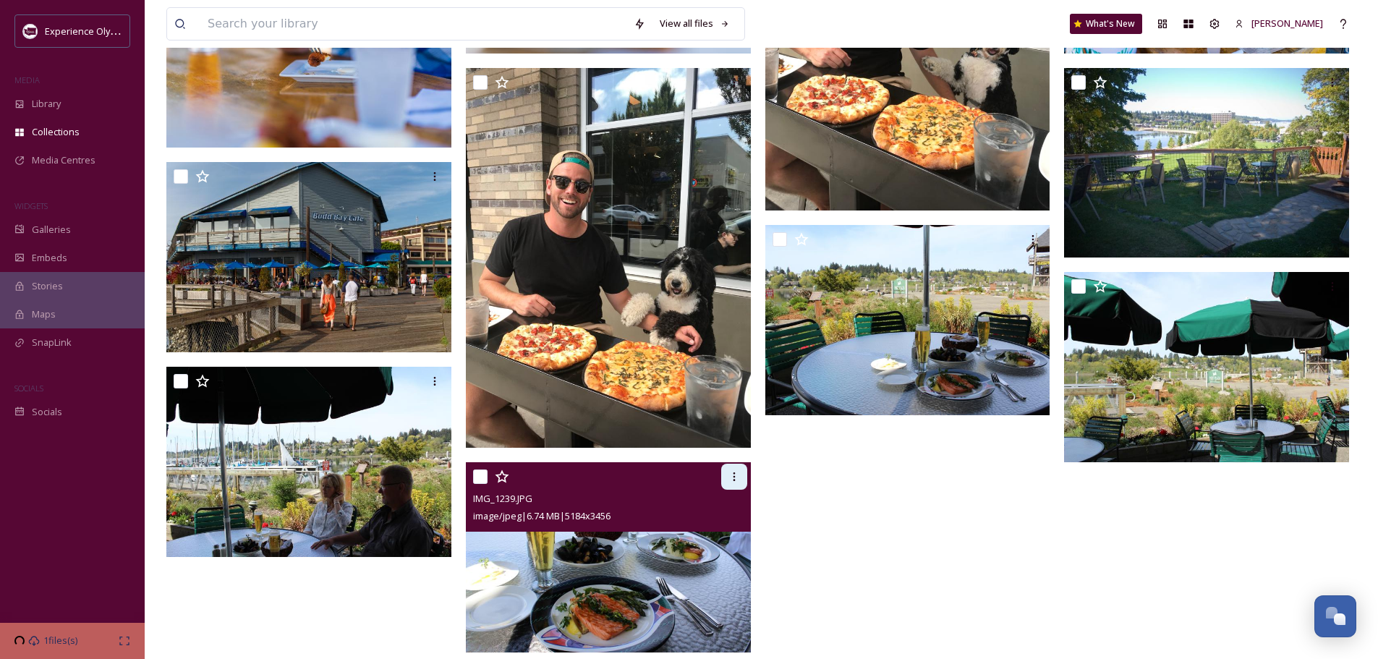
click at [731, 473] on icon at bounding box center [734, 477] width 12 height 12
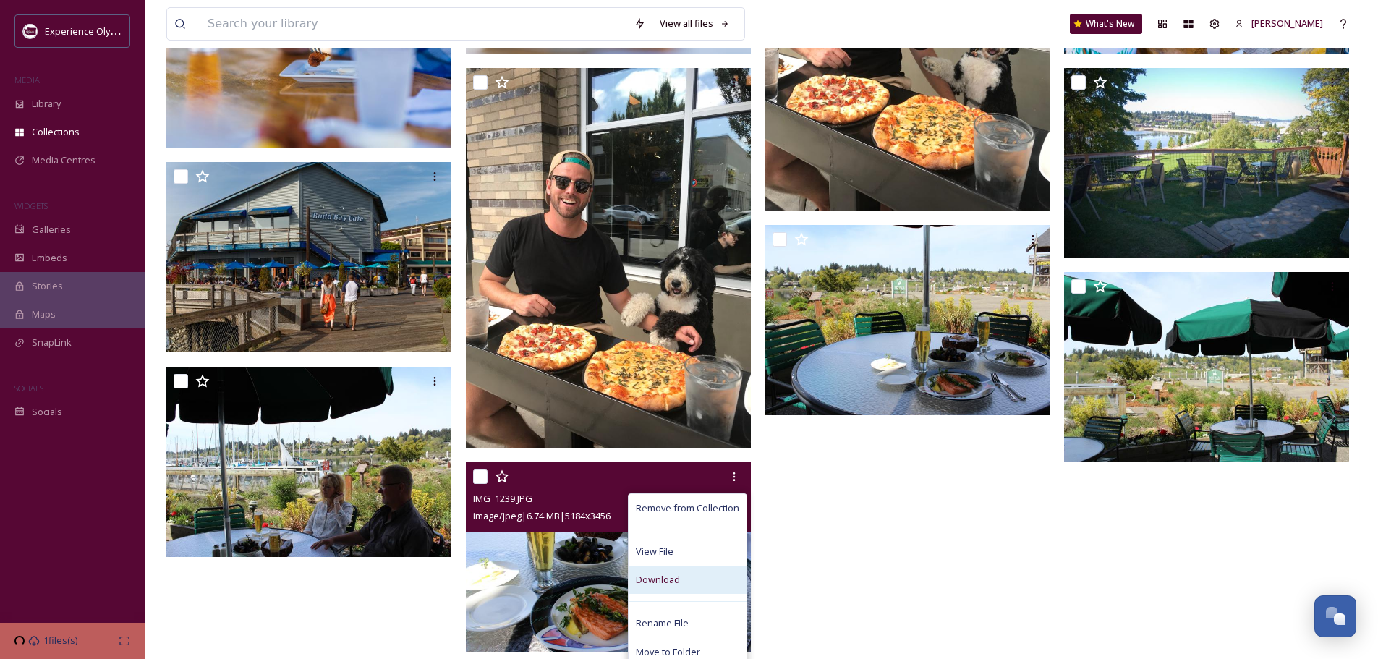
click at [644, 582] on span "Download" at bounding box center [658, 580] width 44 height 14
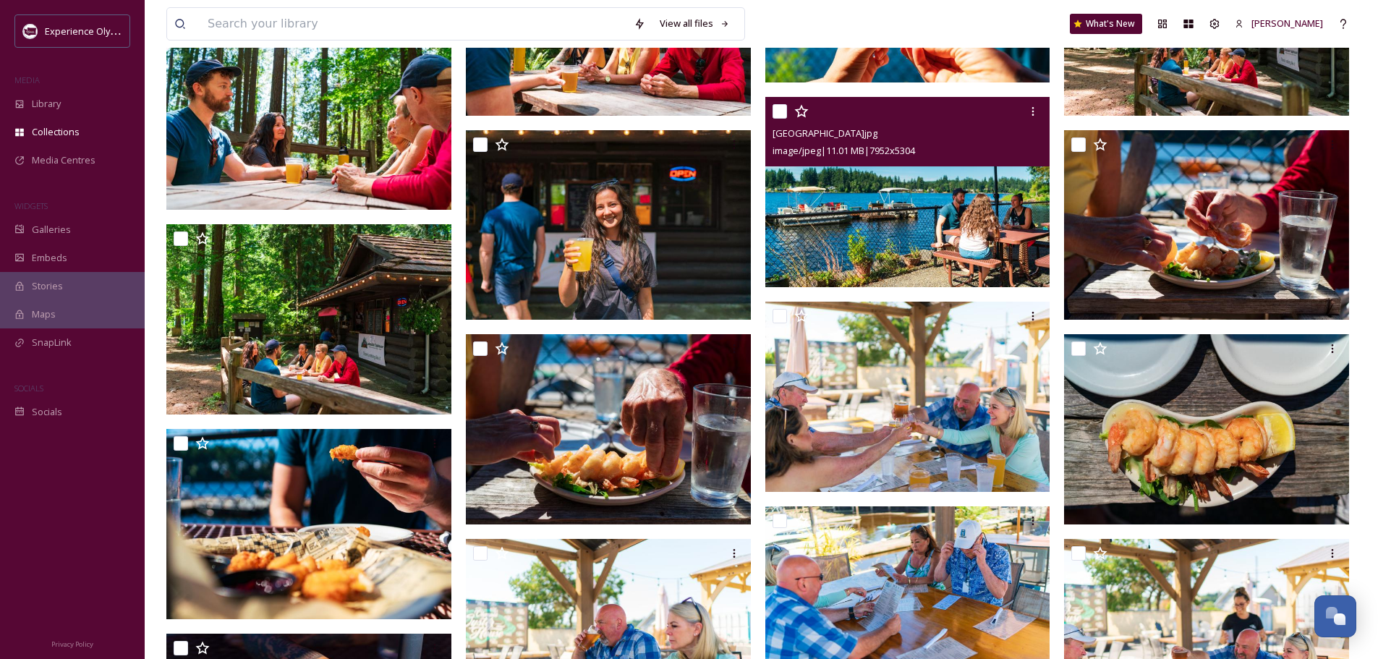
scroll to position [1656, 0]
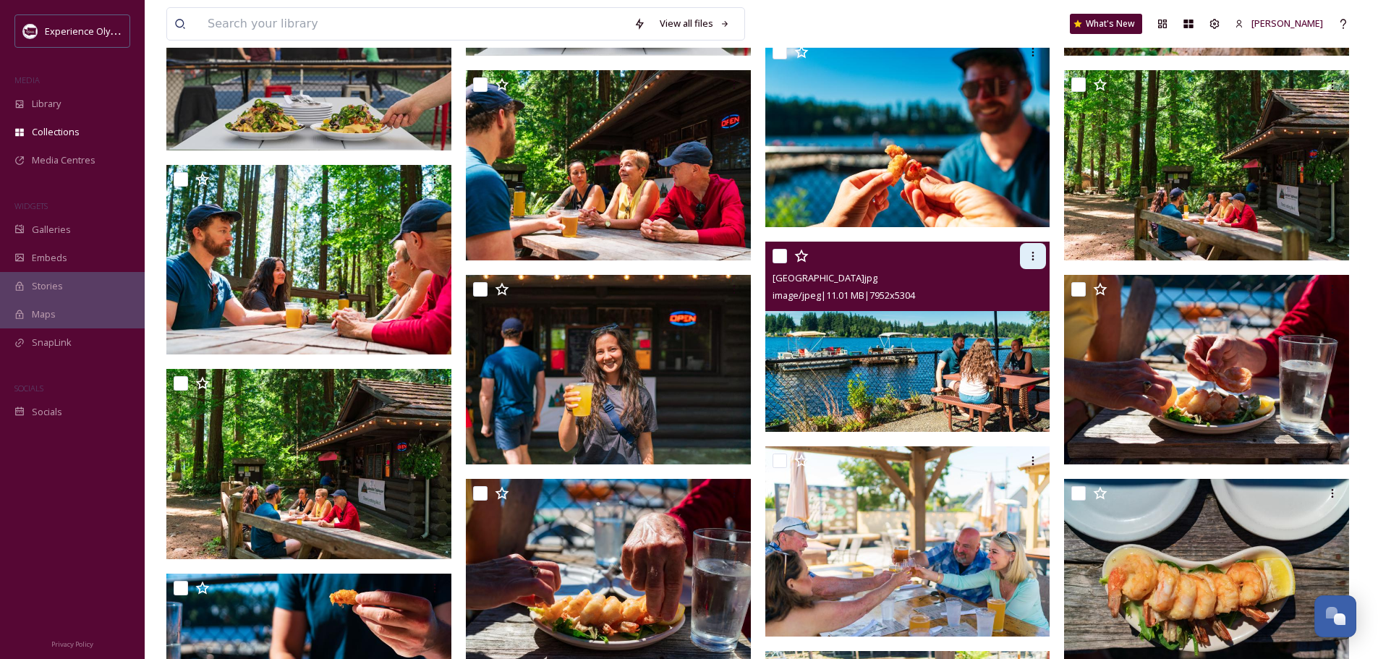
click at [1031, 255] on icon at bounding box center [1033, 256] width 12 height 12
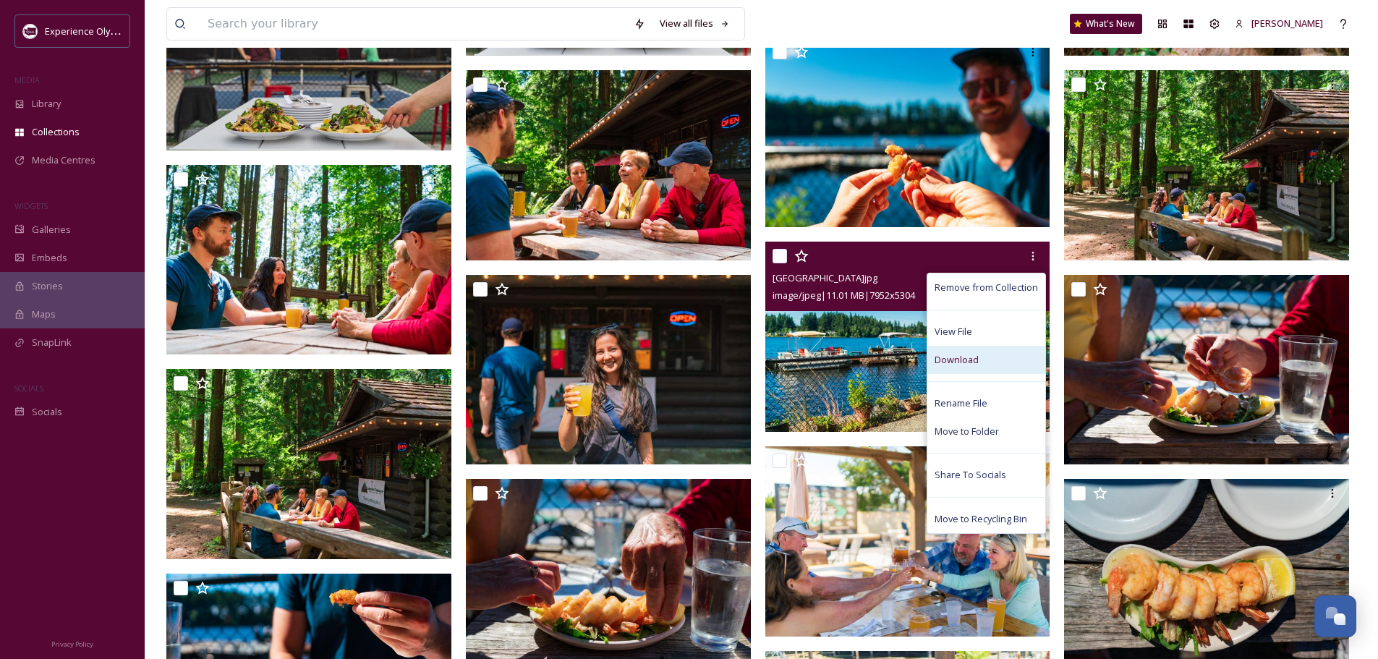
click at [952, 354] on span "Download" at bounding box center [956, 360] width 44 height 14
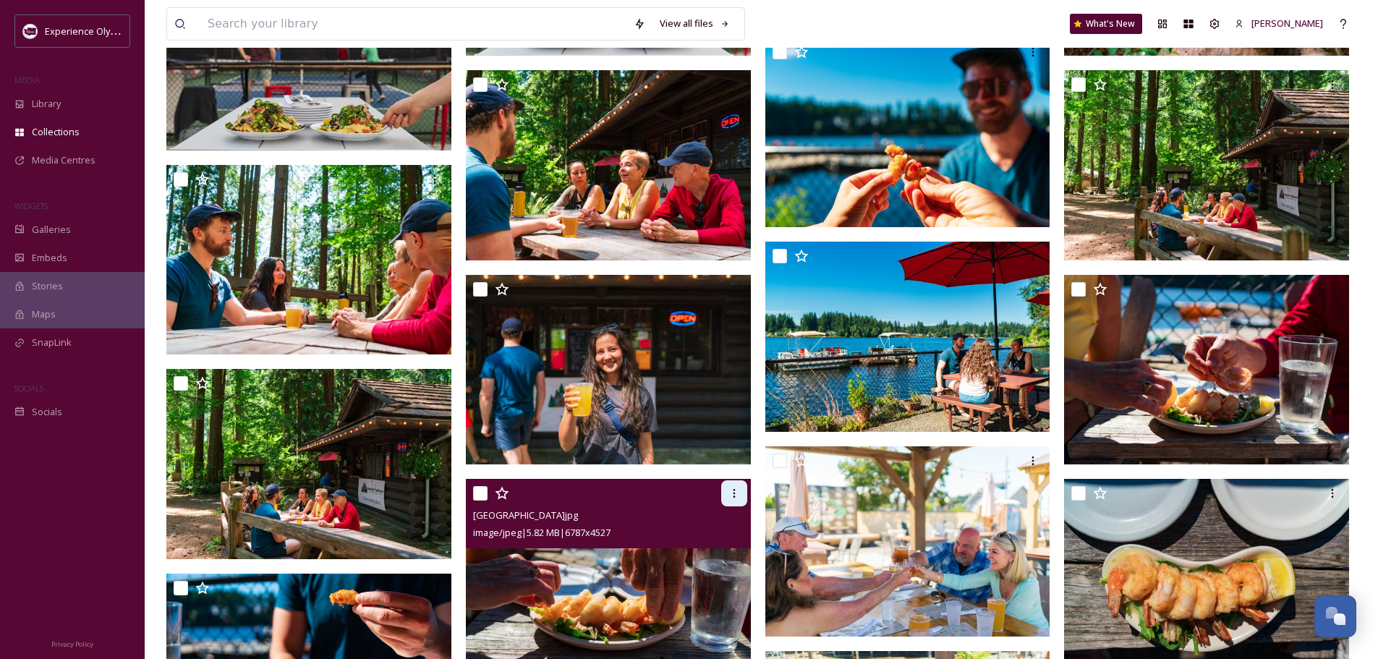
click at [727, 490] on div at bounding box center [734, 493] width 26 height 26
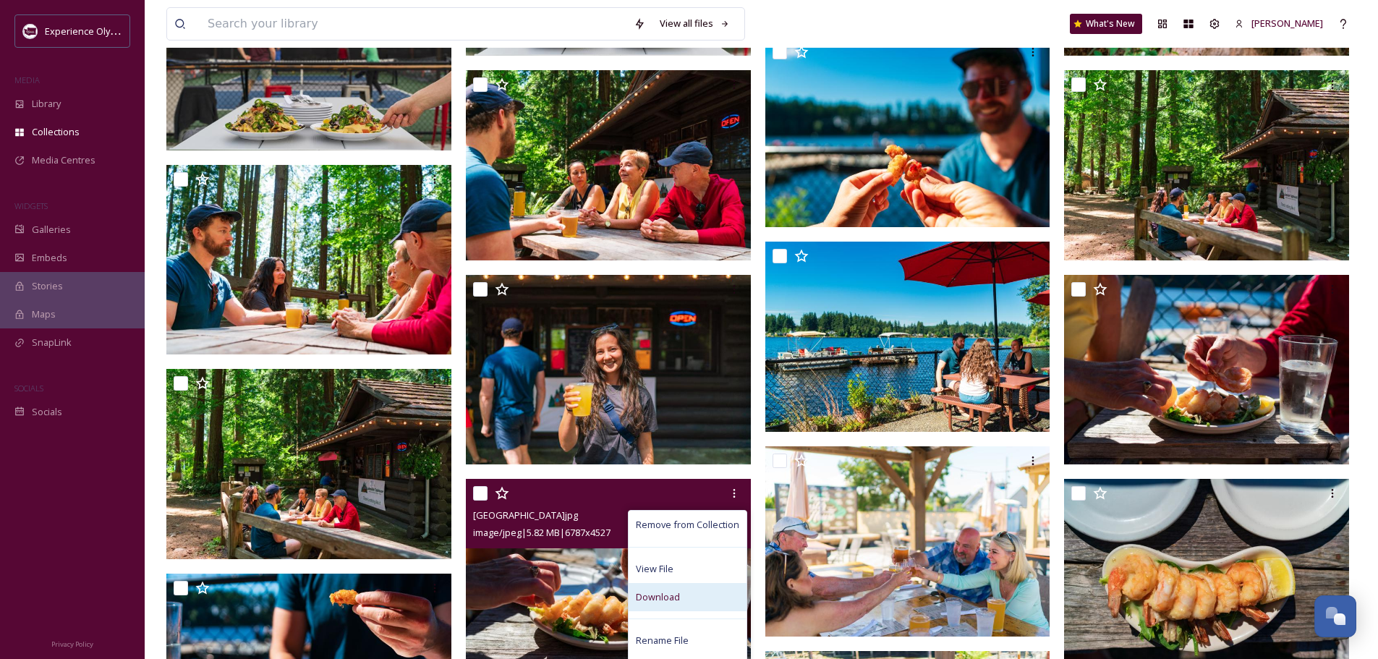
click at [654, 592] on span "Download" at bounding box center [658, 597] width 44 height 14
